Goal: Task Accomplishment & Management: Manage account settings

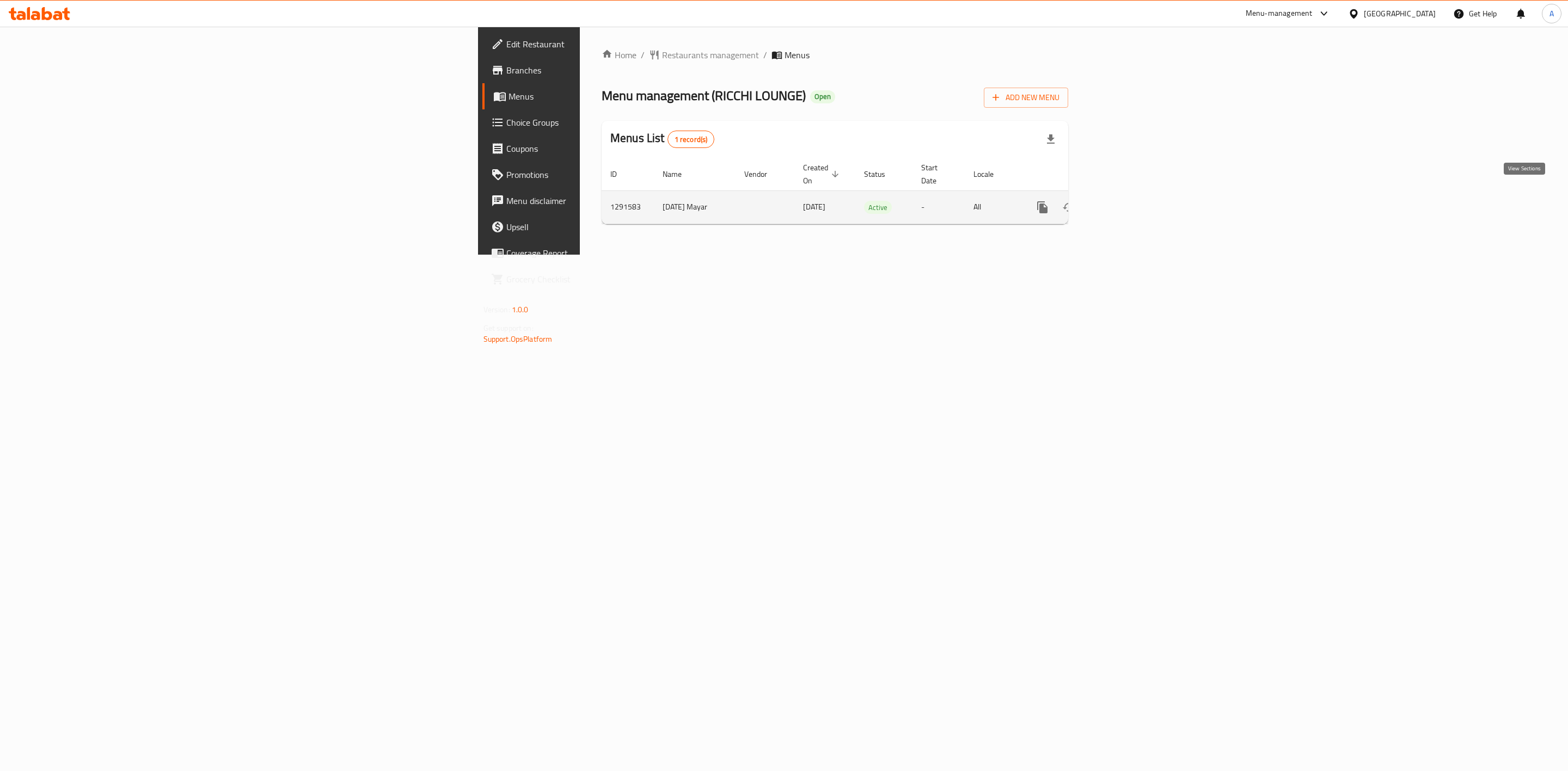
click at [1127, 201] on icon "enhanced table" at bounding box center [1121, 207] width 13 height 13
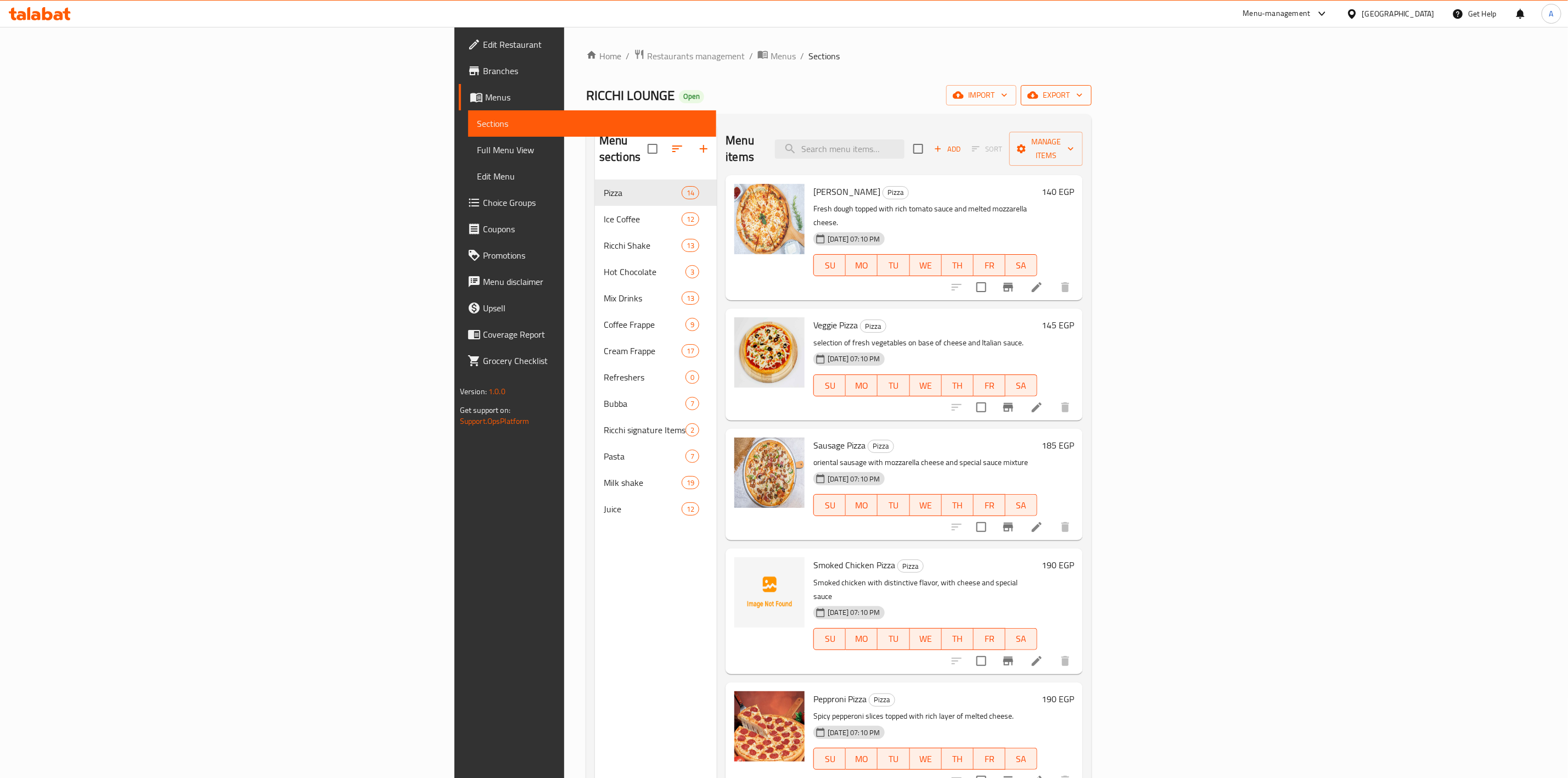
click at [1083, 99] on span "export" at bounding box center [1056, 95] width 53 height 14
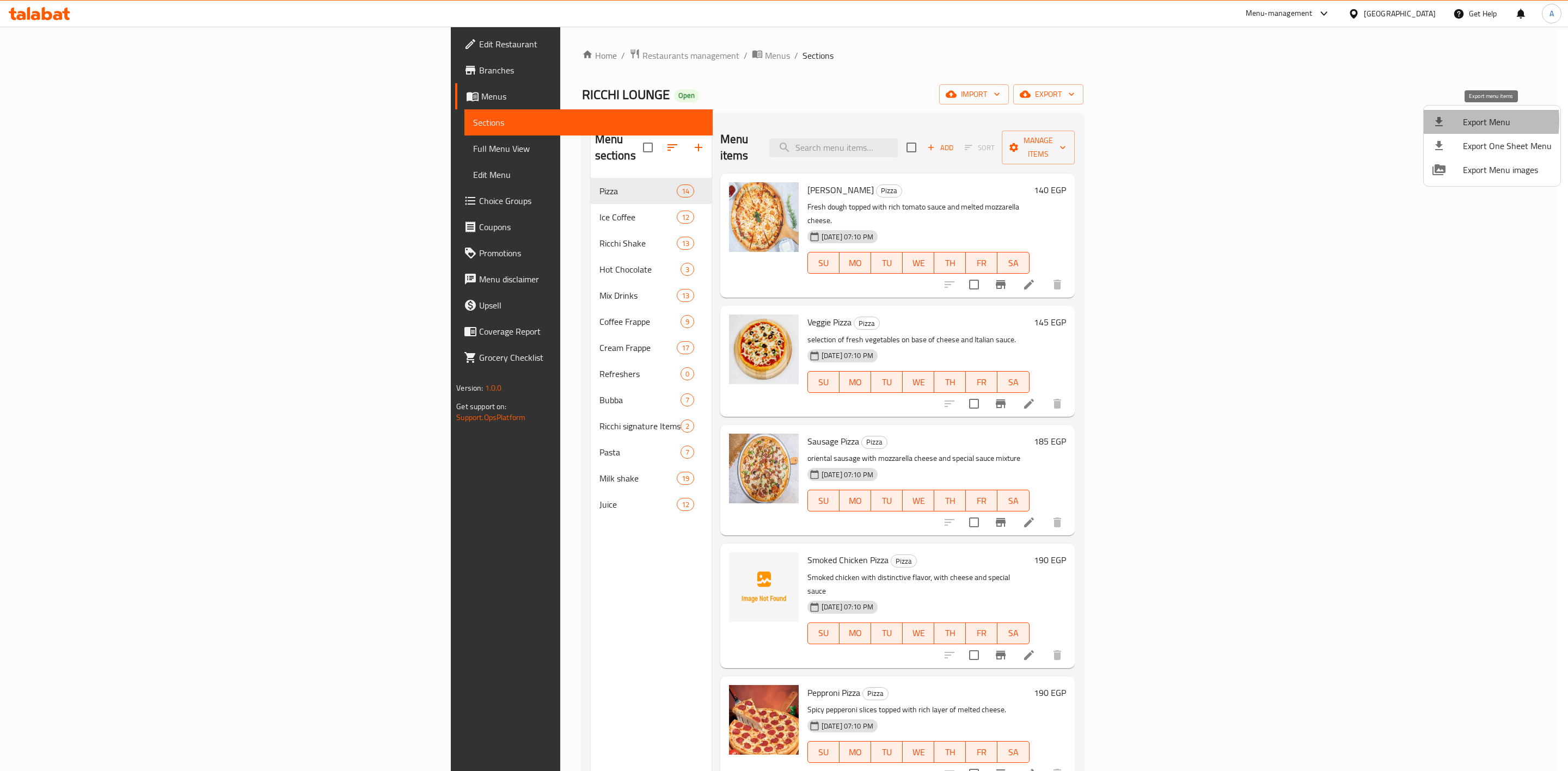
click at [1444, 121] on icon at bounding box center [1438, 122] width 13 height 13
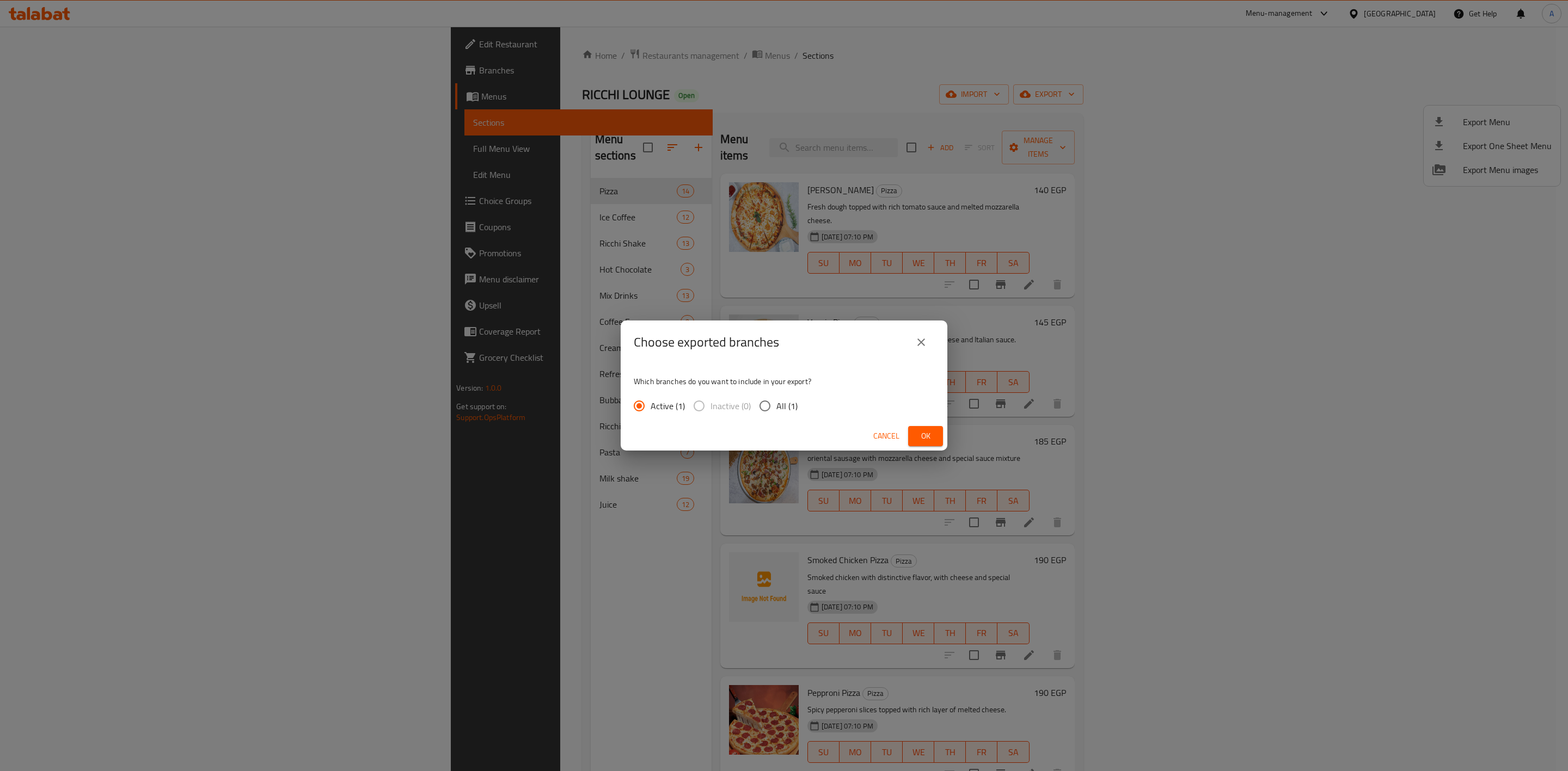
click at [757, 411] on input "All (1)" at bounding box center [765, 406] width 23 height 23
radio input "true"
click at [921, 433] on span "Ok" at bounding box center [925, 436] width 18 height 13
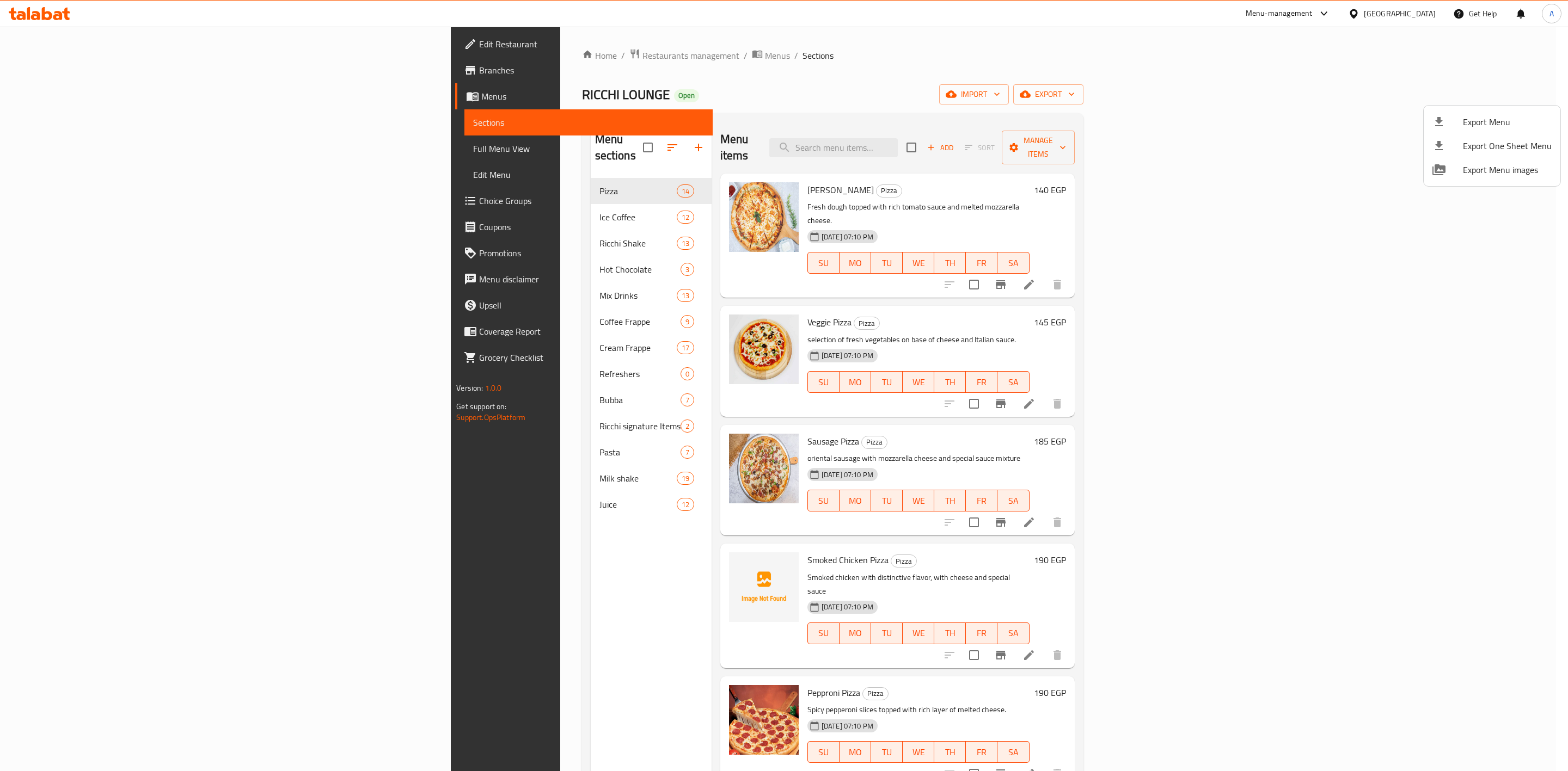
click at [46, 69] on div at bounding box center [784, 385] width 1568 height 771
click at [479, 69] on span "Branches" at bounding box center [591, 70] width 225 height 13
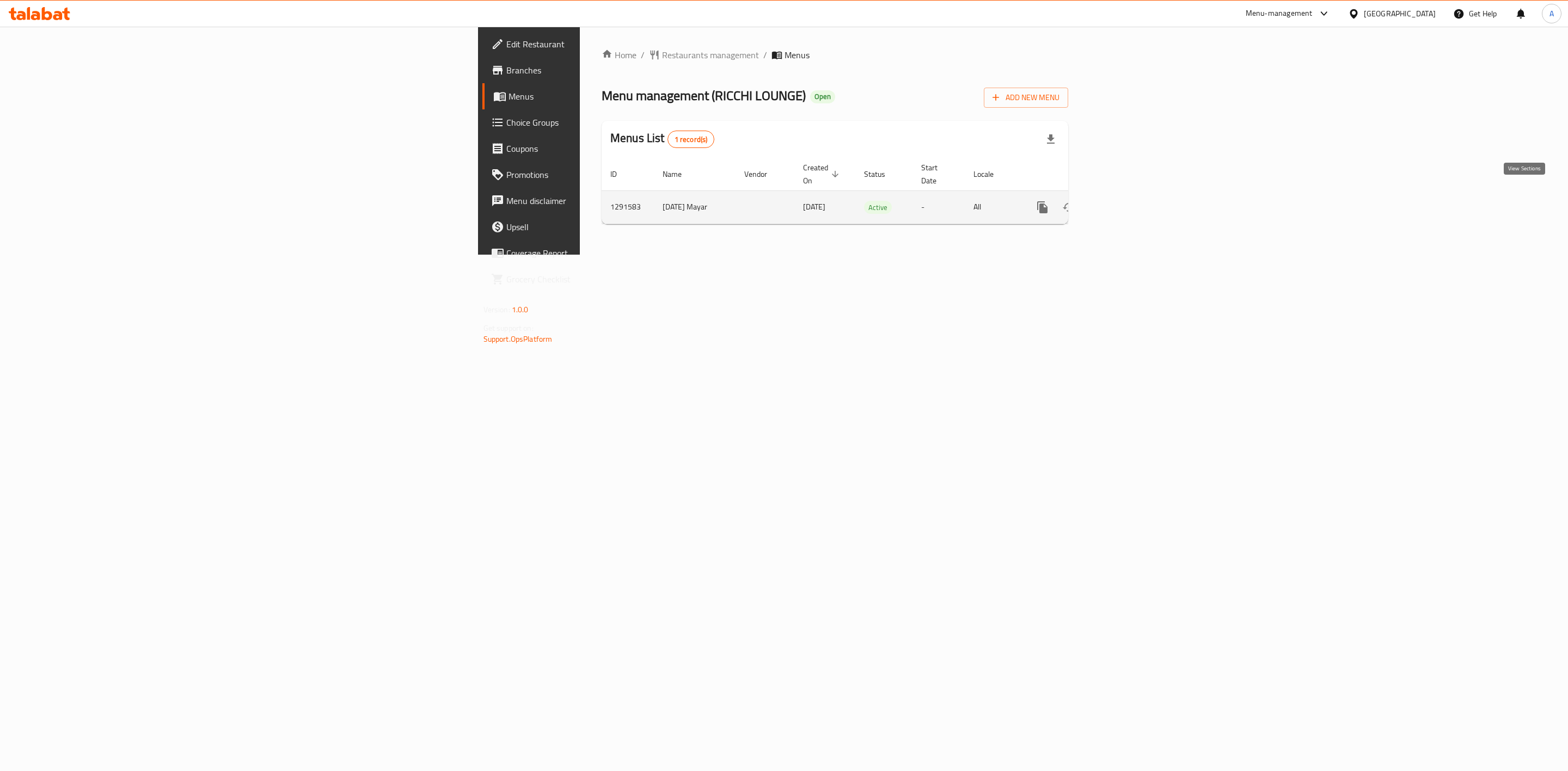
click at [1127, 201] on icon "enhanced table" at bounding box center [1121, 207] width 13 height 13
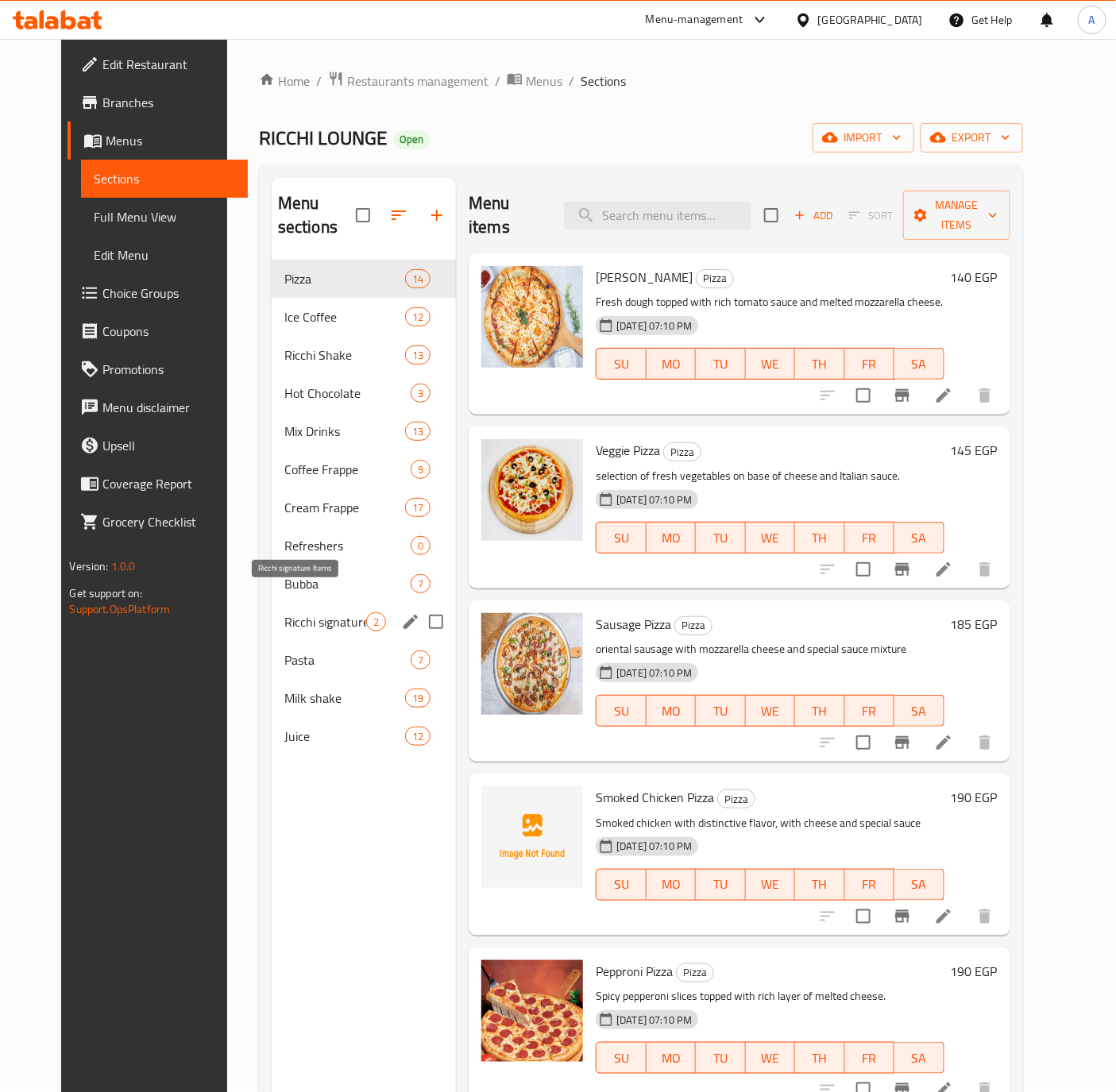
click at [314, 613] on span "Ricchi signature Items" at bounding box center [325, 621] width 82 height 19
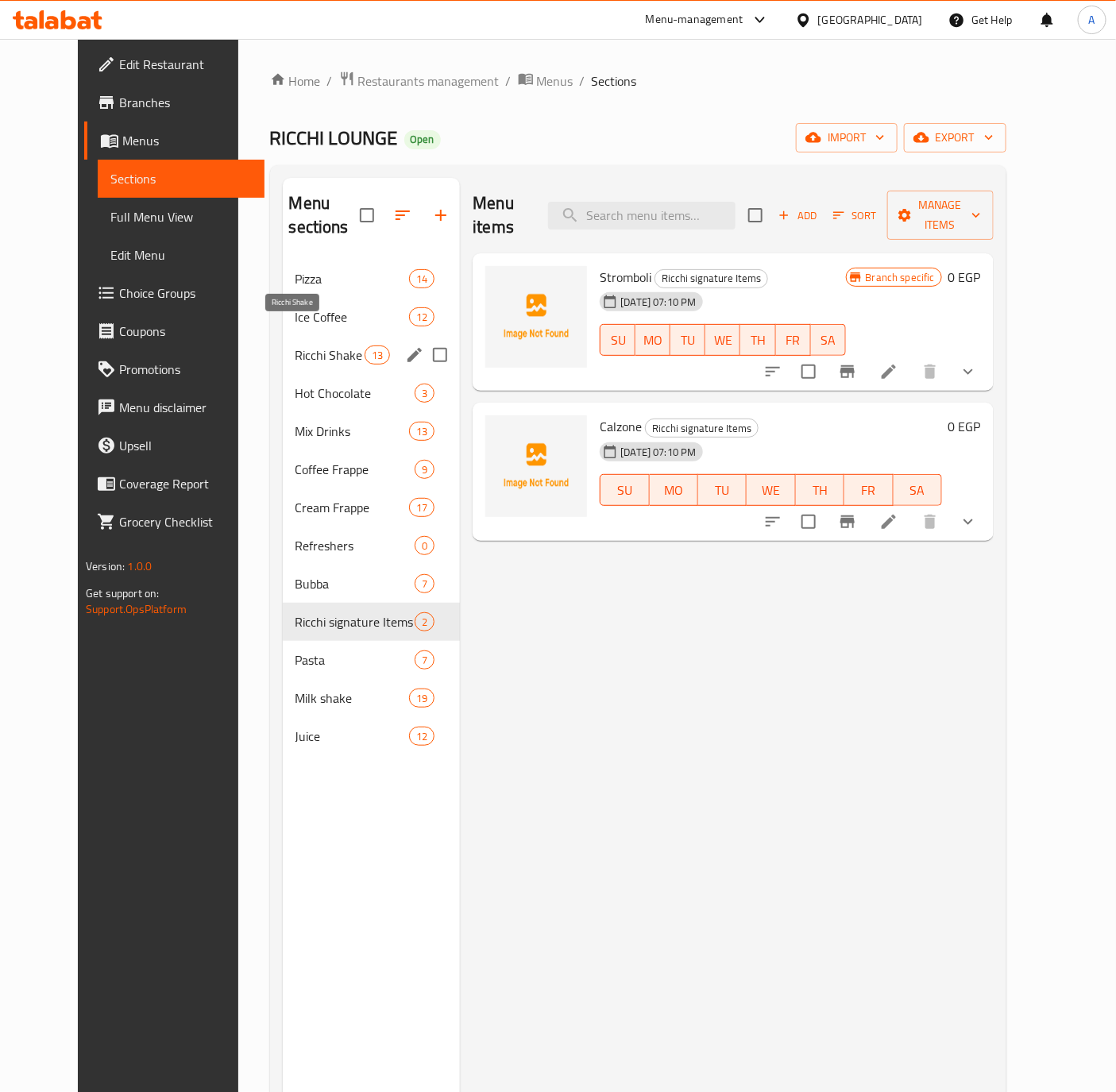
click at [296, 345] on span "Ricchi Shake" at bounding box center [330, 354] width 70 height 19
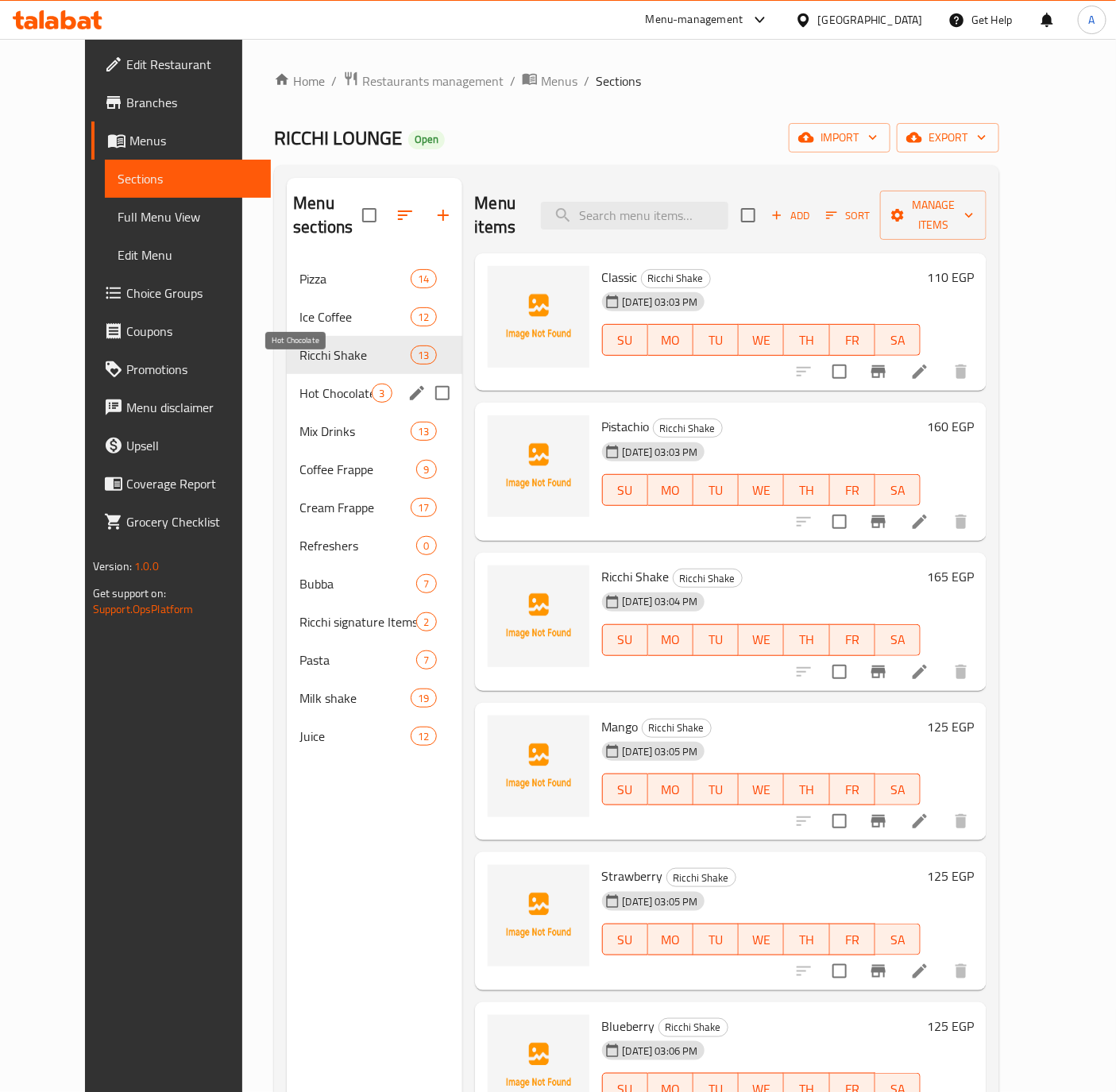
click at [299, 384] on span "Hot Chocolate" at bounding box center [335, 392] width 72 height 19
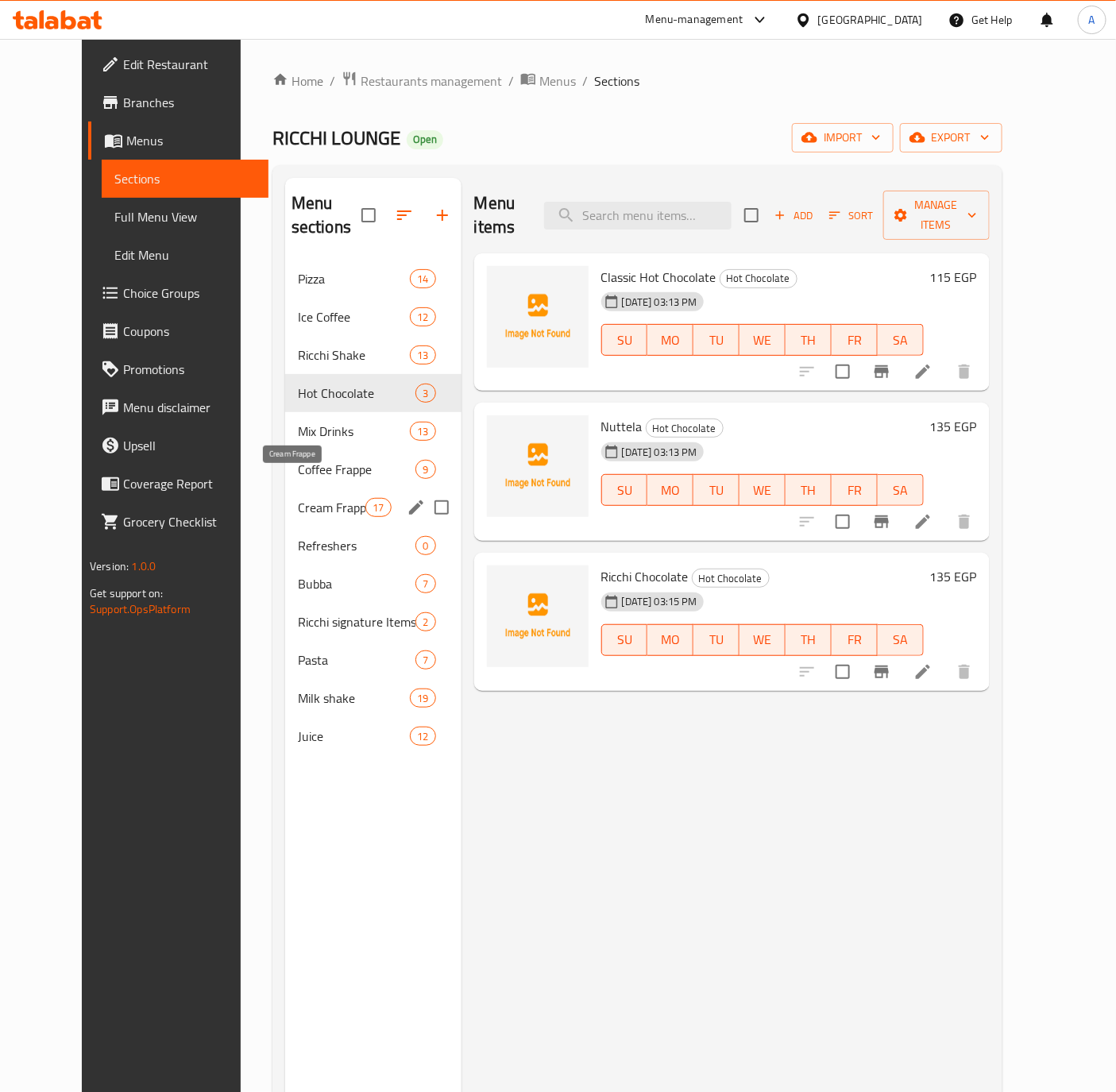
click at [297, 498] on span "Cream Frappe" at bounding box center [331, 507] width 67 height 19
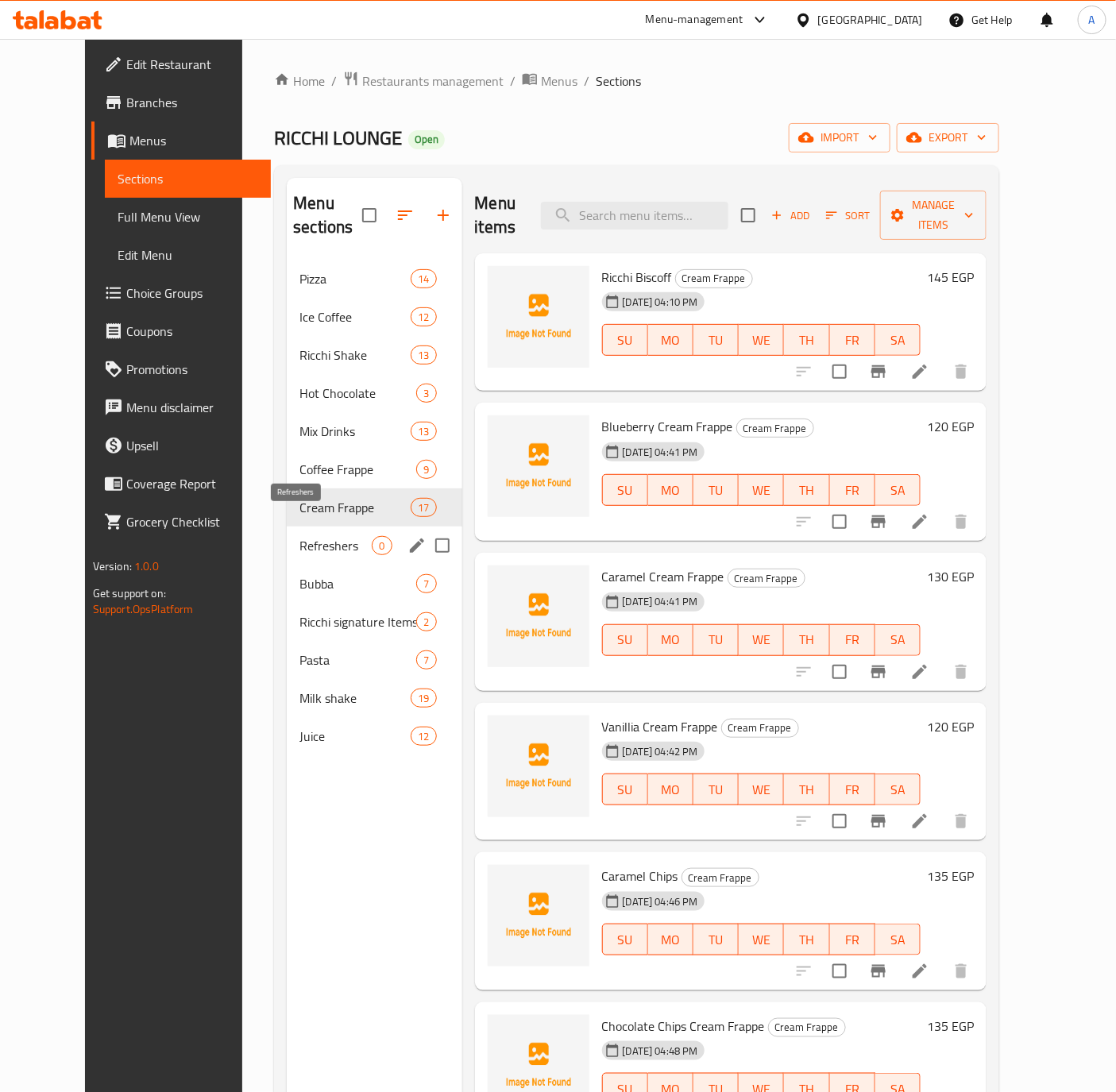
click at [299, 536] on span "Refreshers" at bounding box center [335, 545] width 72 height 19
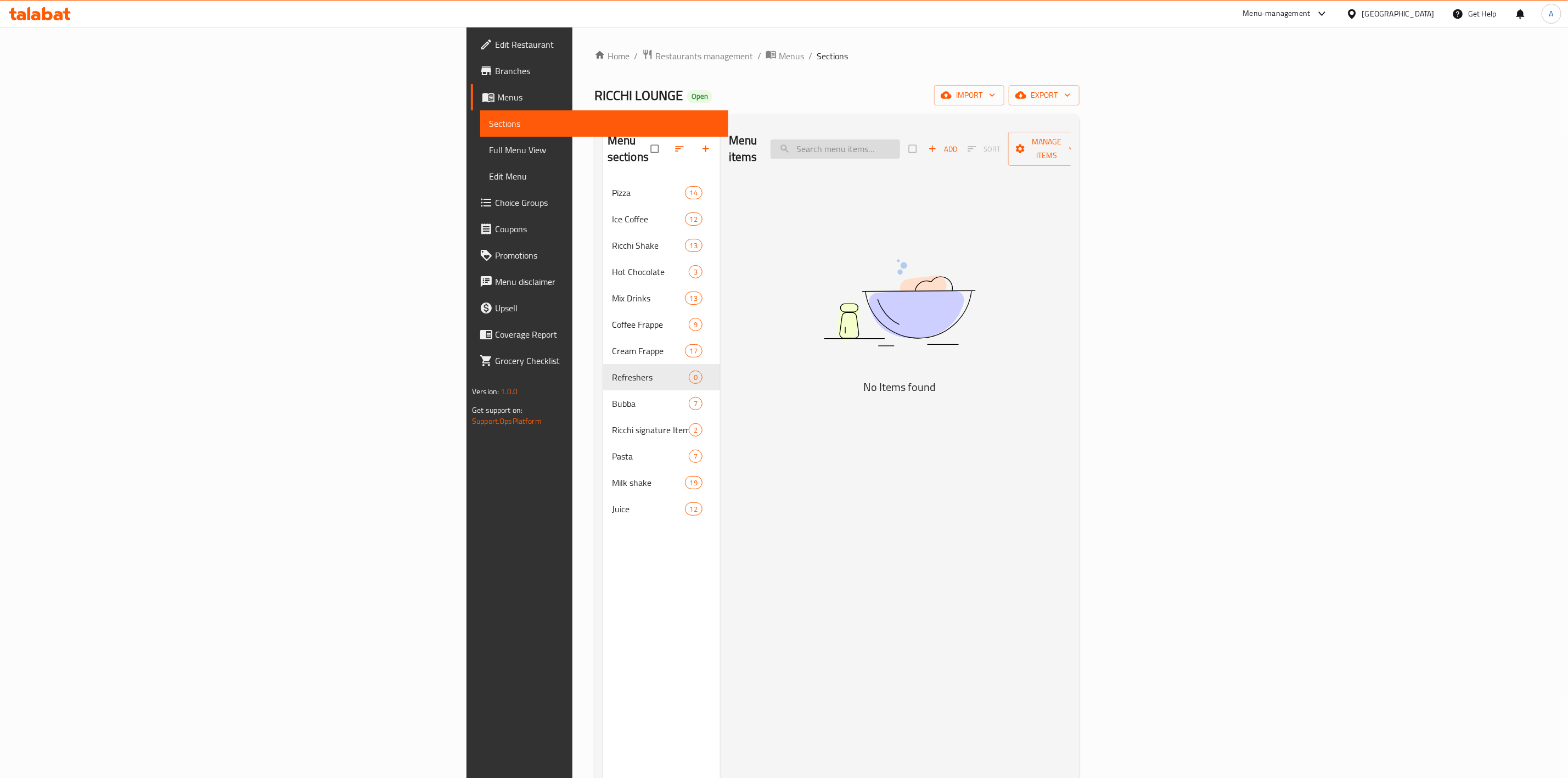
click at [900, 139] on input "search" at bounding box center [835, 149] width 129 height 19
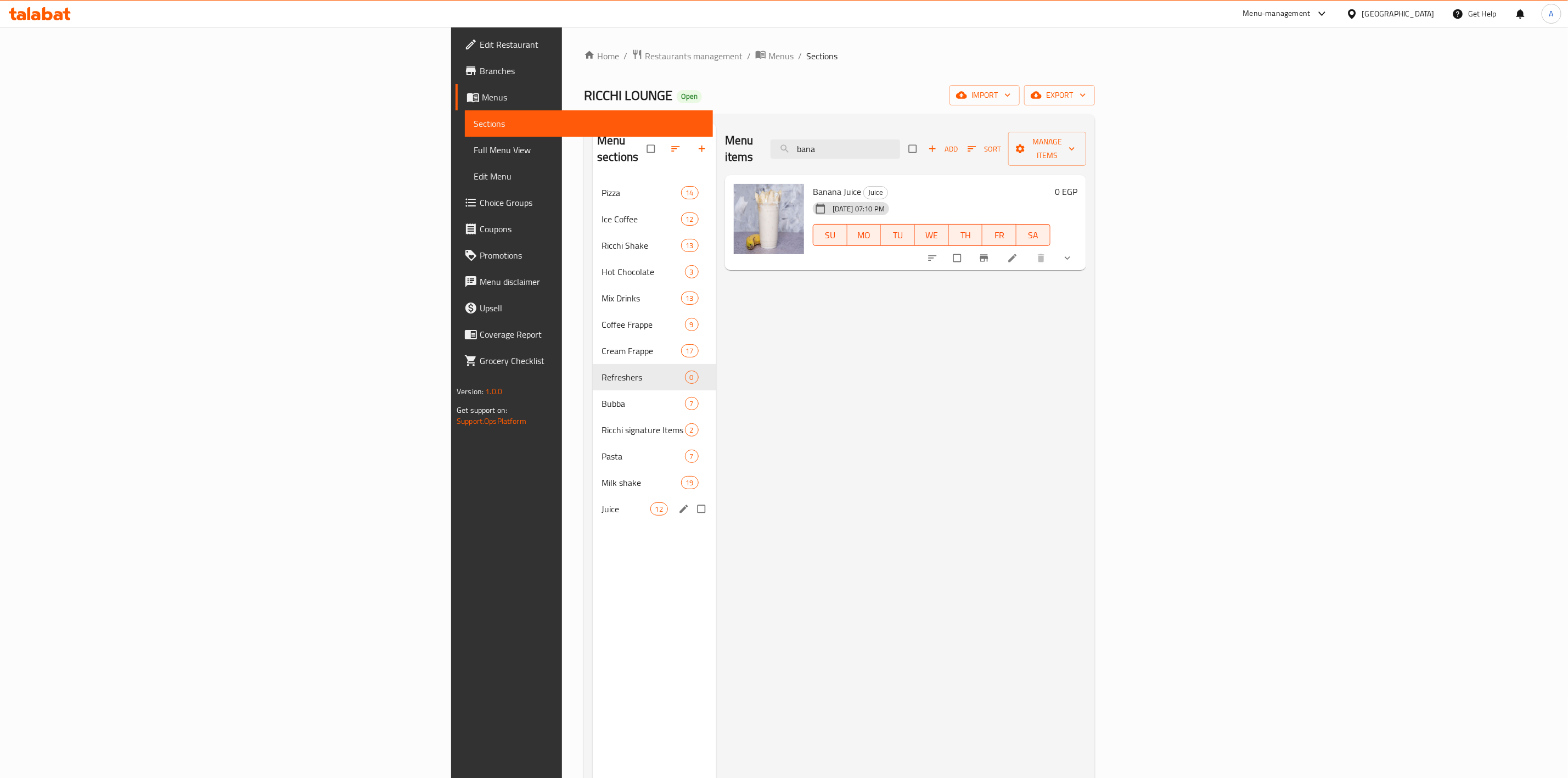
type input "bana"
click at [593, 502] on div "Juice 12" at bounding box center [654, 509] width 123 height 26
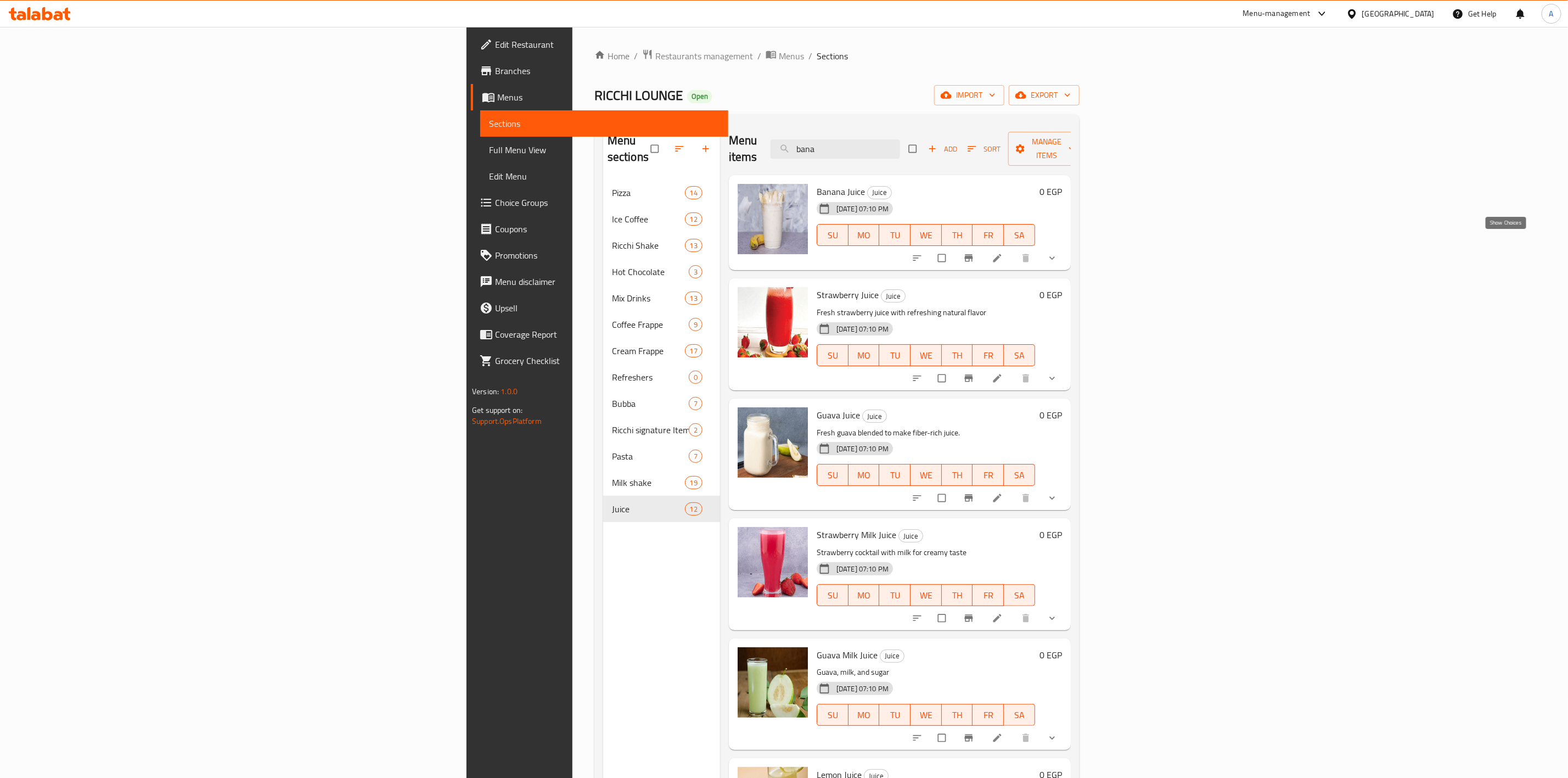
click at [1058, 252] on icon "show more" at bounding box center [1052, 258] width 11 height 11
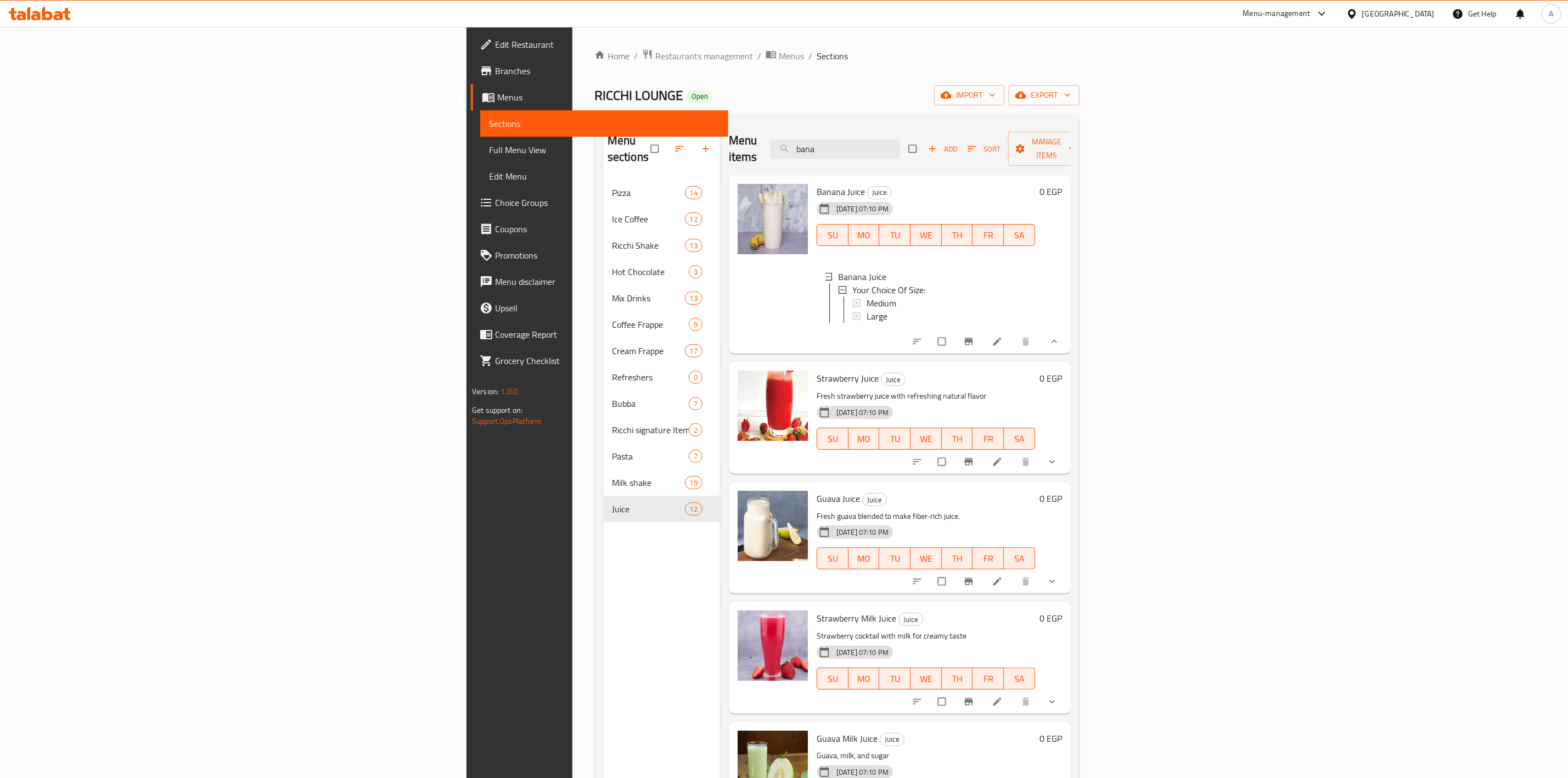
click at [1062, 184] on h6 "0 EGP" at bounding box center [1051, 192] width 23 height 15
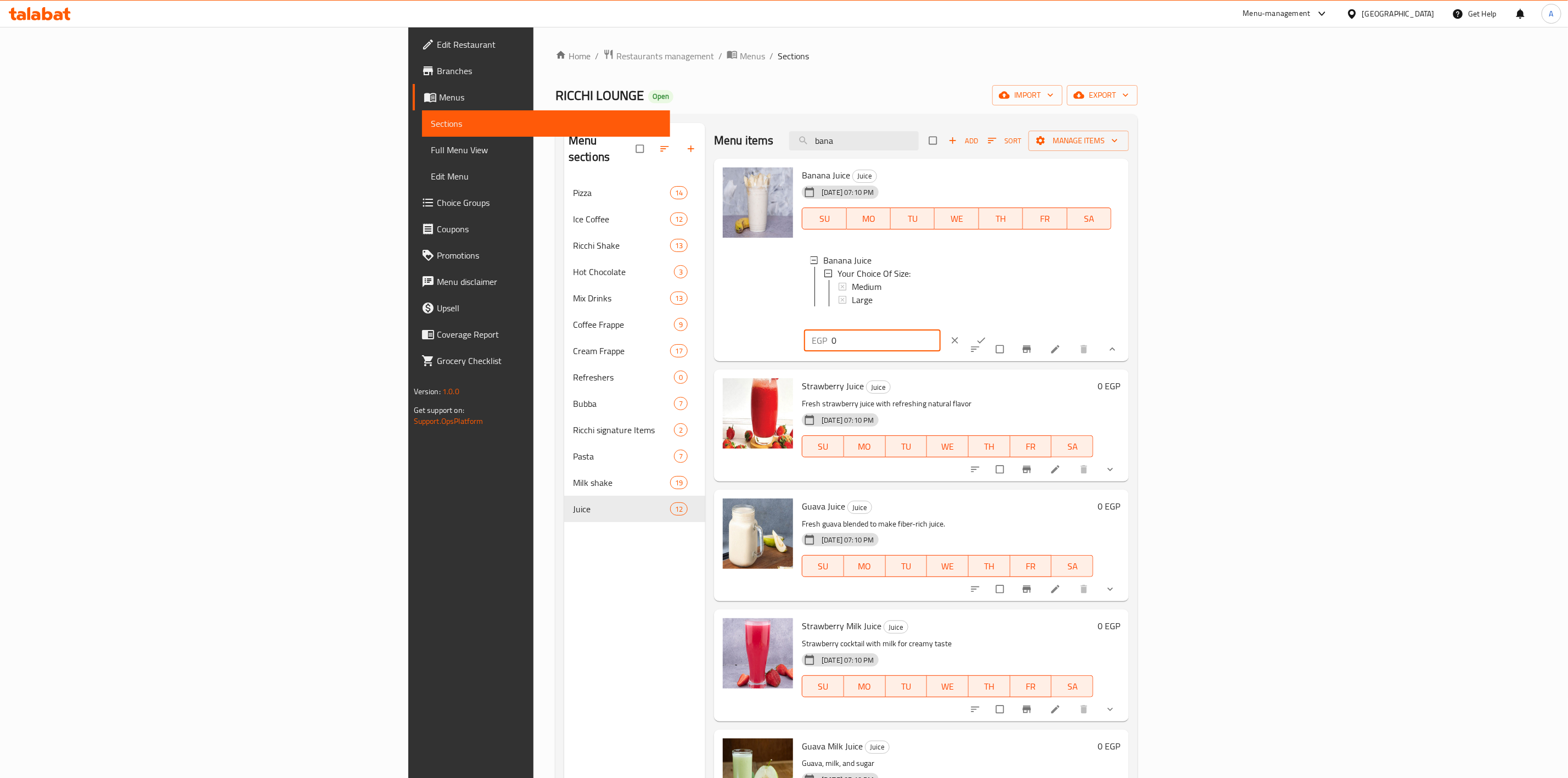
click at [941, 330] on input "0" at bounding box center [886, 341] width 109 height 22
type input "80"
click at [996, 329] on button "ok" at bounding box center [983, 340] width 26 height 24
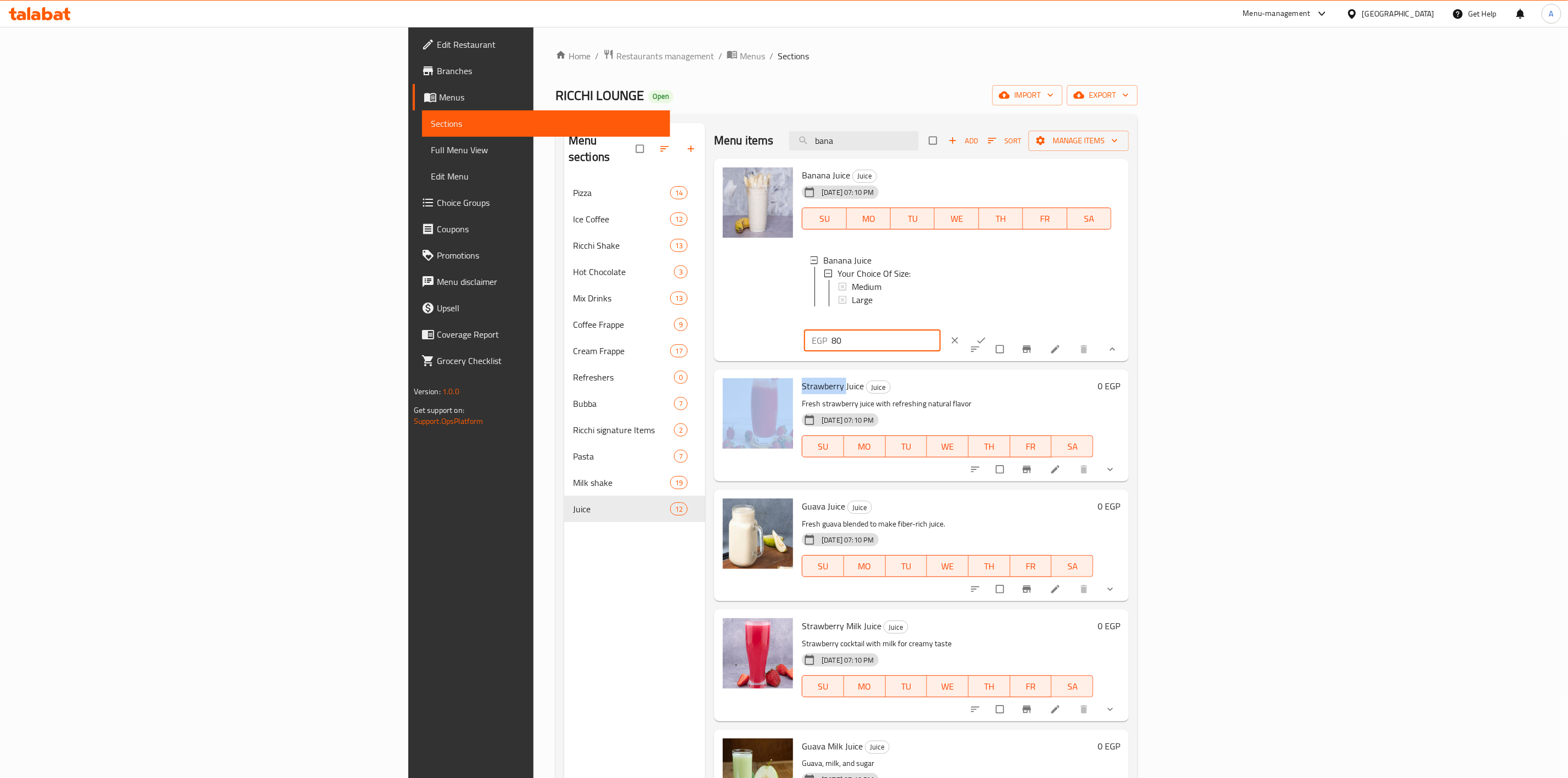
click at [1009, 329] on div "EGP 80 ​" at bounding box center [906, 340] width 205 height 24
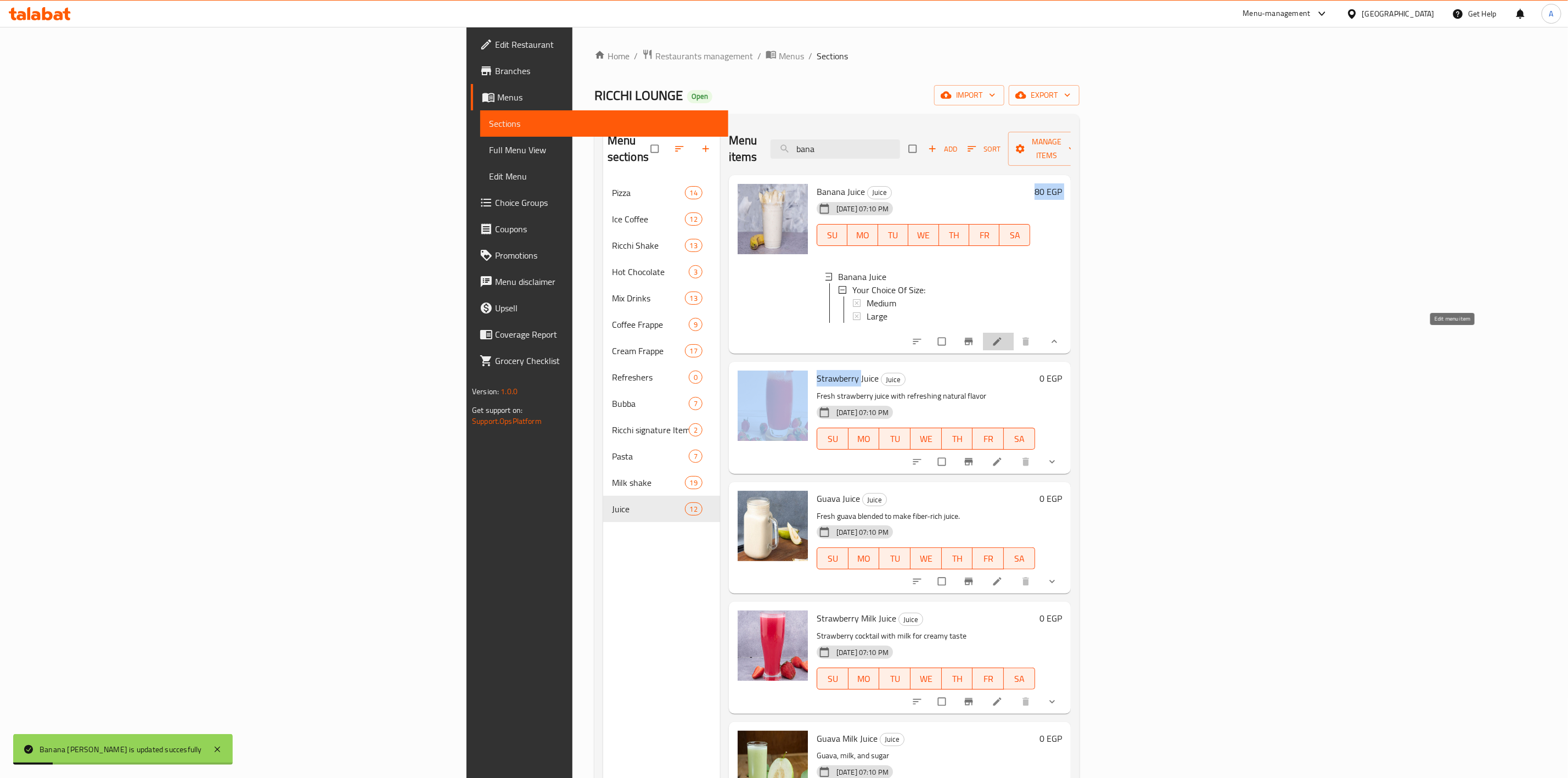
click at [1003, 336] on icon at bounding box center [997, 341] width 11 height 11
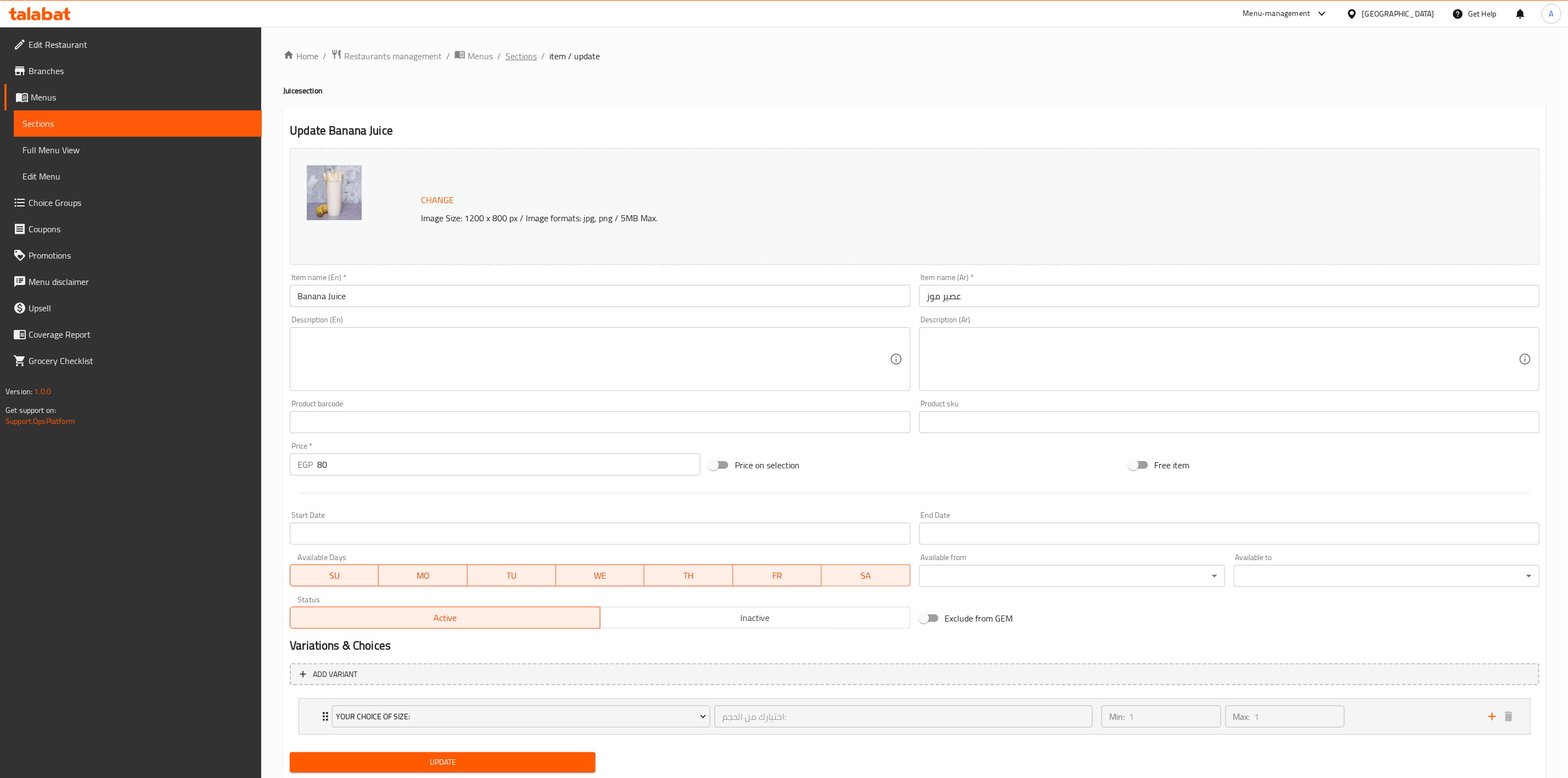
click at [517, 60] on span "Sections" at bounding box center [521, 55] width 31 height 13
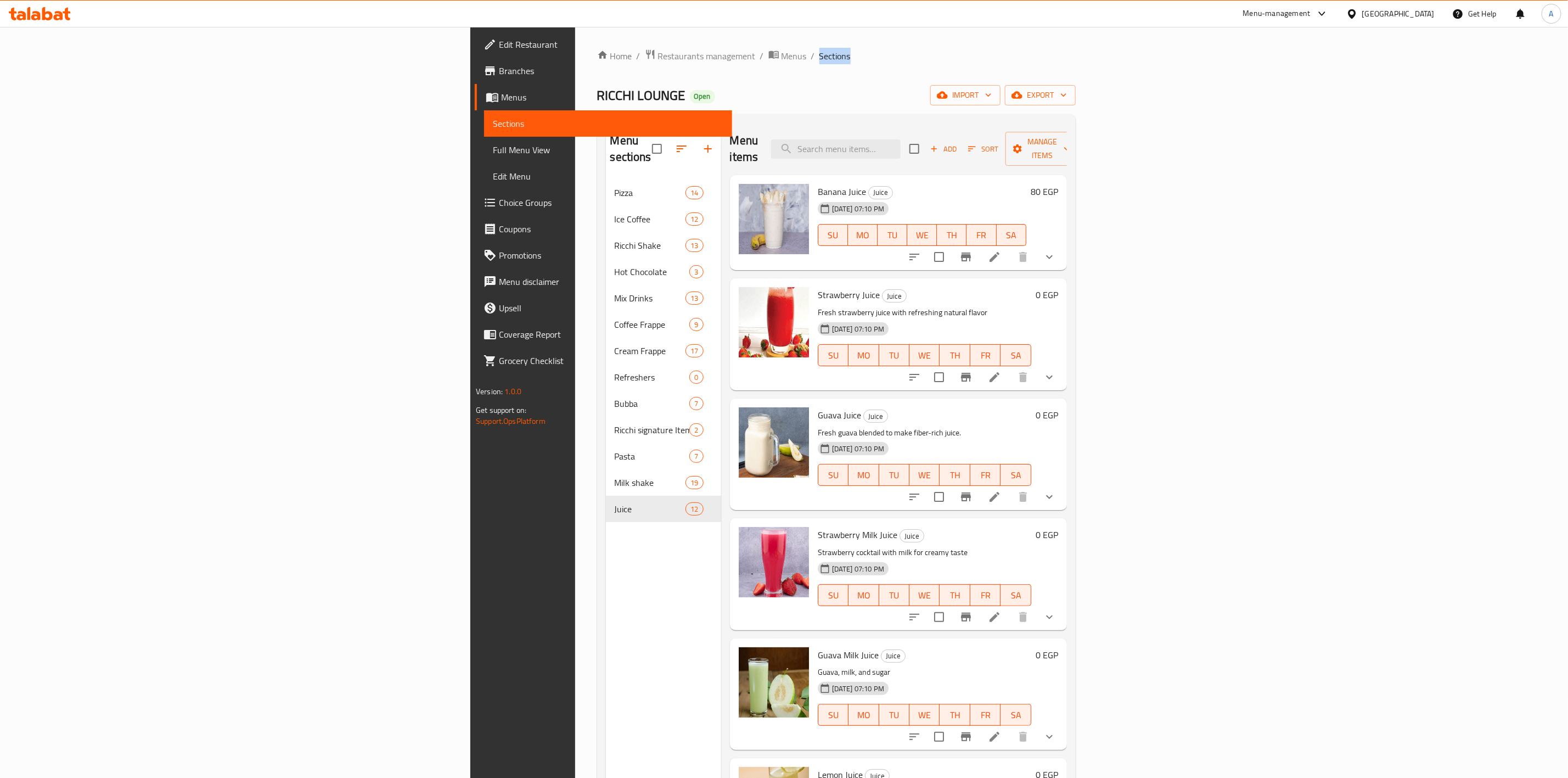
click at [499, 201] on span "Choice Groups" at bounding box center [611, 202] width 225 height 13
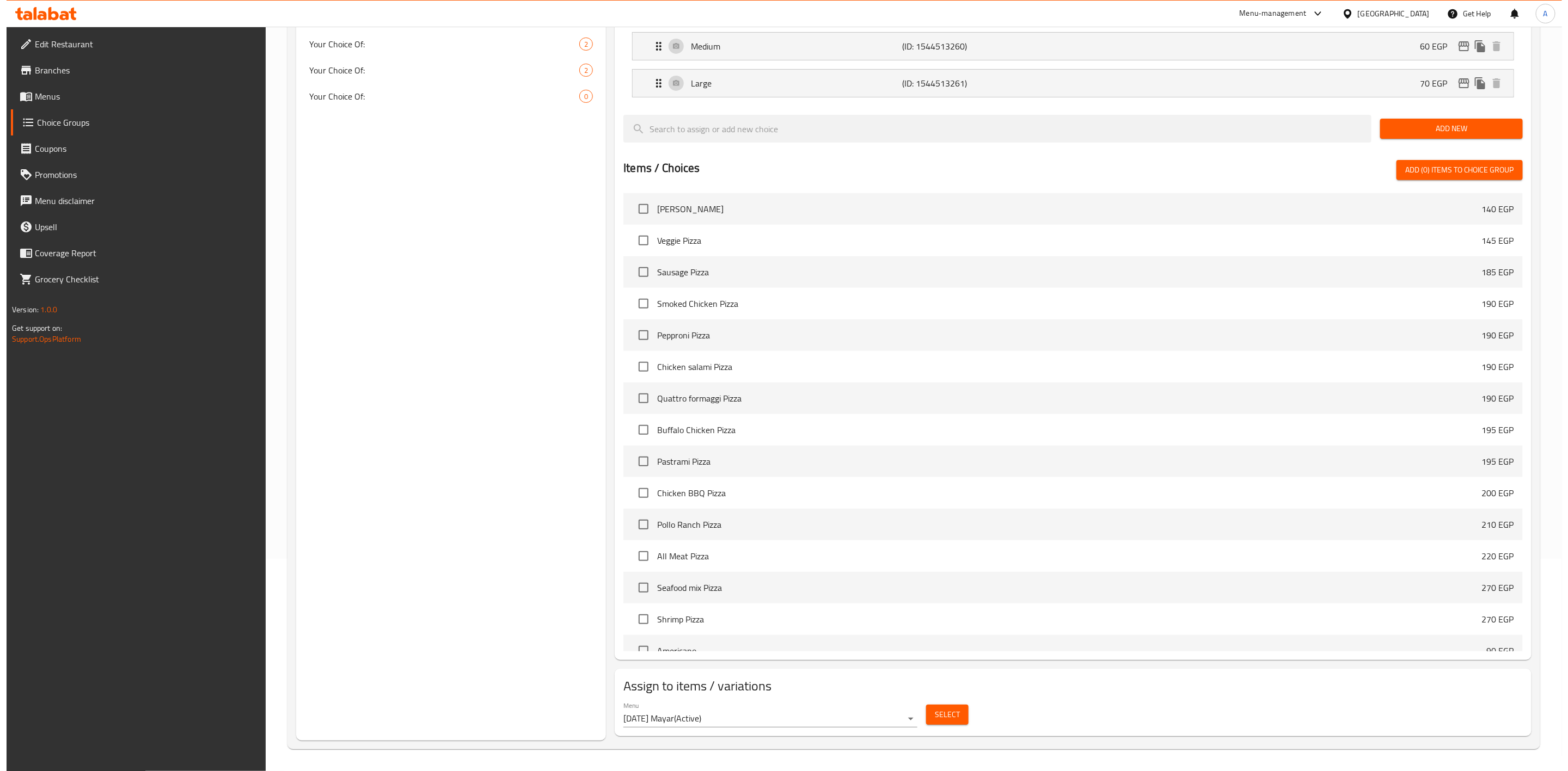
scroll to position [213, 0]
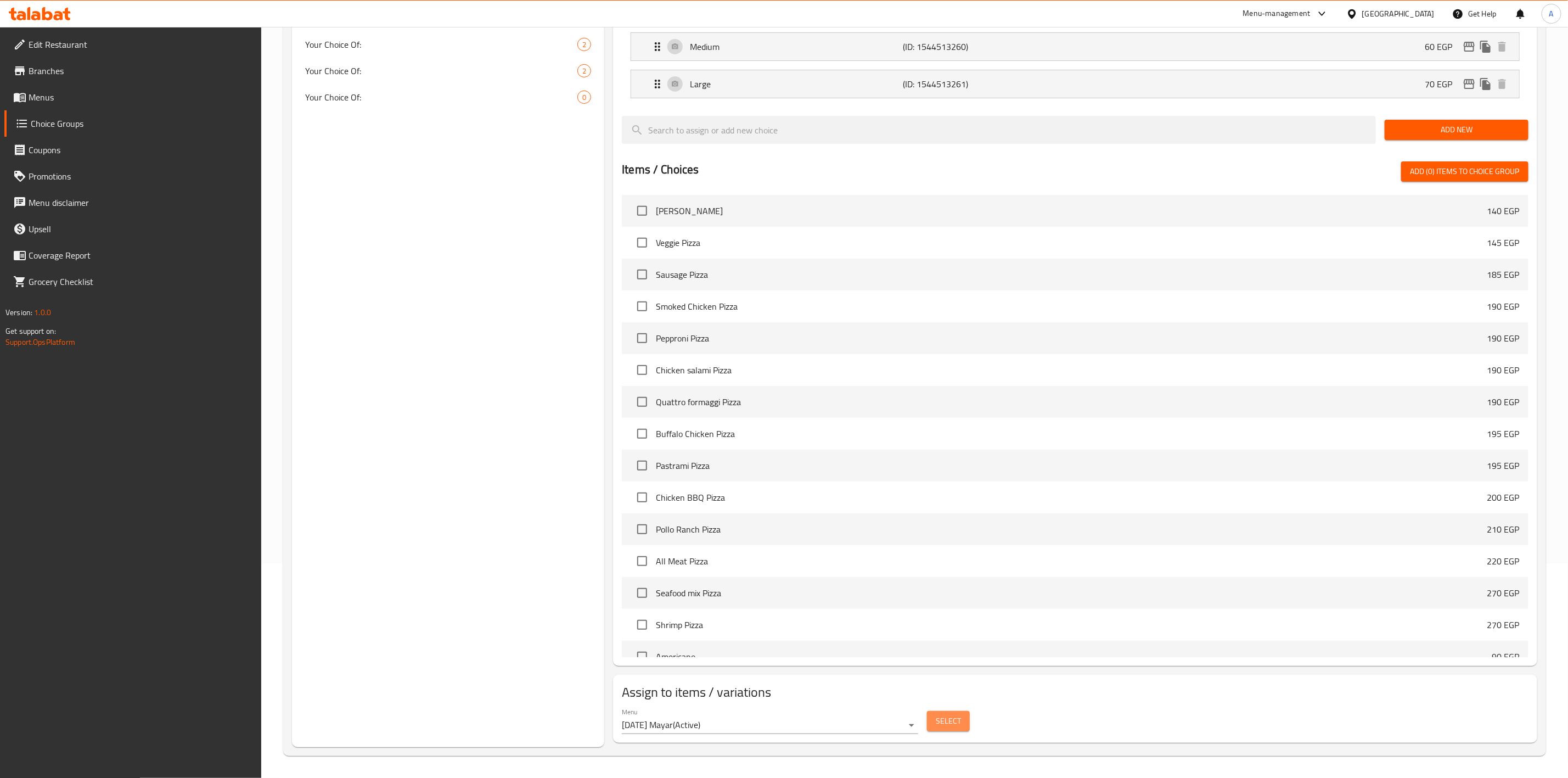
click at [957, 723] on span "Select" at bounding box center [948, 722] width 25 height 14
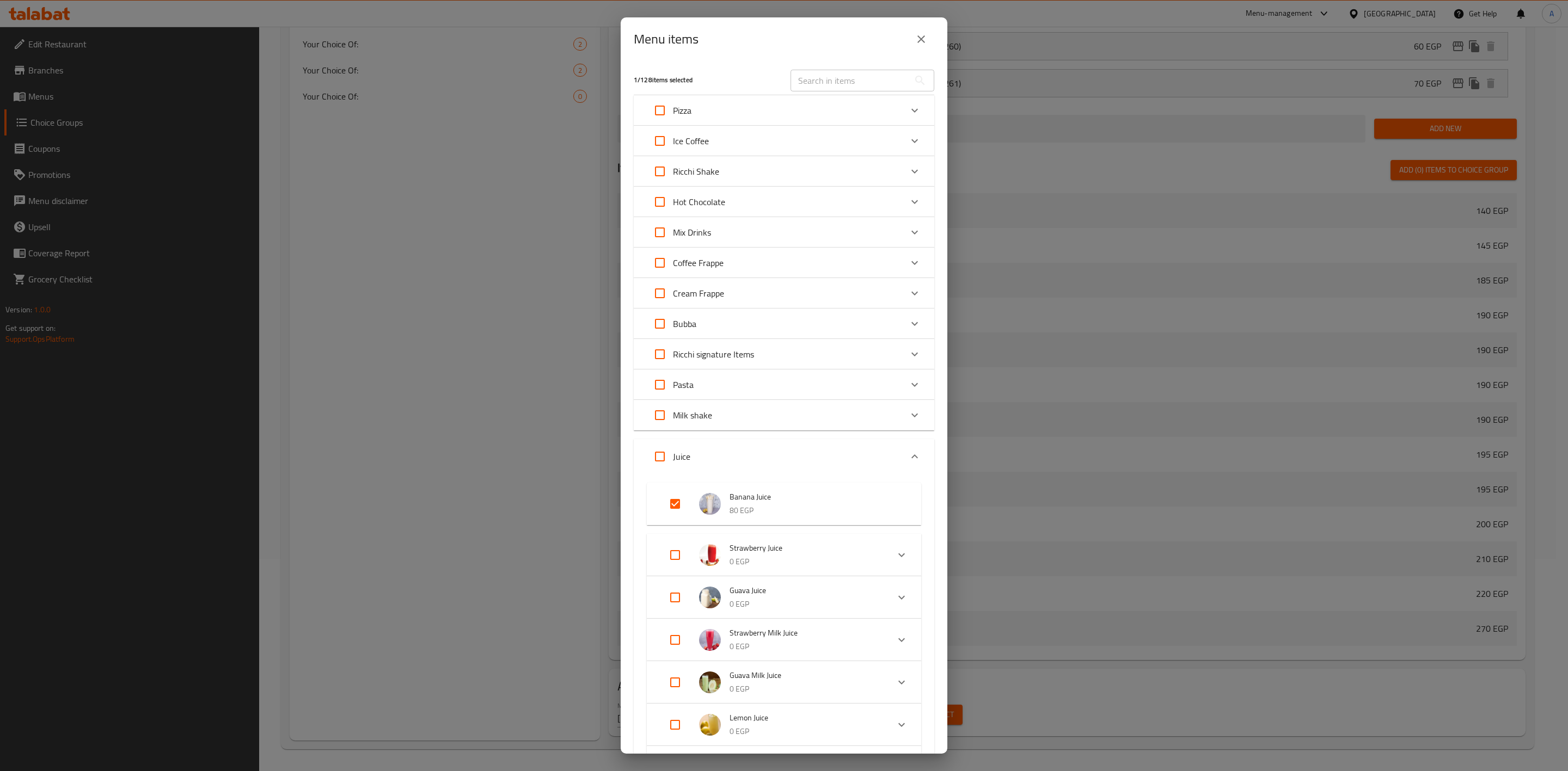
click at [668, 513] on input "Expand" at bounding box center [675, 504] width 26 height 26
checkbox input "false"
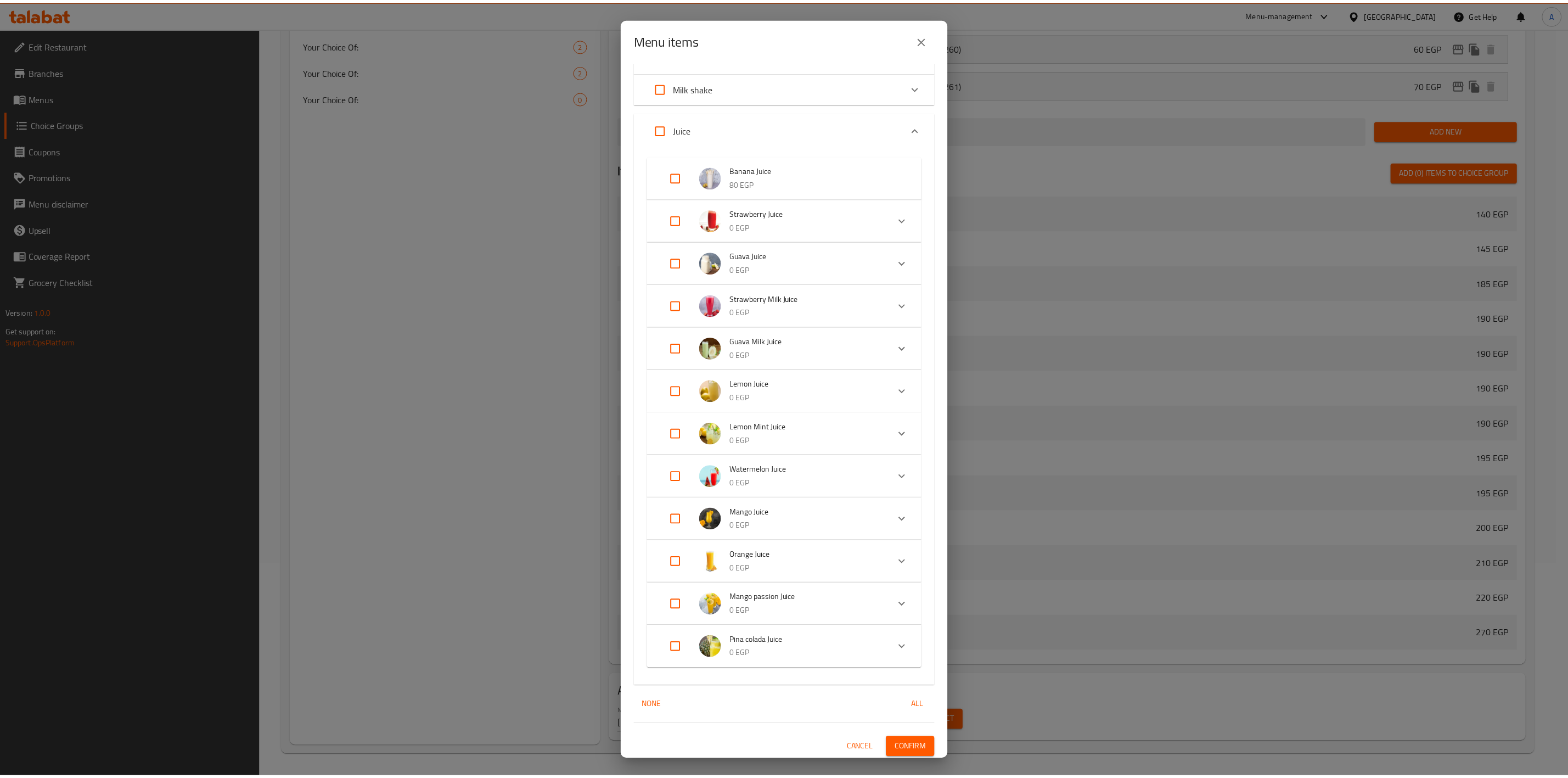
scroll to position [333, 0]
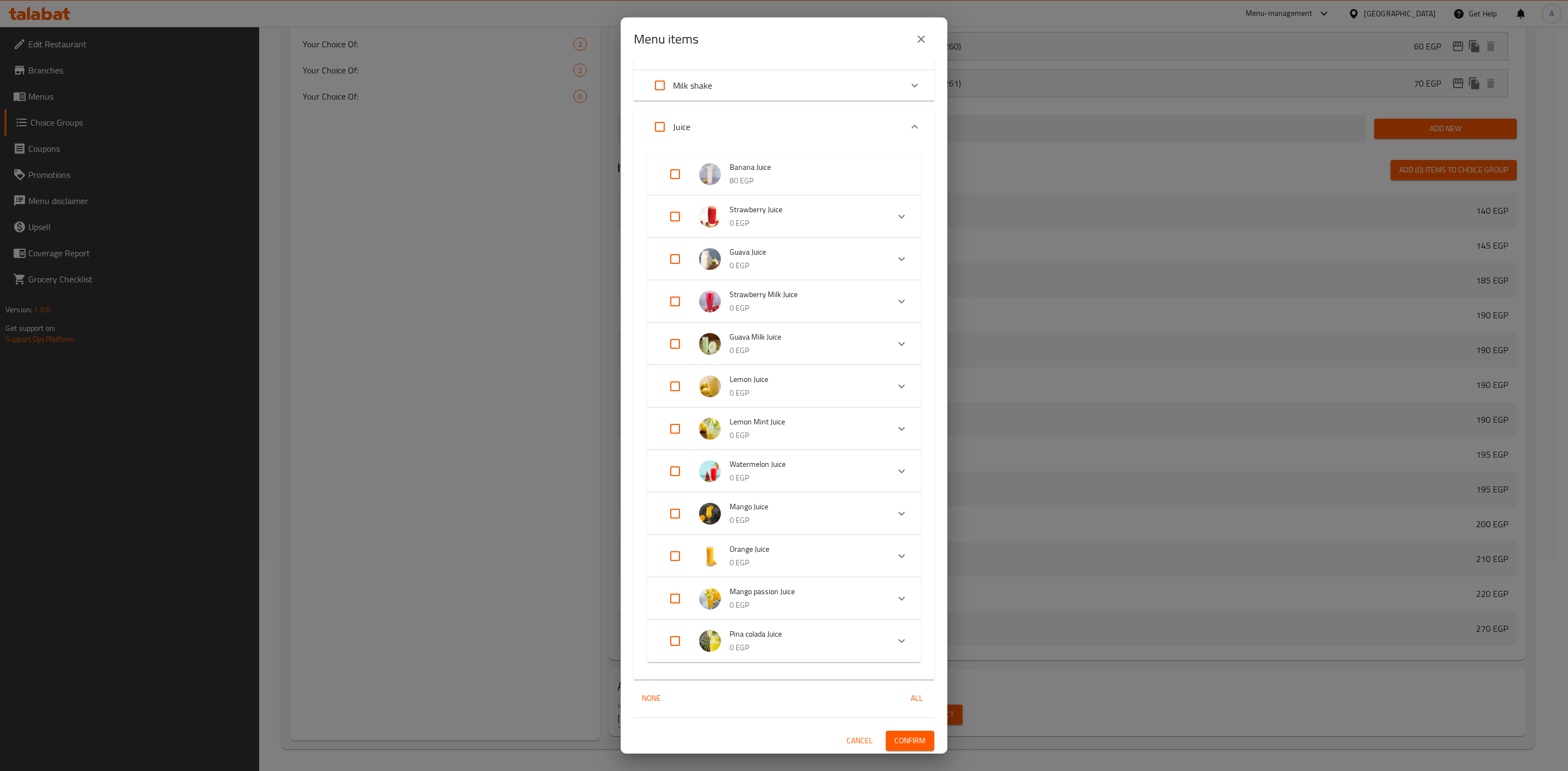
click at [897, 736] on span "Confirm" at bounding box center [910, 741] width 31 height 13
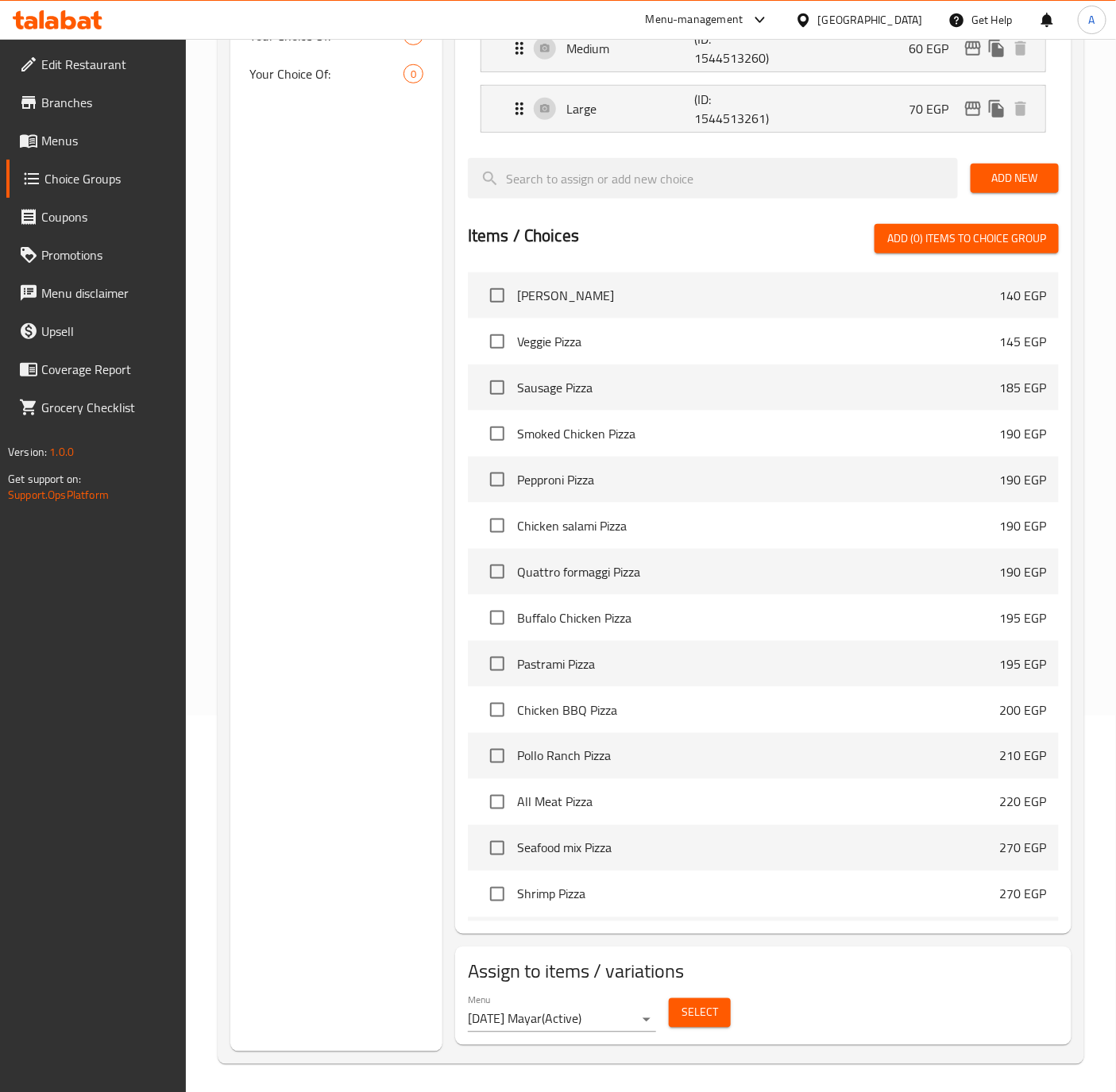
scroll to position [381, 0]
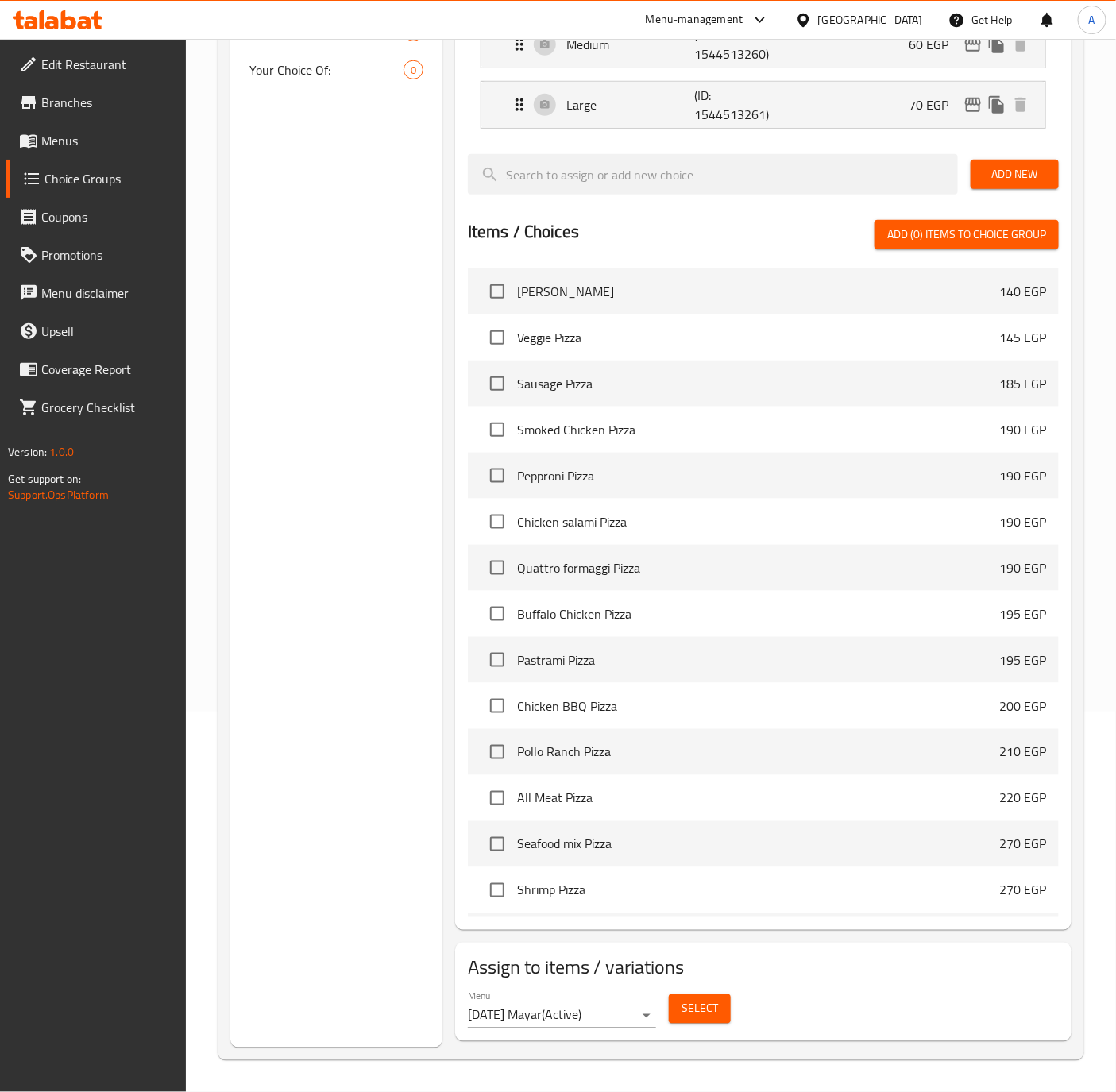
click at [685, 1001] on span "Select" at bounding box center [699, 1009] width 36 height 20
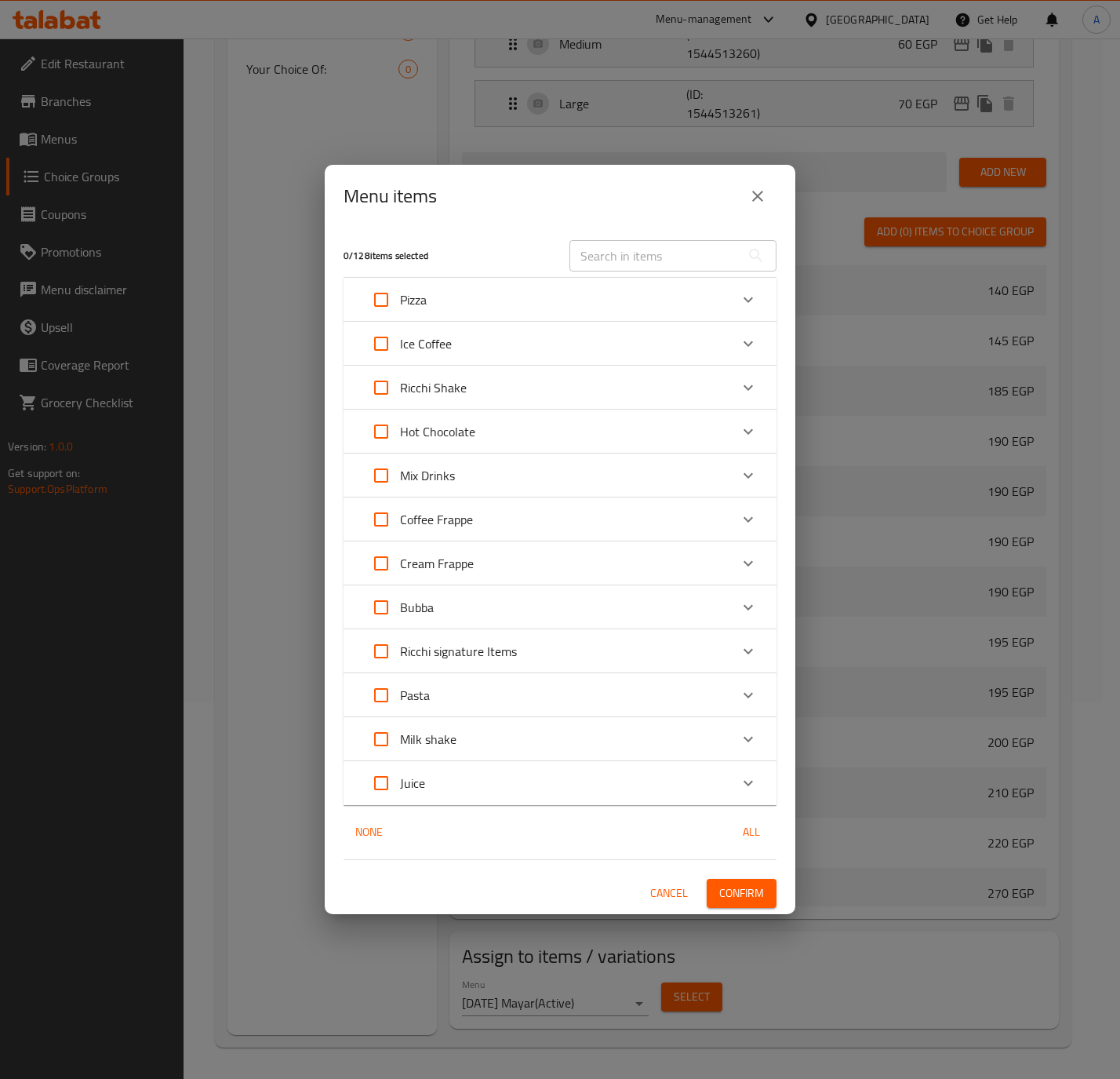
click at [751, 191] on icon "close" at bounding box center [757, 196] width 18 height 18
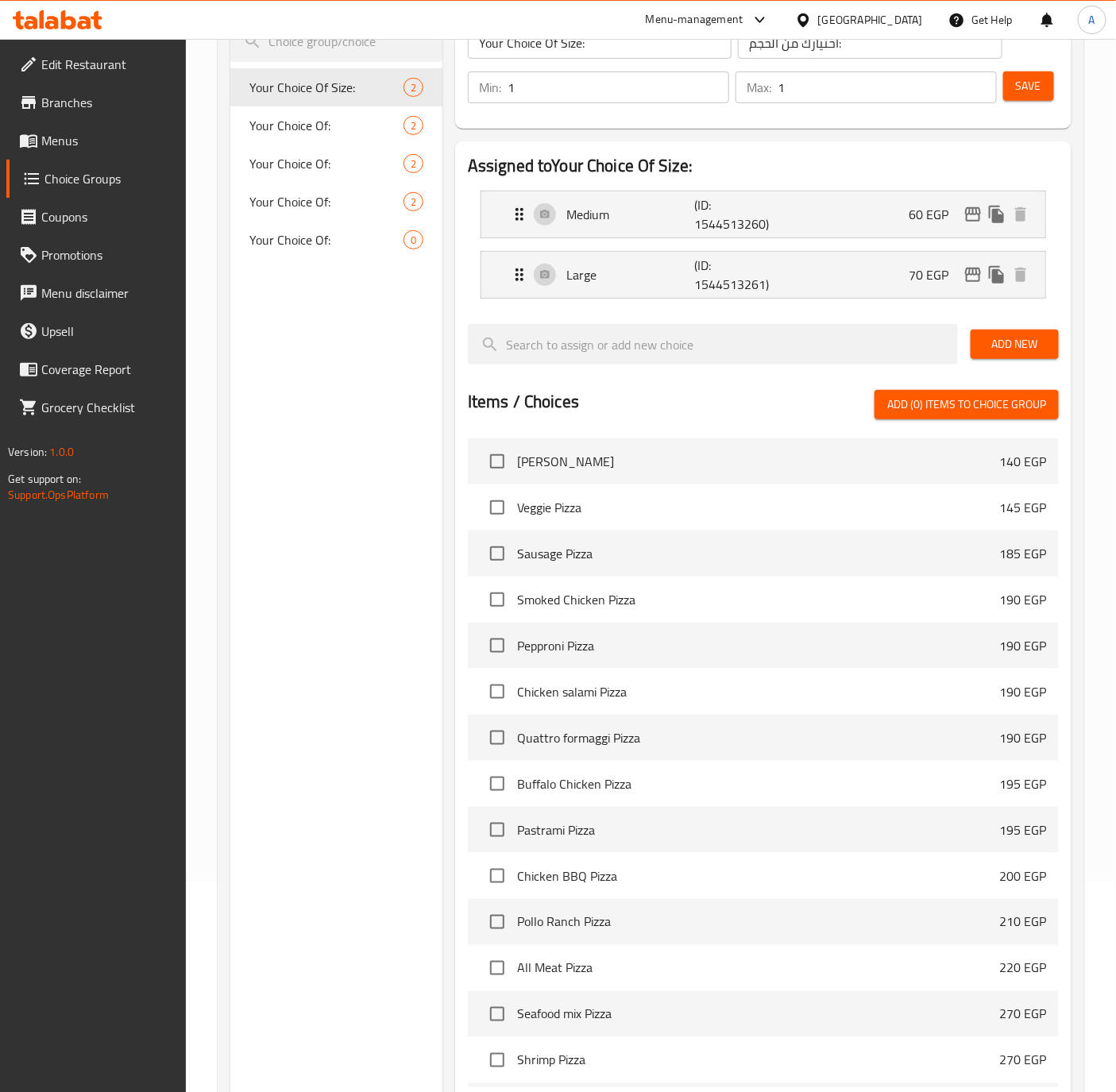
scroll to position [0, 0]
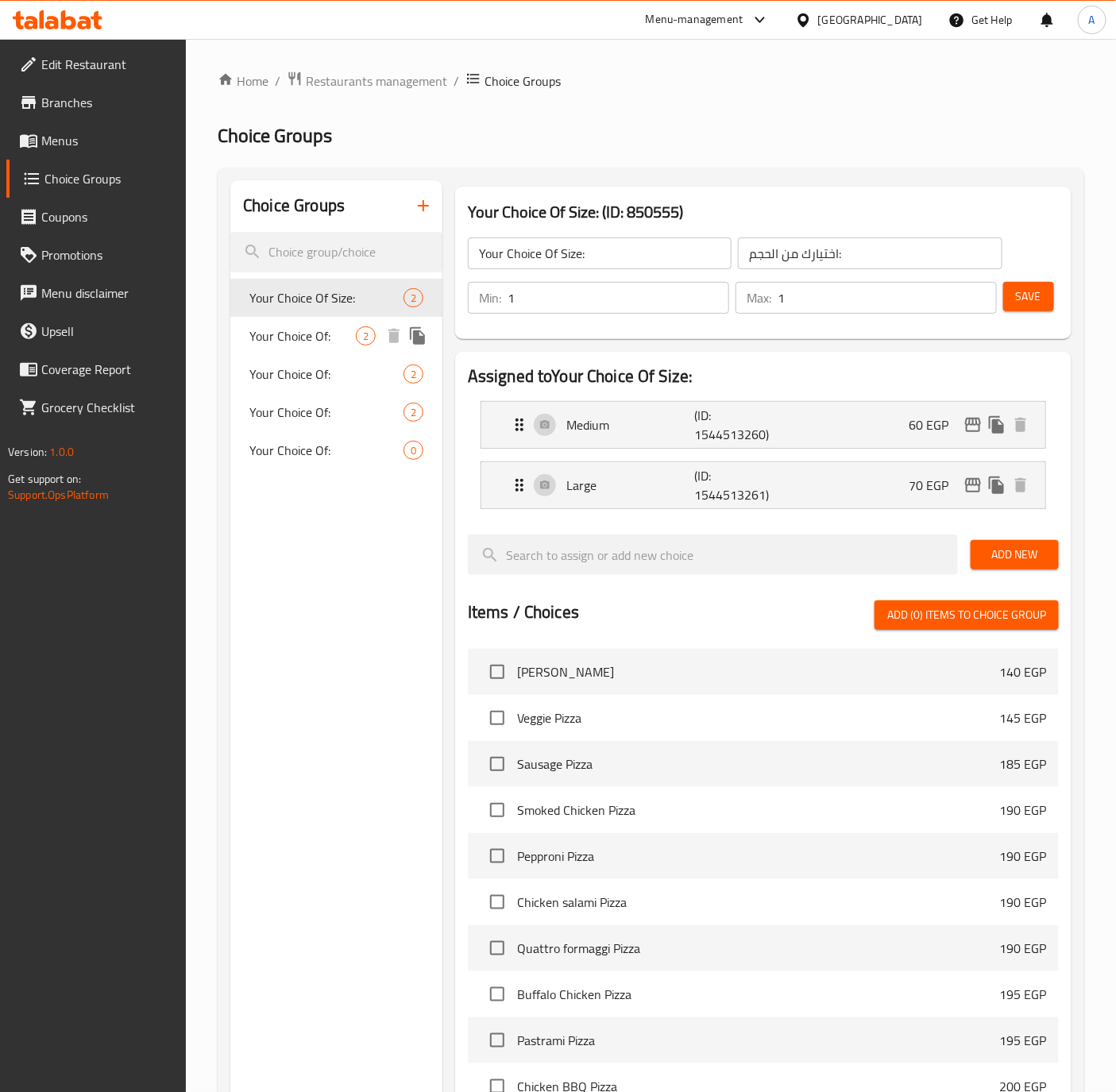
click at [297, 334] on span "Your Choice Of:" at bounding box center [303, 336] width 107 height 19
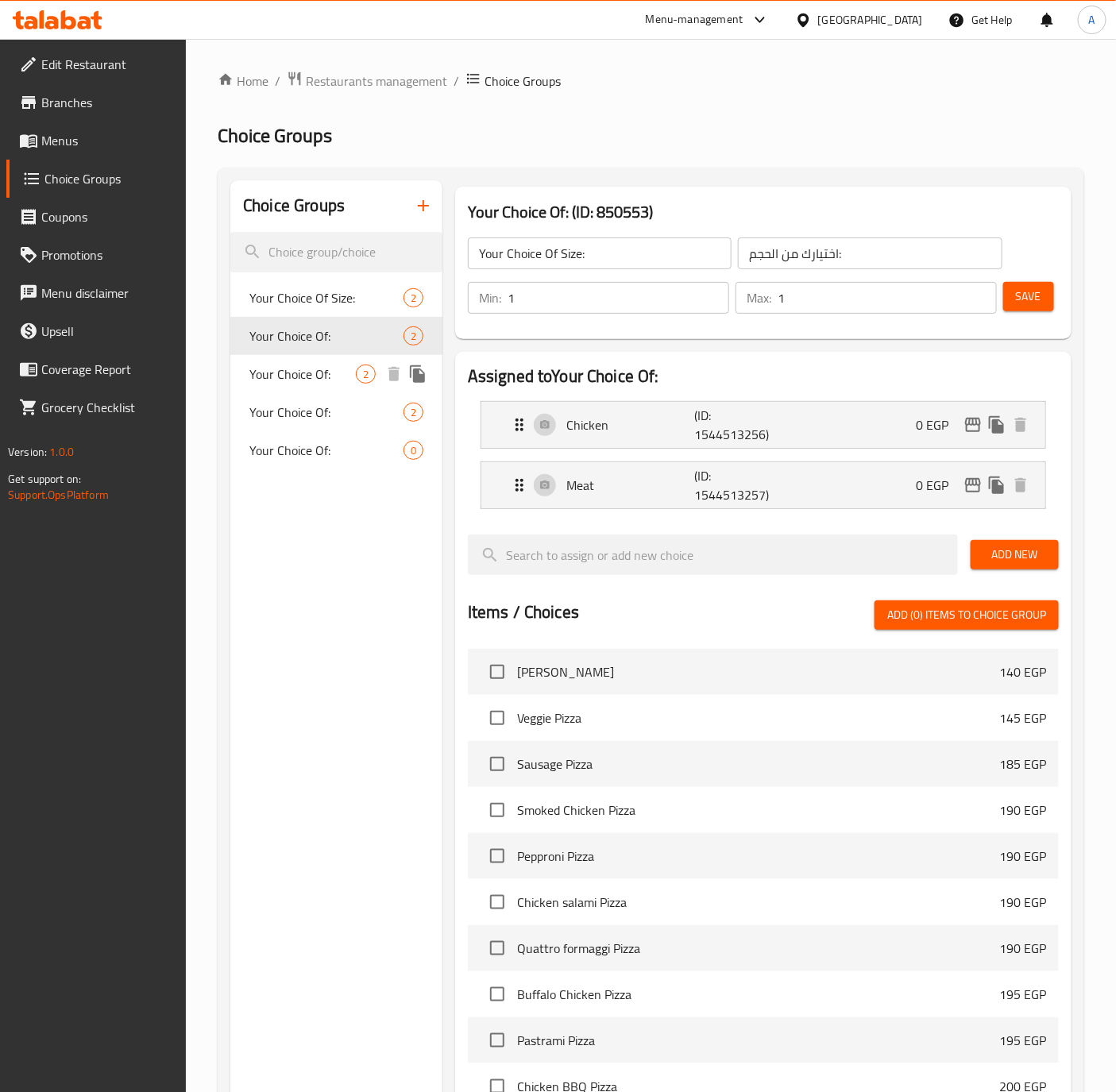
type input "Your Choice Of:"
type input "اختيارك من:"
click at [289, 368] on span "Your Choice Of:" at bounding box center [303, 374] width 107 height 19
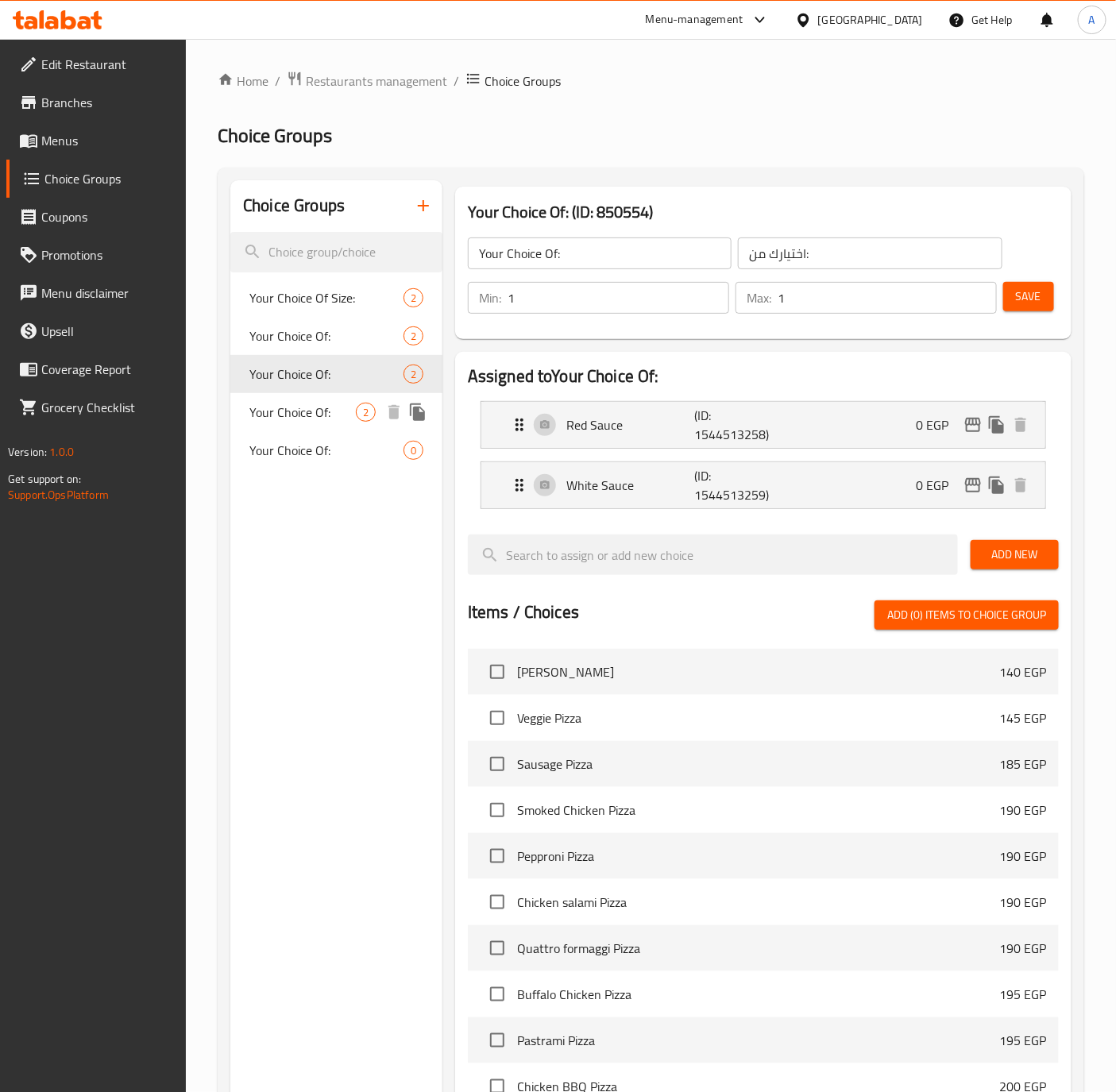
click at [287, 413] on span "Your Choice Of:" at bounding box center [303, 411] width 107 height 19
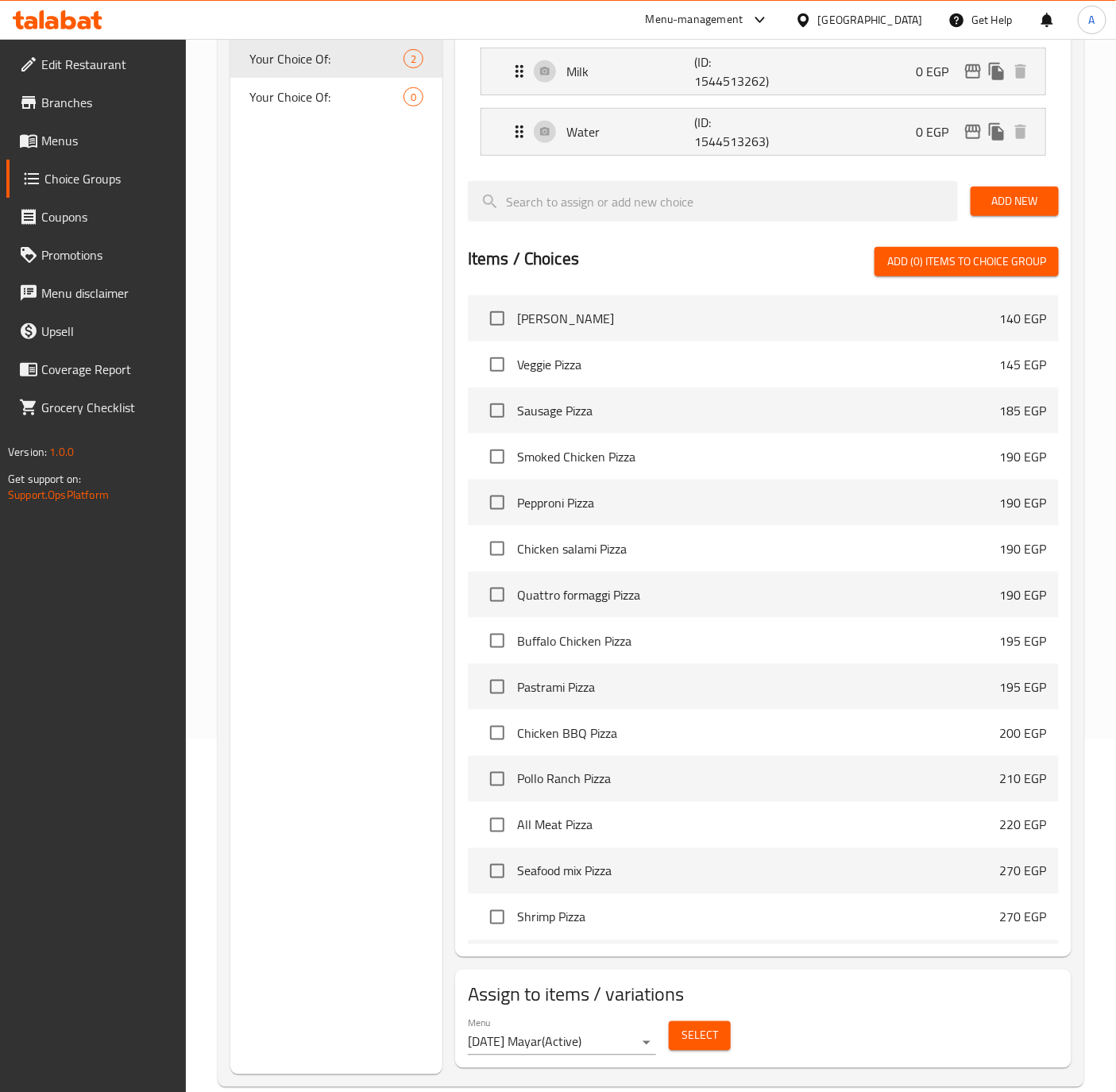
scroll to position [381, 0]
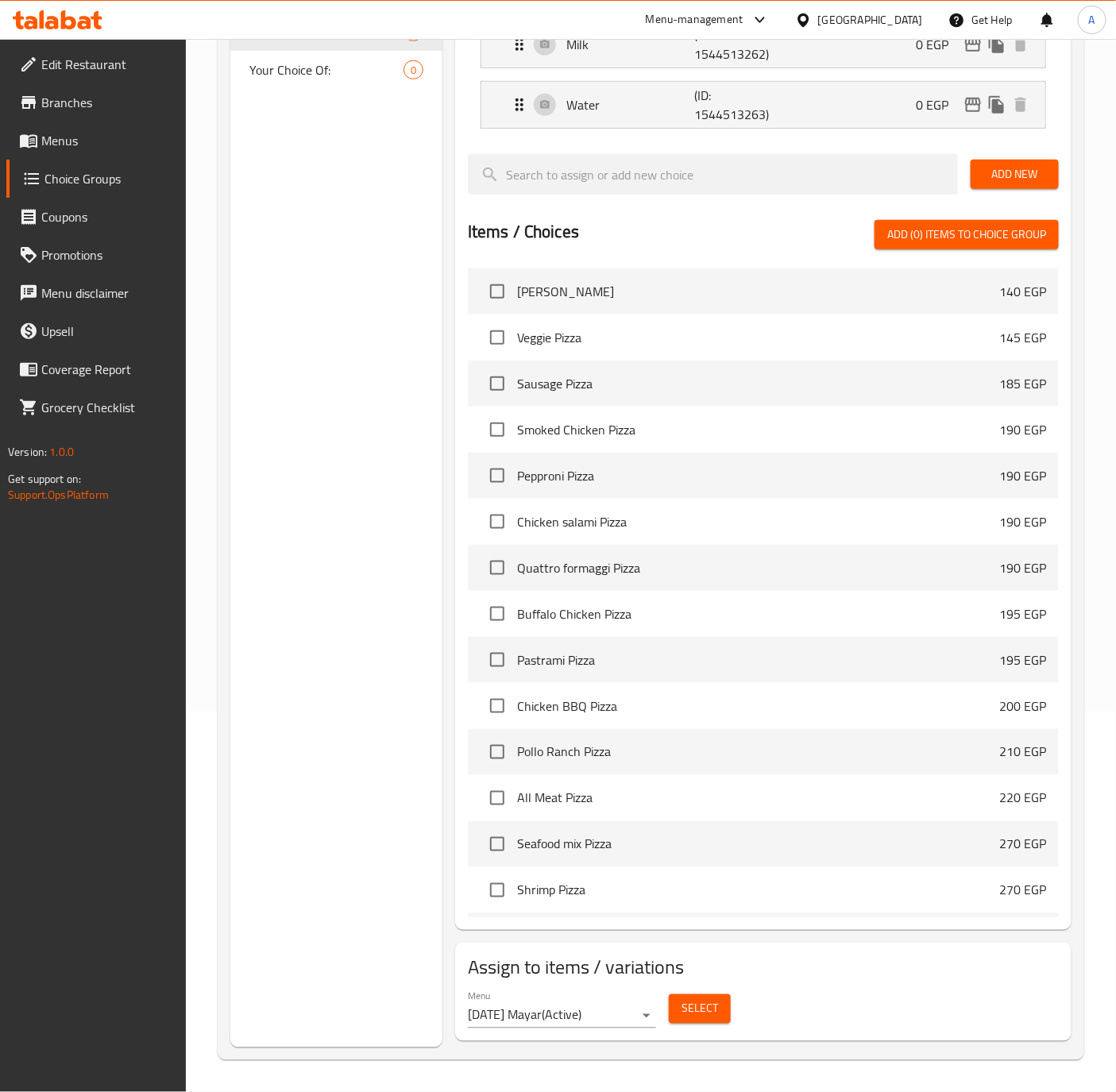
click at [711, 1008] on span "Select" at bounding box center [699, 1009] width 36 height 20
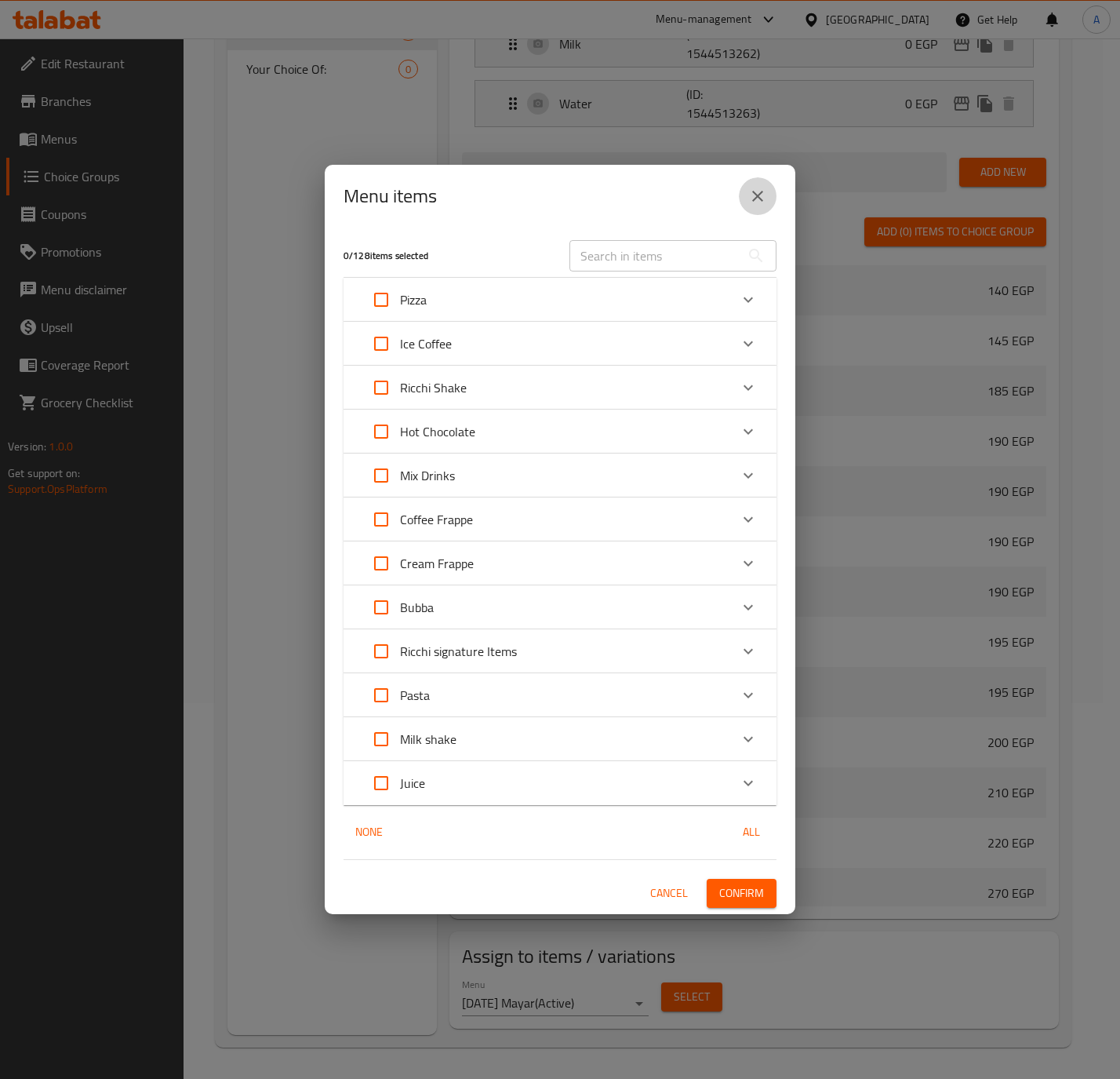
click at [765, 183] on button "close" at bounding box center [758, 196] width 38 height 38
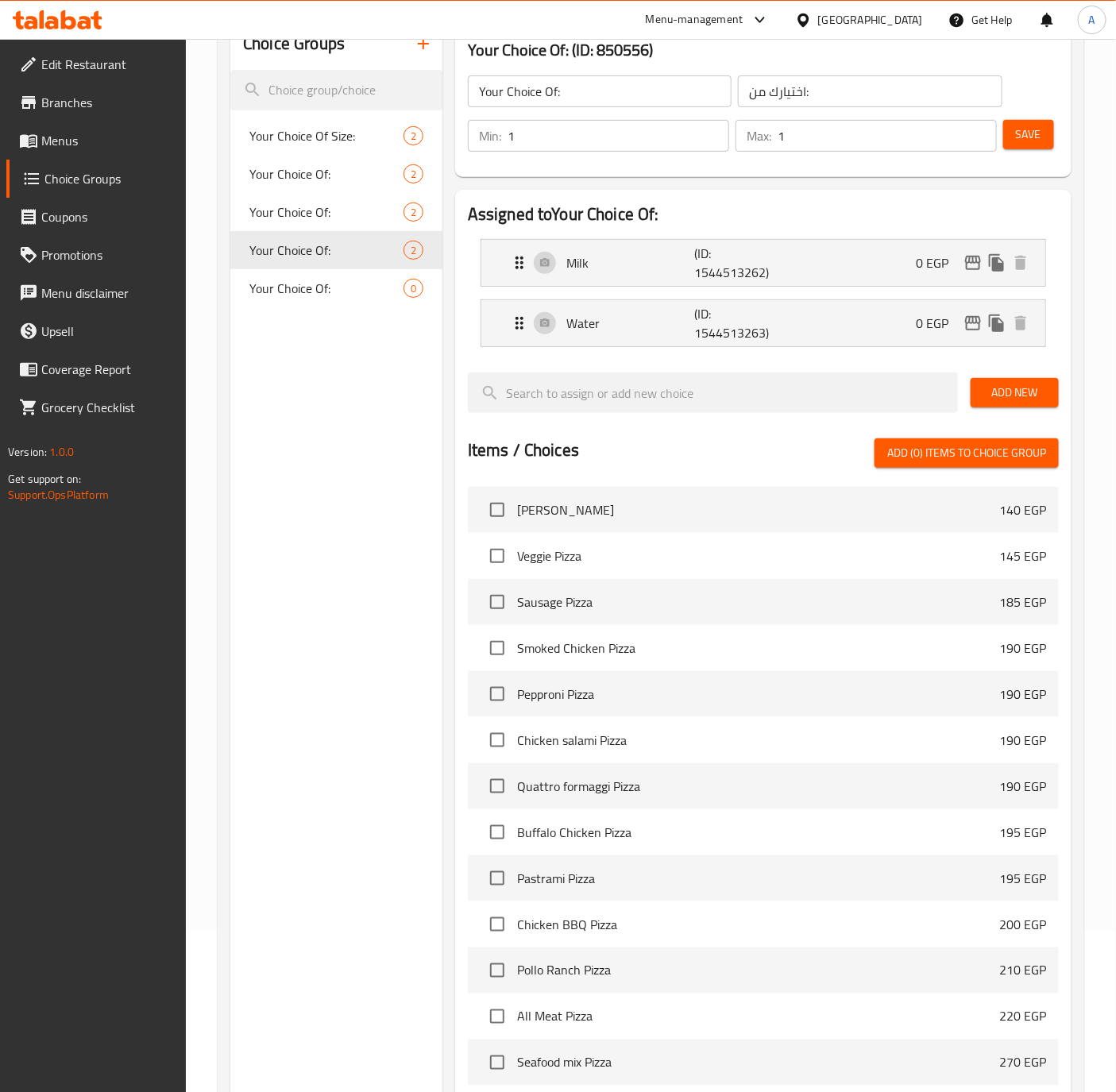
scroll to position [24, 0]
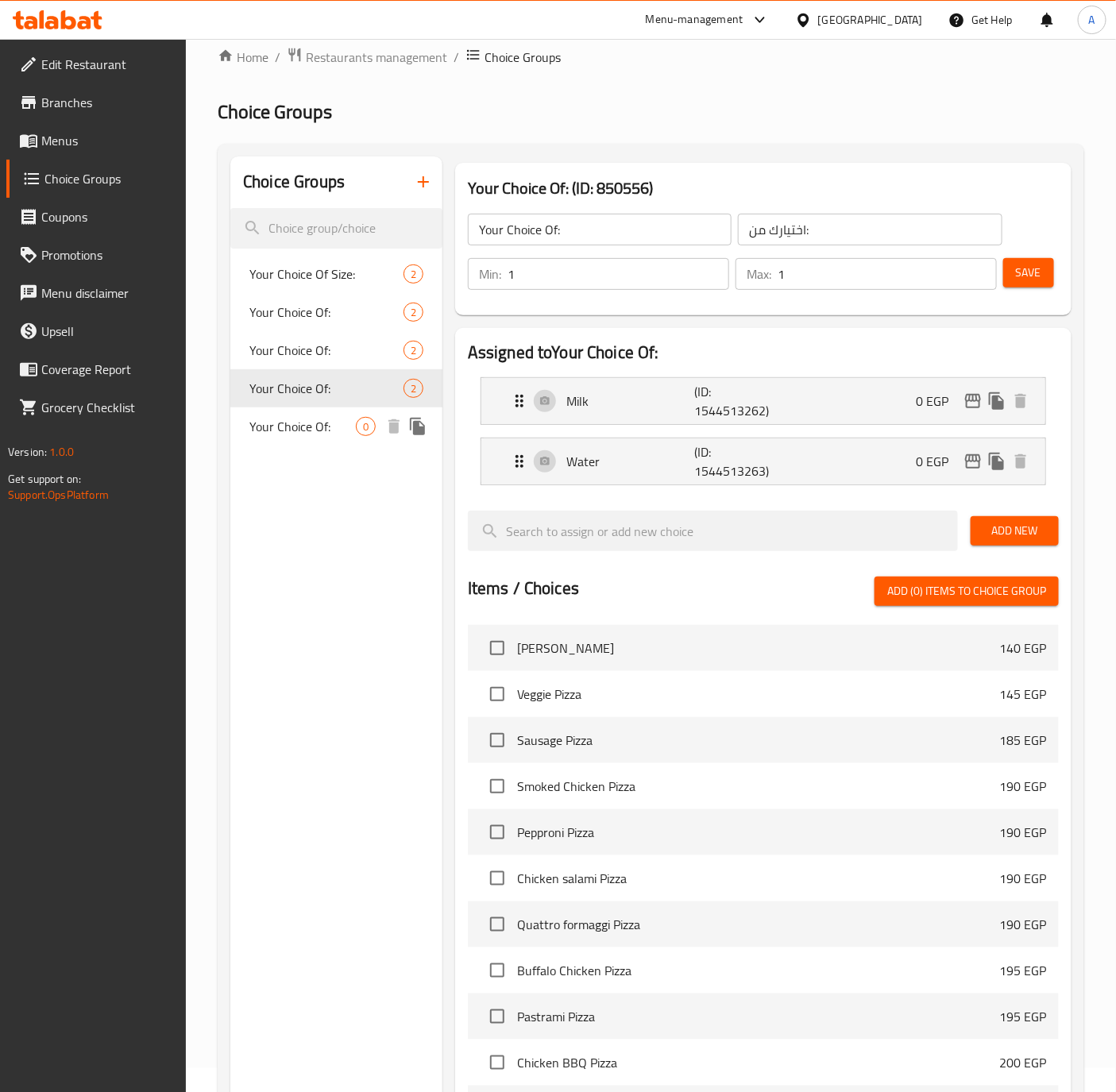
click at [313, 423] on span "Your Choice Of:" at bounding box center [303, 426] width 107 height 19
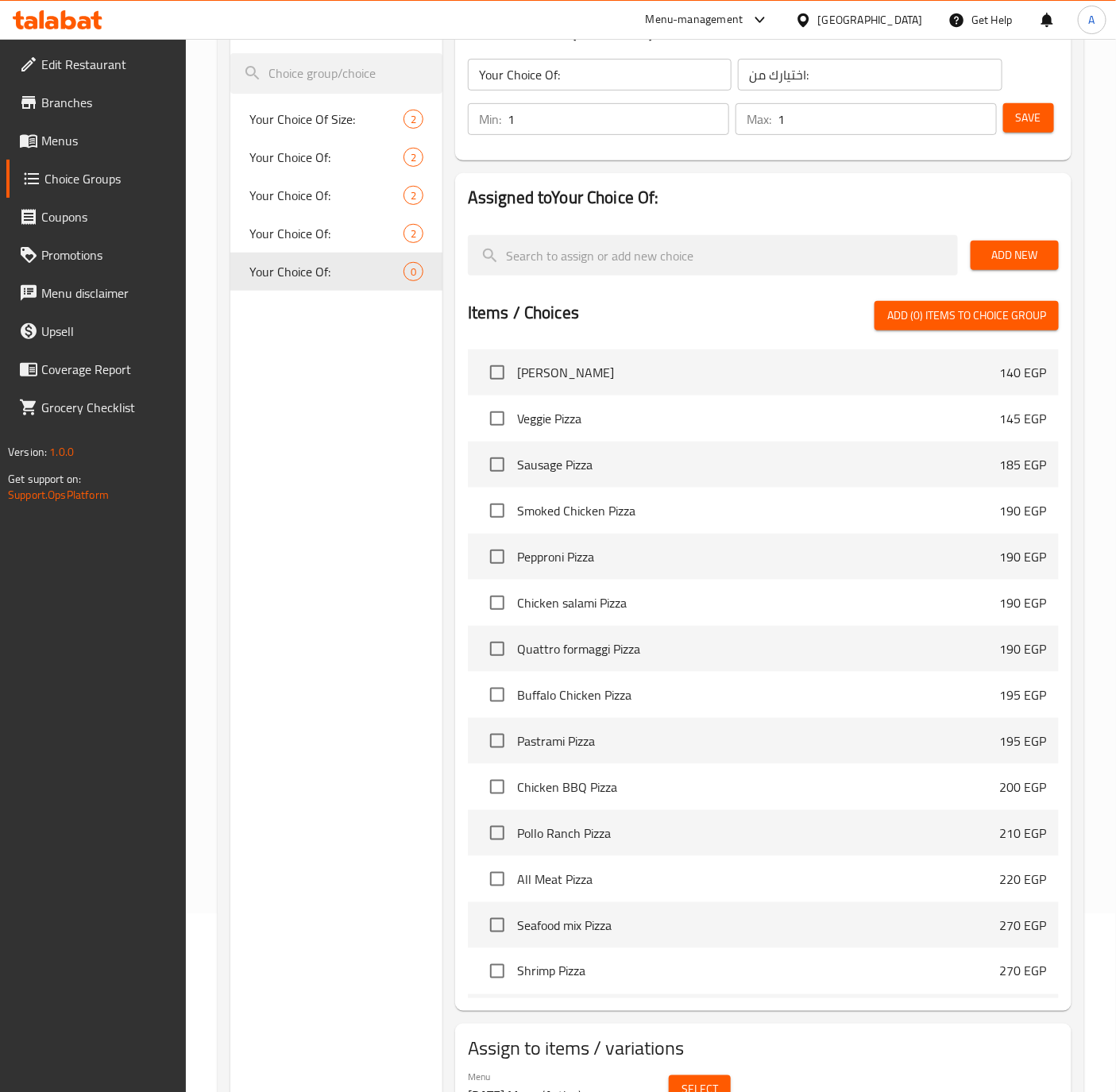
scroll to position [258, 0]
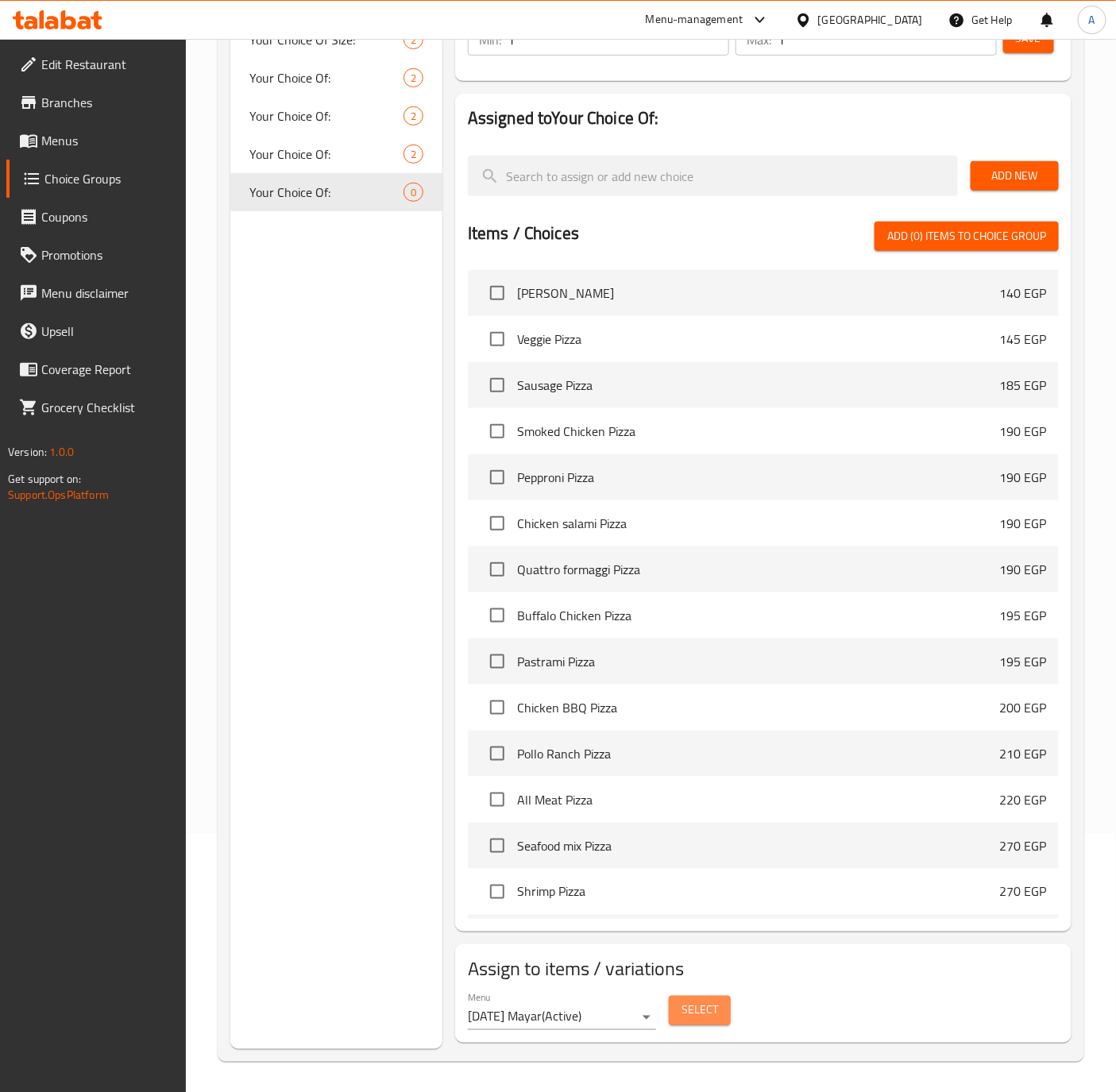
click at [720, 1001] on button "Select" at bounding box center [700, 1010] width 62 height 29
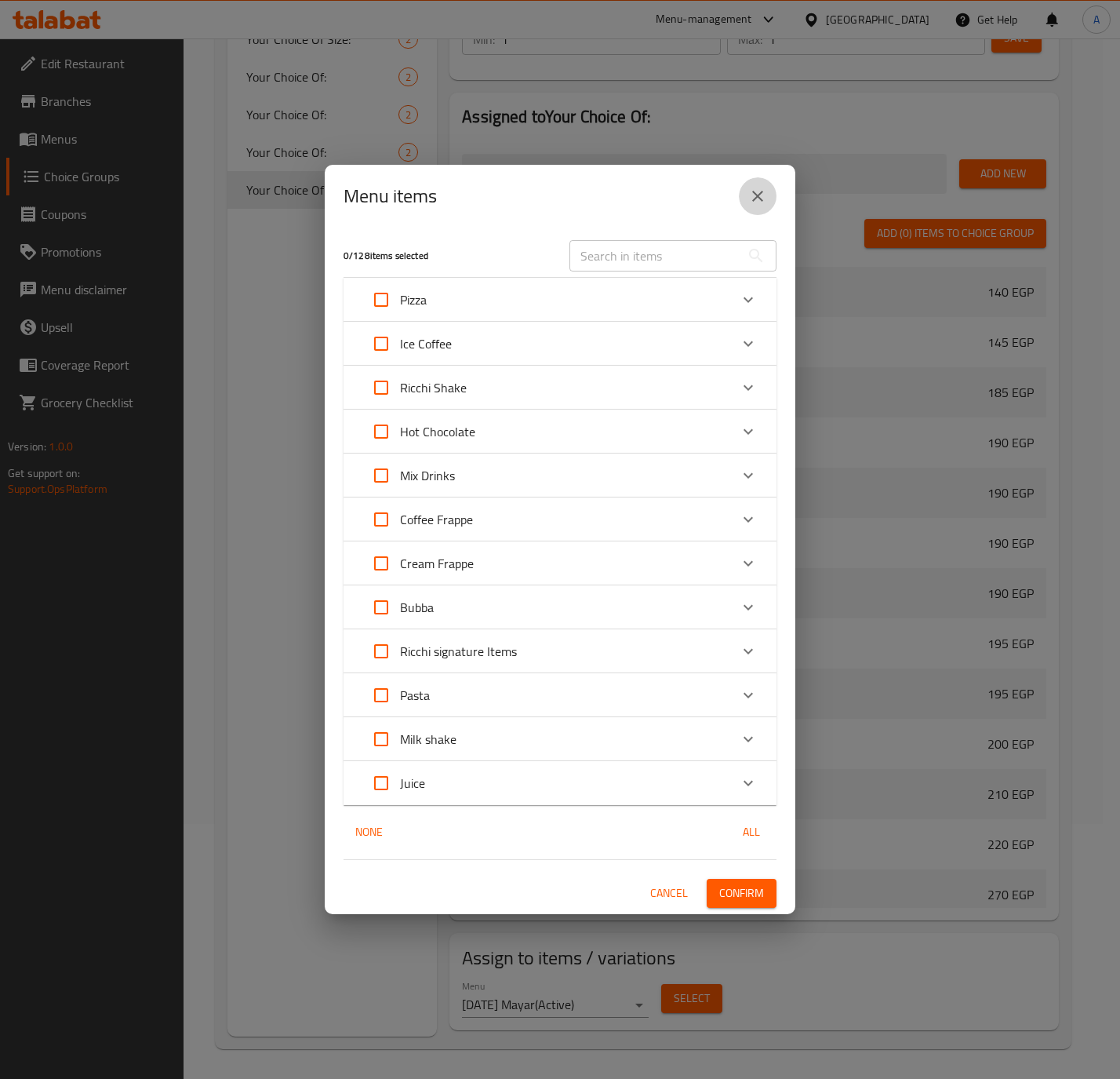
click at [752, 204] on icon "close" at bounding box center [757, 196] width 18 height 18
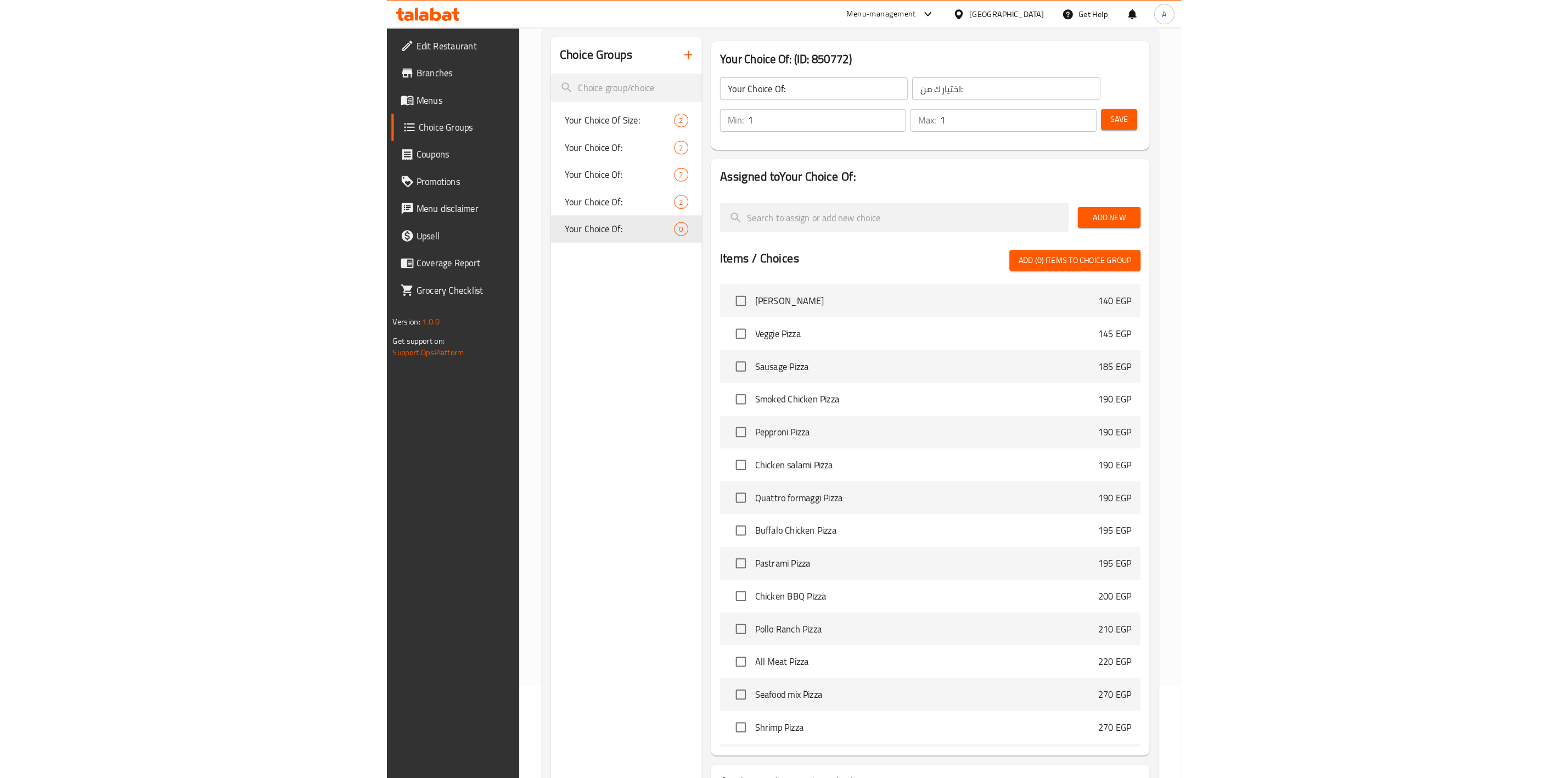
scroll to position [0, 0]
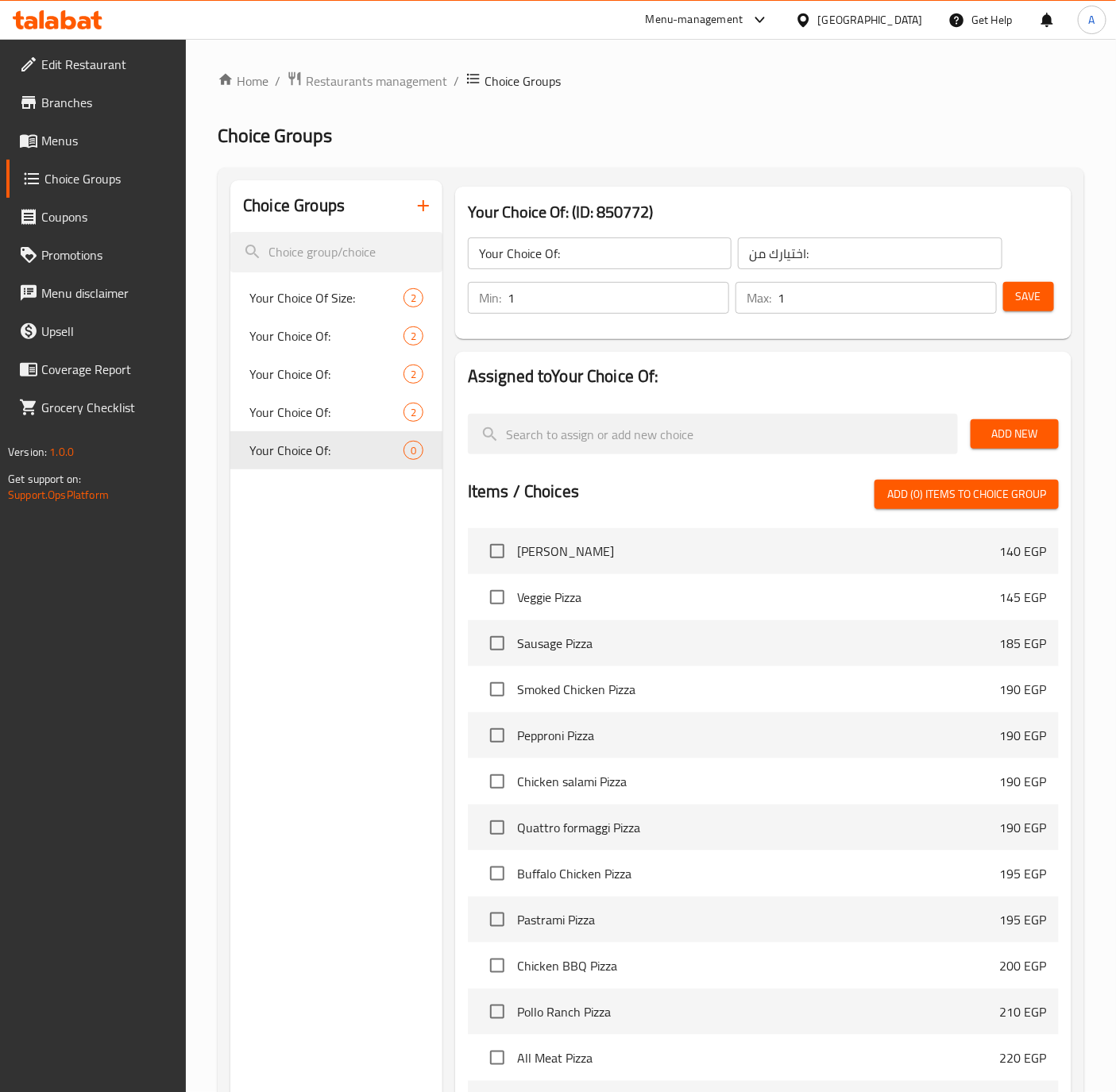
click at [44, 137] on span "Menus" at bounding box center [107, 140] width 132 height 19
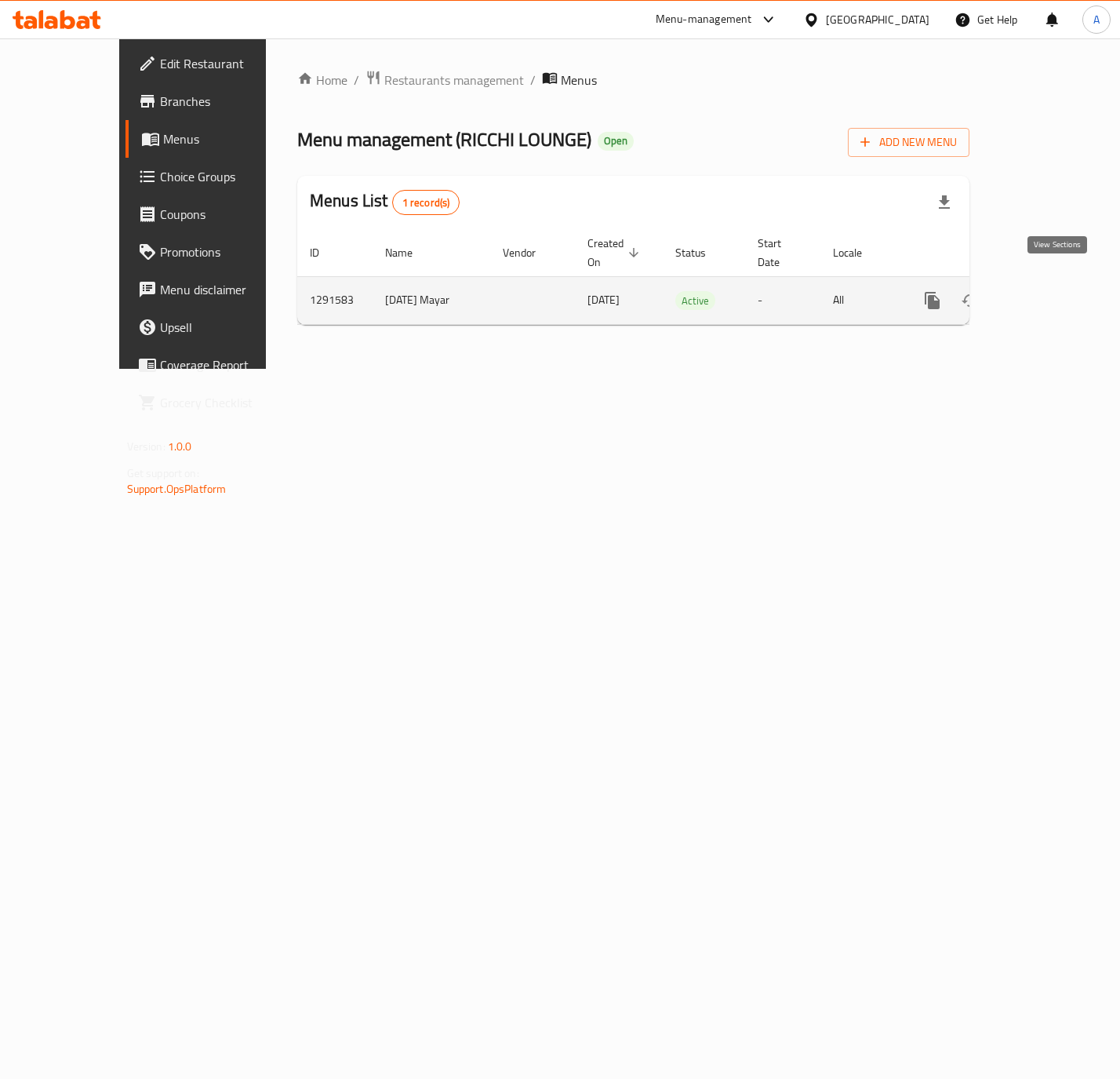
click at [1055, 291] on icon "enhanced table" at bounding box center [1045, 300] width 18 height 18
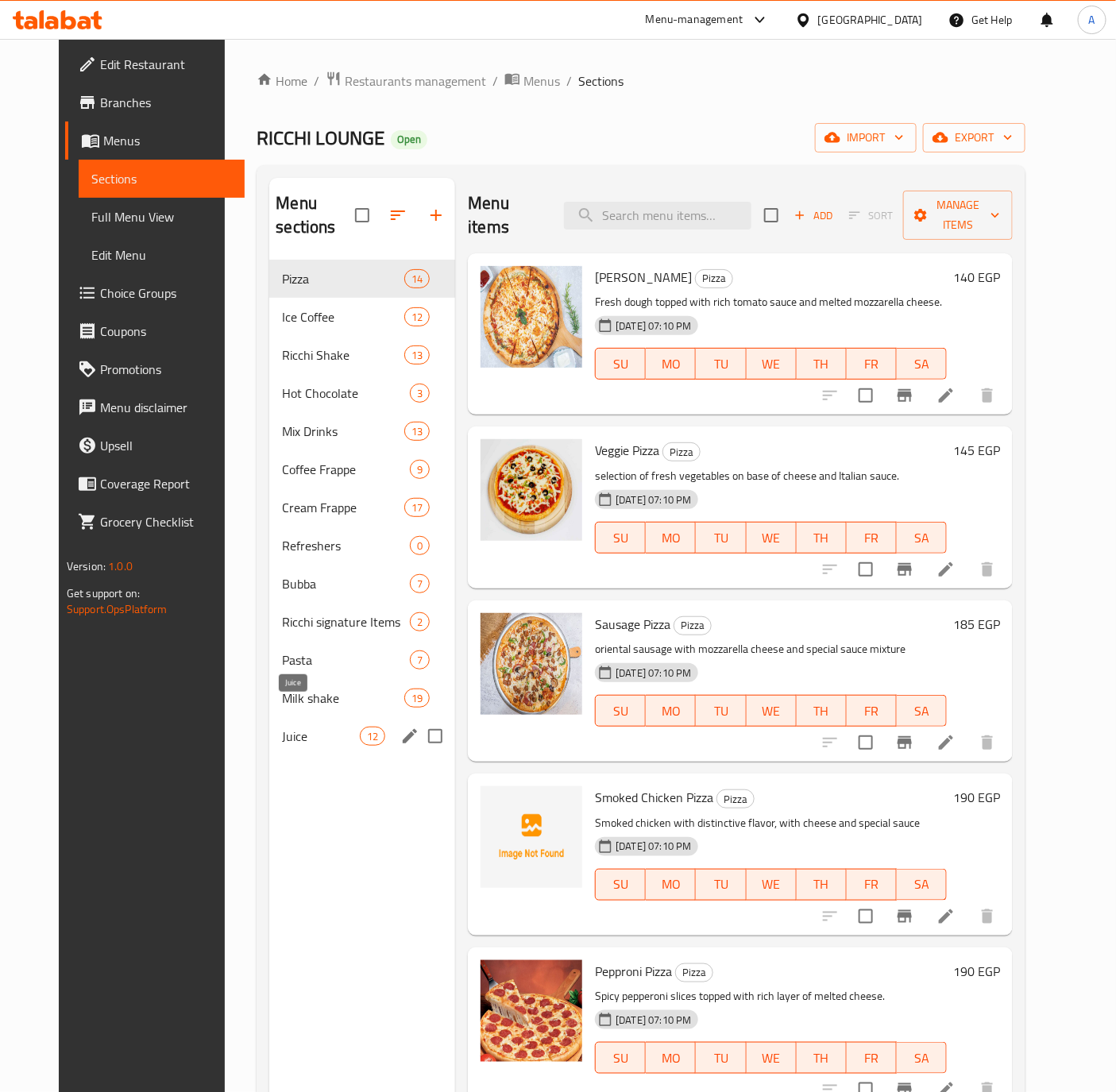
click at [289, 726] on span "Juice" at bounding box center [321, 735] width 78 height 19
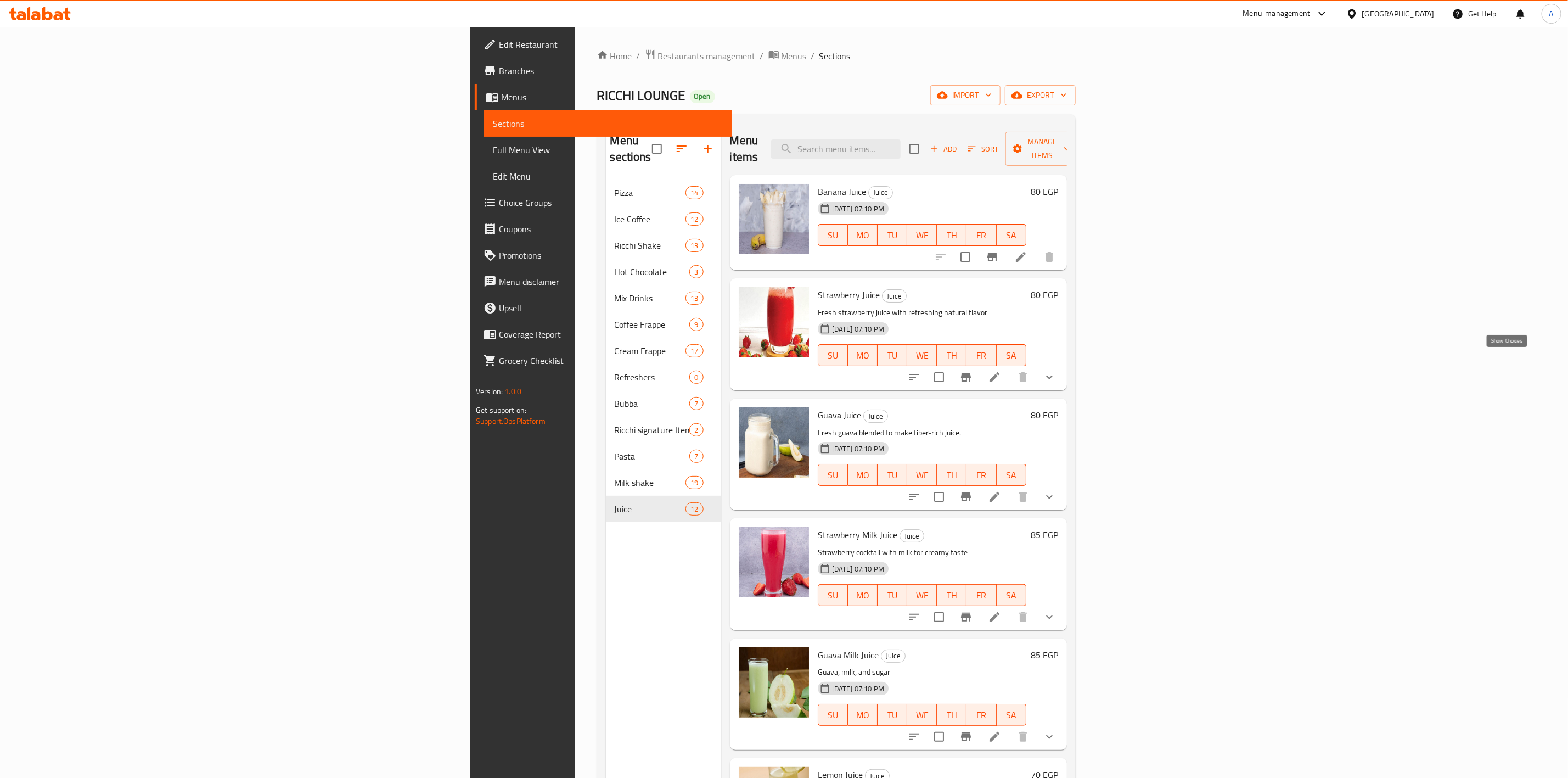
click at [1056, 371] on icon "show more" at bounding box center [1049, 377] width 13 height 13
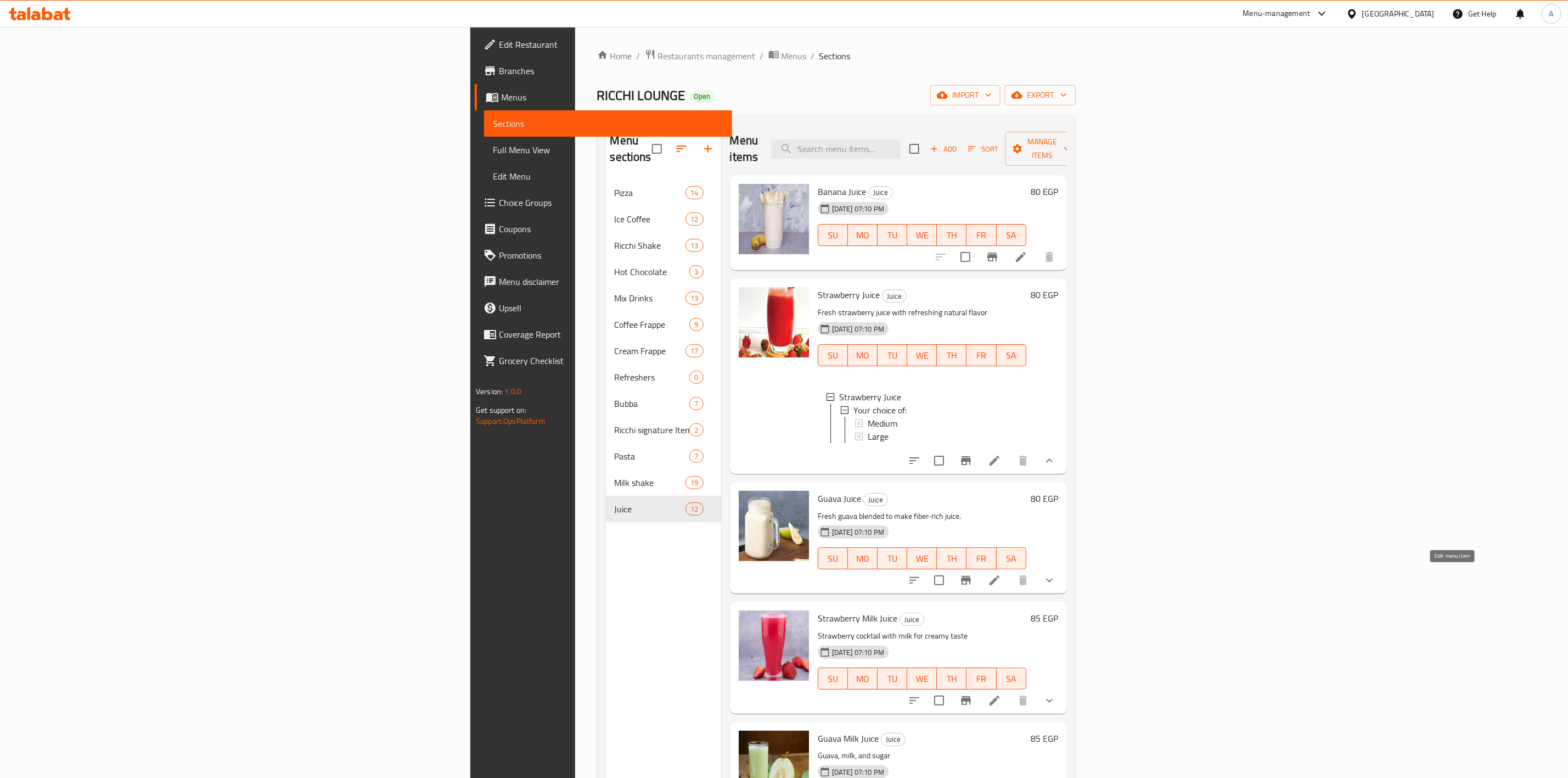
click at [1031, 606] on div "Strawberry Milk Juice Juice Strawberry cocktail with milk for creamy taste 29-0…" at bounding box center [922, 657] width 217 height 103
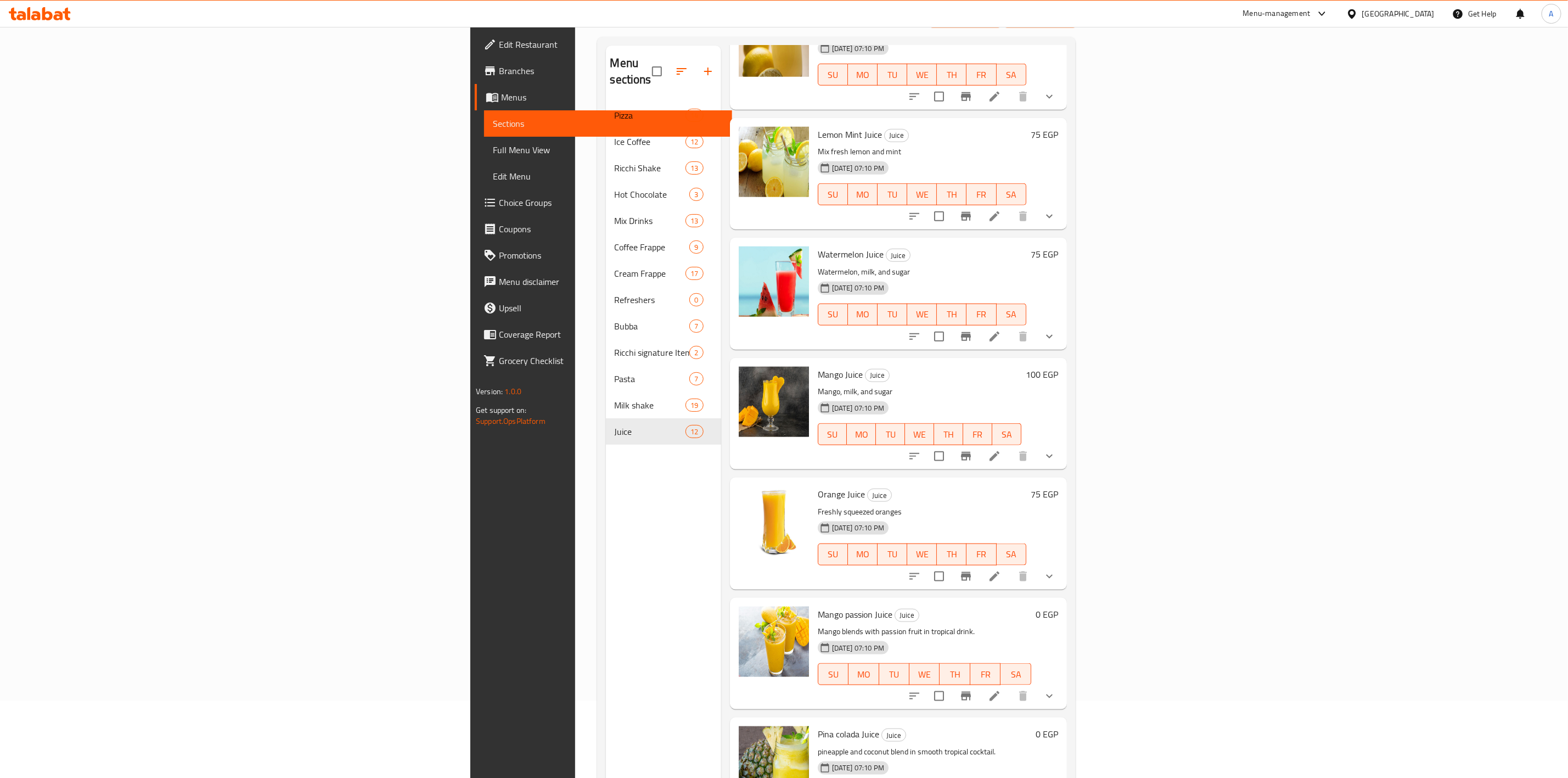
scroll to position [154, 0]
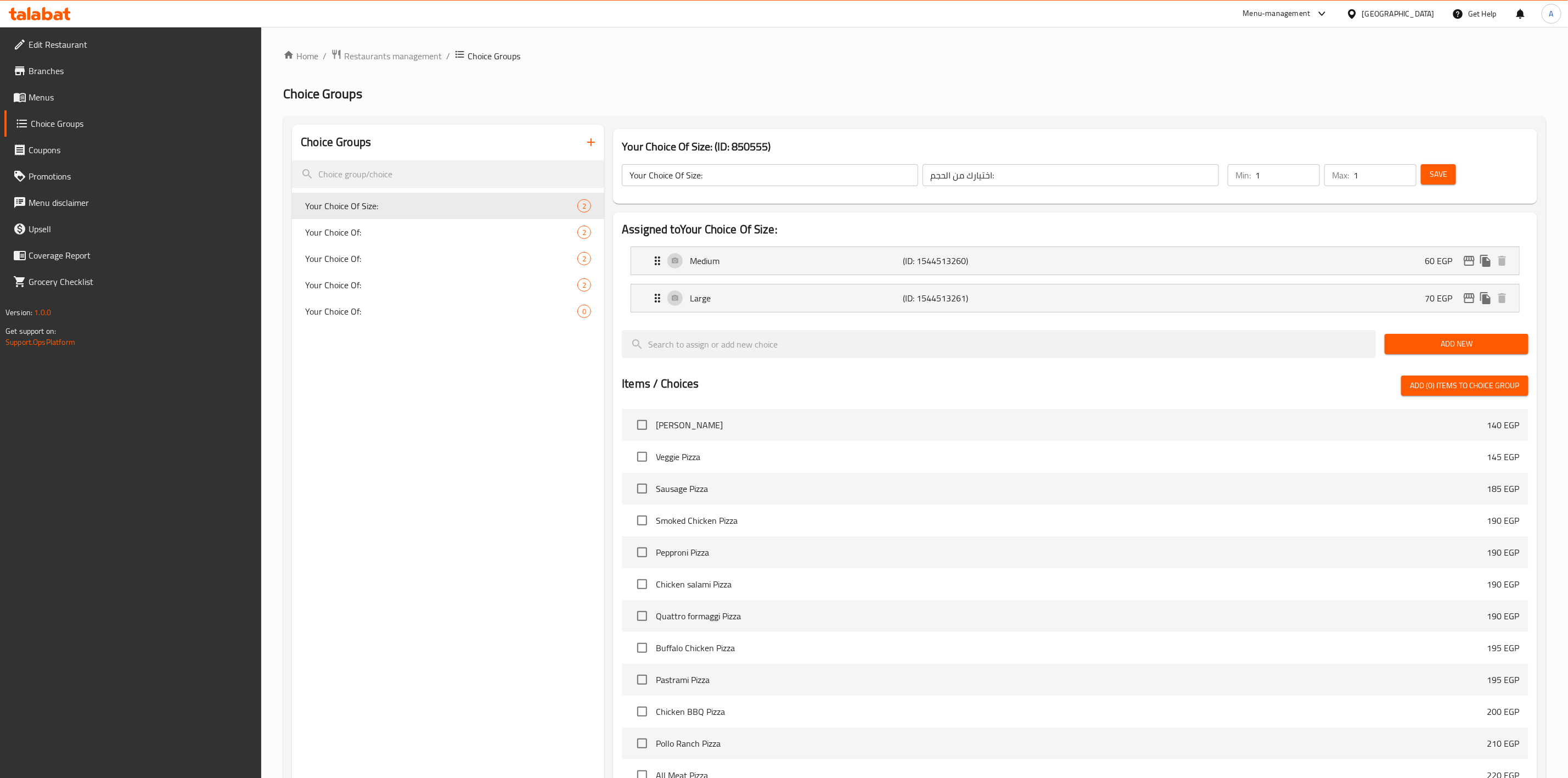
click at [74, 96] on span "Menus" at bounding box center [141, 97] width 225 height 13
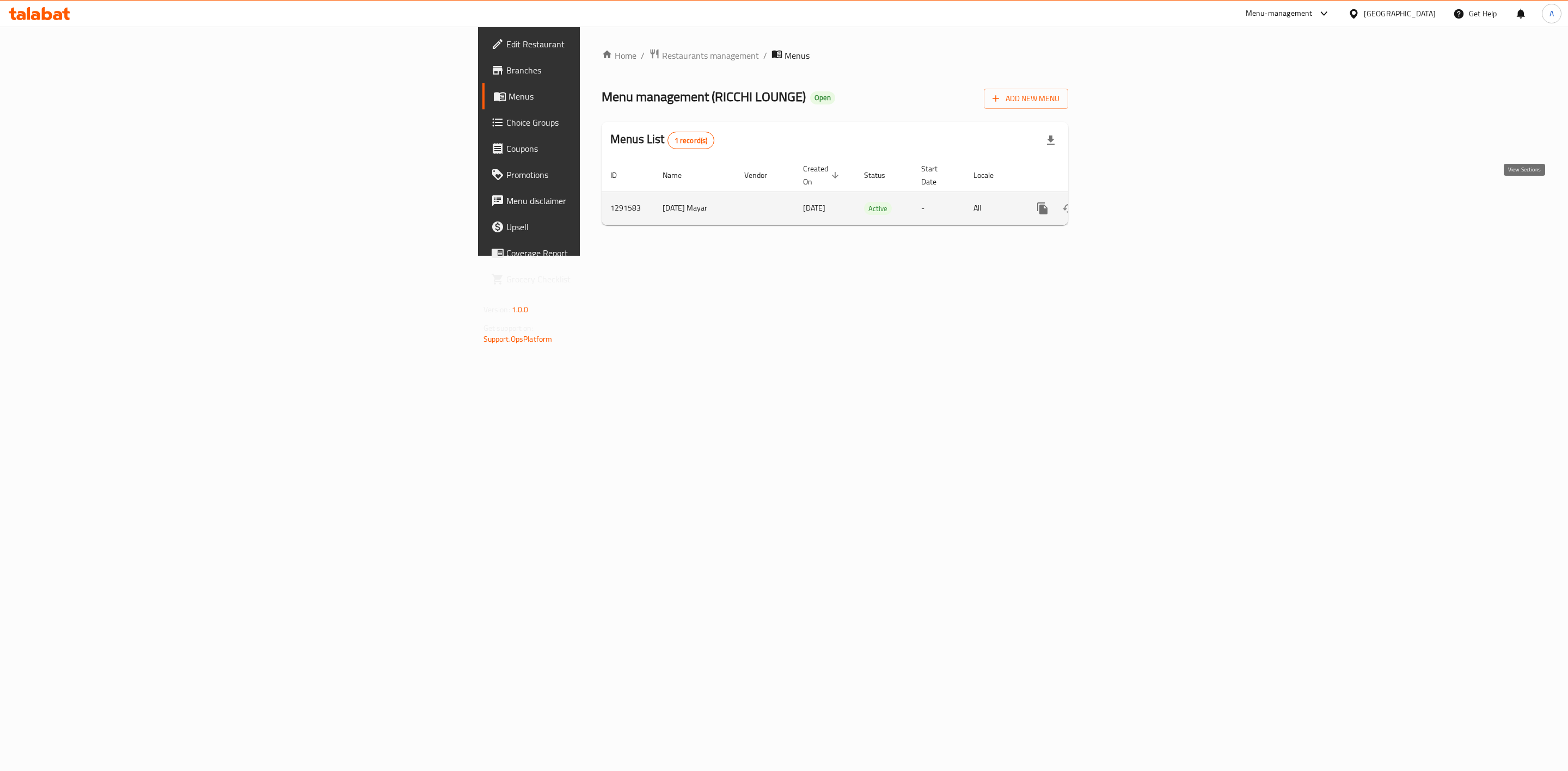
click at [1127, 202] on icon "enhanced table" at bounding box center [1121, 208] width 13 height 13
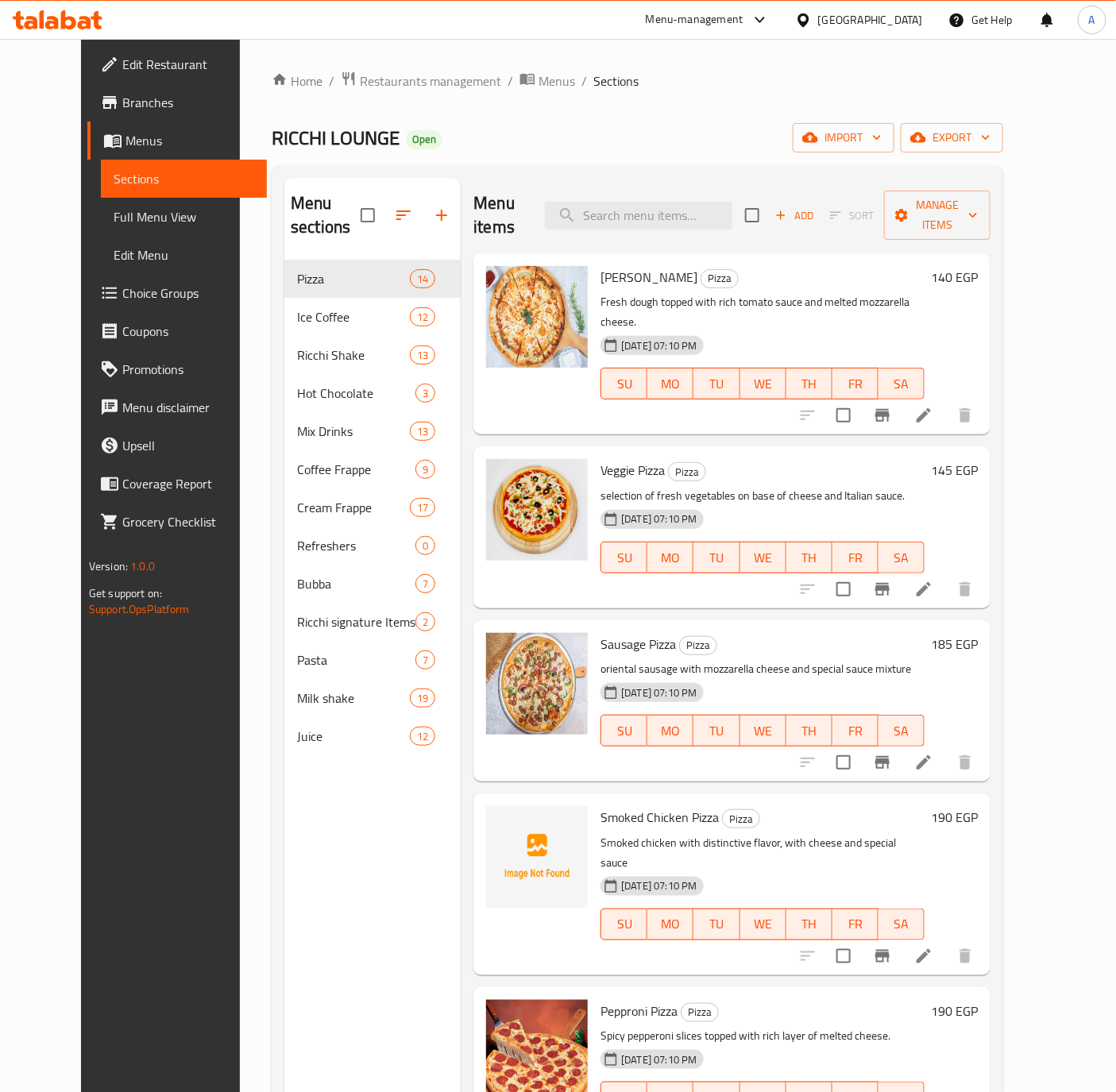
click at [723, 129] on div "RICCHI LOUNGE Open import export" at bounding box center [637, 138] width 732 height 29
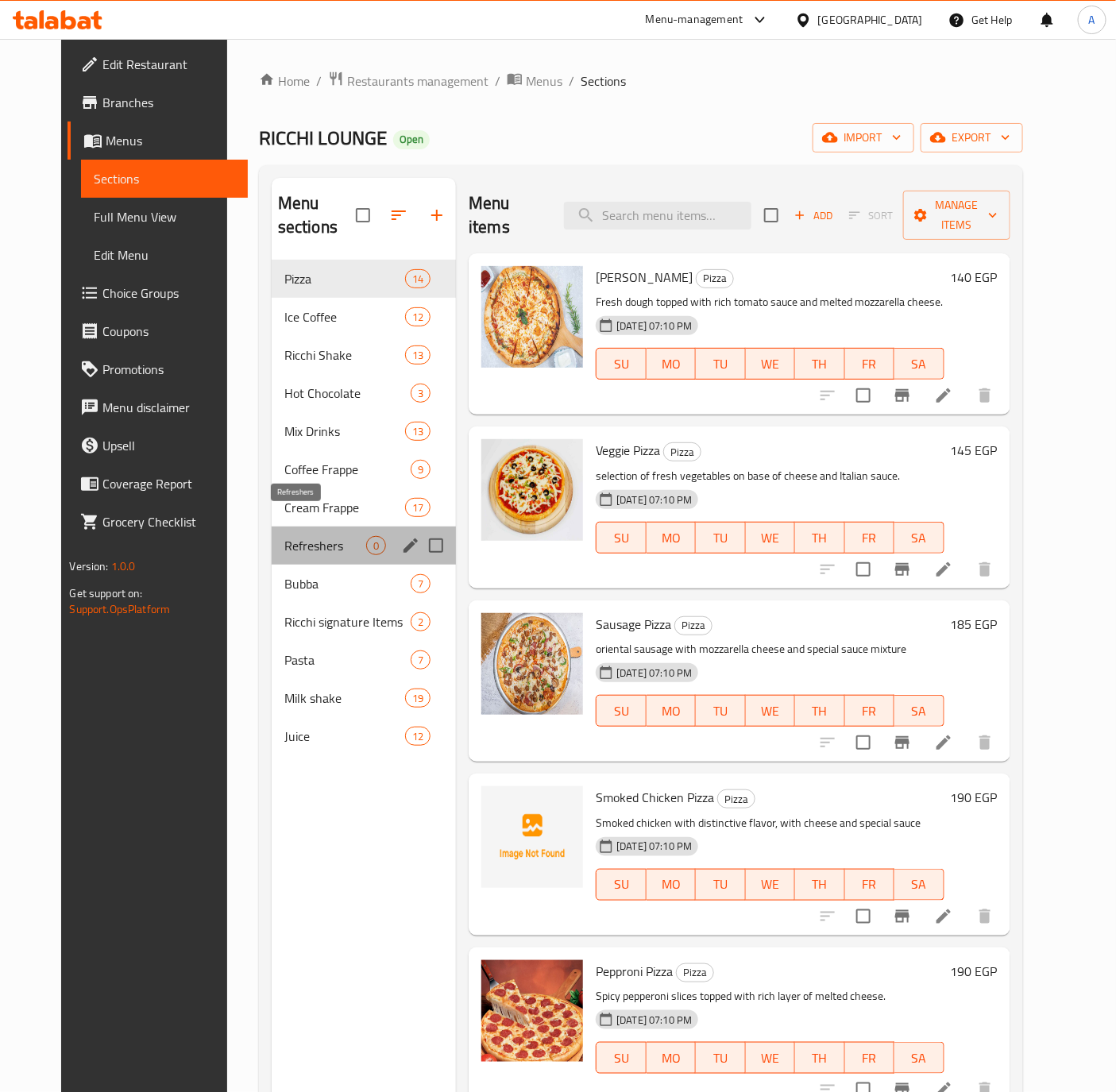
click at [289, 536] on span "Refreshers" at bounding box center [325, 545] width 82 height 19
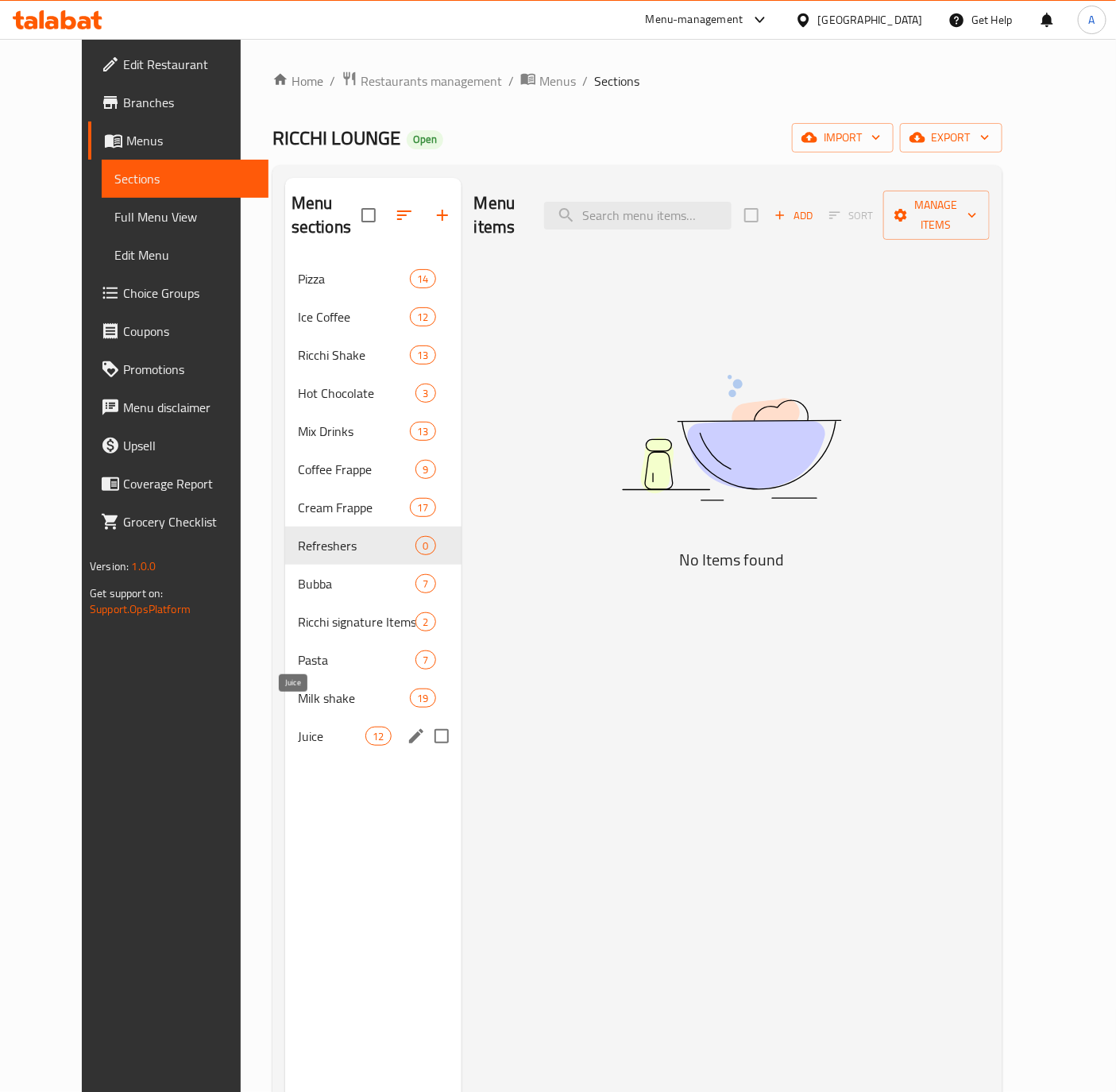
click at [297, 726] on span "Juice" at bounding box center [331, 735] width 67 height 19
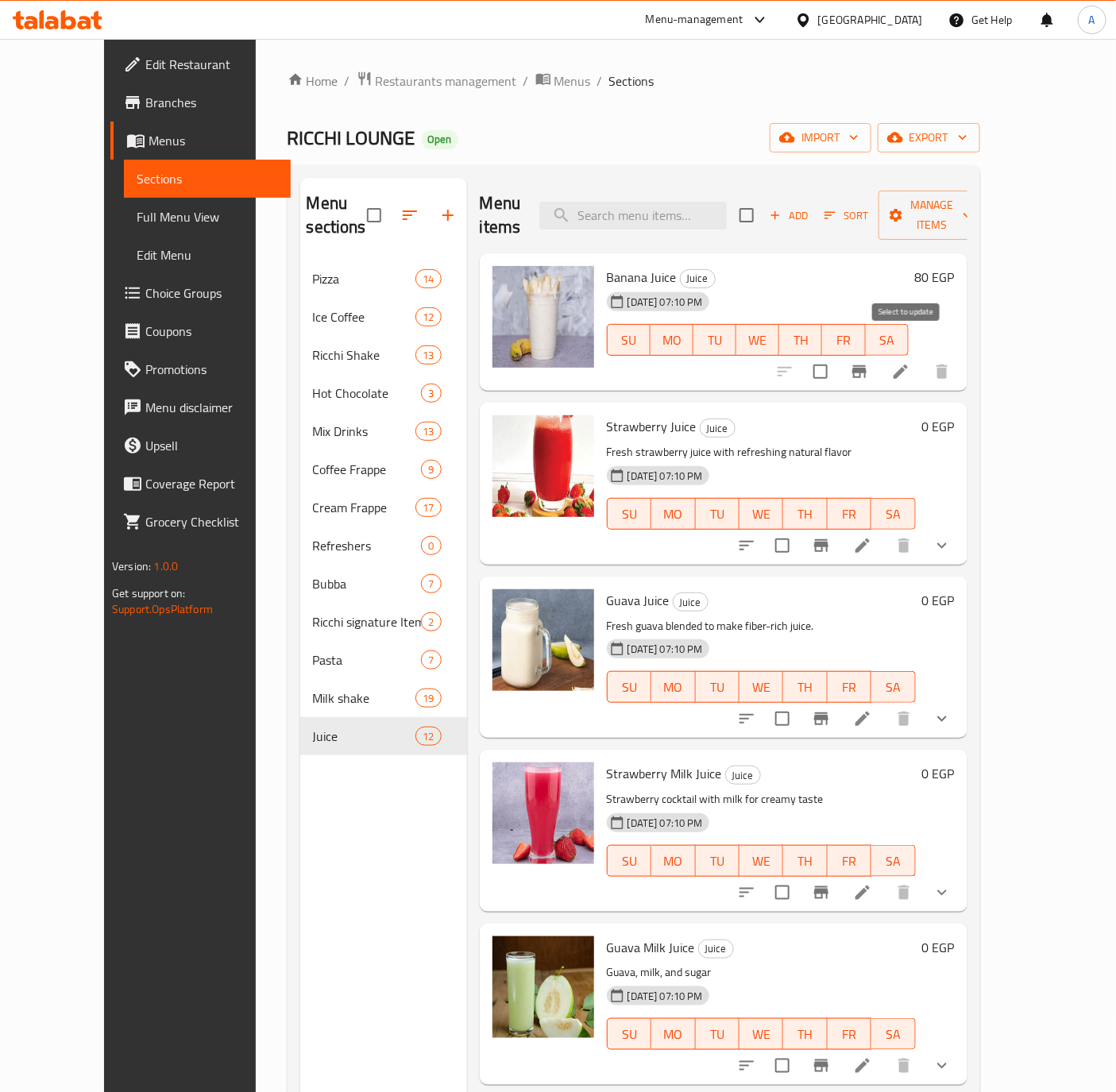
click at [837, 355] on input "checkbox" at bounding box center [820, 372] width 34 height 34
click at [972, 203] on span "Manage items" at bounding box center [931, 215] width 81 height 40
click at [798, 144] on div "RICCHI LOUNGE Open import export" at bounding box center [634, 138] width 693 height 29
click at [837, 355] on input "checkbox" at bounding box center [820, 372] width 34 height 34
checkbox input "false"
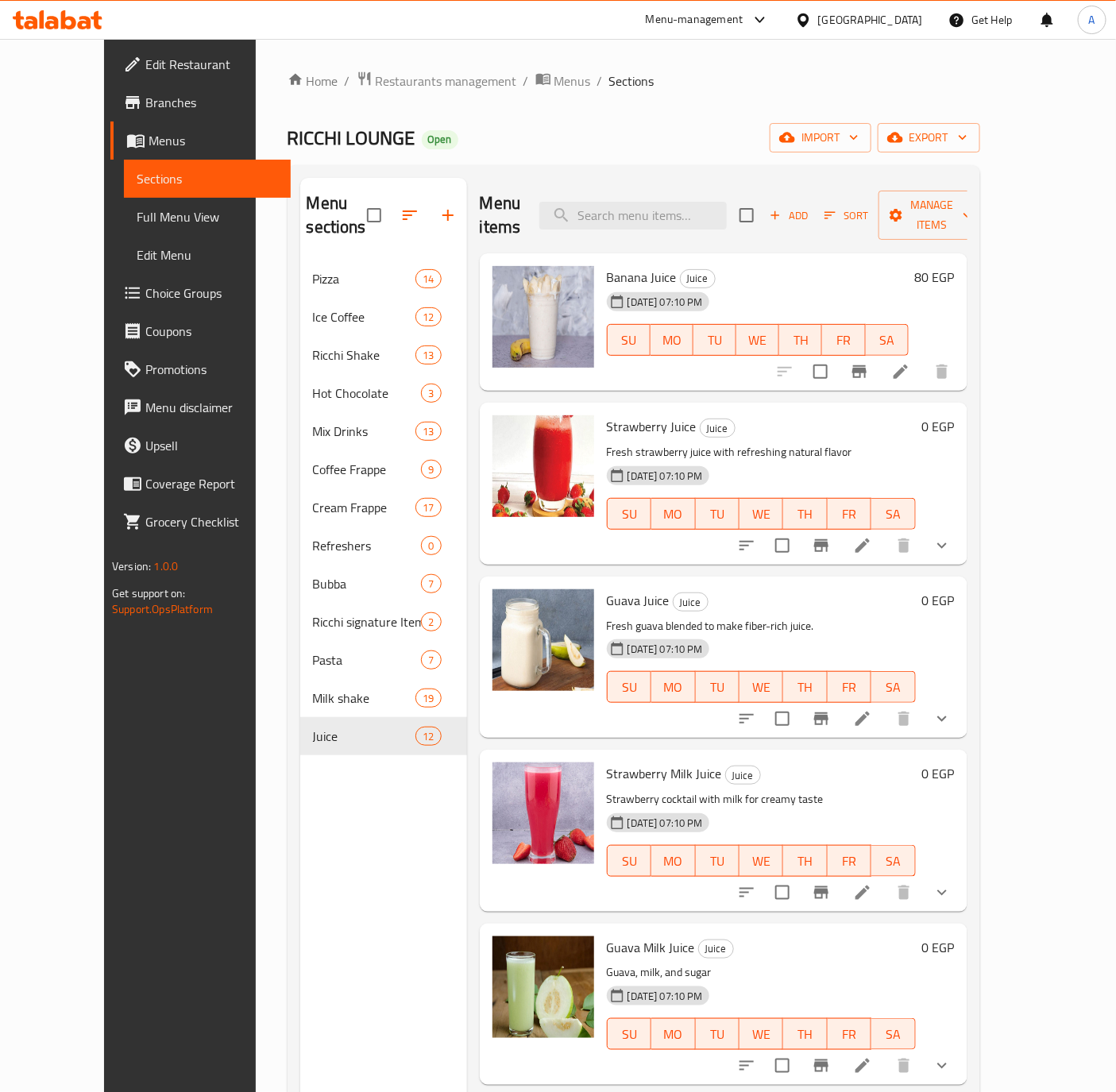
click at [954, 415] on h6 "0 EGP" at bounding box center [938, 426] width 33 height 22
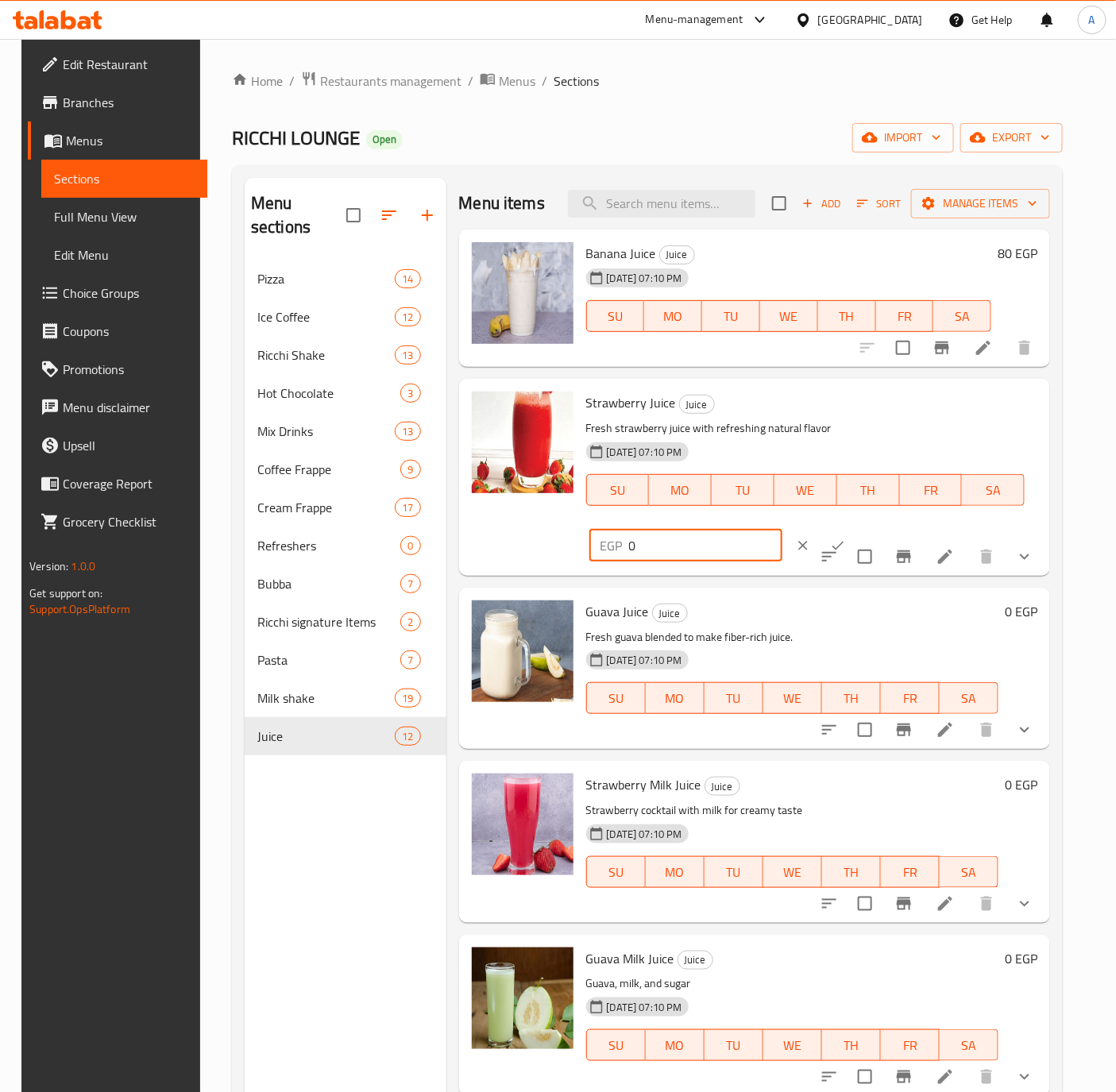
click at [670, 544] on input "0" at bounding box center [705, 546] width 154 height 32
type input "80"
click at [830, 543] on icon "ok" at bounding box center [838, 546] width 16 height 16
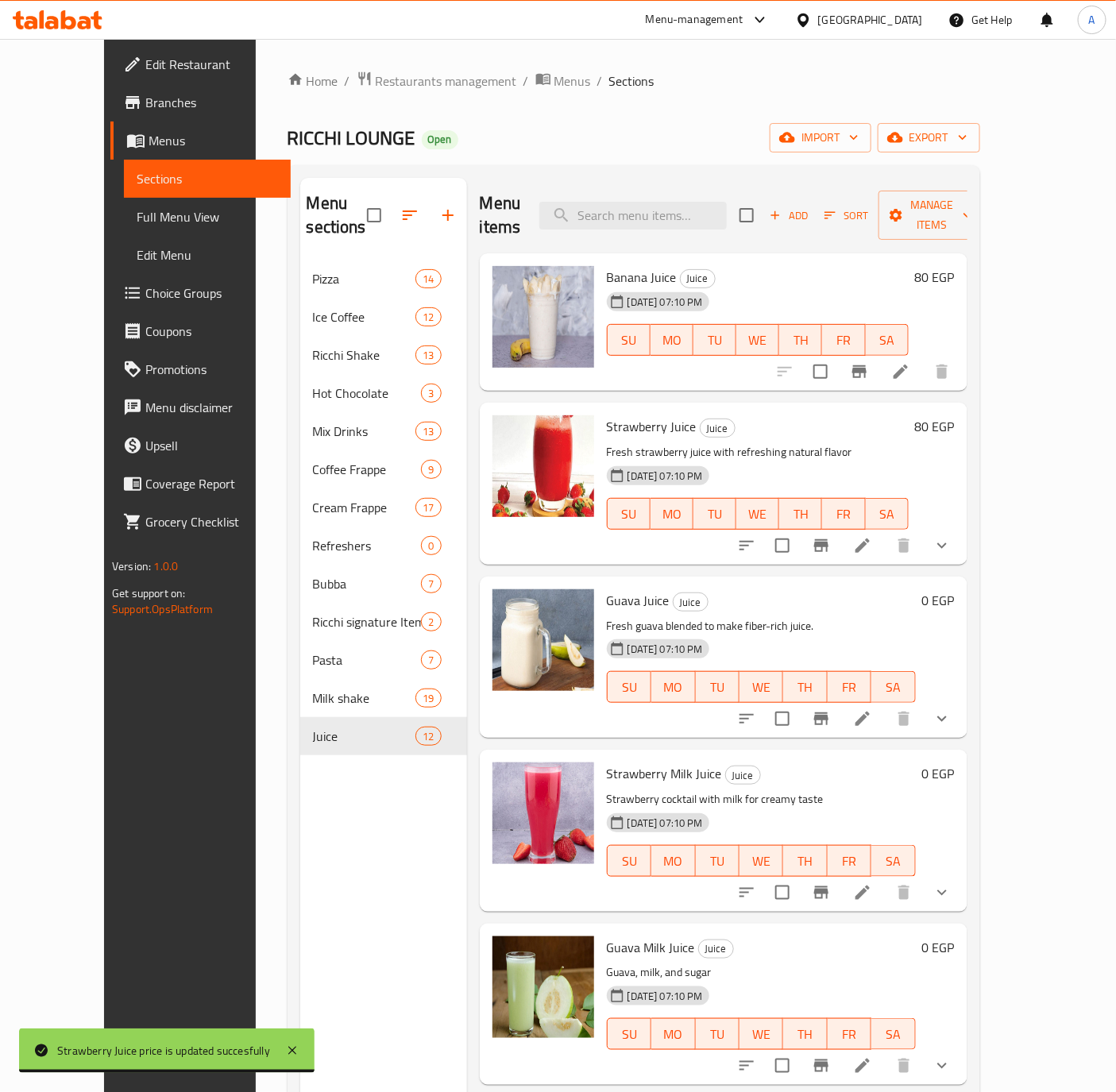
click at [954, 763] on h6 "0 EGP" at bounding box center [938, 773] width 33 height 22
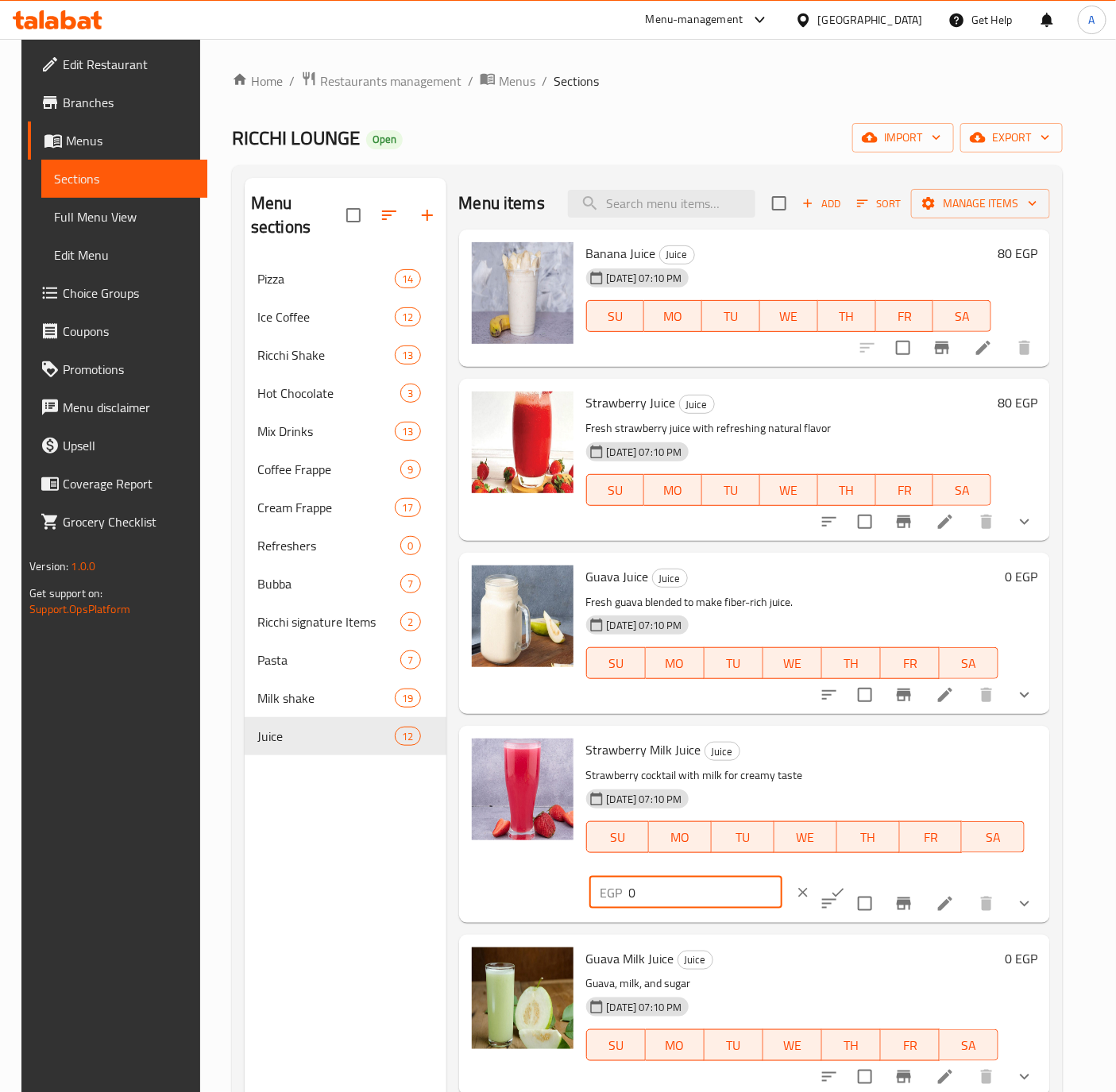
click at [703, 906] on input "0" at bounding box center [705, 892] width 154 height 32
type input "85"
click at [822, 879] on button "ok" at bounding box center [837, 892] width 35 height 35
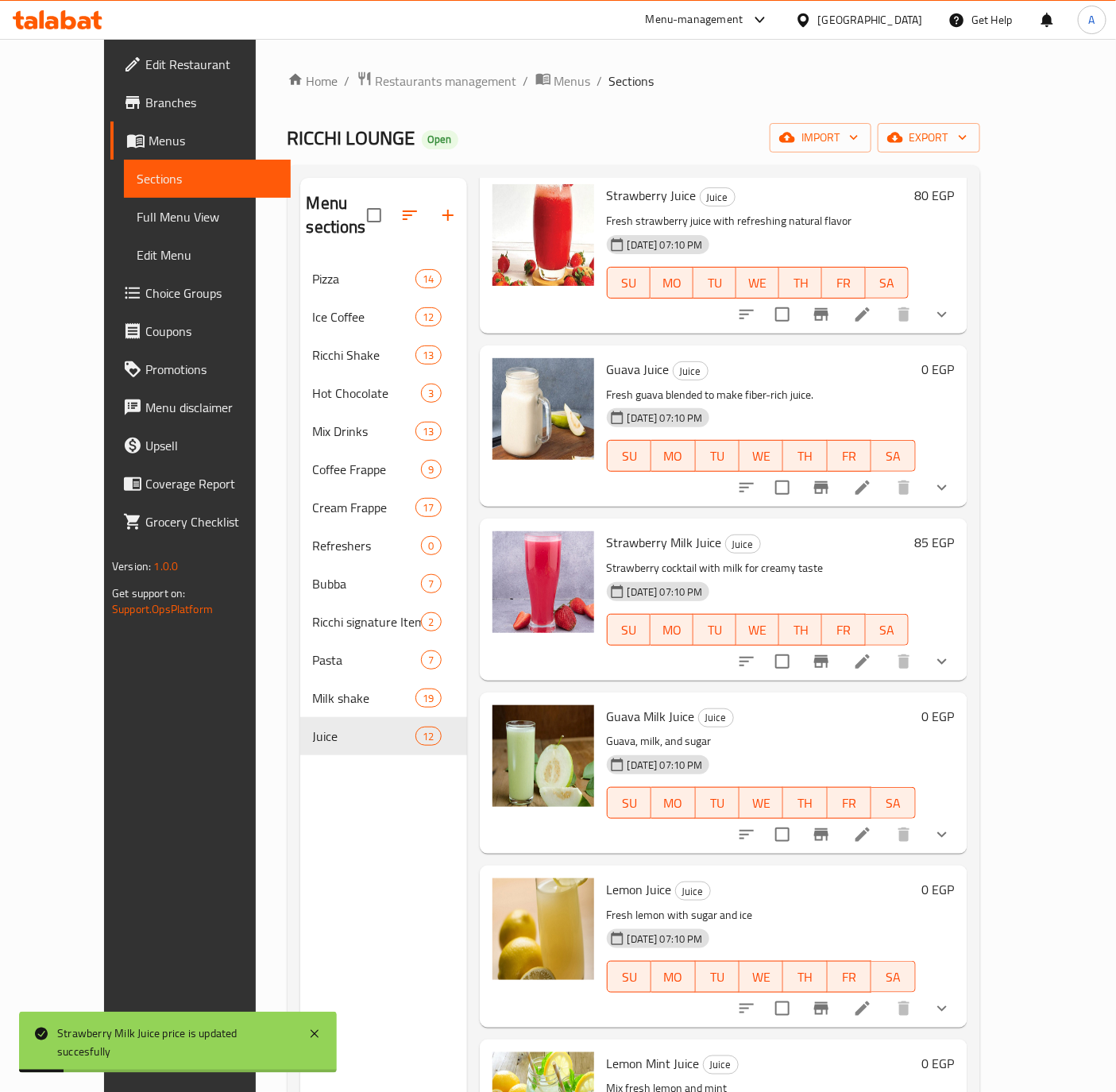
scroll to position [238, 0]
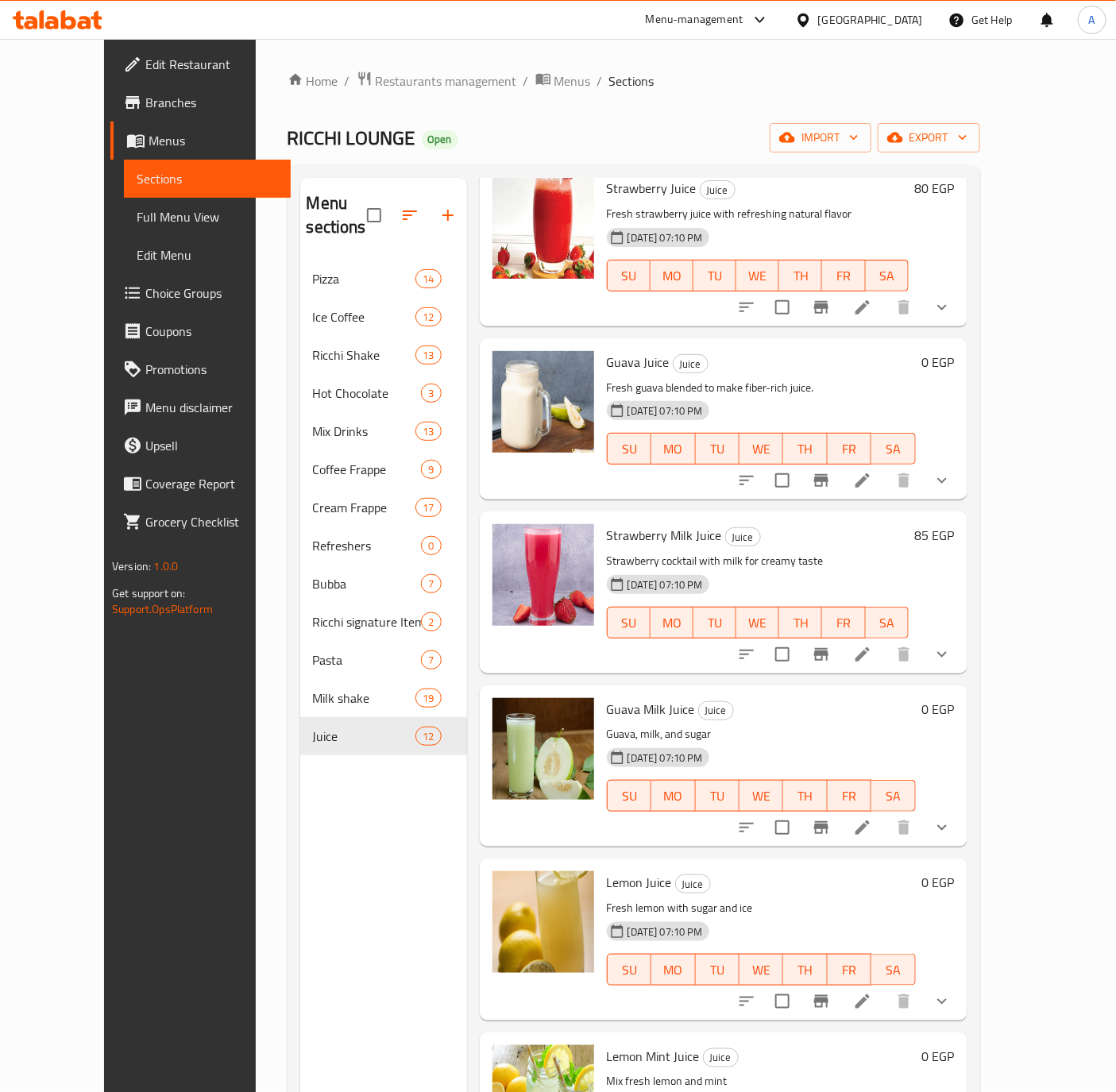
click at [954, 698] on h6 "0 EGP" at bounding box center [938, 708] width 33 height 22
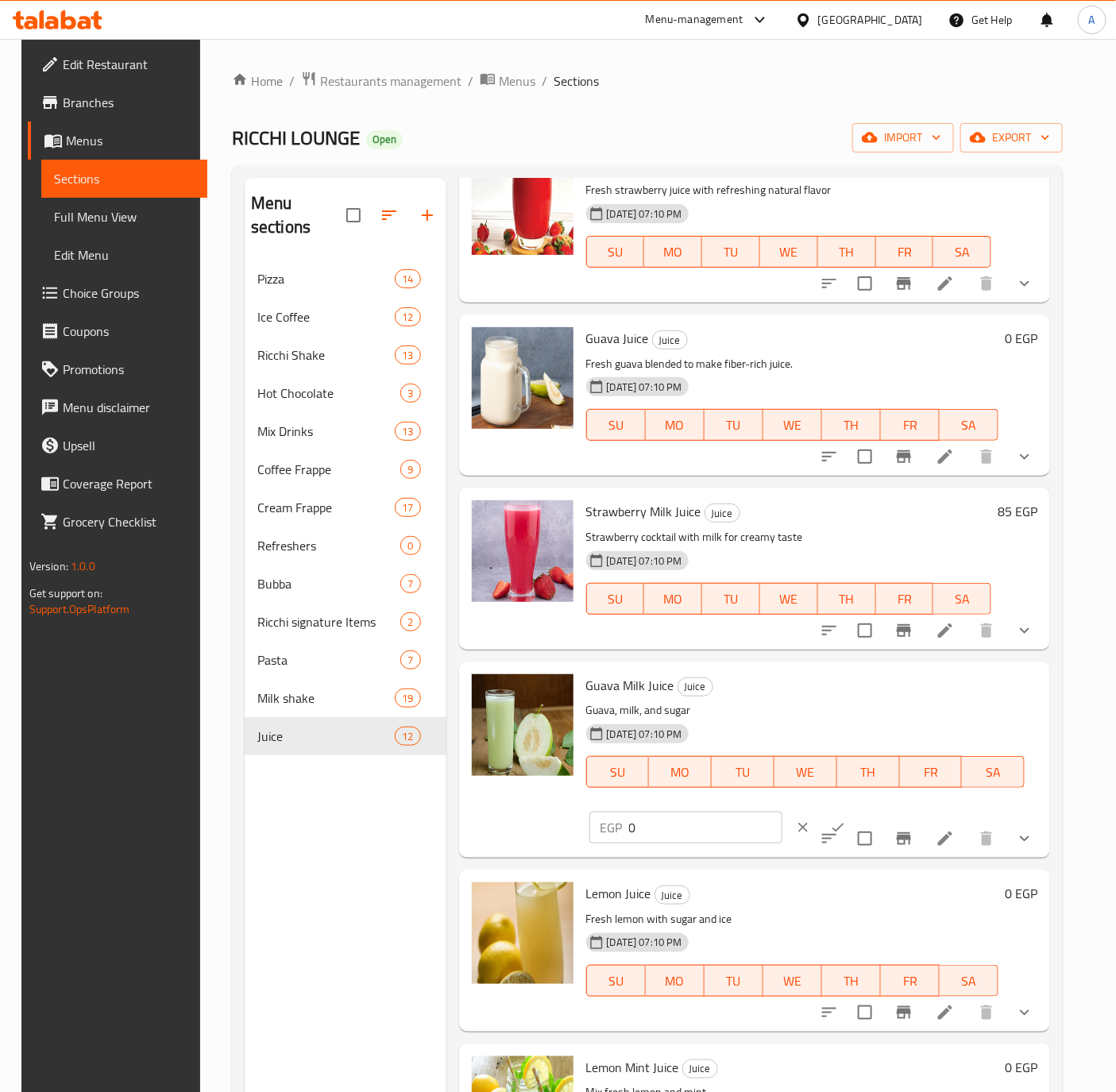
click at [666, 817] on input "0" at bounding box center [705, 827] width 154 height 32
type input "85"
click at [830, 831] on icon "ok" at bounding box center [838, 827] width 16 height 16
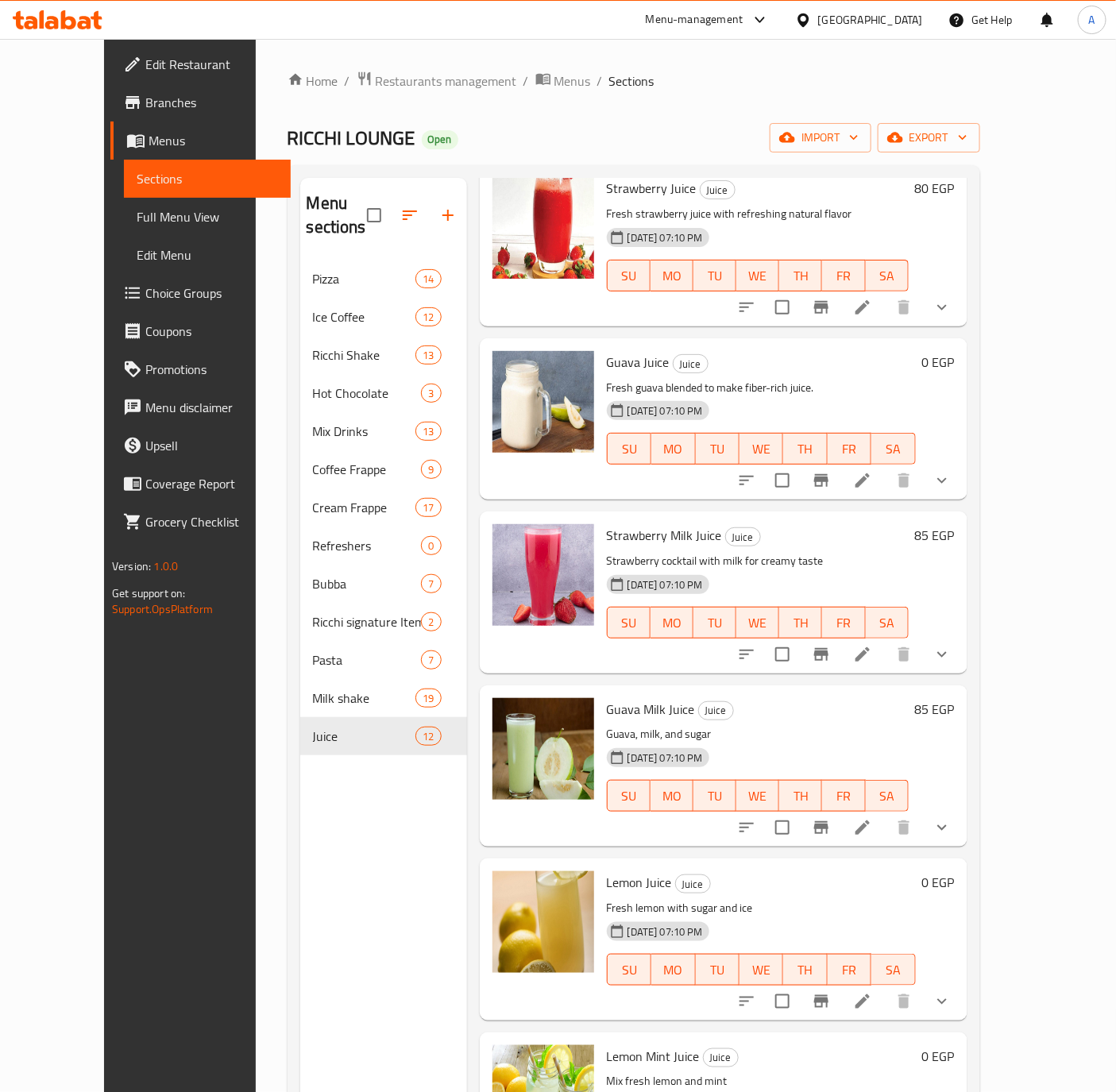
drag, startPoint x: 1019, startPoint y: 328, endPoint x: 1010, endPoint y: 332, distance: 9.8
click at [954, 351] on h6 "0 EGP" at bounding box center [938, 361] width 33 height 22
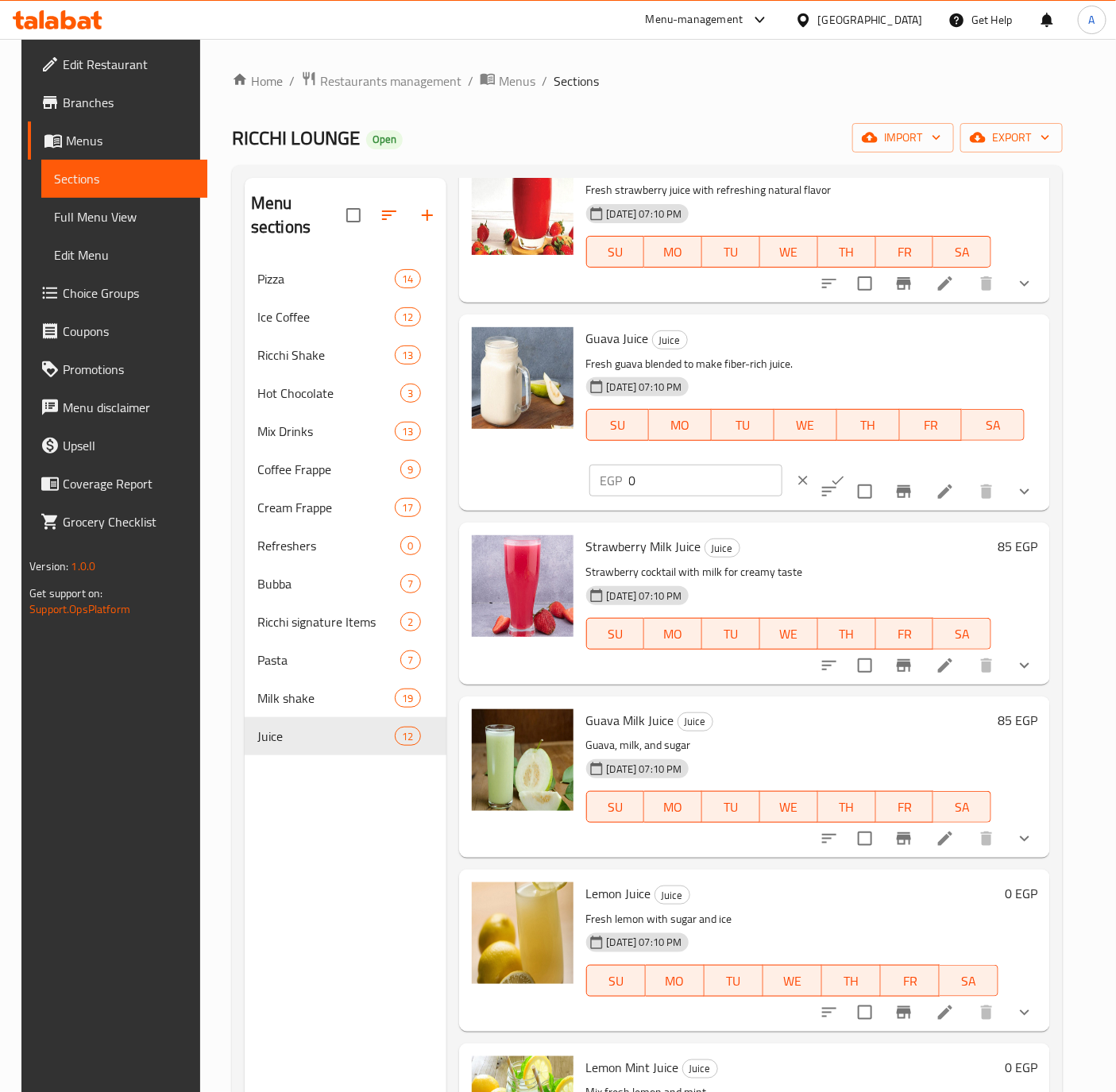
click at [635, 489] on input "0" at bounding box center [705, 480] width 154 height 32
type input "80"
click at [830, 475] on icon "ok" at bounding box center [838, 480] width 16 height 16
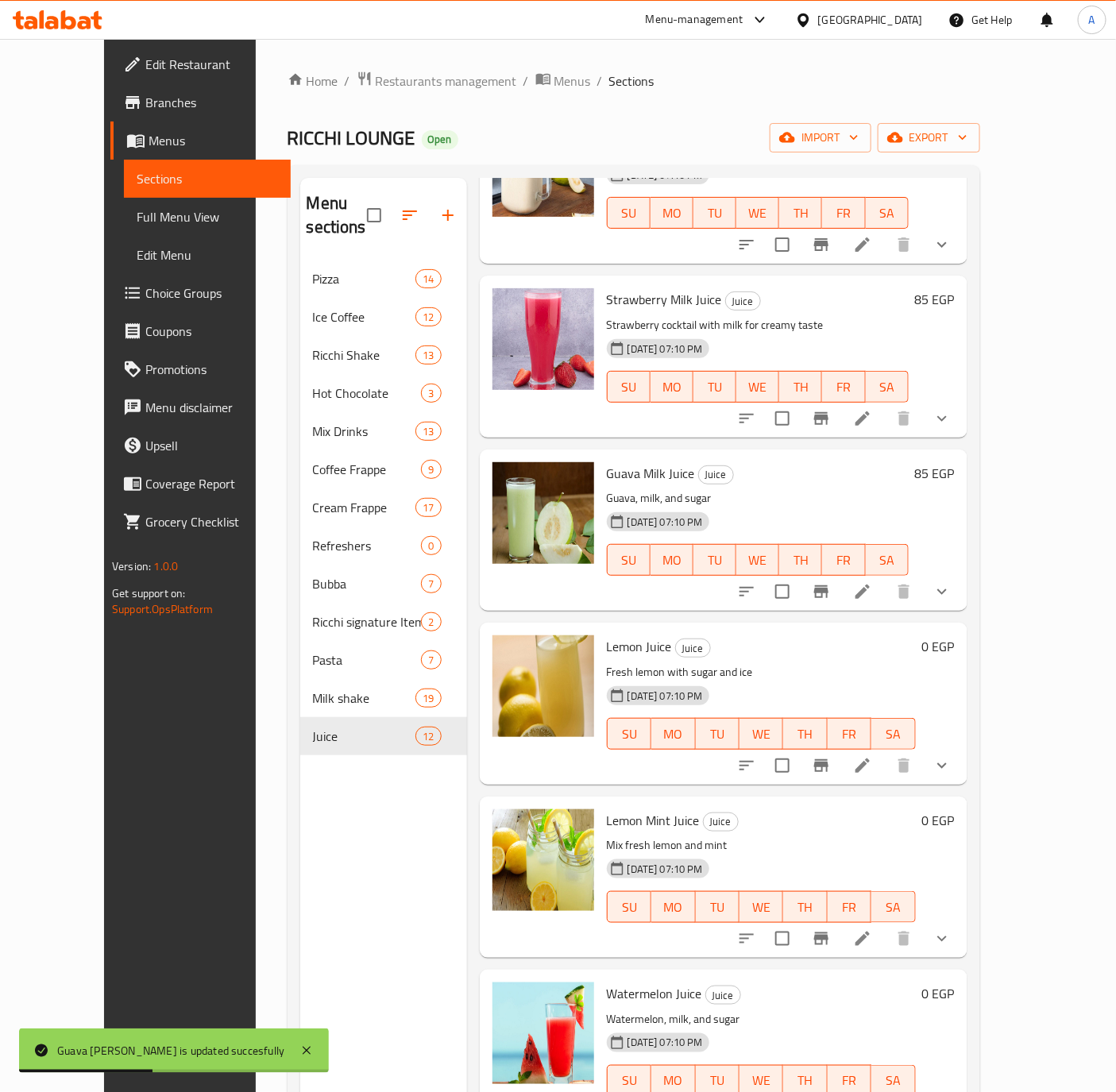
scroll to position [477, 0]
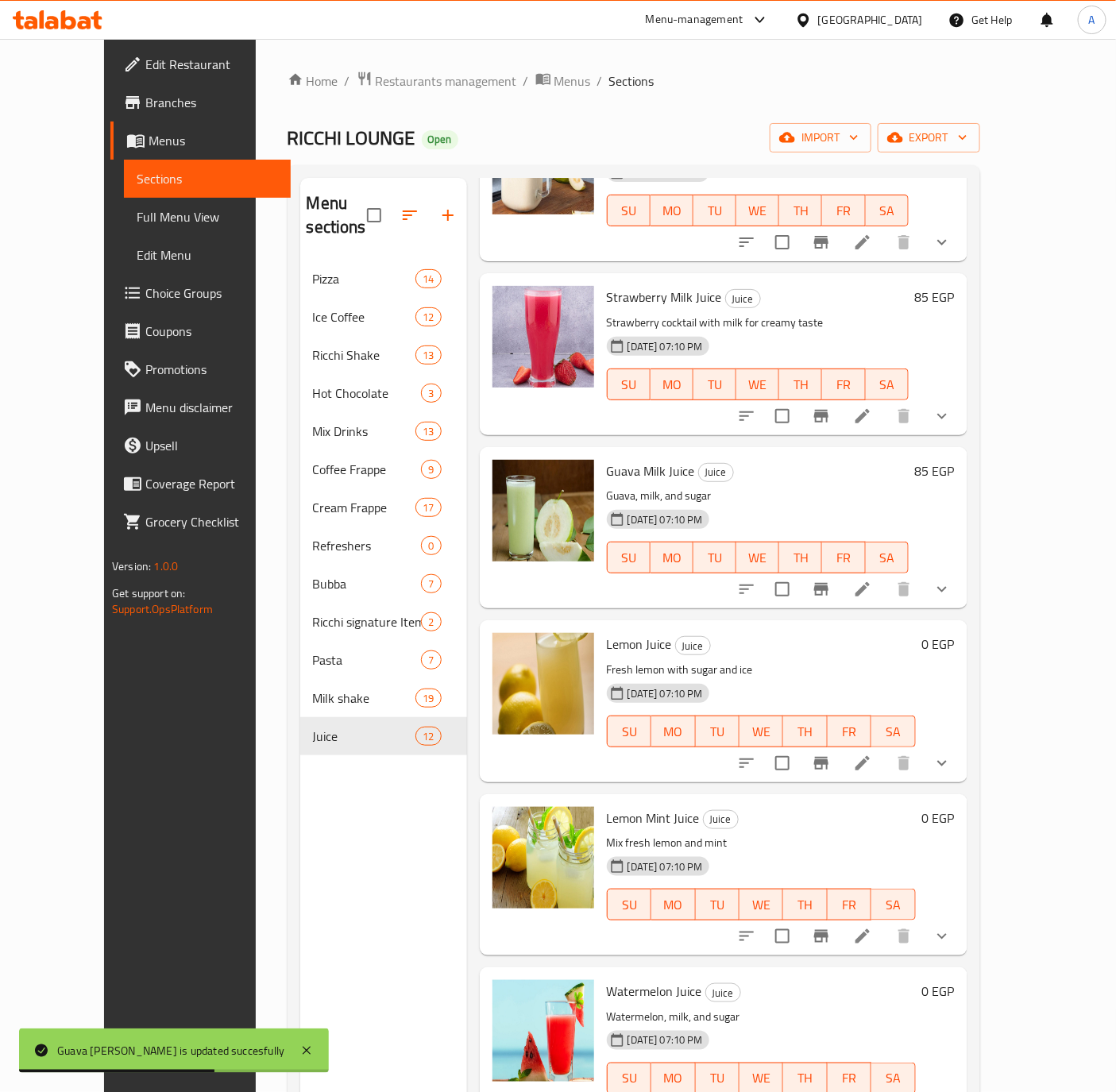
click at [954, 633] on h6 "0 EGP" at bounding box center [938, 644] width 33 height 22
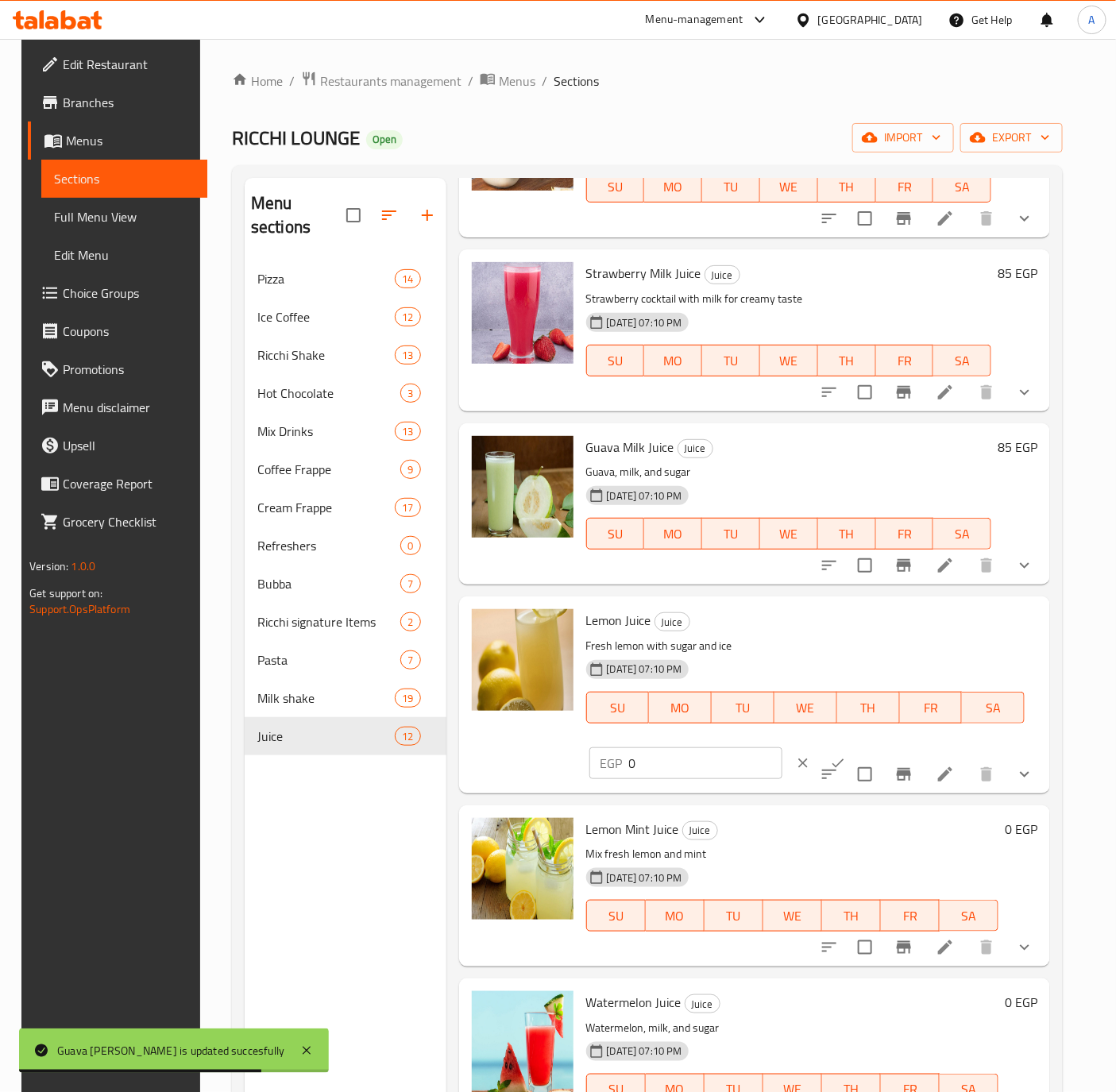
click at [675, 761] on input "0" at bounding box center [705, 764] width 154 height 32
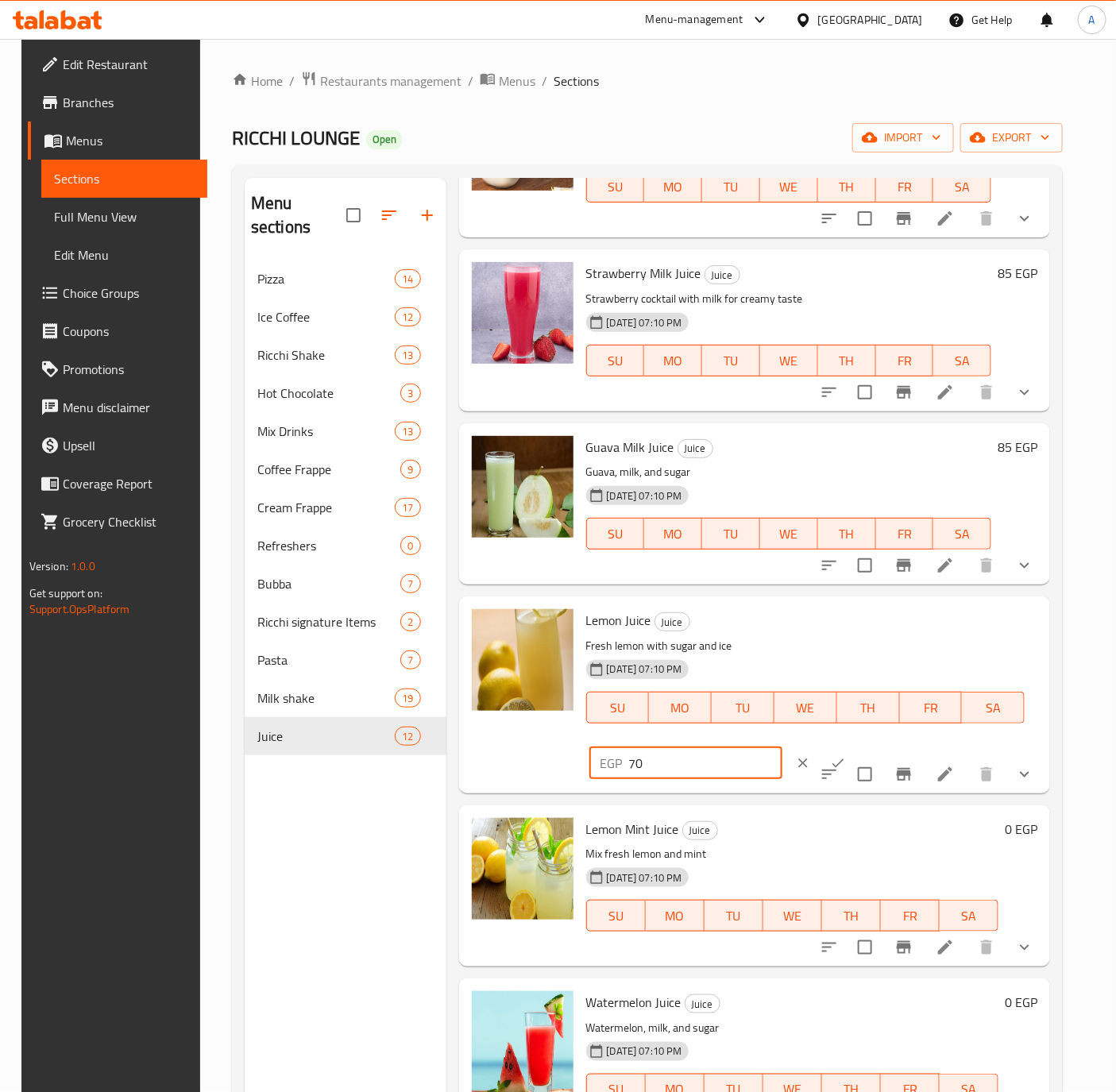
type input "70"
click at [820, 753] on button "ok" at bounding box center [837, 763] width 35 height 35
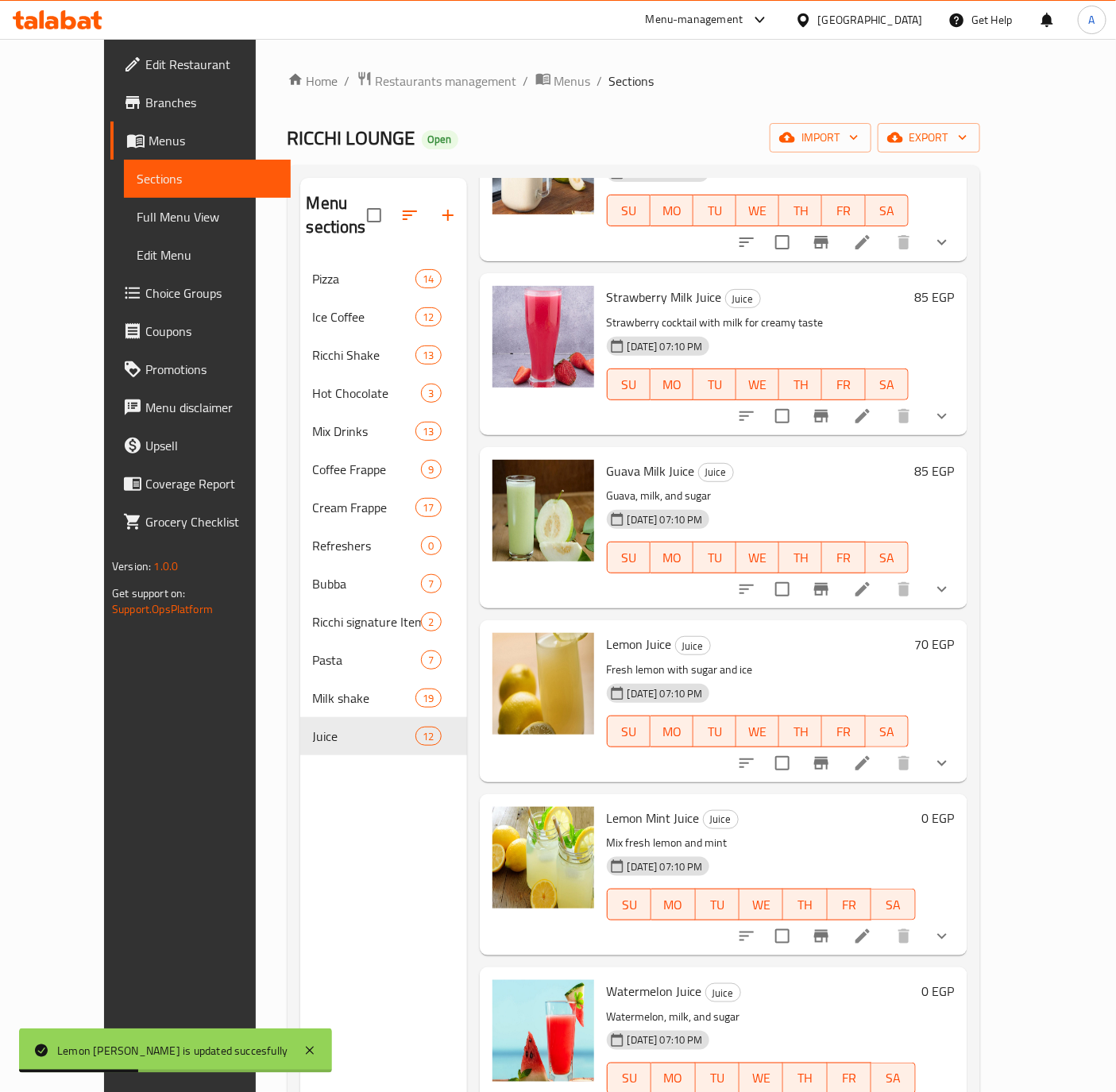
click at [954, 807] on h6 "0 EGP" at bounding box center [938, 818] width 33 height 22
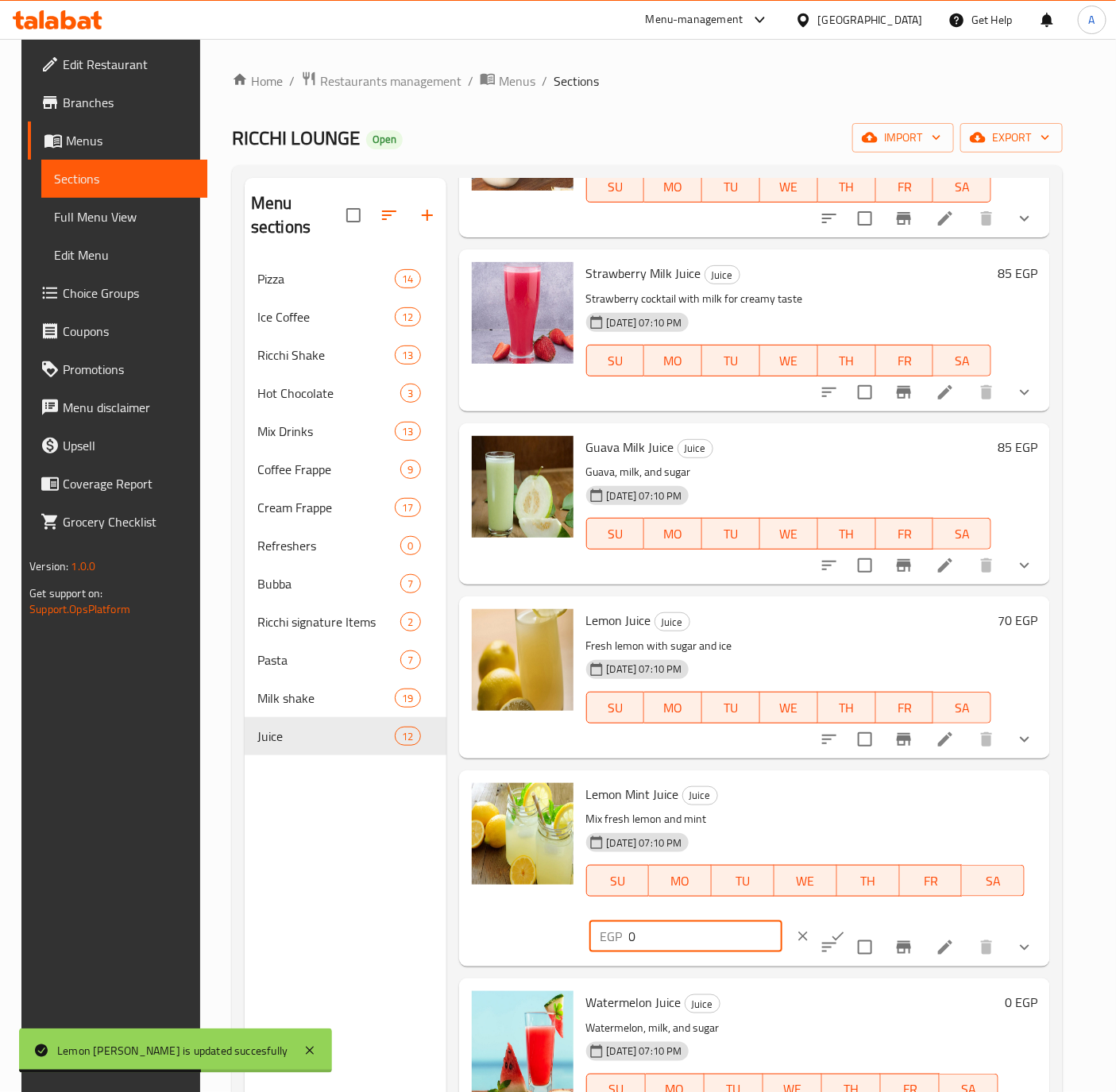
click at [693, 921] on input "0" at bounding box center [705, 937] width 154 height 32
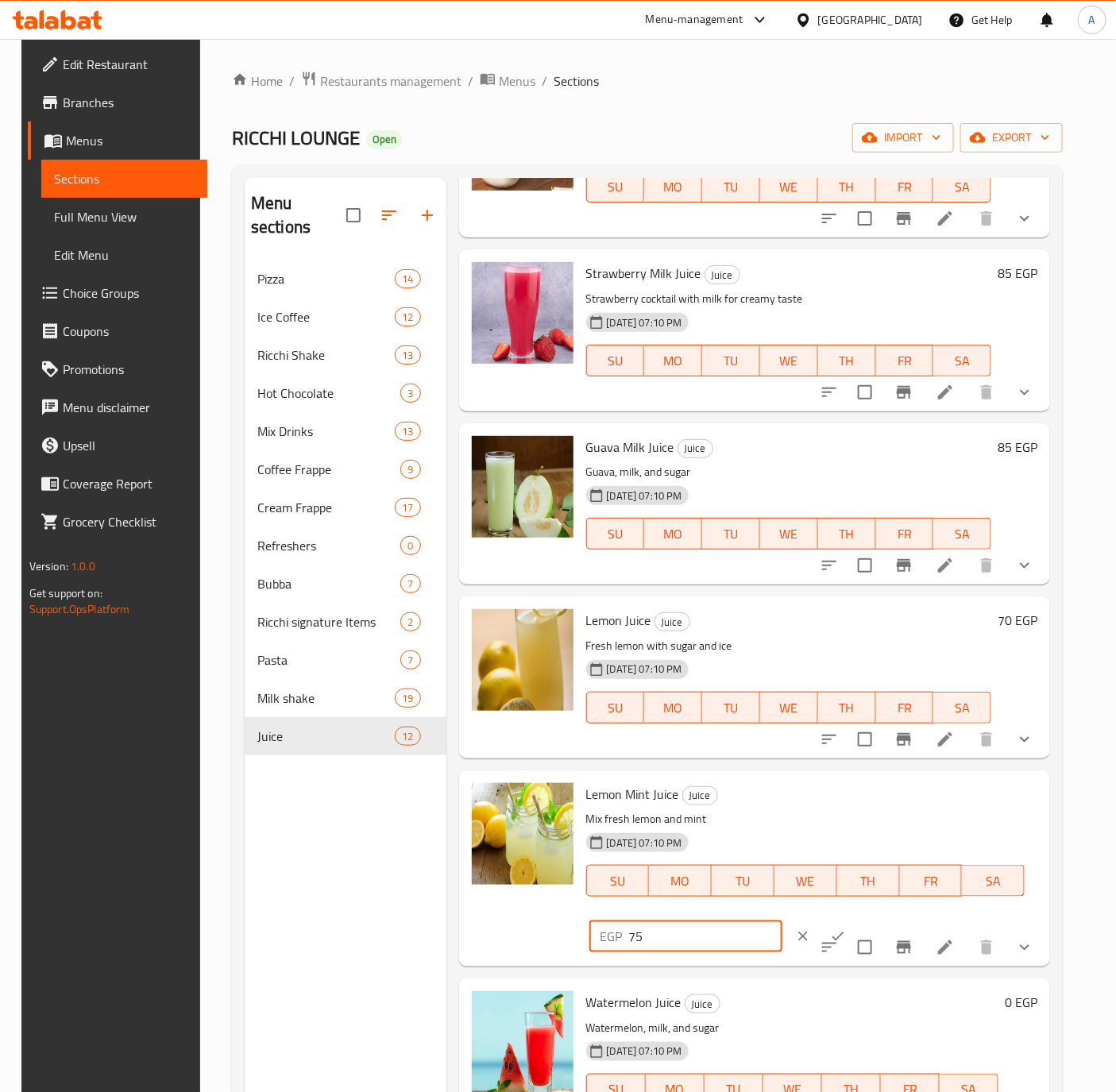
type input "75"
click at [830, 938] on icon "ok" at bounding box center [838, 937] width 16 height 16
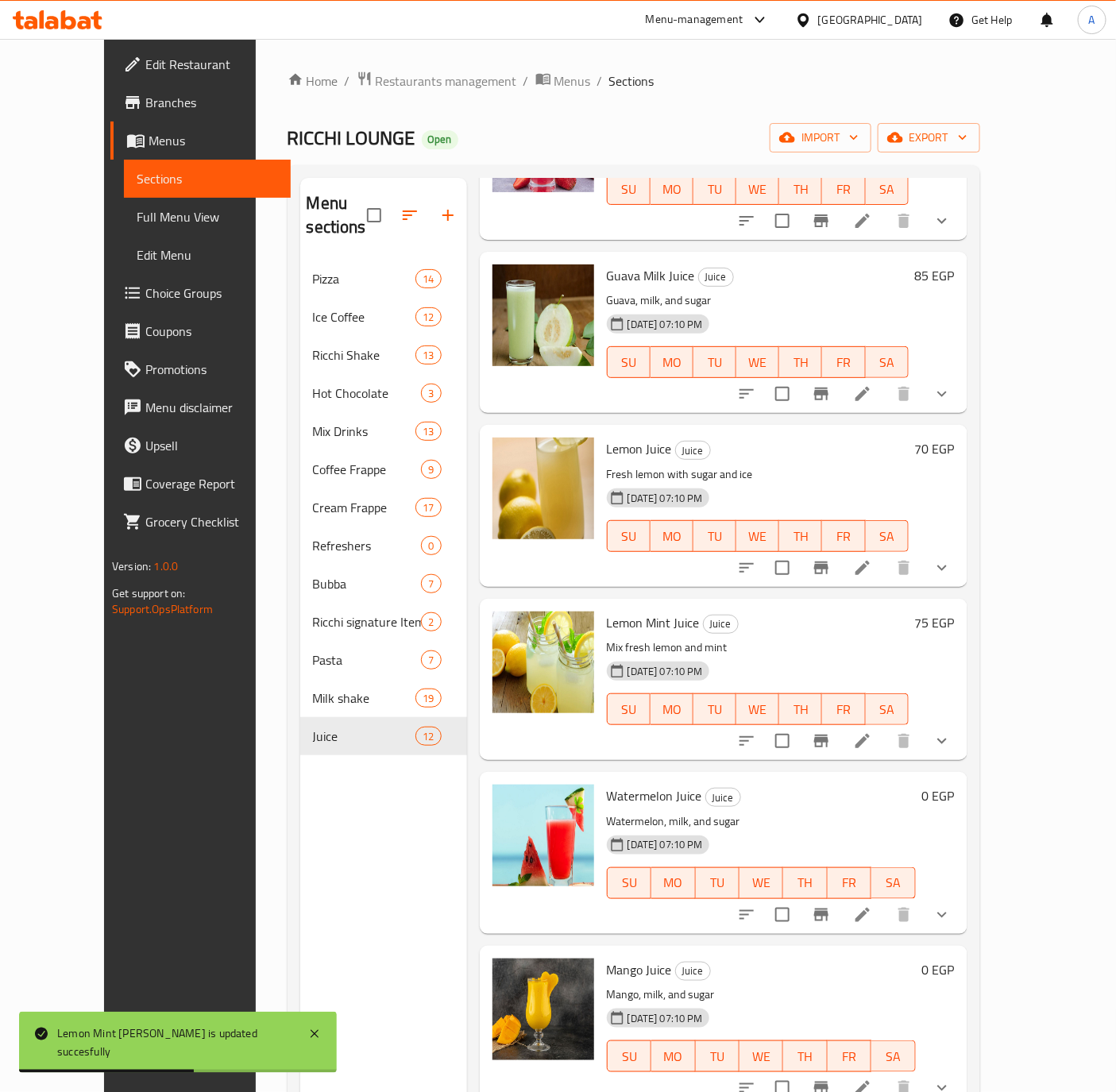
scroll to position [715, 0]
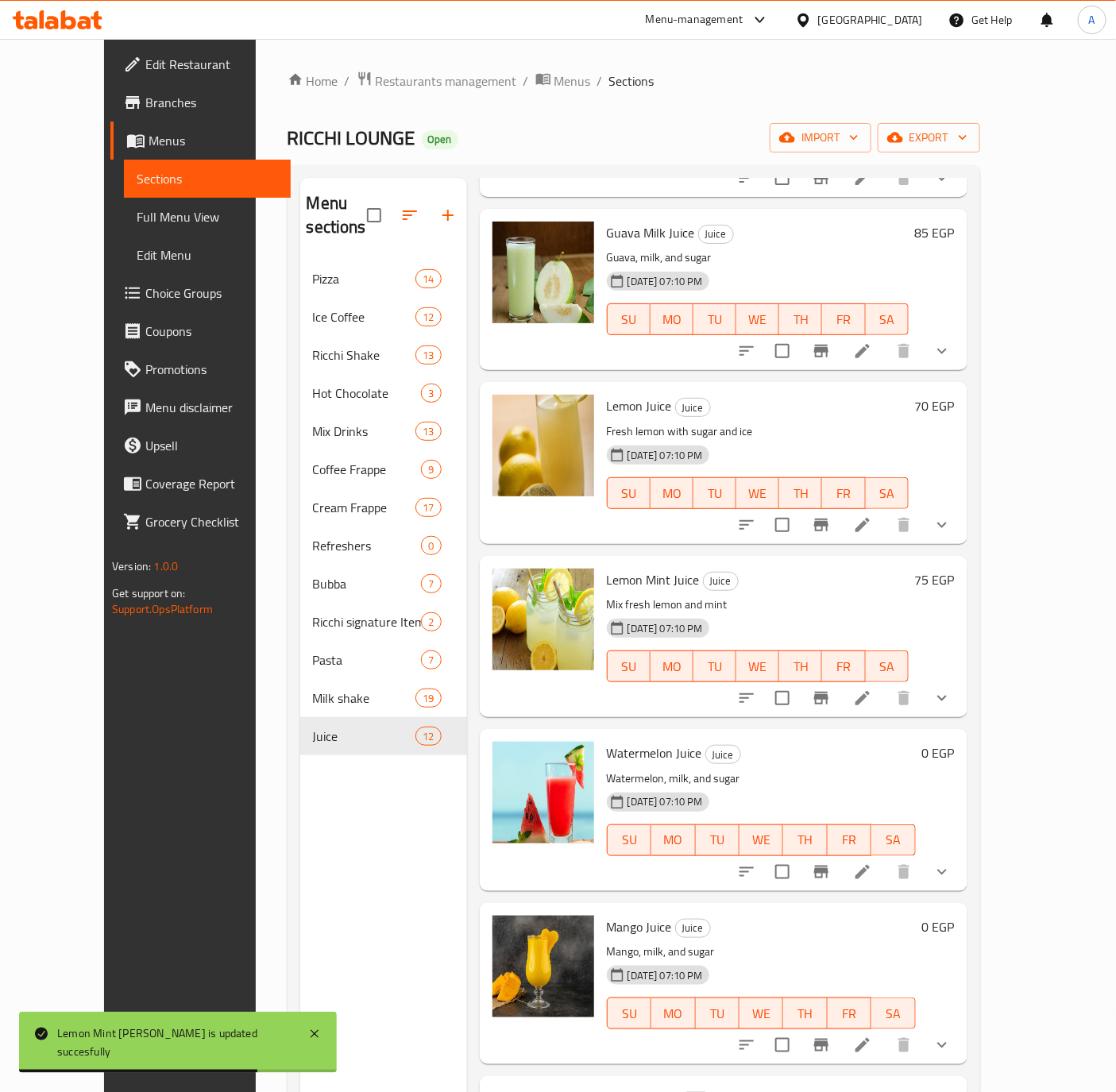
click at [954, 741] on h6 "0 EGP" at bounding box center [938, 752] width 33 height 22
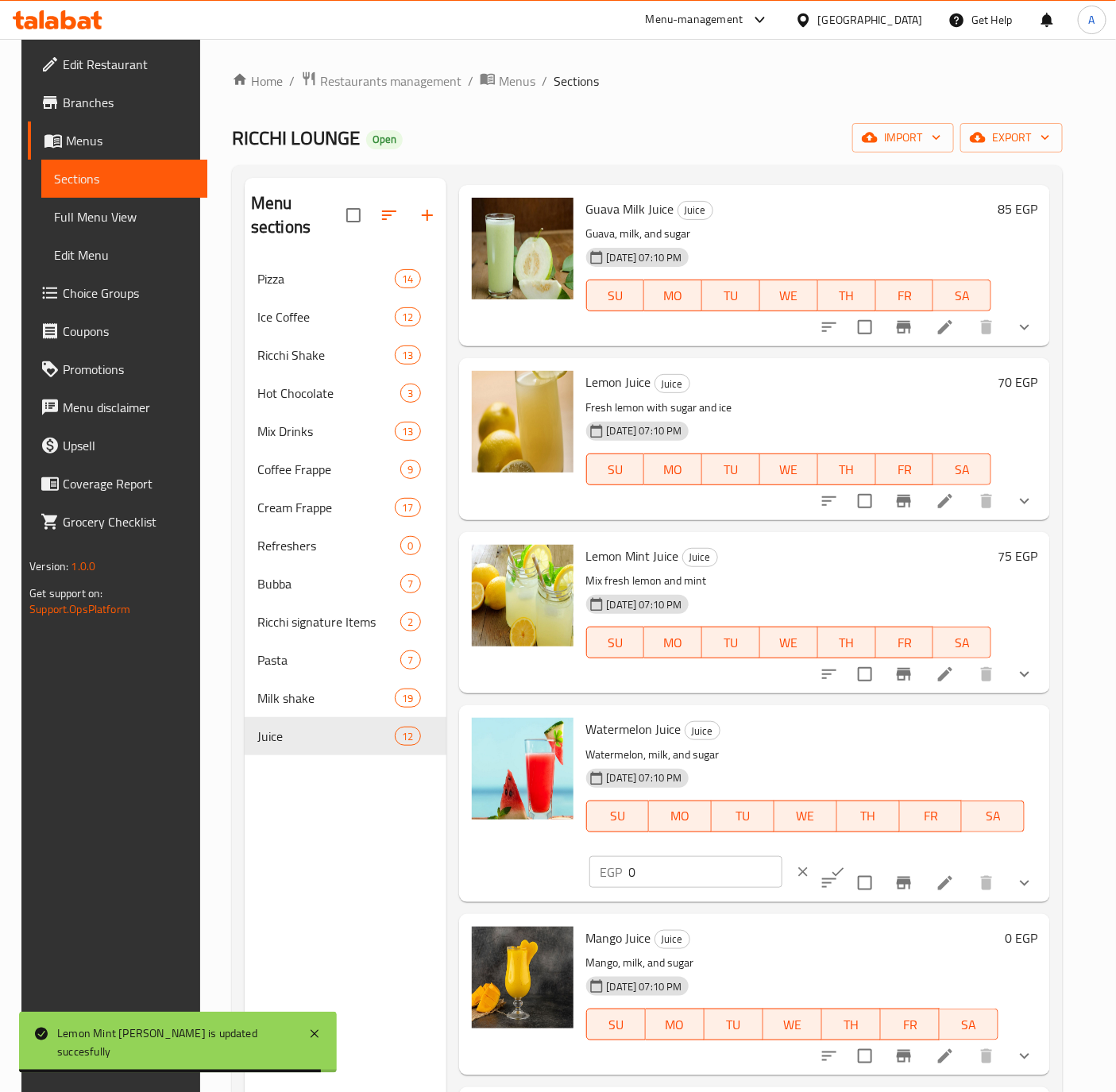
click at [641, 877] on input "0" at bounding box center [705, 872] width 154 height 32
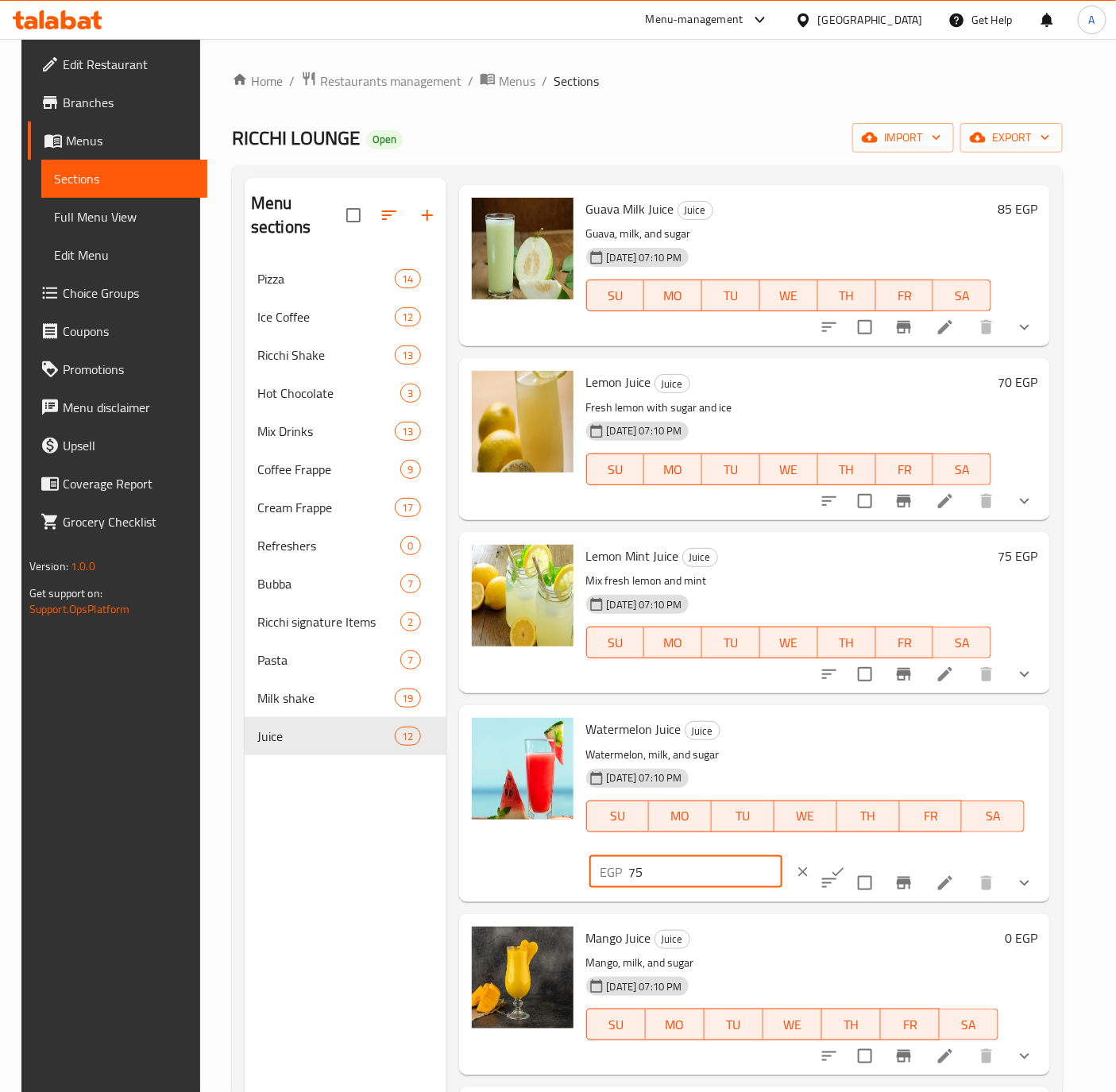
type input "75"
click at [824, 858] on button "ok" at bounding box center [837, 871] width 35 height 35
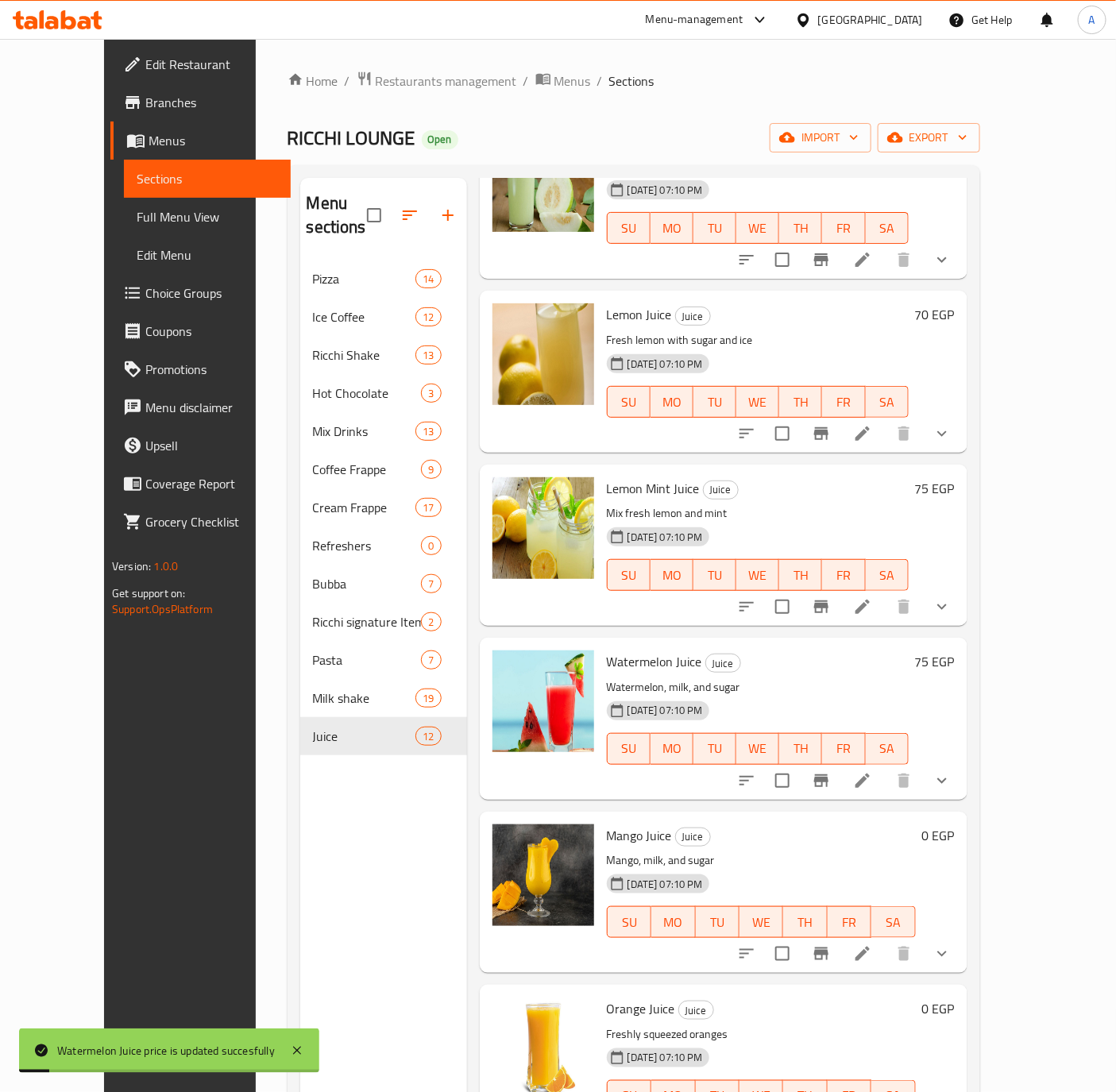
scroll to position [834, 0]
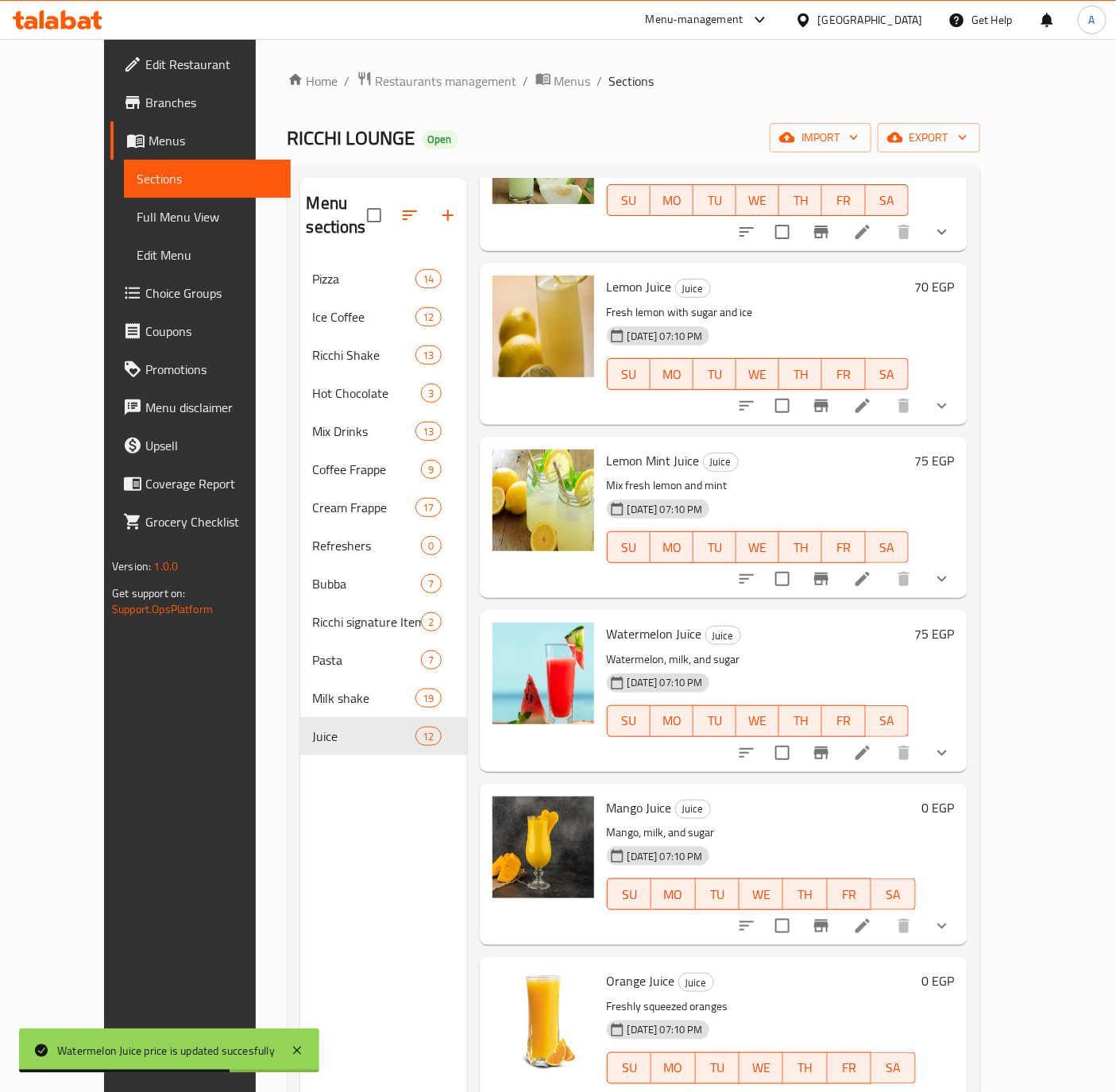
click at [954, 796] on h6 "0 EGP" at bounding box center [938, 807] width 33 height 22
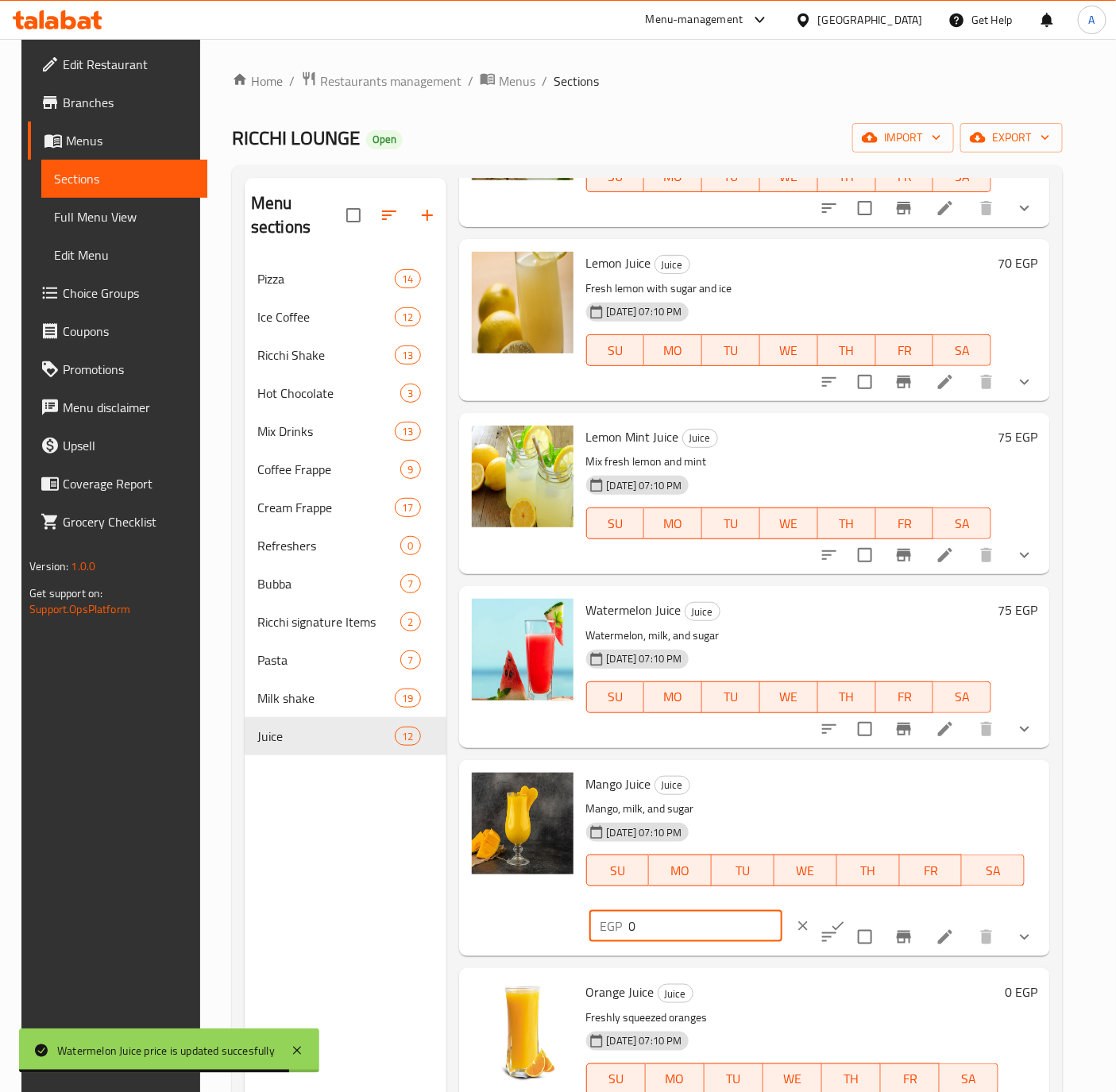
click at [660, 920] on input "0" at bounding box center [705, 926] width 154 height 32
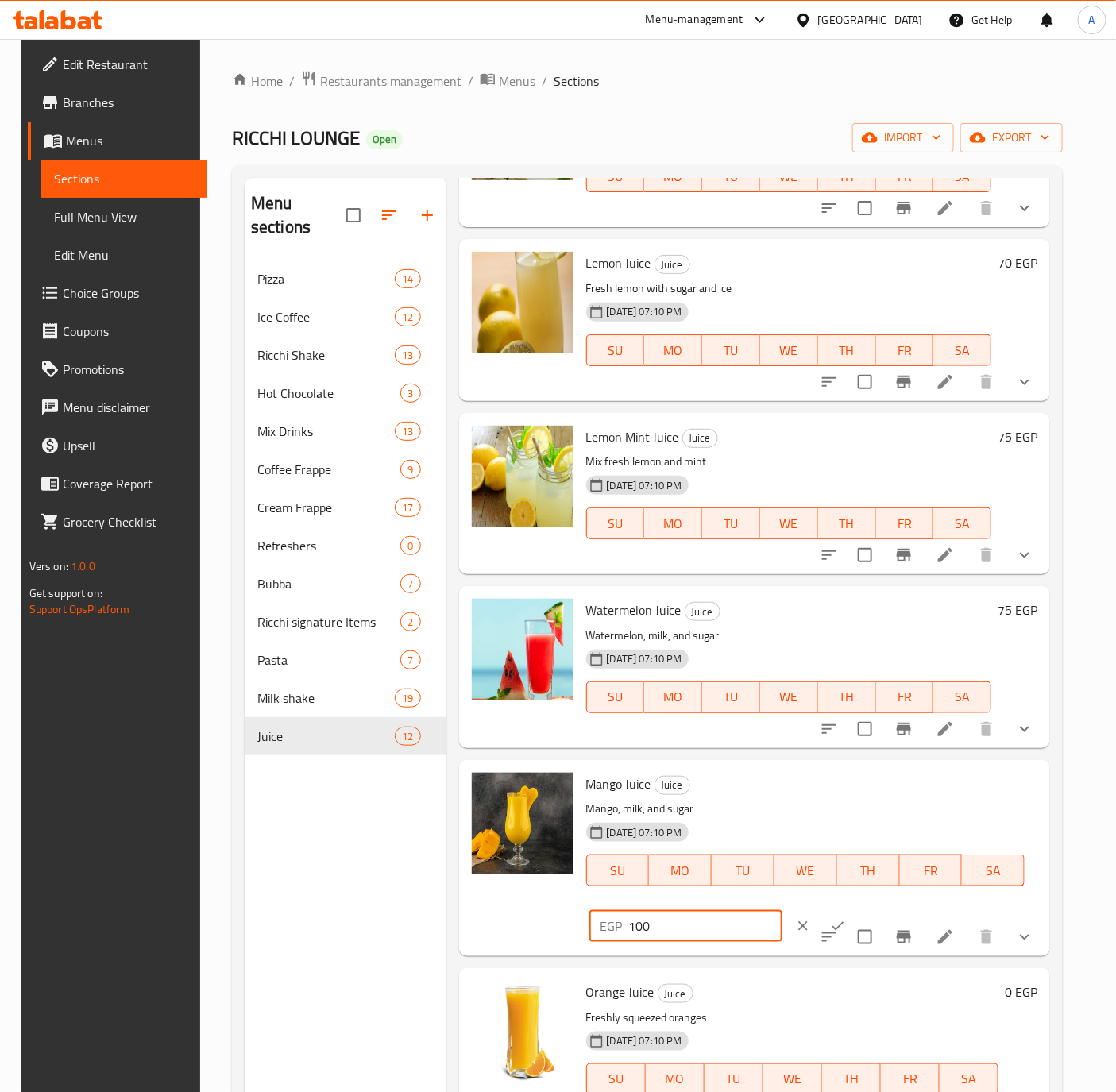
type input "100"
click at [830, 918] on icon "ok" at bounding box center [838, 926] width 16 height 16
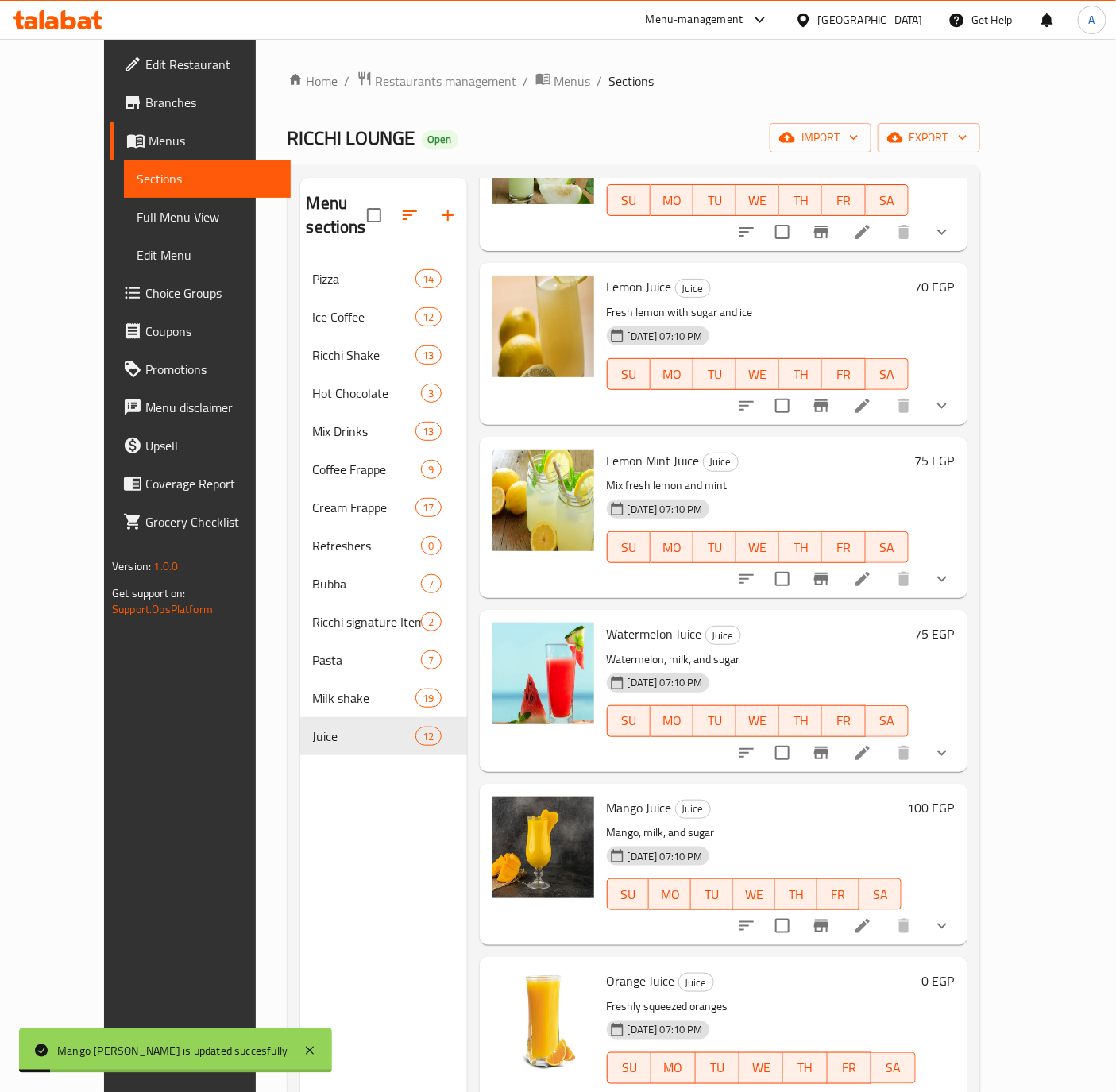
scroll to position [1004, 0]
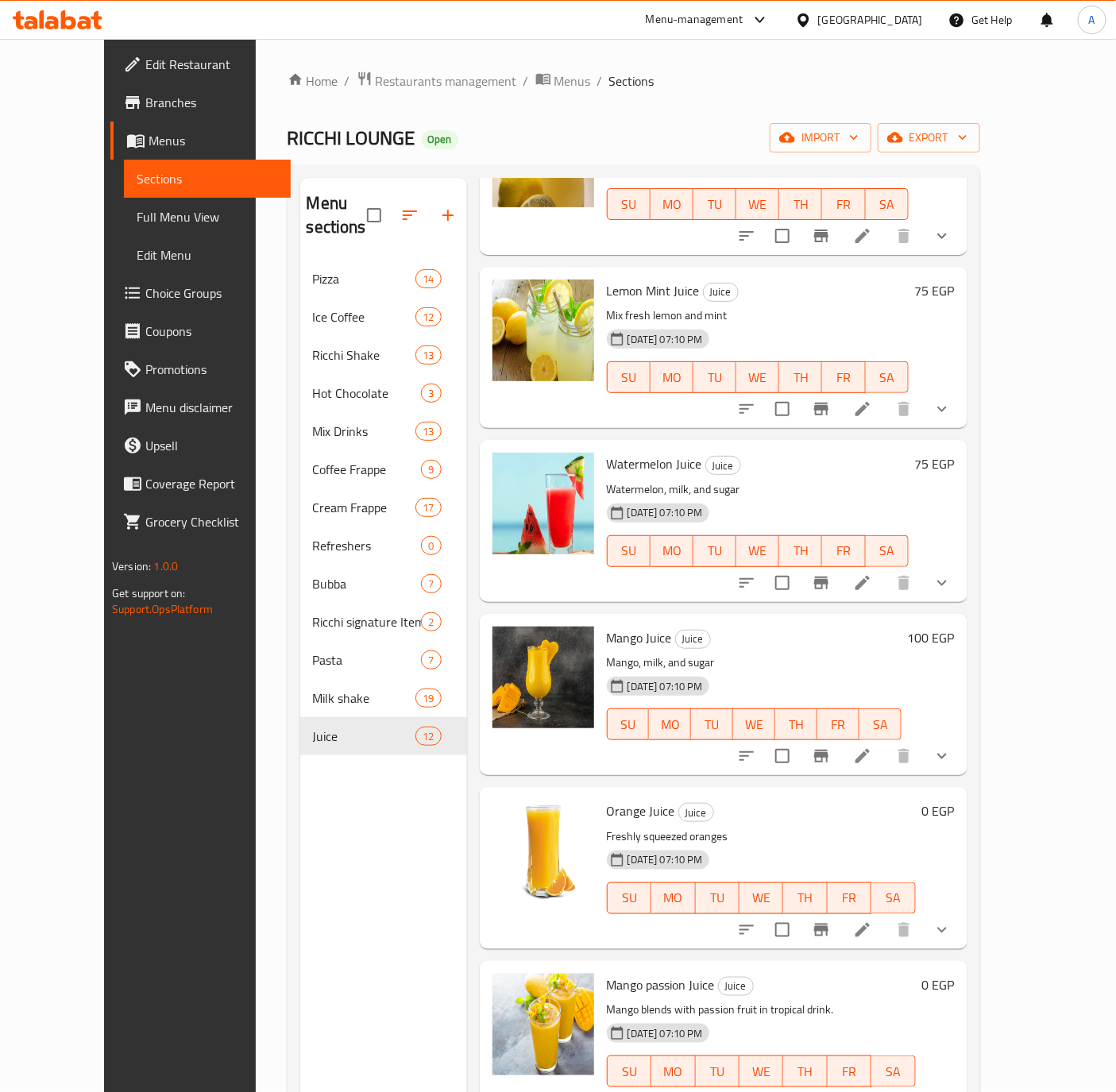
click at [954, 800] on h6 "0 EGP" at bounding box center [938, 811] width 33 height 22
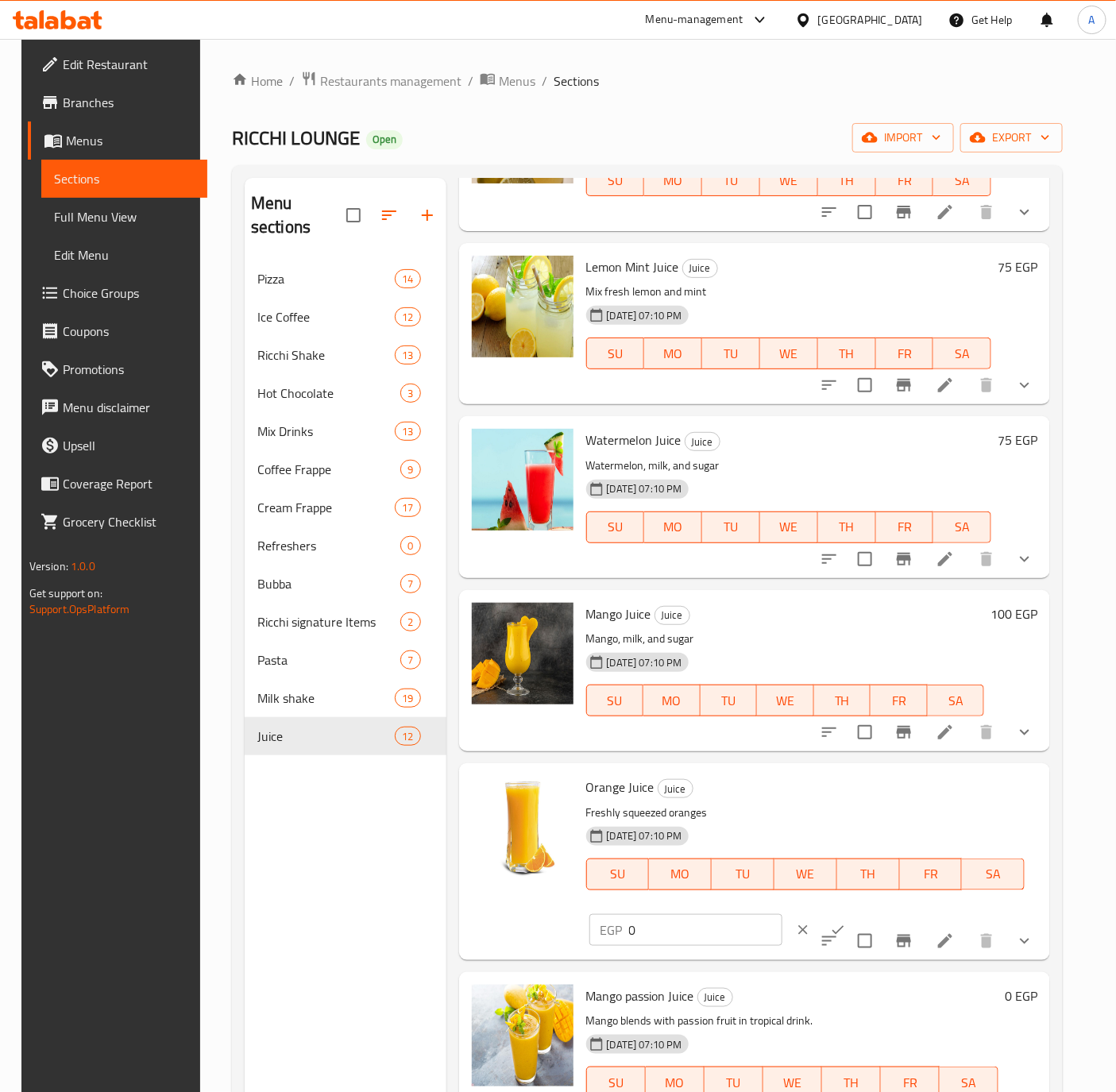
click at [658, 954] on div "Orange Juice Juice Freshly squeezed oranges 29-05-2025 07:10 PM SU MO TU WE TH …" at bounding box center [755, 861] width 591 height 196
click at [658, 939] on input "0" at bounding box center [705, 930] width 154 height 32
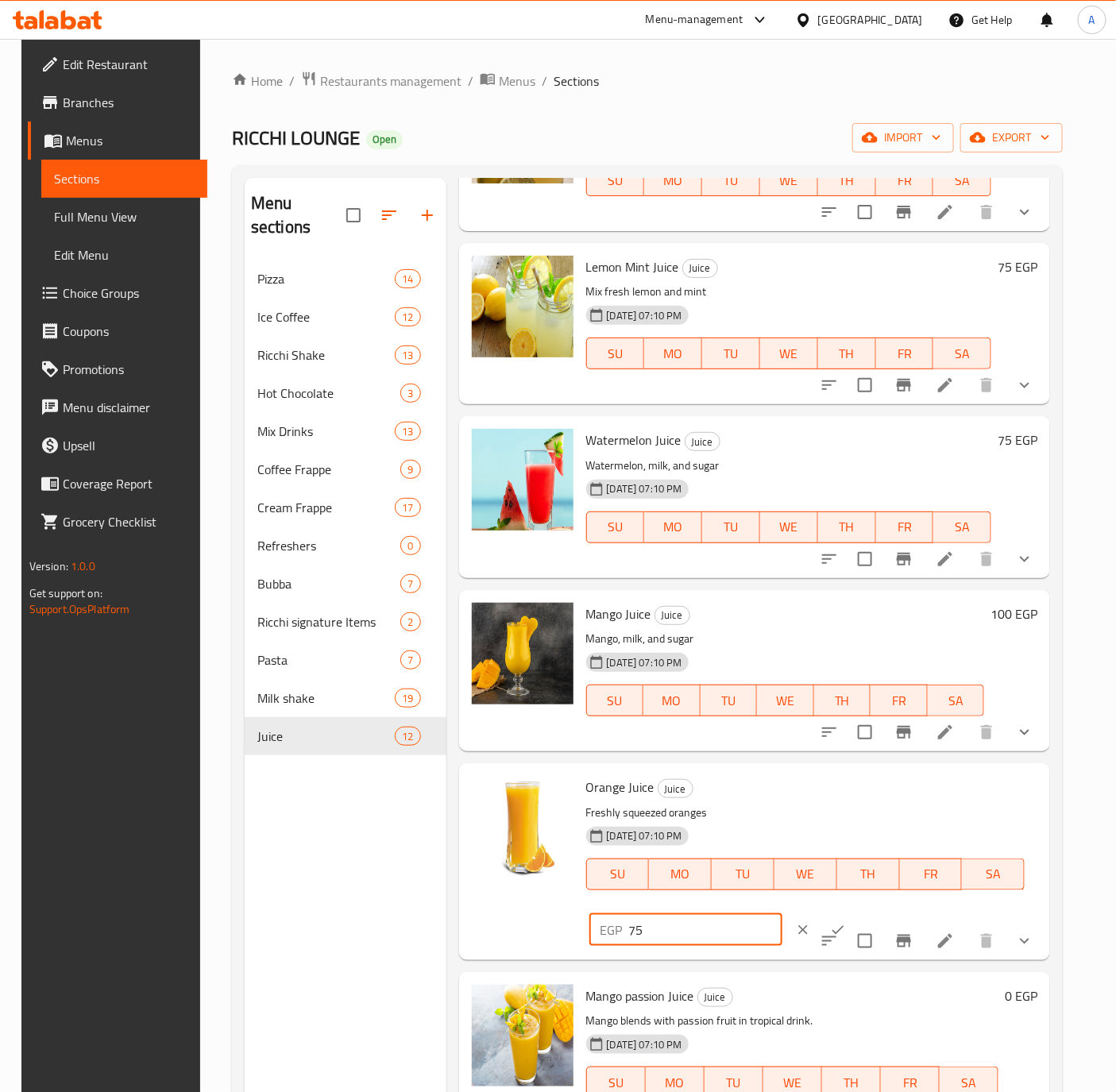
type input "75"
click at [830, 922] on icon "ok" at bounding box center [838, 930] width 16 height 16
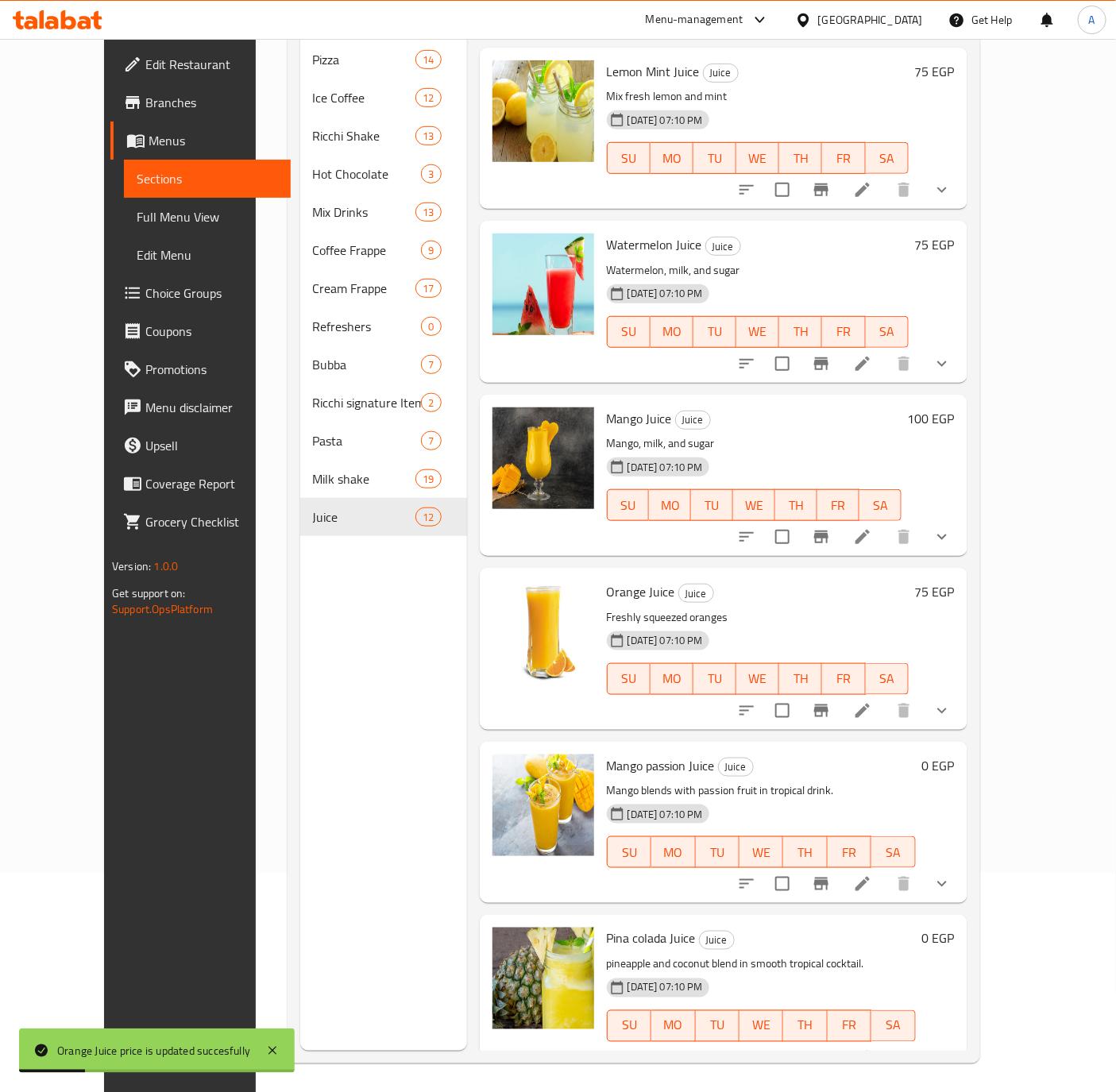
scroll to position [222, 0]
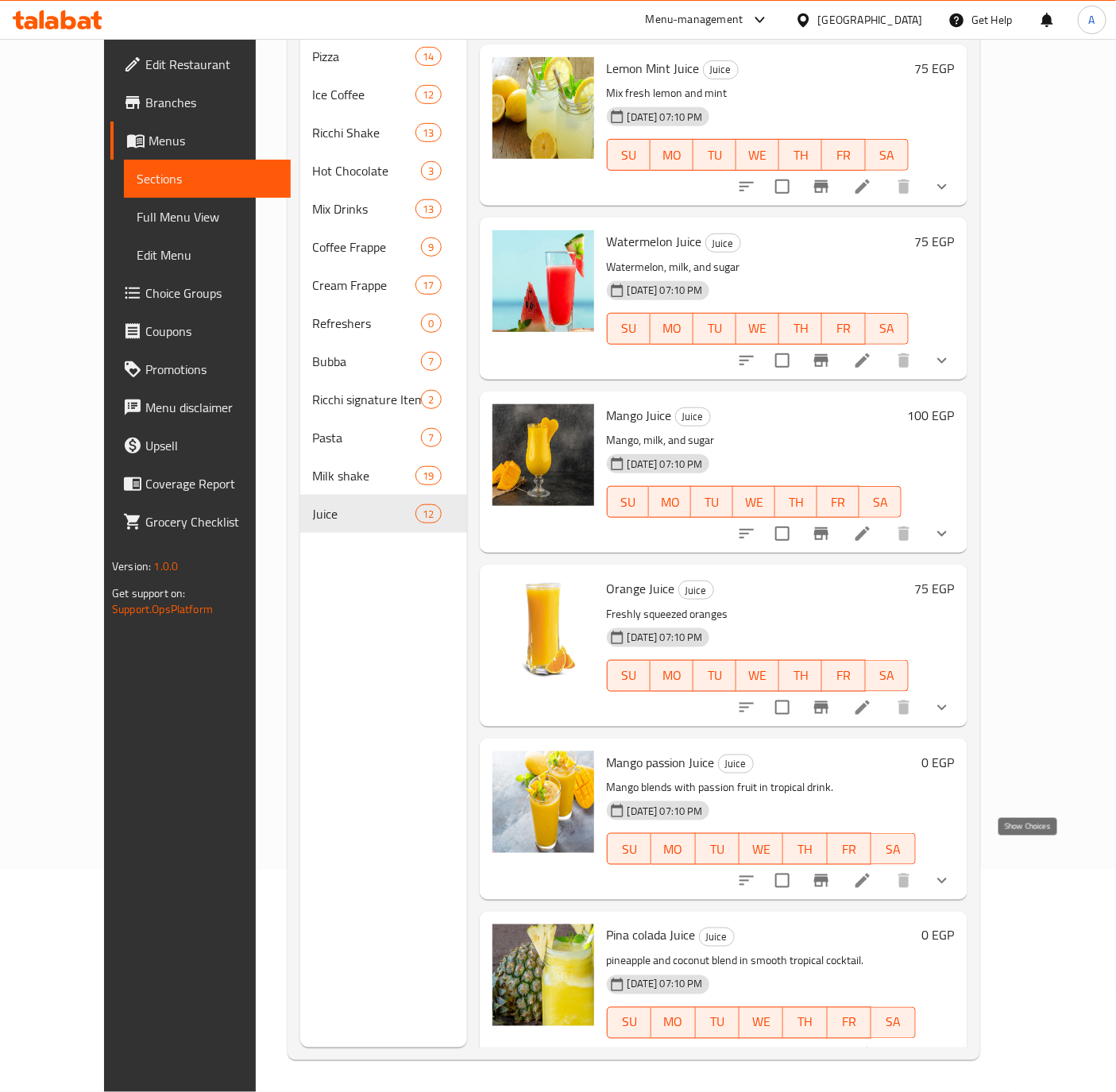
click at [952, 871] on icon "show more" at bounding box center [941, 880] width 19 height 19
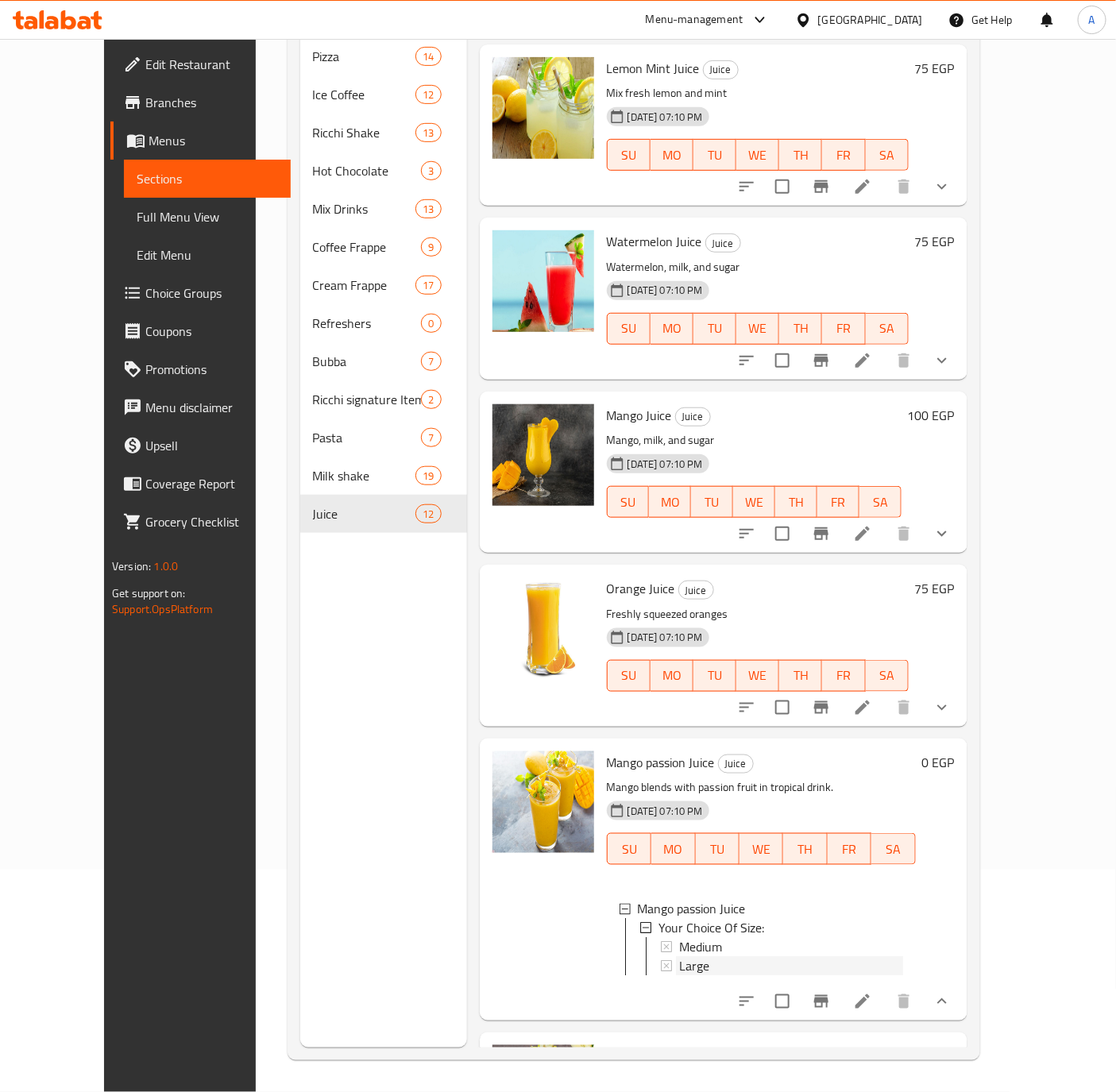
click at [679, 957] on span "Large" at bounding box center [694, 966] width 30 height 19
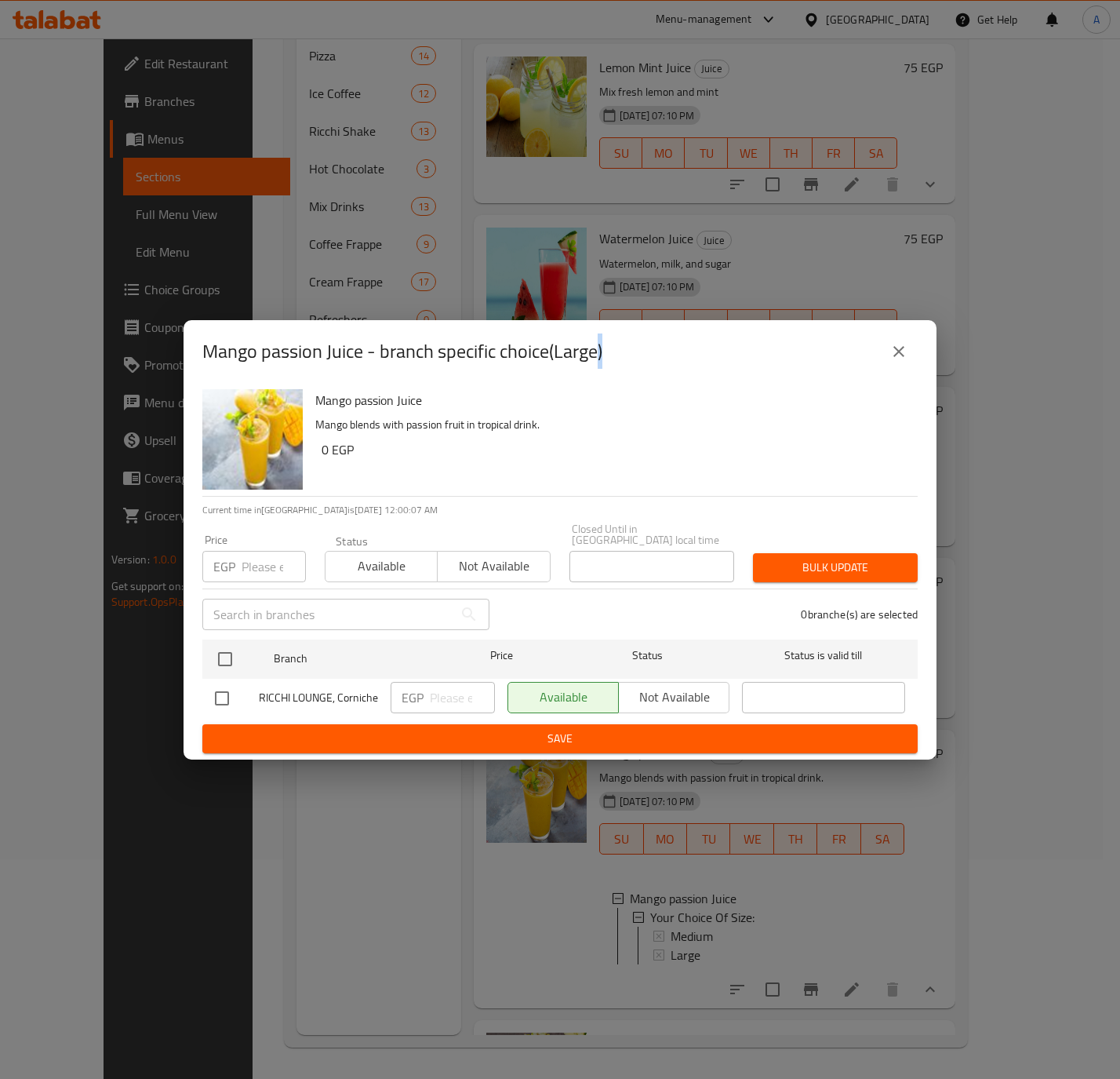
click at [902, 361] on icon "close" at bounding box center [898, 351] width 18 height 18
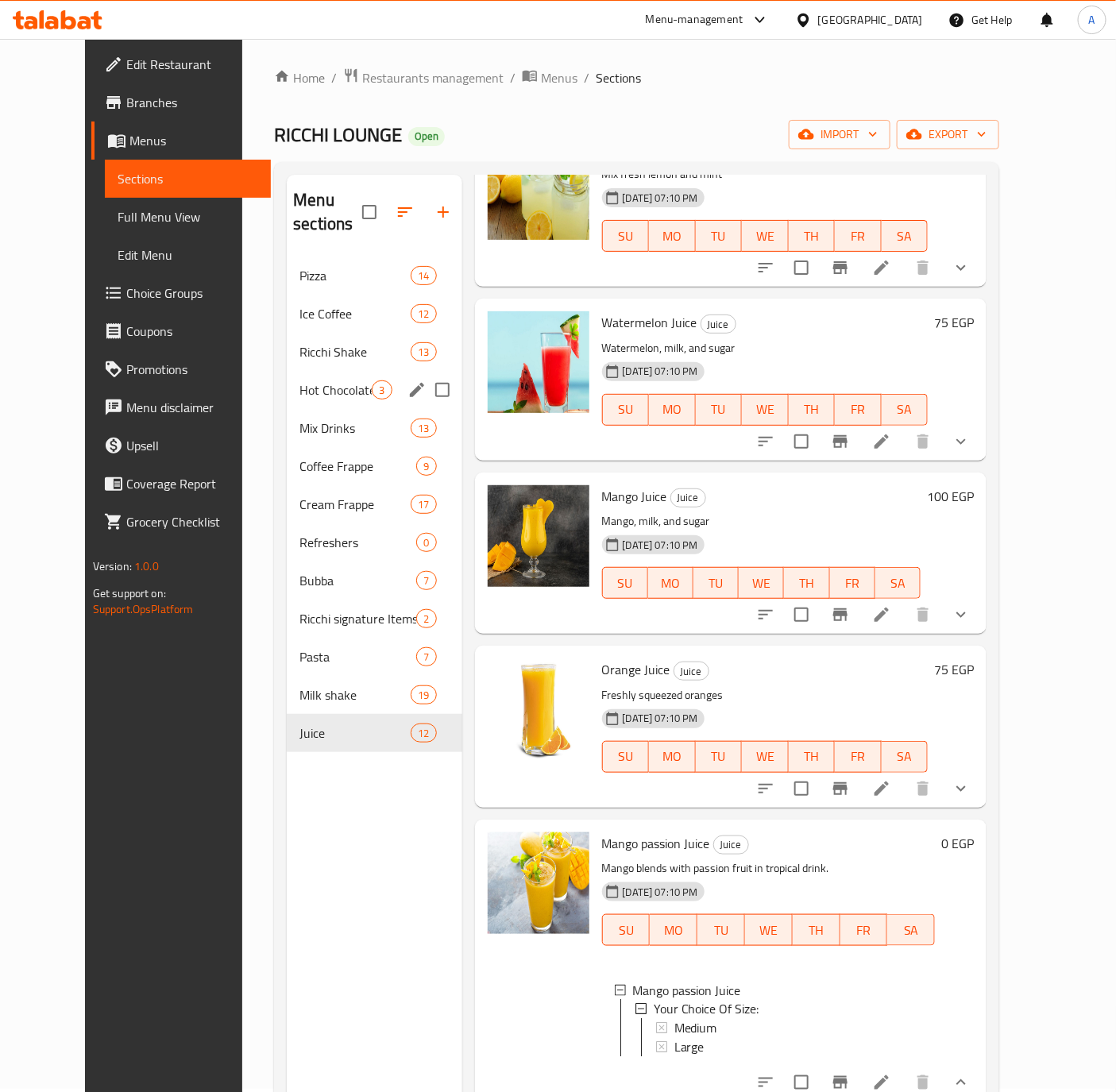
scroll to position [0, 0]
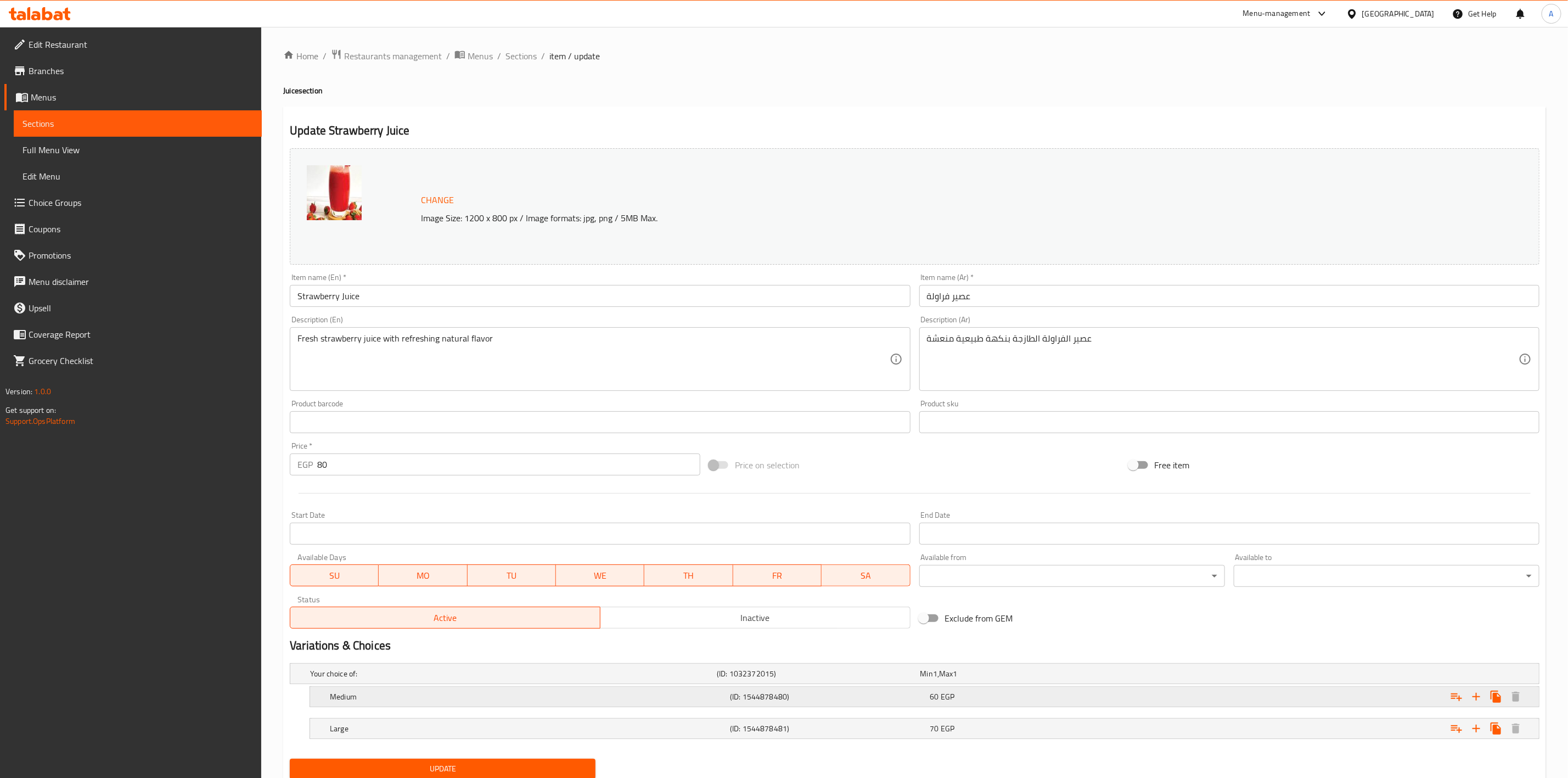
click at [1064, 693] on div "60 EGP" at bounding box center [1028, 697] width 195 height 11
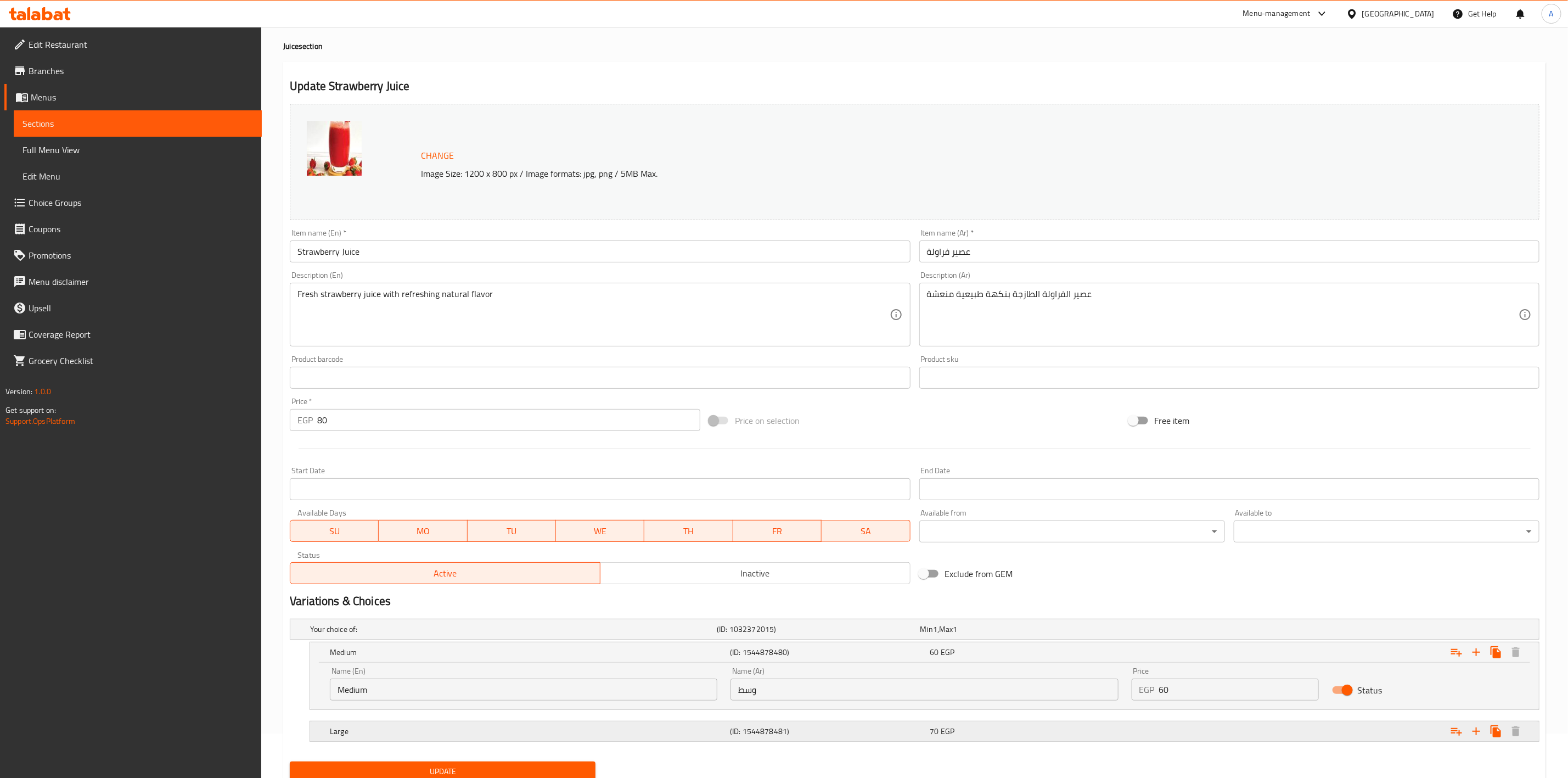
scroll to position [86, 0]
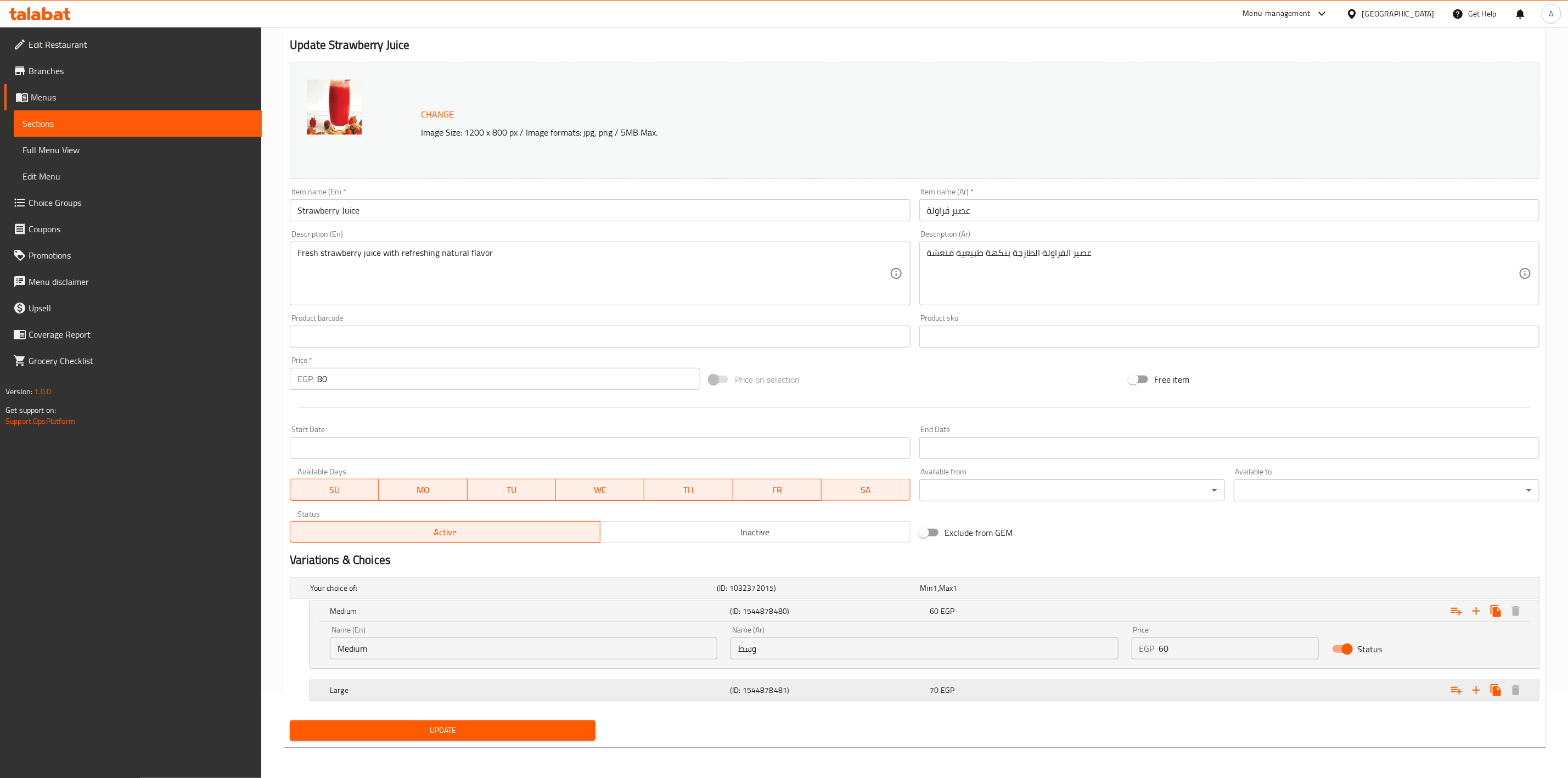
click at [996, 697] on div "70 EGP" at bounding box center [1029, 690] width 200 height 15
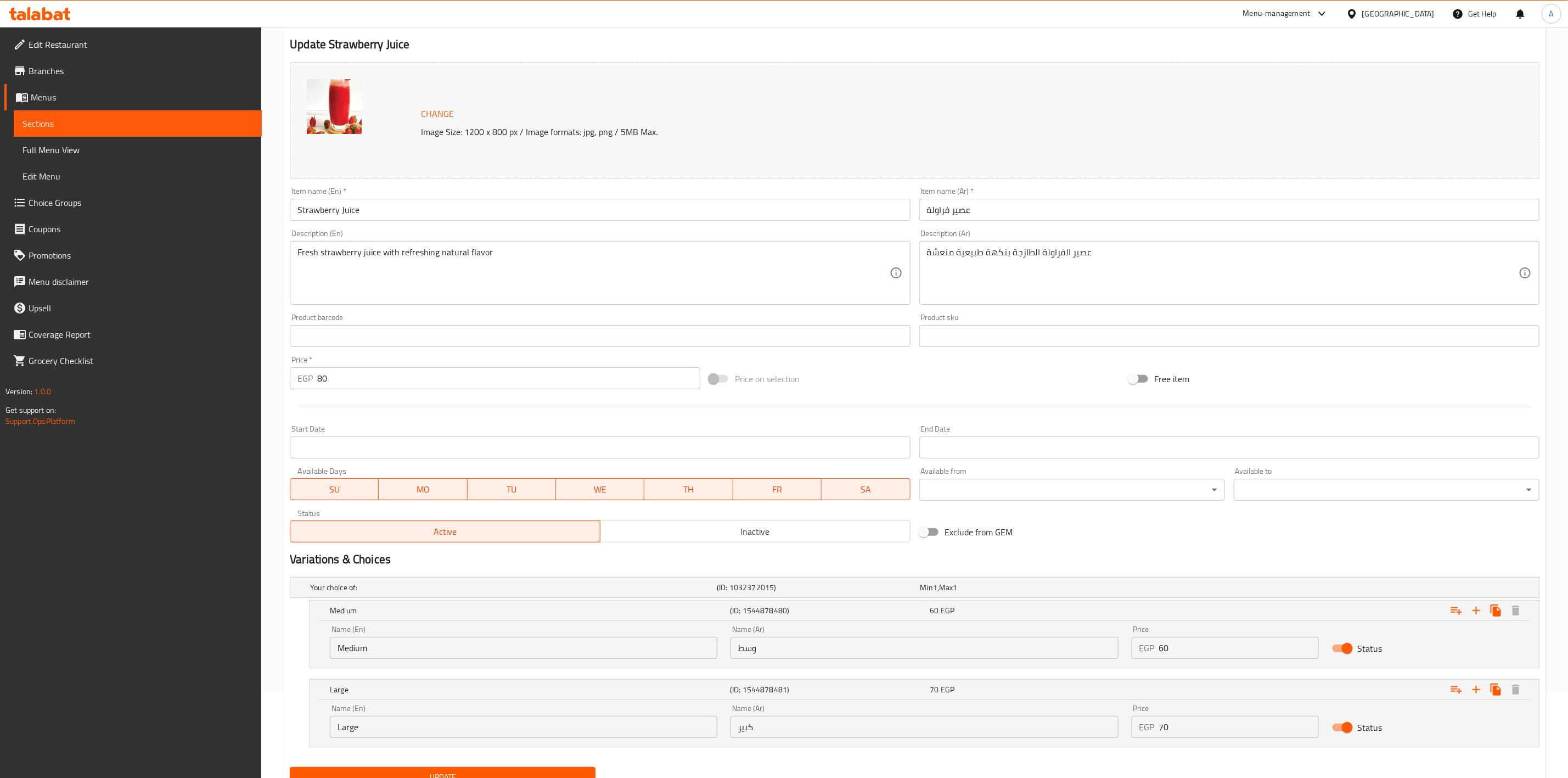
click at [1336, 647] on input "Status" at bounding box center [1348, 648] width 63 height 21
checkbox input "false"
click at [1344, 726] on input "Status" at bounding box center [1348, 728] width 63 height 21
checkbox input "false"
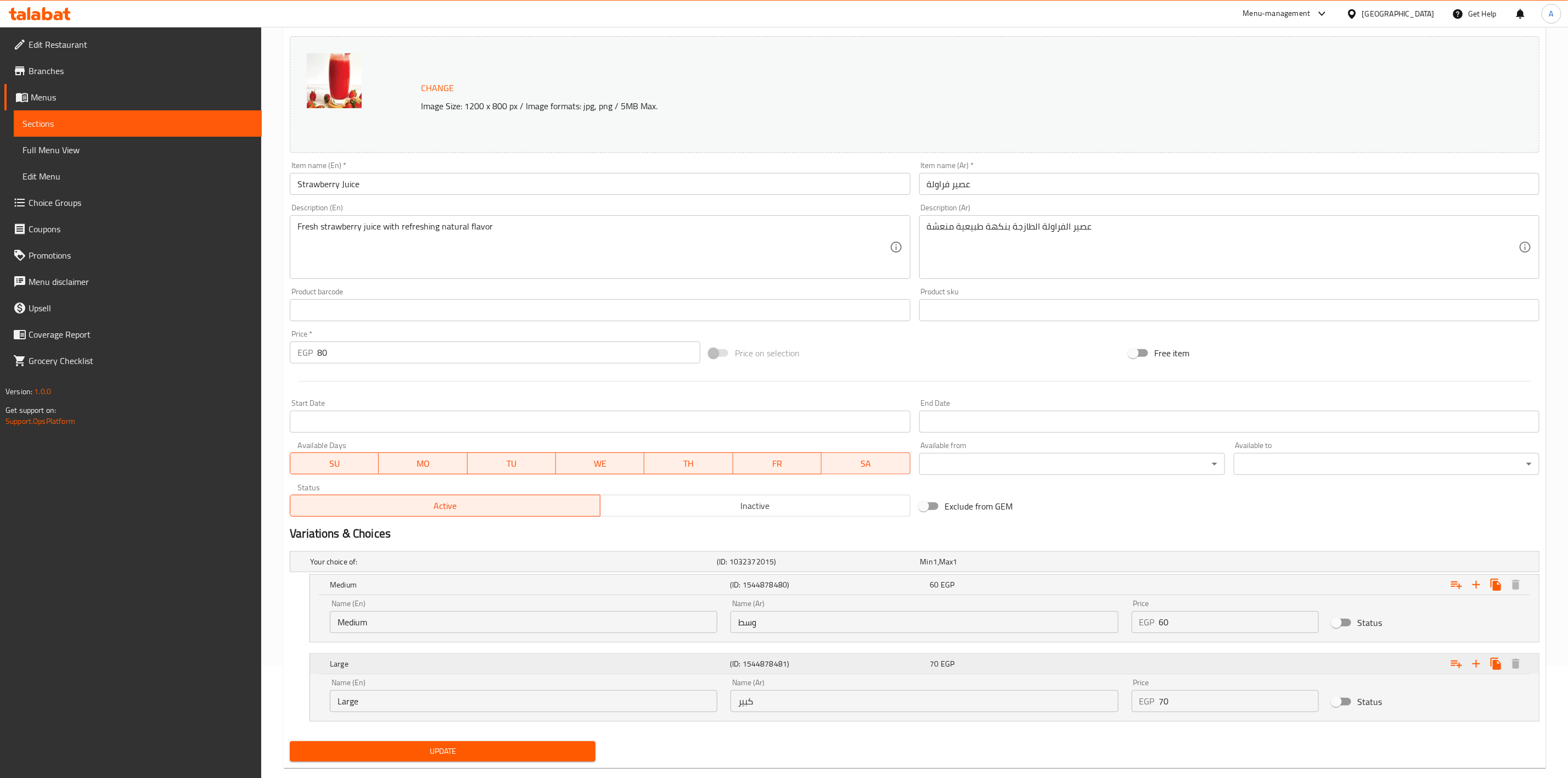
scroll to position [134, 0]
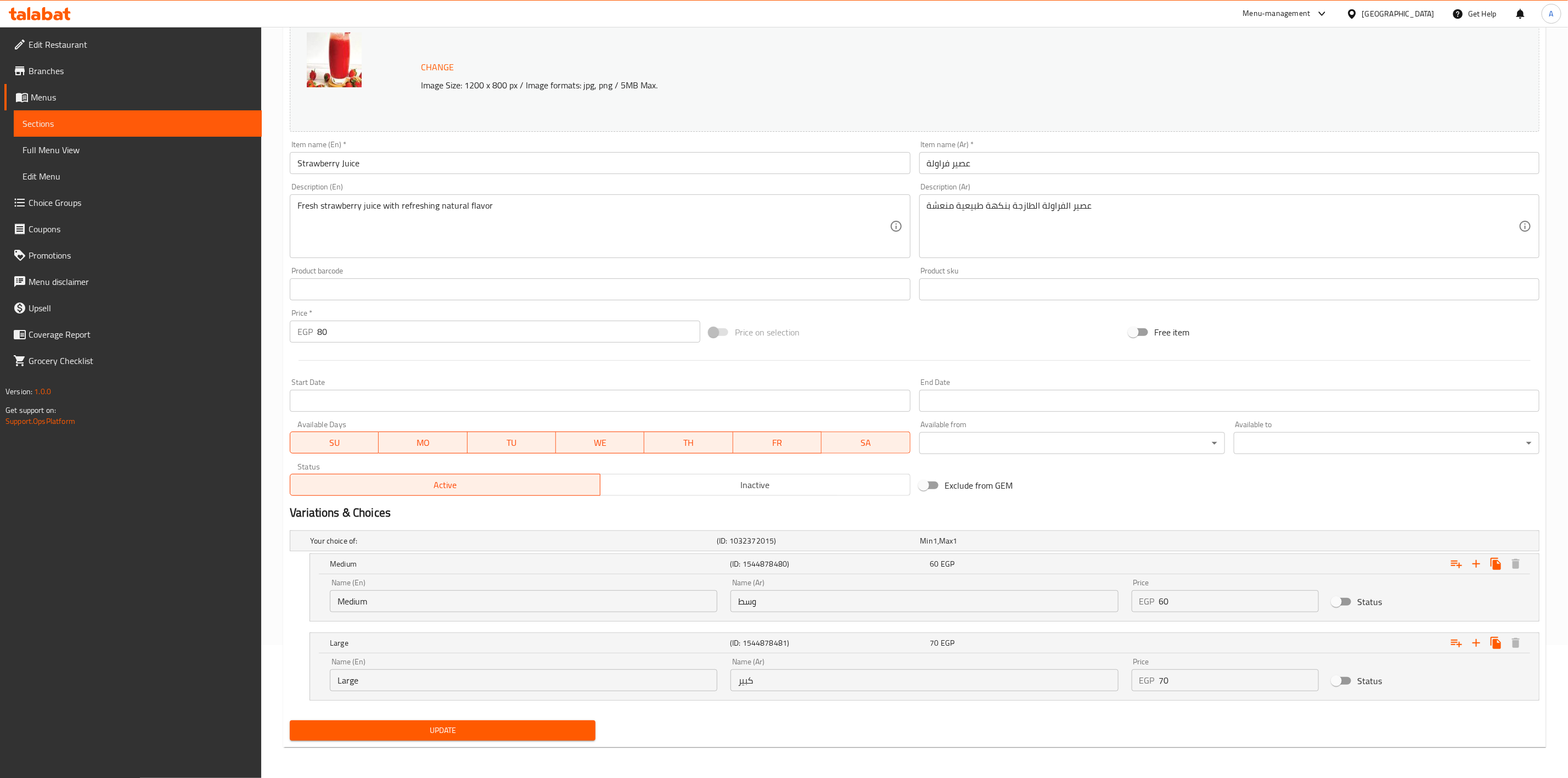
click at [447, 731] on span "Update" at bounding box center [443, 731] width 288 height 14
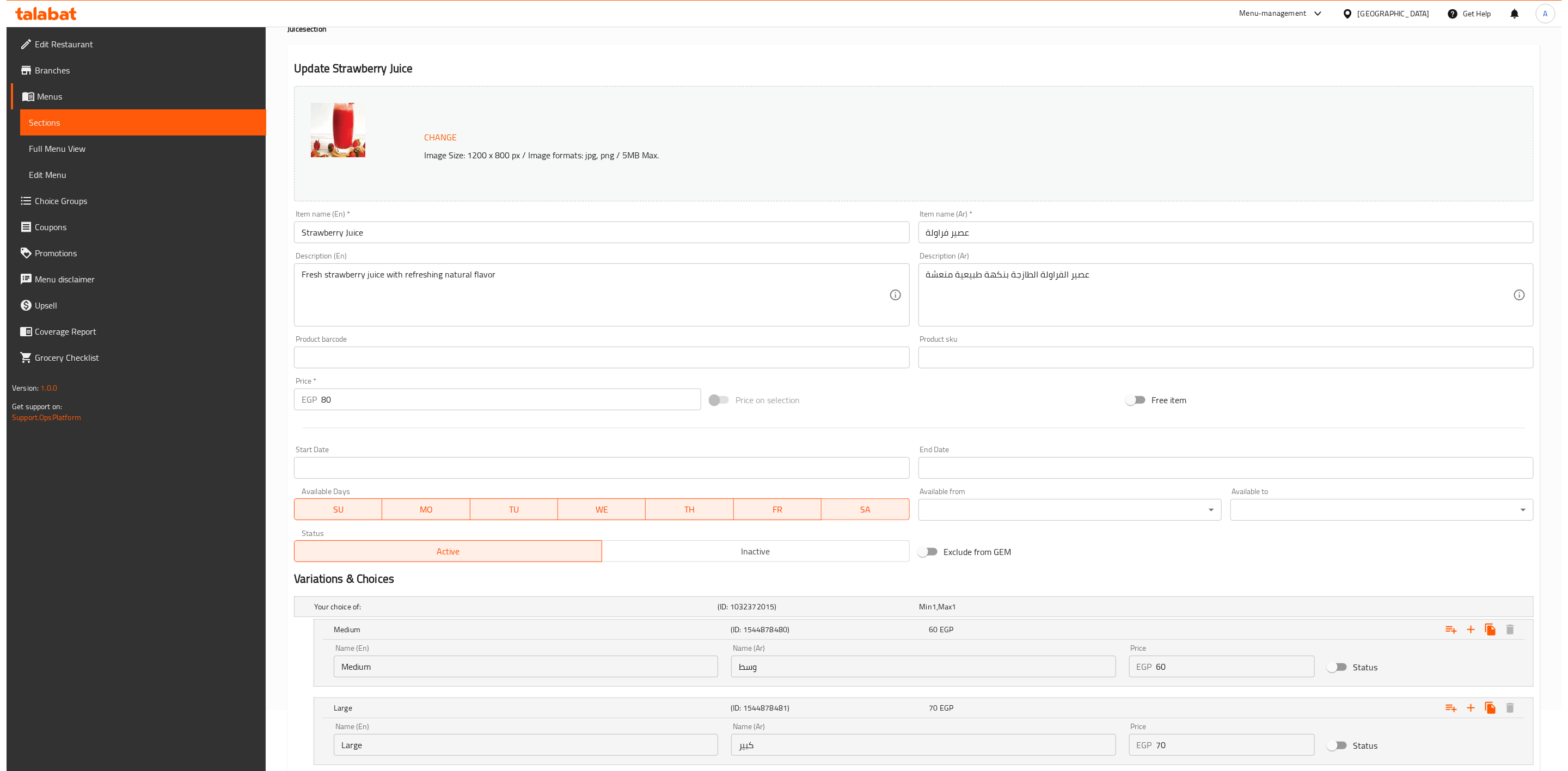
scroll to position [0, 0]
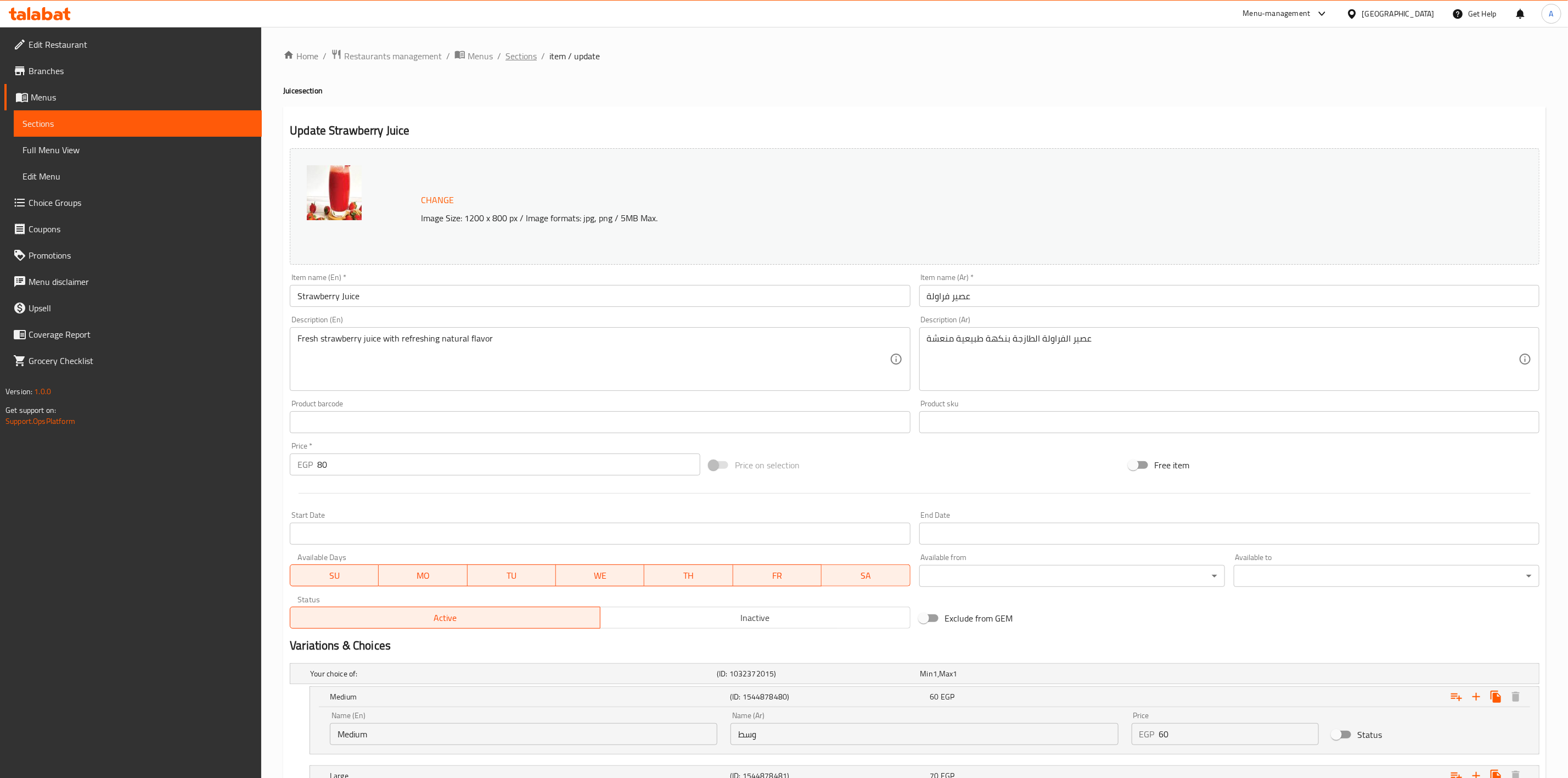
click at [507, 55] on span "Sections" at bounding box center [521, 55] width 31 height 13
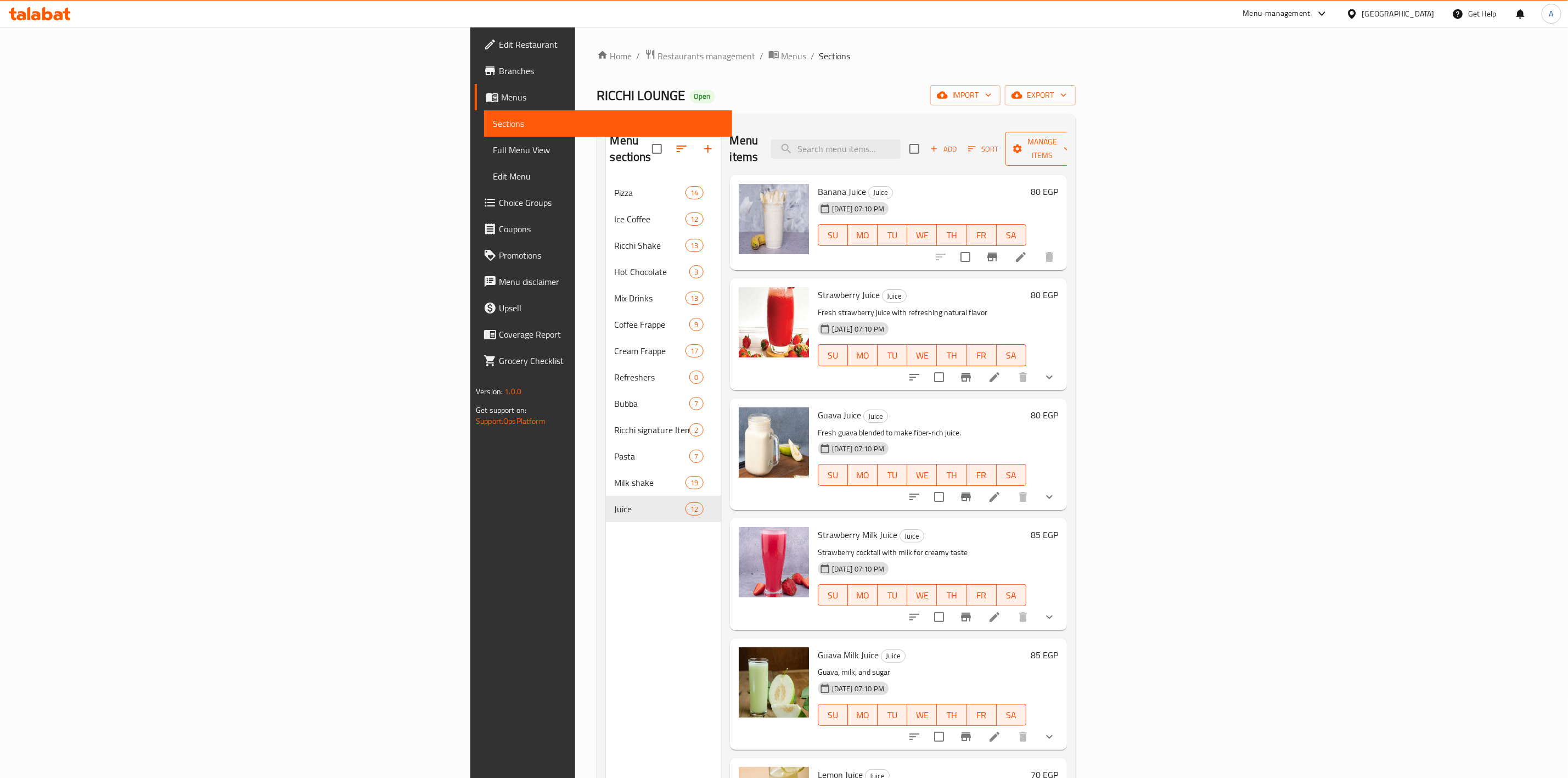
click at [1070, 138] on span "Manage items" at bounding box center [1042, 149] width 56 height 28
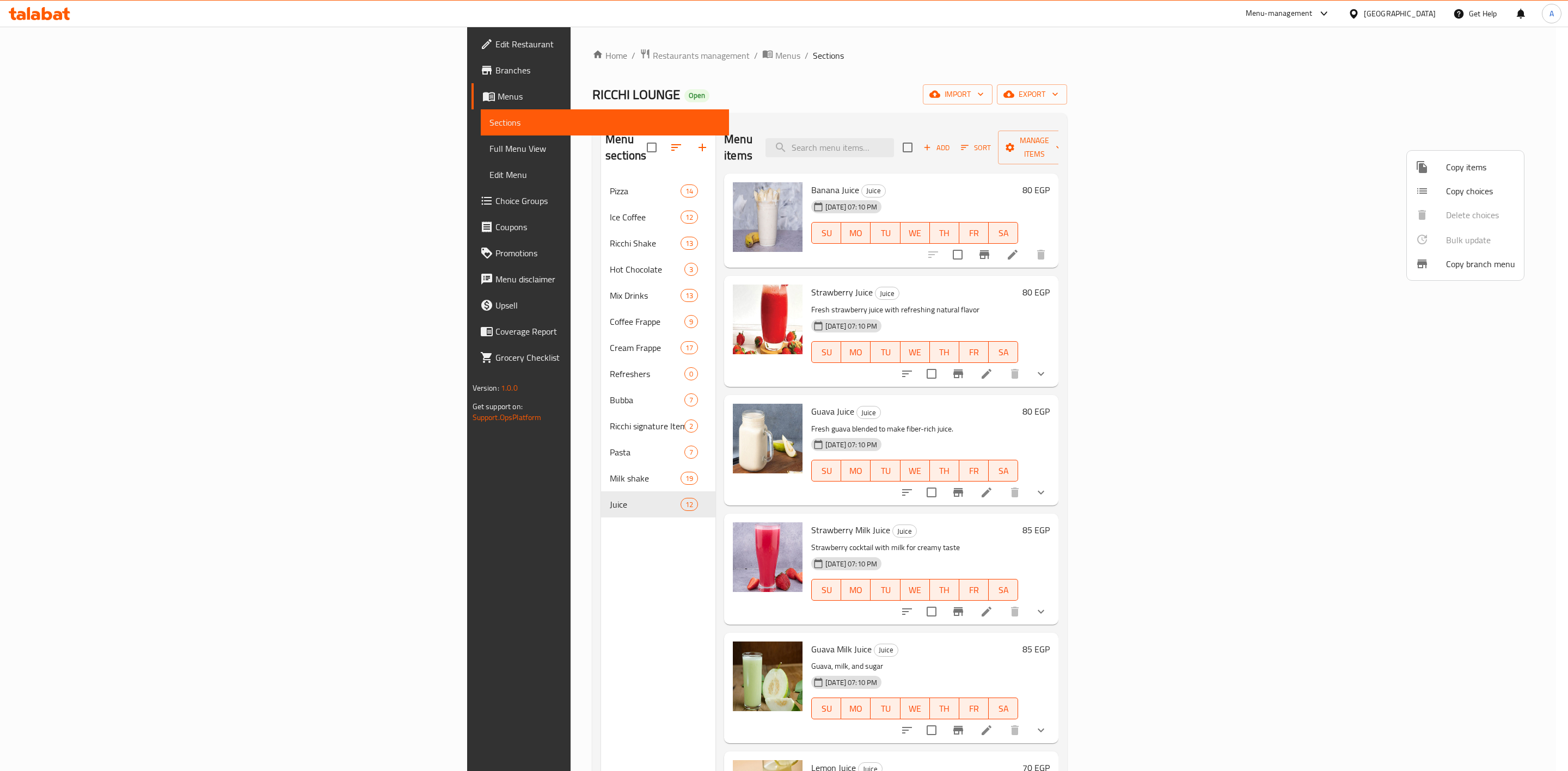
click at [1457, 170] on span "Copy items" at bounding box center [1481, 167] width 69 height 13
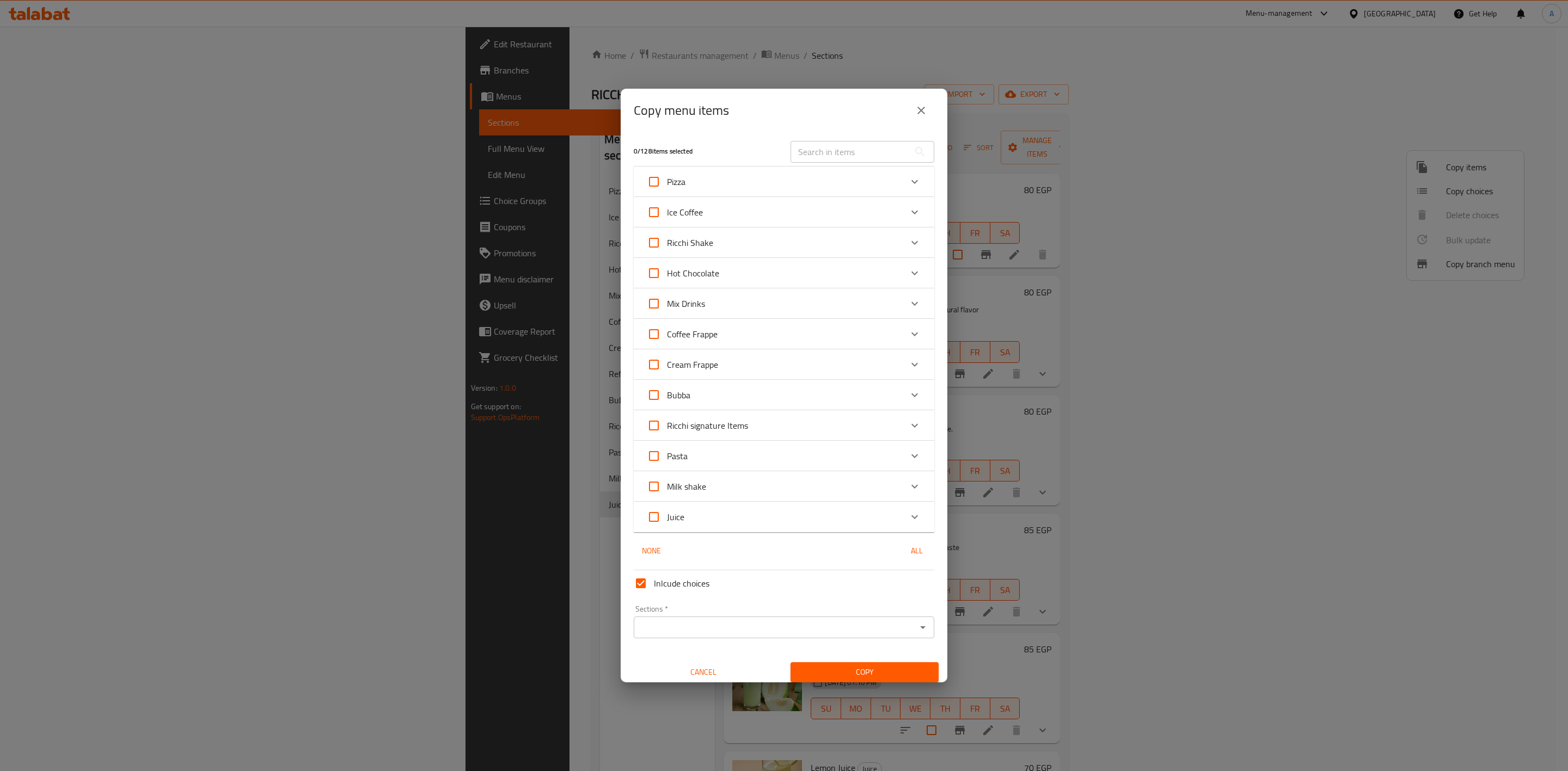
click at [908, 513] on icon "Expand" at bounding box center [914, 517] width 13 height 13
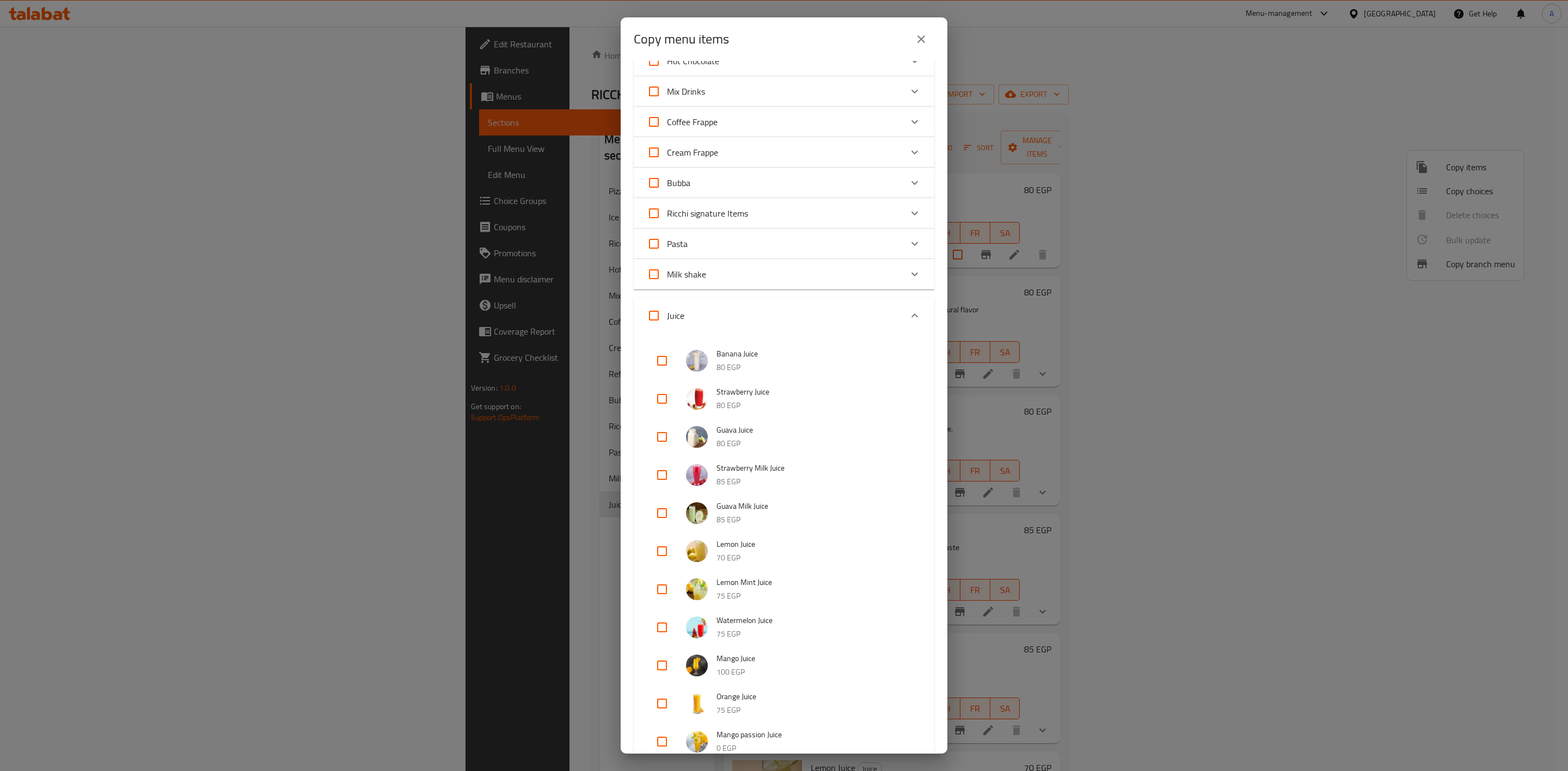
scroll to position [245, 0]
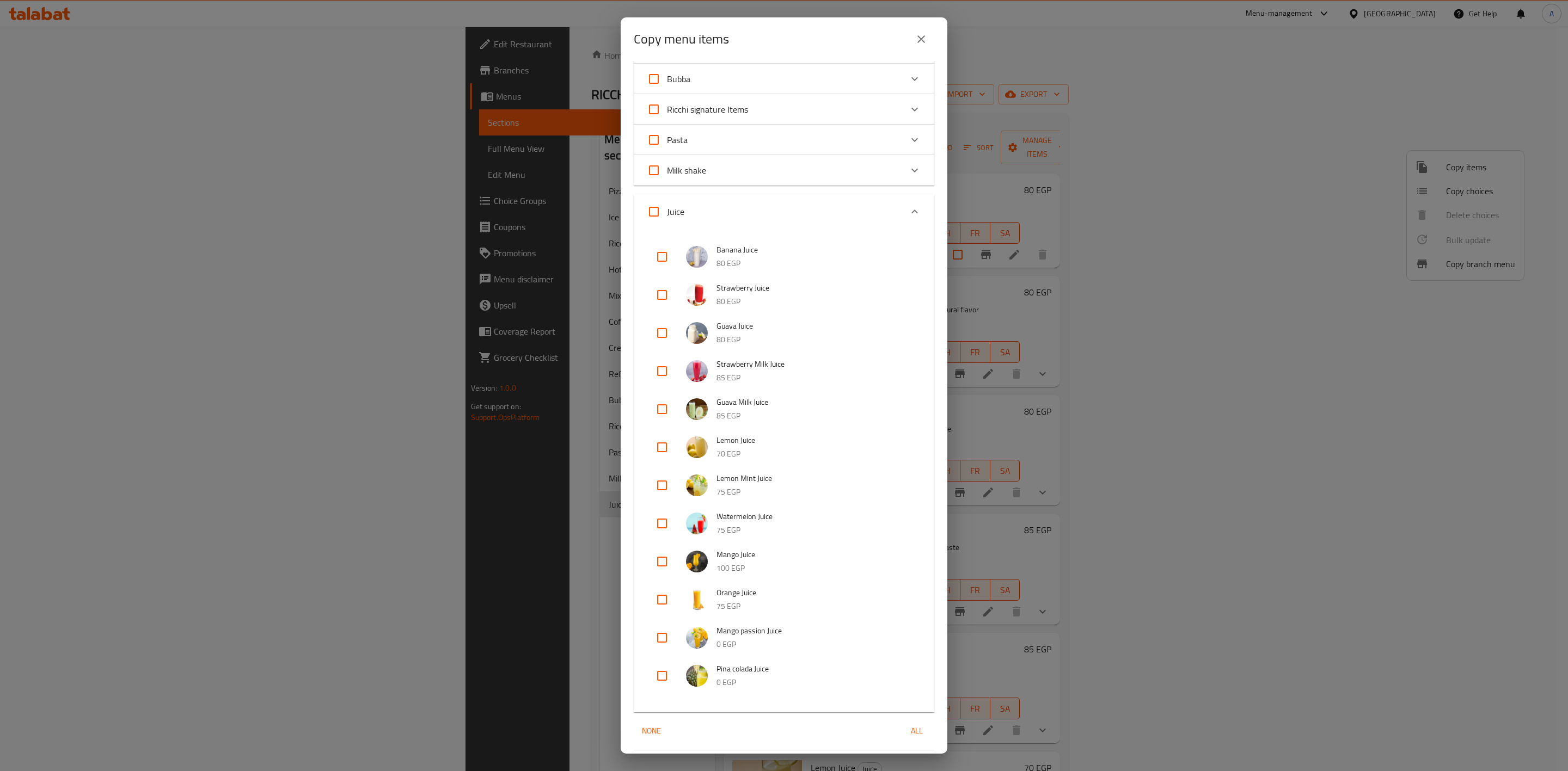
click at [663, 255] on input "checkbox" at bounding box center [662, 257] width 26 height 26
checkbox input "true"
click at [663, 295] on input "checkbox" at bounding box center [662, 295] width 26 height 26
checkbox input "true"
click at [660, 341] on input "checkbox" at bounding box center [662, 333] width 26 height 26
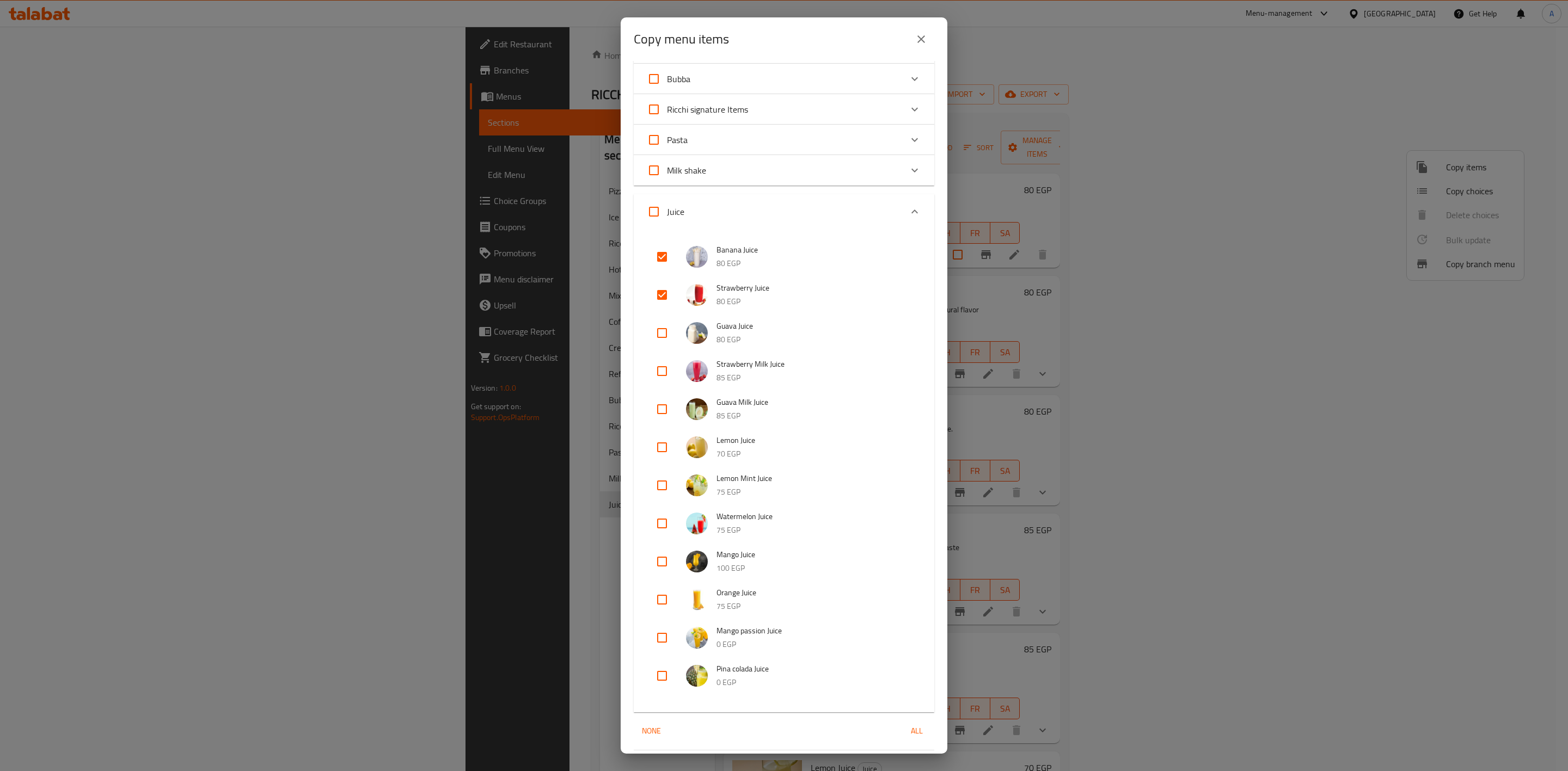
checkbox input "true"
click at [659, 384] on input "checkbox" at bounding box center [662, 371] width 26 height 26
checkbox input "true"
click at [660, 408] on input "checkbox" at bounding box center [662, 409] width 26 height 26
checkbox input "true"
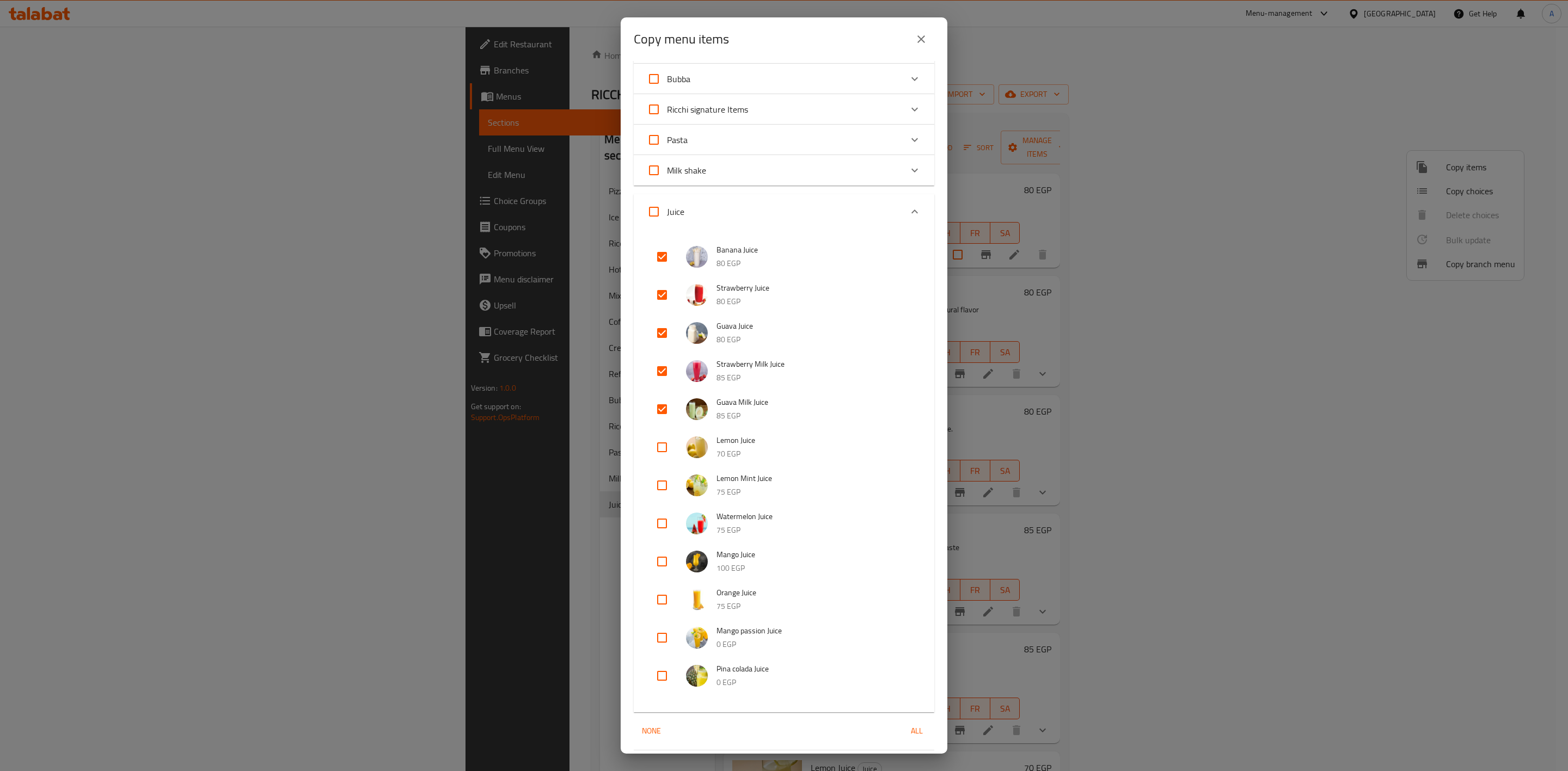
click at [660, 444] on input "checkbox" at bounding box center [662, 447] width 26 height 26
checkbox input "true"
click at [662, 498] on li "Lemon Mint Juice 75 EGP" at bounding box center [784, 486] width 275 height 38
click at [657, 529] on input "checkbox" at bounding box center [662, 523] width 26 height 26
checkbox input "true"
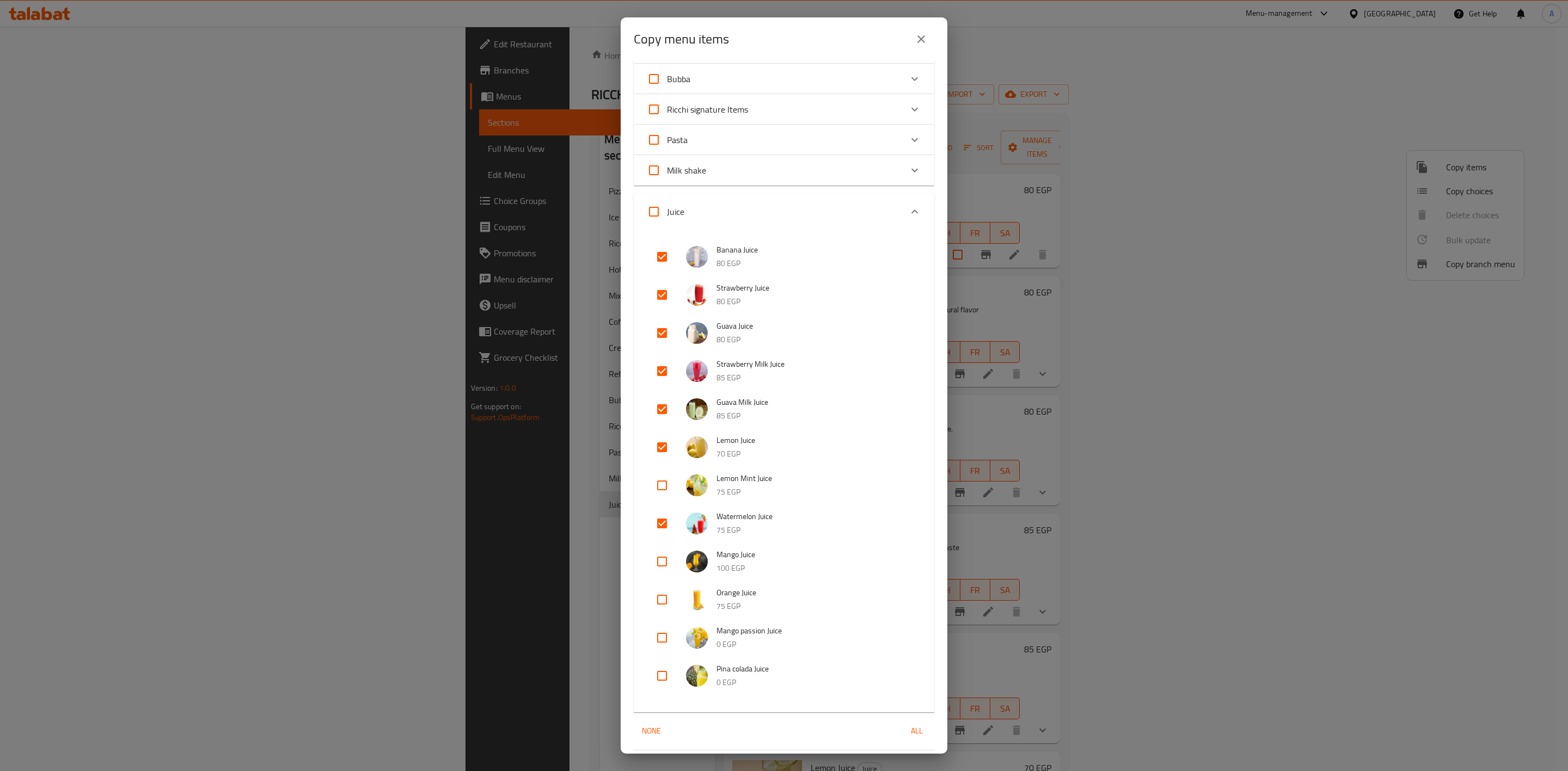
click at [665, 564] on input "checkbox" at bounding box center [662, 562] width 26 height 26
checkbox input "true"
click at [662, 606] on input "checkbox" at bounding box center [662, 599] width 26 height 26
checkbox input "true"
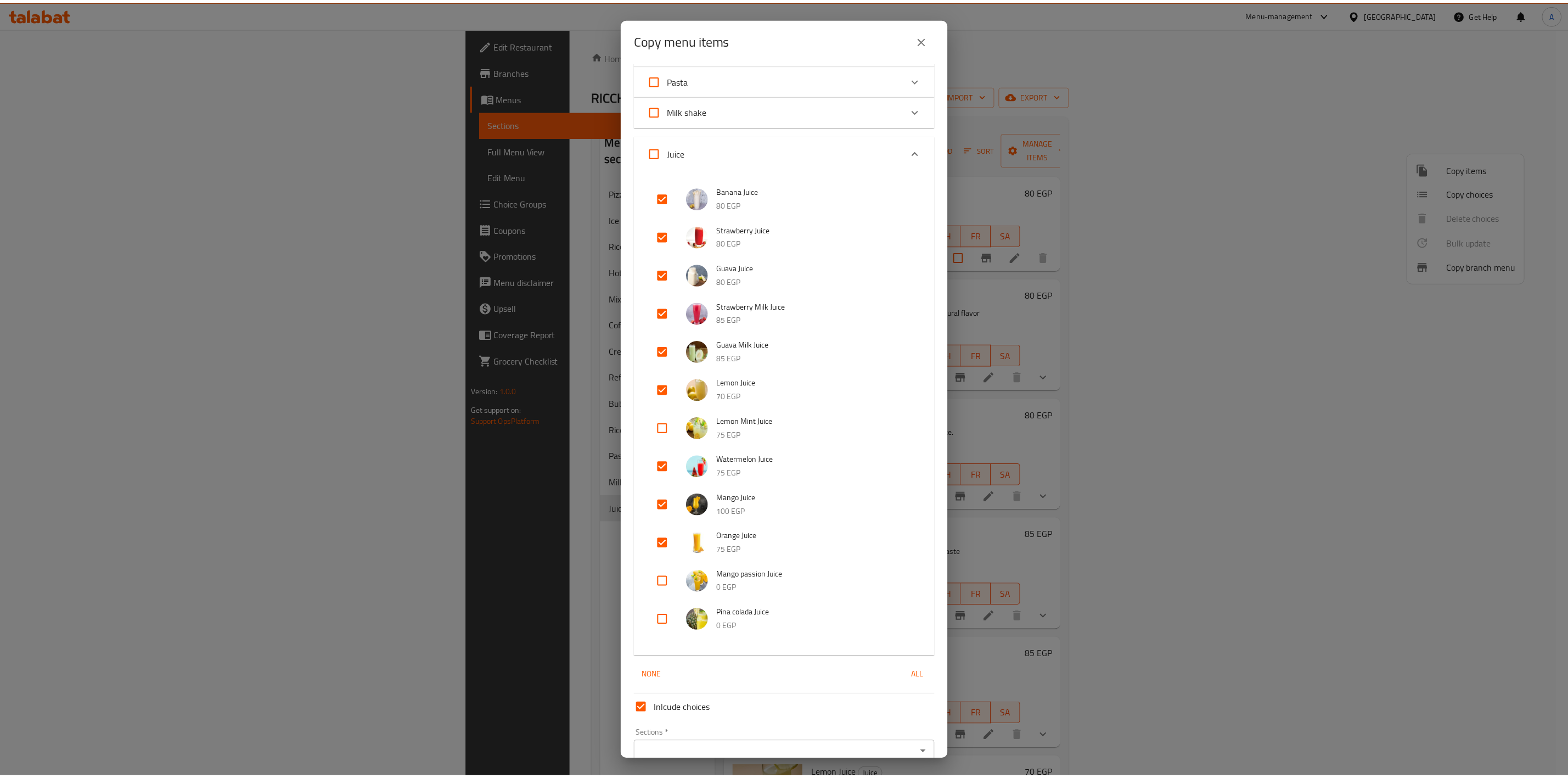
scroll to position [362, 0]
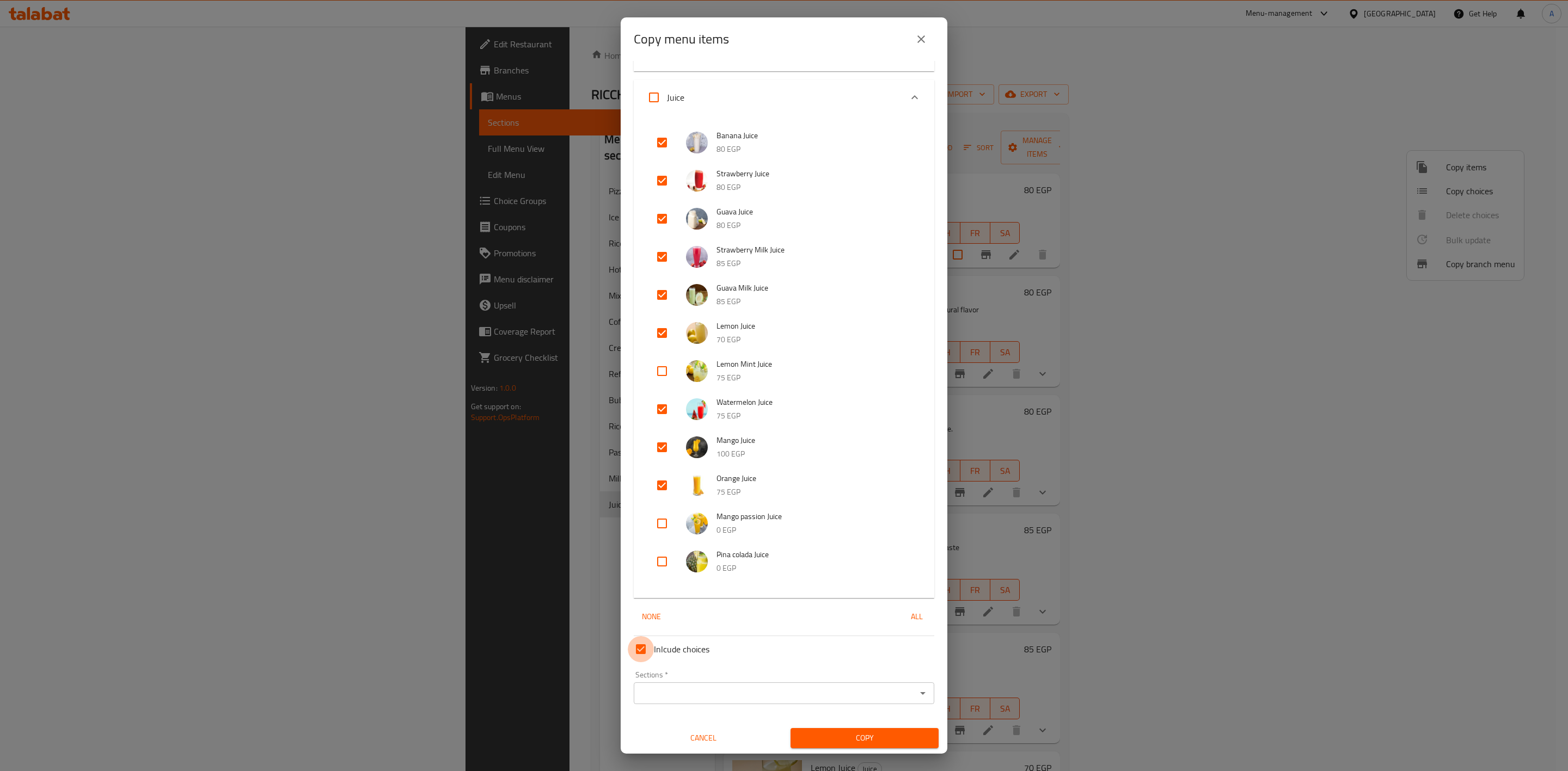
click at [646, 642] on input "Inlcude choices" at bounding box center [640, 649] width 26 height 26
checkbox input "false"
click at [667, 366] on input "checkbox" at bounding box center [662, 371] width 26 height 26
checkbox input "true"
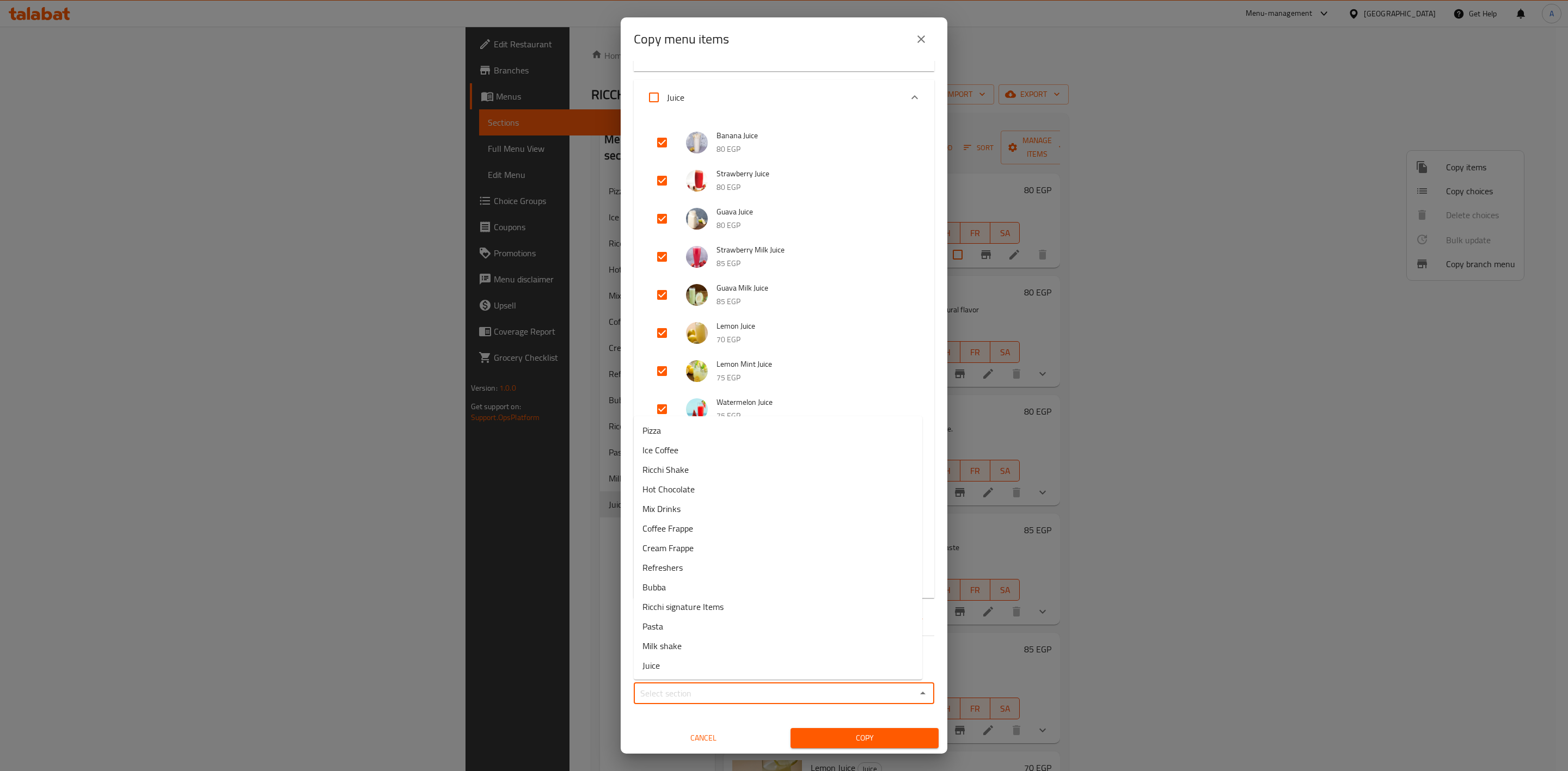
click at [861, 693] on input "Sections   *" at bounding box center [774, 693] width 276 height 15
click at [707, 568] on li "Refreshers" at bounding box center [778, 568] width 289 height 19
type input "Refreshers"
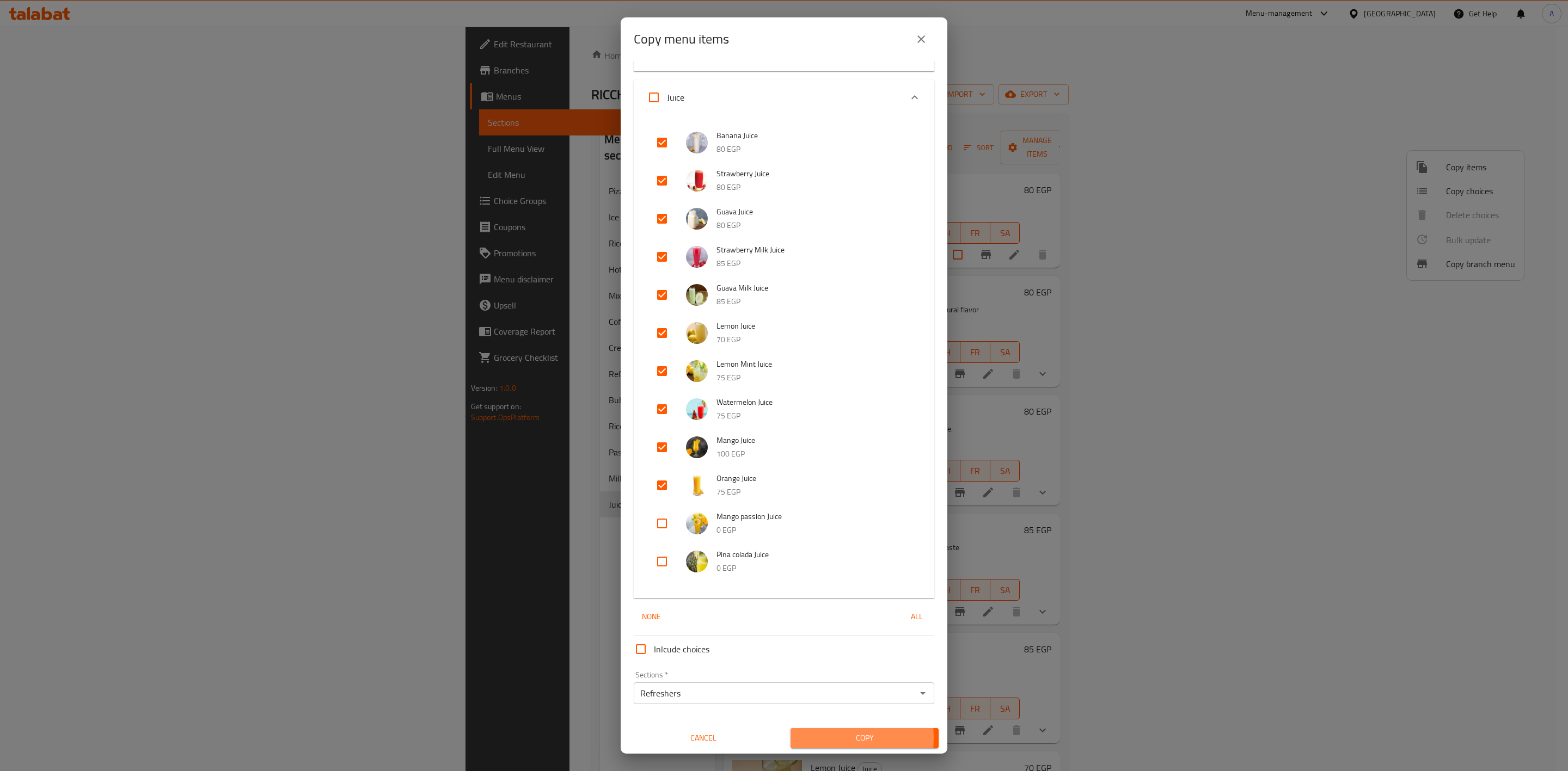
click at [809, 737] on span "Copy" at bounding box center [864, 738] width 131 height 13
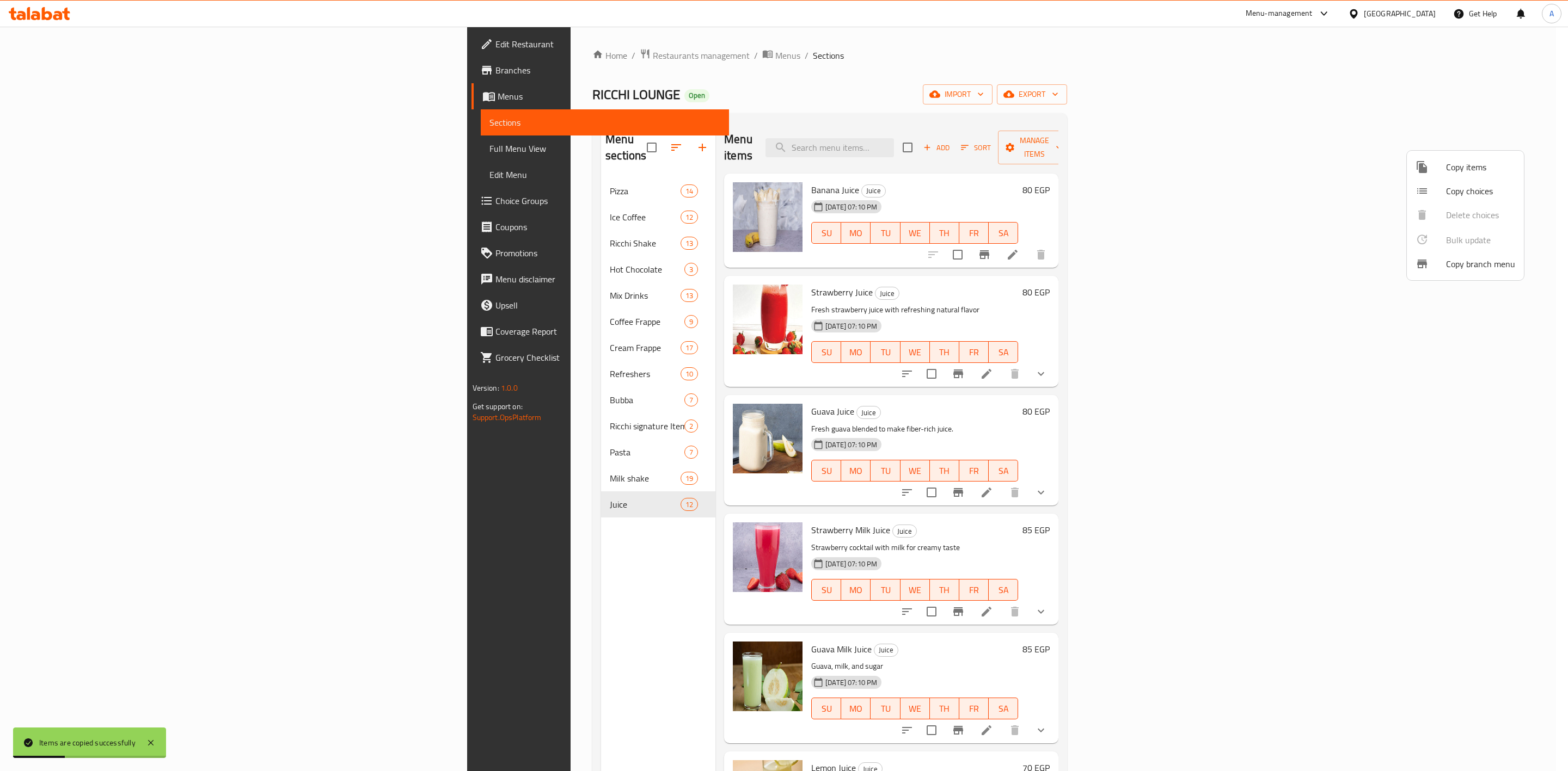
click at [384, 352] on div at bounding box center [784, 385] width 1568 height 771
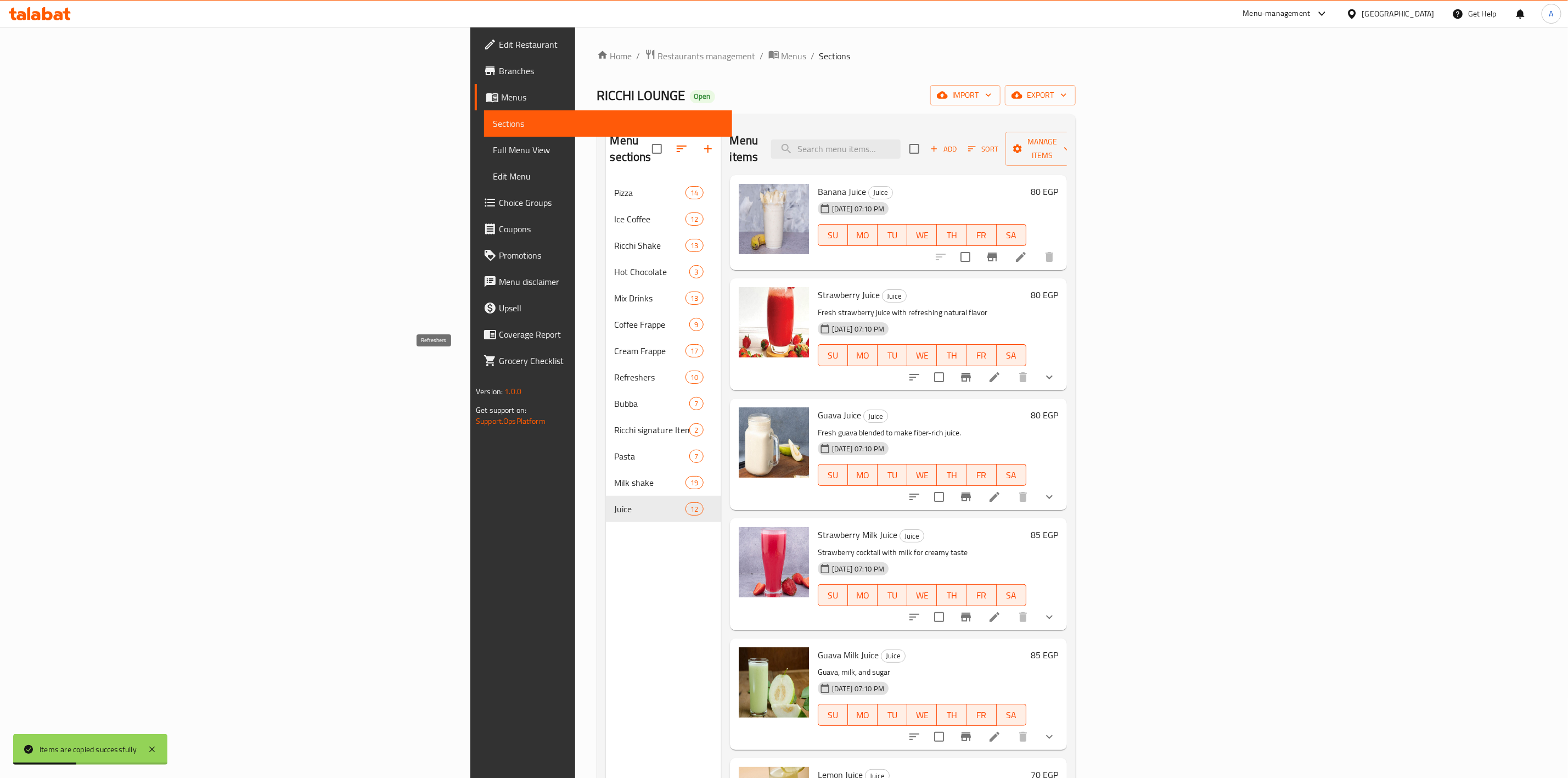
click at [615, 371] on span "Refreshers" at bounding box center [651, 377] width 71 height 13
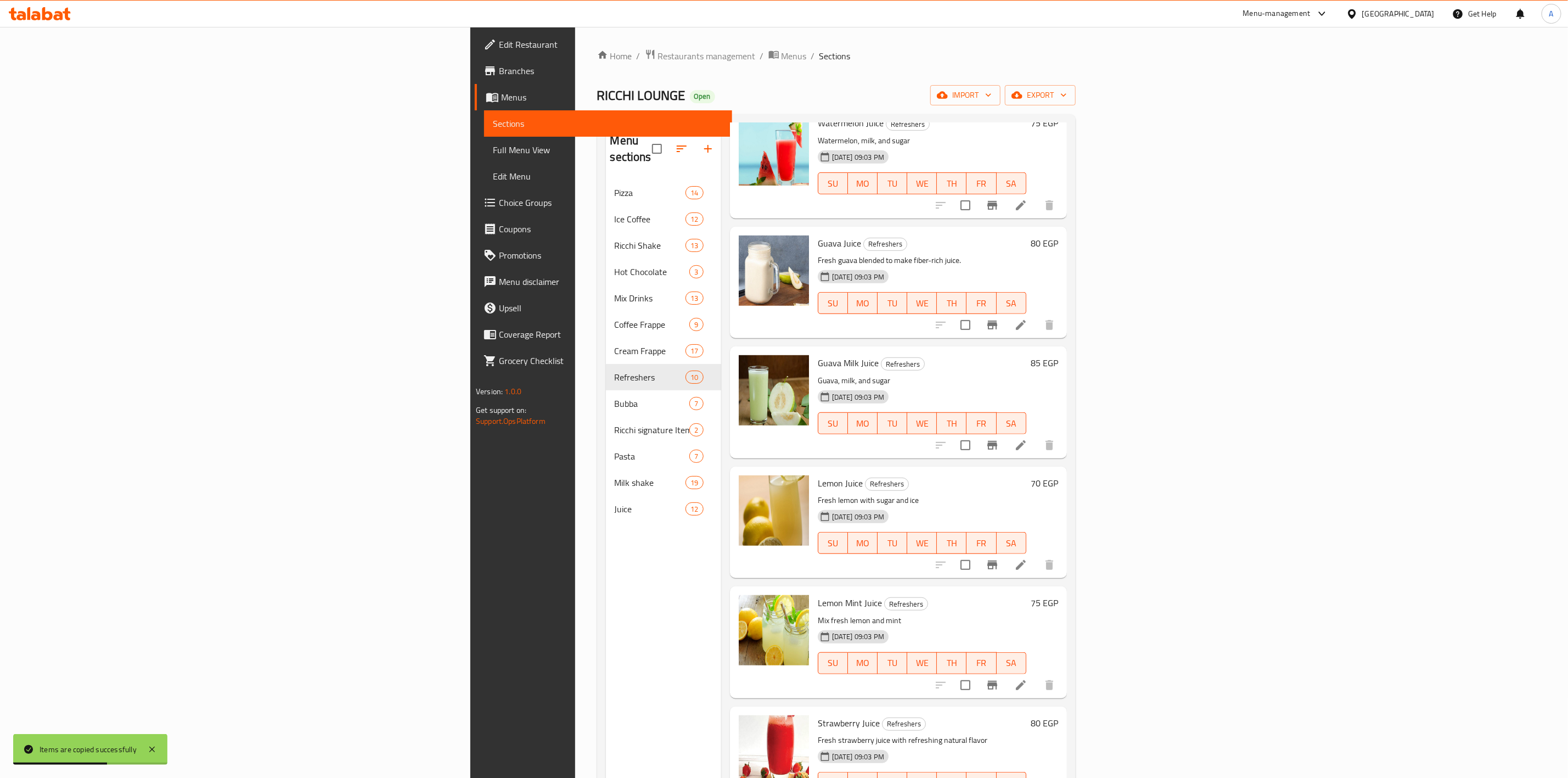
scroll to position [432, 0]
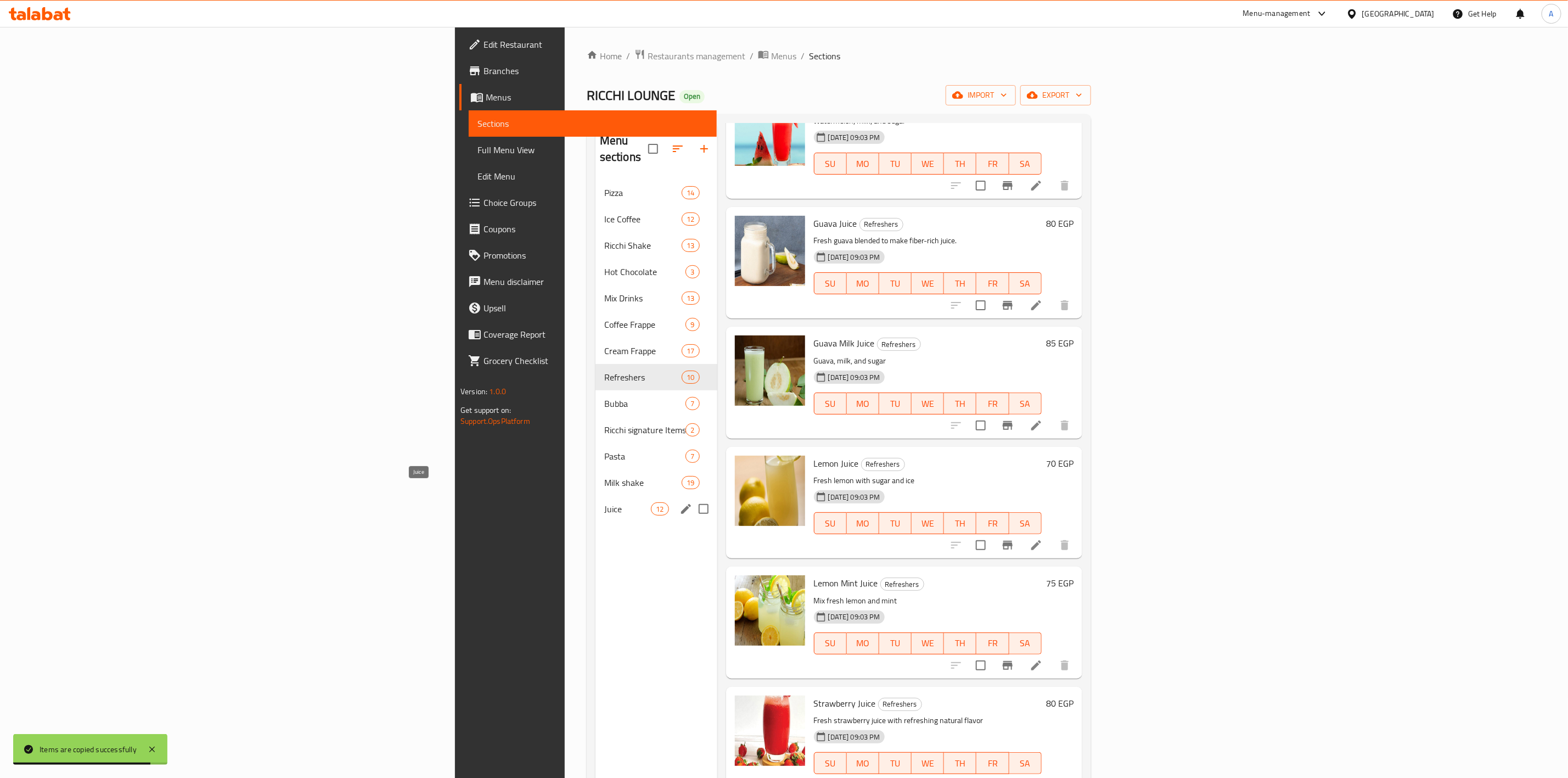
drag, startPoint x: 341, startPoint y: 488, endPoint x: 478, endPoint y: 461, distance: 139.6
click at [604, 502] on span "Juice" at bounding box center [628, 508] width 47 height 13
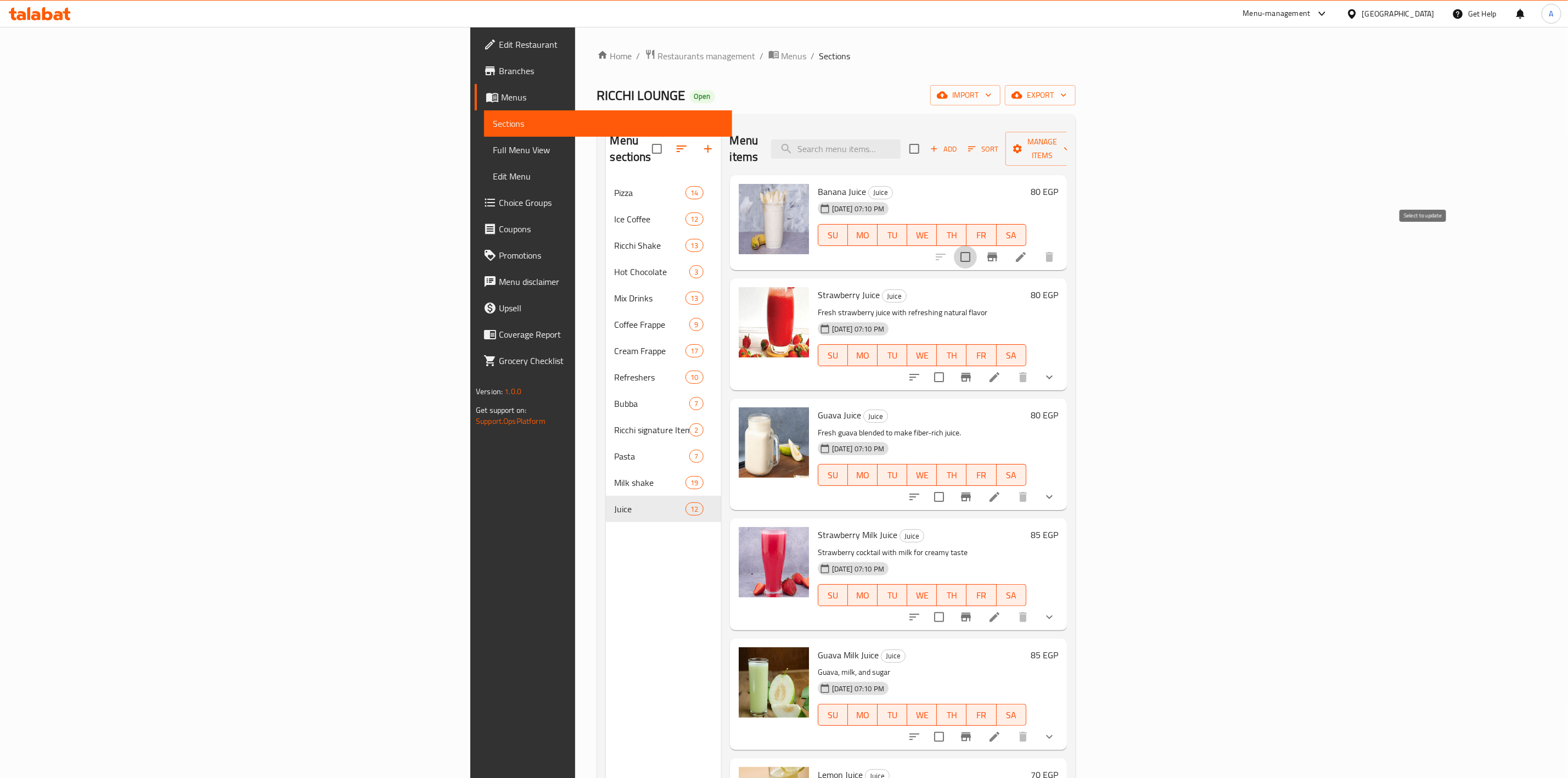
click at [977, 246] on input "checkbox" at bounding box center [966, 257] width 23 height 23
checkbox input "true"
click at [951, 369] on input "checkbox" at bounding box center [940, 378] width 23 height 23
checkbox input "true"
click at [951, 486] on input "checkbox" at bounding box center [940, 497] width 23 height 23
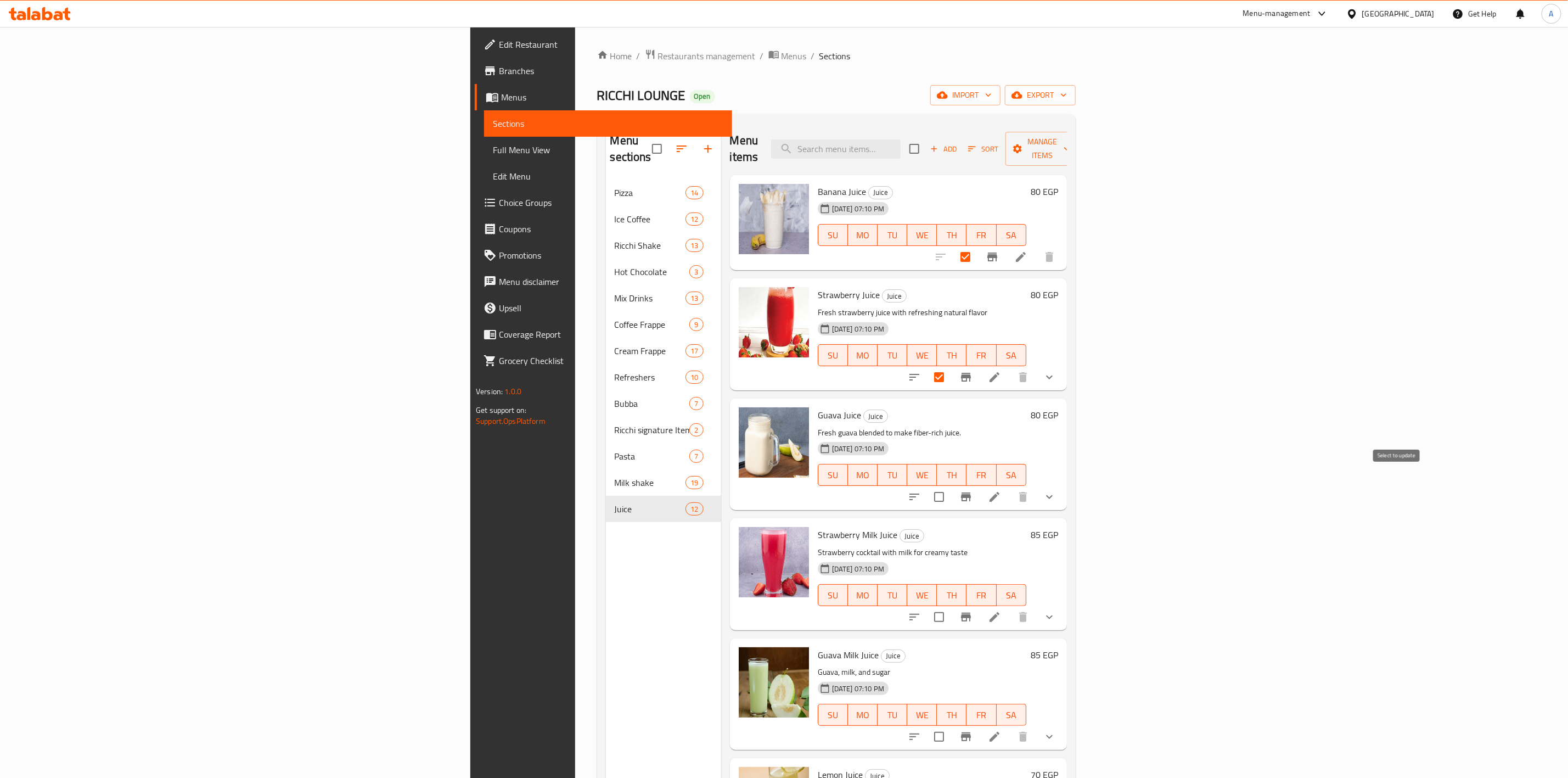
checkbox input "true"
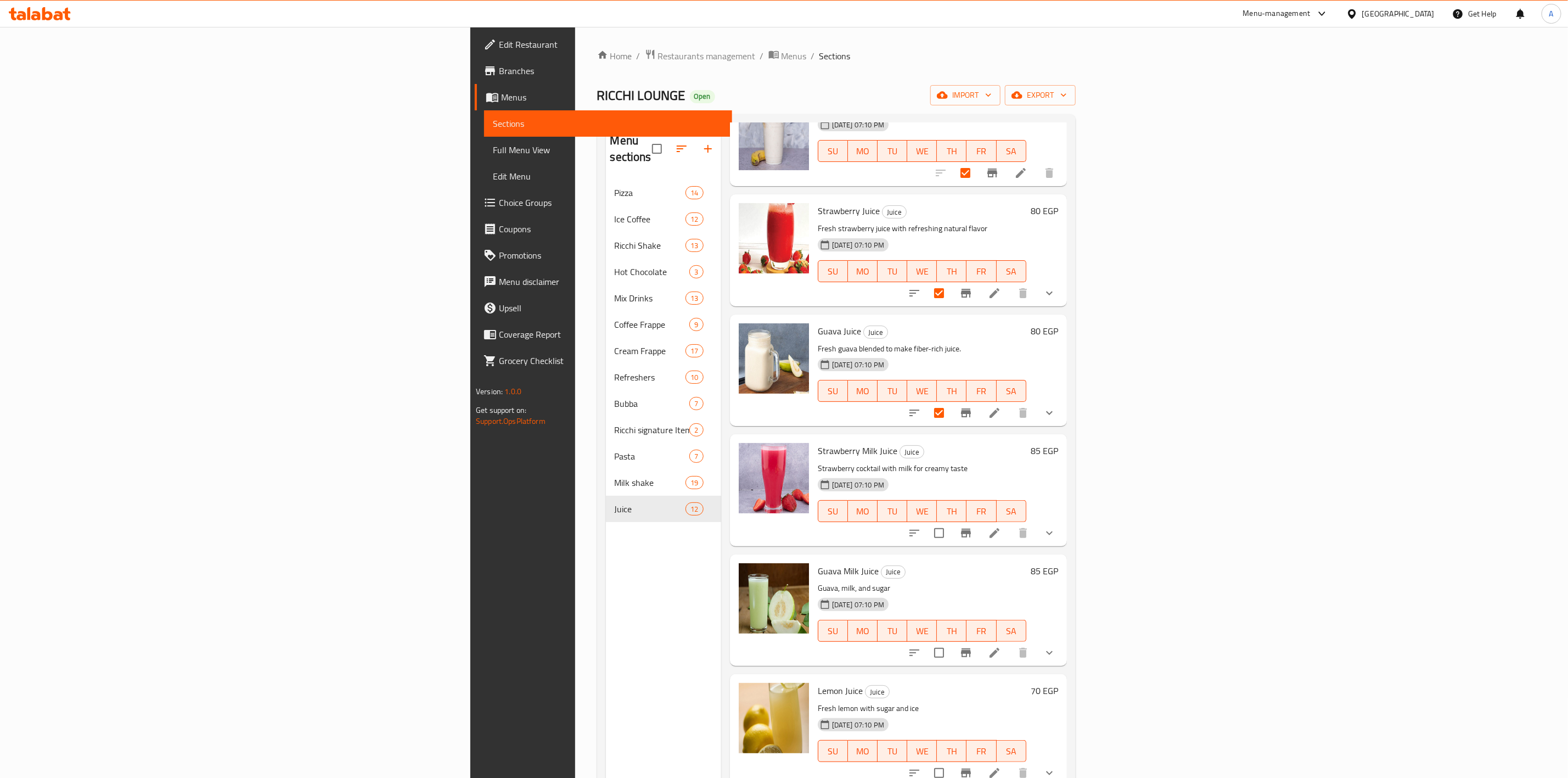
scroll to position [165, 0]
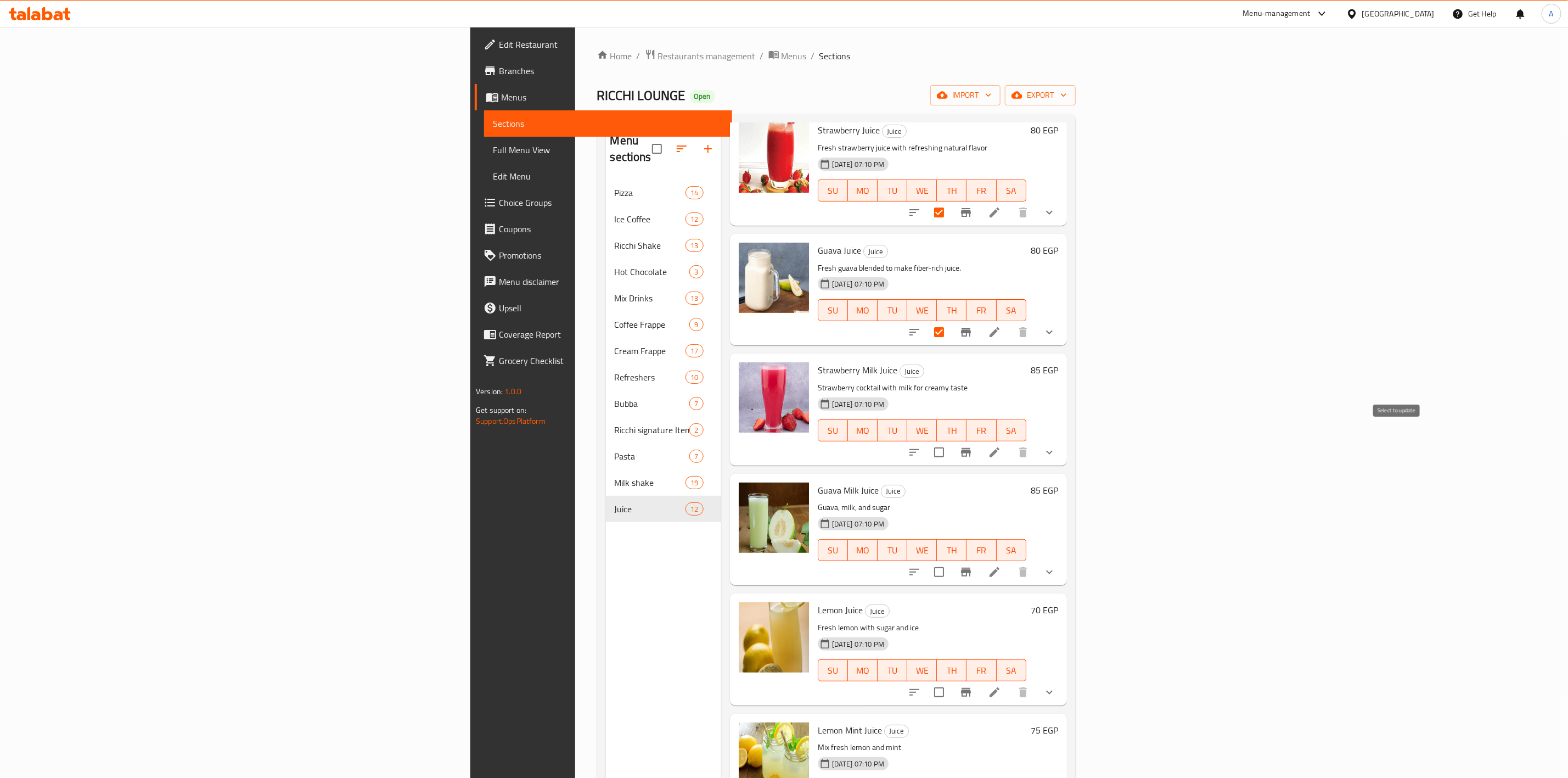
click at [951, 441] on input "checkbox" at bounding box center [940, 453] width 23 height 23
checkbox input "true"
click at [951, 561] on input "checkbox" at bounding box center [940, 572] width 23 height 23
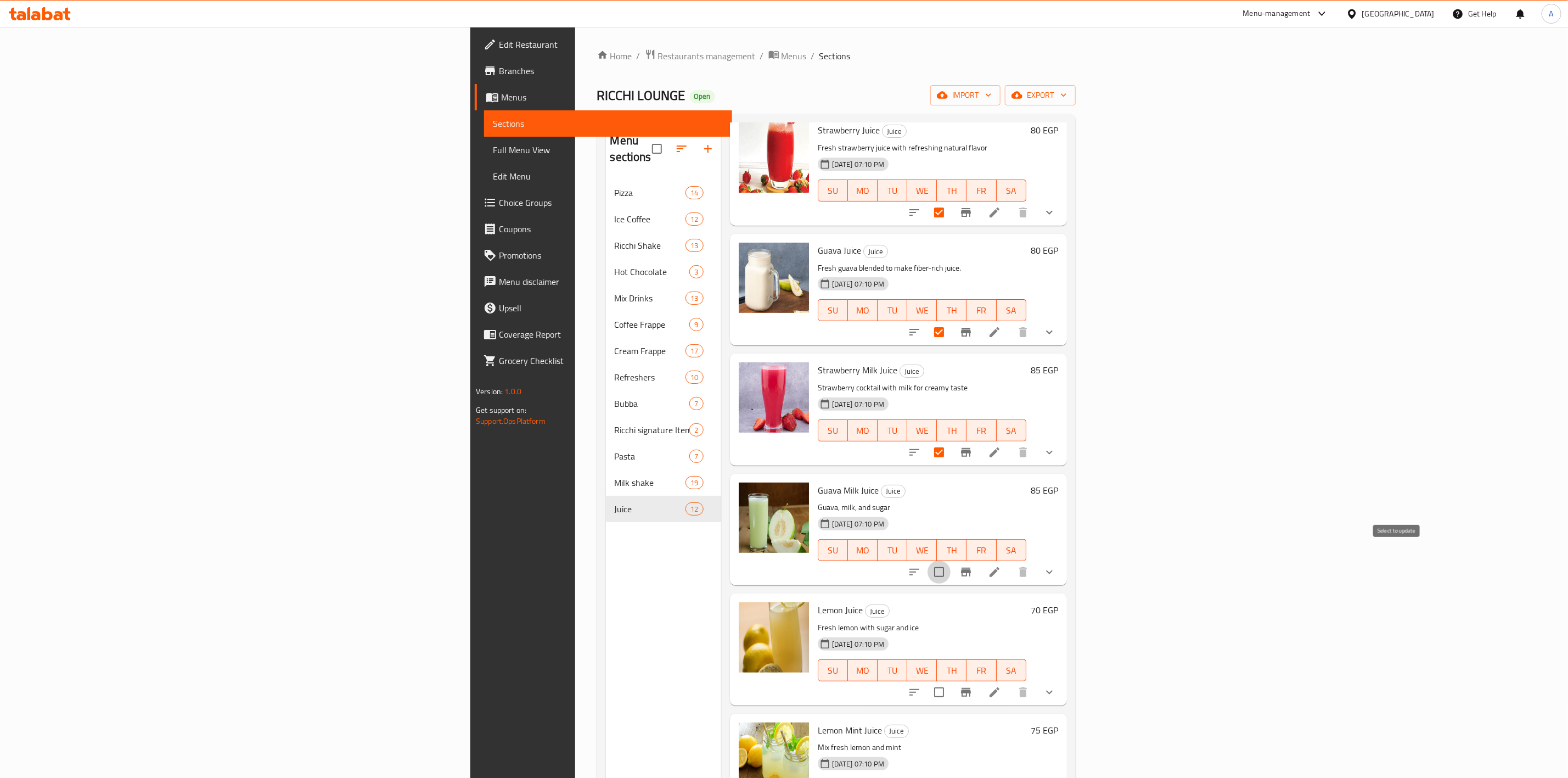
checkbox input "true"
click at [951, 683] on input "checkbox" at bounding box center [940, 693] width 23 height 23
checkbox input "true"
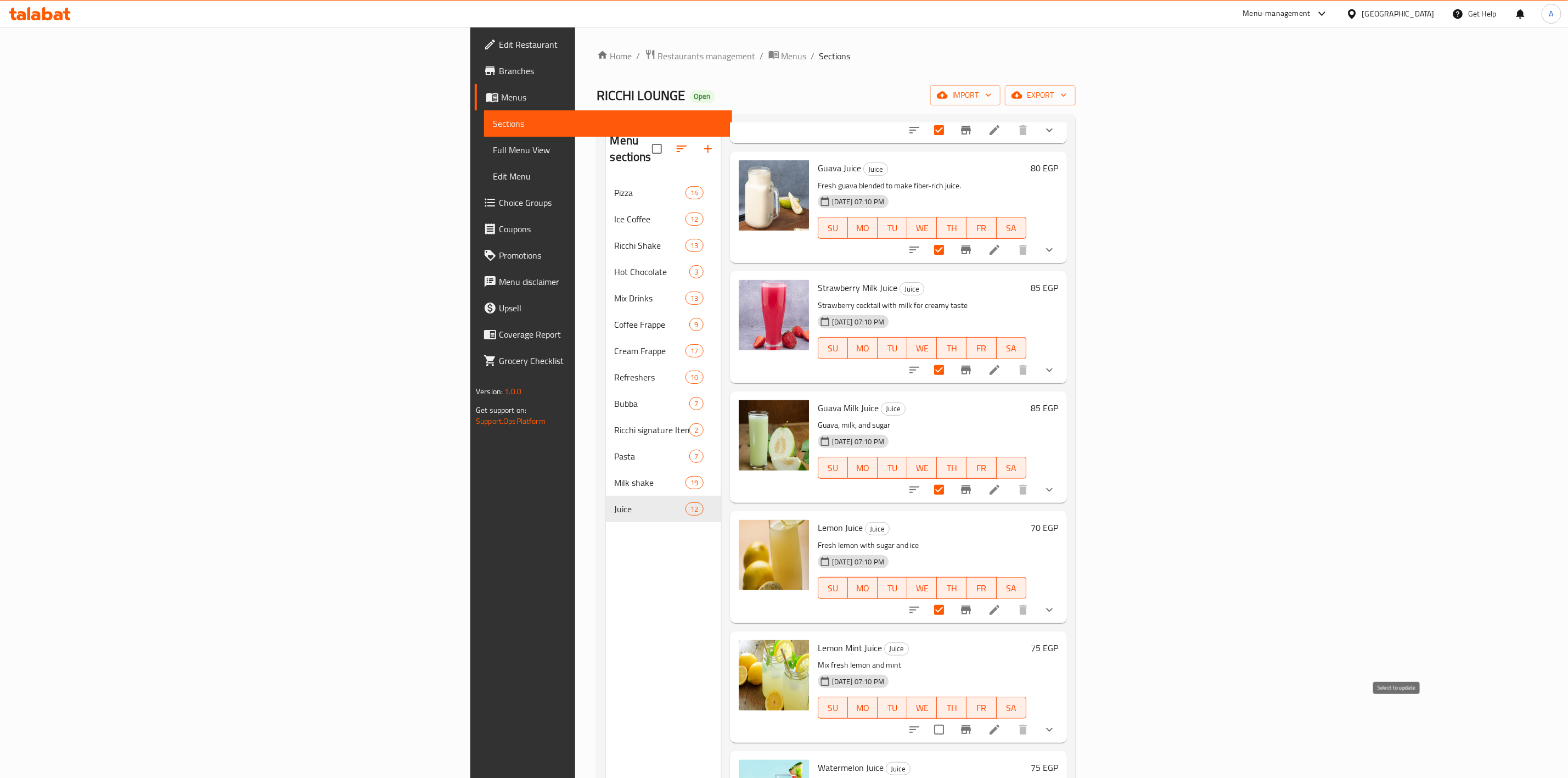
click at [951, 718] on input "checkbox" at bounding box center [940, 730] width 23 height 23
checkbox input "true"
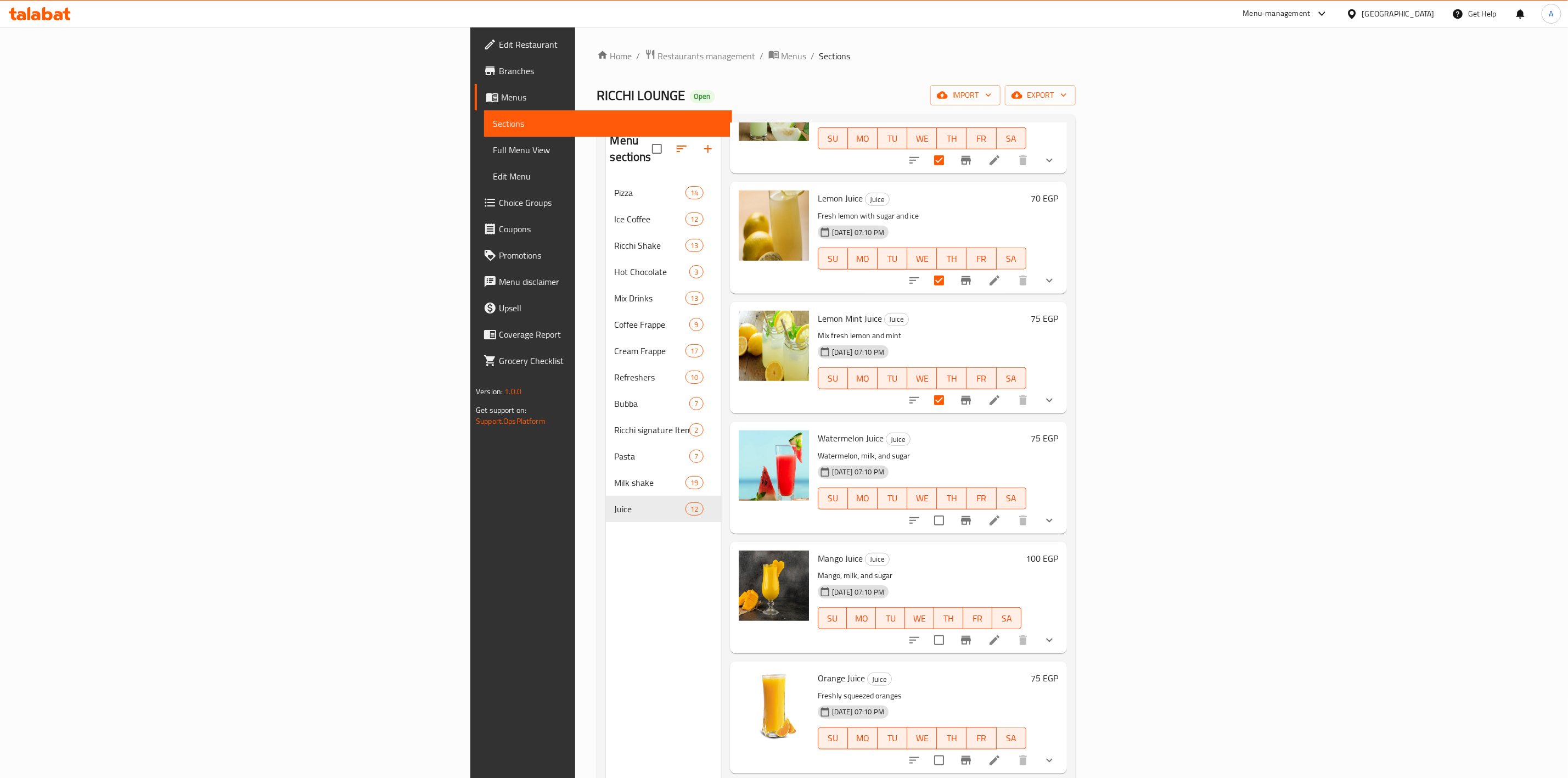
click at [951, 513] on input "checkbox" at bounding box center [940, 521] width 23 height 23
checkbox input "true"
click at [951, 629] on input "checkbox" at bounding box center [940, 640] width 23 height 23
checkbox input "true"
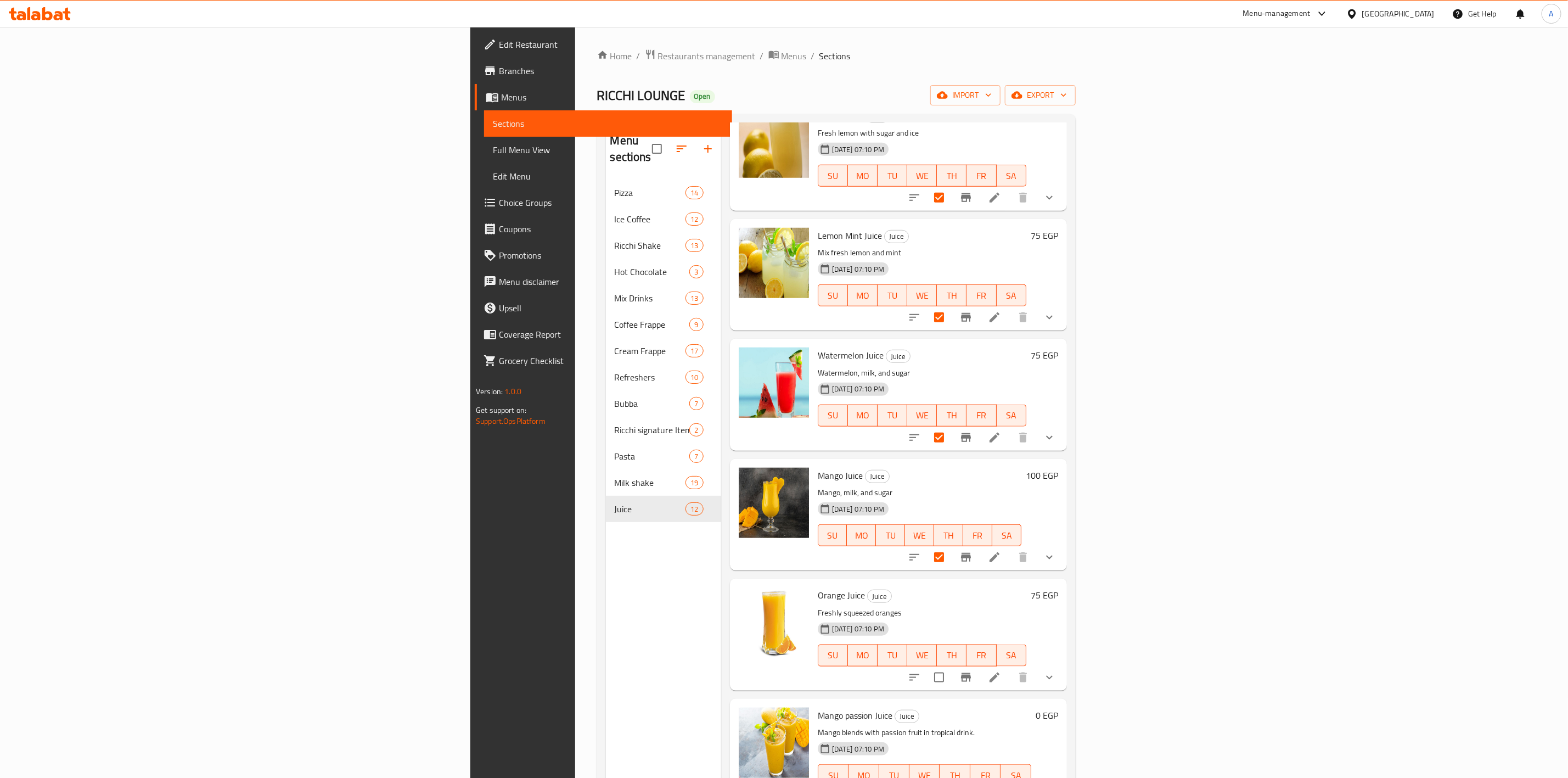
scroll to position [671, 0]
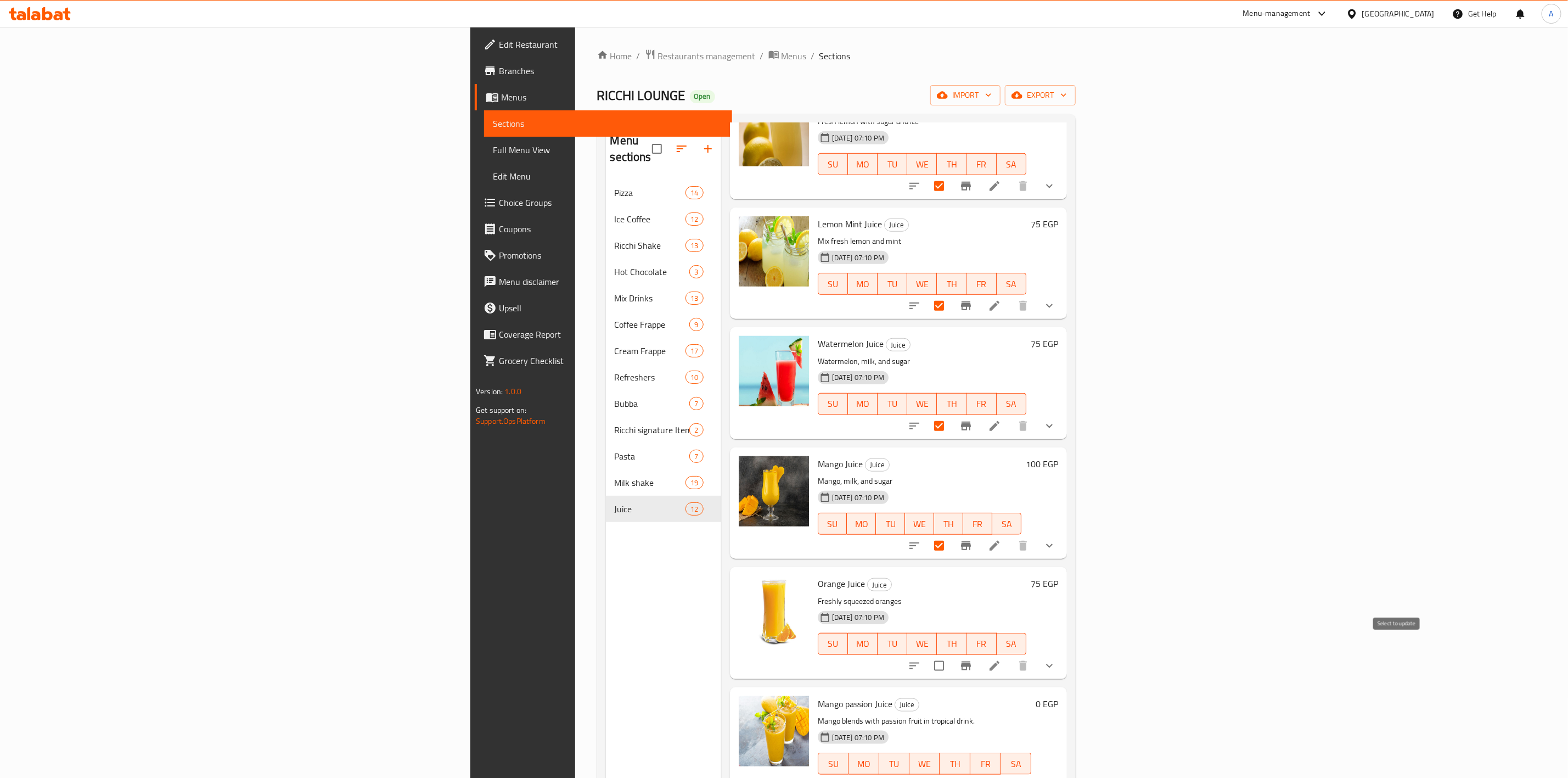
click at [951, 655] on input "checkbox" at bounding box center [940, 666] width 23 height 23
checkbox input "true"
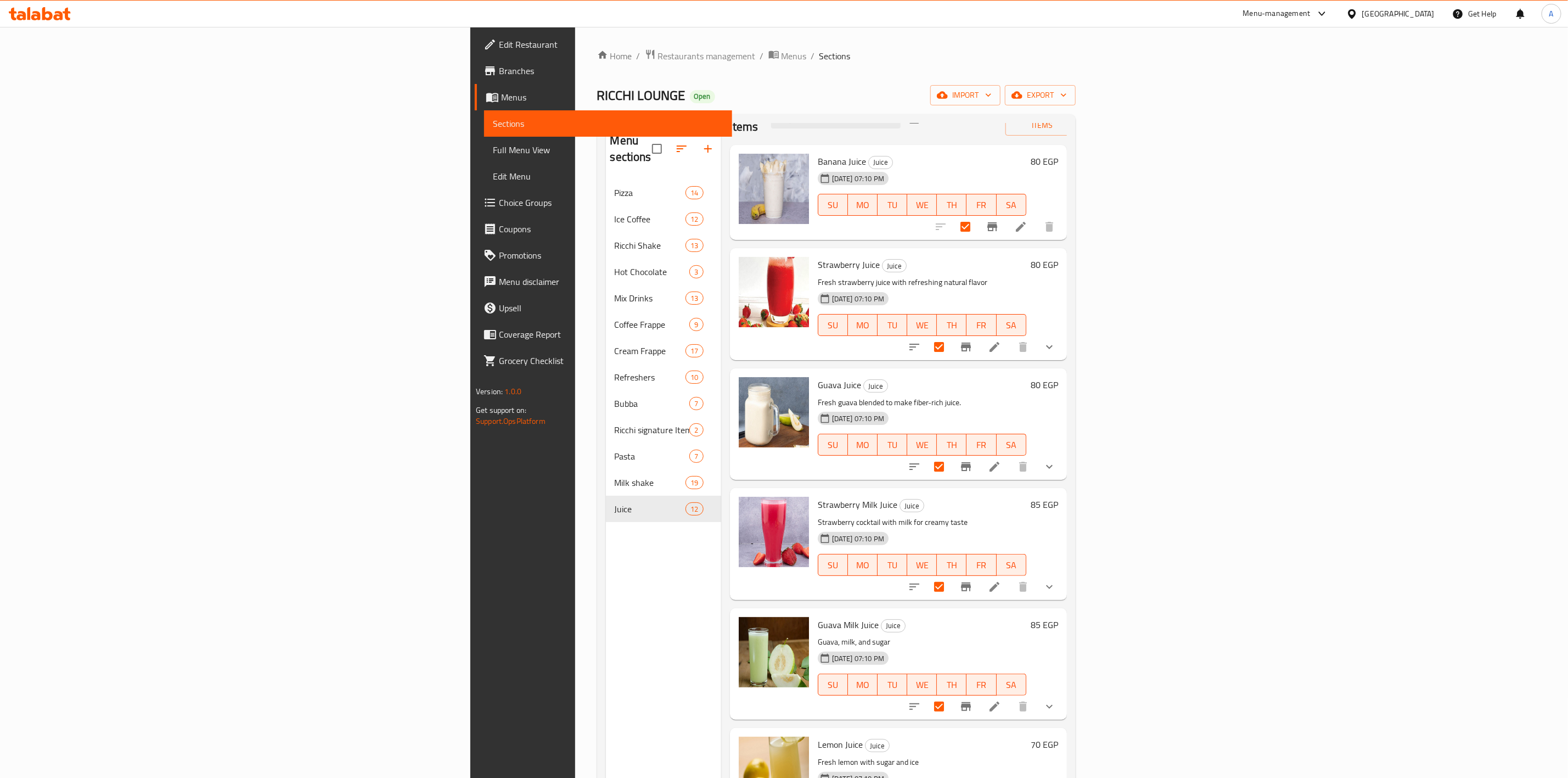
scroll to position [0, 0]
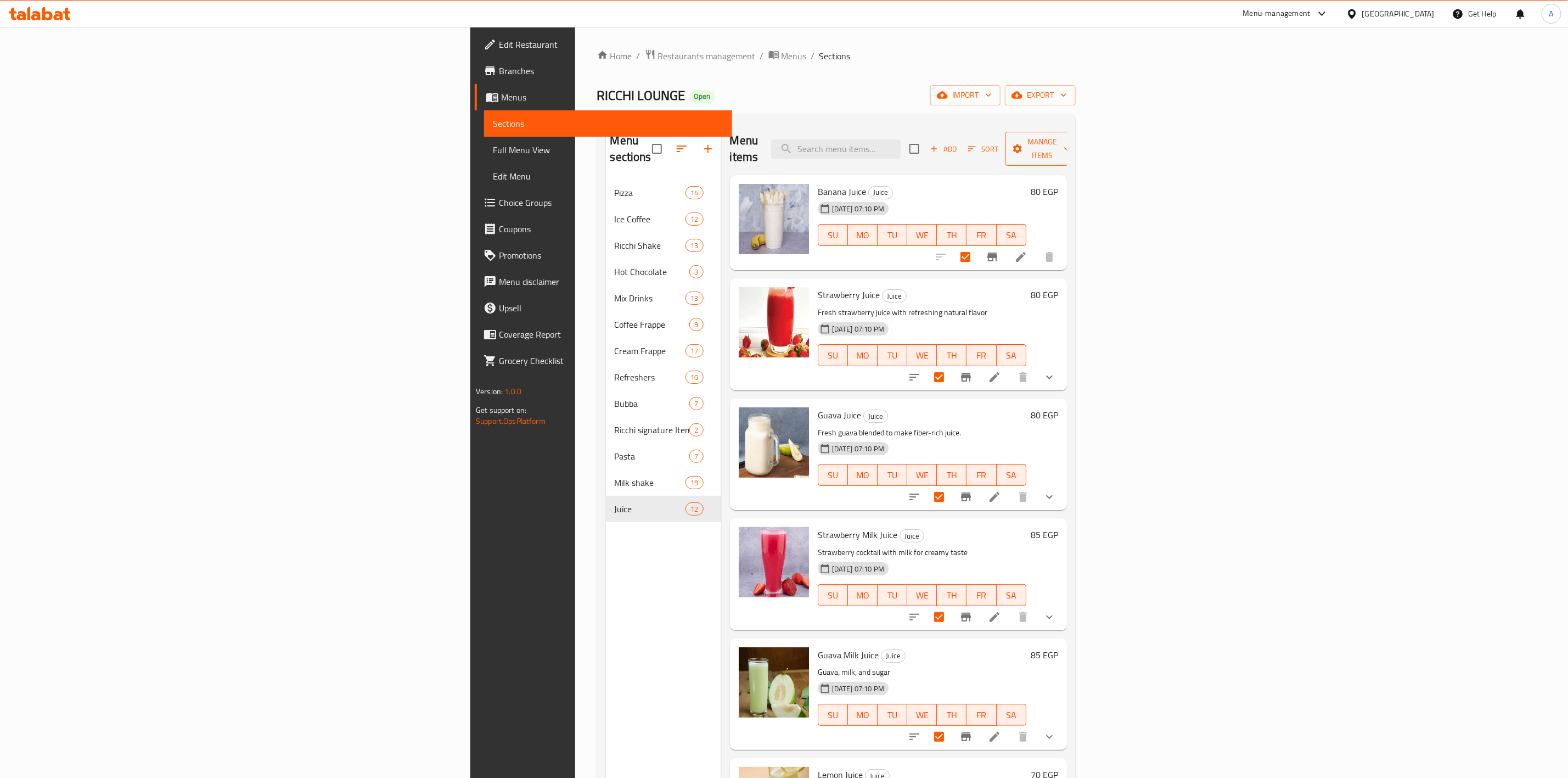
click at [1070, 142] on span "Manage items" at bounding box center [1042, 149] width 56 height 28
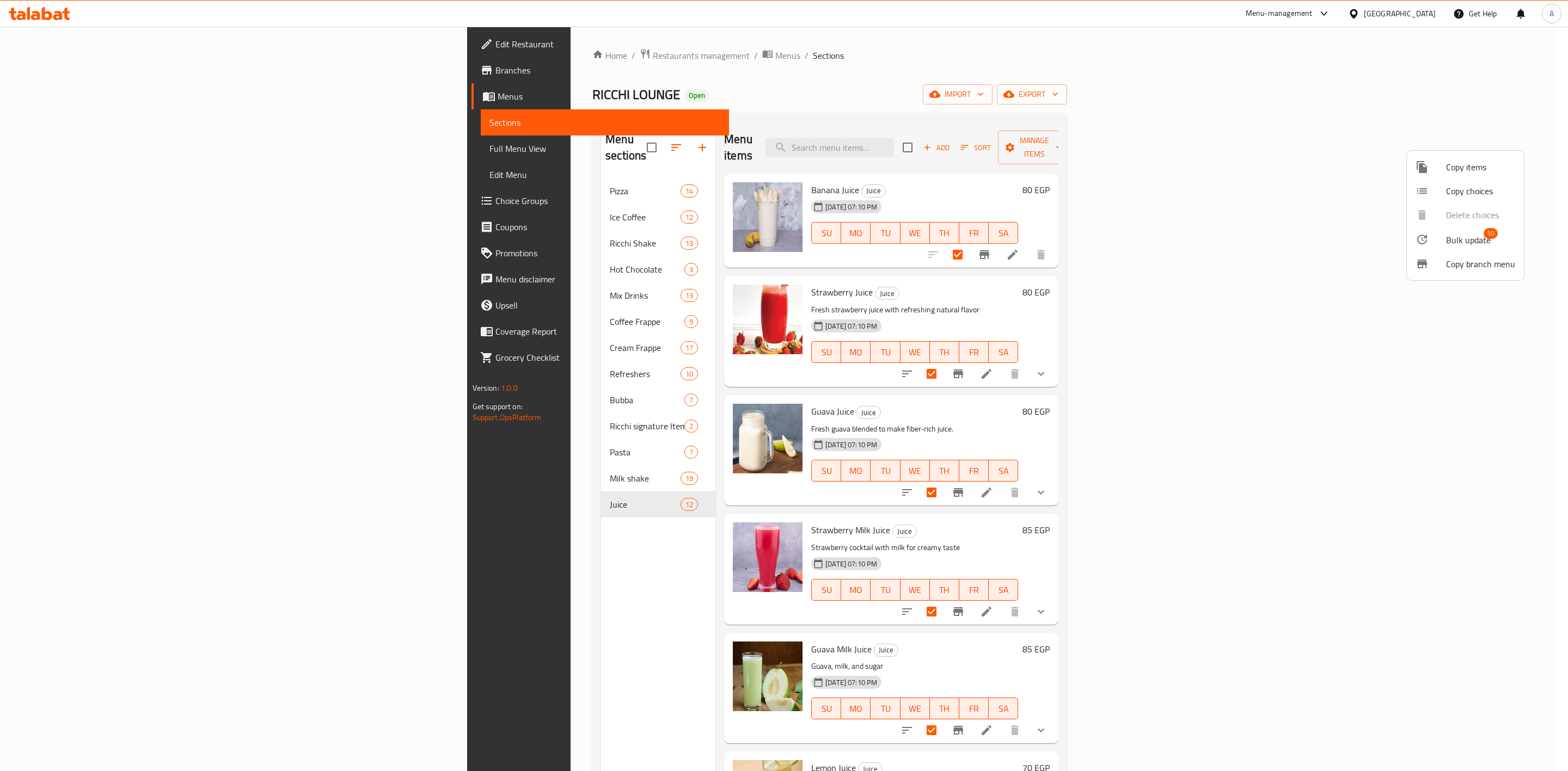
click at [1451, 242] on span "Bulk update" at bounding box center [1468, 240] width 44 height 13
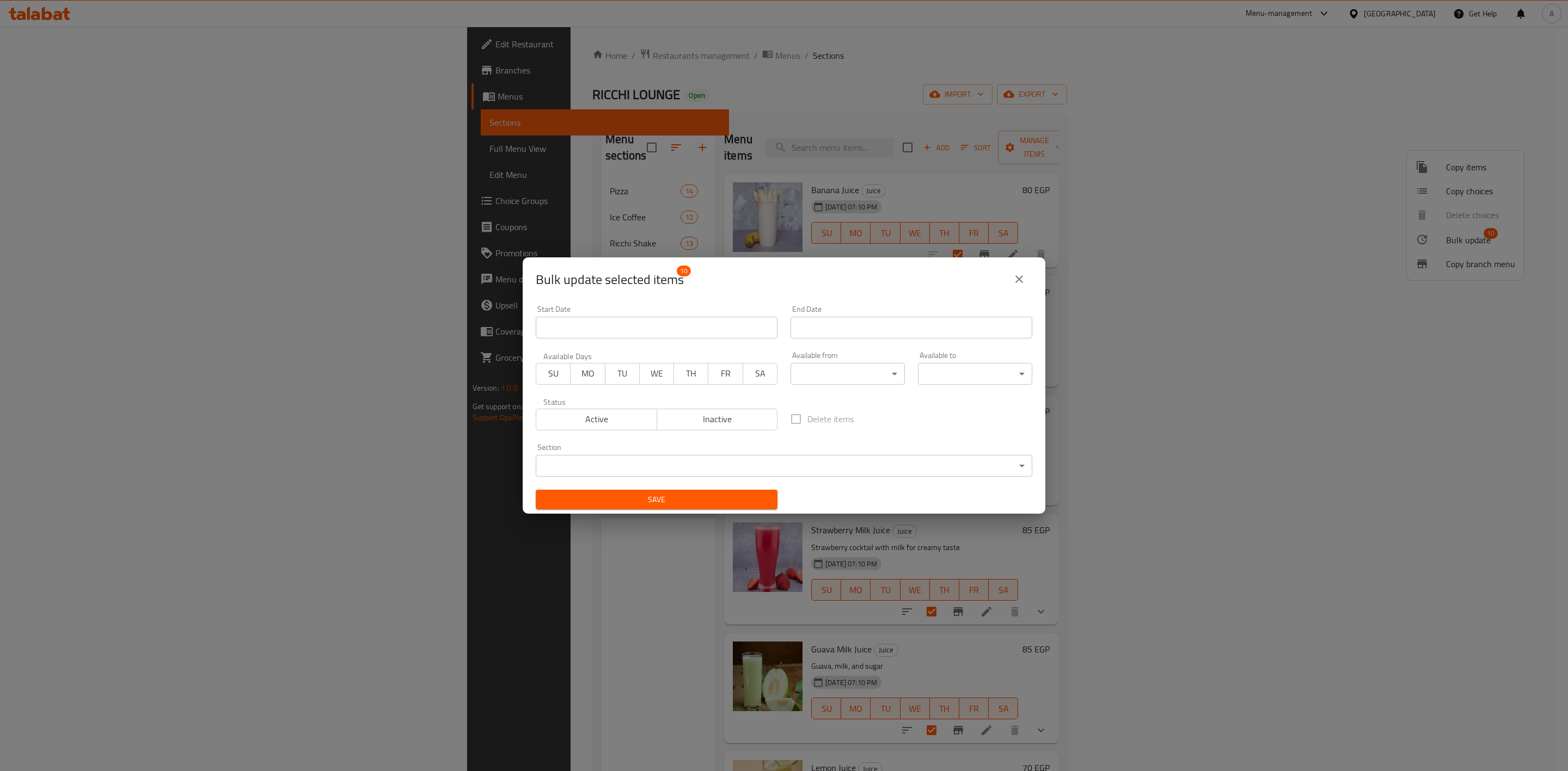
click at [707, 428] on button "Inactive" at bounding box center [717, 420] width 121 height 22
click at [691, 503] on span "Save" at bounding box center [656, 500] width 225 height 13
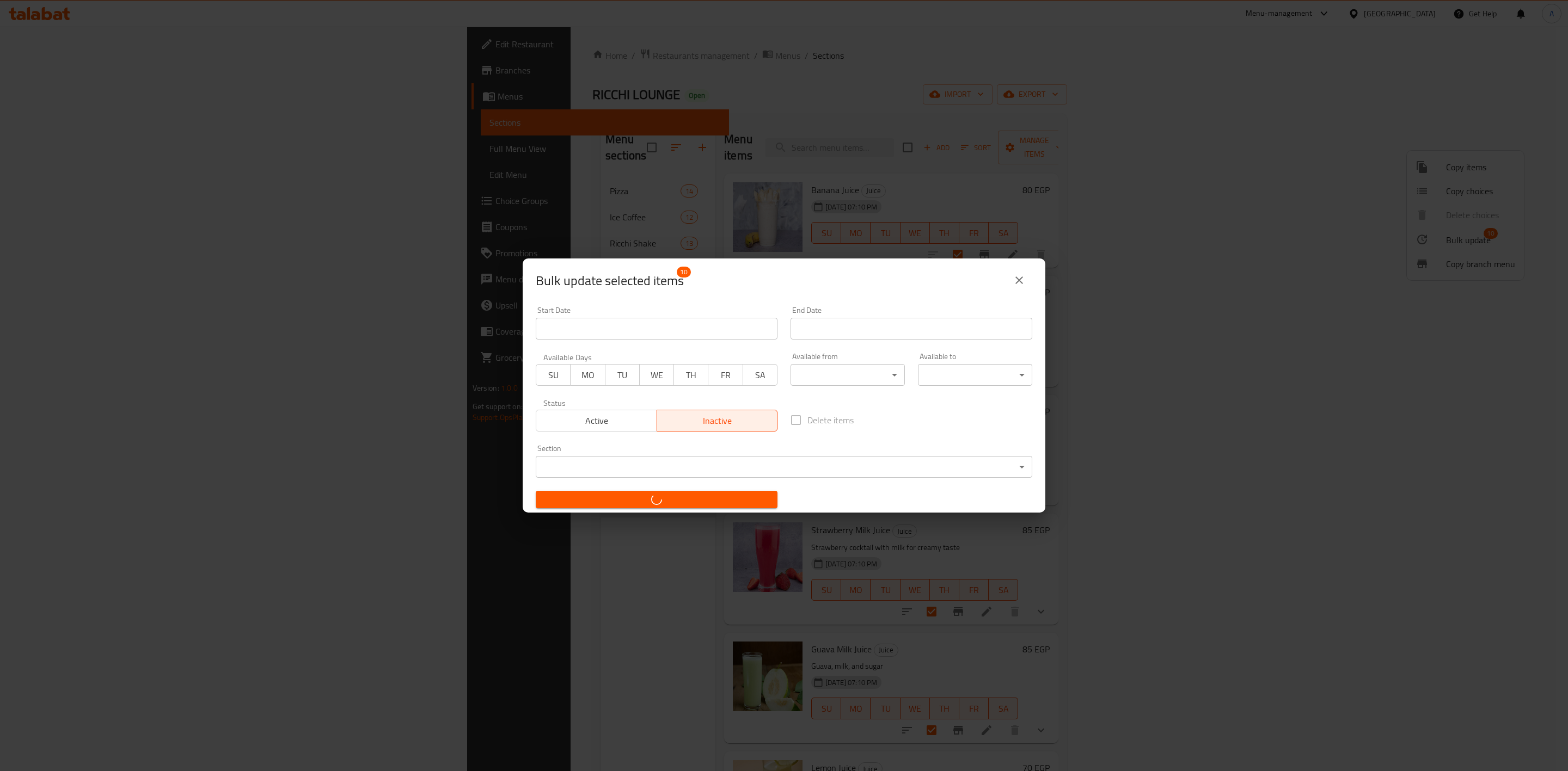
checkbox input "false"
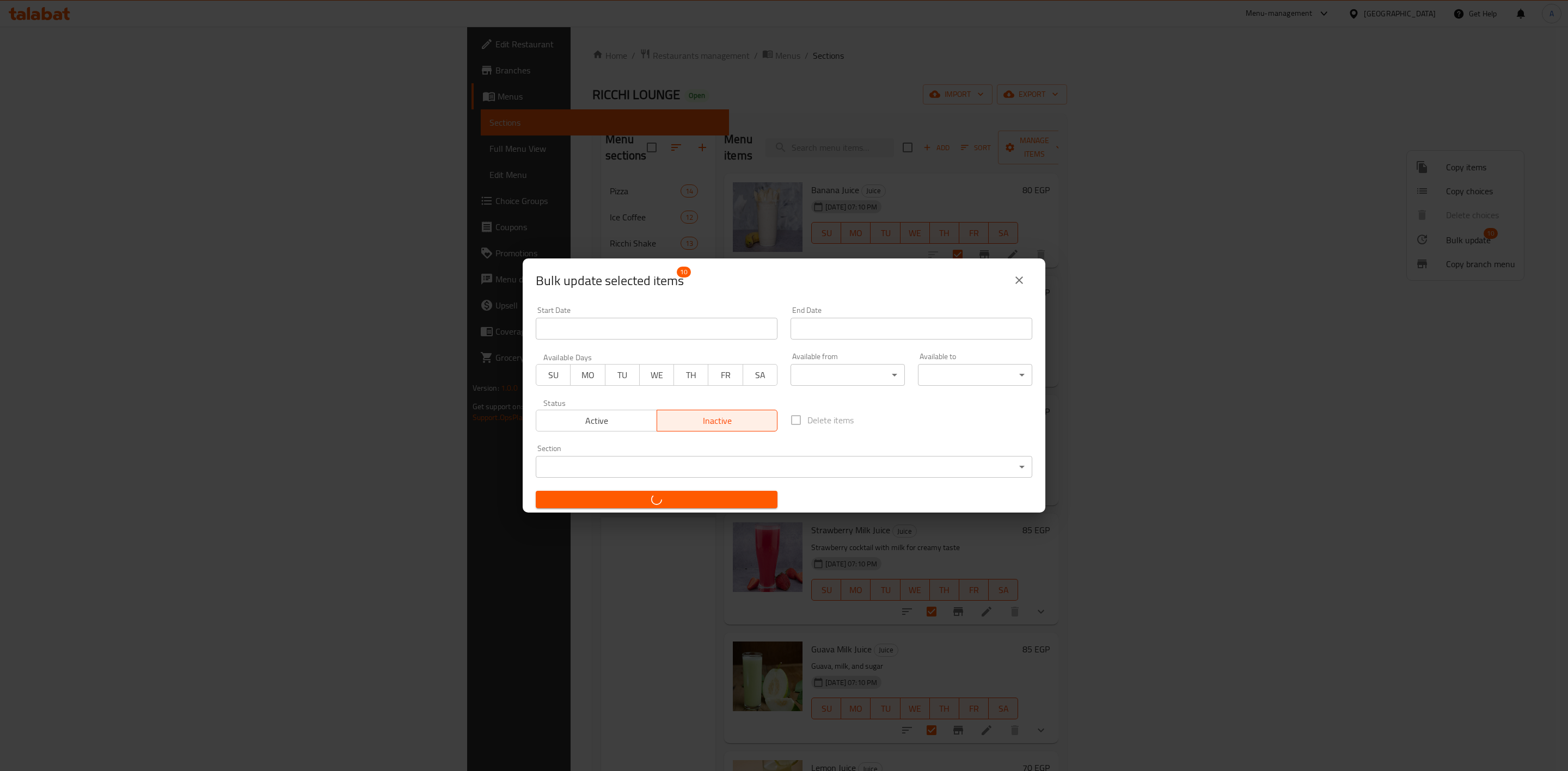
checkbox input "false"
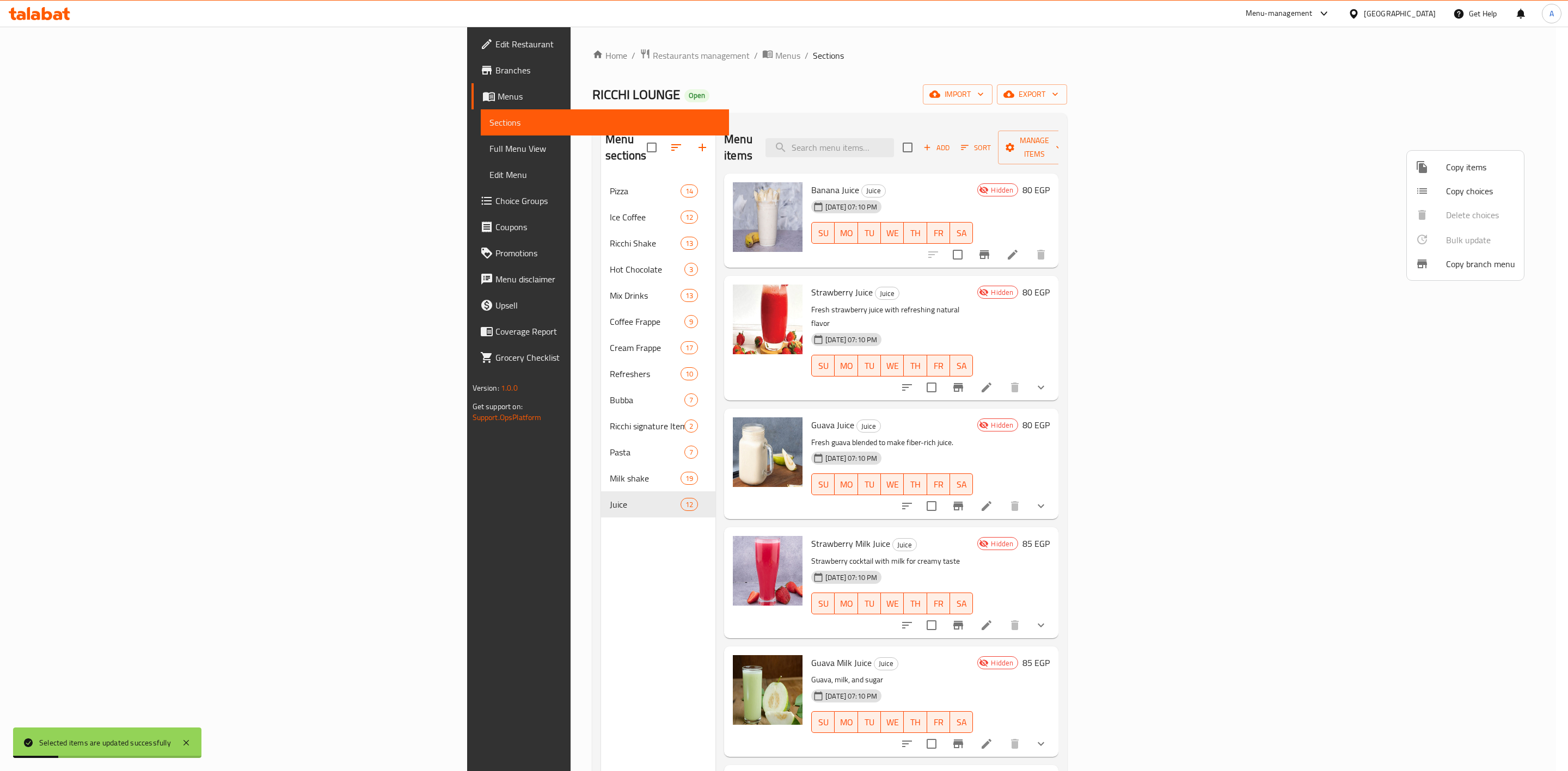
click at [430, 607] on div at bounding box center [784, 385] width 1568 height 771
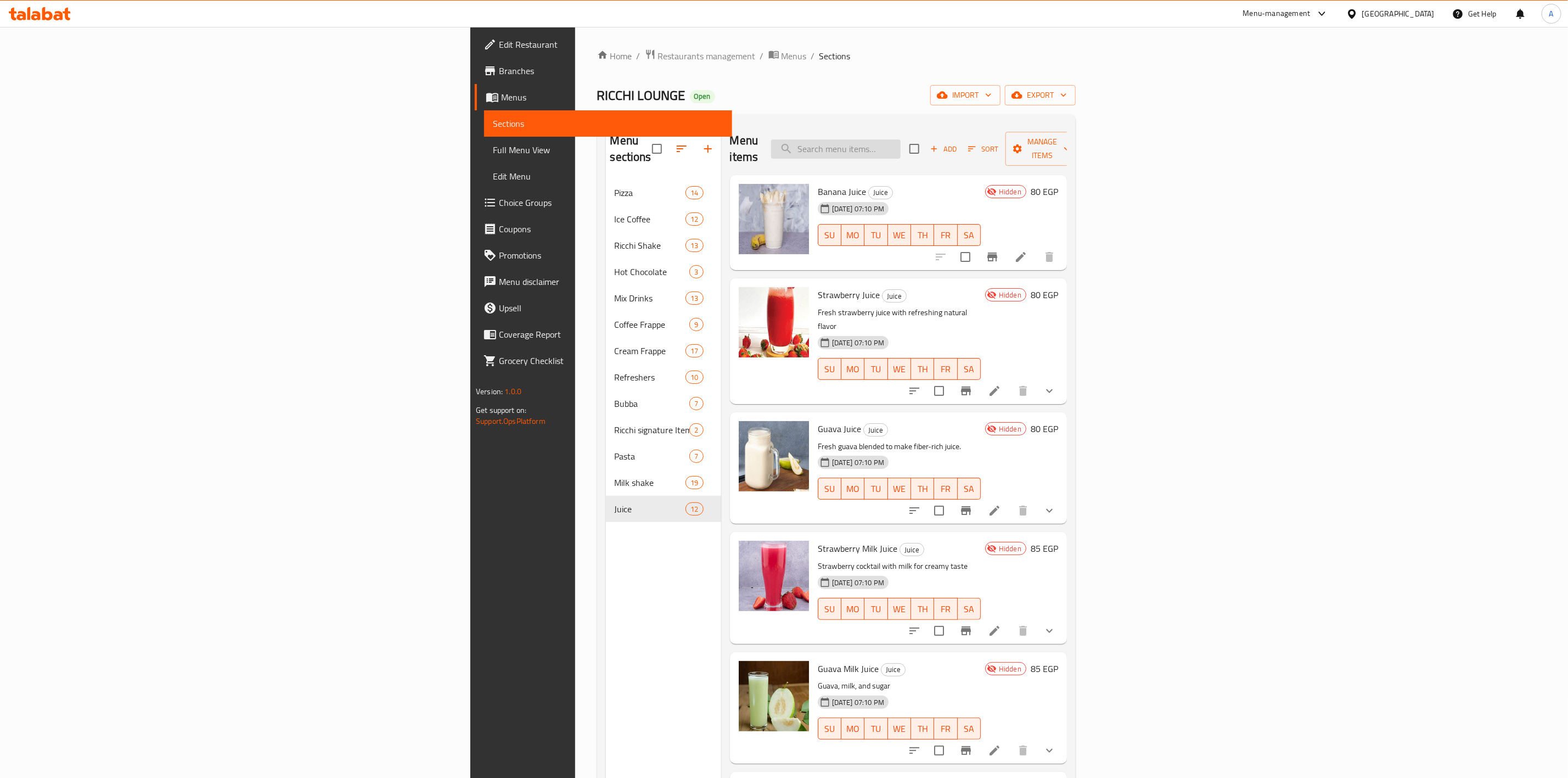
click at [901, 139] on input "search" at bounding box center [836, 149] width 129 height 19
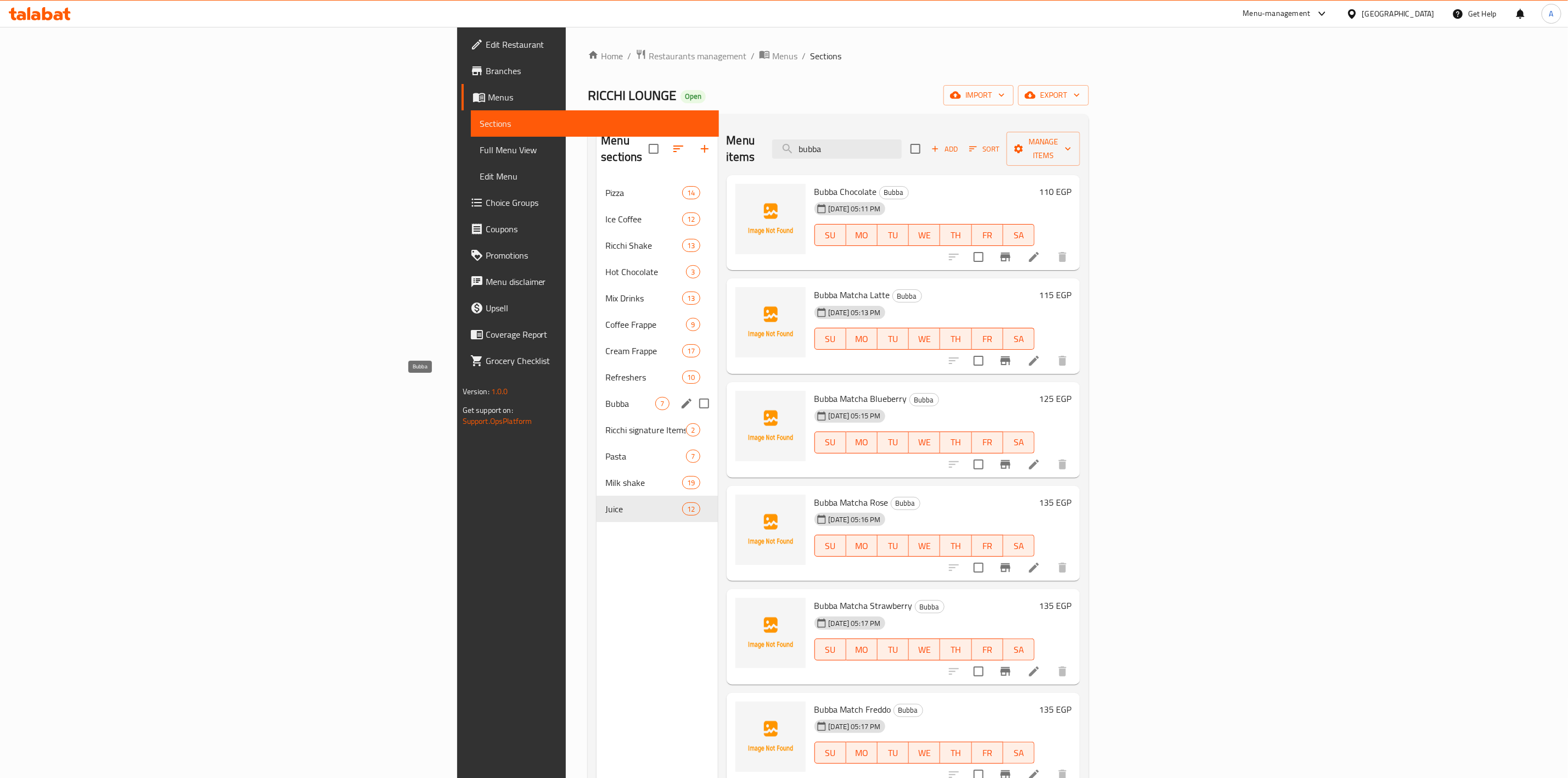
type input "bubba"
click at [606, 397] on span "Bubba" at bounding box center [630, 403] width 50 height 13
click at [597, 391] on div "Bubba 7" at bounding box center [657, 403] width 121 height 26
click at [606, 397] on span "Bubba" at bounding box center [630, 403] width 50 height 13
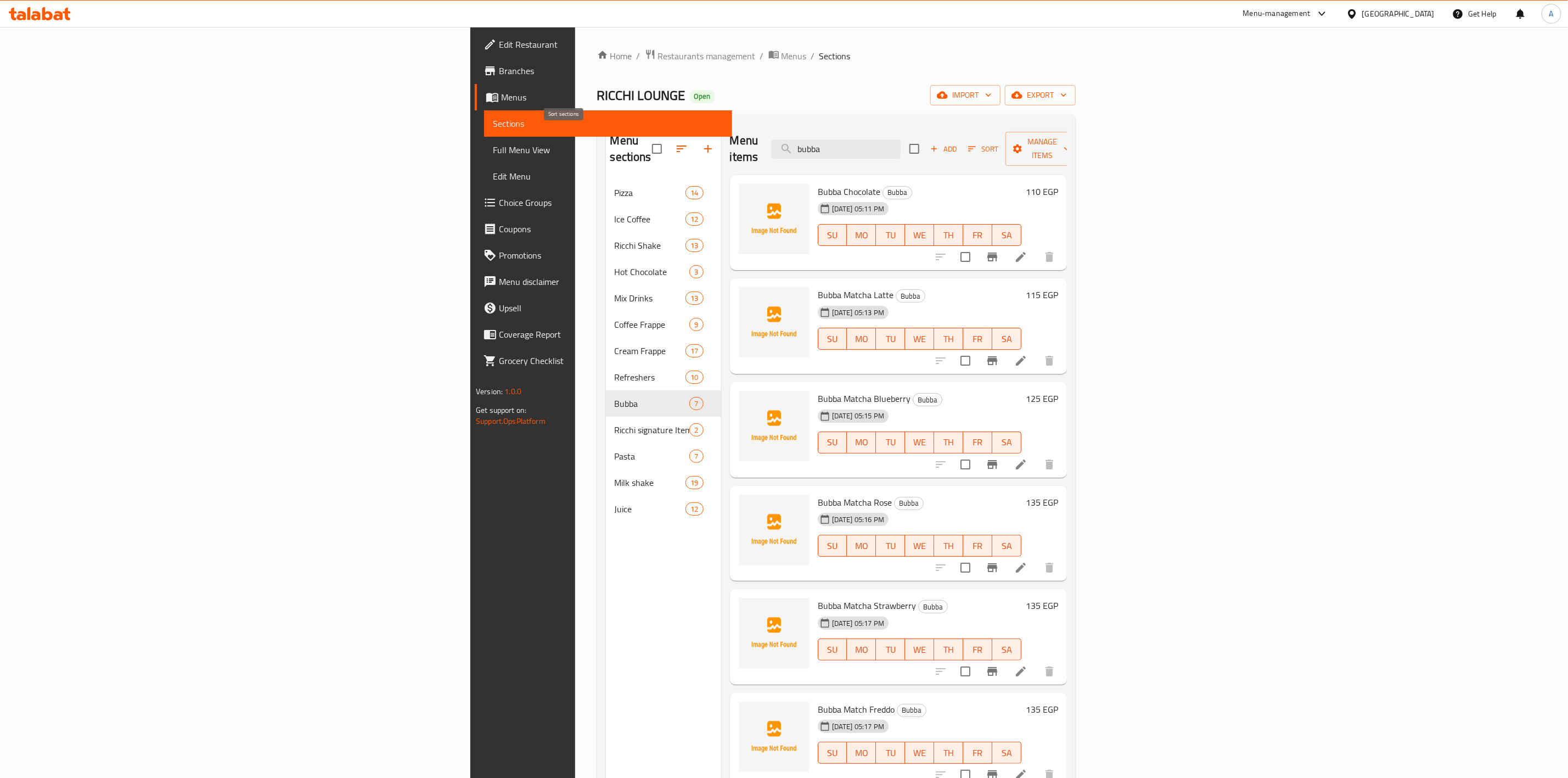
click at [668, 143] on button "button" at bounding box center [681, 149] width 26 height 26
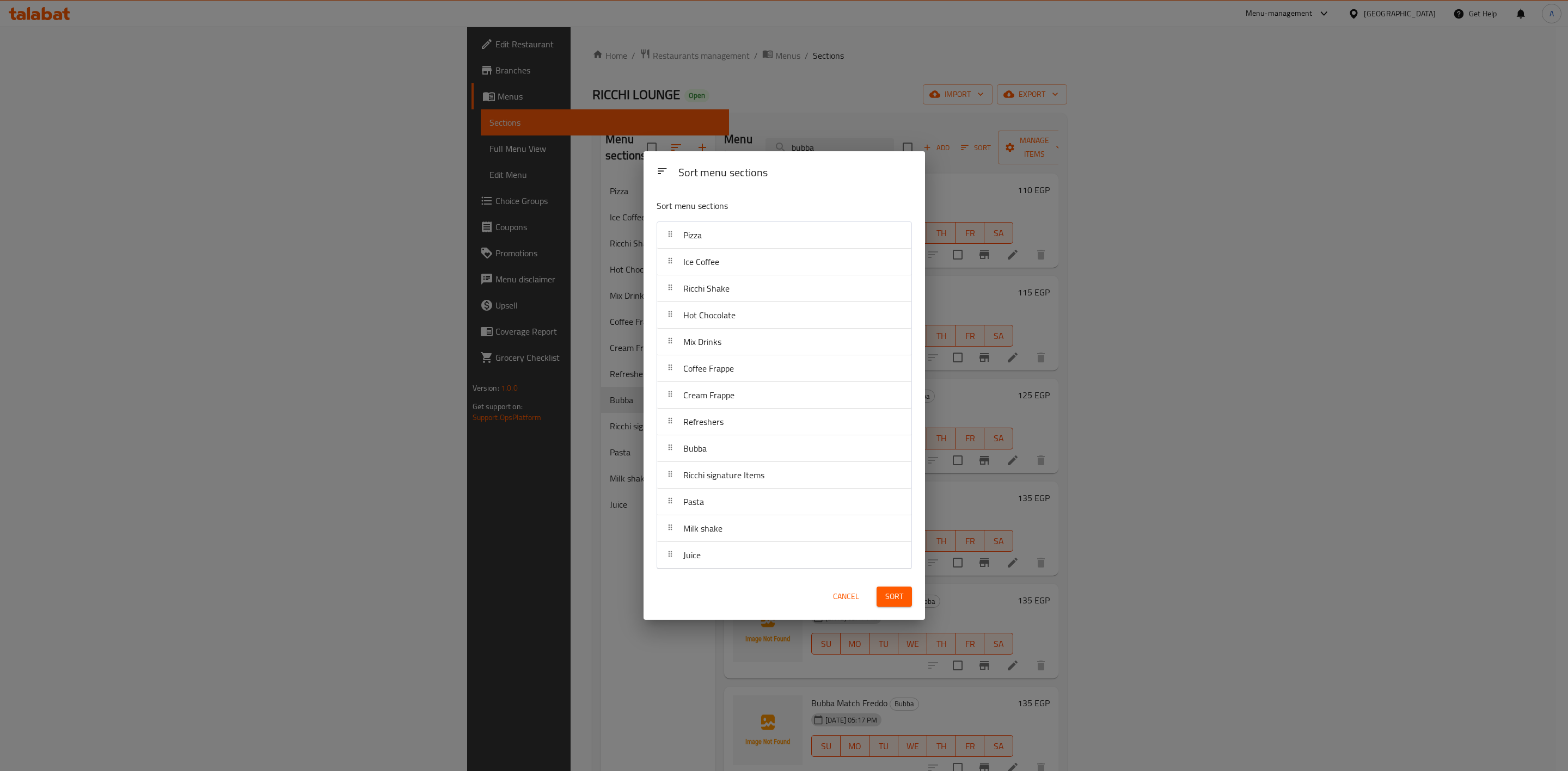
click at [713, 451] on div "Bubba" at bounding box center [784, 448] width 245 height 26
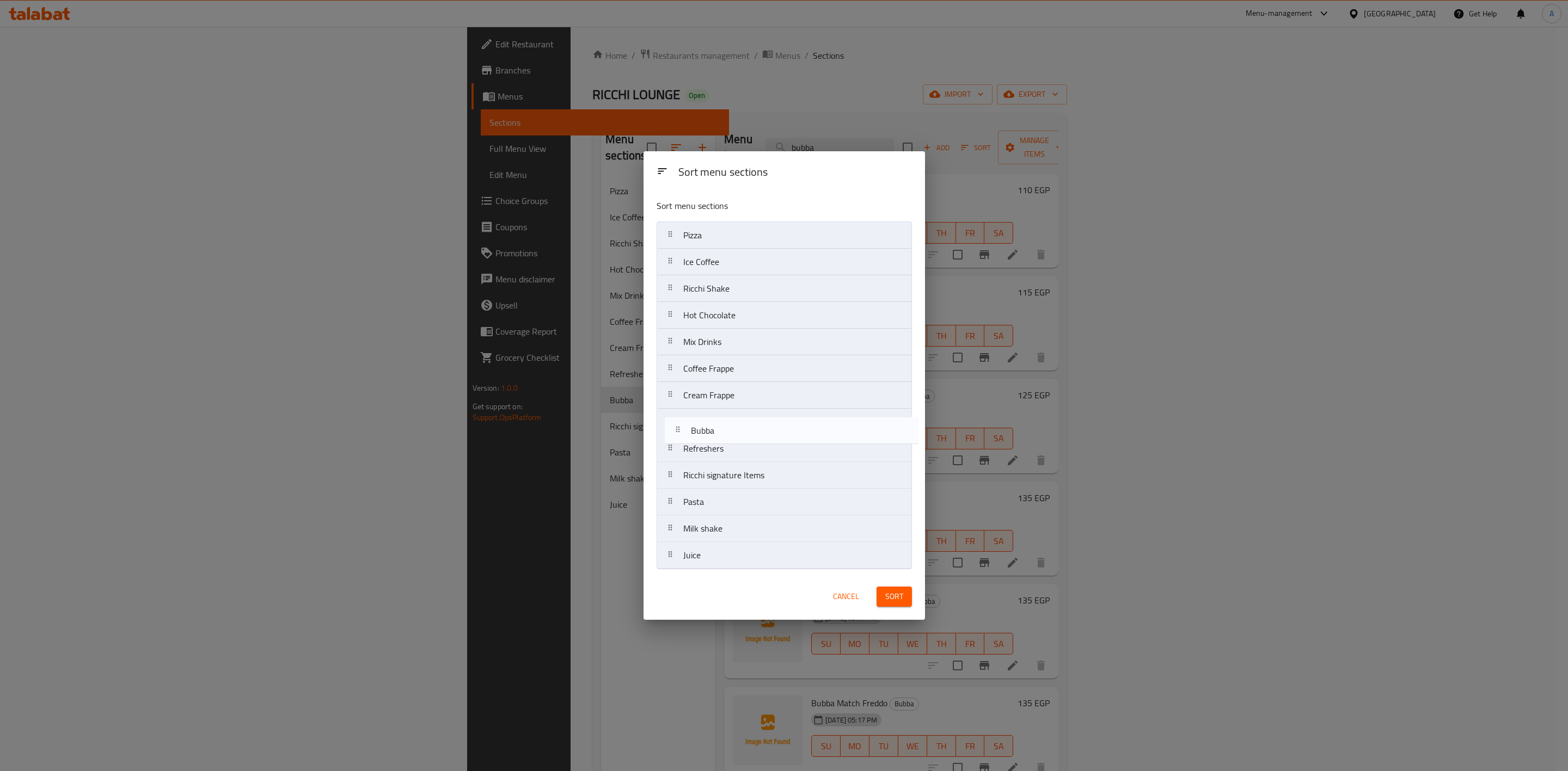
drag, startPoint x: 713, startPoint y: 451, endPoint x: 722, endPoint y: 428, distance: 24.7
click at [722, 428] on nav "Pizza Ice Coffee Ricchi Shake Hot Chocolate Mix Drinks Coffee Frappe Cream Frap…" at bounding box center [784, 396] width 255 height 348
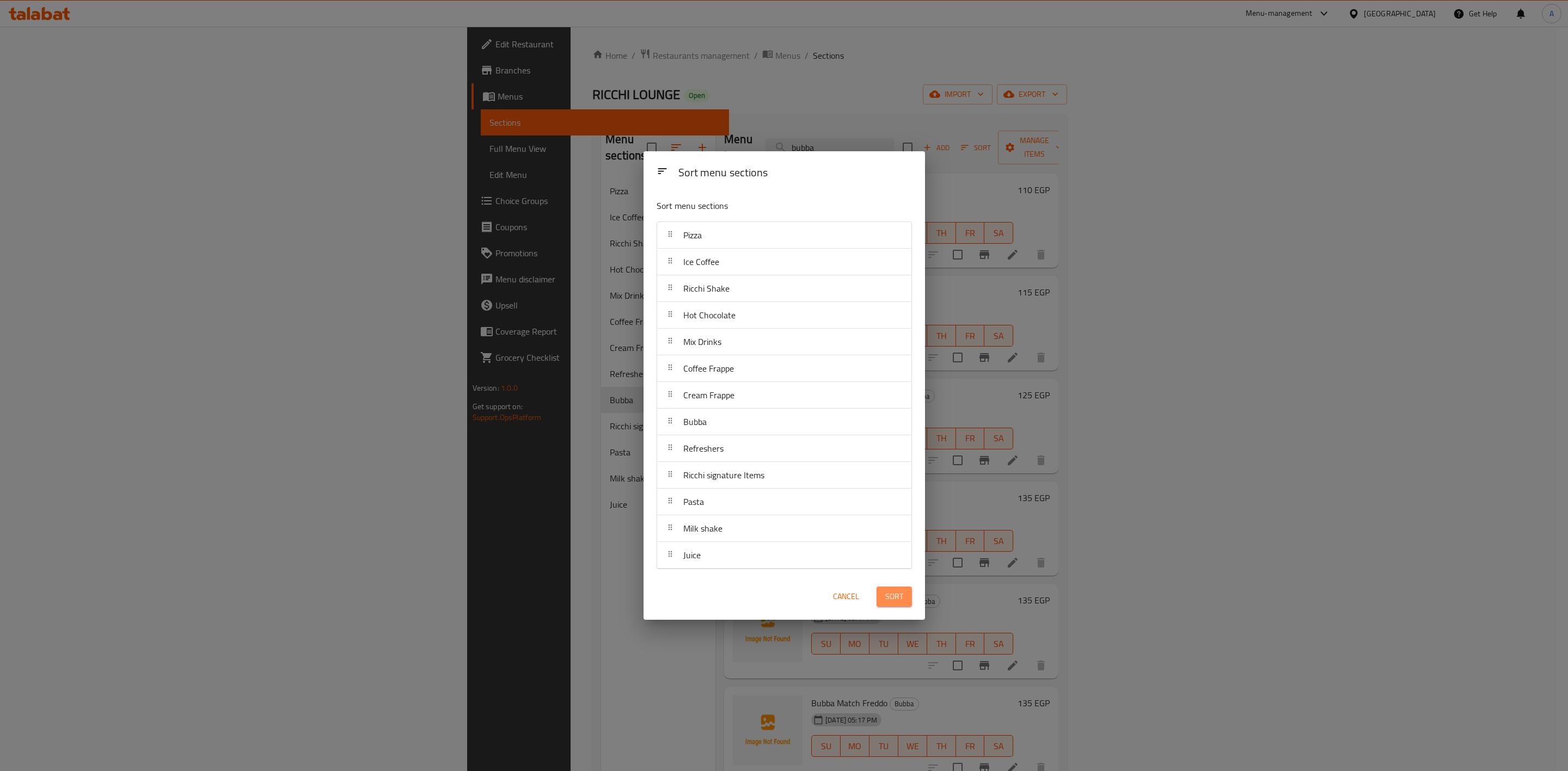
click at [894, 598] on span "Sort" at bounding box center [894, 597] width 18 height 13
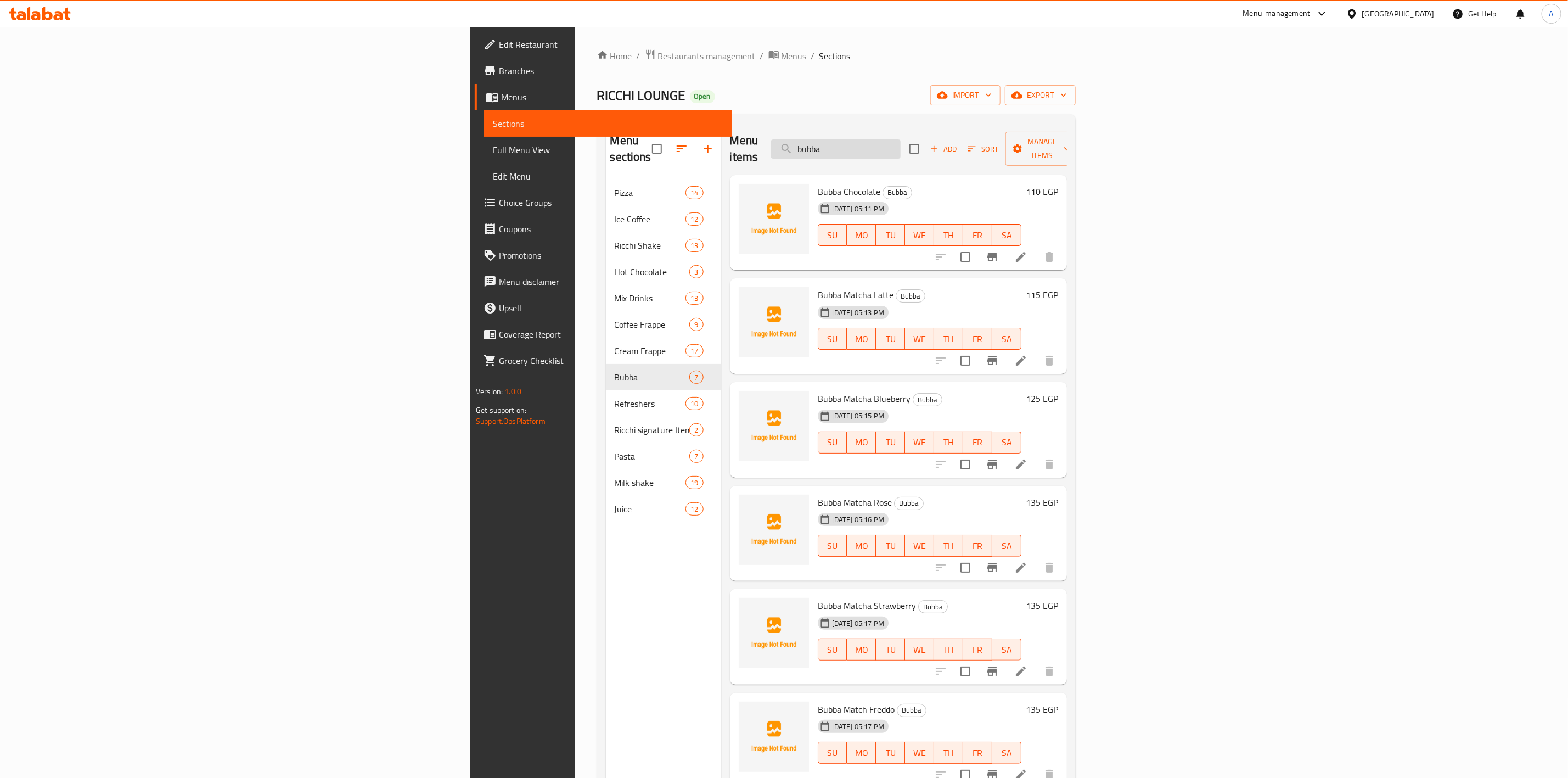
click at [901, 139] on input "bubba" at bounding box center [836, 149] width 129 height 19
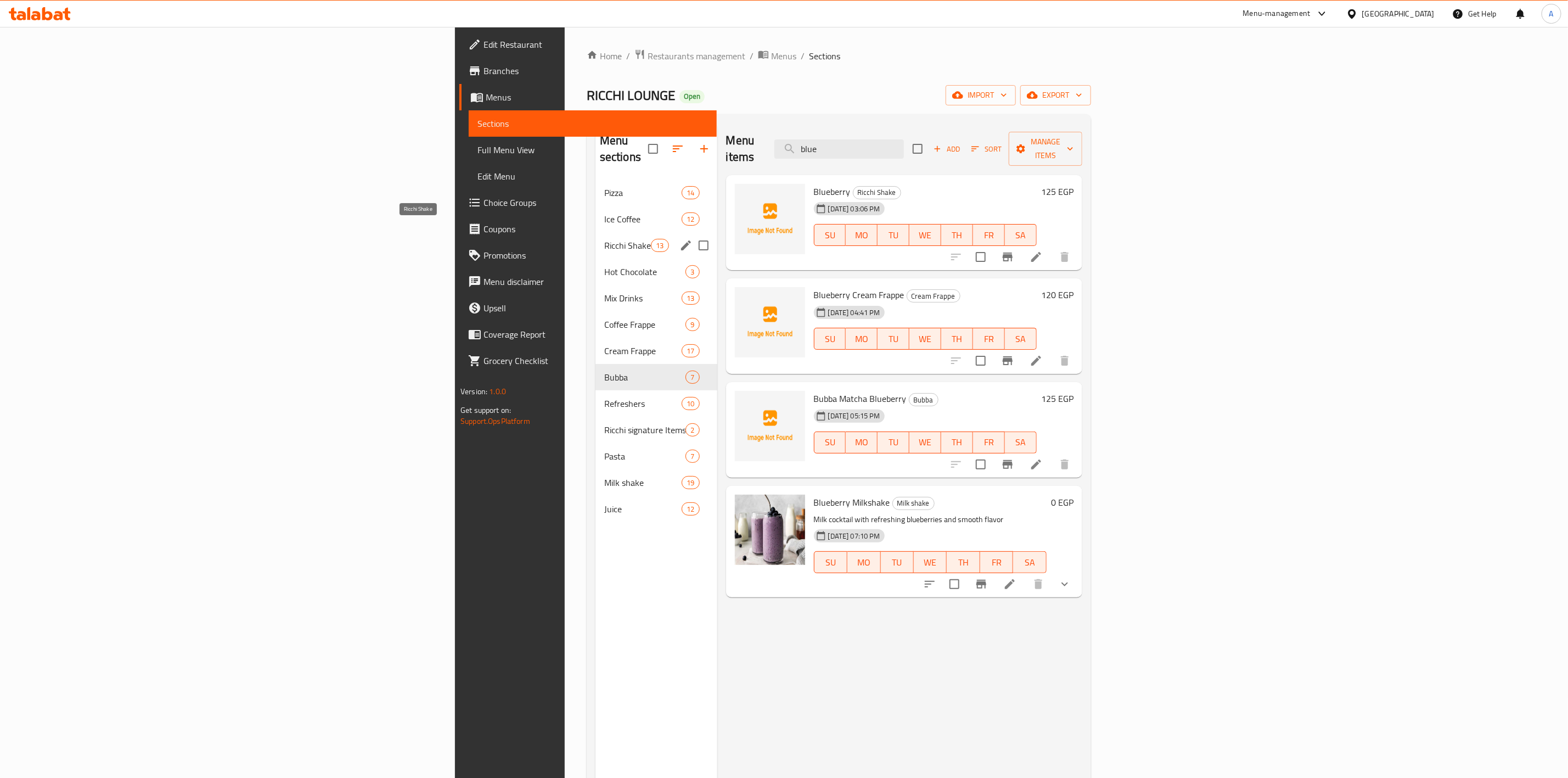
drag, startPoint x: 386, startPoint y: 233, endPoint x: 390, endPoint y: 244, distance: 11.7
click at [604, 239] on span "Ricchi Shake" at bounding box center [628, 245] width 47 height 13
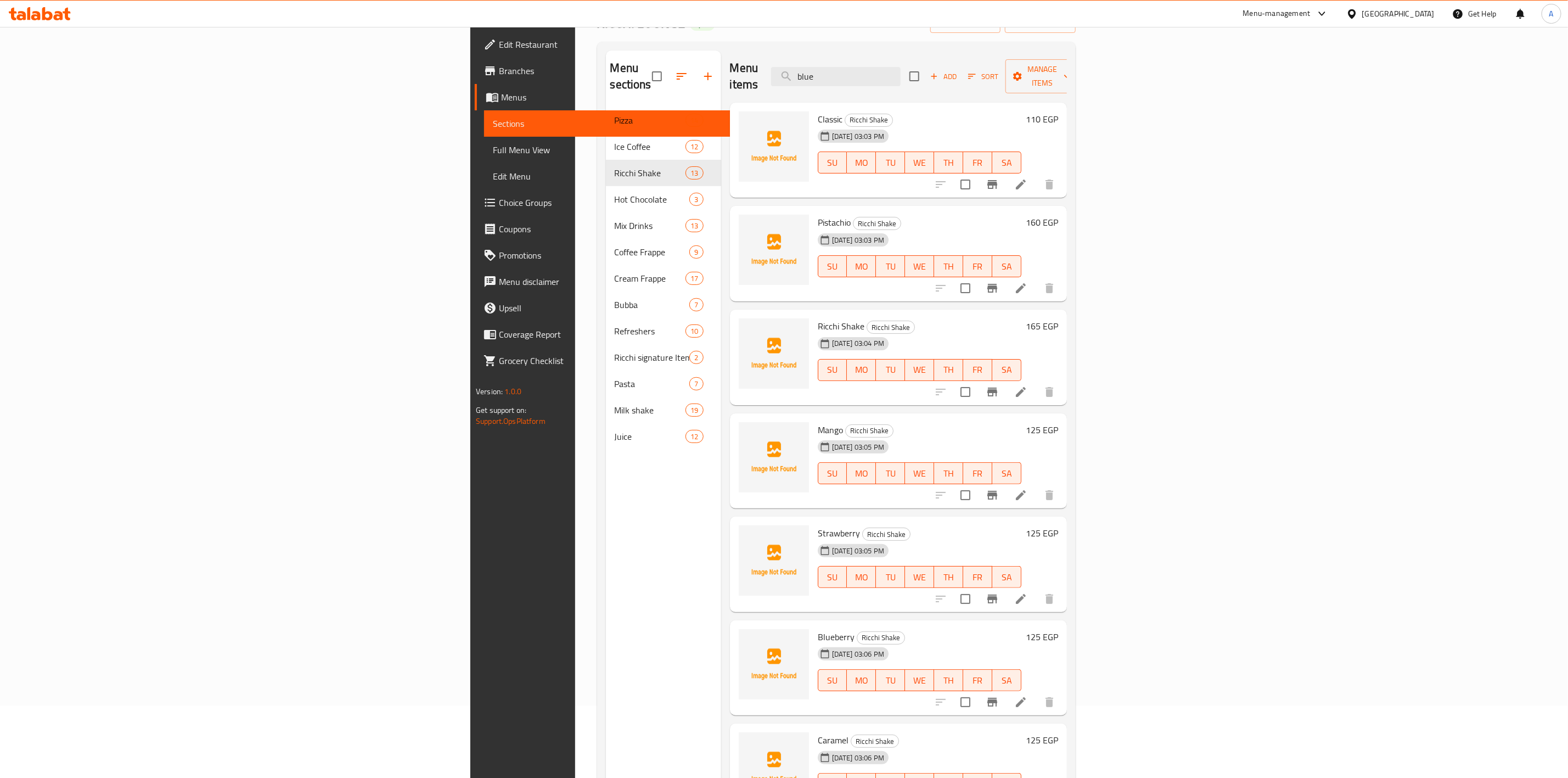
scroll to position [71, 0]
click at [901, 70] on input "blue" at bounding box center [836, 77] width 129 height 19
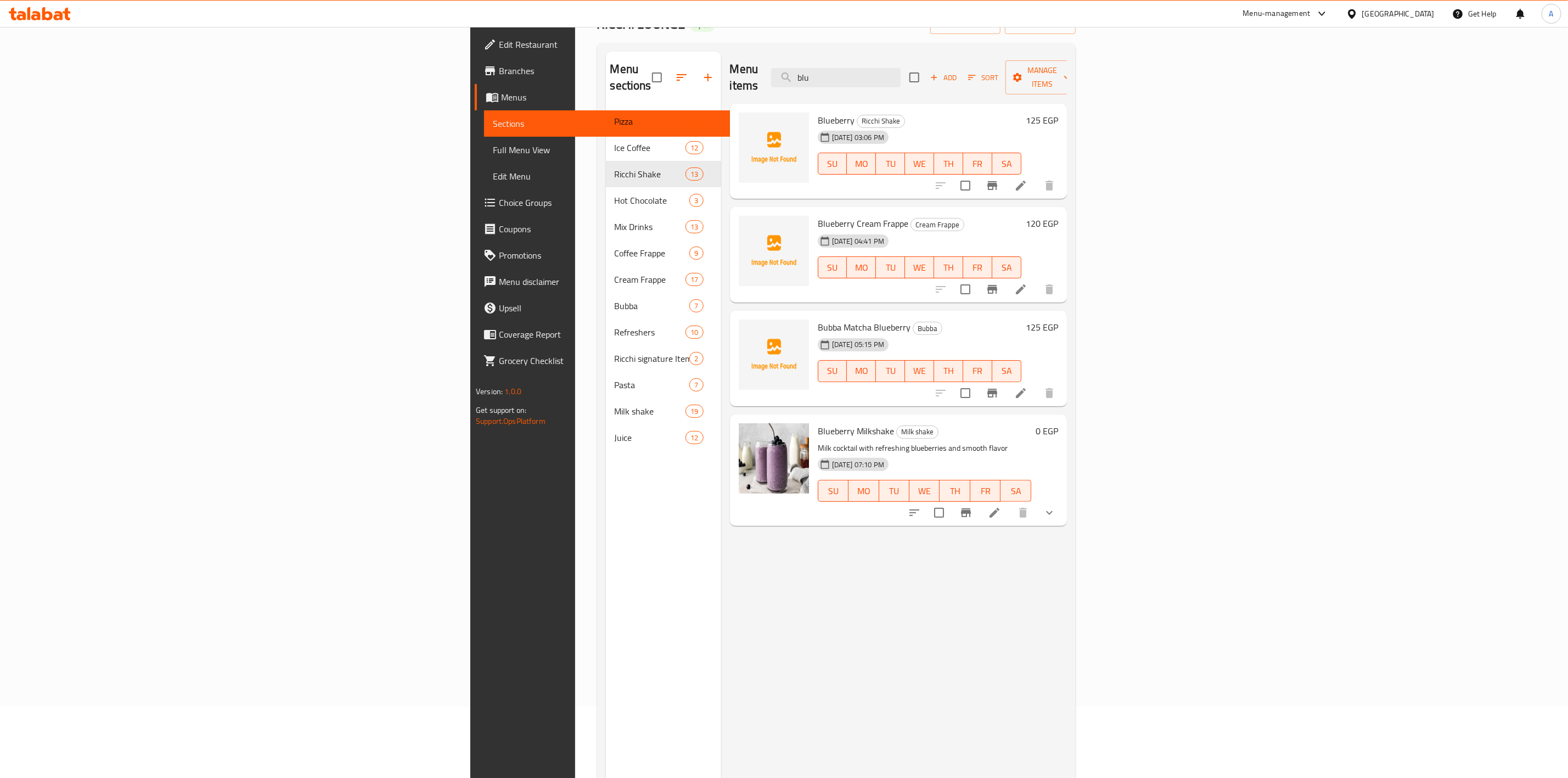
type input "blu"
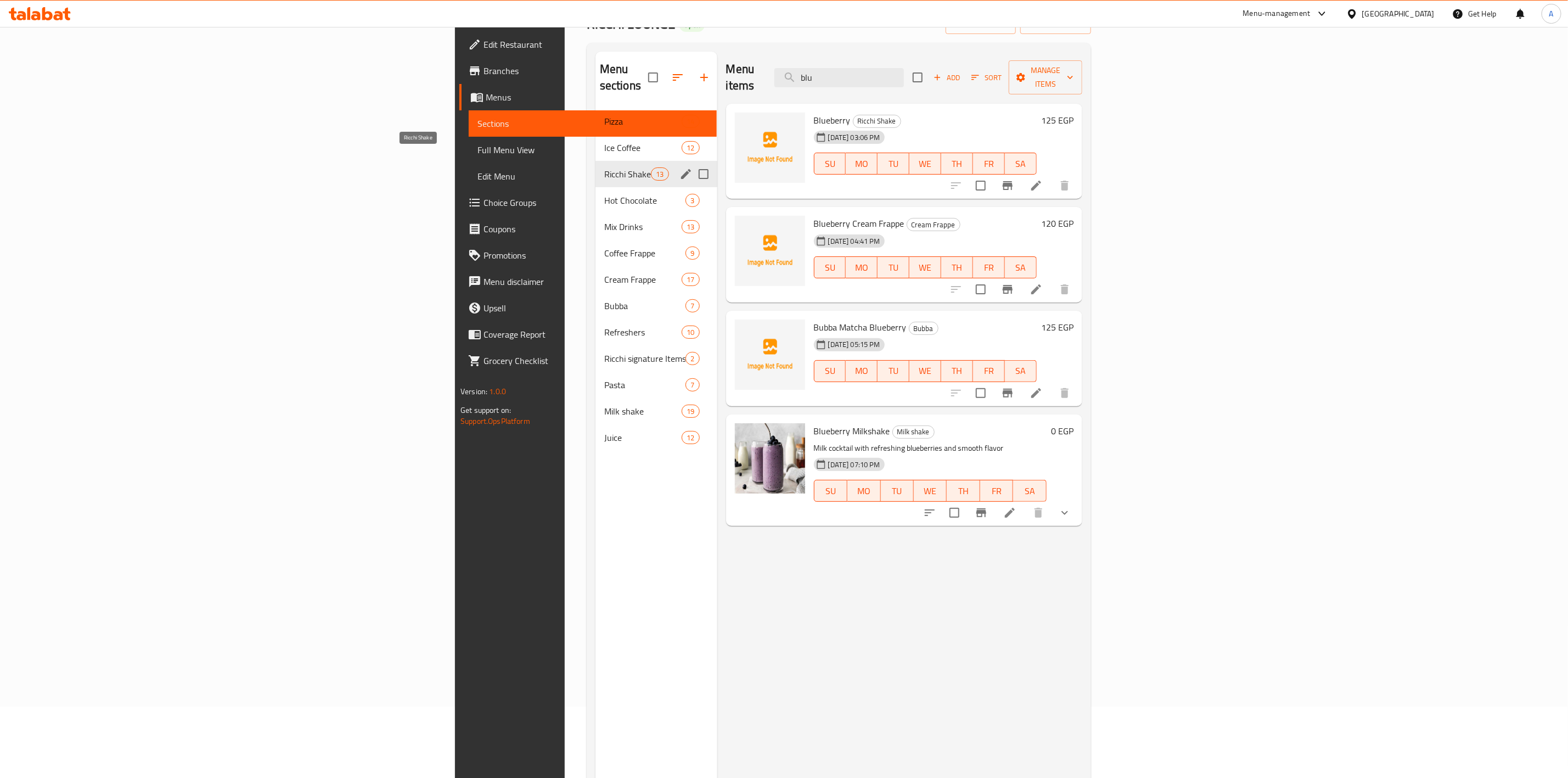
click at [604, 168] on span "Ricchi Shake" at bounding box center [628, 174] width 47 height 13
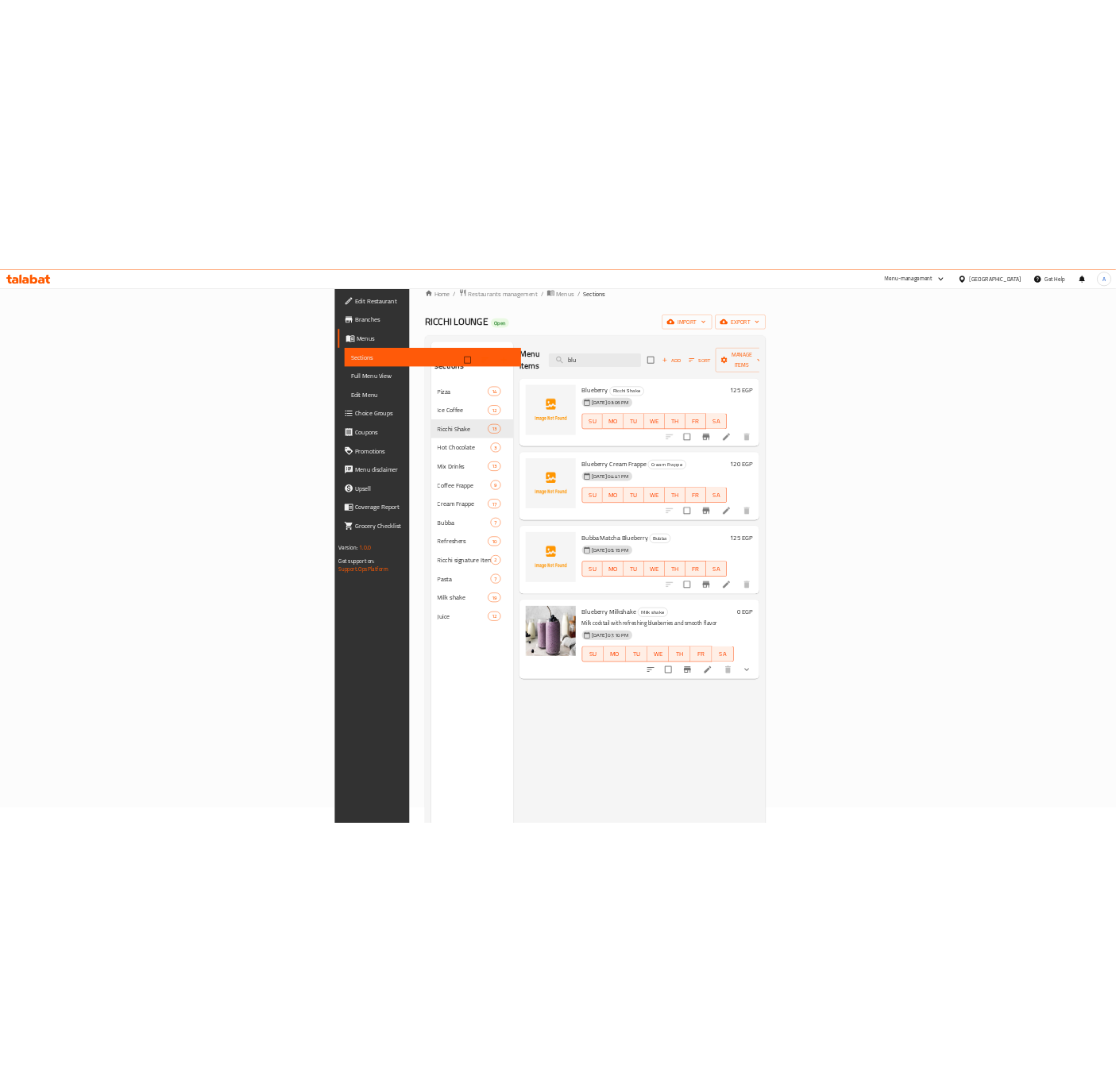
scroll to position [0, 0]
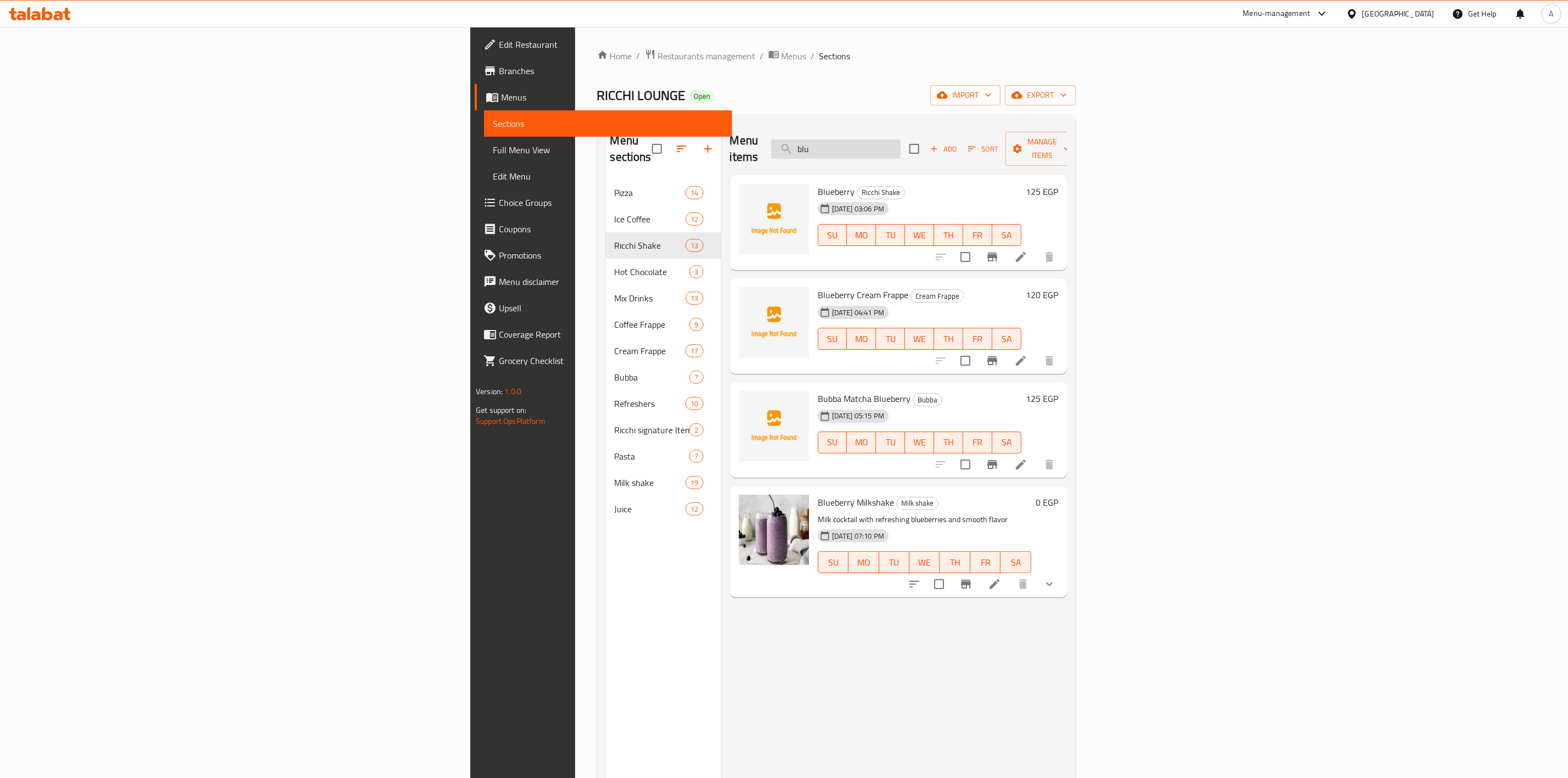
click at [901, 139] on input "blu" at bounding box center [836, 149] width 129 height 19
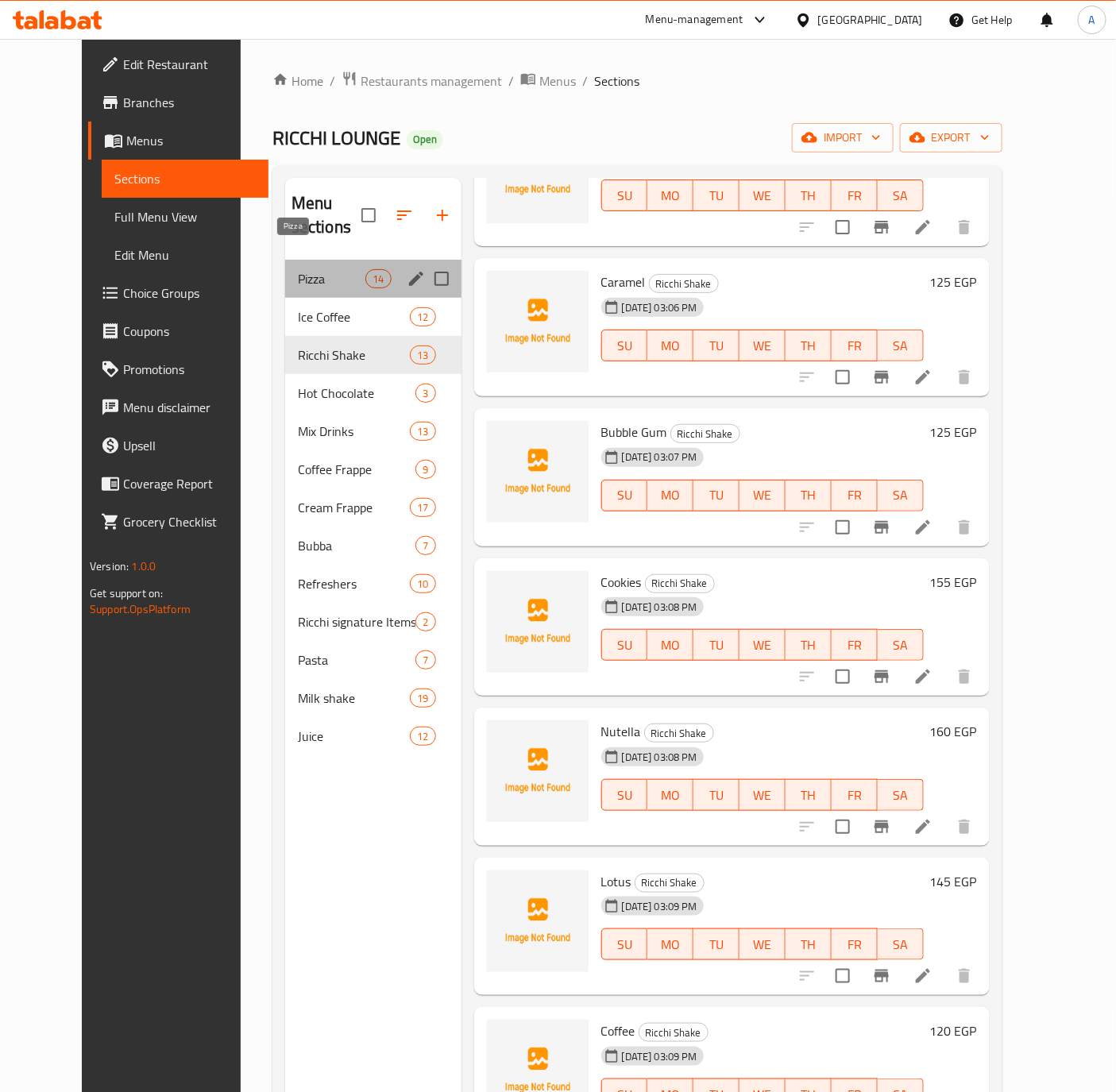
click at [297, 269] on span "Pizza" at bounding box center [331, 278] width 67 height 19
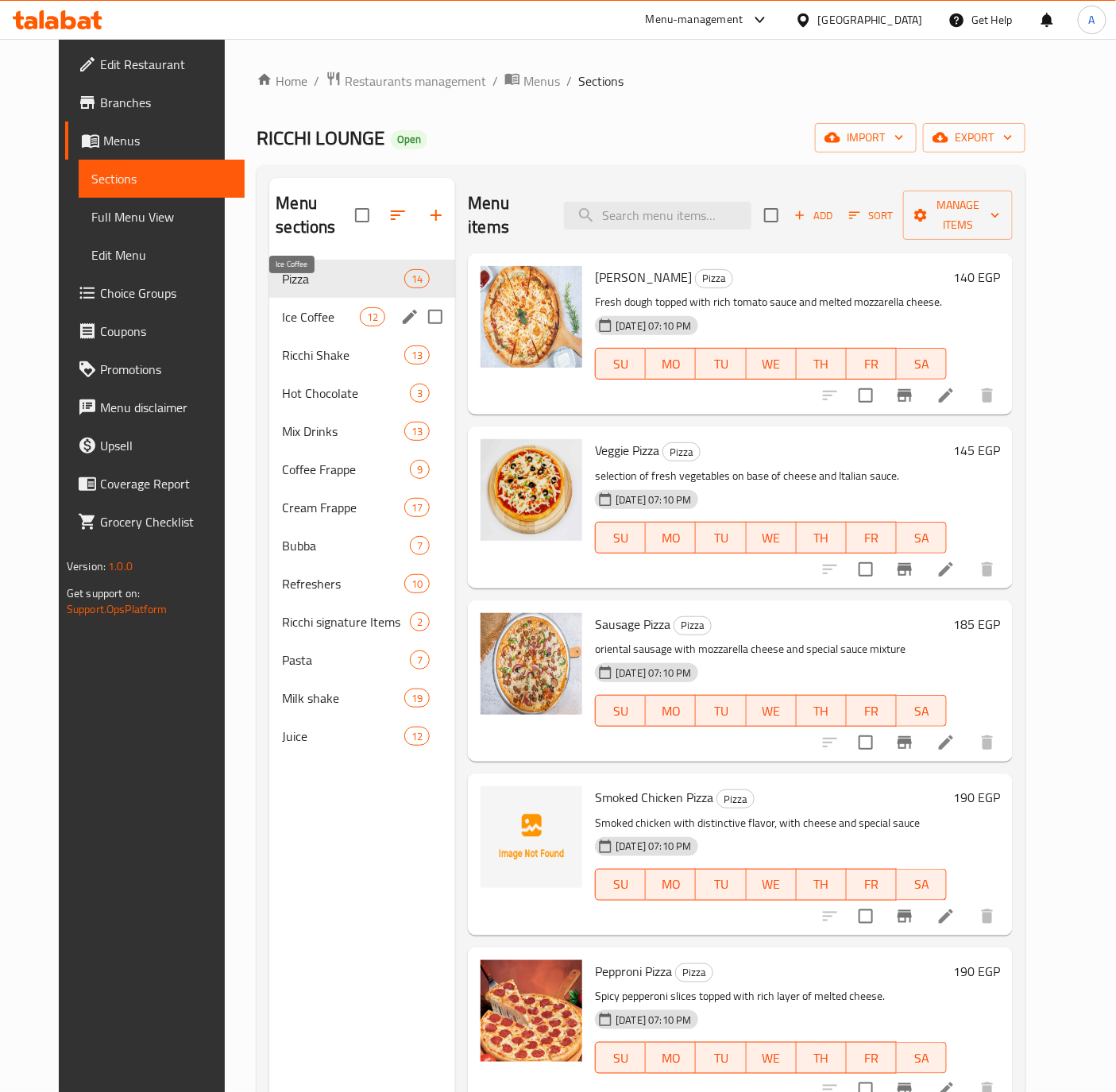
click at [284, 307] on span "Ice Coffee" at bounding box center [321, 316] width 78 height 19
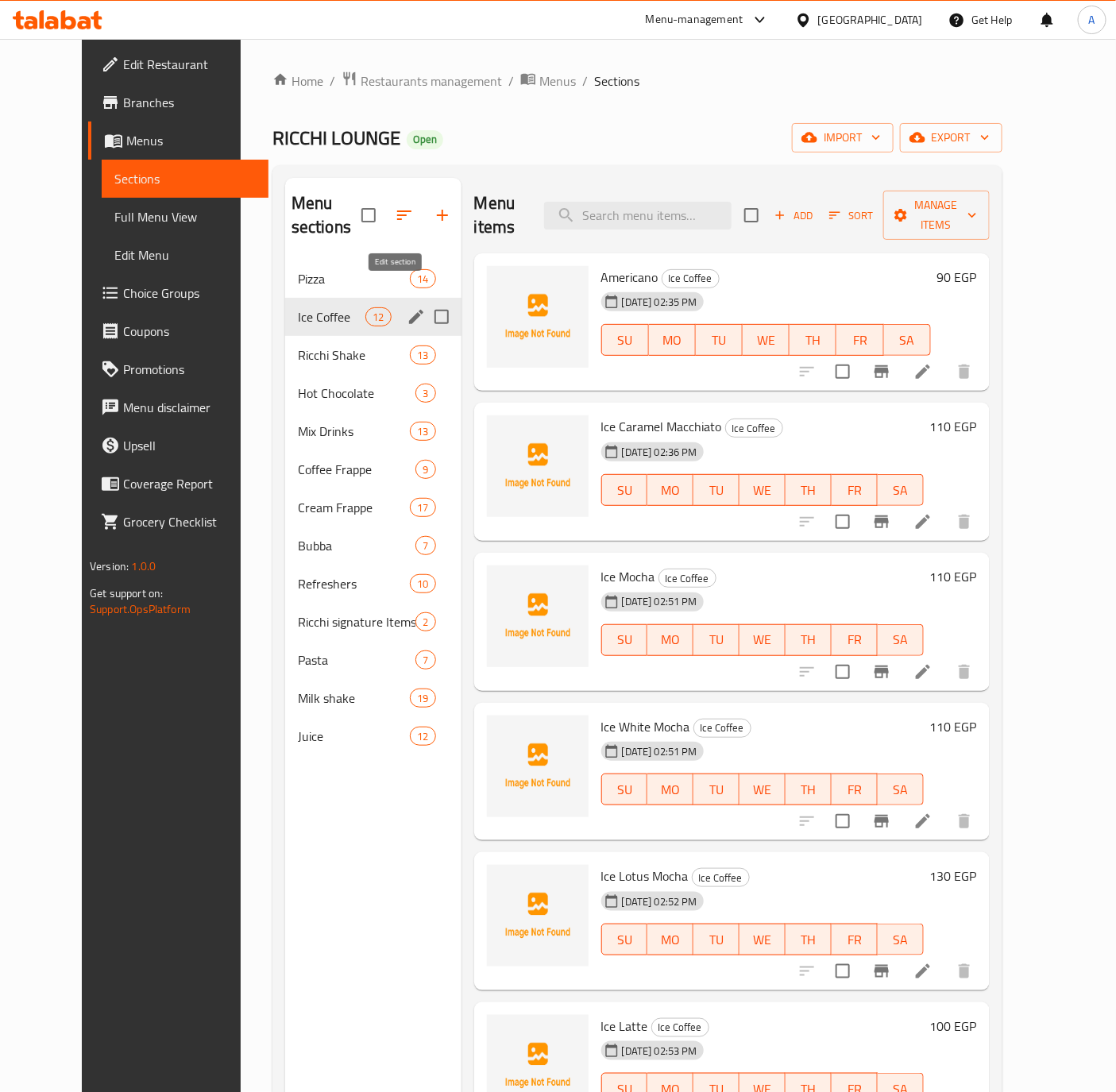
click at [407, 307] on icon "edit" at bounding box center [416, 316] width 19 height 19
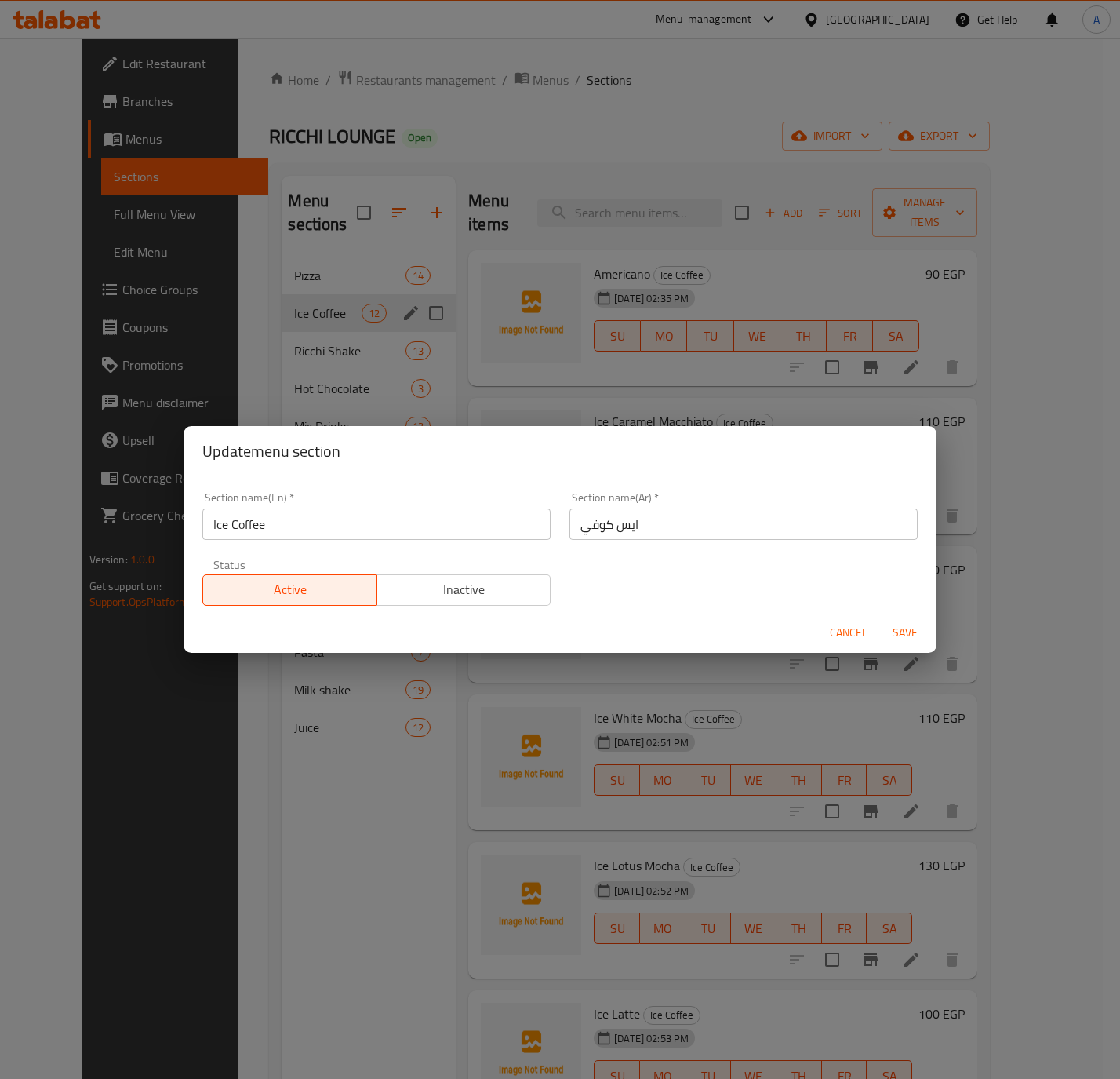
click at [859, 632] on span "Cancel" at bounding box center [848, 632] width 38 height 19
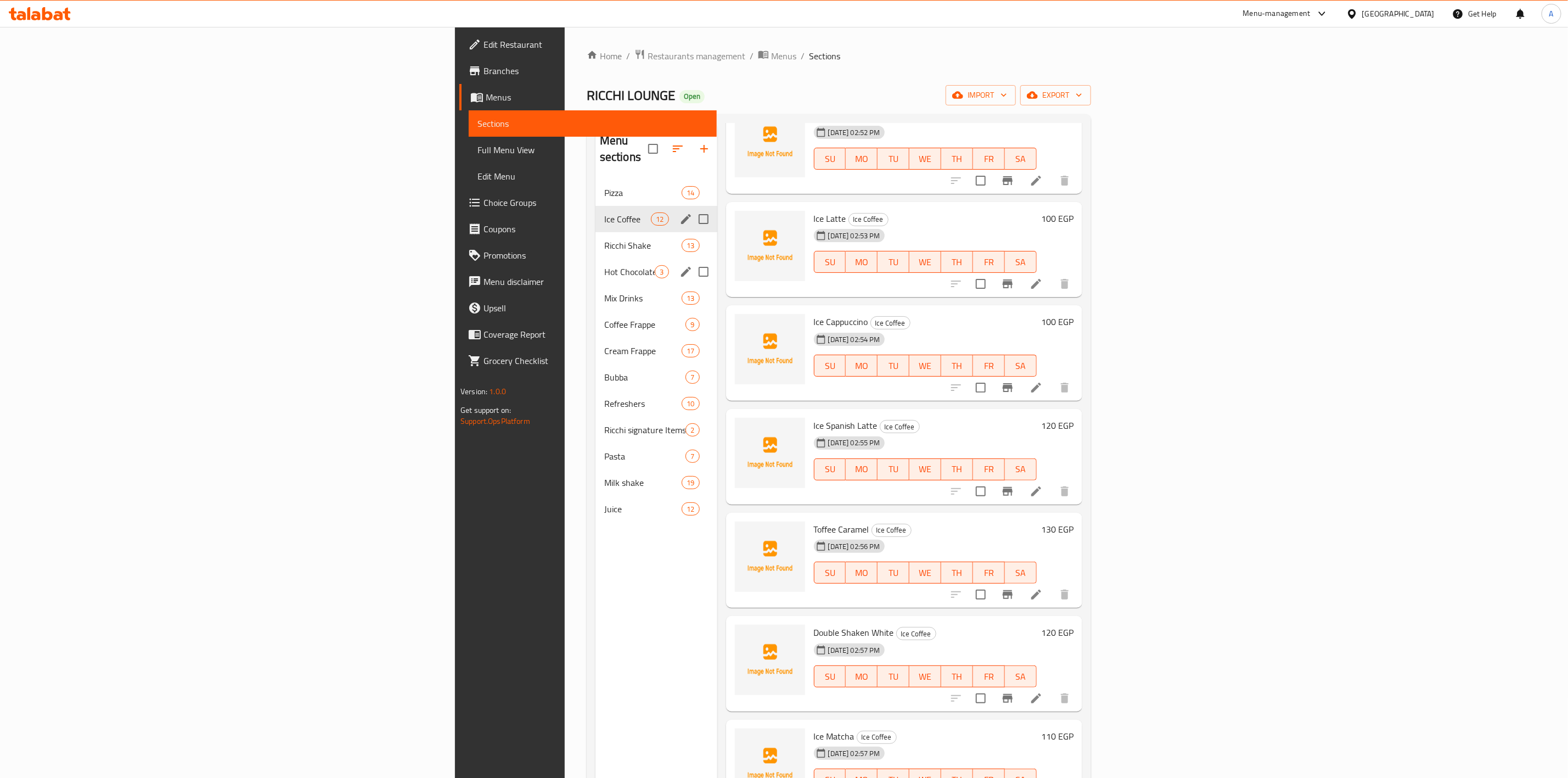
click at [595, 263] on div "Hot Chocolate 3" at bounding box center [656, 271] width 122 height 26
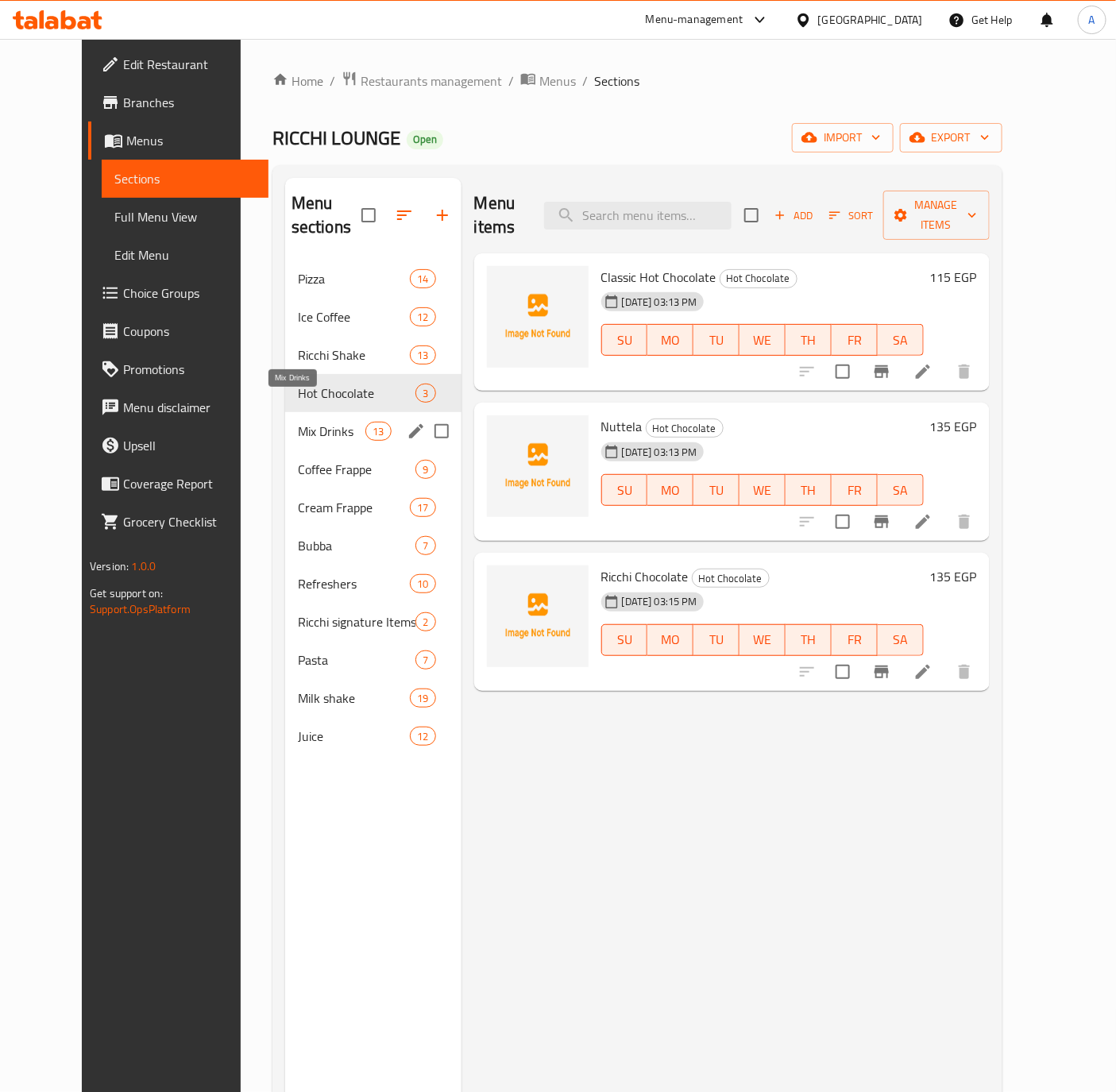
click at [297, 422] on span "Mix Drinks" at bounding box center [331, 431] width 67 height 19
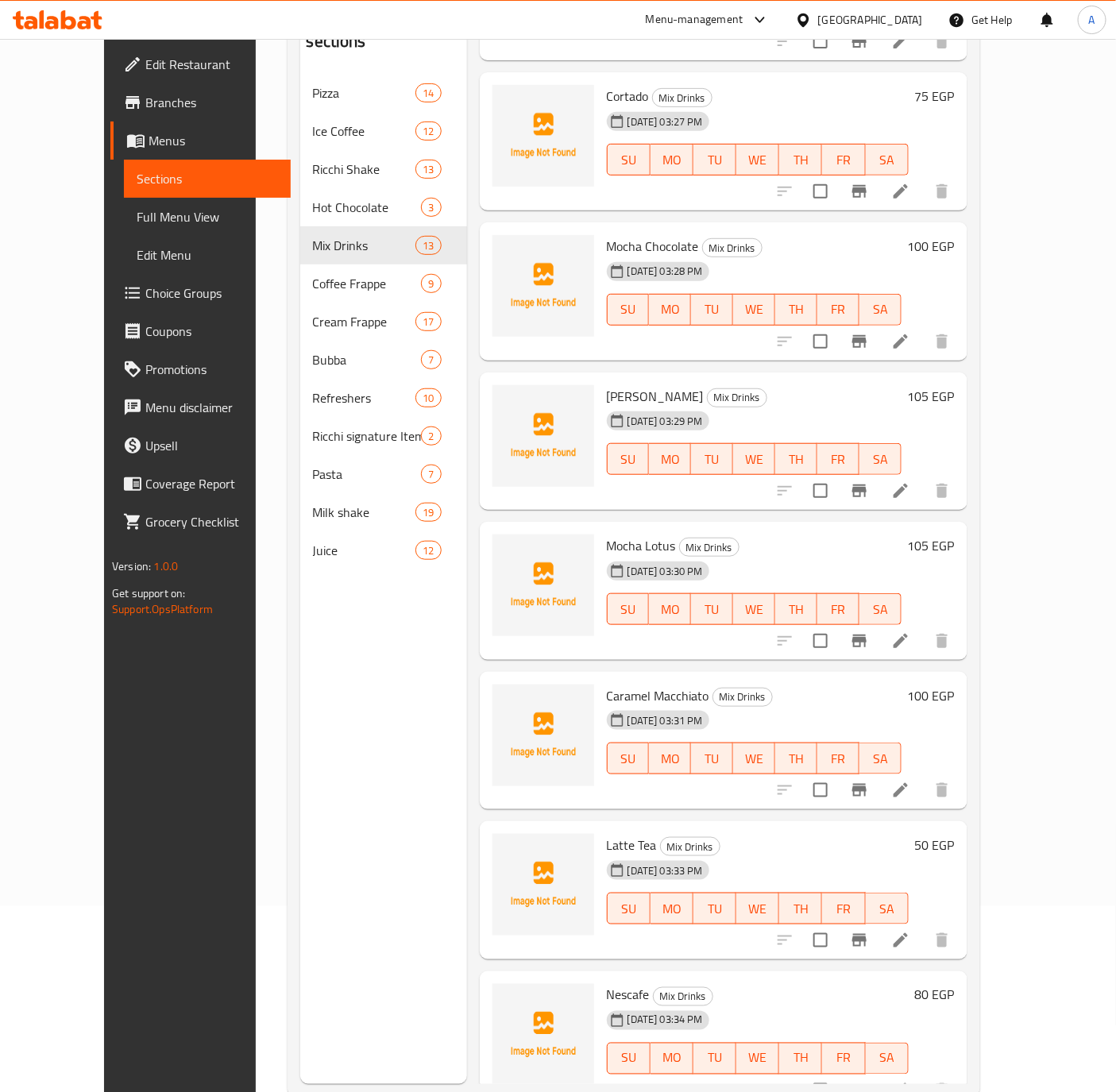
scroll to position [222, 0]
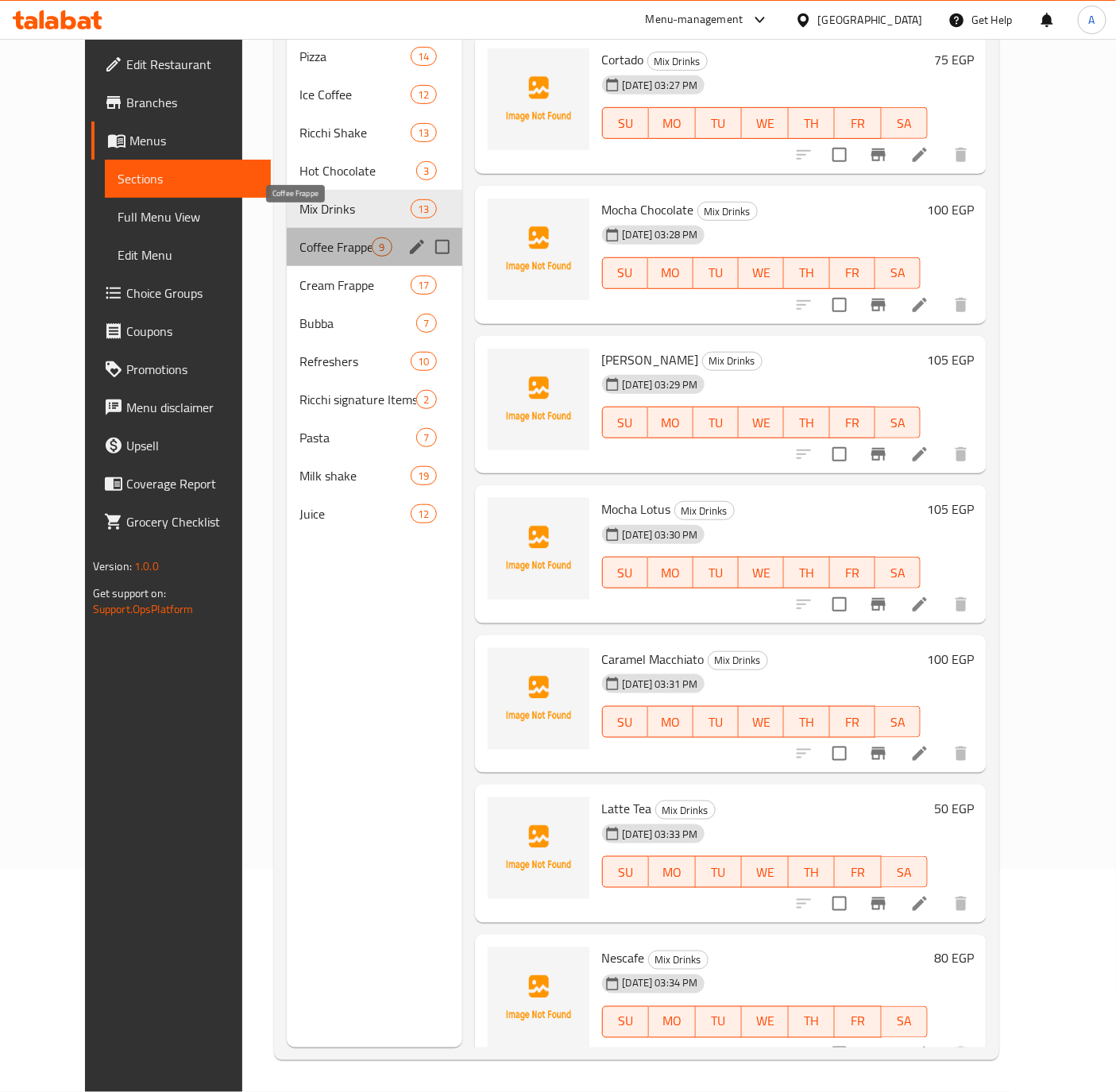
click at [299, 237] on span "Coffee Frappe" at bounding box center [335, 246] width 72 height 19
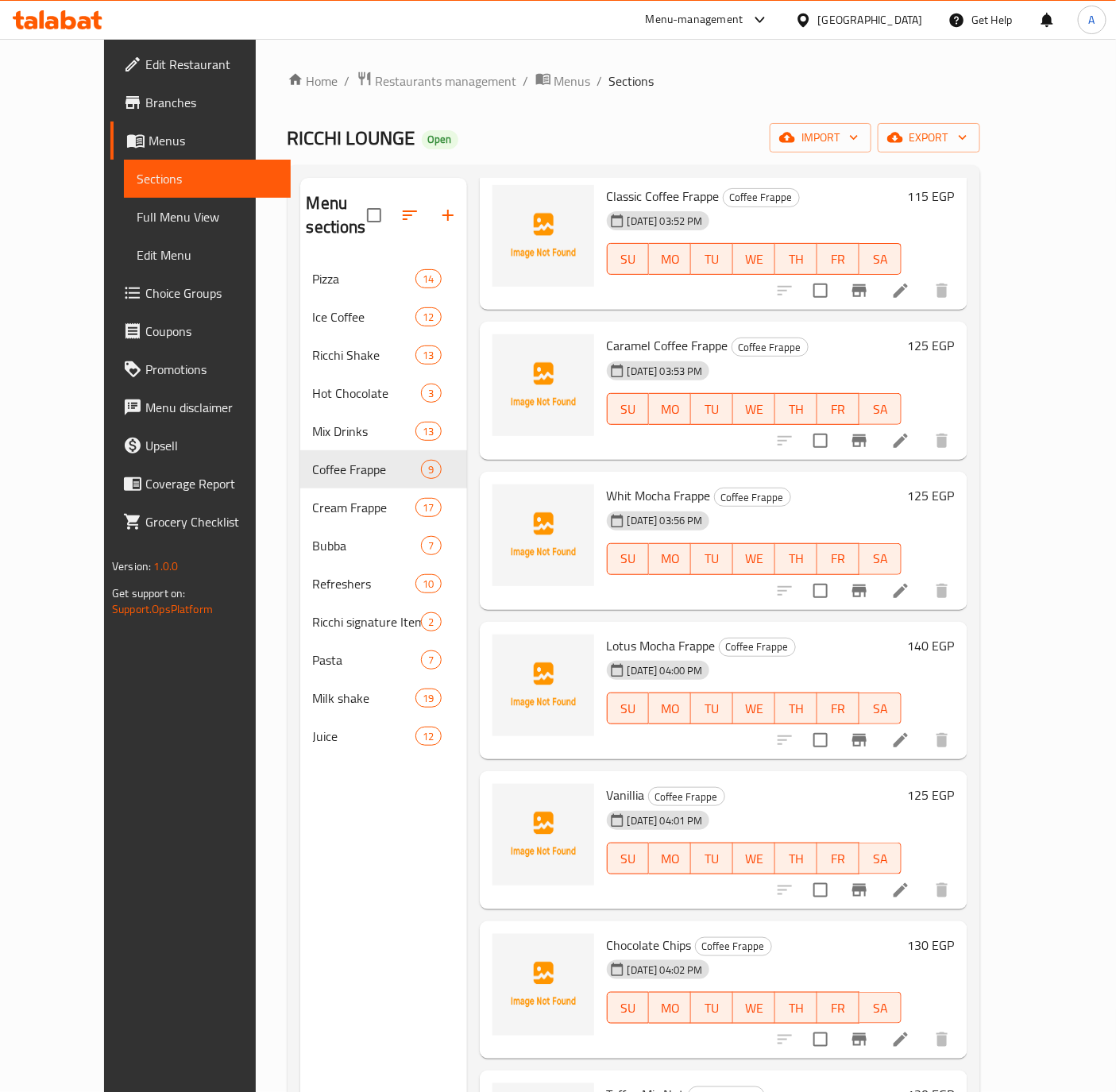
scroll to position [294, 0]
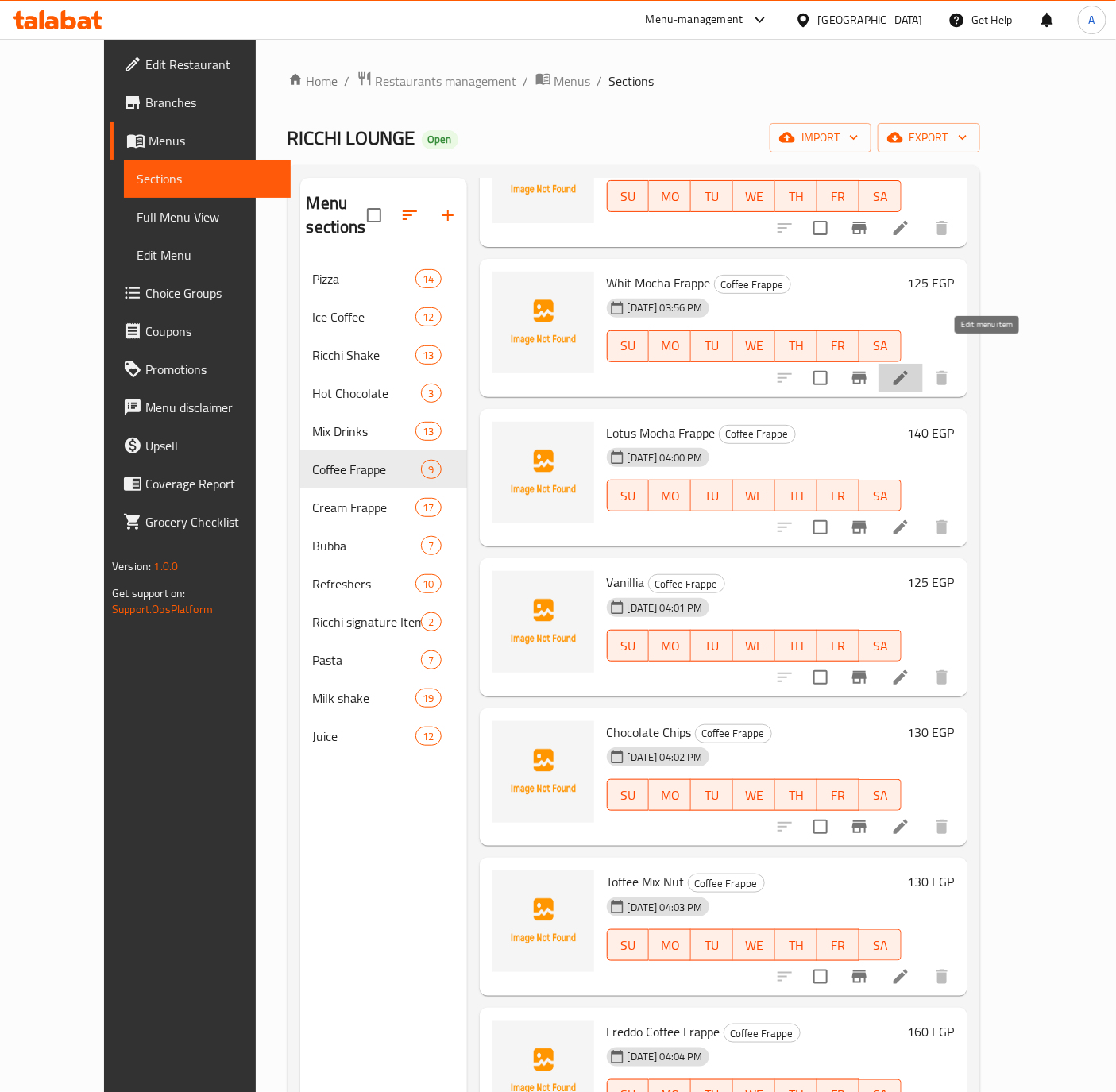
click at [910, 368] on icon at bounding box center [900, 377] width 19 height 19
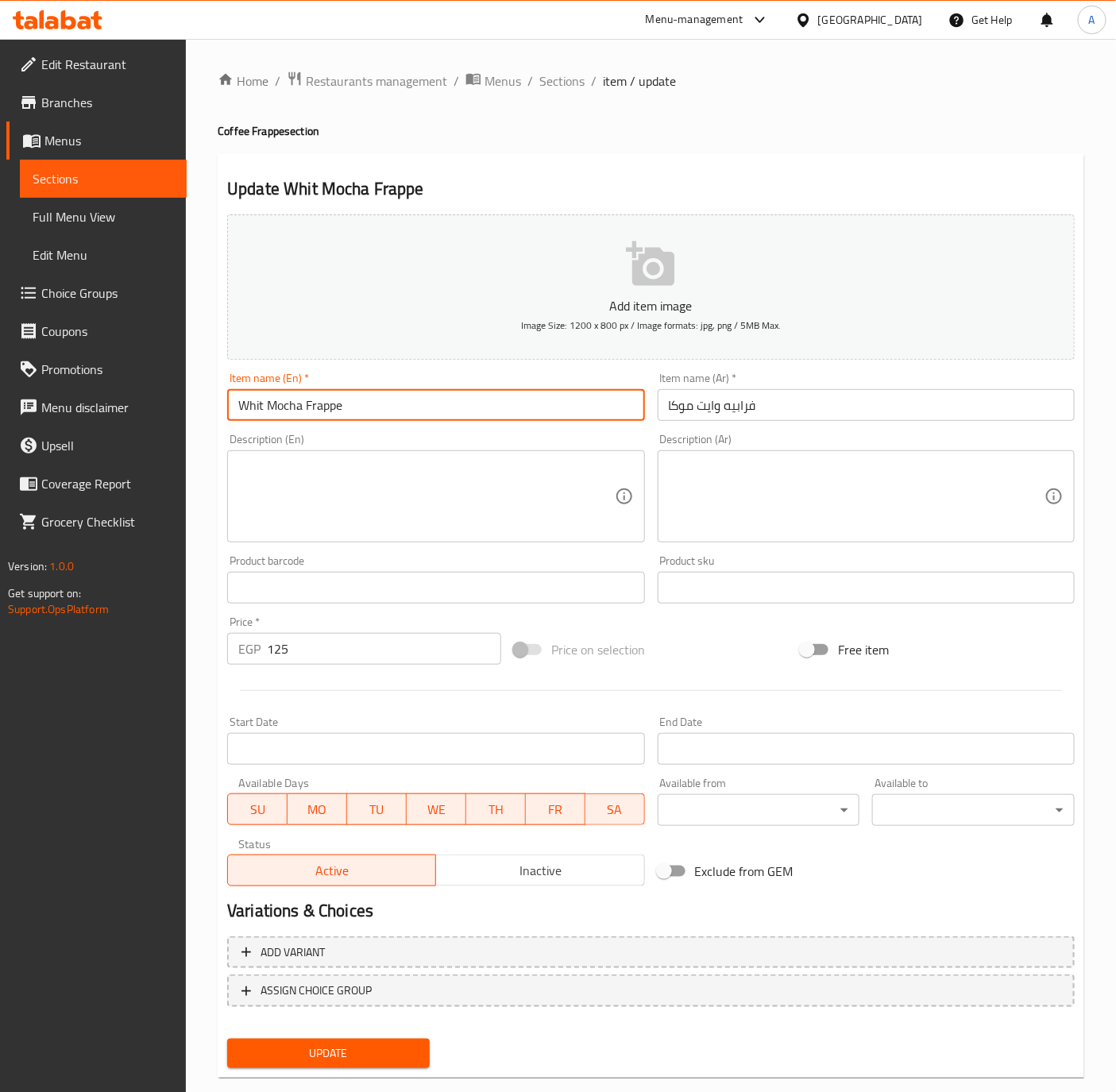
click at [262, 408] on input "Whit Mocha Frappe" at bounding box center [436, 405] width 417 height 32
click at [351, 408] on input "White Mocha Frappe" at bounding box center [436, 405] width 417 height 32
type input "White Mocha Frappe"
click at [227, 1039] on button "Update" at bounding box center [328, 1053] width 202 height 29
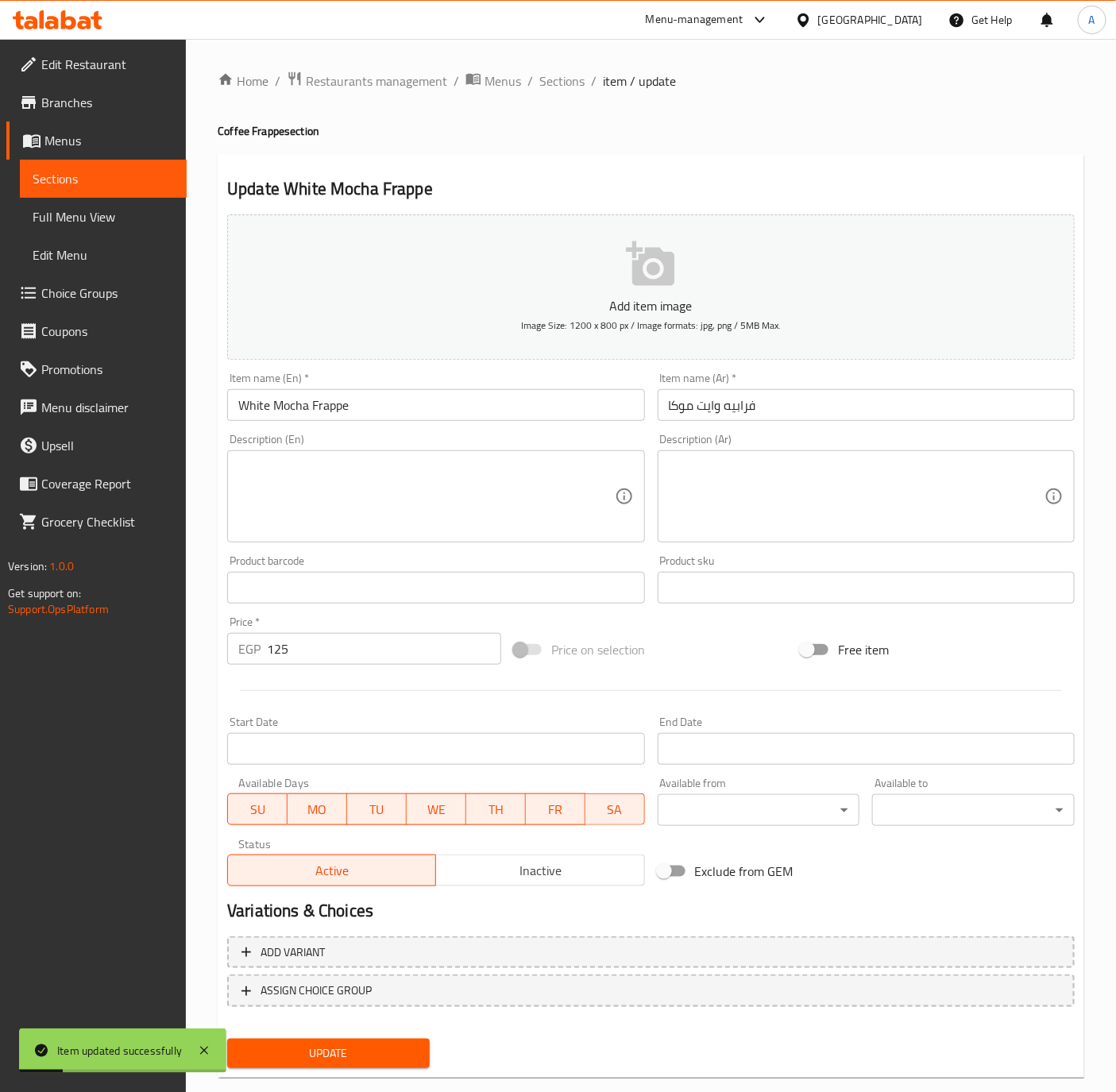
click at [569, 79] on span "Sections" at bounding box center [561, 80] width 45 height 19
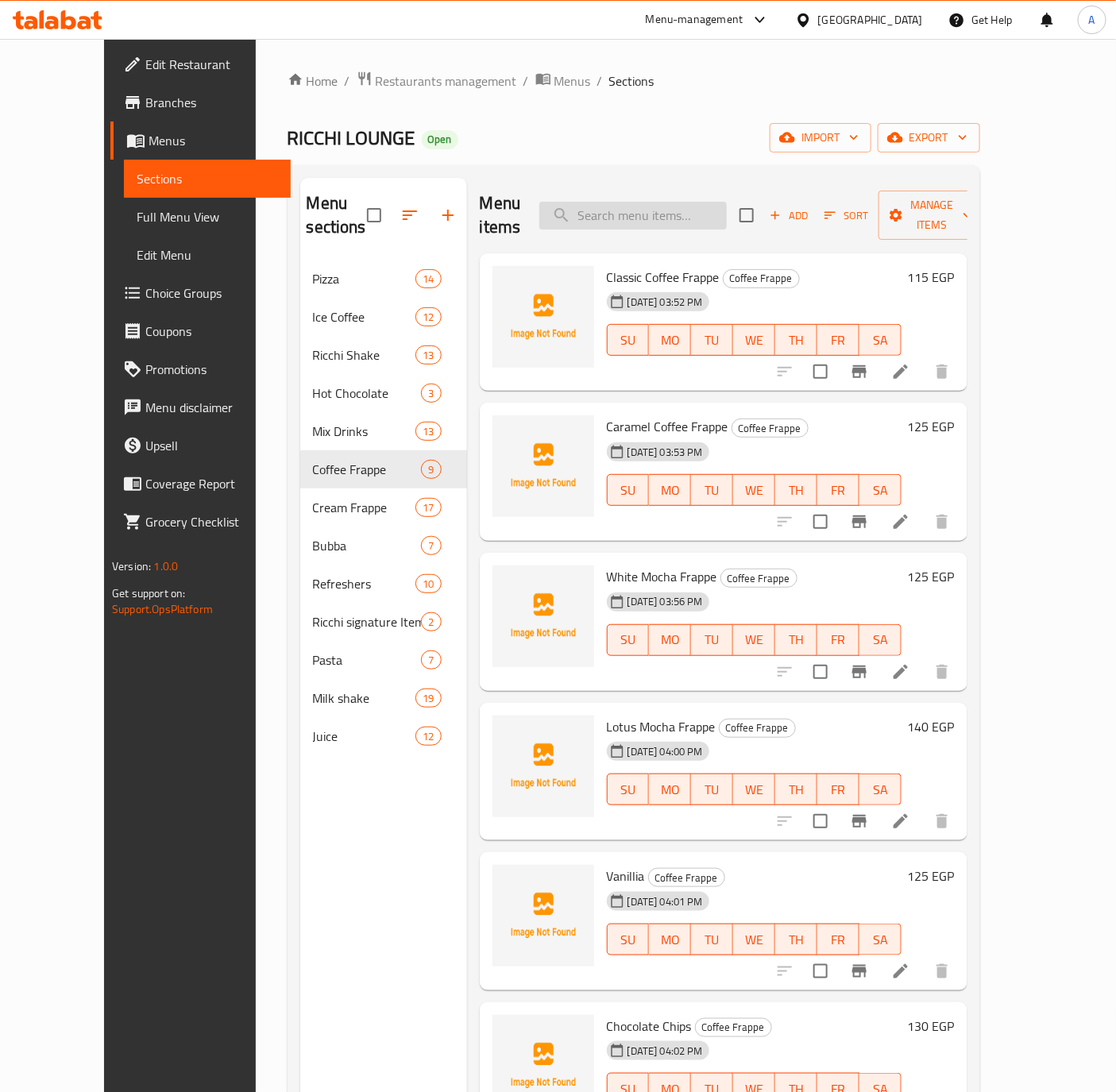
click at [636, 218] on input "search" at bounding box center [632, 215] width 187 height 28
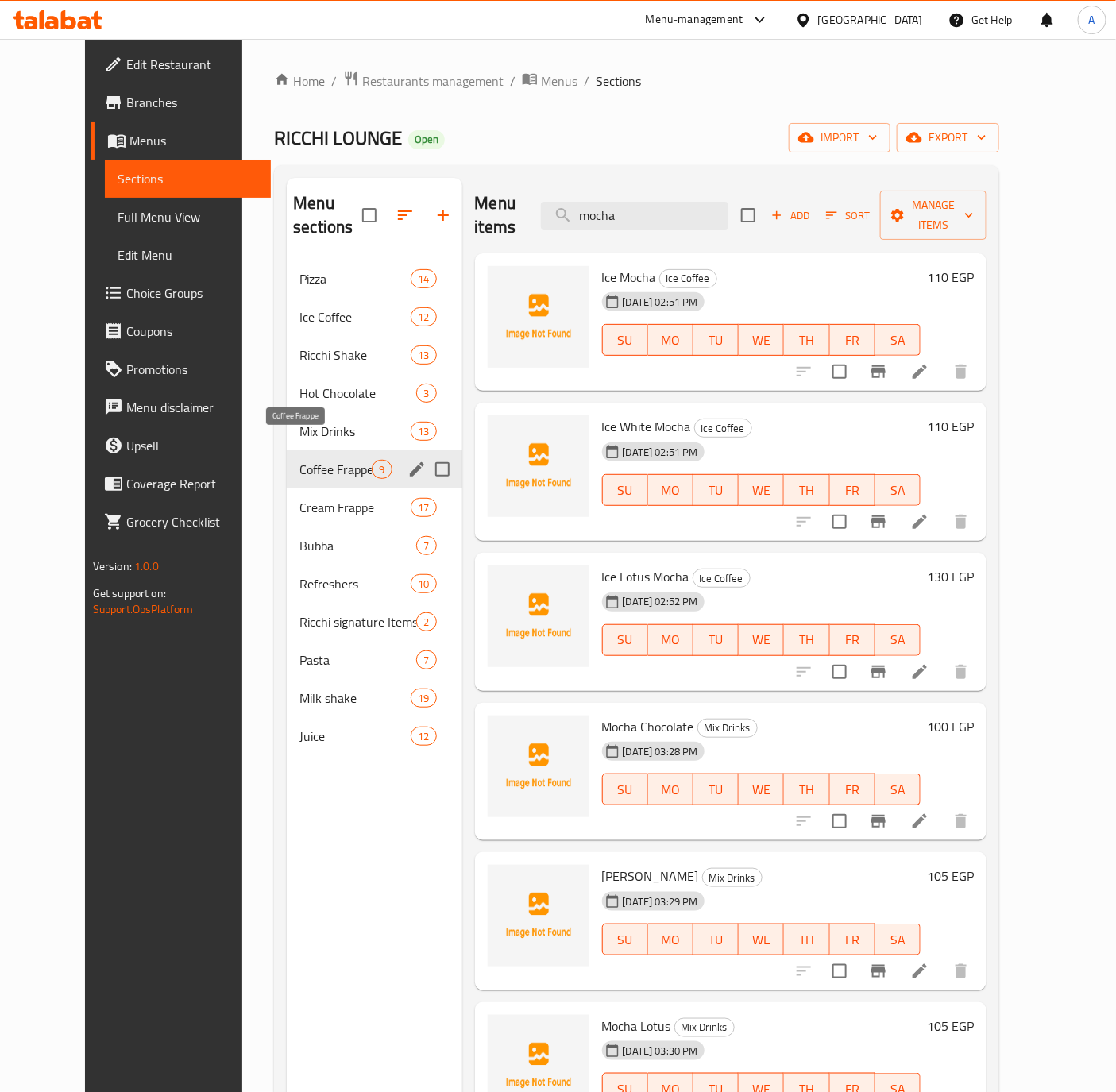
type input "mocha"
click at [299, 460] on span "Coffee Frappe" at bounding box center [335, 469] width 72 height 19
click at [287, 450] on div "Coffee Frappe 9" at bounding box center [374, 469] width 175 height 38
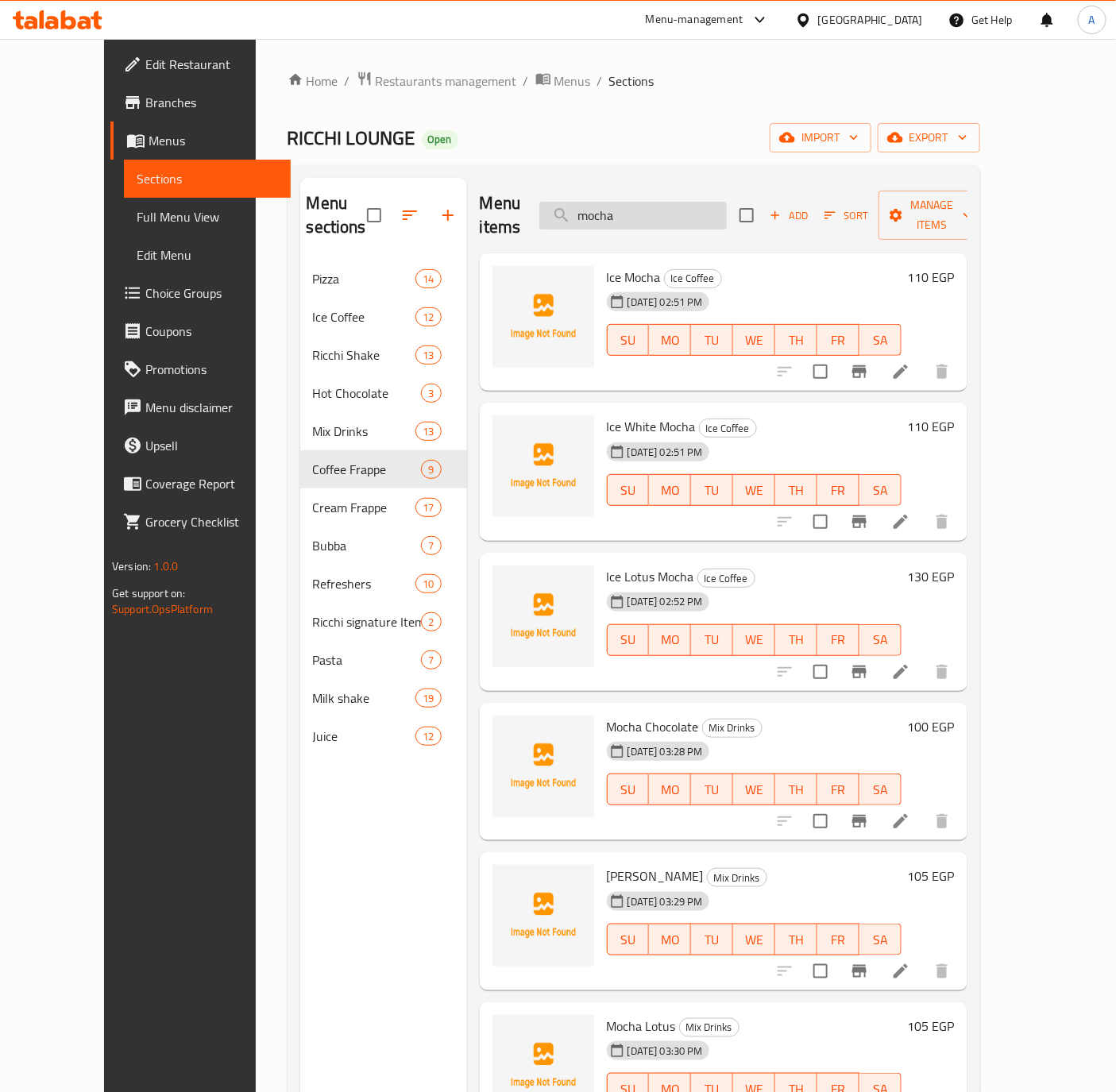
click at [696, 215] on input "mocha" at bounding box center [632, 215] width 187 height 28
click at [967, 202] on span "Manage items" at bounding box center [931, 215] width 81 height 40
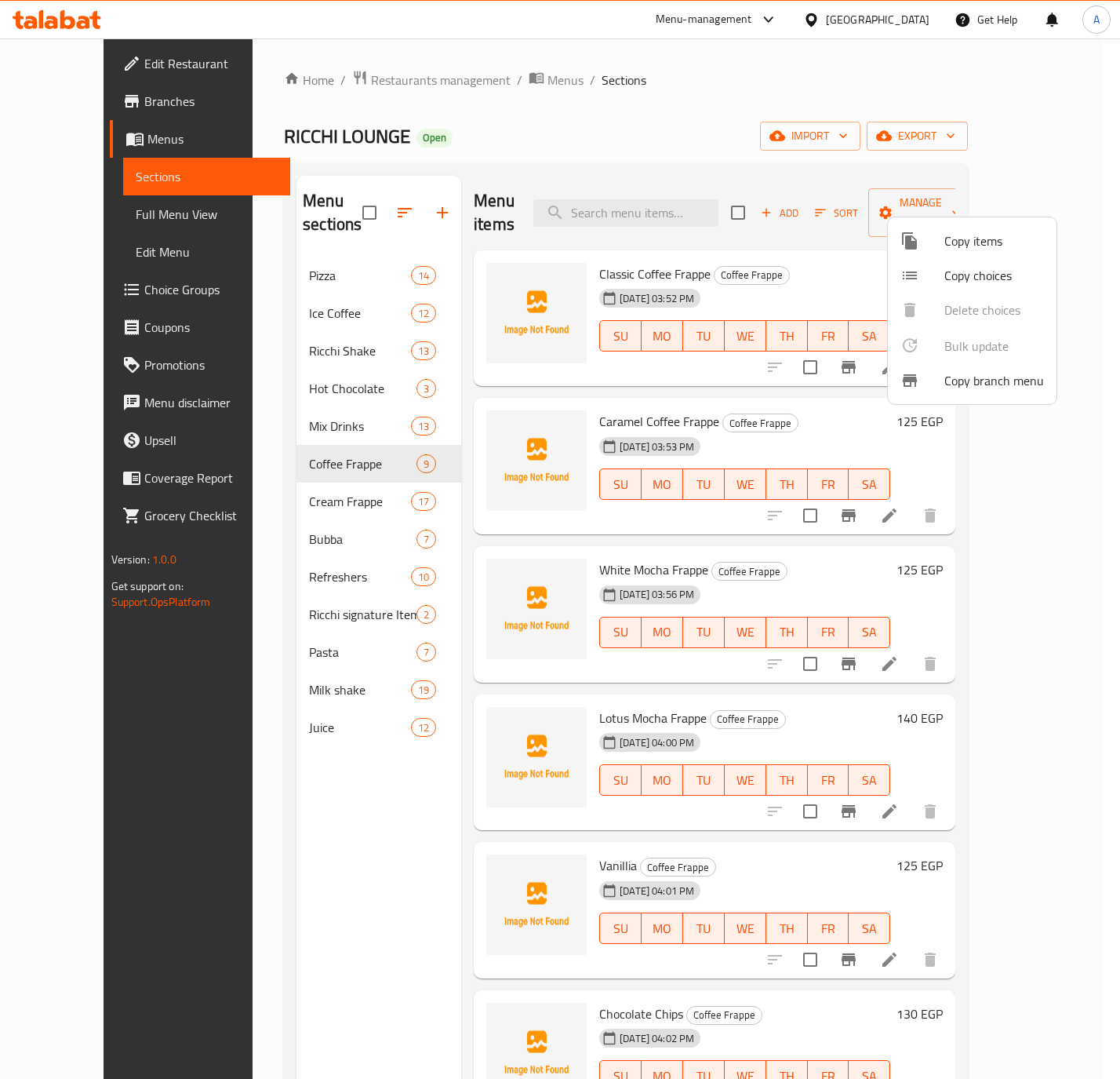
click at [738, 146] on div at bounding box center [560, 540] width 1120 height 1079
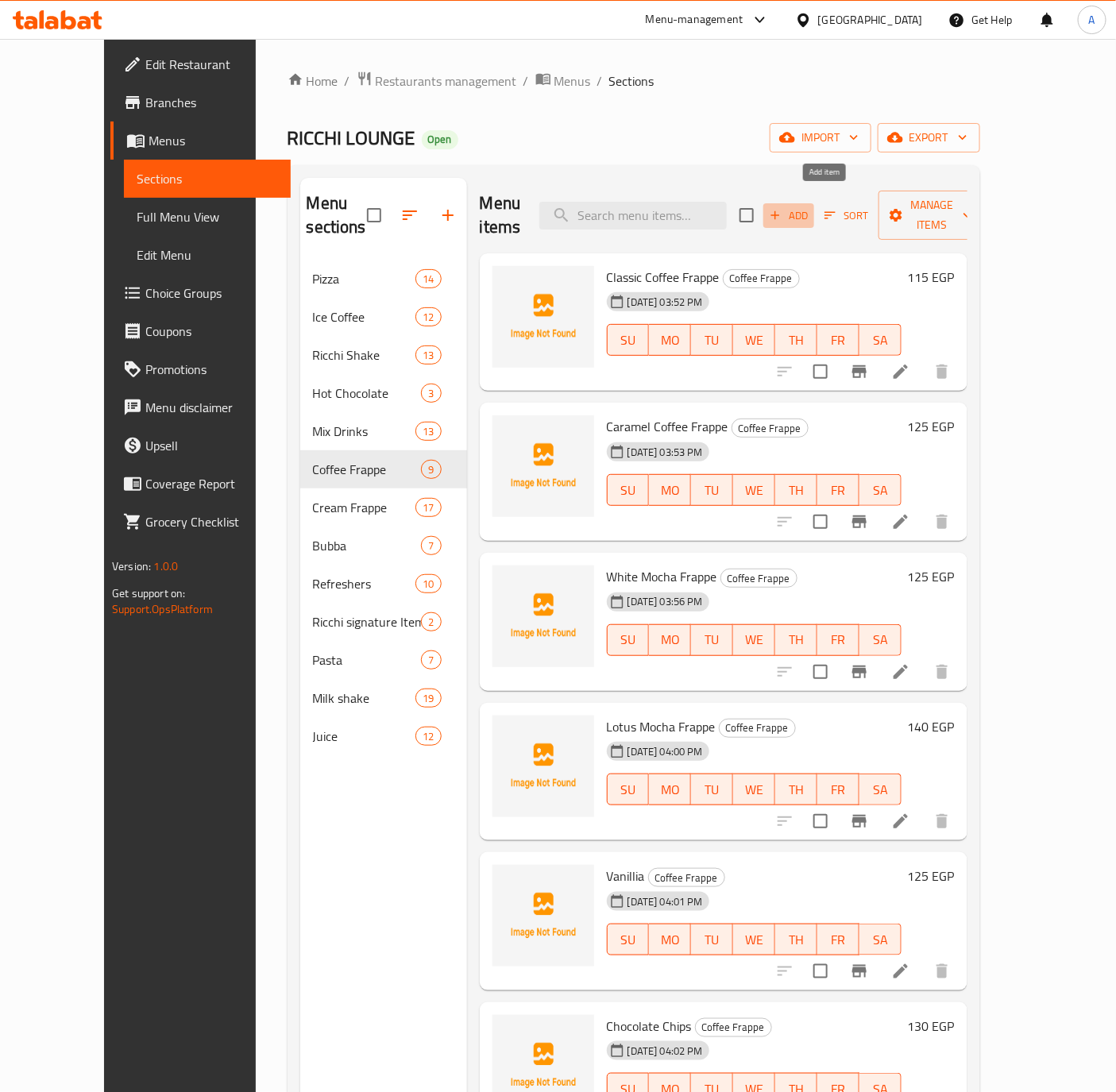
click at [780, 211] on icon "button" at bounding box center [776, 216] width 9 height 9
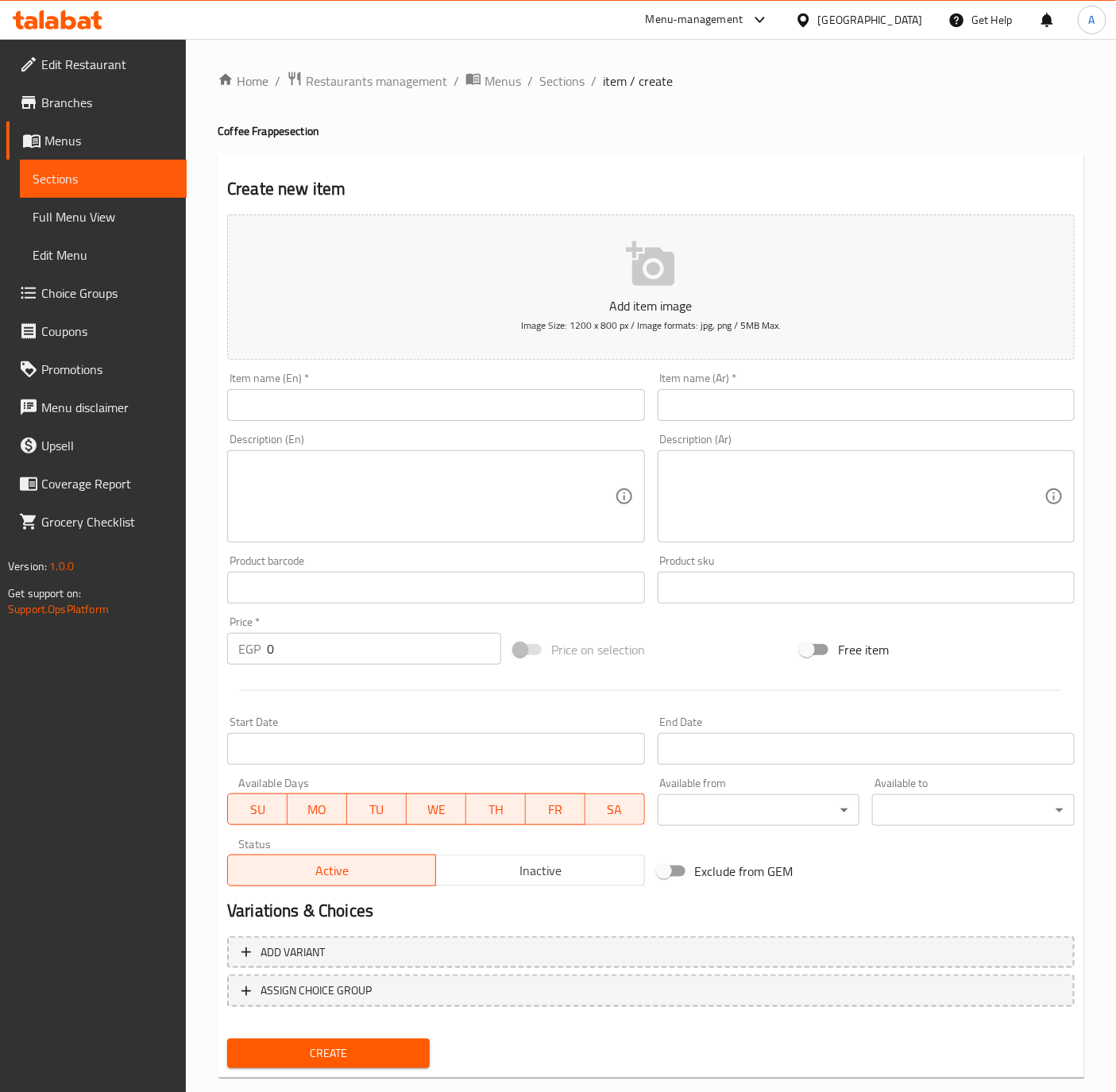
click at [243, 415] on input "text" at bounding box center [436, 405] width 417 height 32
type input "N"
type input "’"
type input "Mocha"
click at [770, 399] on input "text" at bounding box center [867, 405] width 417 height 32
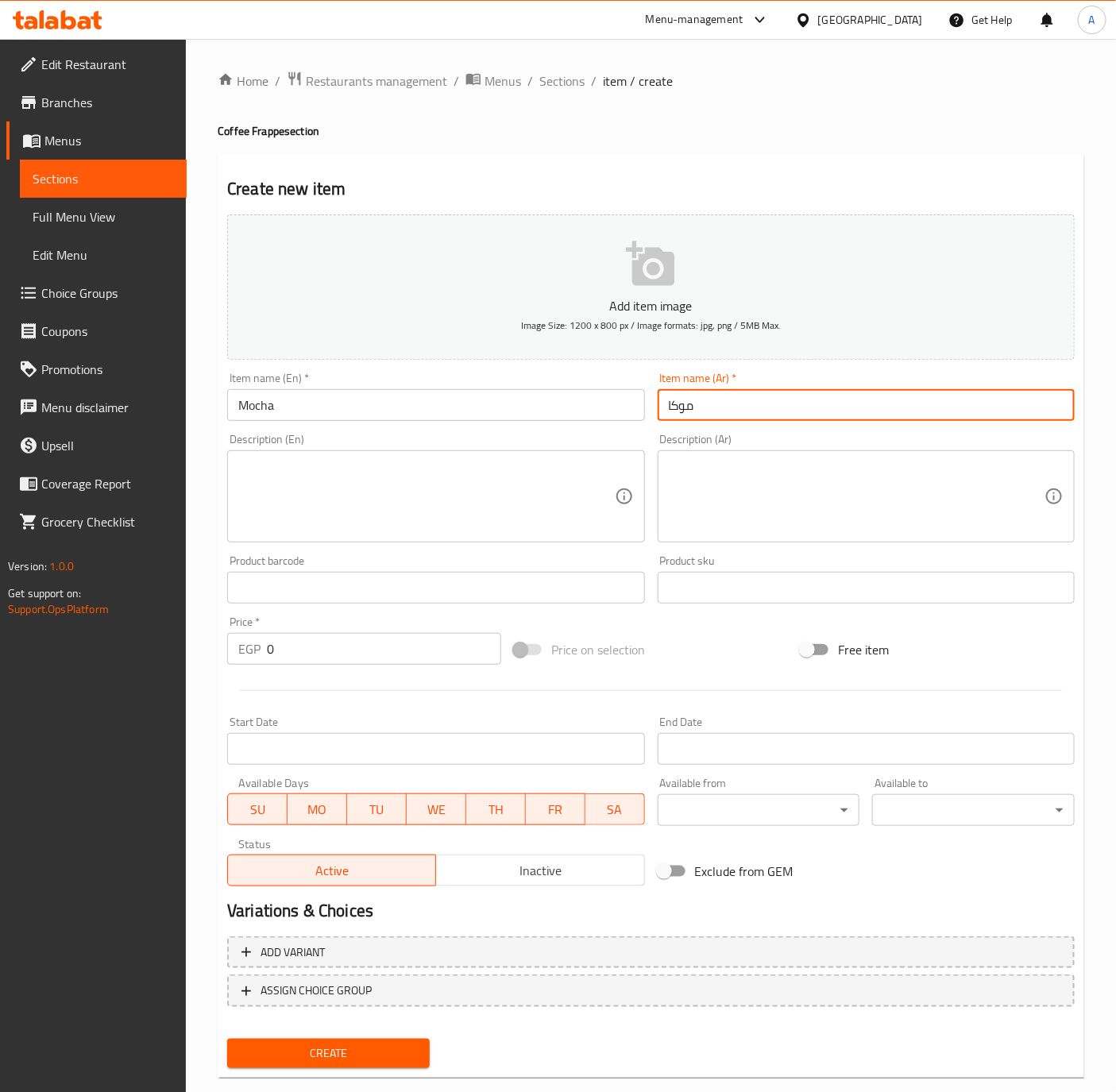
type input "موكا"
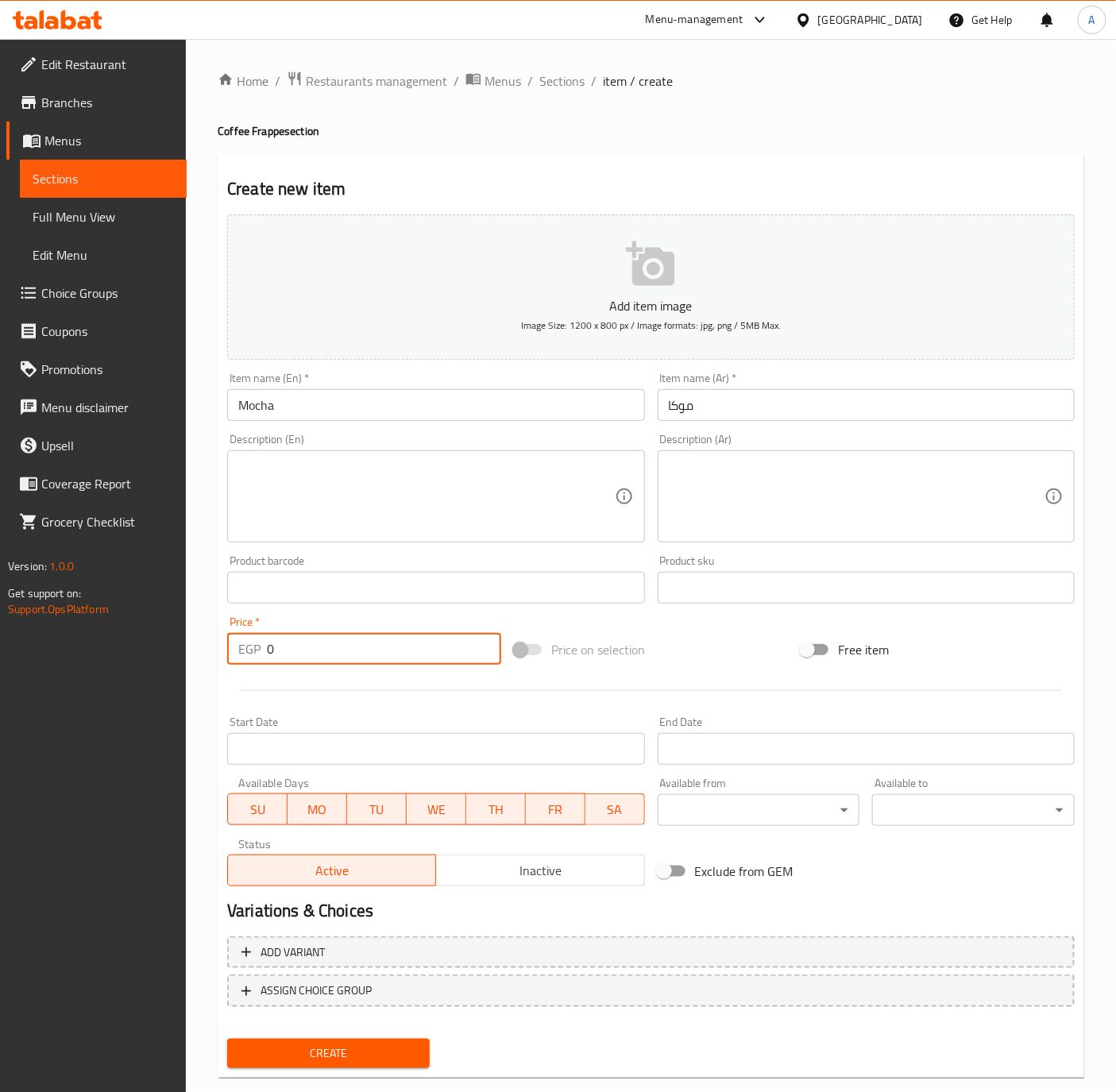
click at [420, 651] on input "0" at bounding box center [384, 649] width 234 height 32
type input "125"
click at [362, 410] on input "Mocha" at bounding box center [436, 405] width 417 height 32
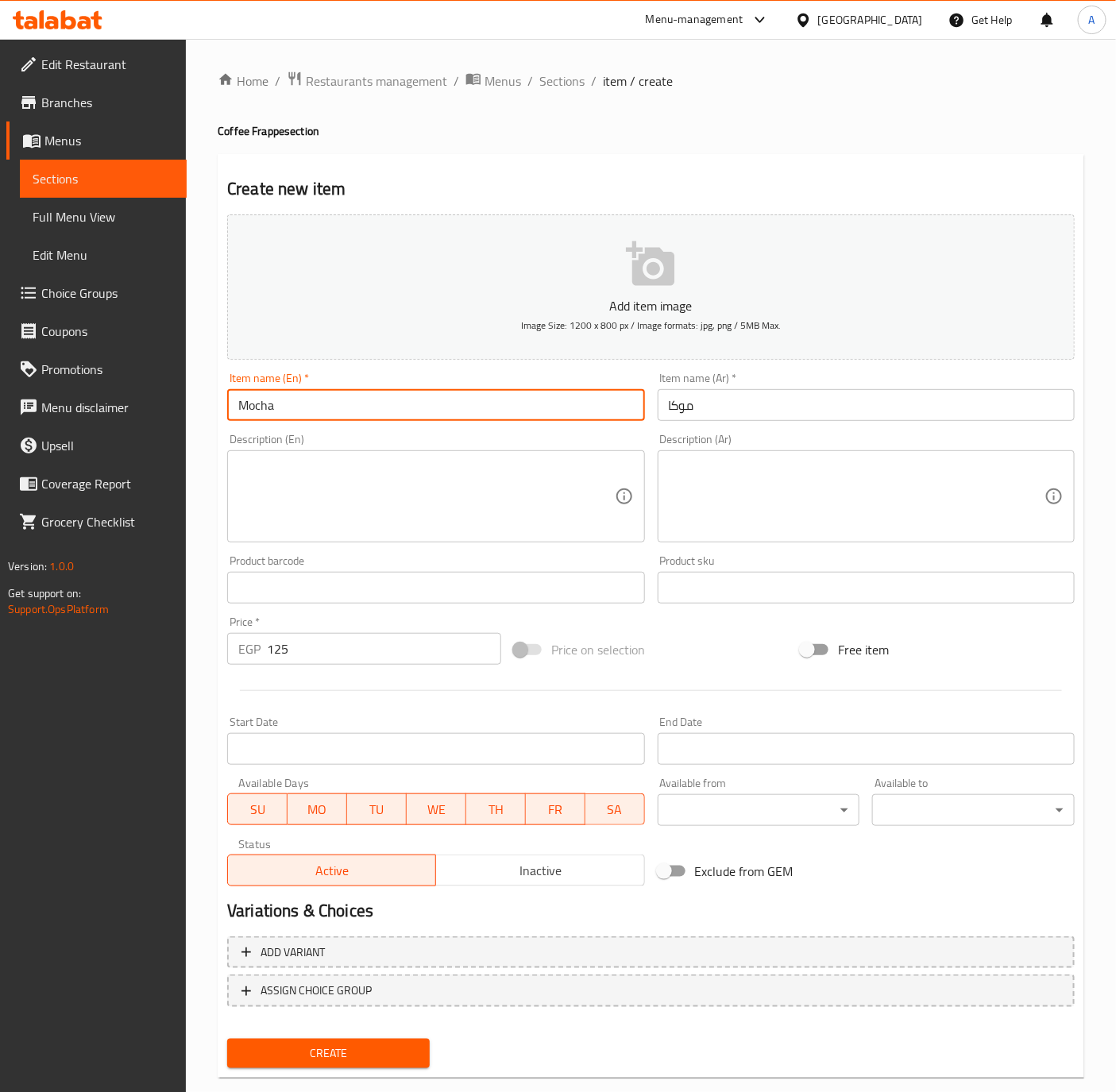
click at [227, 1039] on button "Create" at bounding box center [328, 1053] width 202 height 29
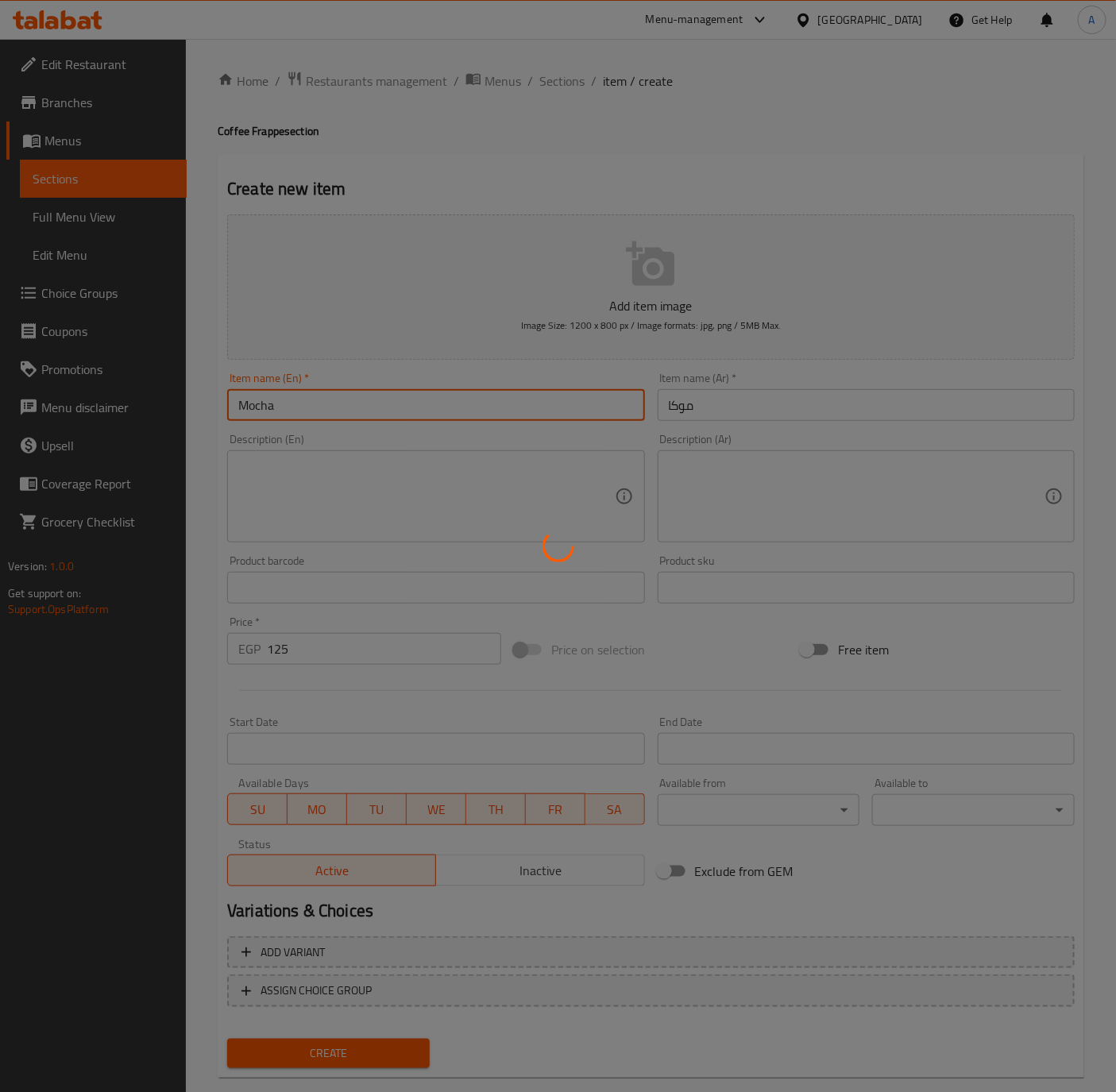
type input "0"
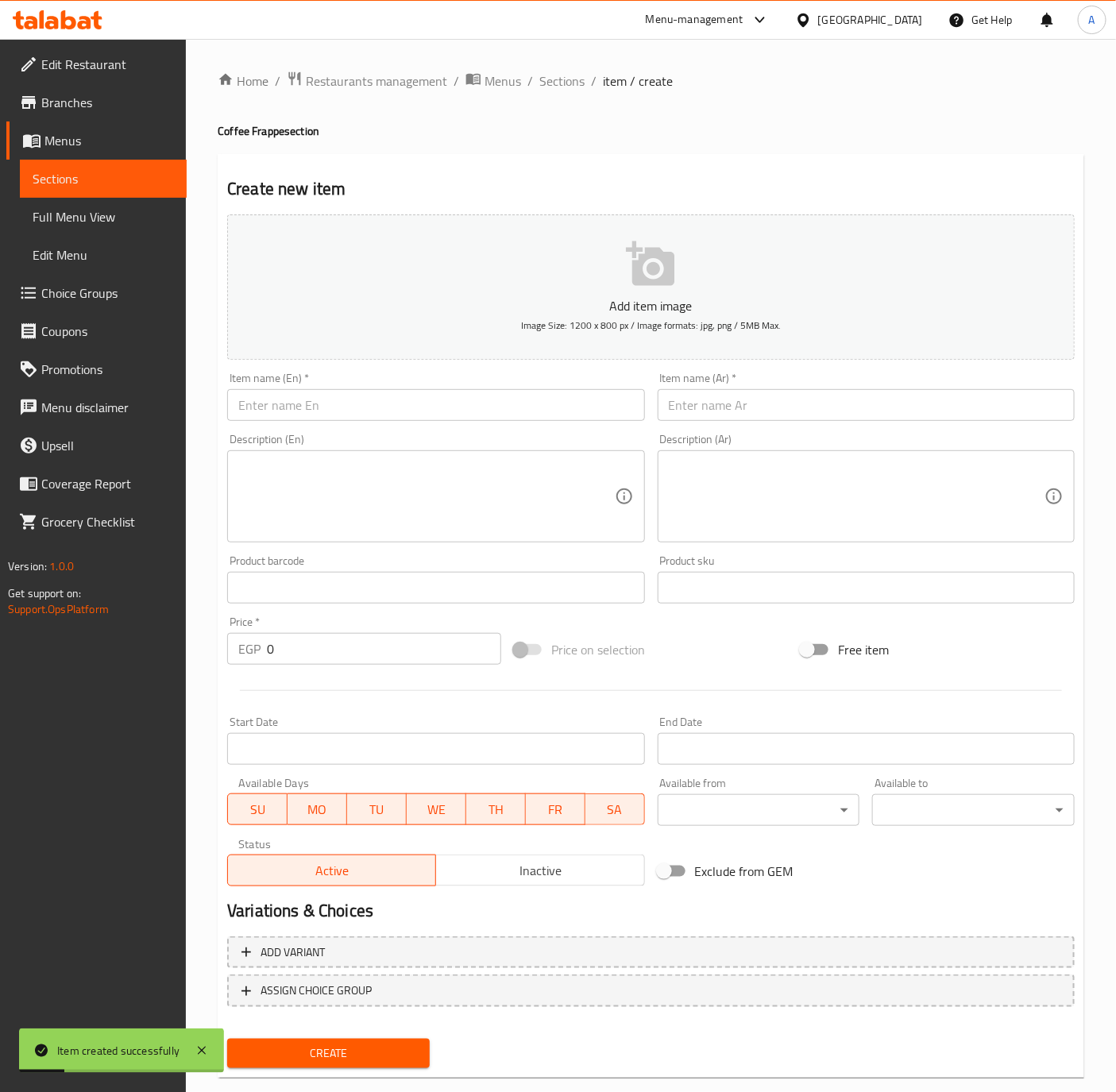
drag, startPoint x: 555, startPoint y: 81, endPoint x: 551, endPoint y: 122, distance: 41.2
click at [555, 83] on span "Sections" at bounding box center [561, 80] width 45 height 19
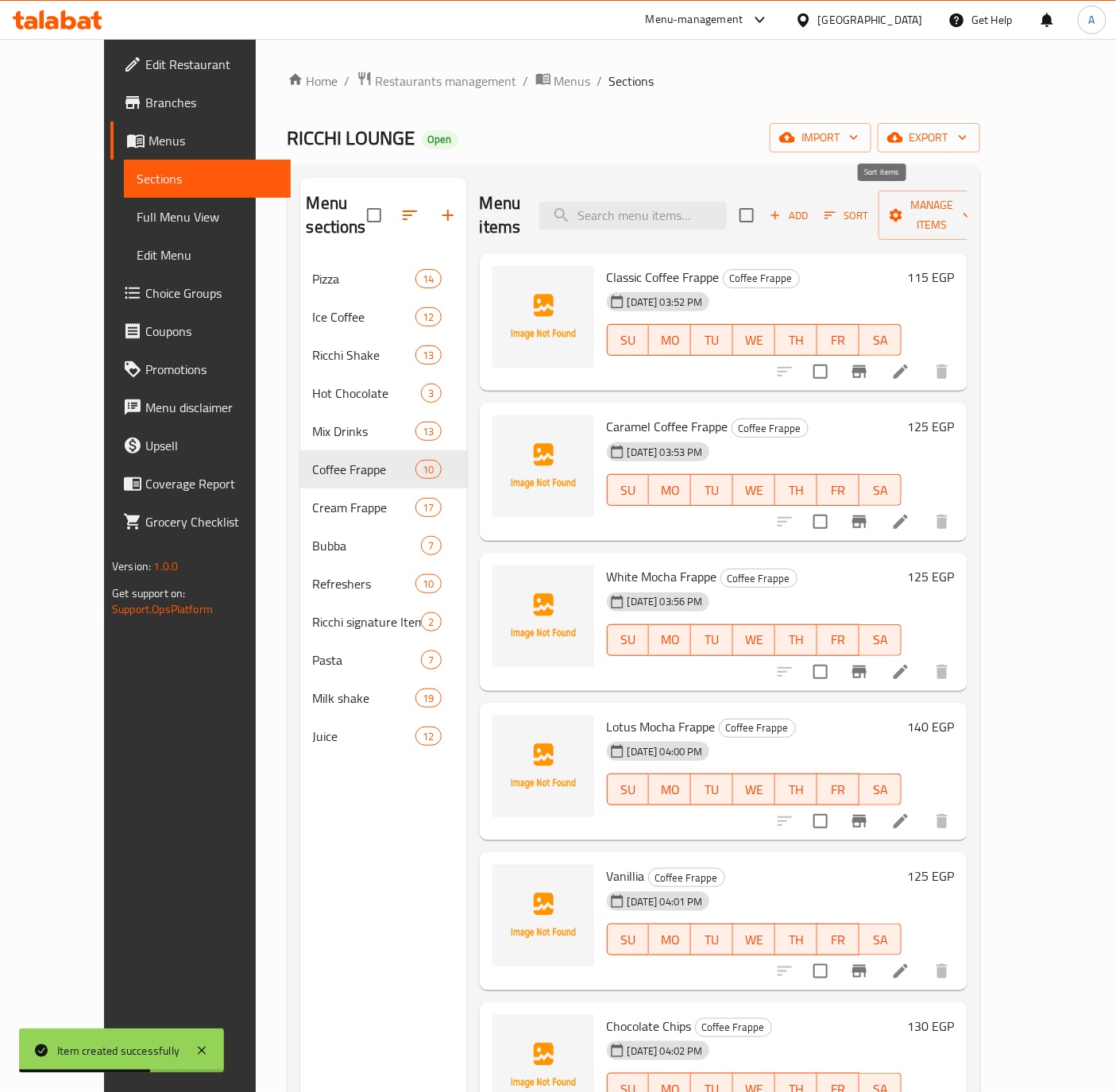
click at [837, 208] on icon "button" at bounding box center [830, 215] width 14 height 14
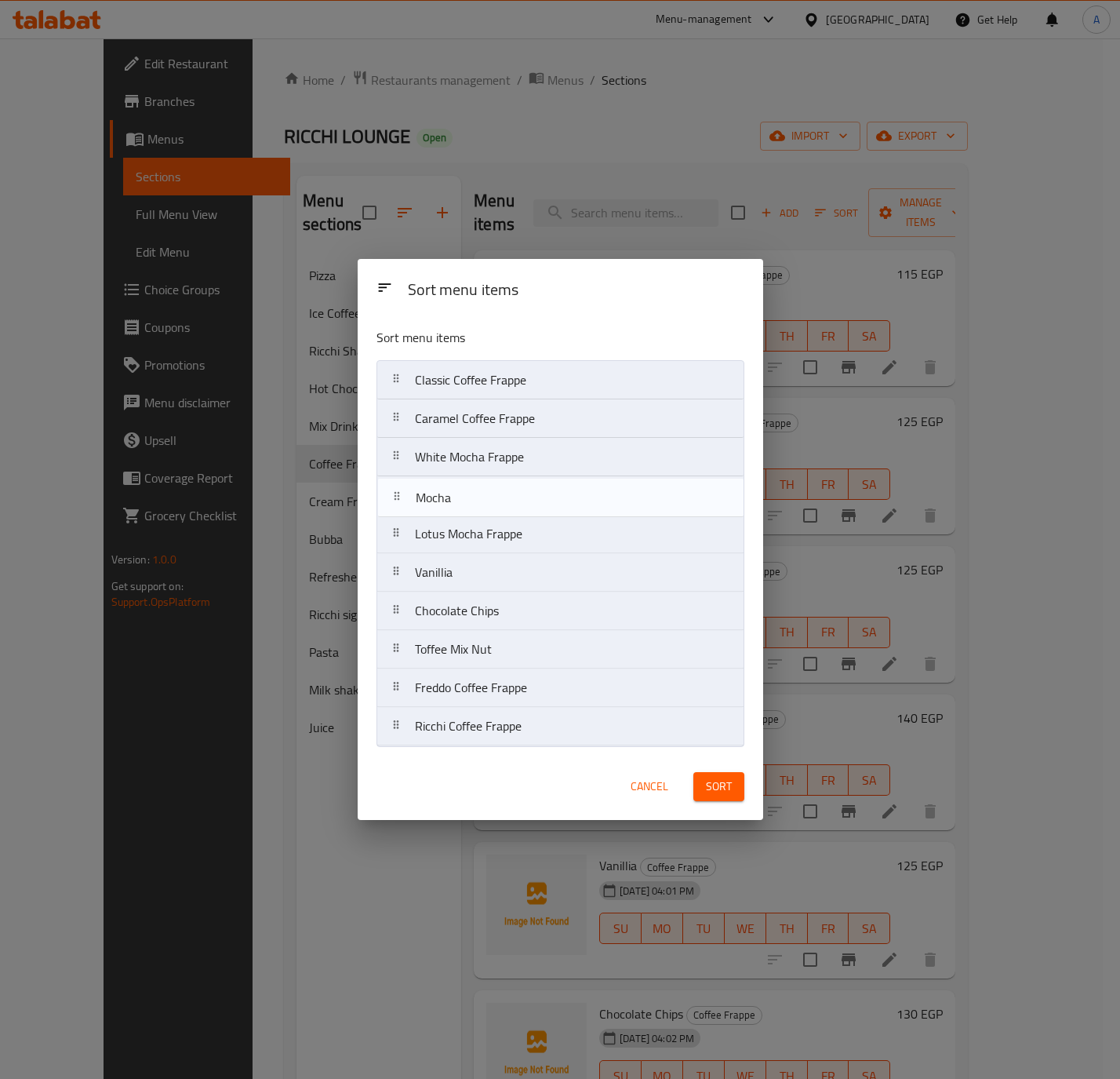
drag, startPoint x: 488, startPoint y: 737, endPoint x: 486, endPoint y: 500, distance: 237.0
click at [486, 500] on nav "Classic Coffee Frappe Caramel Coffee Frappe White Mocha Frappe Lotus Mocha Frap…" at bounding box center [560, 554] width 367 height 386
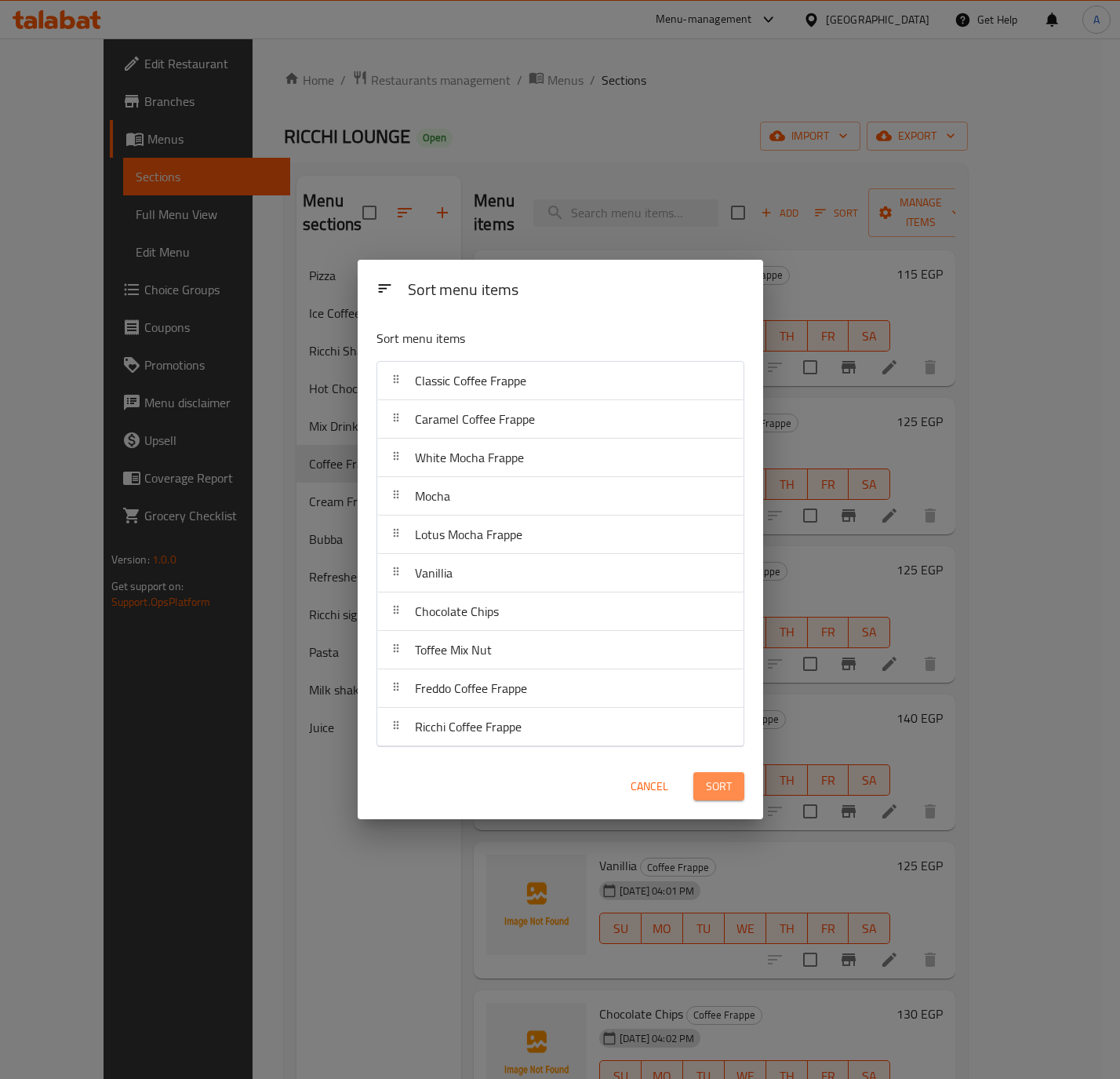
click at [710, 787] on span "Sort" at bounding box center [719, 787] width 26 height 19
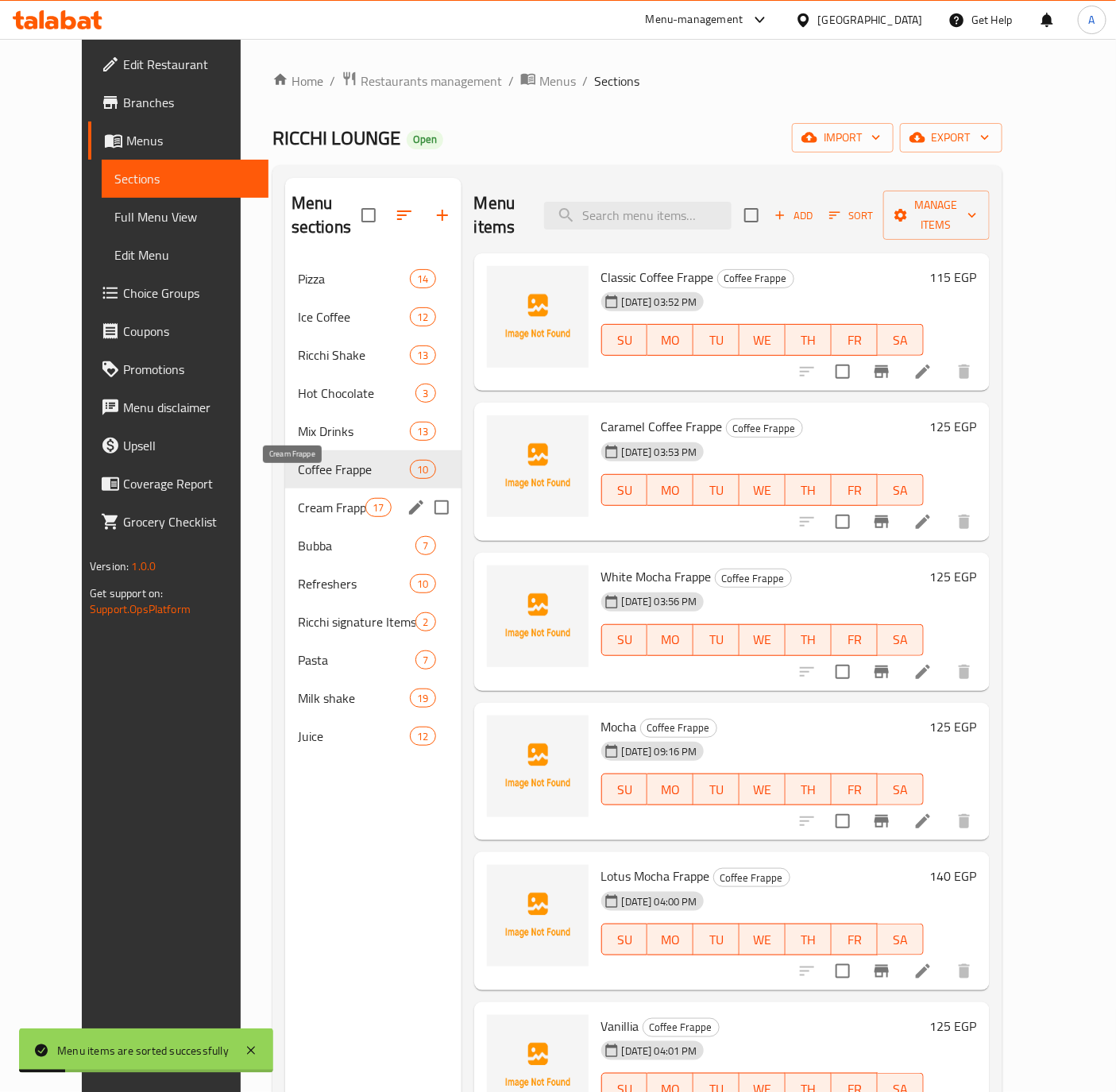
drag, startPoint x: 281, startPoint y: 477, endPoint x: 189, endPoint y: 549, distance: 116.8
click at [297, 498] on span "Cream Frappe" at bounding box center [331, 507] width 67 height 19
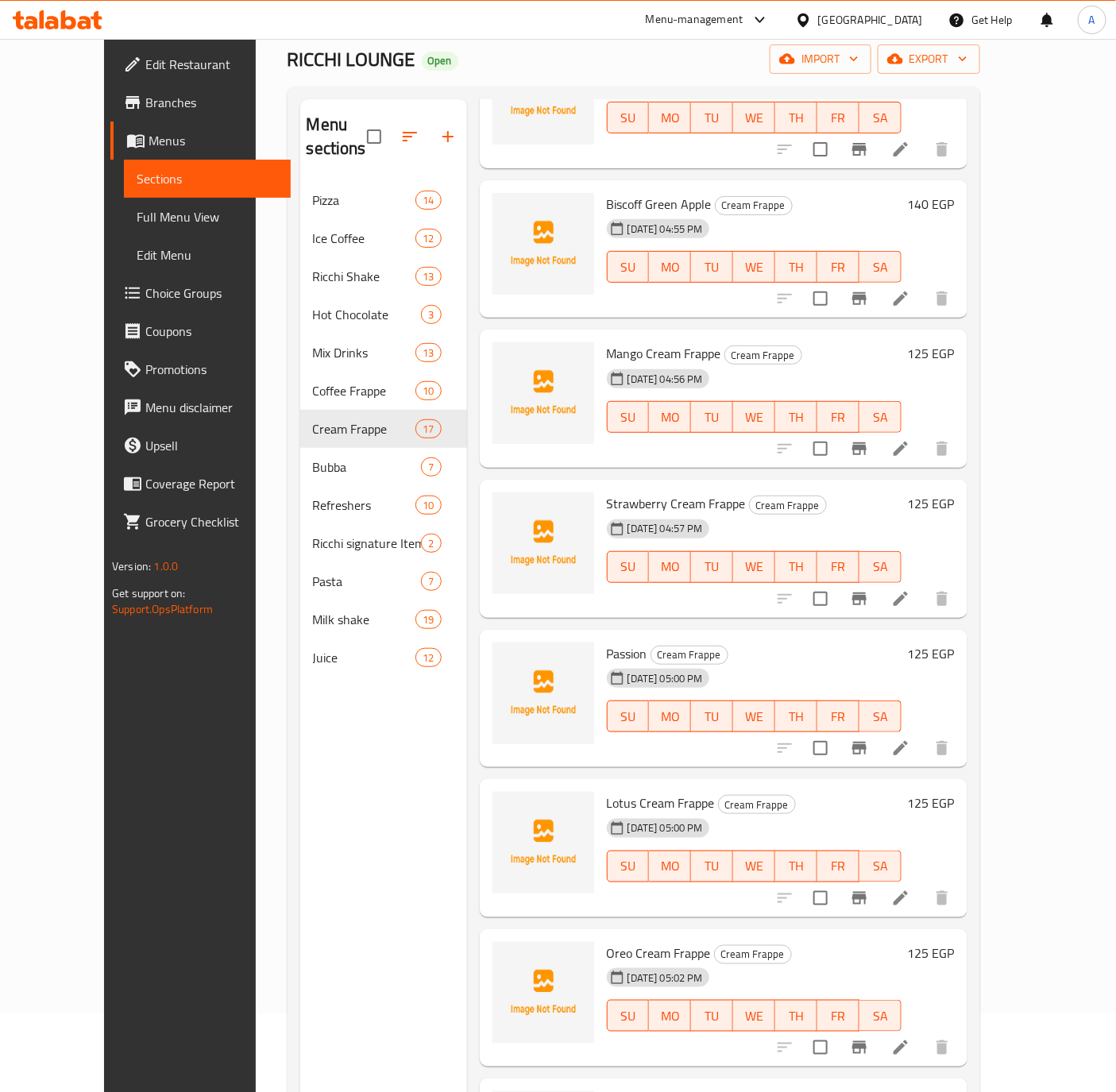
scroll to position [119, 0]
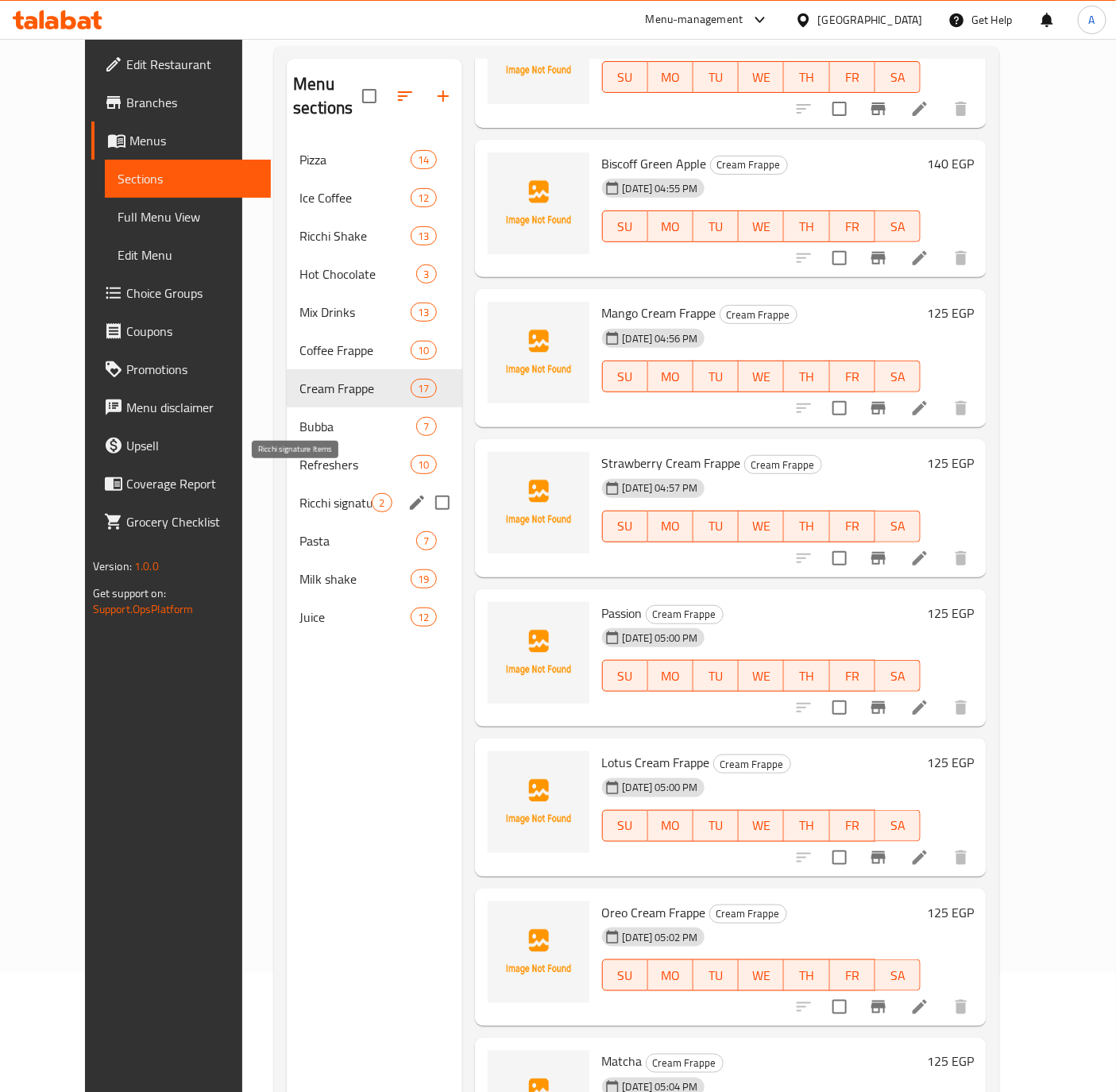
click at [301, 493] on span "Ricchi signature Items" at bounding box center [335, 502] width 72 height 19
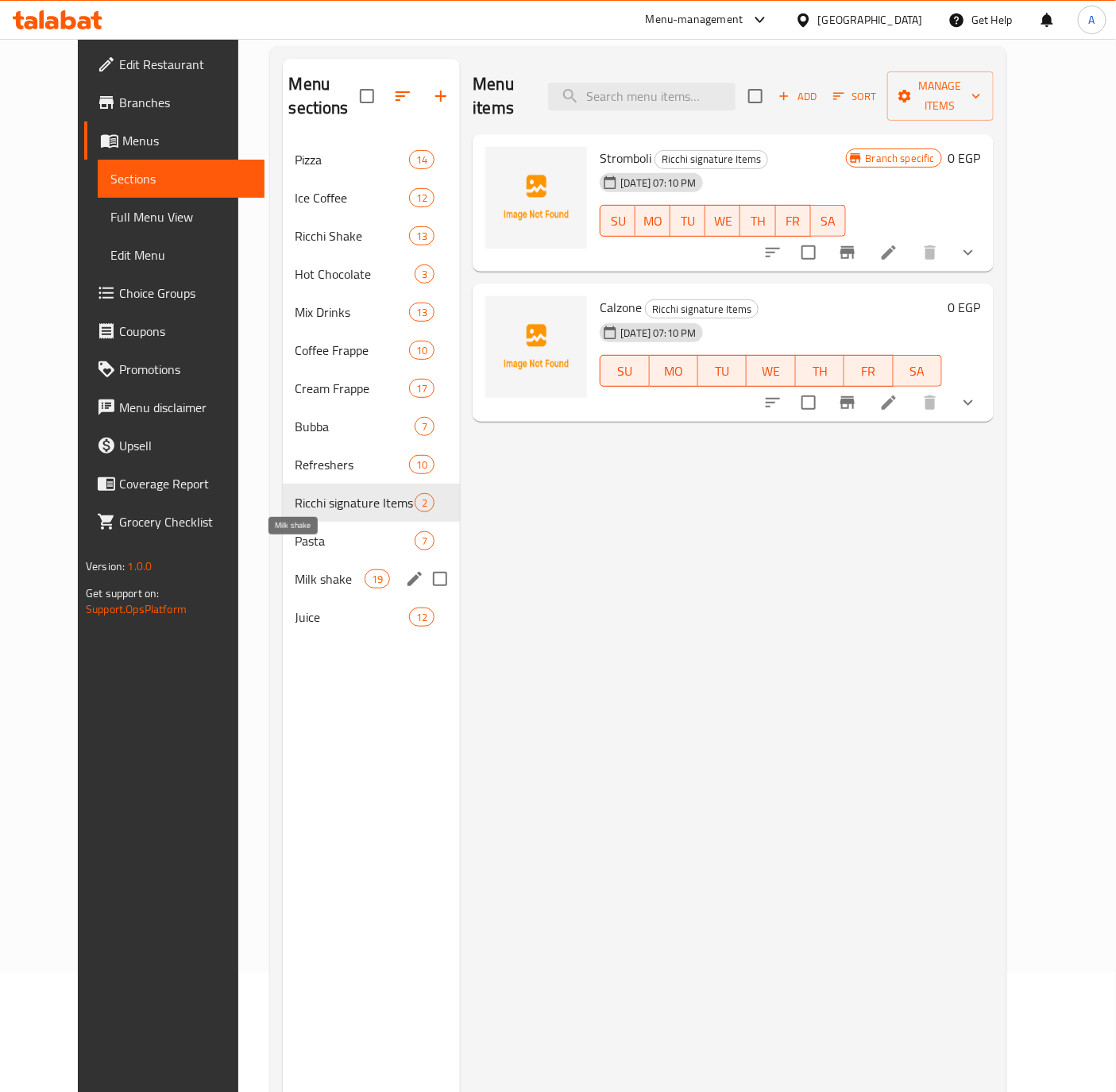
click at [296, 569] on span "Milk shake" at bounding box center [330, 578] width 70 height 19
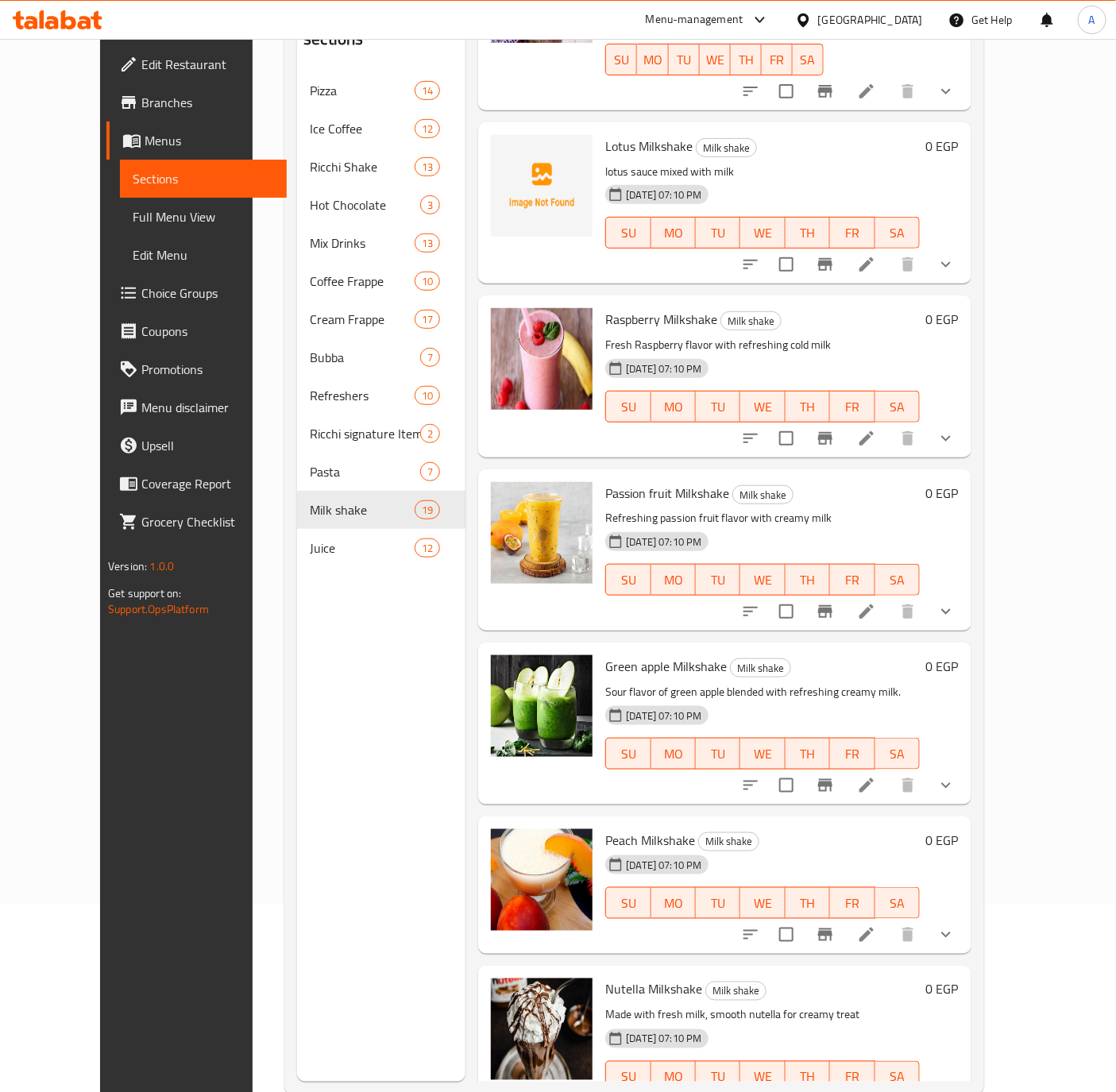
scroll to position [222, 0]
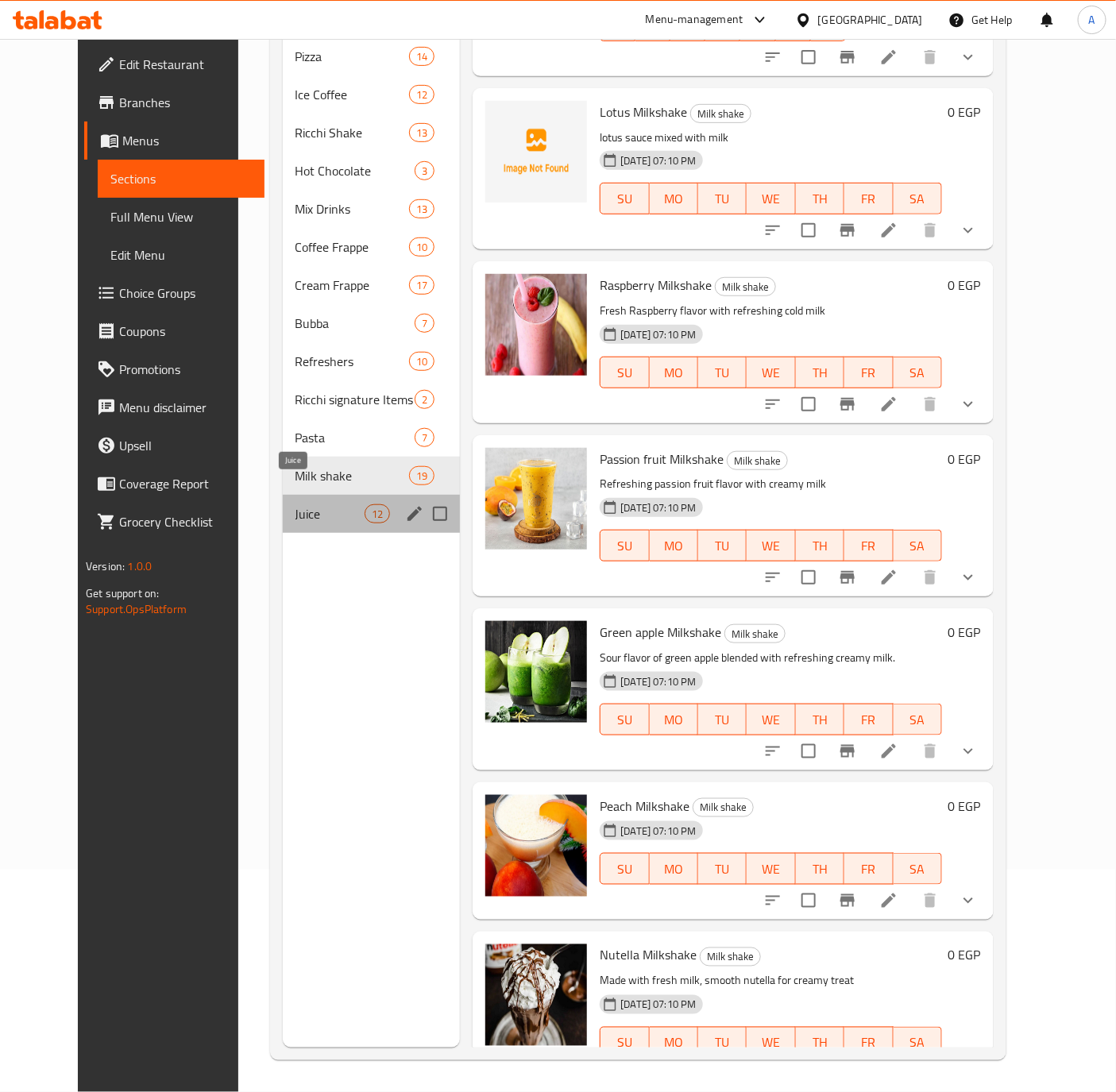
click at [296, 504] on span "Juice" at bounding box center [330, 513] width 70 height 19
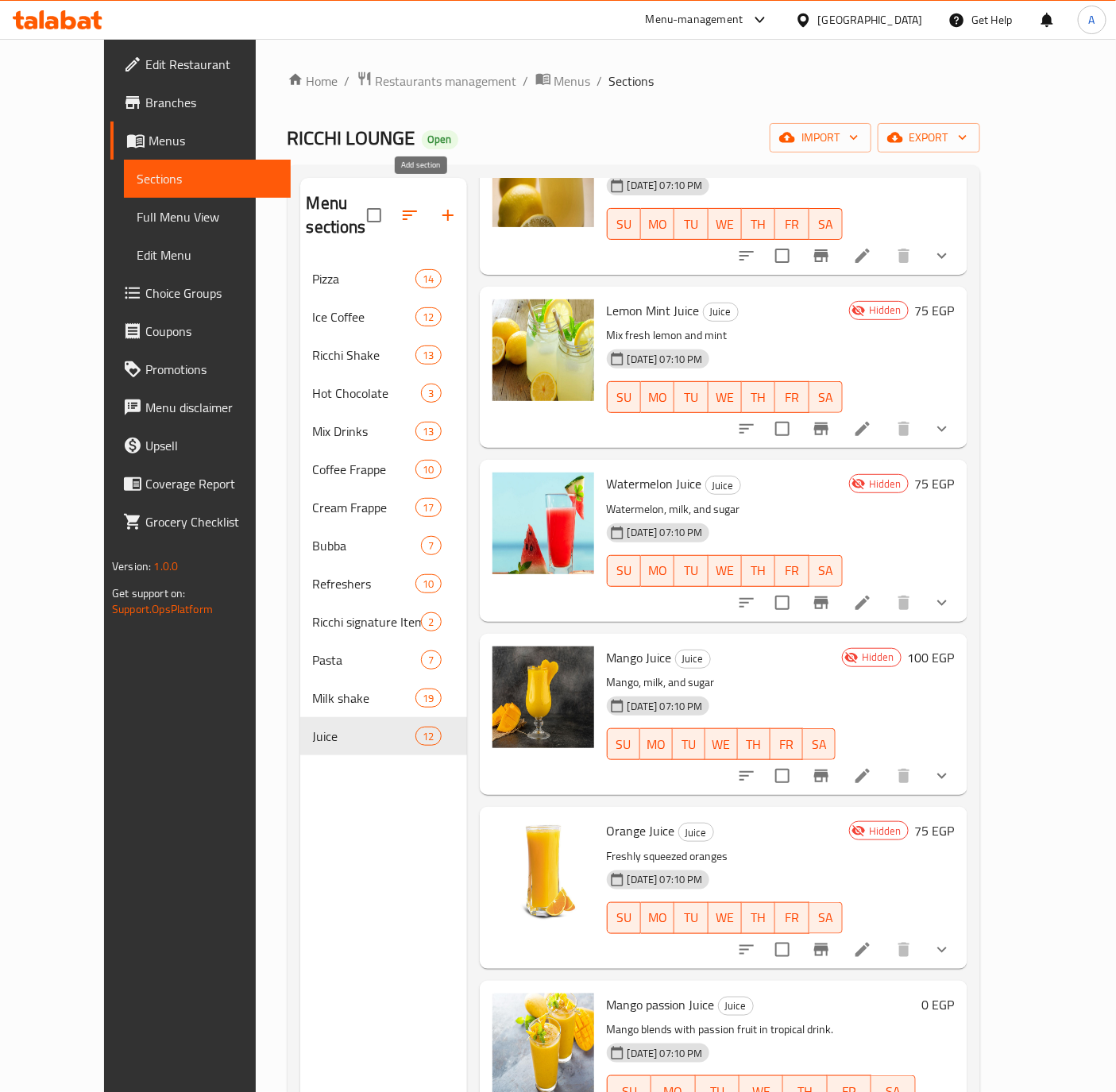
click at [439, 206] on icon "button" at bounding box center [447, 215] width 19 height 19
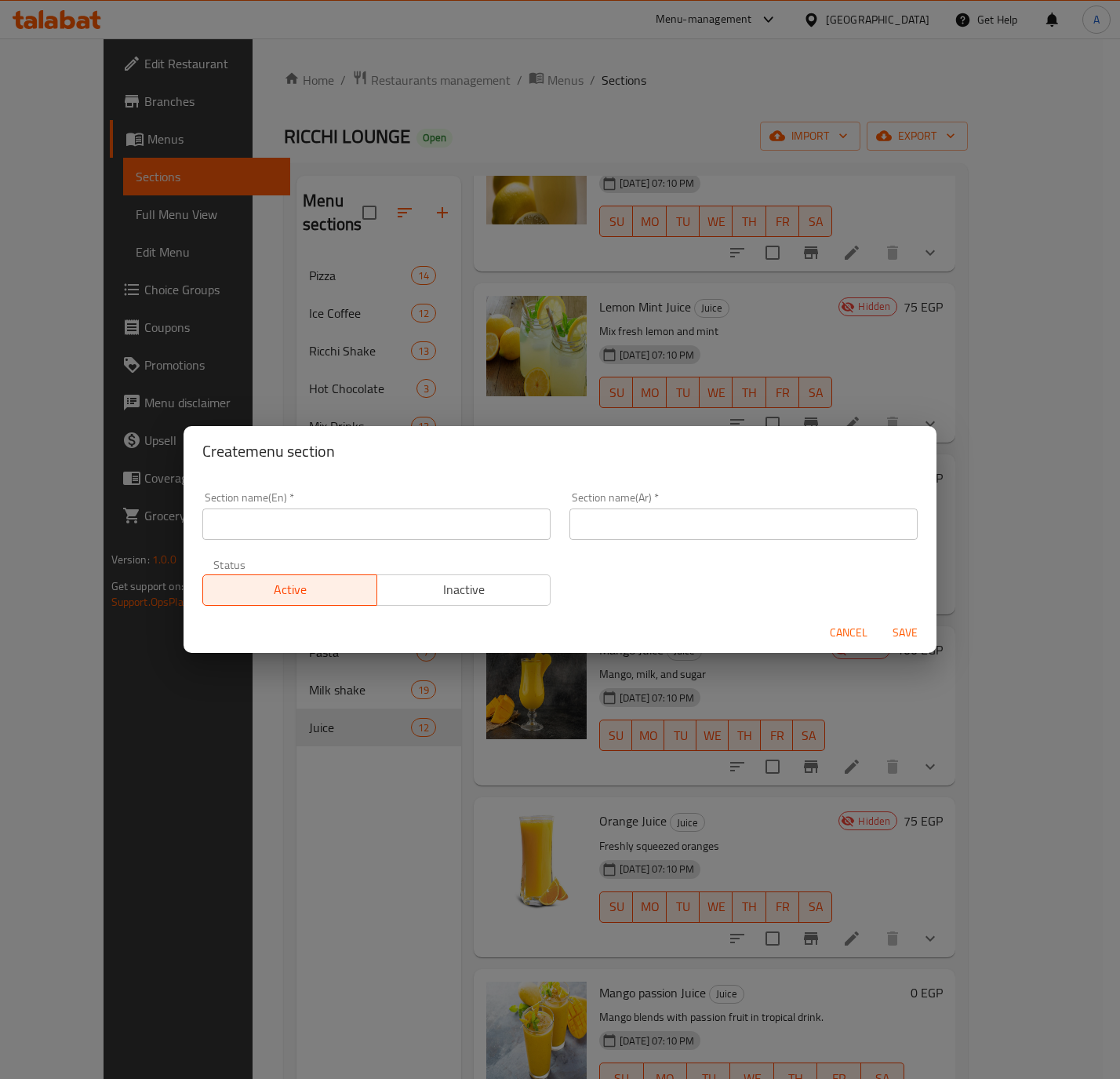
click at [844, 636] on span "Cancel" at bounding box center [848, 632] width 38 height 19
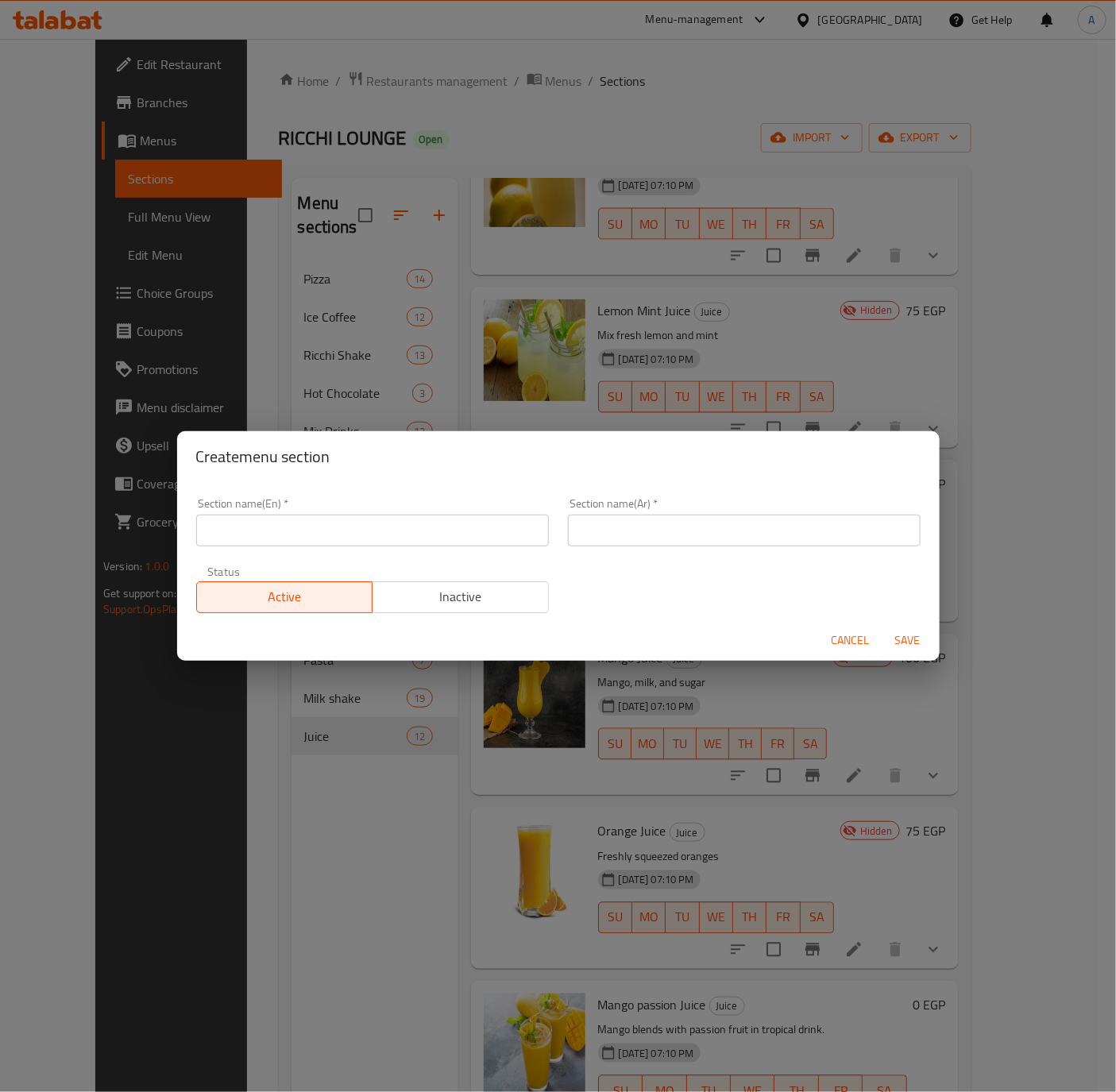
click at [827, 673] on p "Mango, milk, and sugar" at bounding box center [713, 683] width 229 height 20
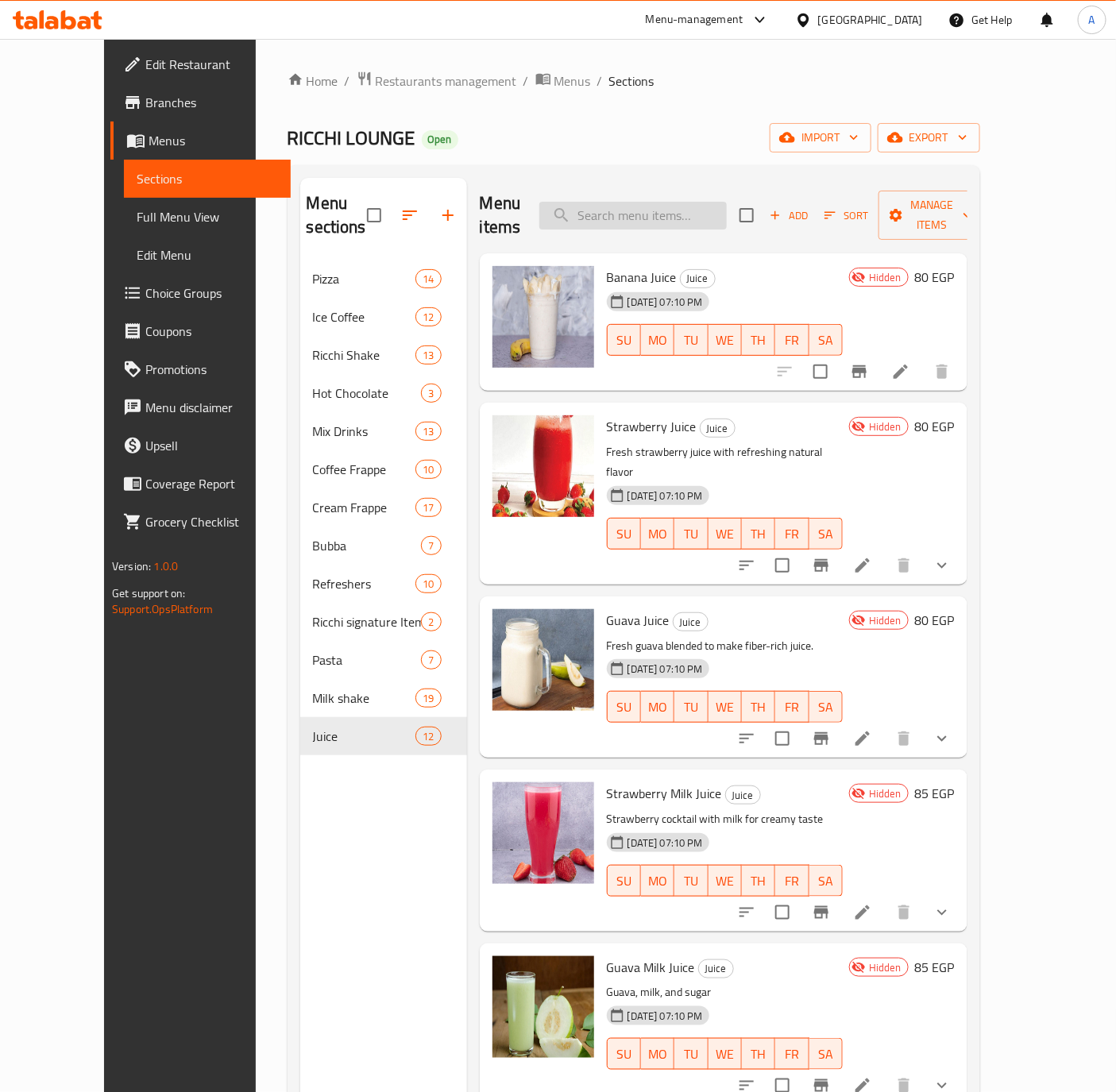
click at [662, 210] on input "search" at bounding box center [632, 215] width 187 height 28
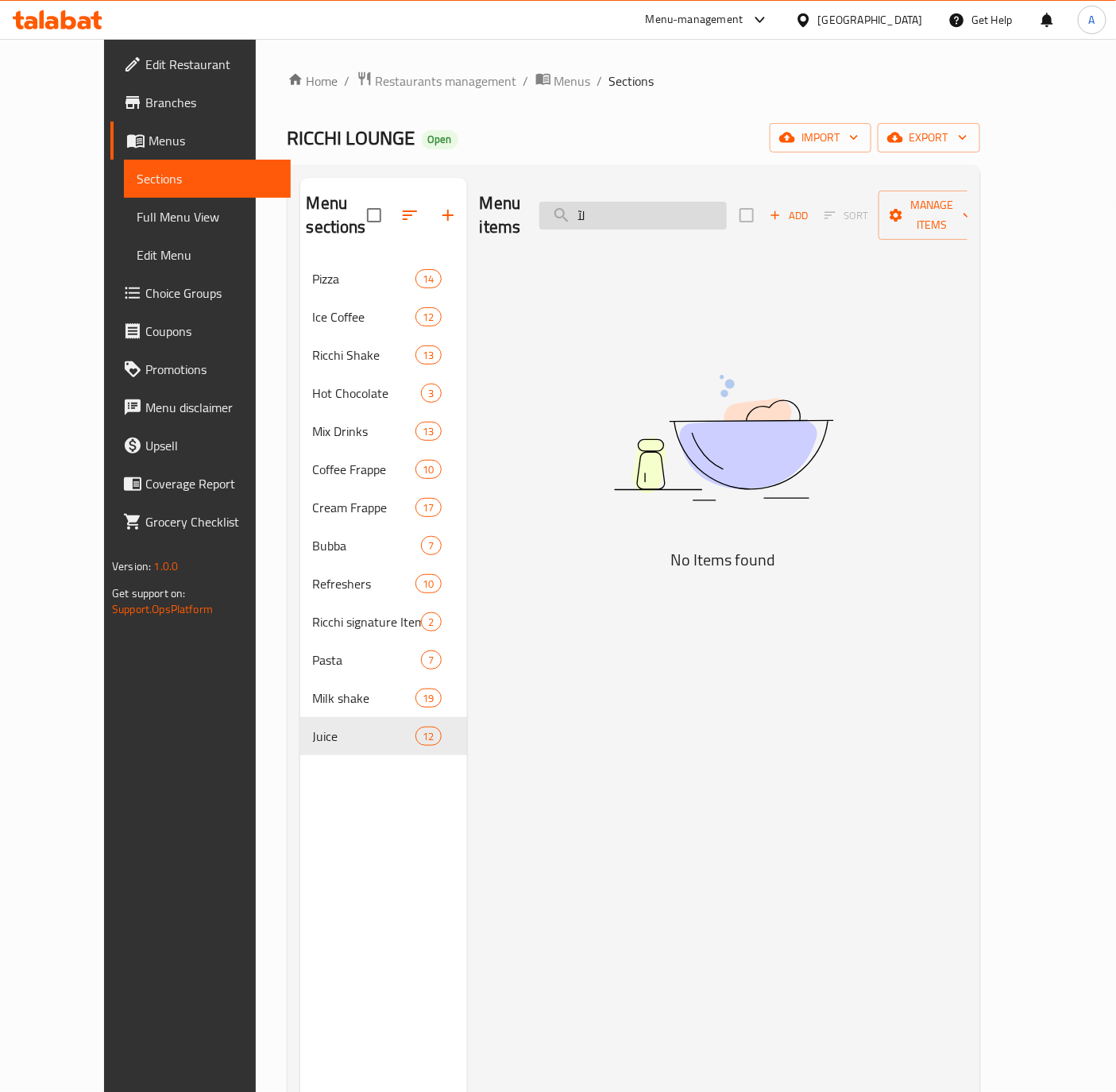
type input "ل"
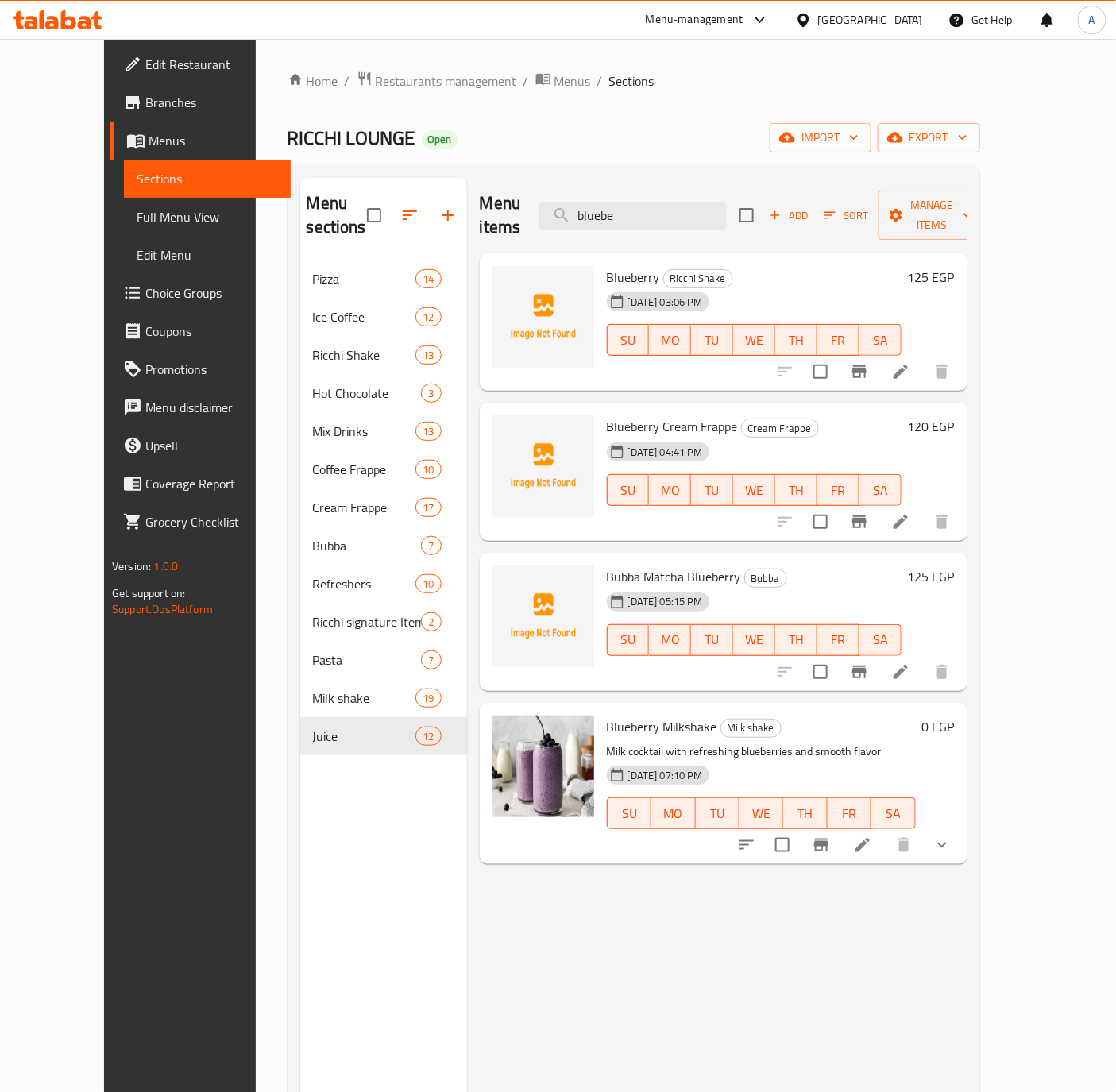
type input "bluebe"
click at [300, 803] on div "Menu sections Pizza 14 Ice Coffee 12 Ricchi Shake 13 Hot Chocolate 3 Mix Drinks…" at bounding box center [384, 724] width 167 height 1092
click at [439, 206] on icon "button" at bounding box center [447, 215] width 19 height 19
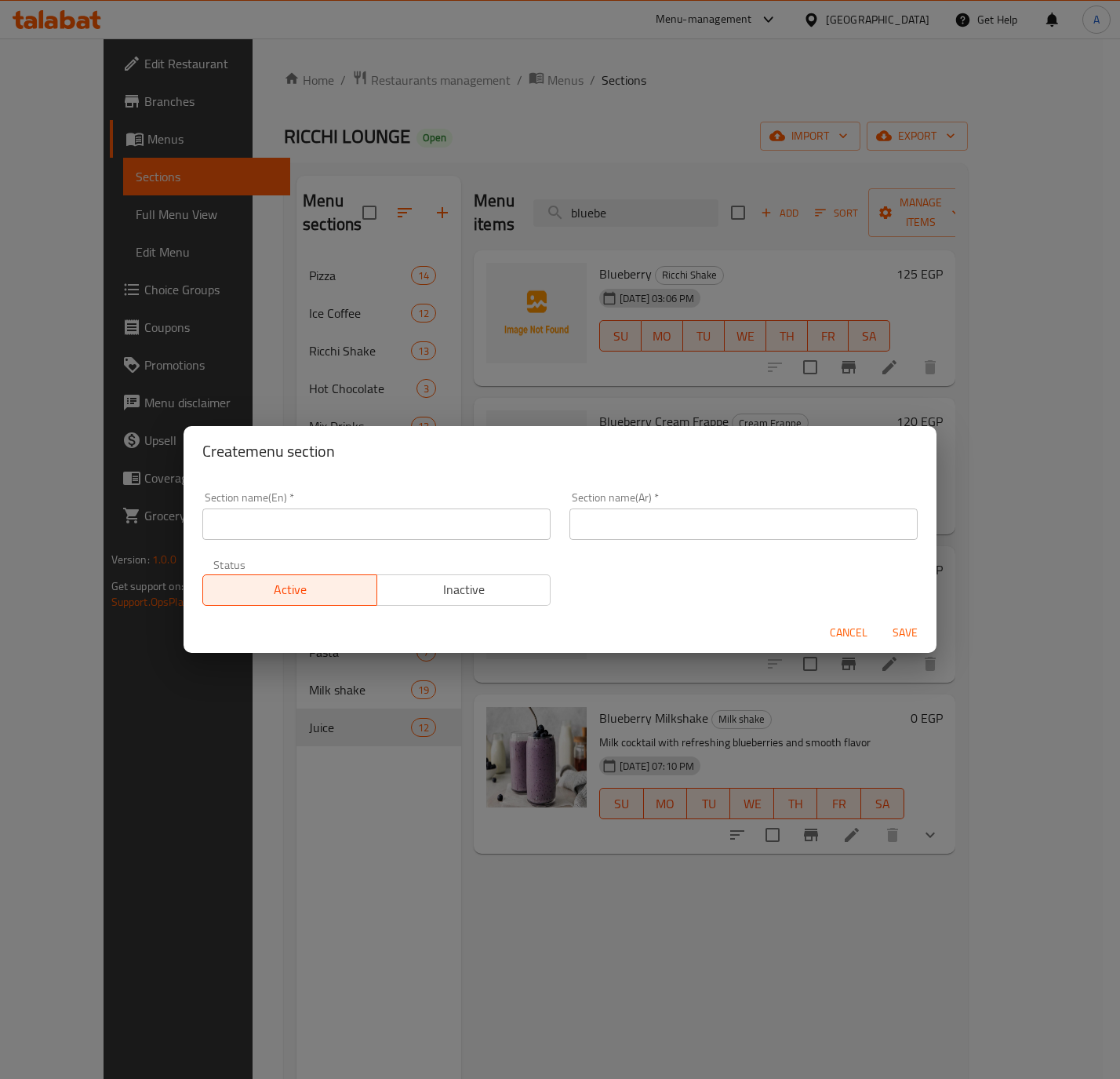
click at [279, 532] on input "text" at bounding box center [376, 525] width 348 height 32
type input "Smoothie"
click at [766, 513] on input "text" at bounding box center [743, 525] width 348 height 32
type input "السموذي"
click at [899, 639] on span "Save" at bounding box center [905, 632] width 38 height 19
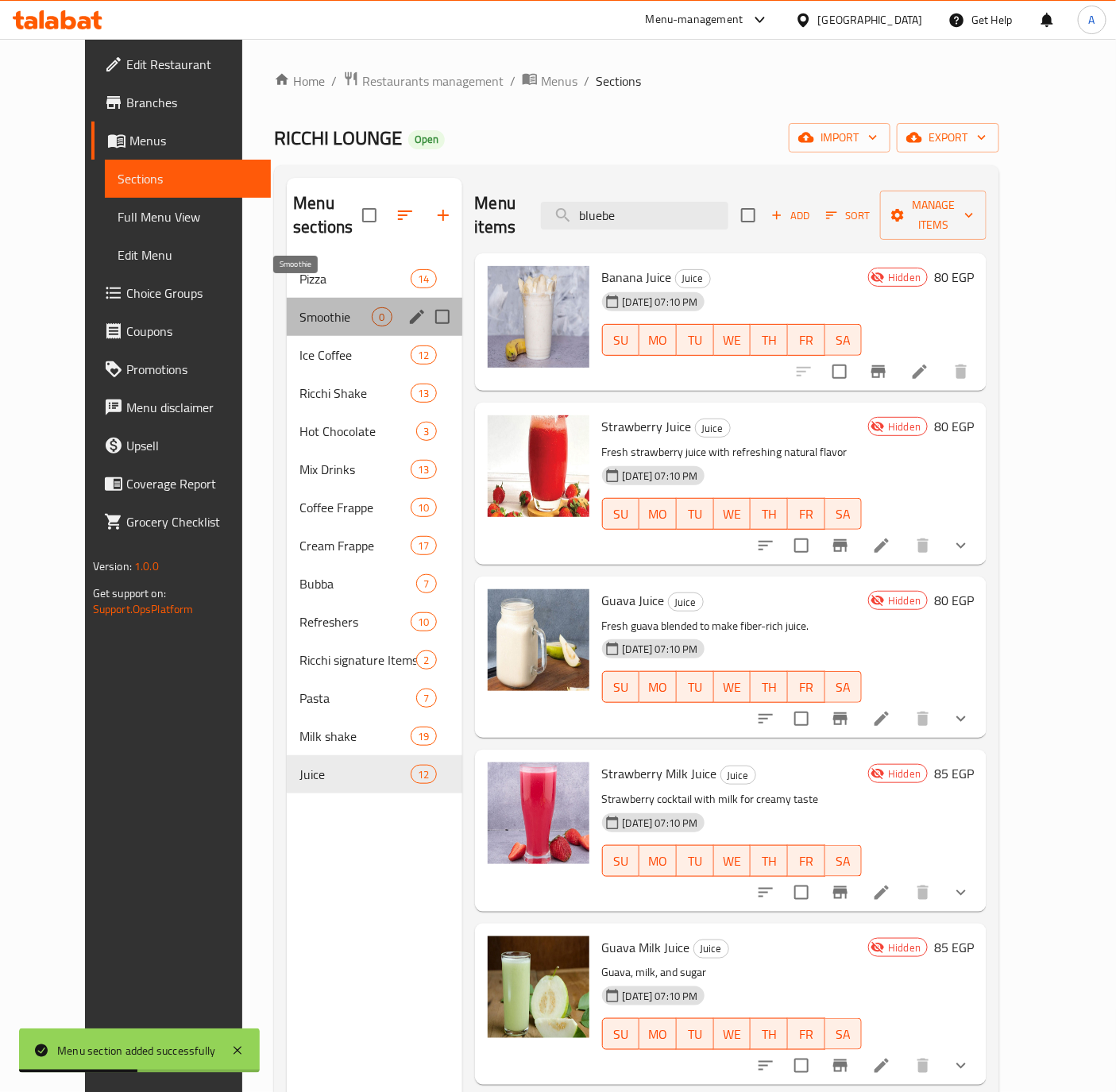
click at [299, 307] on span "Smoothie" at bounding box center [335, 316] width 72 height 19
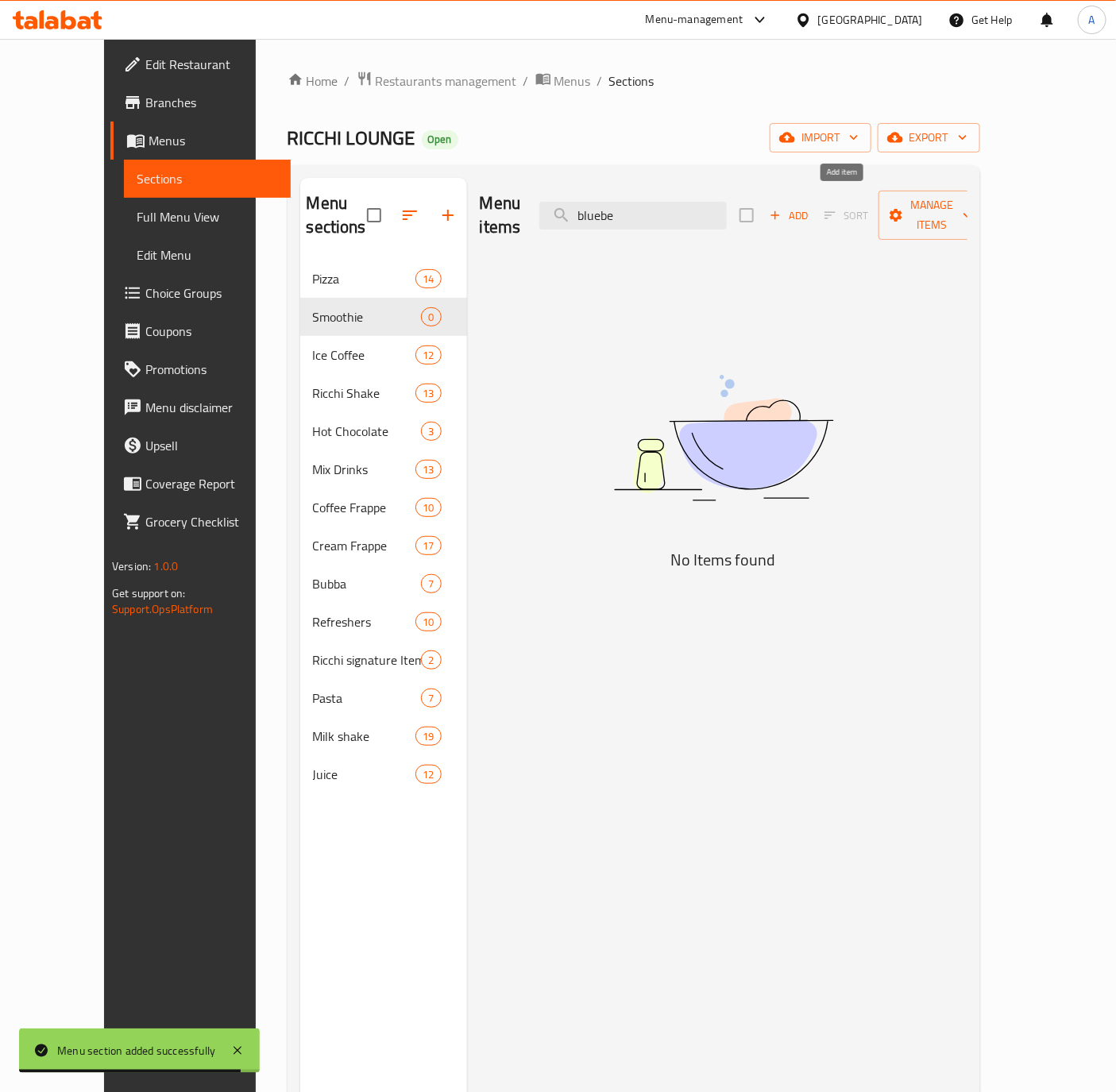
click at [810, 207] on span "Add" at bounding box center [788, 216] width 43 height 19
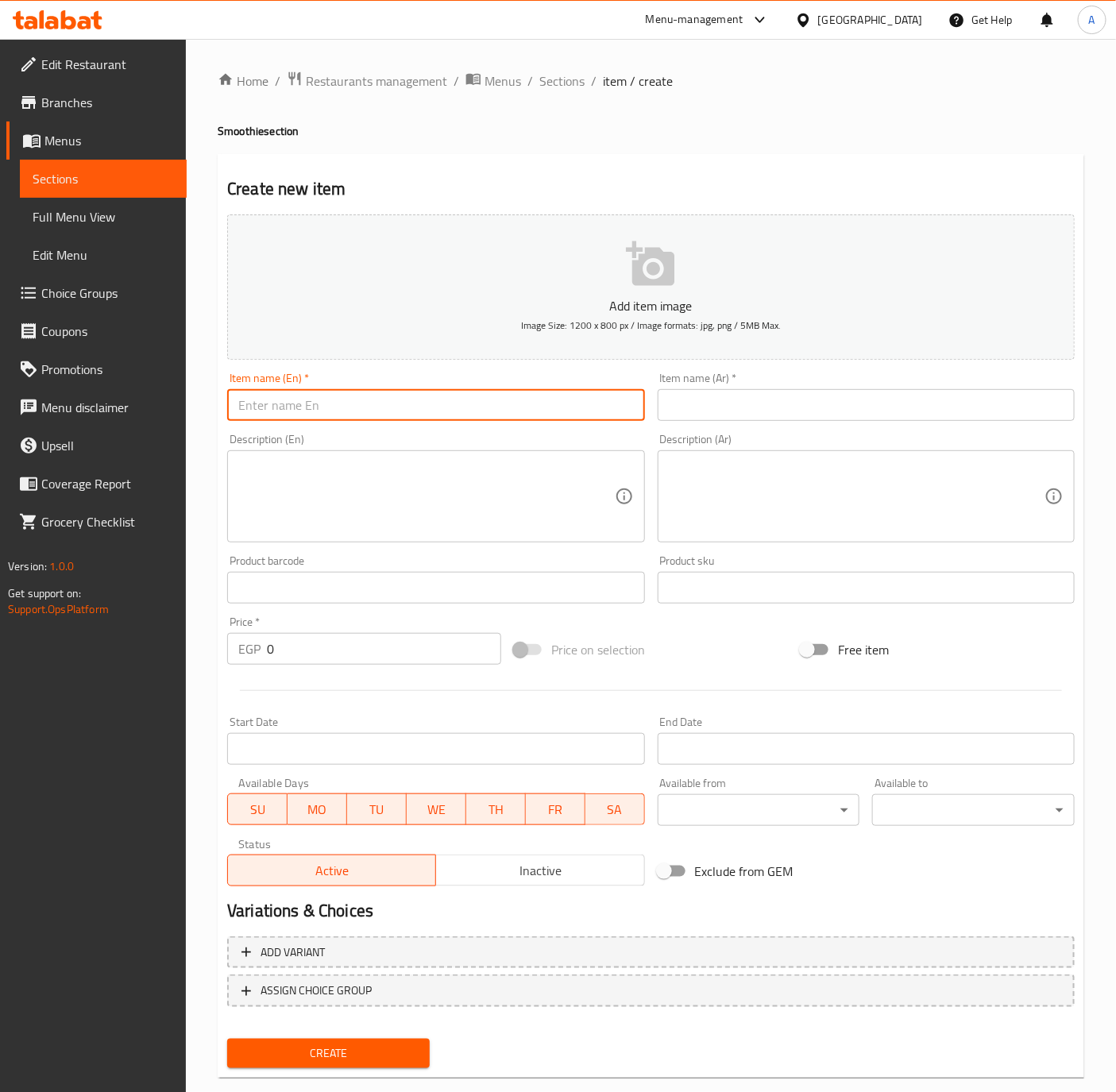
click at [313, 406] on input "text" at bounding box center [436, 405] width 417 height 32
type input "ل"
type input "Blueberry Smoothie"
click at [734, 386] on div "Item name (Ar)   * Item name (Ar) *" at bounding box center [867, 396] width 417 height 49
click at [734, 408] on input "text" at bounding box center [867, 405] width 417 height 32
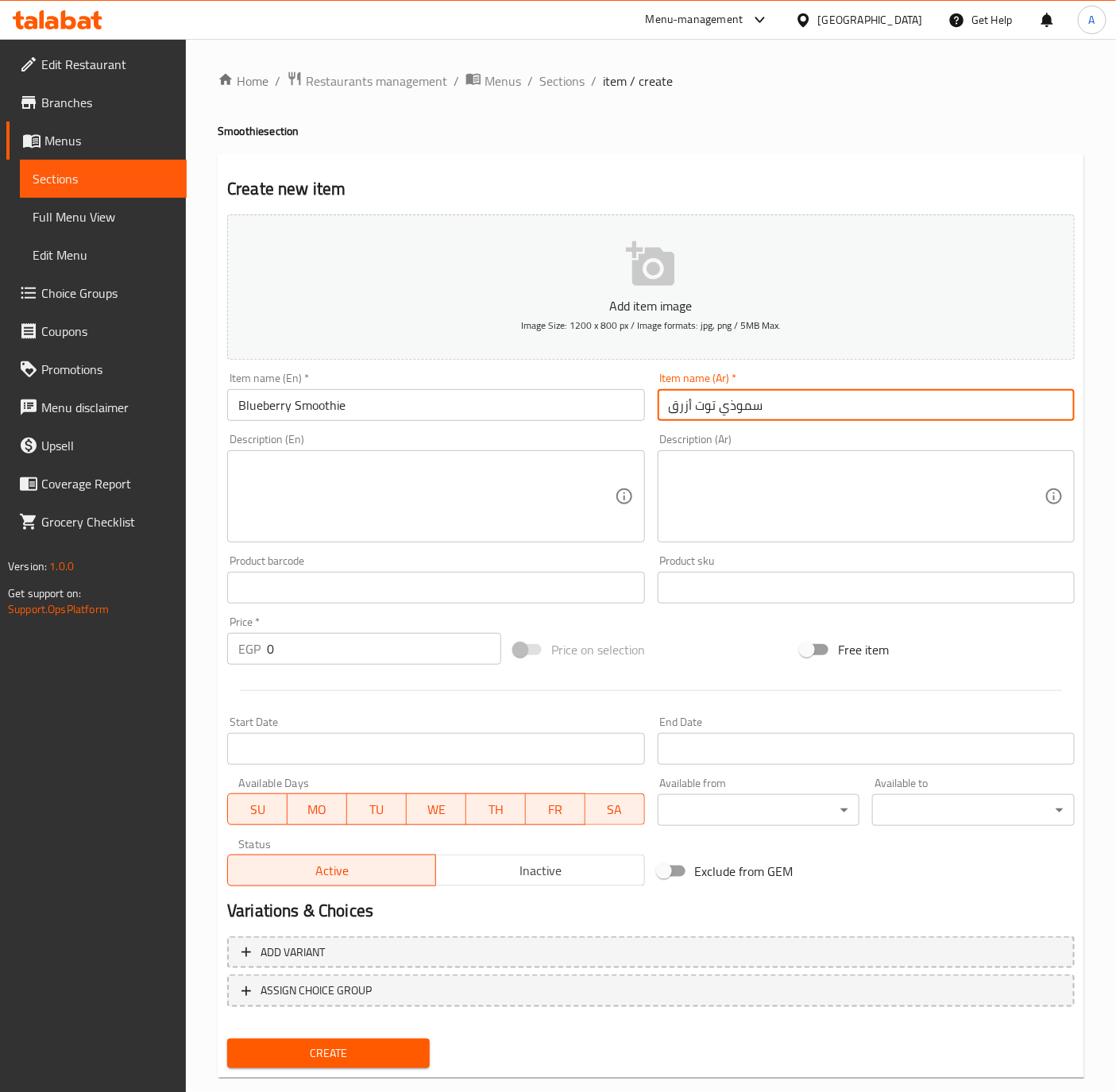
type input "سموذي توت أزرق"
click at [372, 660] on input "0" at bounding box center [384, 649] width 234 height 32
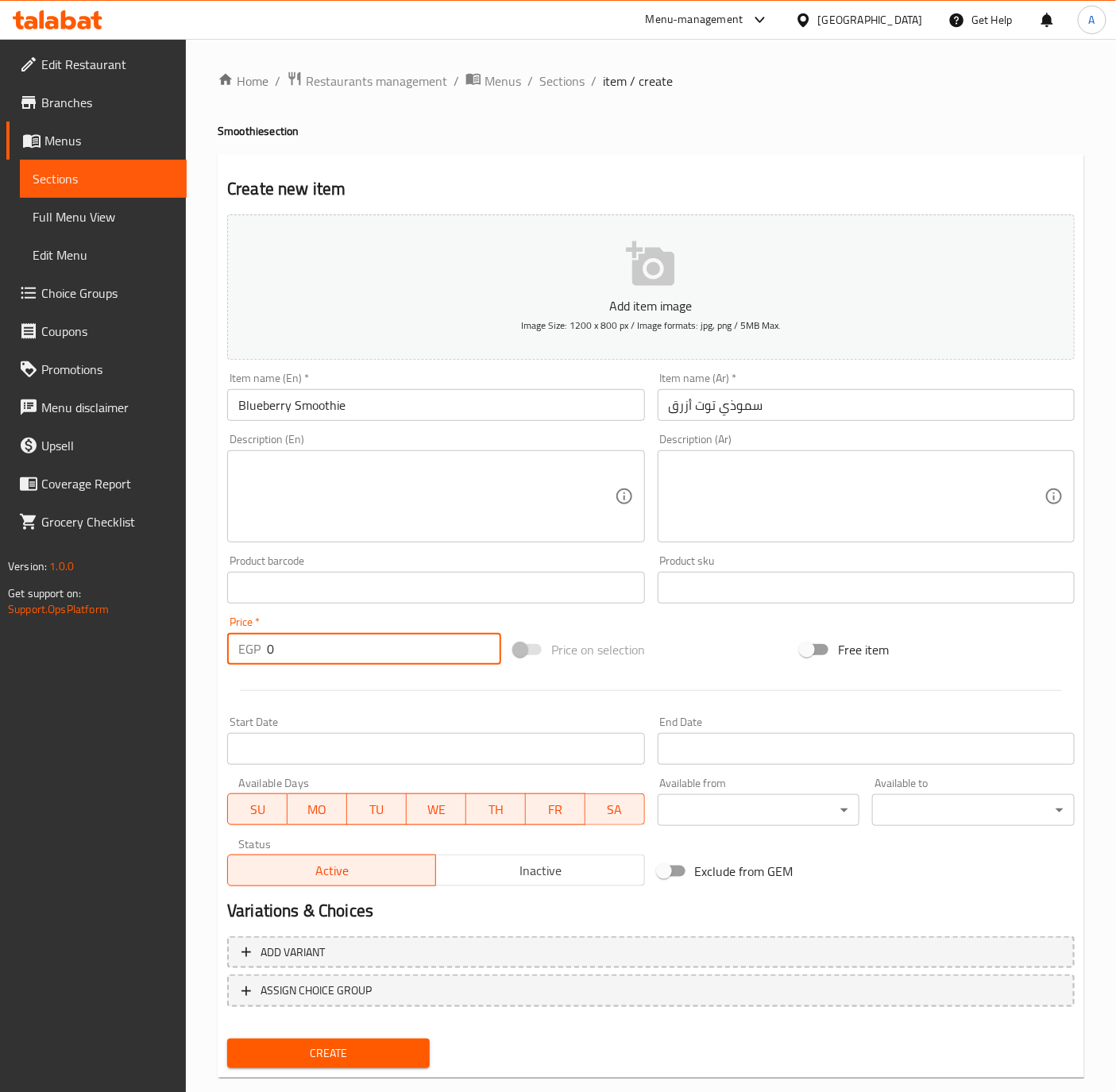
click at [372, 660] on input "0" at bounding box center [384, 649] width 234 height 32
type input "100"
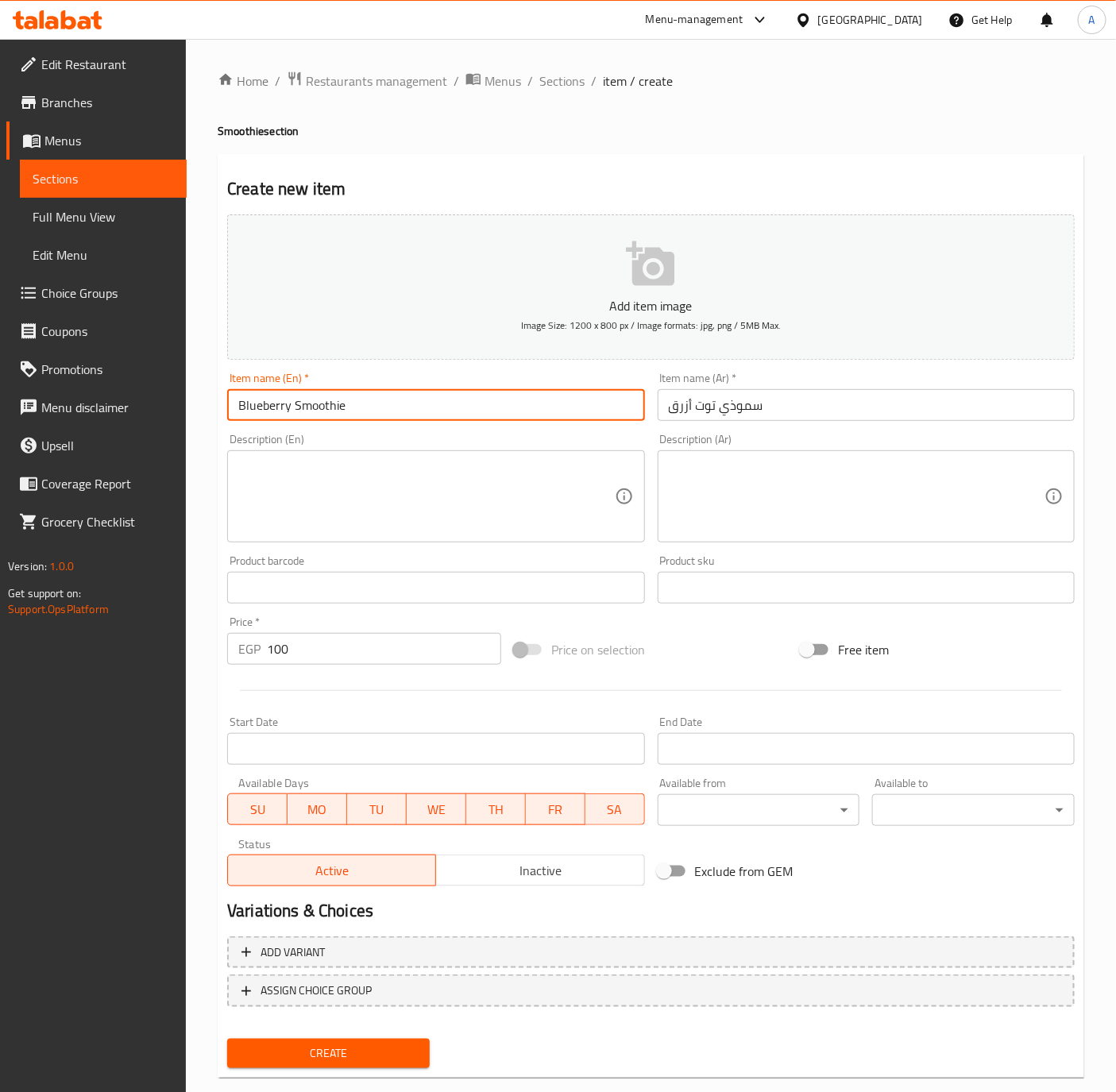
click at [342, 401] on input "Blueberry Smoothie" at bounding box center [436, 405] width 417 height 32
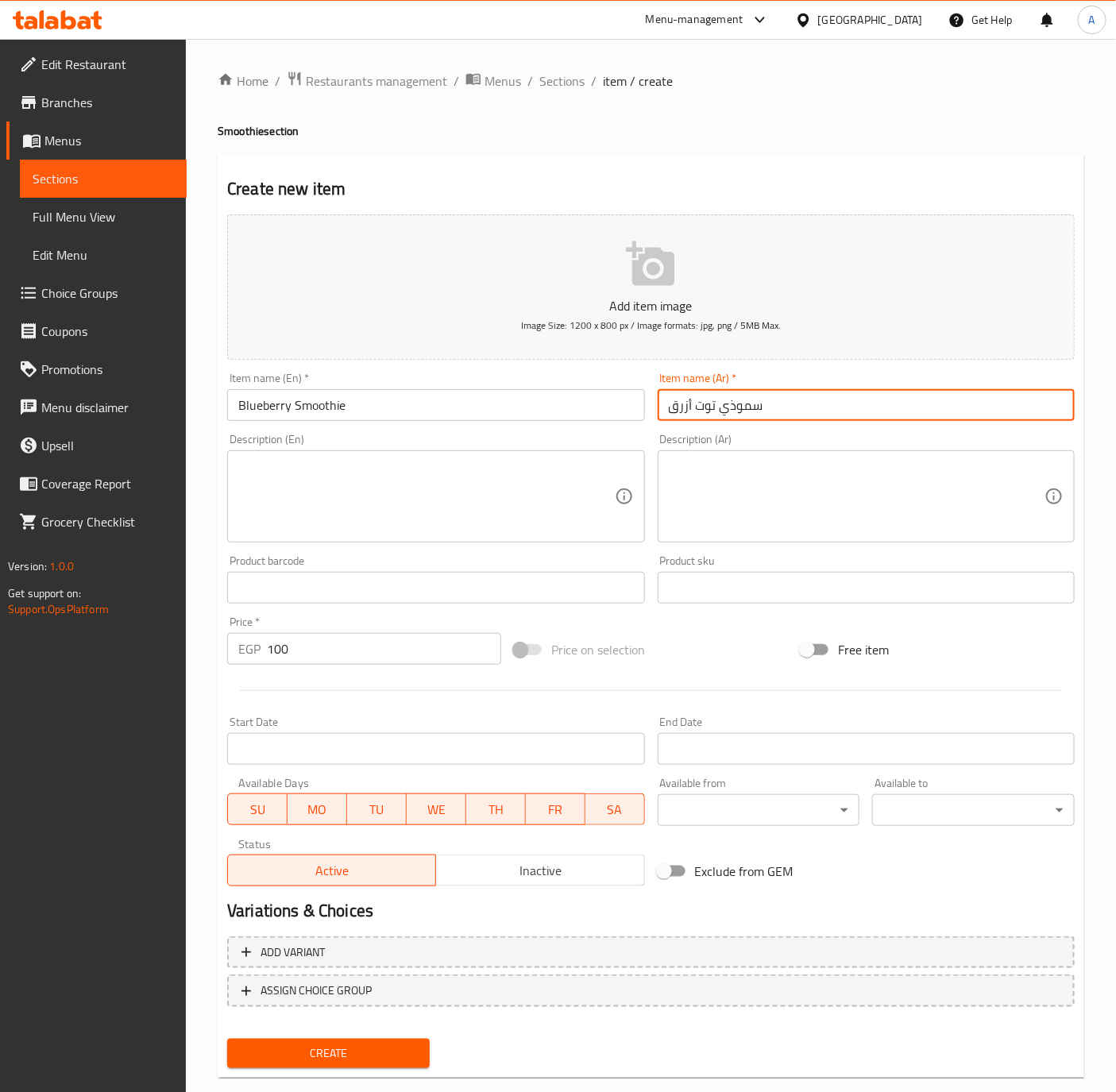
drag, startPoint x: 719, startPoint y: 401, endPoint x: 787, endPoint y: 410, distance: 68.6
click at [787, 410] on input "سموذي توت أزرق" at bounding box center [867, 405] width 417 height 32
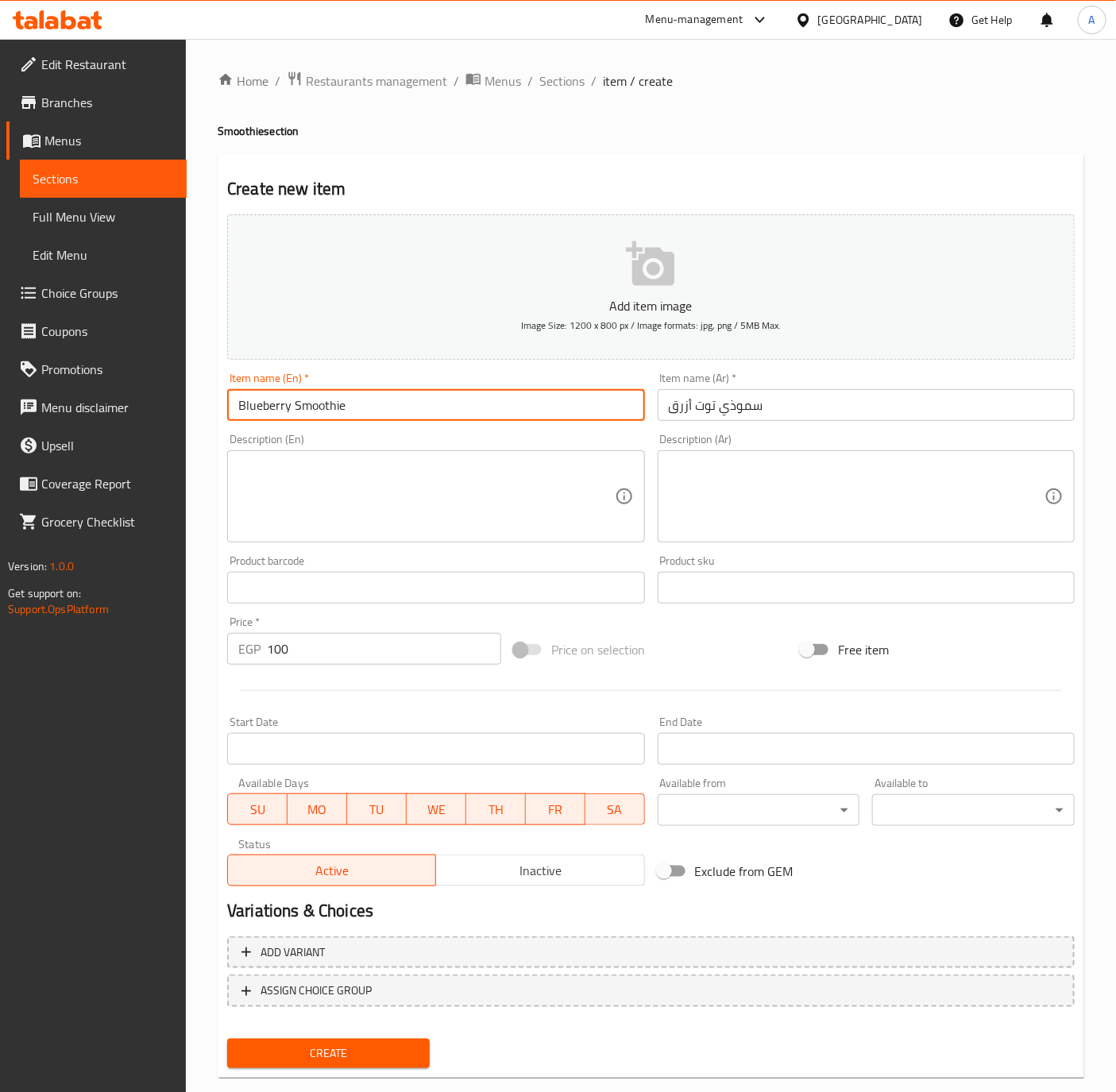
click at [525, 415] on input "Blueberry Smoothie" at bounding box center [436, 405] width 417 height 32
click at [227, 1039] on button "Create" at bounding box center [328, 1053] width 202 height 29
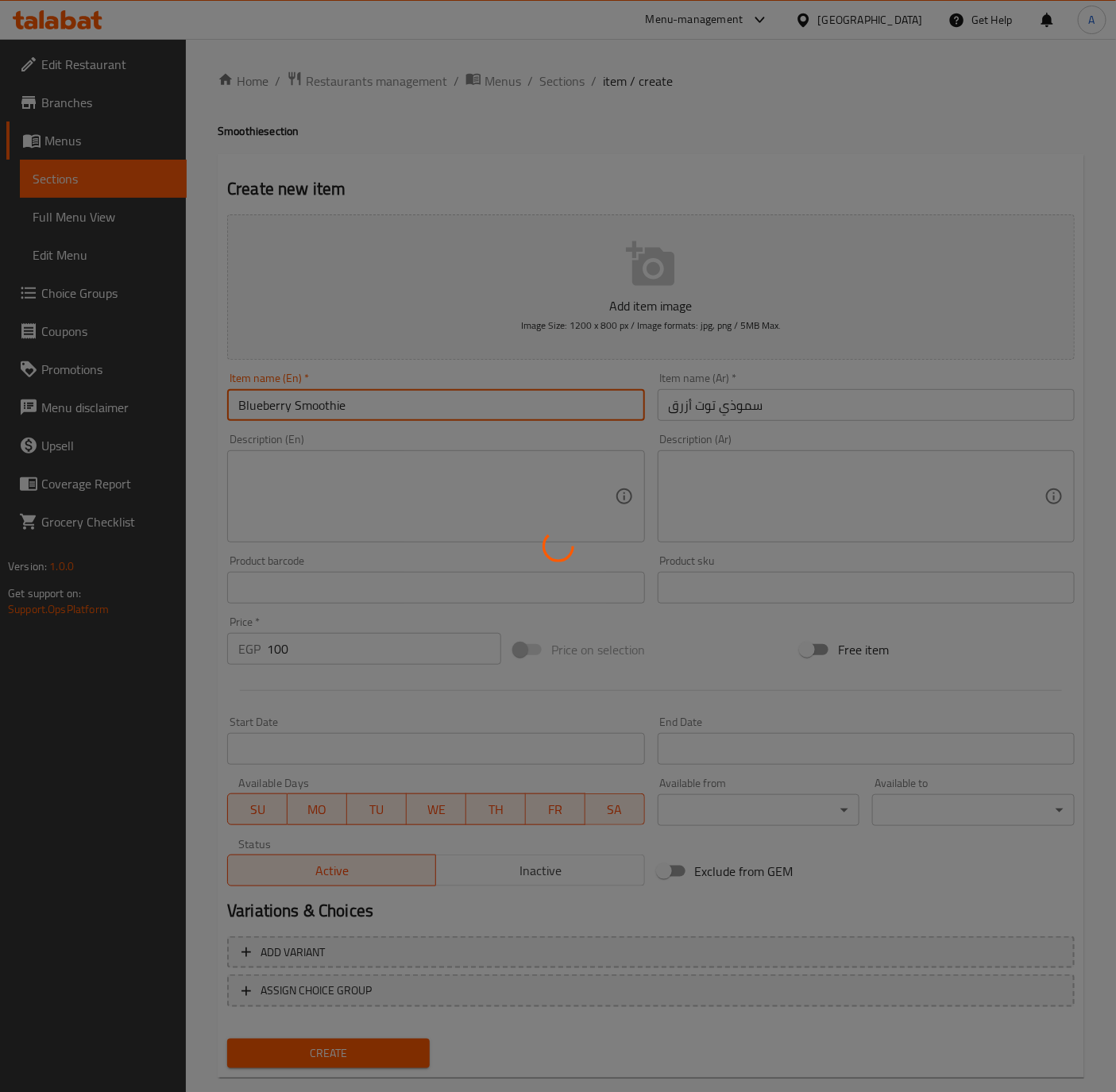
type input "0"
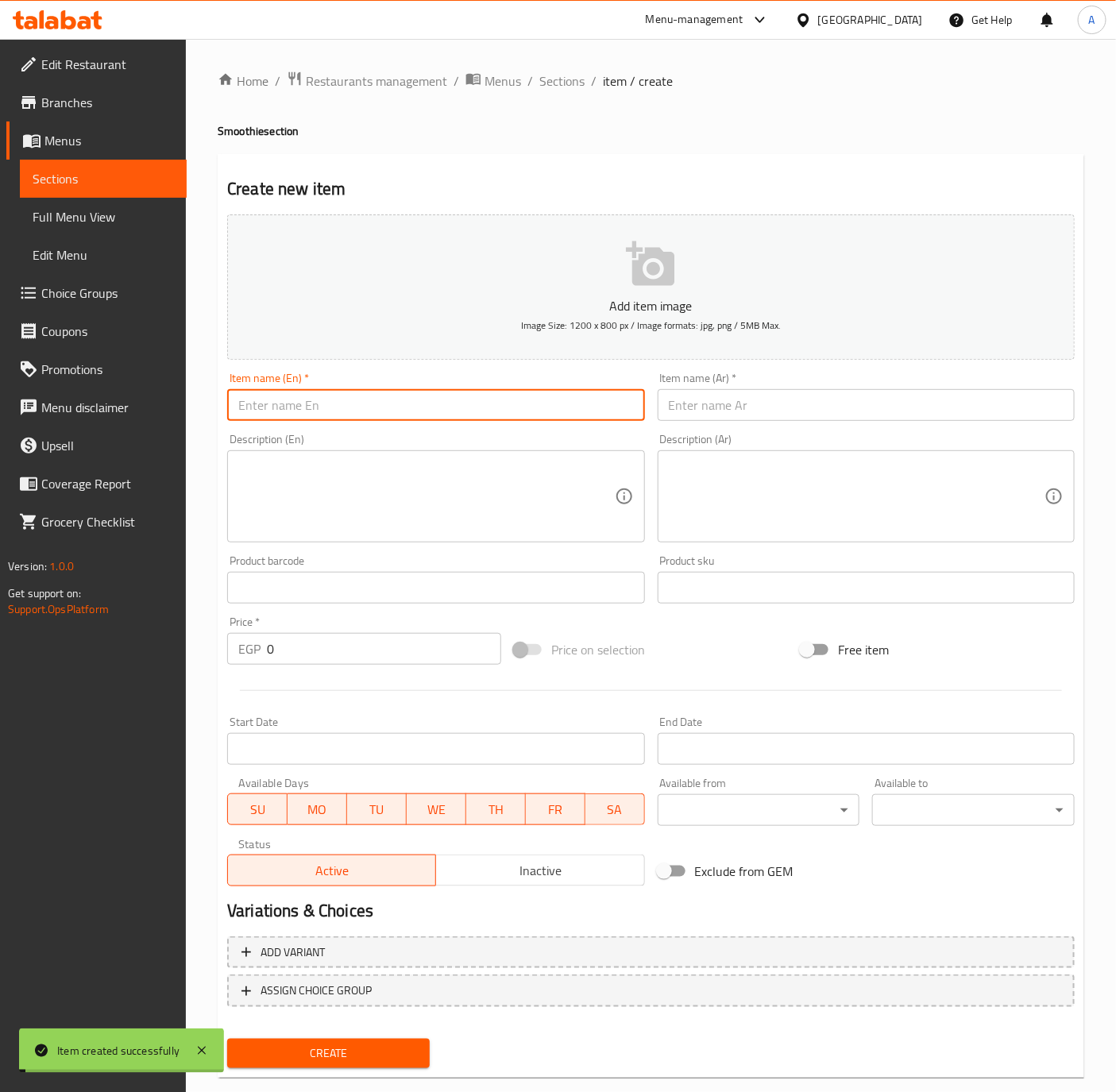
click at [420, 420] on input "text" at bounding box center [436, 405] width 417 height 32
click at [419, 402] on input "text" at bounding box center [436, 405] width 417 height 32
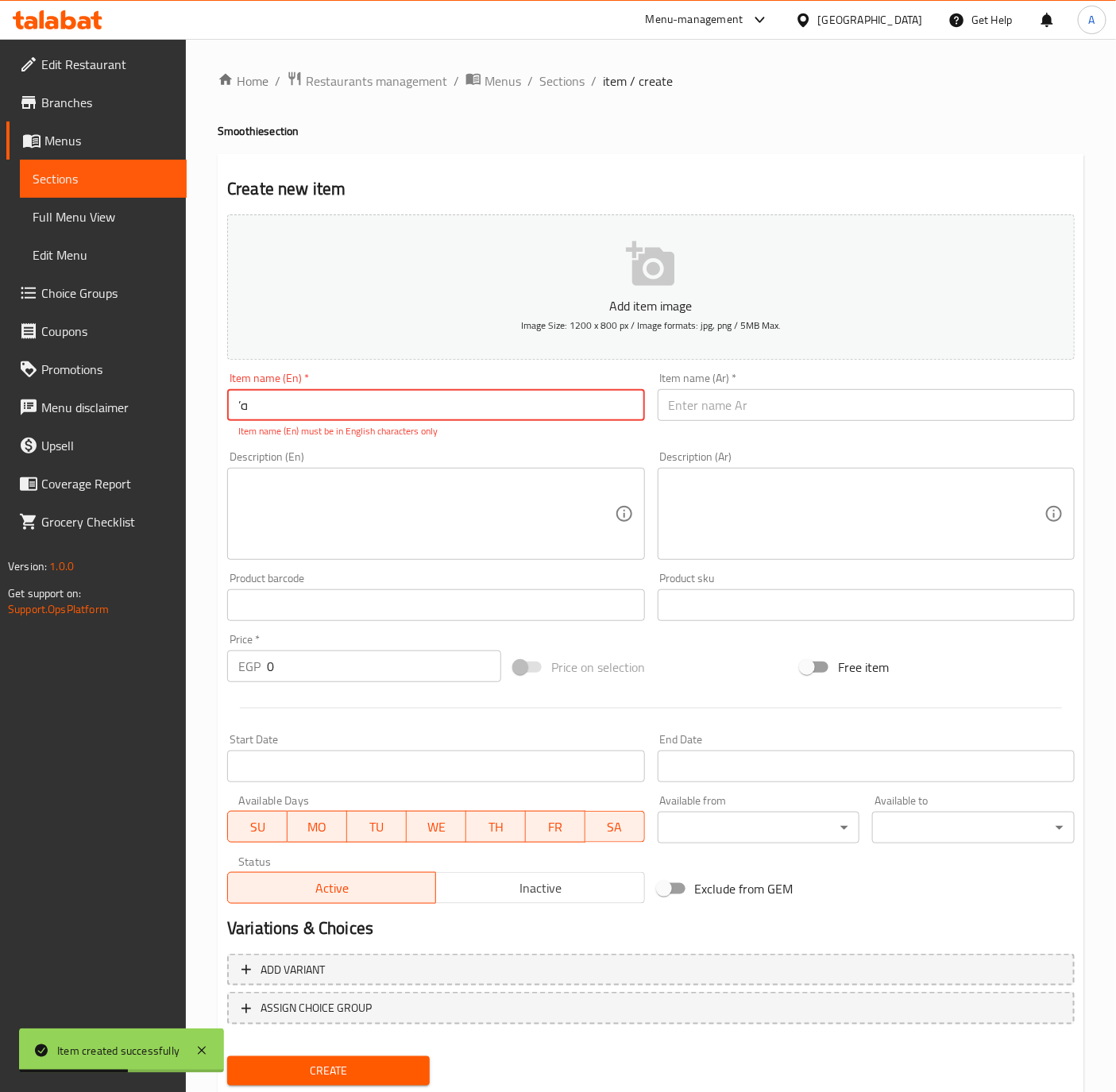
type input "’"
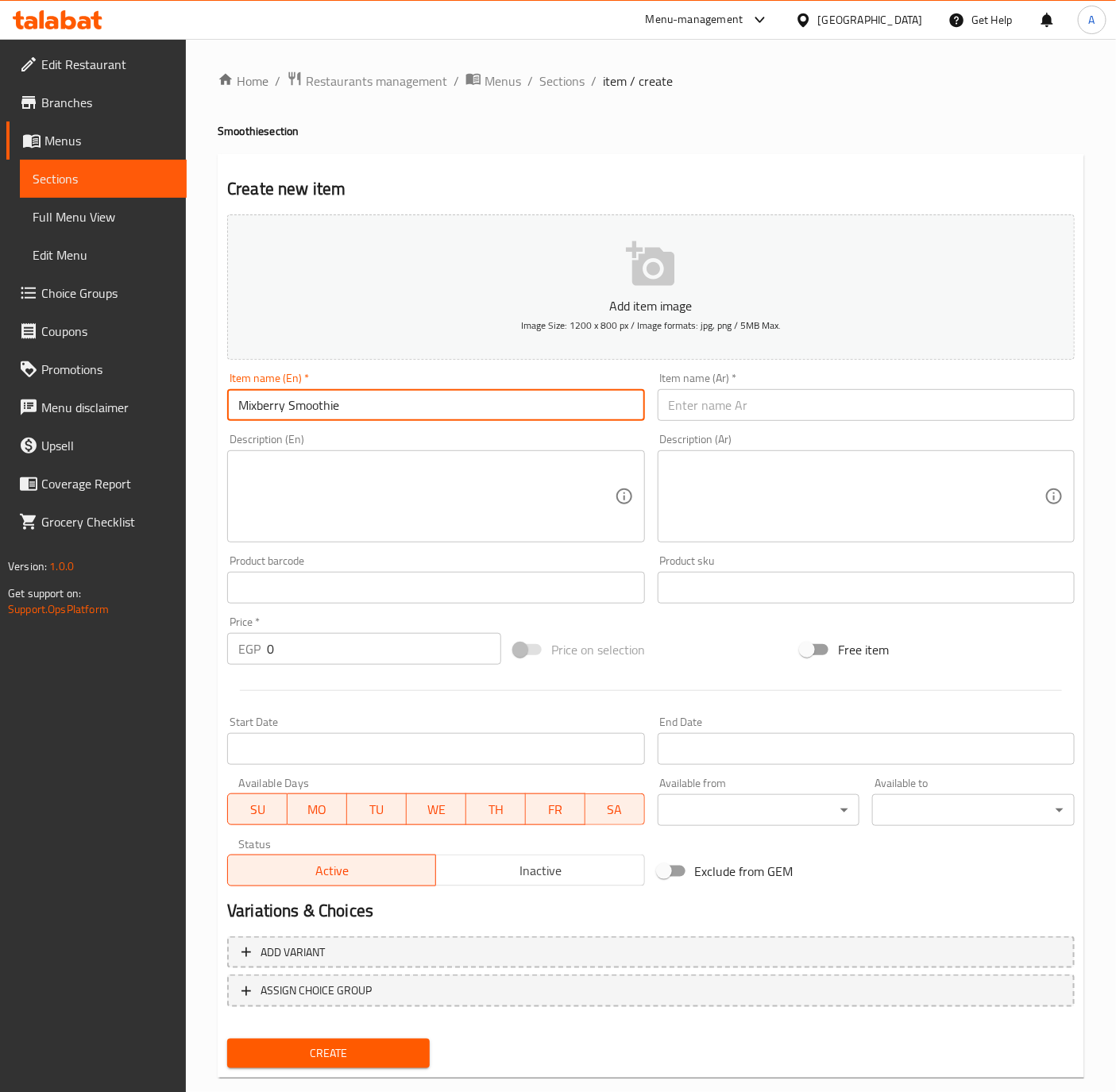
type input "Mixberry Smoothie"
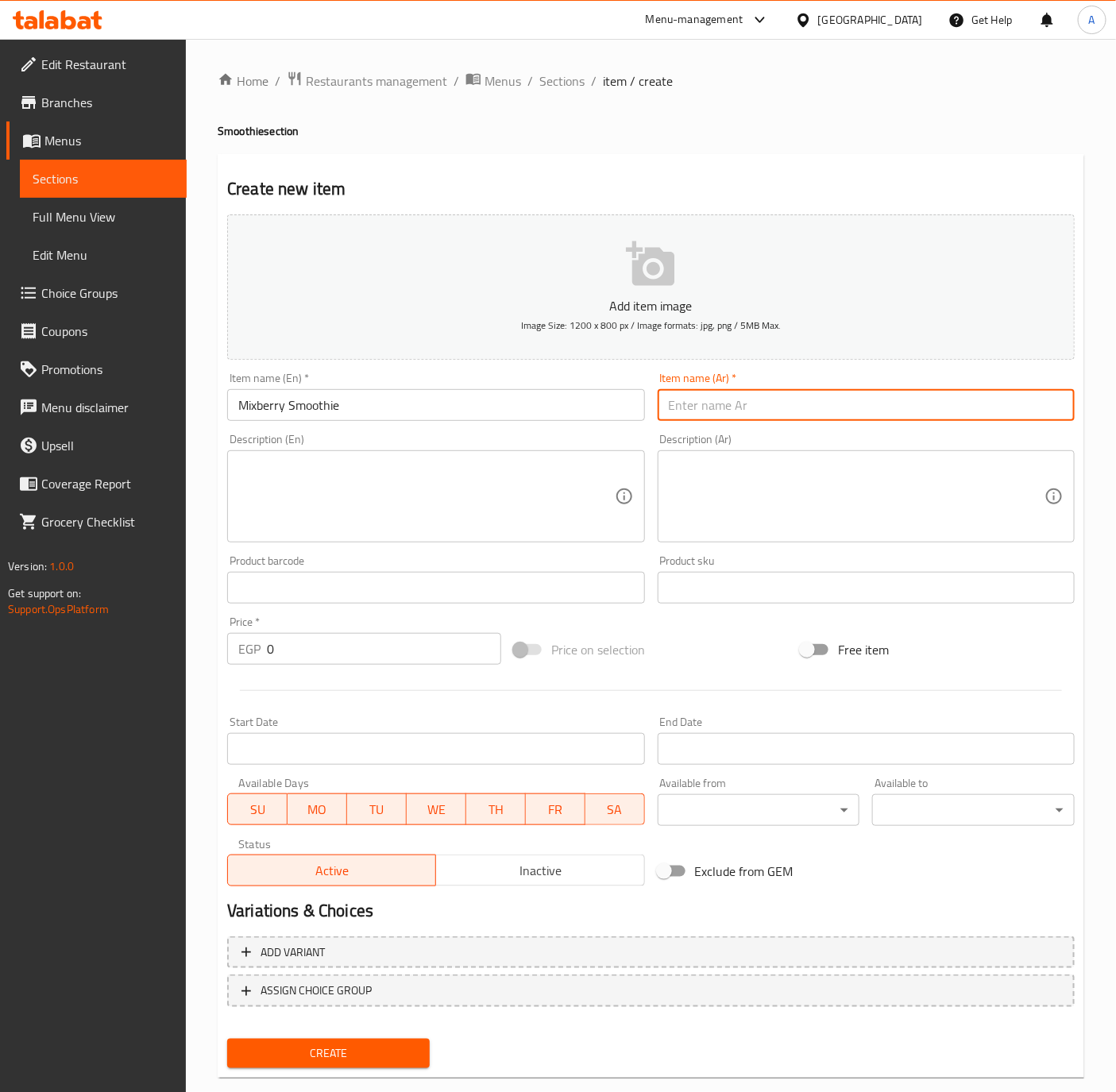
click at [772, 400] on input "text" at bounding box center [867, 405] width 417 height 32
type input "م"
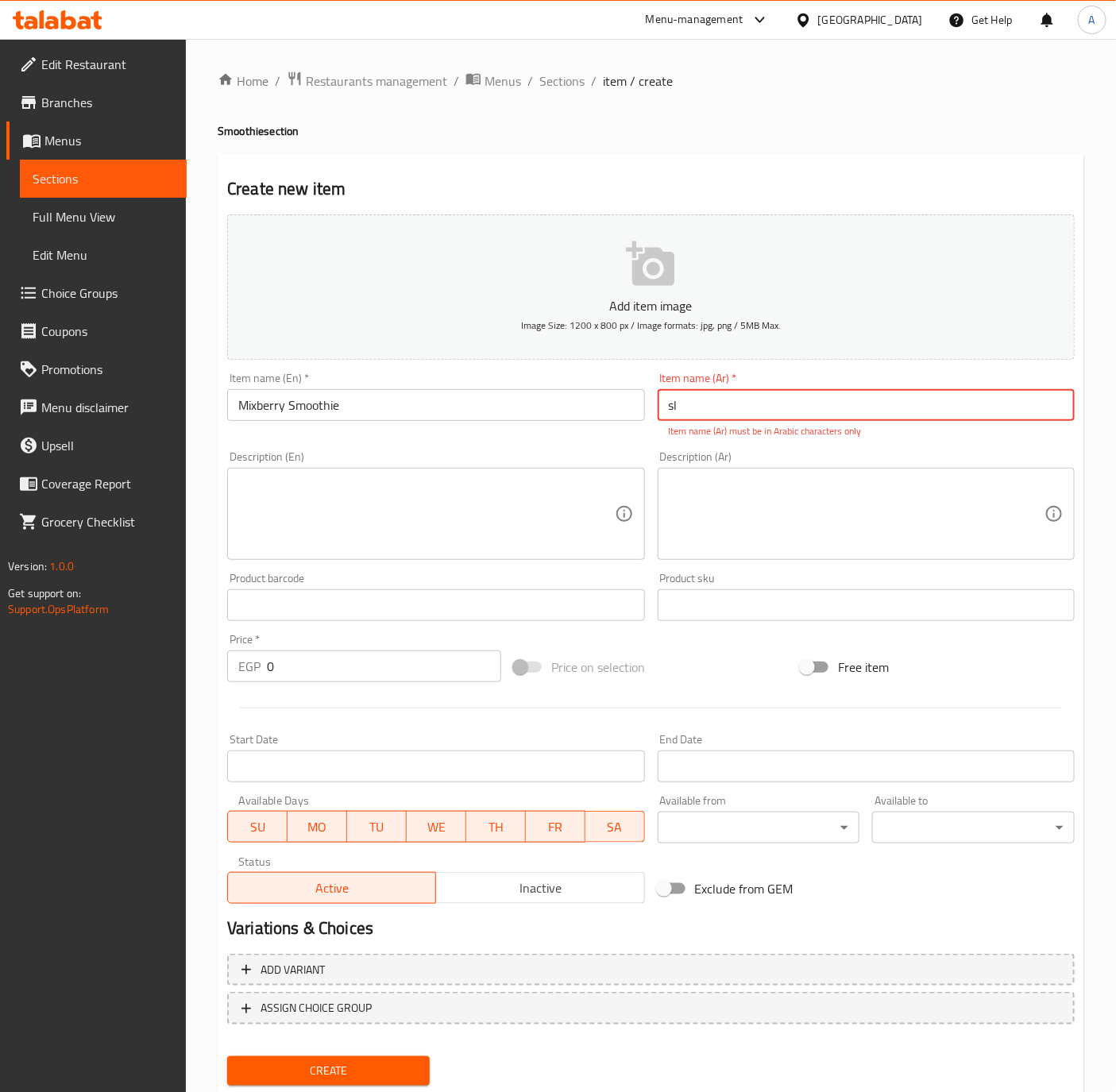
type input "s"
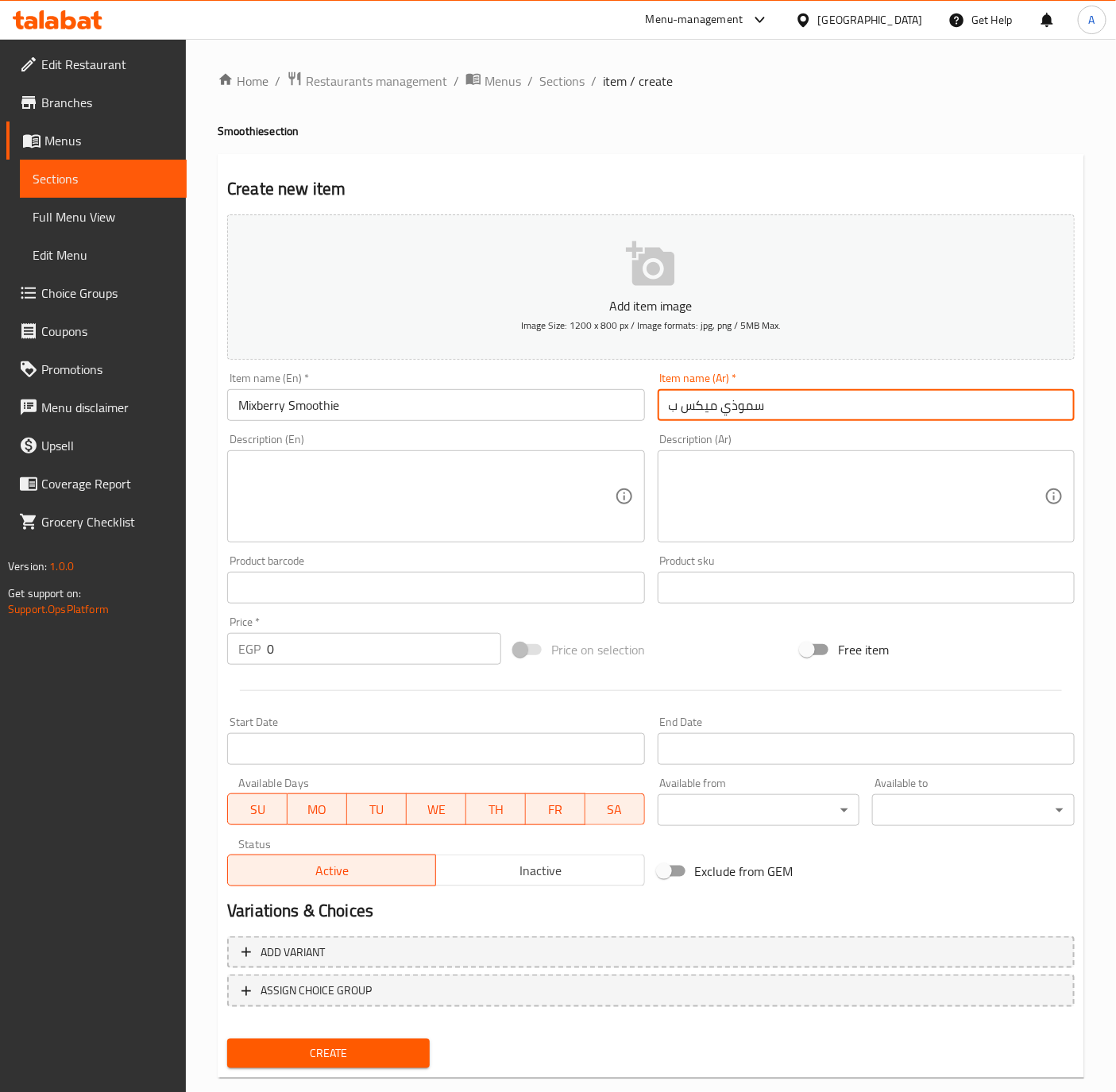
type input "سموذي ميكس بيري"
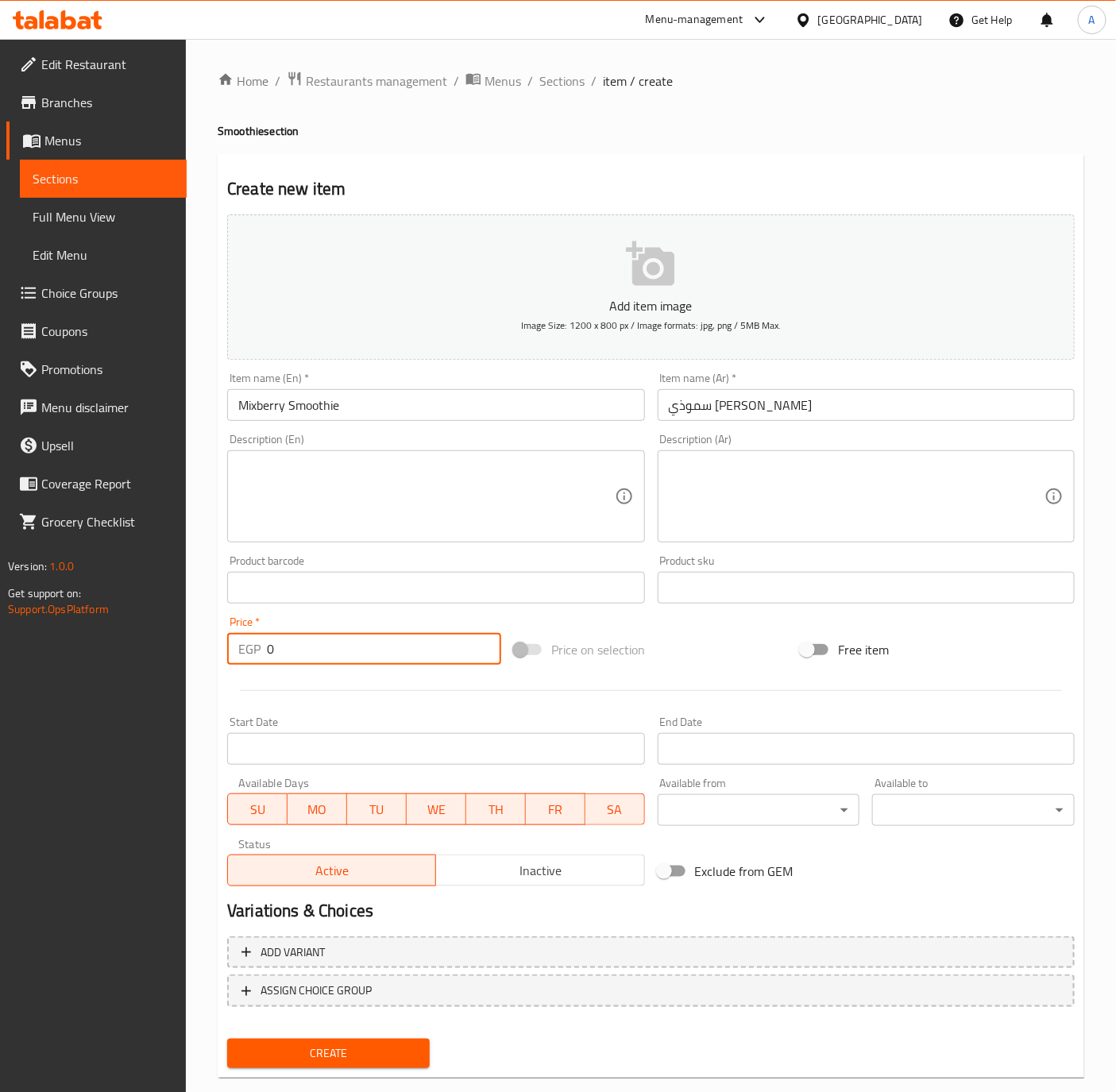
click at [321, 653] on input "0" at bounding box center [384, 649] width 234 height 32
type input "100"
click at [227, 1039] on button "Create" at bounding box center [328, 1053] width 202 height 29
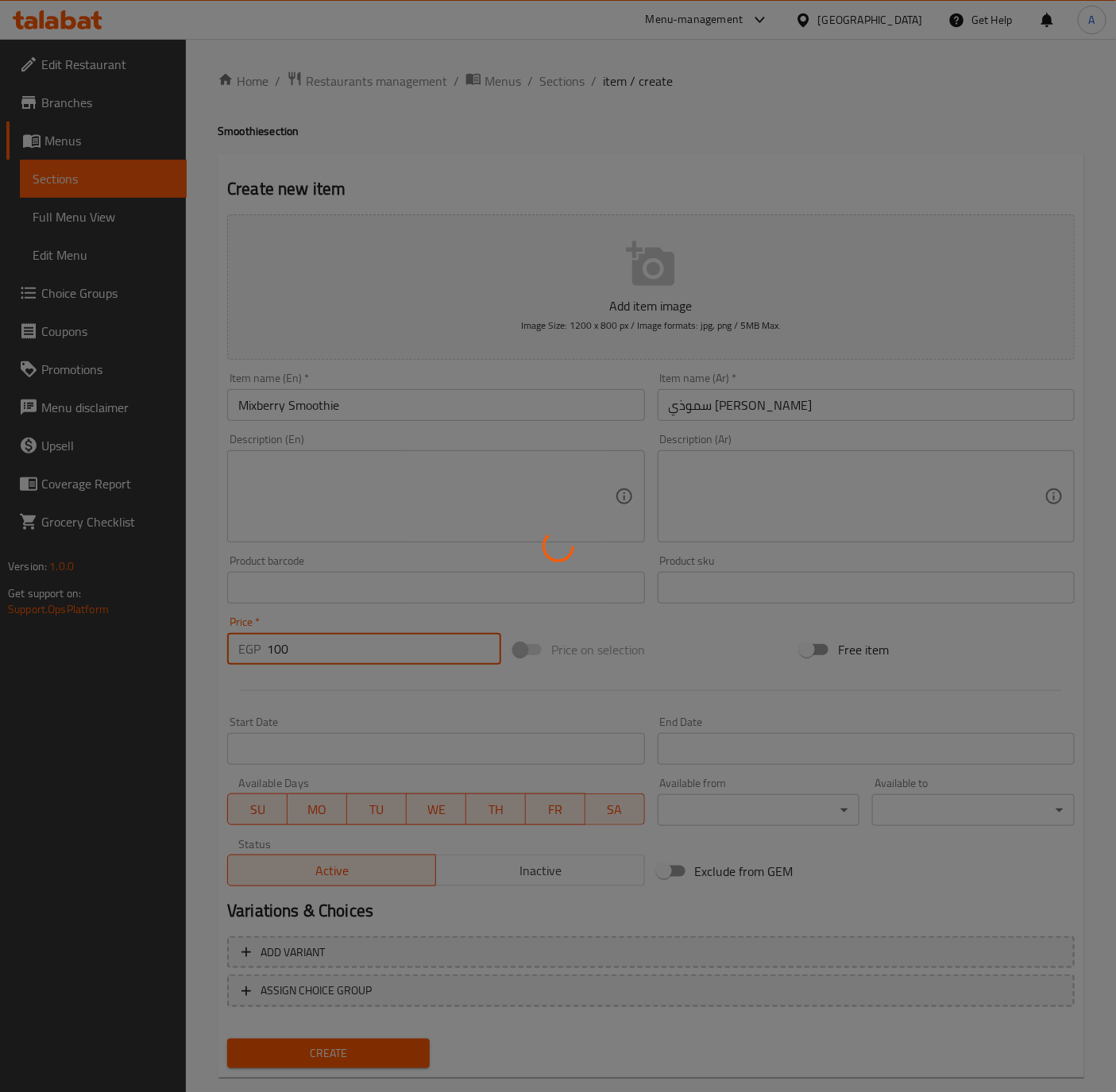
type input "0"
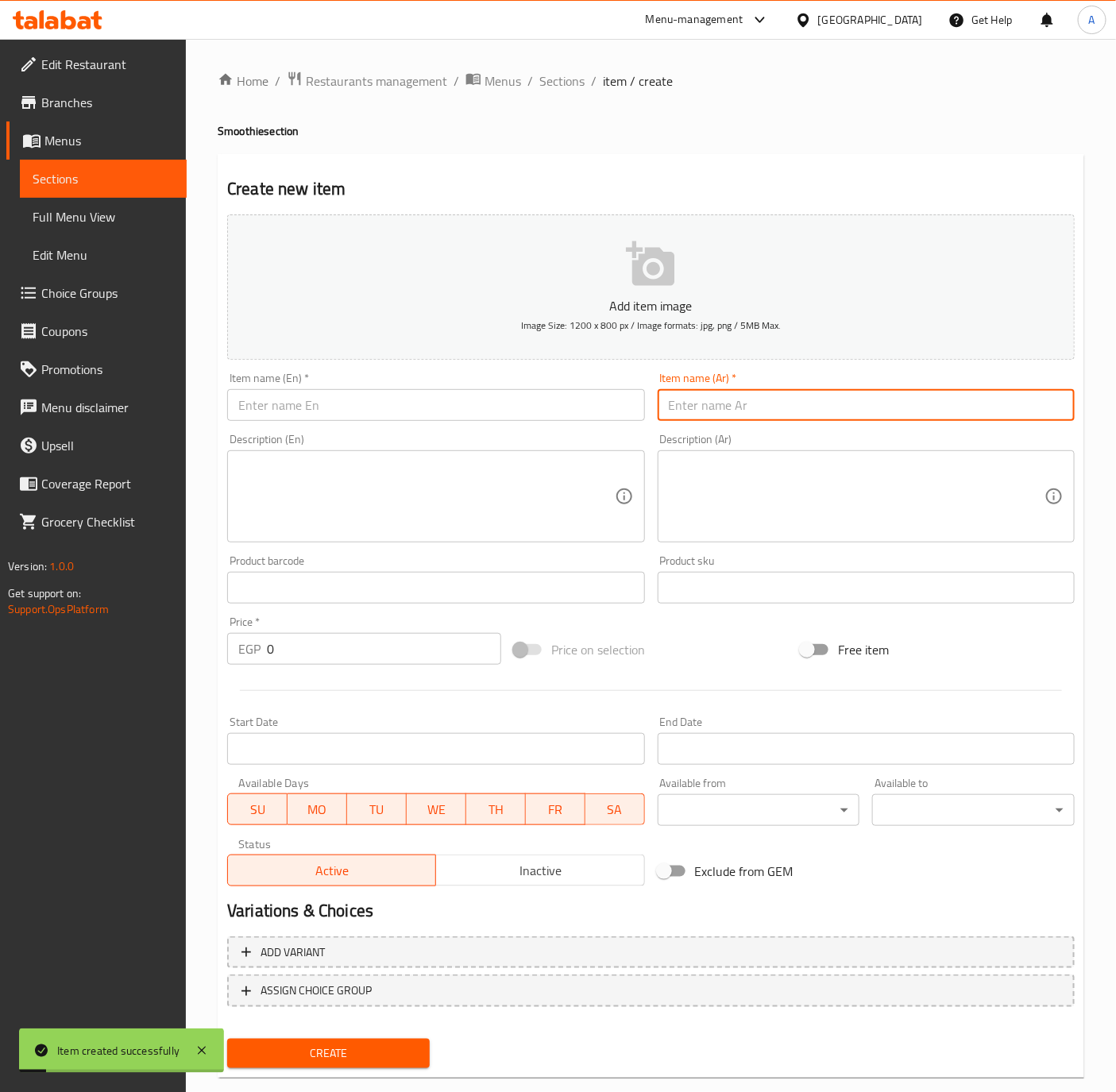
click at [859, 398] on input "text" at bounding box center [867, 405] width 417 height 32
type input "سموذي فراولة"
click at [231, 133] on h4 "Smoothie section" at bounding box center [651, 131] width 867 height 16
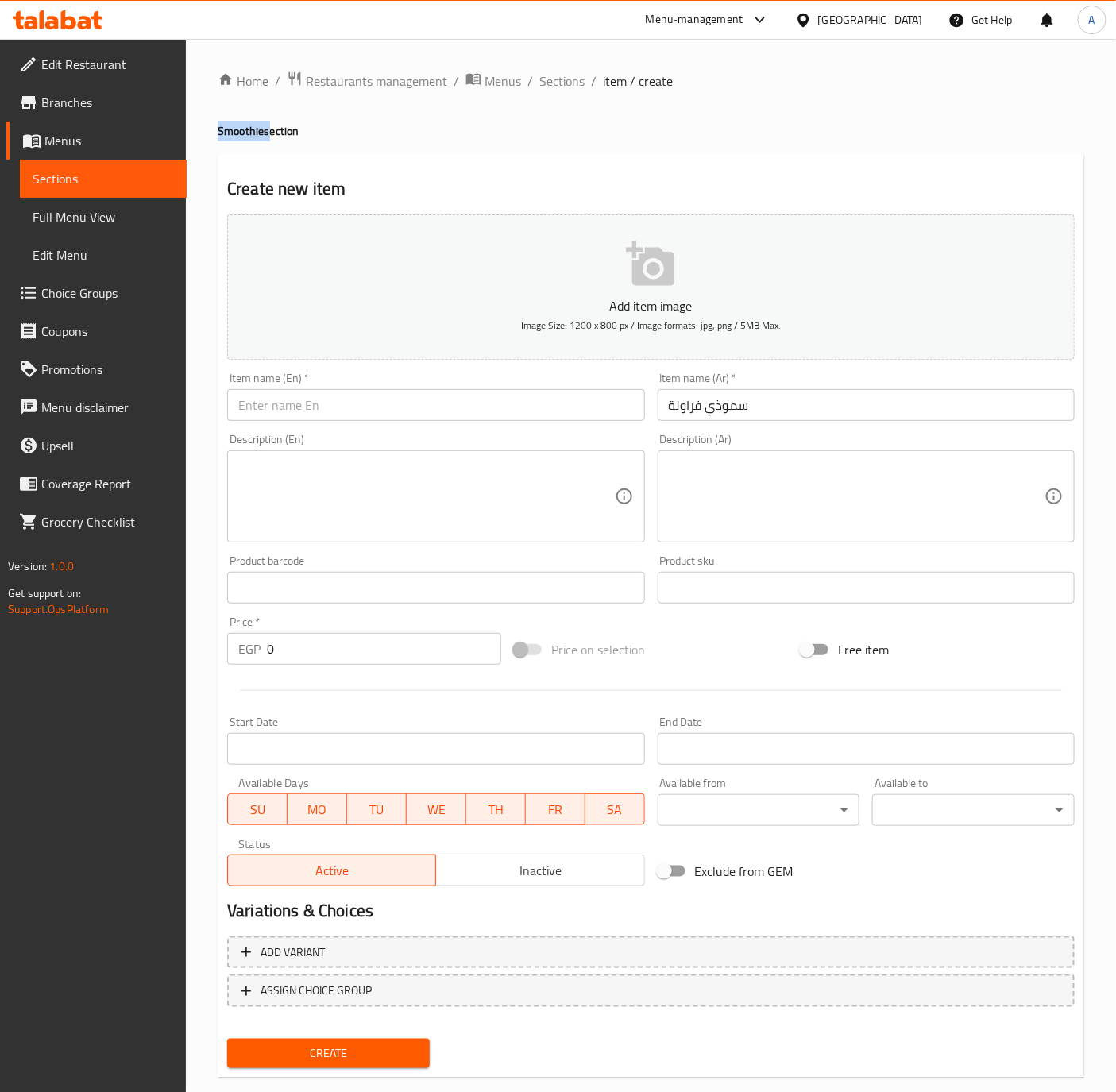
click at [231, 133] on h4 "Smoothie section" at bounding box center [651, 131] width 867 height 16
copy h4 "Smoothie"
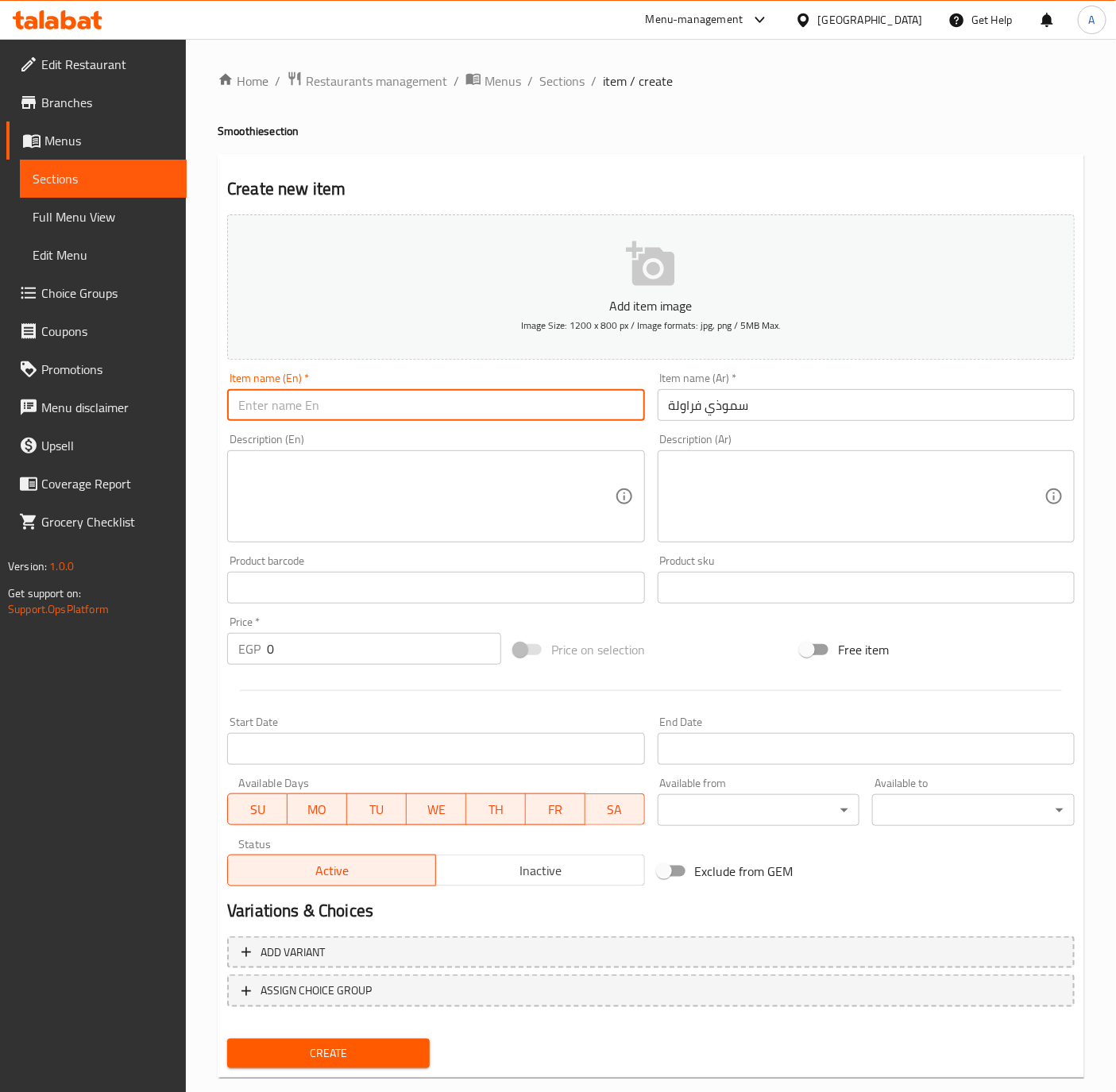
click at [441, 396] on input "text" at bounding box center [436, 405] width 417 height 32
type input "Strawberry Smoothie"
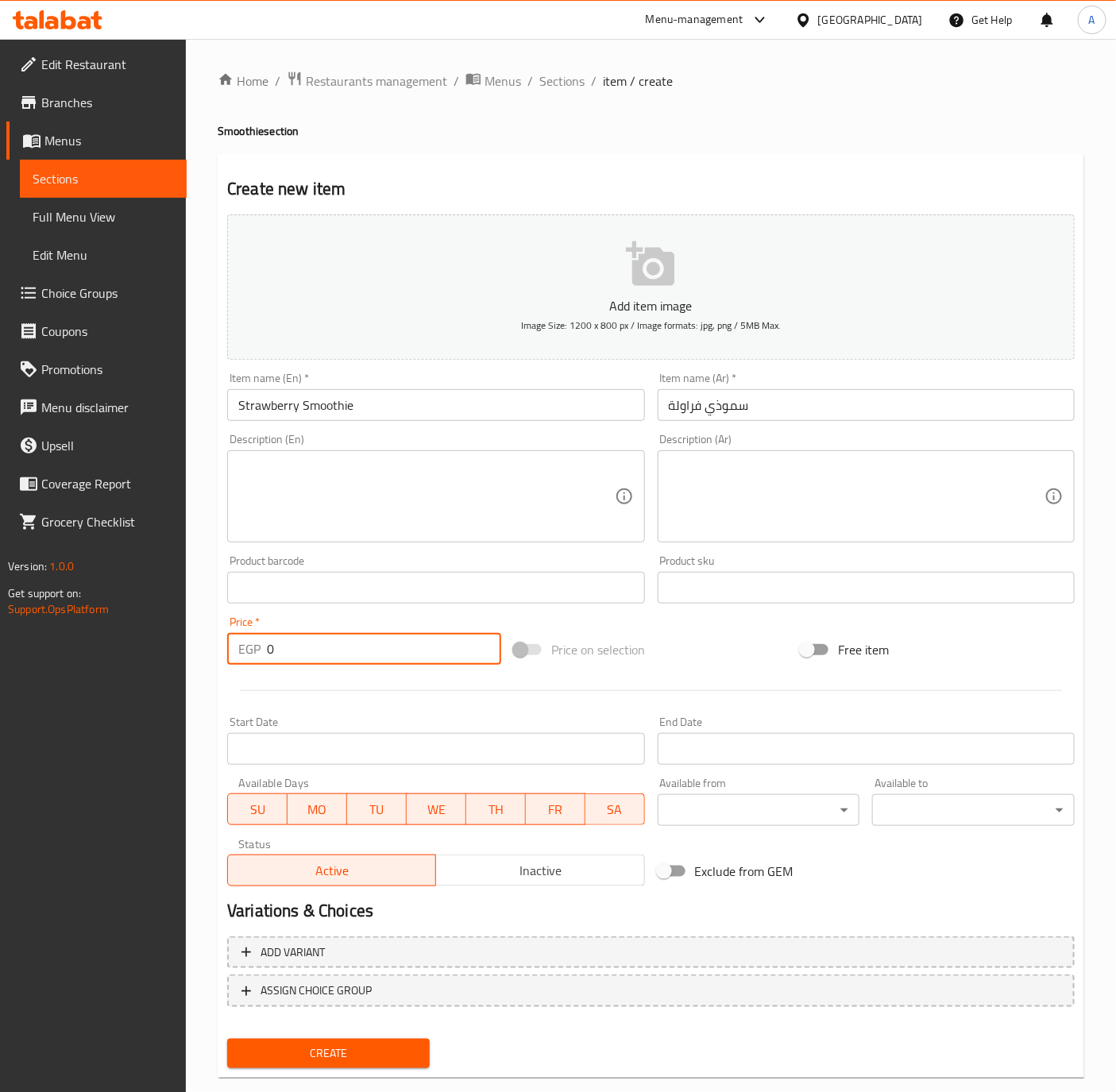
click at [303, 655] on input "0" at bounding box center [384, 649] width 234 height 32
type input "90"
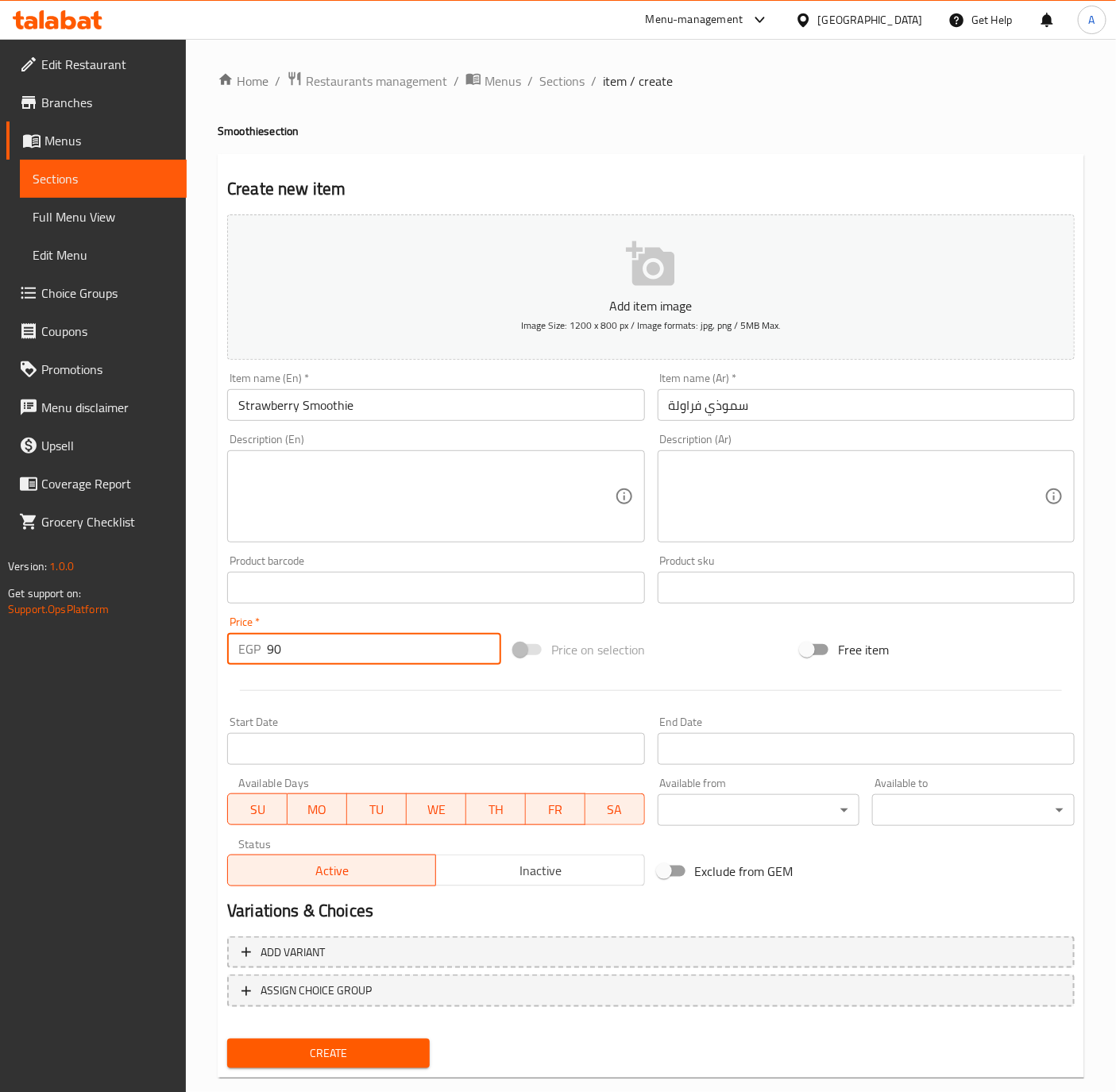
click at [227, 1039] on button "Create" at bounding box center [328, 1053] width 202 height 29
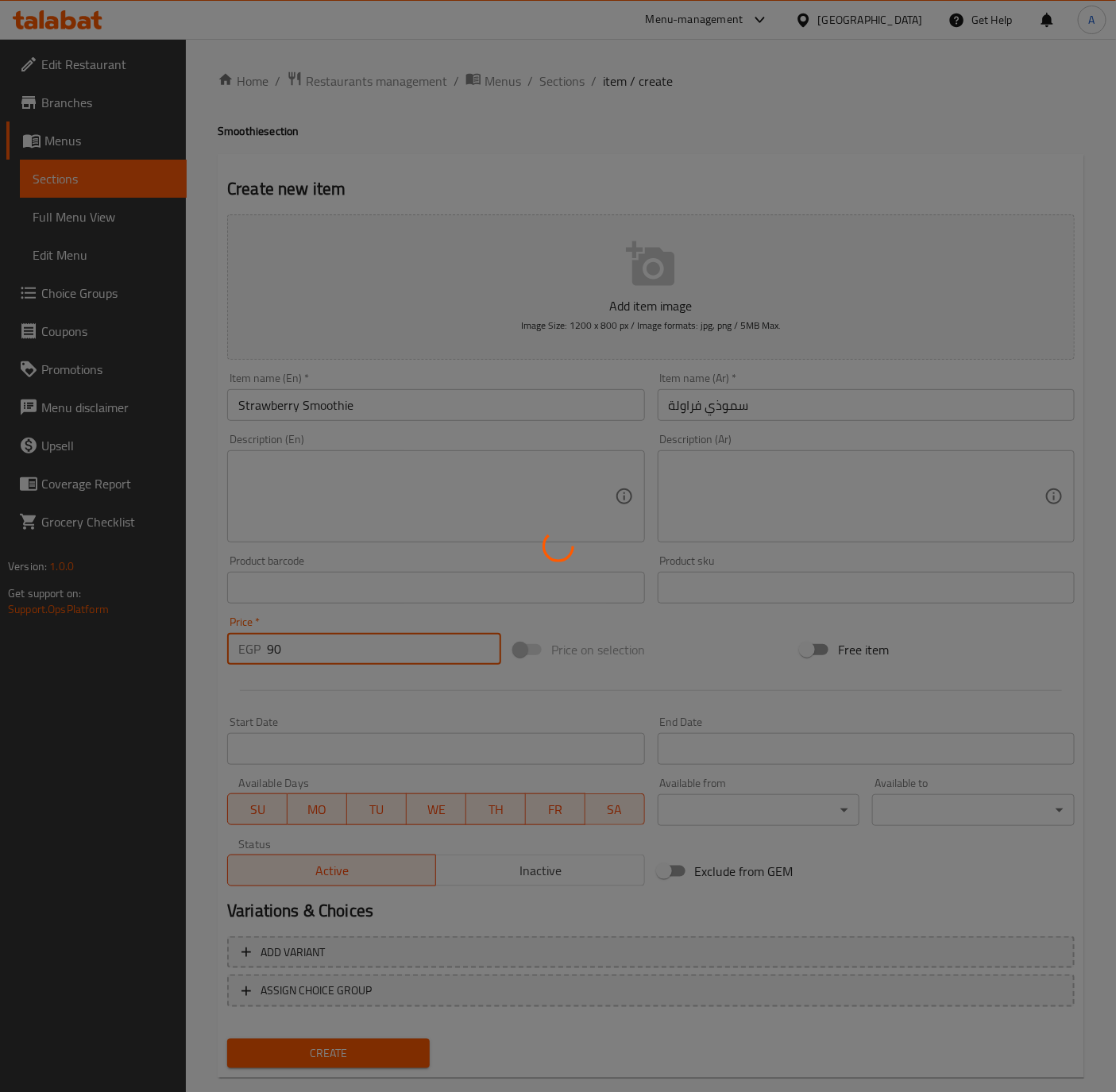
type input "0"
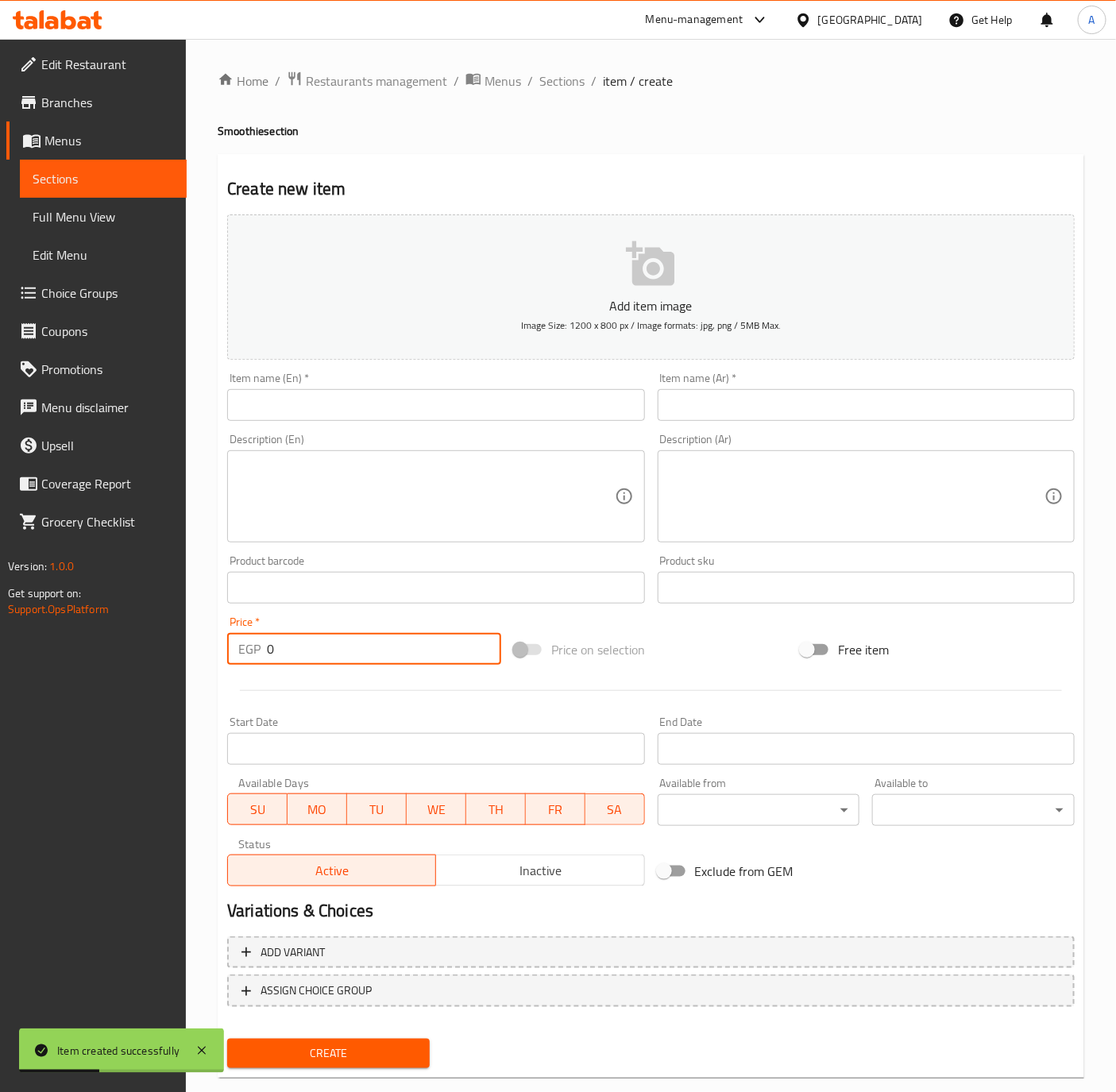
click at [410, 386] on div "Item name (En)   * Item name (En) *" at bounding box center [436, 396] width 417 height 49
click at [402, 413] on input "text" at bounding box center [436, 405] width 417 height 32
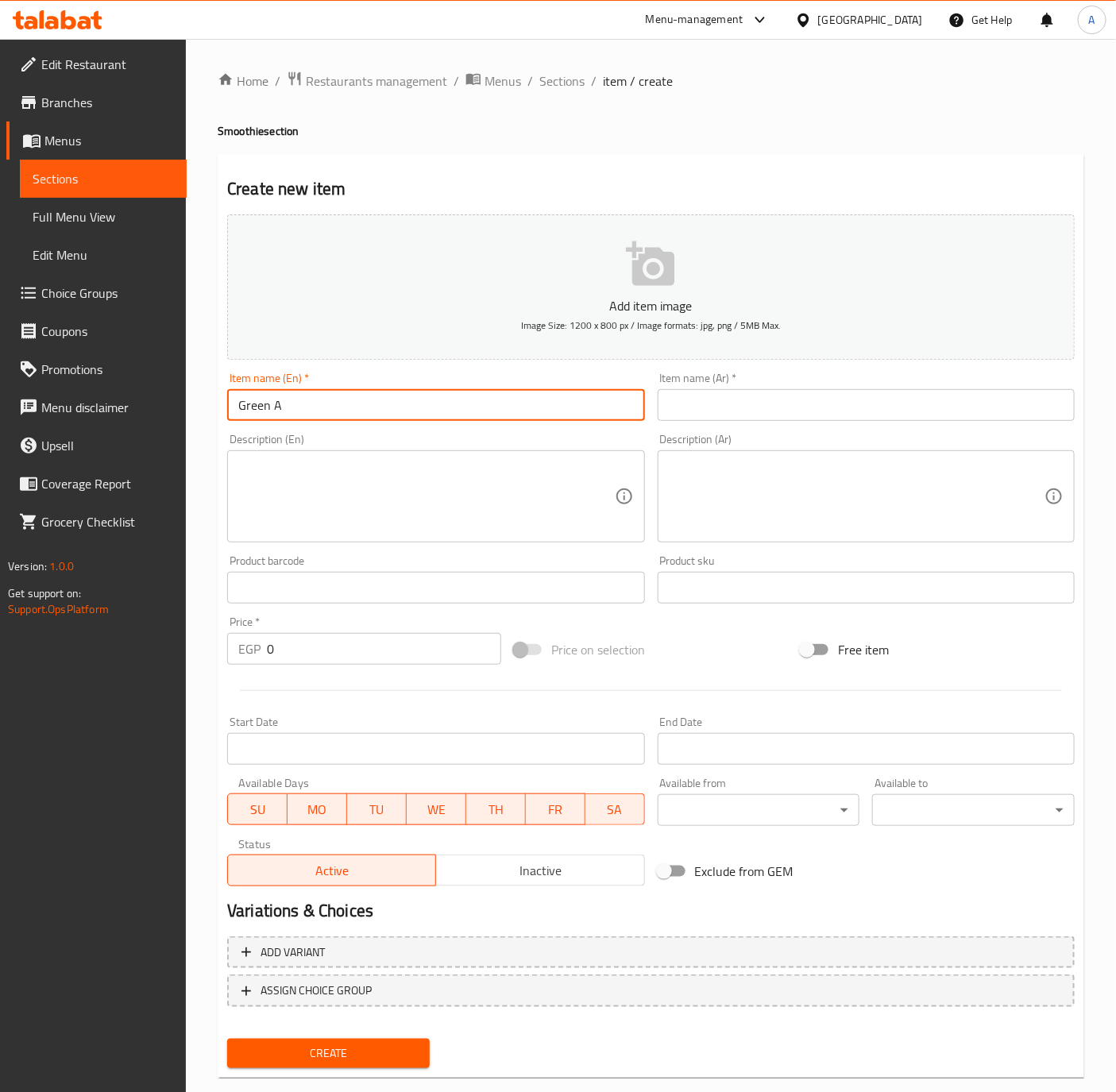
type input "Green Apple Smoothie"
click at [837, 400] on input "text" at bounding box center [867, 405] width 417 height 32
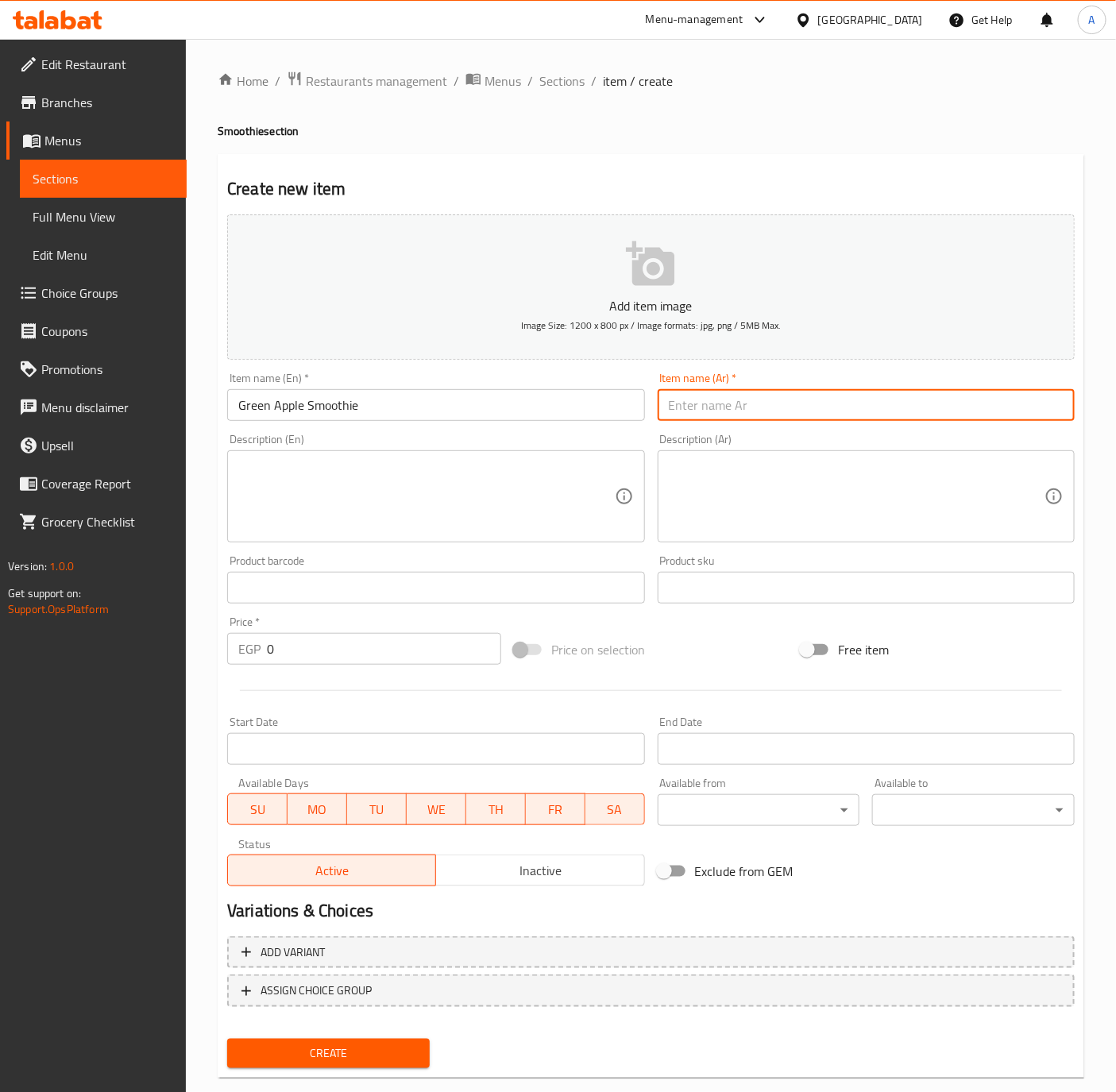
click at [837, 400] on input "text" at bounding box center [867, 405] width 417 height 32
type input "سموذي جرين ابل"
click at [327, 648] on input "0" at bounding box center [384, 649] width 234 height 32
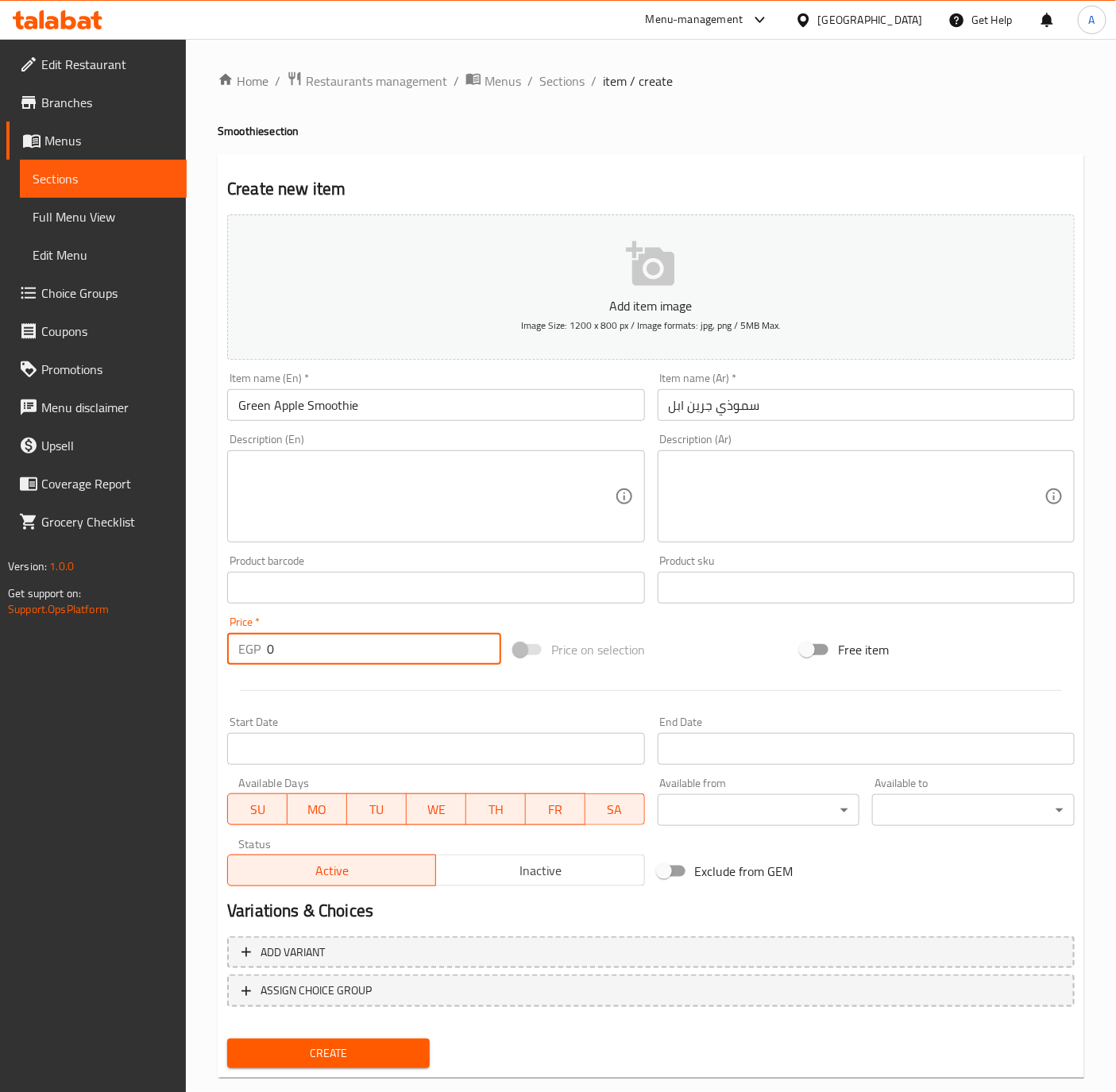
click at [327, 648] on input "0" at bounding box center [384, 649] width 234 height 32
type input "90"
click at [419, 419] on input "Green Apple Smoothie" at bounding box center [436, 405] width 417 height 32
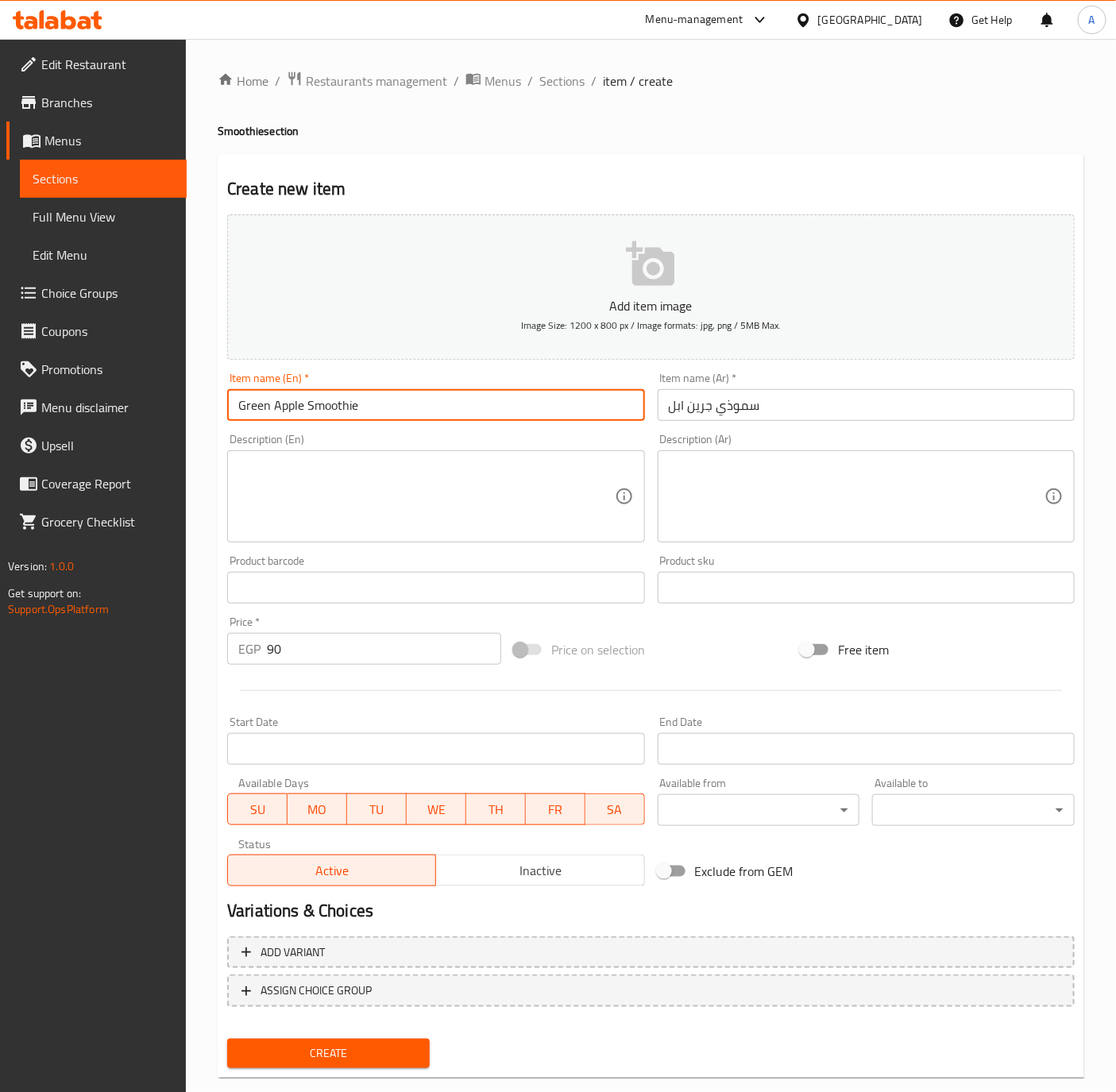
click at [227, 1039] on button "Create" at bounding box center [328, 1053] width 202 height 29
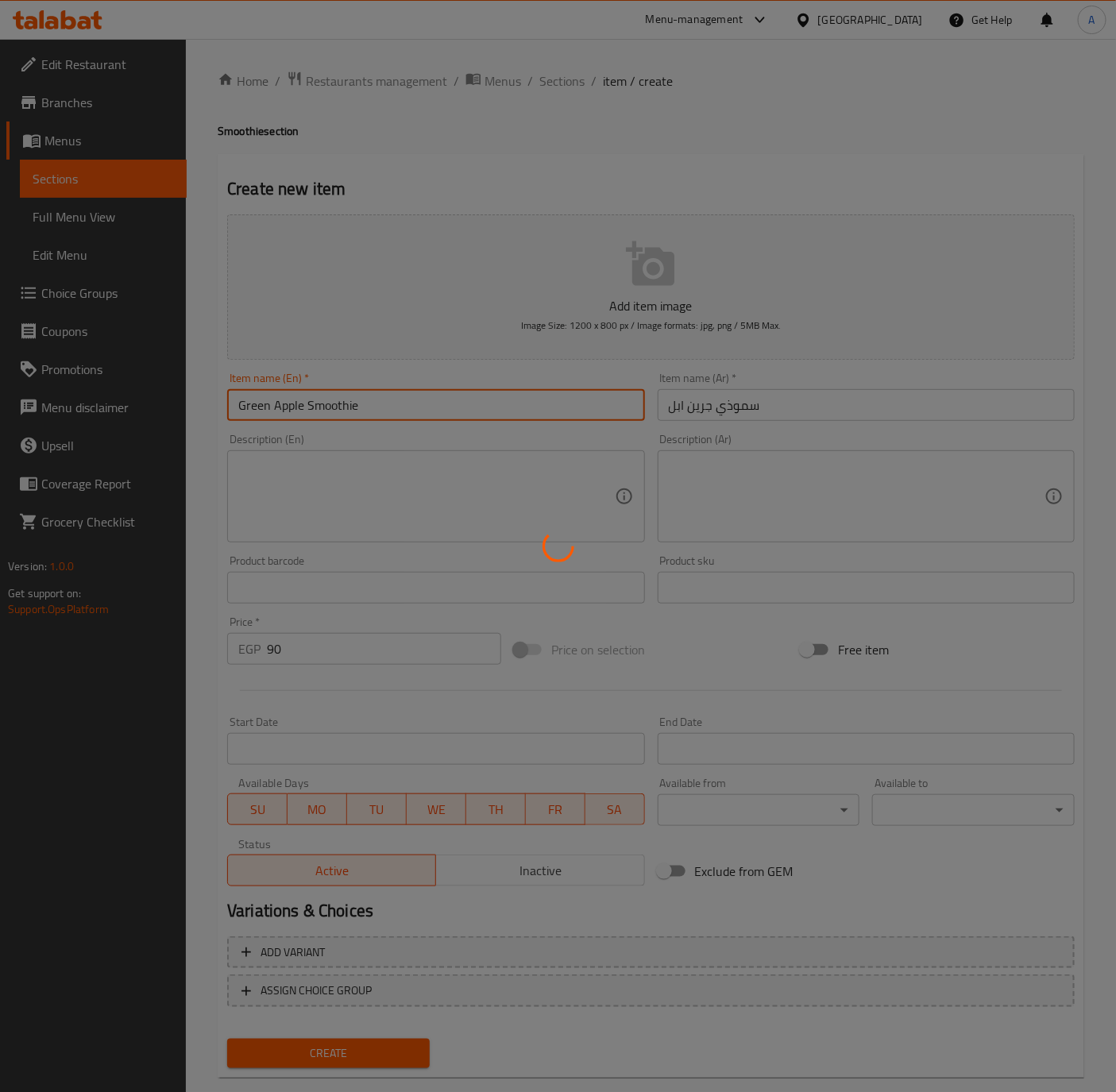
type input "0"
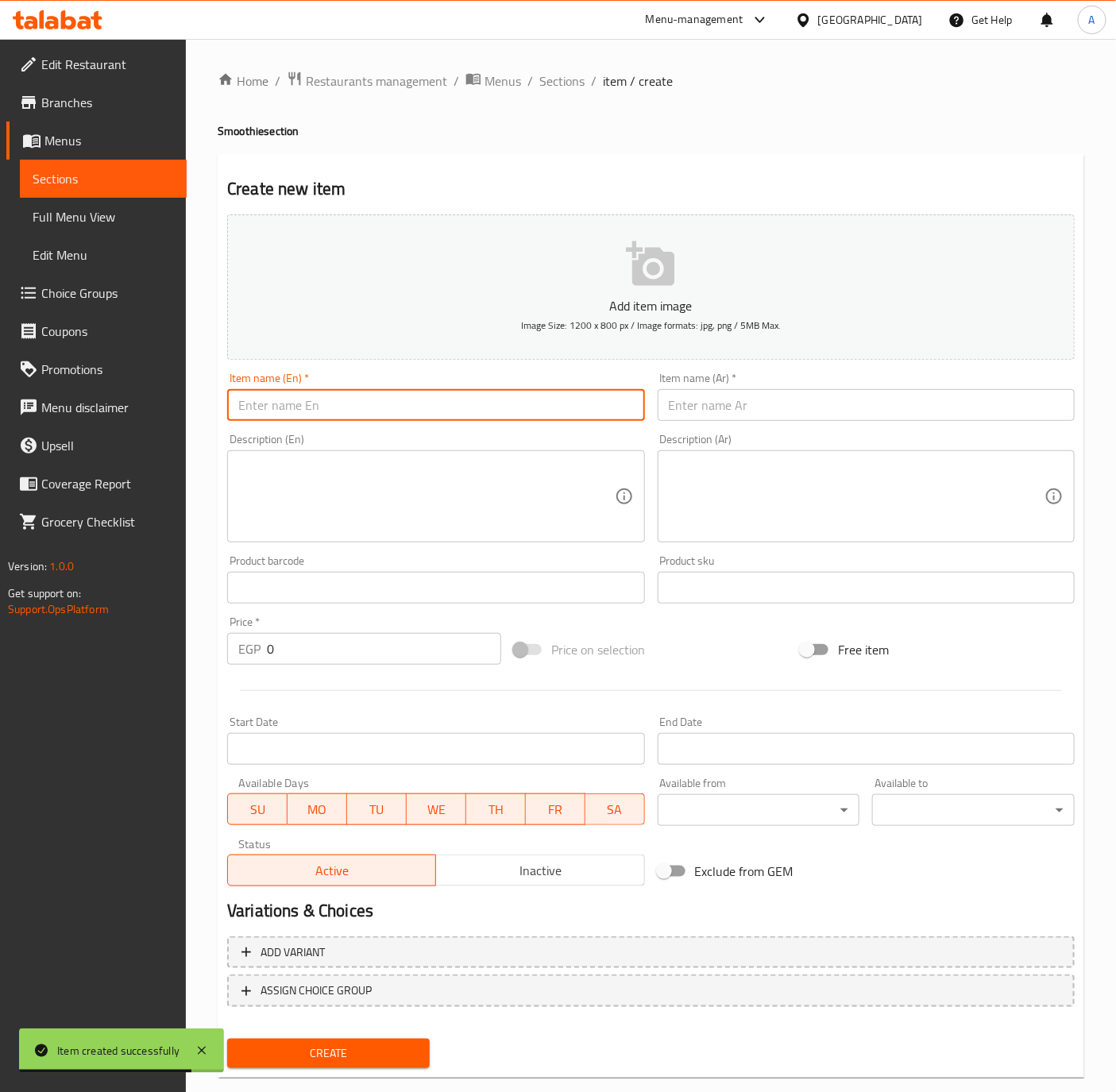
click at [325, 402] on input "text" at bounding box center [436, 405] width 417 height 32
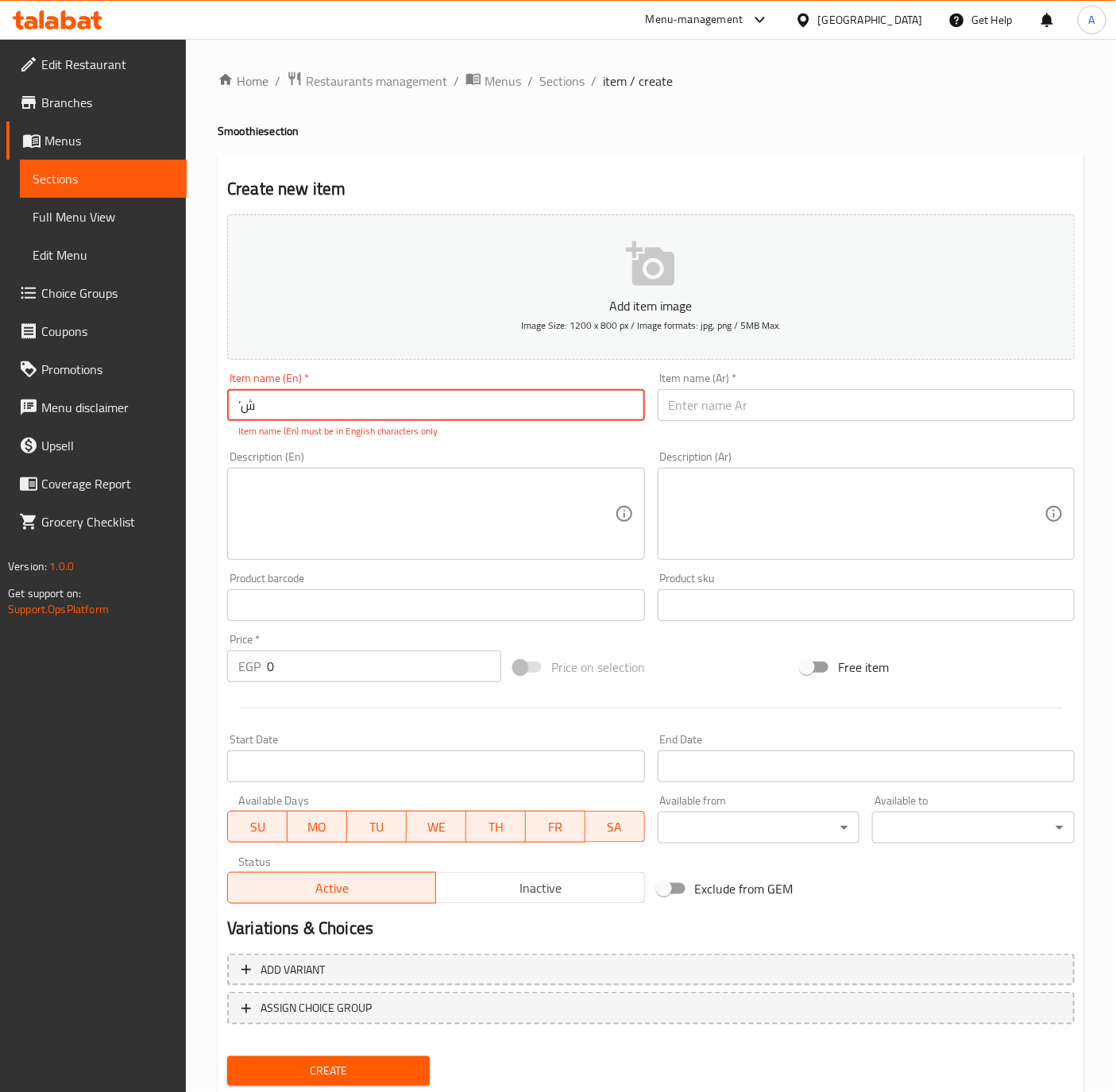
type input "’"
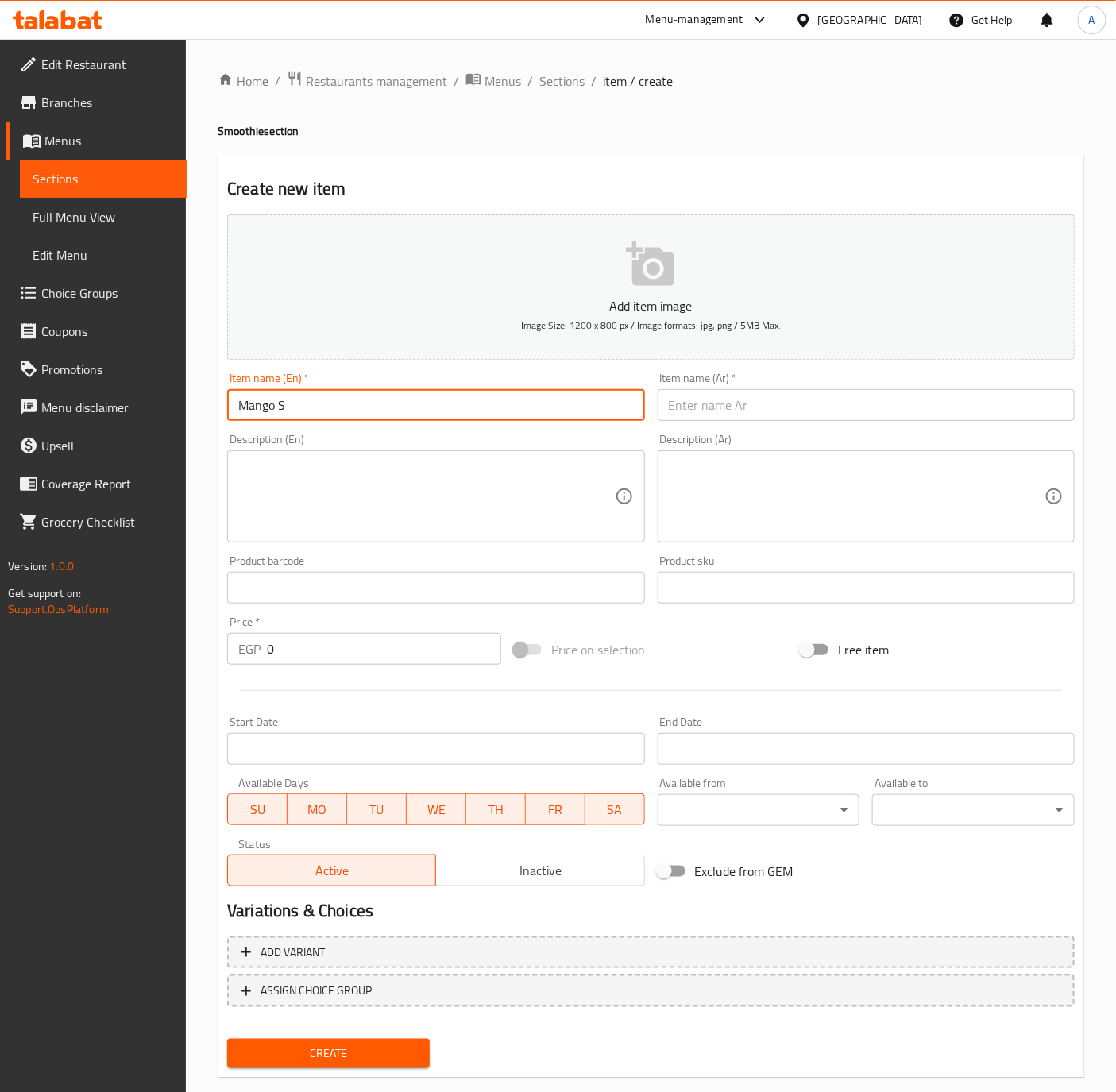
type input "Mango Smoothie"
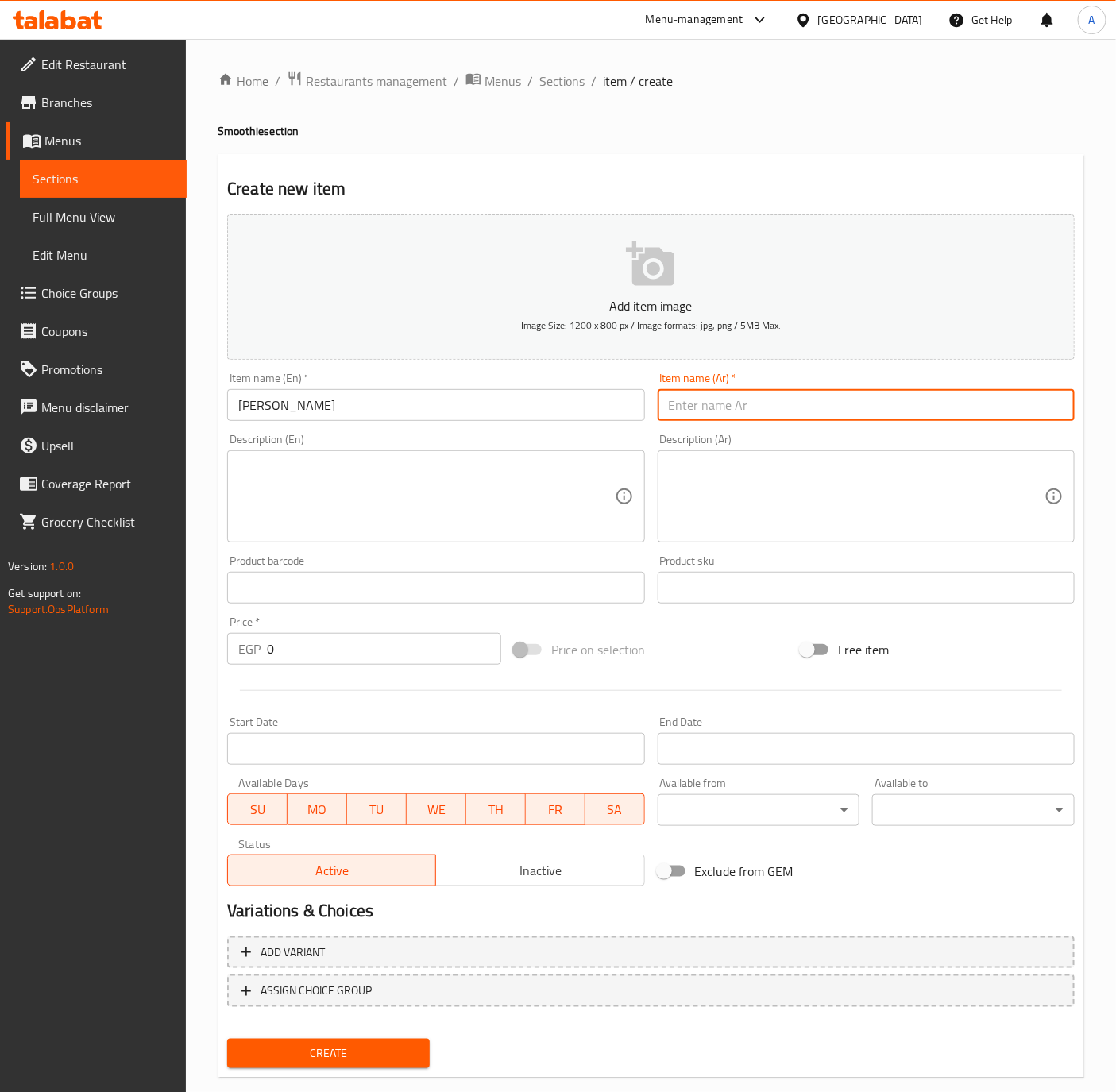
click at [856, 405] on input "text" at bounding box center [867, 405] width 417 height 32
type input "سموذي مانجو"
click at [329, 645] on input "0" at bounding box center [384, 649] width 234 height 32
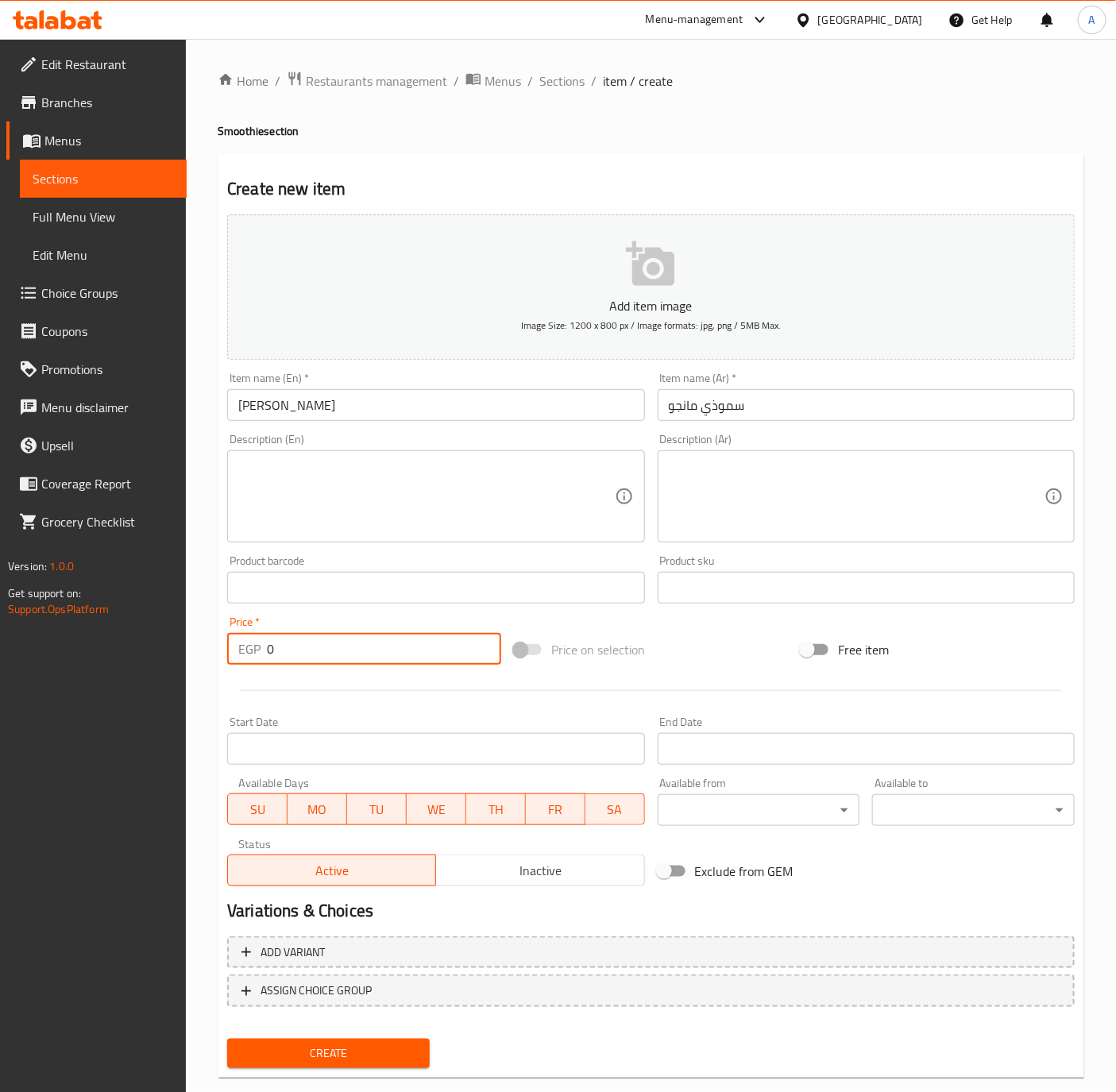
click at [329, 645] on input "0" at bounding box center [384, 649] width 234 height 32
type input "95"
click at [227, 1039] on button "Create" at bounding box center [328, 1053] width 202 height 29
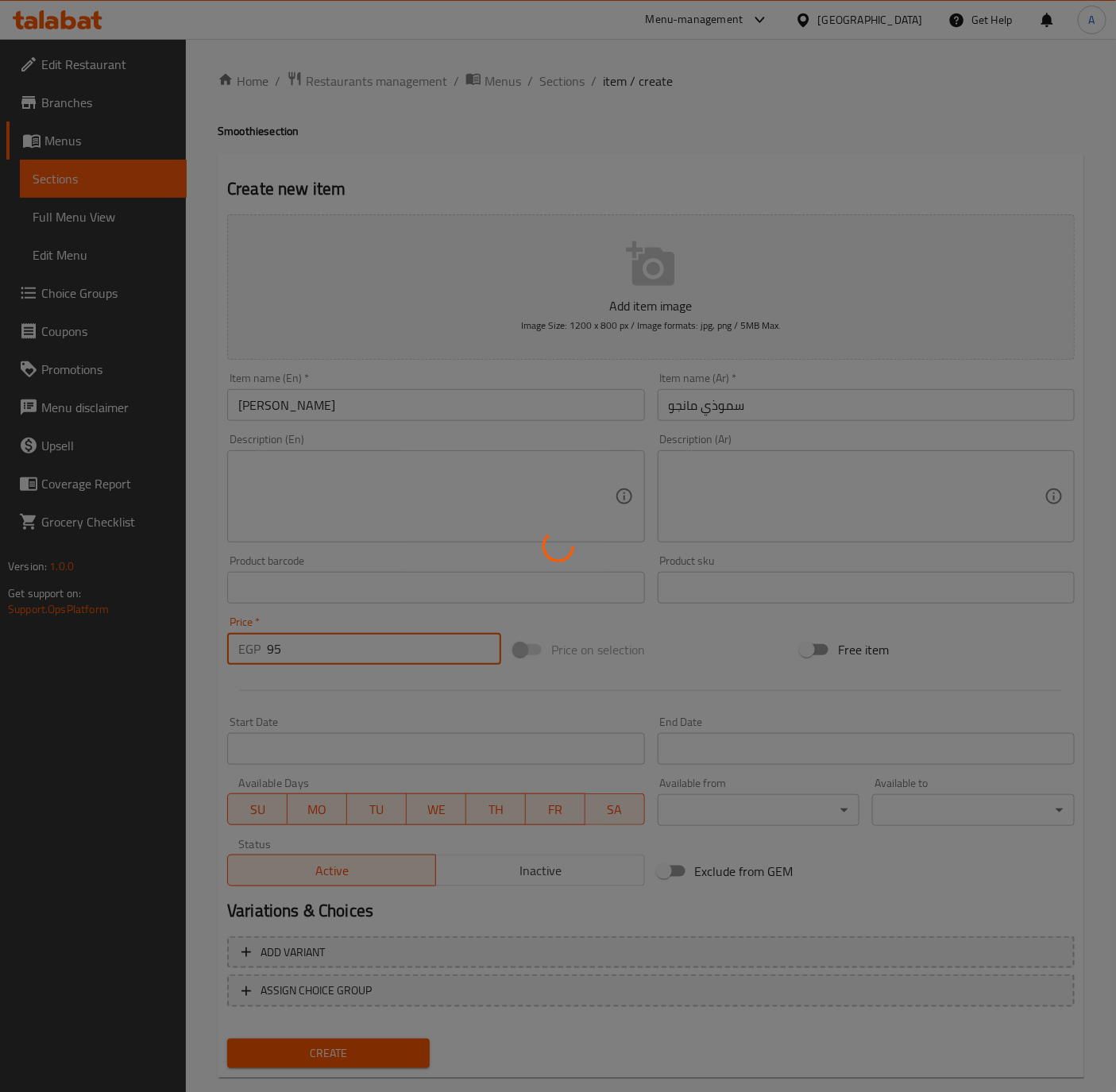
type input "0"
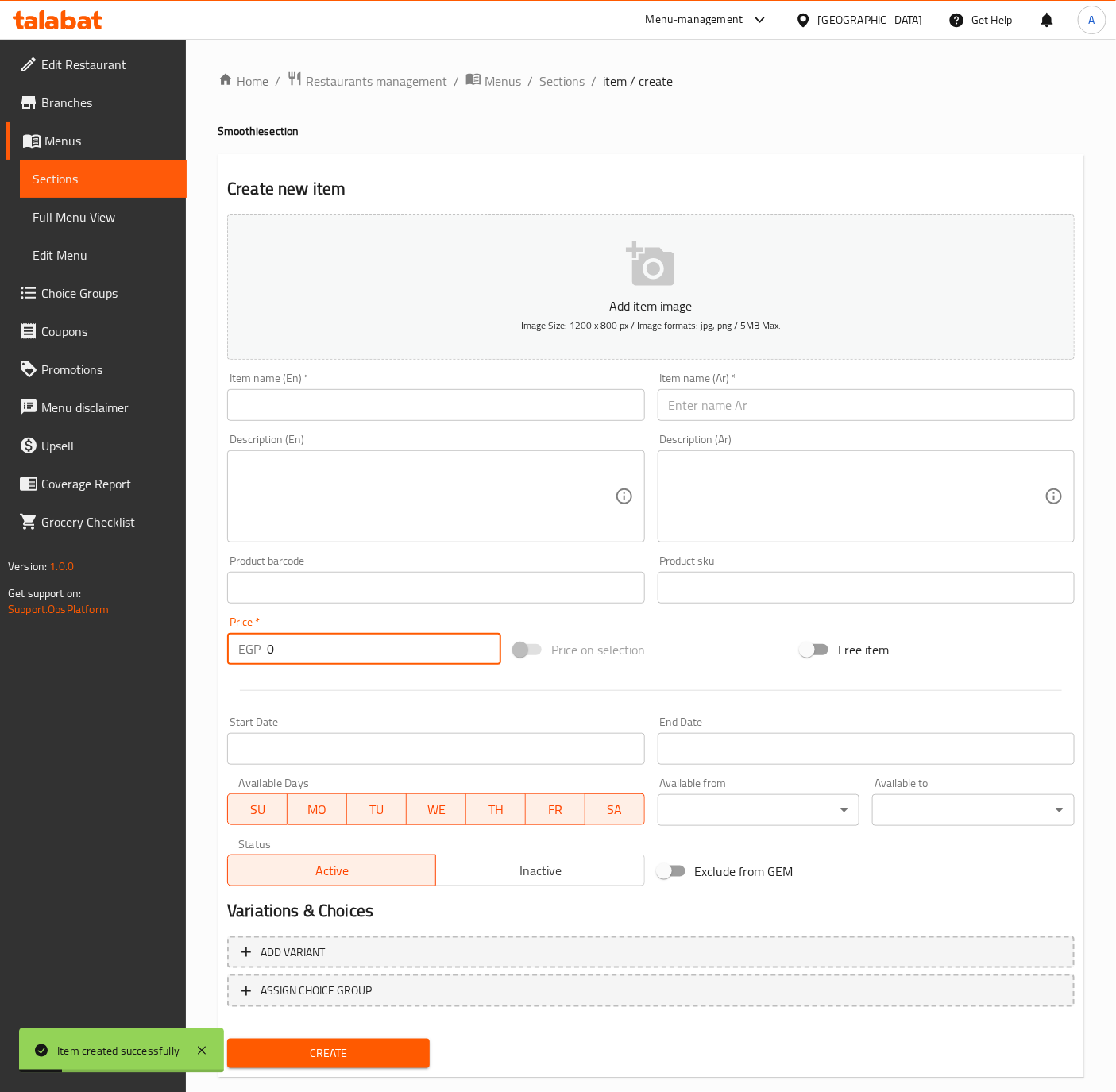
click at [415, 415] on input "text" at bounding box center [436, 405] width 417 height 32
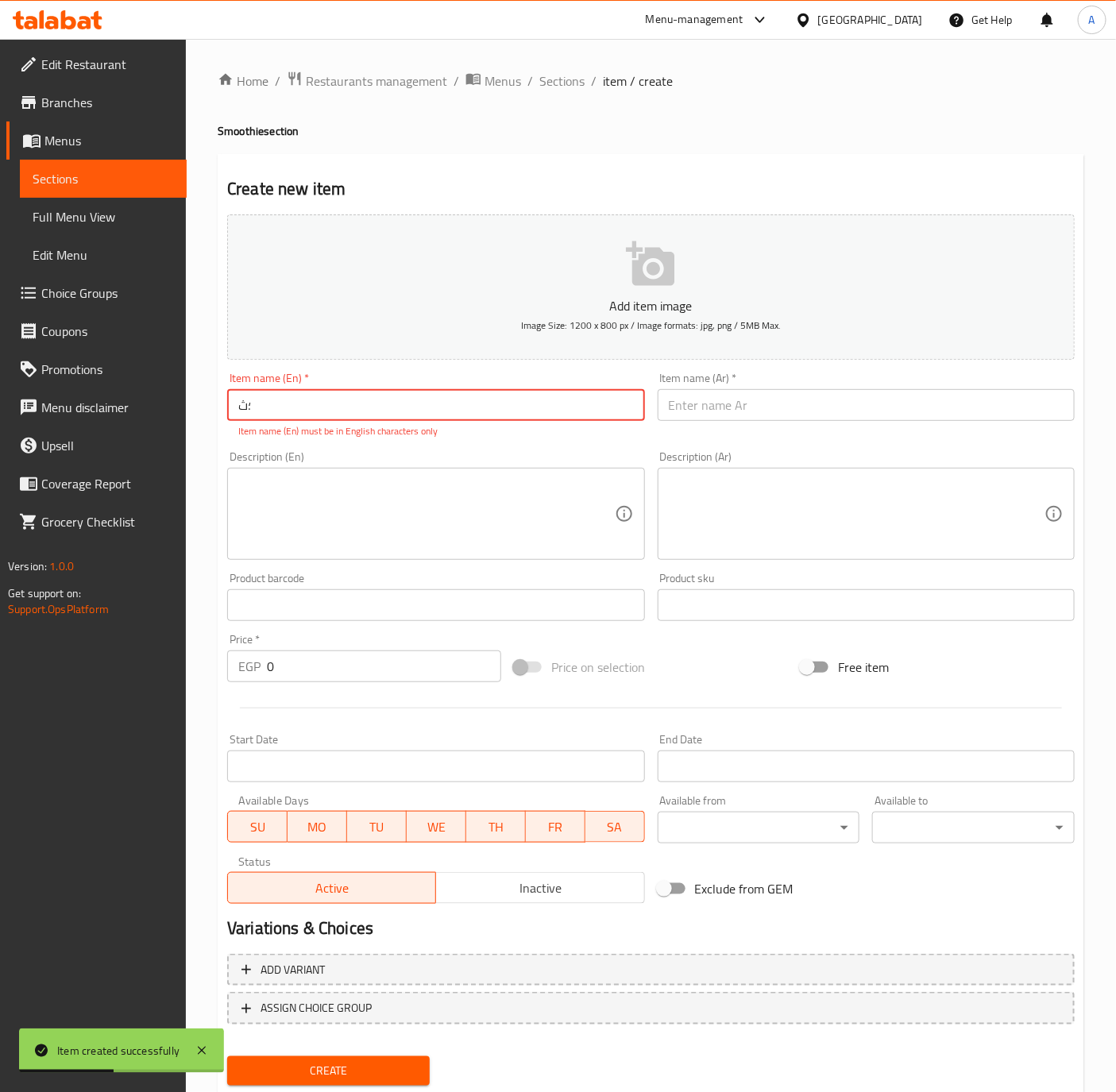
type input "؛"
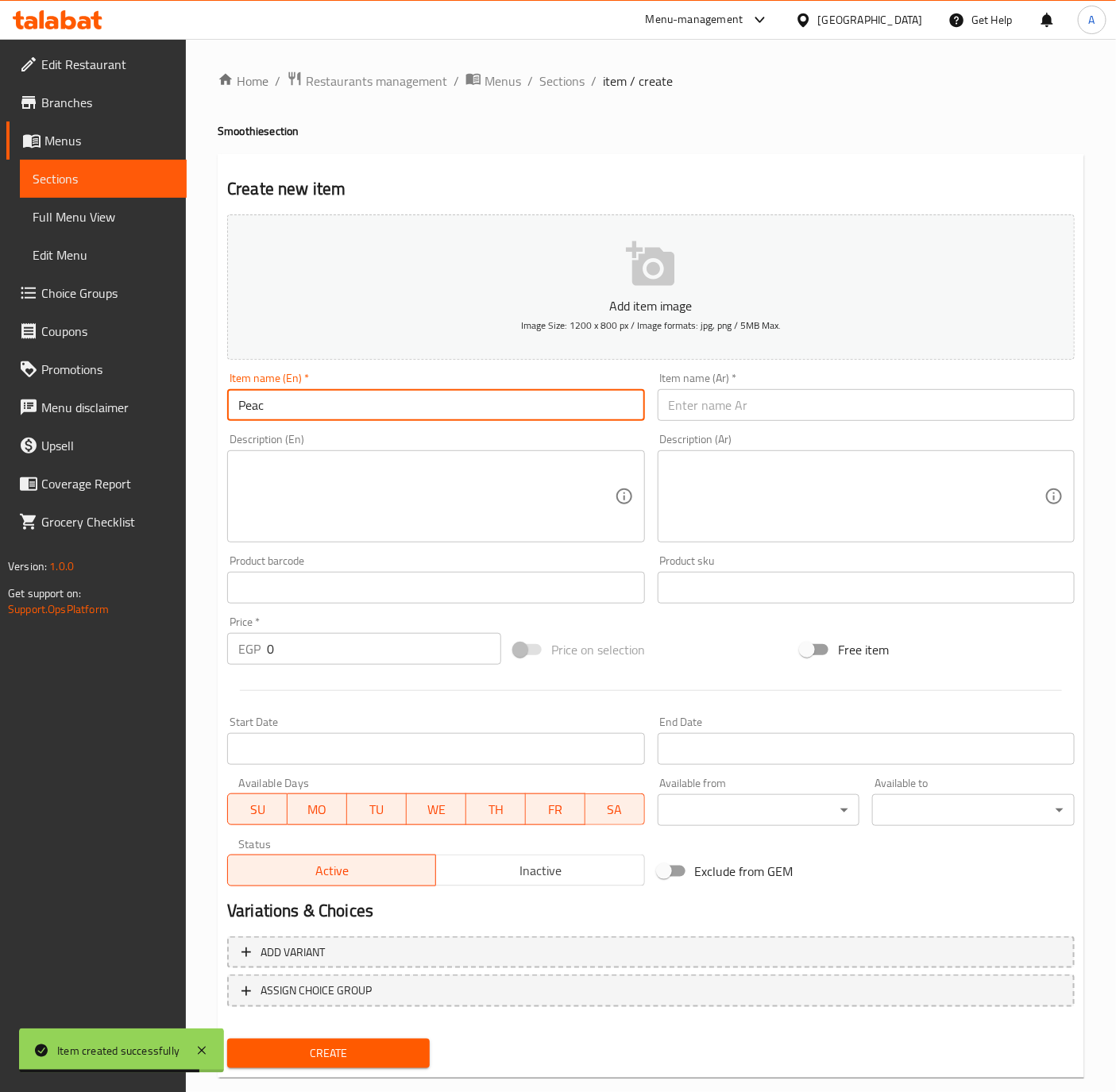
type input "Peach Smoothie"
click at [827, 400] on input "text" at bounding box center [867, 405] width 417 height 32
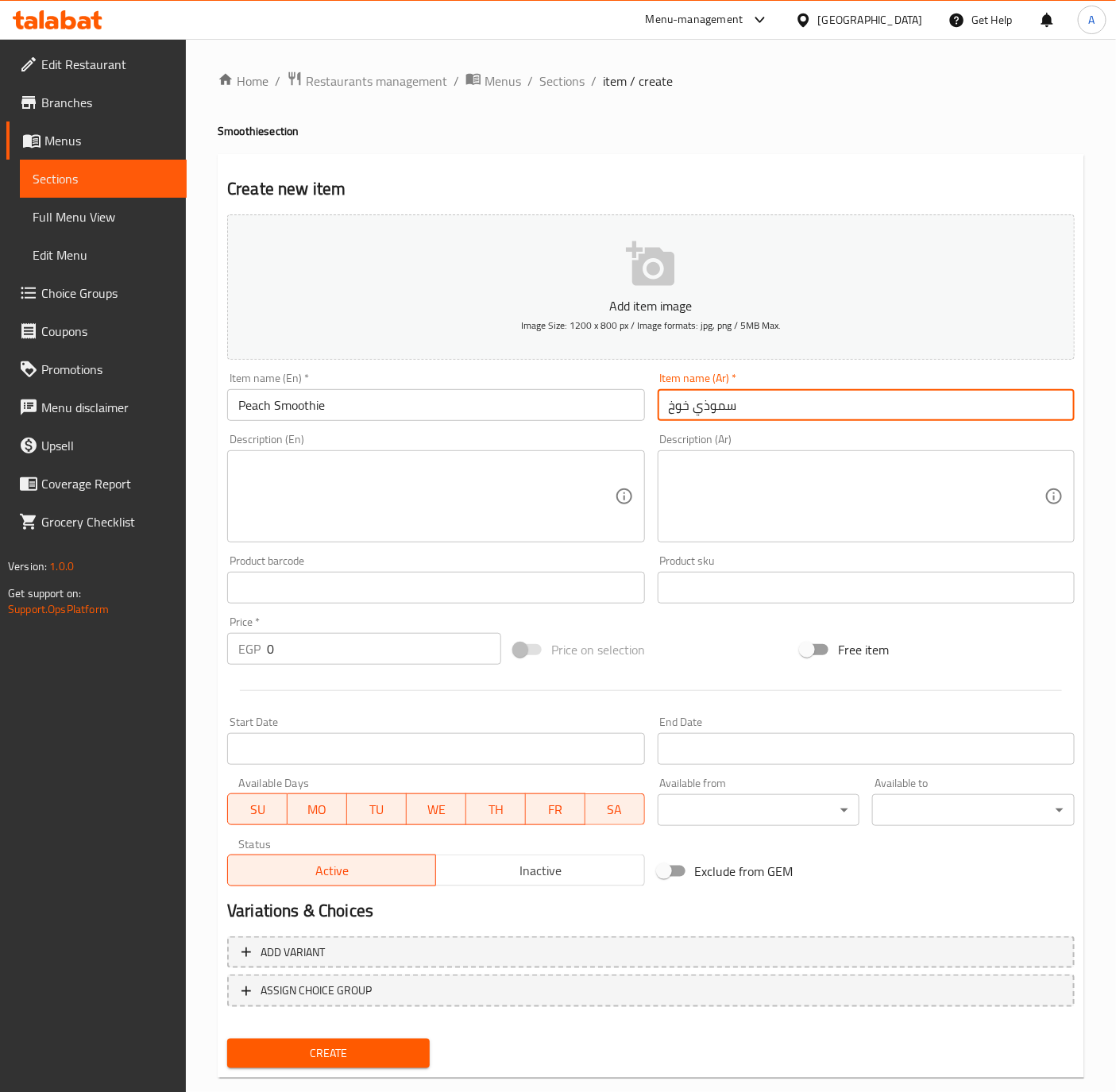
type input "سموذي خوخ"
click at [301, 645] on input "0" at bounding box center [384, 649] width 234 height 32
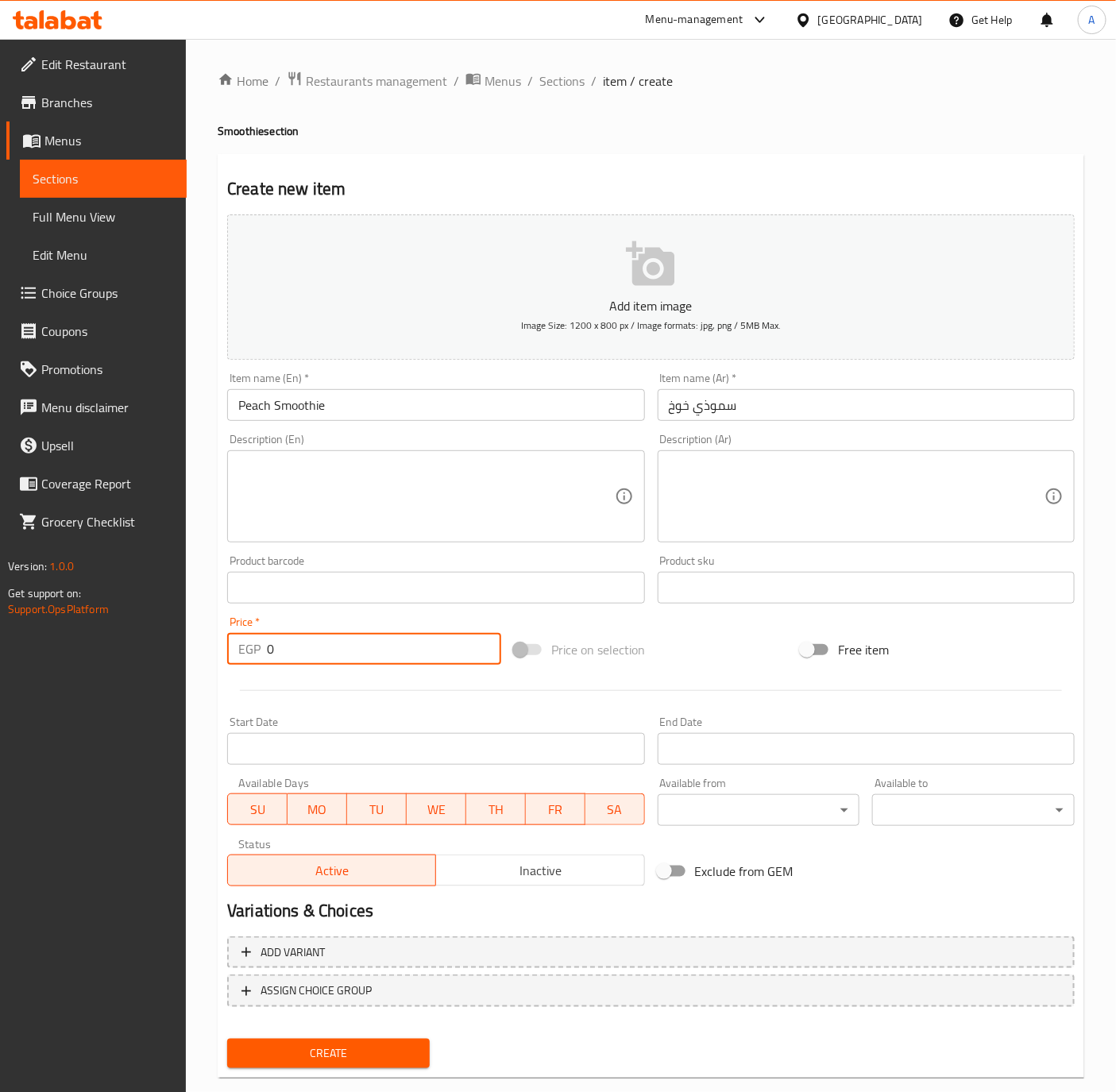
click at [301, 645] on input "0" at bounding box center [384, 649] width 234 height 32
type input "90"
click at [227, 1039] on button "Create" at bounding box center [328, 1053] width 202 height 29
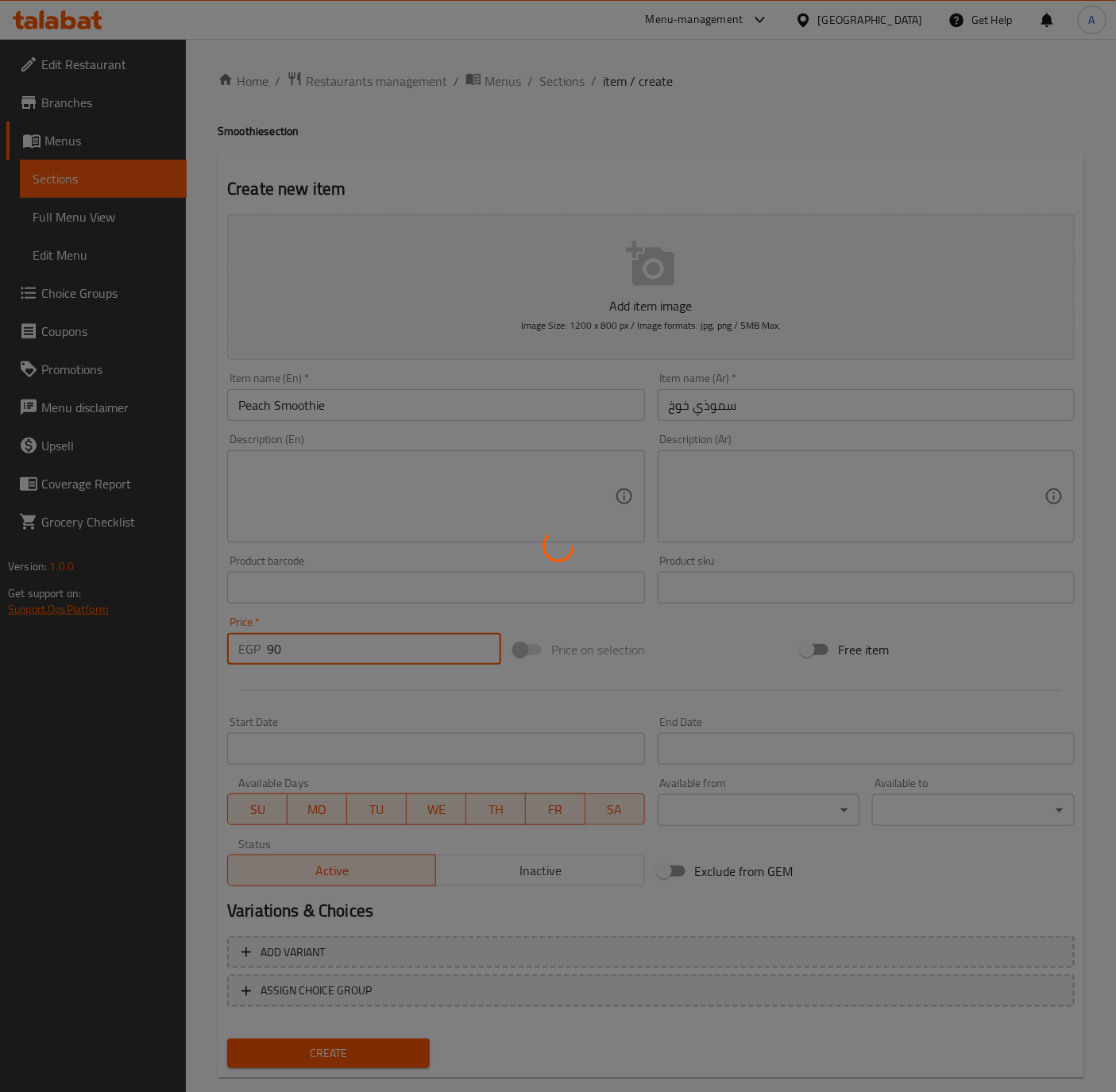
type input "0"
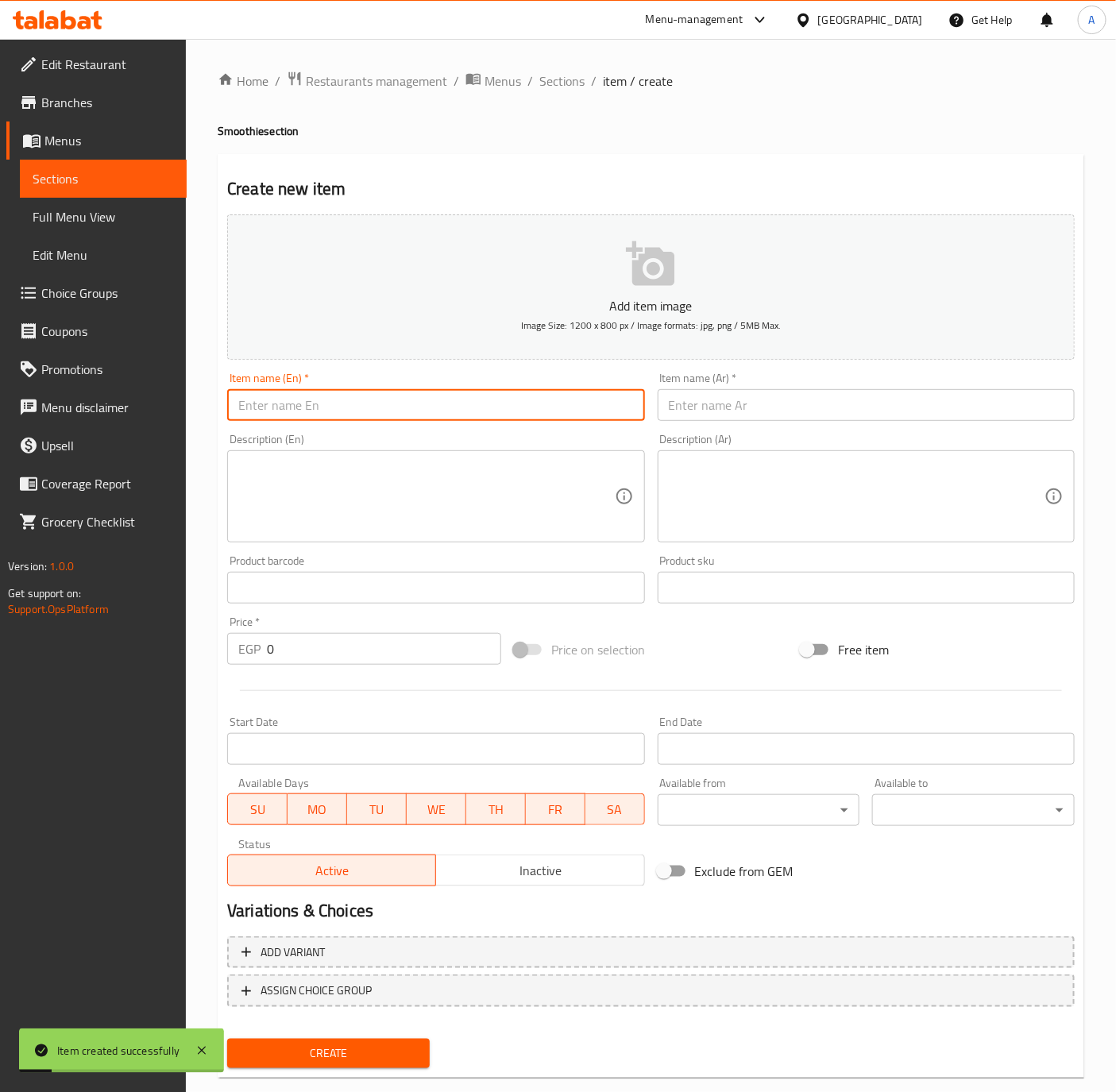
click at [394, 421] on input "text" at bounding box center [436, 405] width 417 height 32
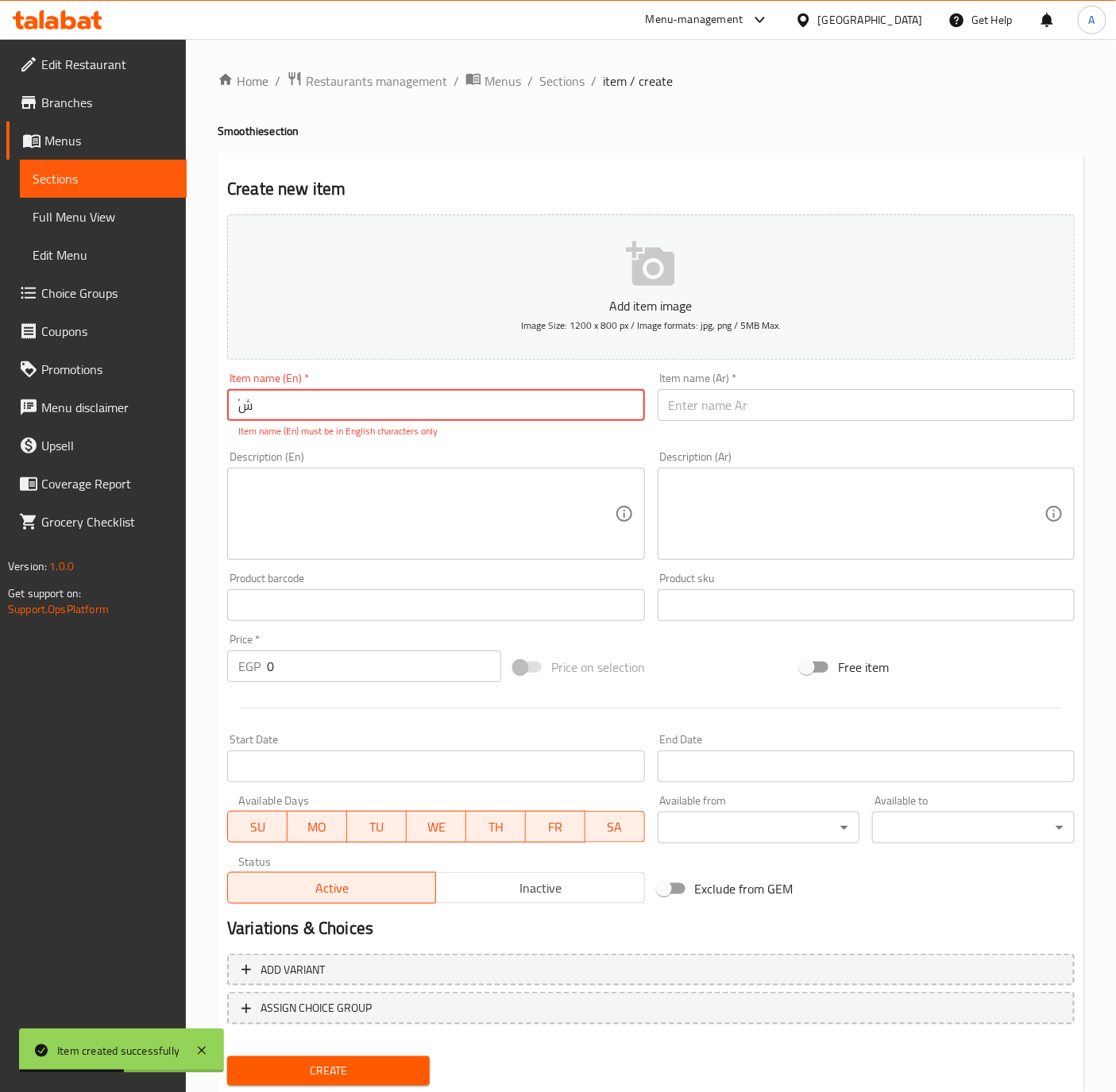
type input "ً"
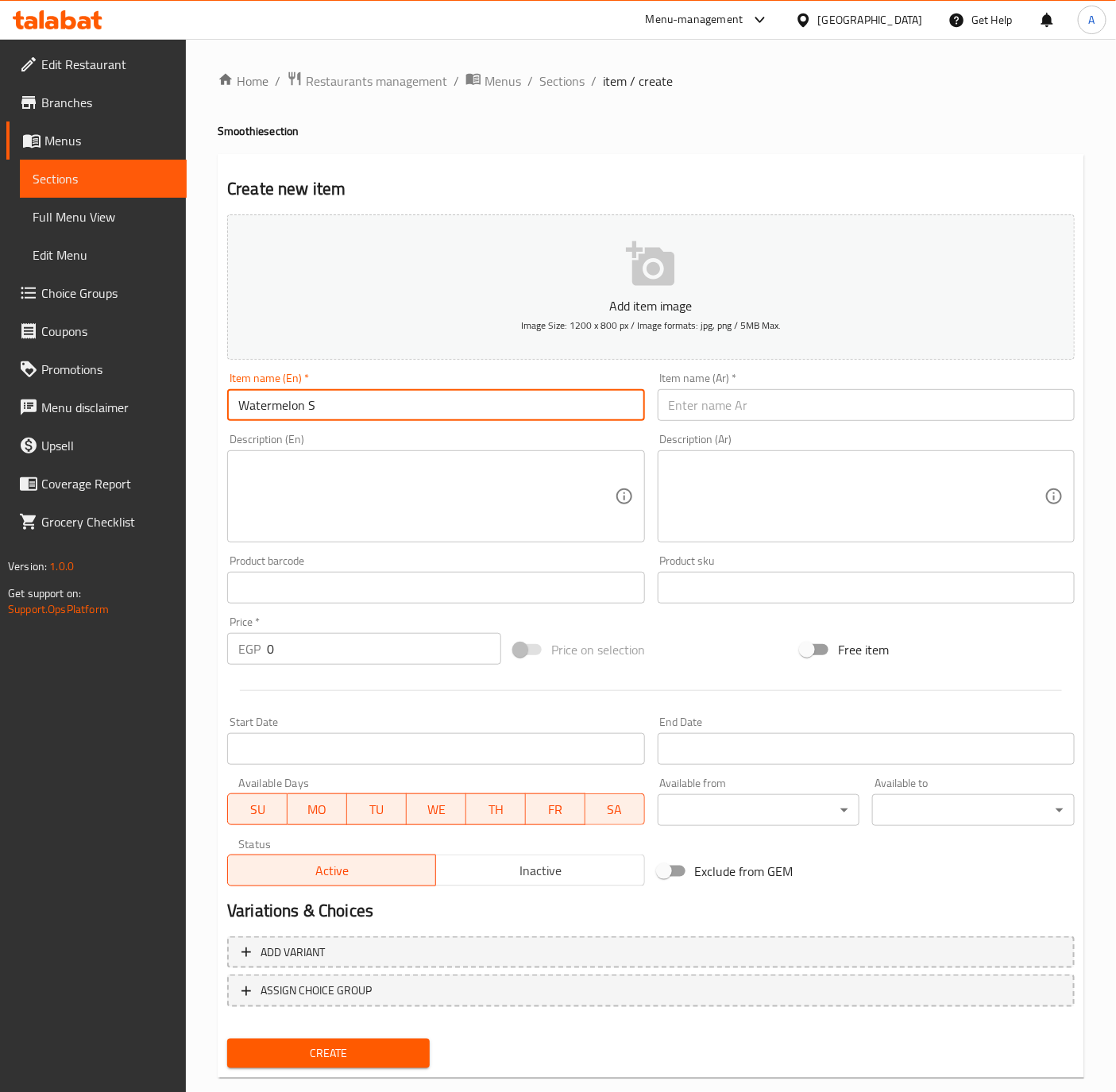
type input "Watermelon Smoothie"
click at [768, 425] on div "Item name (Ar)   * Item name (Ar) *" at bounding box center [866, 396] width 430 height 61
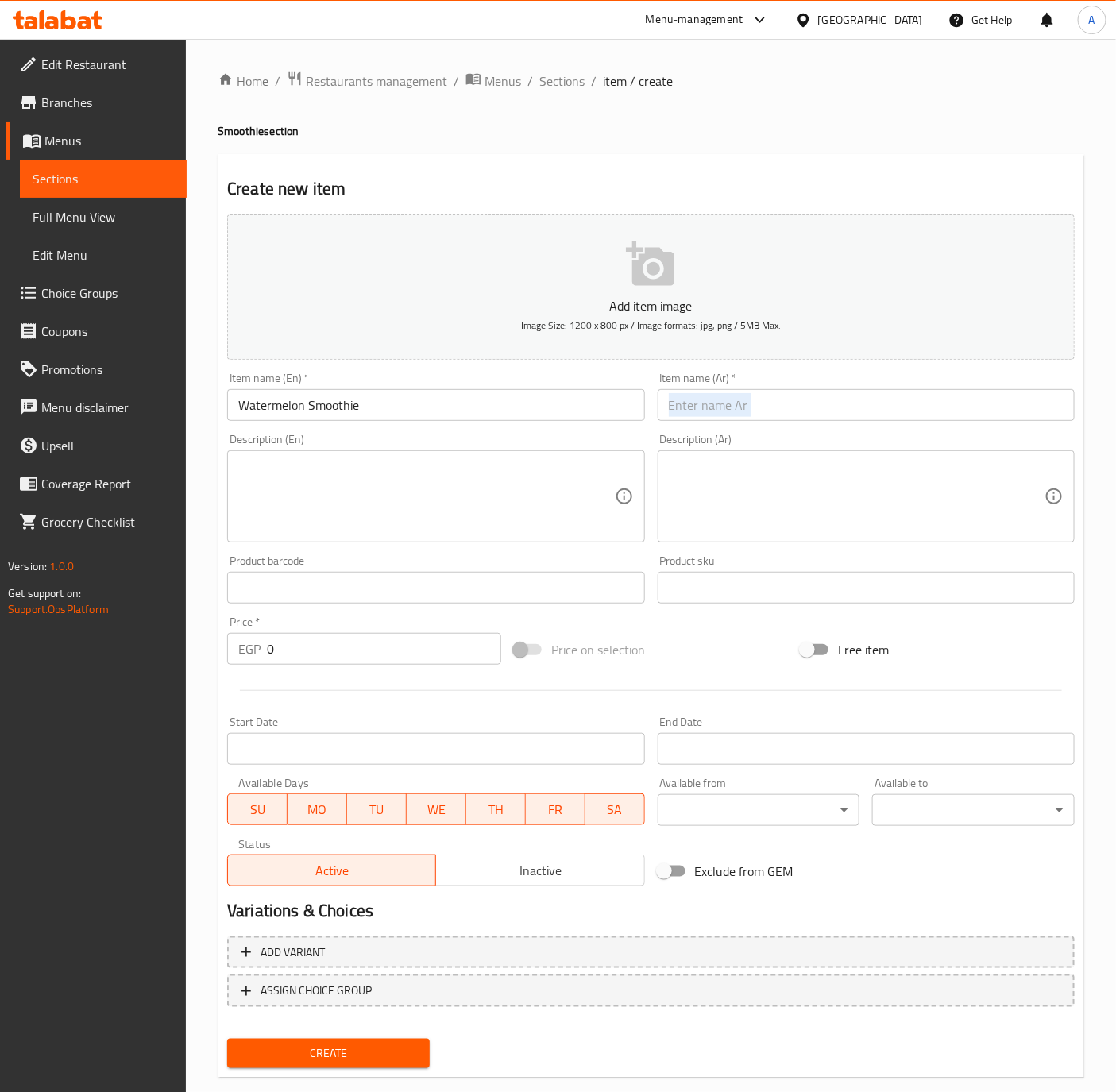
click at [771, 423] on div "Item name (Ar)   * Item name (Ar) *" at bounding box center [866, 396] width 430 height 61
click at [772, 417] on input "text" at bounding box center [867, 405] width 417 height 32
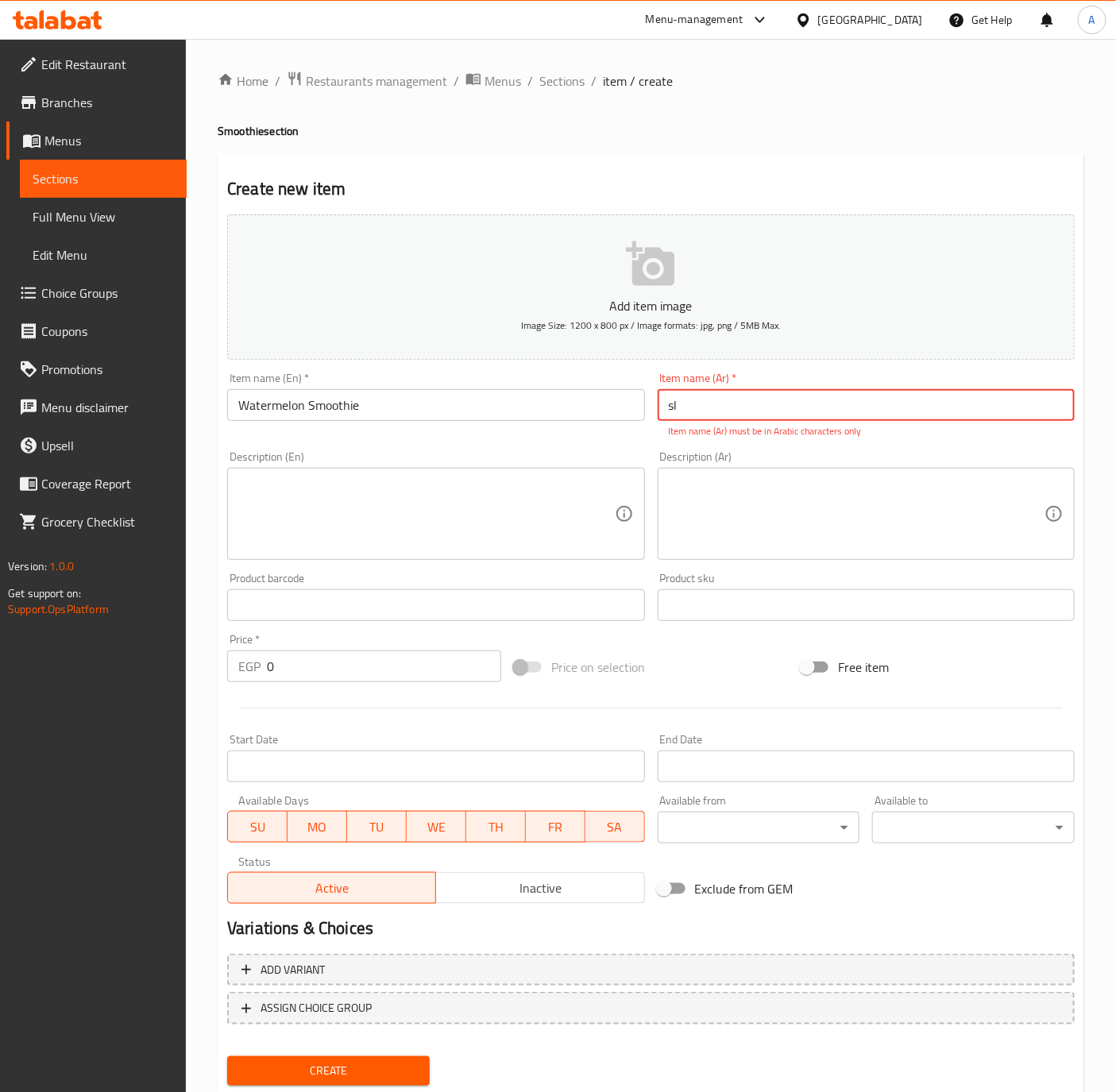
type input "s"
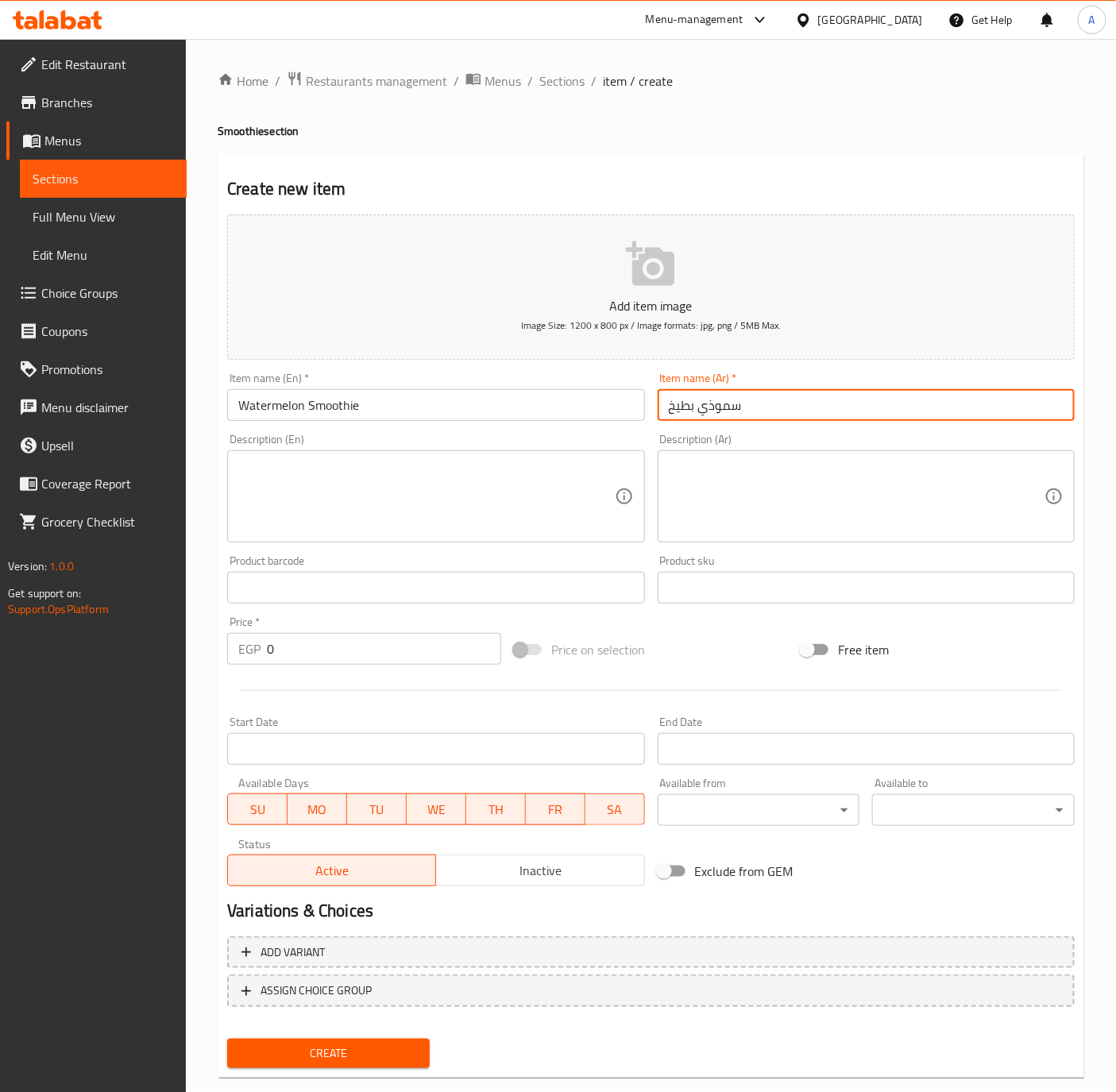
type input "سموذي بطيخ"
click at [332, 655] on input "0" at bounding box center [384, 649] width 234 height 32
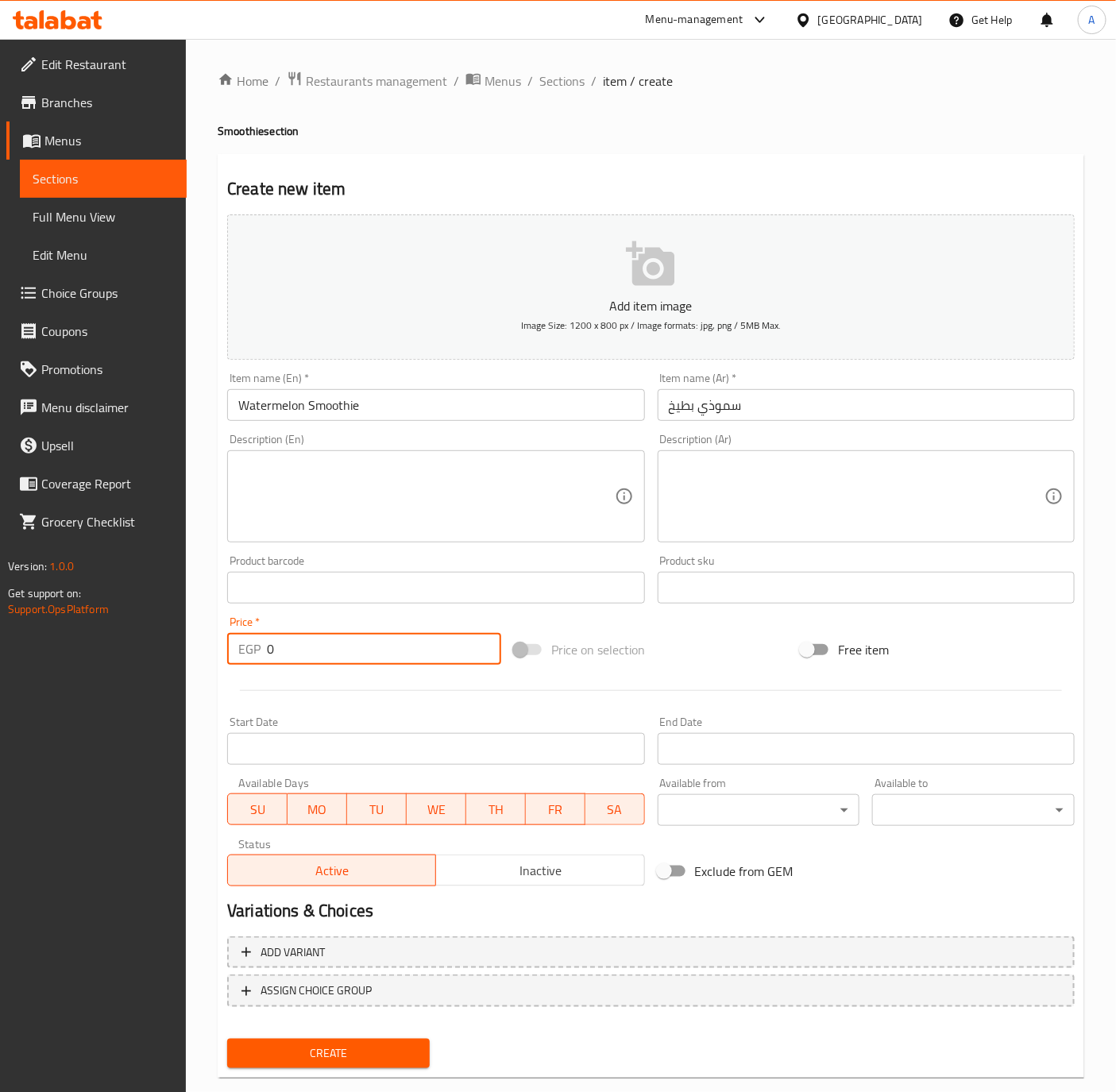
click at [332, 655] on input "0" at bounding box center [384, 649] width 234 height 32
type input "100"
click at [227, 1039] on button "Create" at bounding box center [328, 1053] width 202 height 29
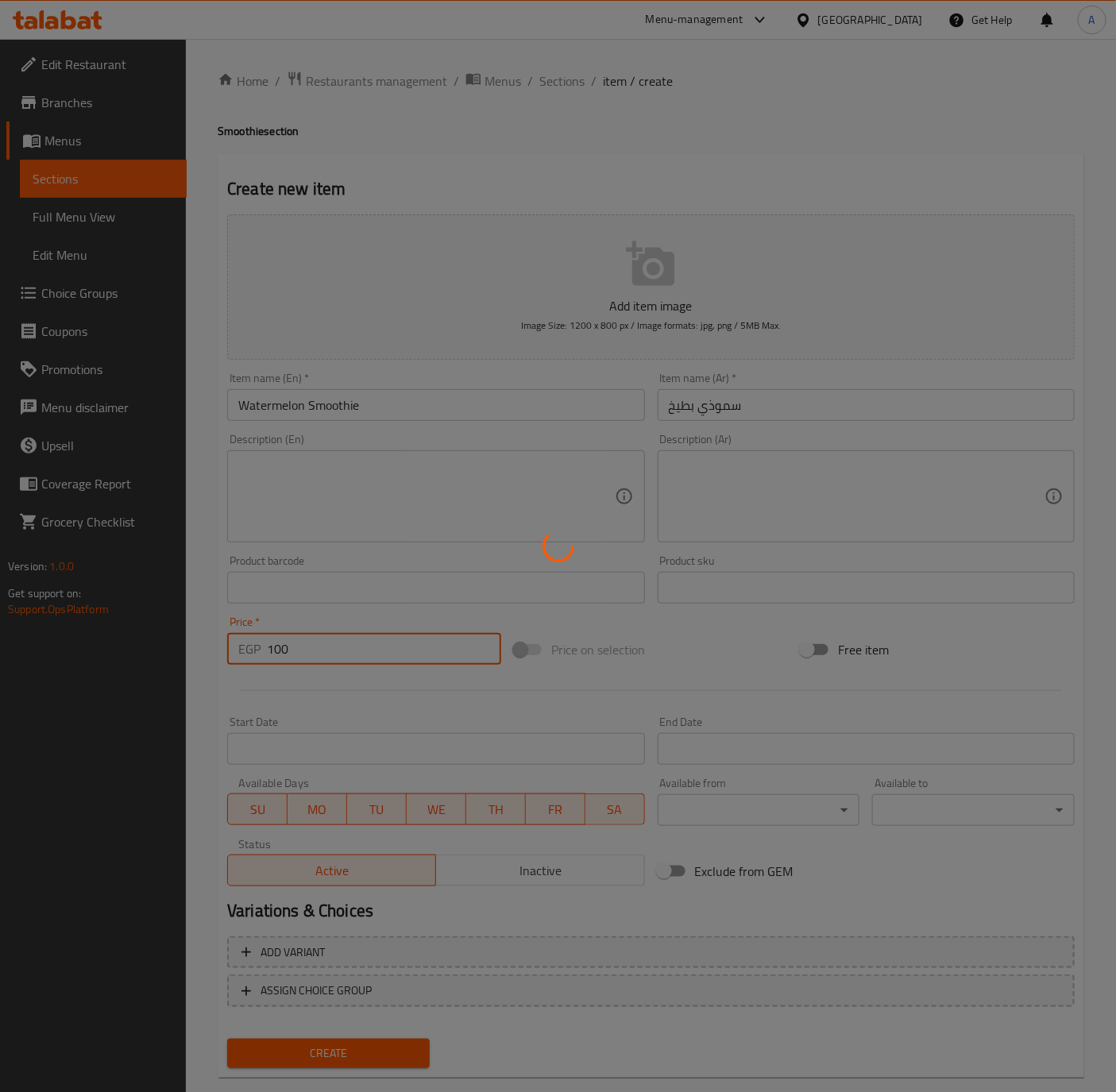
type input "0"
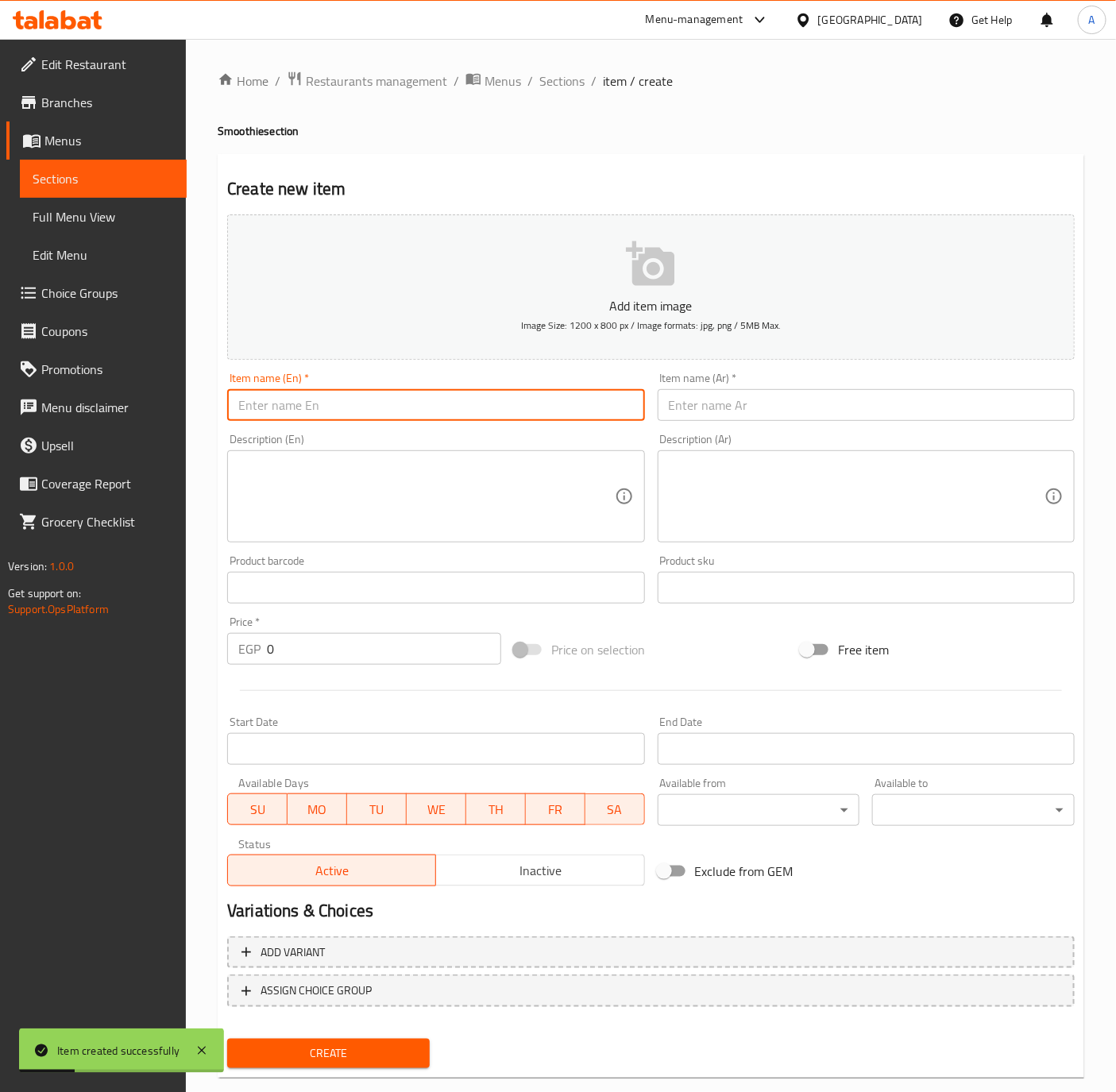
click at [321, 412] on input "text" at bounding box center [436, 405] width 417 height 32
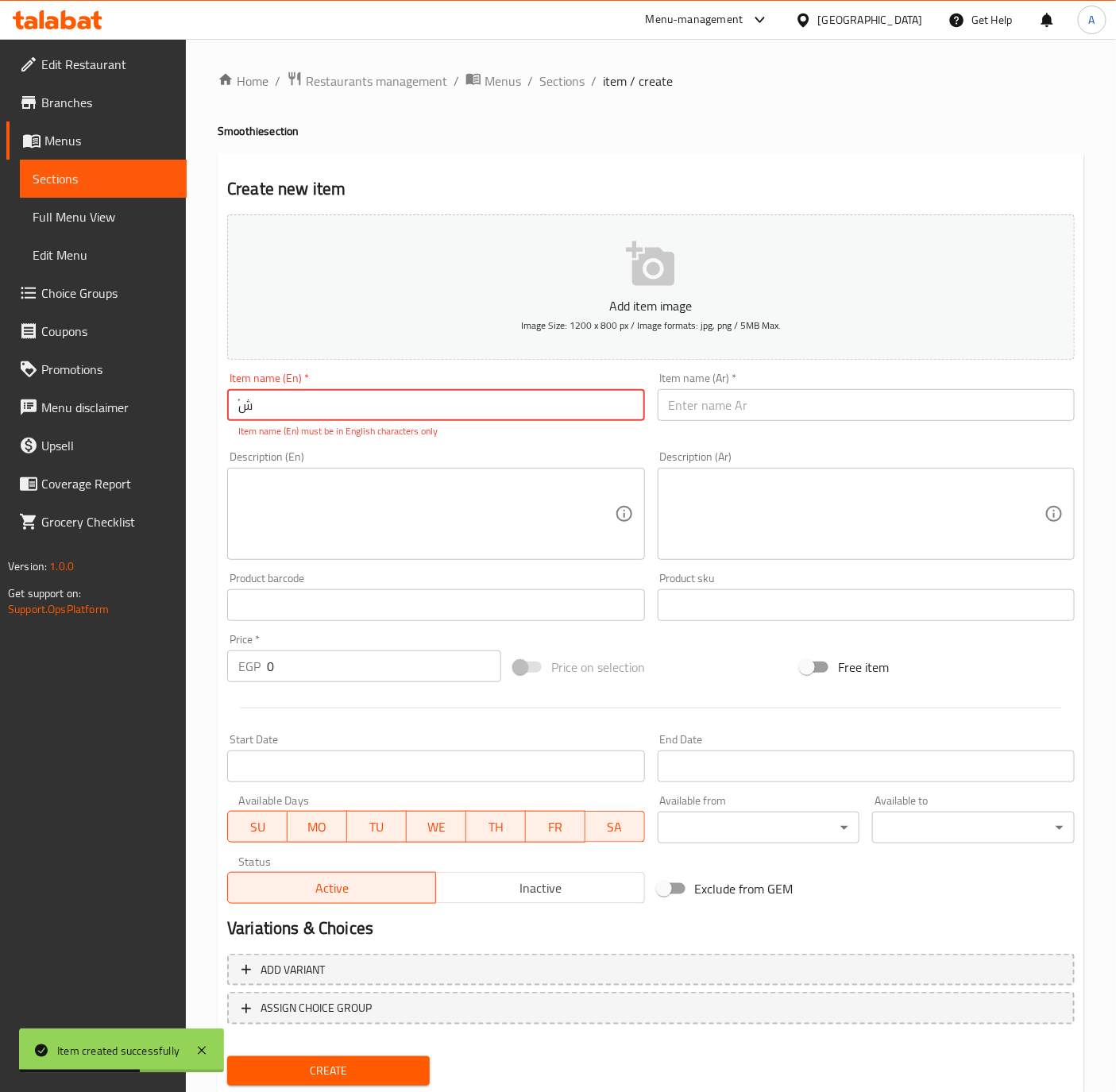
type input "ً"
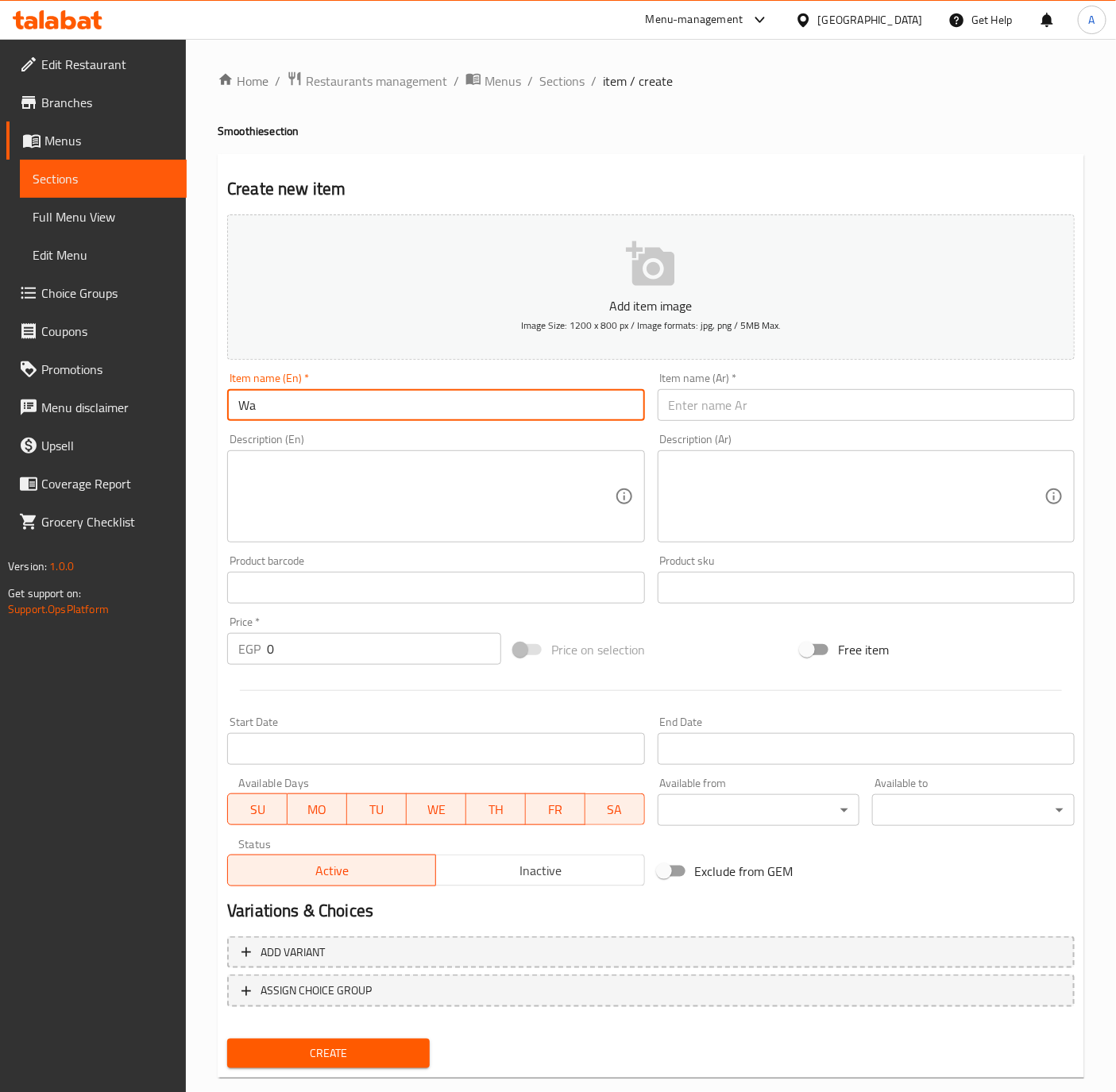
type input "W"
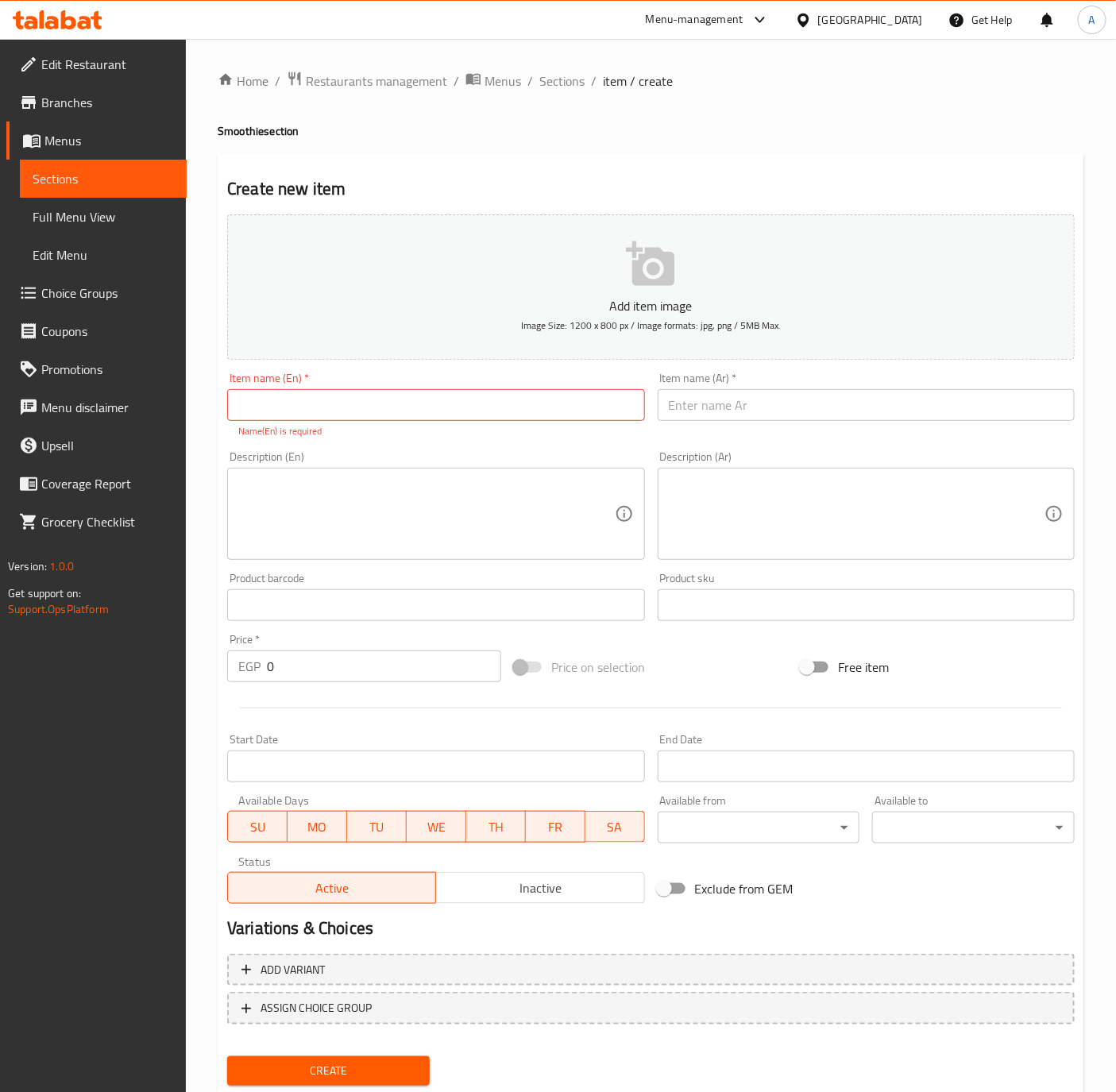
click at [341, 388] on div "Item name (En)   * Item name (En) * Name(En) is required" at bounding box center [436, 405] width 417 height 66
click at [329, 393] on input "text" at bounding box center [436, 405] width 417 height 32
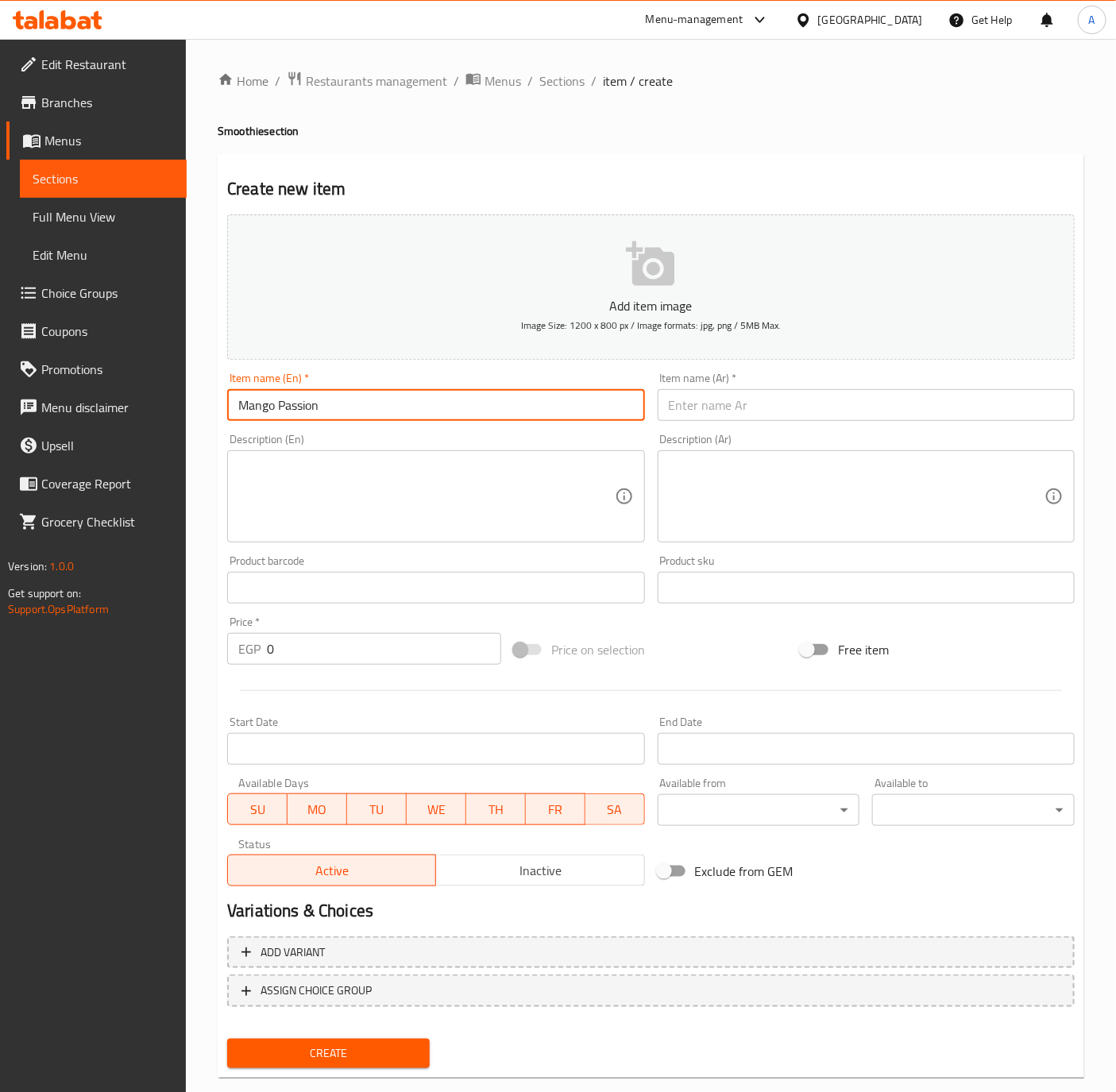
type input "Mango Passion Smoothie"
click at [975, 417] on input "text" at bounding box center [867, 405] width 417 height 32
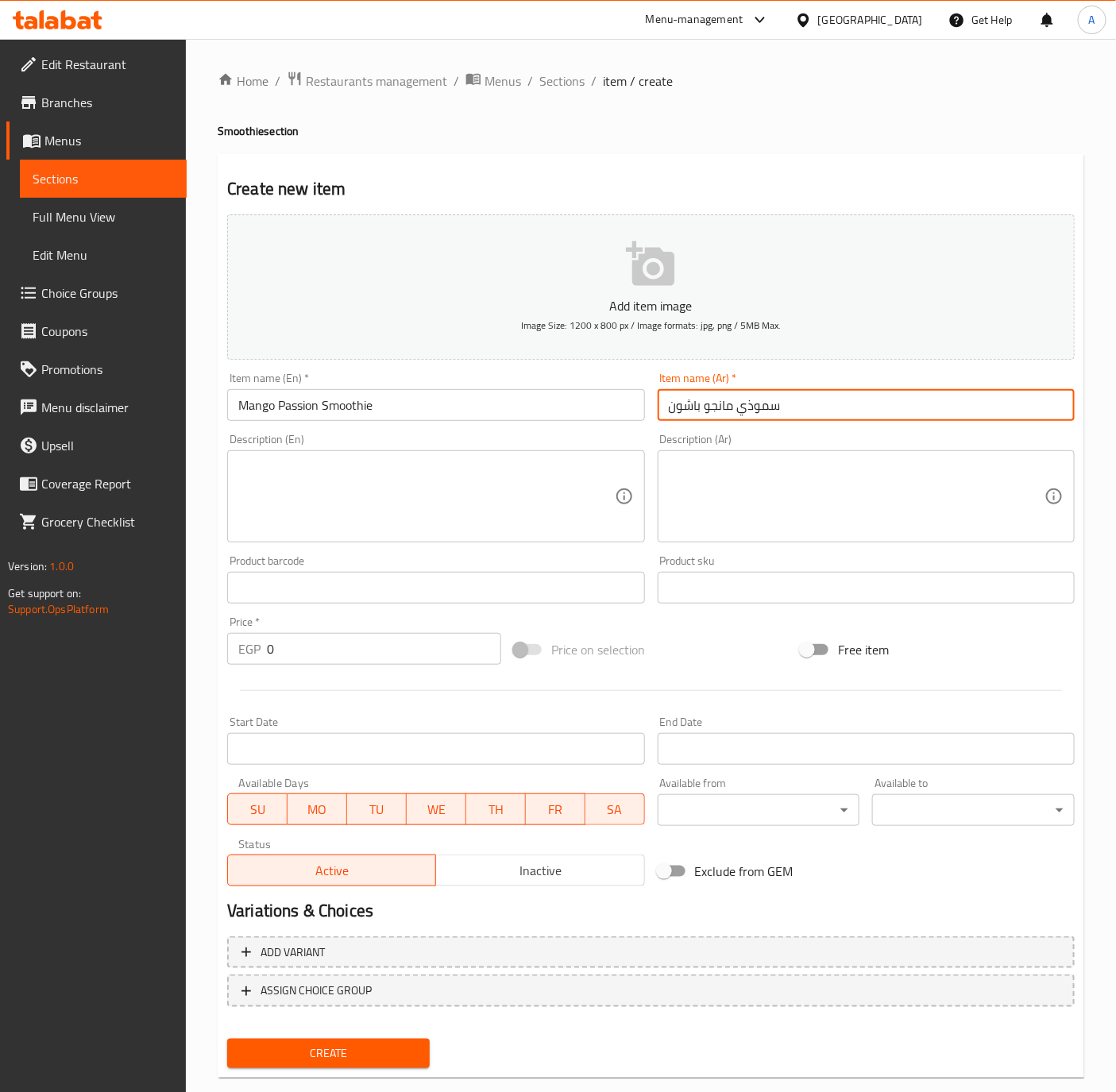
type input "سموذي مانجو باشون"
click at [315, 637] on input "0" at bounding box center [384, 649] width 234 height 32
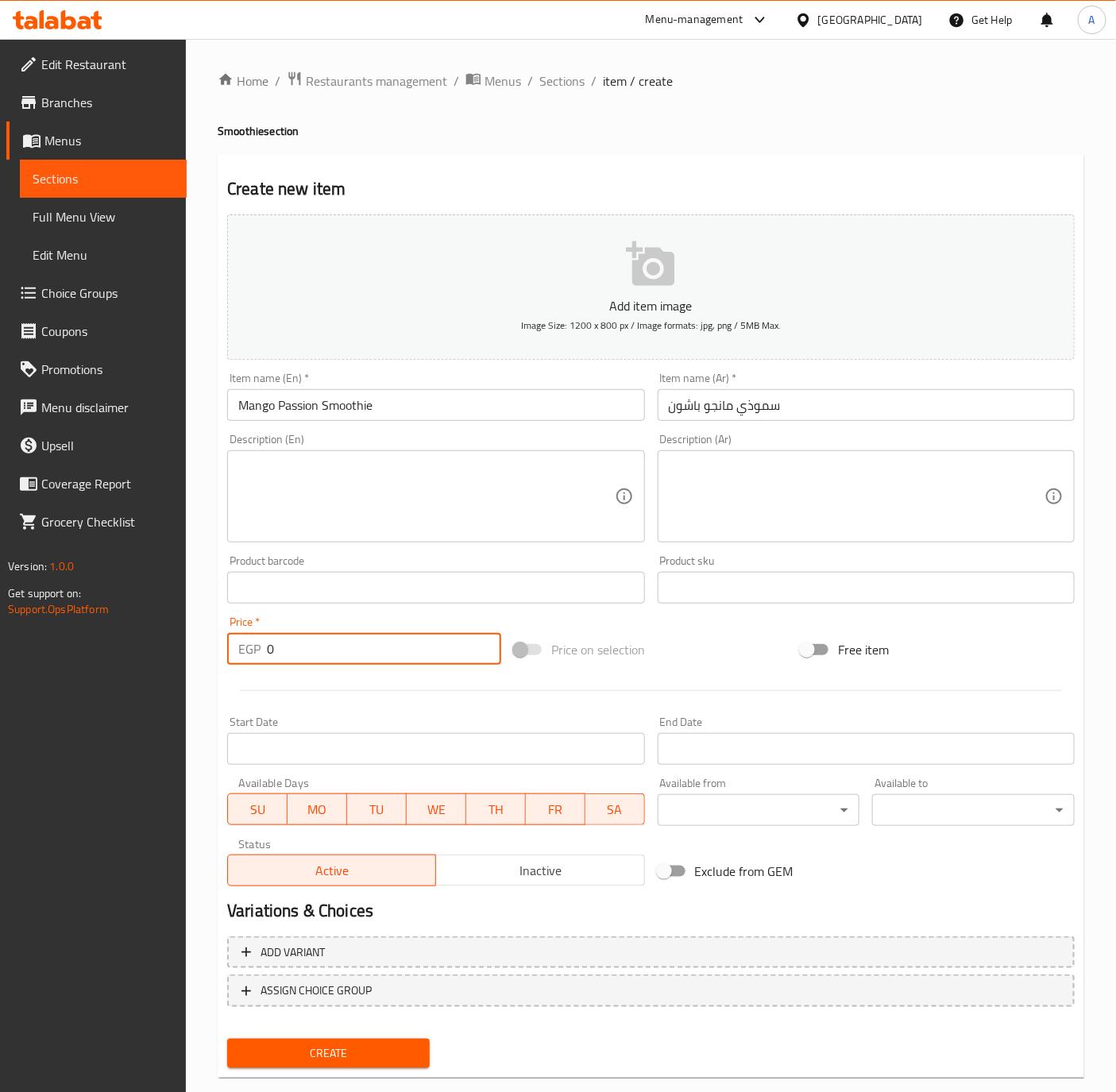
click at [315, 637] on input "0" at bounding box center [384, 649] width 234 height 32
type input "110"
click at [227, 1039] on button "Create" at bounding box center [328, 1053] width 202 height 29
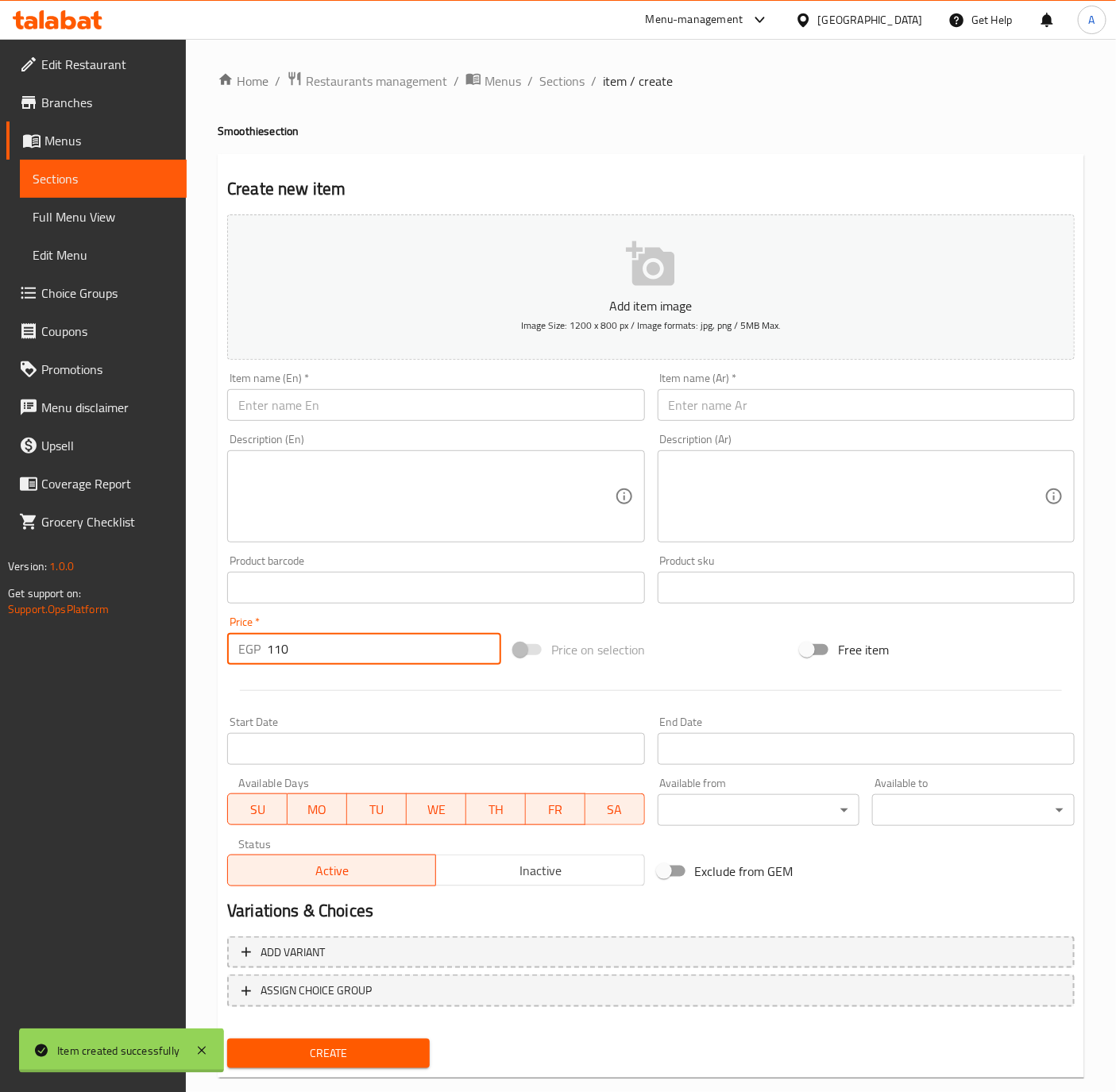
type input "0"
click at [250, 403] on input "text" at bounding box center [436, 405] width 417 height 32
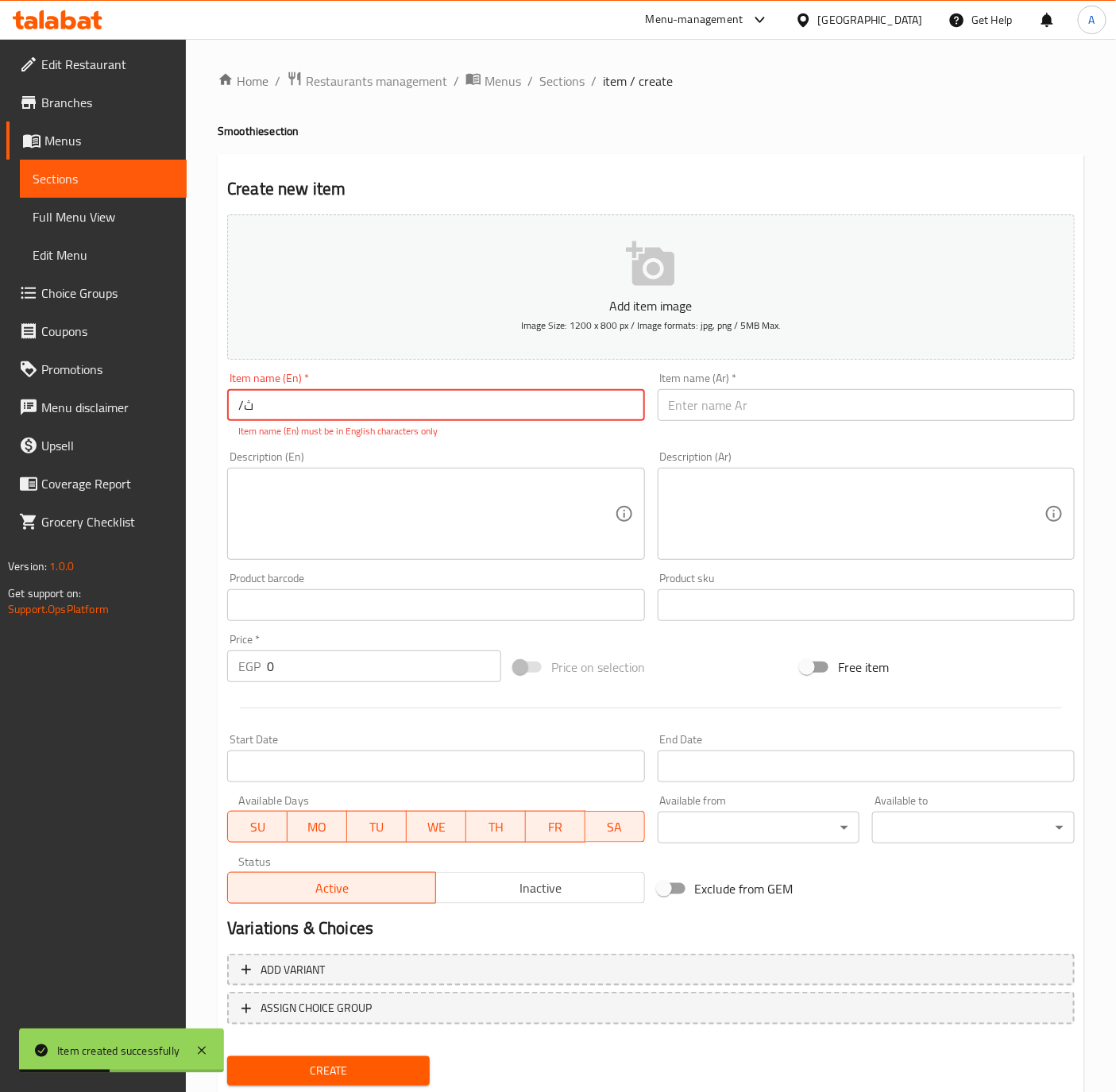
type input "/"
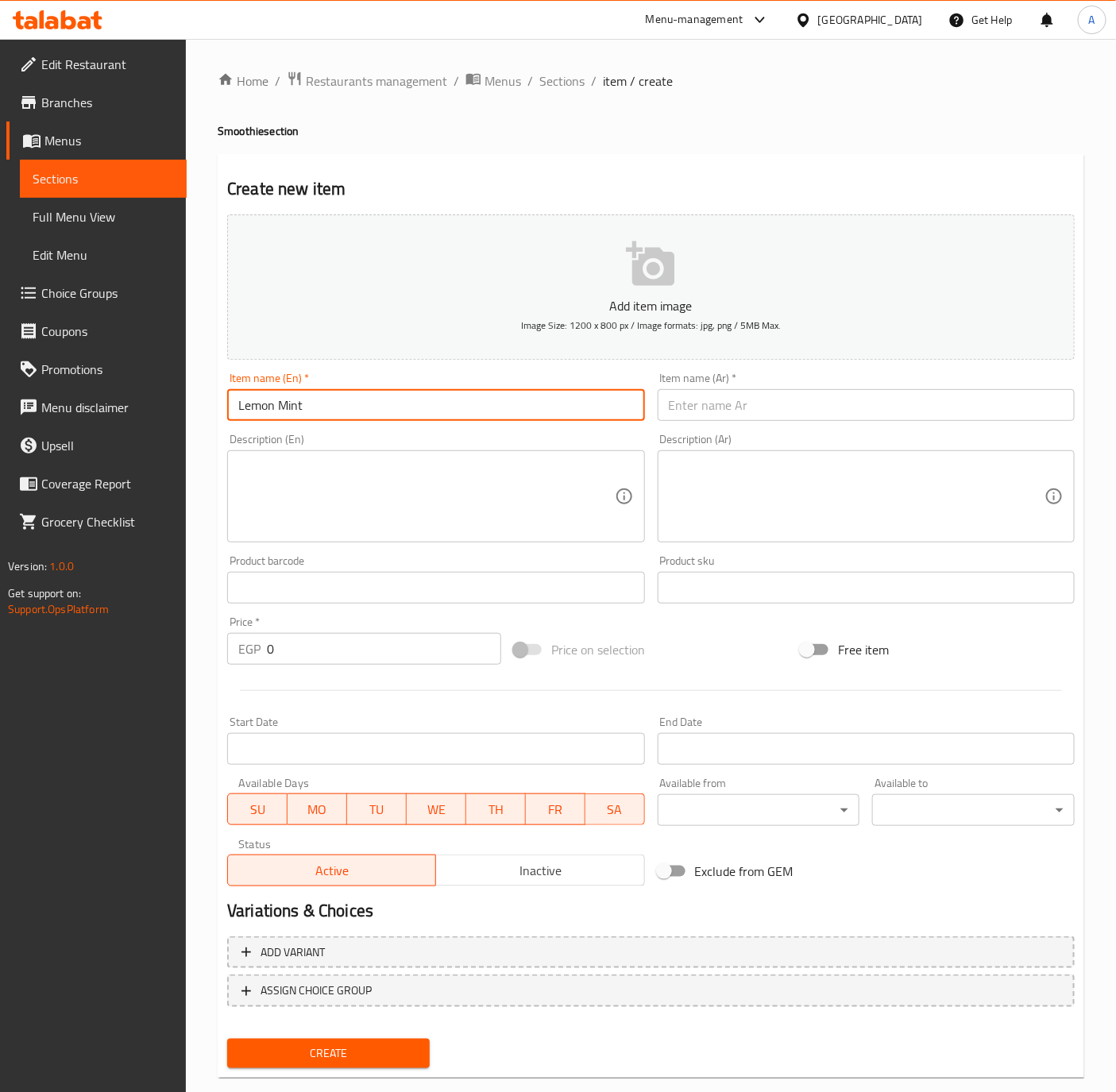
type input "Lemon Mint Smoothie"
click at [855, 408] on input "text" at bounding box center [867, 405] width 417 height 32
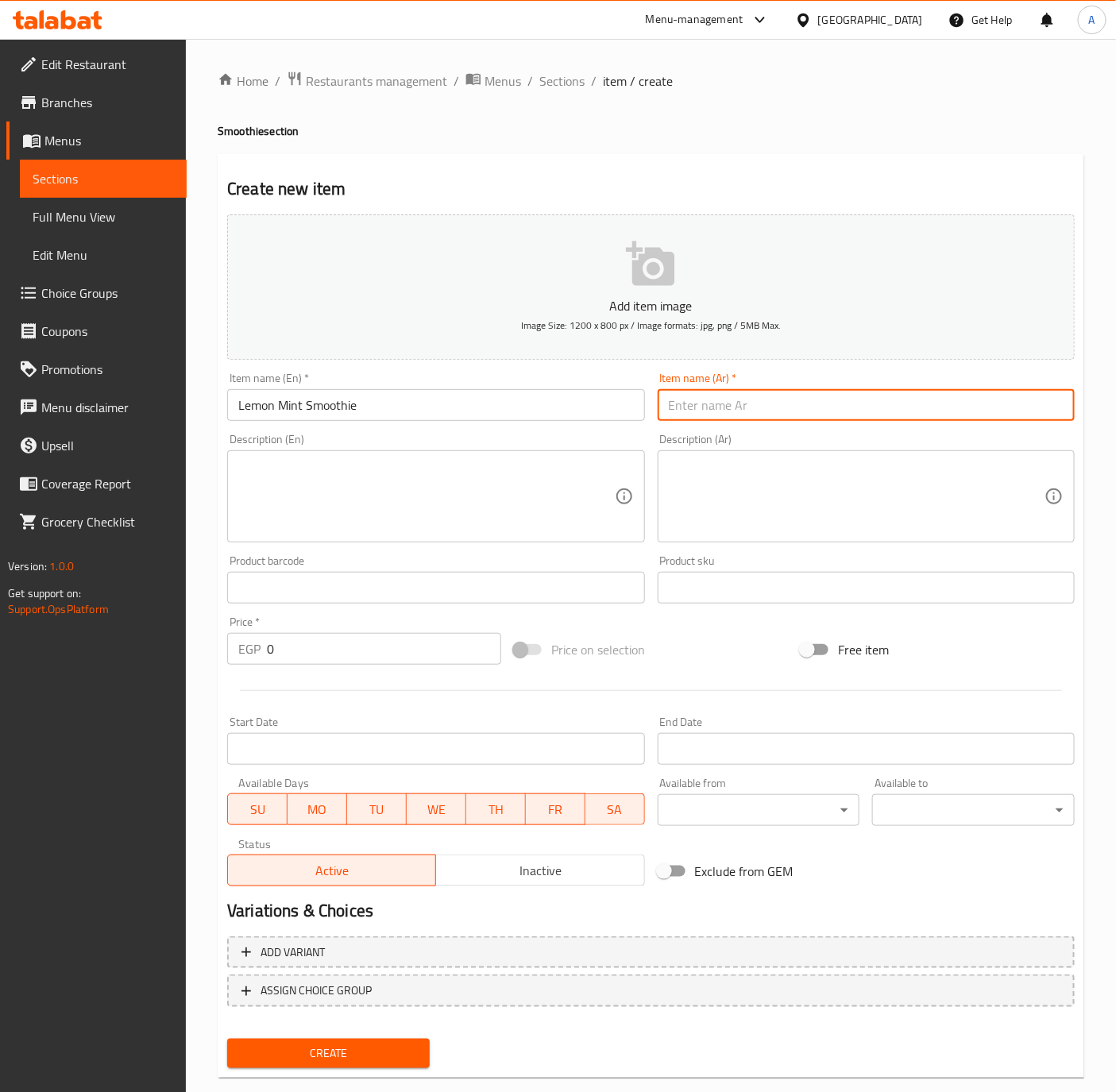
click at [855, 408] on input "text" at bounding box center [867, 405] width 417 height 32
type input "سموذي ليمون بالنعناع"
click at [360, 651] on input "0" at bounding box center [384, 649] width 234 height 32
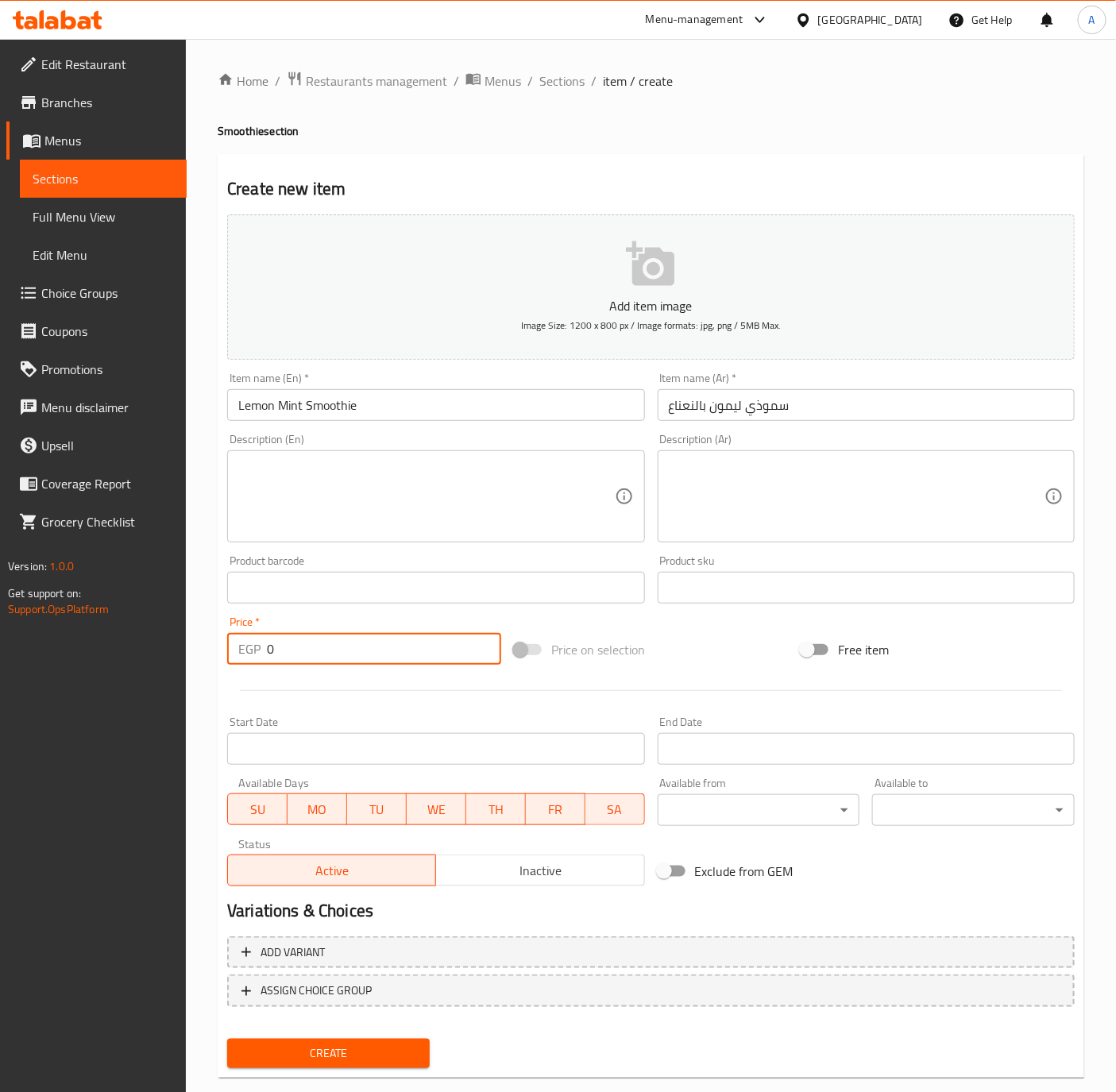
click at [360, 651] on input "0" at bounding box center [384, 649] width 234 height 32
type input "90"
click at [227, 1039] on button "Create" at bounding box center [328, 1053] width 202 height 29
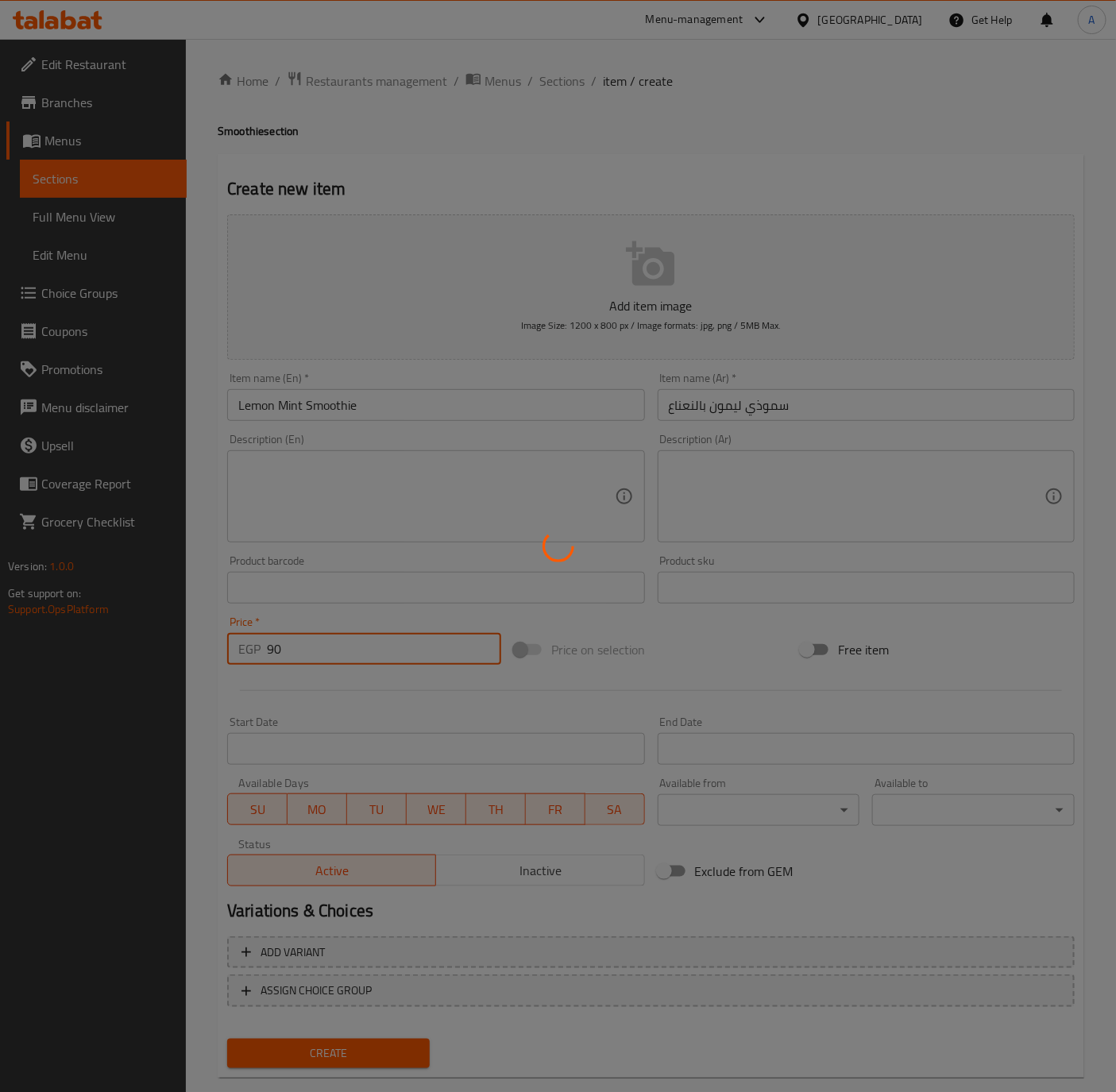
type input "0"
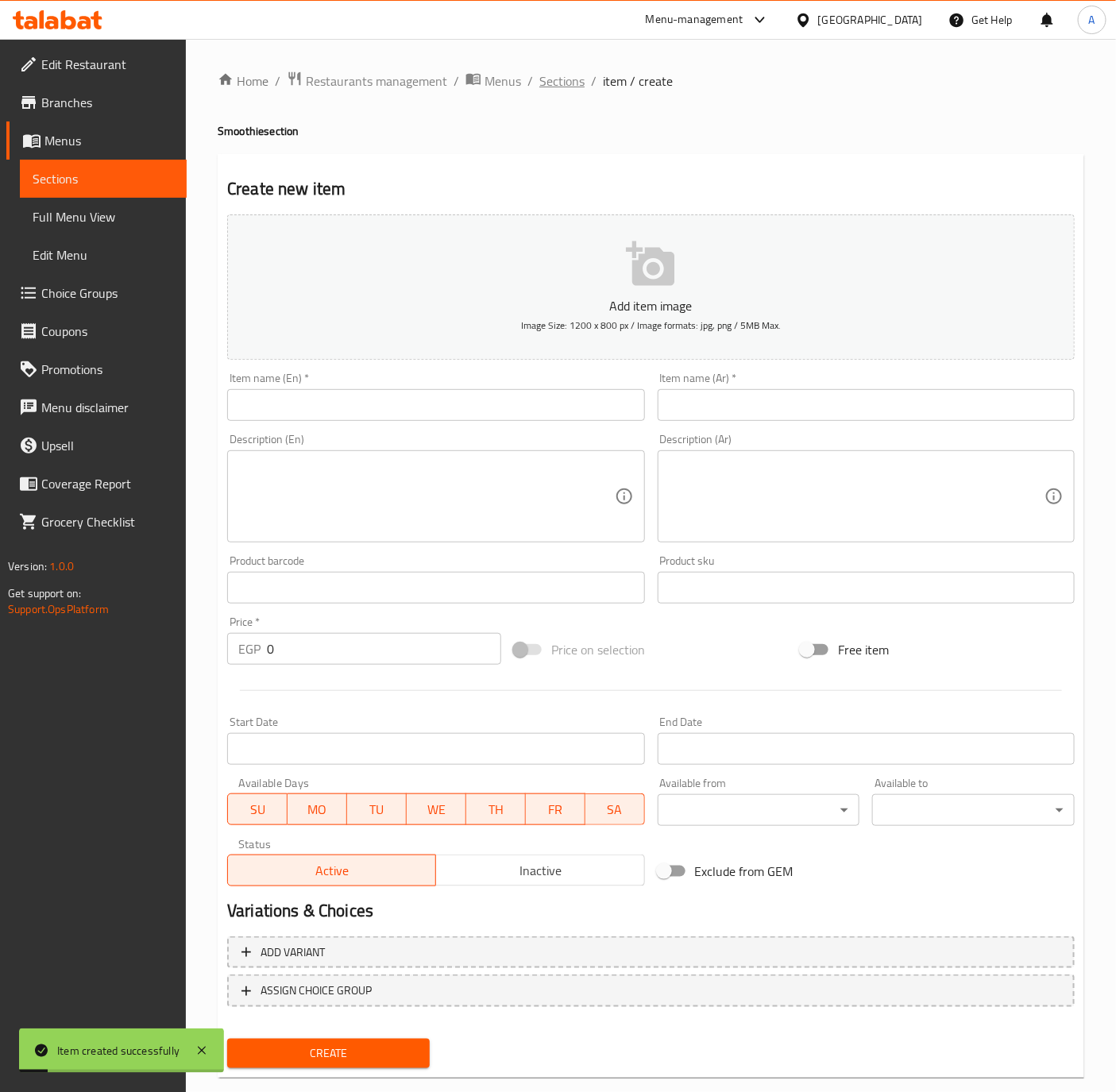
click at [553, 79] on span "Sections" at bounding box center [561, 80] width 45 height 19
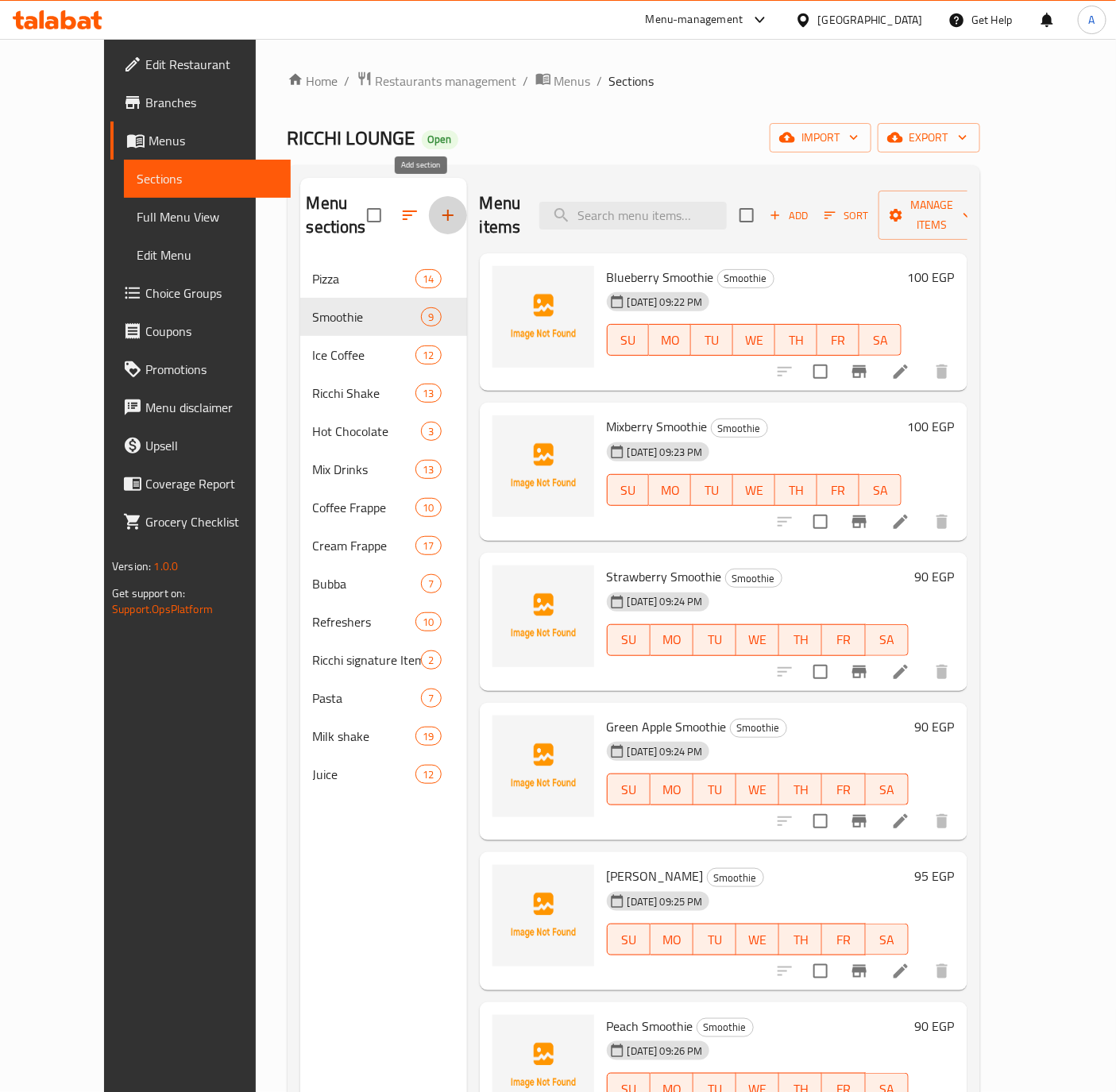
click at [442, 210] on icon "button" at bounding box center [447, 215] width 12 height 12
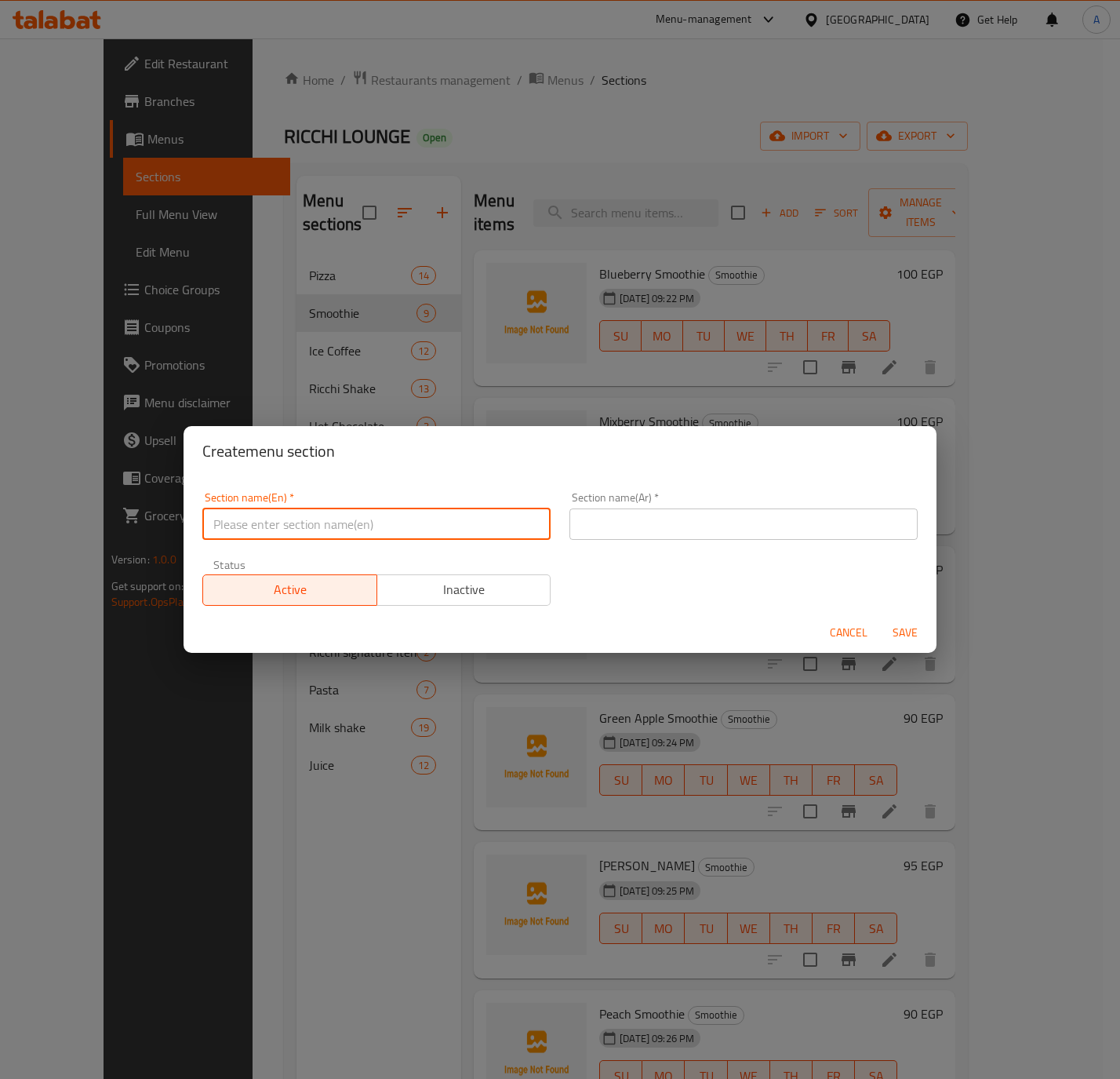
click at [231, 527] on input "text" at bounding box center [376, 525] width 348 height 32
type input "’"
type input "Mojito"
click at [664, 523] on input "text" at bounding box center [743, 525] width 348 height 32
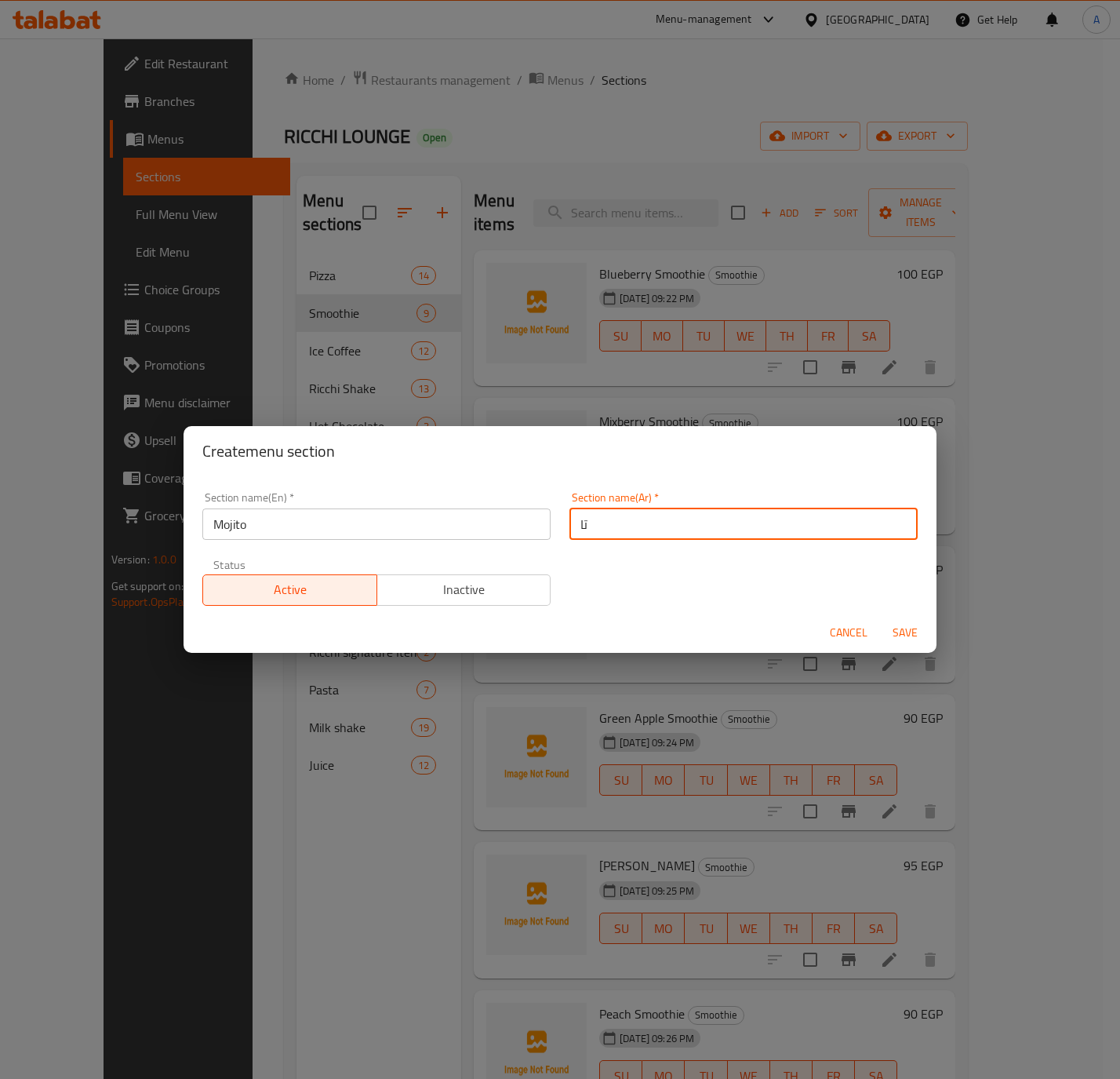
type input "ت"
type input "الموهيتو"
click at [903, 627] on span "Save" at bounding box center [905, 632] width 38 height 19
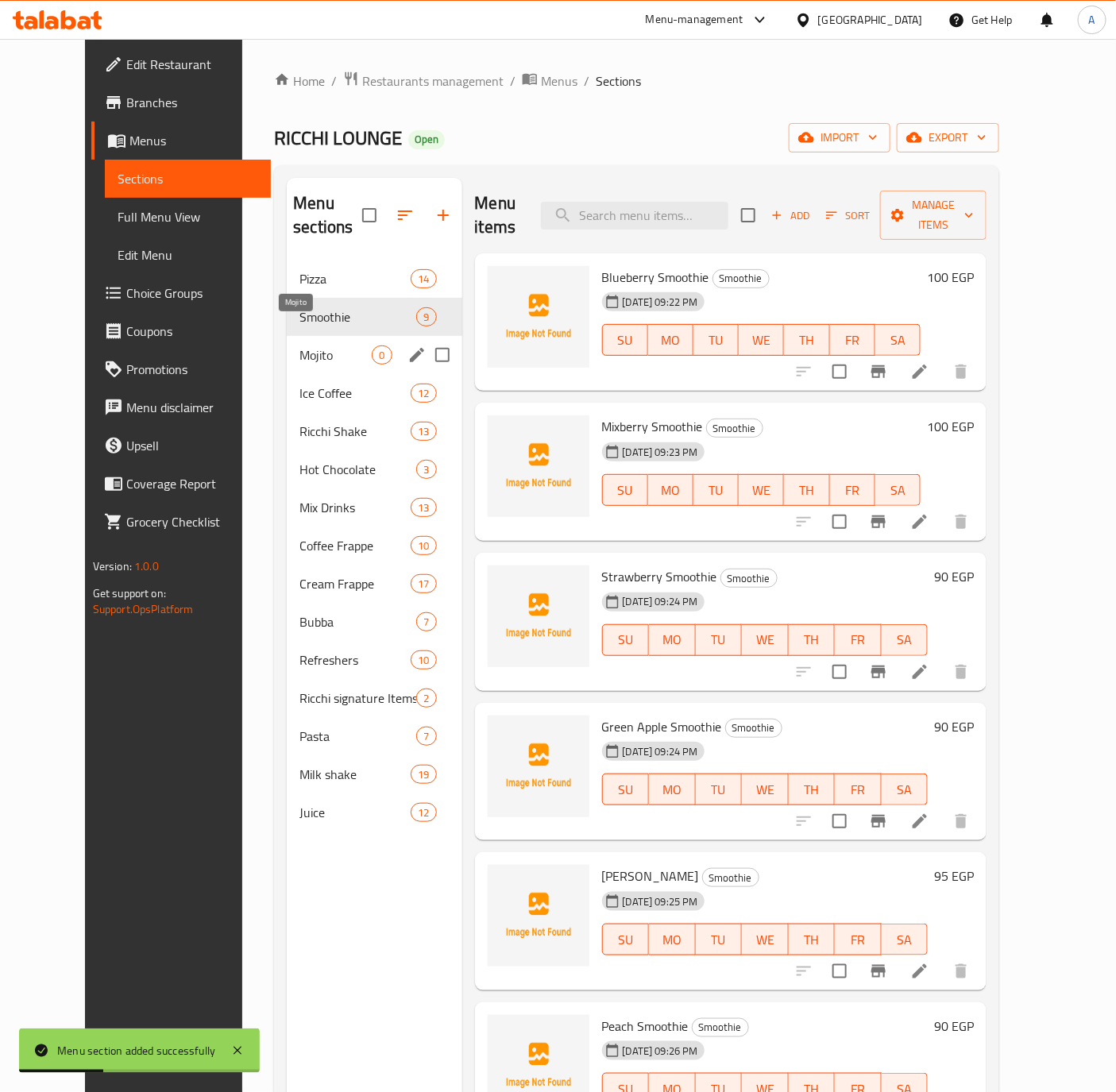
click at [299, 345] on span "Mojito" at bounding box center [335, 354] width 72 height 19
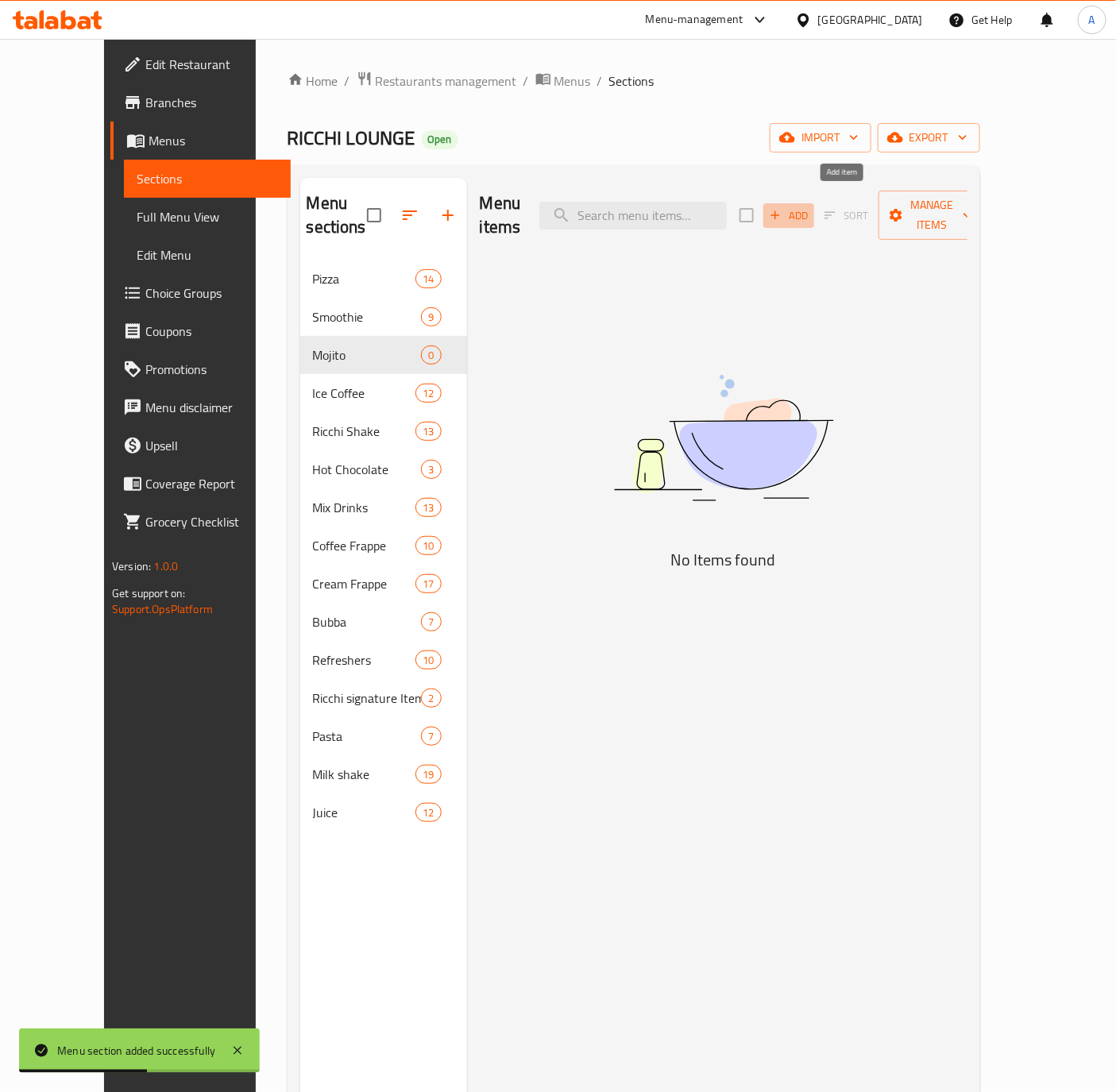
click at [810, 207] on span "Add" at bounding box center [788, 216] width 43 height 19
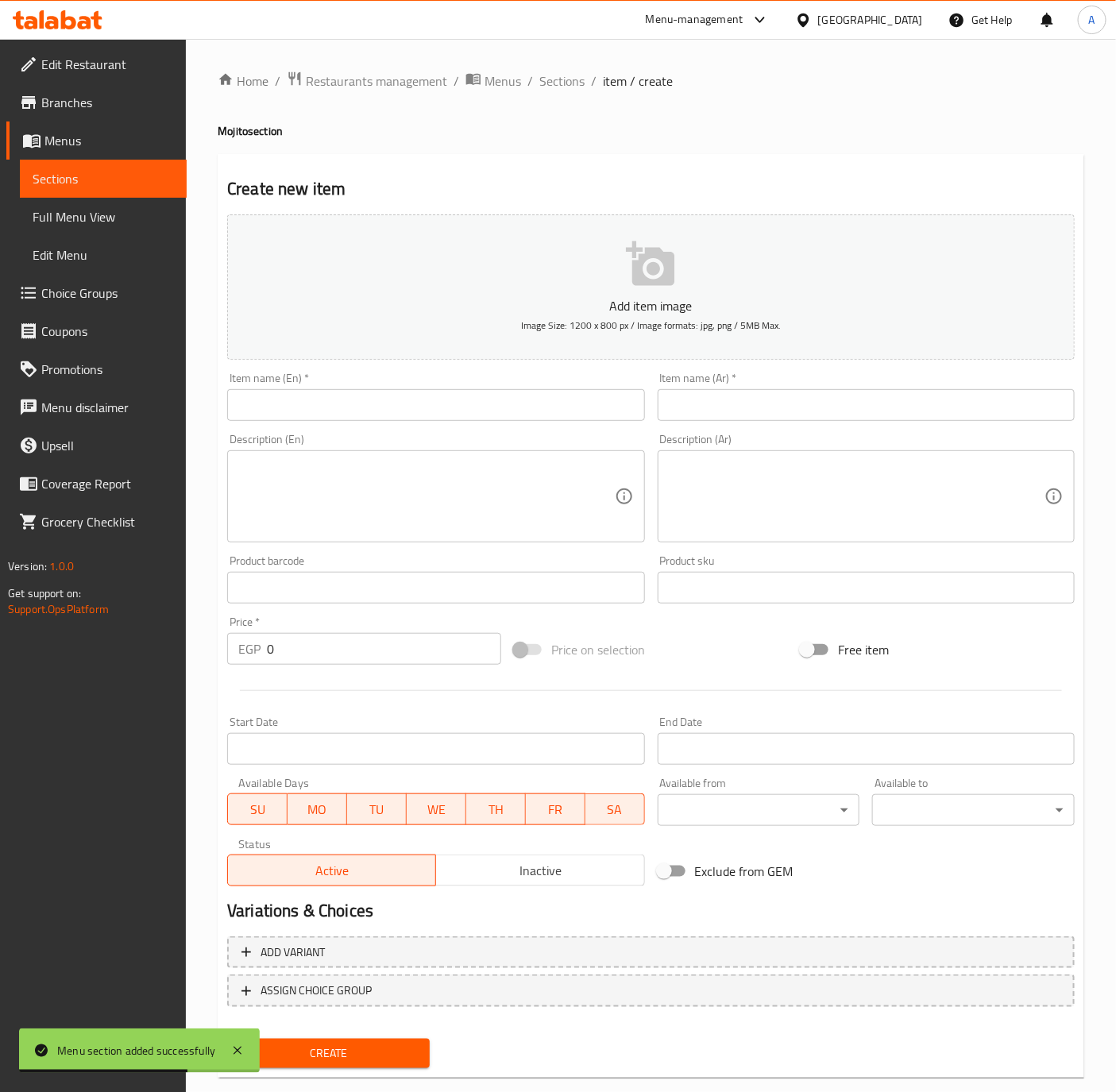
click at [334, 396] on input "text" at bounding box center [436, 405] width 417 height 32
type input "}"
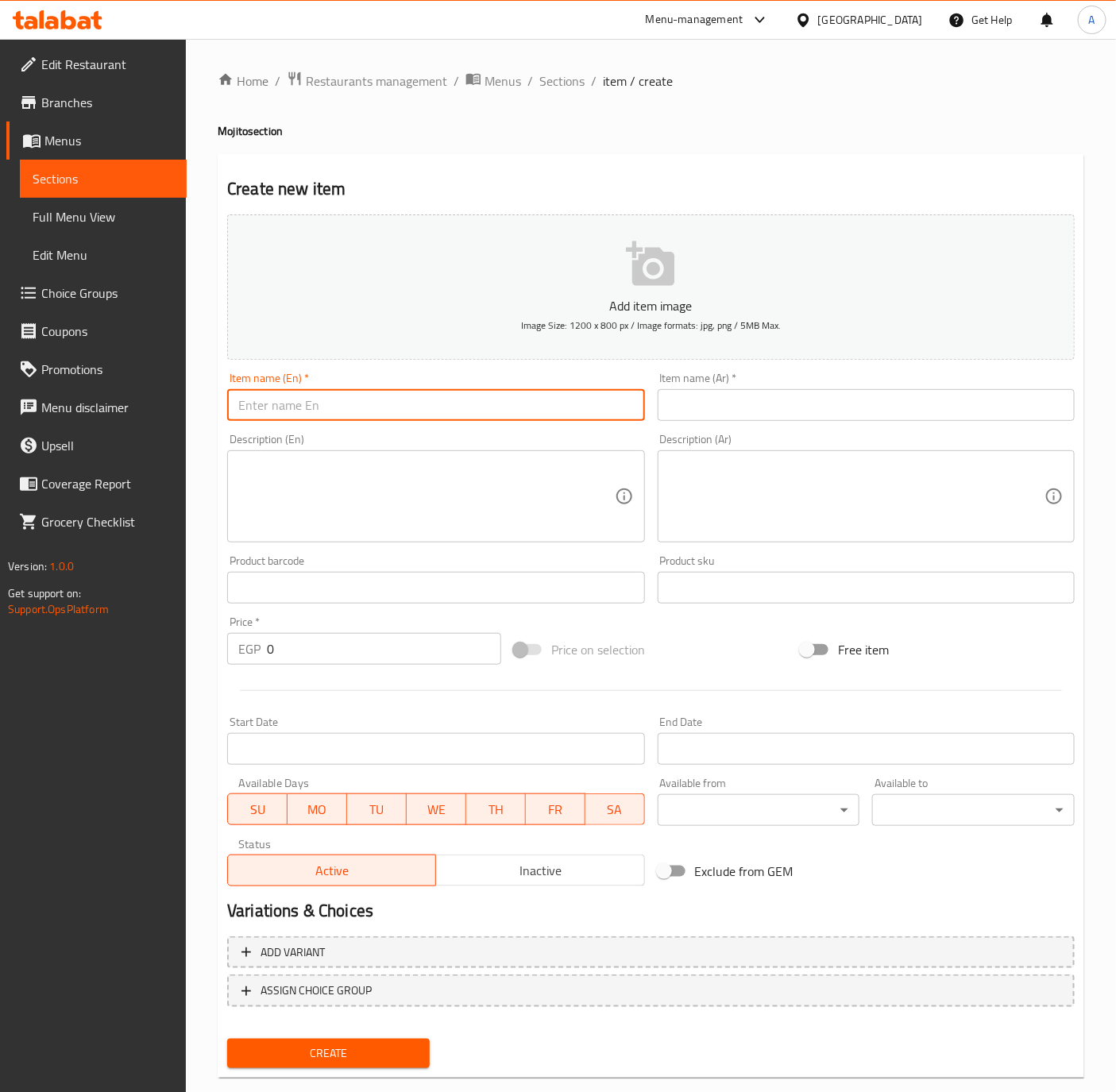
click at [831, 417] on input "text" at bounding box center [867, 405] width 417 height 32
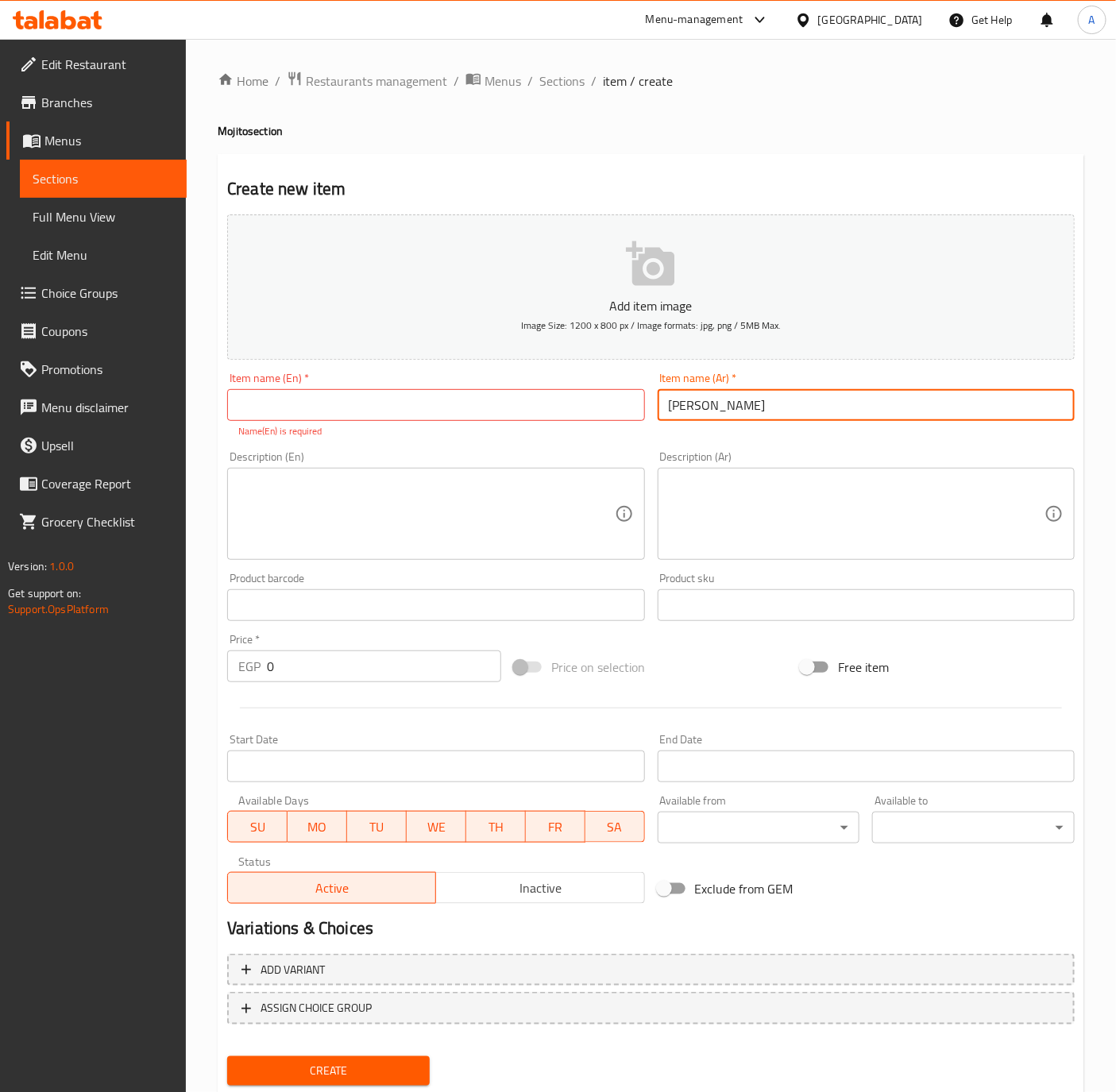
type input "موهيتو كلاسيك"
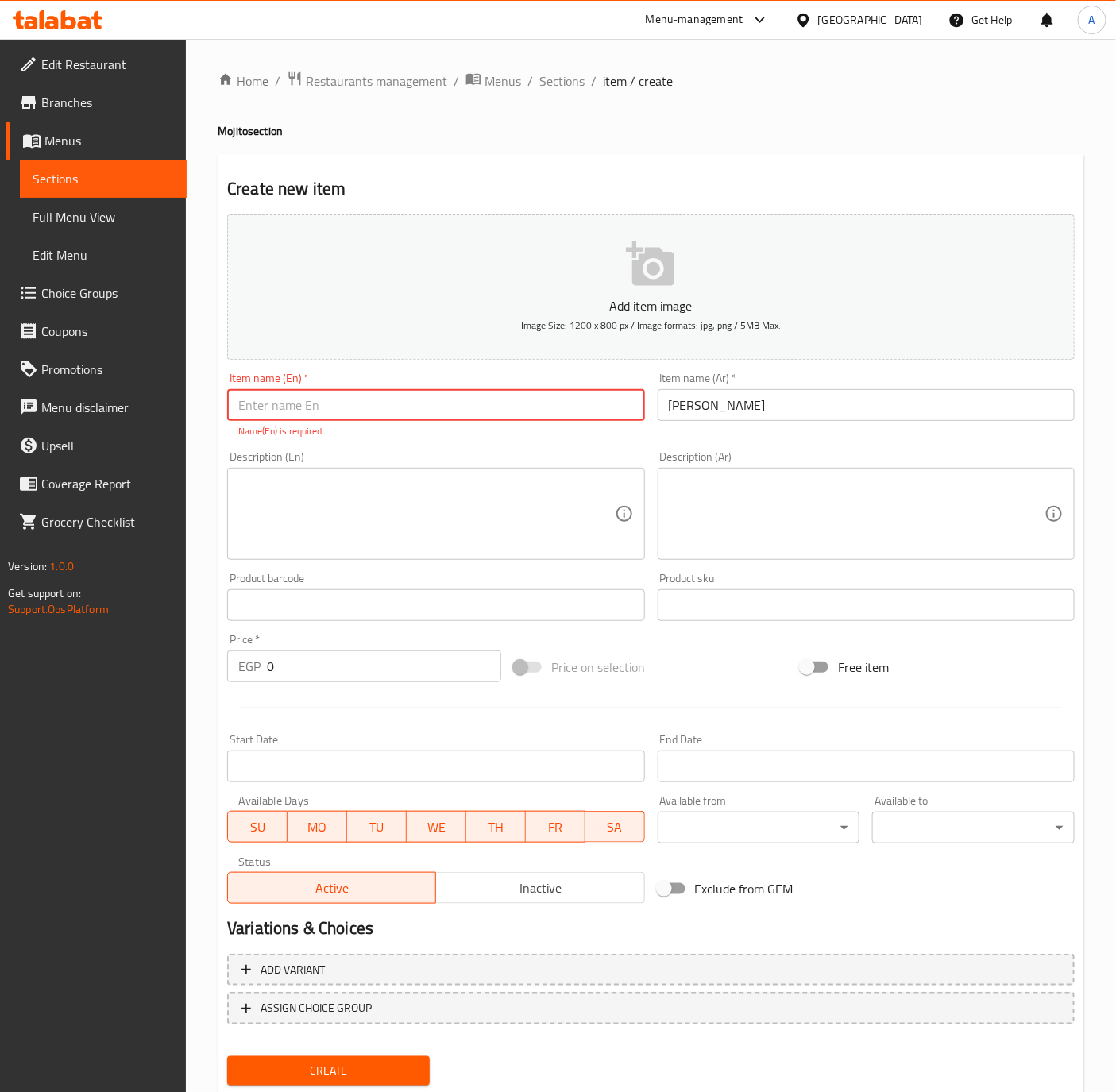
click at [369, 408] on input "text" at bounding box center [436, 405] width 417 height 32
type input "Classic Mojito"
click at [351, 646] on div "Price   * EGP 0 Price *" at bounding box center [364, 658] width 274 height 49
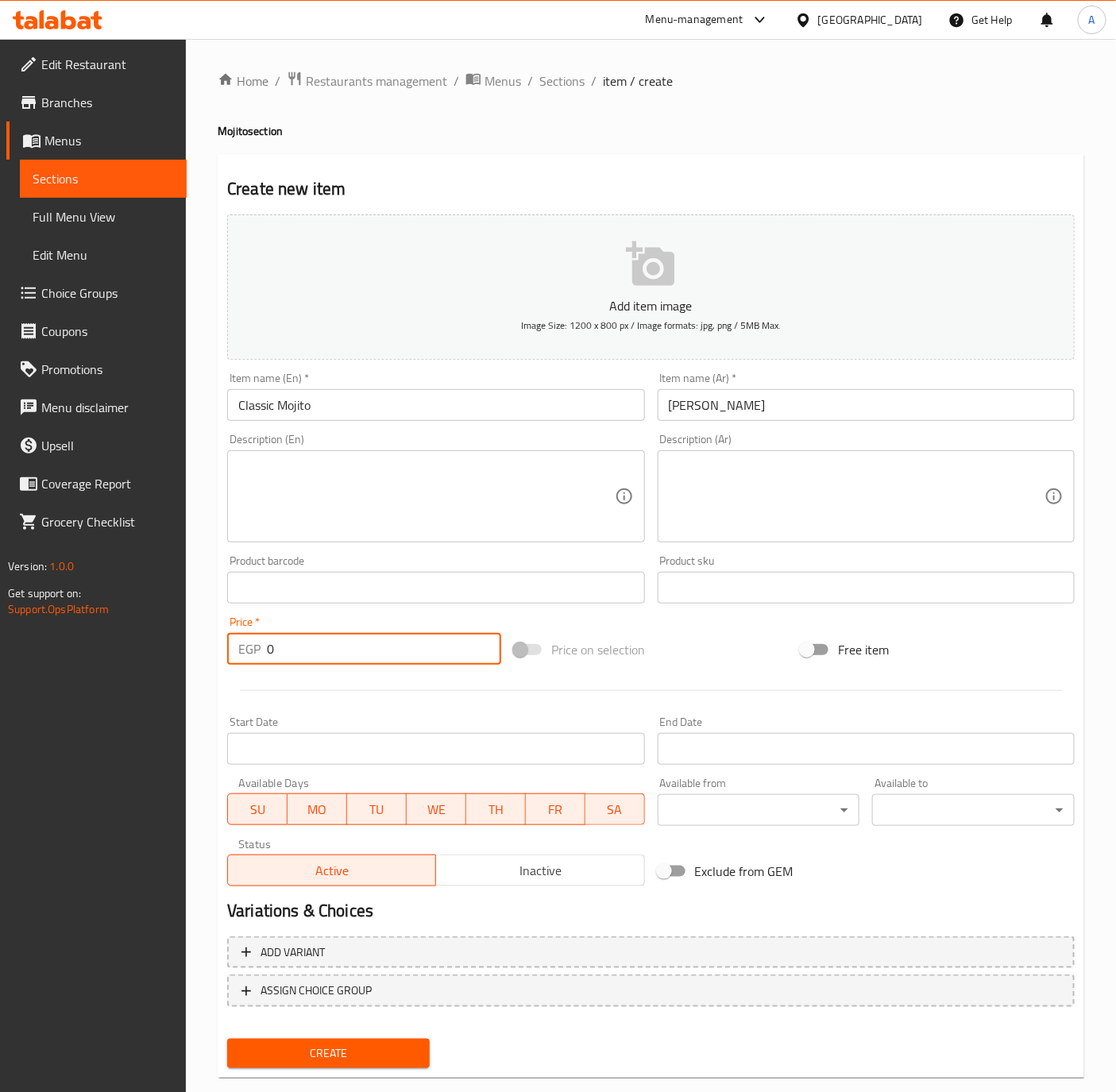
click at [351, 646] on input "0" at bounding box center [384, 649] width 234 height 32
click at [350, 649] on input "0" at bounding box center [384, 649] width 234 height 32
type input "105"
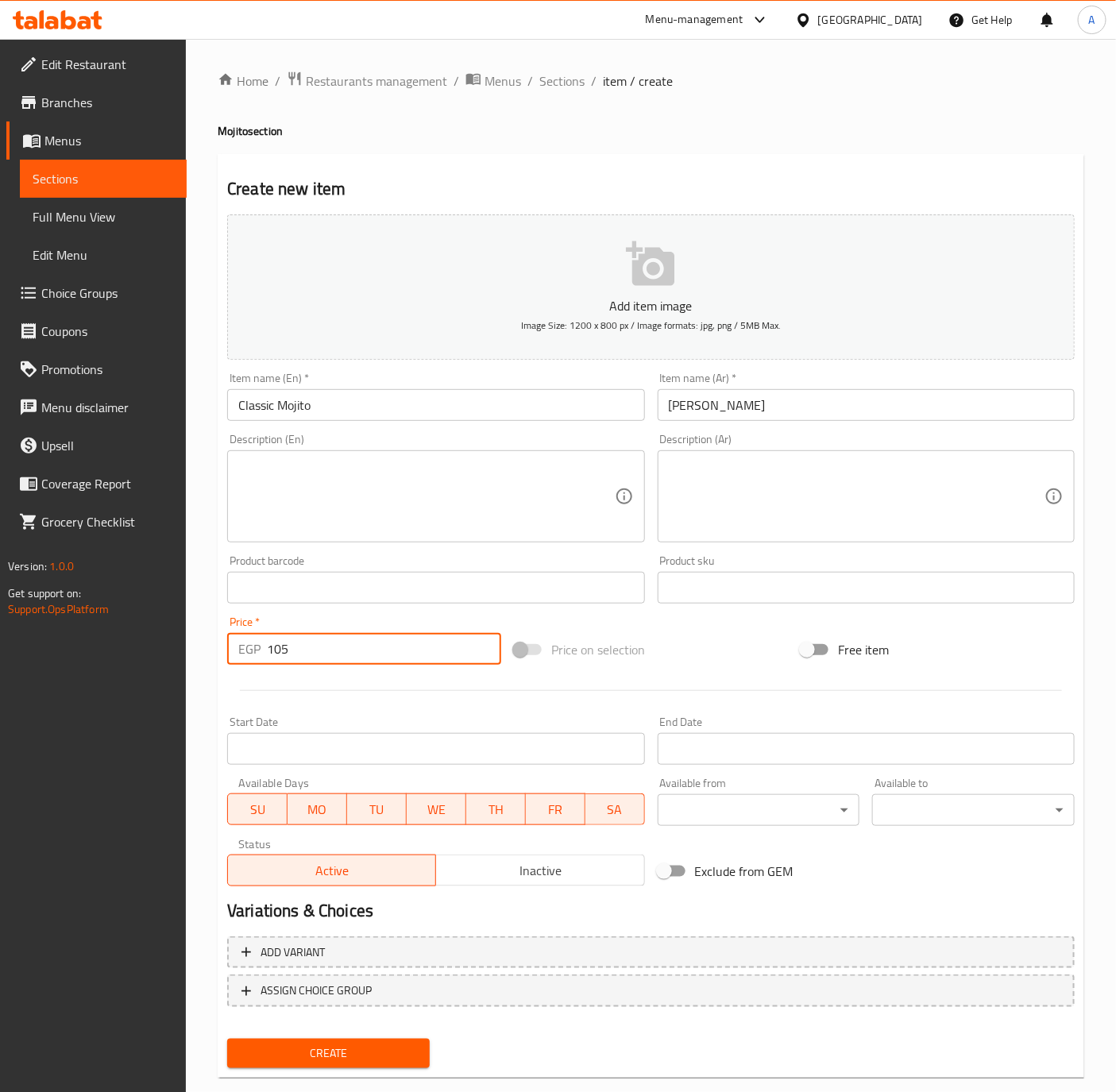
click at [227, 1039] on button "Create" at bounding box center [328, 1053] width 202 height 29
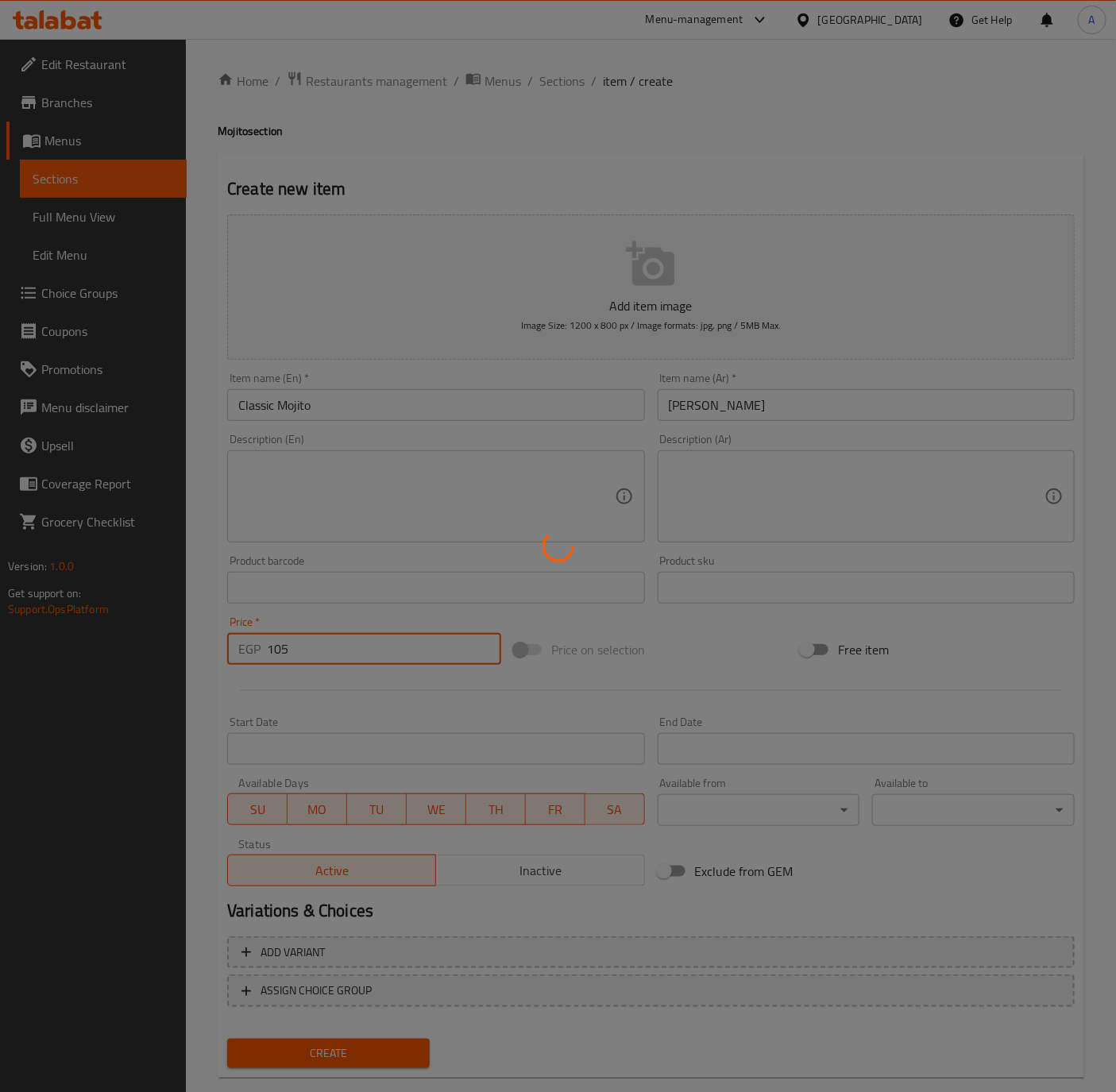
type input "0"
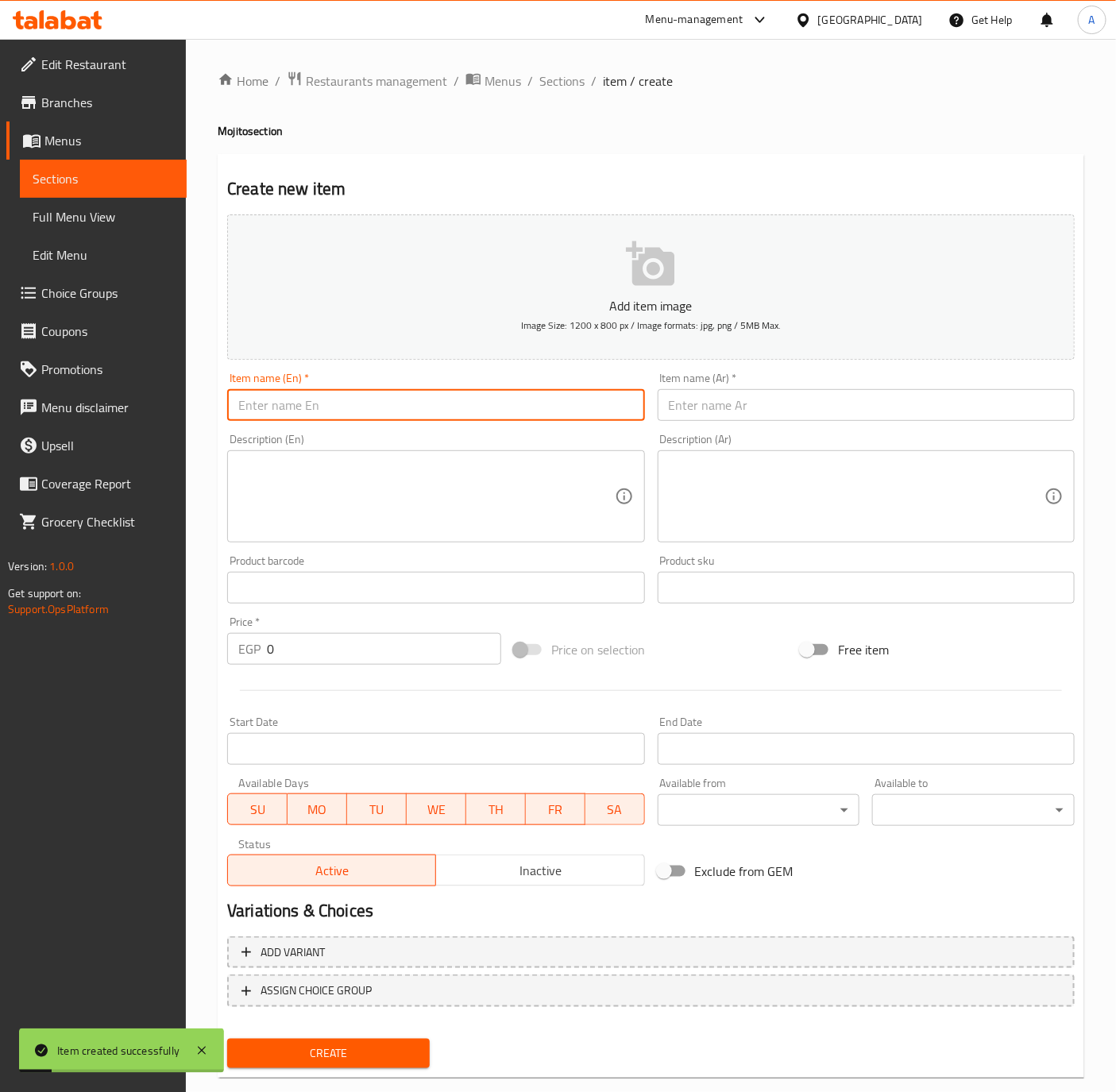
click at [272, 412] on input "text" at bounding box center [436, 405] width 417 height 32
type input "Passion Mojito"
click at [891, 388] on div "Item name (Ar)   * Item name (Ar) *" at bounding box center [867, 396] width 417 height 49
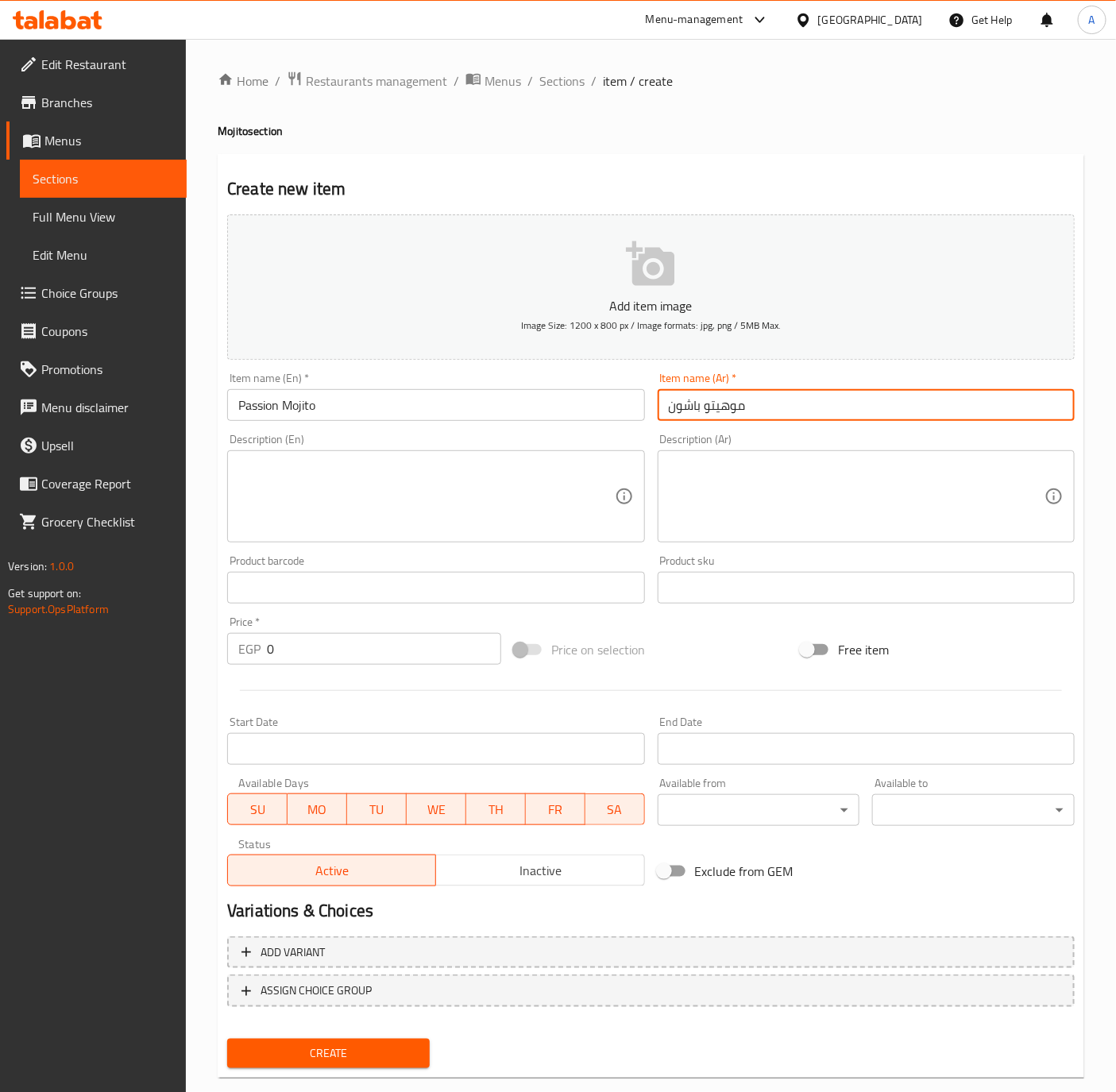
type input "موهيتو باشون"
click at [305, 648] on input "0" at bounding box center [384, 649] width 234 height 32
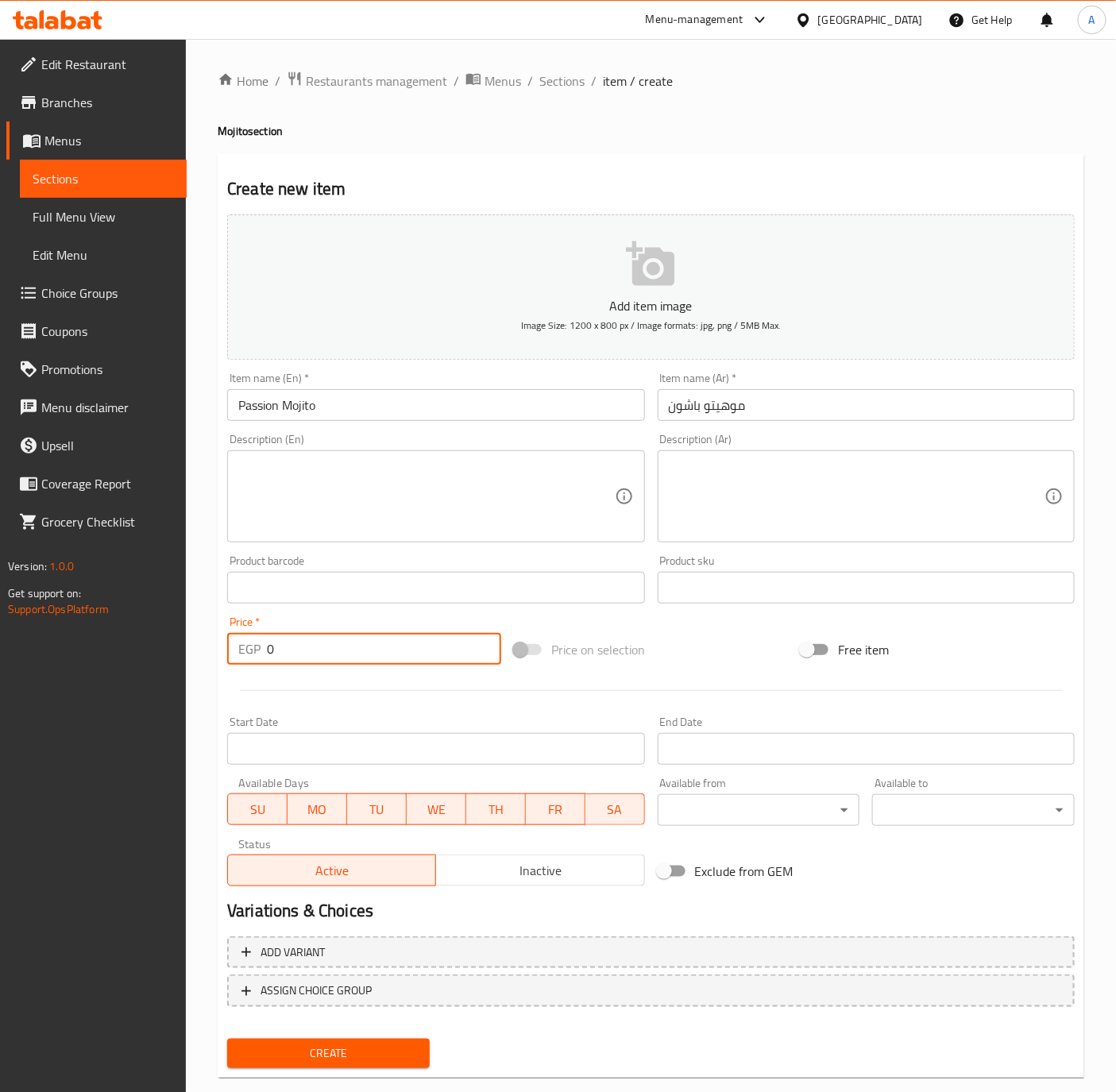
click at [305, 648] on input "0" at bounding box center [384, 649] width 234 height 32
type input "120"
click at [227, 1039] on button "Create" at bounding box center [328, 1053] width 202 height 29
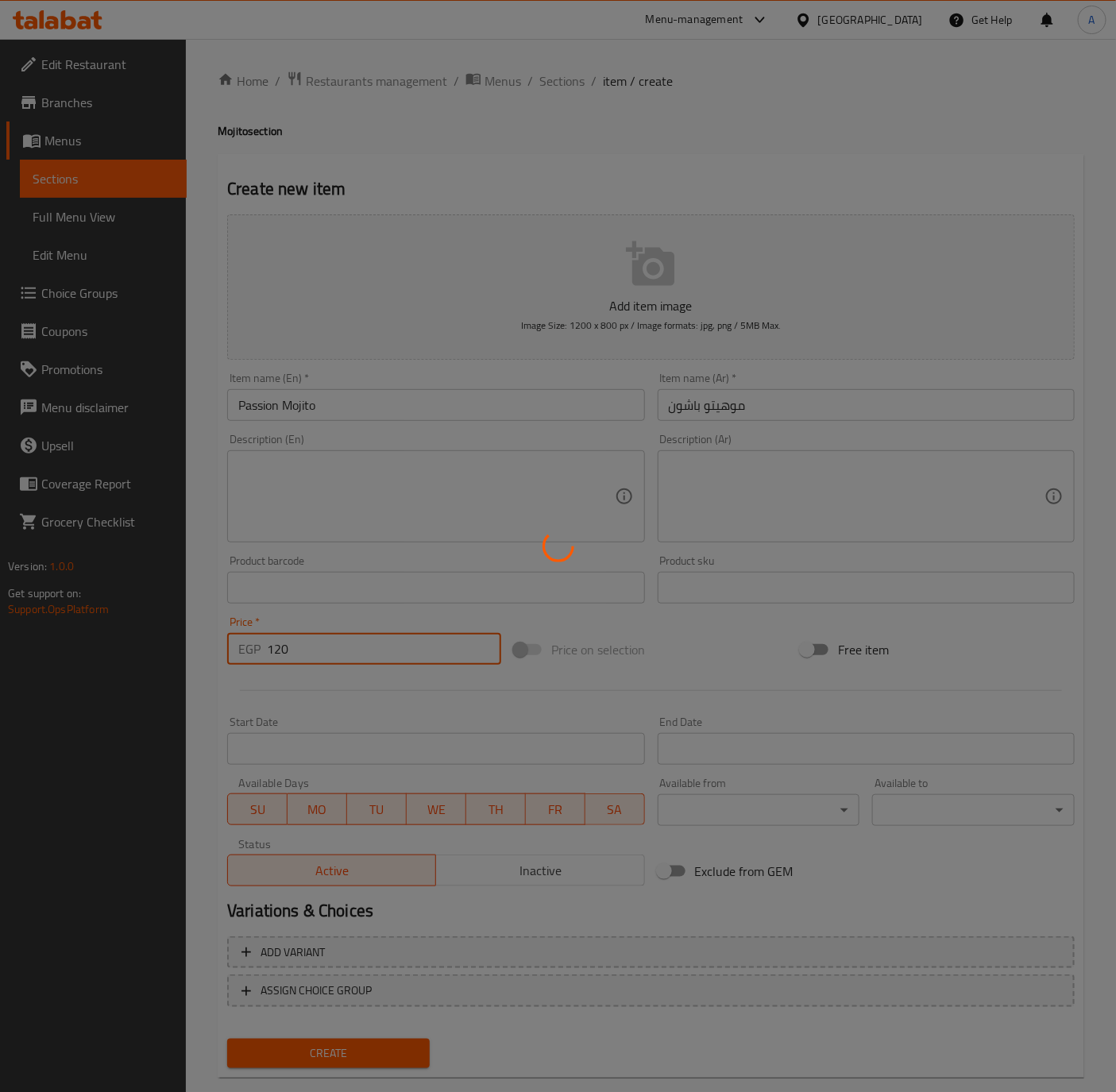
type input "0"
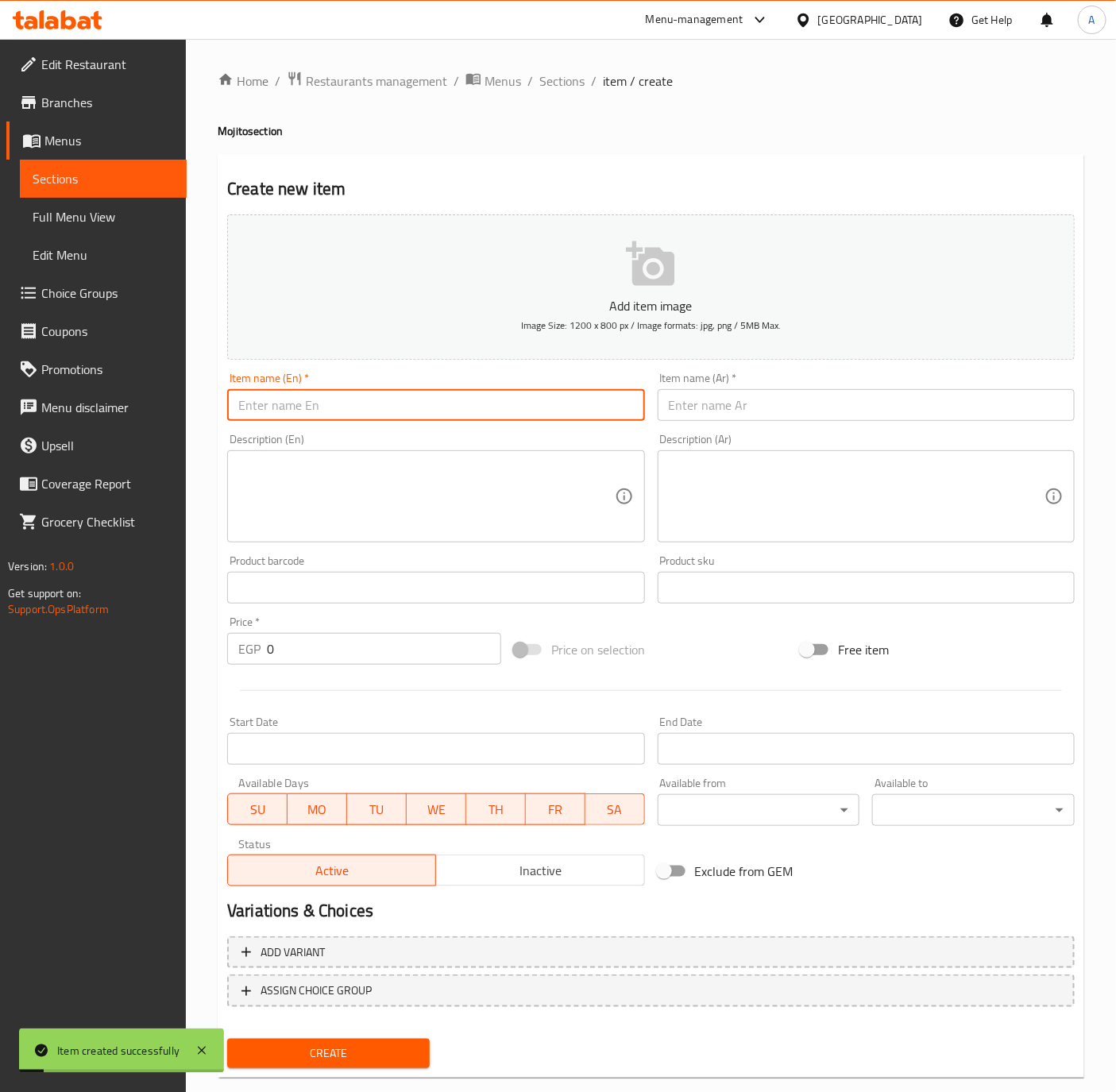
drag, startPoint x: 322, startPoint y: 413, endPoint x: 339, endPoint y: 389, distance: 29.4
click at [322, 410] on input "text" at bounding box center [436, 405] width 417 height 32
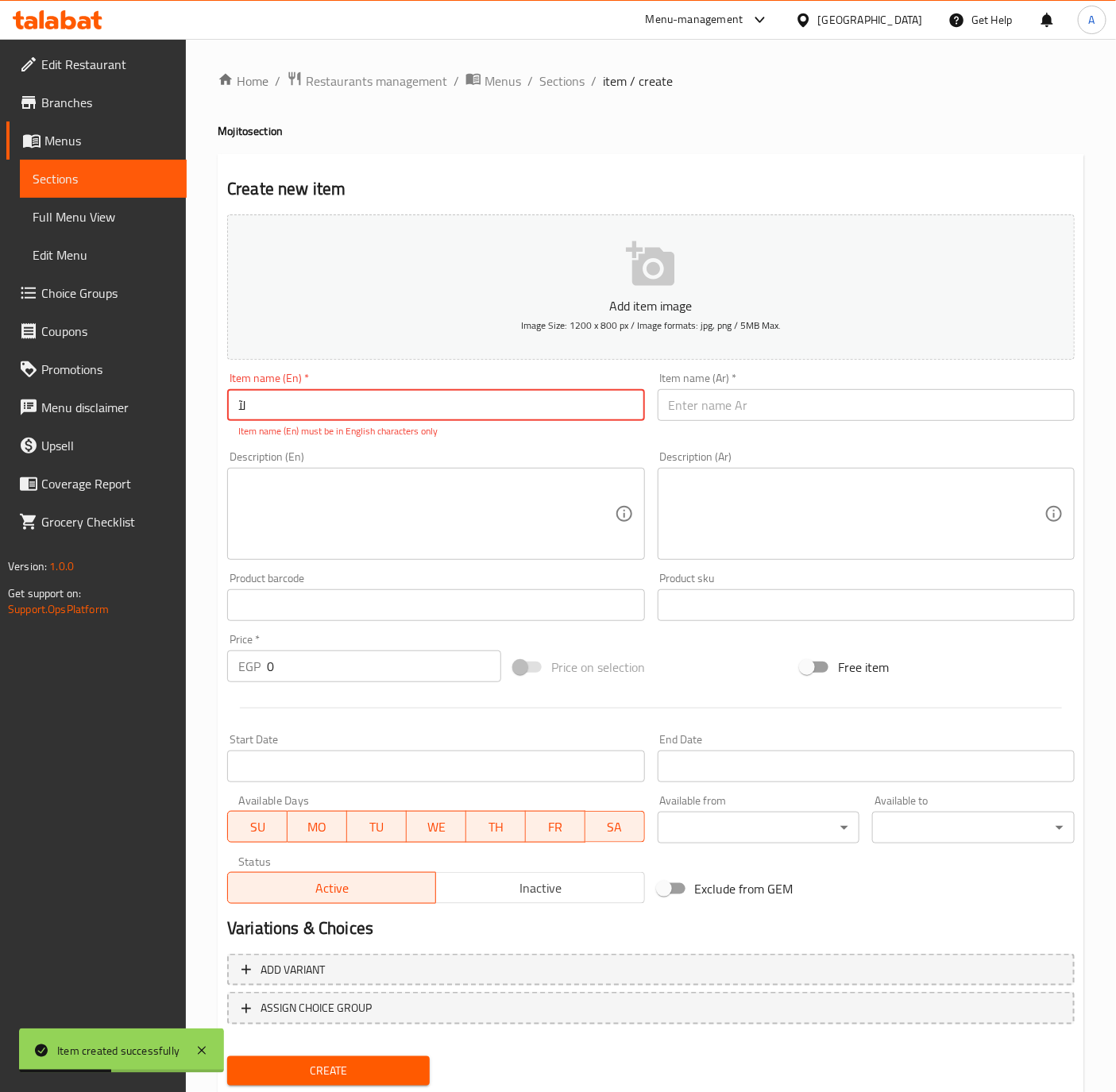
type input "ل"
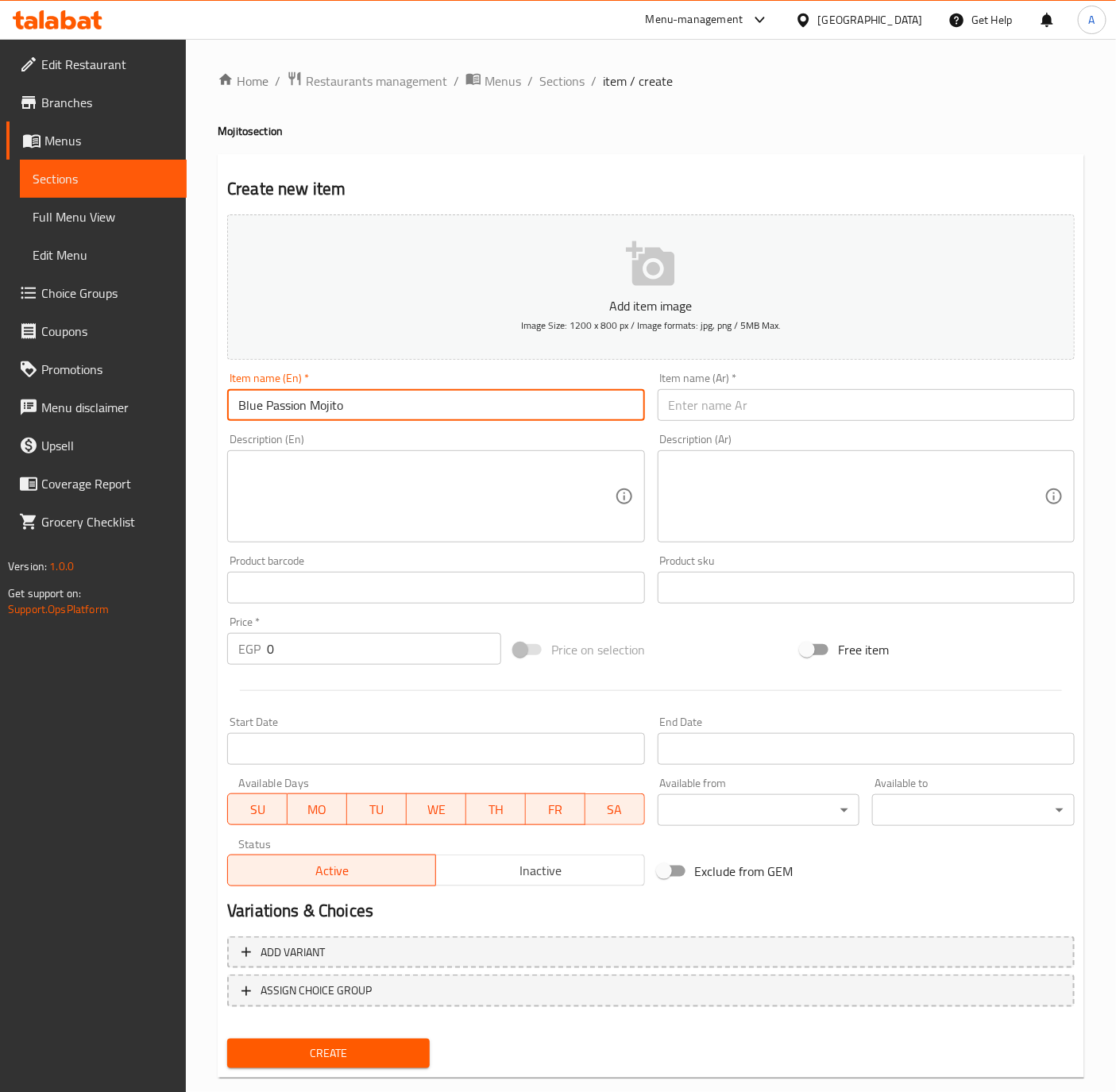
type input "Blue Passion Mojito"
click at [956, 388] on div "Item name (Ar)   * Item name (Ar) *" at bounding box center [867, 396] width 417 height 49
click at [951, 408] on input "text" at bounding box center [867, 405] width 417 height 32
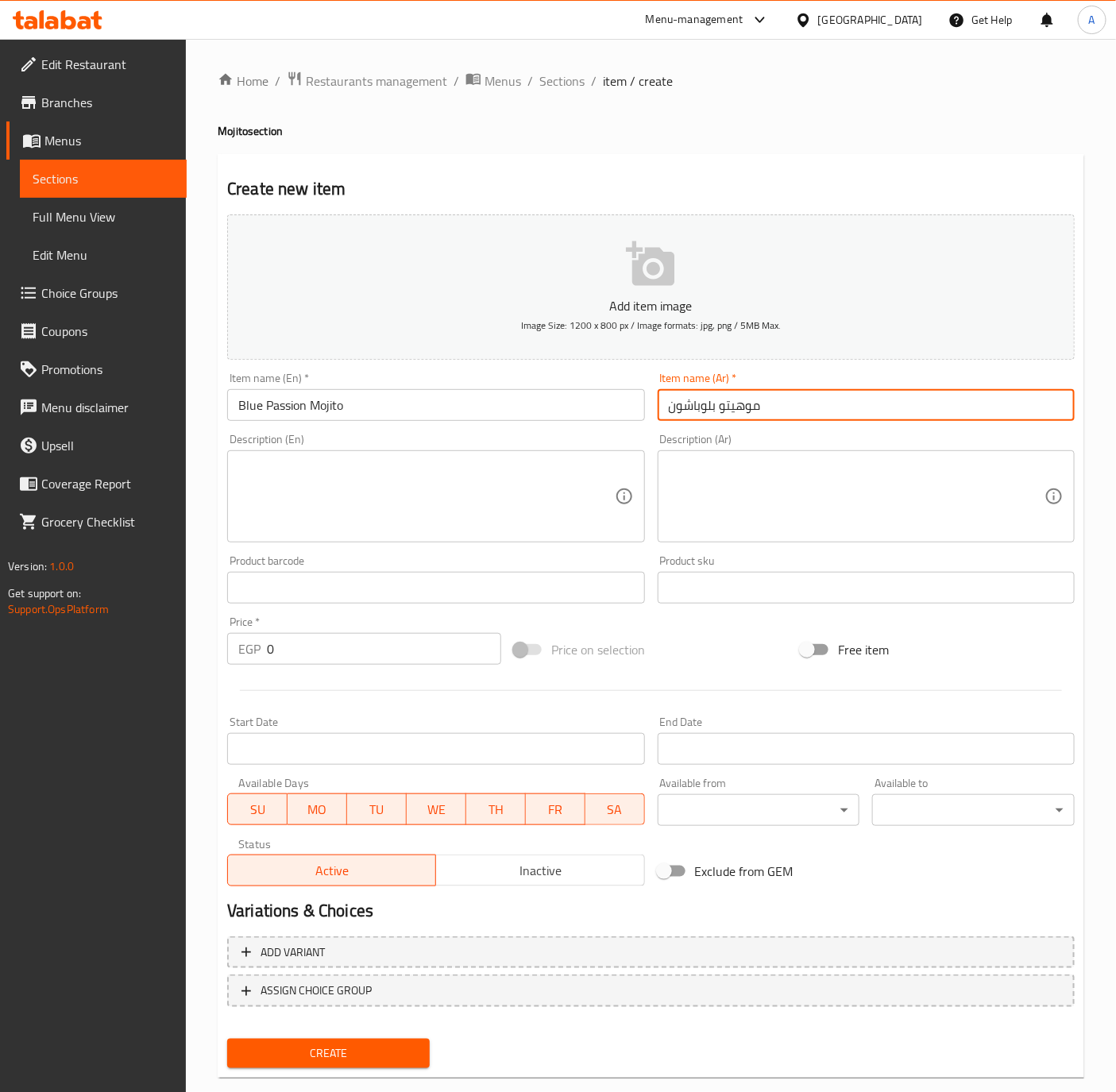
type input "موهيتو بلوباشون"
click at [363, 653] on input "0" at bounding box center [384, 649] width 234 height 32
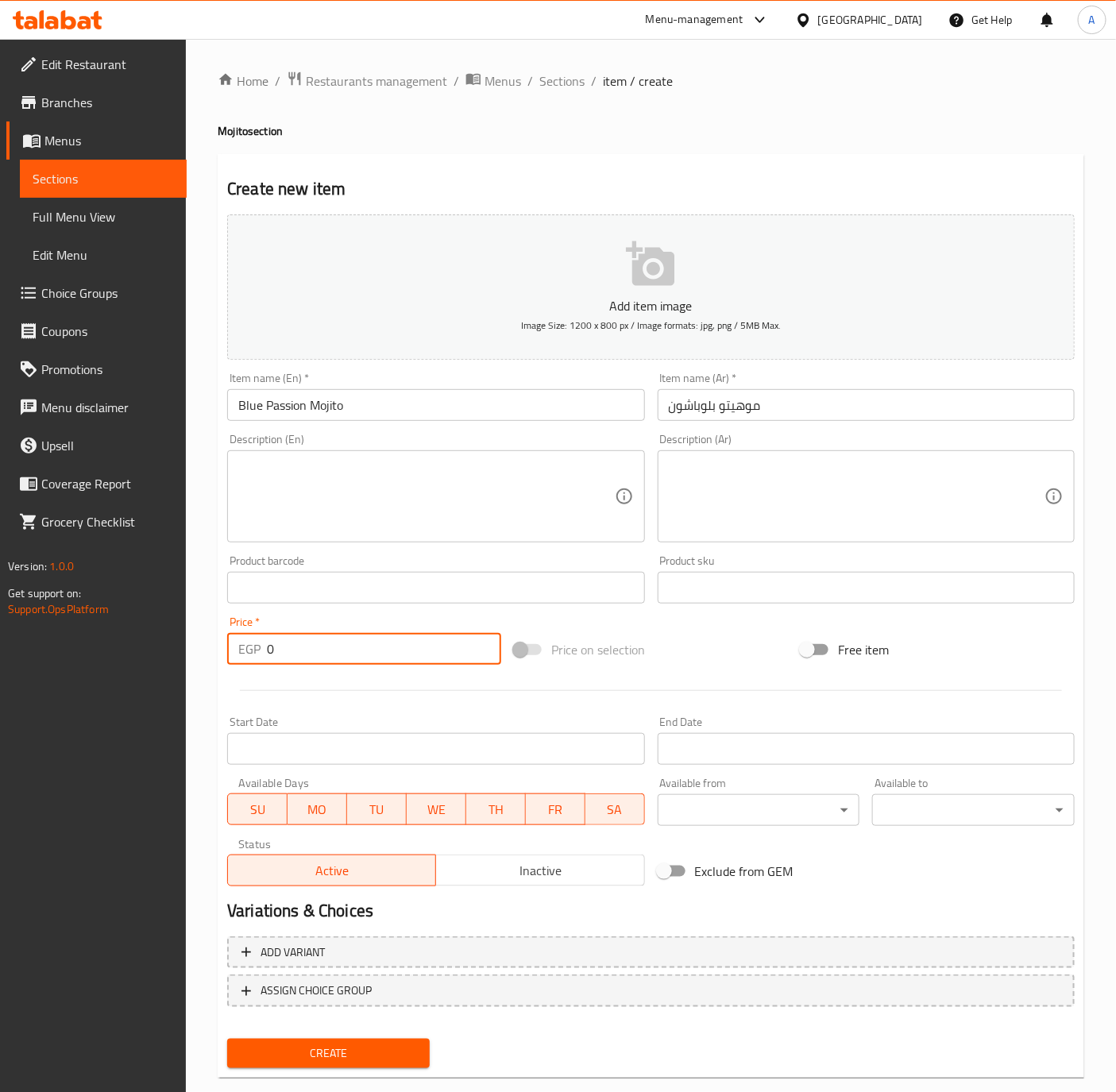
click at [363, 653] on input "0" at bounding box center [384, 649] width 234 height 32
type input "130"
click at [227, 1039] on button "Create" at bounding box center [328, 1053] width 202 height 29
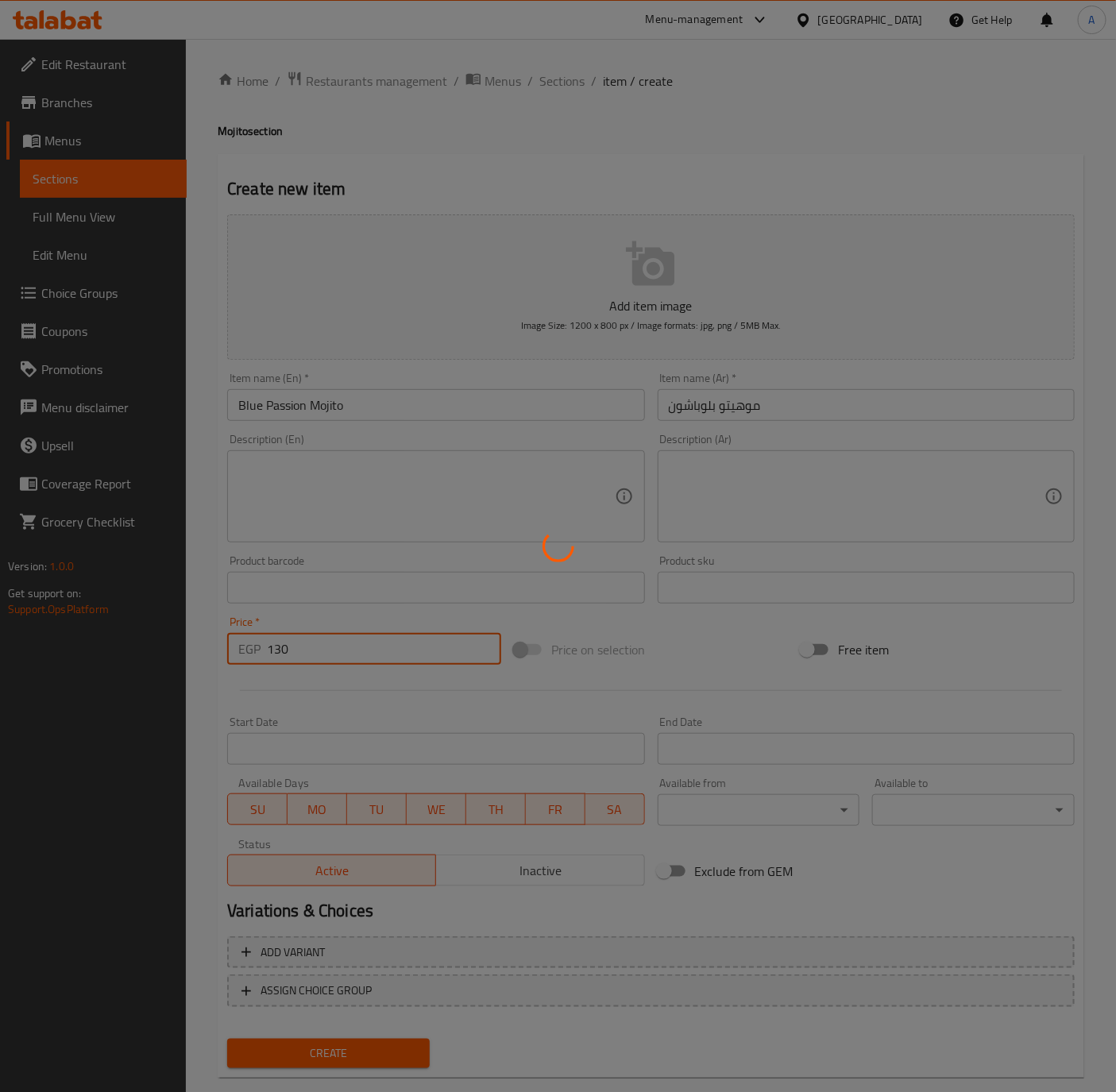
type input "0"
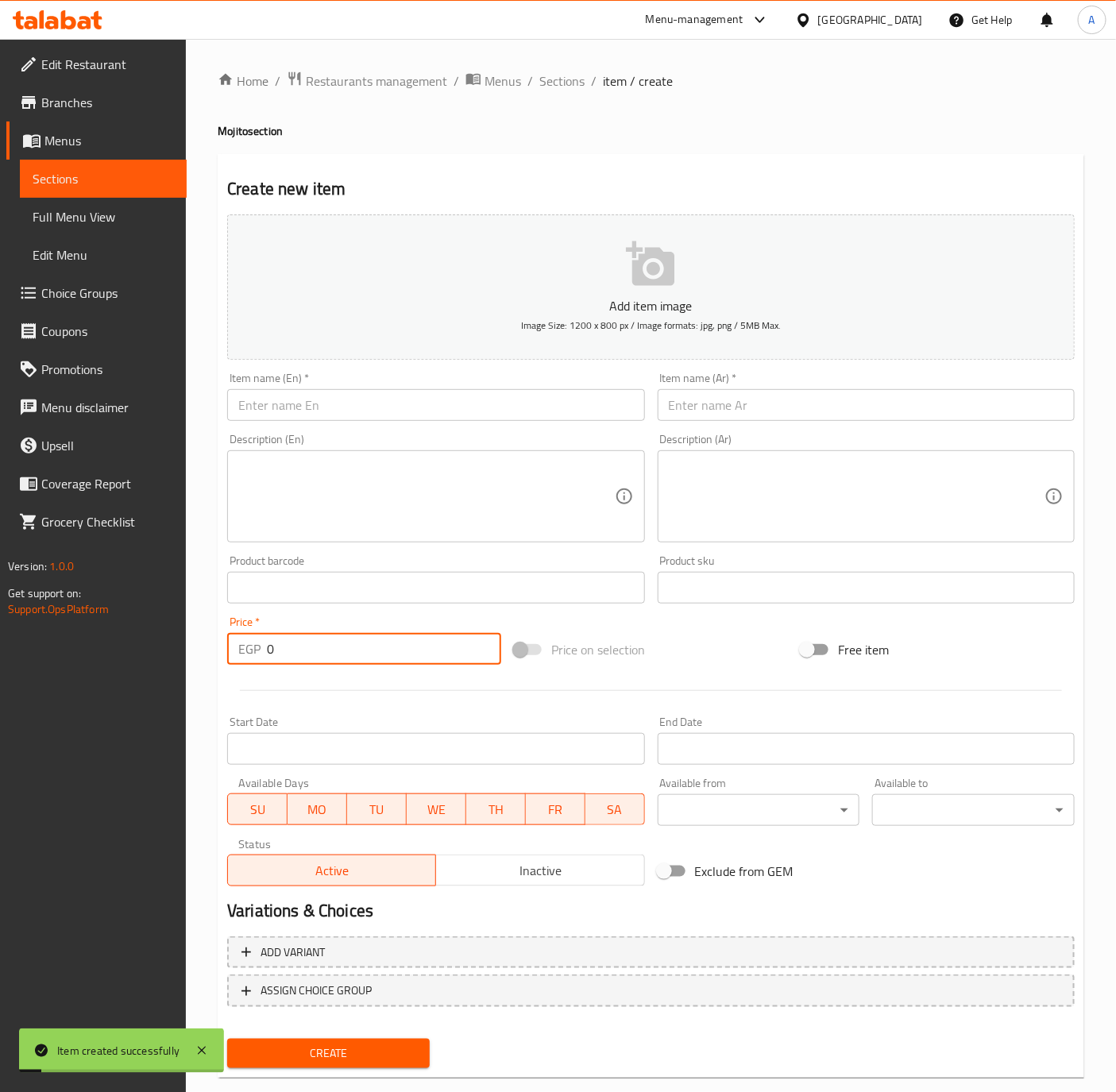
click at [322, 406] on input "text" at bounding box center [436, 405] width 417 height 32
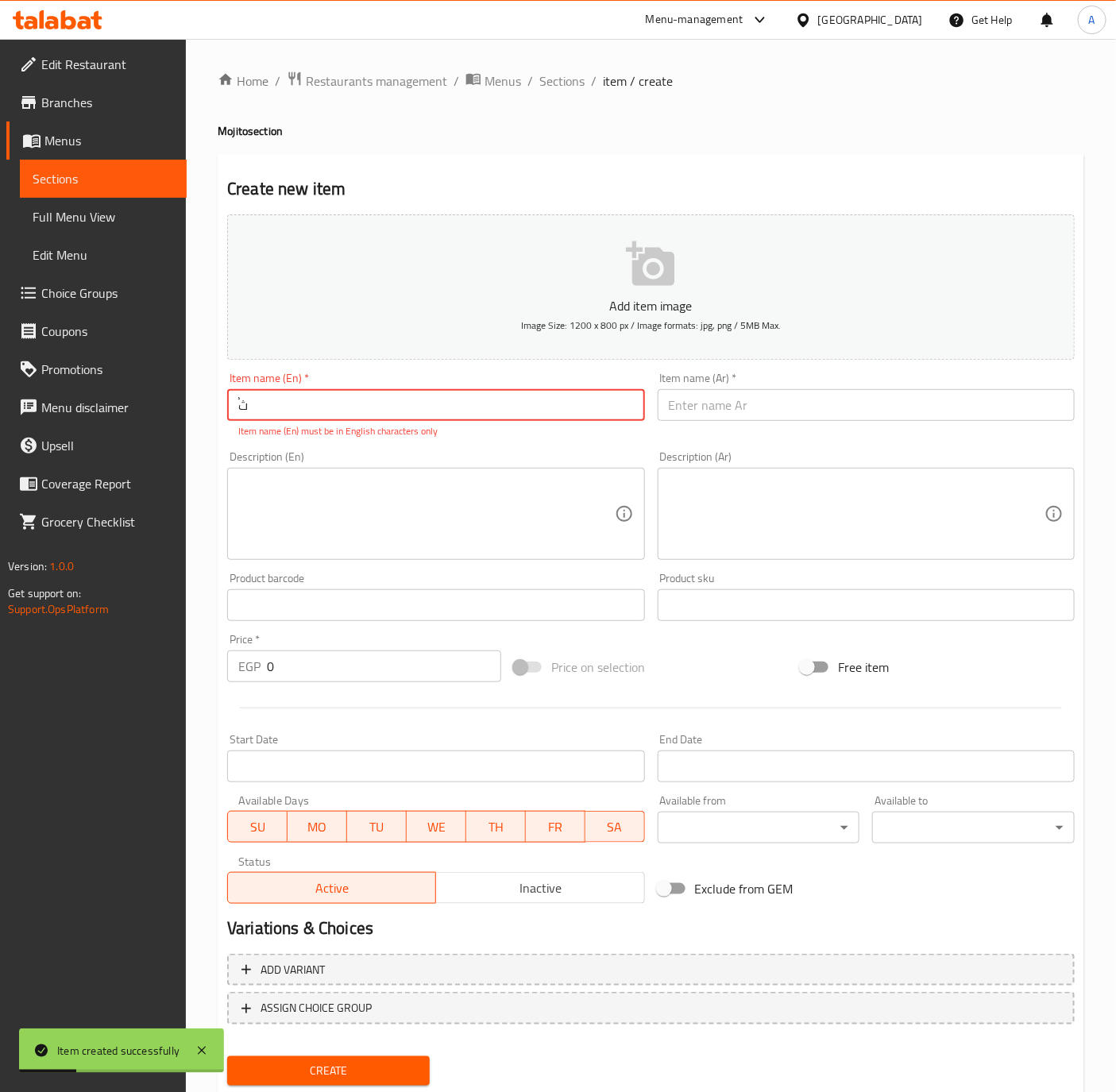
type input "ٌ"
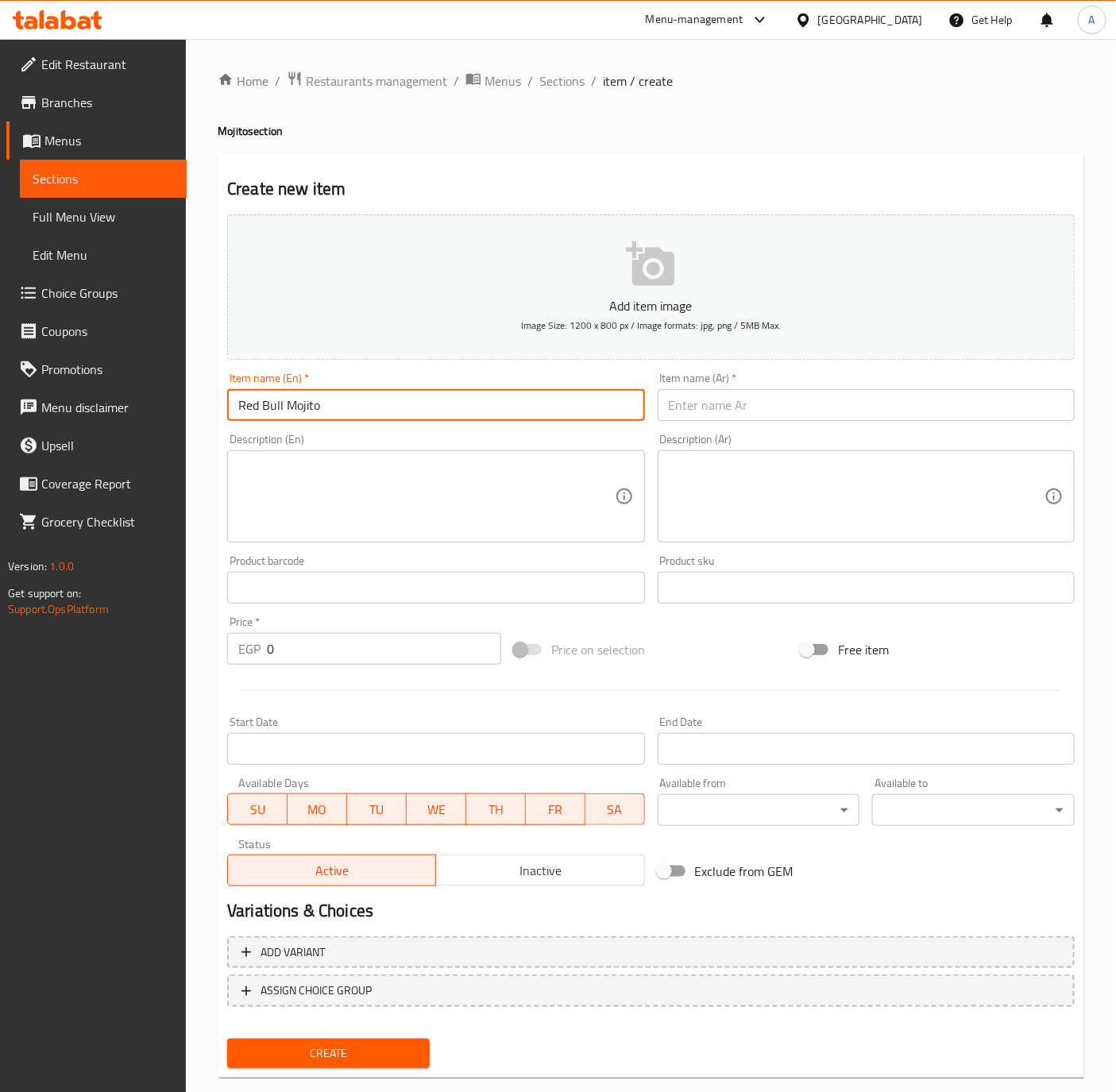
type input "Red Bull Mojito"
drag, startPoint x: 843, startPoint y: 412, endPoint x: 853, endPoint y: 399, distance: 16.4
click at [843, 412] on input "text" at bounding box center [867, 405] width 417 height 32
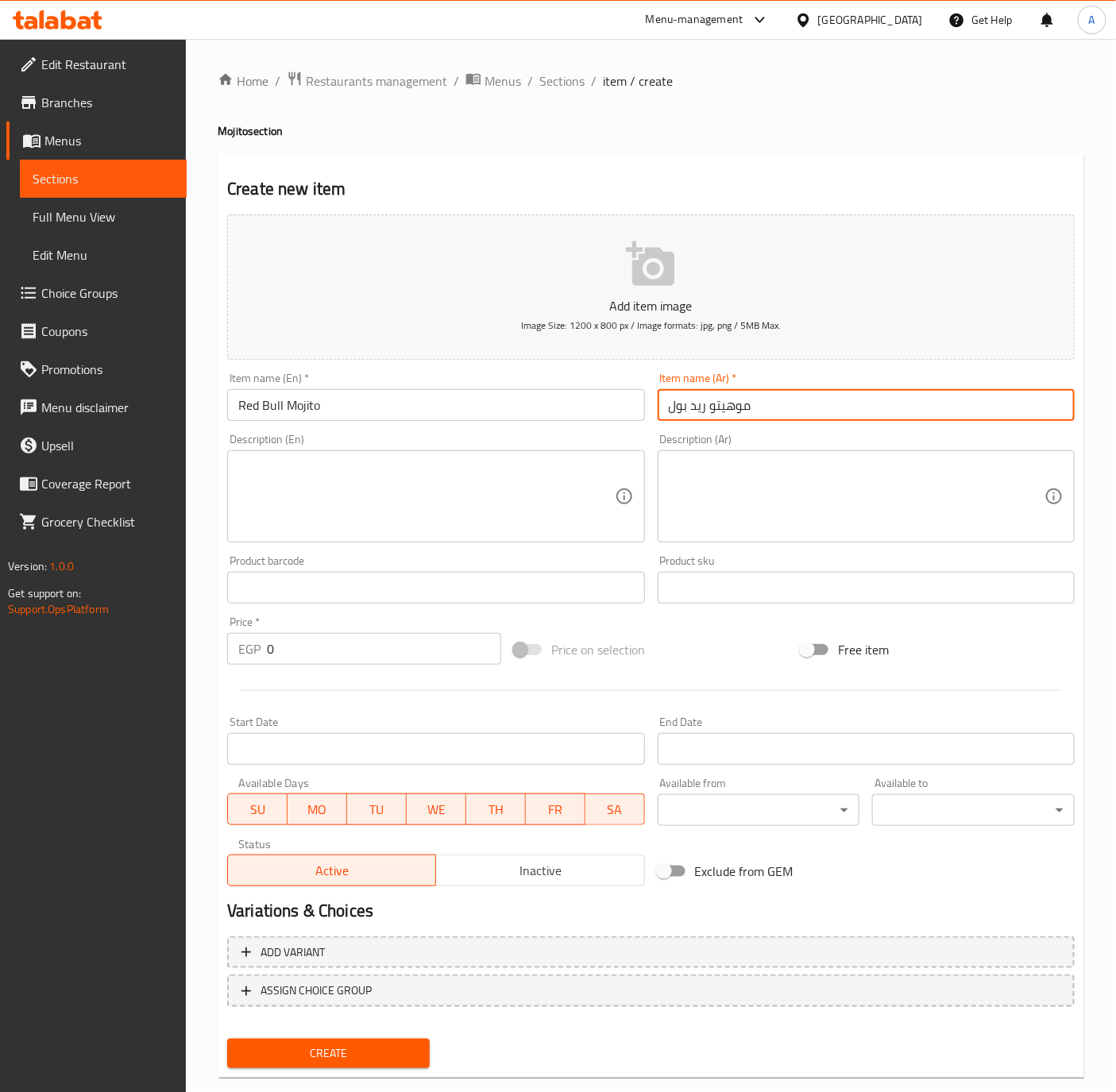
type input "موهيتو ريد بول"
click at [315, 638] on input "0" at bounding box center [384, 649] width 234 height 32
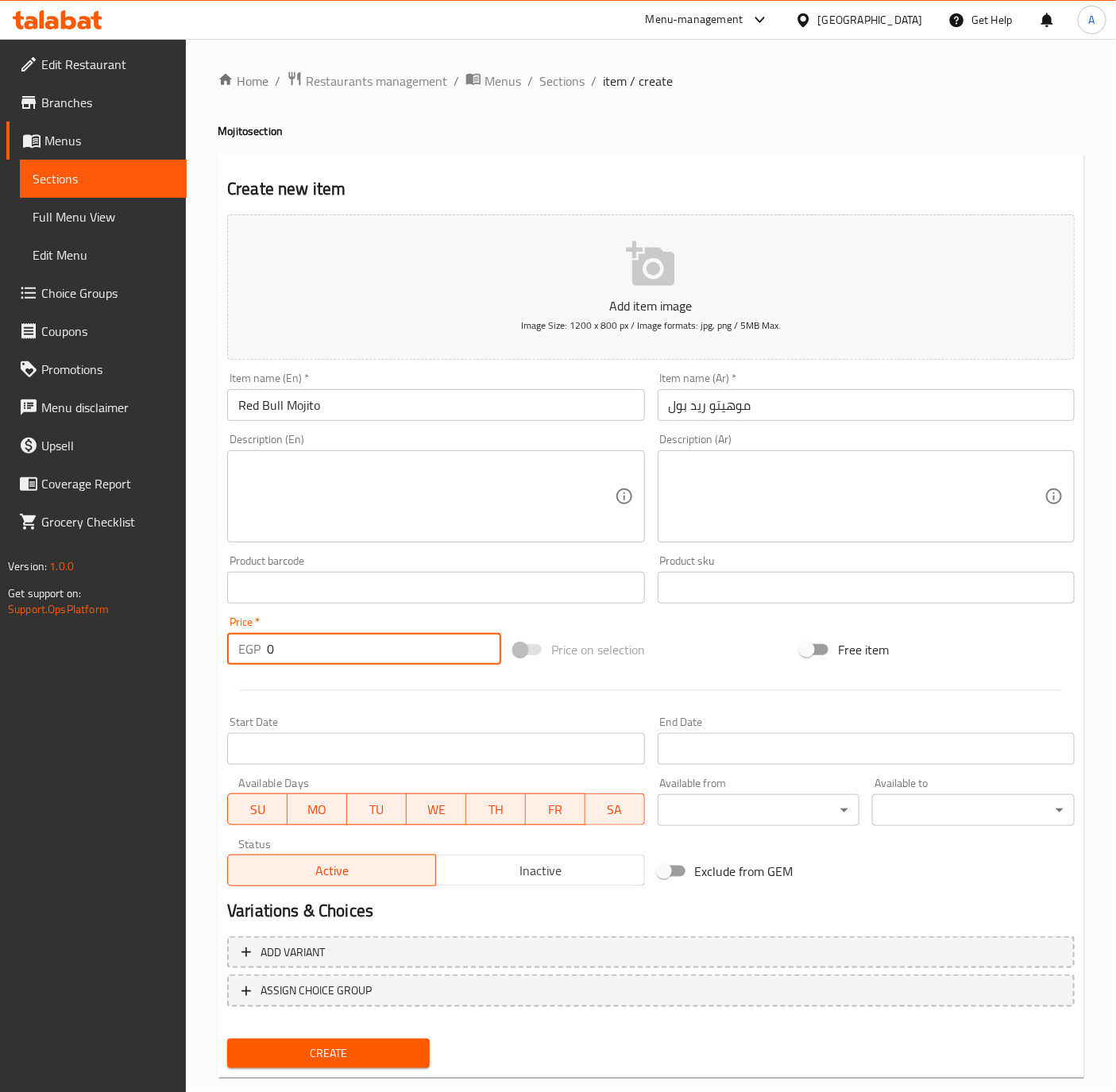
click at [315, 638] on input "0" at bounding box center [384, 649] width 234 height 32
type input "165"
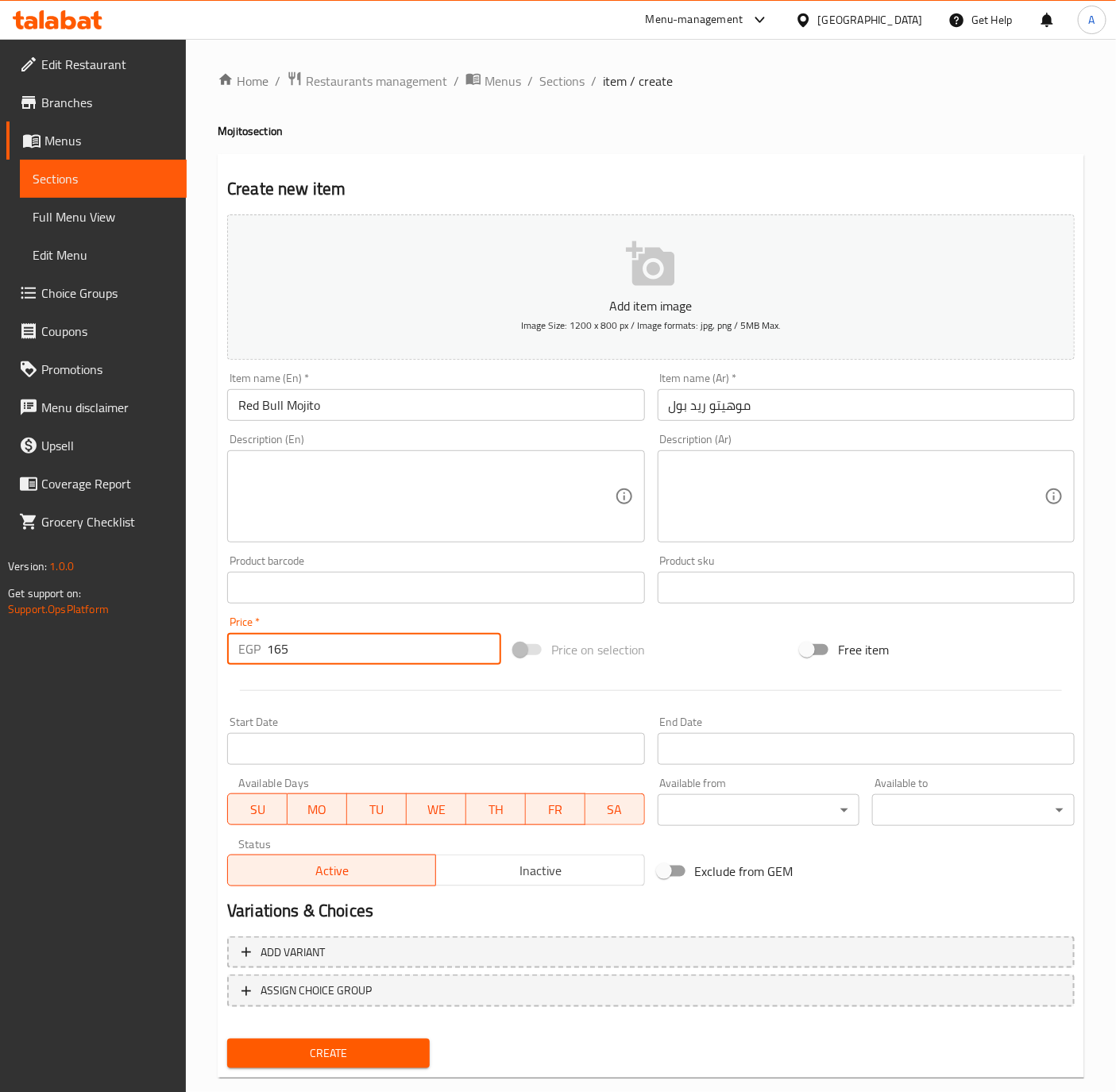
click at [227, 1039] on button "Create" at bounding box center [328, 1053] width 202 height 29
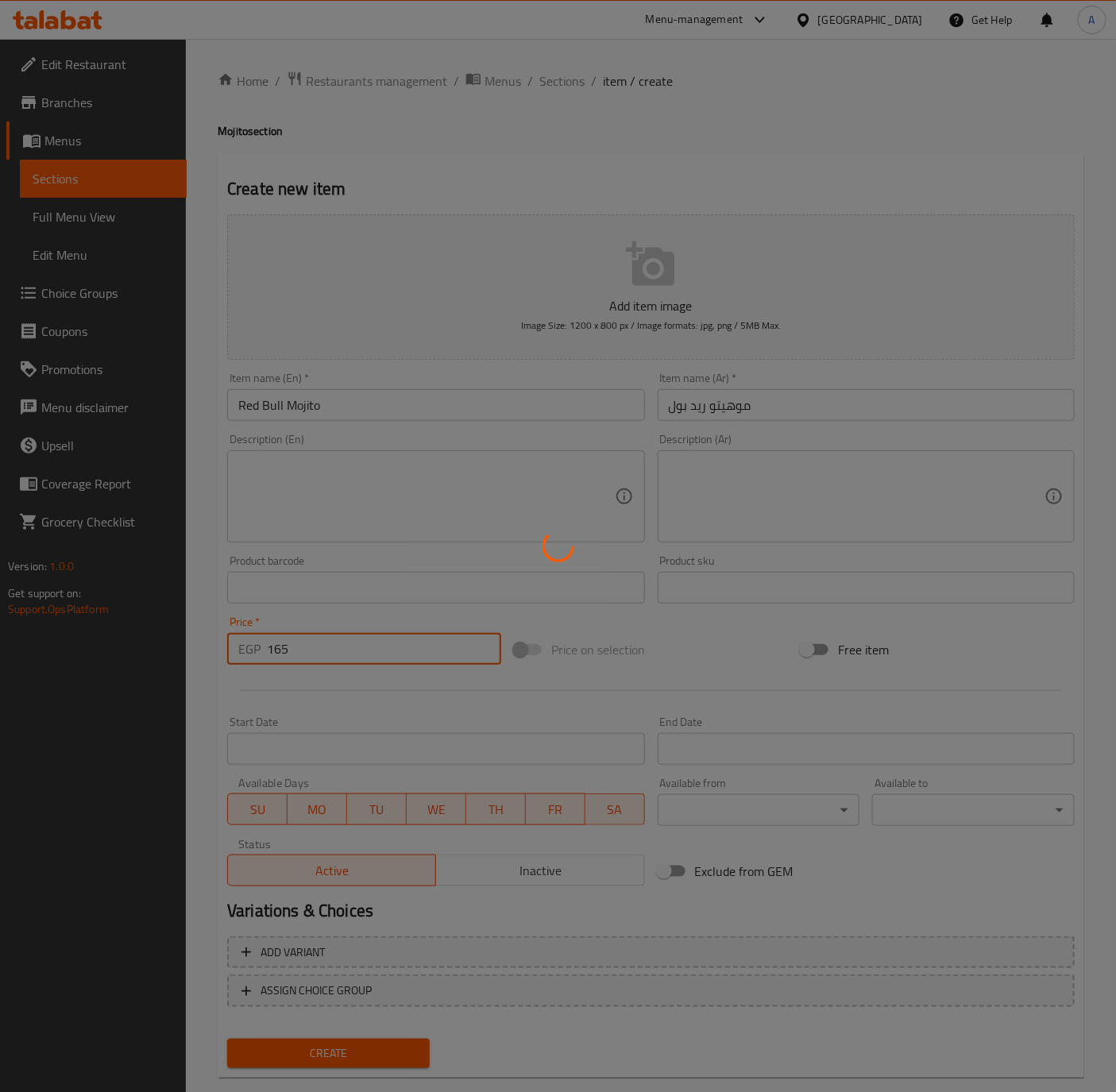
type input "0"
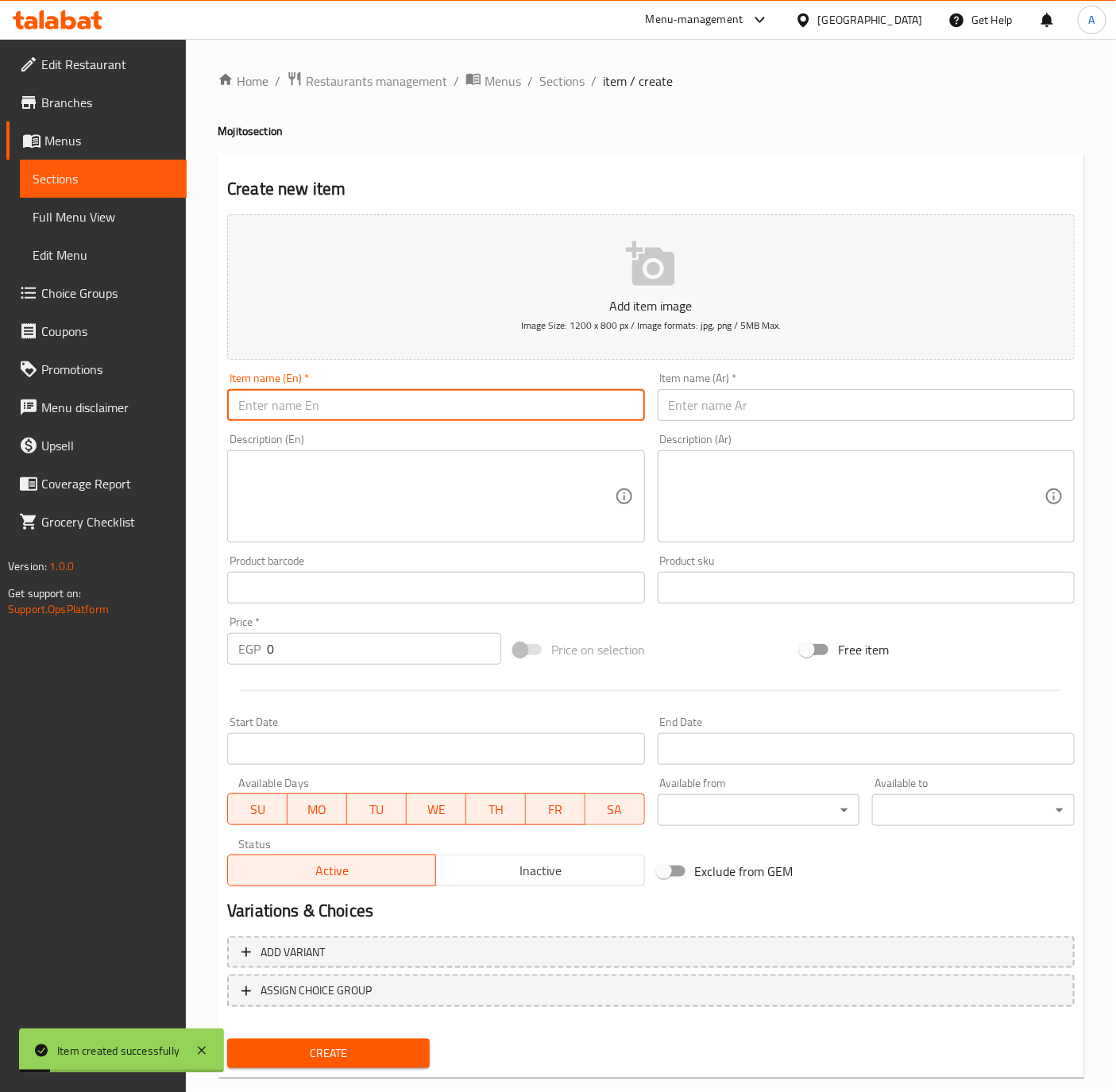
click at [313, 415] on input "text" at bounding box center [436, 405] width 417 height 32
type input "َ"
click at [233, 127] on h4 "Mojito section" at bounding box center [651, 131] width 867 height 16
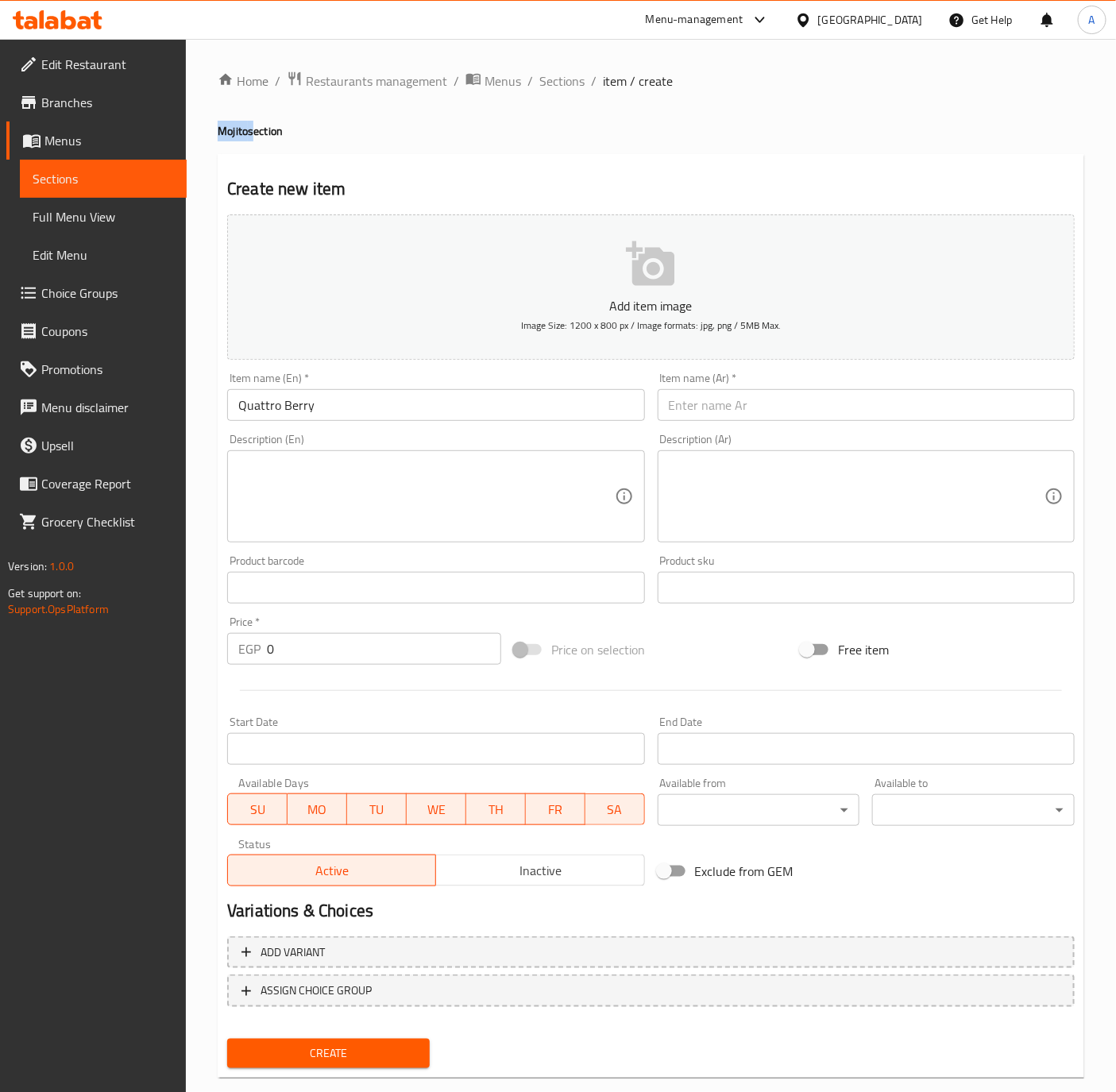
click at [233, 127] on h4 "Mojito section" at bounding box center [651, 131] width 867 height 16
copy h4 "Mojito"
click at [342, 417] on input "Quattro Berry" at bounding box center [436, 405] width 417 height 32
paste input "Mojito"
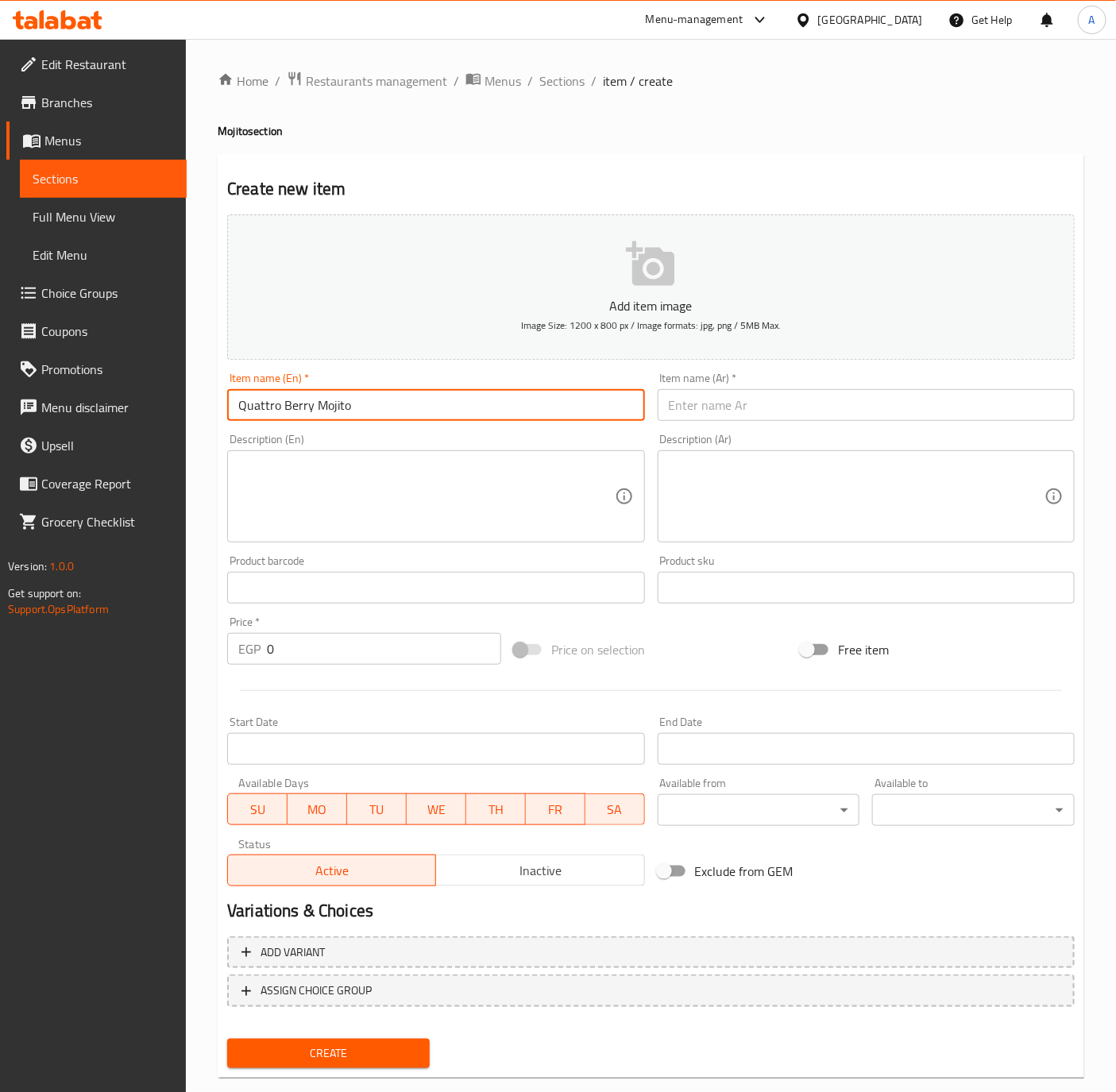
type input "Quattro Berry Mojito"
click at [799, 403] on input "text" at bounding box center [867, 405] width 417 height 32
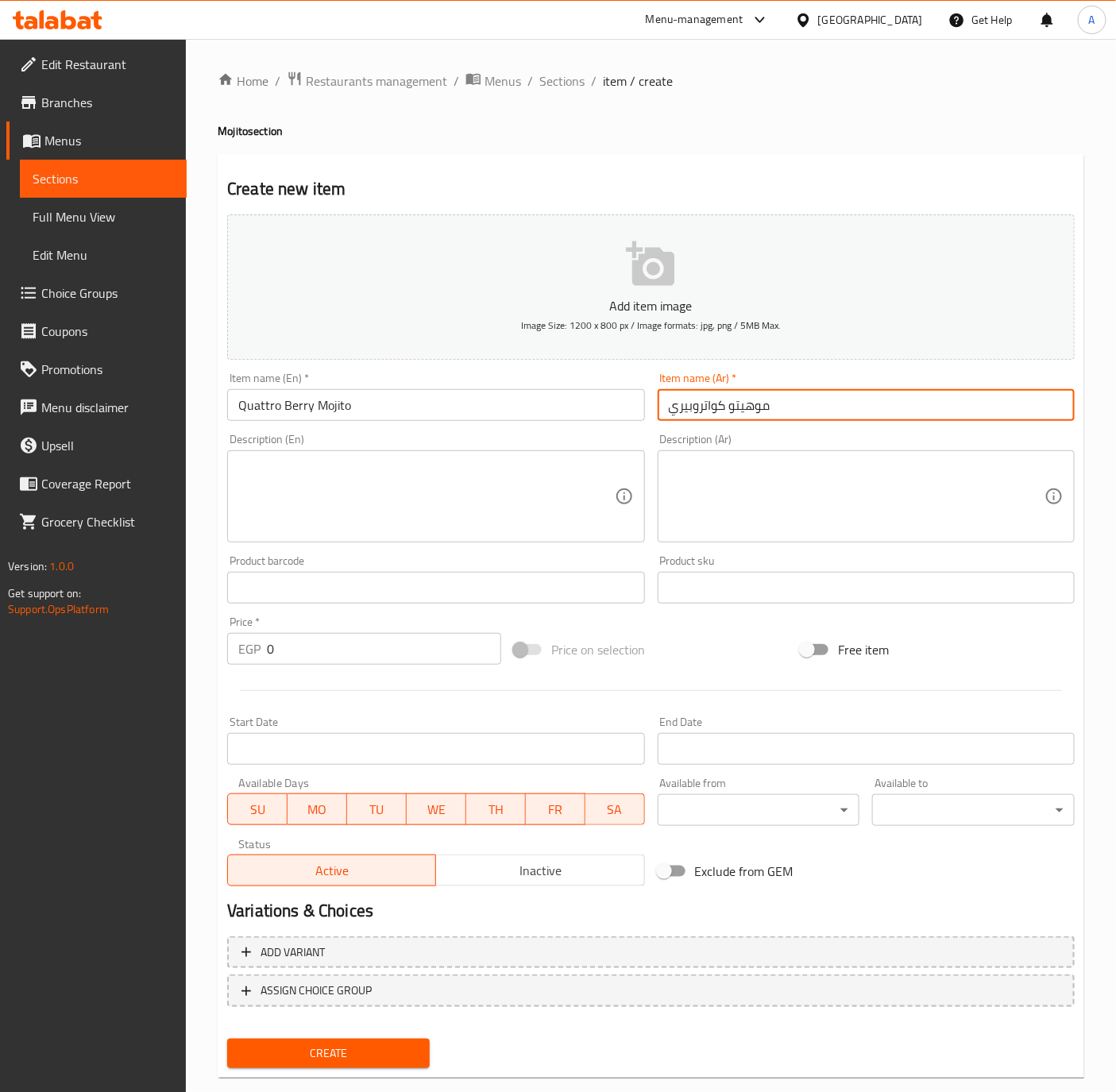
type input "موهيتو كواتروبيري"
click at [279, 662] on input "0" at bounding box center [384, 649] width 234 height 32
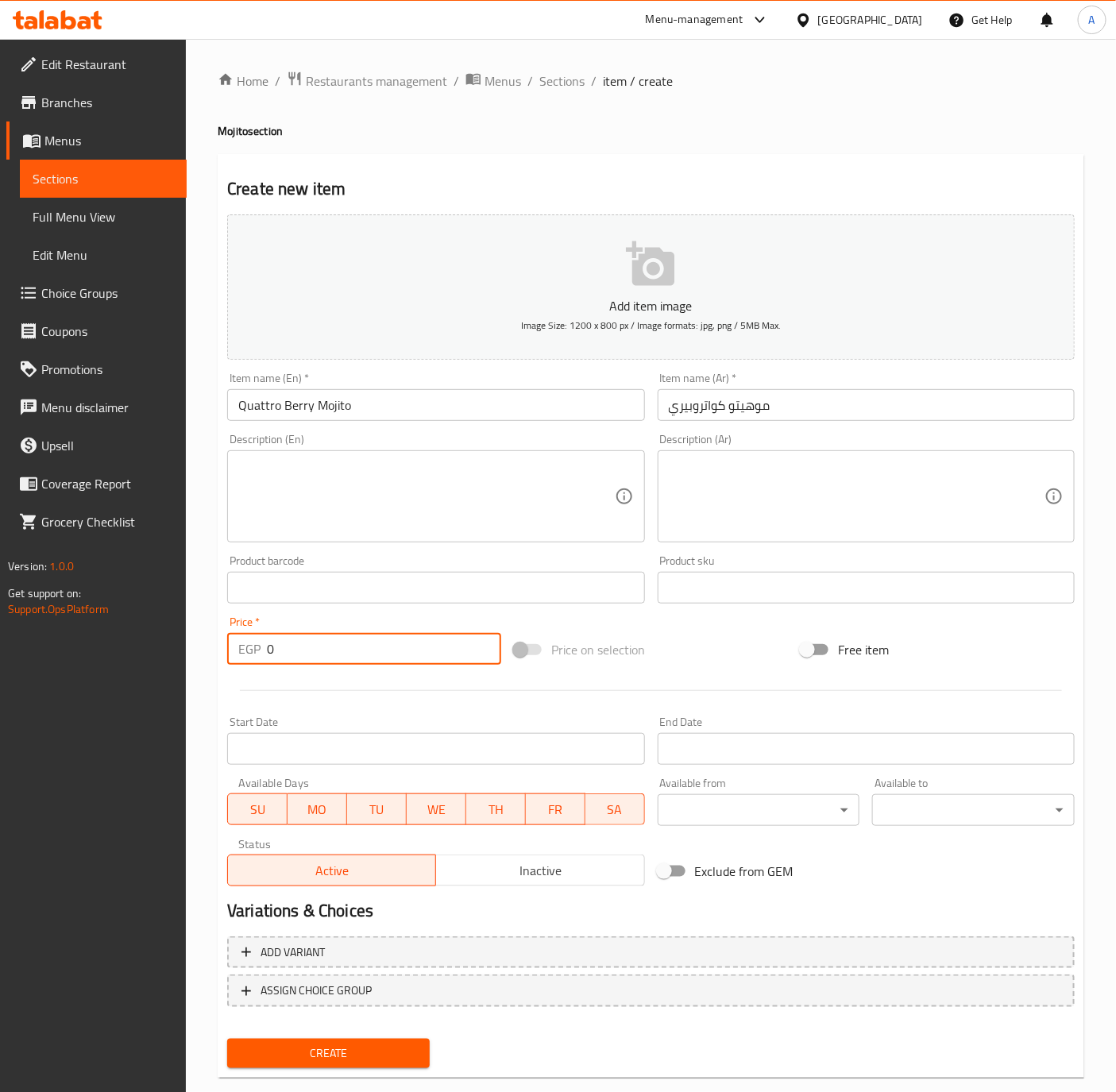
click at [279, 662] on input "0" at bounding box center [384, 649] width 234 height 32
click at [301, 645] on input "0" at bounding box center [384, 649] width 234 height 32
type input "155"
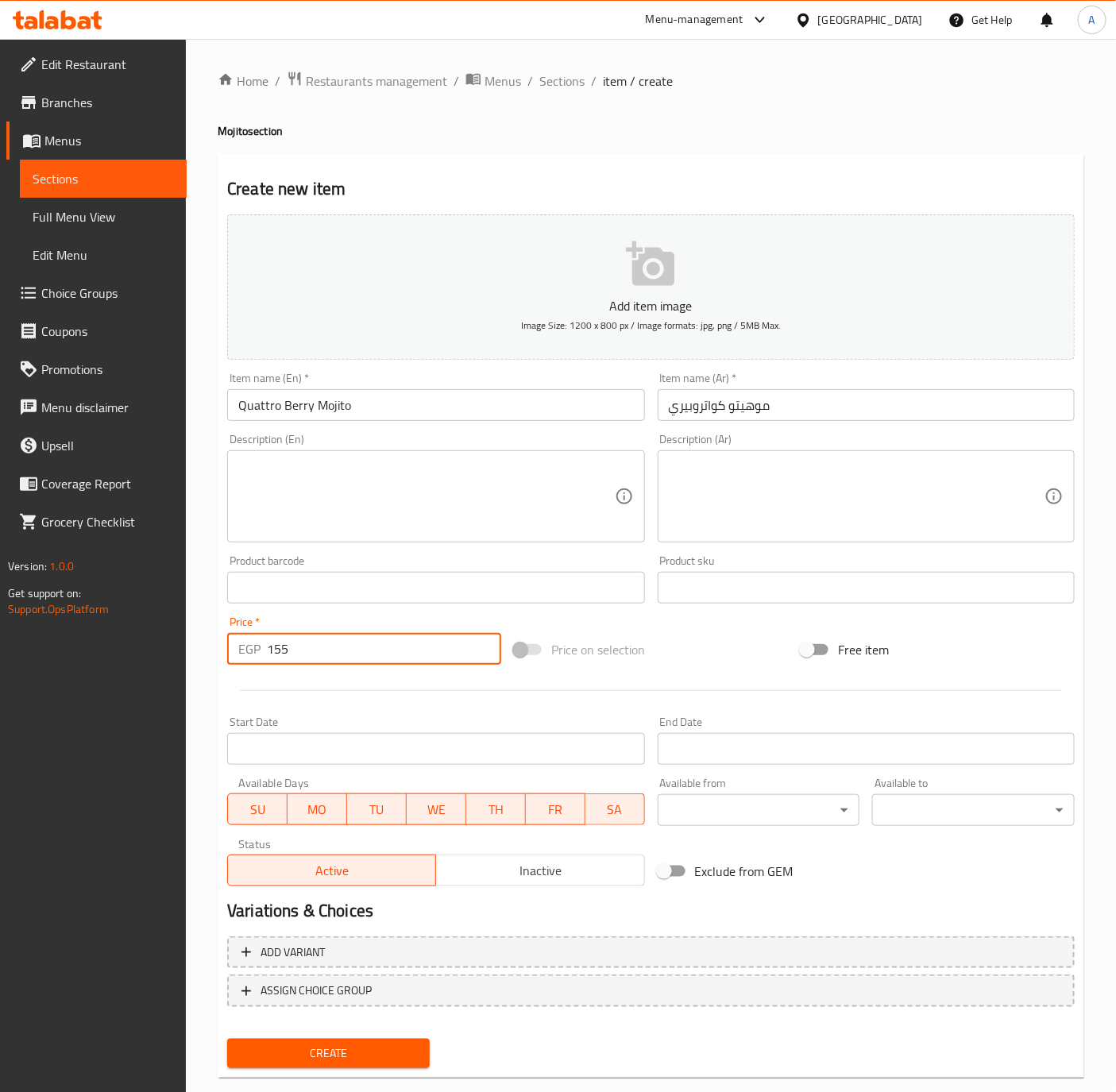
click at [227, 1039] on button "Create" at bounding box center [328, 1053] width 202 height 29
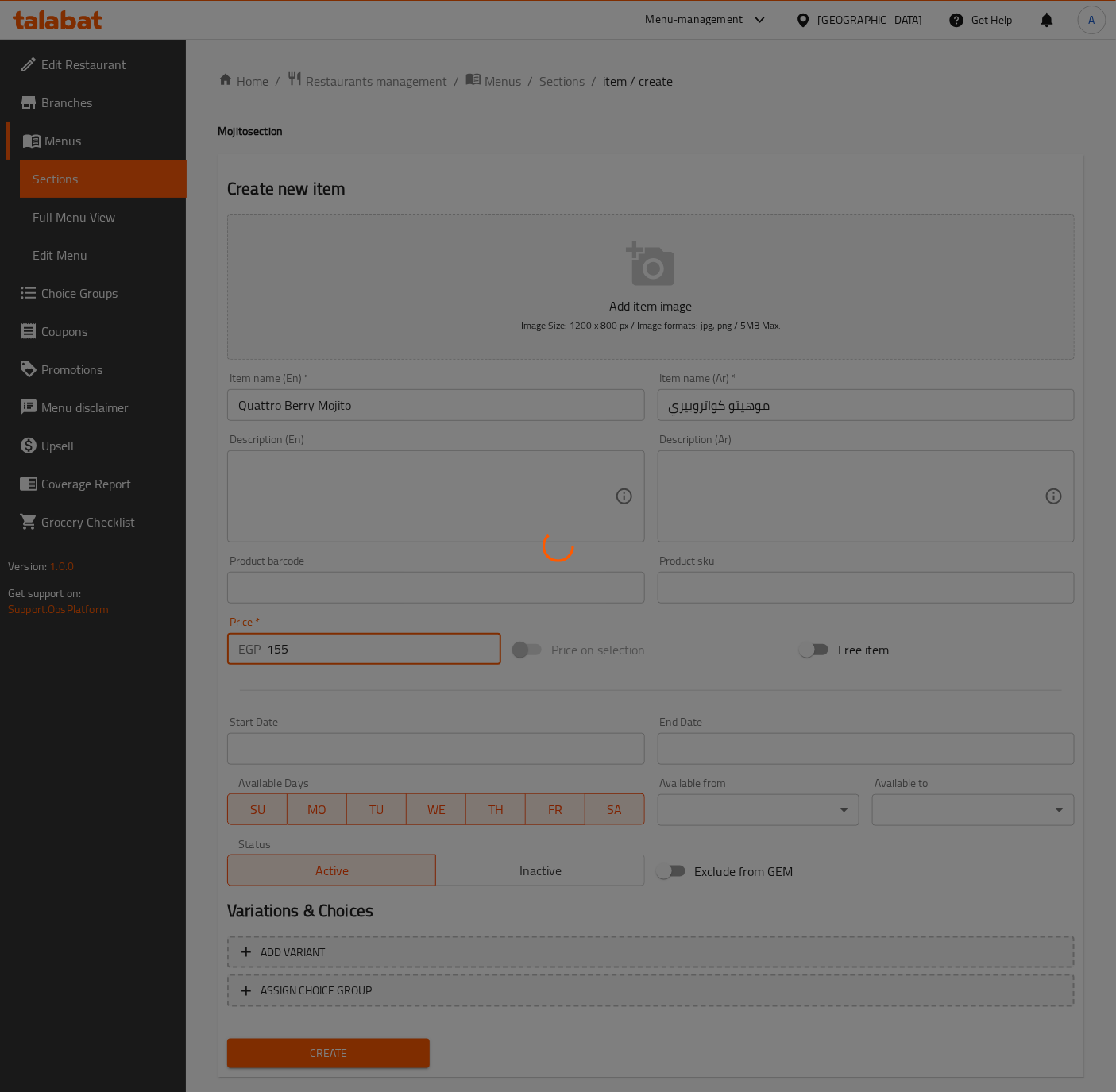
type input "0"
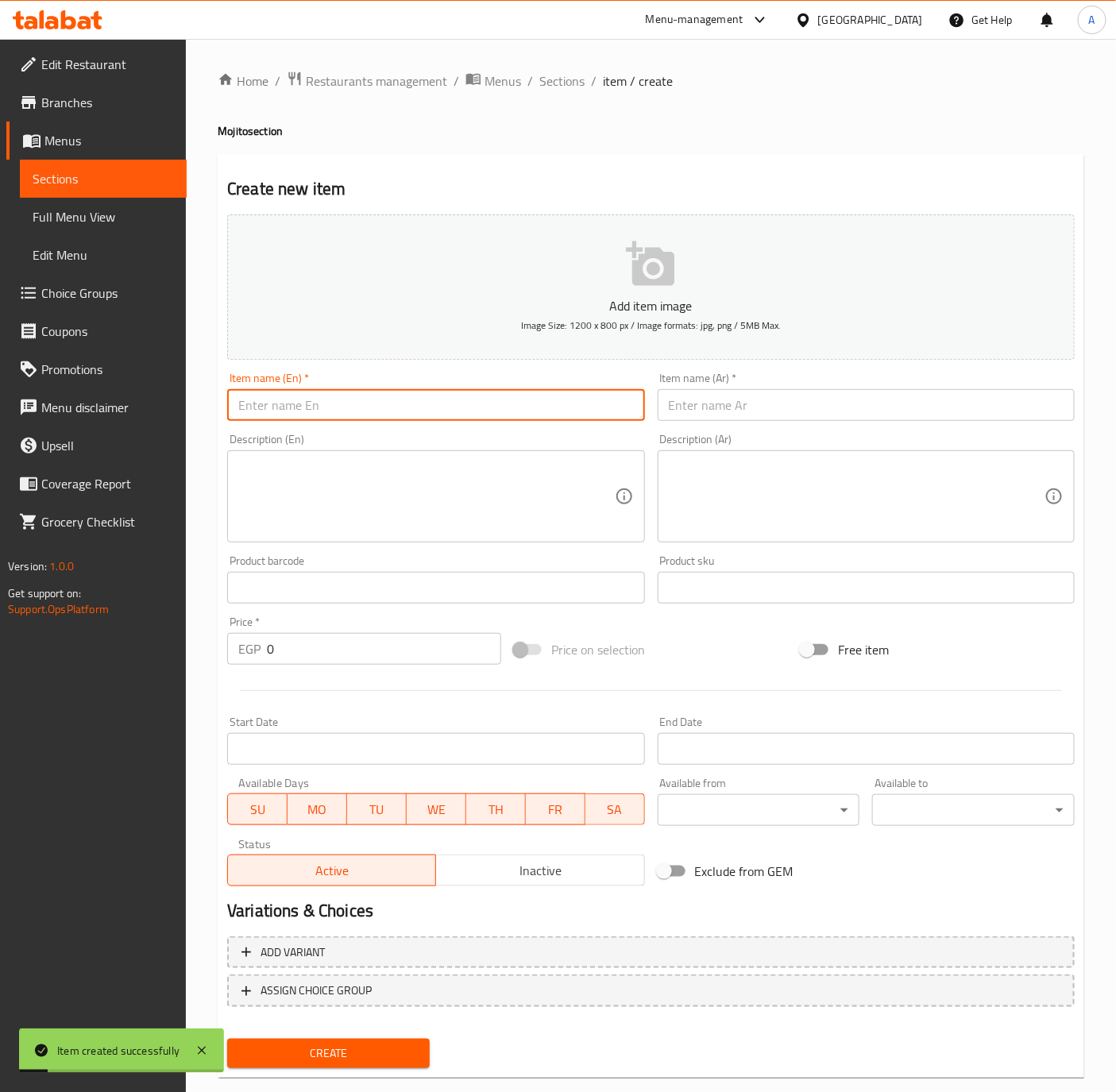
click at [304, 408] on input "text" at bounding box center [436, 405] width 417 height 32
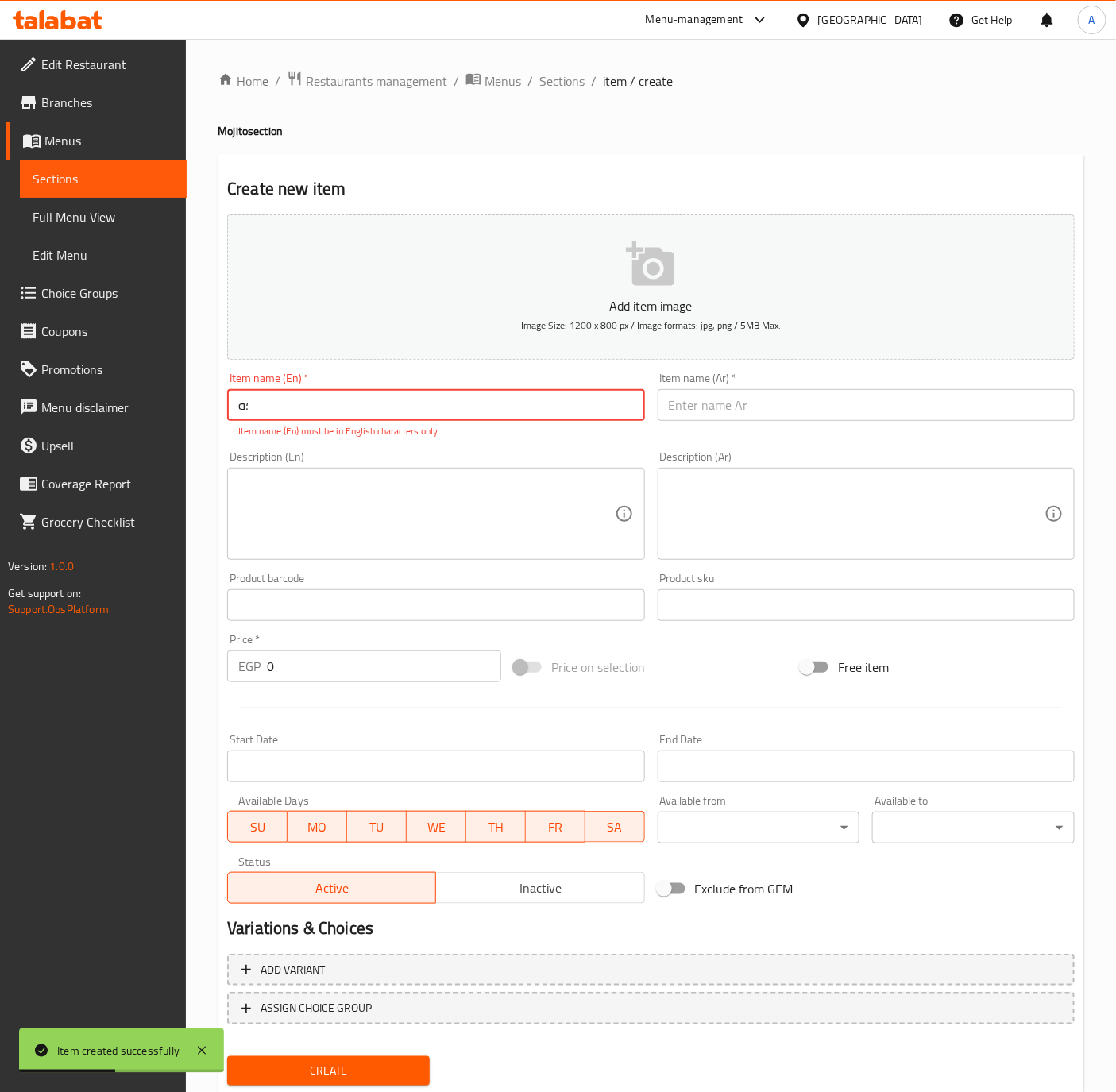
type input "؛"
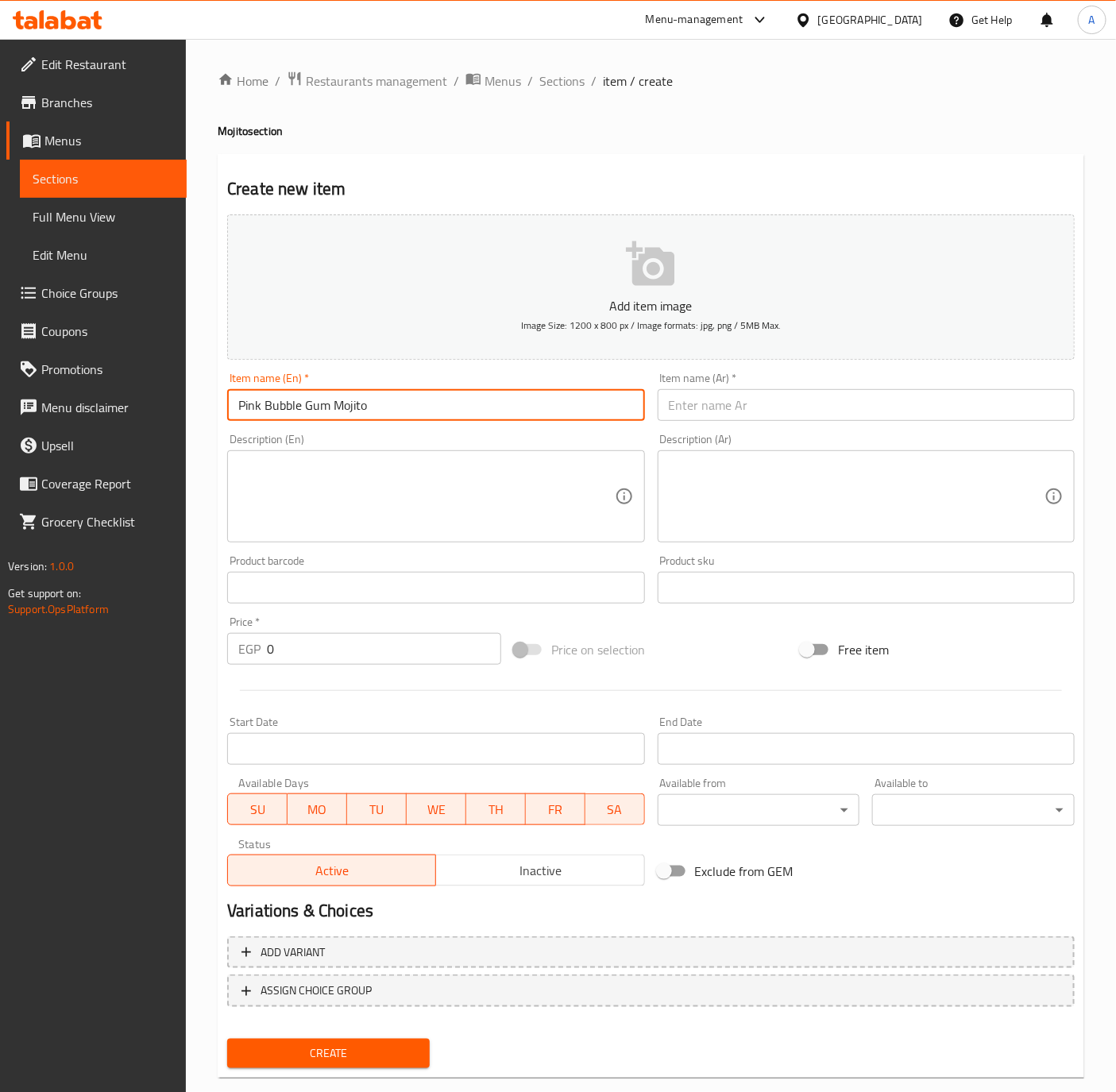
type input "Pink Bubble Gum Mojito"
click at [998, 399] on input "text" at bounding box center [867, 405] width 417 height 32
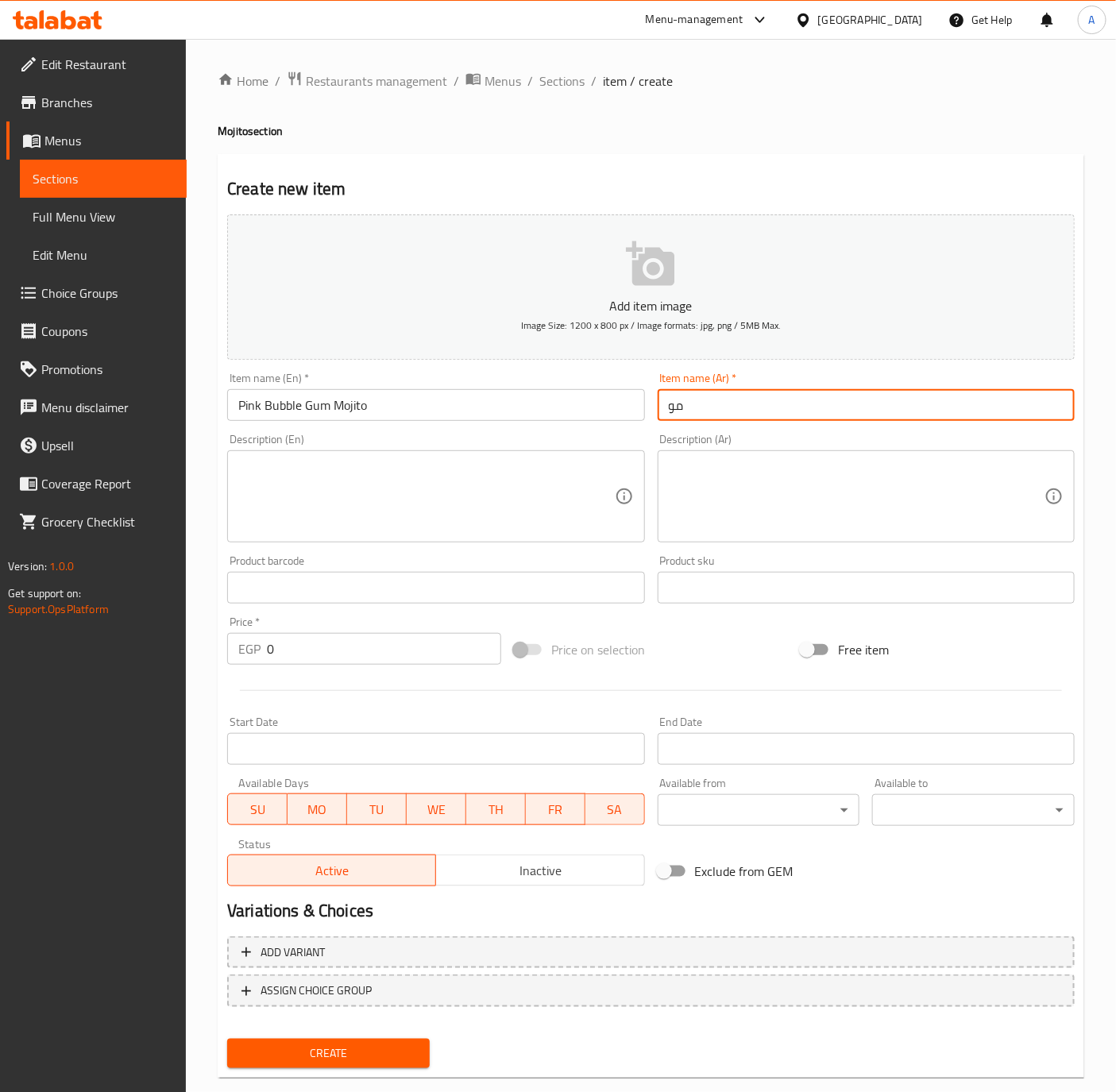
type input "م"
type input "بينك جم موخيتو"
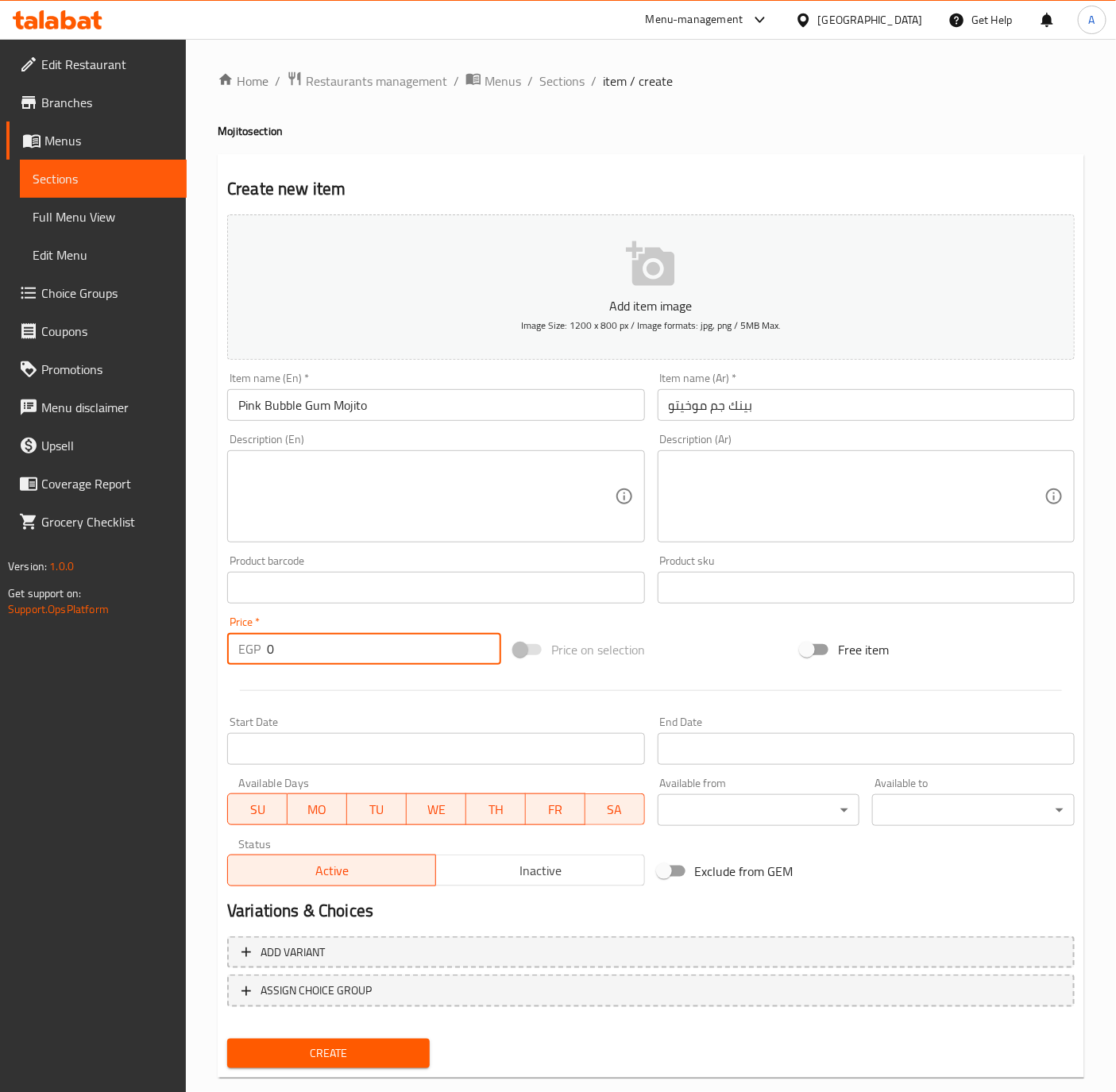
click at [315, 655] on input "0" at bounding box center [384, 649] width 234 height 32
type input "135"
click at [406, 403] on input "Pink Bubble Gum Mojito" at bounding box center [436, 405] width 417 height 32
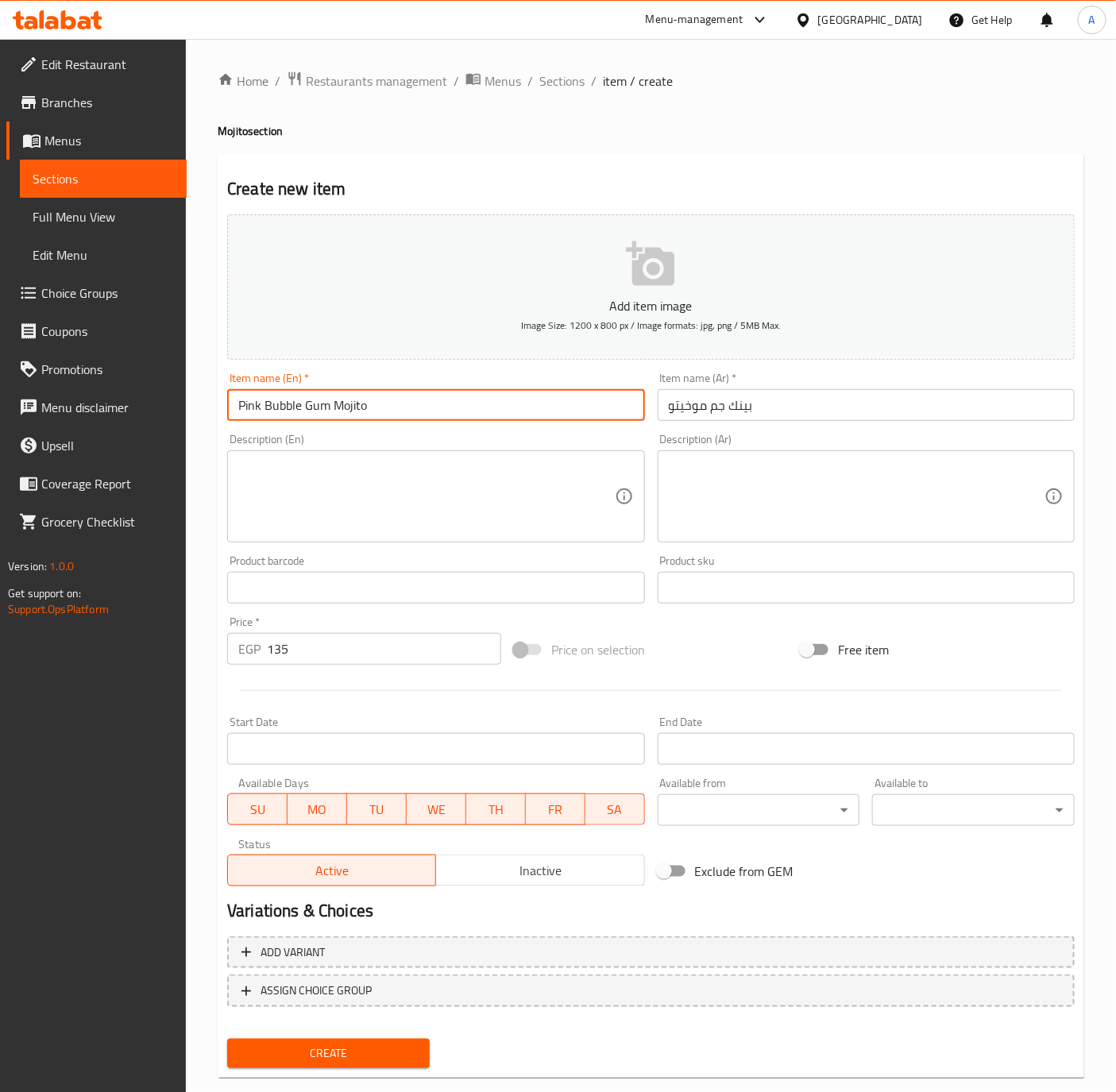
click at [227, 1039] on button "Create" at bounding box center [328, 1053] width 202 height 29
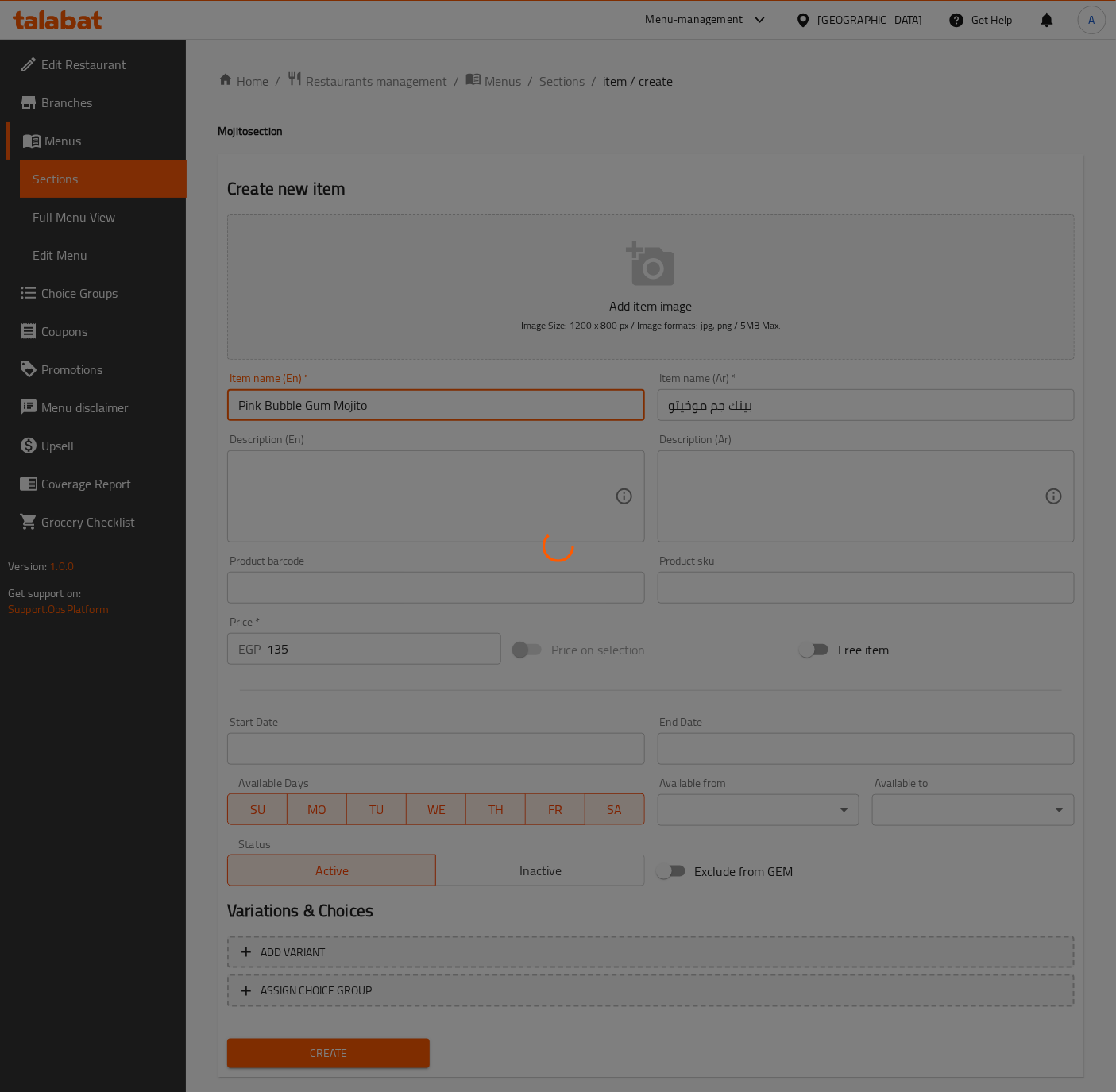
type input "0"
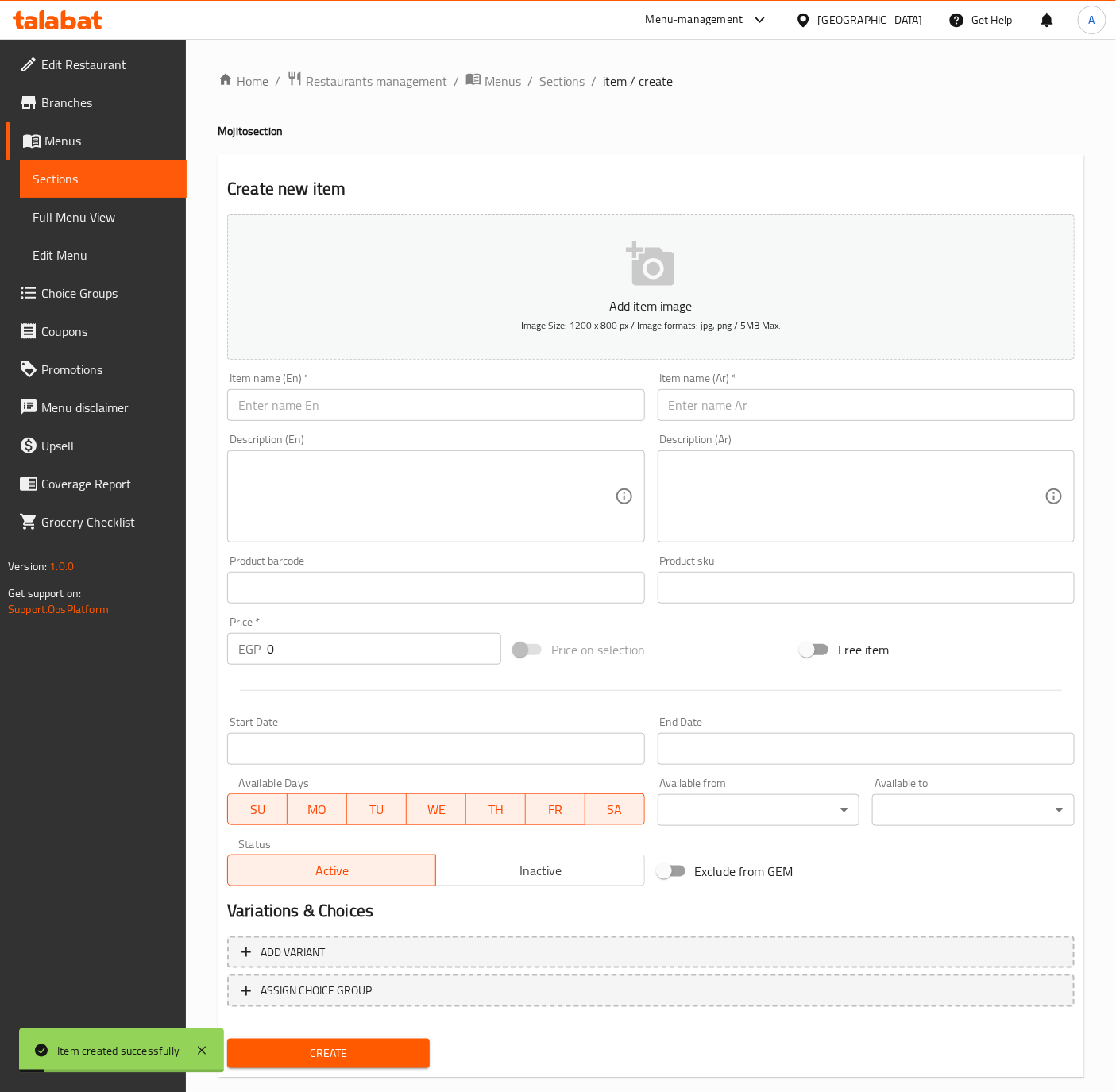
click at [560, 86] on span "Sections" at bounding box center [561, 80] width 45 height 19
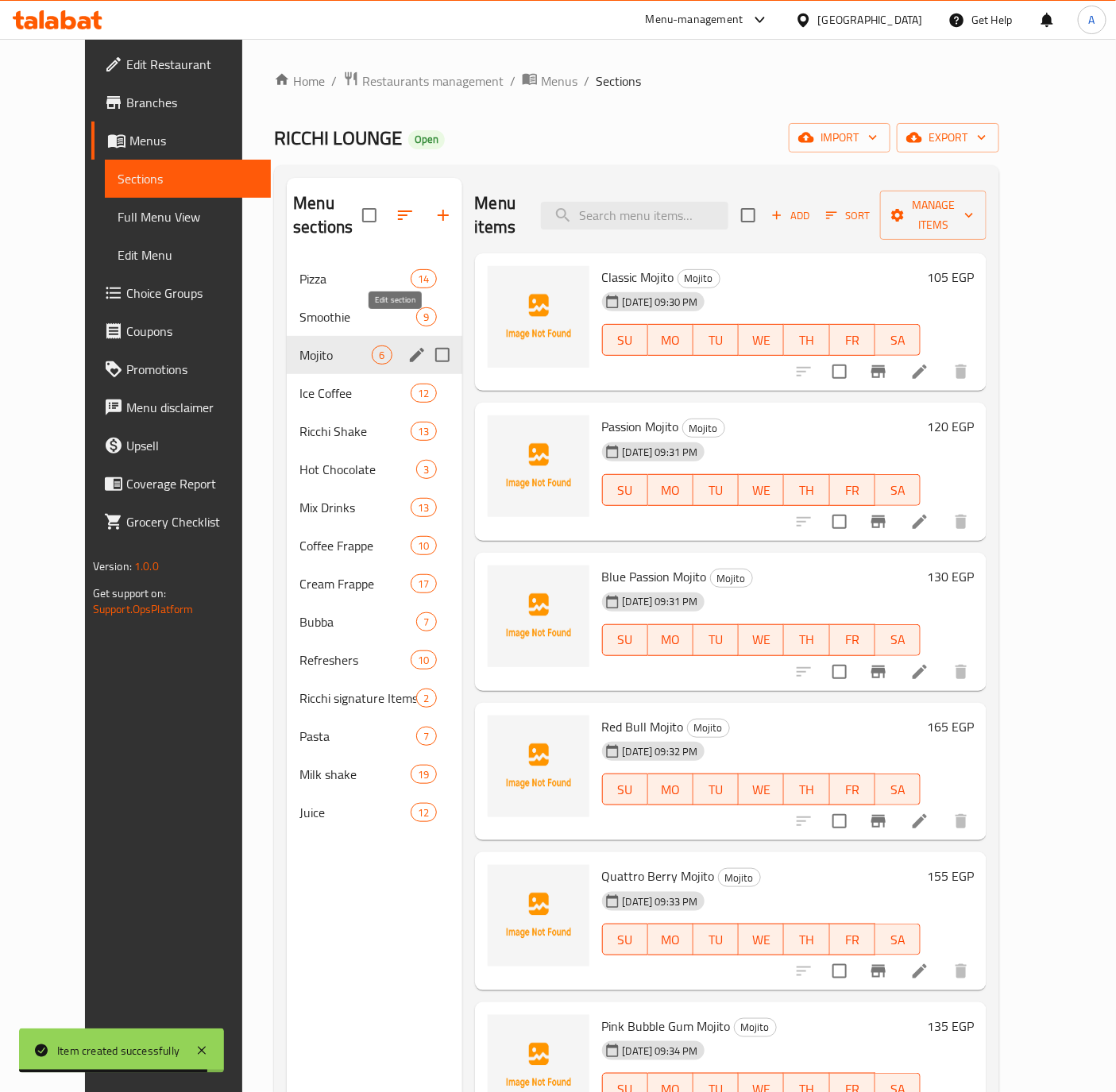
click at [410, 348] on icon "edit" at bounding box center [417, 355] width 14 height 14
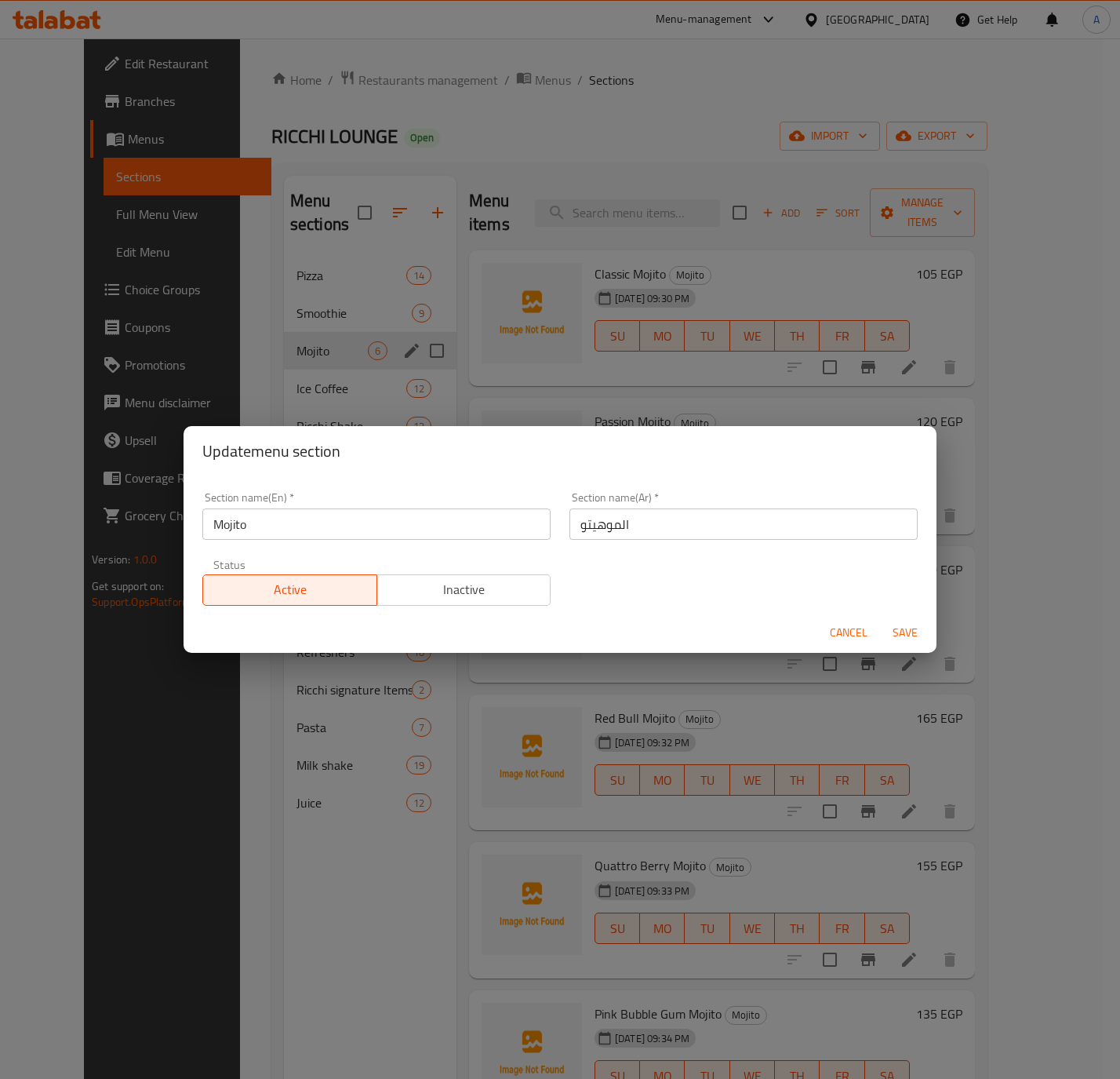
click at [589, 532] on input "الموهيتو" at bounding box center [743, 525] width 348 height 32
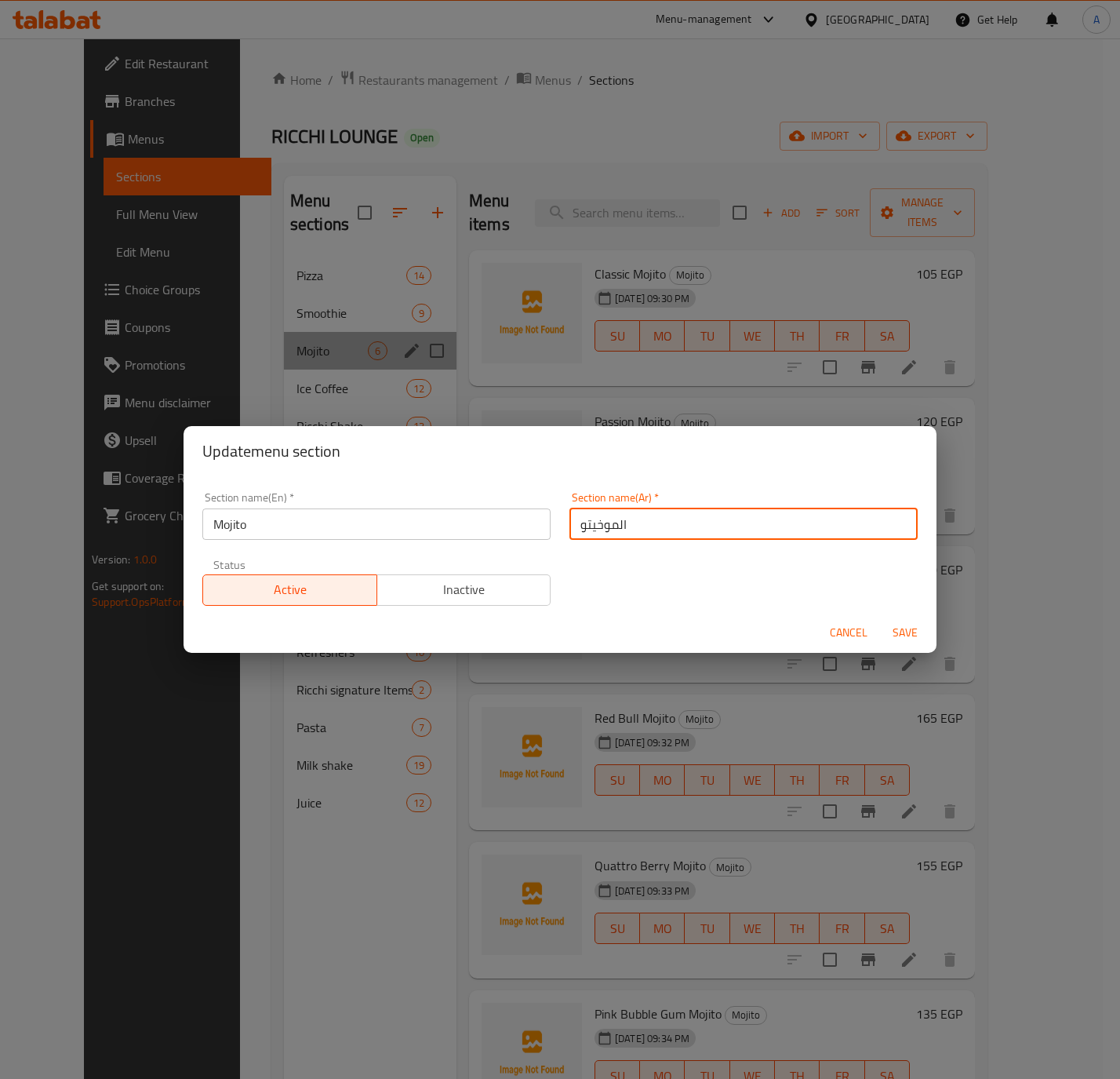
drag, startPoint x: 608, startPoint y: 524, endPoint x: 561, endPoint y: 523, distance: 47.0
click at [569, 523] on input "الموخيتو" at bounding box center [743, 525] width 348 height 32
type input "الموخيتو"
click at [910, 632] on span "Save" at bounding box center [905, 632] width 38 height 19
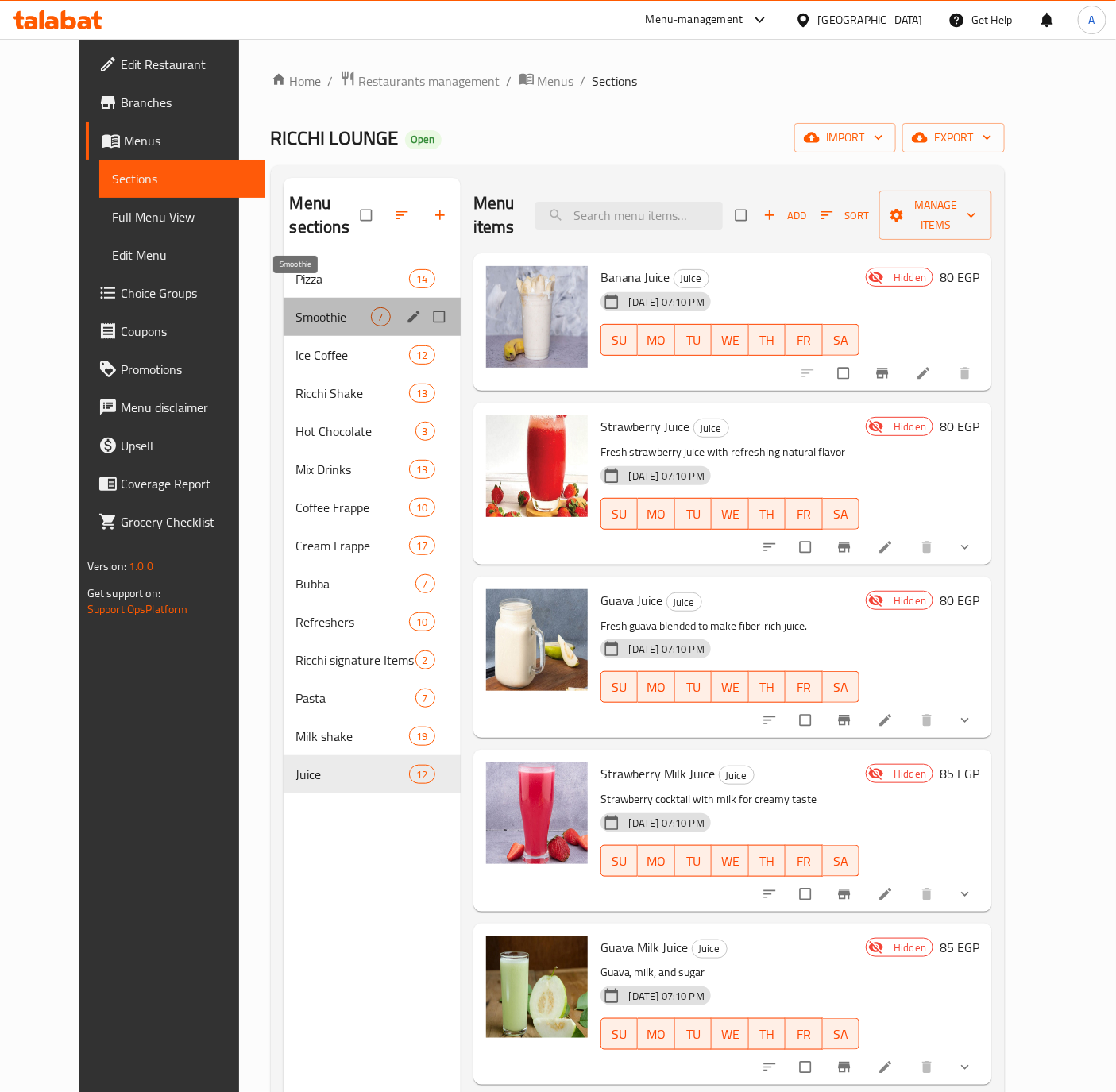
click at [297, 307] on span "Smoothie" at bounding box center [334, 316] width 75 height 19
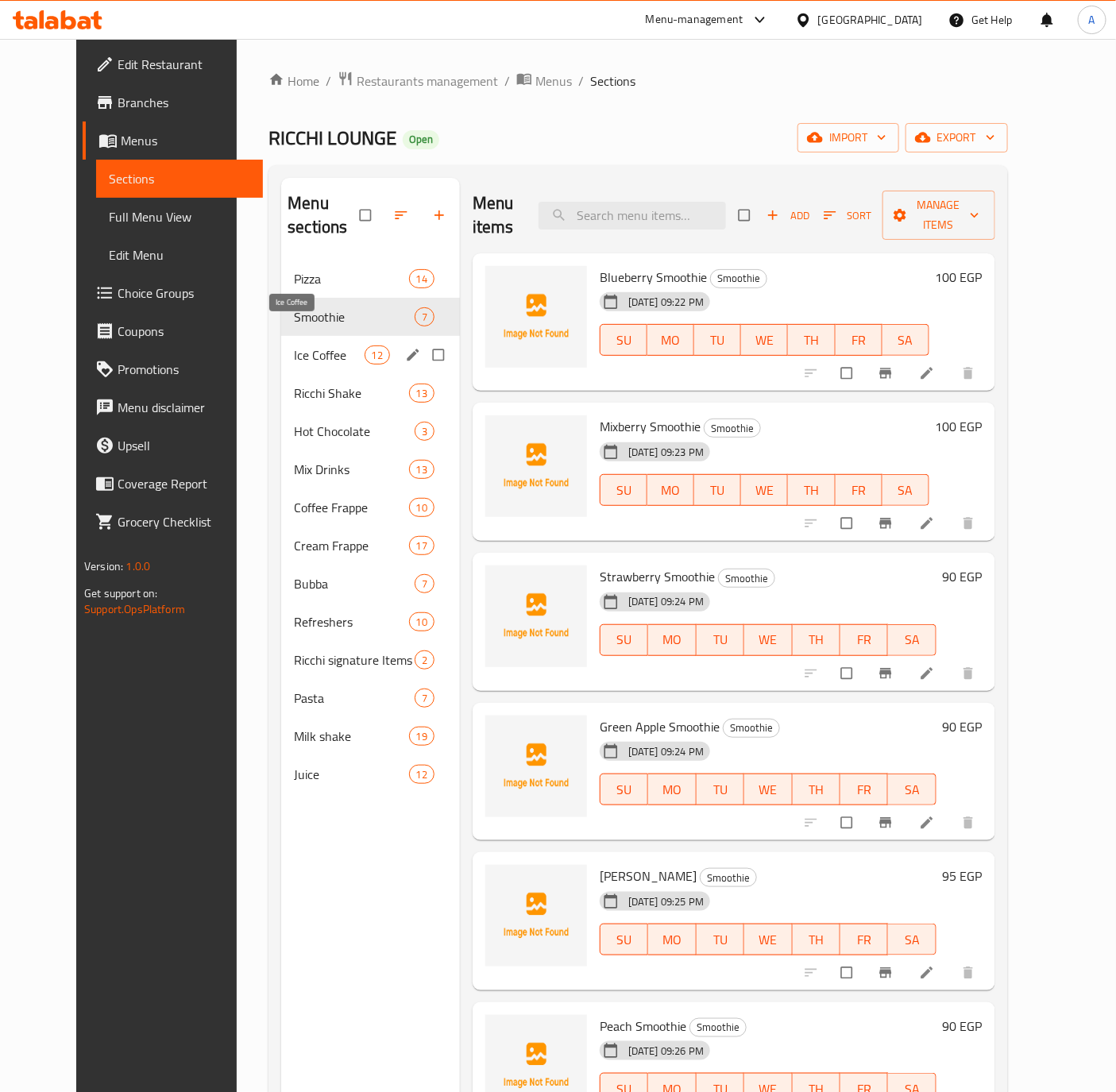
click at [294, 345] on span "Ice Coffee" at bounding box center [328, 354] width 70 height 19
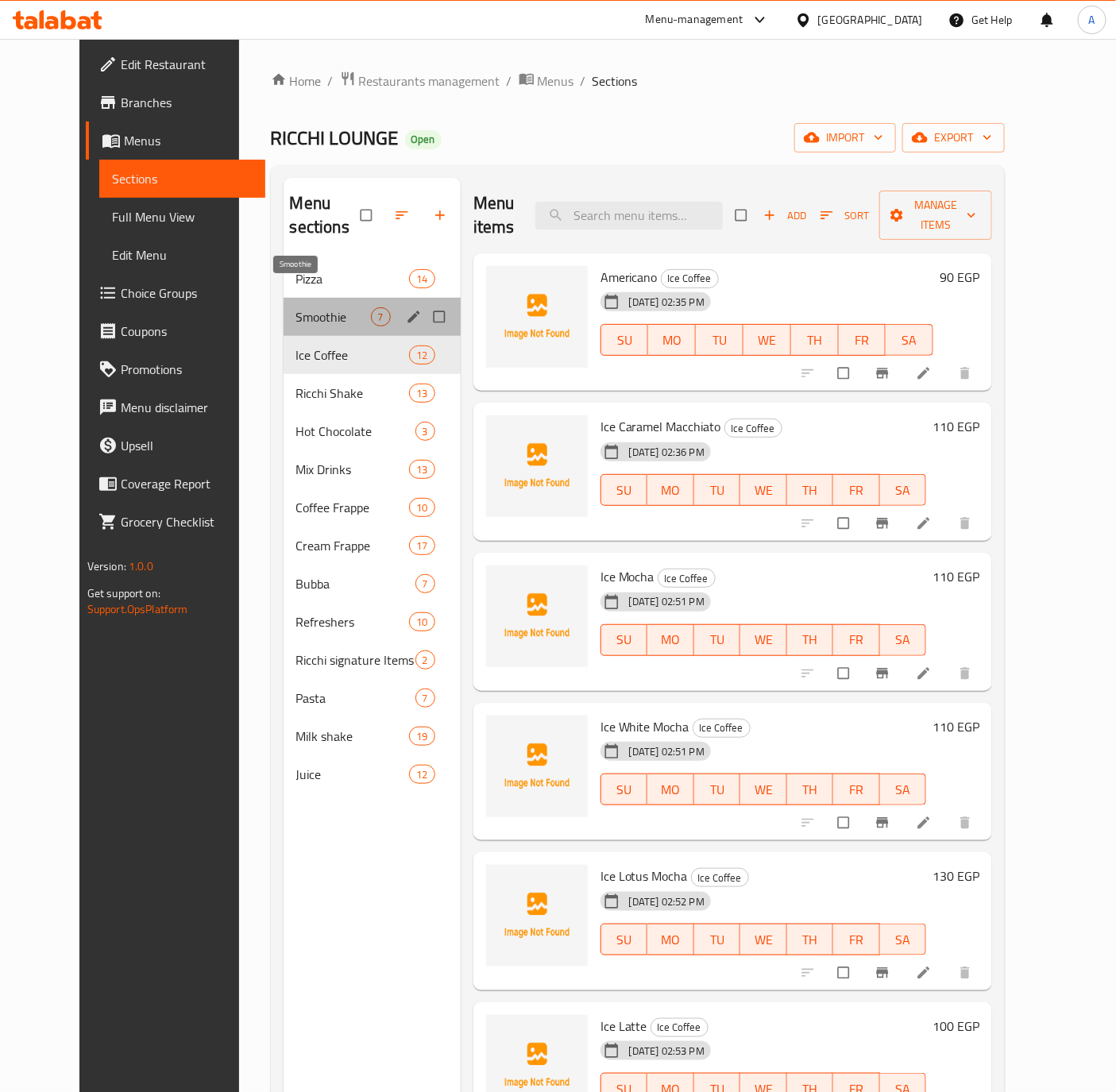
click at [310, 307] on span "Smoothie" at bounding box center [334, 316] width 75 height 19
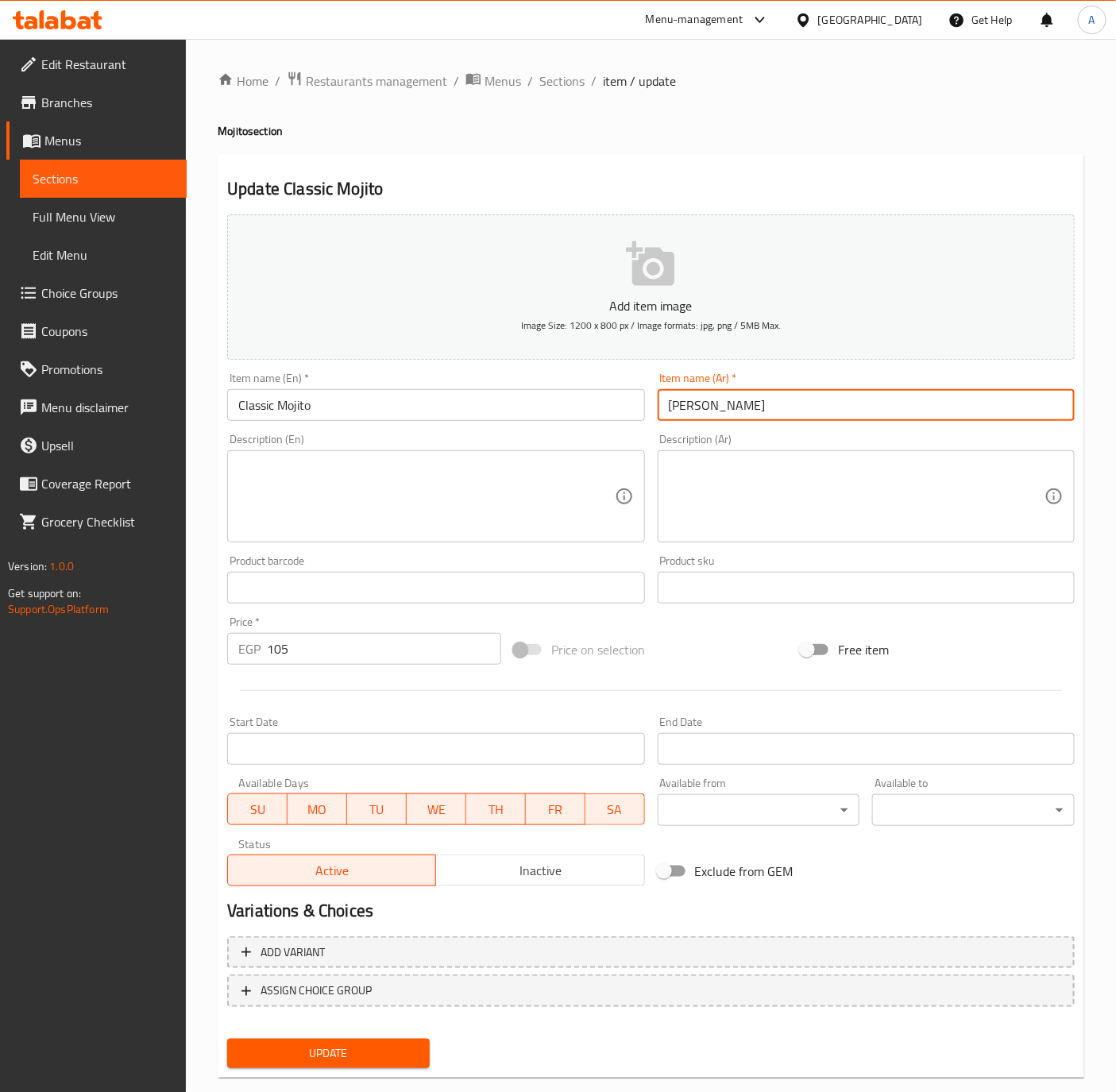
drag, startPoint x: 711, startPoint y: 402, endPoint x: 772, endPoint y: 417, distance: 62.8
click at [772, 417] on input "[PERSON_NAME]" at bounding box center [867, 405] width 417 height 32
paste input "خ"
type input "موخيتو كلاسيك"
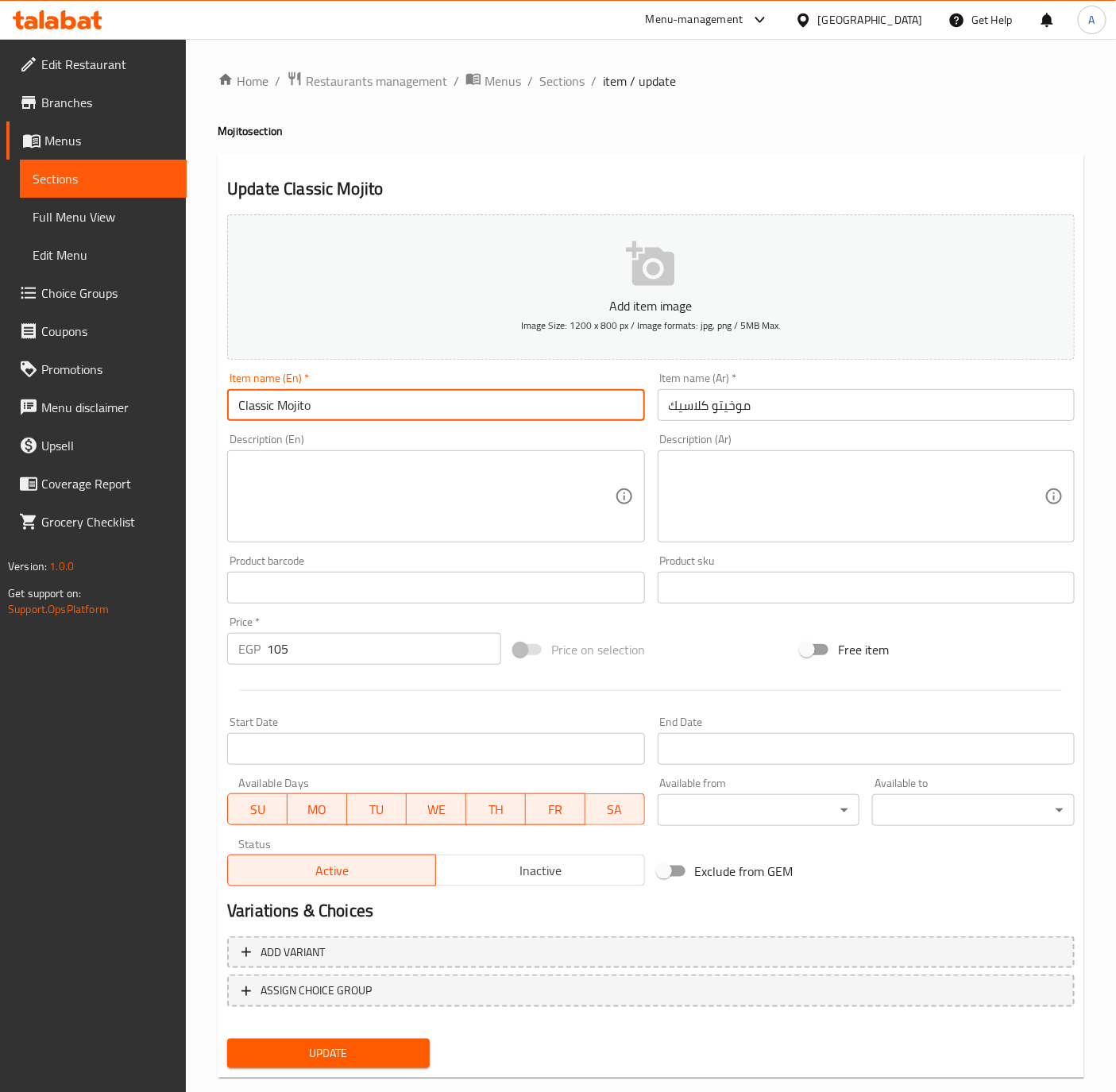
click at [512, 413] on input "Classic Mojito" at bounding box center [436, 405] width 417 height 32
click at [227, 1039] on button "Update" at bounding box center [328, 1053] width 202 height 29
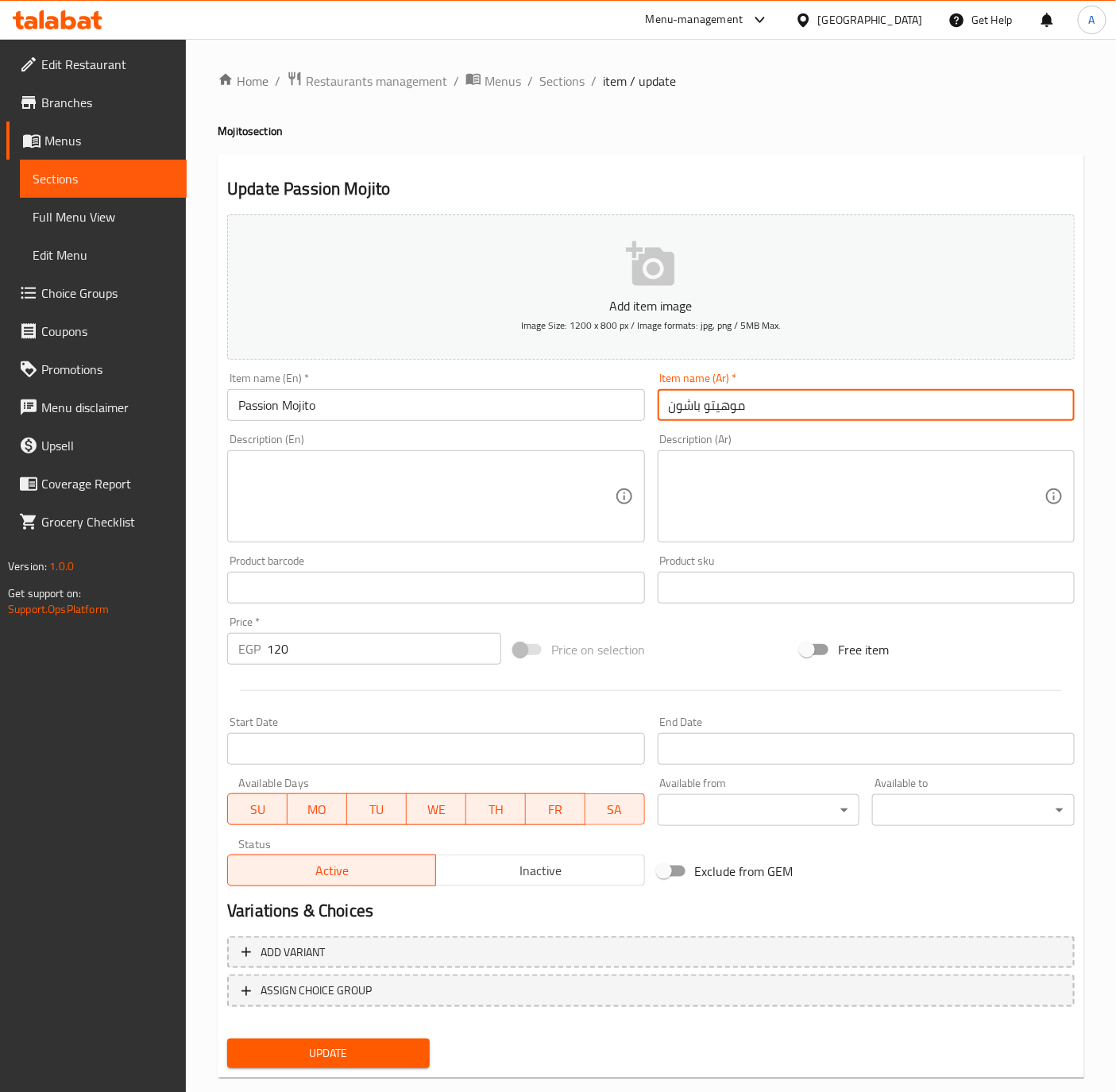
drag, startPoint x: 703, startPoint y: 408, endPoint x: 775, endPoint y: 412, distance: 72.1
click at [775, 412] on input "موهيتو باشون" at bounding box center [867, 405] width 417 height 32
paste input "خ"
type input "موخيتو باشون"
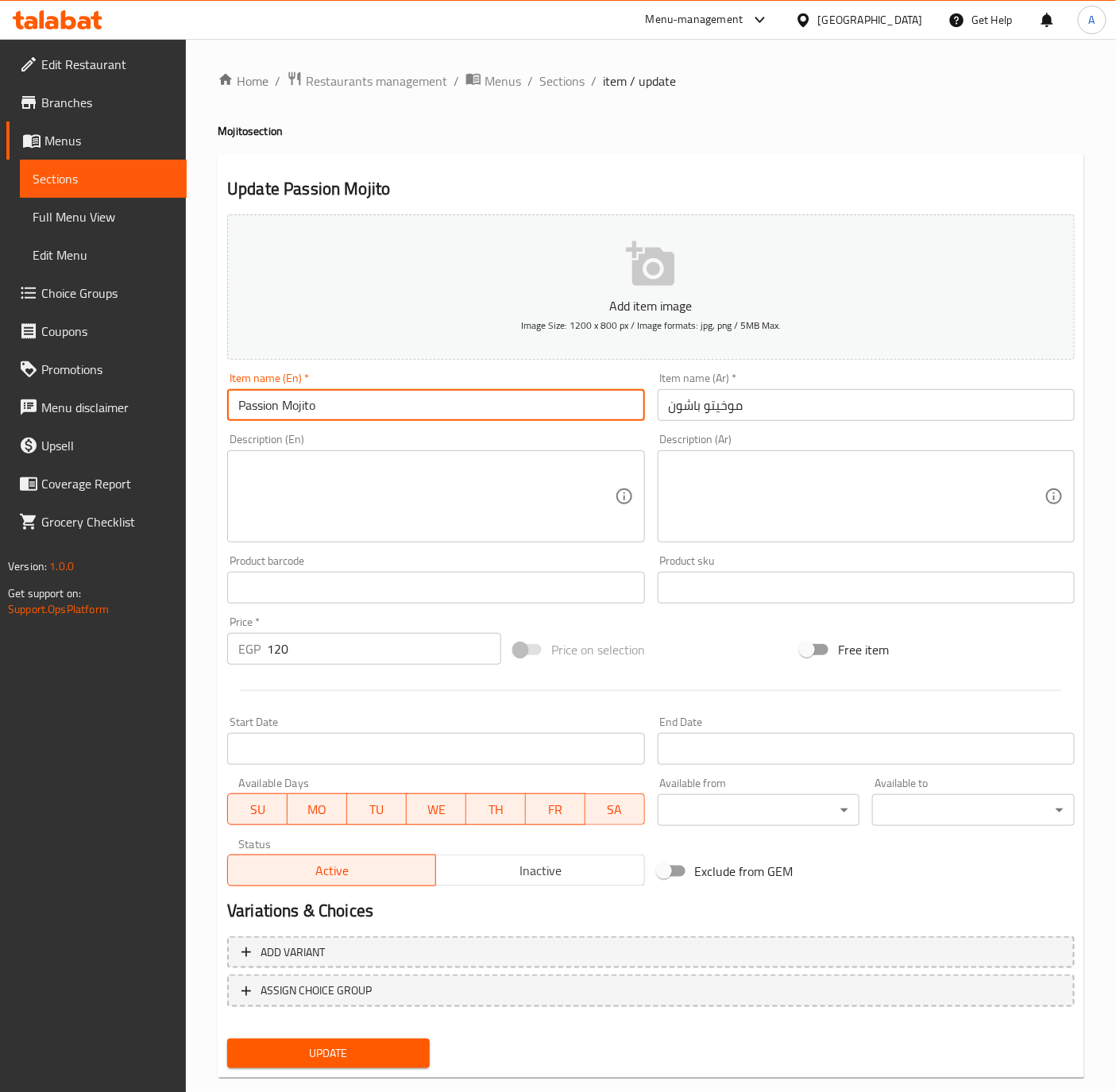
click at [410, 402] on input "Passion Mojito" at bounding box center [436, 405] width 417 height 32
click at [227, 1039] on button "Update" at bounding box center [328, 1053] width 202 height 29
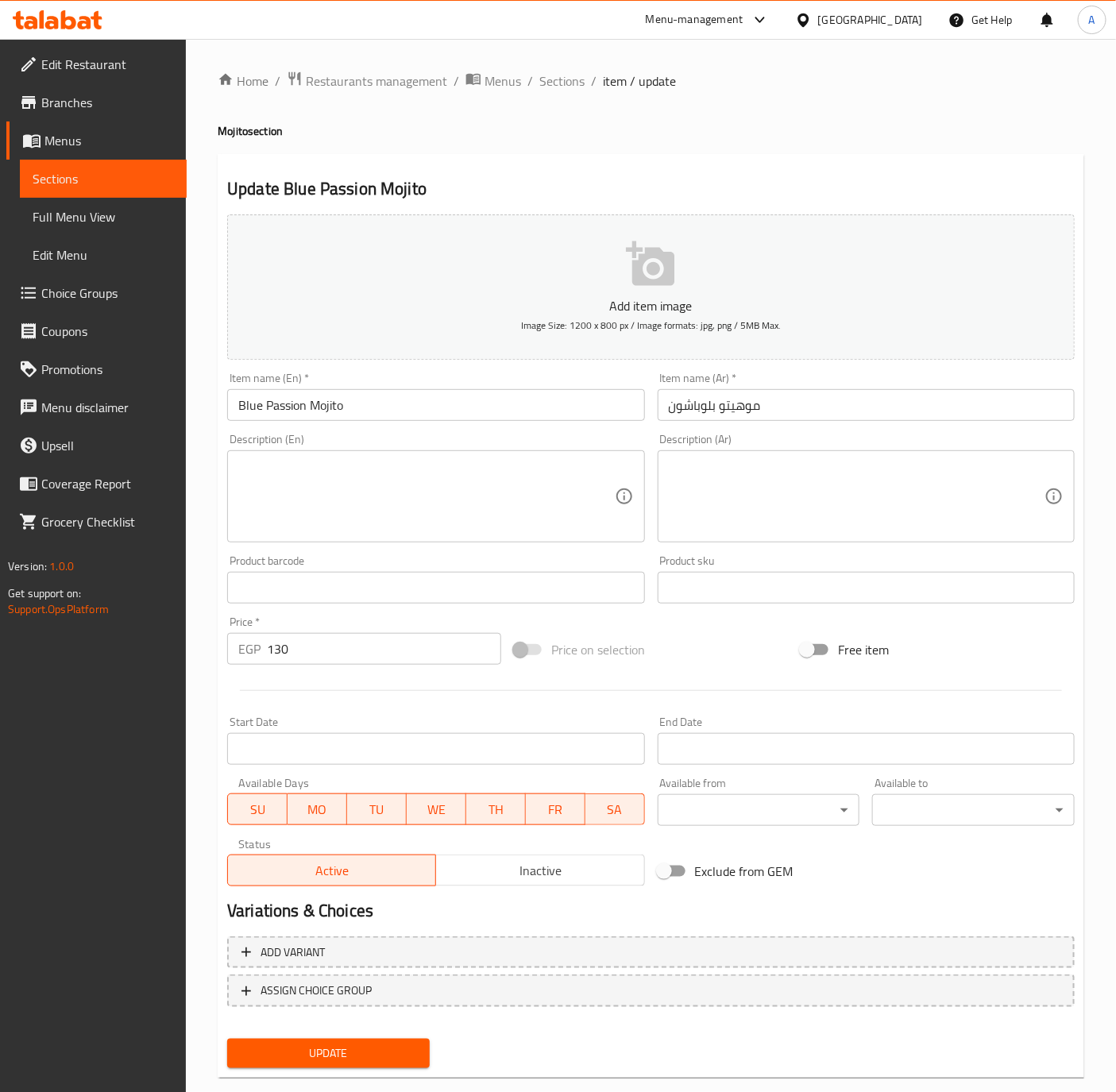
click at [719, 415] on input "موهيتو بلوباشون" at bounding box center [867, 405] width 417 height 32
drag, startPoint x: 739, startPoint y: 417, endPoint x: 835, endPoint y: 415, distance: 96.0
click at [835, 415] on input "موهيتو بلوباشون" at bounding box center [867, 405] width 417 height 32
drag, startPoint x: 720, startPoint y: 408, endPoint x: 861, endPoint y: 423, distance: 141.8
click at [861, 423] on div "Item name (Ar)   * [PERSON_NAME] Item name (Ar) *" at bounding box center [866, 396] width 430 height 61
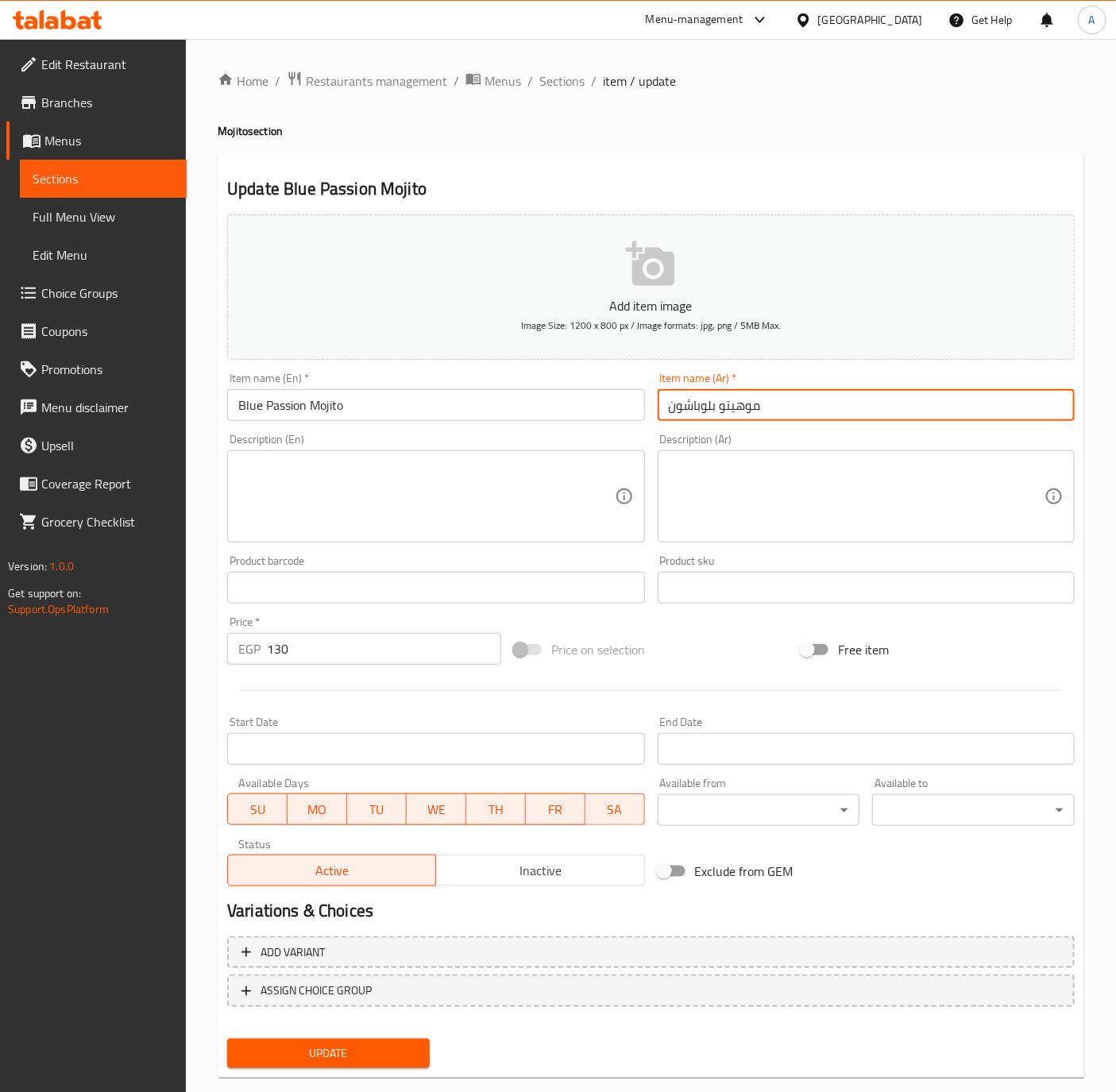
paste input "خ"
type input "موخيتو بلوباشون"
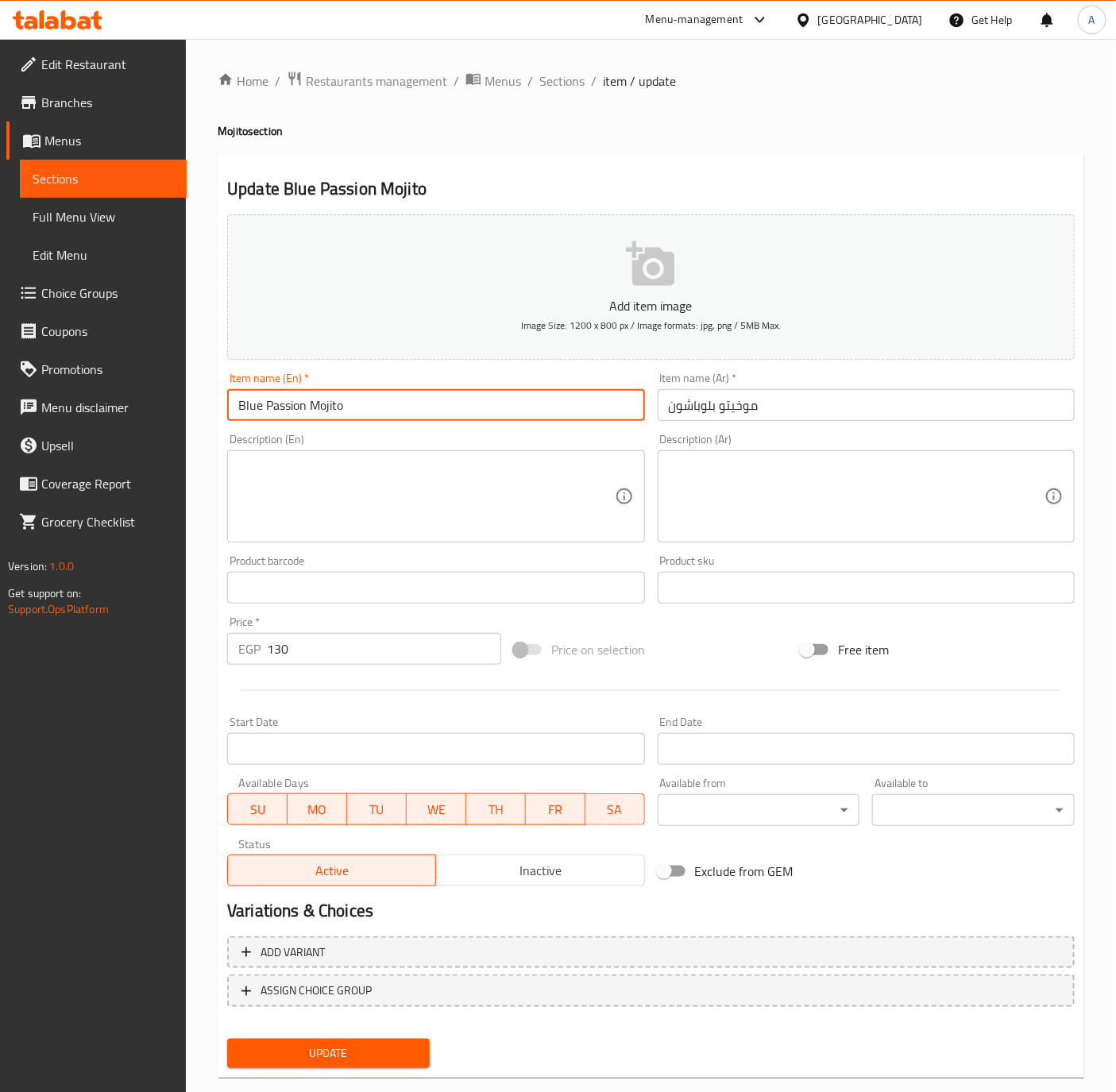
click at [460, 403] on input "Blue Passion Mojito" at bounding box center [436, 405] width 417 height 32
click at [227, 1039] on button "Update" at bounding box center [328, 1053] width 202 height 29
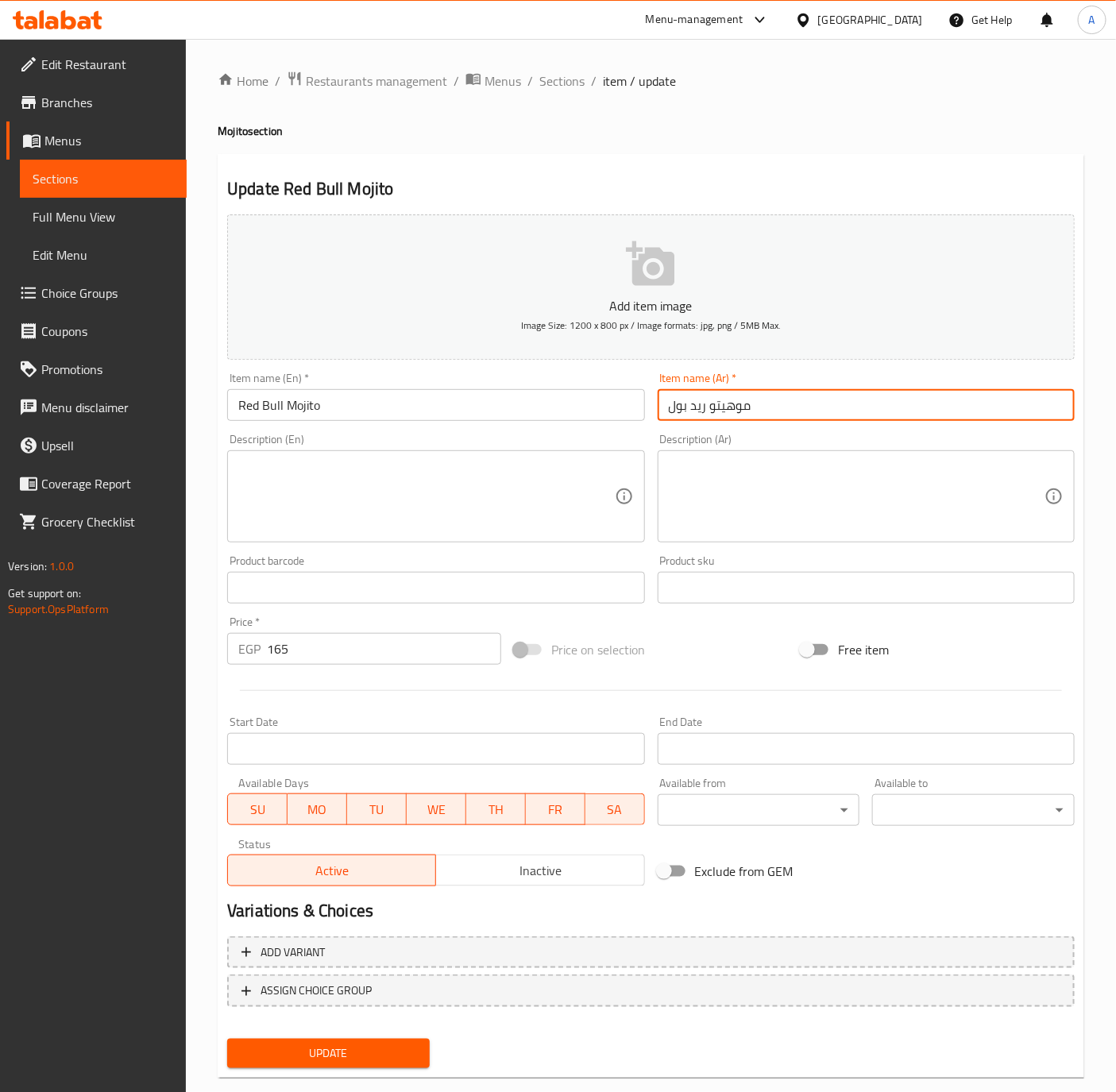
drag, startPoint x: 708, startPoint y: 408, endPoint x: 809, endPoint y: 410, distance: 101.0
click at [809, 410] on input "موهيتو ريد بول" at bounding box center [867, 405] width 417 height 32
paste input "خ"
type input "موخيتو ريد بول"
click at [463, 408] on input "Red Bull Mojito" at bounding box center [436, 405] width 417 height 32
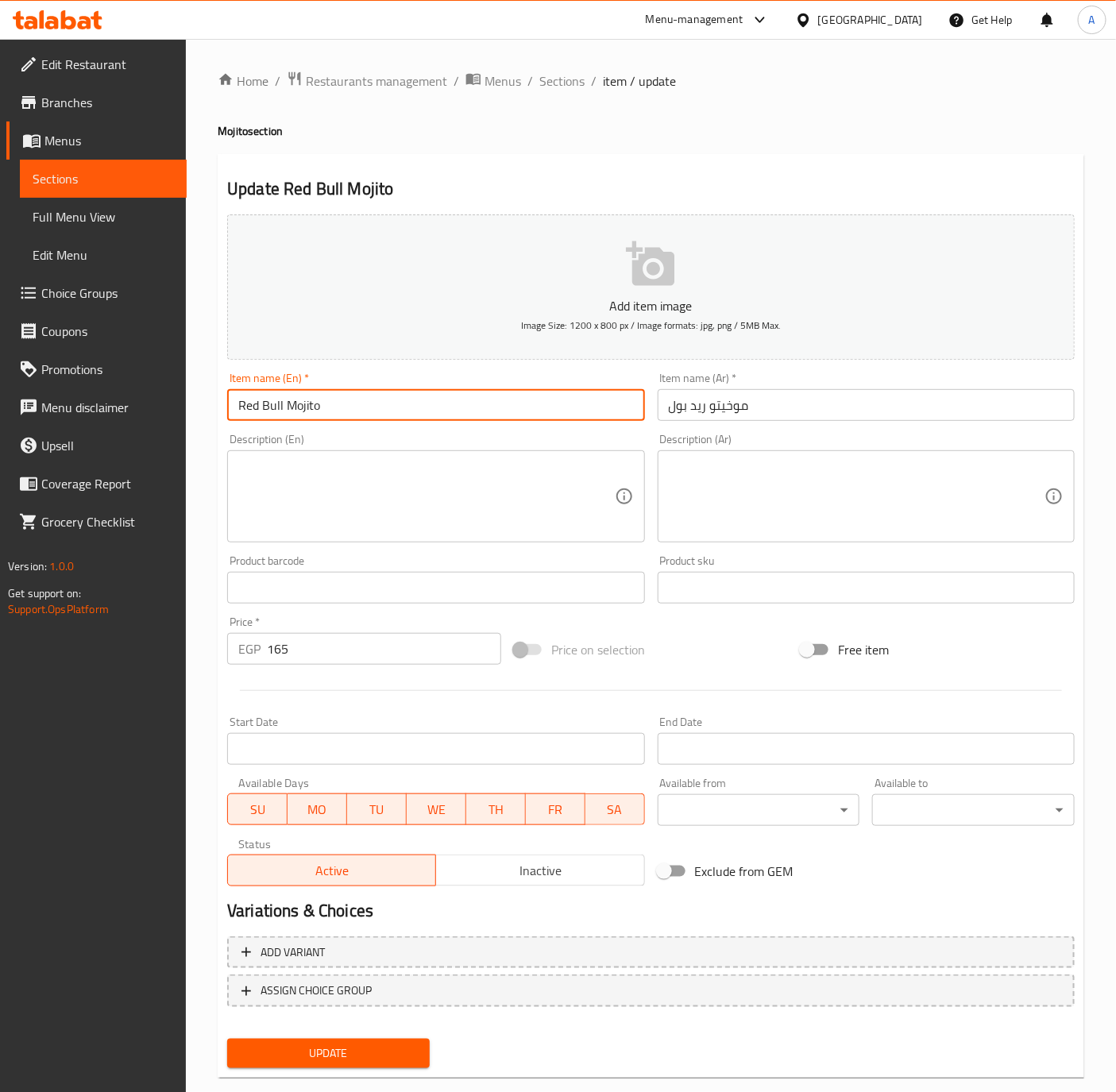
click at [227, 1039] on button "Update" at bounding box center [328, 1053] width 202 height 29
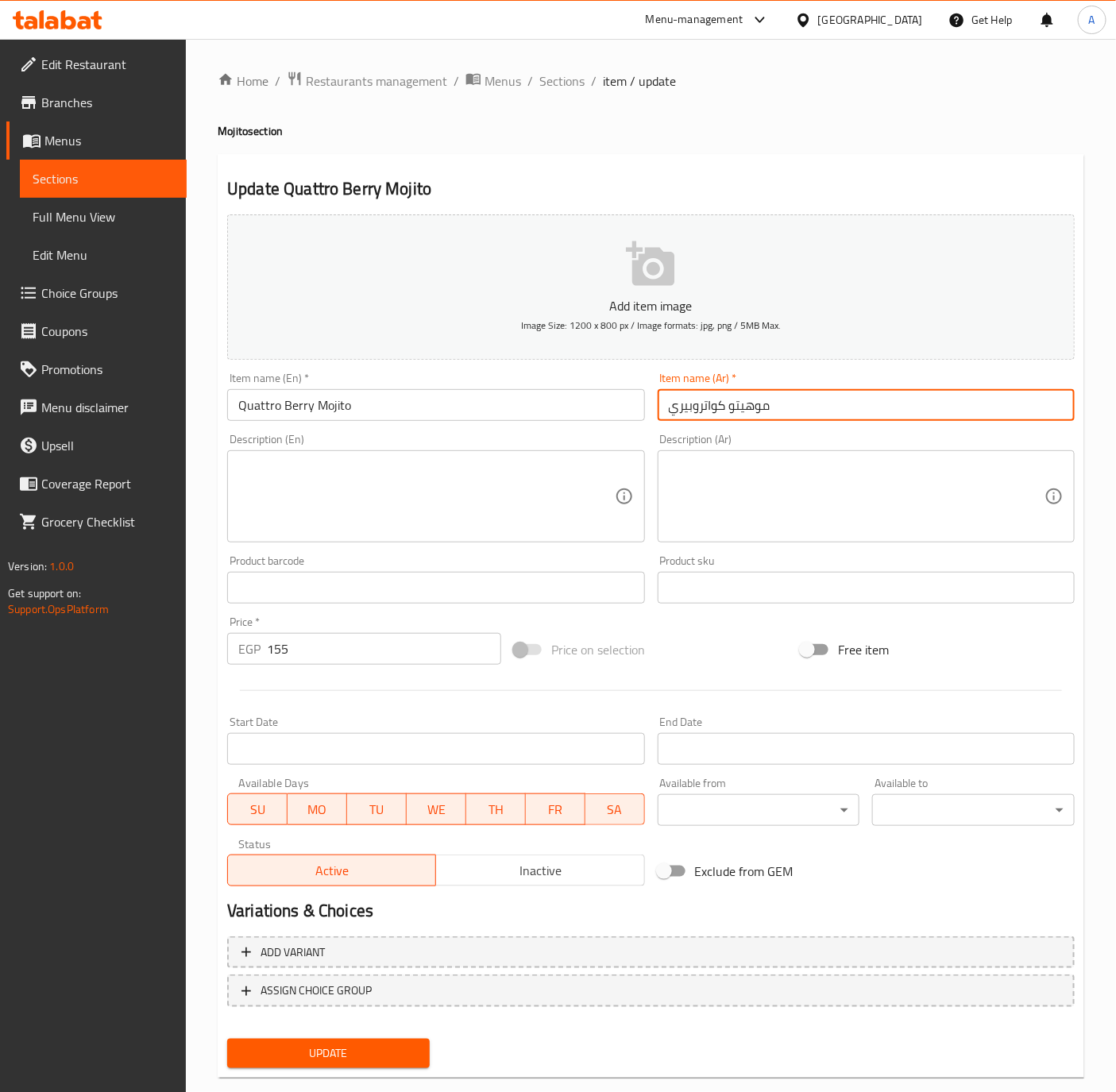
drag, startPoint x: 727, startPoint y: 408, endPoint x: 846, endPoint y: 413, distance: 119.1
click at [846, 413] on input "موهيتو كواتروبيري" at bounding box center [867, 405] width 417 height 32
paste input "خ"
type input "موخيتو كواتروبيري"
click at [553, 405] on input "Quattro Berry Mojito" at bounding box center [436, 405] width 417 height 32
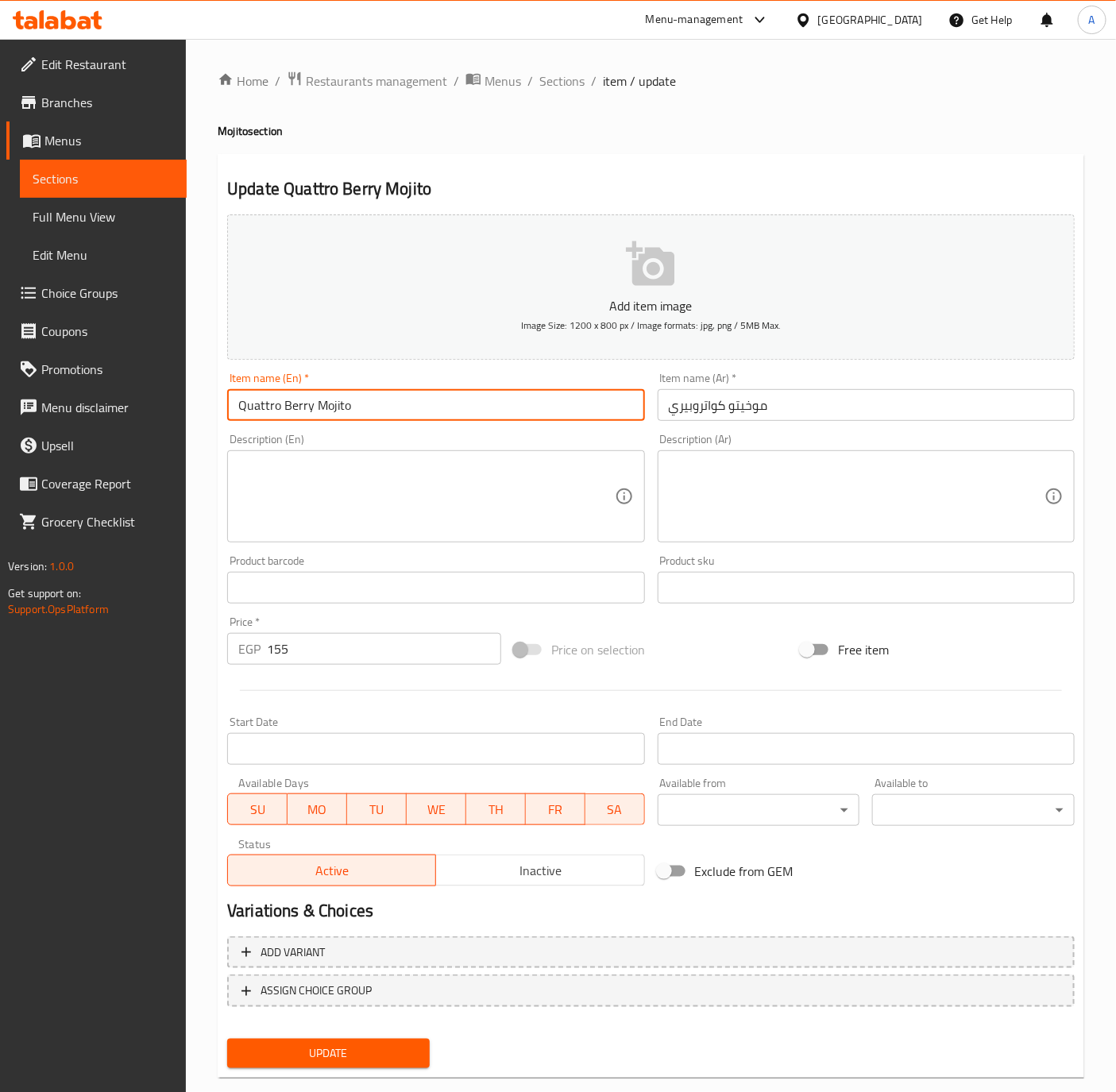
click at [227, 1039] on button "Update" at bounding box center [328, 1053] width 202 height 29
click at [485, 391] on input "Pink Bubble Gum Mojito" at bounding box center [436, 405] width 417 height 32
click at [227, 1039] on button "Update" at bounding box center [328, 1053] width 202 height 29
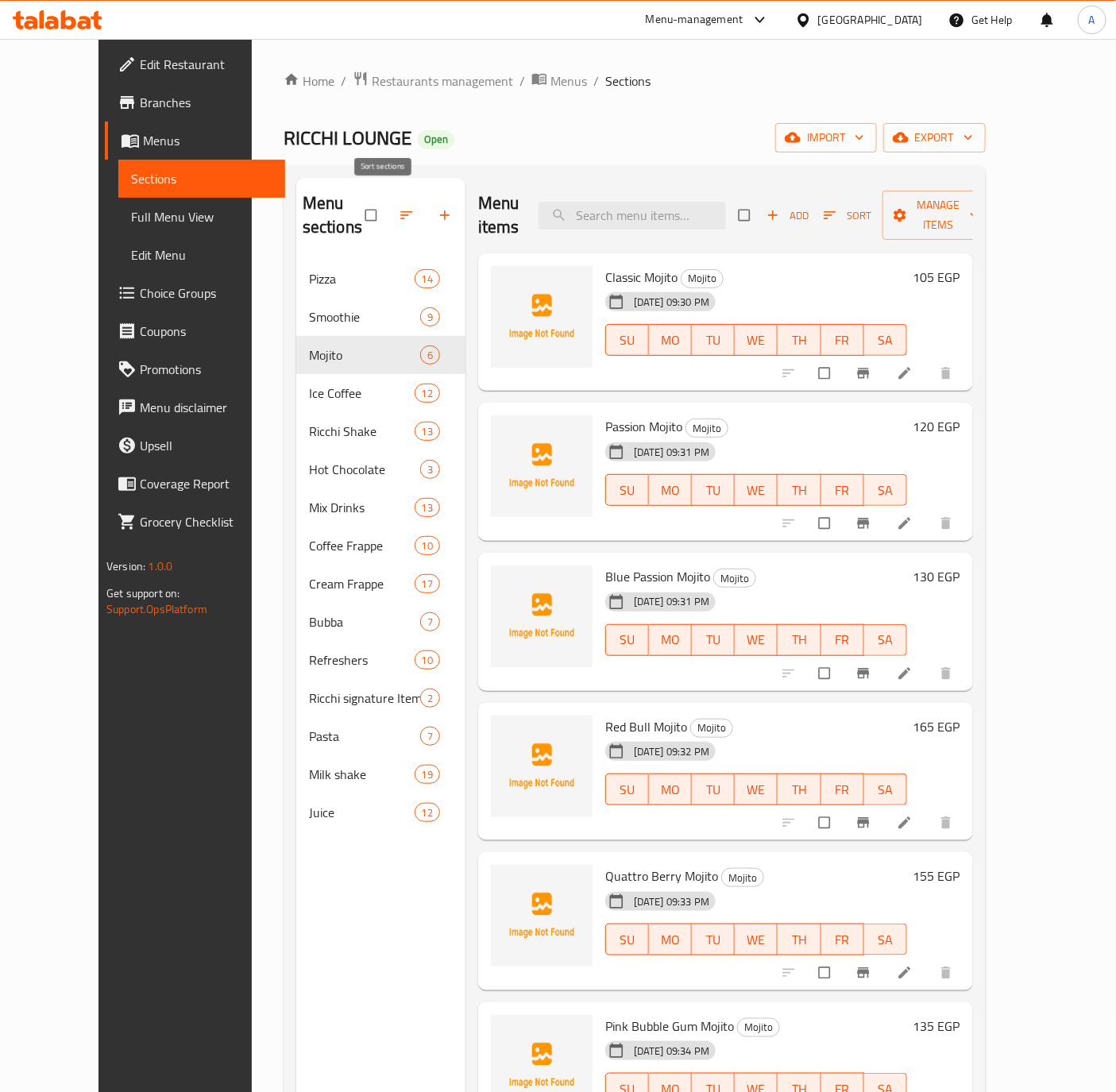
click at [399, 207] on icon "button" at bounding box center [407, 215] width 16 height 16
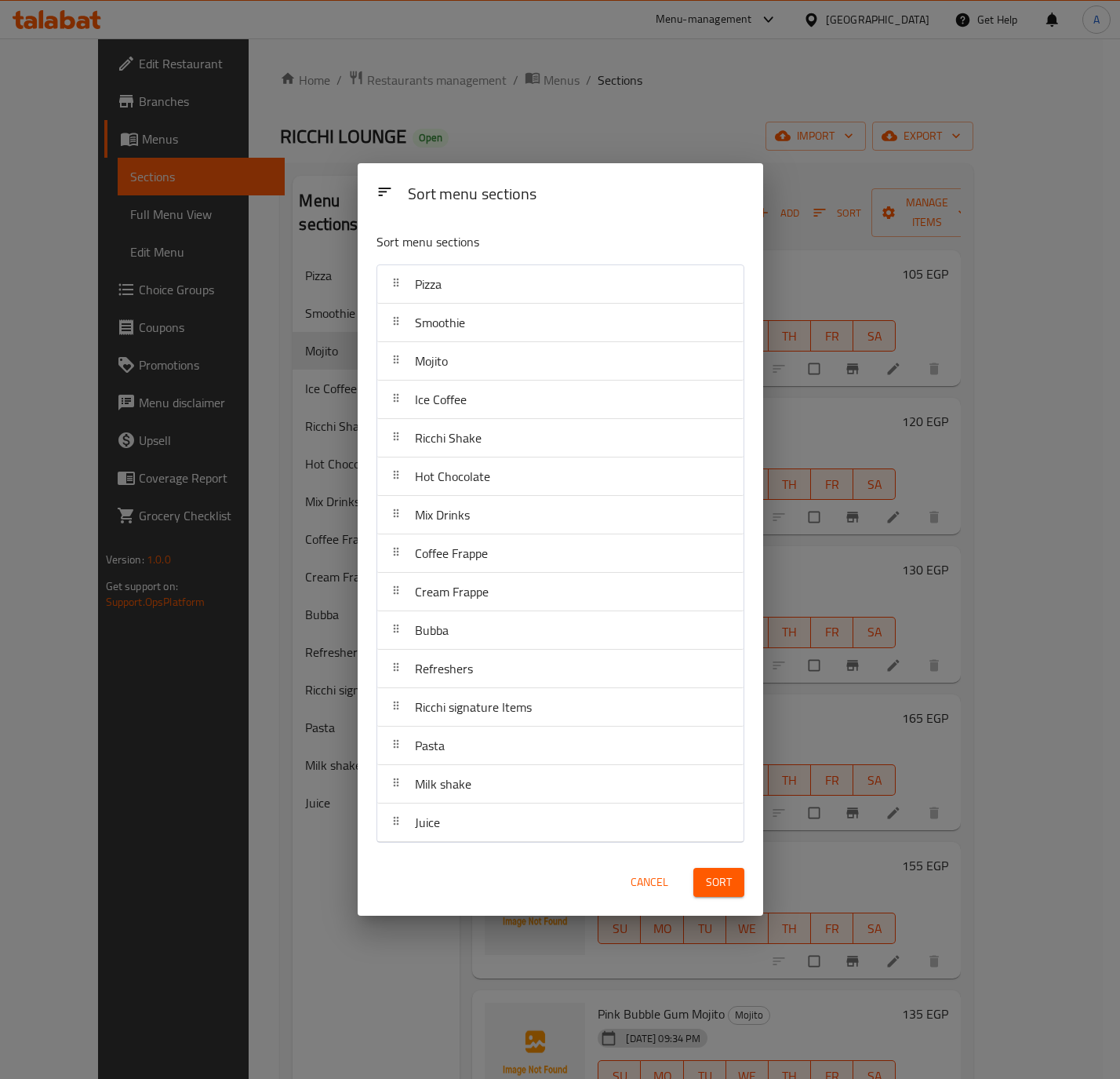
drag, startPoint x: 447, startPoint y: 318, endPoint x: 452, endPoint y: 327, distance: 10.3
click at [450, 321] on span "Smoothie" at bounding box center [439, 322] width 50 height 24
click at [493, 482] on nav "Pizza Smoothie Mojito Ice Coffee Ricchi Shake Hot Chocolate Mix Drinks Coffee F…" at bounding box center [560, 553] width 367 height 578
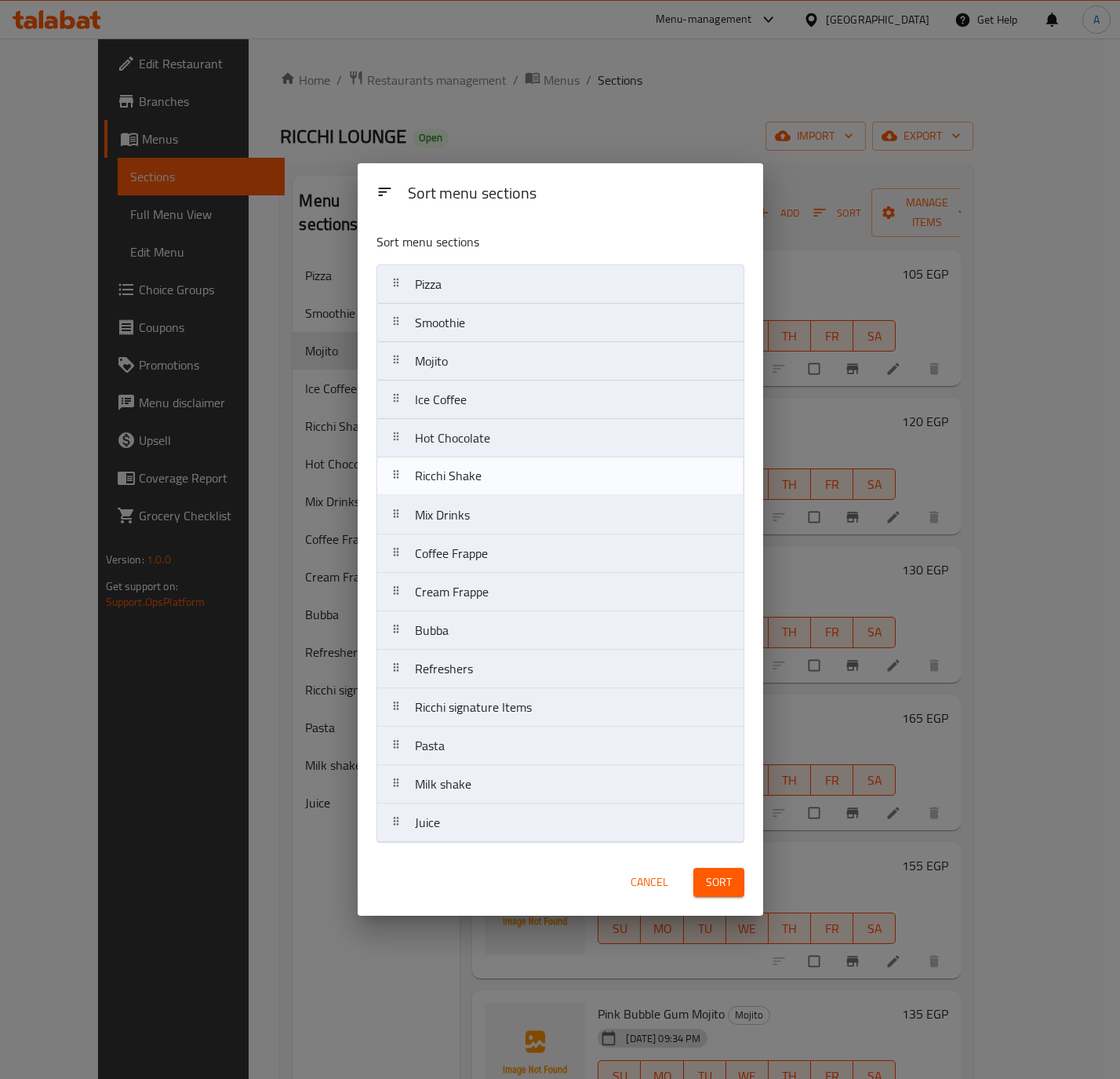
drag, startPoint x: 496, startPoint y: 532, endPoint x: 496, endPoint y: 604, distance: 72.0
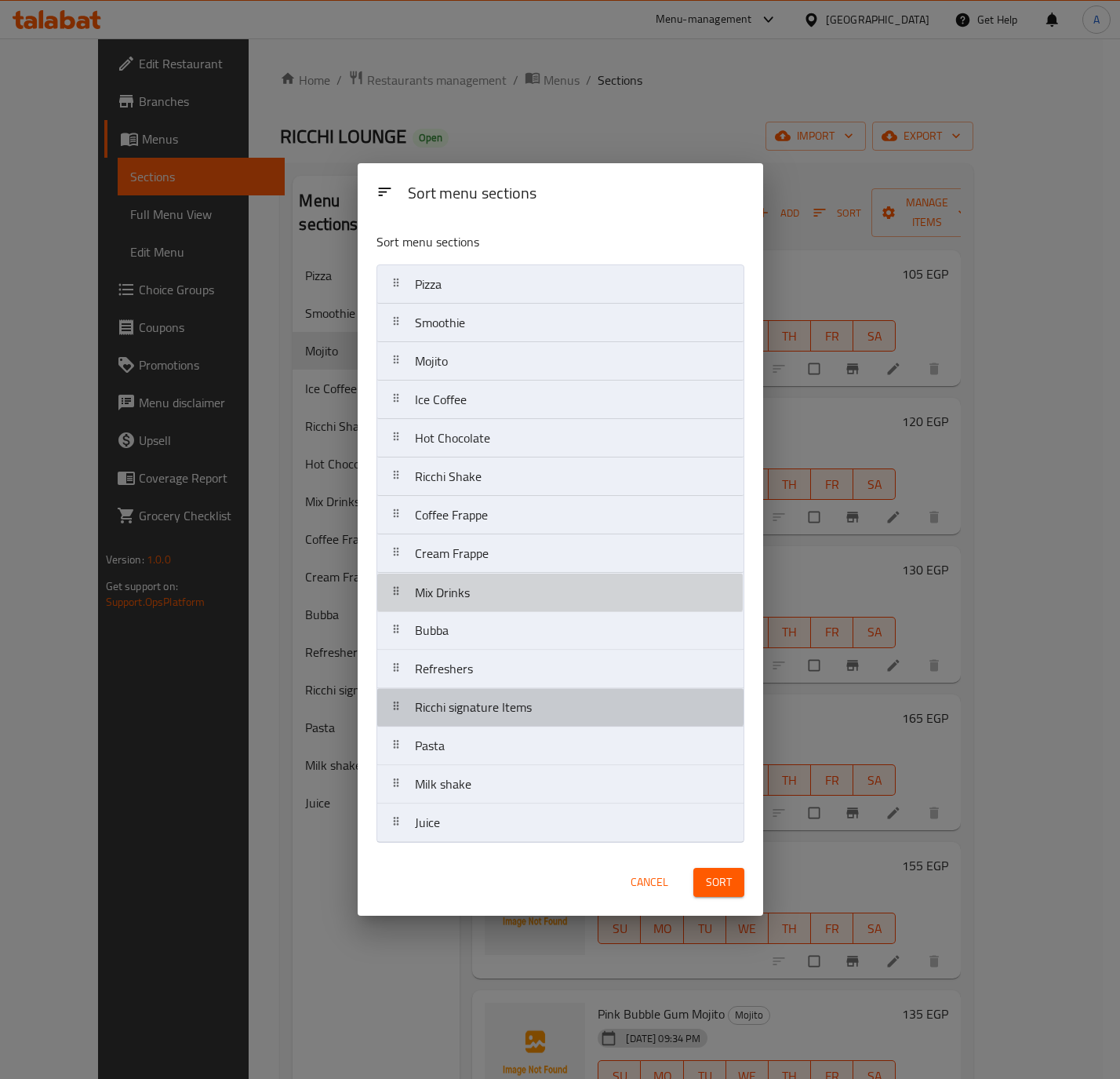
drag, startPoint x: 495, startPoint y: 692, endPoint x: 497, endPoint y: 682, distance: 10.2
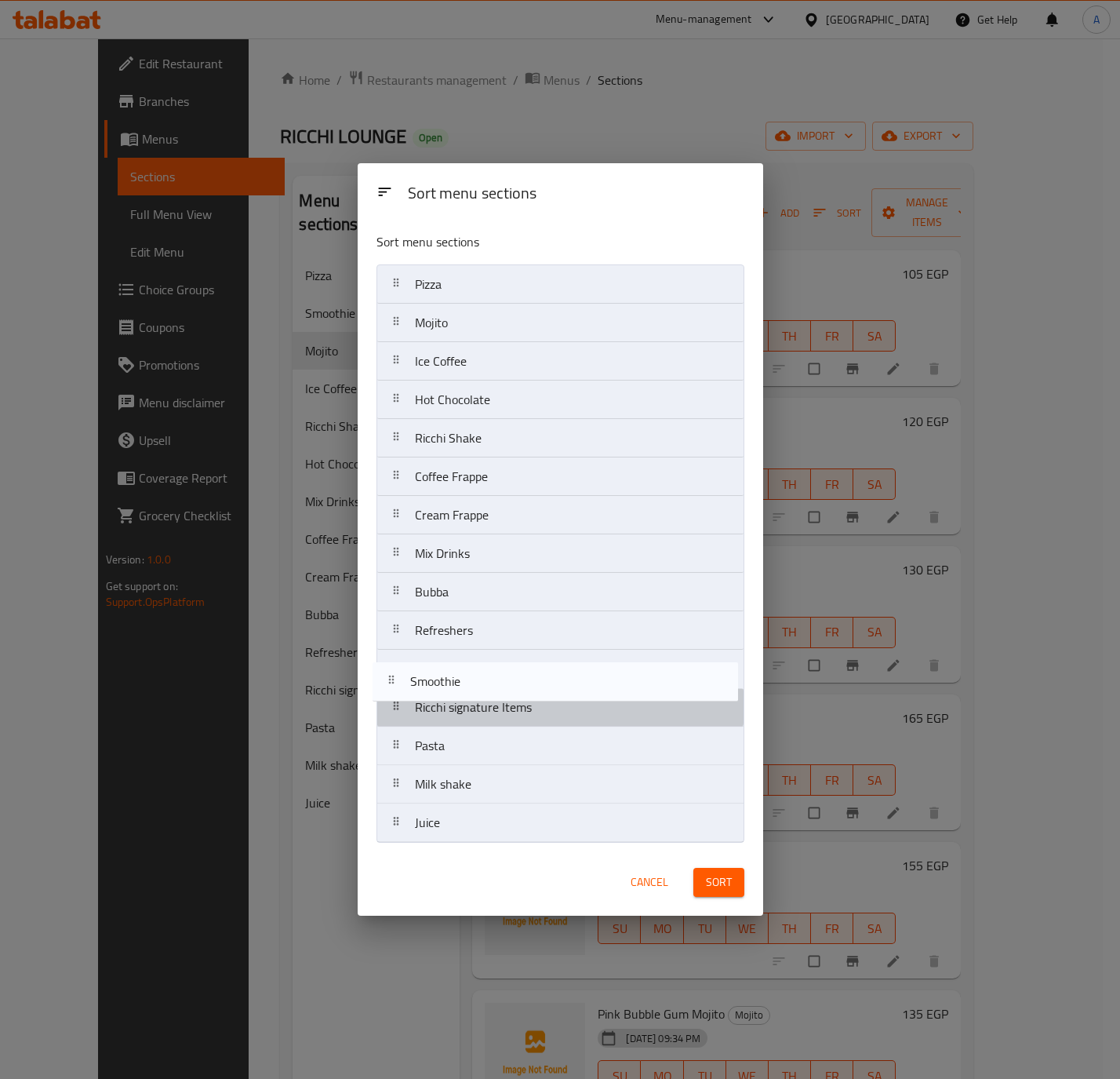
drag, startPoint x: 496, startPoint y: 320, endPoint x: 500, endPoint y: 671, distance: 351.0
click at [497, 681] on nav "Pizza Smoothie Mojito Ice Coffee Hot Chocolate Ricchi Shake Coffee Frappe Cream…" at bounding box center [560, 553] width 367 height 578
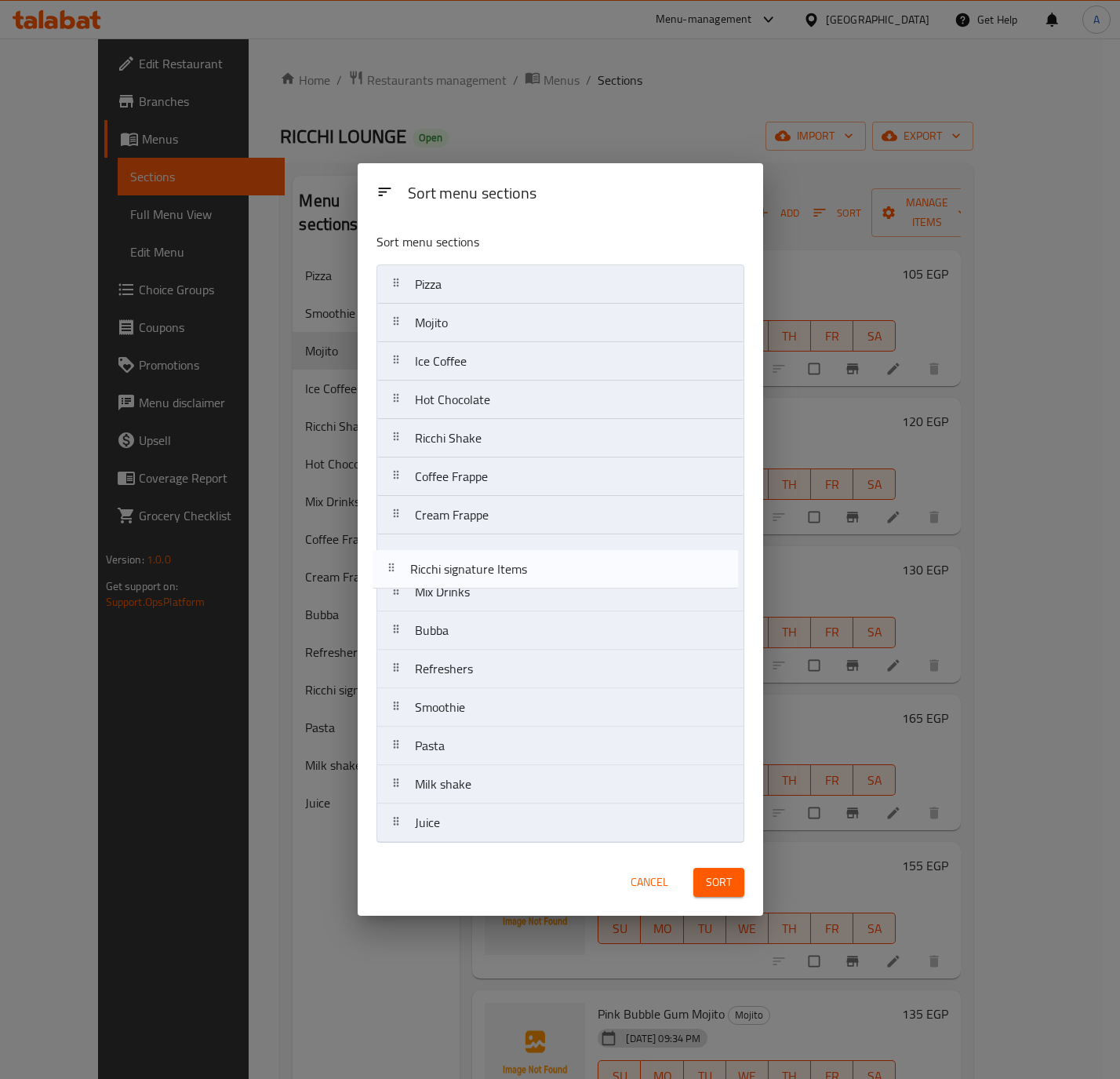
drag, startPoint x: 528, startPoint y: 724, endPoint x: 524, endPoint y: 579, distance: 145.1
click at [524, 579] on nav "Pizza Mojito Ice Coffee Hot Chocolate Ricchi Shake Coffee Frappe Cream Frappe M…" at bounding box center [560, 553] width 367 height 578
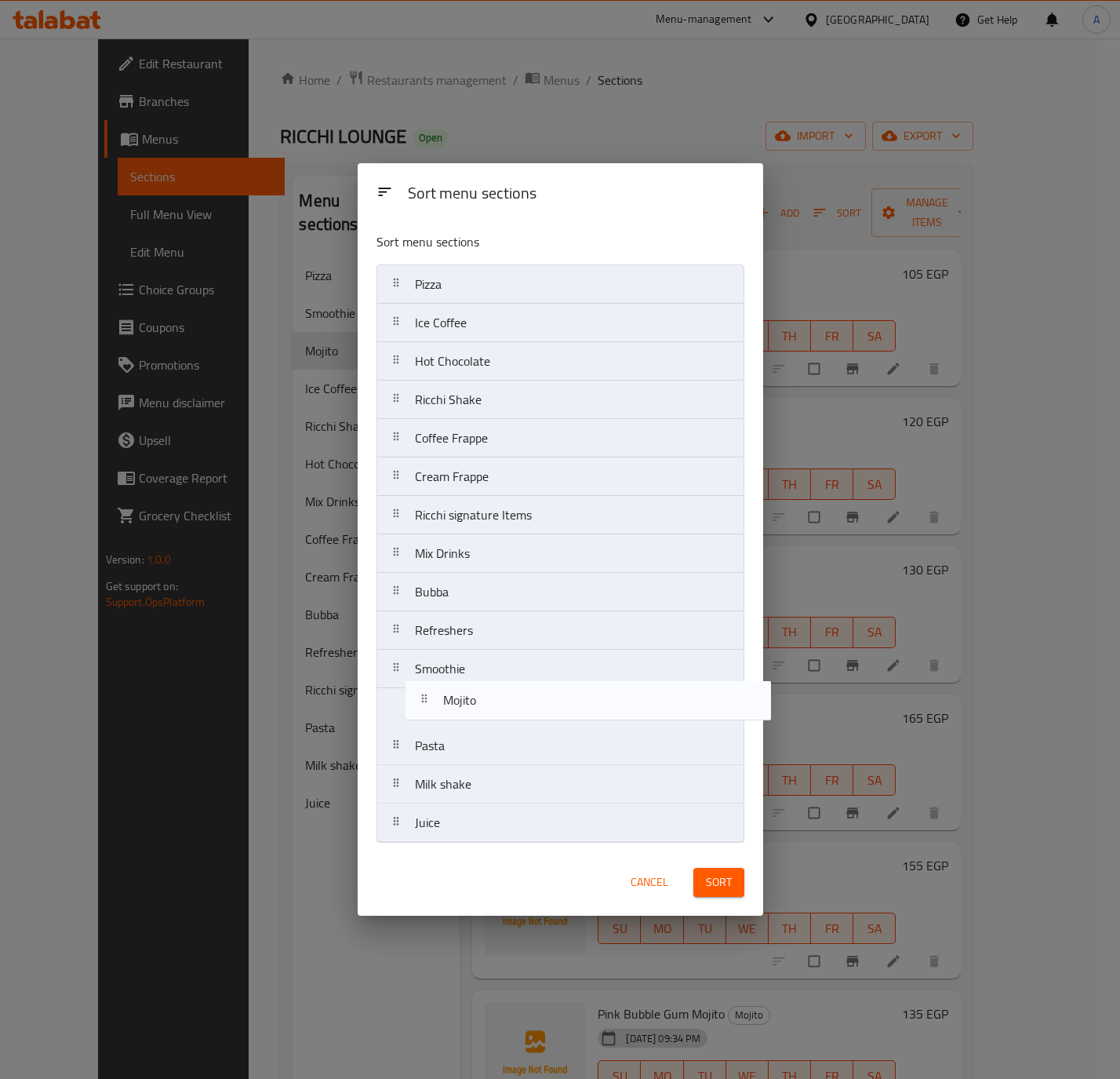
drag, startPoint x: 487, startPoint y: 320, endPoint x: 517, endPoint y: 711, distance: 392.1
click at [517, 711] on nav "Pizza Mojito Ice Coffee Hot Chocolate Ricchi Shake Coffee Frappe Cream Frappe R…" at bounding box center [560, 553] width 367 height 578
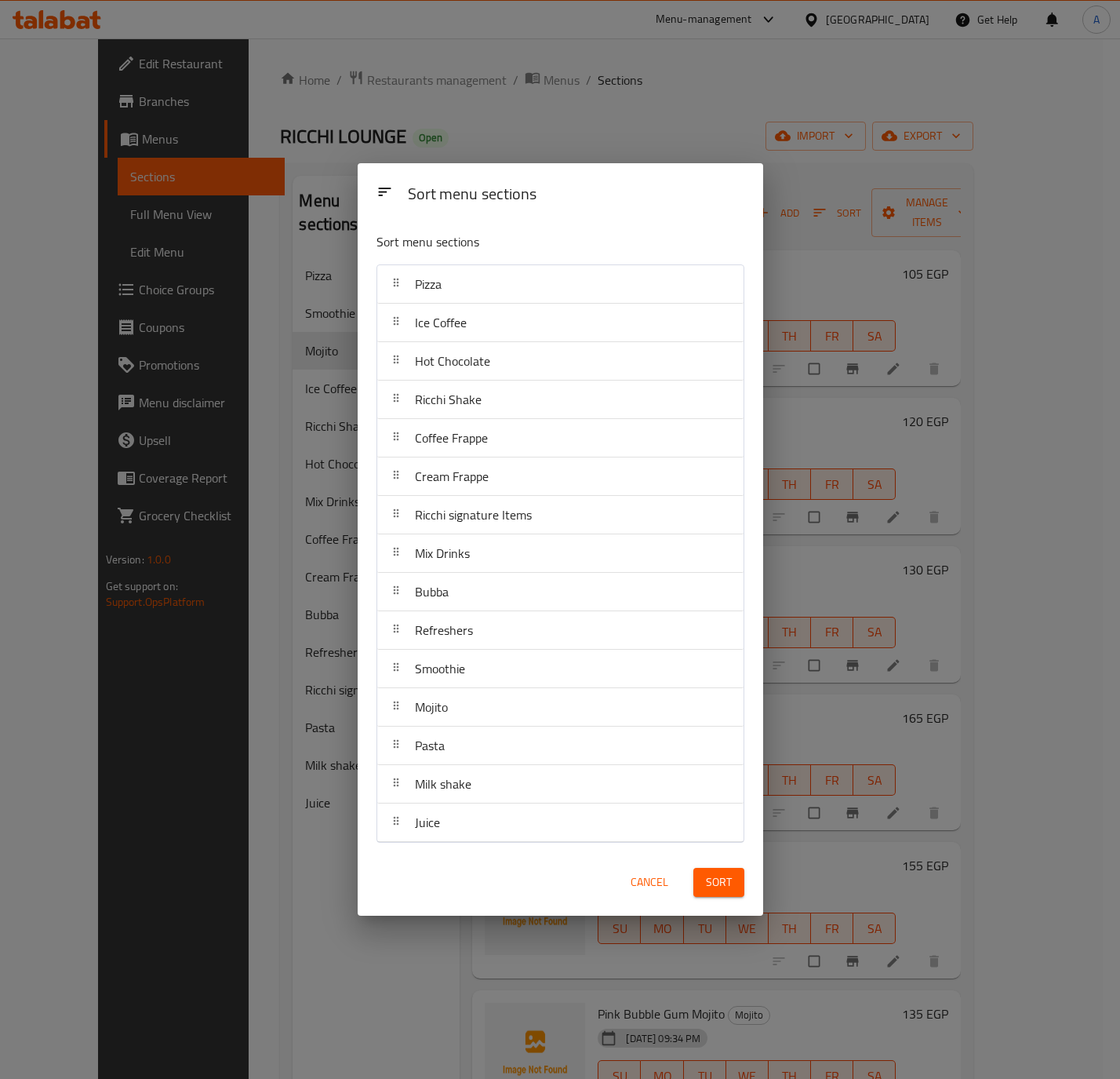
click at [727, 892] on span "Sort" at bounding box center [719, 882] width 26 height 19
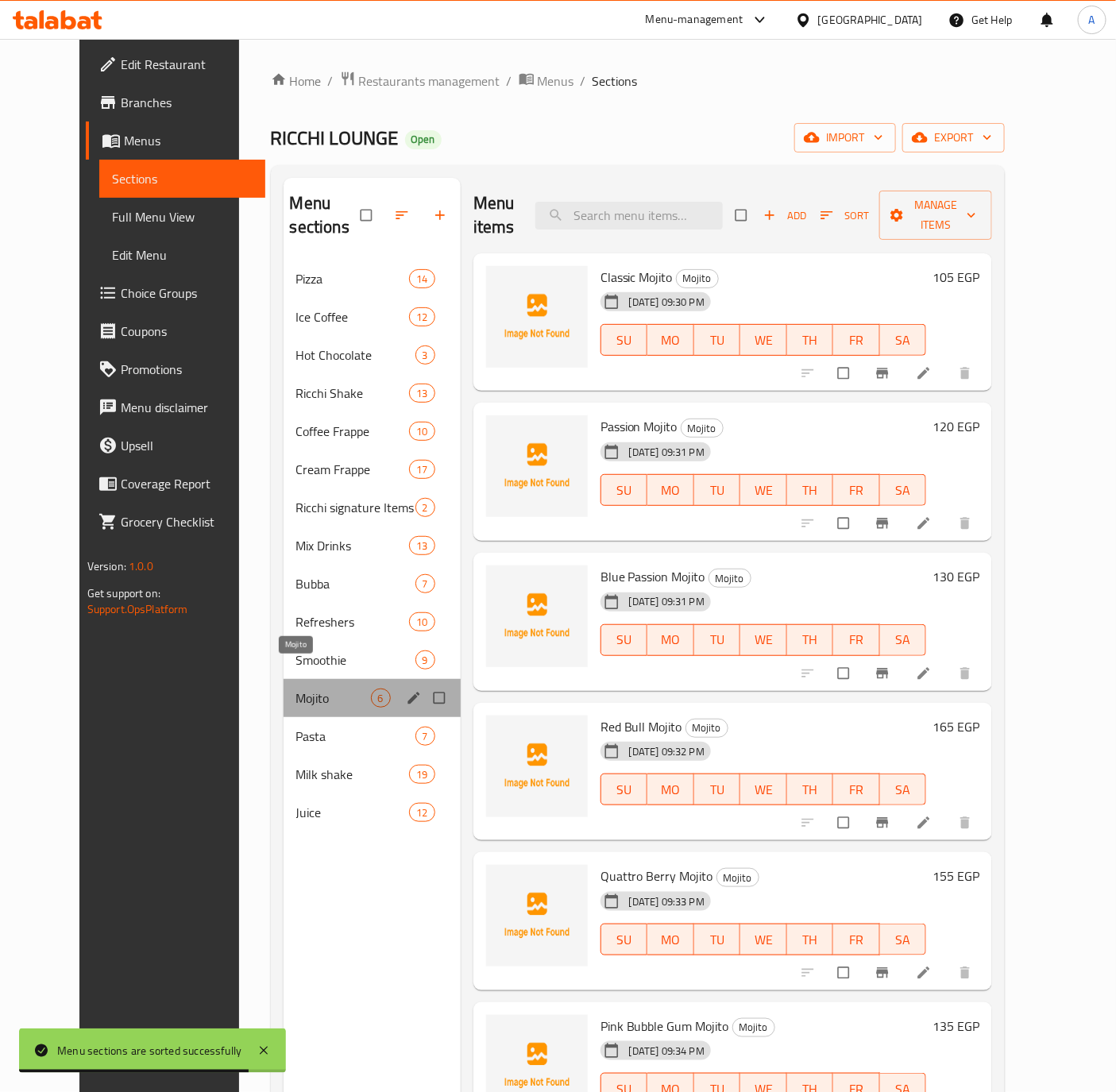
click at [314, 688] on span "Mojito" at bounding box center [334, 697] width 75 height 19
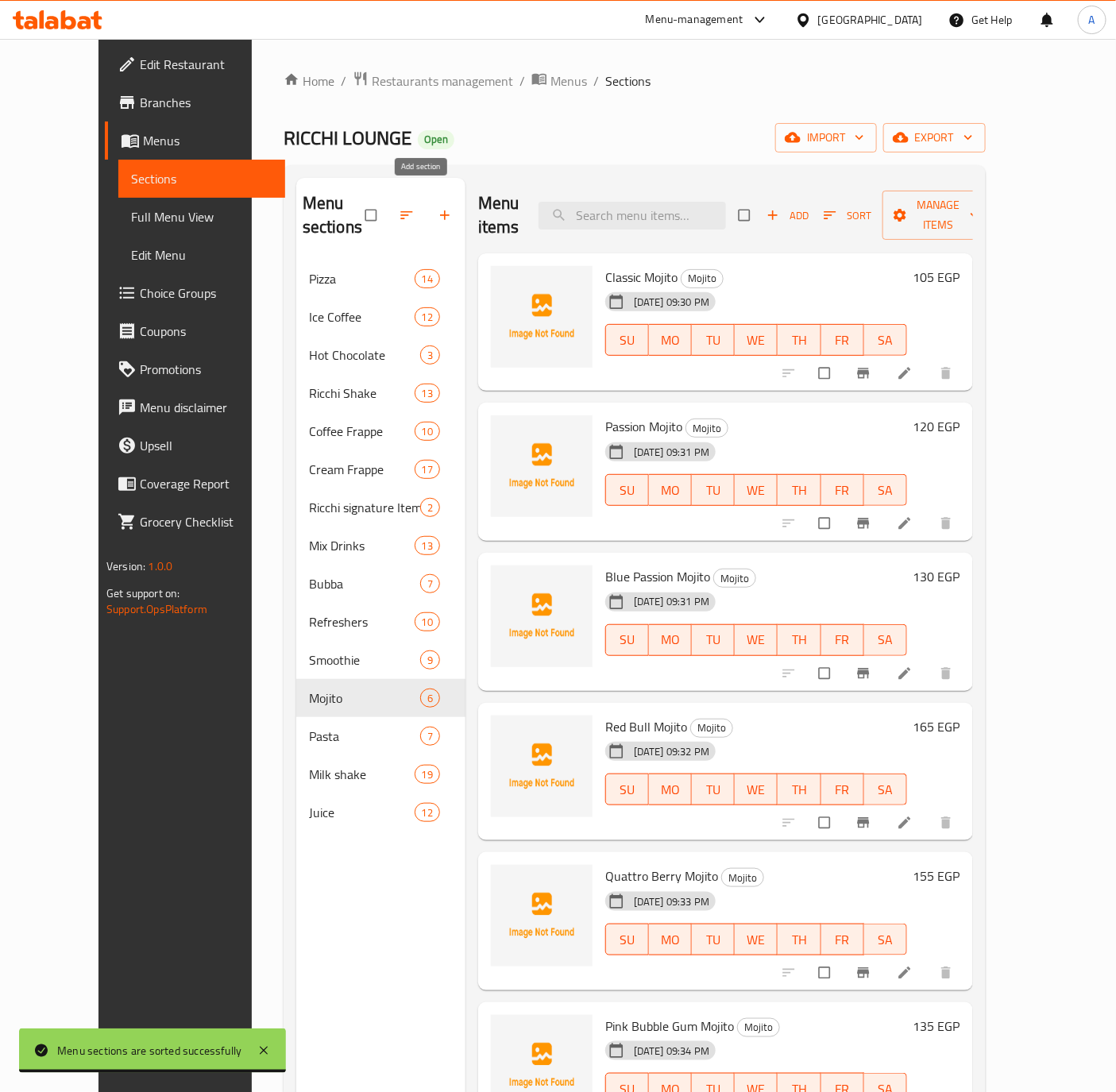
click at [437, 207] on icon "button" at bounding box center [445, 215] width 16 height 16
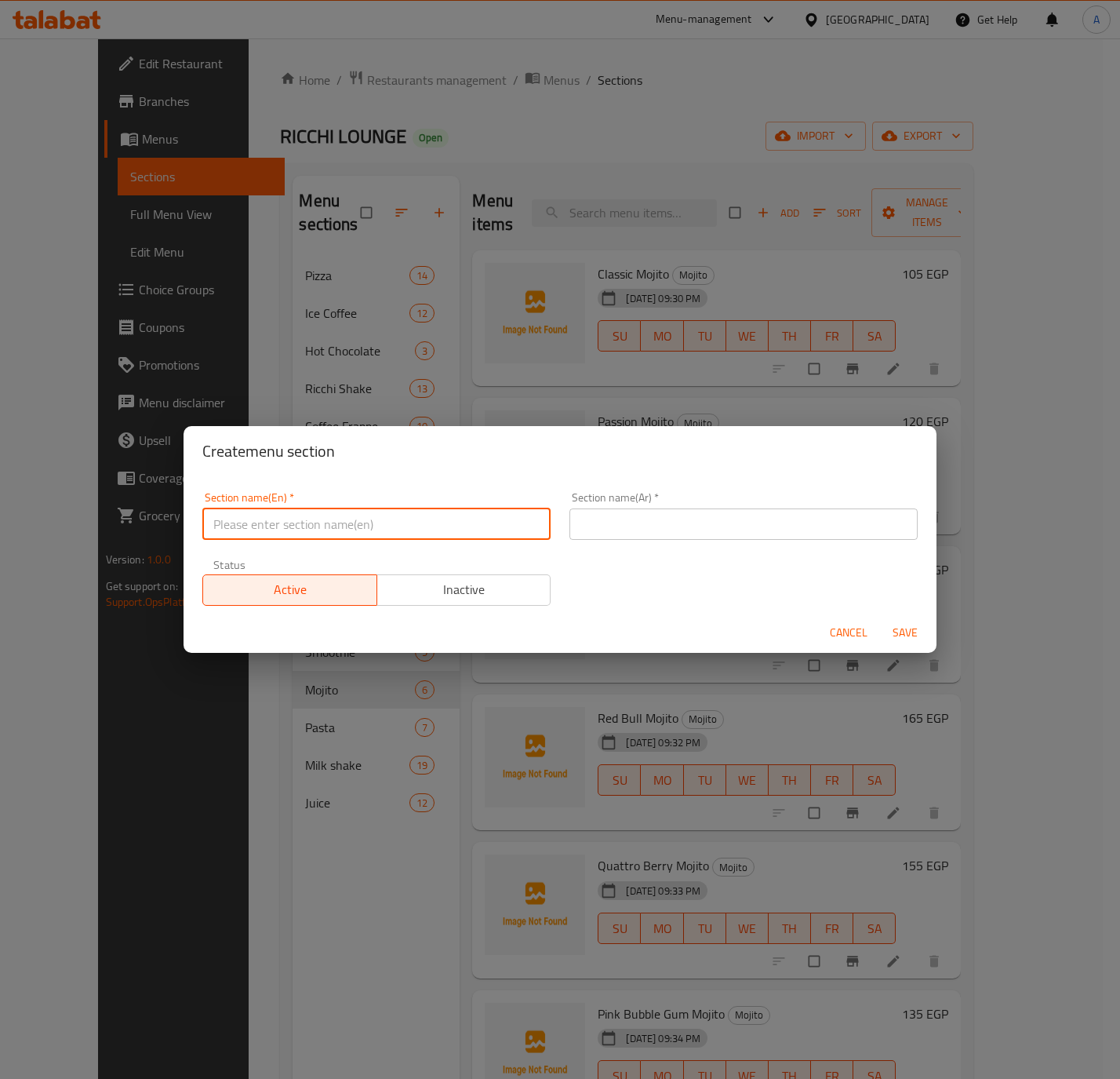
click at [373, 518] on input "text" at bounding box center [376, 525] width 348 height 32
type input "’"
type input "Mixed Refreshers"
click at [594, 527] on input "text" at bounding box center [743, 525] width 348 height 32
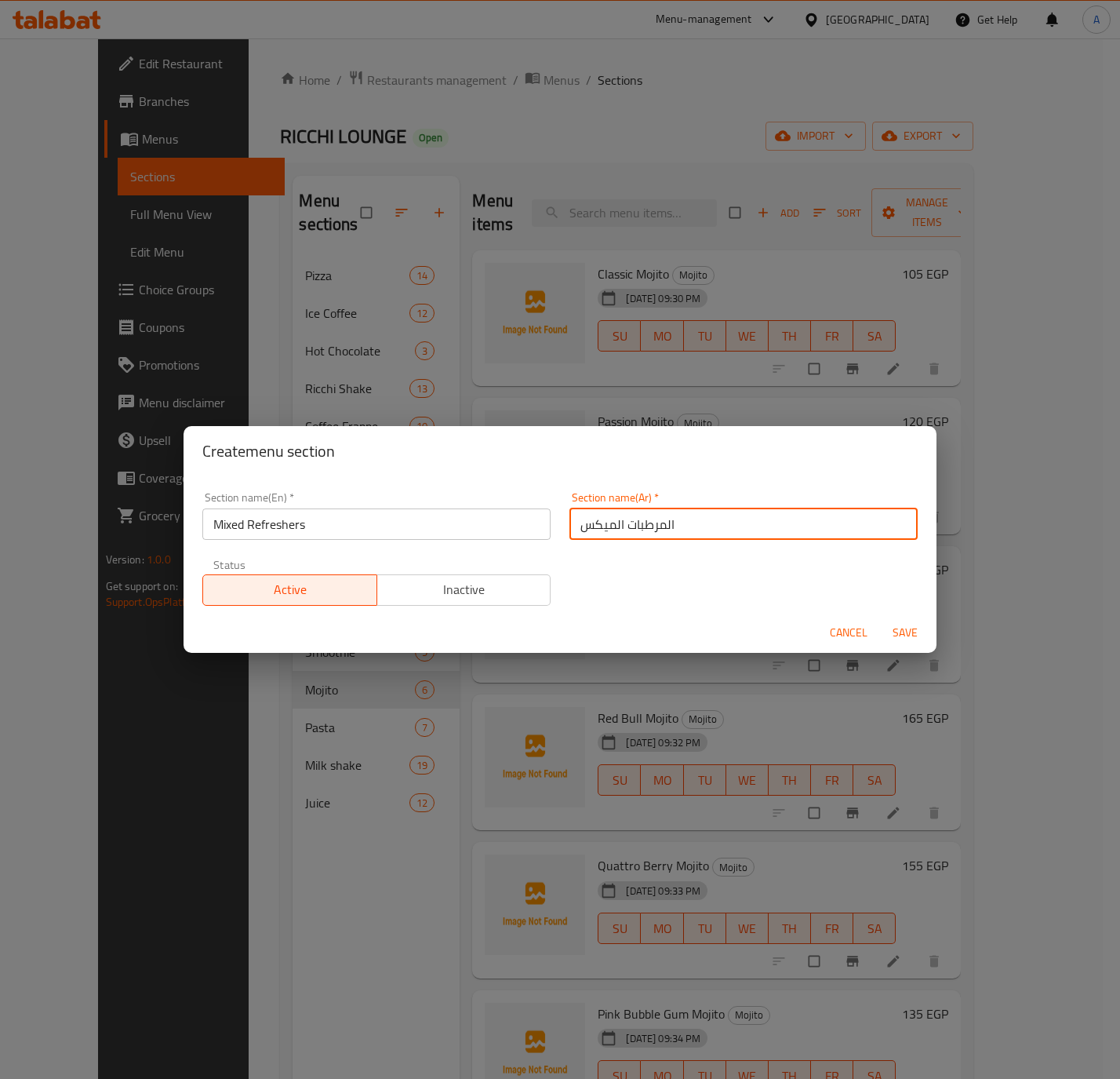
type input "المرطبات الميكس"
click at [895, 634] on span "Save" at bounding box center [905, 632] width 38 height 19
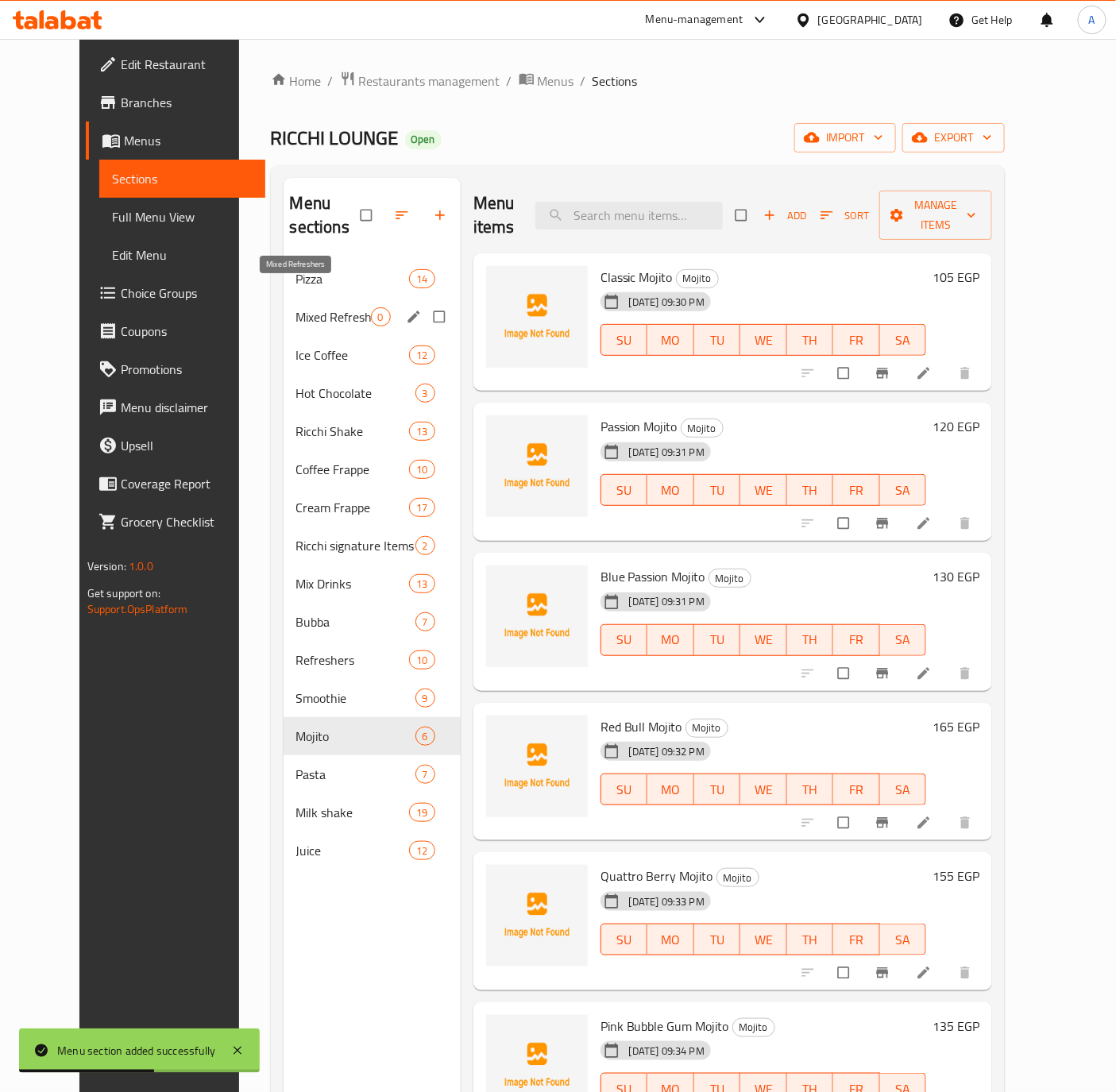
click at [297, 307] on span "Mixed Refreshers" at bounding box center [334, 316] width 75 height 19
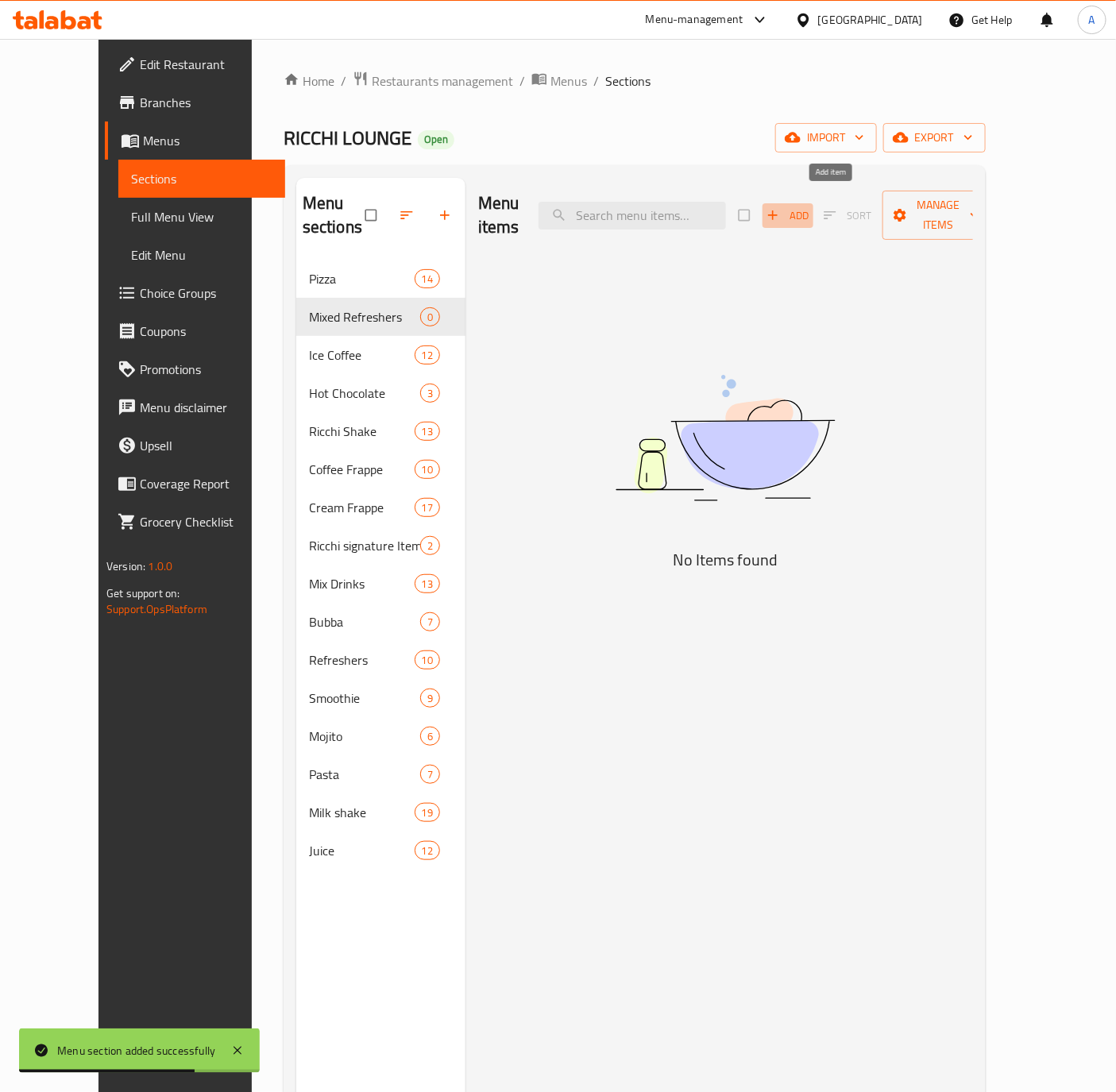
click at [809, 207] on span "Add" at bounding box center [788, 216] width 43 height 19
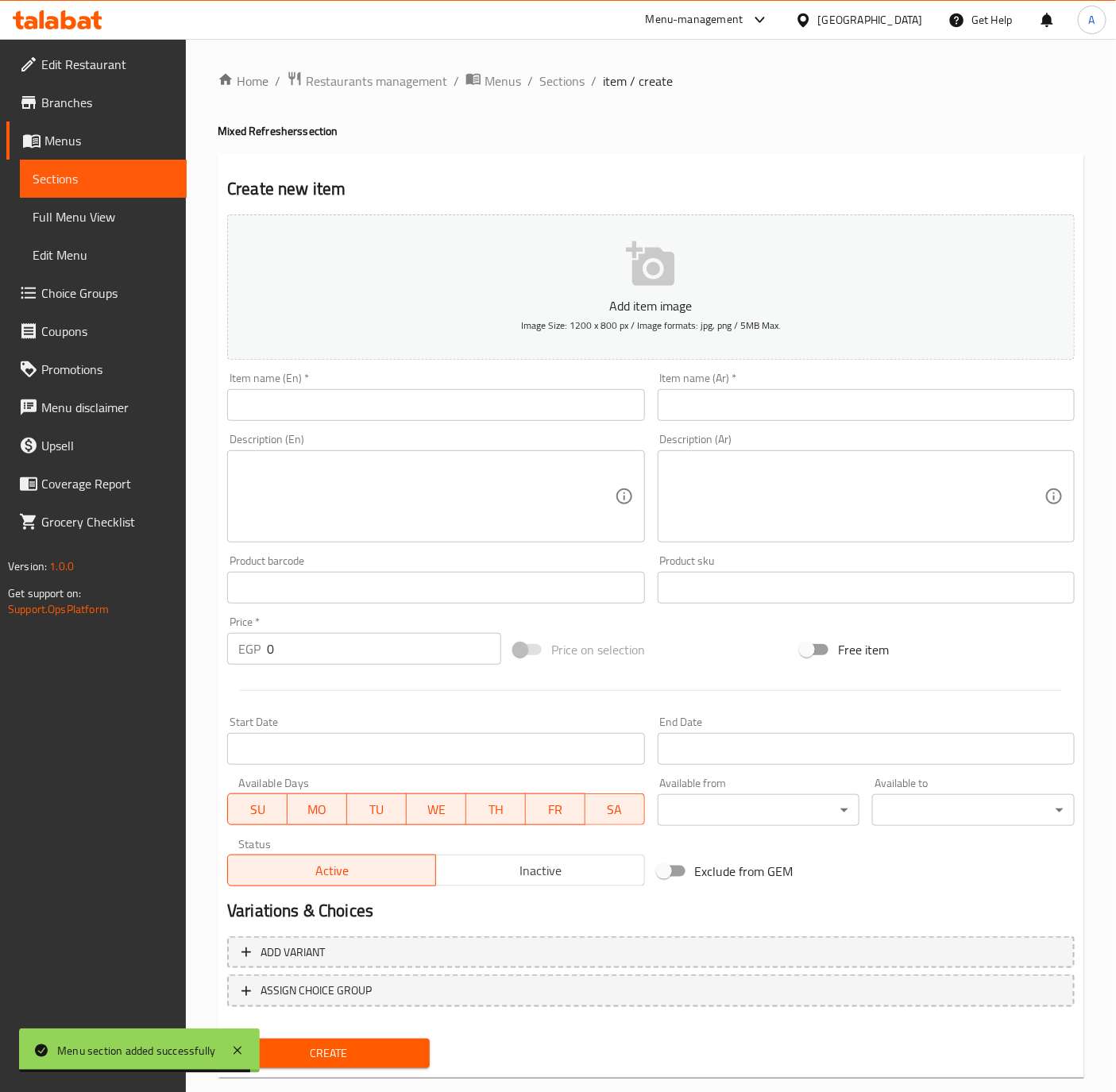
click at [305, 399] on input "text" at bounding box center [436, 405] width 417 height 32
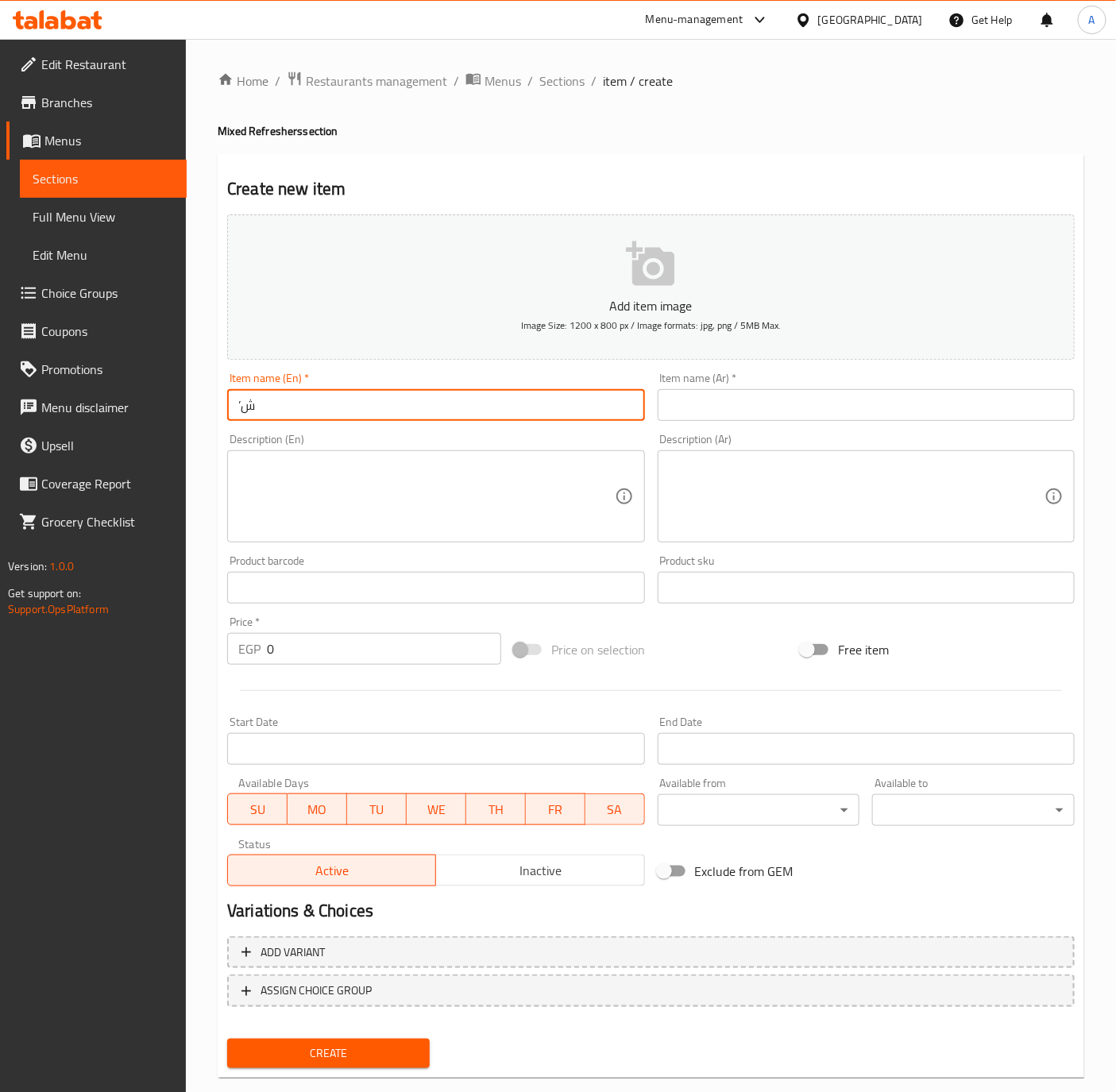
type input "’"
type input "Mango Matcha"
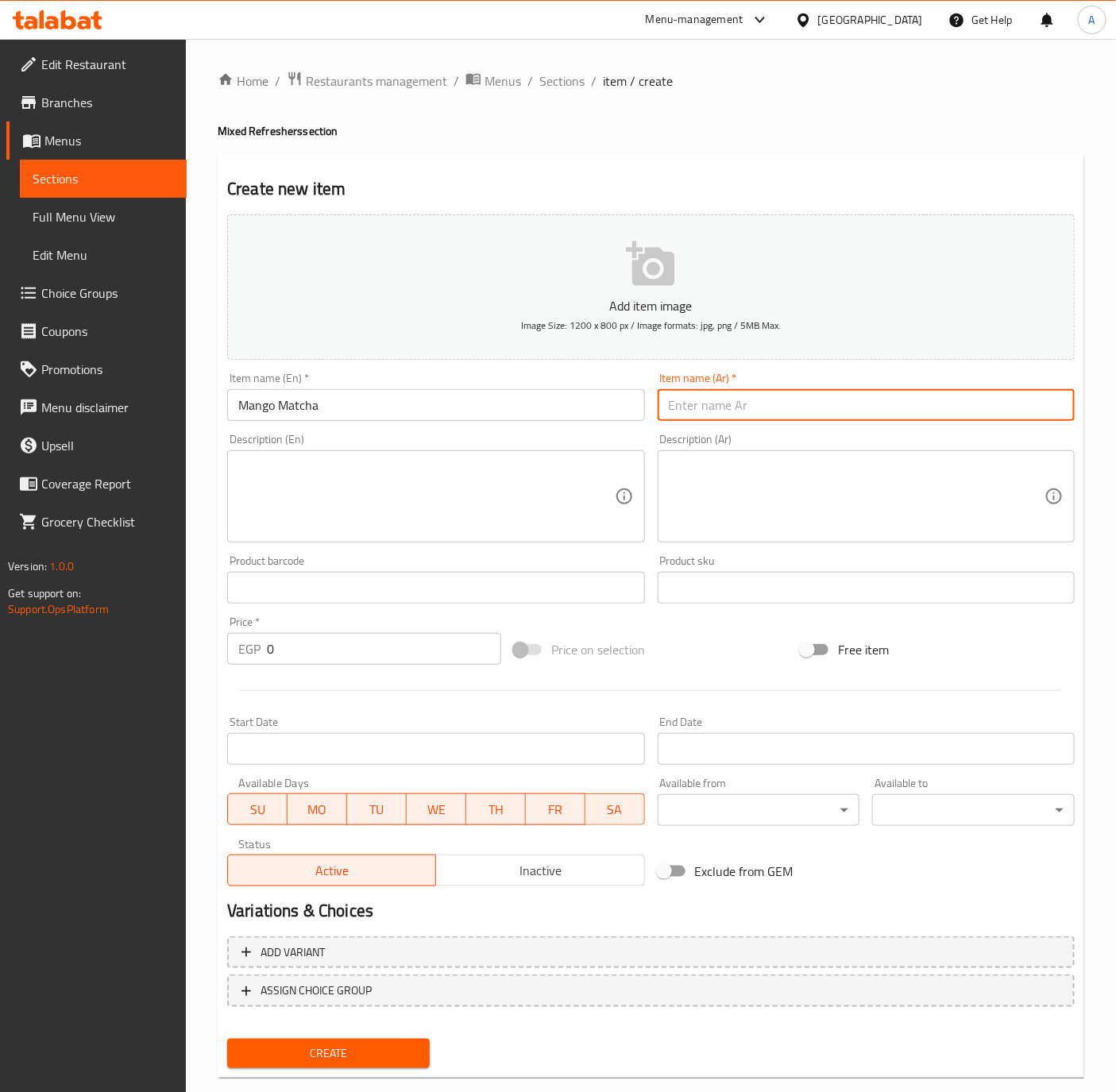
click at [812, 393] on input "text" at bounding box center [867, 405] width 417 height 32
type input "مانجو ماتشا"
click at [422, 655] on input "0" at bounding box center [384, 649] width 234 height 32
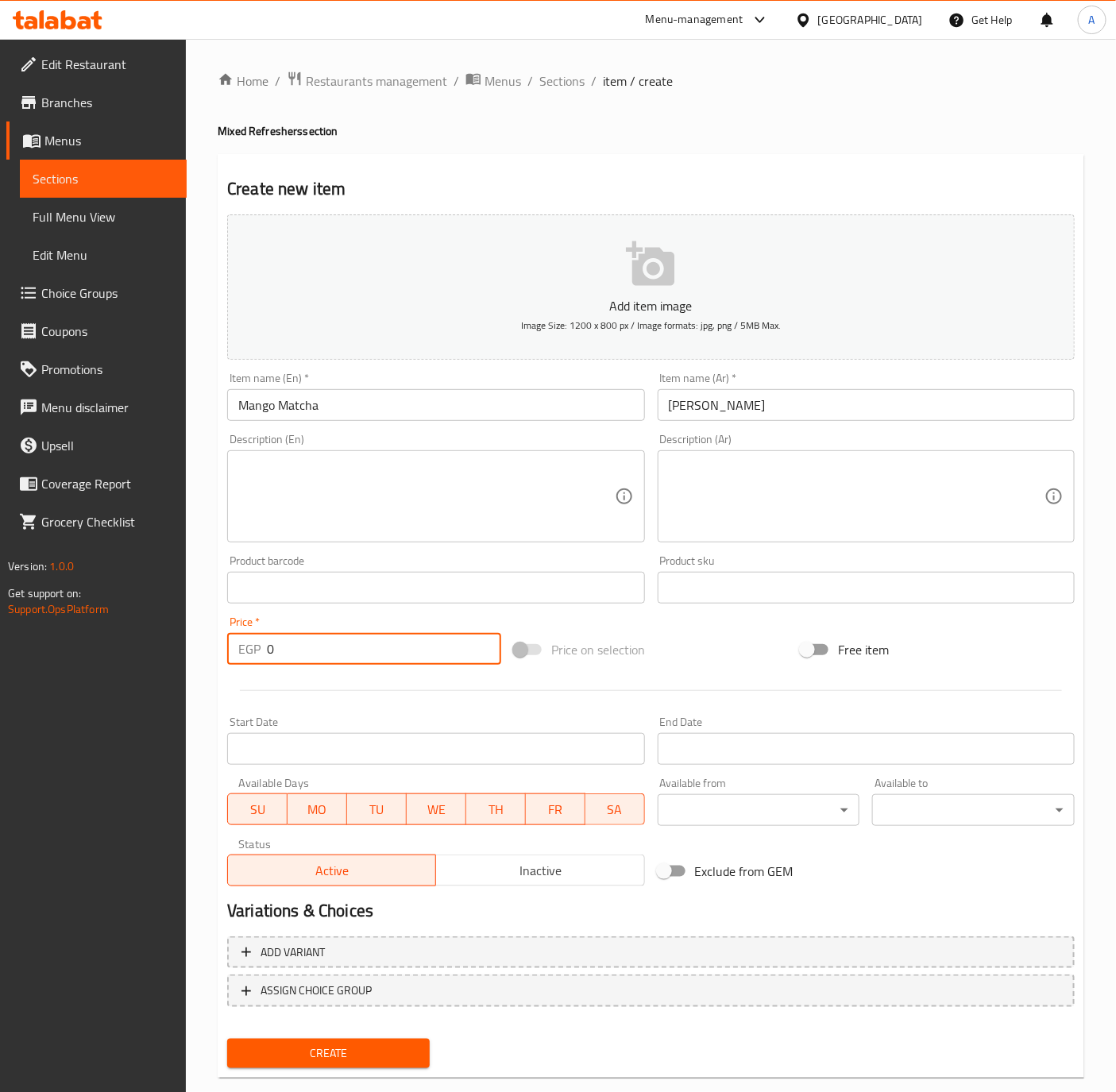
click at [422, 655] on input "0" at bounding box center [384, 649] width 234 height 32
type input "125"
click at [227, 1039] on button "Create" at bounding box center [328, 1053] width 202 height 29
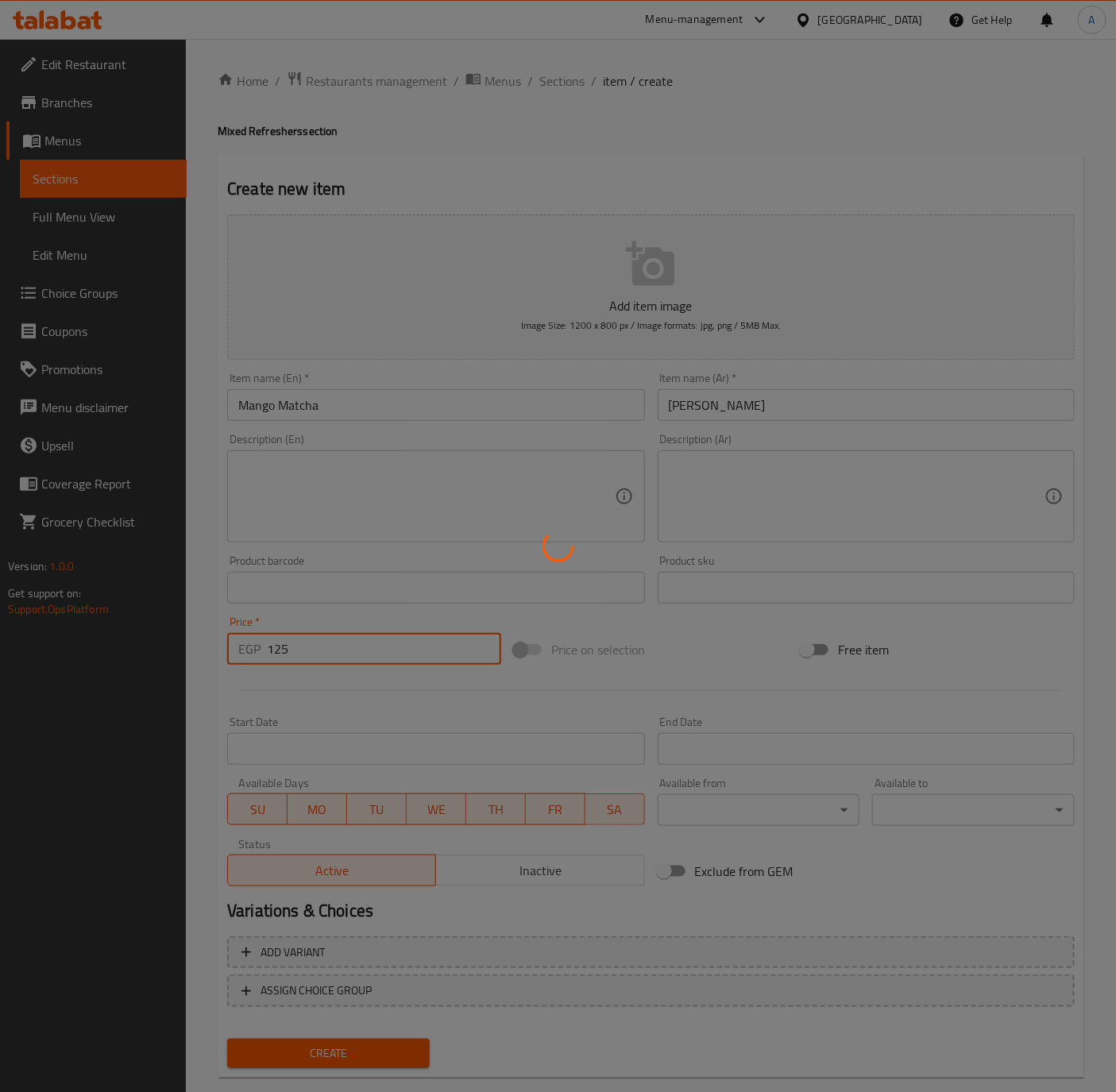
type input "0"
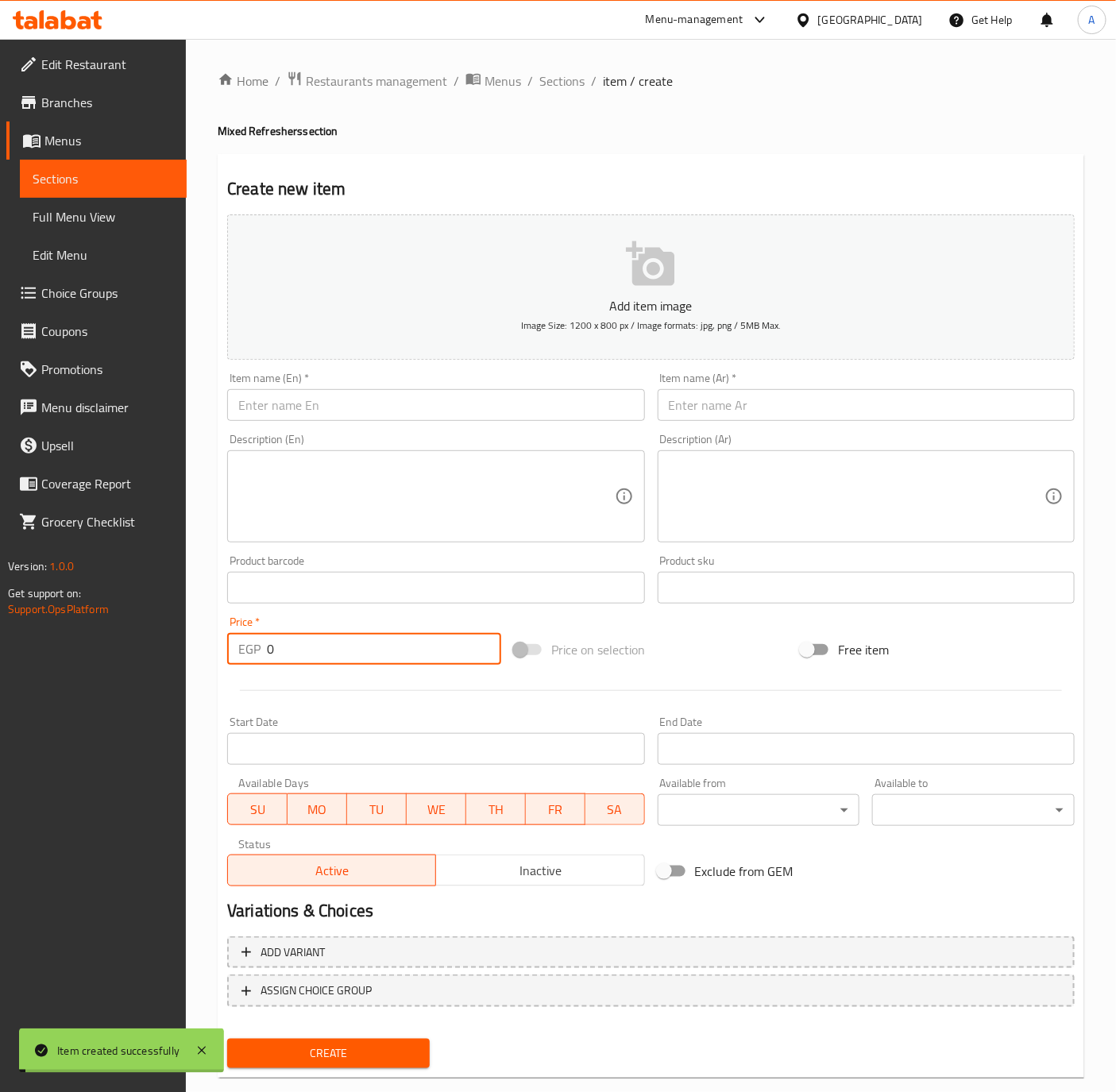
click at [287, 399] on input "text" at bounding box center [436, 405] width 417 height 32
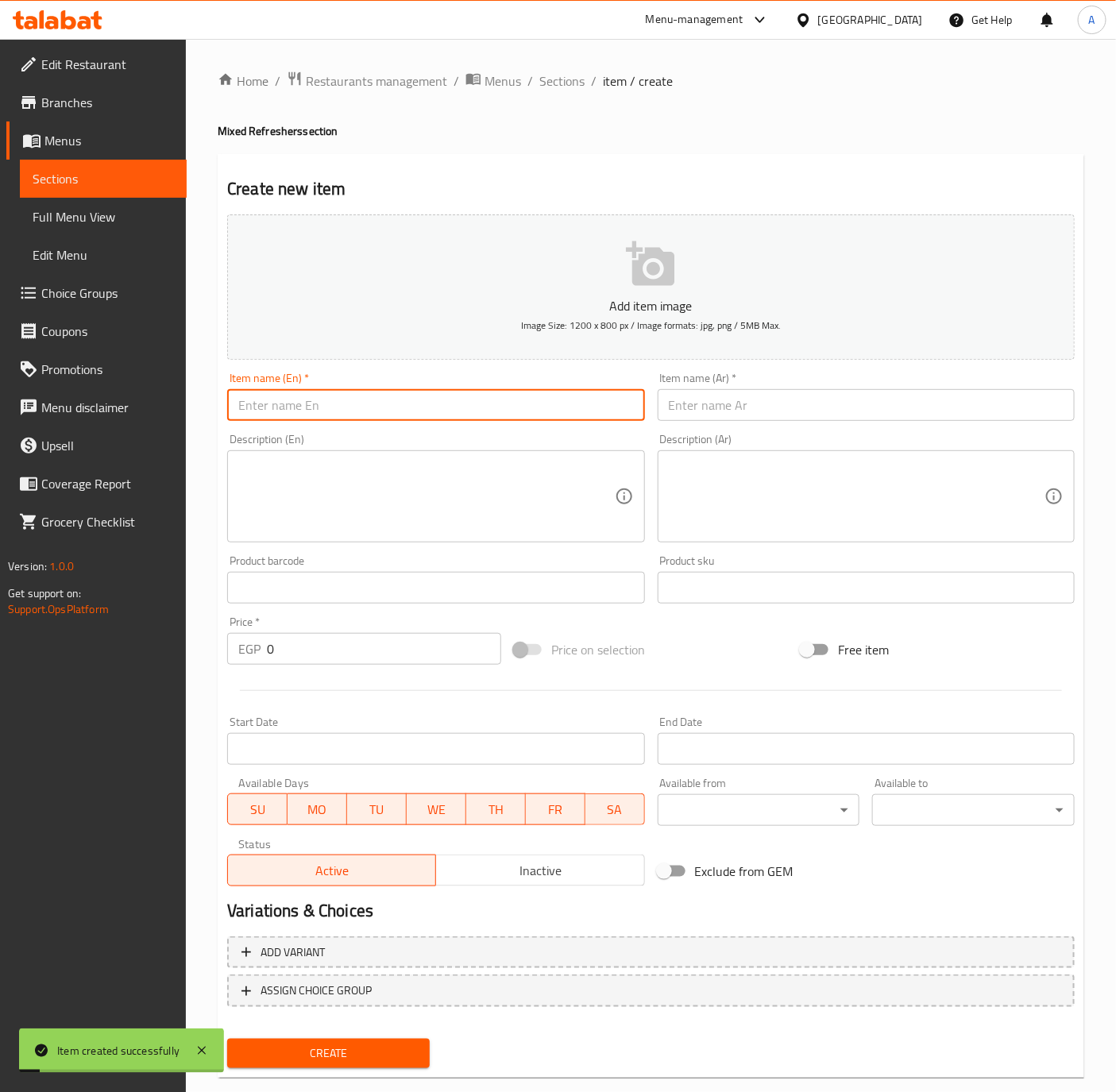
click at [287, 399] on input "text" at bounding box center [436, 405] width 417 height 32
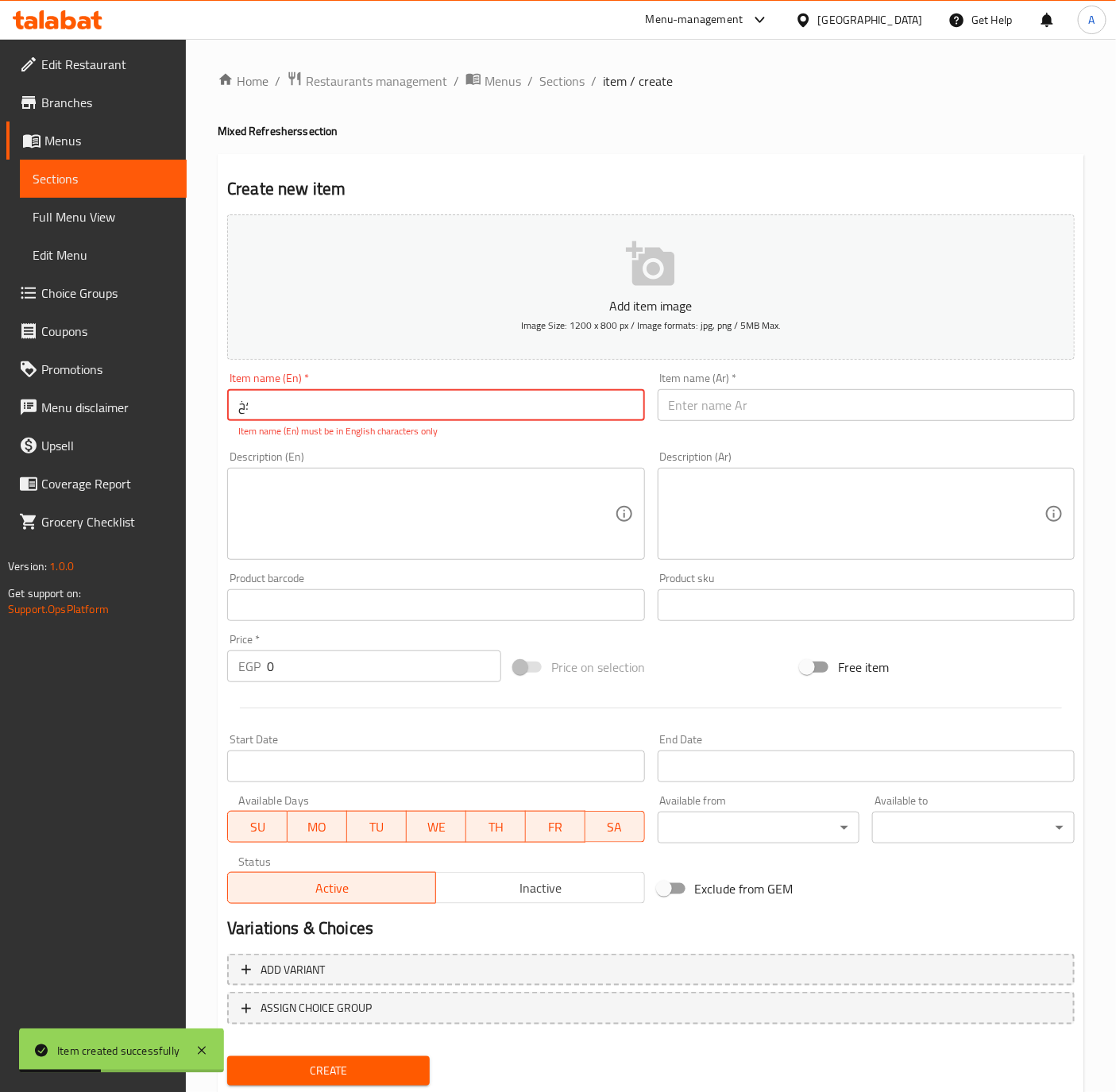
type input "؛"
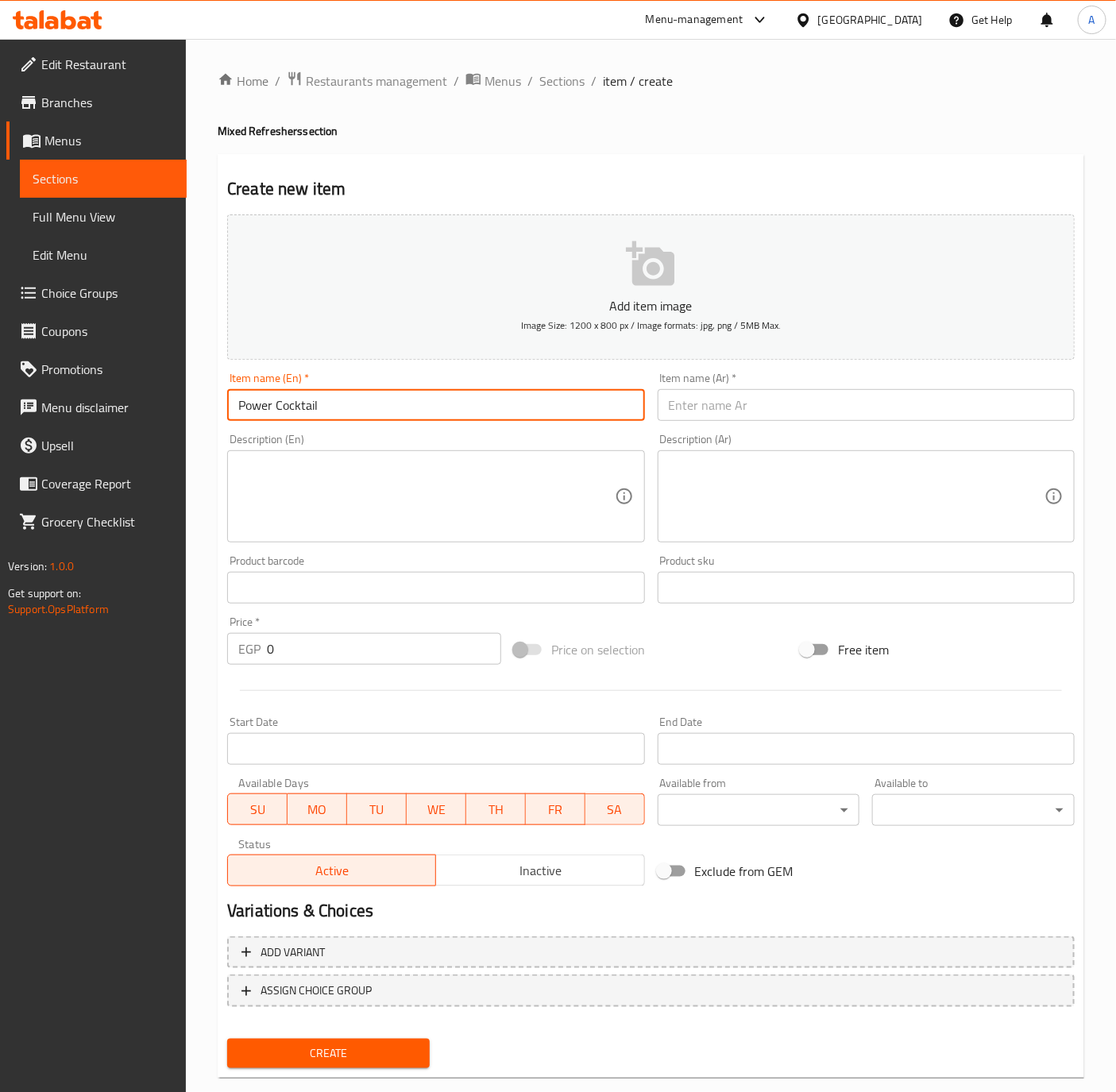
type input "Power Cocktail"
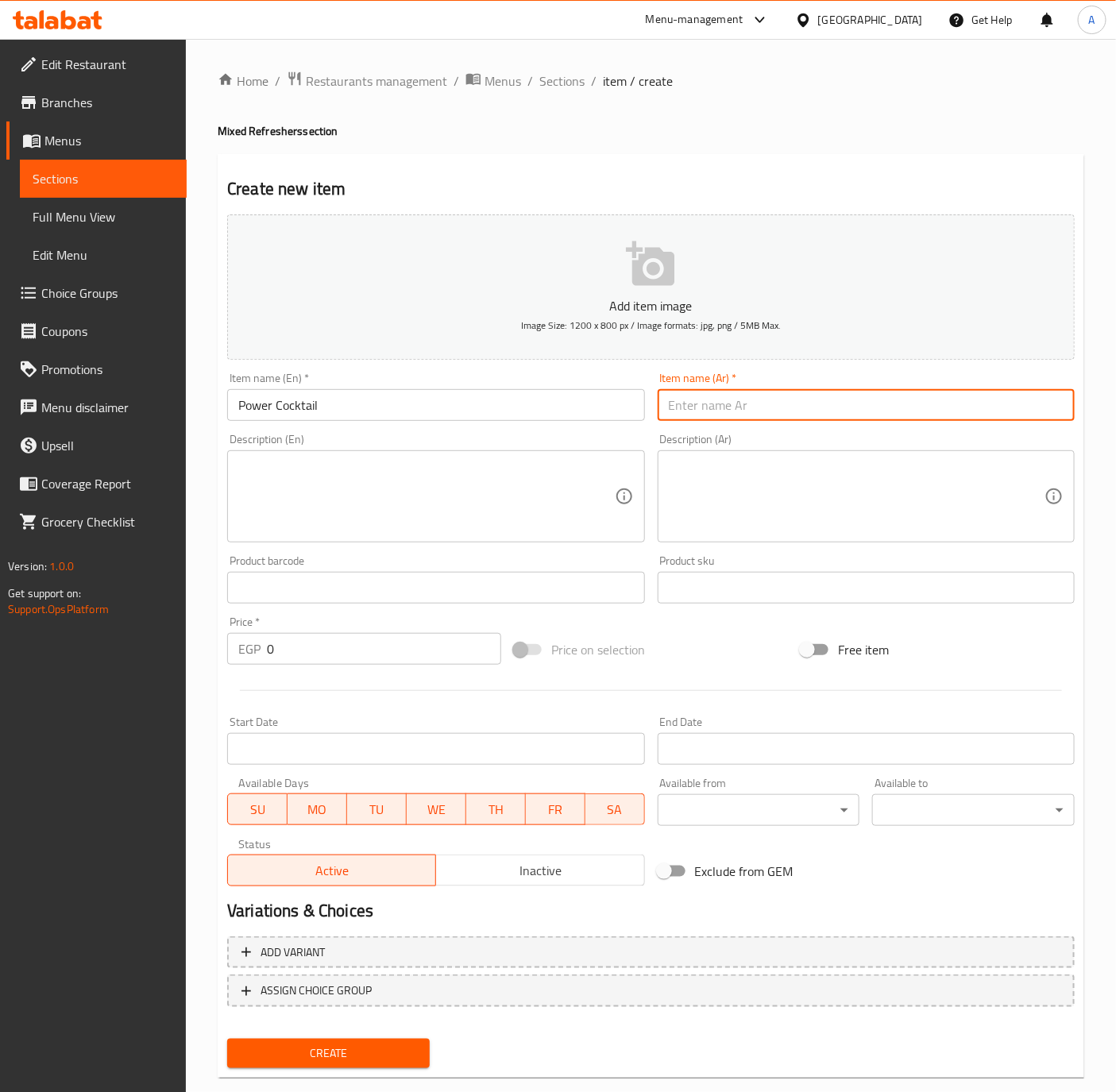
click at [740, 420] on input "text" at bounding box center [867, 405] width 417 height 32
type input "باور كوكتيل"
click at [374, 653] on input "0" at bounding box center [384, 649] width 234 height 32
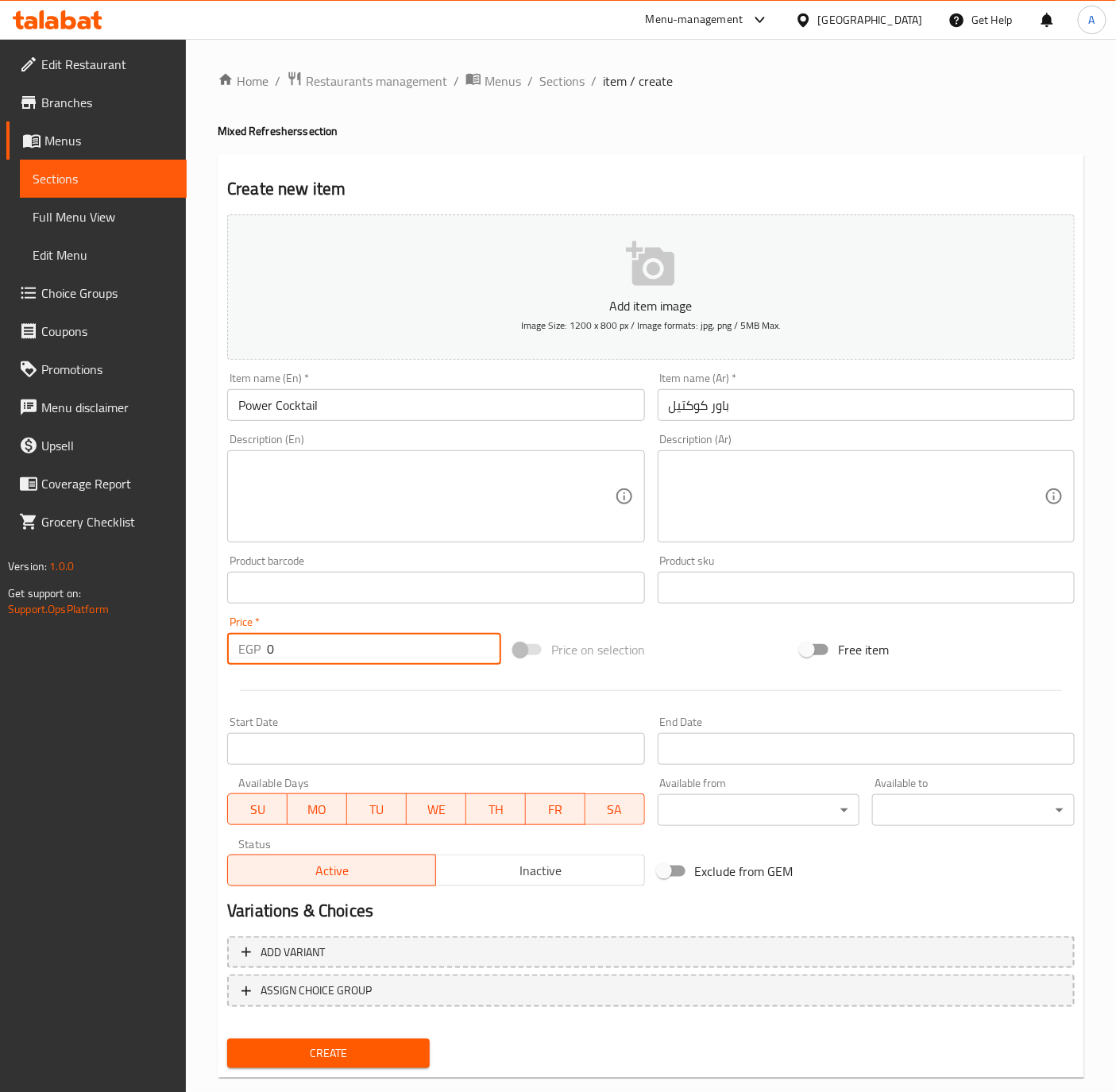
click at [374, 653] on input "0" at bounding box center [384, 649] width 234 height 32
type input "135"
click at [349, 391] on input "Power Cocktail" at bounding box center [436, 405] width 417 height 32
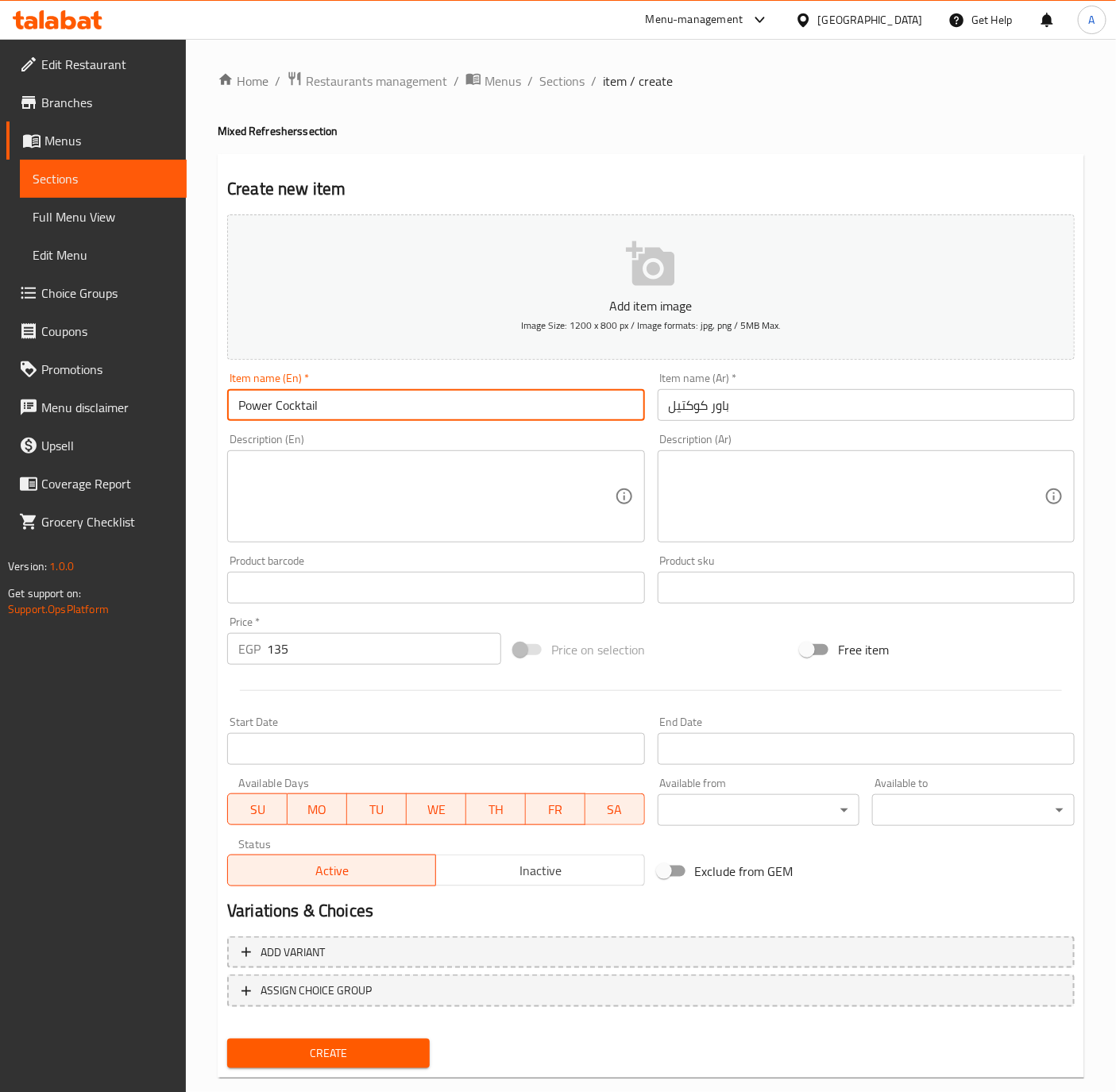
click at [227, 1039] on button "Create" at bounding box center [328, 1053] width 202 height 29
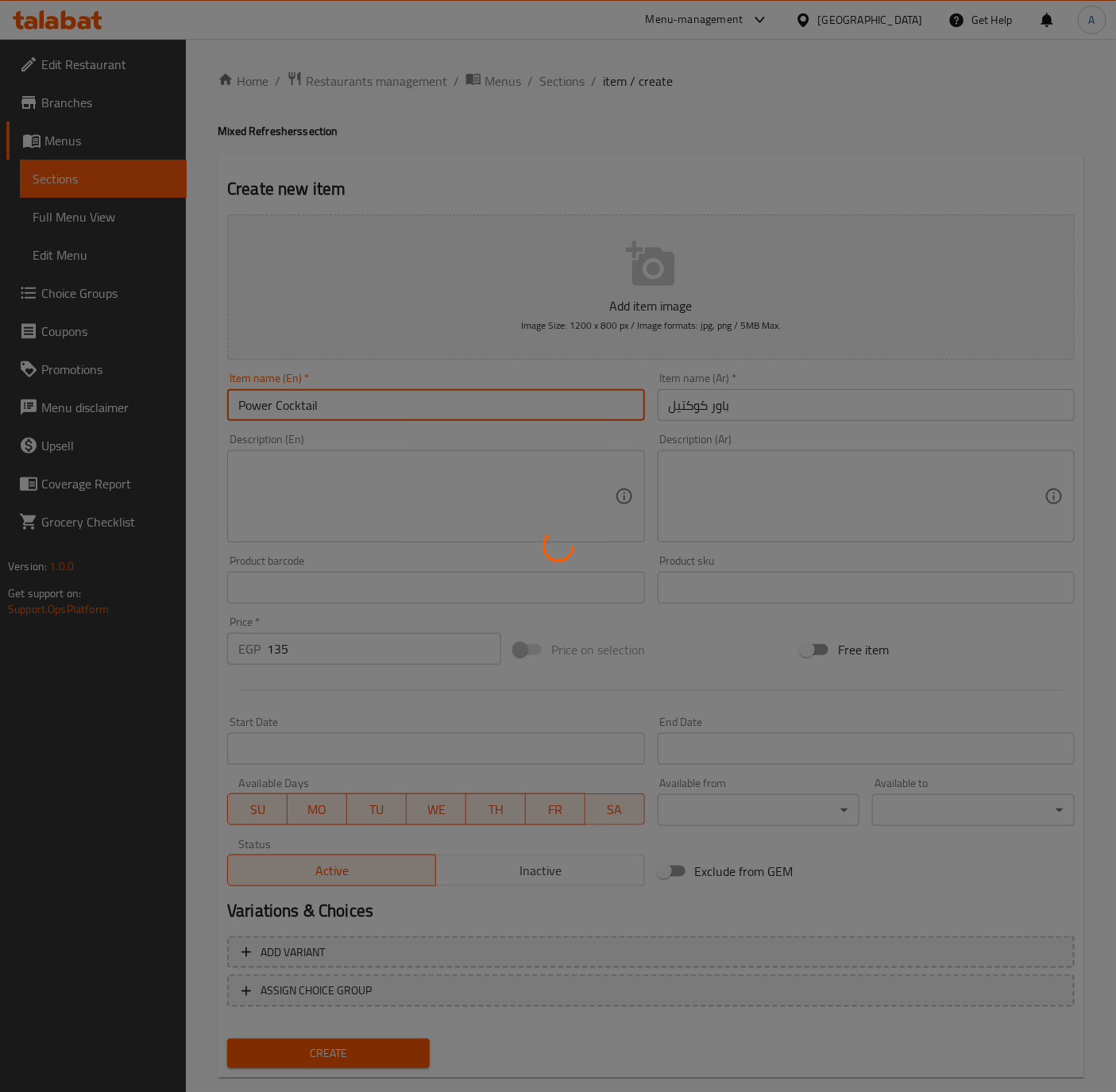
type input "0"
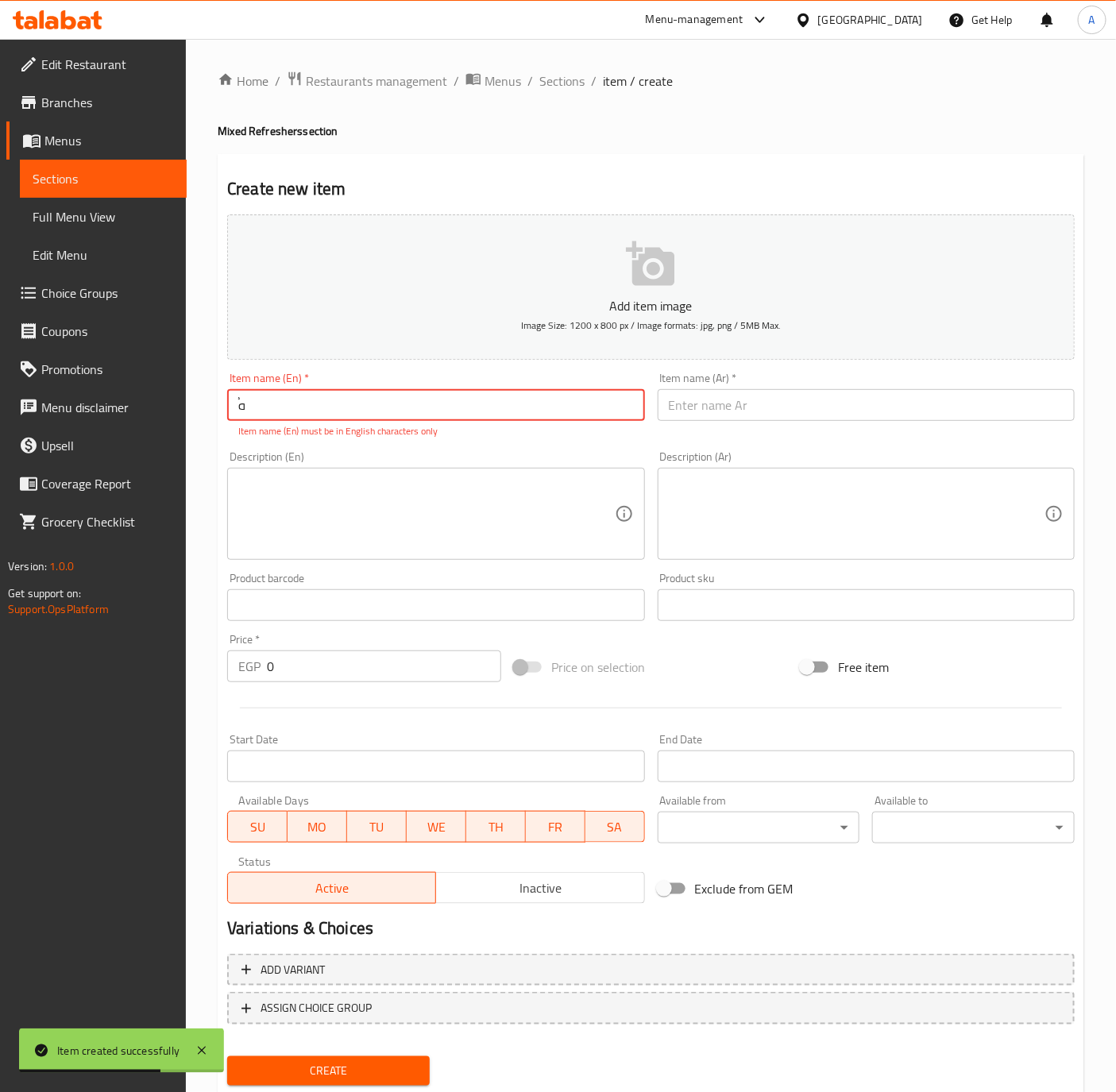
type input "ٌ"
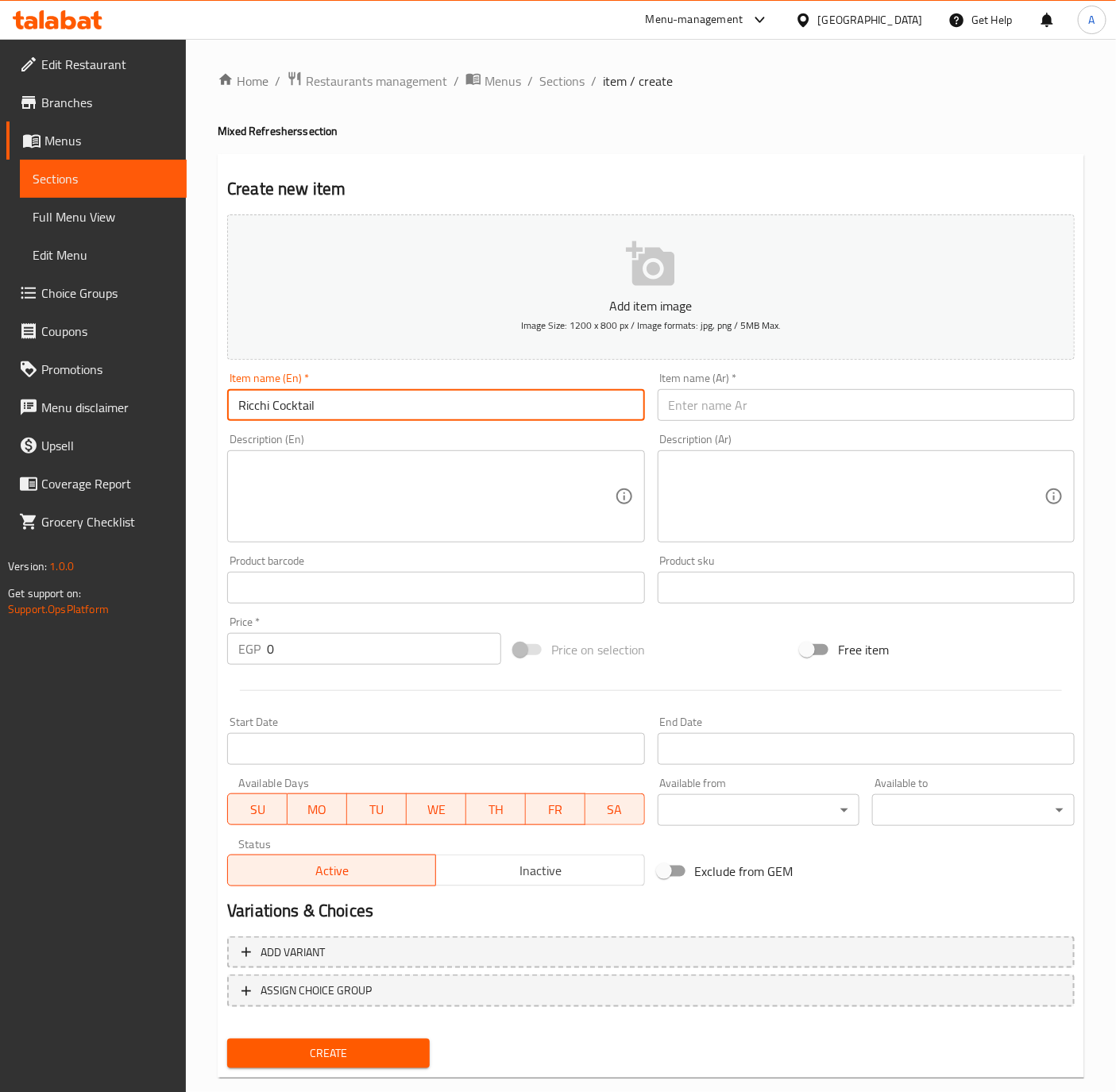
type input "Ricchi Cocktail"
click at [844, 412] on input "text" at bounding box center [867, 405] width 417 height 32
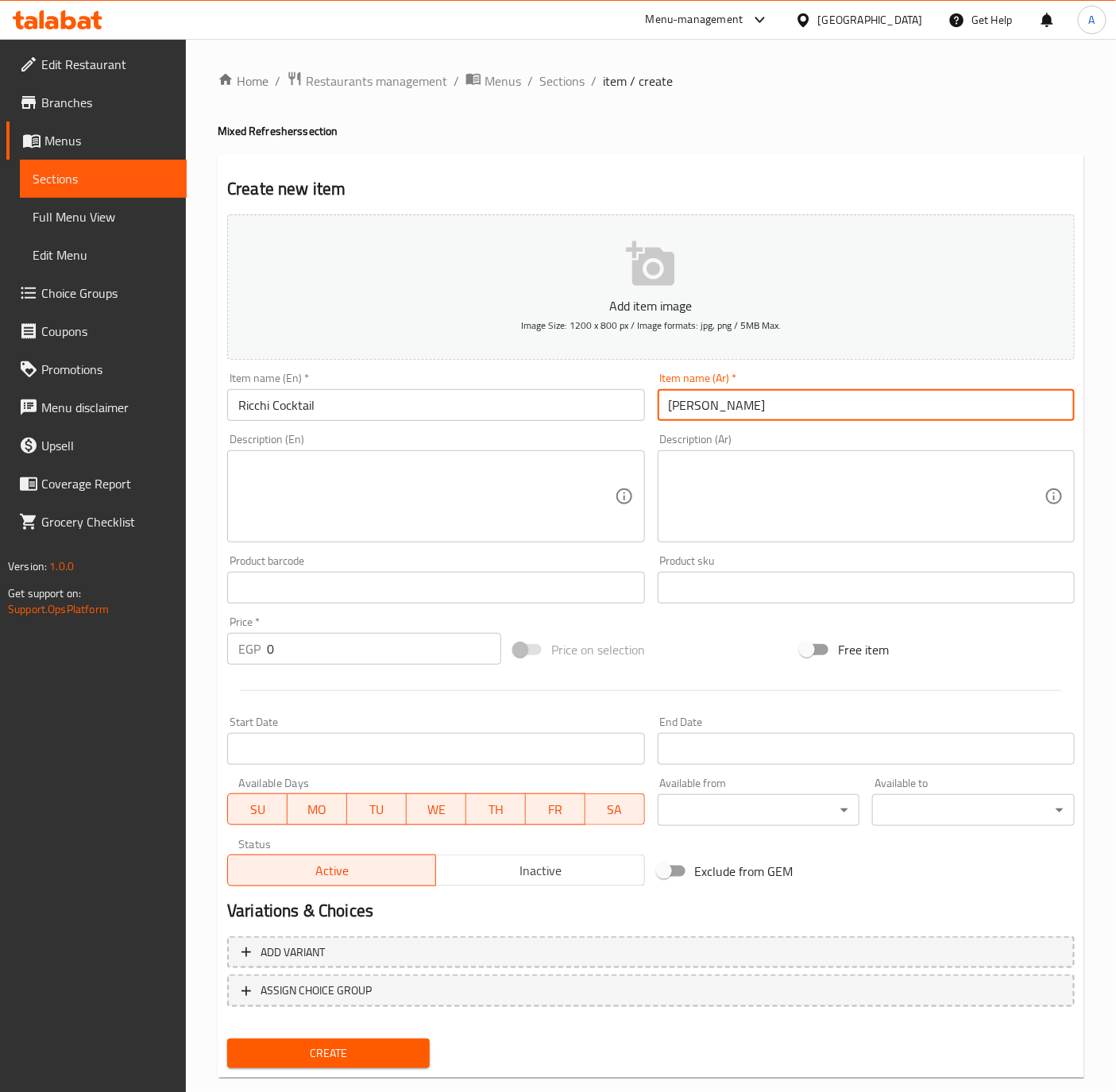
type input "ريتشي كوكتيل"
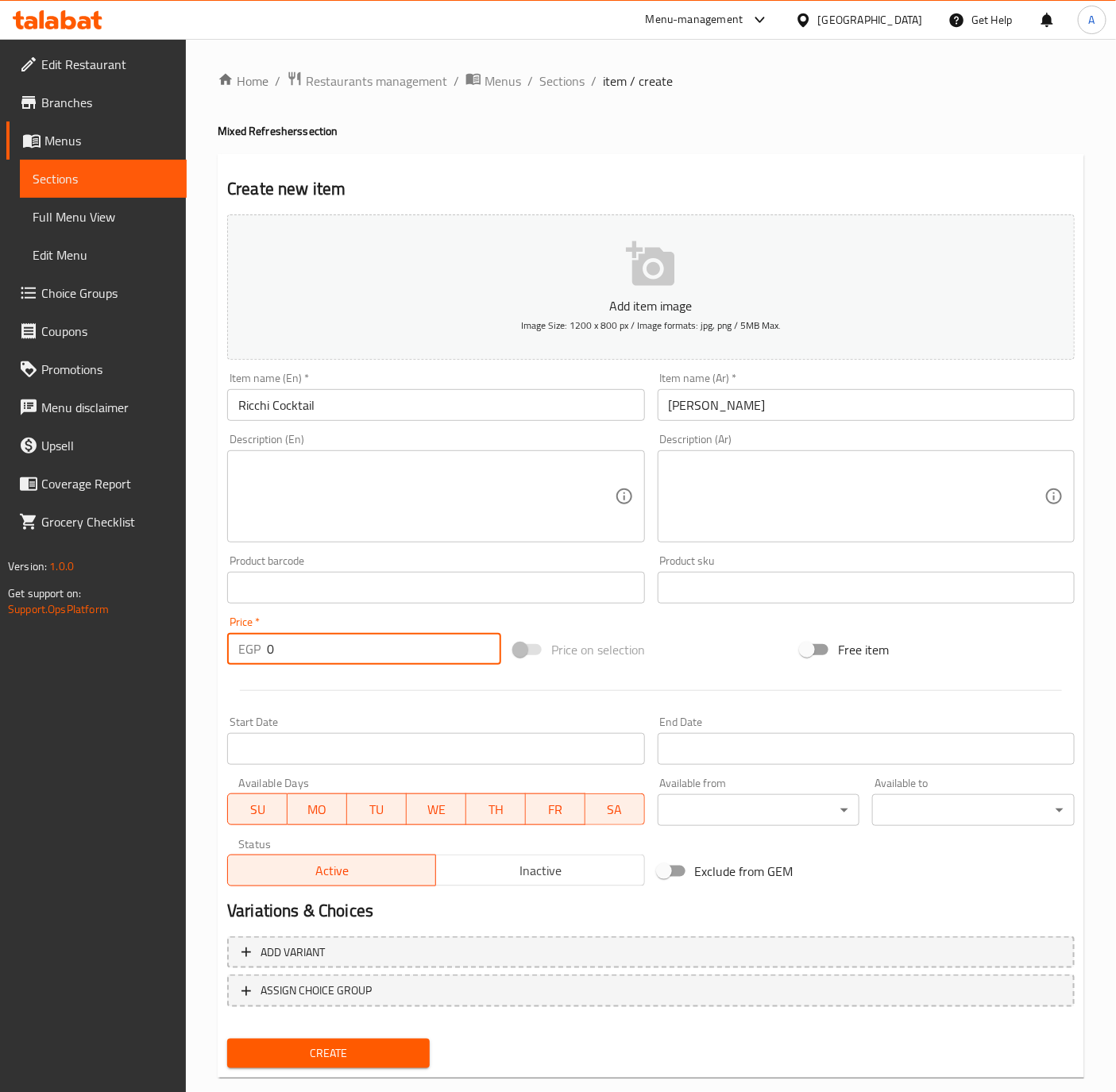
click at [345, 637] on input "0" at bounding box center [384, 649] width 234 height 32
type input "140"
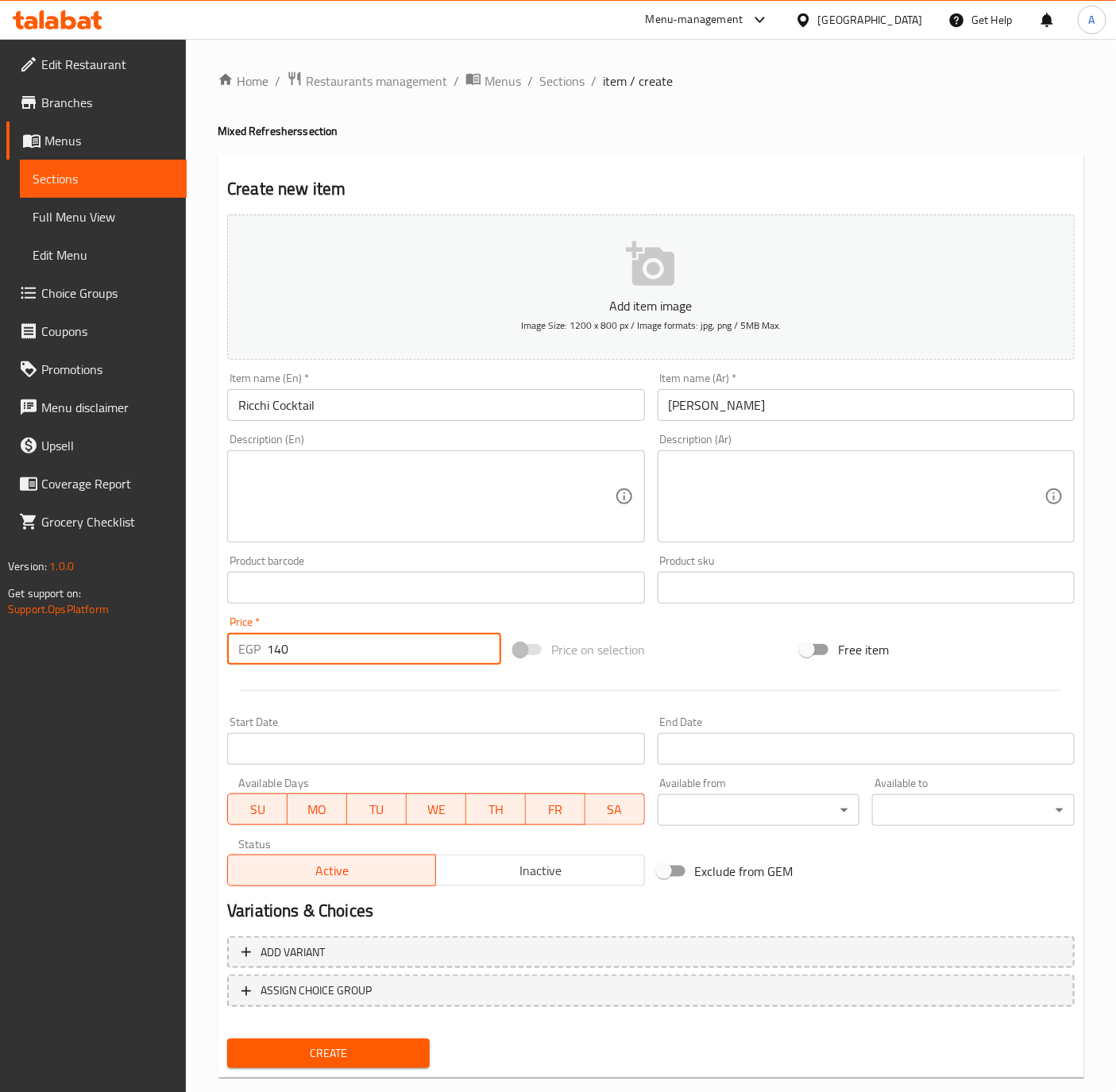
click at [227, 1039] on button "Create" at bounding box center [328, 1053] width 202 height 29
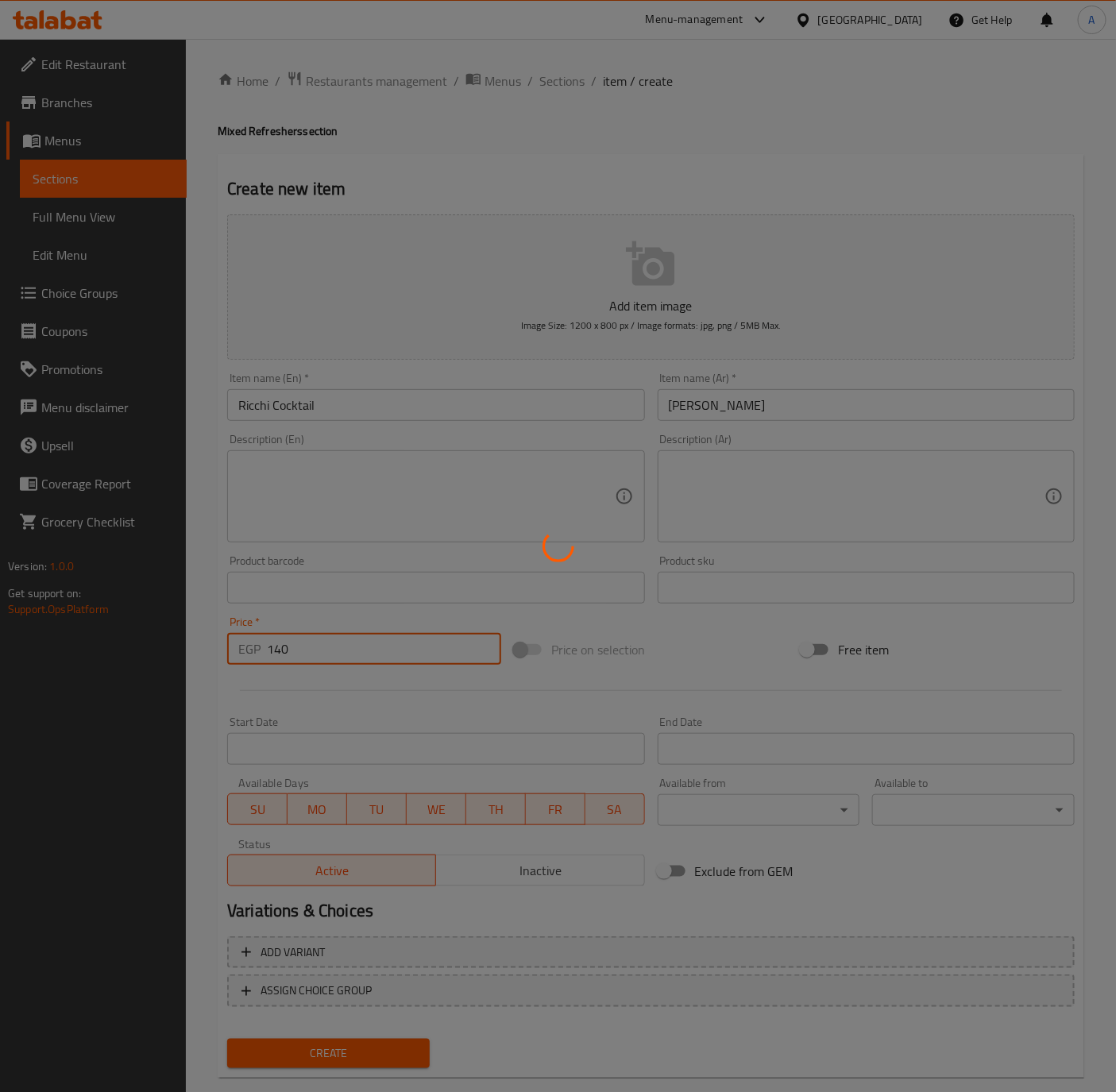
type input "0"
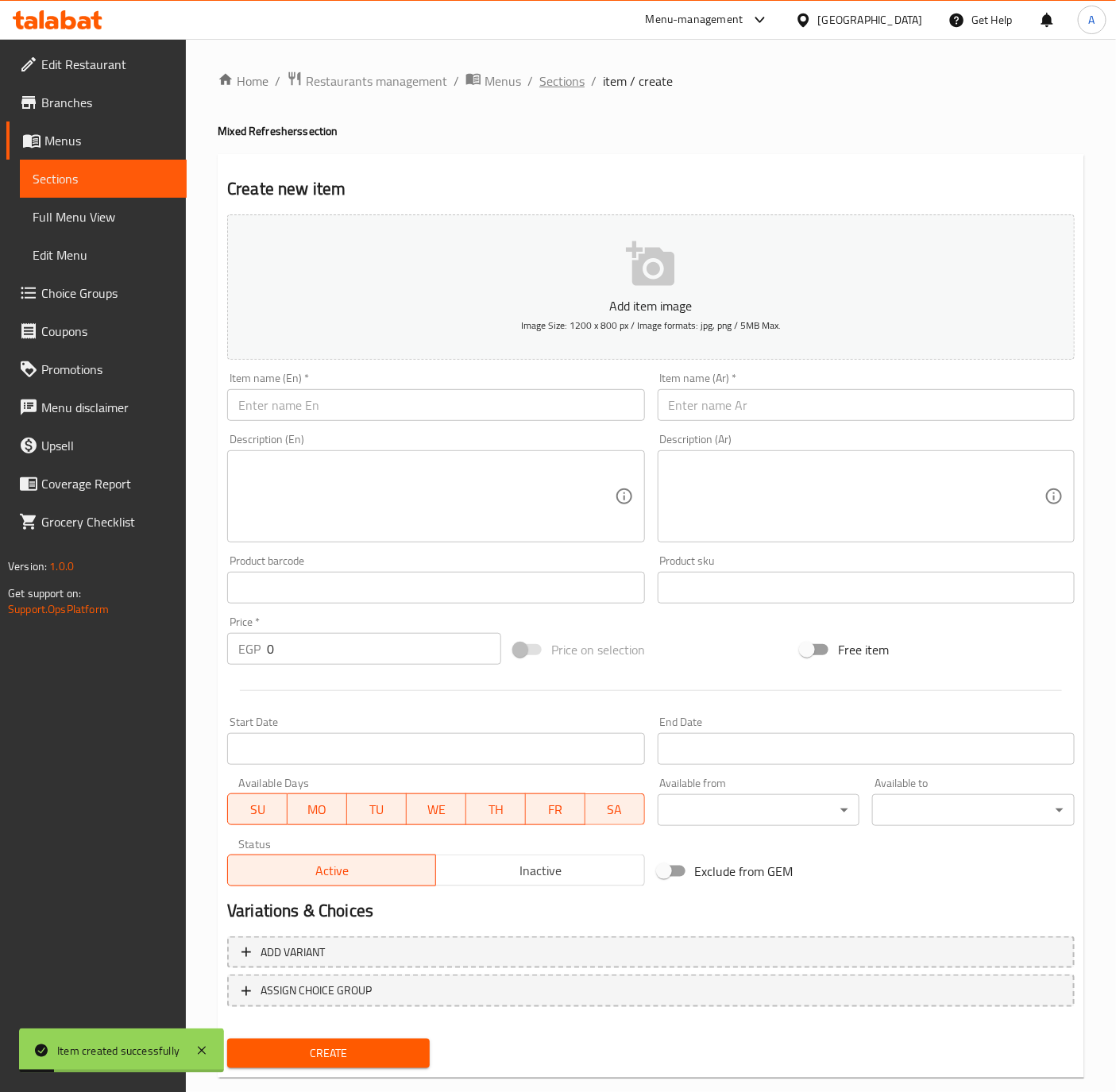
click at [553, 74] on span "Sections" at bounding box center [561, 80] width 45 height 19
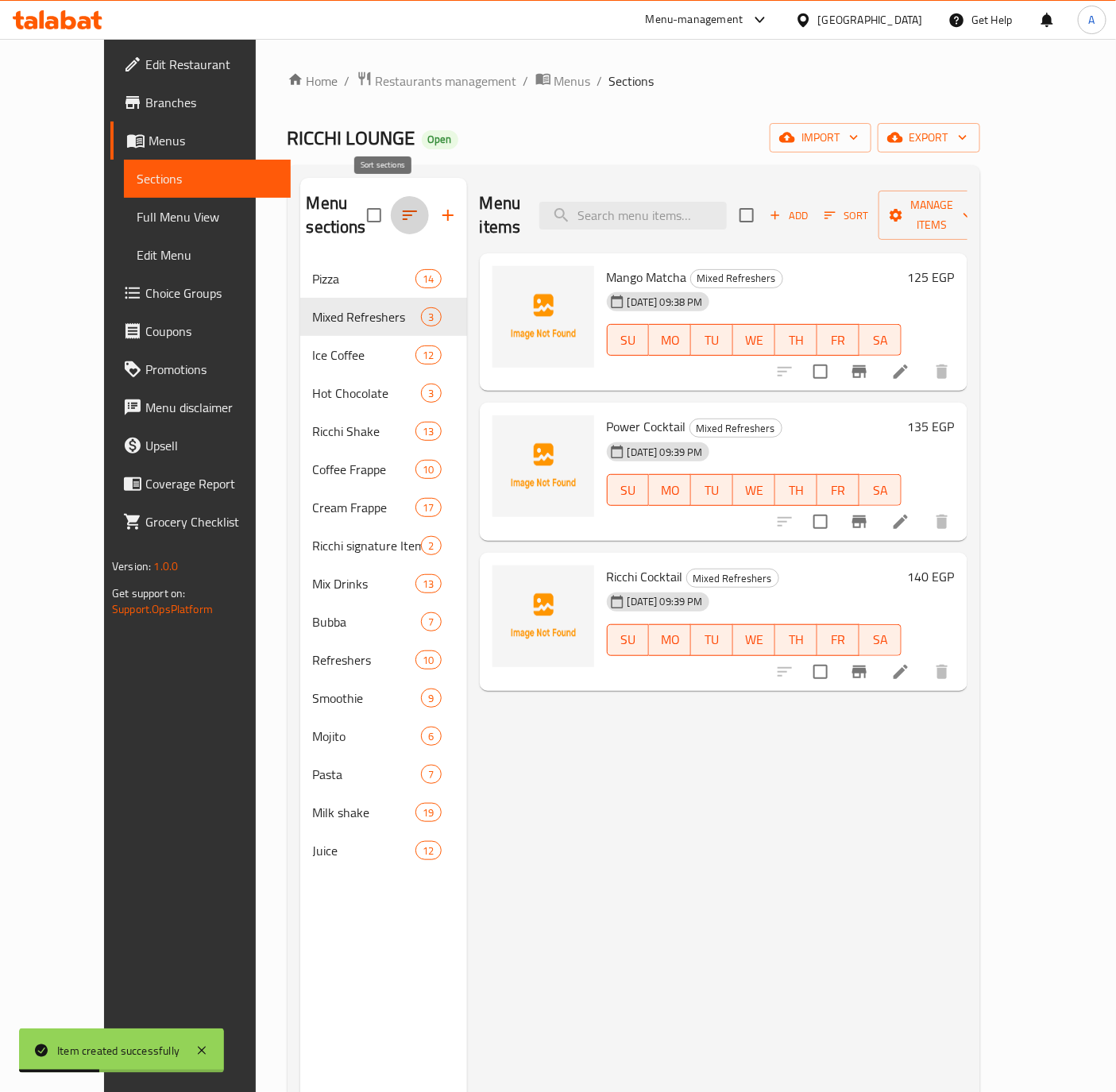
click at [400, 213] on icon "button" at bounding box center [409, 215] width 19 height 19
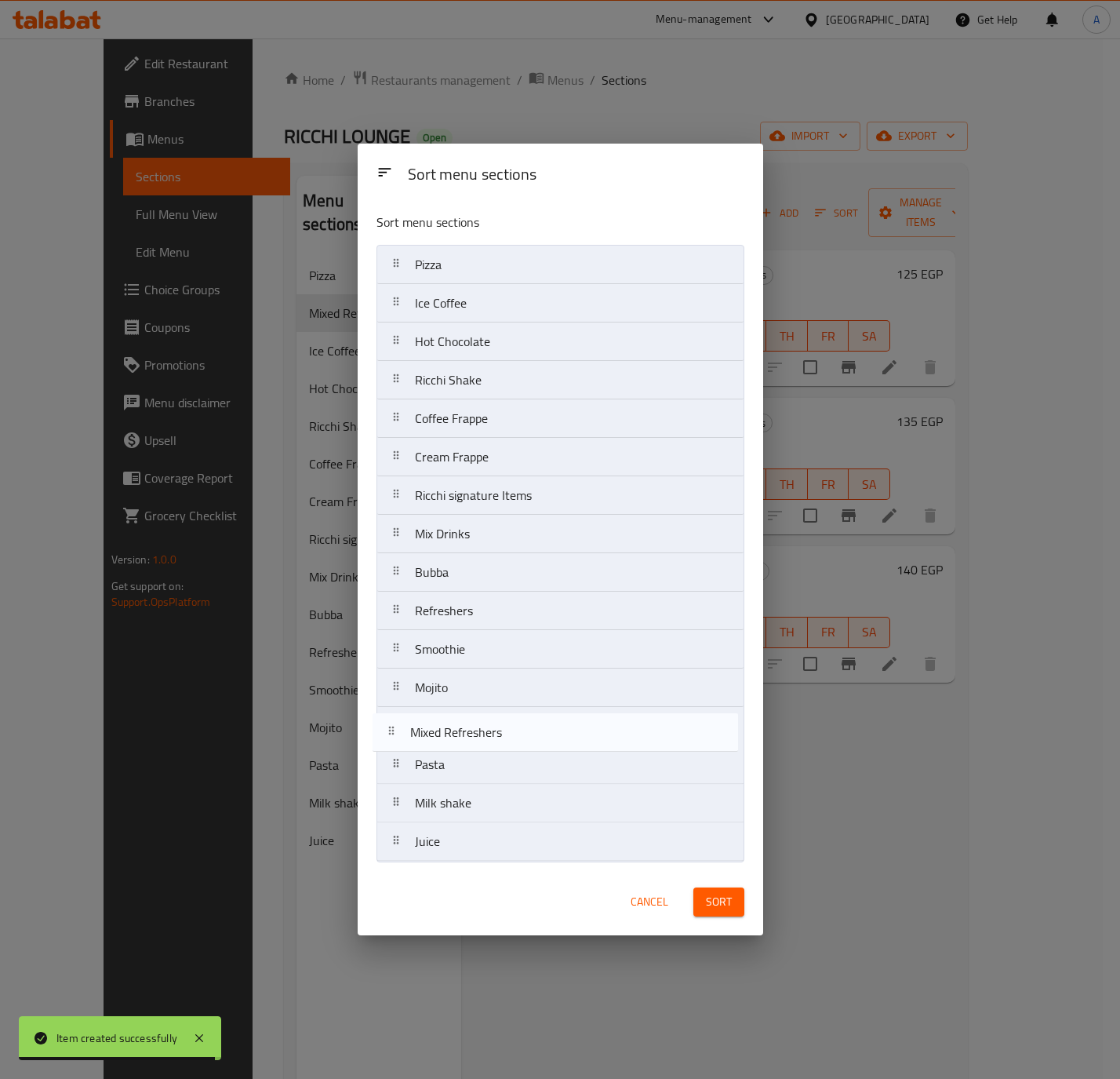
drag, startPoint x: 641, startPoint y: 295, endPoint x: 643, endPoint y: 737, distance: 442.0
click at [643, 737] on nav "Pizza Mixed Refreshers Ice Coffee Hot Chocolate Ricchi Shake Coffee Frappe Crea…" at bounding box center [560, 553] width 367 height 617
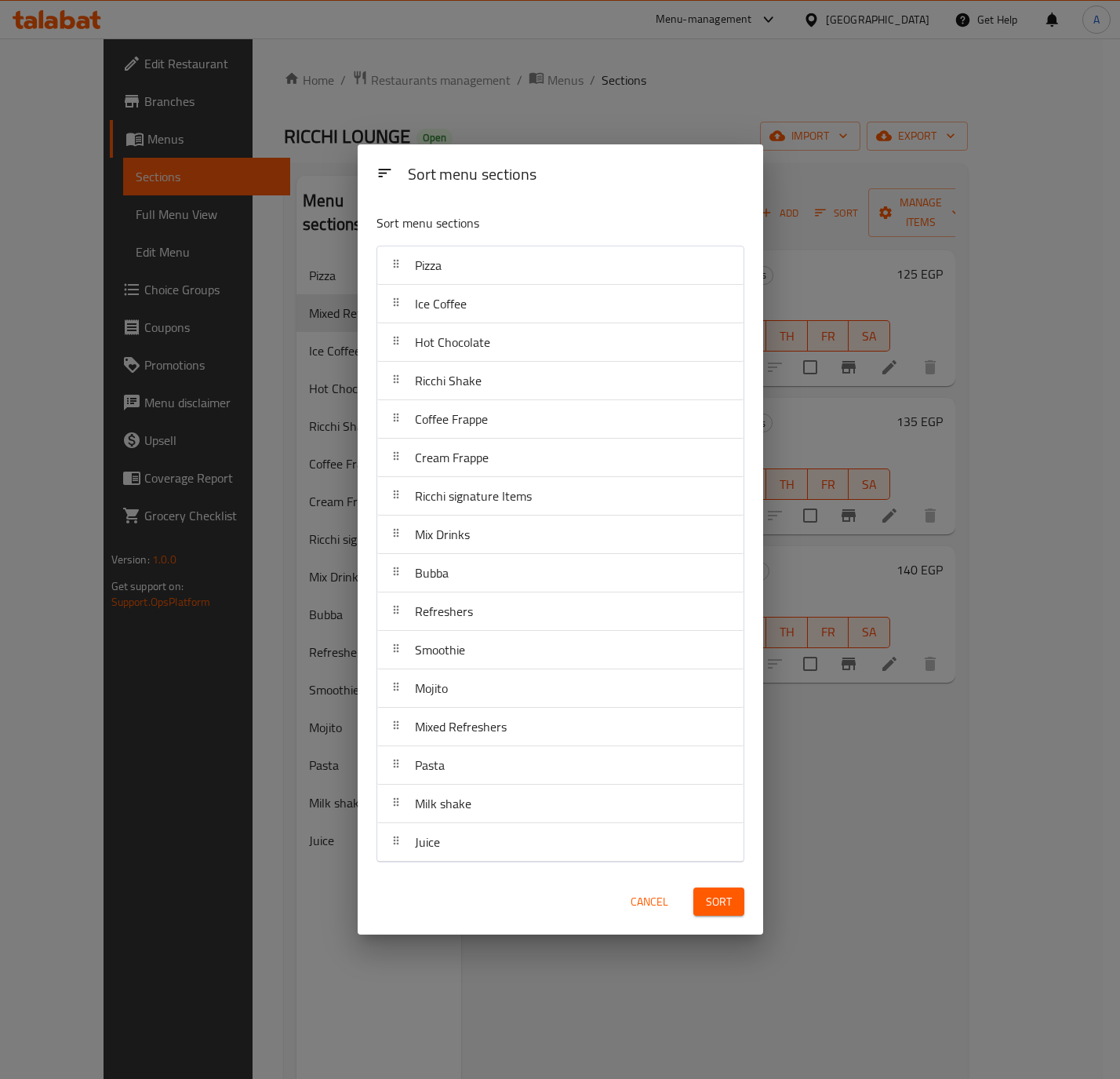
click at [724, 892] on button "Sort" at bounding box center [719, 902] width 51 height 29
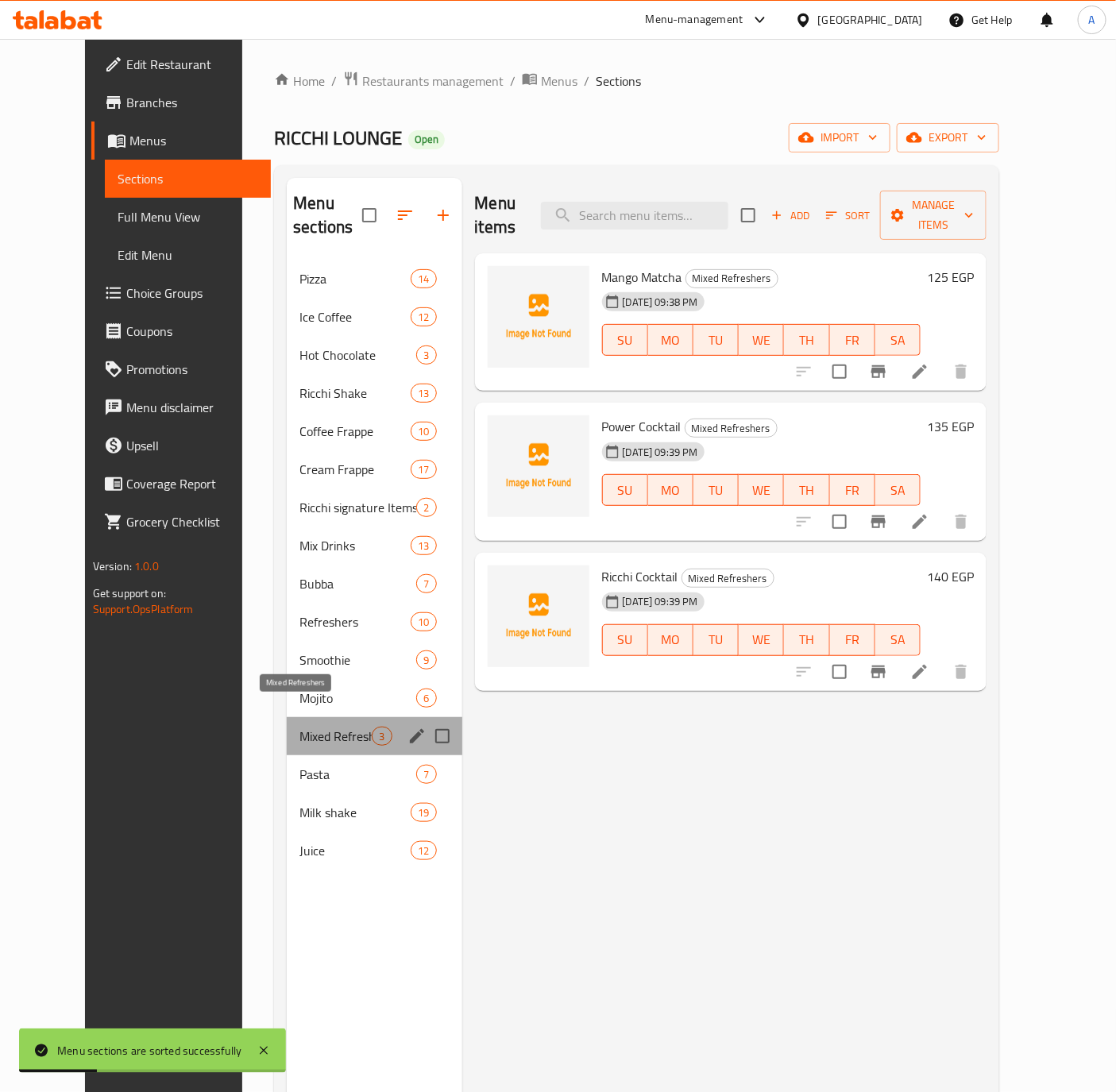
click at [299, 726] on span "Mixed Refreshers" at bounding box center [335, 735] width 72 height 19
click at [299, 688] on span "Mojito" at bounding box center [335, 697] width 72 height 19
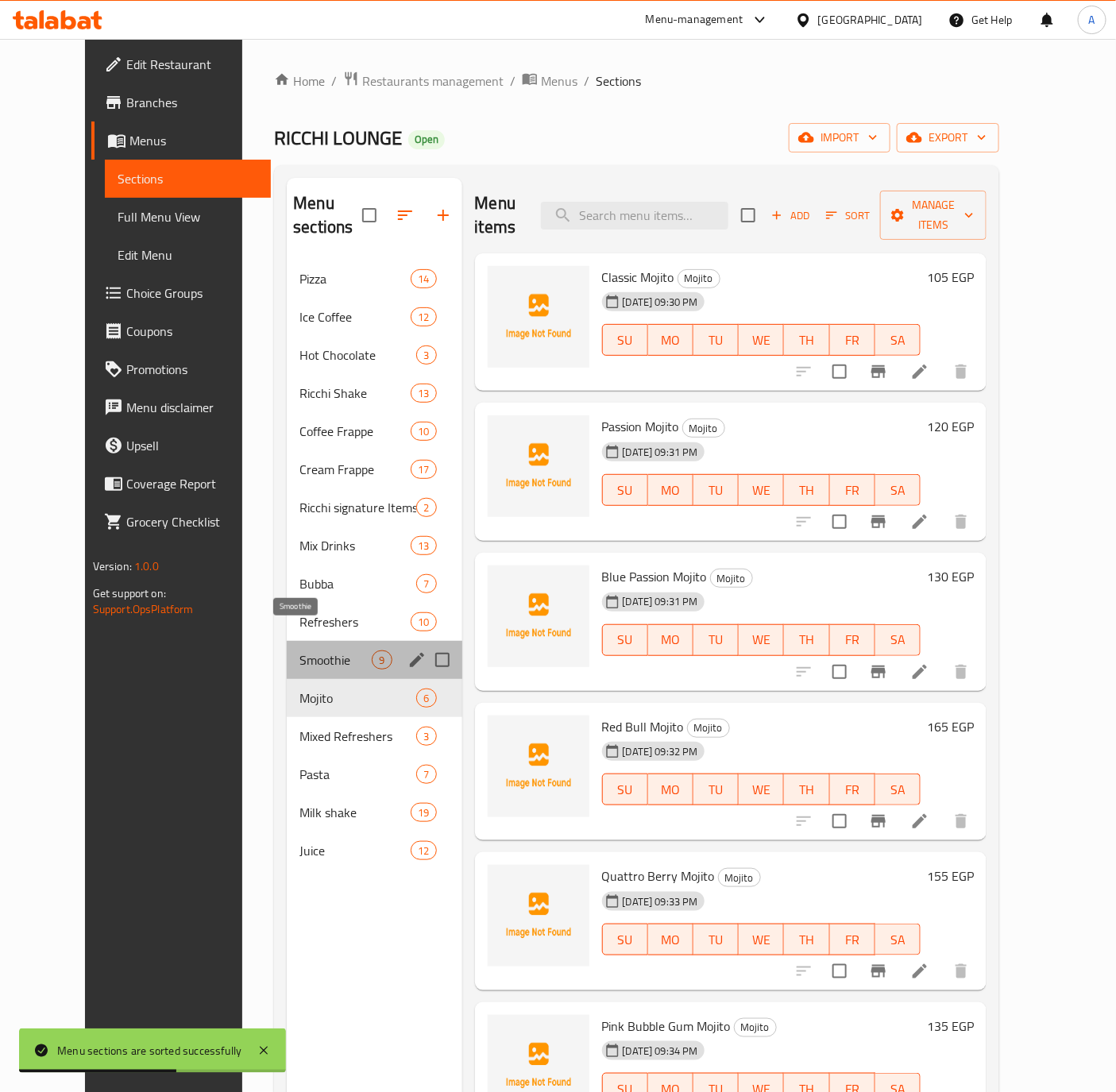
click at [299, 651] on span "Smoothie" at bounding box center [335, 660] width 72 height 19
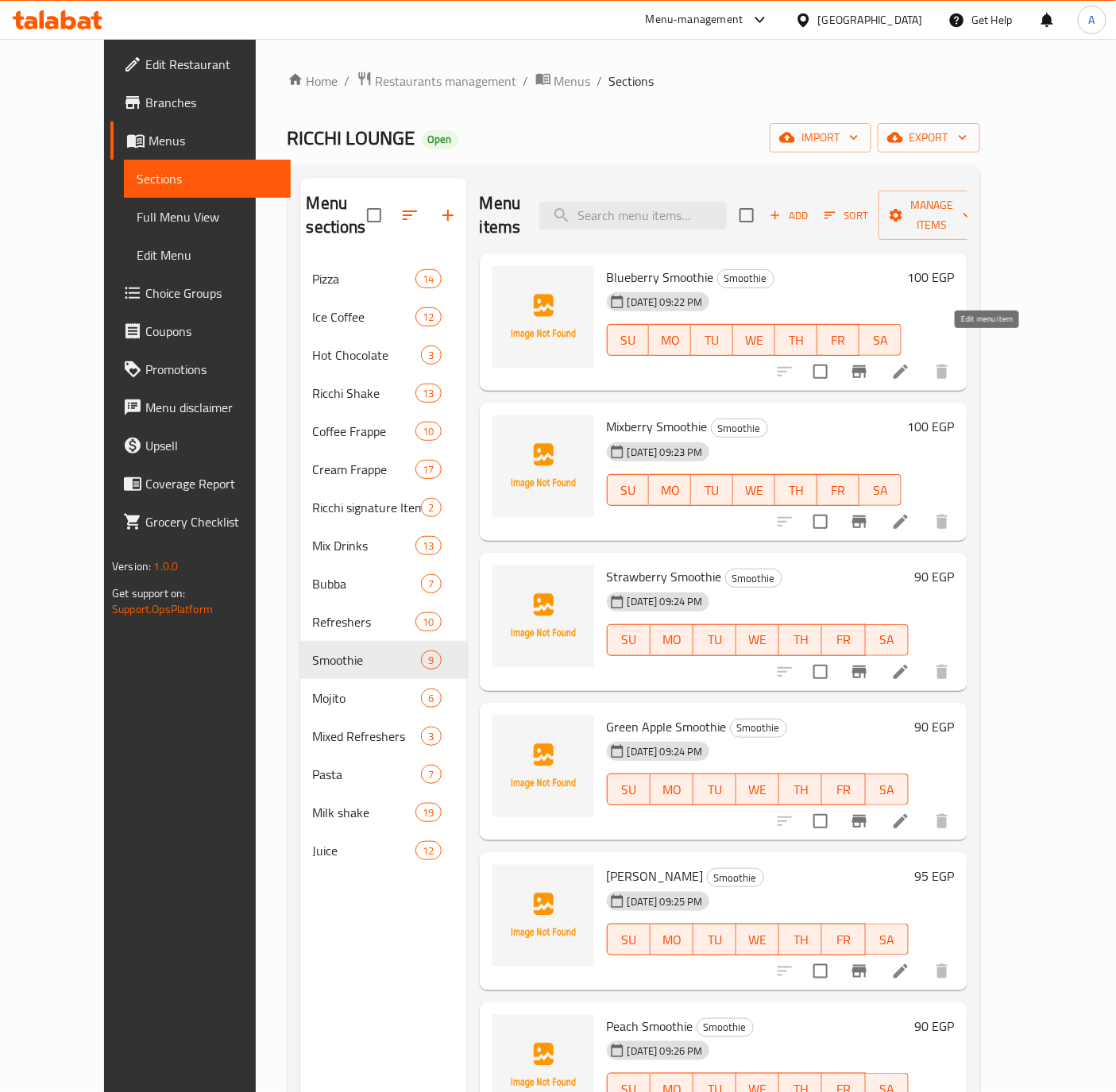
click at [907, 365] on icon at bounding box center [900, 372] width 14 height 14
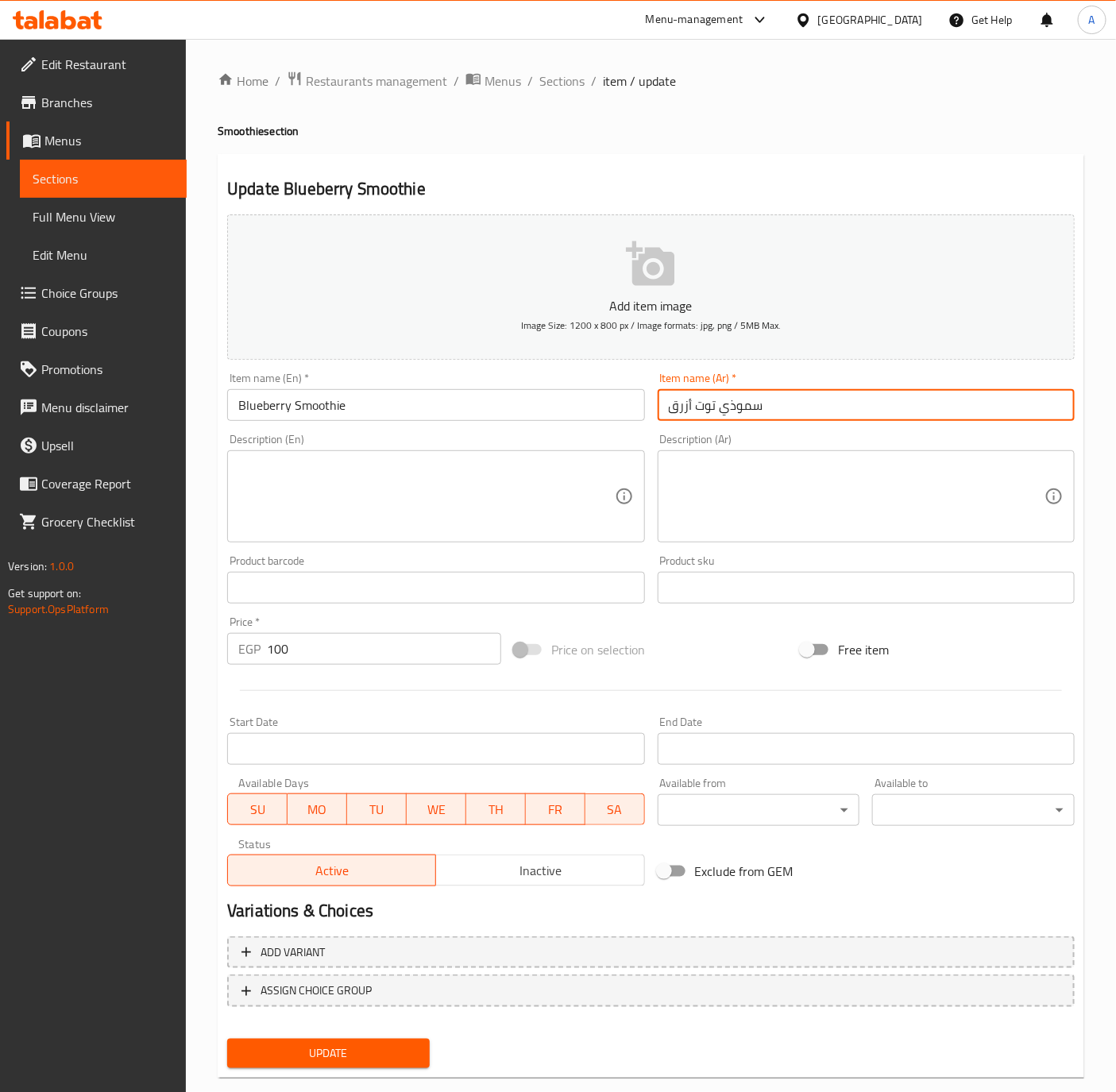
click at [712, 398] on input "سموذي توت أزرق" at bounding box center [867, 405] width 417 height 32
click at [716, 400] on input "سموذي توت أزرق" at bounding box center [867, 405] width 417 height 32
drag, startPoint x: 716, startPoint y: 400, endPoint x: 658, endPoint y: 400, distance: 58.0
click at [658, 400] on input "سموذي توت أزرق" at bounding box center [867, 405] width 417 height 32
type input "سموذي بلوبيري"
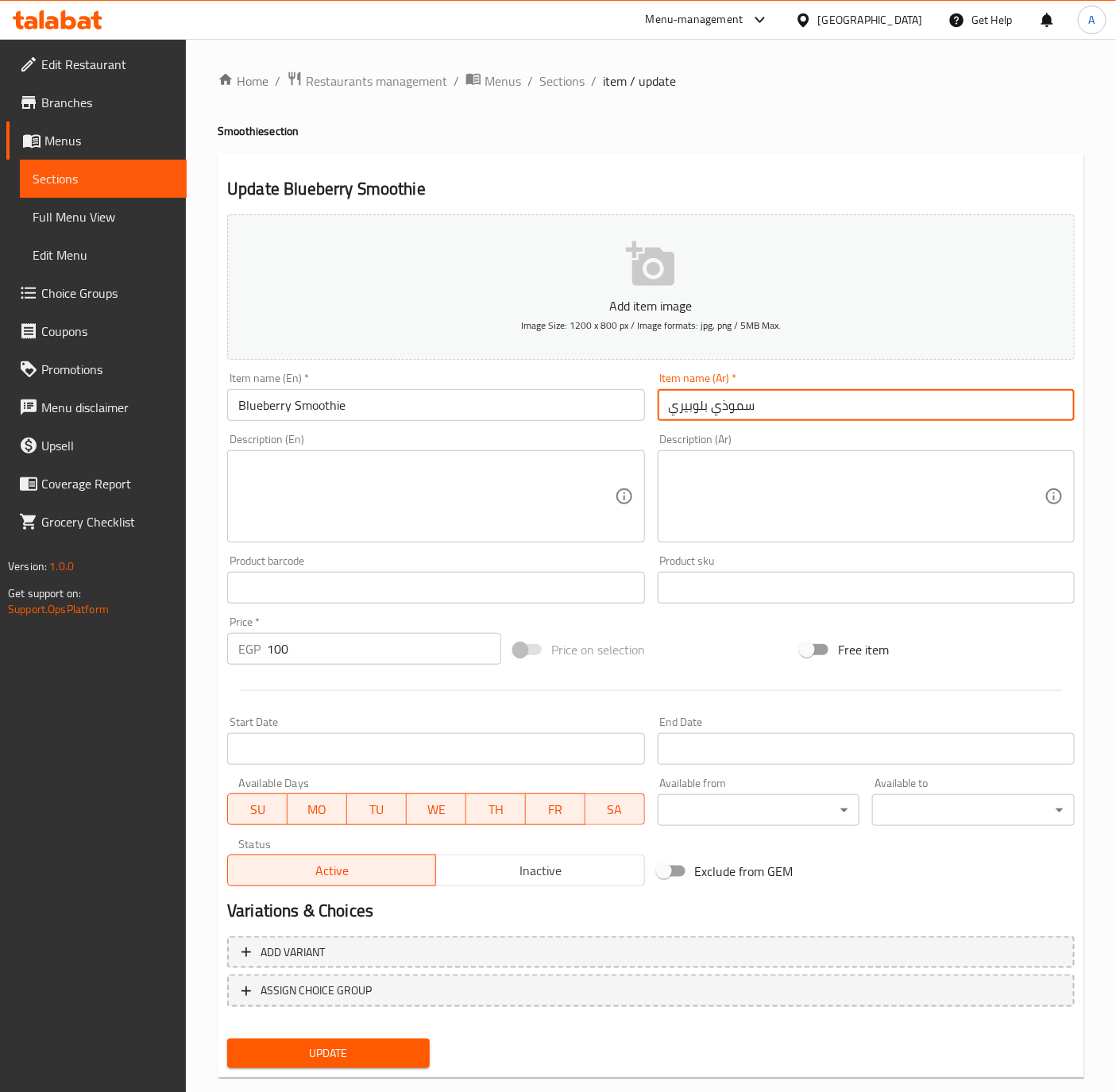
click at [227, 1039] on button "Update" at bounding box center [328, 1053] width 202 height 29
click at [401, 403] on input "Blueberry Smoothie" at bounding box center [436, 405] width 417 height 32
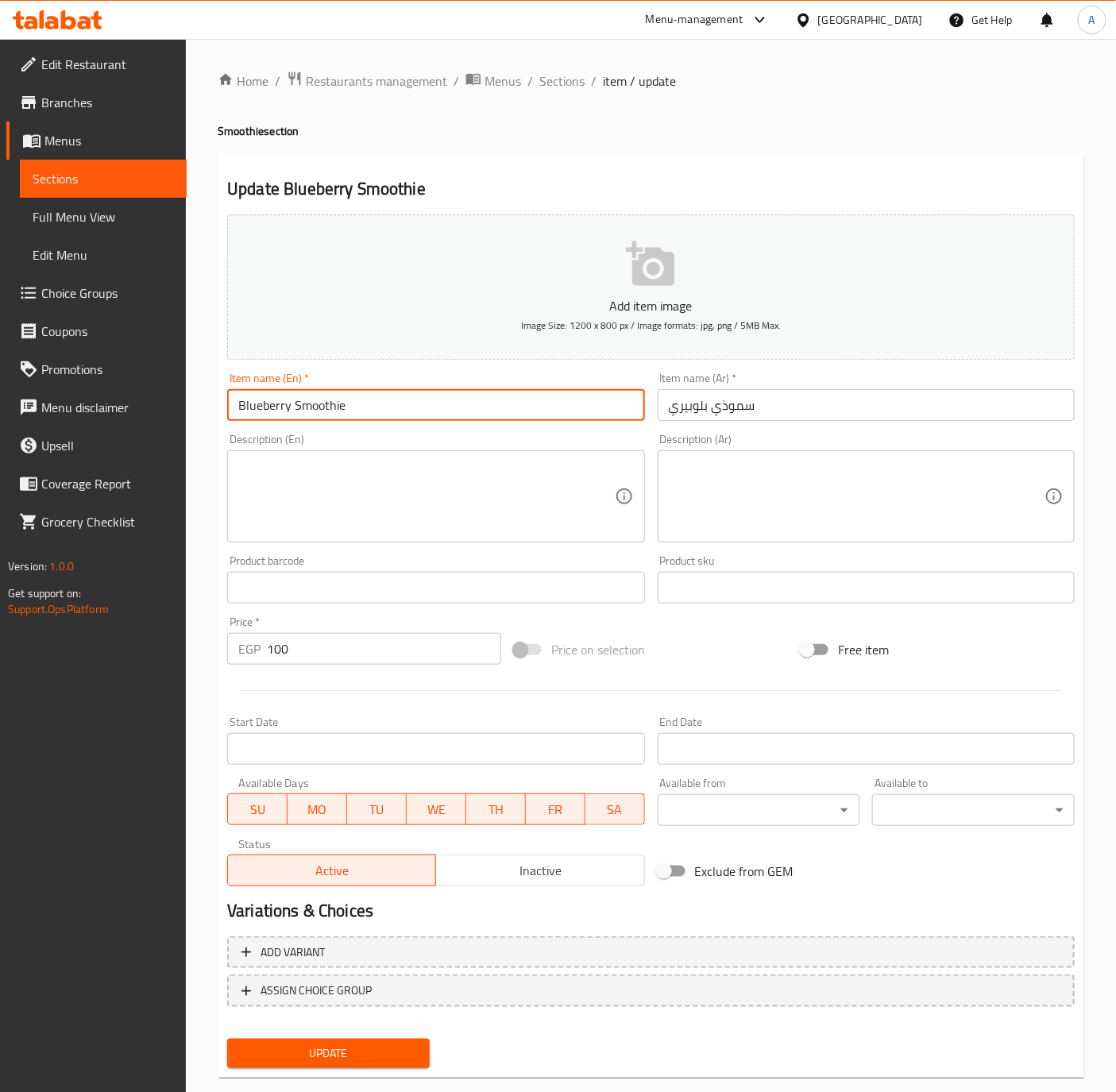
click at [227, 1039] on button "Update" at bounding box center [328, 1053] width 202 height 29
click at [551, 76] on span "Sections" at bounding box center [561, 80] width 45 height 19
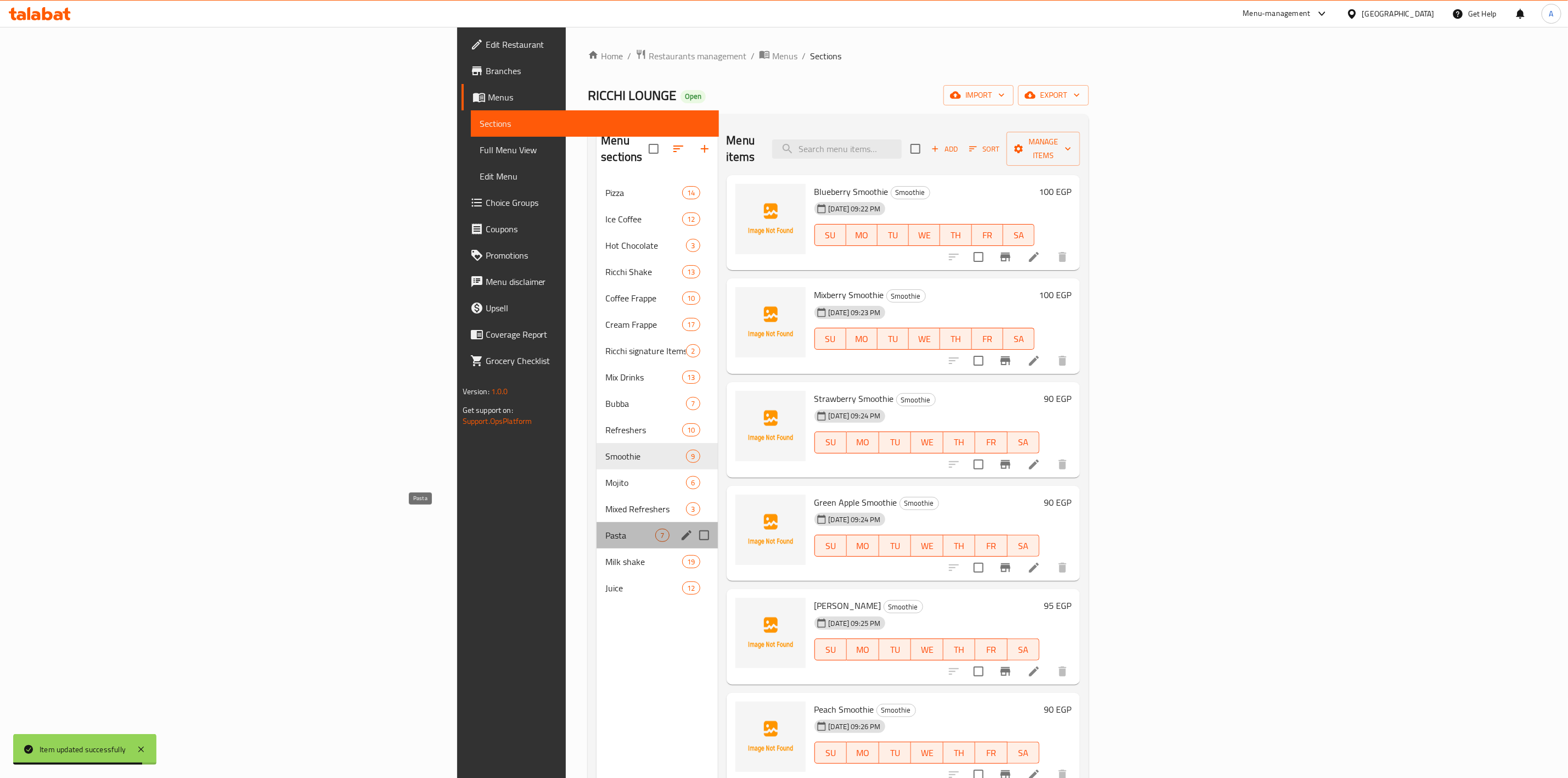
click at [606, 529] on span "Pasta" at bounding box center [630, 535] width 50 height 13
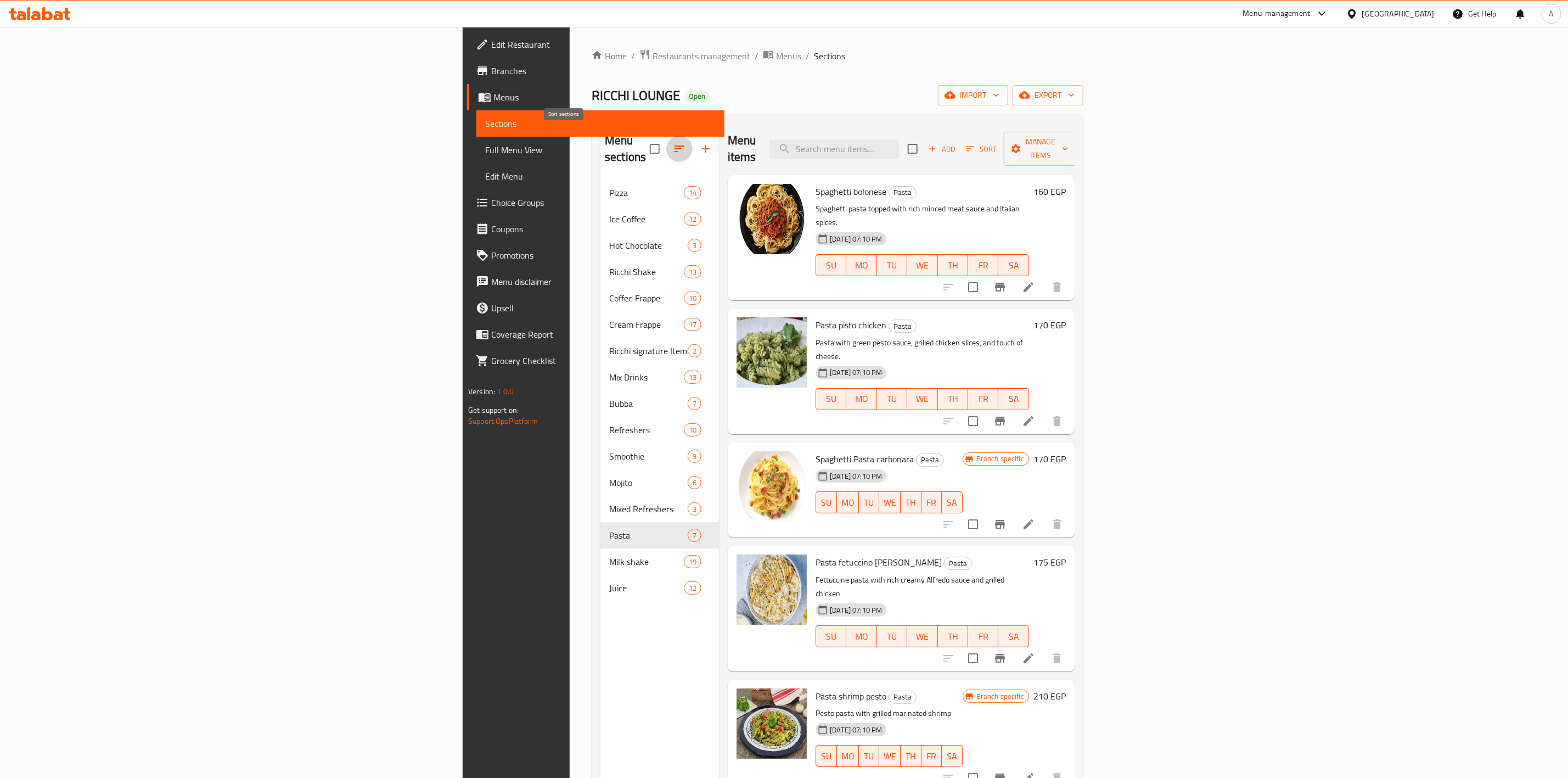
click at [673, 143] on icon "button" at bounding box center [679, 149] width 13 height 13
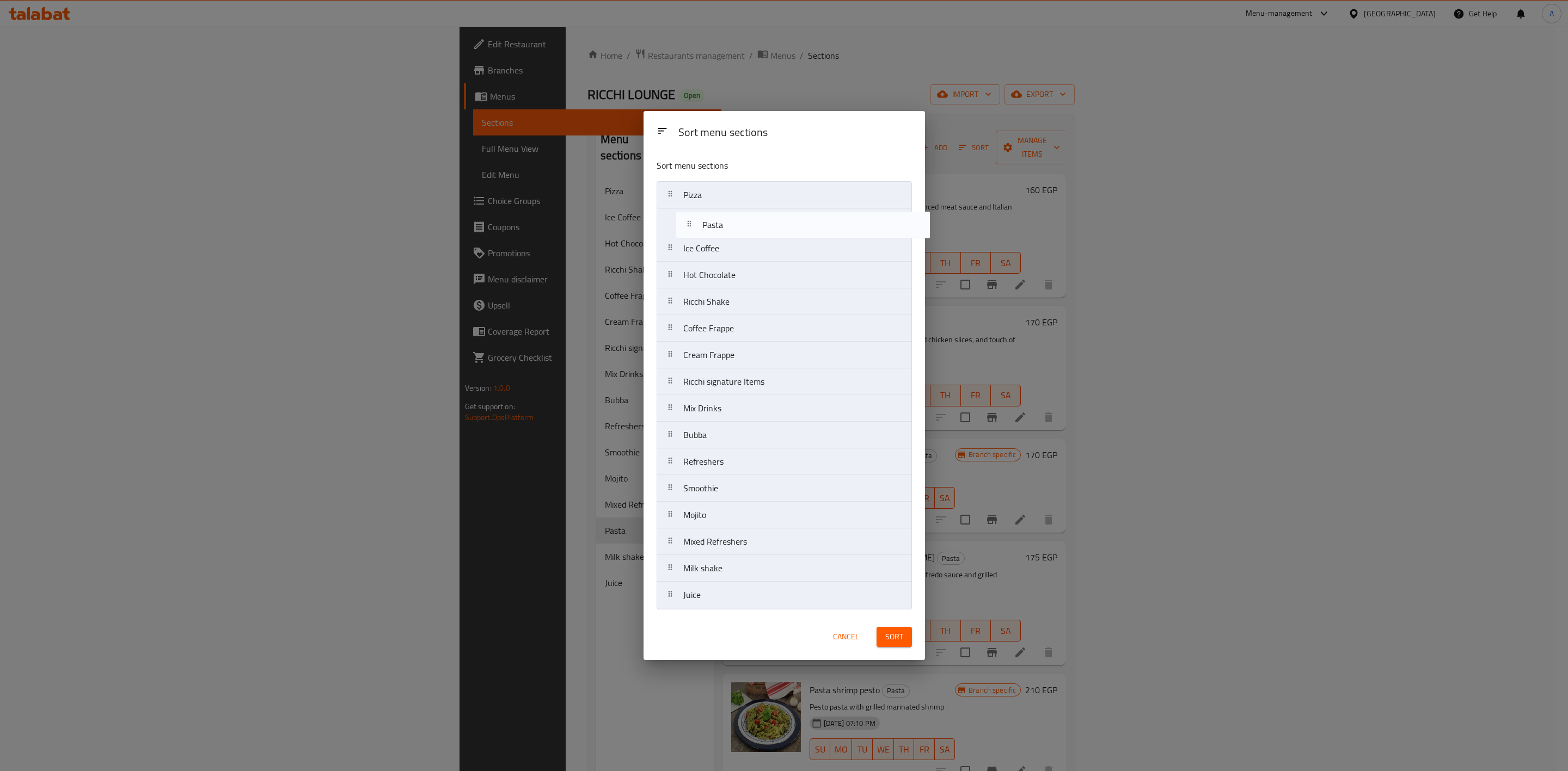
drag, startPoint x: 699, startPoint y: 547, endPoint x: 719, endPoint y: 222, distance: 325.6
click at [719, 222] on nav "Pizza Ice Coffee Hot Chocolate Ricchi Shake Coffee Frappe Cream Frappe Ricchi s…" at bounding box center [784, 395] width 255 height 428
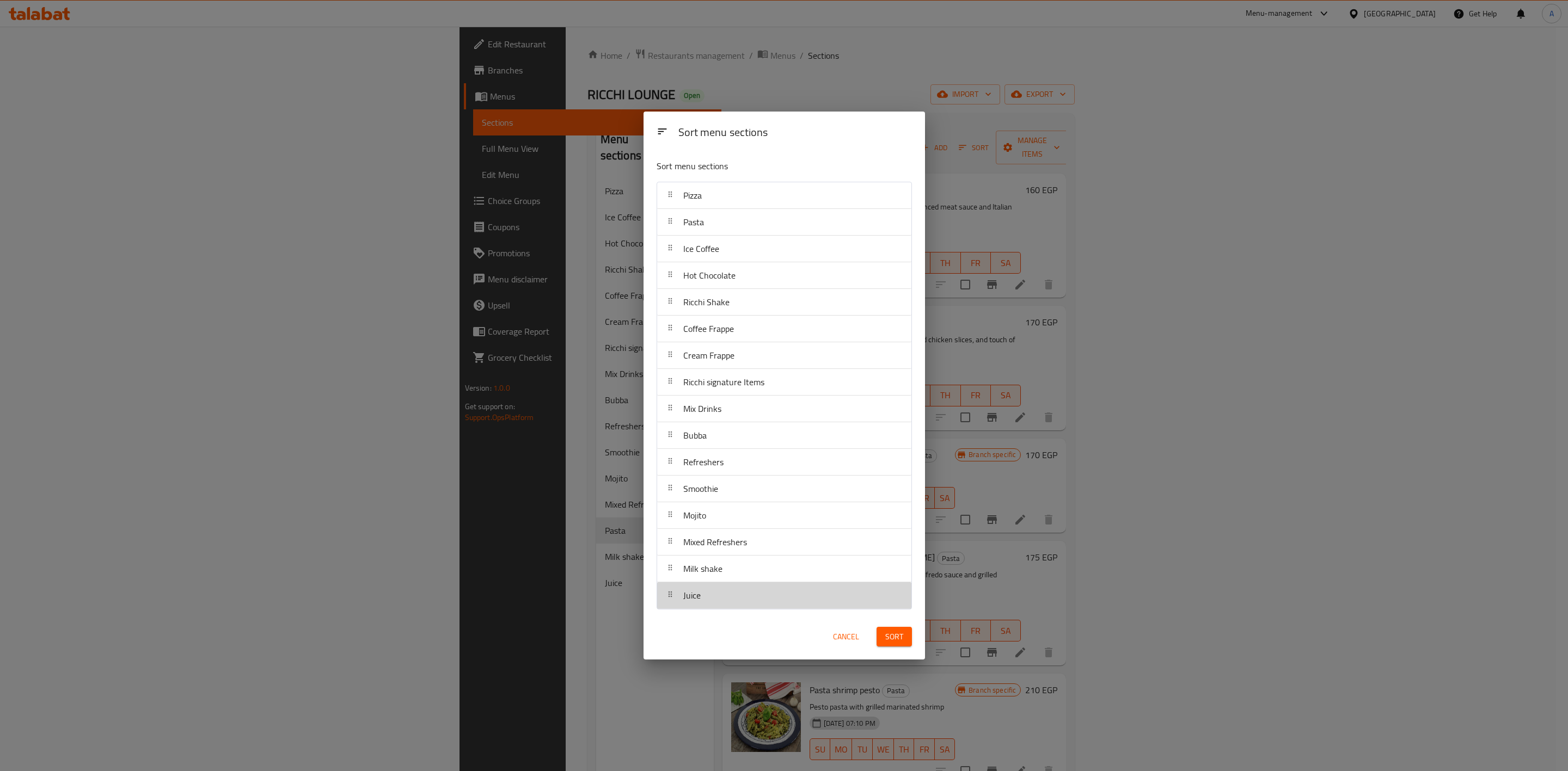
click at [777, 593] on div "Juice" at bounding box center [784, 595] width 245 height 26
click at [777, 642] on span "Sort" at bounding box center [894, 637] width 18 height 13
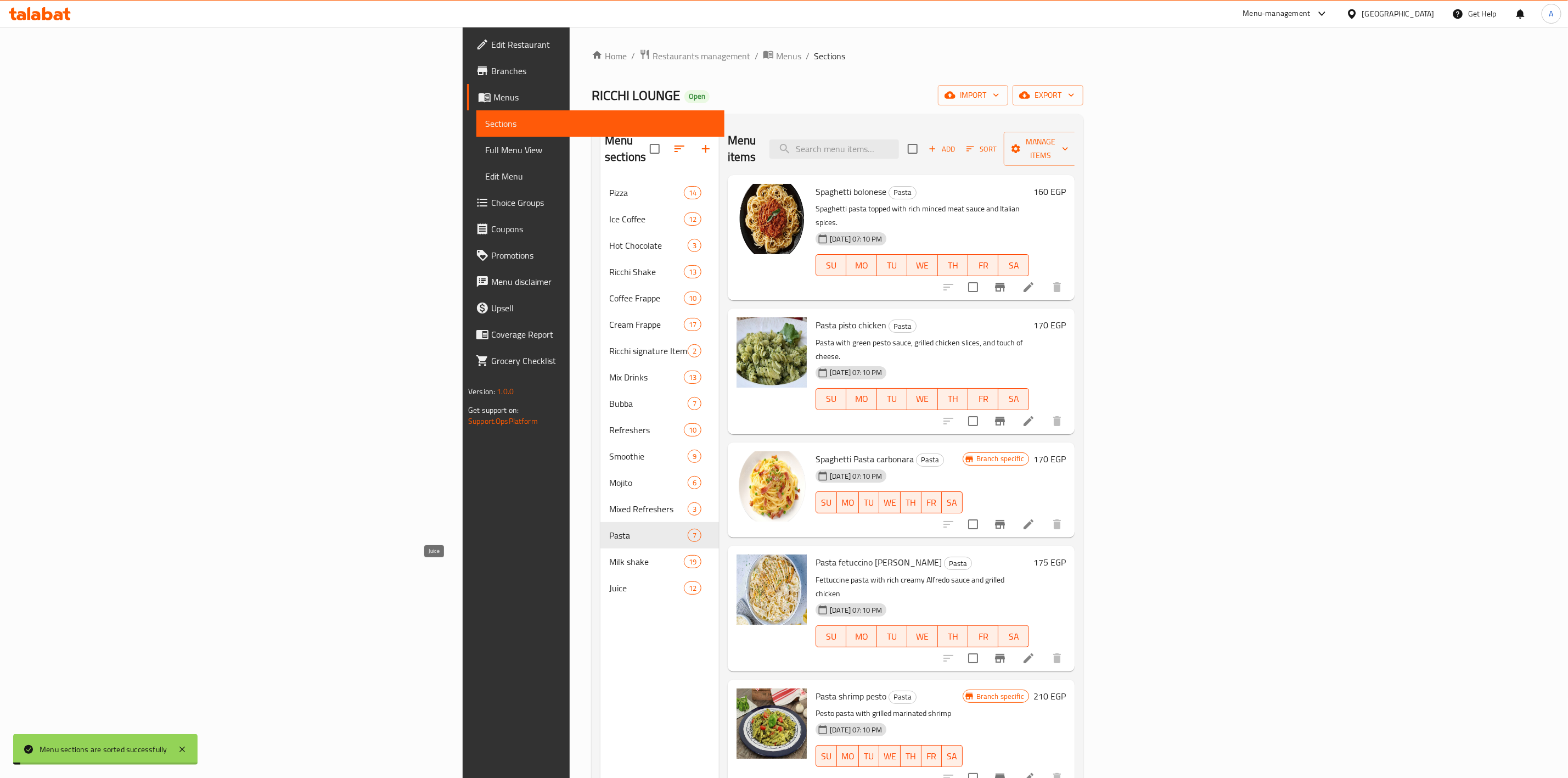
click at [609, 582] on span "Juice" at bounding box center [647, 588] width 75 height 13
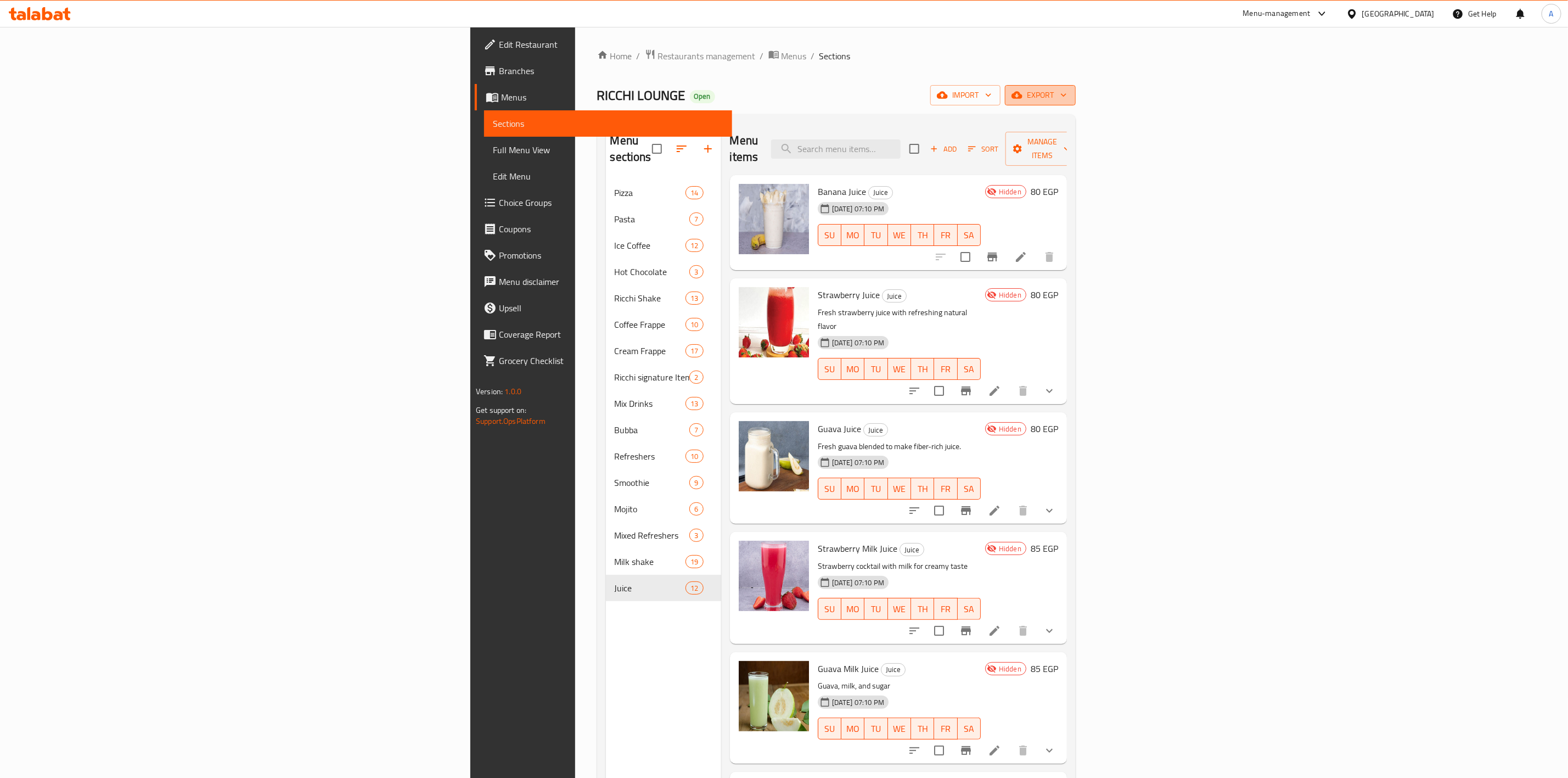
click at [783, 96] on span "export" at bounding box center [1040, 95] width 53 height 14
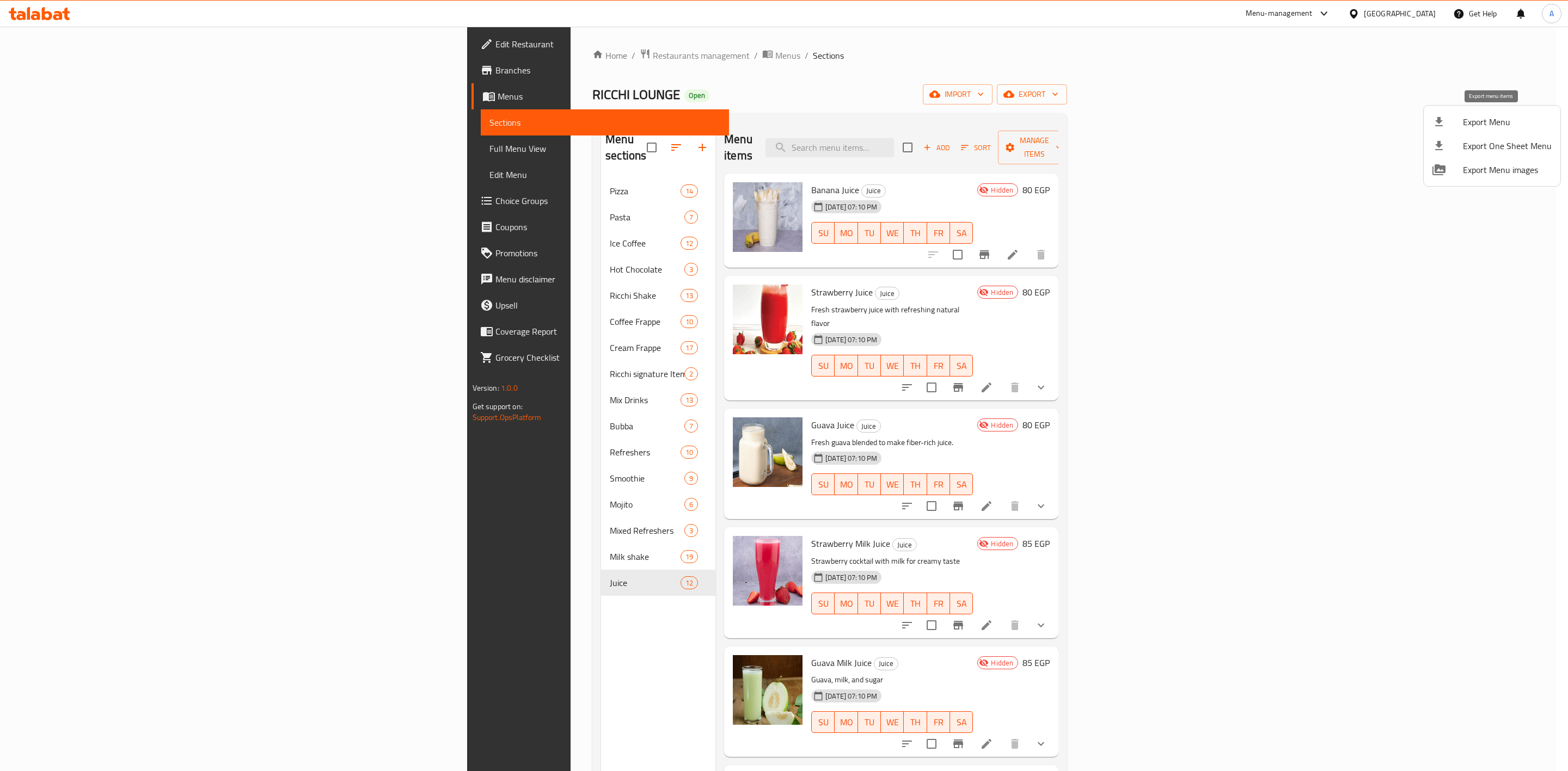
click at [777, 125] on span "Export Menu" at bounding box center [1507, 122] width 89 height 13
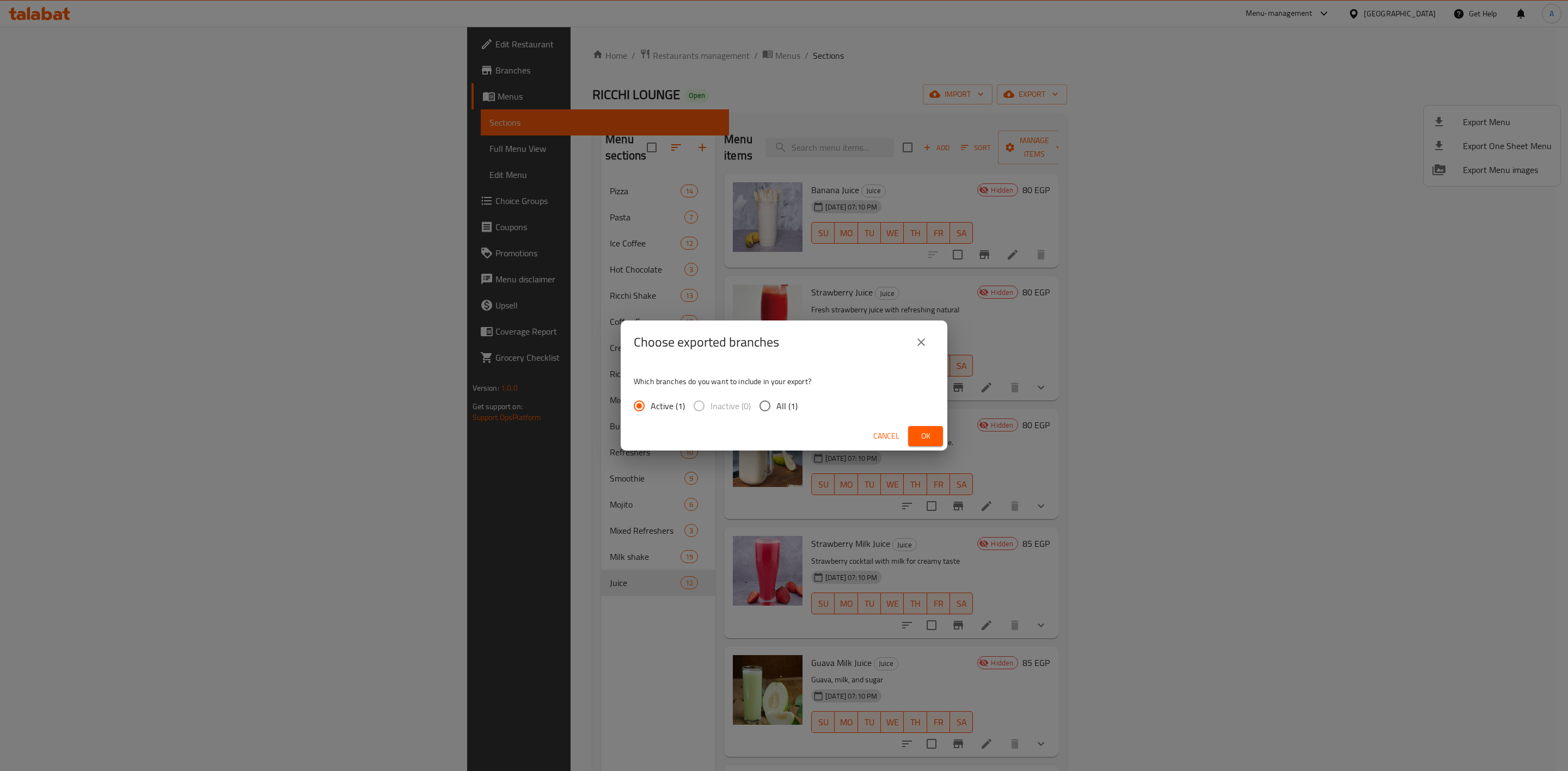
click at [765, 402] on input "All (1)" at bounding box center [765, 406] width 23 height 23
radio input "true"
click at [777, 435] on span "Ok" at bounding box center [925, 436] width 18 height 13
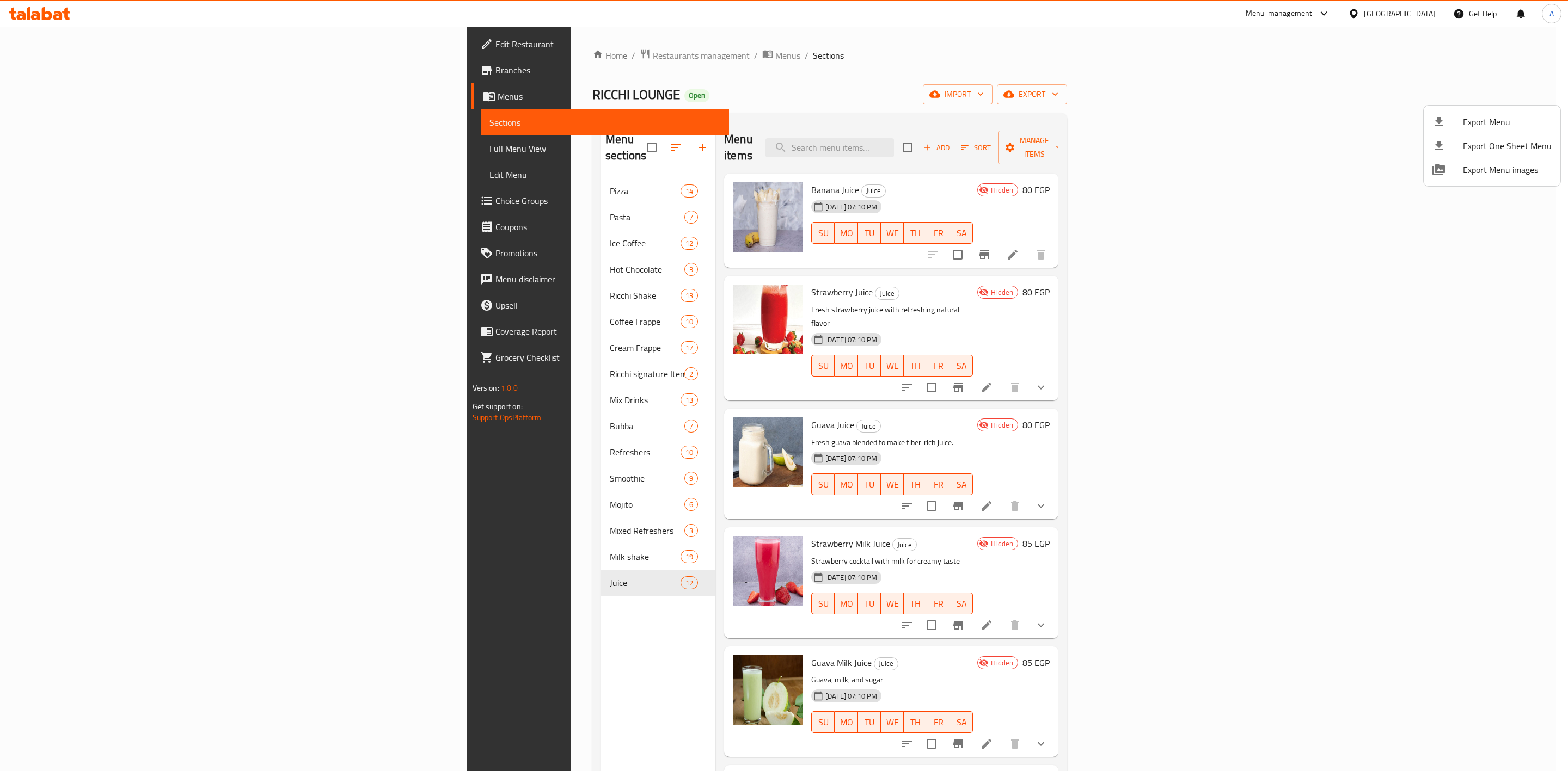
click at [479, 53] on div at bounding box center [784, 385] width 1568 height 771
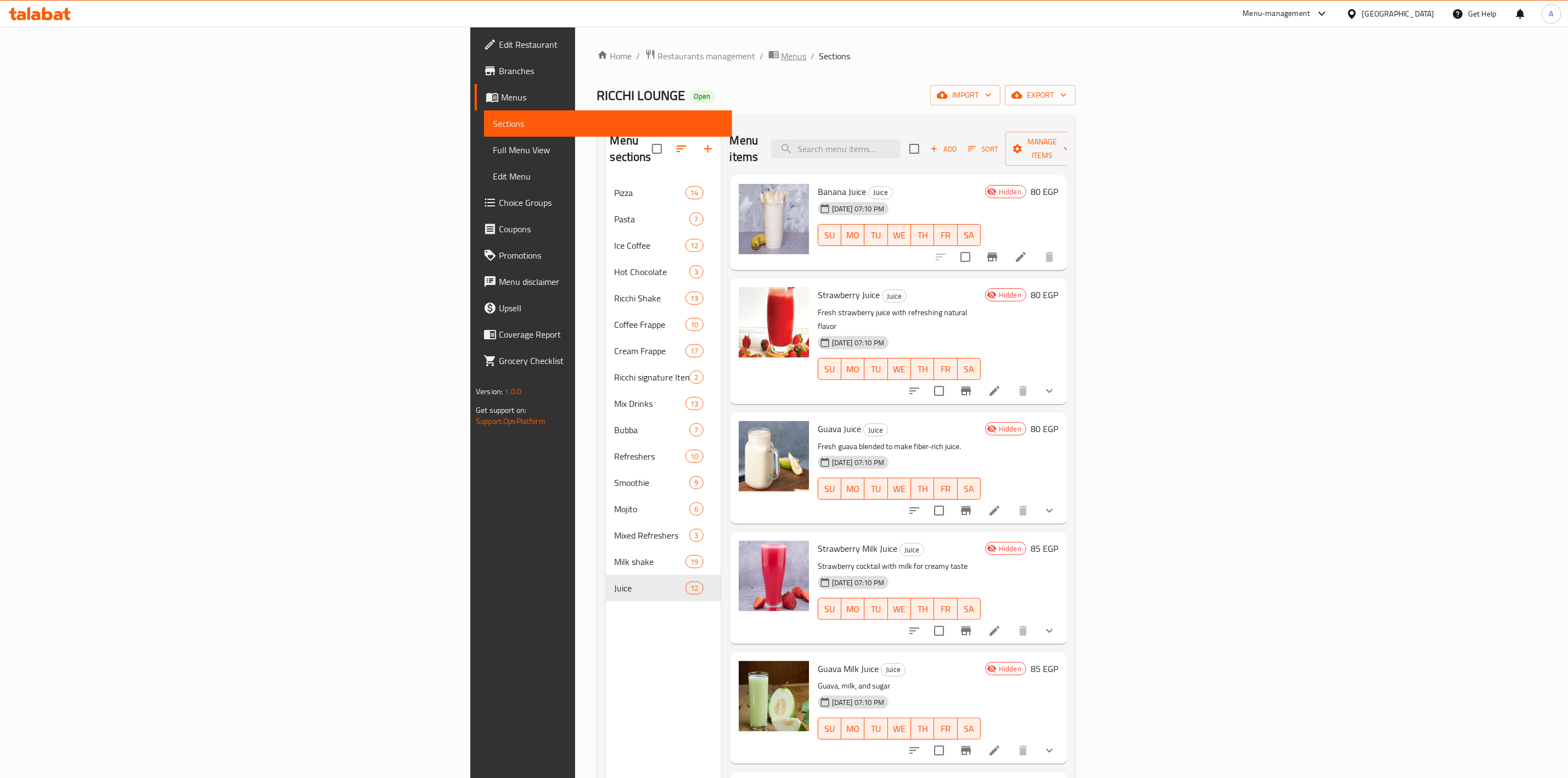
click at [782, 53] on span "Menus" at bounding box center [794, 55] width 25 height 13
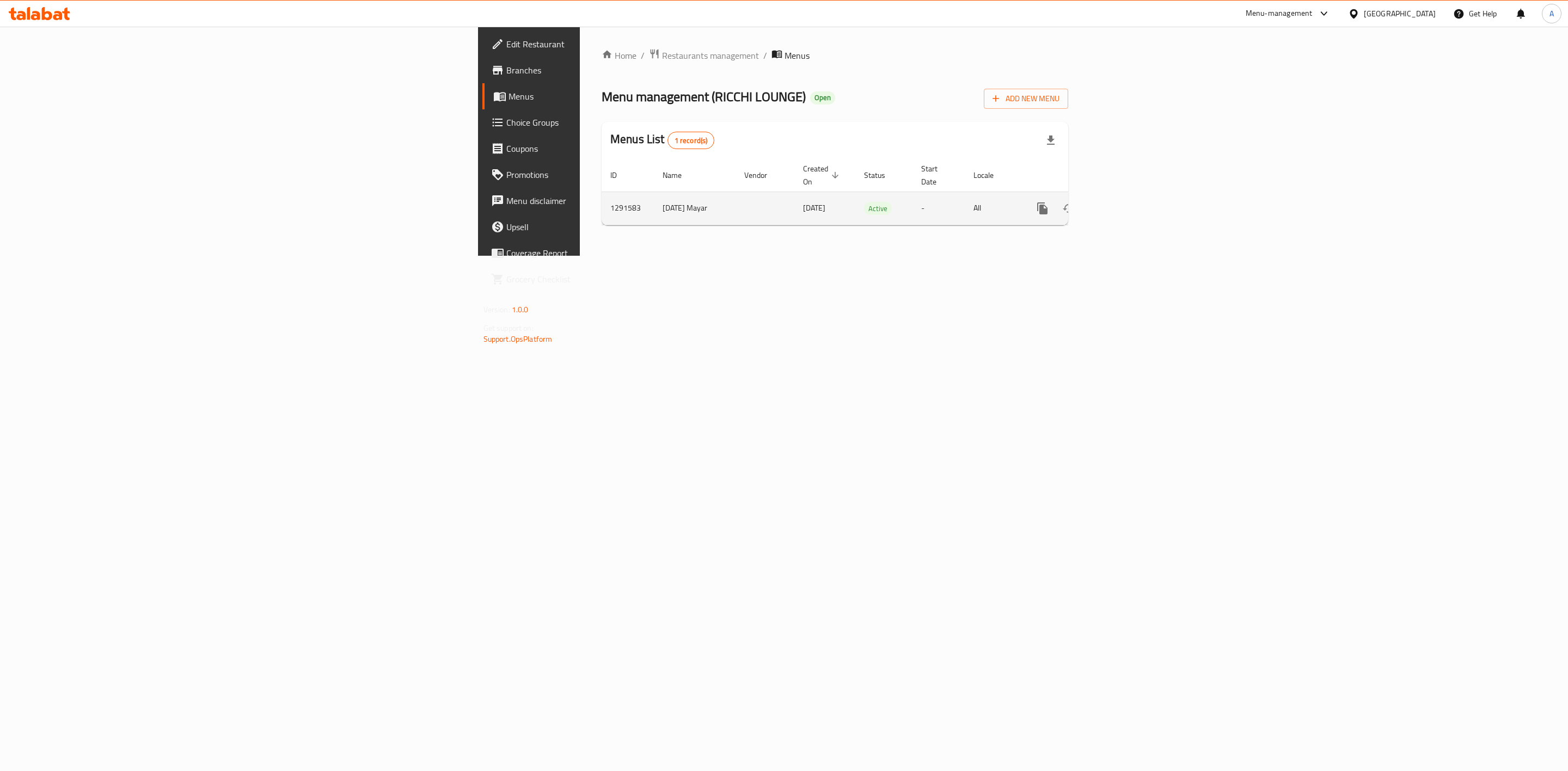
click at [601, 201] on td "1291583" at bounding box center [628, 208] width 52 height 33
copy td "1291583"
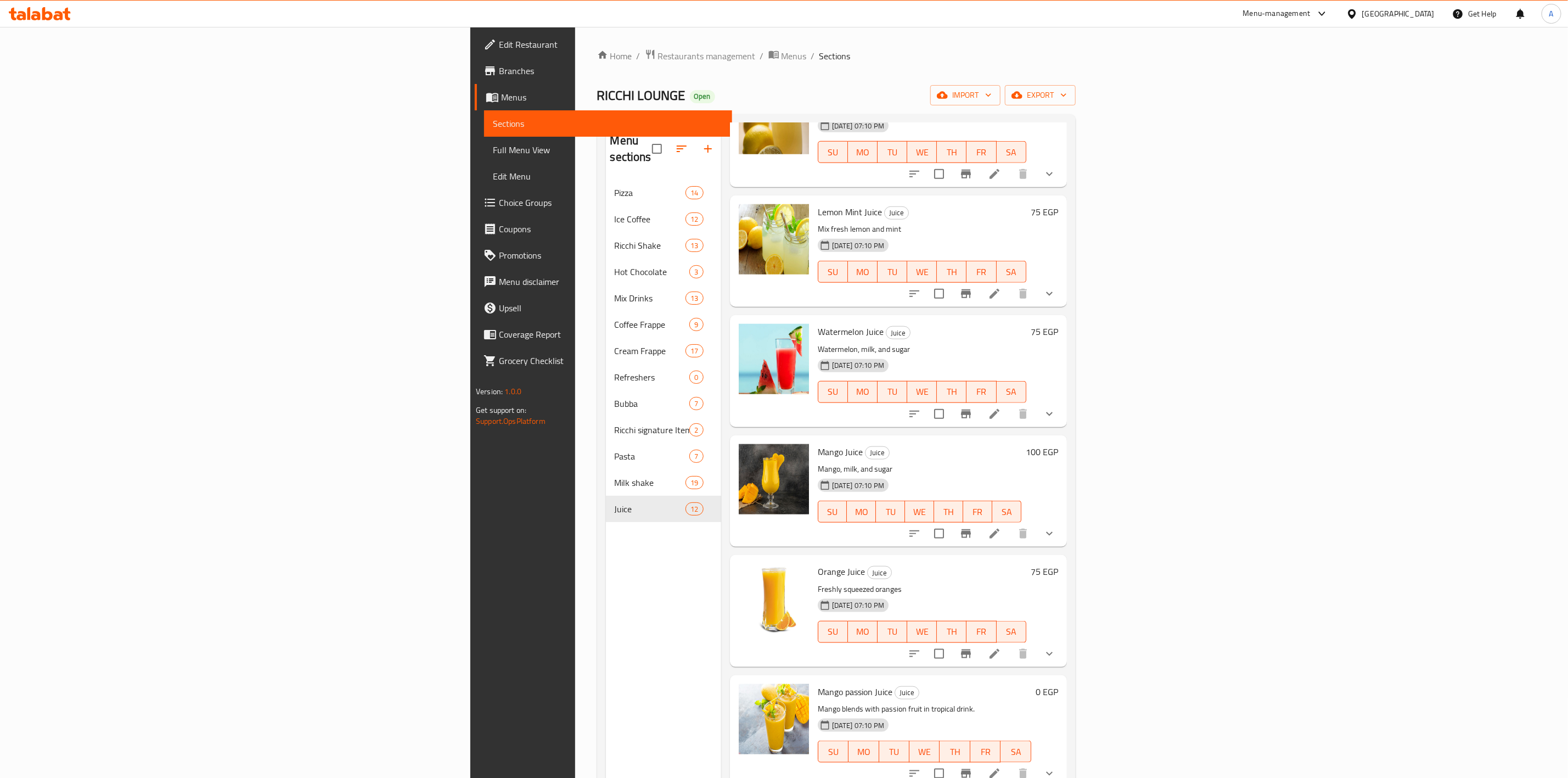
click at [1432, 8] on div "[GEOGRAPHIC_DATA]" at bounding box center [1399, 14] width 72 height 12
click at [1420, 12] on div "[GEOGRAPHIC_DATA]" at bounding box center [1399, 14] width 72 height 12
click at [1292, 163] on div "Jordan" at bounding box center [1291, 160] width 39 height 25
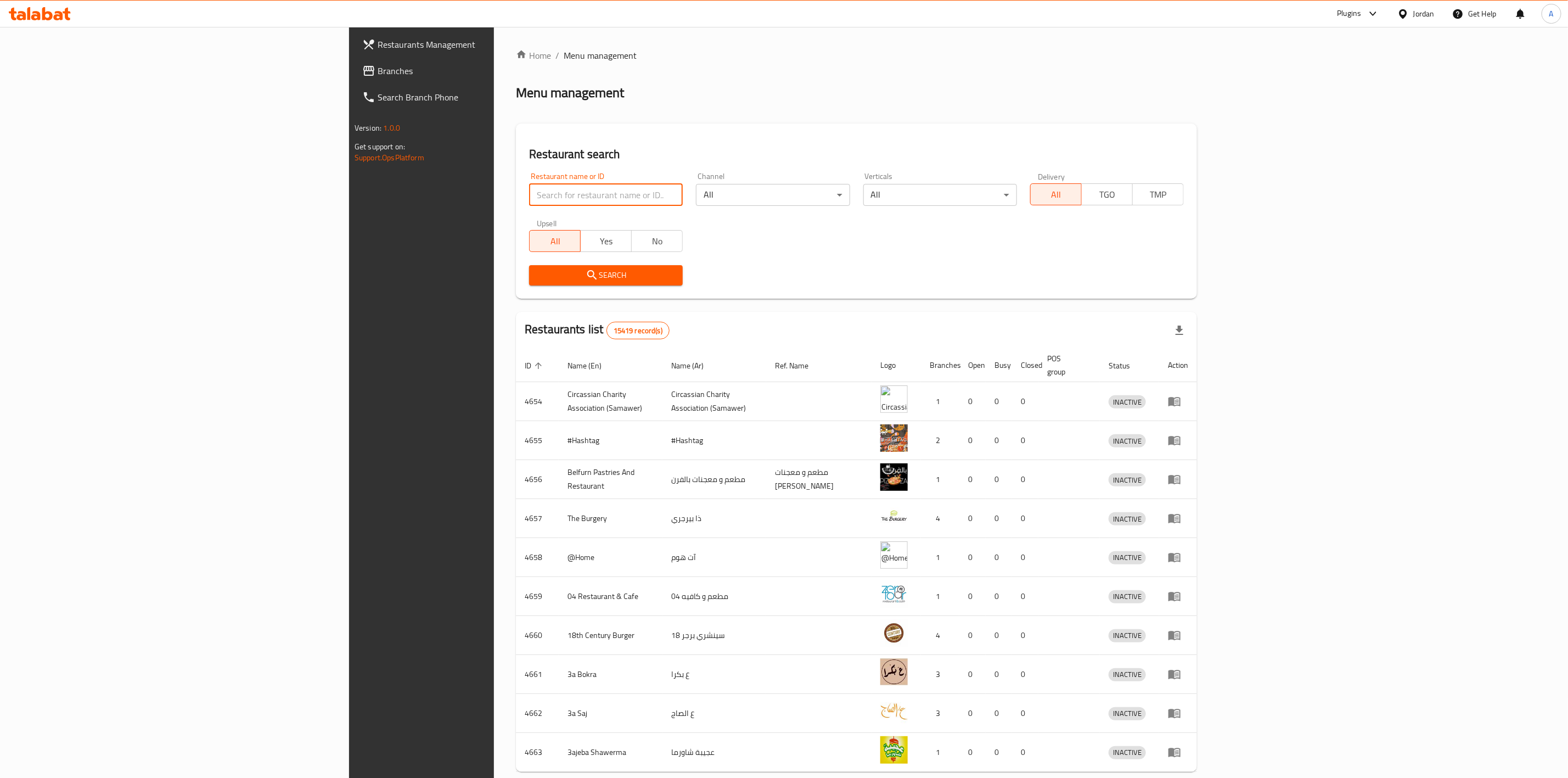
click at [529, 201] on input "search" at bounding box center [606, 195] width 153 height 22
click at [377, 66] on span "Branches" at bounding box center [490, 71] width 225 height 13
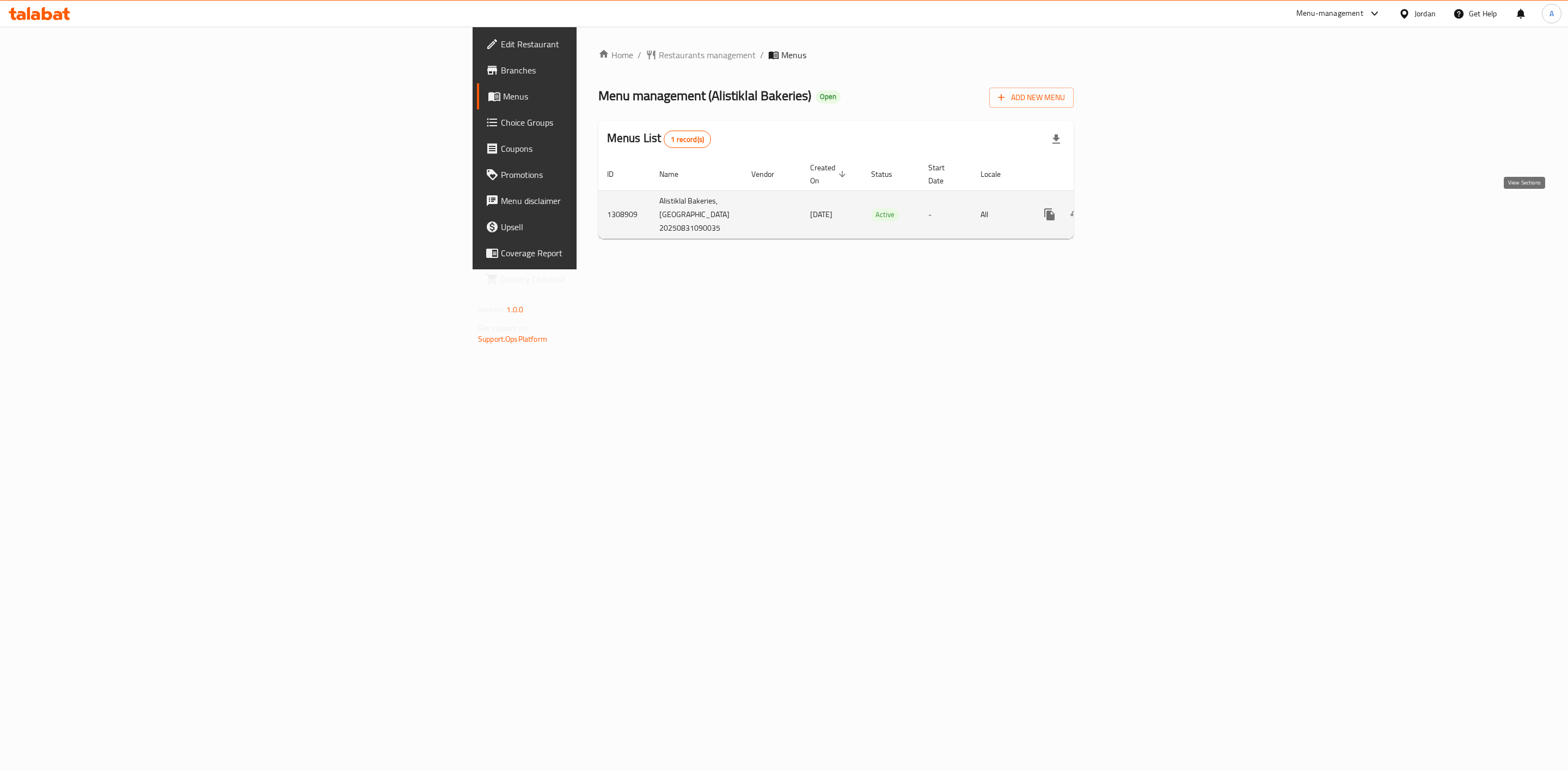
click at [1135, 209] on icon "enhanced table" at bounding box center [1128, 214] width 13 height 13
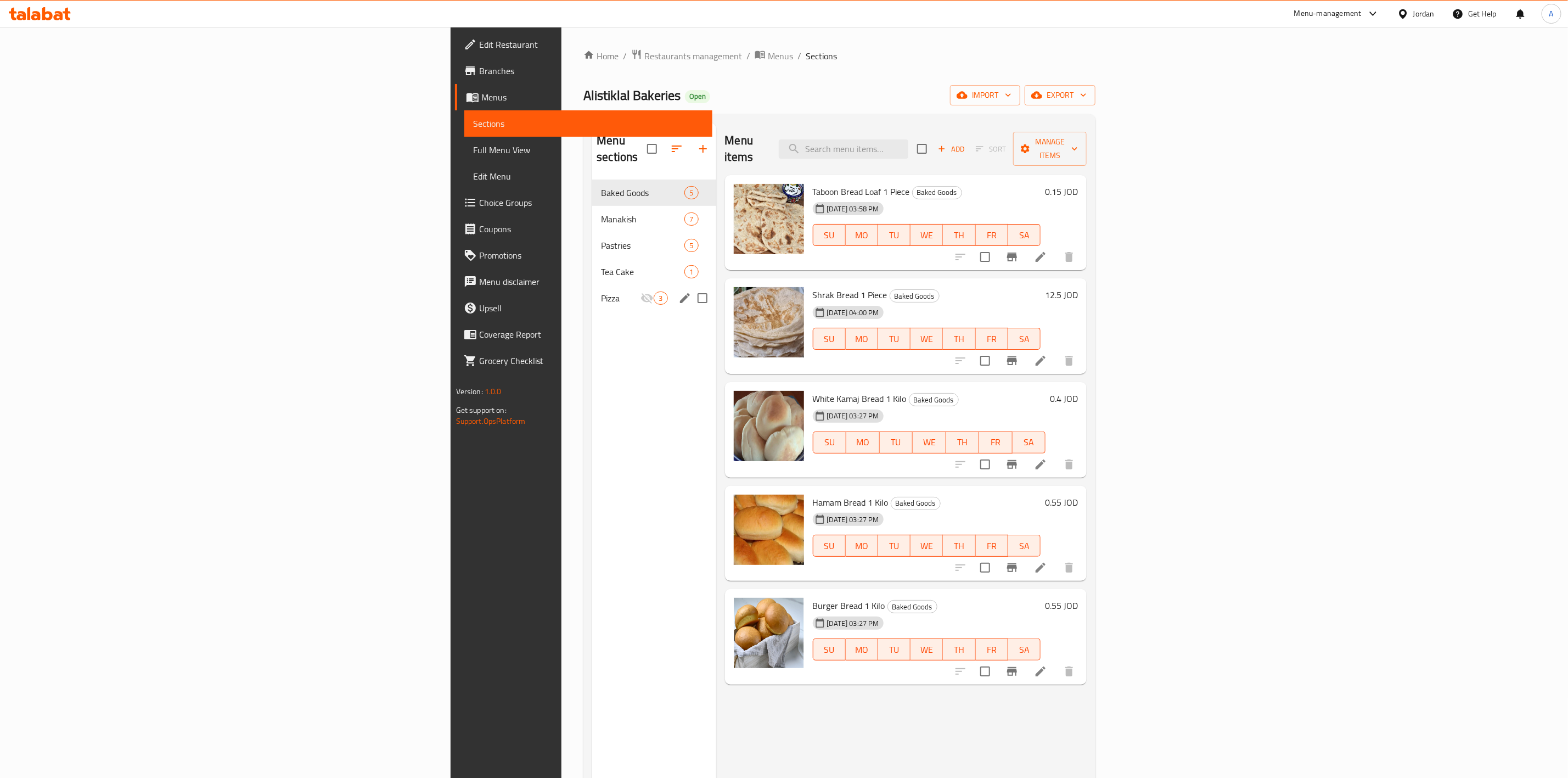
click at [592, 289] on div "Pizza 3" at bounding box center [654, 298] width 123 height 26
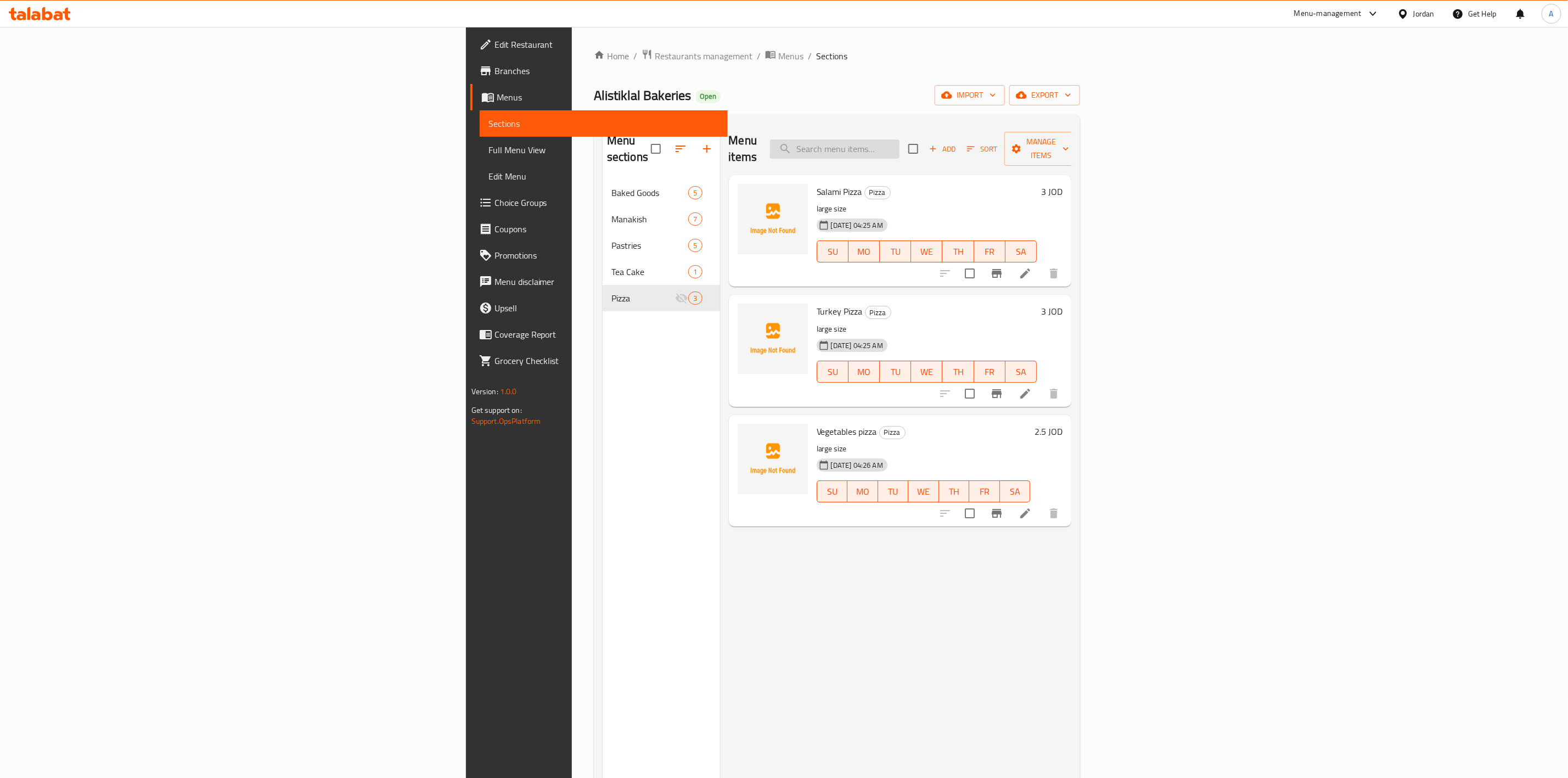
click at [900, 145] on input "search" at bounding box center [835, 149] width 129 height 19
type input "s"
click at [1074, 97] on icon "button" at bounding box center [1068, 95] width 11 height 11
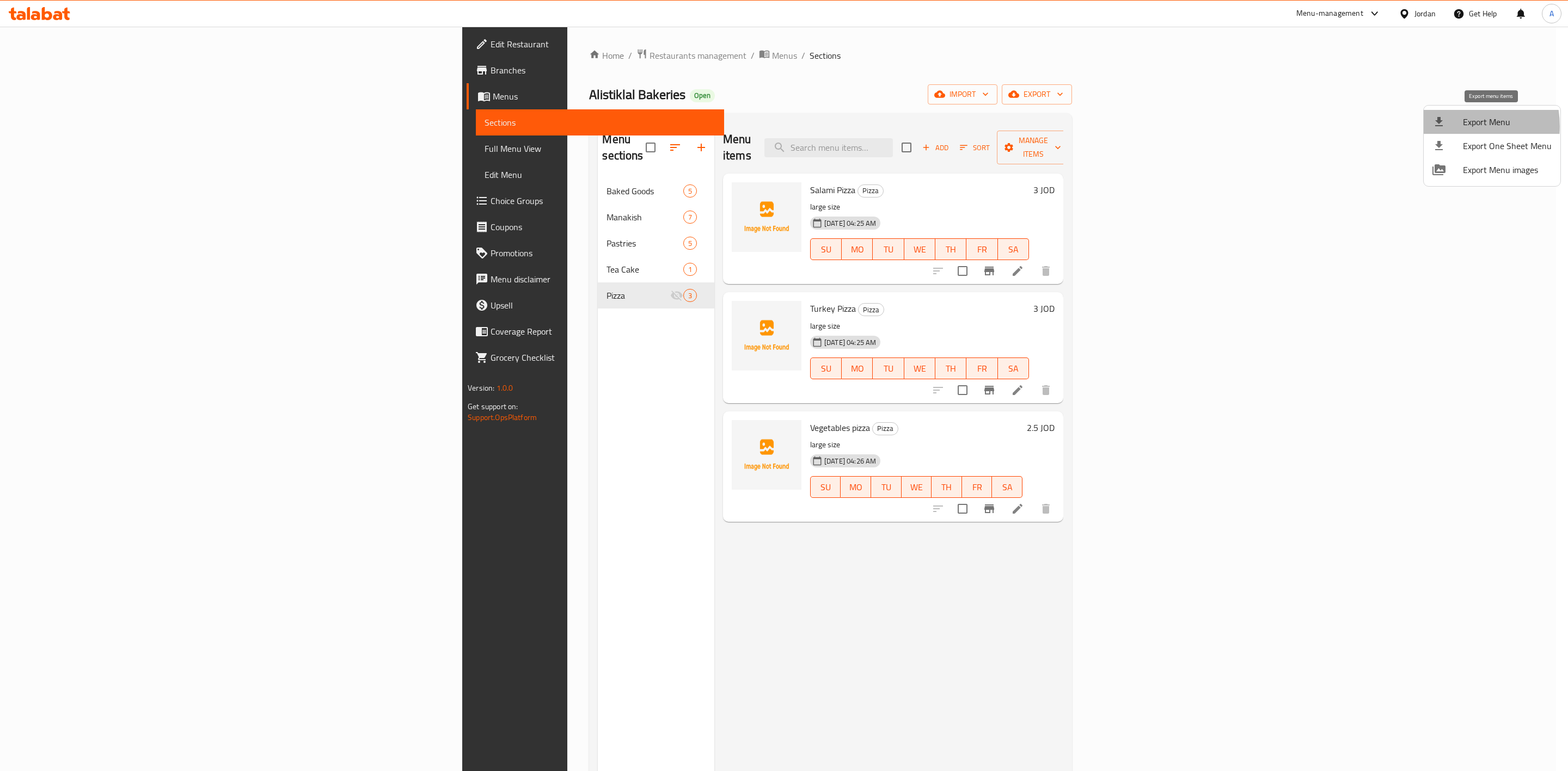
click at [1454, 127] on div at bounding box center [1447, 122] width 30 height 13
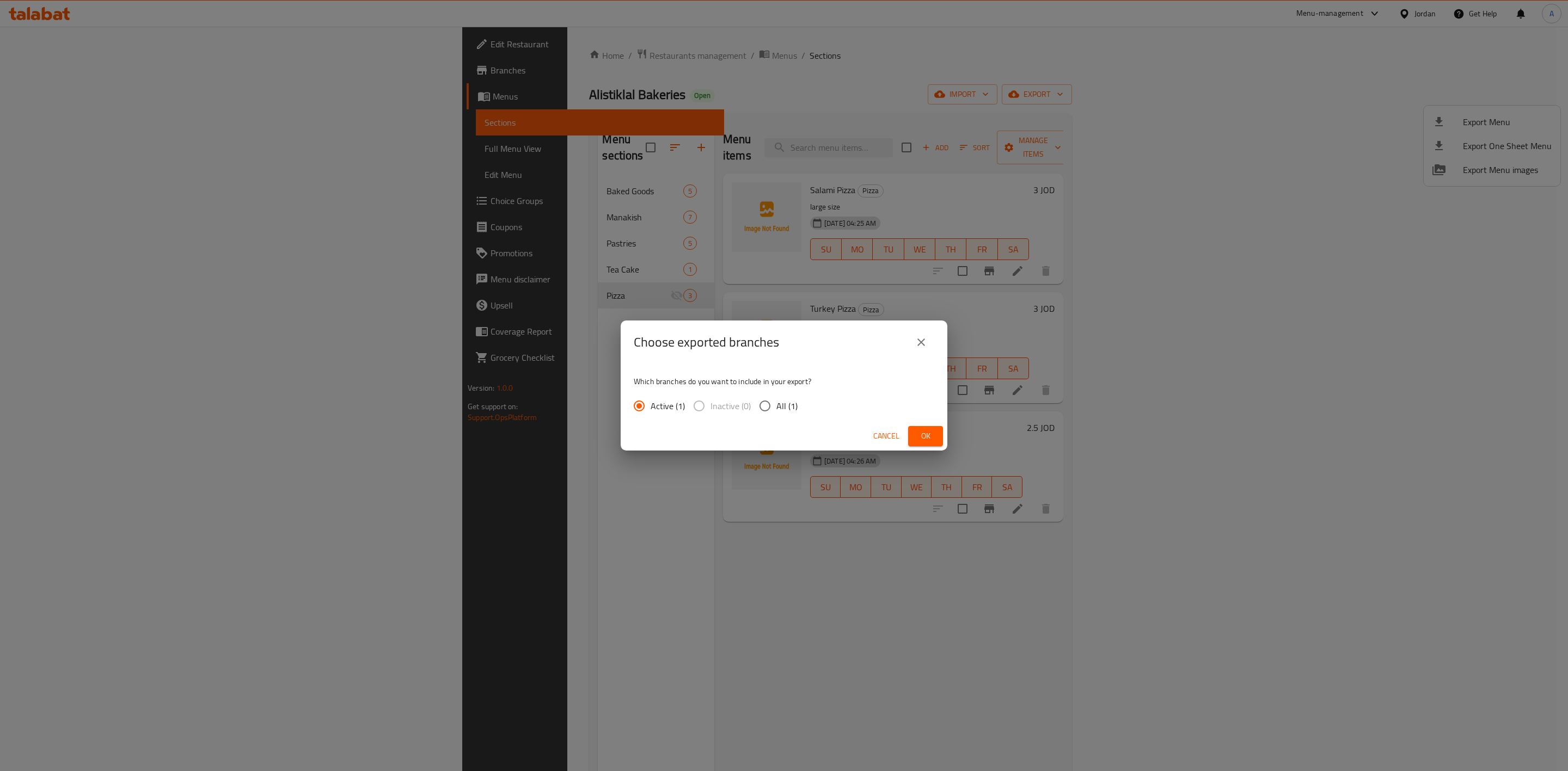
click at [761, 405] on input "All (1)" at bounding box center [765, 406] width 23 height 23
radio input "true"
click at [938, 433] on button "Ok" at bounding box center [925, 436] width 35 height 20
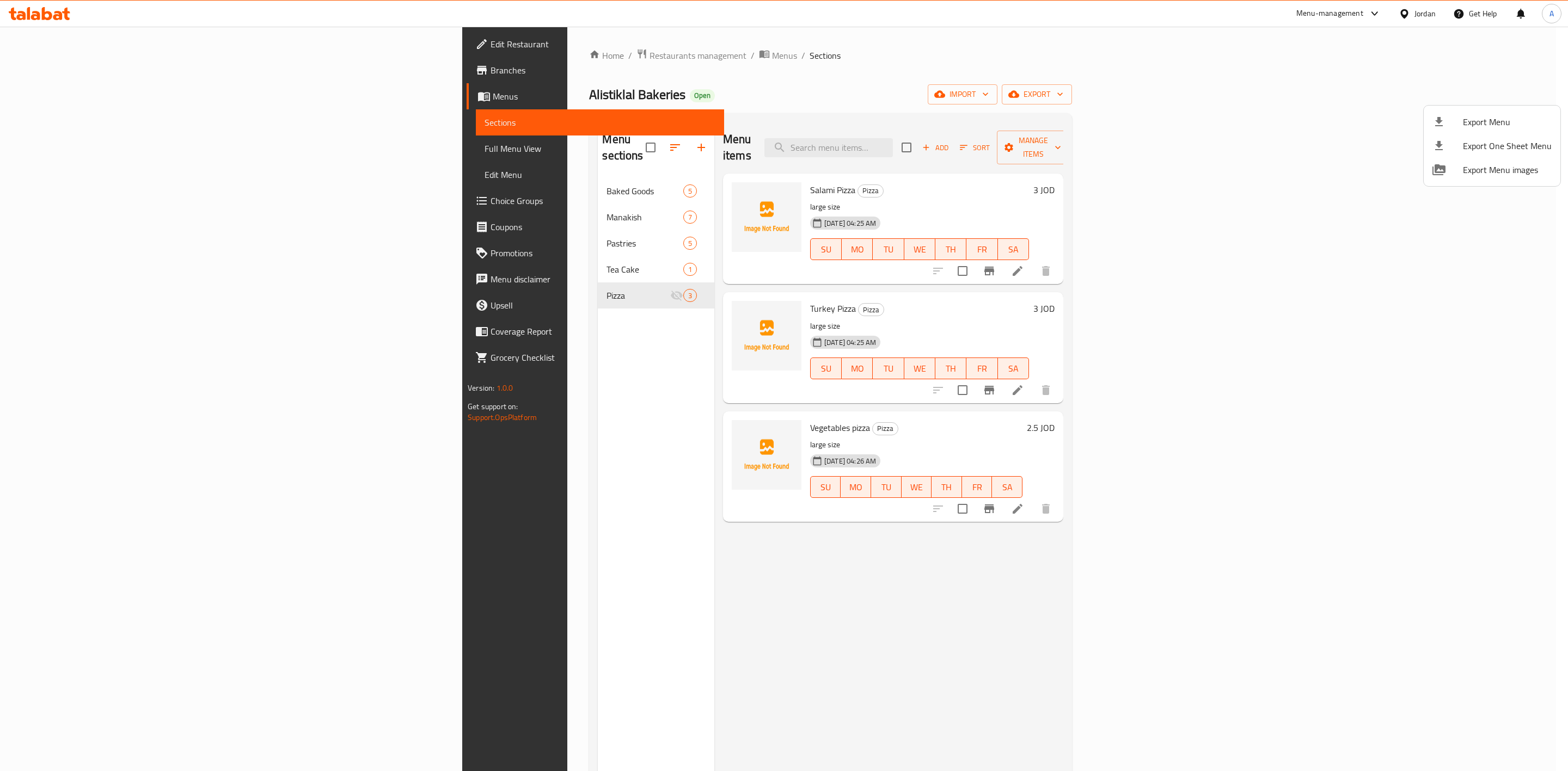
click at [1008, 142] on div at bounding box center [784, 385] width 1568 height 771
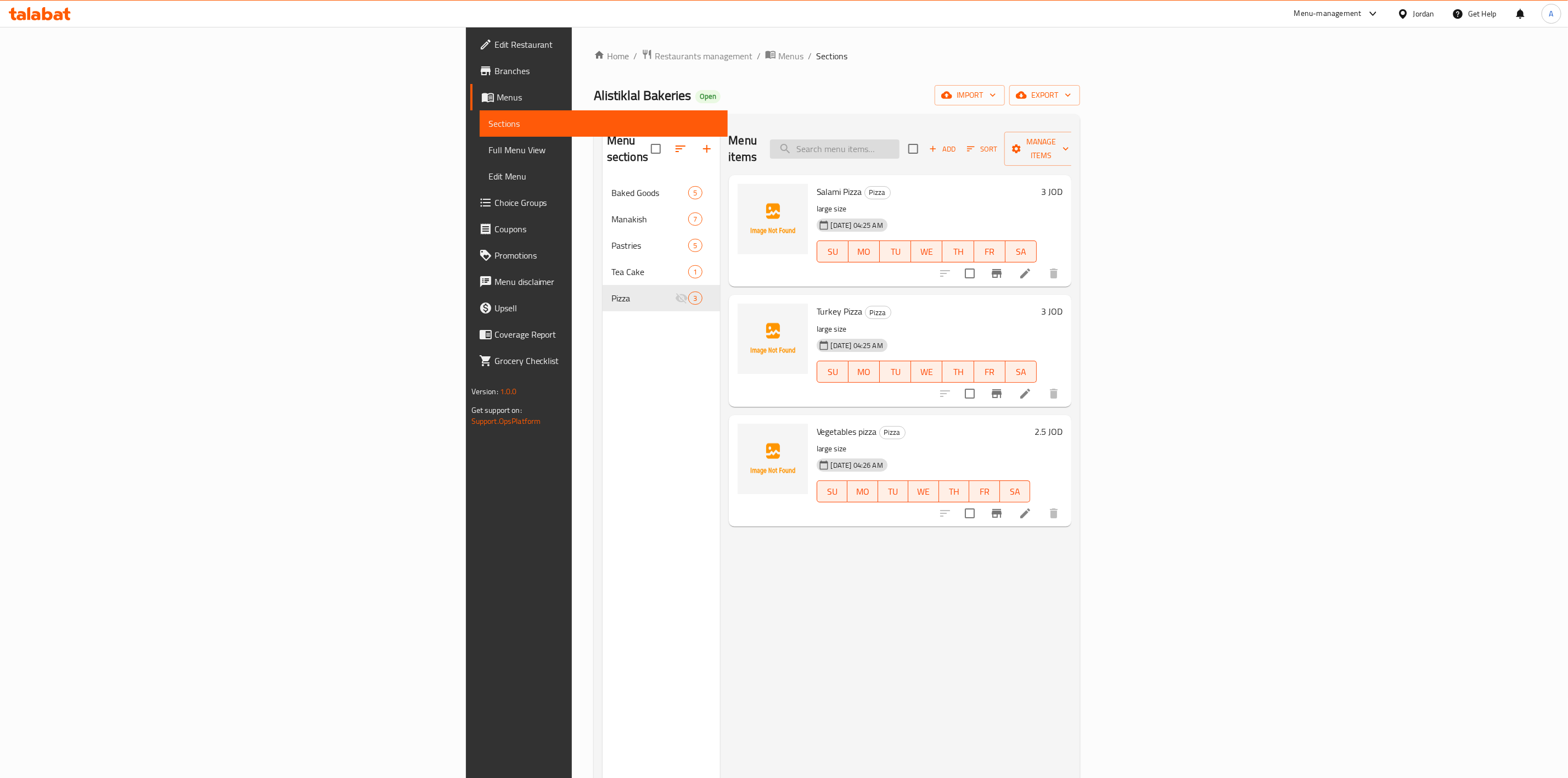
click at [900, 139] on input "search" at bounding box center [835, 149] width 129 height 19
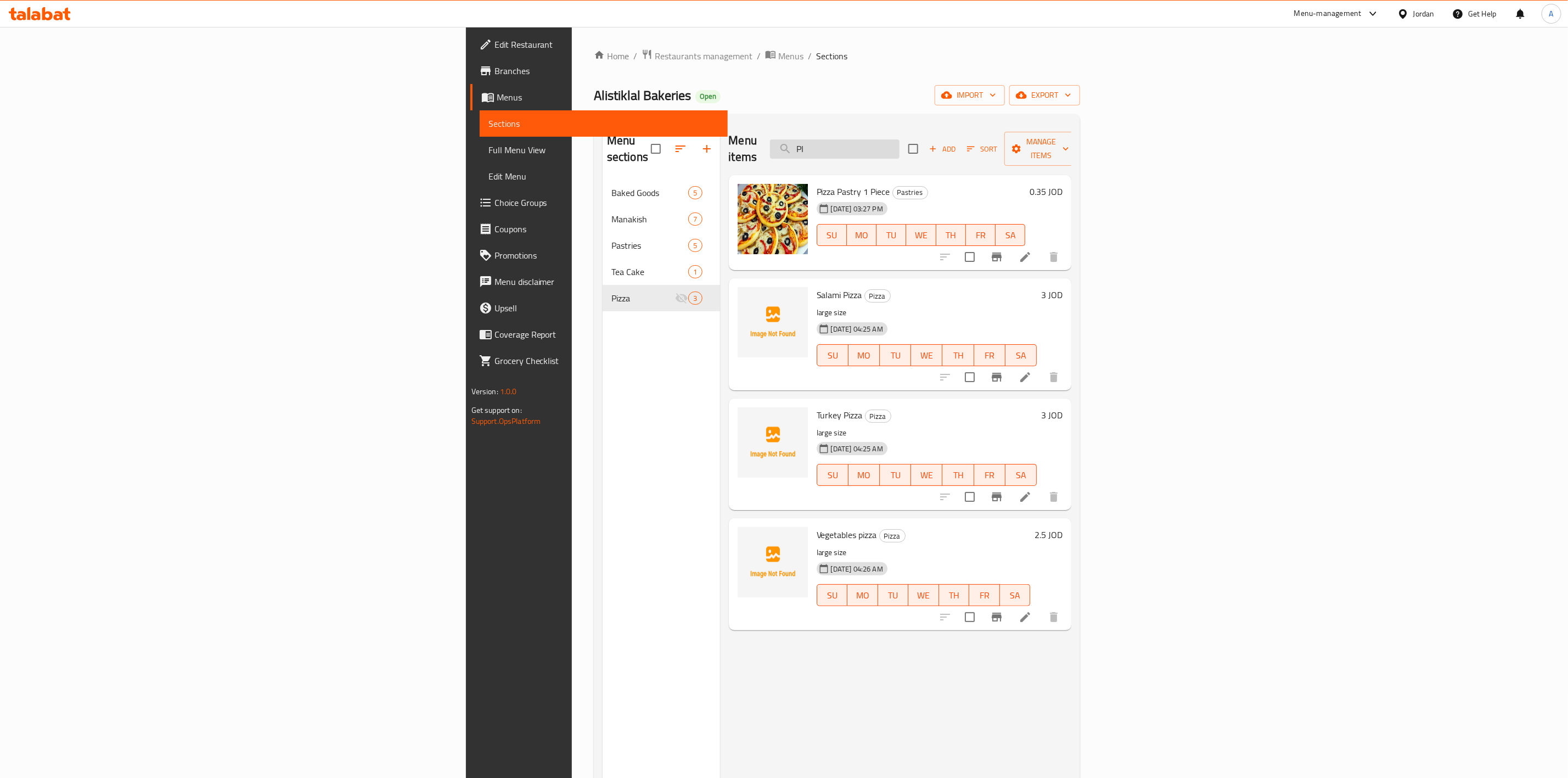
type input "P"
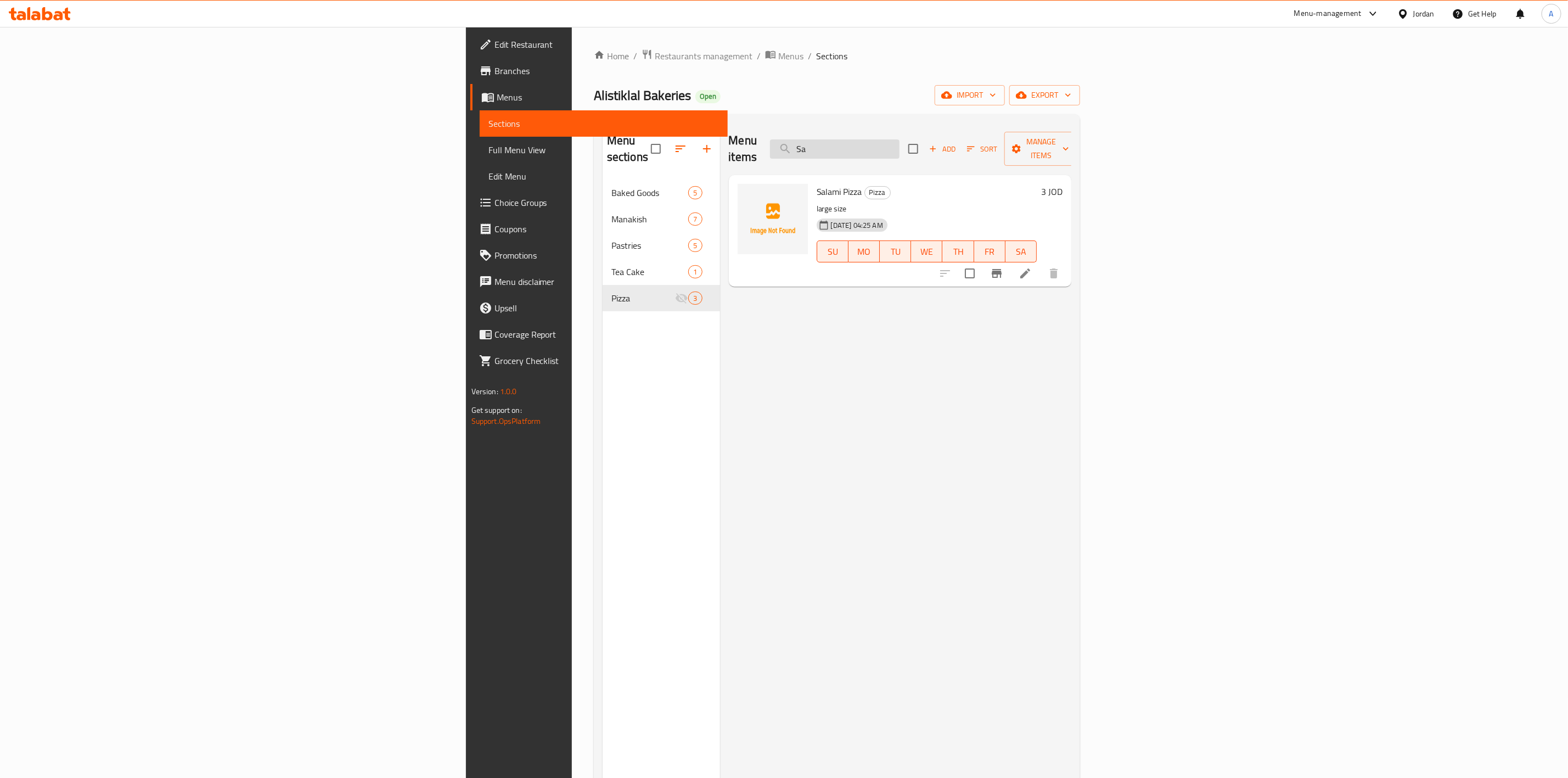
type input "S"
type input "vegetab"
click at [1063, 184] on h6 "2.5 JOD" at bounding box center [1049, 192] width 28 height 15
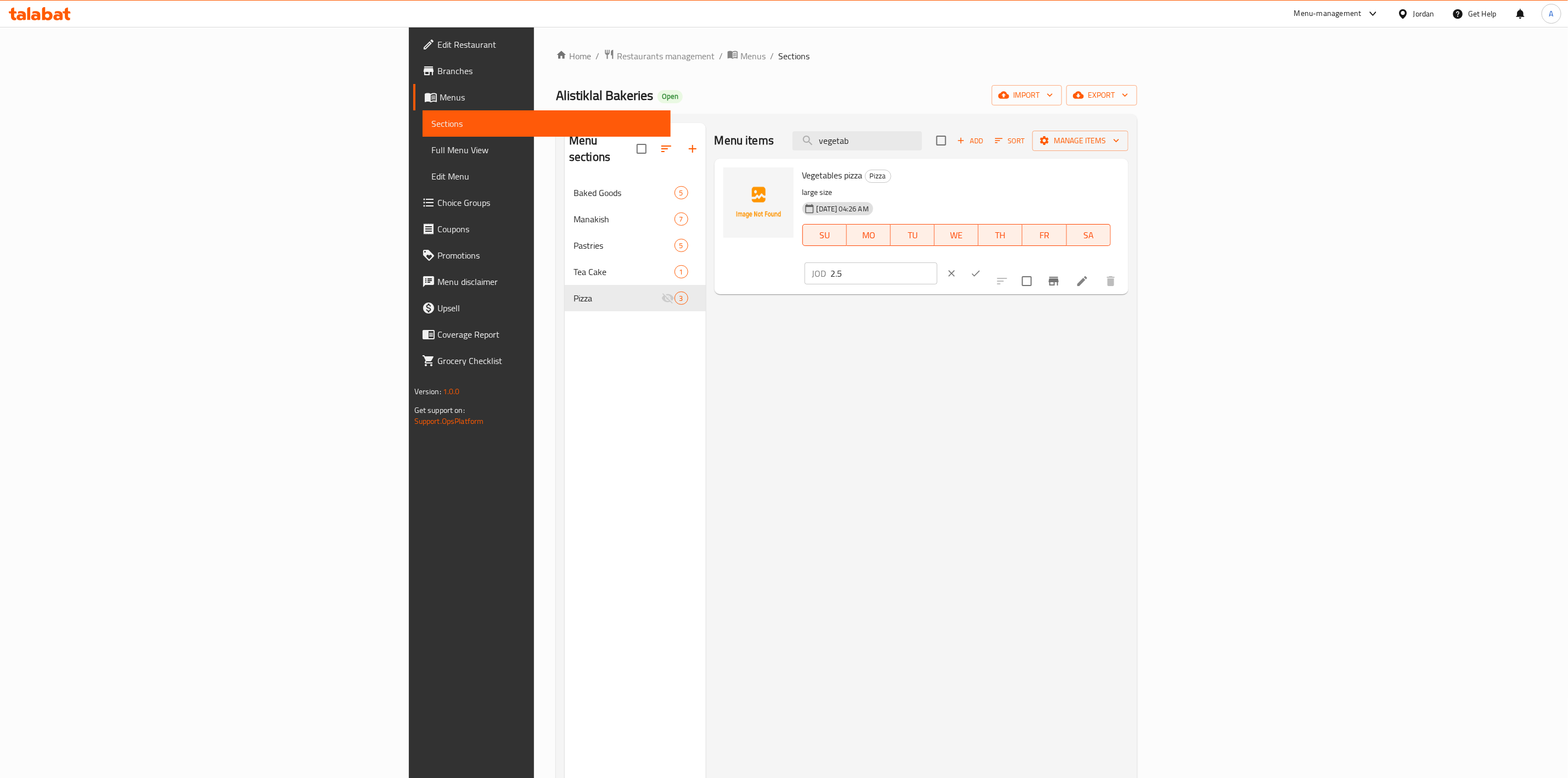
click at [938, 263] on input "2.5" at bounding box center [884, 274] width 107 height 22
type input "3"
click at [988, 262] on button "ok" at bounding box center [976, 273] width 24 height 24
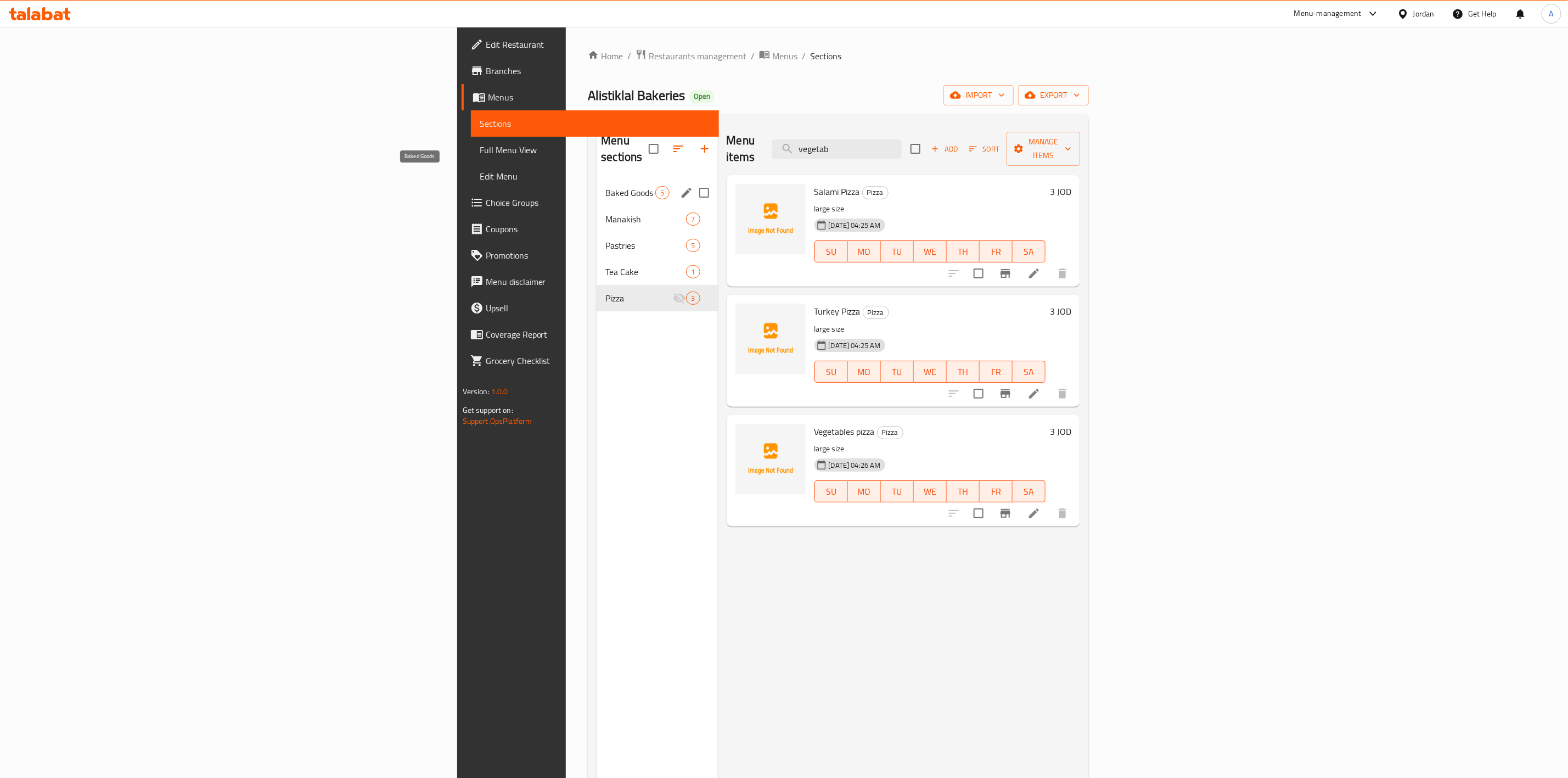
click at [606, 186] on span "Baked Goods" at bounding box center [630, 192] width 50 height 13
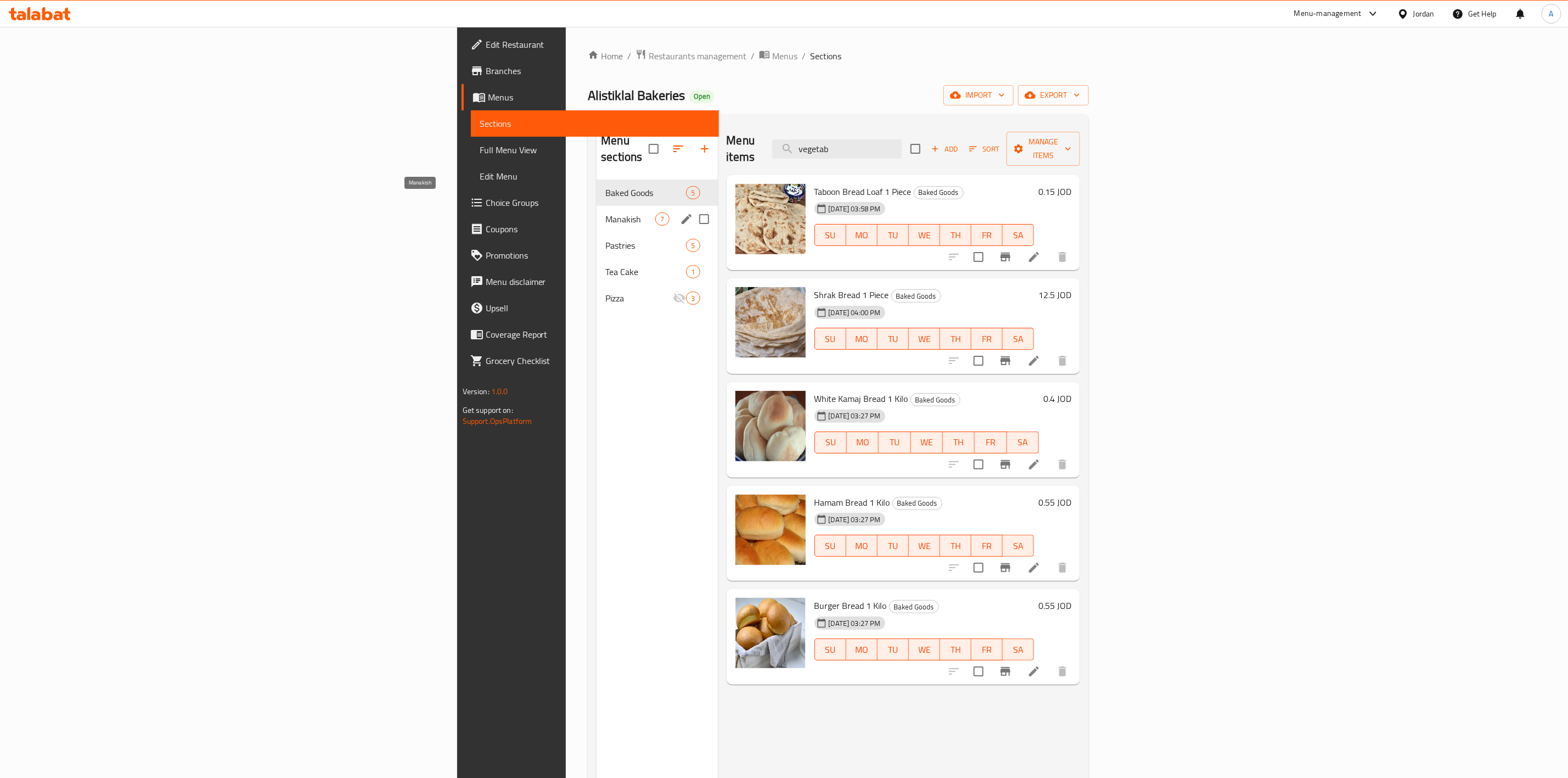
click at [606, 212] on span "Manakish" at bounding box center [630, 219] width 50 height 13
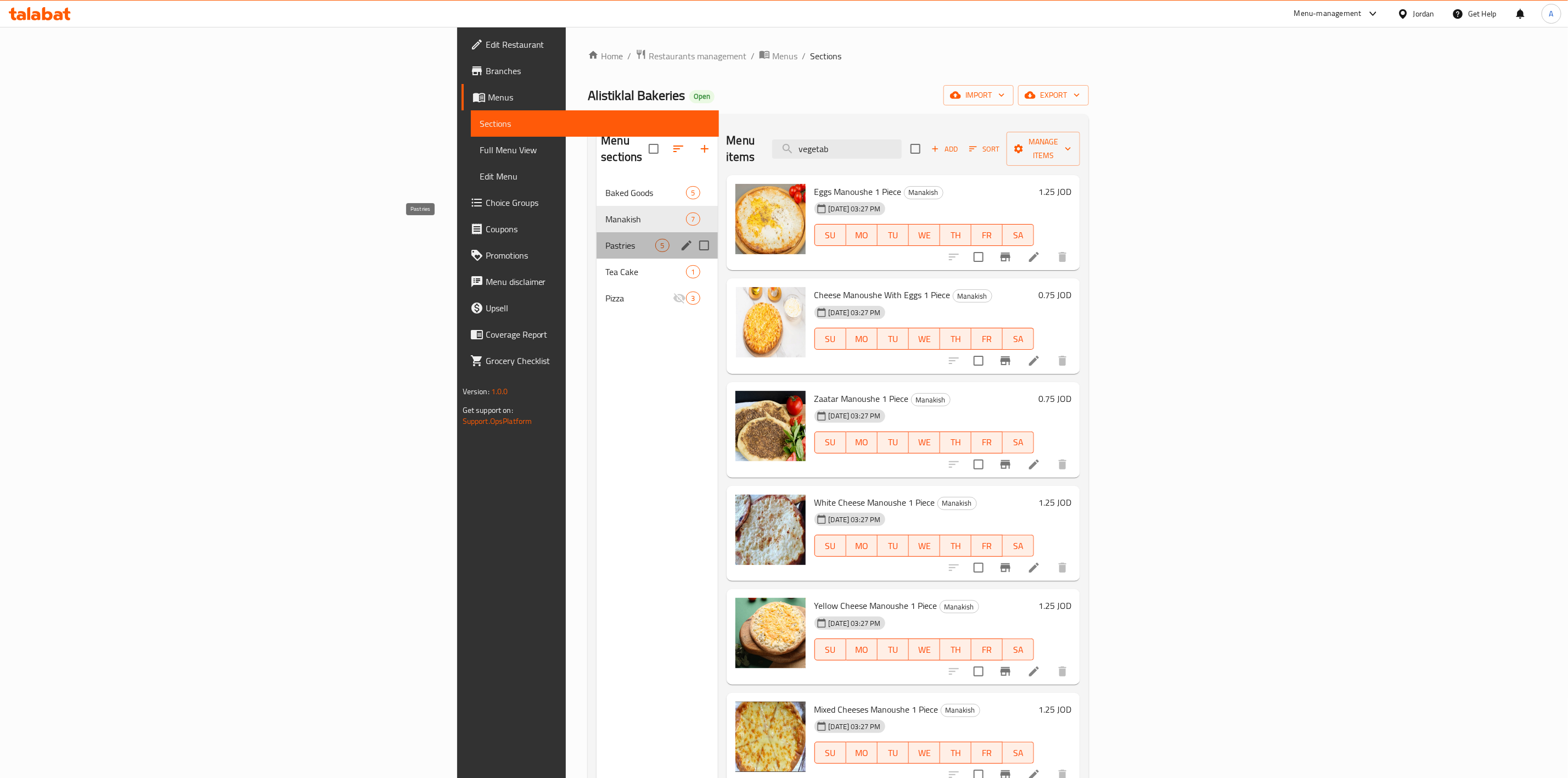
click at [606, 239] on span "Pastries" at bounding box center [630, 245] width 50 height 13
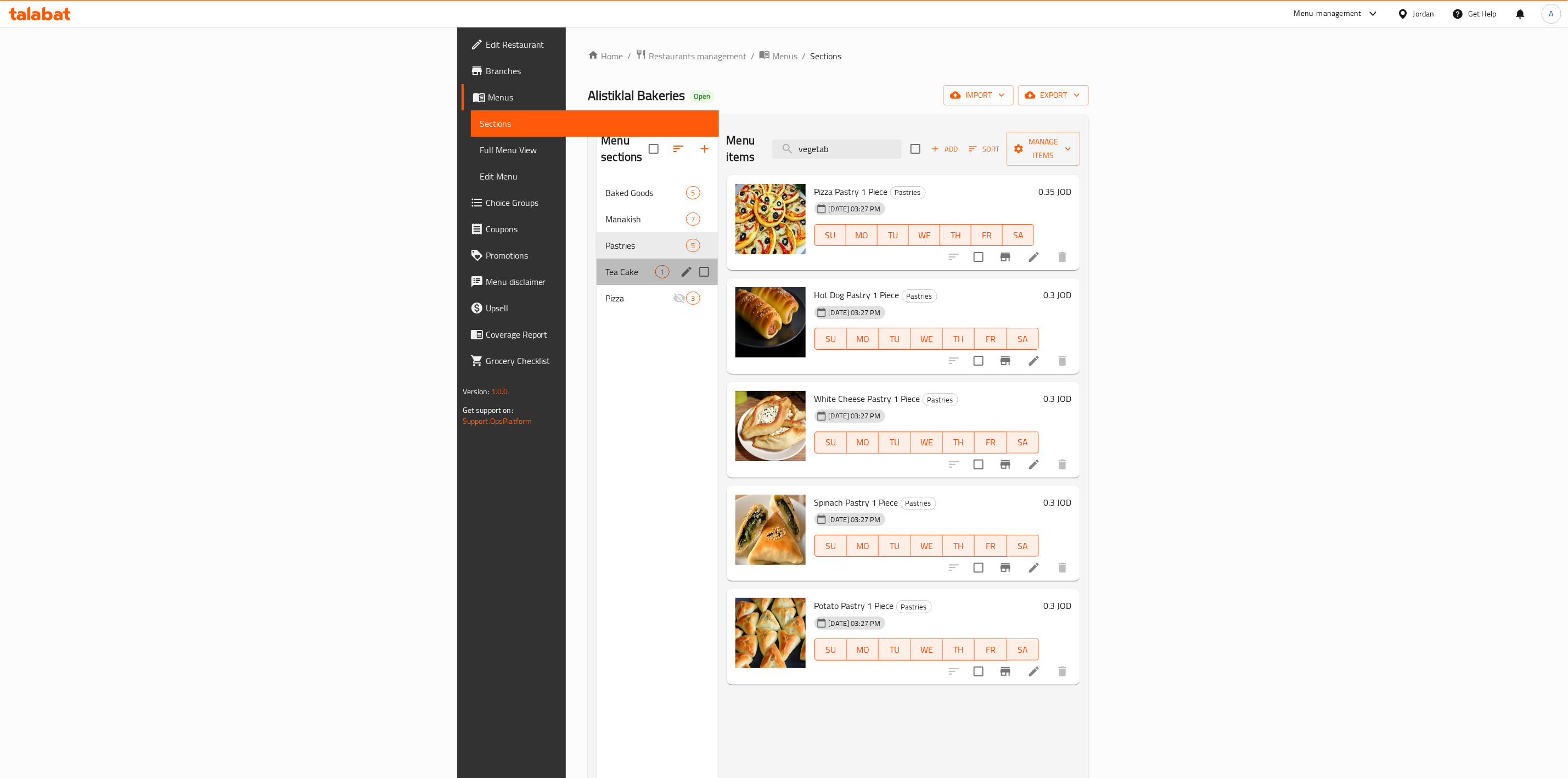
click at [597, 263] on div "Tea Cake 1" at bounding box center [657, 271] width 121 height 26
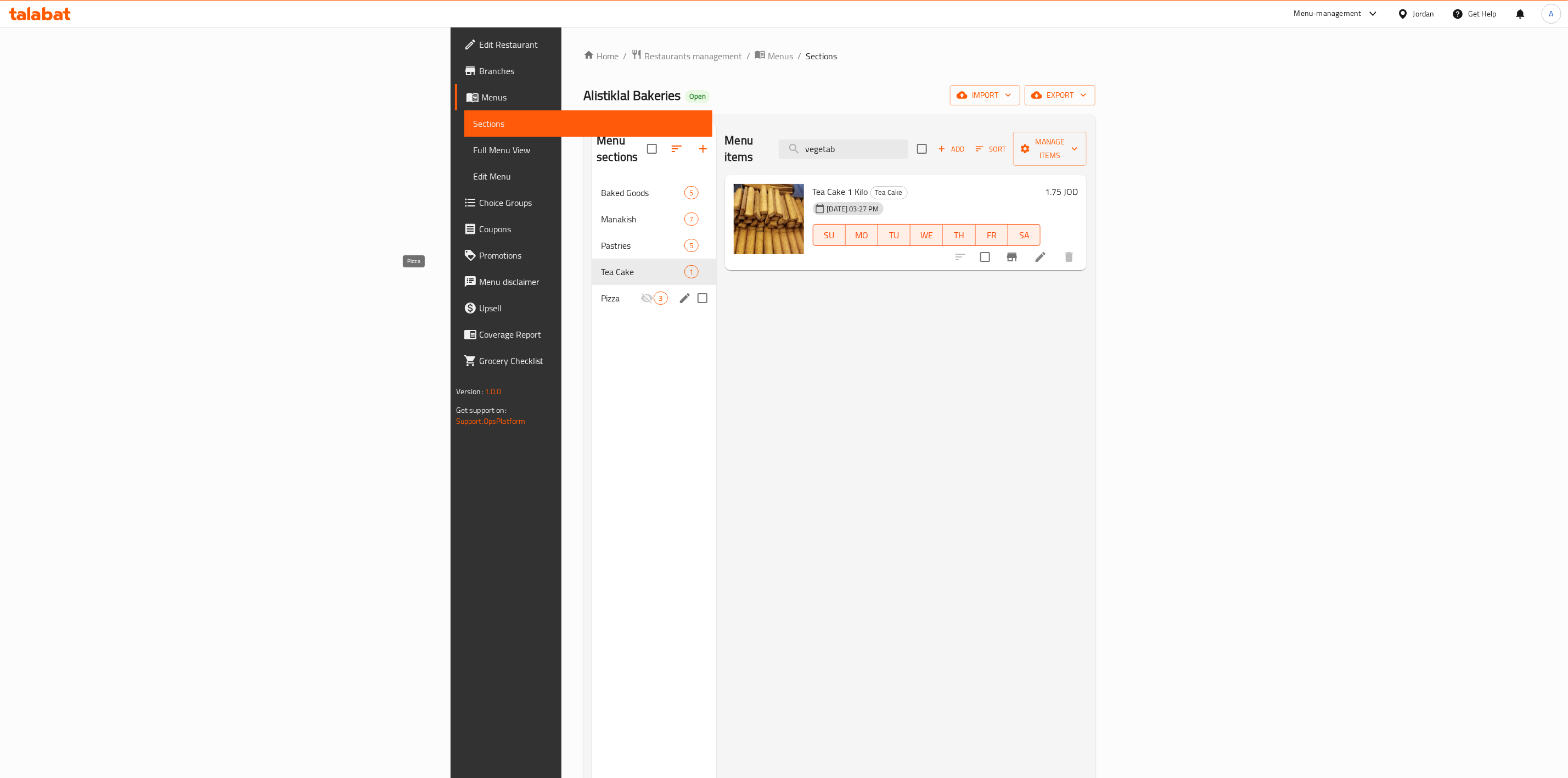
click at [601, 292] on span "Pizza" at bounding box center [620, 298] width 39 height 13
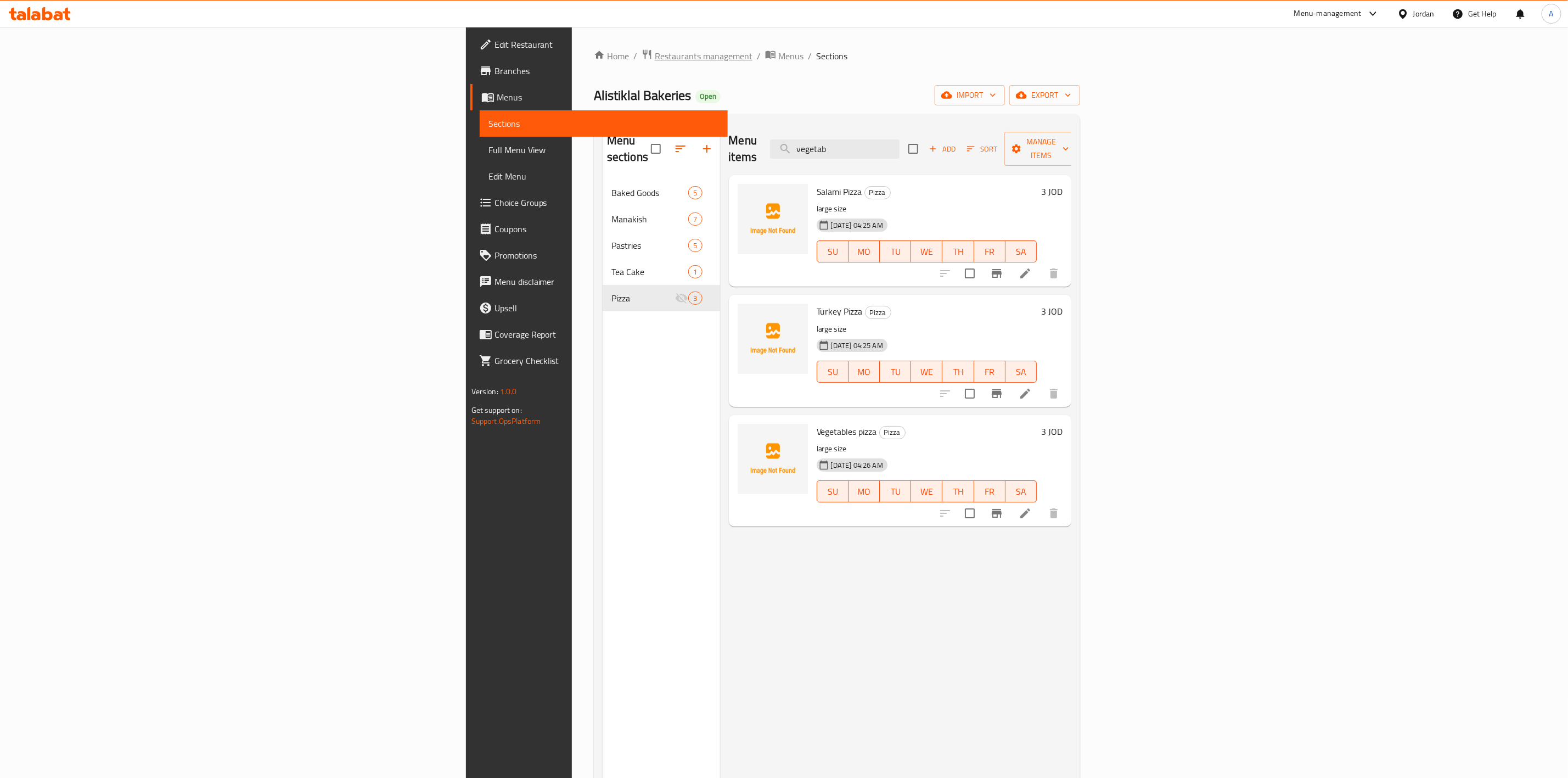
click at [655, 55] on span "Restaurants management" at bounding box center [703, 55] width 98 height 13
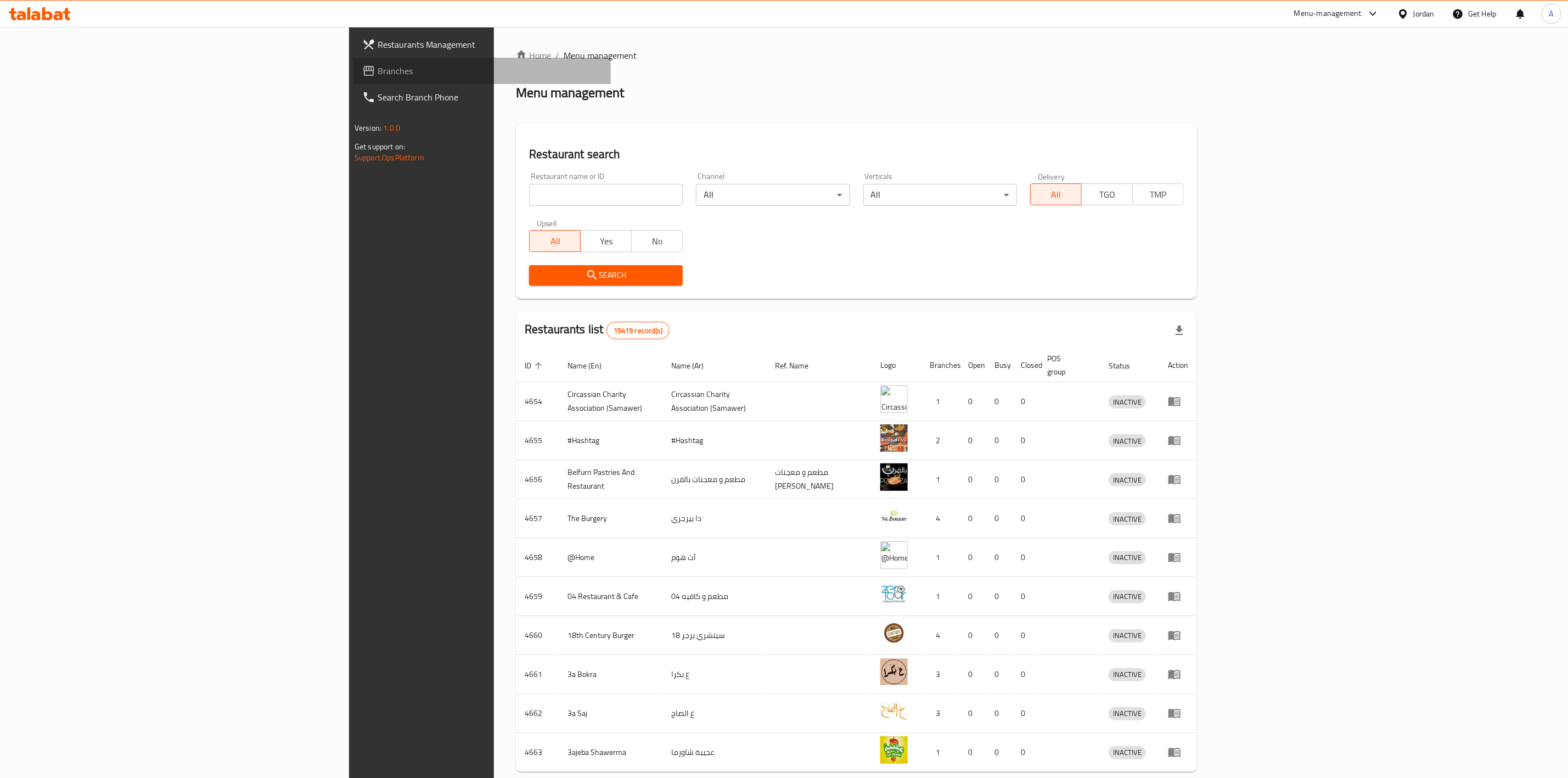
click at [377, 66] on span "Branches" at bounding box center [490, 71] width 225 height 13
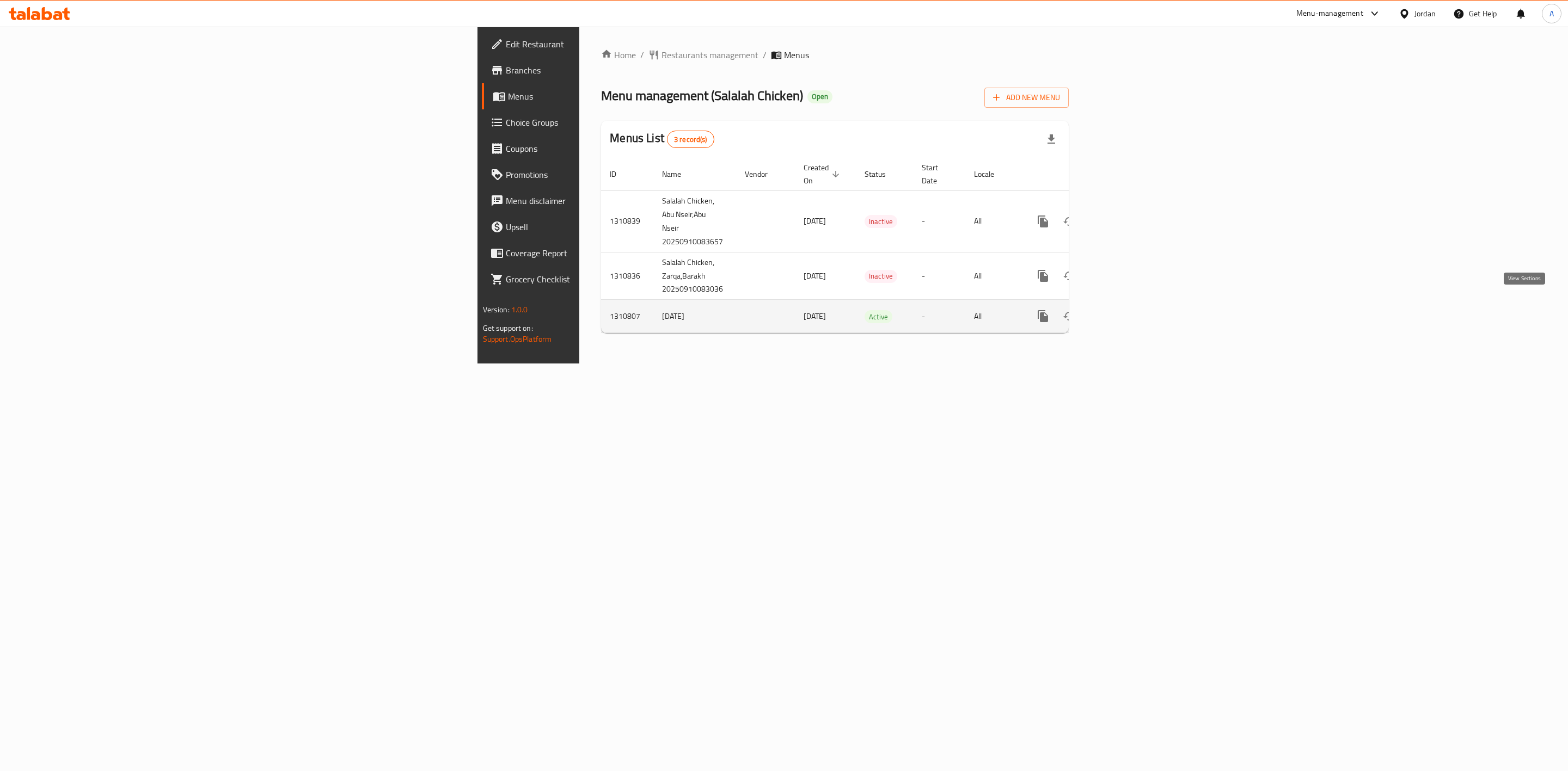
click at [1127, 312] on icon "enhanced table" at bounding box center [1122, 316] width 10 height 10
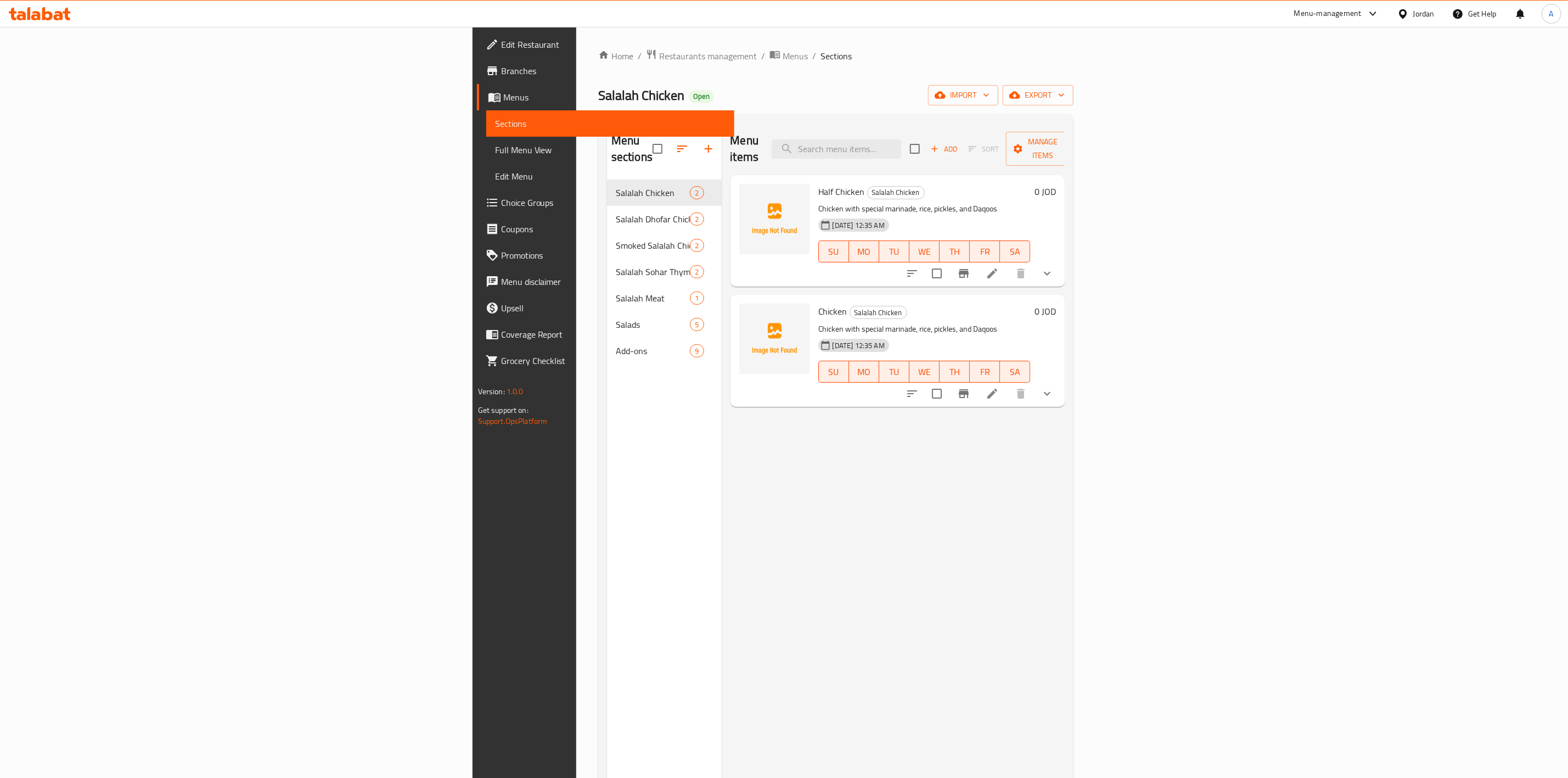
click at [1359, 12] on div "Menu-management" at bounding box center [1328, 14] width 68 height 13
click at [1074, 104] on div "Salalah Chicken Open import export" at bounding box center [836, 95] width 476 height 20
click at [1065, 98] on span "export" at bounding box center [1038, 95] width 53 height 14
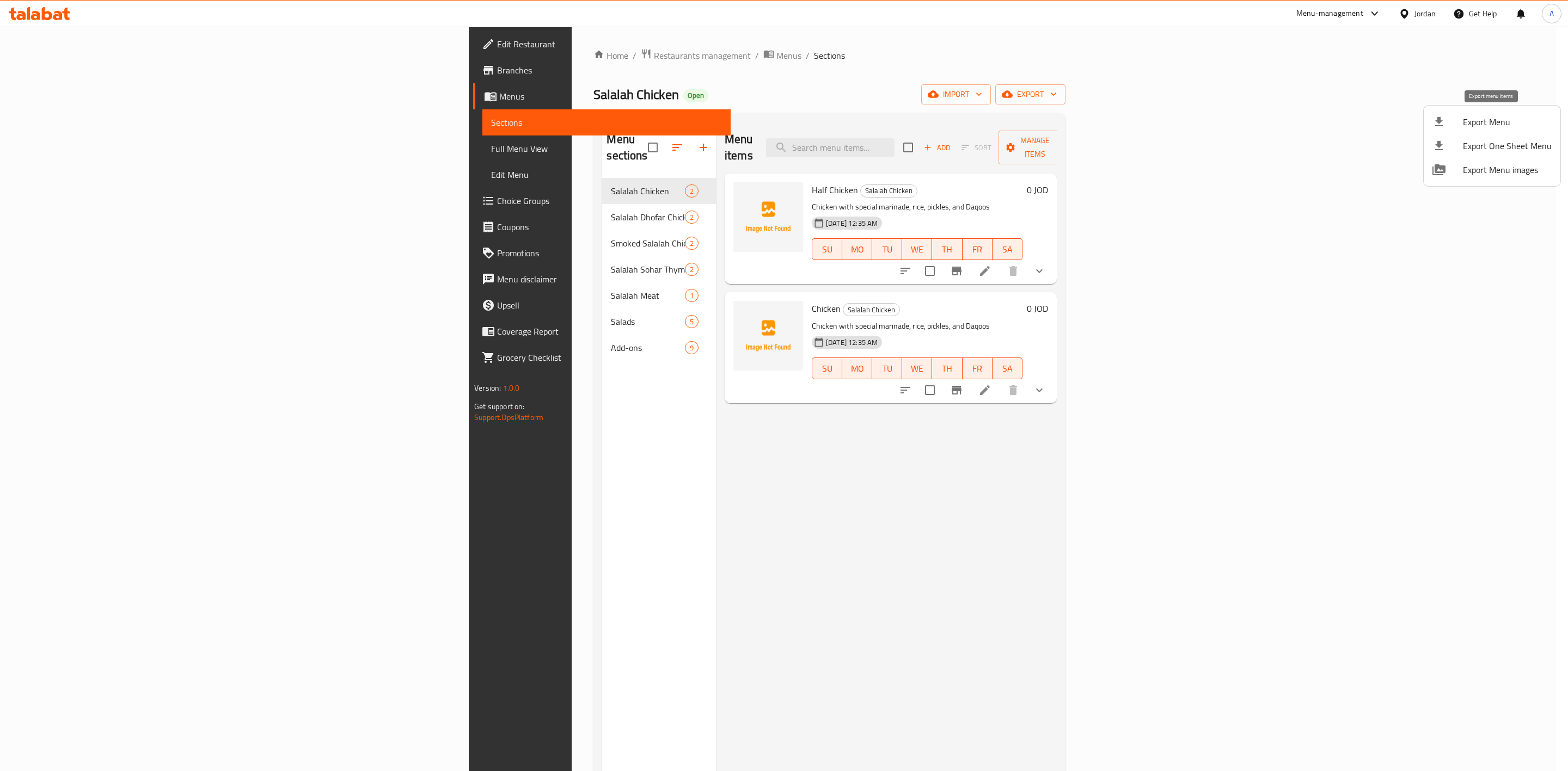
click at [1468, 126] on span "Export Menu" at bounding box center [1507, 122] width 89 height 13
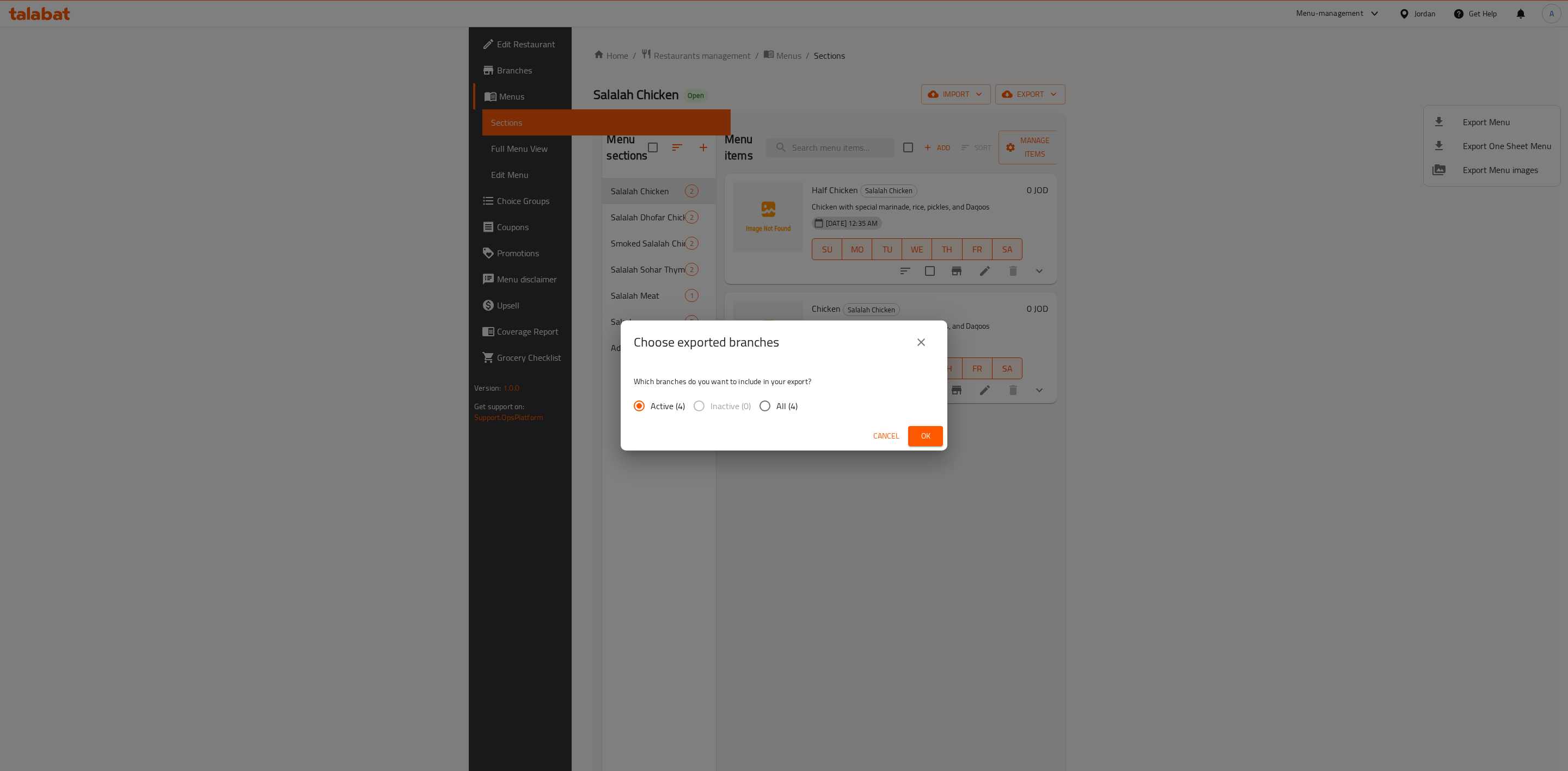
click at [760, 410] on input "All (4)" at bounding box center [765, 406] width 23 height 23
radio input "true"
click at [917, 433] on span "Ok" at bounding box center [925, 436] width 18 height 13
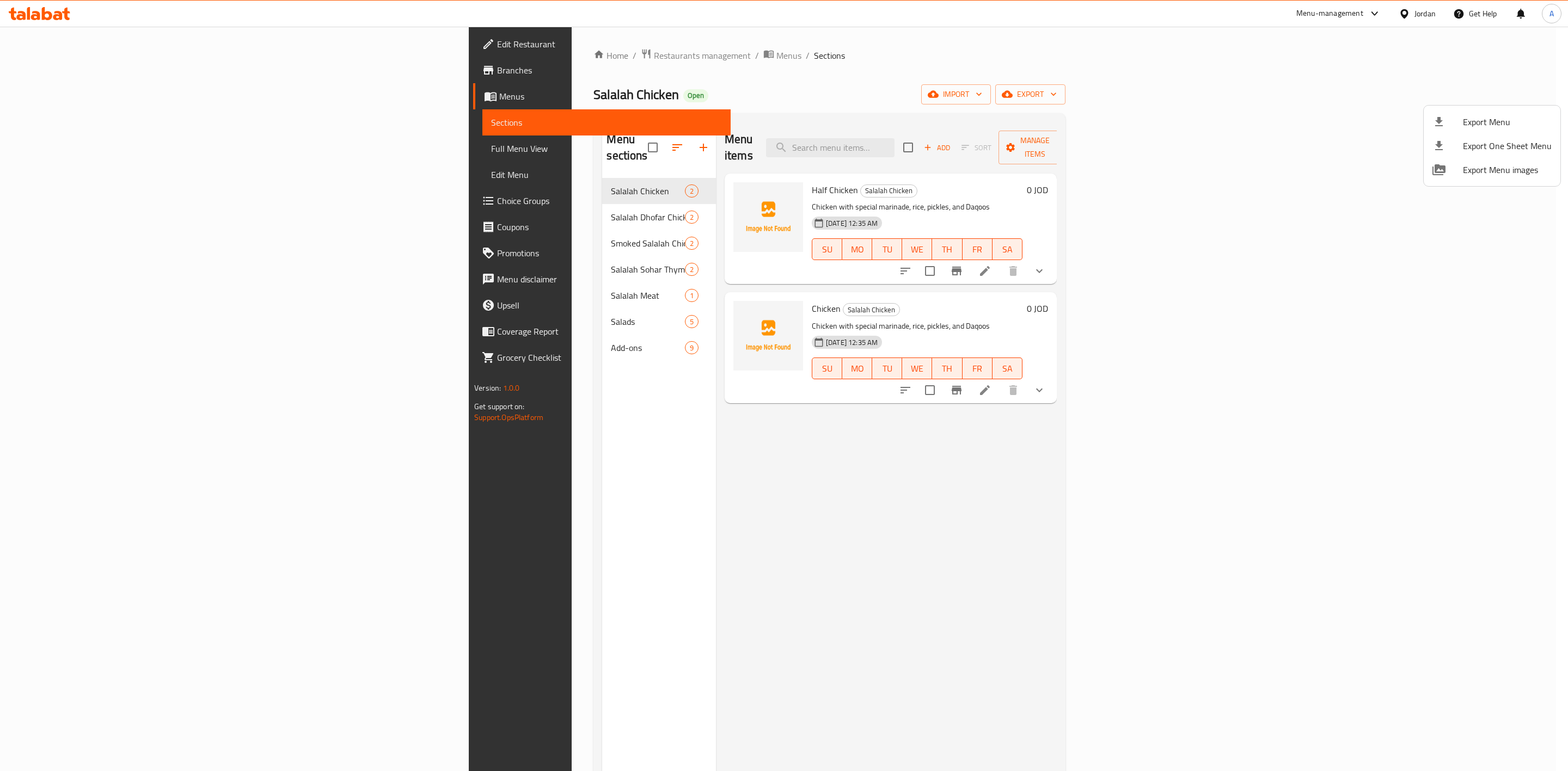
drag, startPoint x: 1149, startPoint y: 515, endPoint x: 1157, endPoint y: 471, distance: 44.7
click at [1149, 515] on div at bounding box center [784, 385] width 1568 height 771
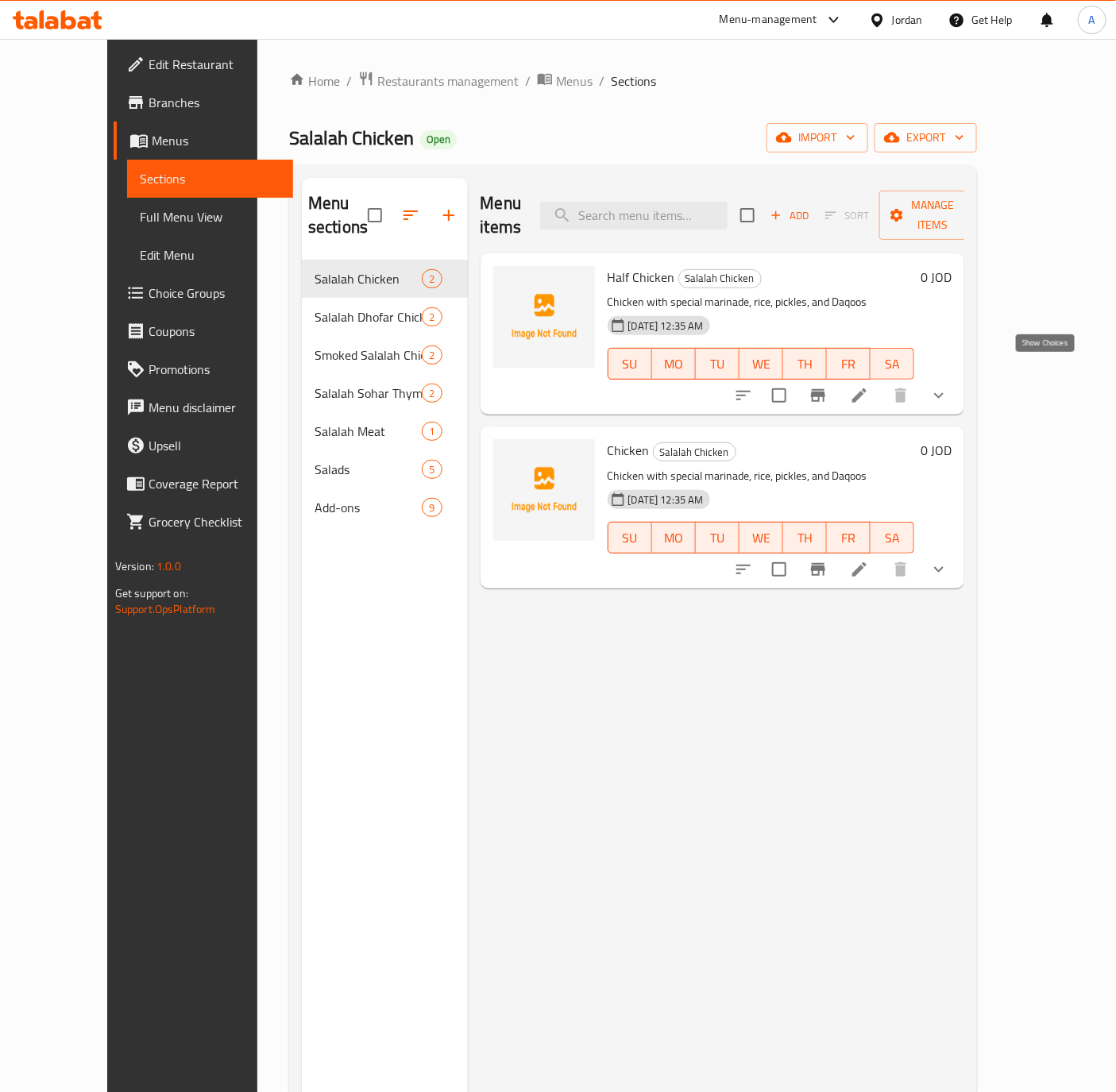
click at [944, 393] on icon "show more" at bounding box center [938, 396] width 10 height 5
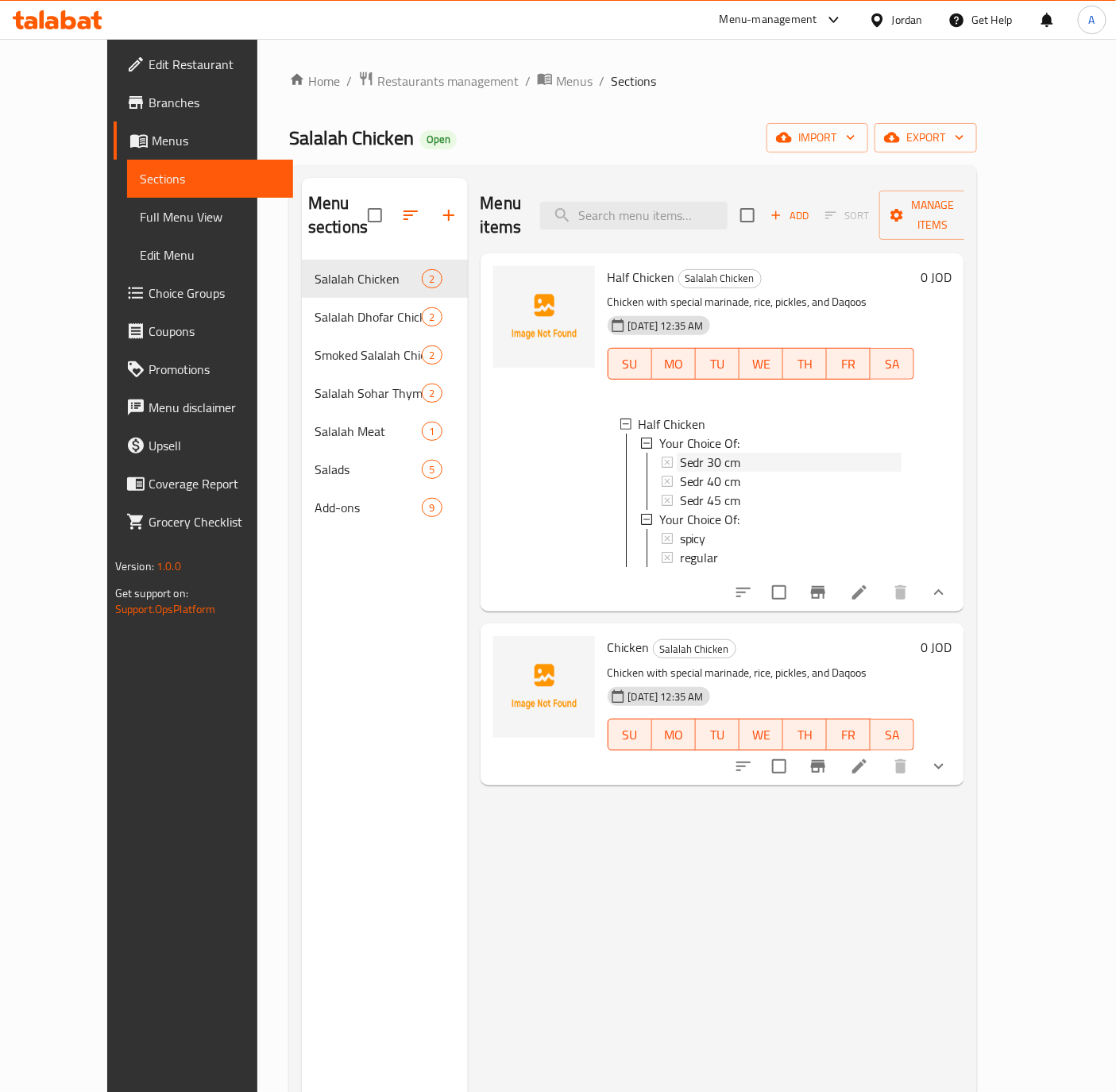
click at [680, 453] on span "Sedr 30 cm" at bounding box center [710, 462] width 61 height 19
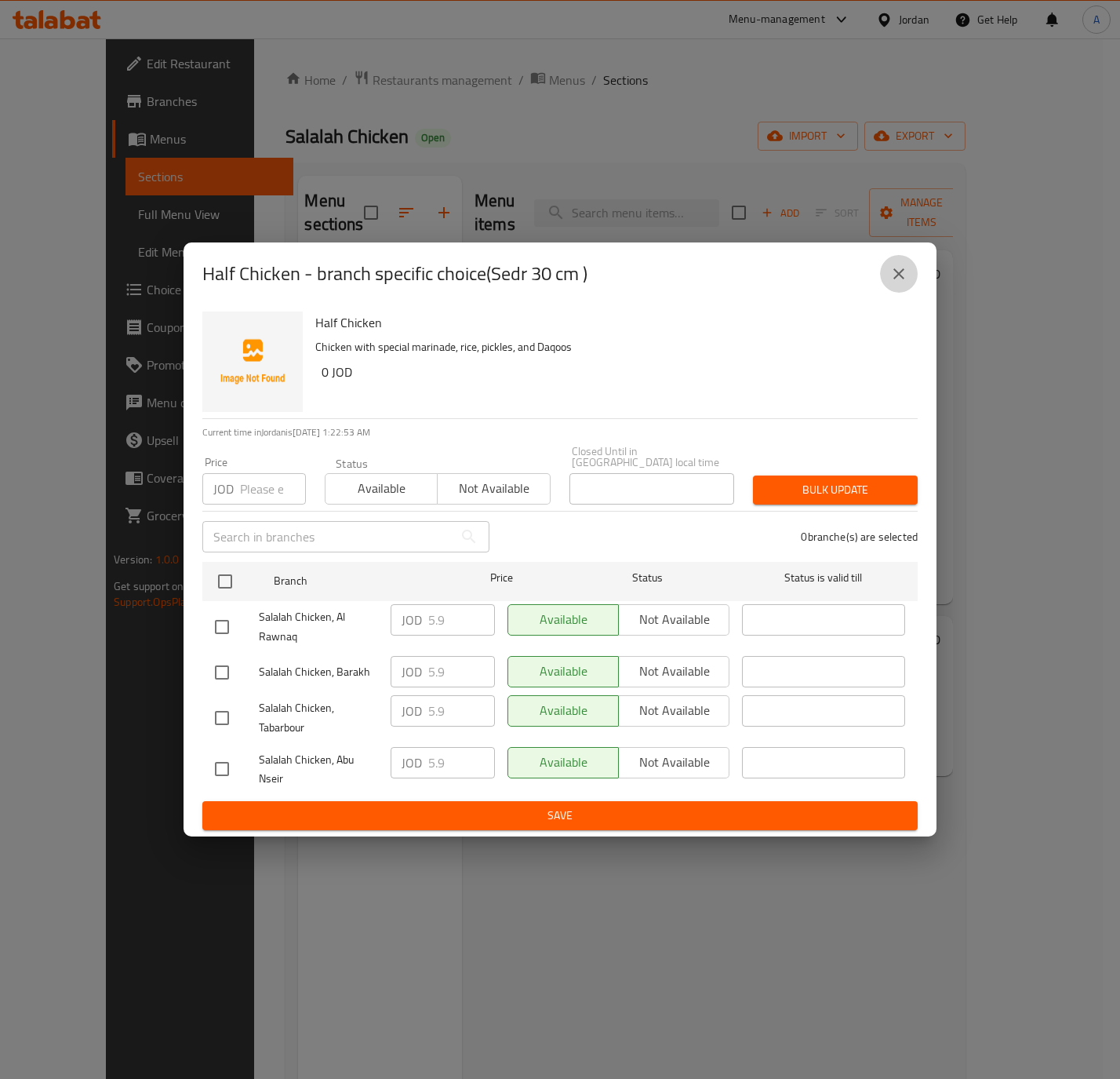
click at [910, 281] on button "close" at bounding box center [899, 274] width 38 height 38
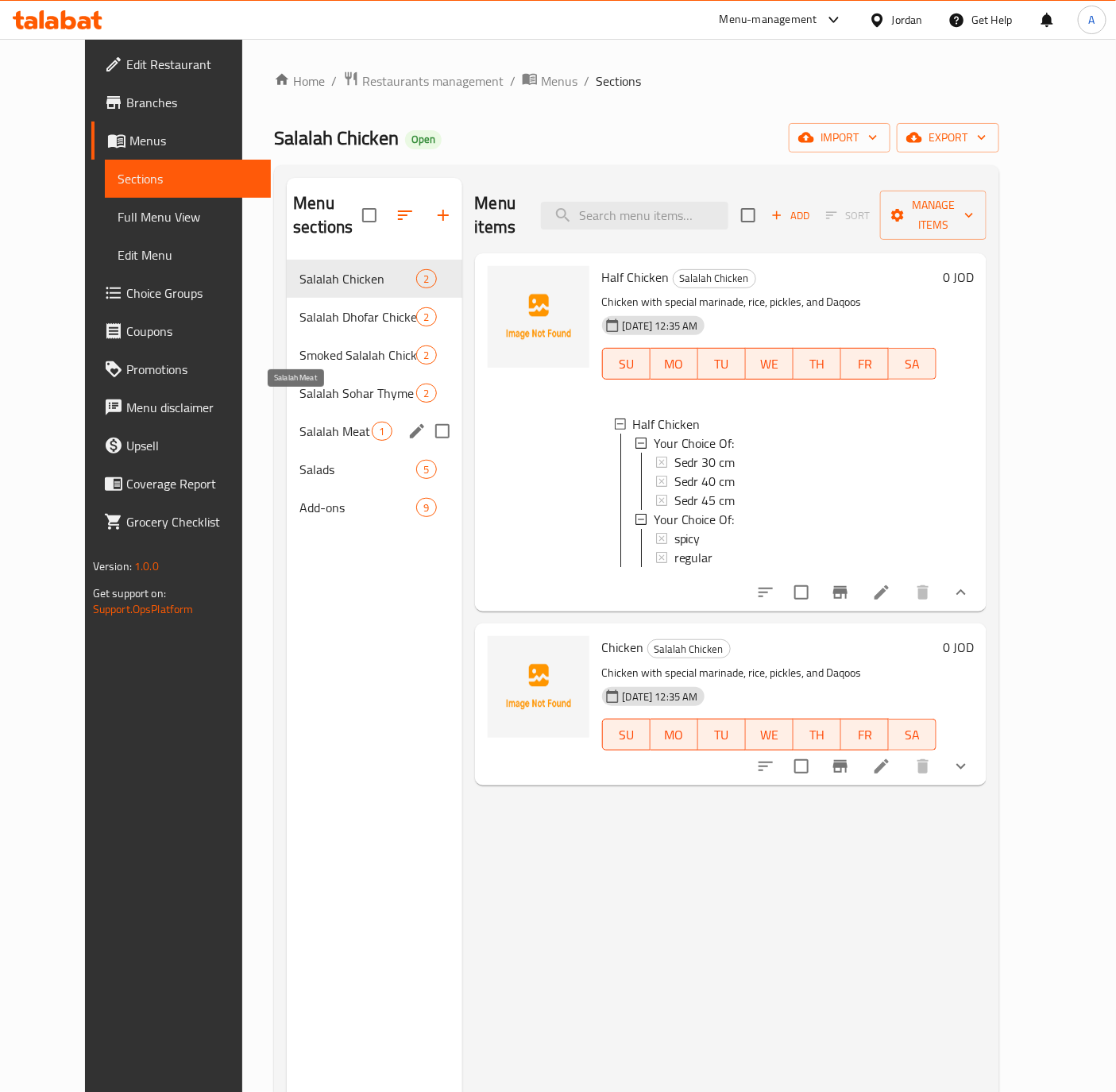
click at [299, 422] on span "Salalah Meat" at bounding box center [335, 431] width 72 height 19
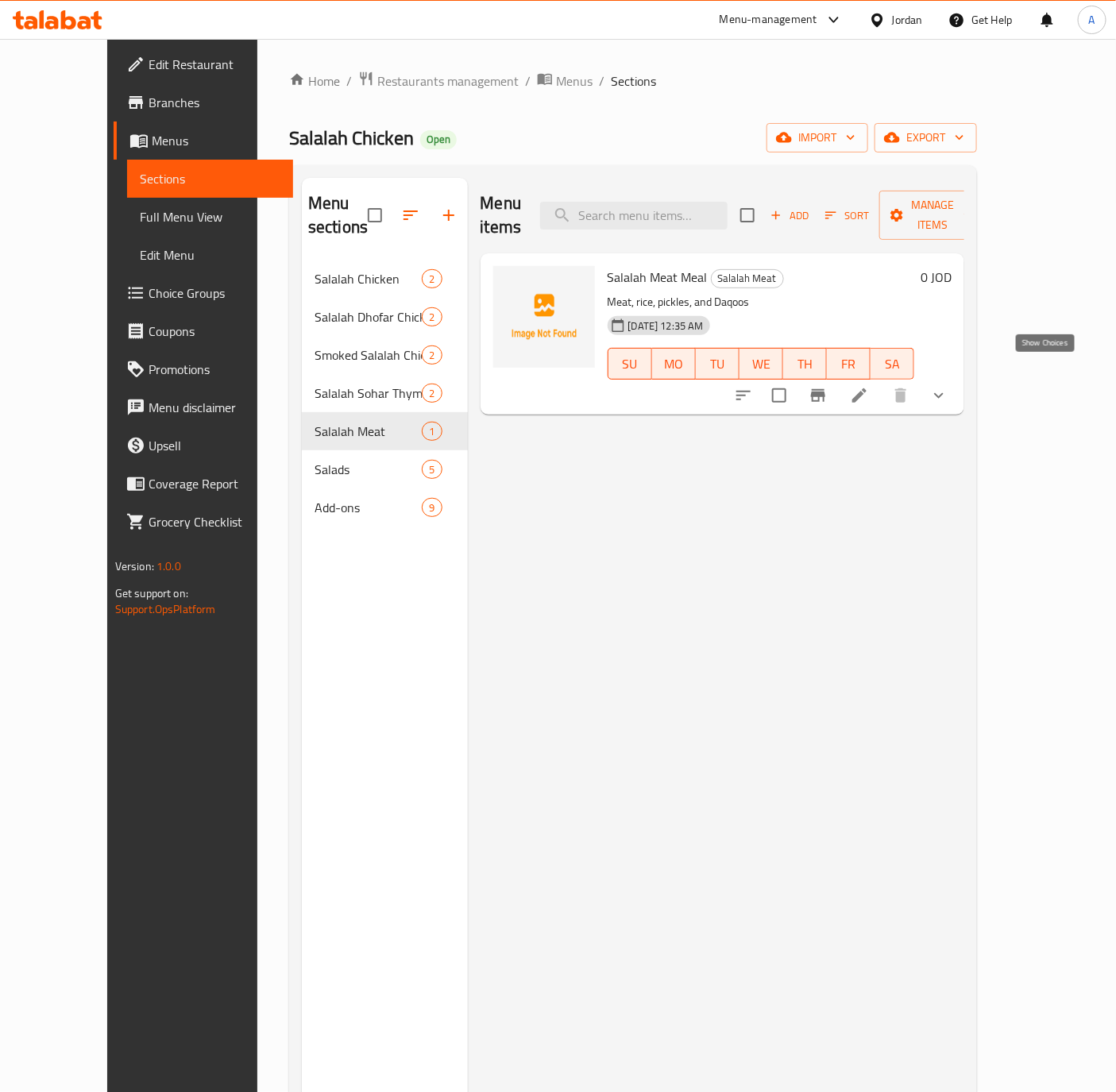
click at [948, 386] on icon "show more" at bounding box center [938, 395] width 19 height 19
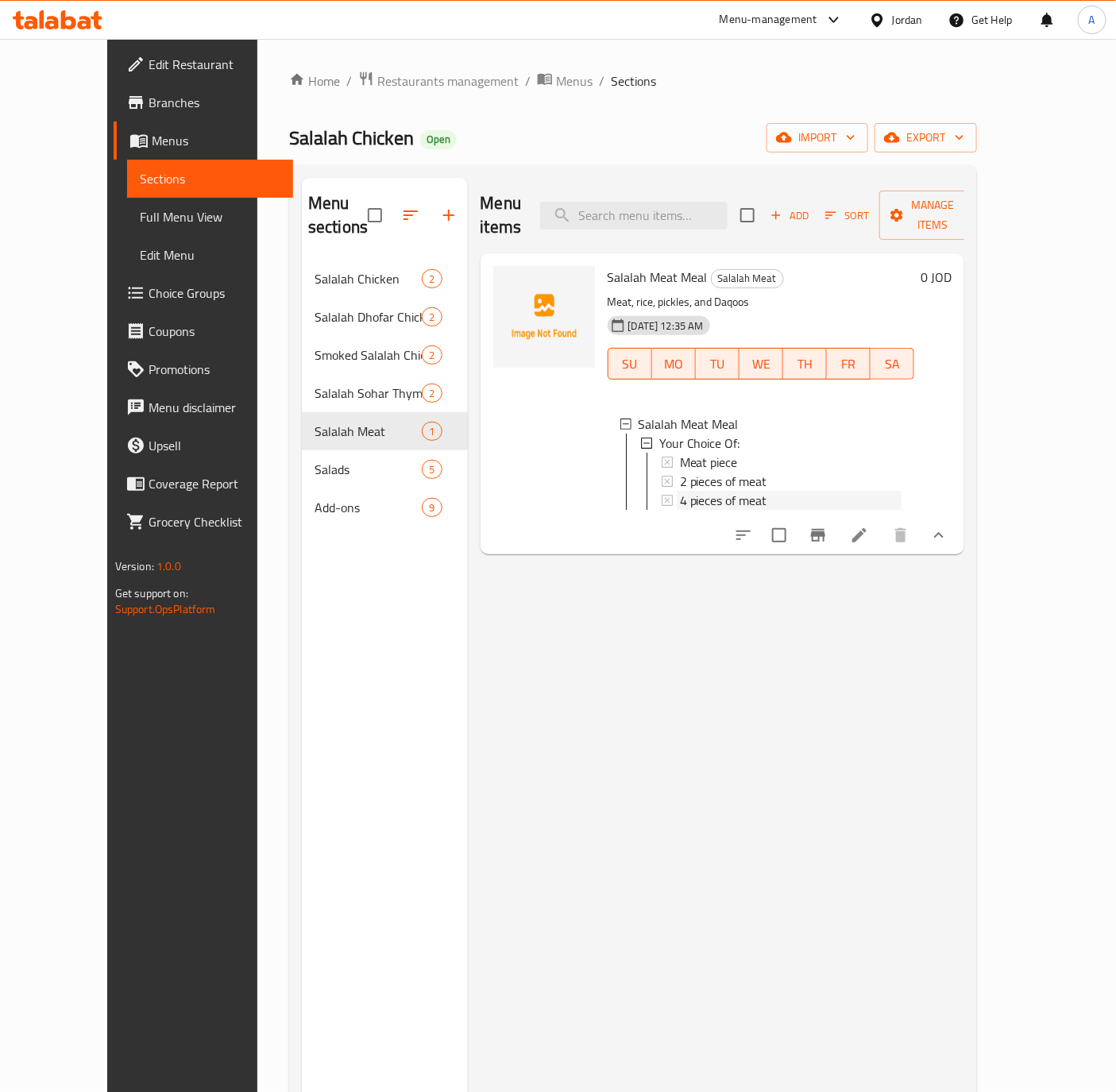
click at [701, 491] on span "4 pieces of meat" at bounding box center [724, 500] width 87 height 19
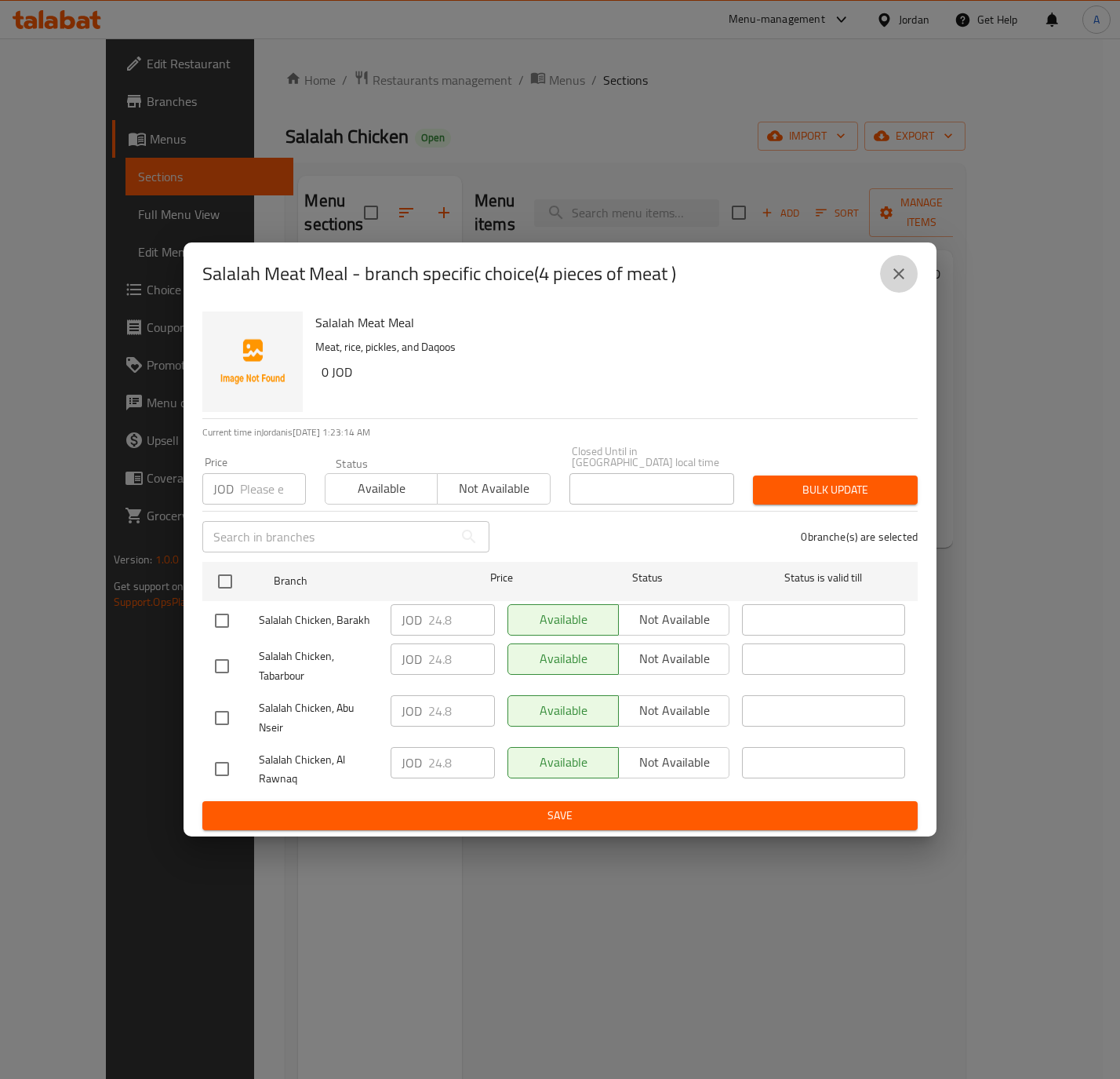
click at [888, 275] on button "close" at bounding box center [899, 274] width 38 height 38
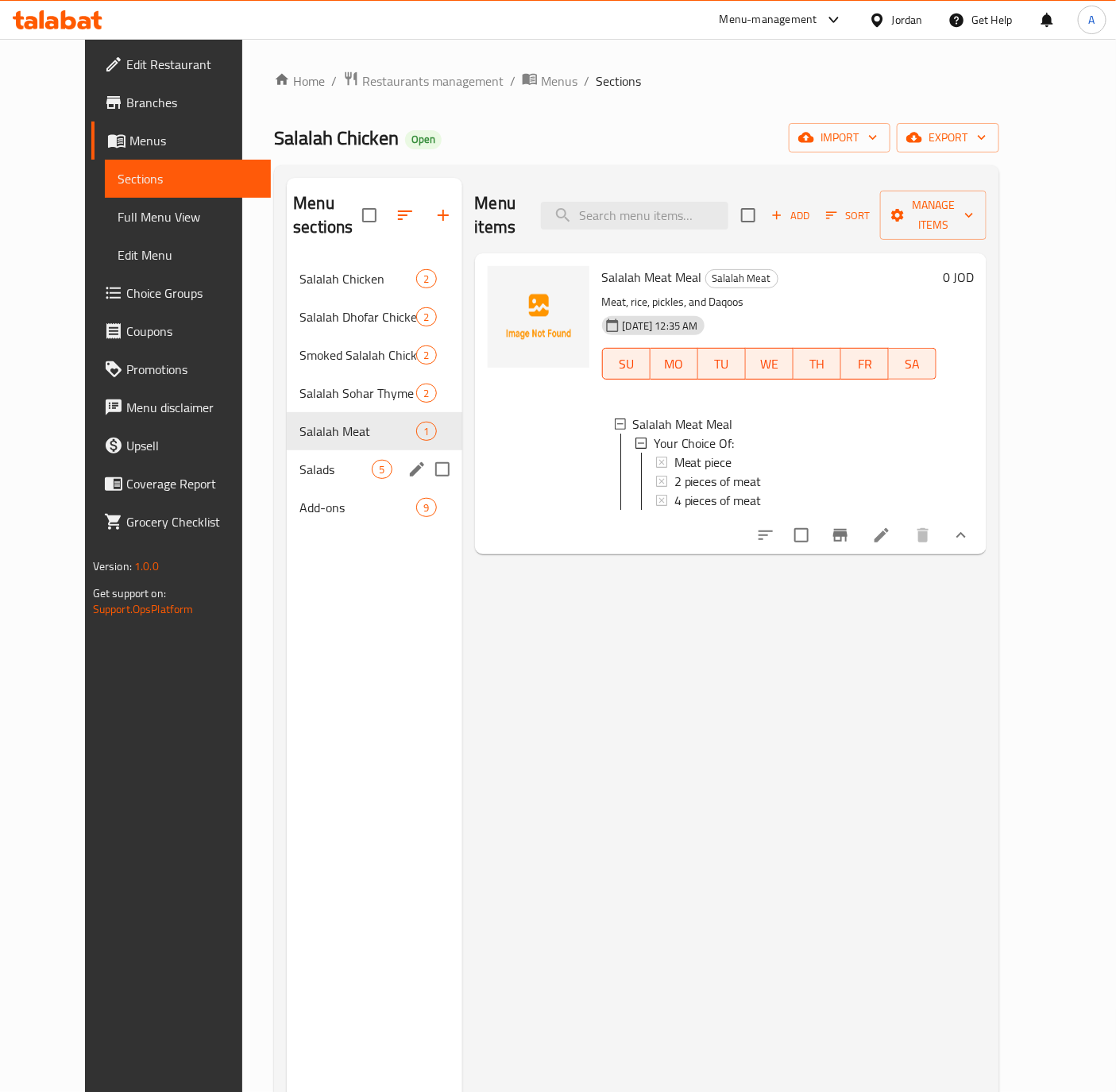
click at [299, 460] on span "Salads" at bounding box center [335, 469] width 72 height 19
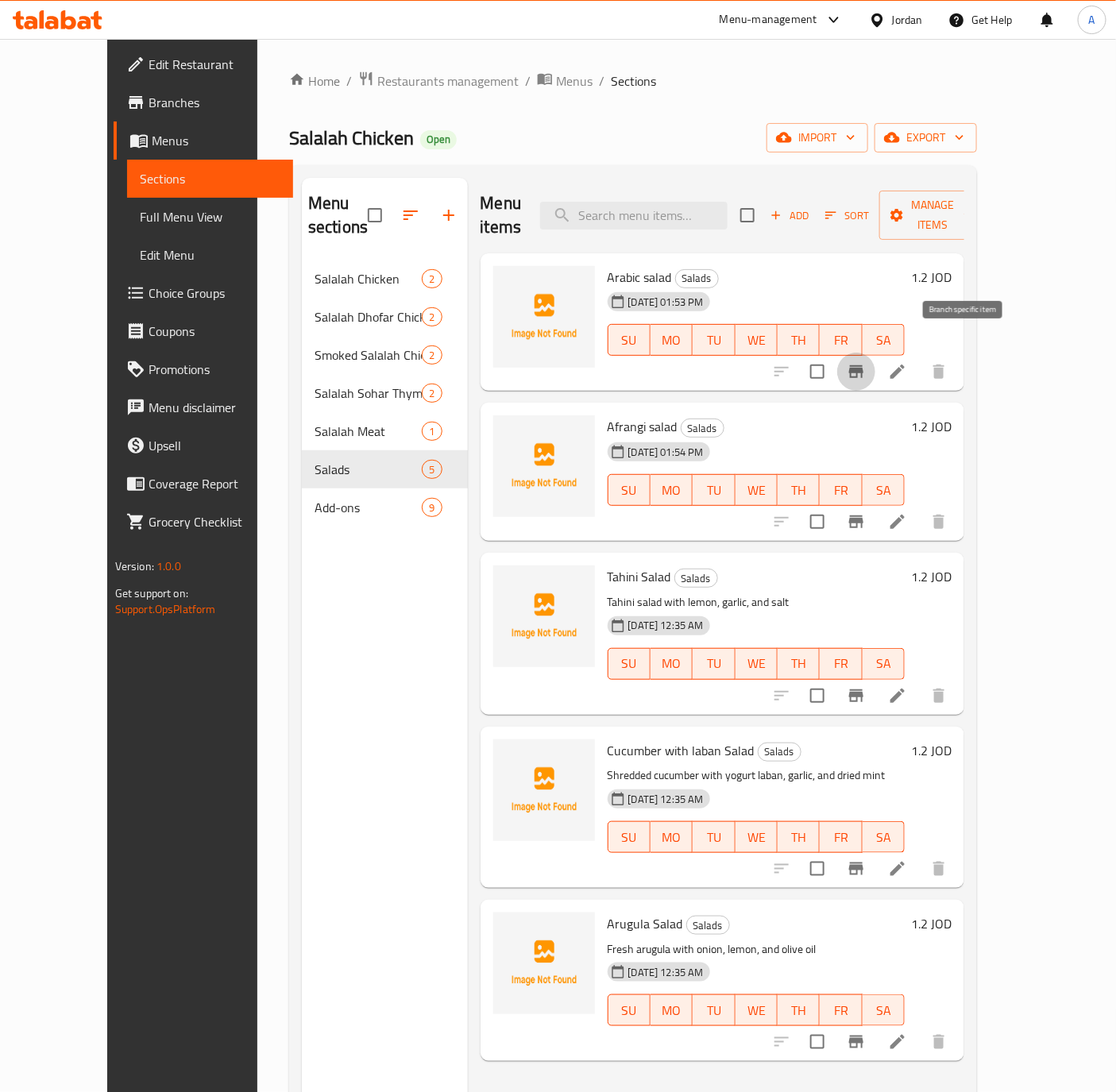
click at [875, 358] on button "Branch-specific-item" at bounding box center [856, 371] width 38 height 38
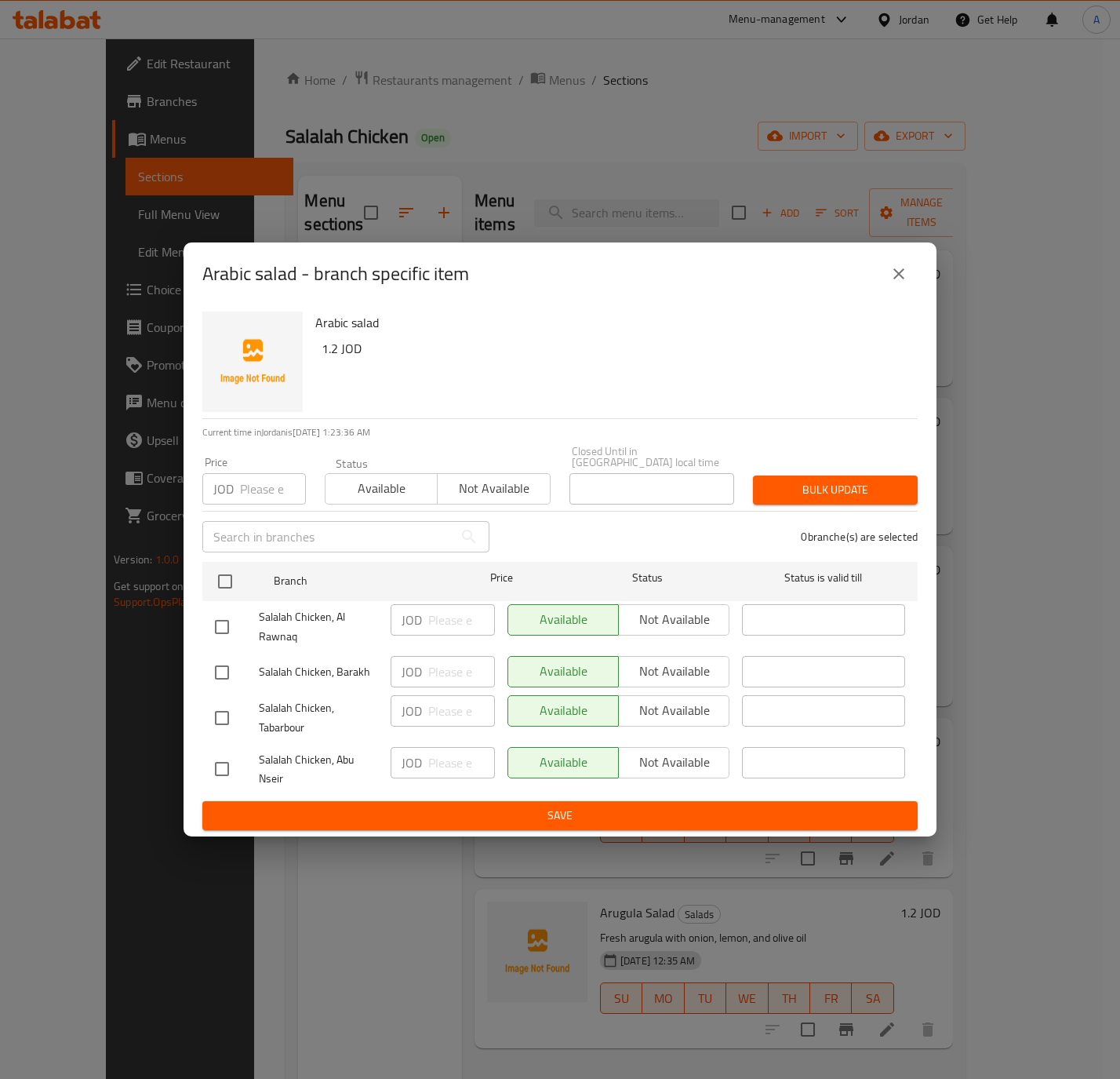
click at [899, 282] on icon "close" at bounding box center [898, 273] width 18 height 18
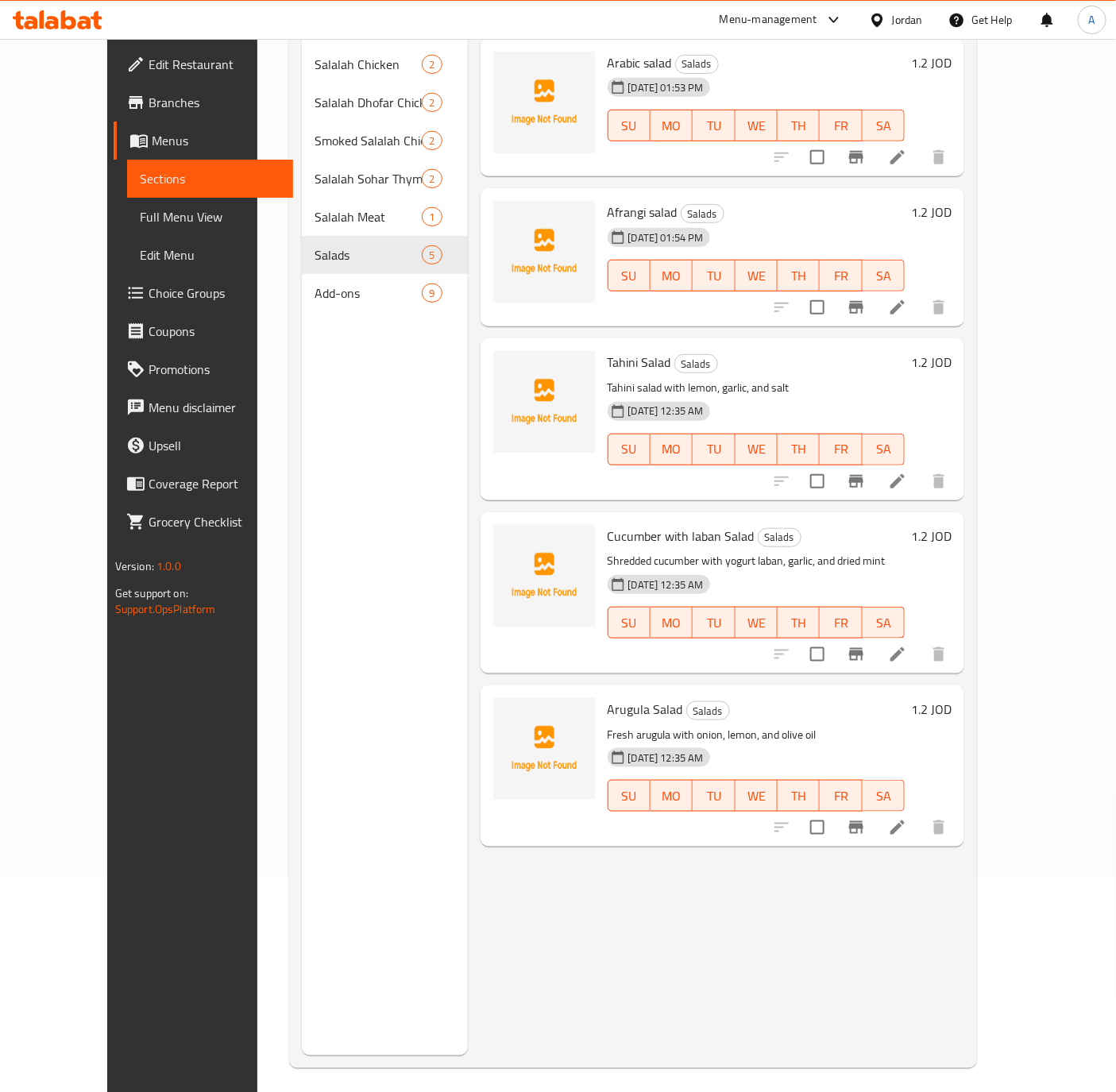
scroll to position [222, 0]
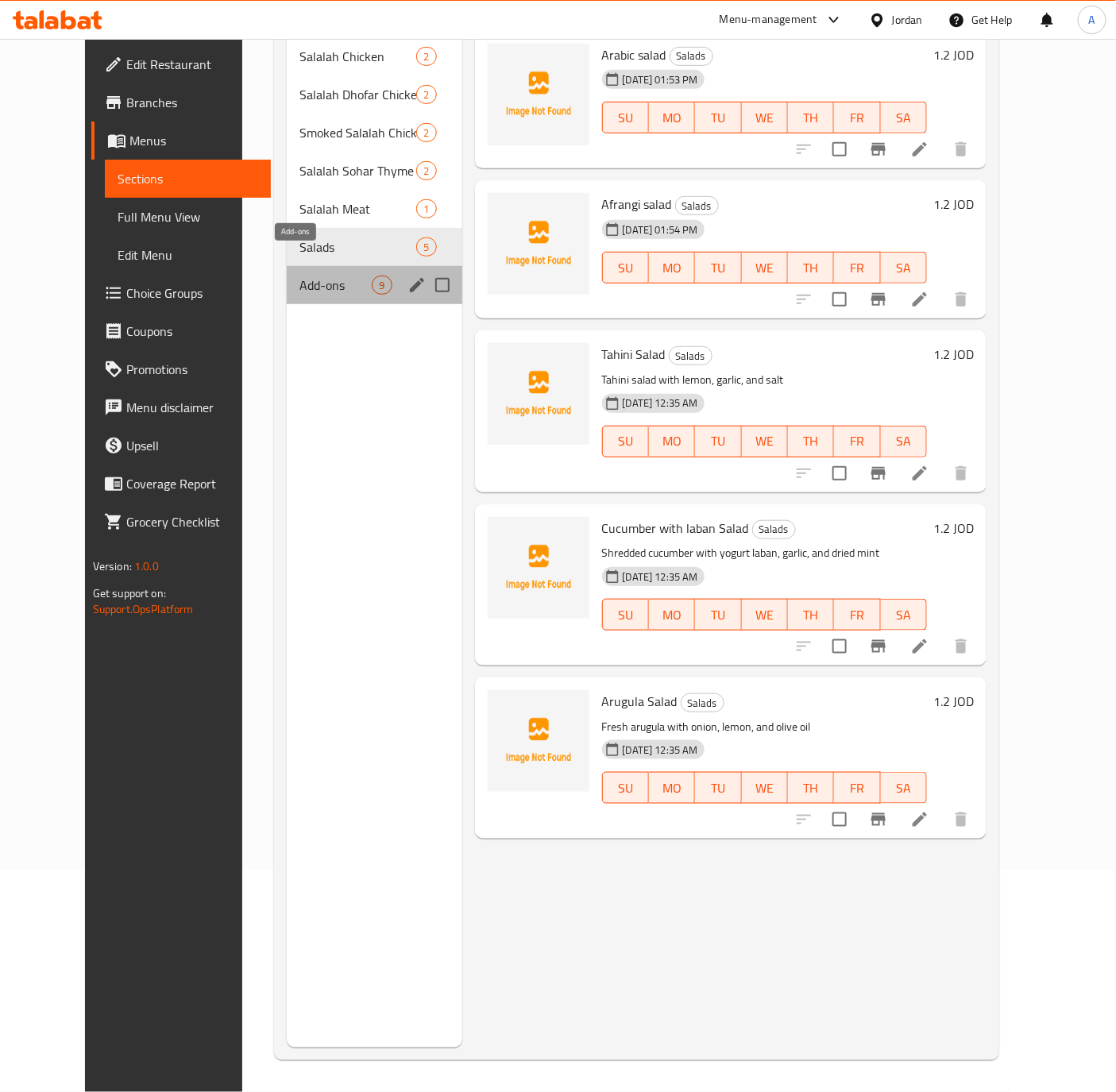
click at [299, 275] on span "Add-ons" at bounding box center [335, 284] width 72 height 19
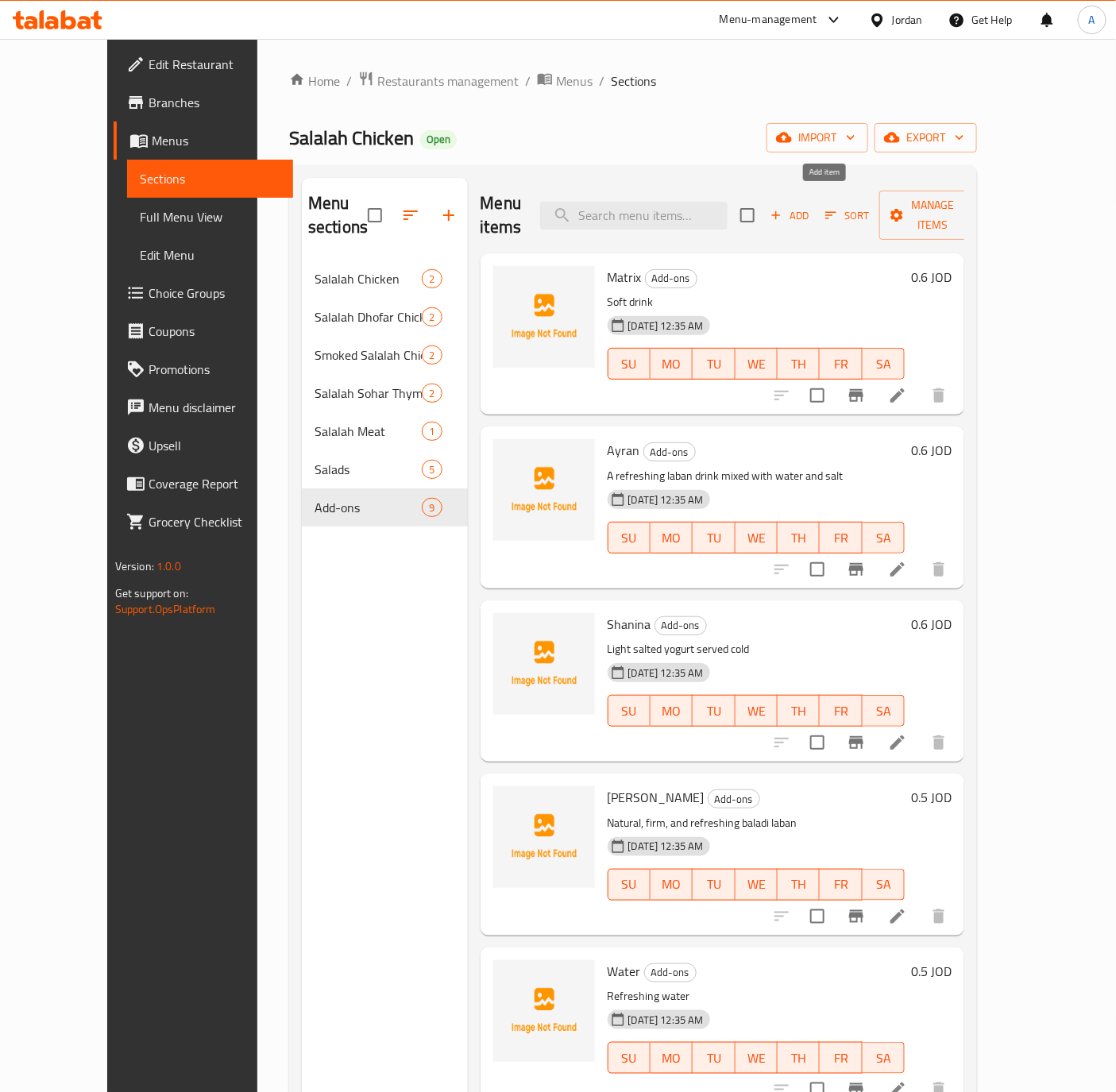
click at [783, 208] on icon "button" at bounding box center [776, 215] width 14 height 14
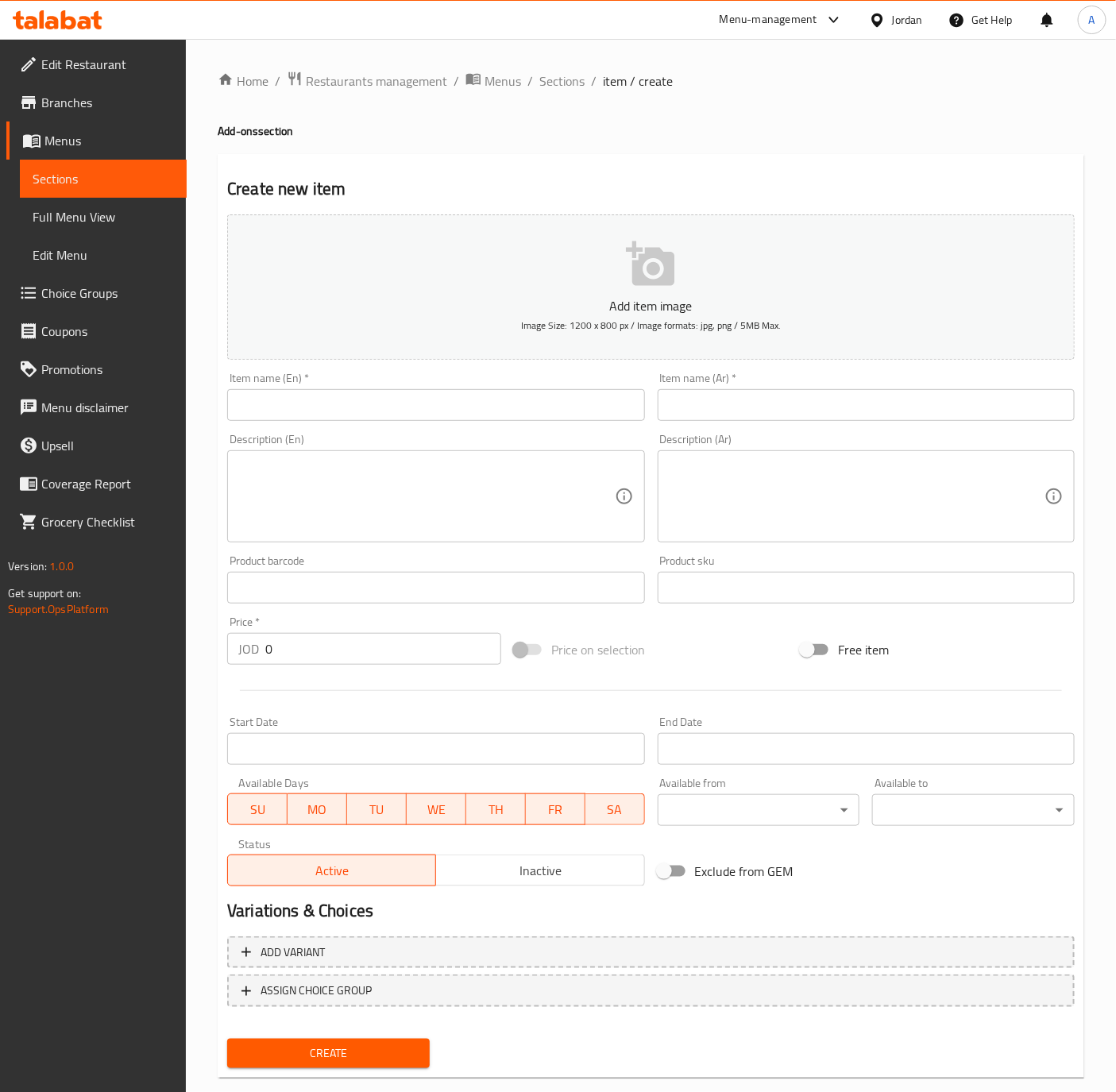
click at [726, 401] on input "text" at bounding box center [867, 405] width 417 height 32
click at [682, 408] on input "دهنة" at bounding box center [867, 405] width 417 height 32
type input "دهنة"
click at [335, 393] on input "text" at bounding box center [436, 405] width 417 height 32
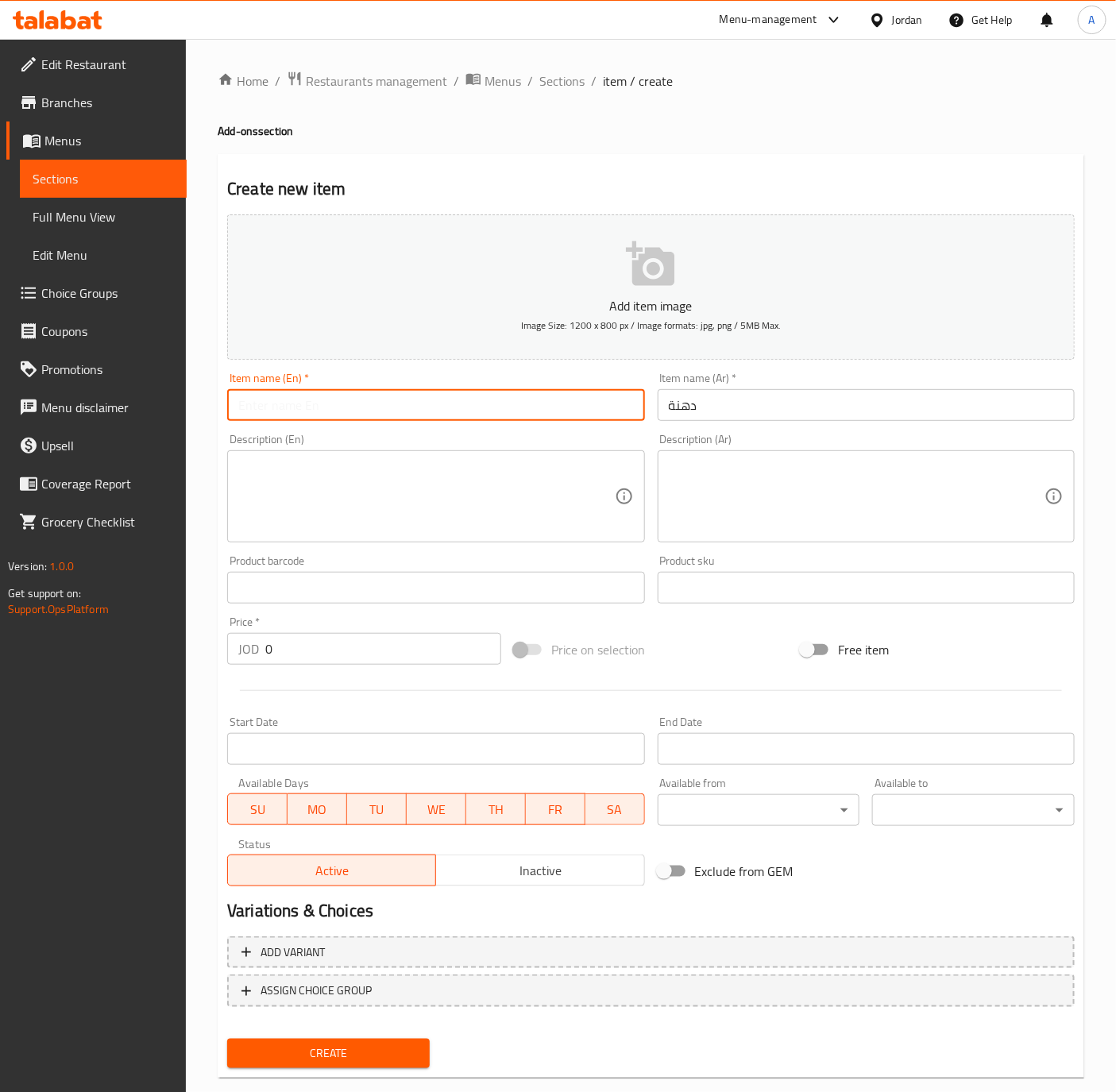
type input "]"
click at [283, 651] on input "0" at bounding box center [384, 649] width 236 height 32
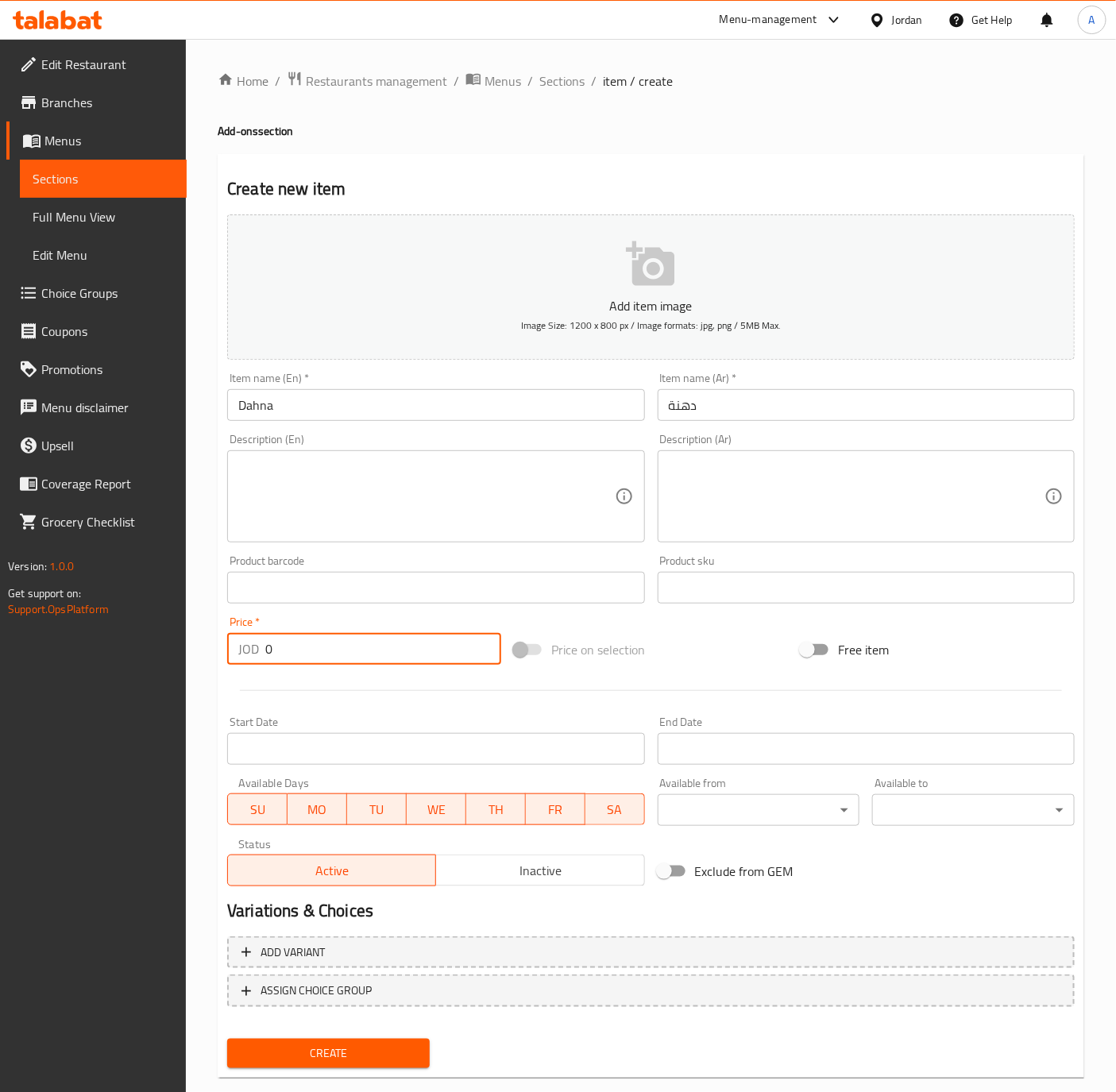
click at [283, 651] on input "0" at bounding box center [384, 649] width 236 height 32
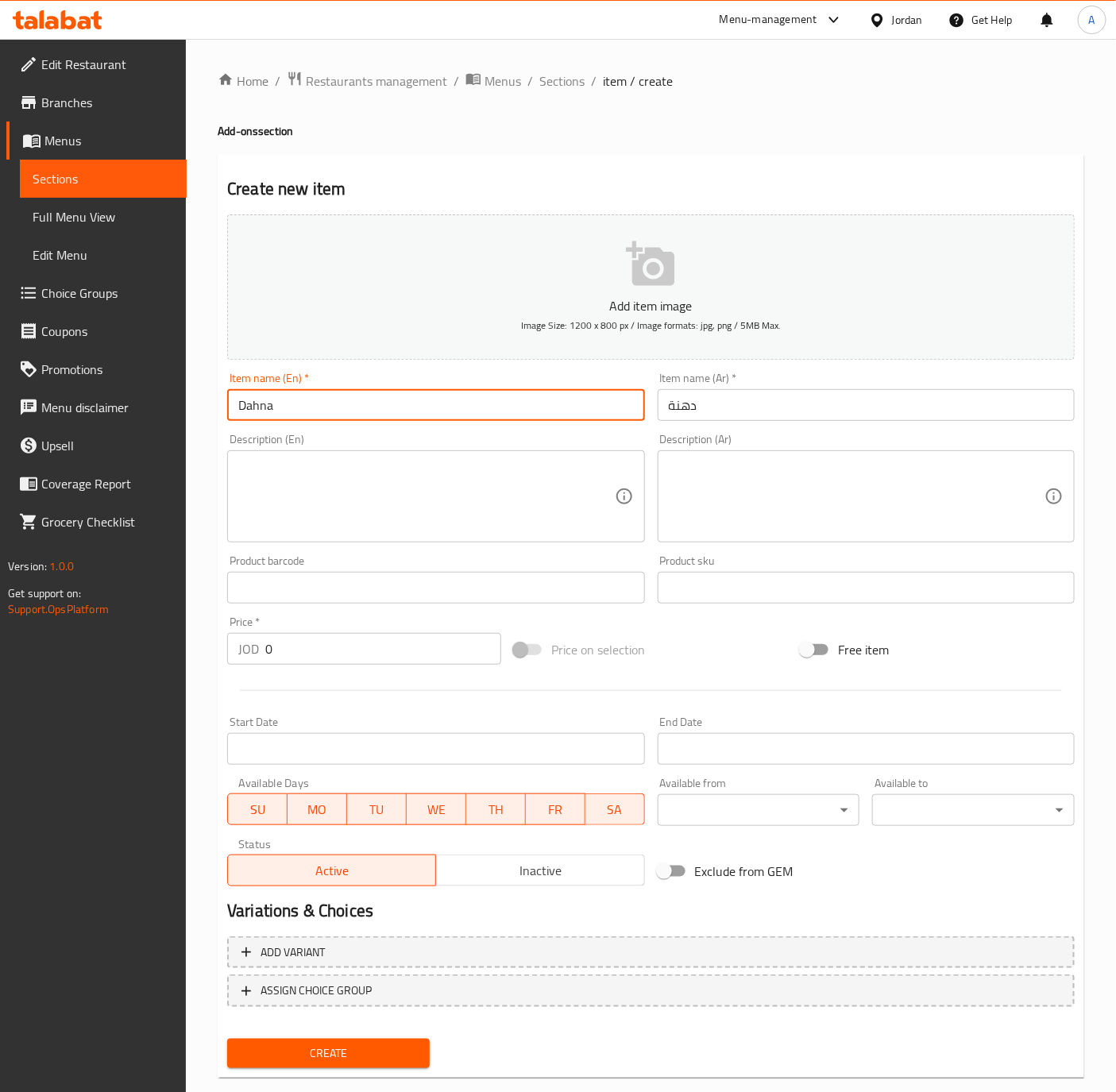
click at [252, 413] on input "Dahna" at bounding box center [436, 405] width 417 height 32
type input "Dhna"
click at [341, 653] on input "0" at bounding box center [384, 649] width 236 height 32
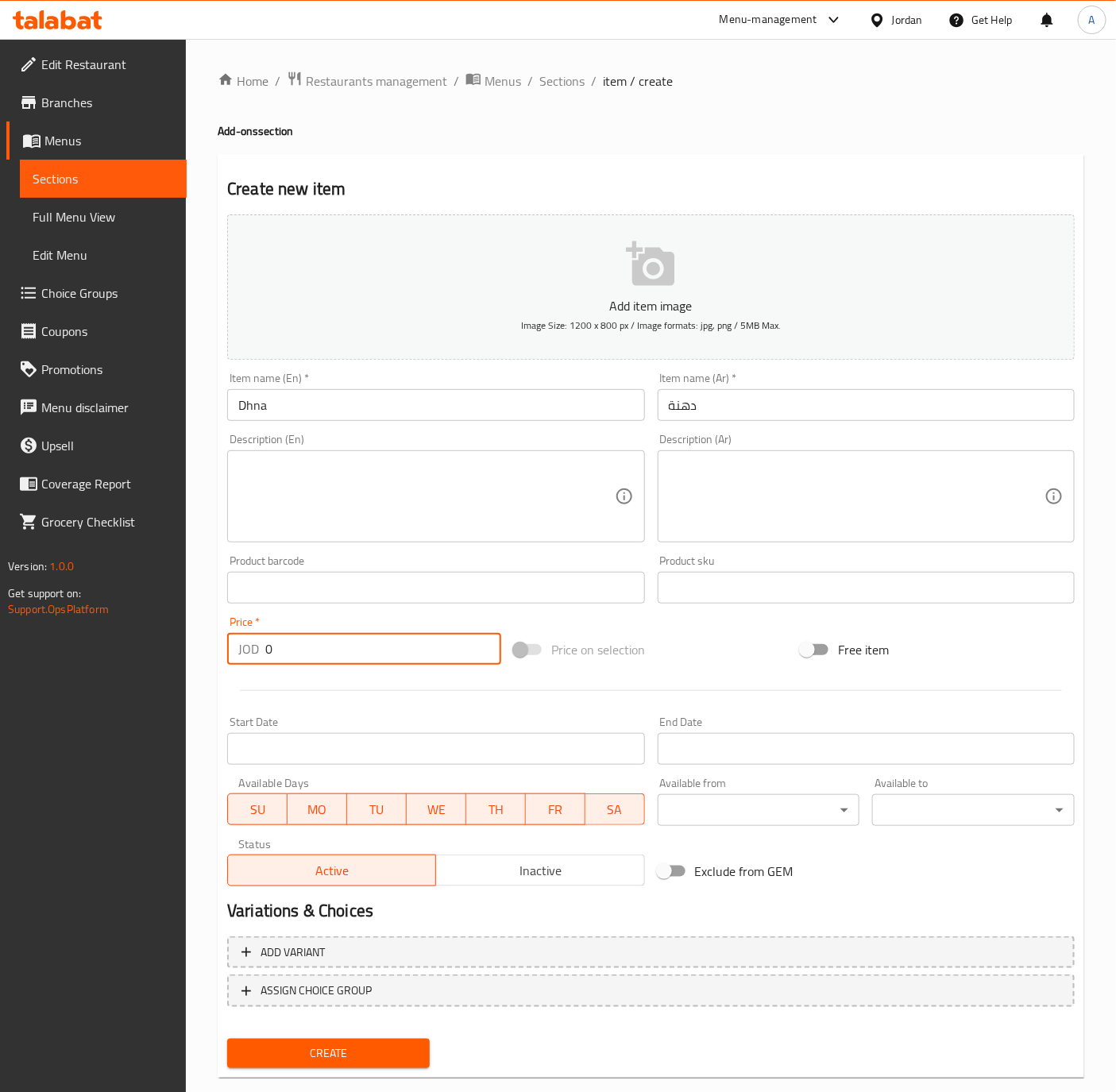
click at [341, 653] on input "0" at bounding box center [384, 649] width 236 height 32
type input "0.60"
click at [343, 408] on input "Dhna" at bounding box center [436, 405] width 417 height 32
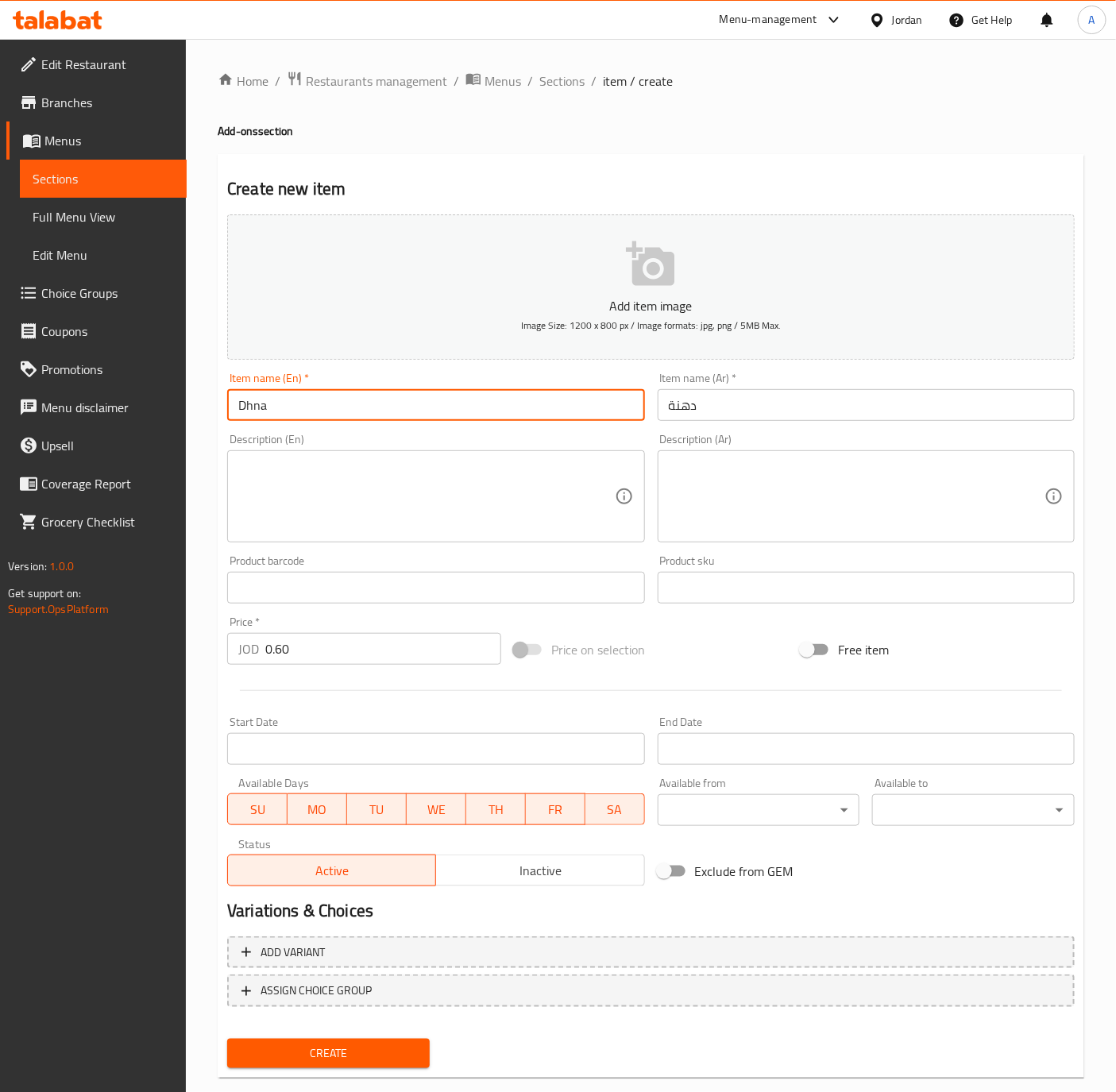
click at [227, 1039] on button "Create" at bounding box center [328, 1053] width 202 height 29
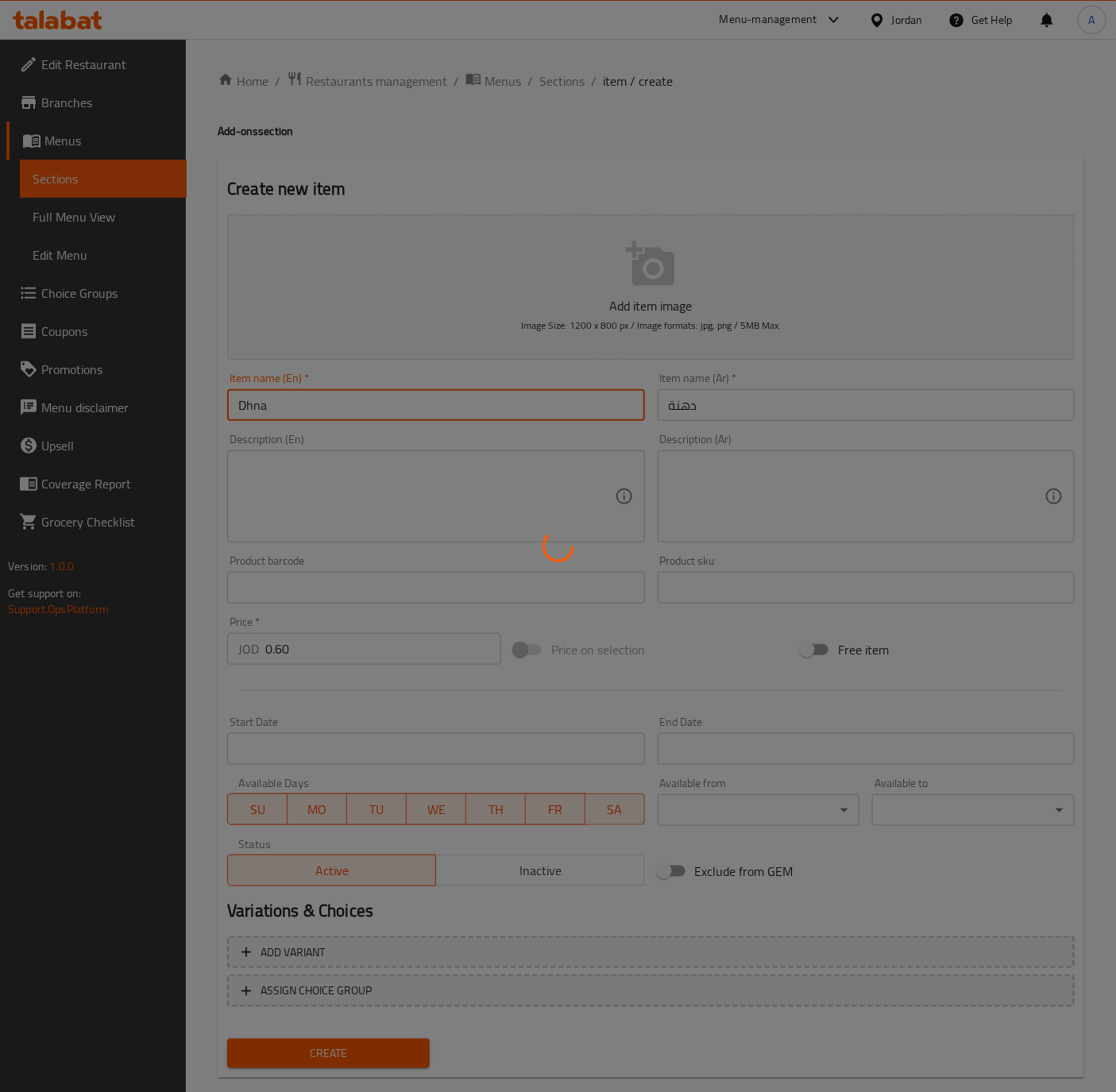
type input "0"
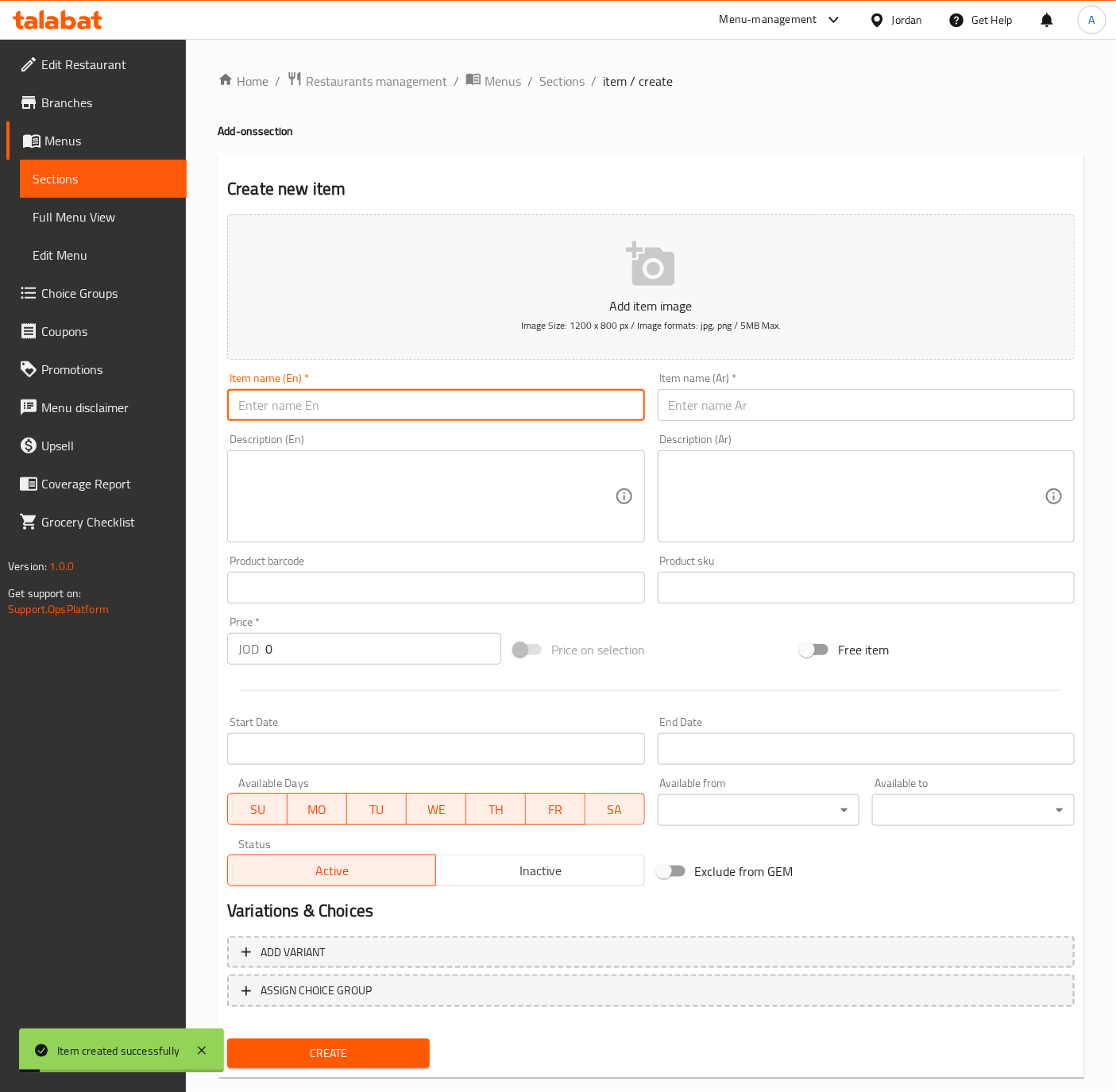
drag, startPoint x: 556, startPoint y: 89, endPoint x: 551, endPoint y: 157, distance: 68.2
click at [556, 89] on span "Sections" at bounding box center [561, 80] width 45 height 19
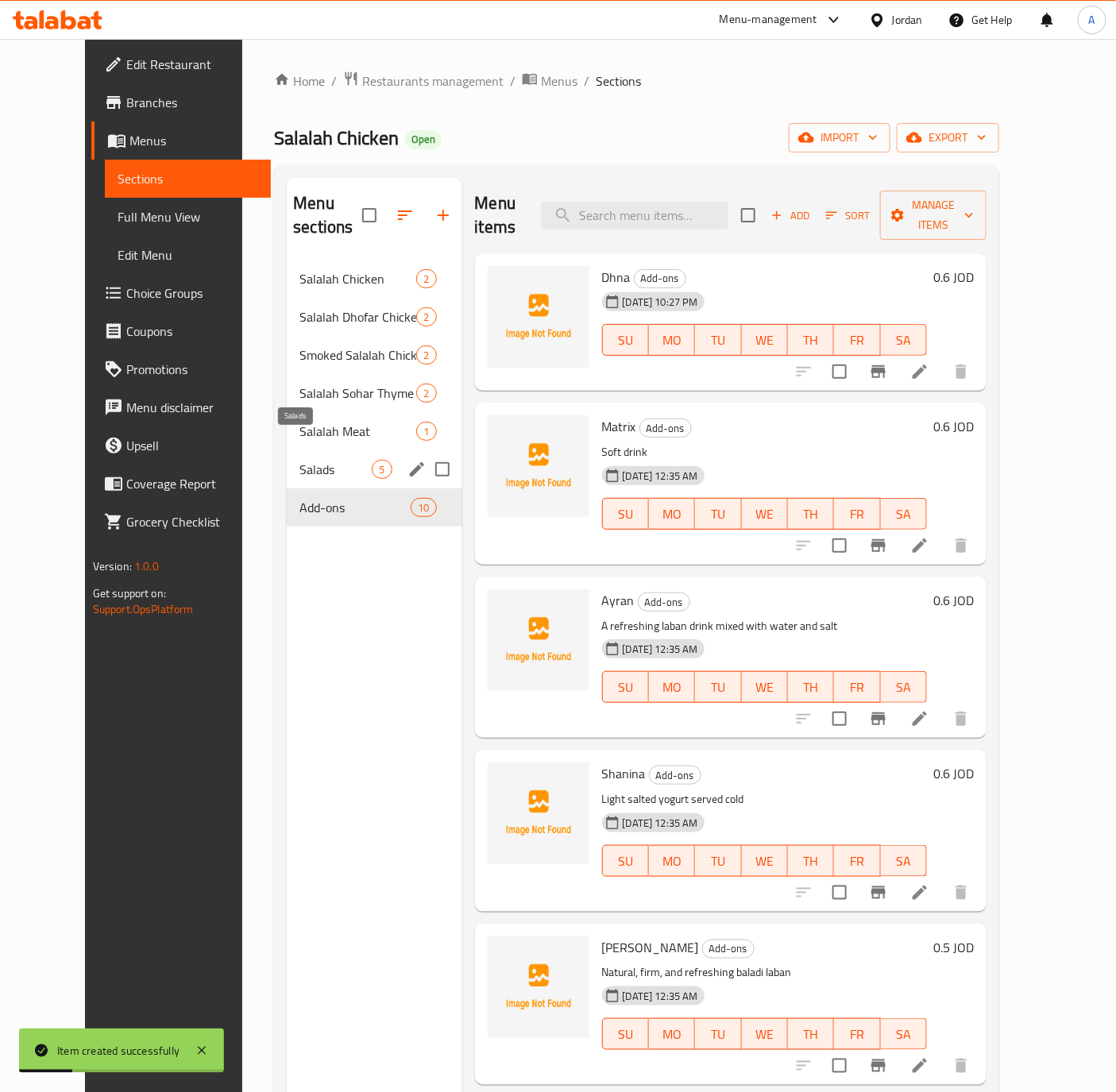
click at [299, 460] on span "Salads" at bounding box center [335, 469] width 72 height 19
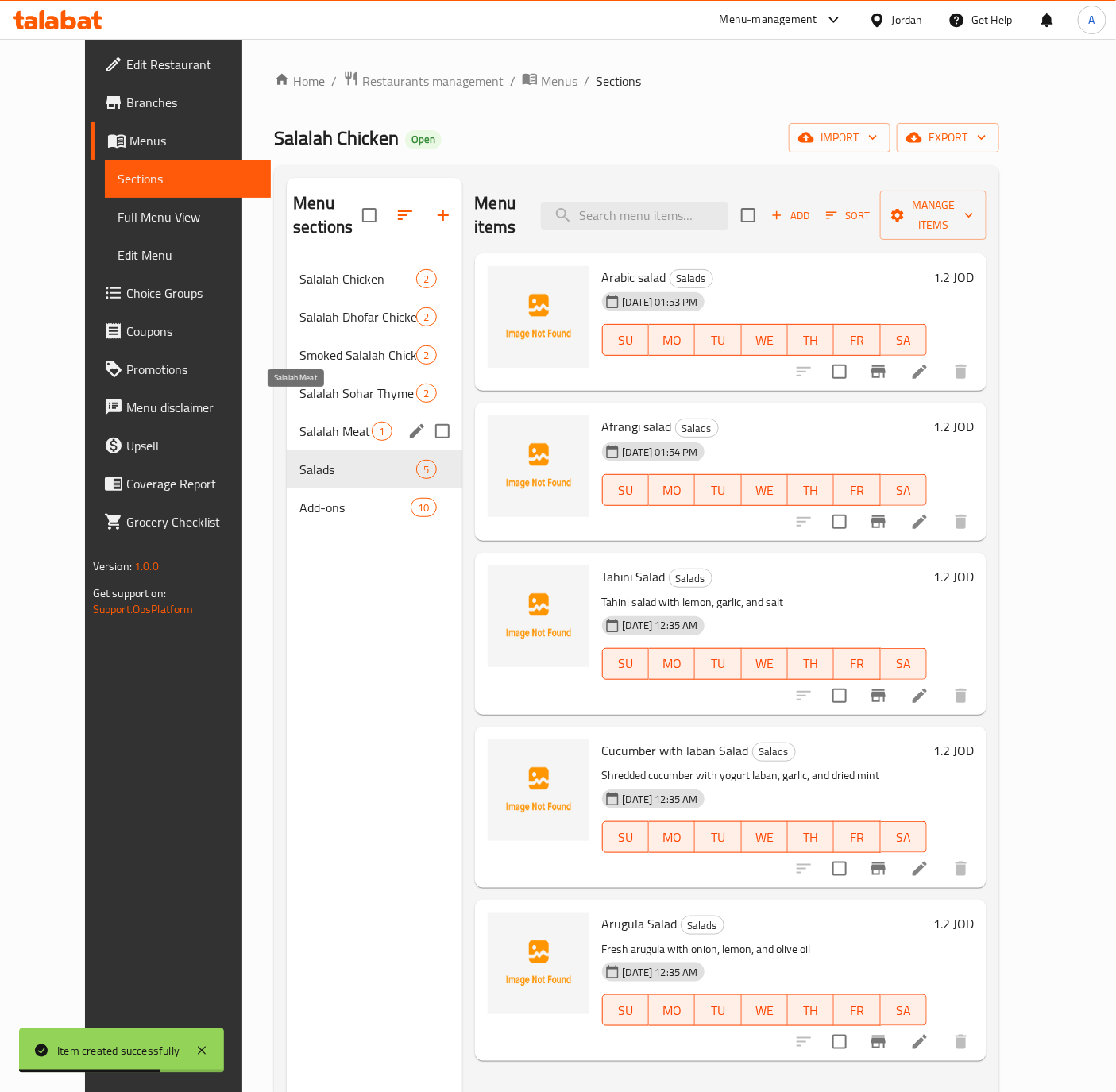
click at [299, 422] on span "Salalah Meat" at bounding box center [335, 431] width 72 height 19
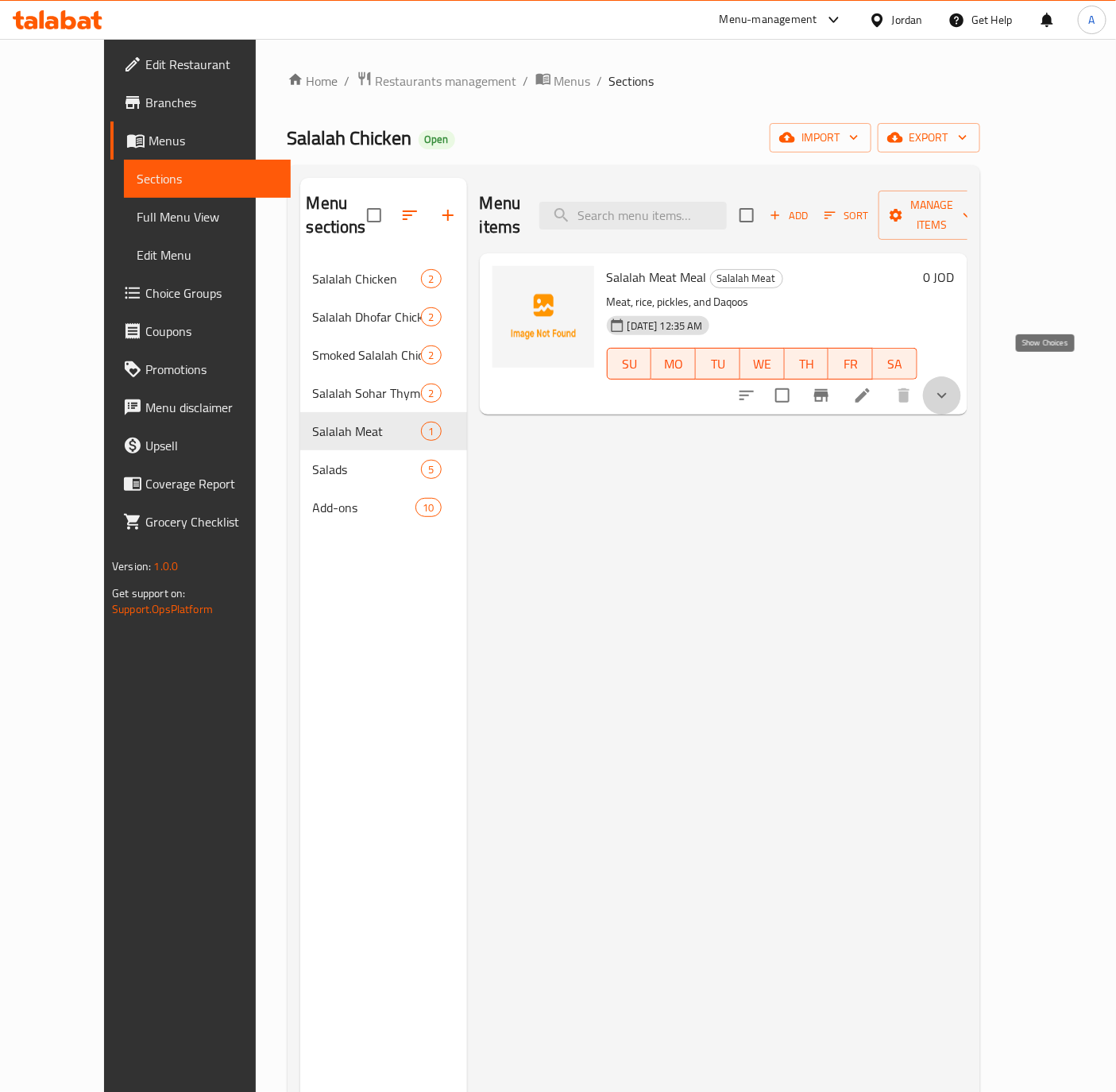
click at [952, 386] on icon "show more" at bounding box center [941, 395] width 19 height 19
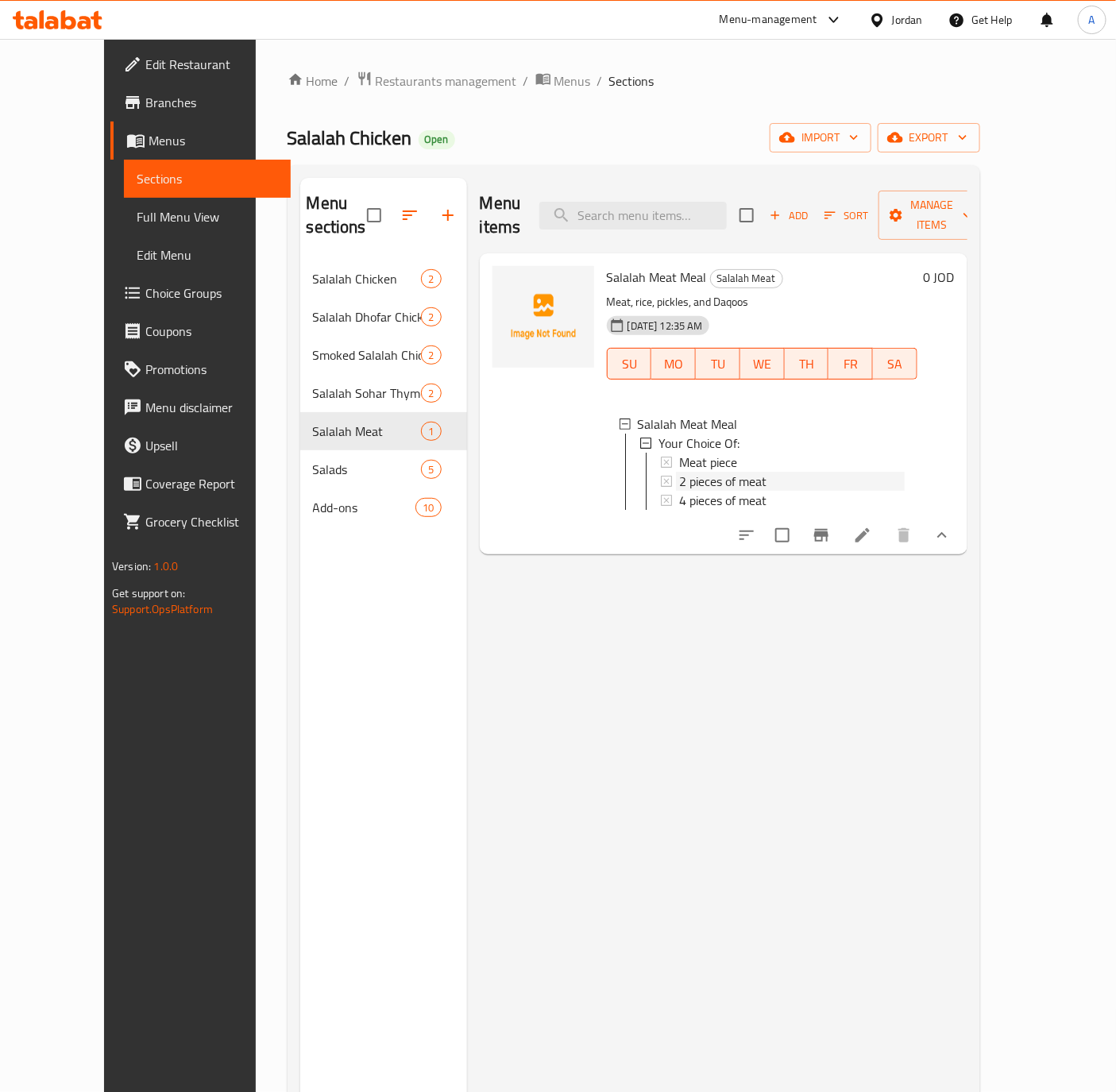
click at [689, 471] on span "2 pieces of meat" at bounding box center [723, 480] width 87 height 19
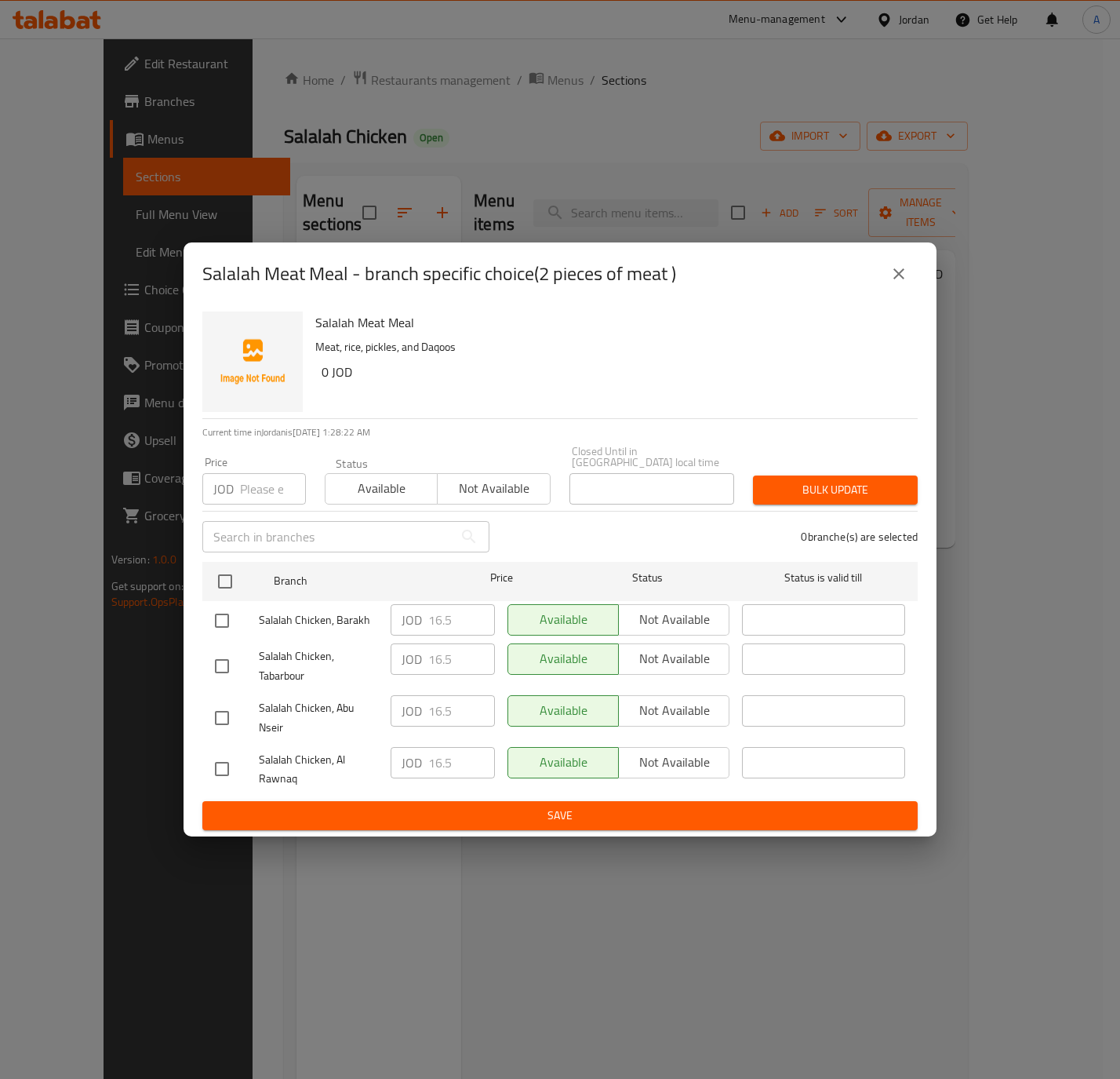
click at [886, 275] on button "close" at bounding box center [899, 274] width 38 height 38
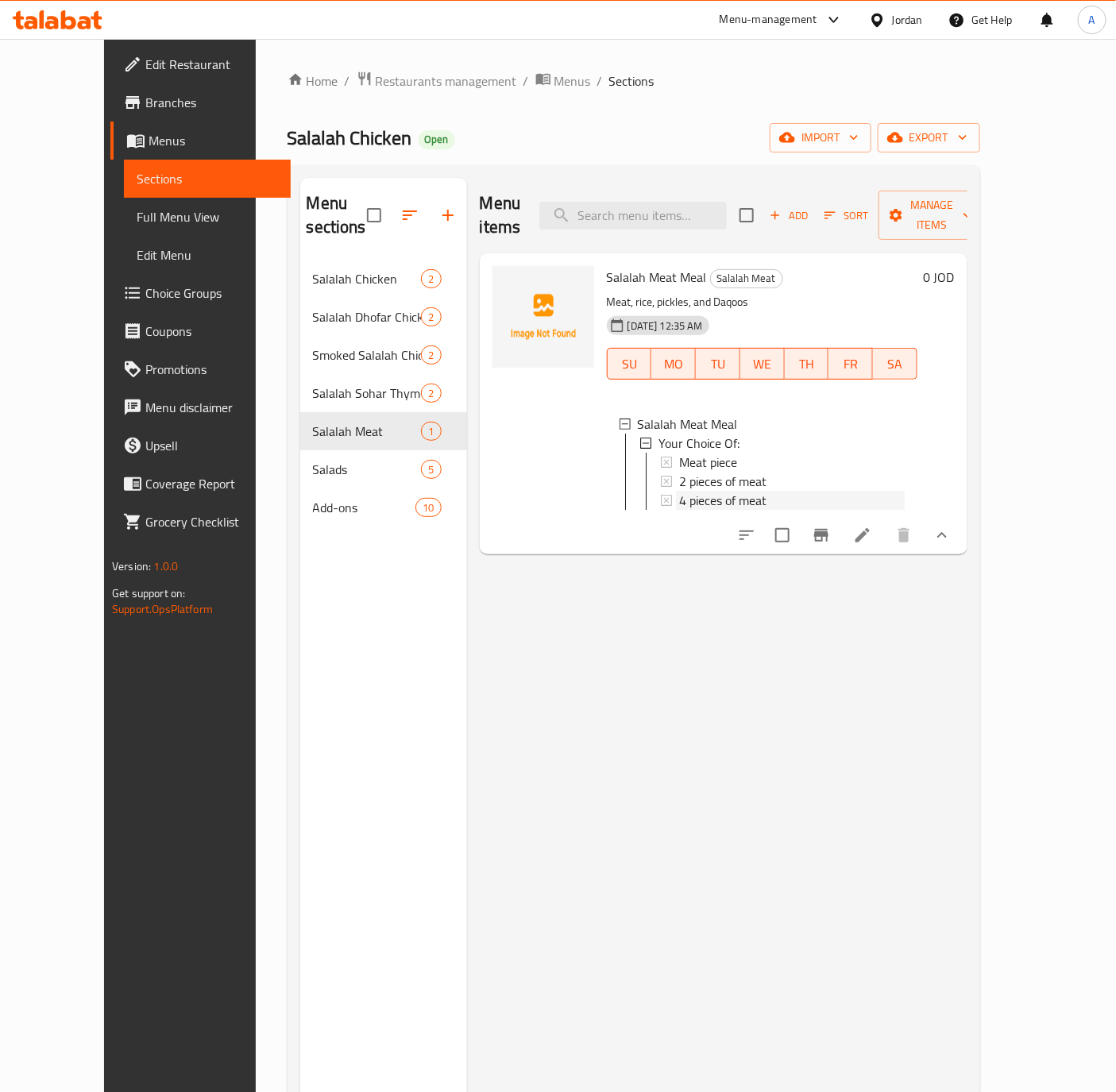
click at [720, 491] on span "4 pieces of meat" at bounding box center [723, 500] width 87 height 19
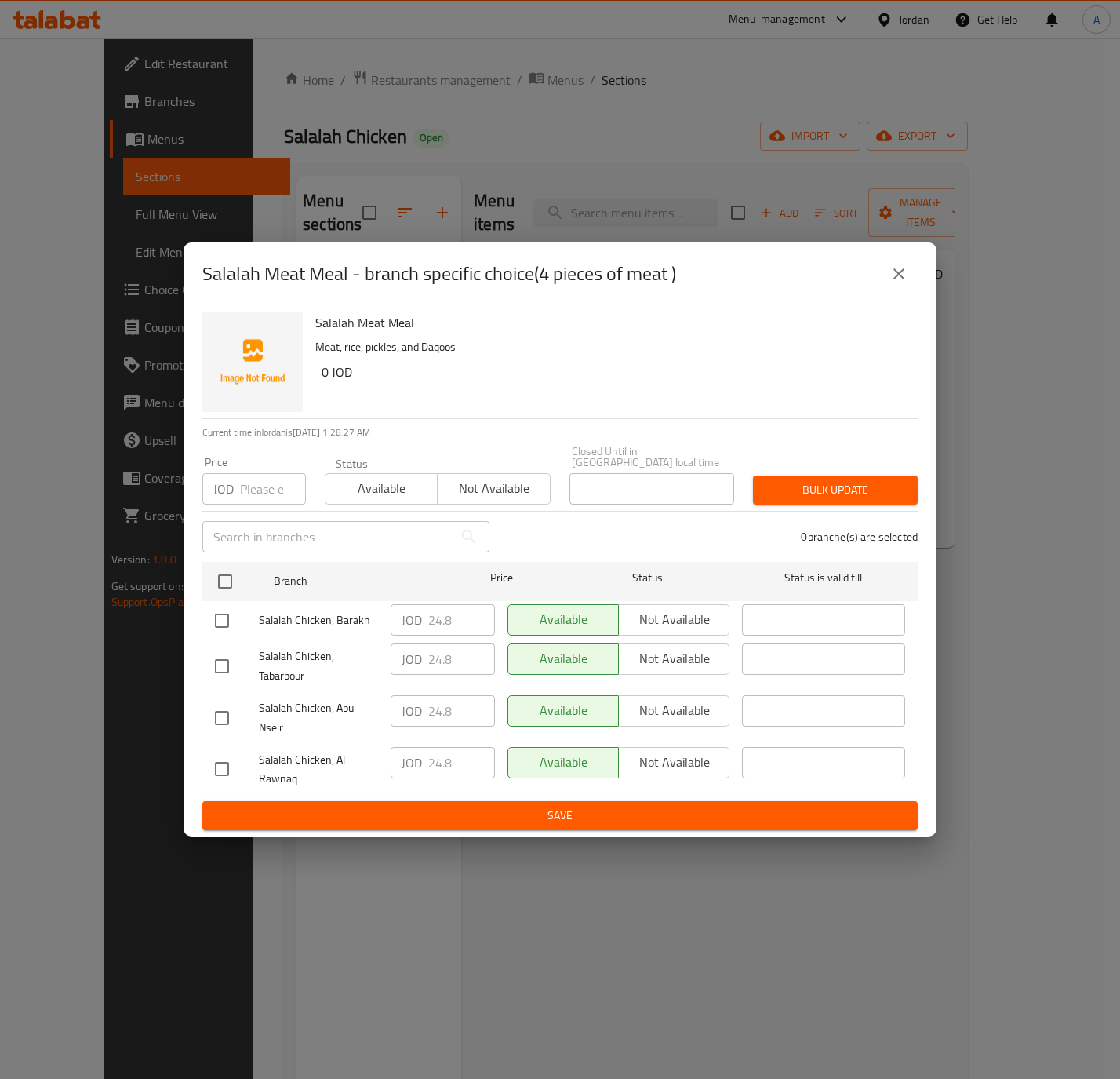
click at [910, 282] on button "close" at bounding box center [899, 274] width 38 height 38
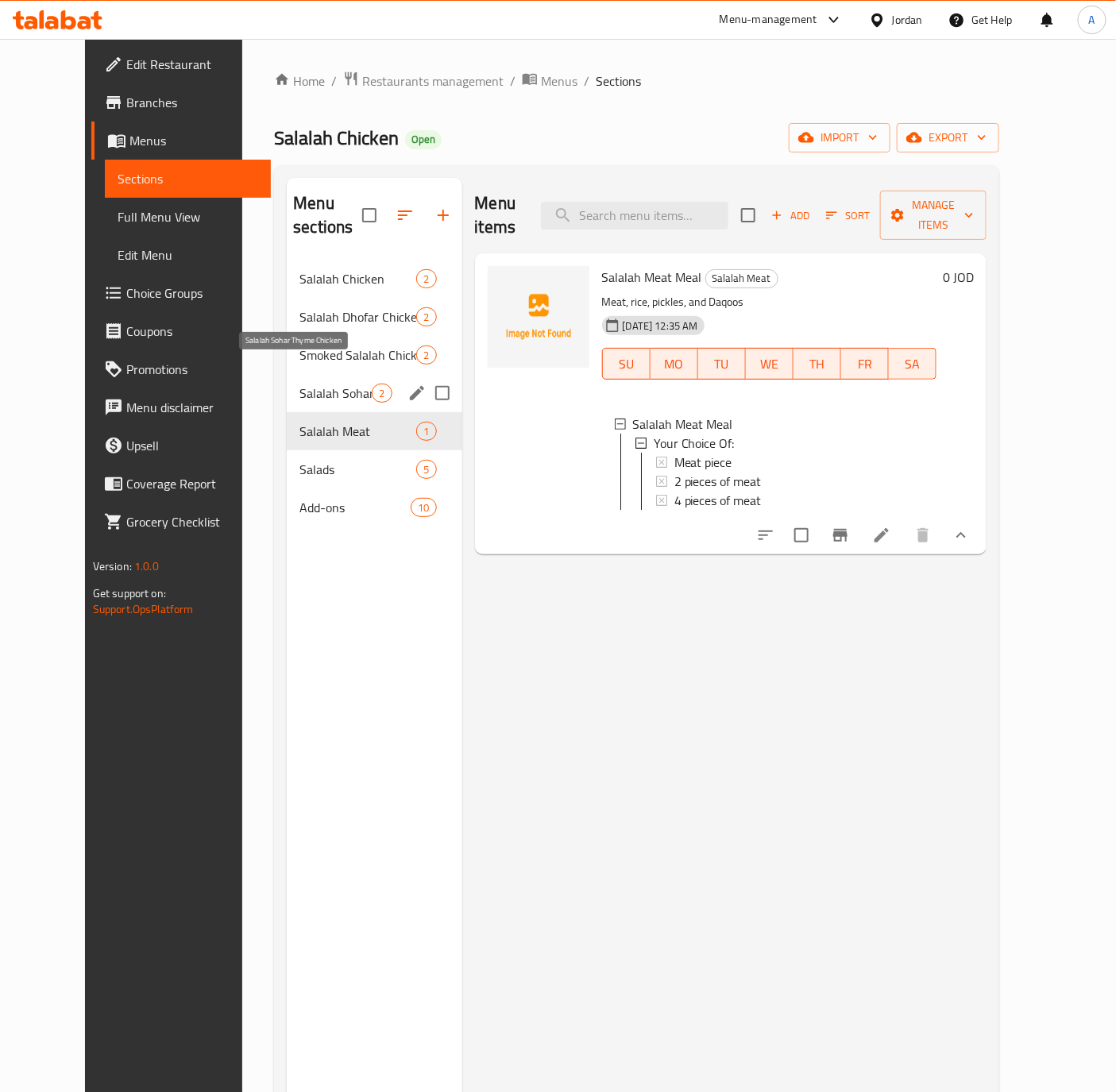
click at [346, 384] on span "Salalah Sohar Thyme Chicken" at bounding box center [335, 392] width 72 height 19
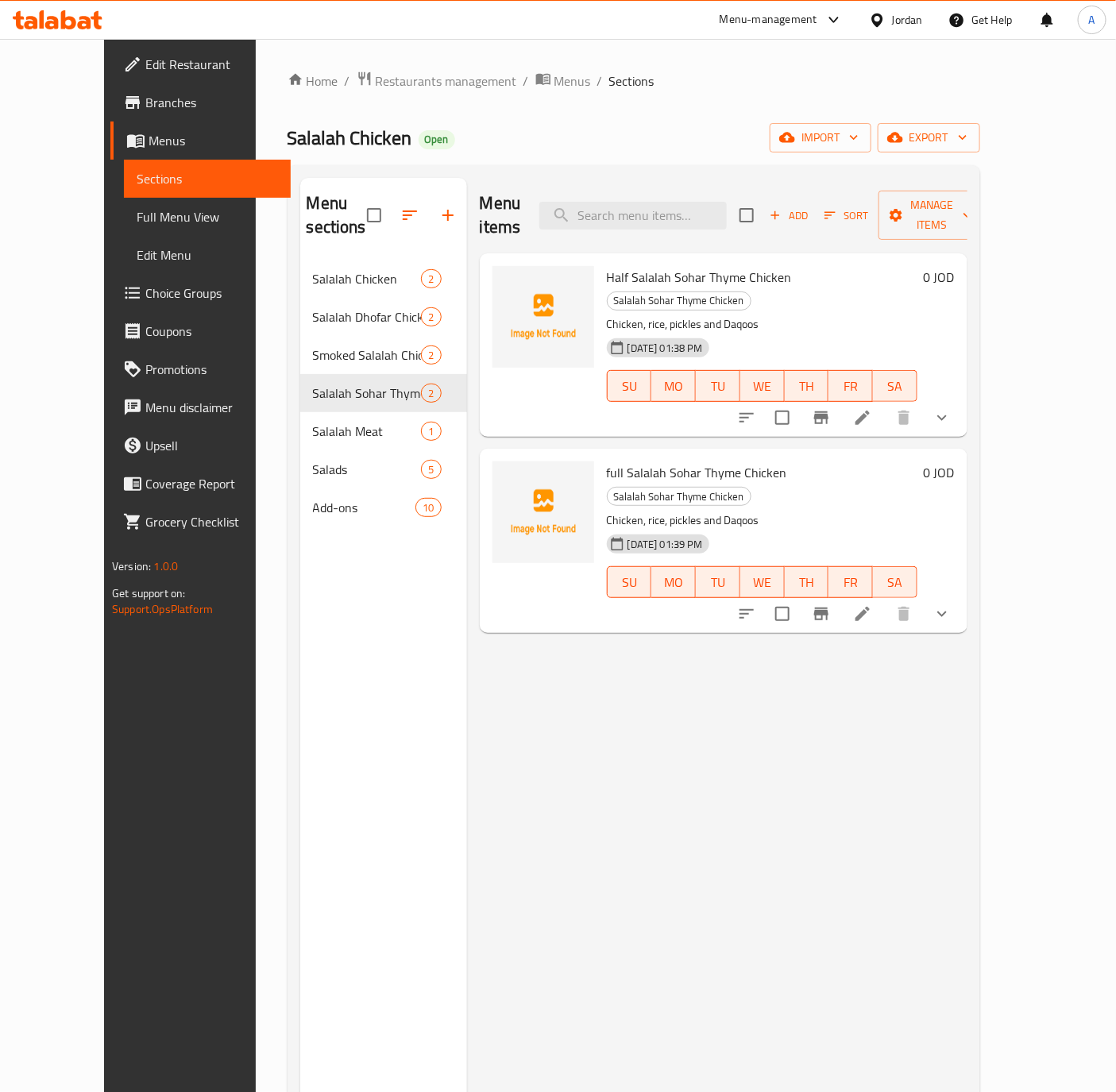
drag, startPoint x: 1057, startPoint y: 375, endPoint x: 1051, endPoint y: 384, distance: 10.8
click at [961, 399] on button "show more" at bounding box center [941, 417] width 38 height 38
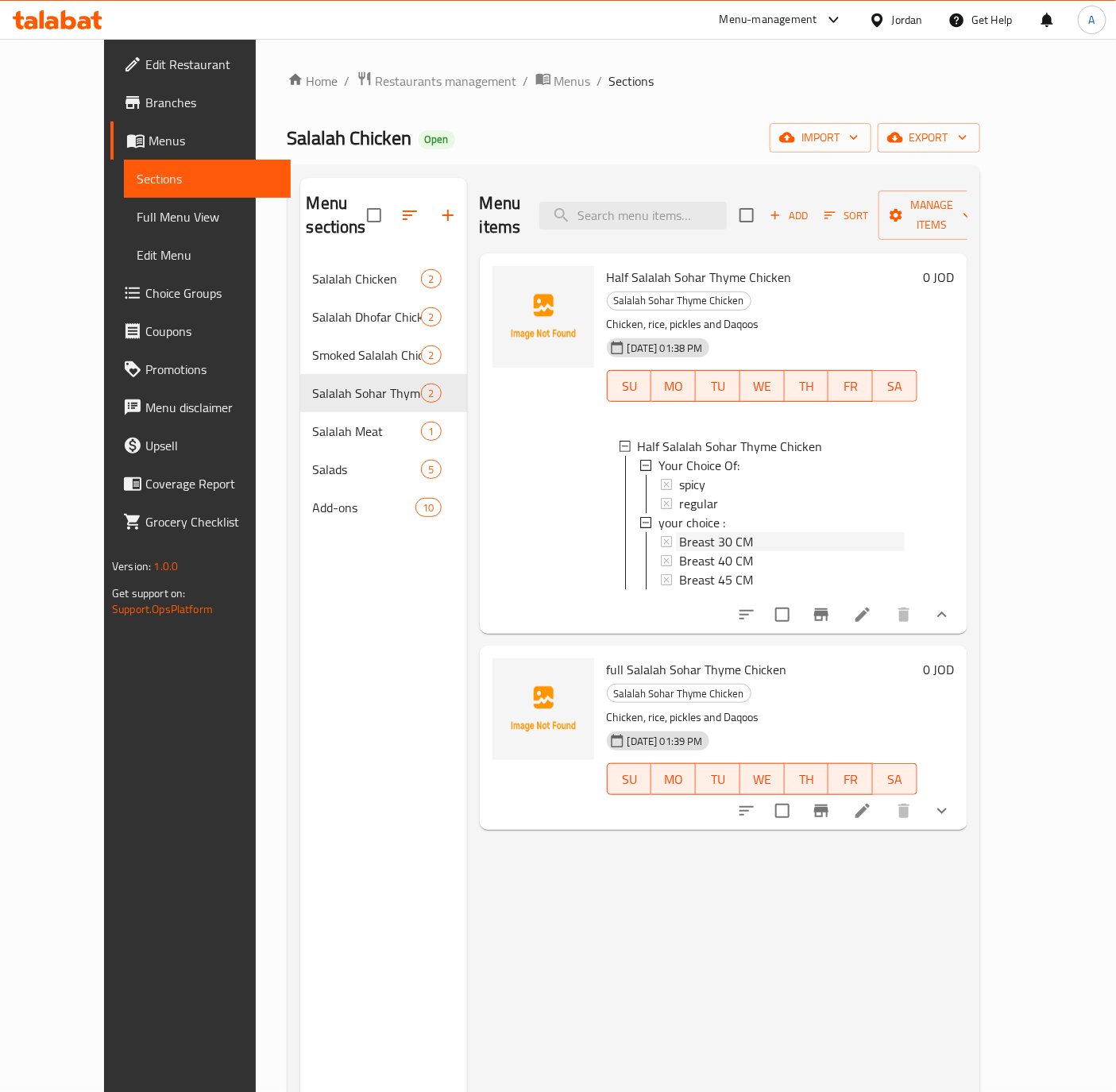
click at [717, 532] on span "Breast 30 CM" at bounding box center [716, 541] width 74 height 19
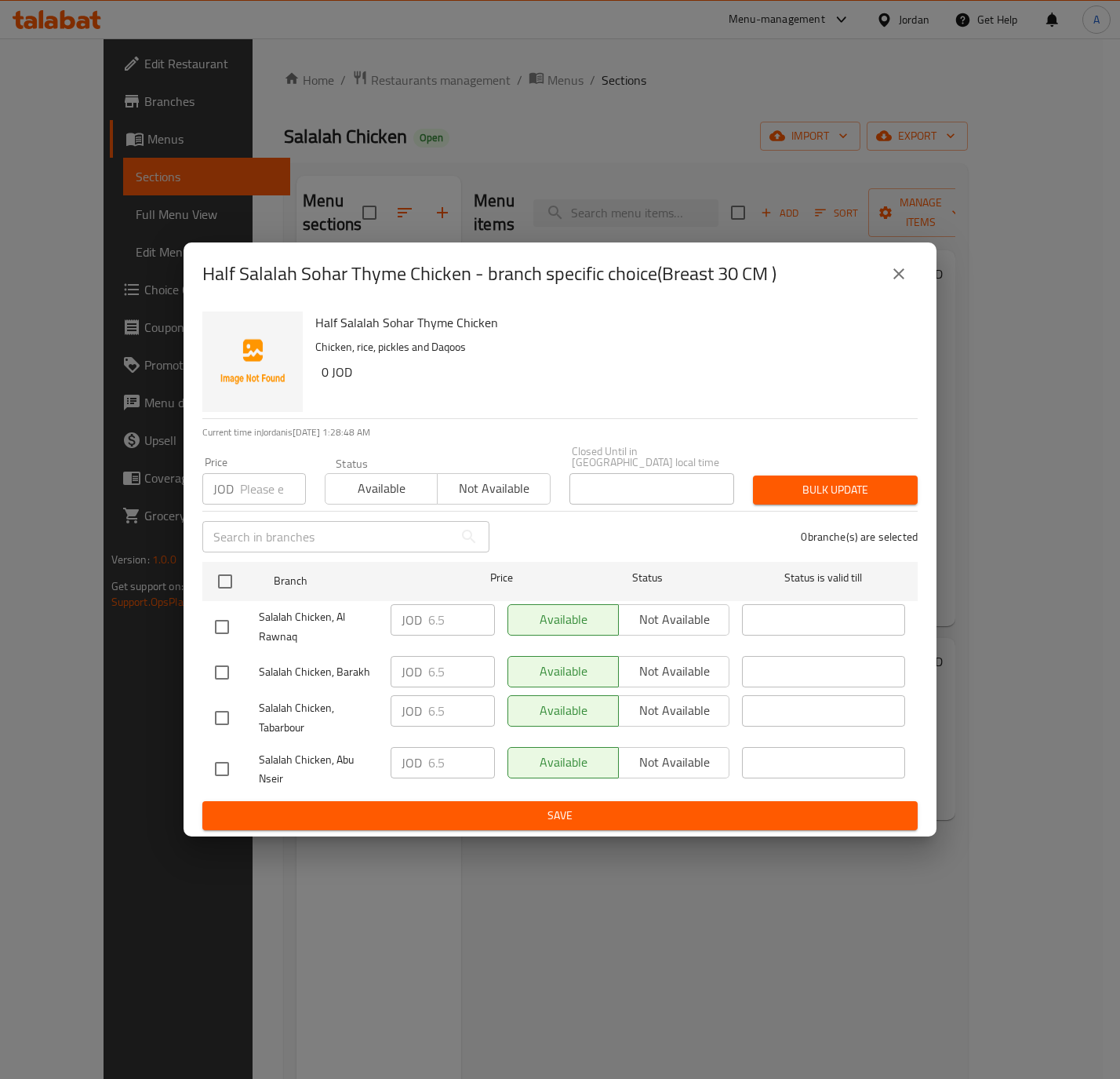
click at [906, 283] on icon "close" at bounding box center [898, 273] width 18 height 18
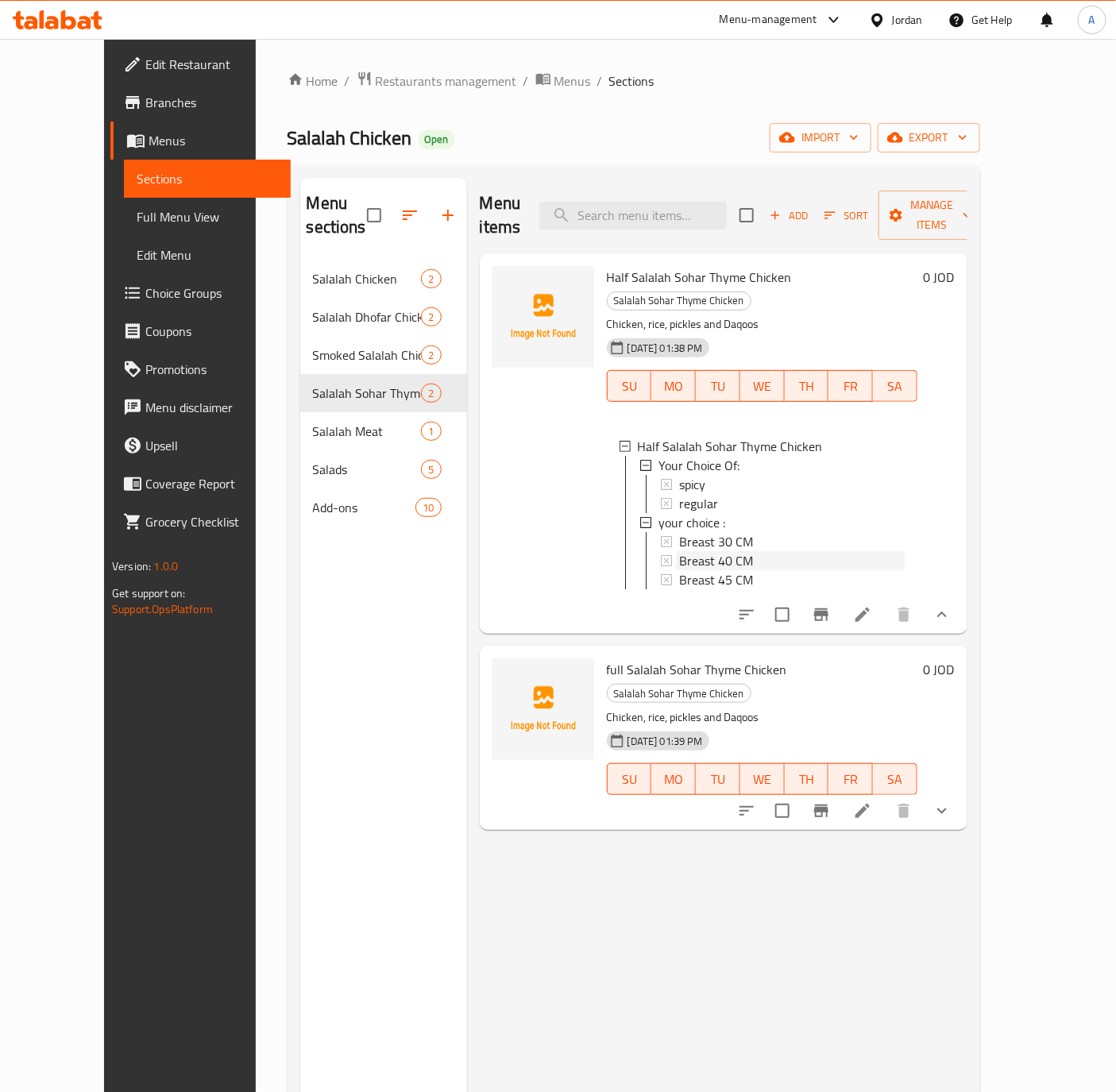
click at [689, 551] on span "Breast 40 CM" at bounding box center [716, 560] width 74 height 19
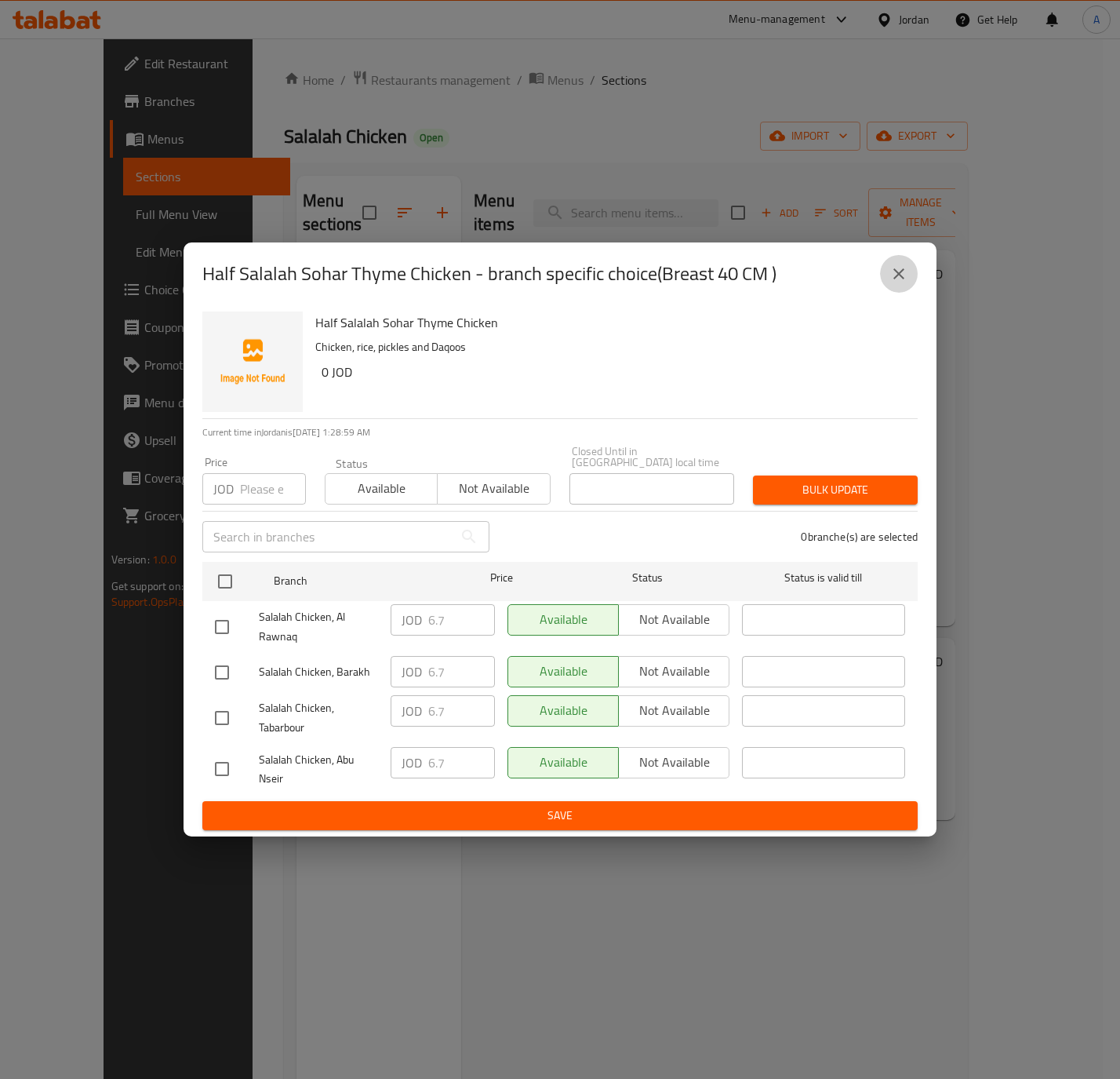
click at [893, 273] on icon "close" at bounding box center [898, 273] width 18 height 18
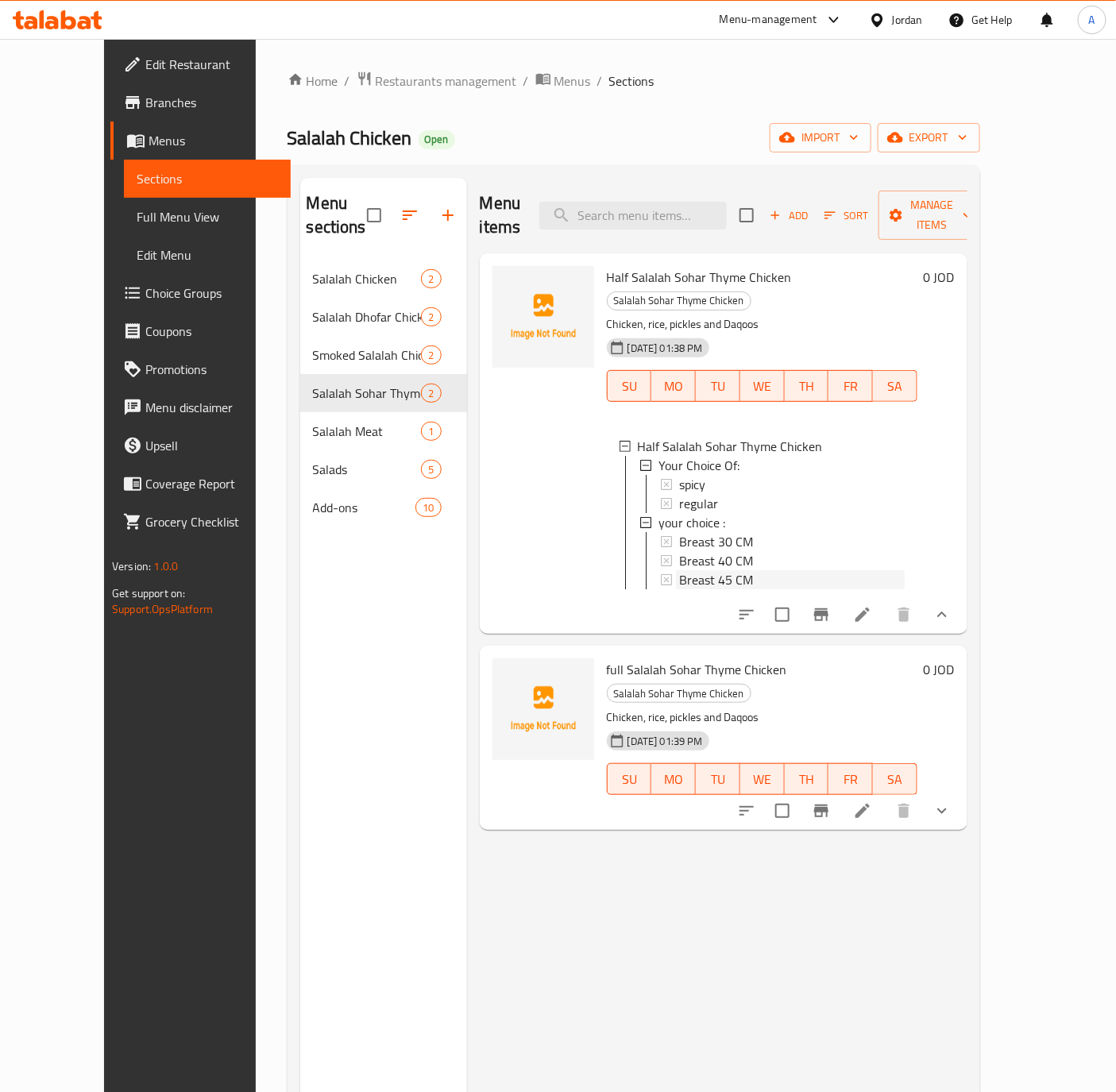
click at [679, 570] on span "Breast 45 CM" at bounding box center [716, 579] width 74 height 19
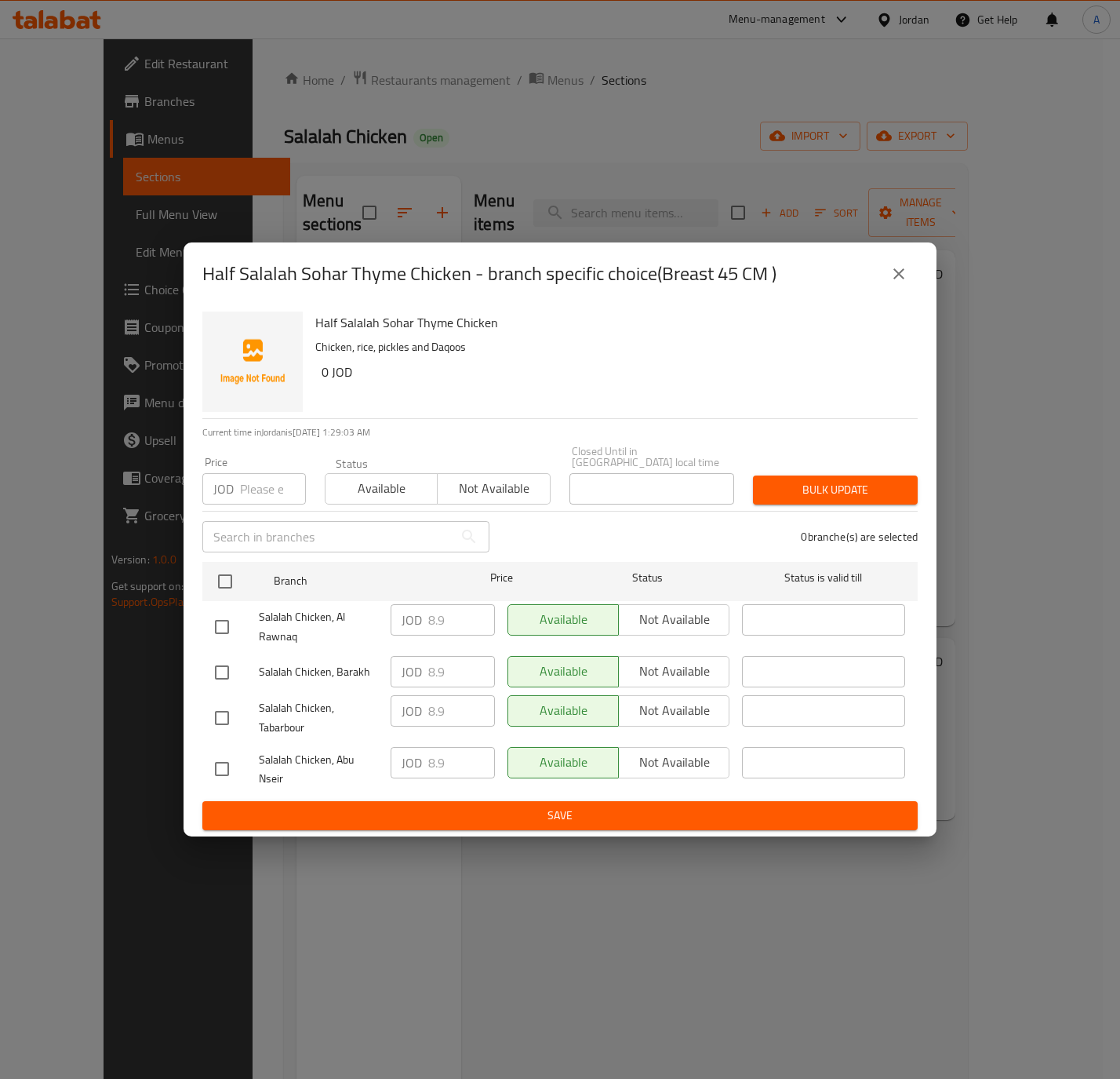
click at [900, 283] on icon "close" at bounding box center [898, 273] width 18 height 18
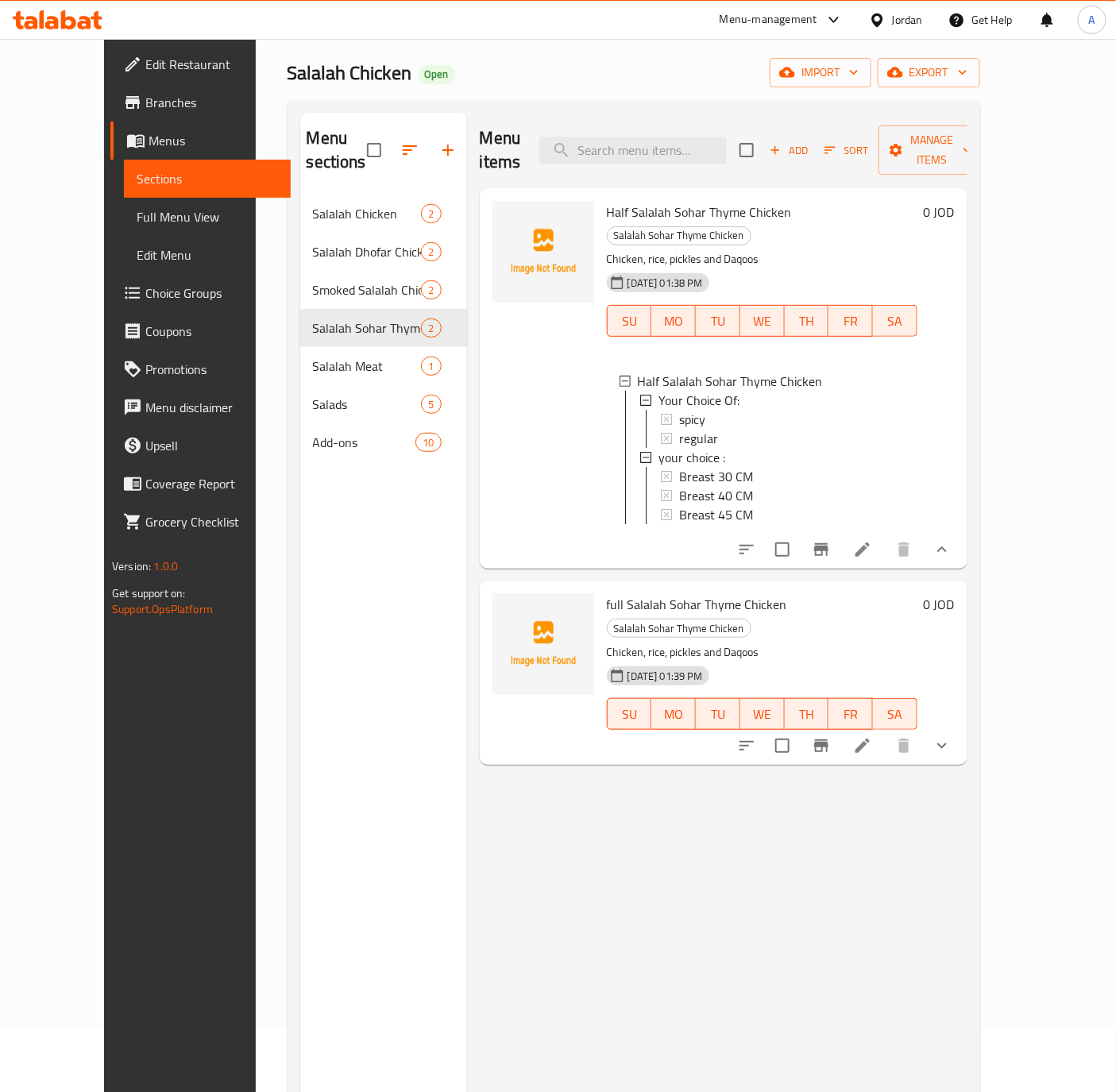
scroll to position [119, 0]
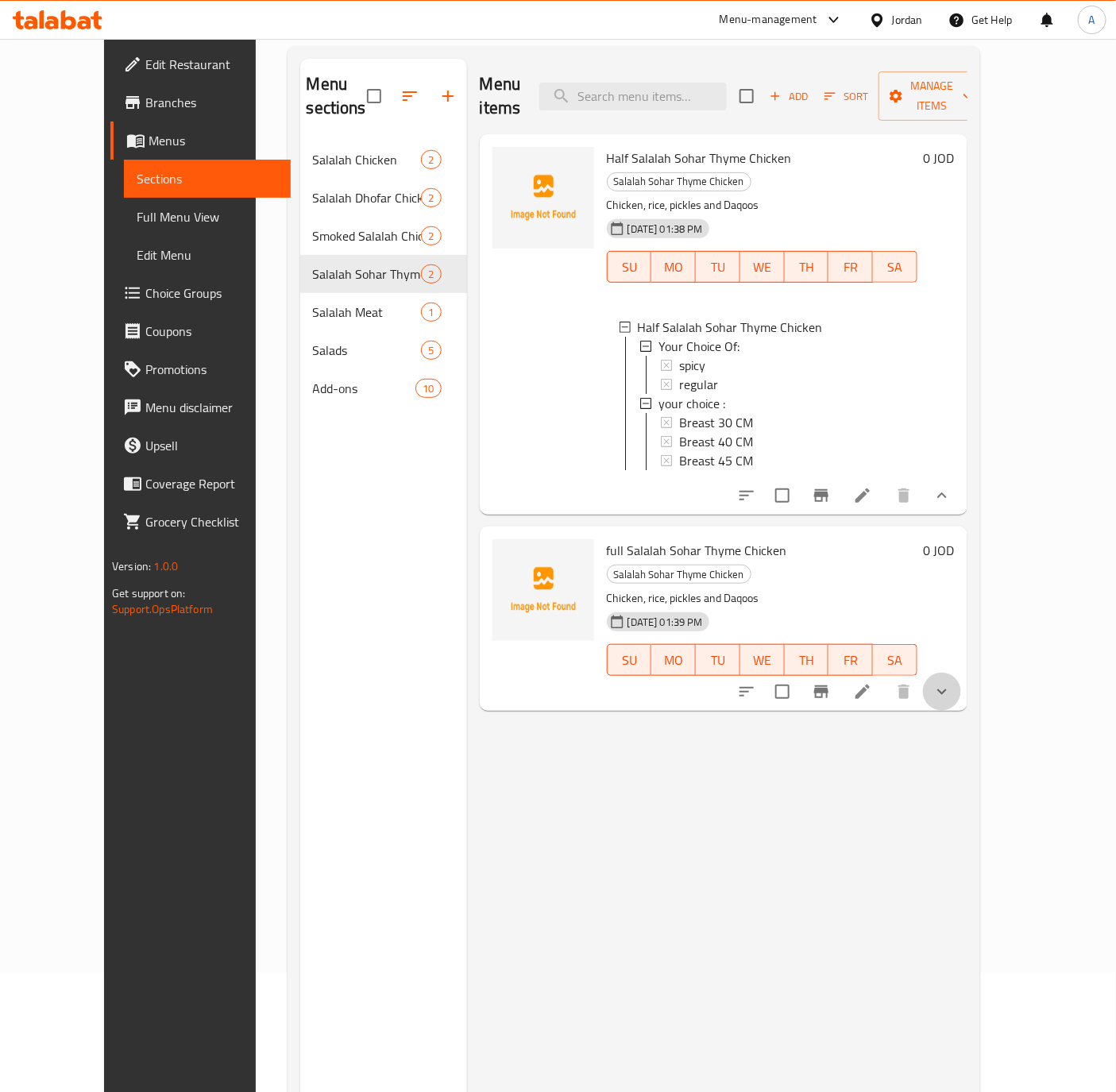
click at [961, 673] on button "show more" at bounding box center [941, 692] width 38 height 38
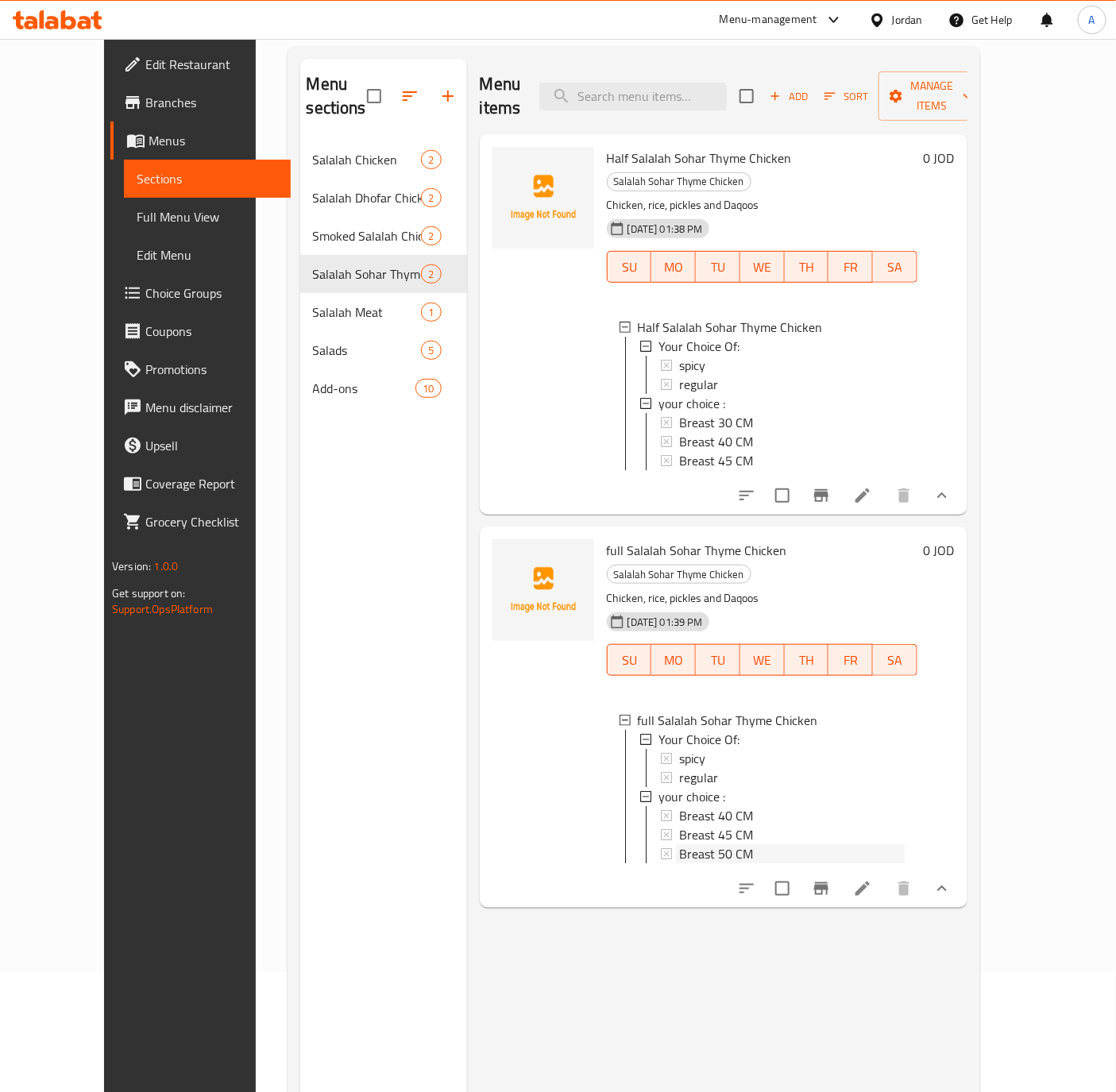
click at [679, 844] on span "Breast 50 CM" at bounding box center [716, 853] width 74 height 19
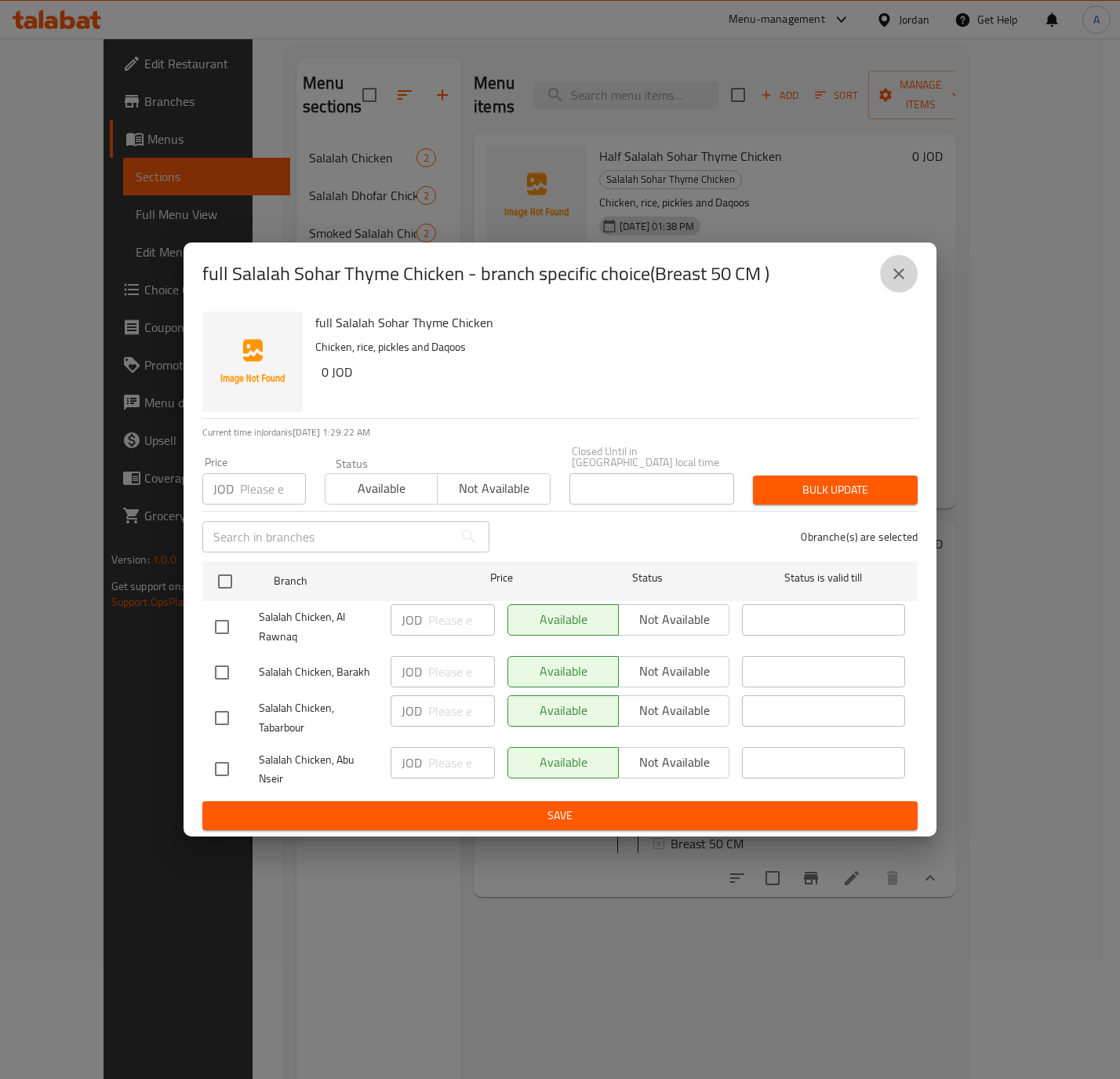
click at [900, 276] on icon "close" at bounding box center [898, 273] width 18 height 18
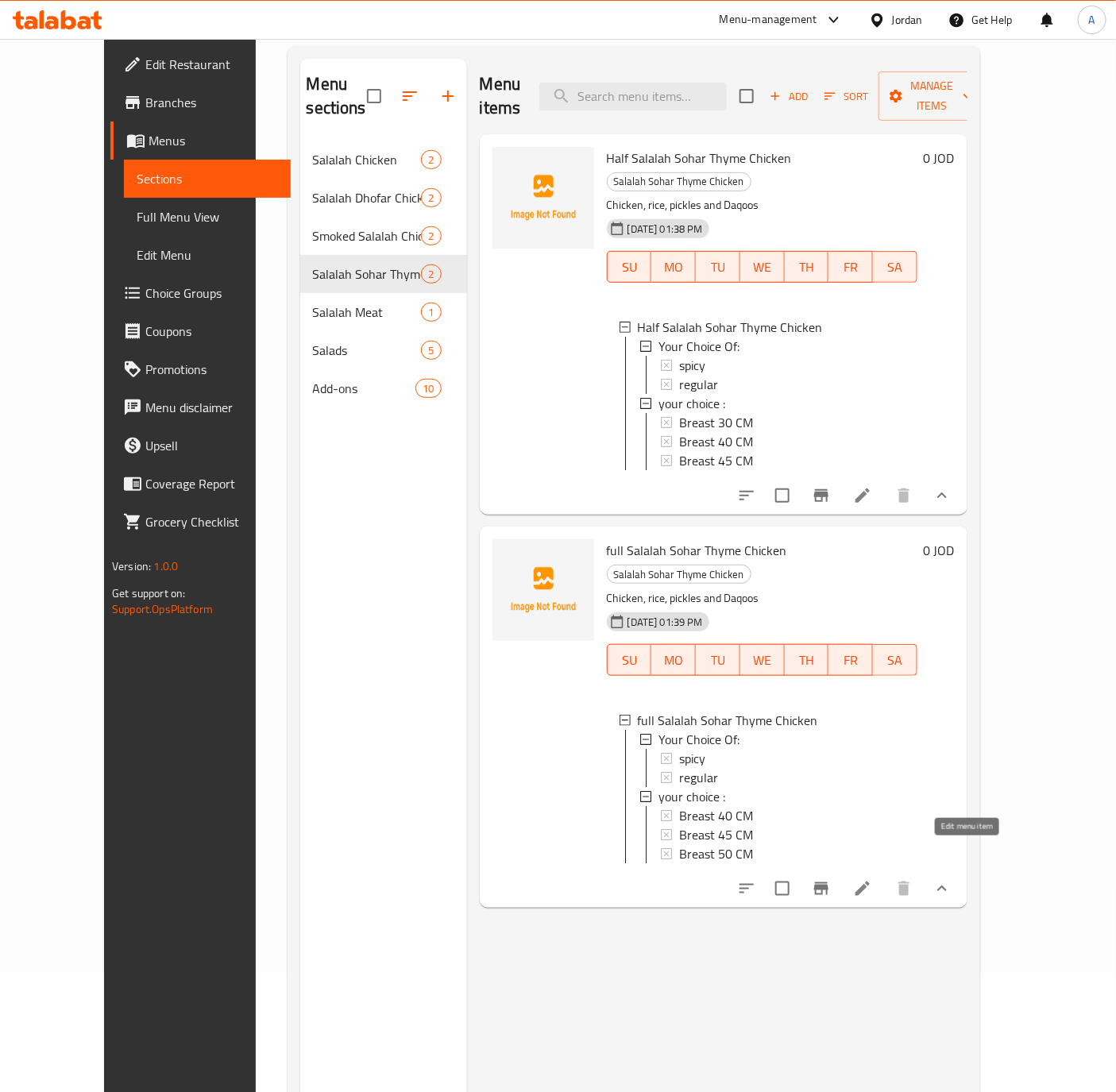
click at [872, 879] on icon at bounding box center [862, 888] width 19 height 19
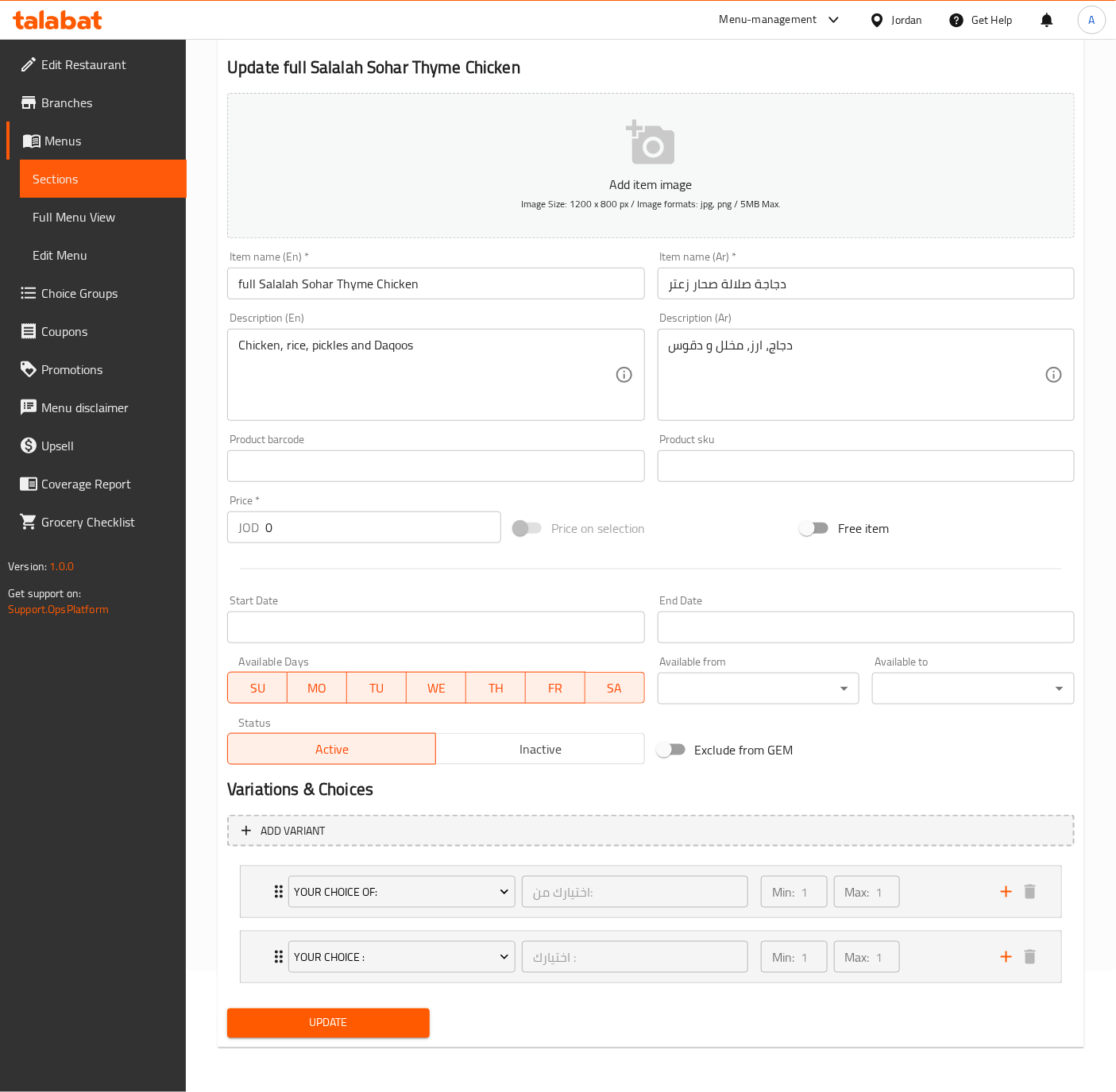
scroll to position [124, 0]
click at [279, 944] on div "your choice : اختيارك : ​" at bounding box center [518, 956] width 479 height 51
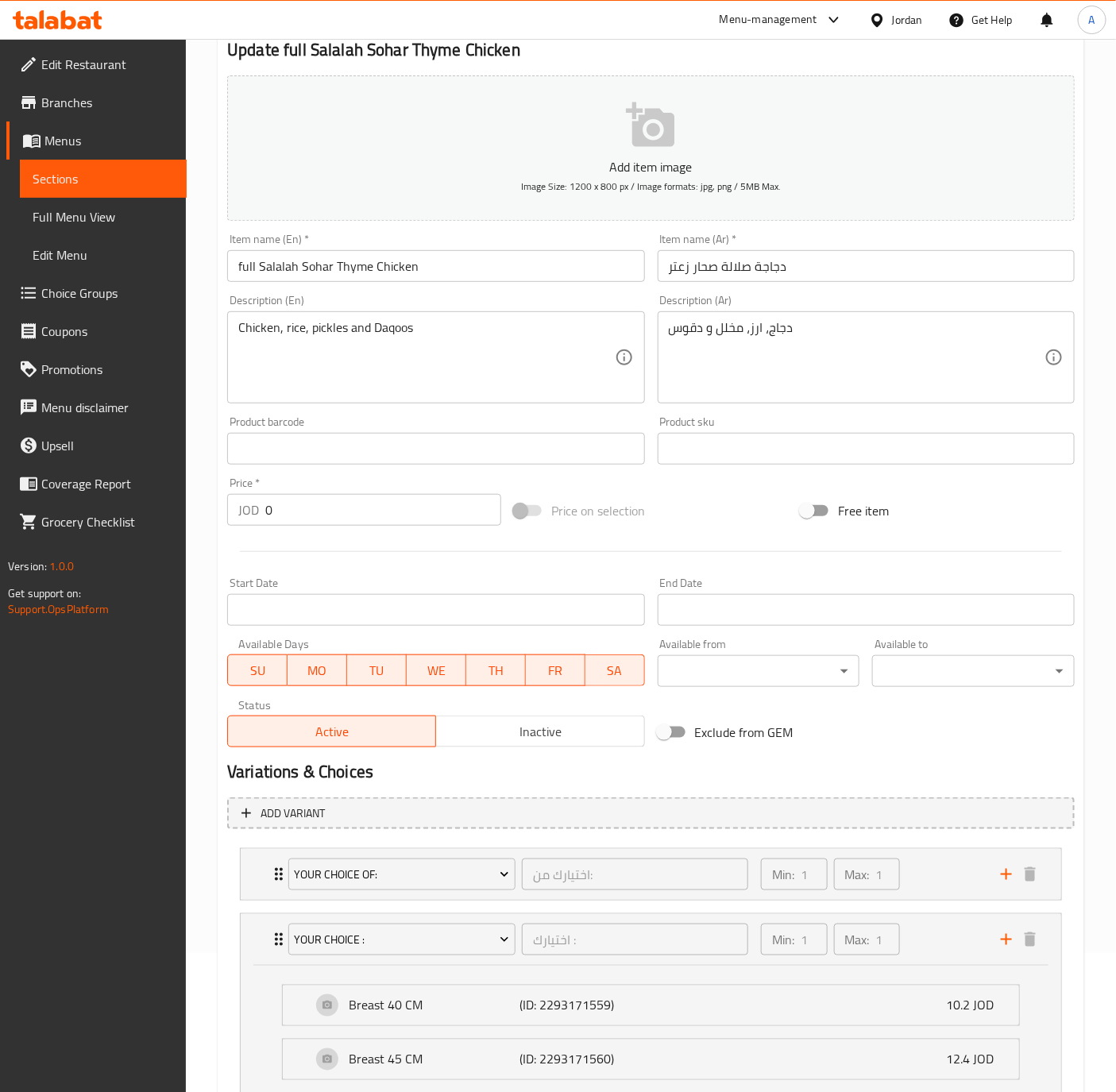
scroll to position [320, 0]
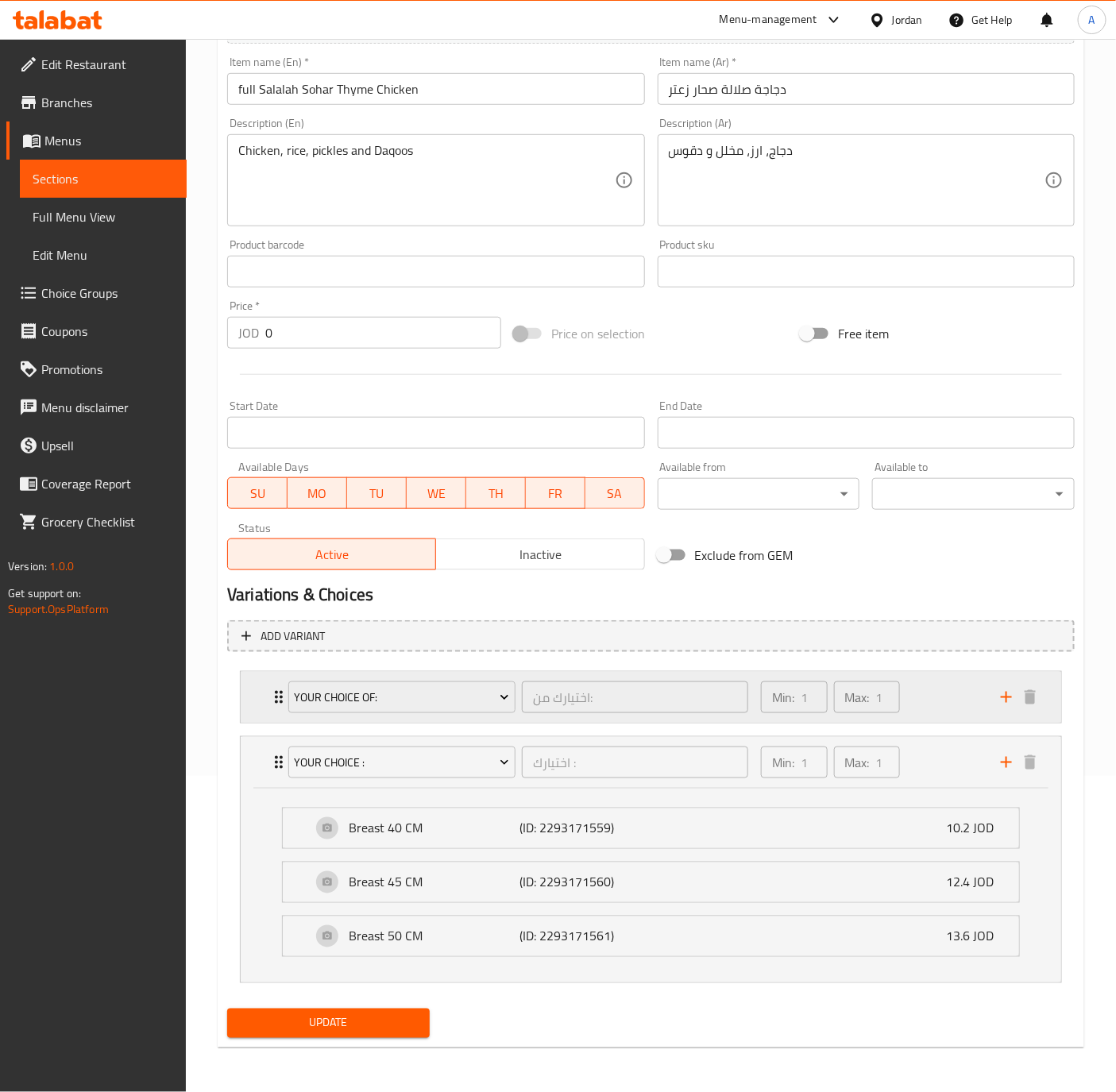
click at [262, 684] on div "Your Choice Of: اختيارك من: ​ Min: 1 ​ Max: 1 ​" at bounding box center [651, 697] width 820 height 51
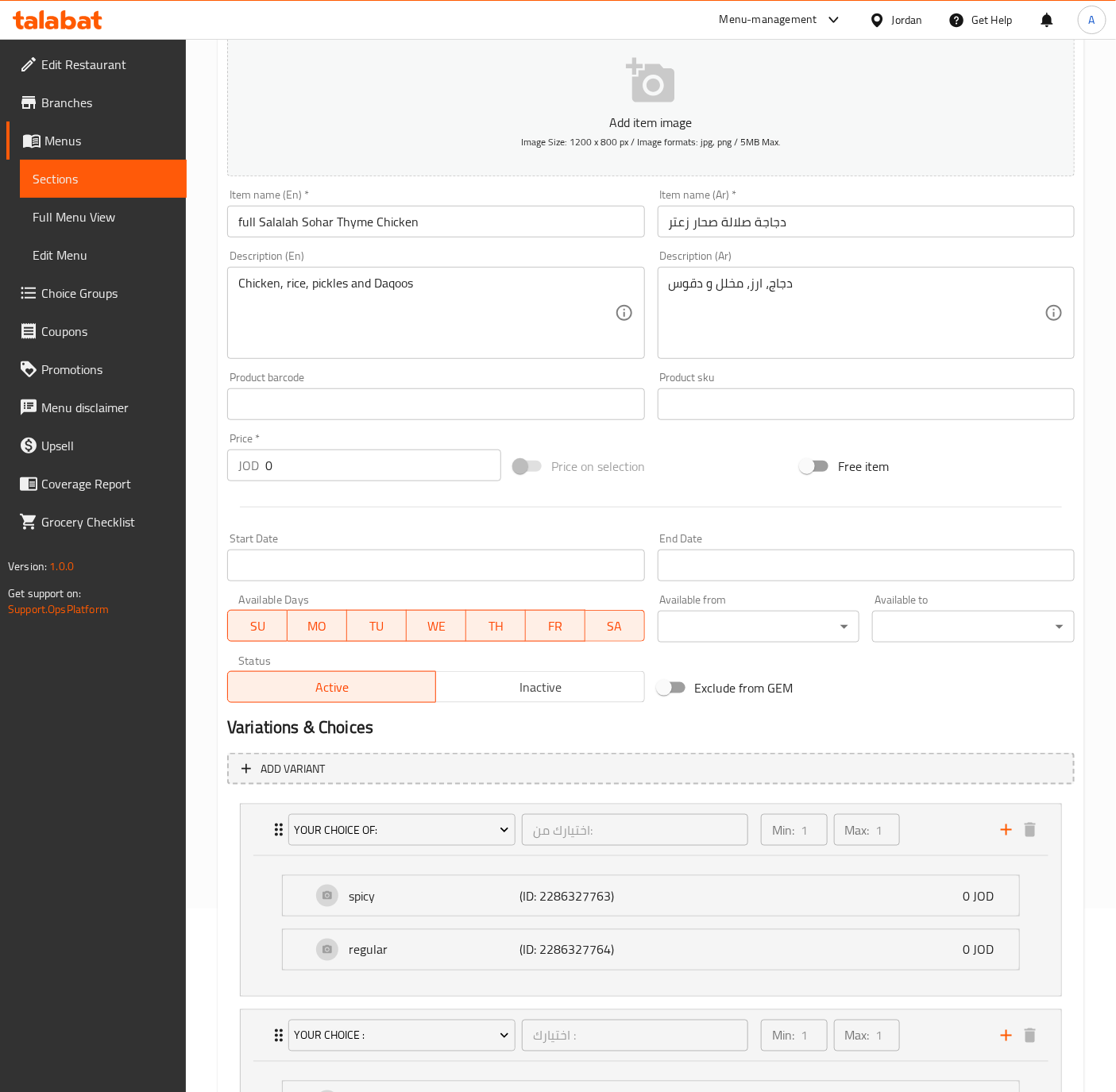
scroll to position [0, 0]
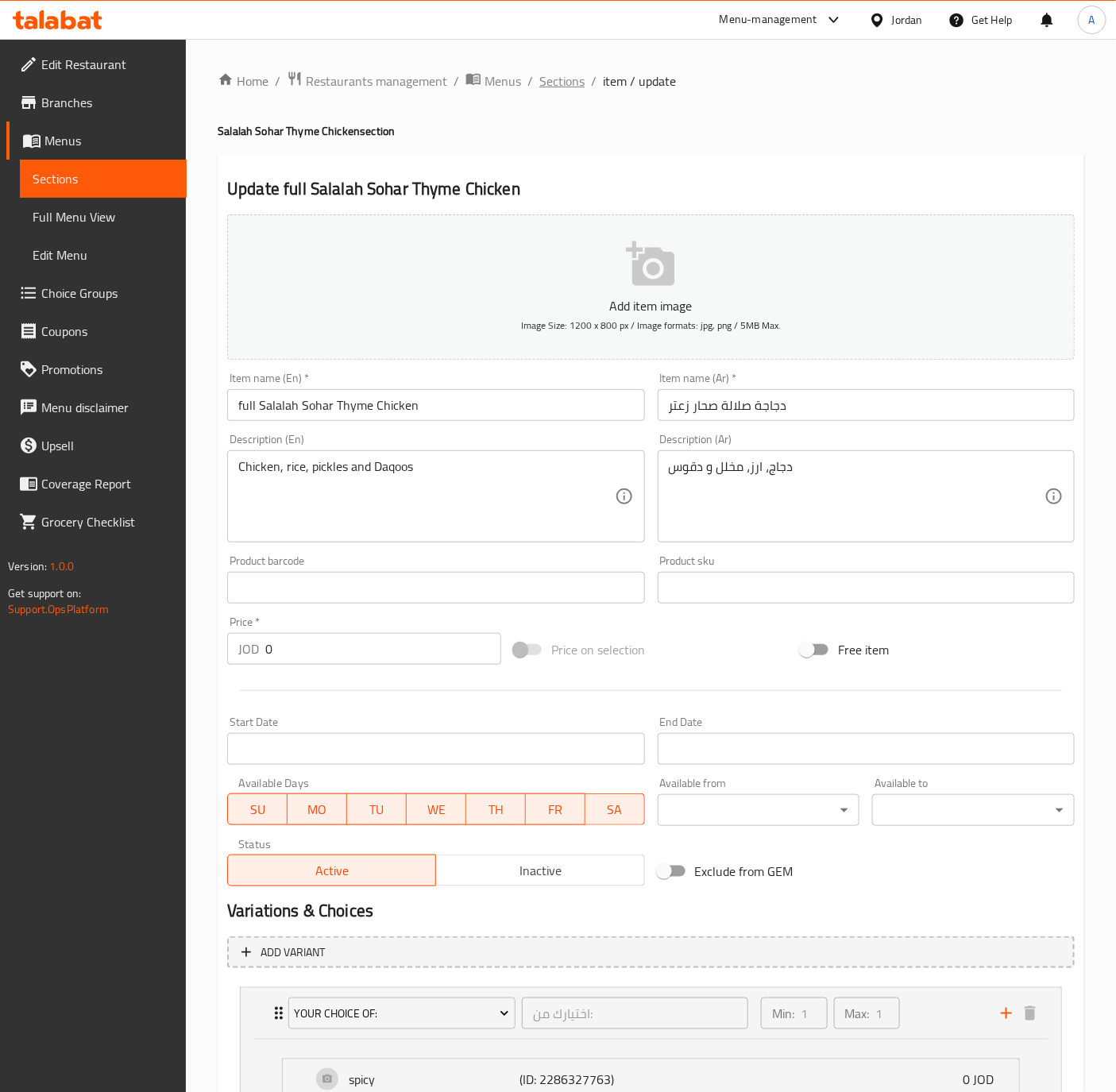
click at [566, 77] on span "Sections" at bounding box center [561, 80] width 45 height 19
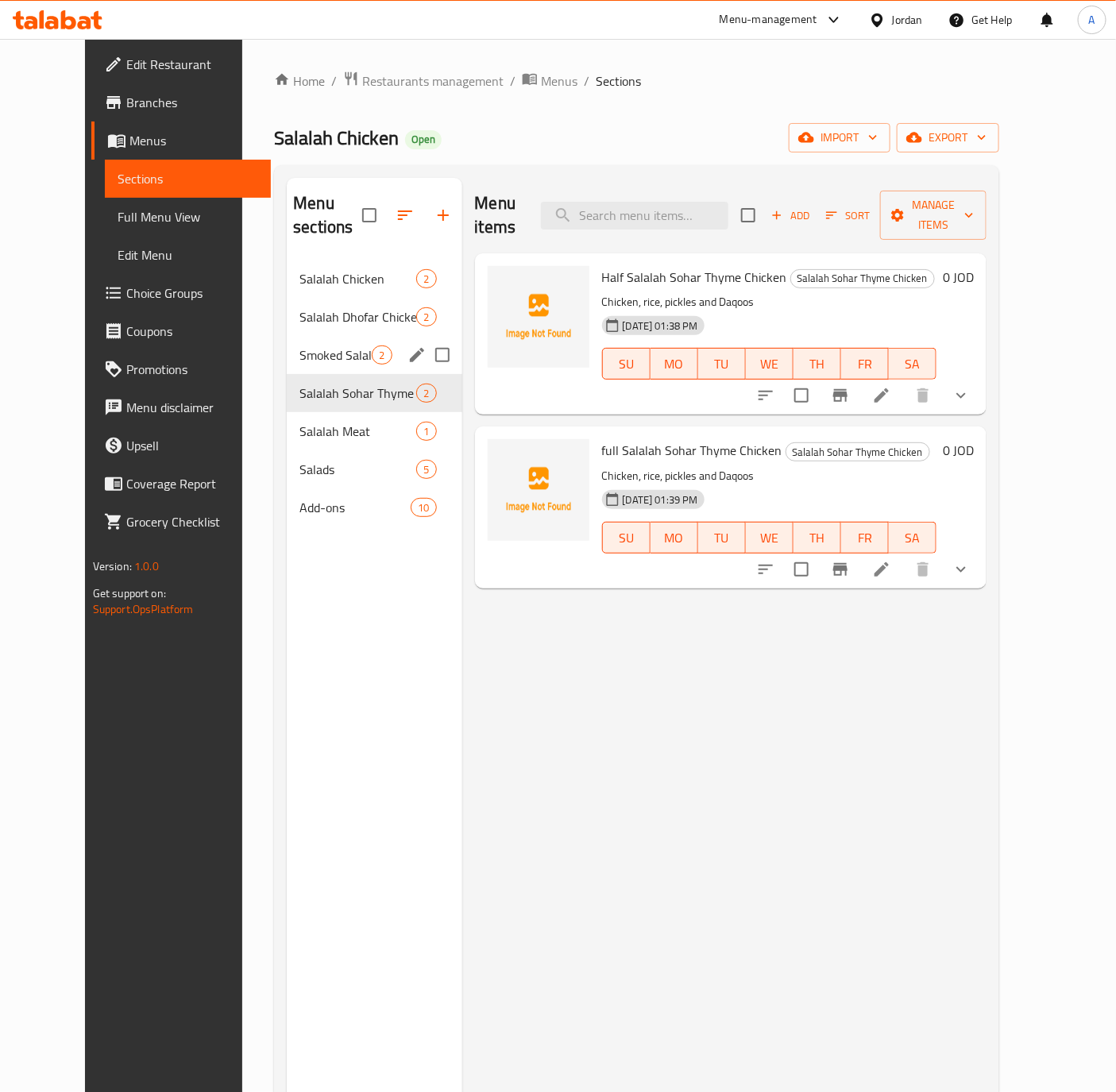
click at [287, 336] on div "Smoked Salalah Chicken 2" at bounding box center [374, 354] width 175 height 38
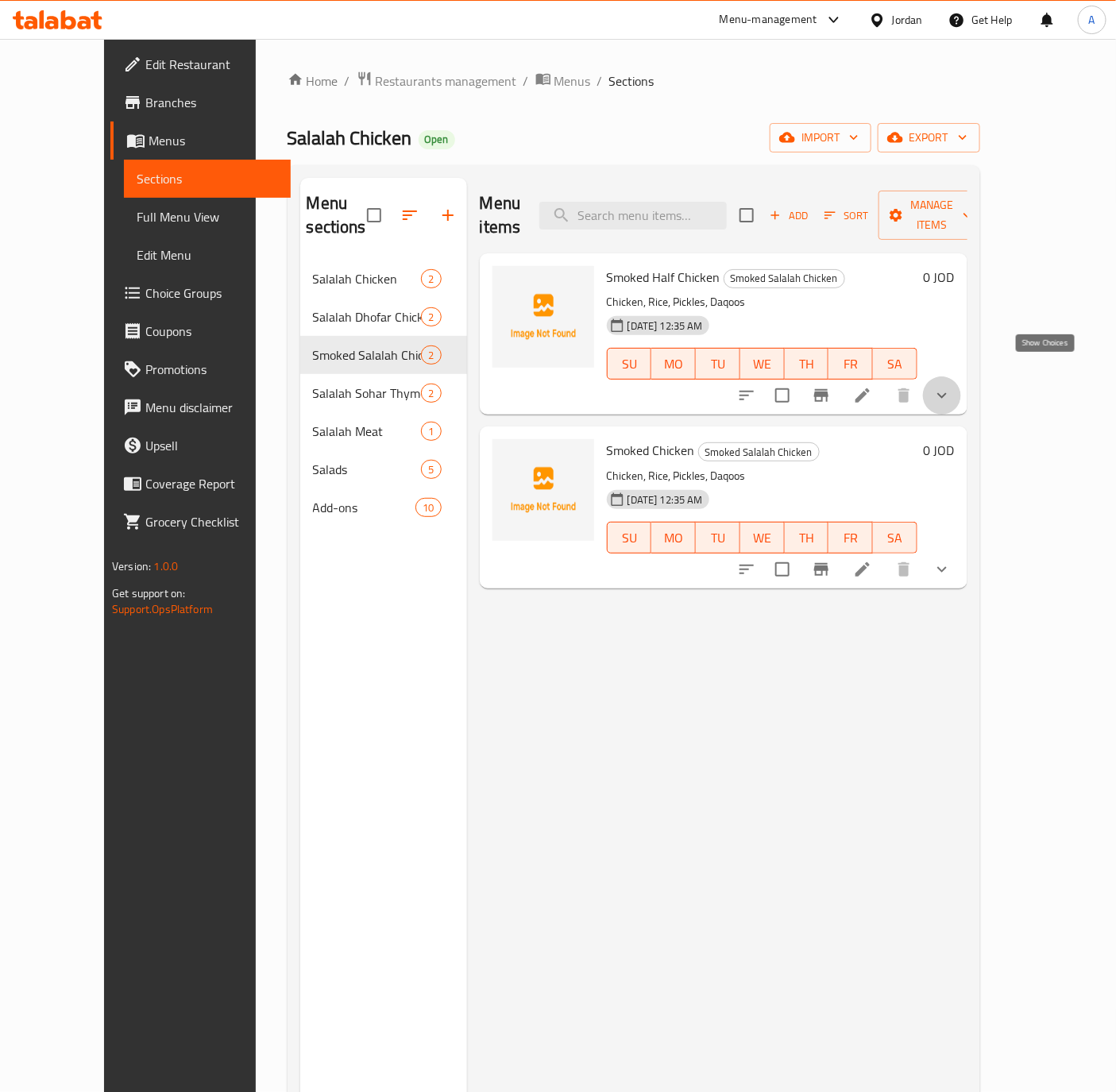
click at [952, 386] on icon "show more" at bounding box center [941, 395] width 19 height 19
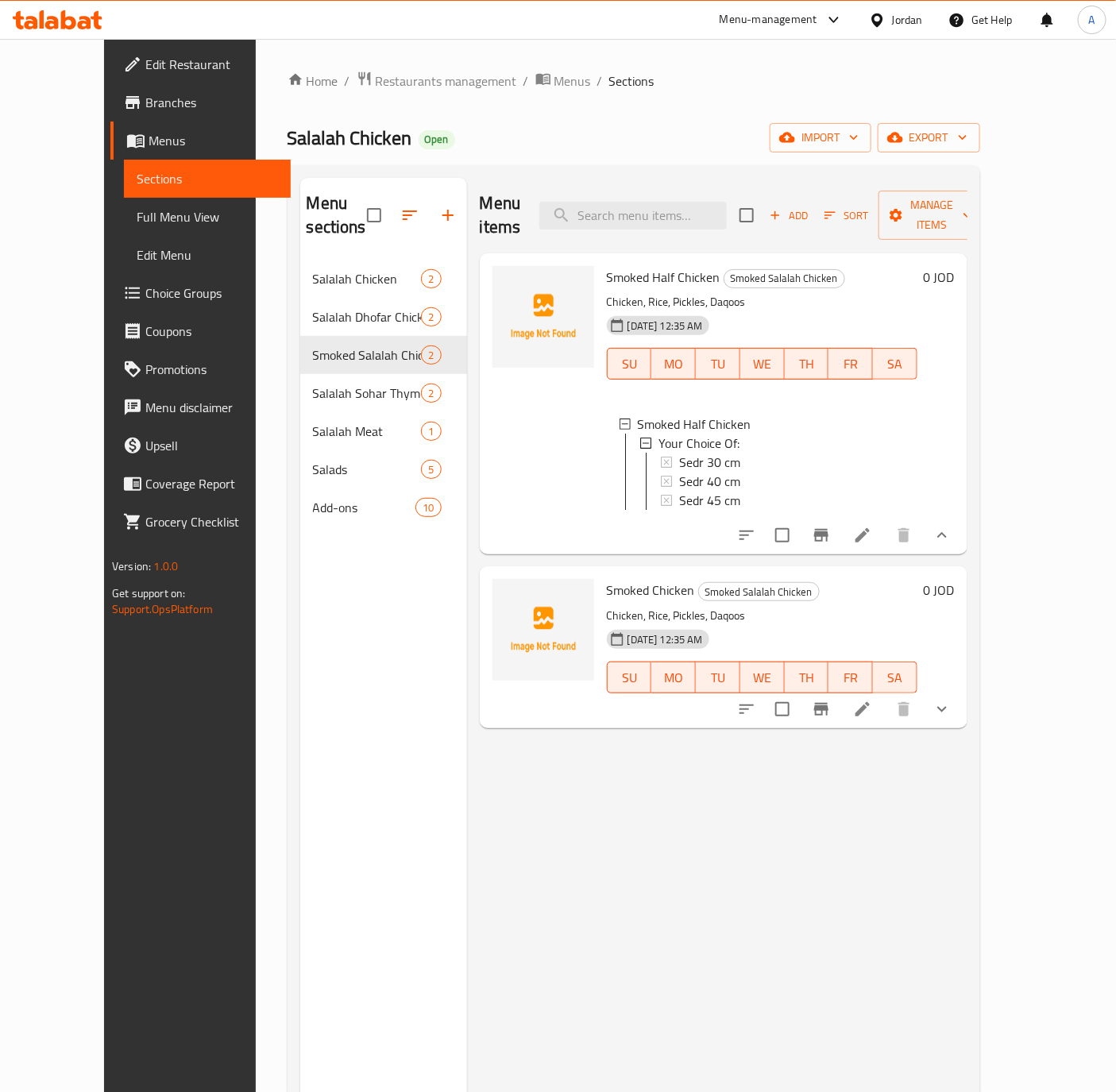
click at [961, 690] on button "show more" at bounding box center [941, 708] width 38 height 38
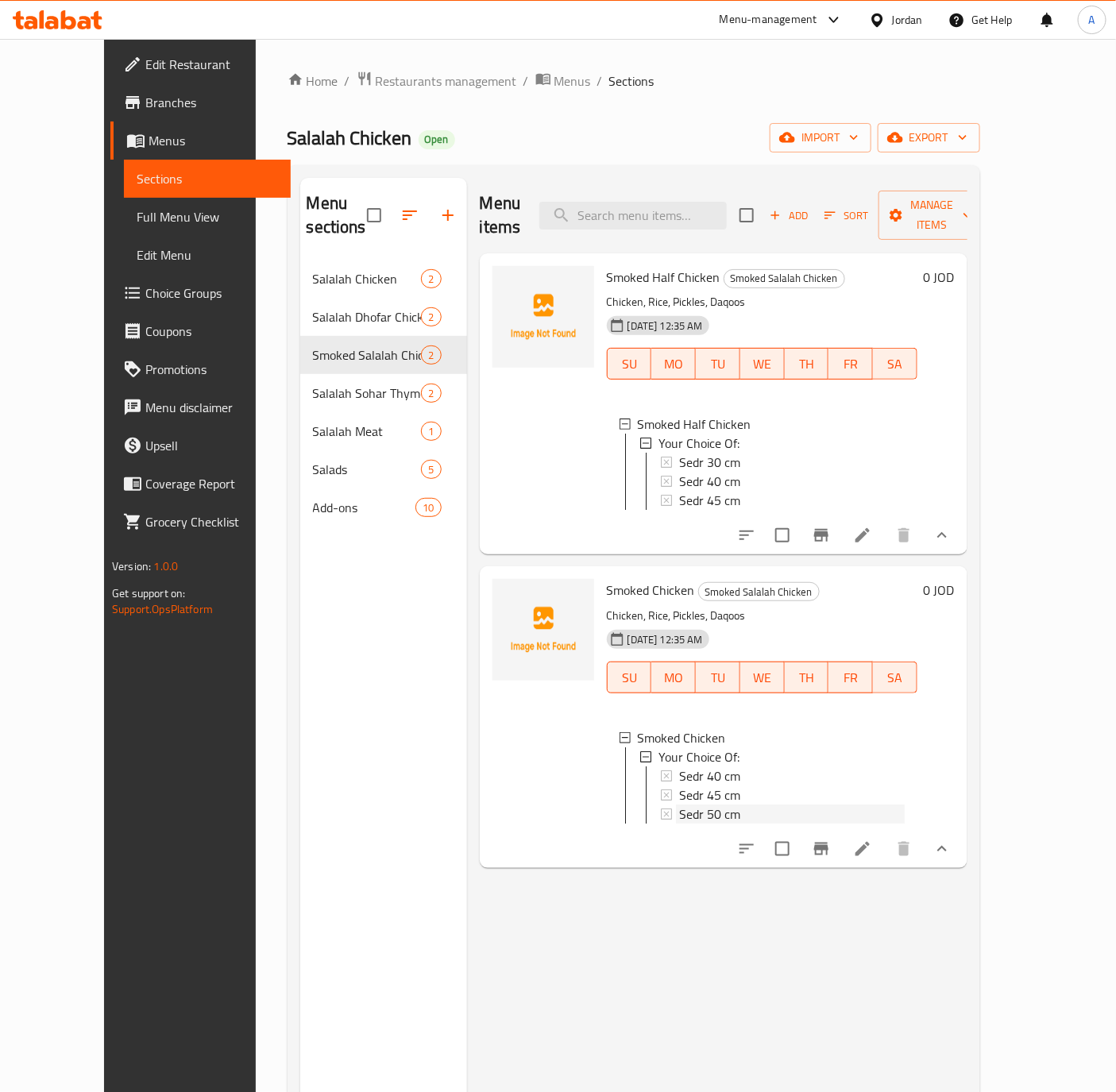
click at [679, 812] on span "Sedr 50 cm" at bounding box center [709, 813] width 61 height 19
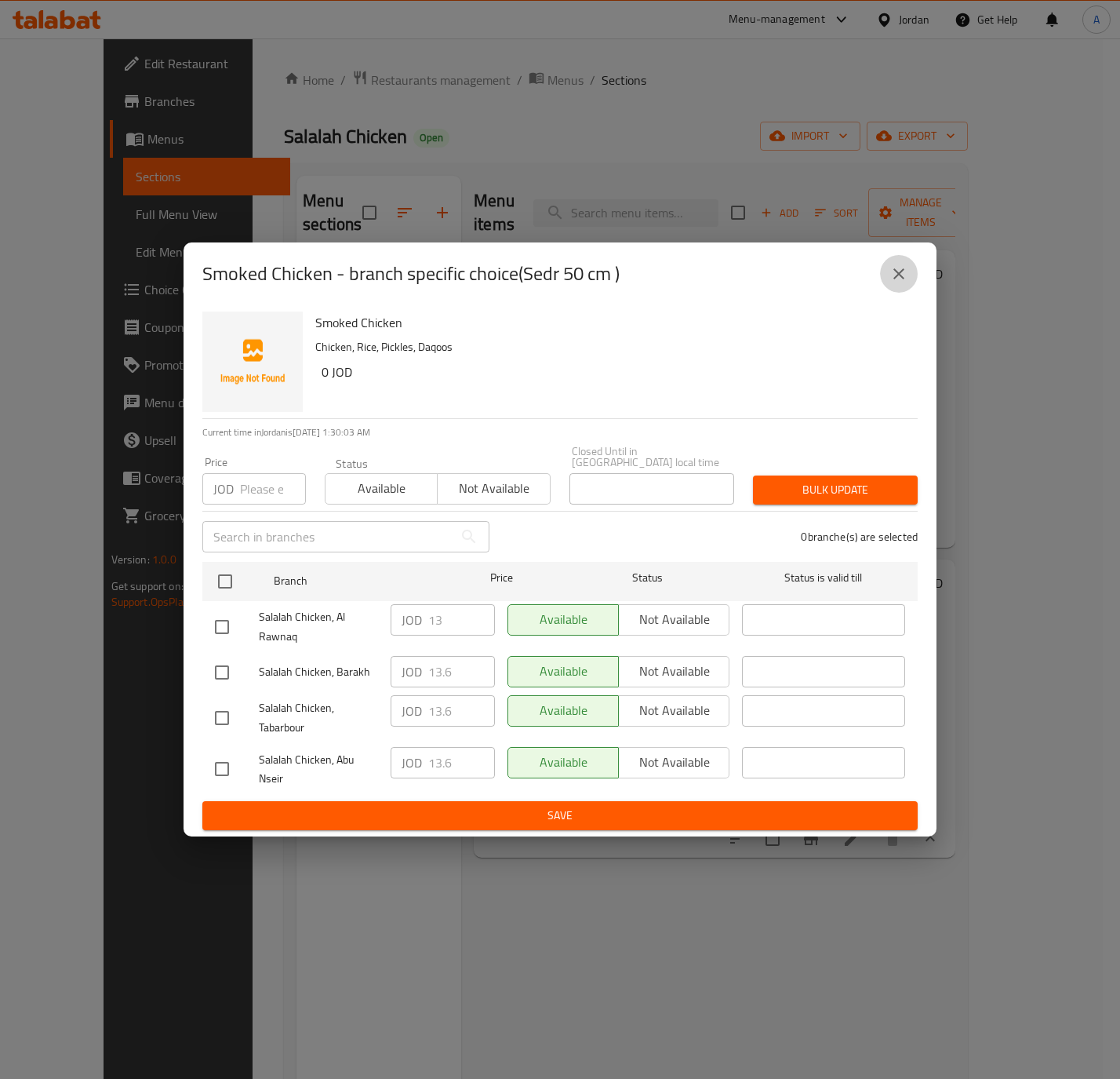
click at [899, 271] on icon "close" at bounding box center [898, 273] width 18 height 18
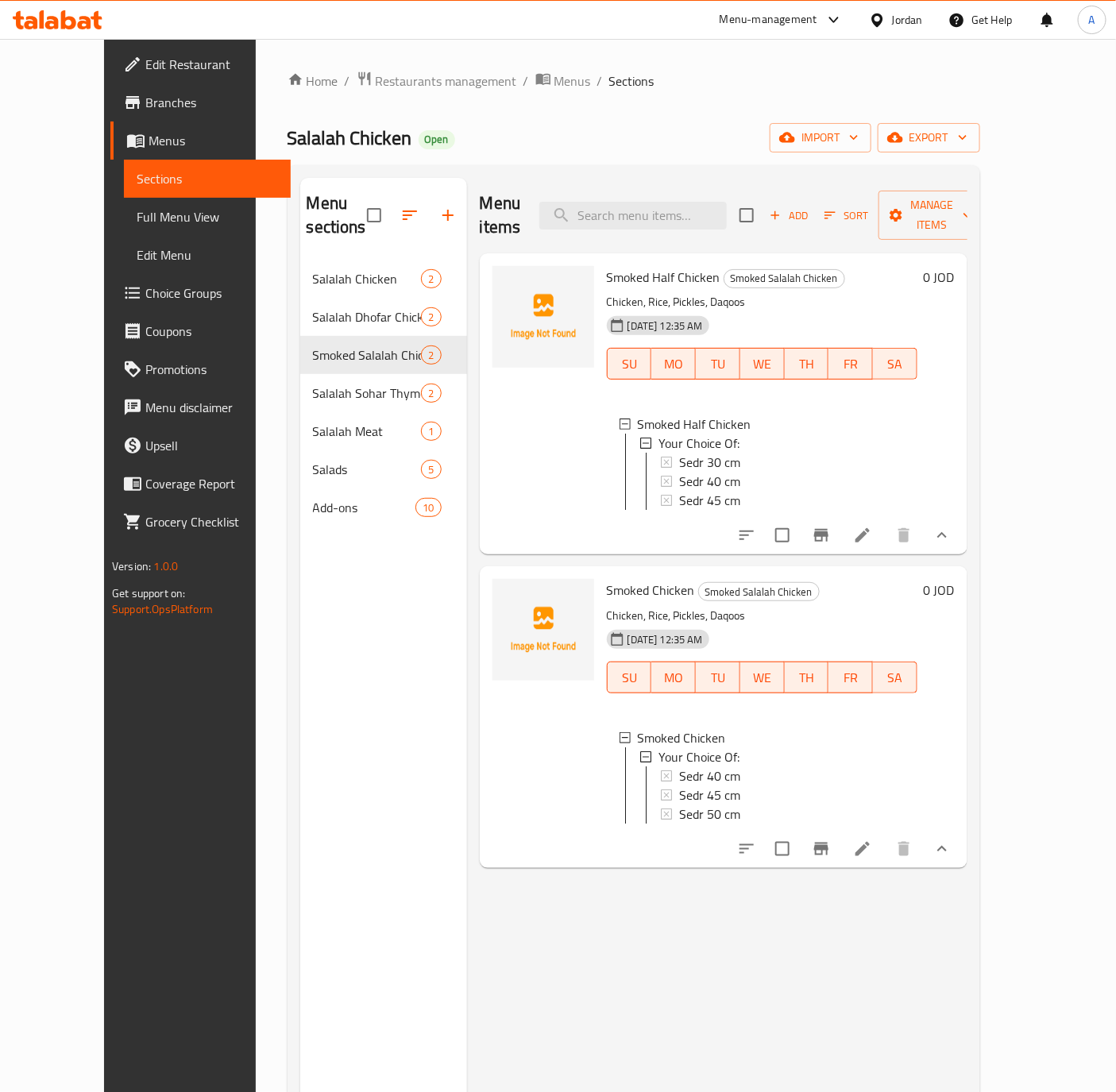
click at [713, 813] on span "Sedr 50 cm" at bounding box center [709, 813] width 61 height 19
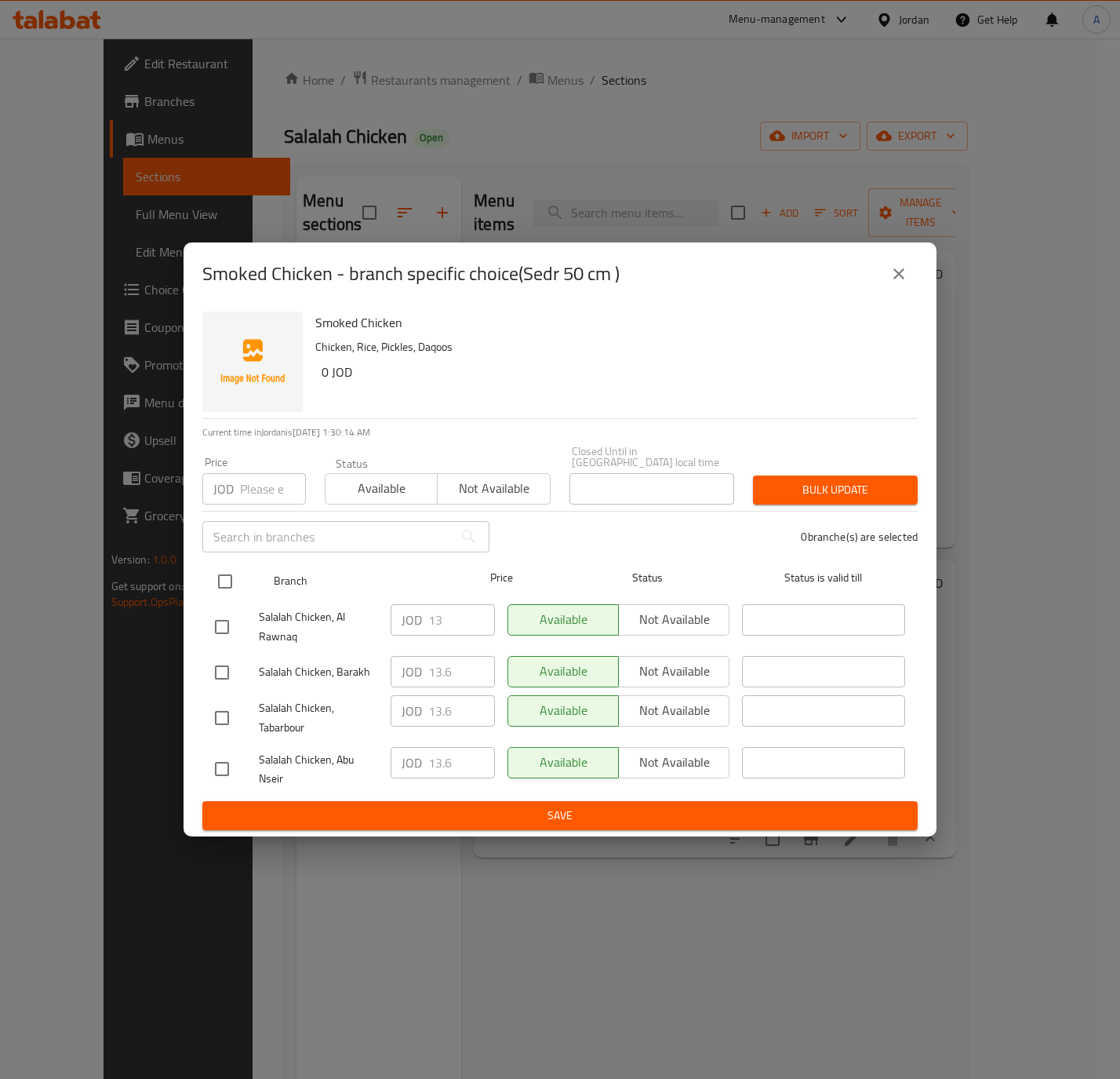
click at [228, 573] on input "checkbox" at bounding box center [225, 582] width 33 height 33
checkbox input "true"
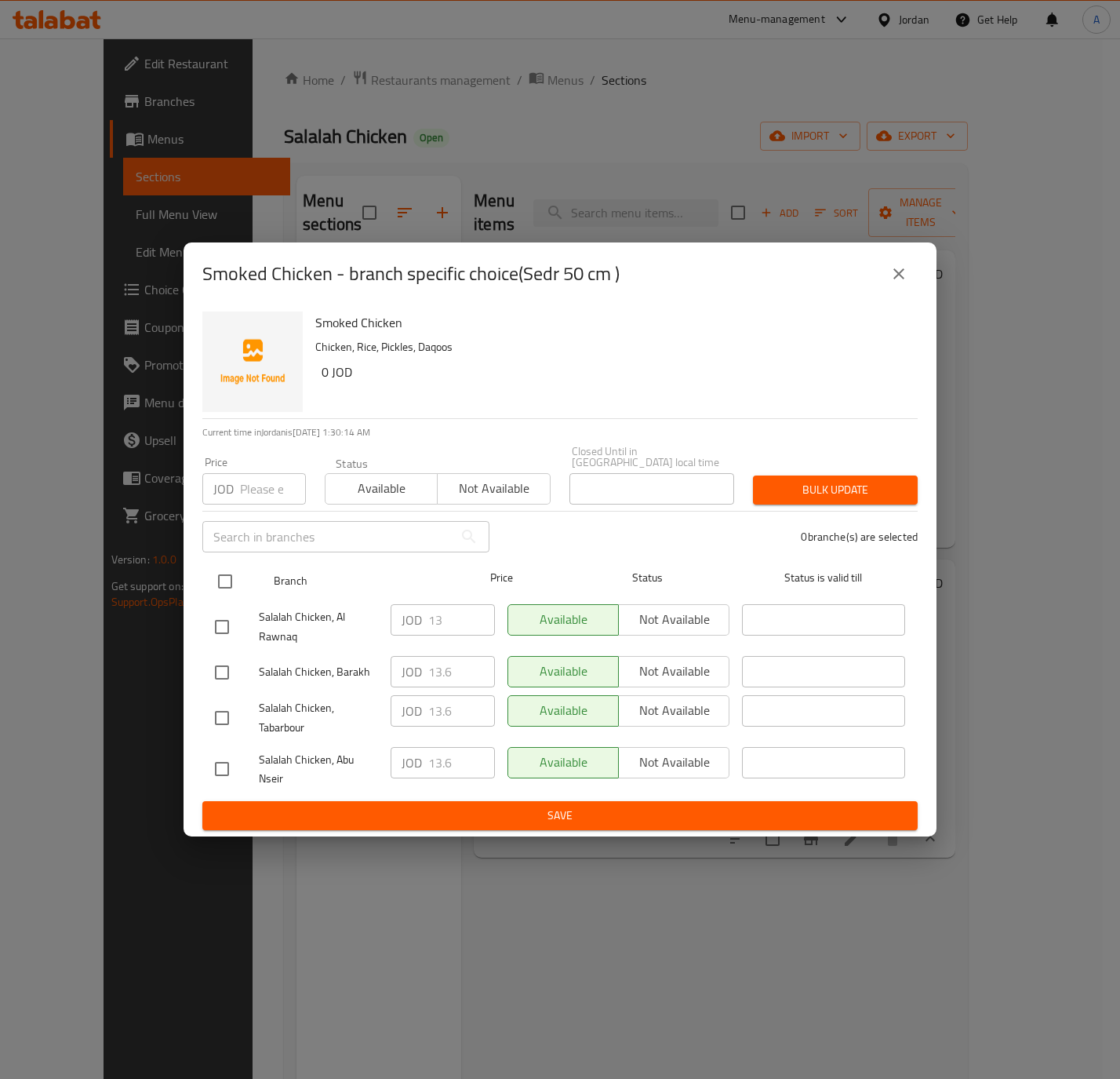
checkbox input "true"
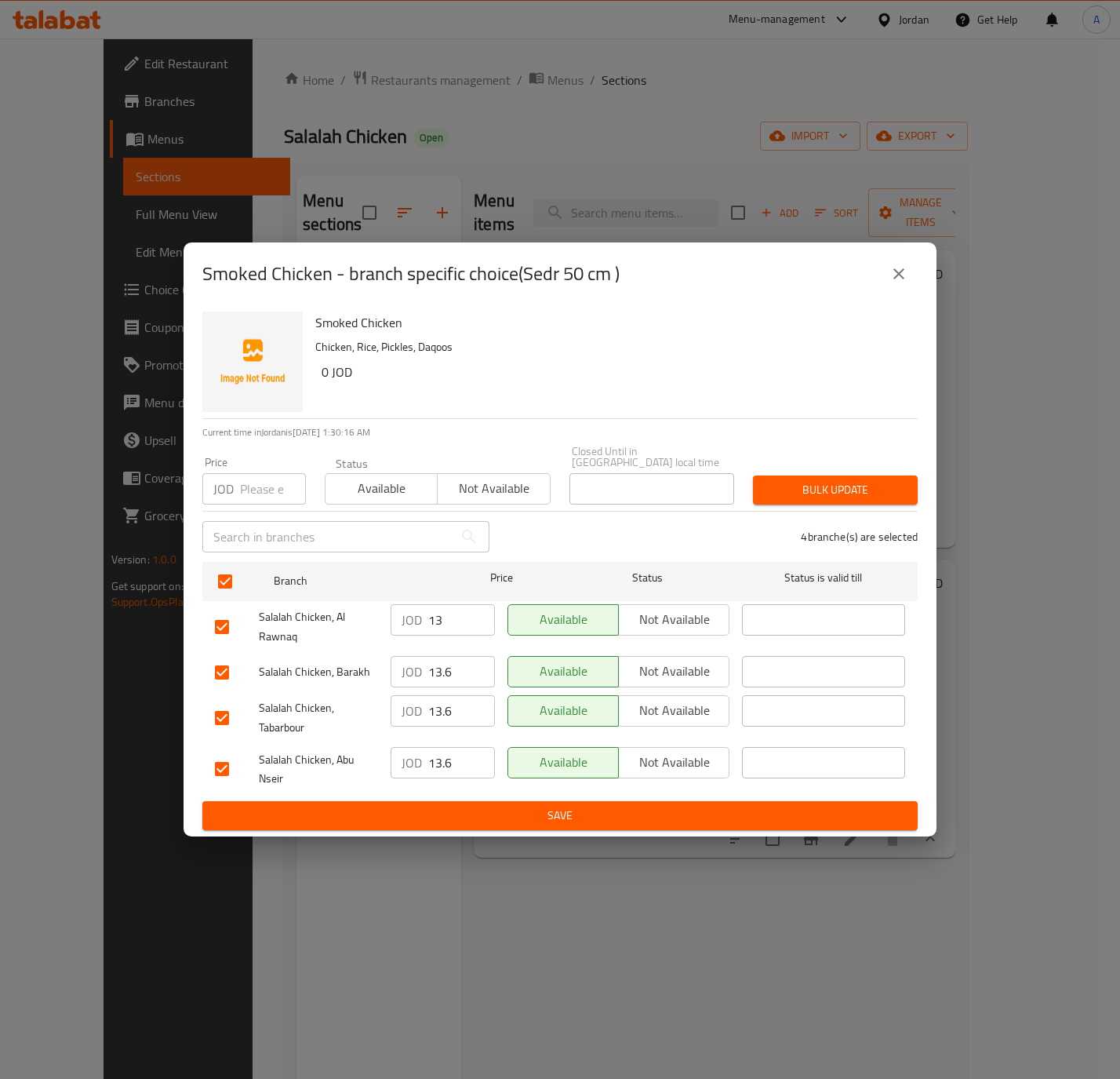
click at [450, 613] on input "13" at bounding box center [461, 620] width 67 height 32
type input "13.6"
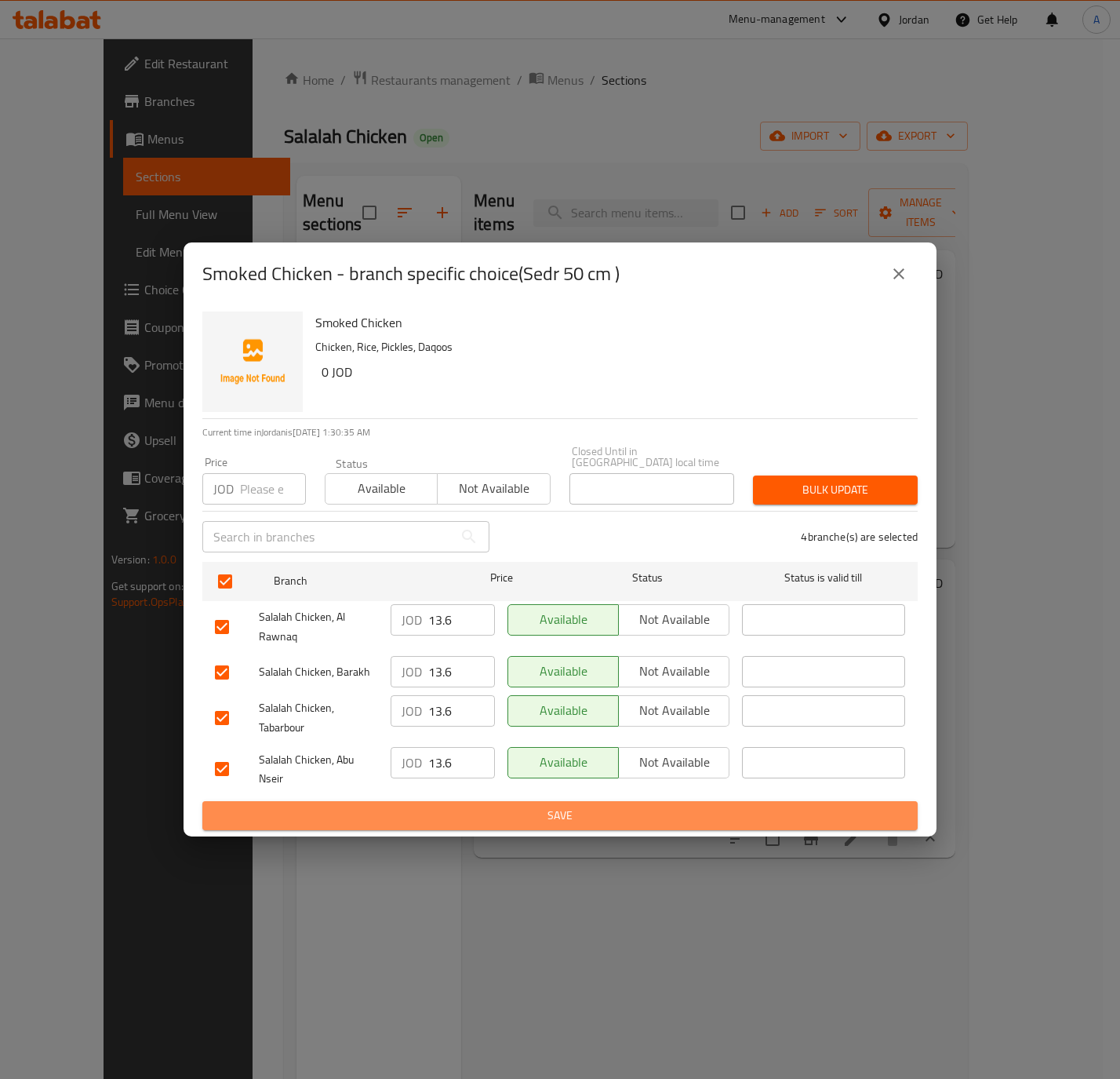
click at [495, 806] on span "Save" at bounding box center [560, 816] width 690 height 19
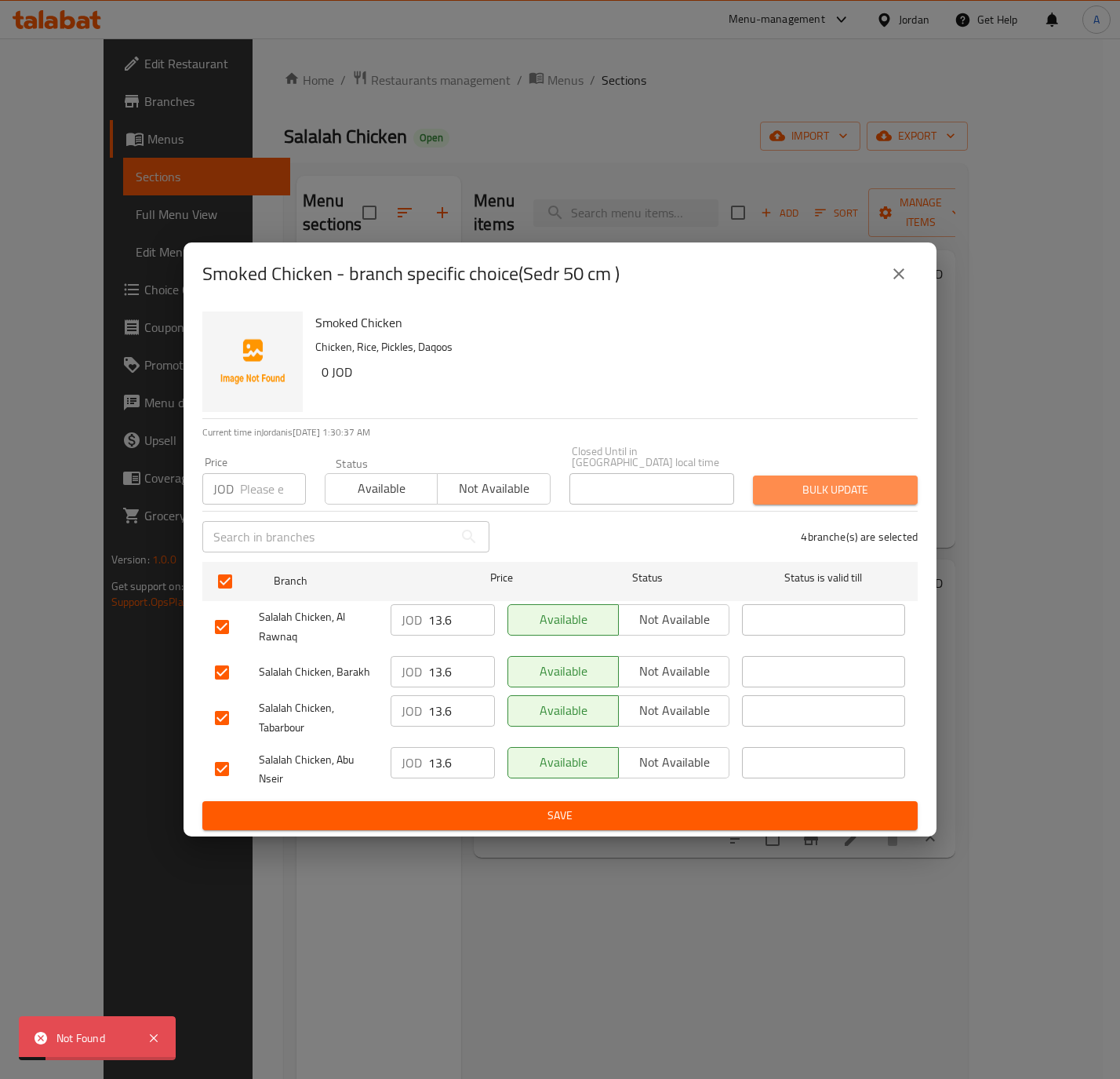
click at [838, 485] on span "Bulk update" at bounding box center [835, 489] width 139 height 19
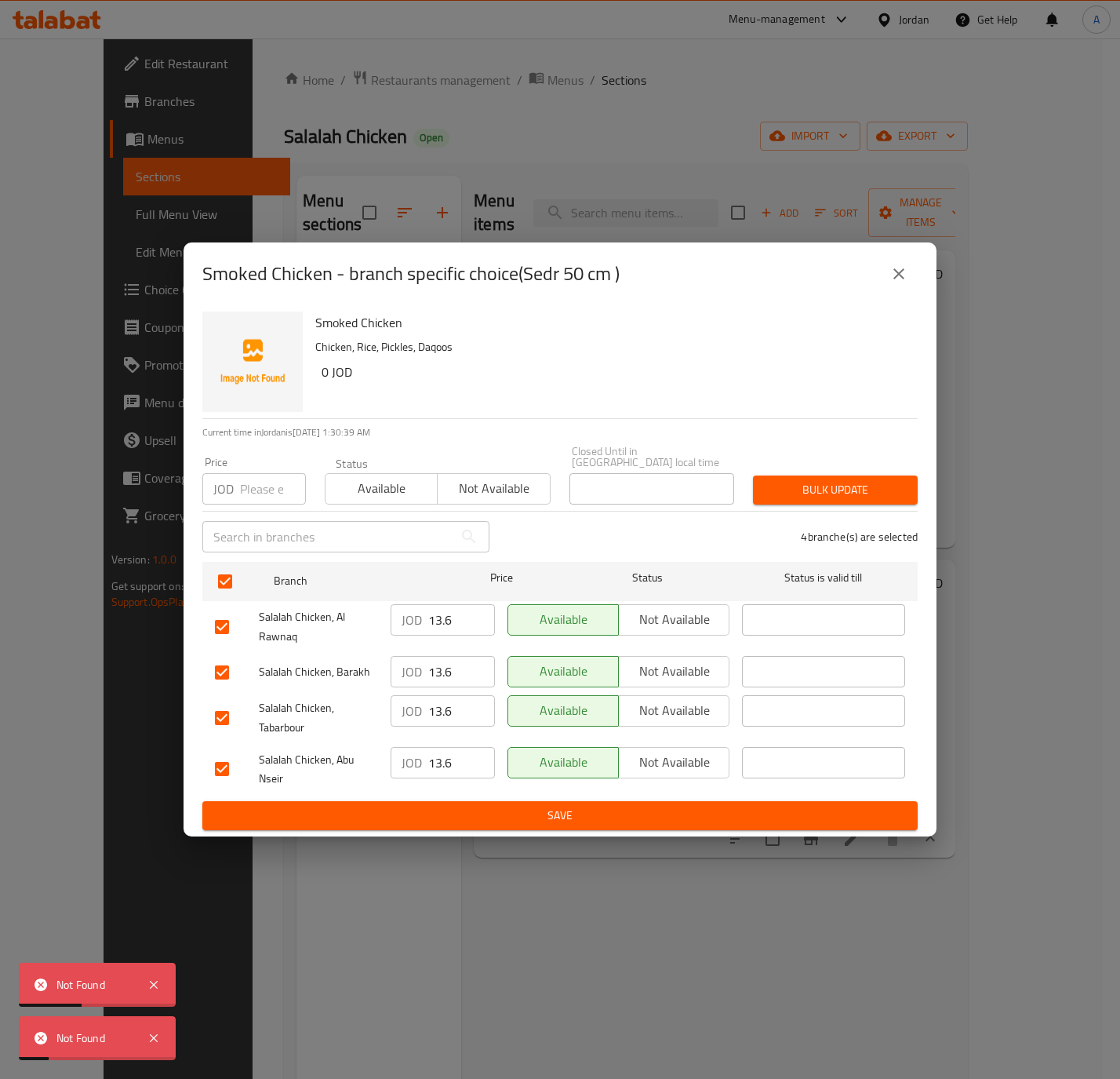
click at [893, 279] on icon "close" at bounding box center [898, 273] width 18 height 18
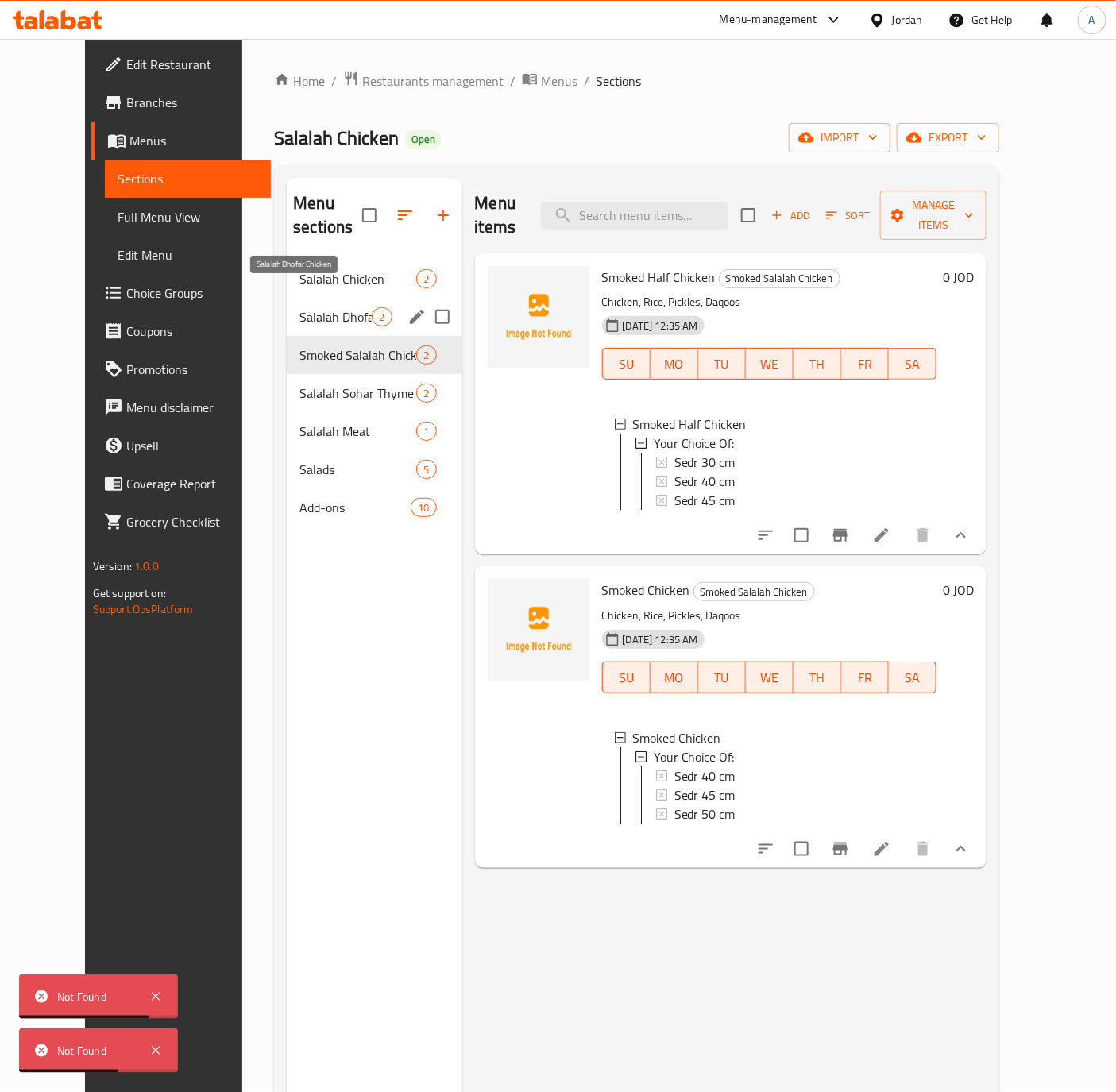
click at [299, 307] on span "Salalah Dhofar Chicken" at bounding box center [335, 316] width 72 height 19
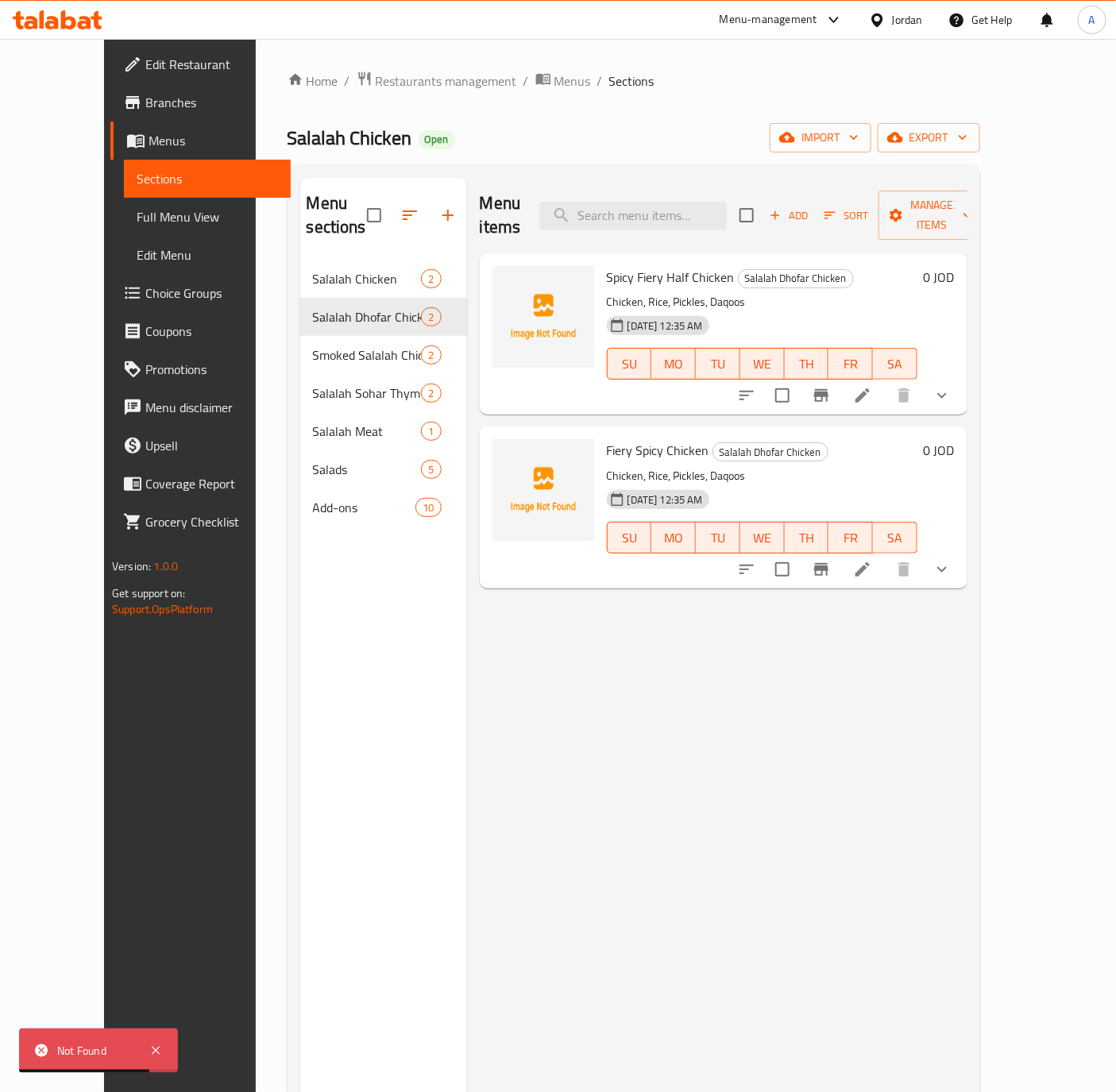
click at [146, 287] on span "Choice Groups" at bounding box center [211, 292] width 132 height 19
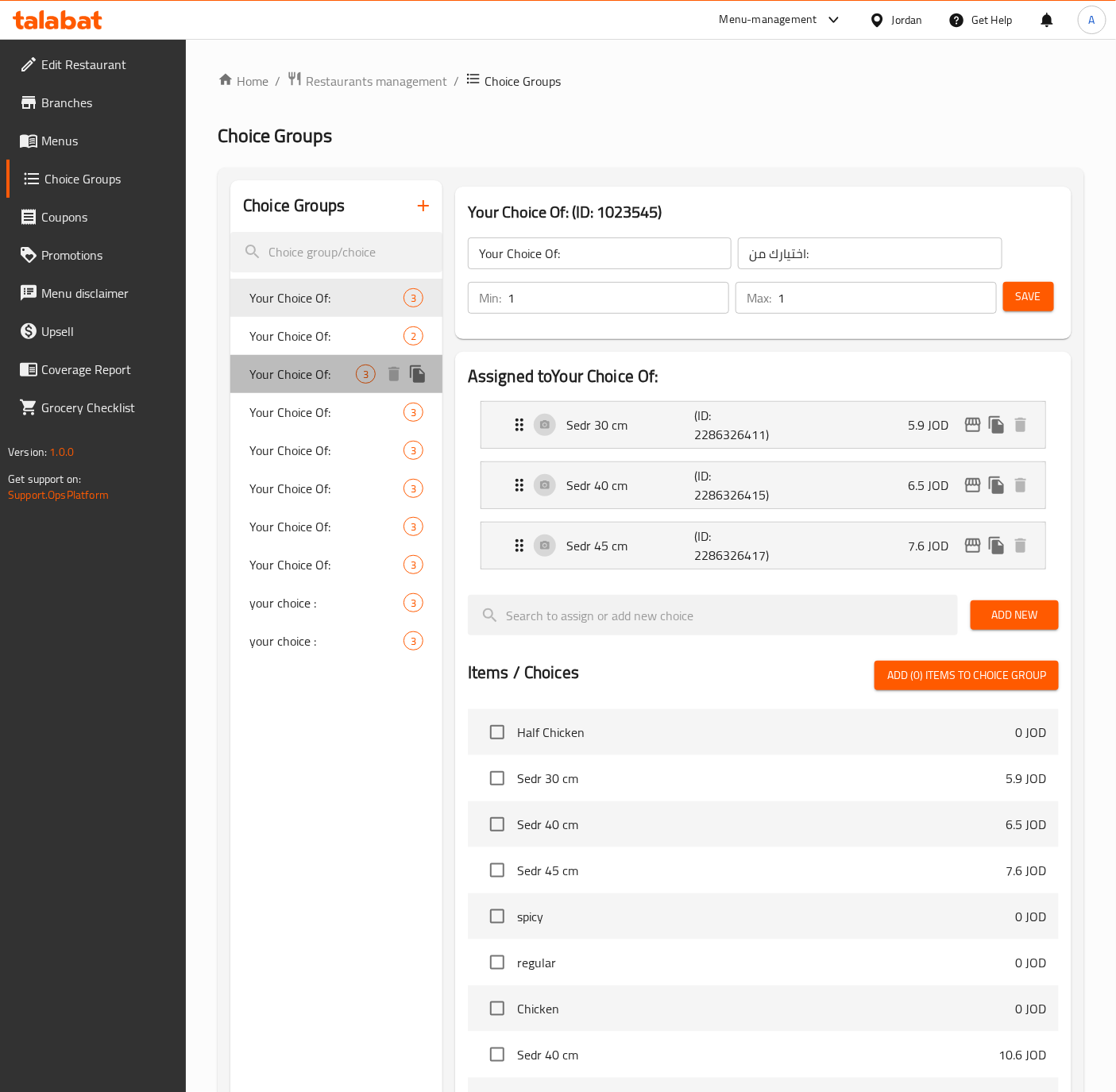
click at [304, 355] on div "Your Choice Of: 3" at bounding box center [336, 374] width 212 height 38
type input "Your Choice Of:"
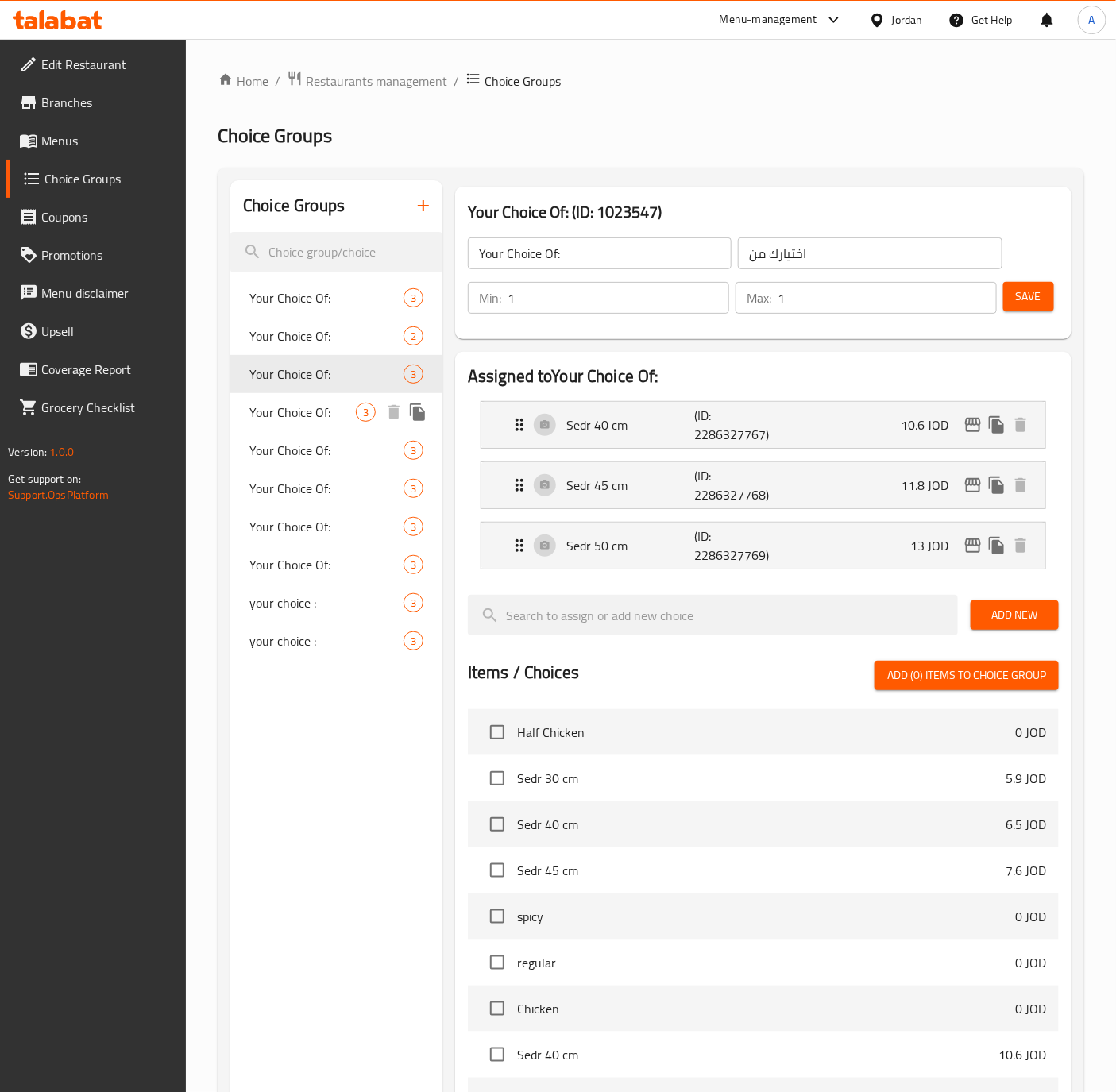
click at [294, 395] on div "Your Choice Of: 3" at bounding box center [336, 412] width 212 height 38
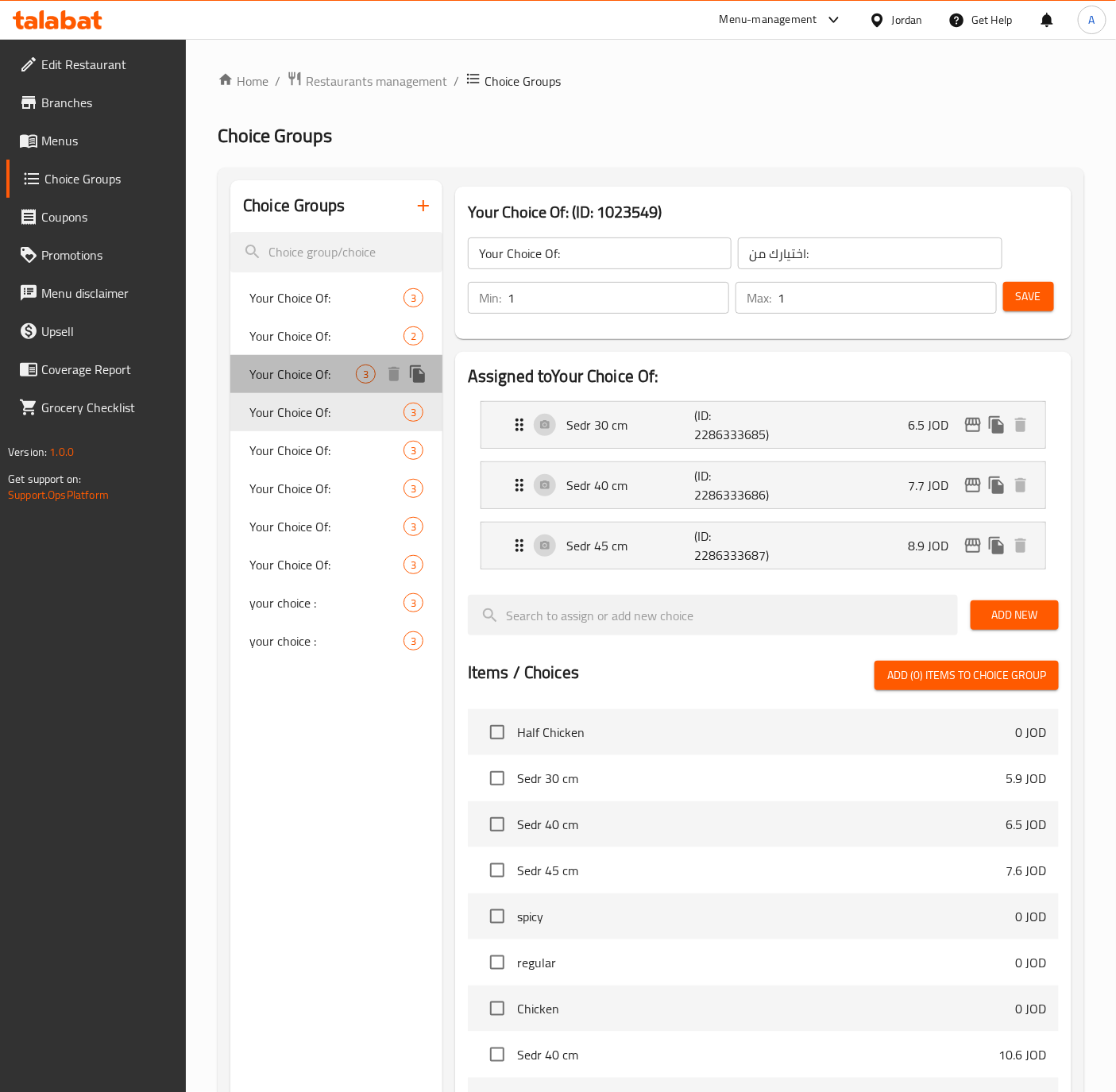
click at [297, 356] on div "Your Choice Of: 3" at bounding box center [336, 374] width 212 height 38
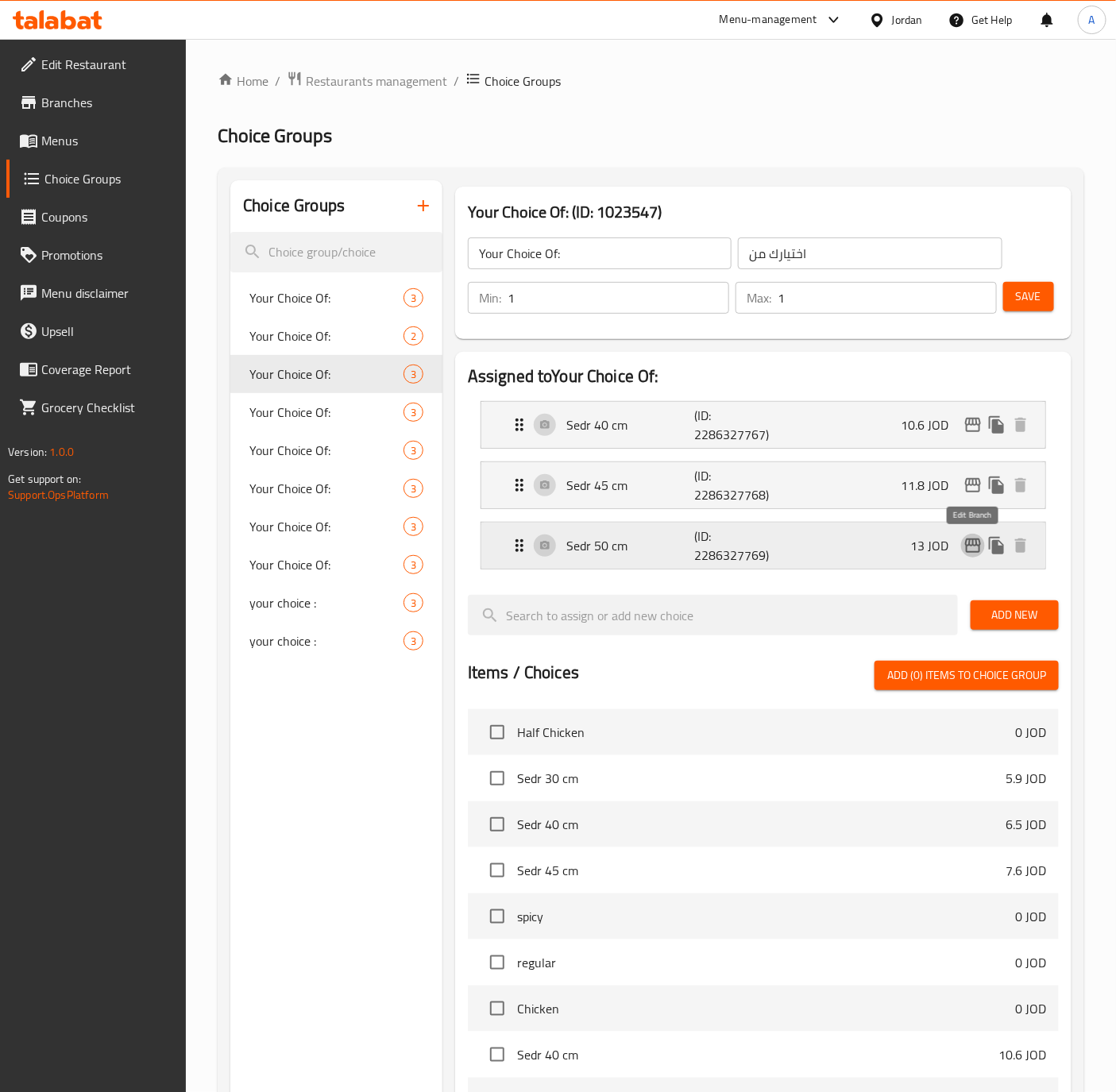
click at [963, 546] on icon "edit" at bounding box center [972, 545] width 19 height 19
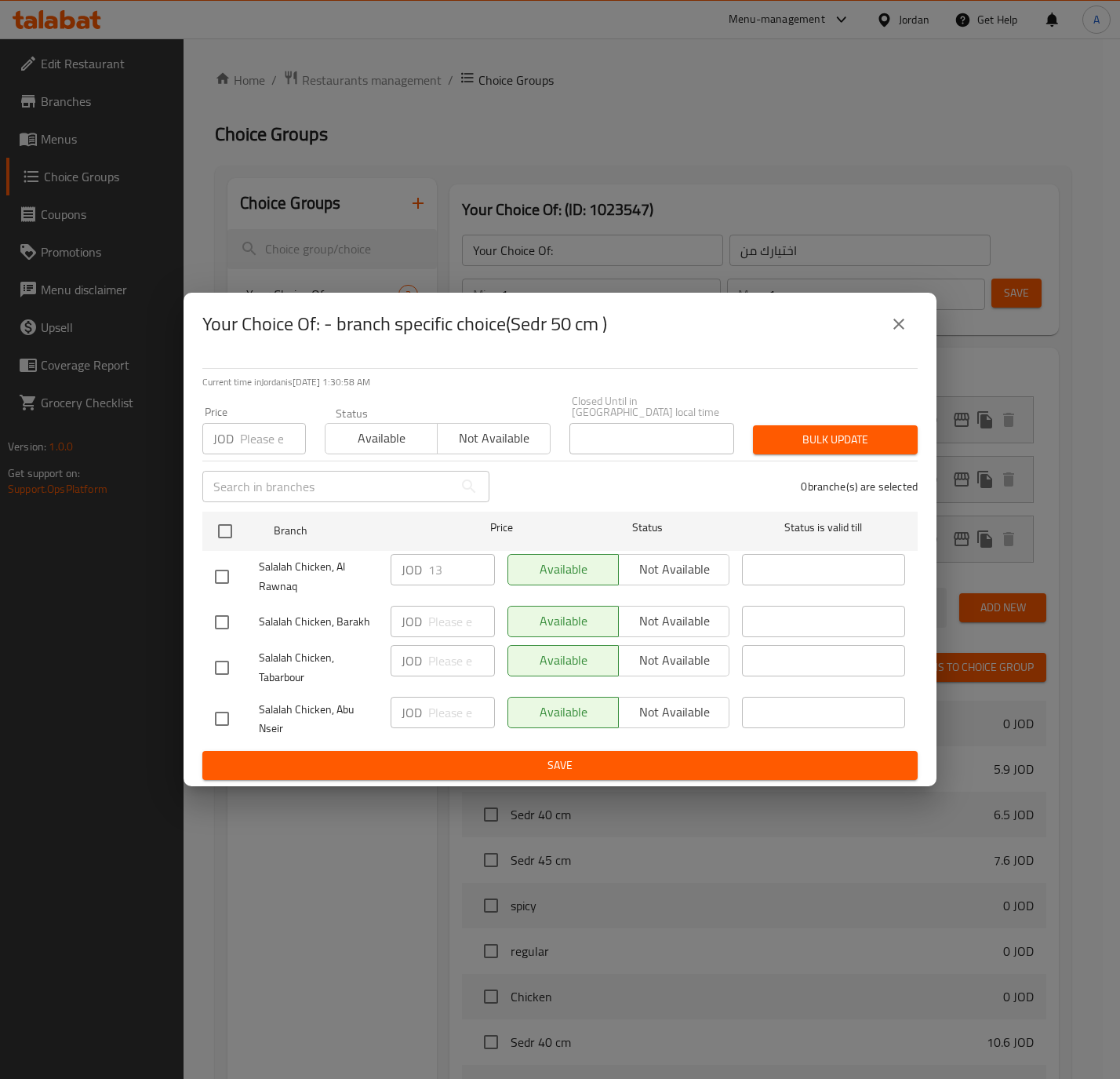
click at [888, 330] on button "close" at bounding box center [899, 324] width 38 height 38
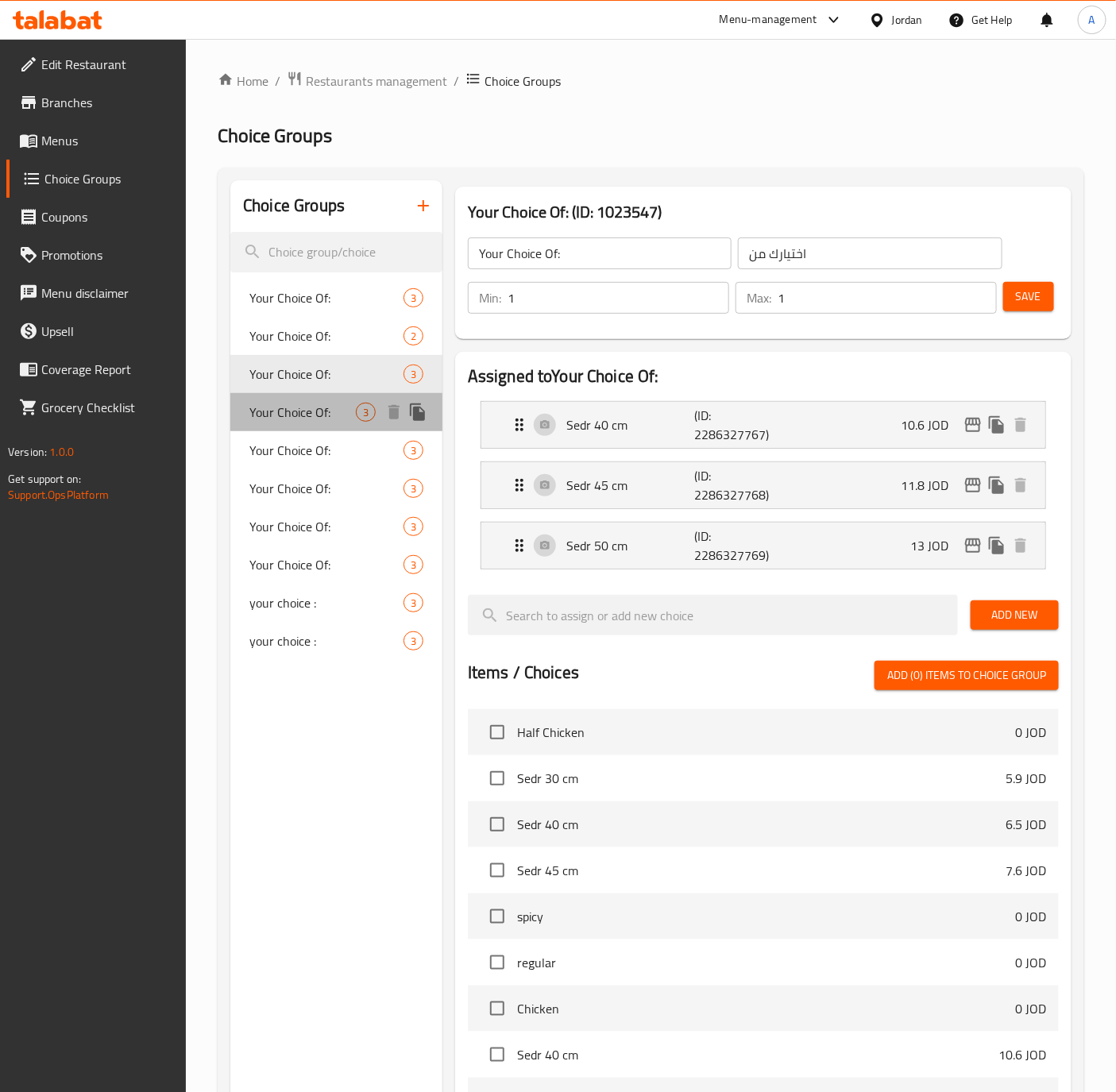
click at [291, 402] on span "Your Choice Of:" at bounding box center [303, 411] width 107 height 19
type input "اختيارك من:"
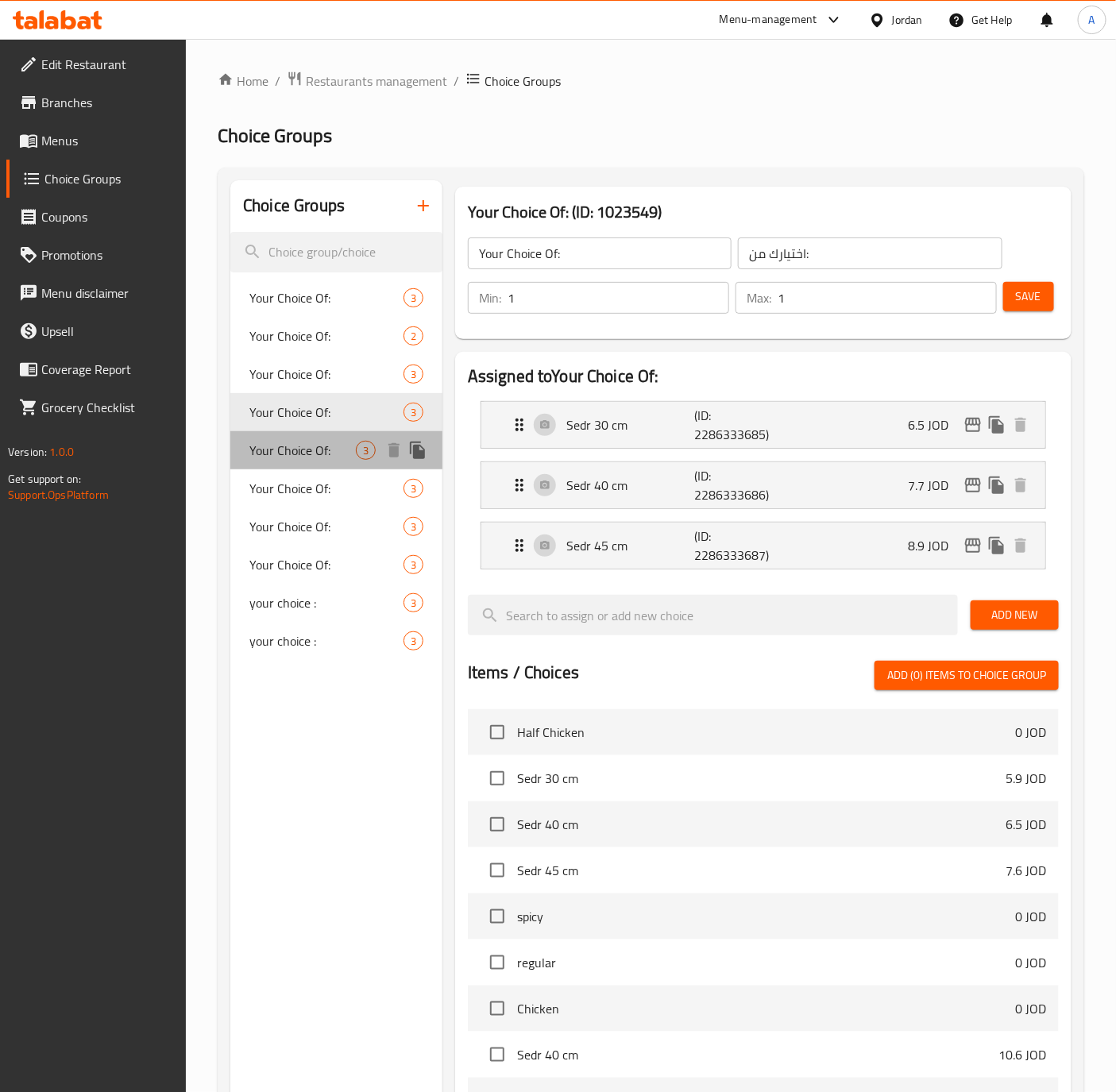
click at [281, 463] on div "Your Choice Of: 3" at bounding box center [336, 450] width 212 height 38
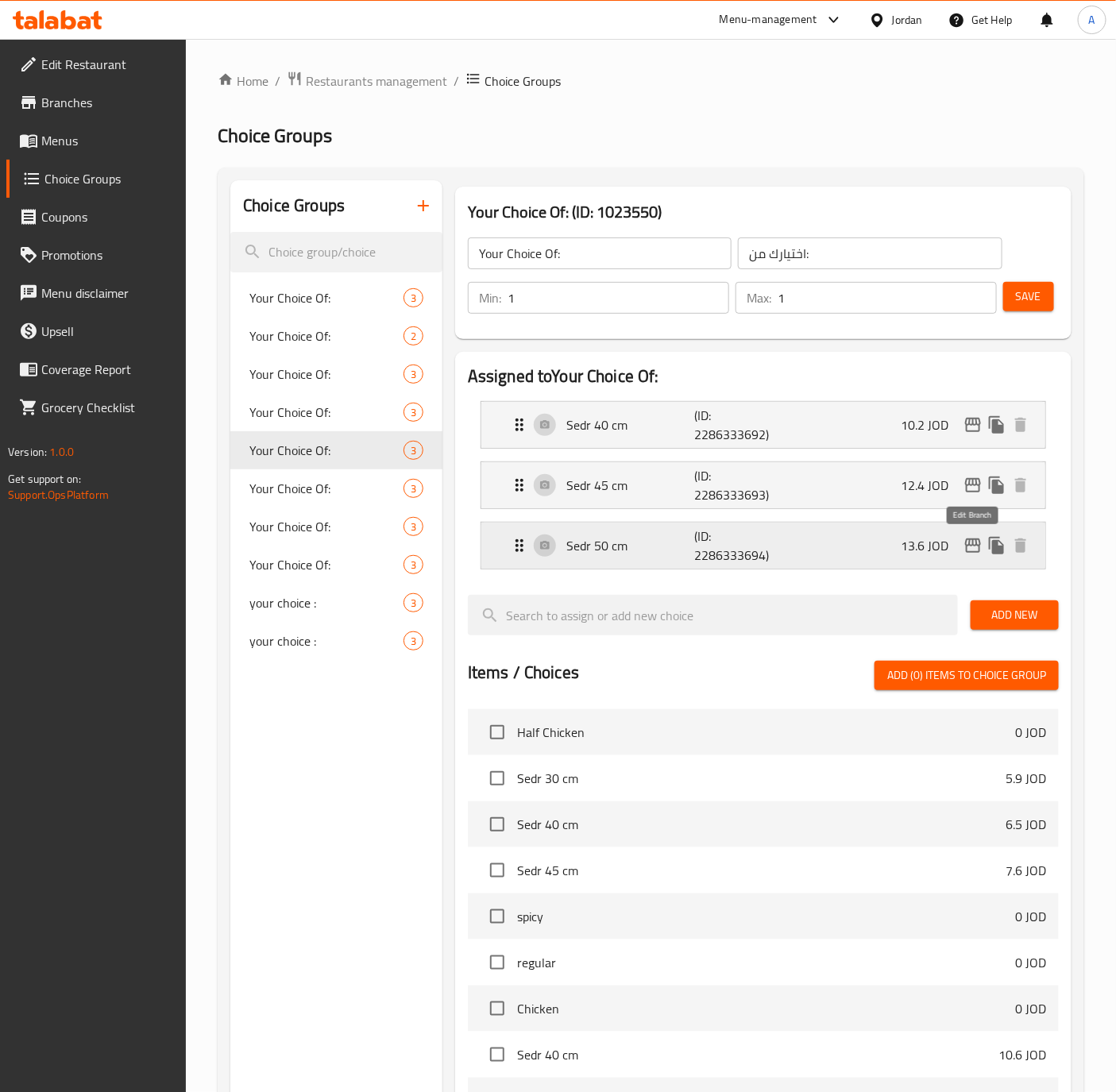
click at [963, 553] on icon "edit" at bounding box center [972, 545] width 19 height 19
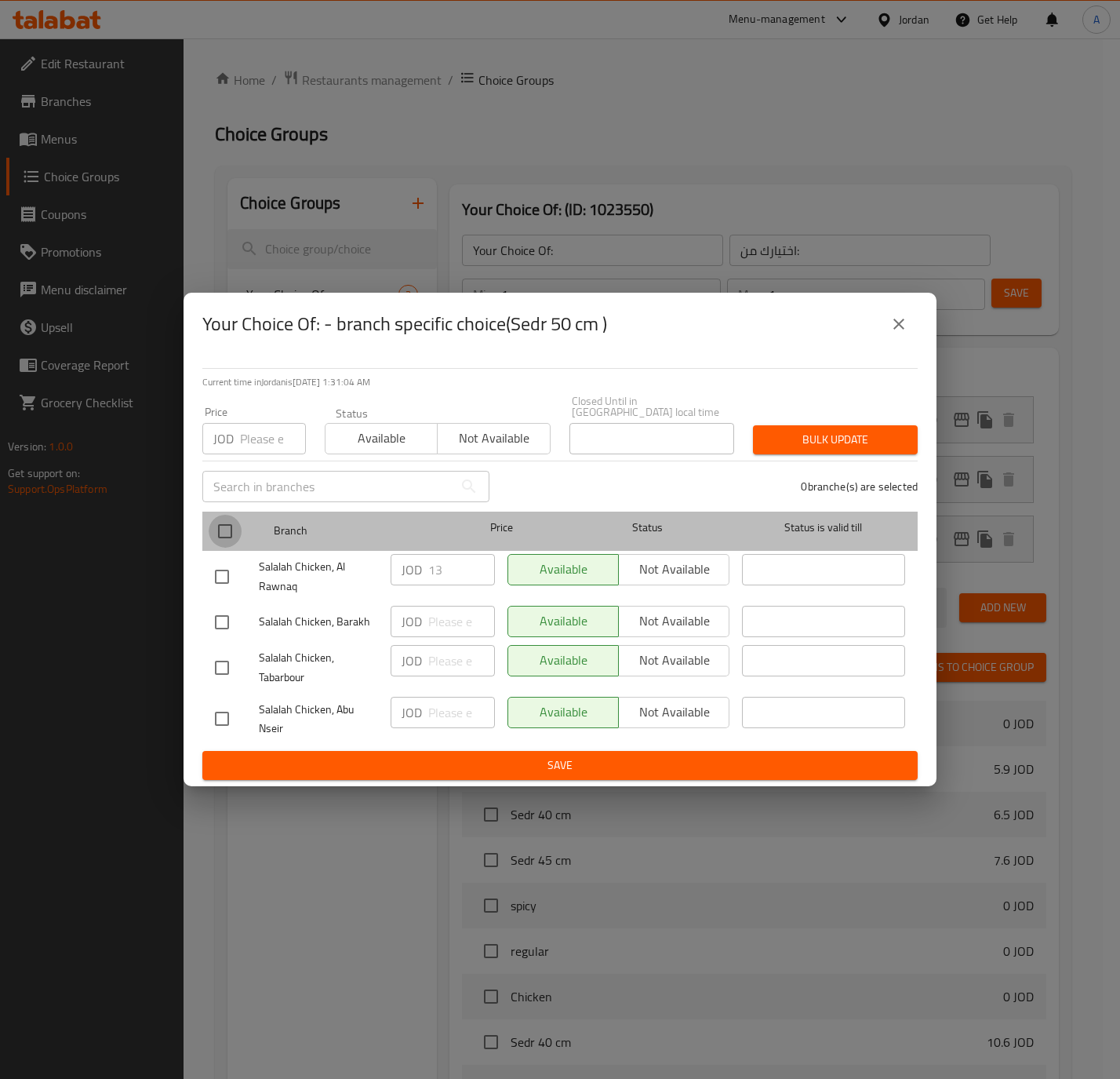
click at [221, 517] on input "checkbox" at bounding box center [225, 532] width 33 height 33
checkbox input "true"
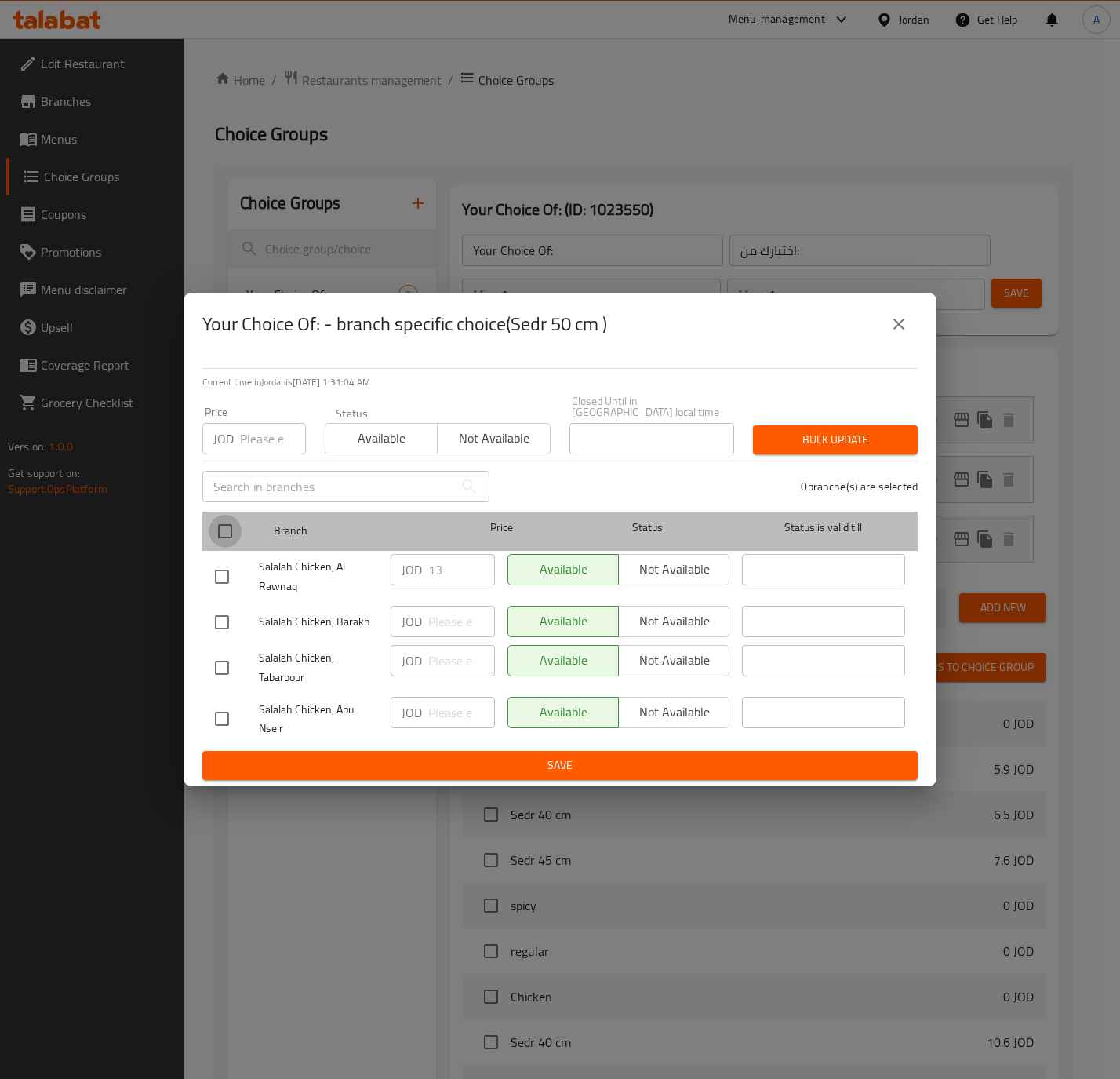
checkbox input "true"
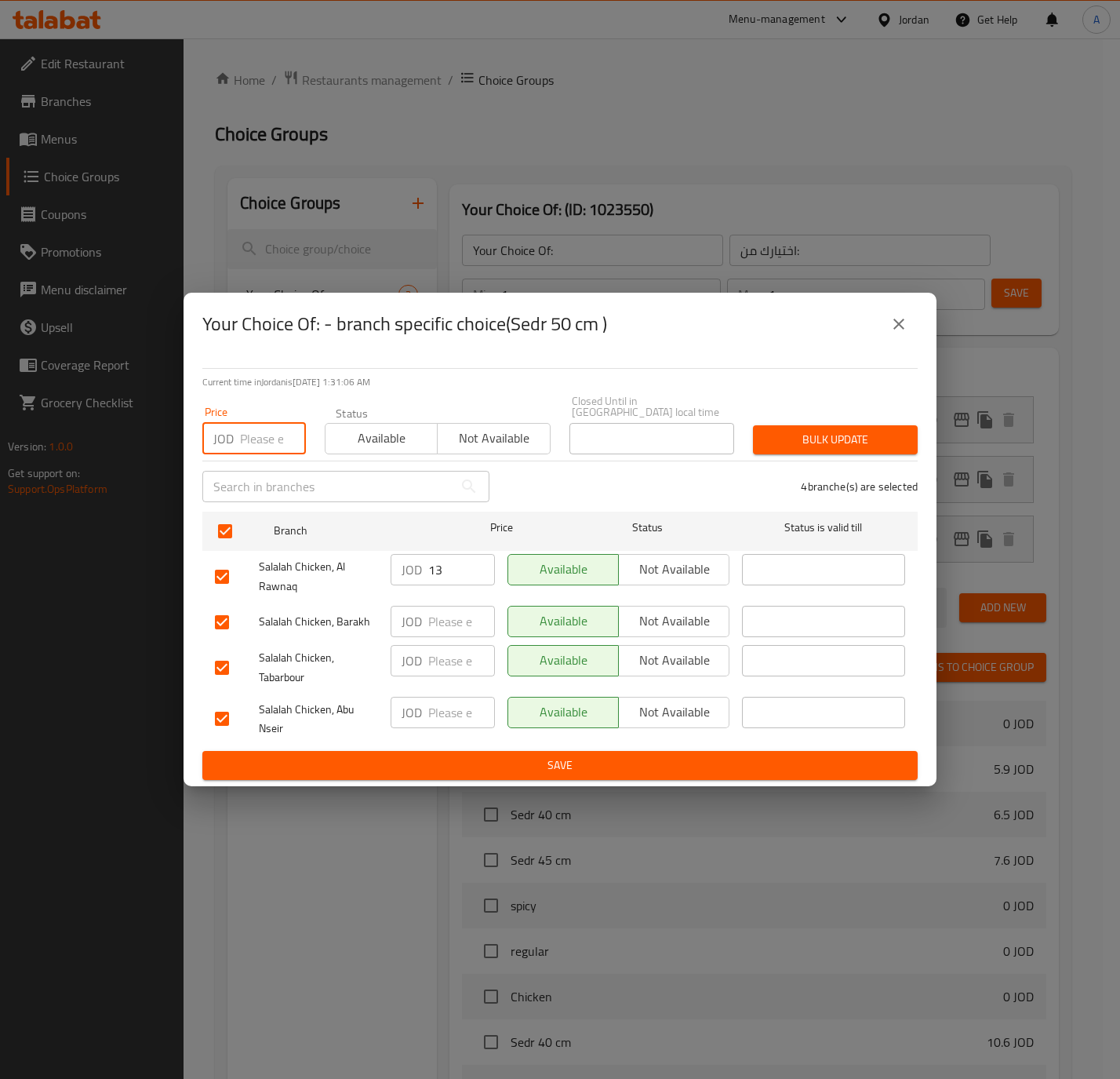
click at [255, 432] on input "number" at bounding box center [273, 439] width 66 height 32
type input "1"
click at [261, 427] on input "1" at bounding box center [273, 439] width 66 height 32
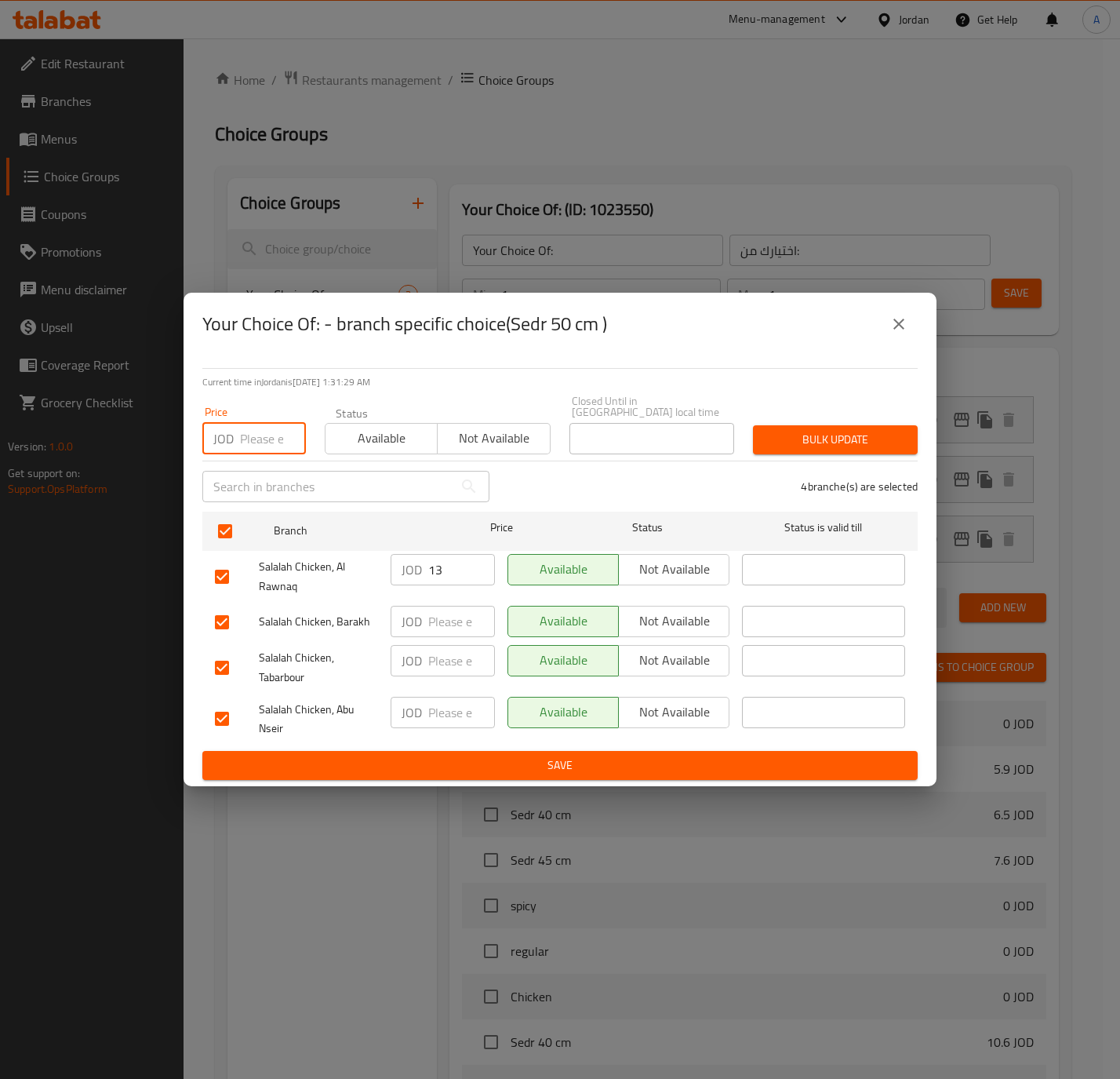
click at [460, 579] on input "13" at bounding box center [461, 569] width 67 height 32
type input "13.6"
click at [798, 430] on span "Bulk update" at bounding box center [835, 439] width 139 height 19
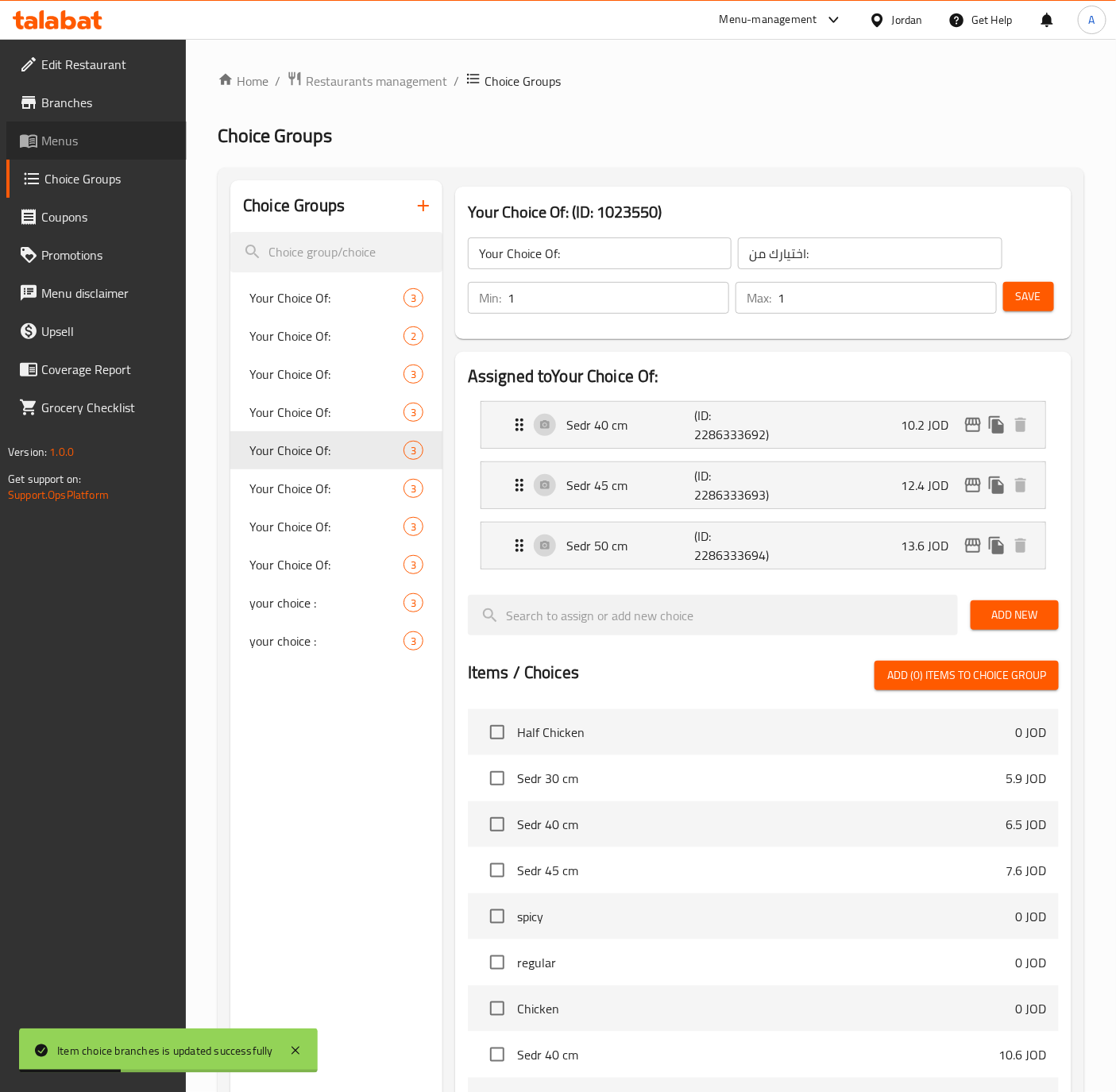
click at [60, 138] on span "Menus" at bounding box center [107, 140] width 132 height 19
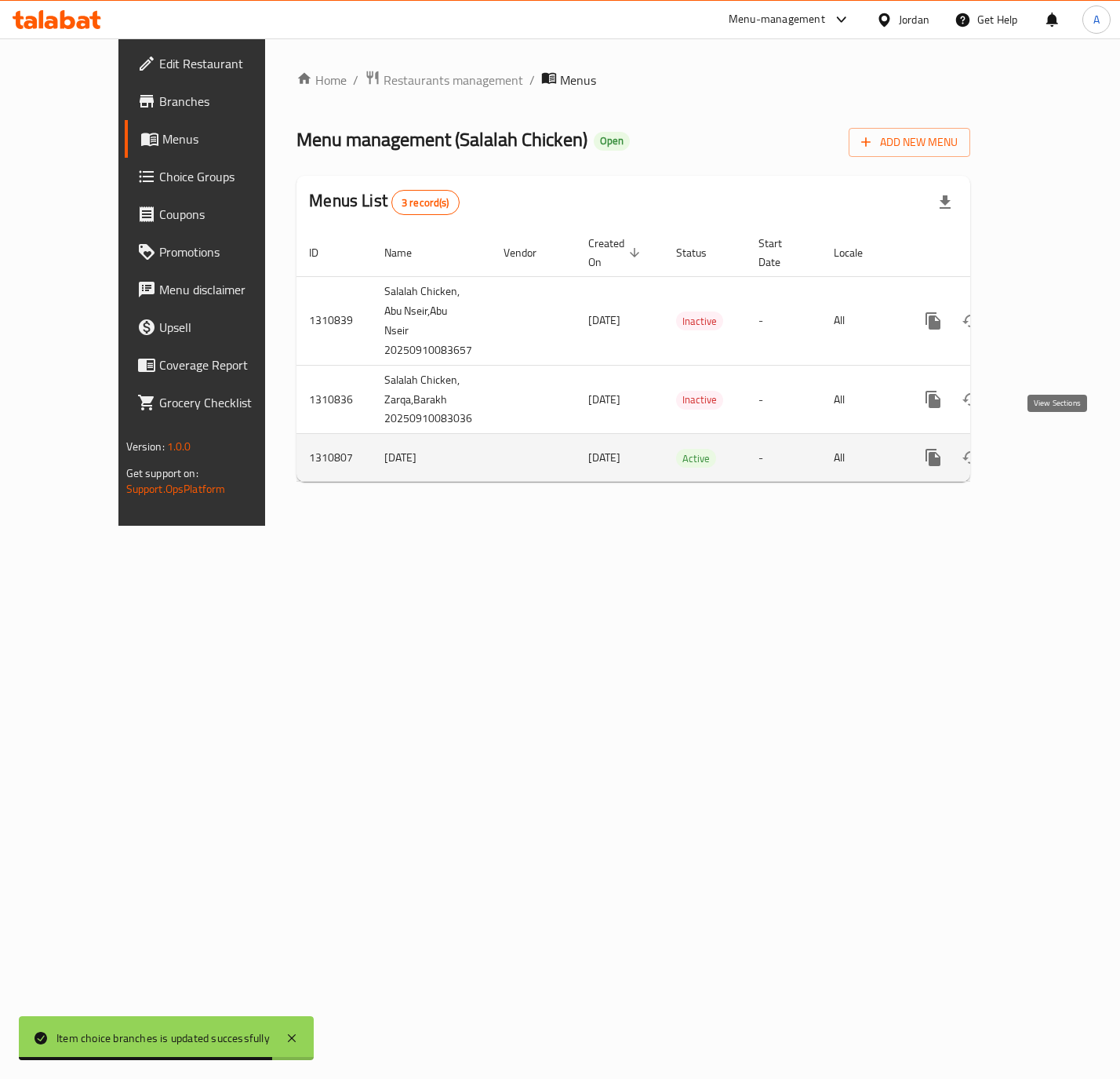
click at [1056, 448] on icon "enhanced table" at bounding box center [1045, 457] width 18 height 18
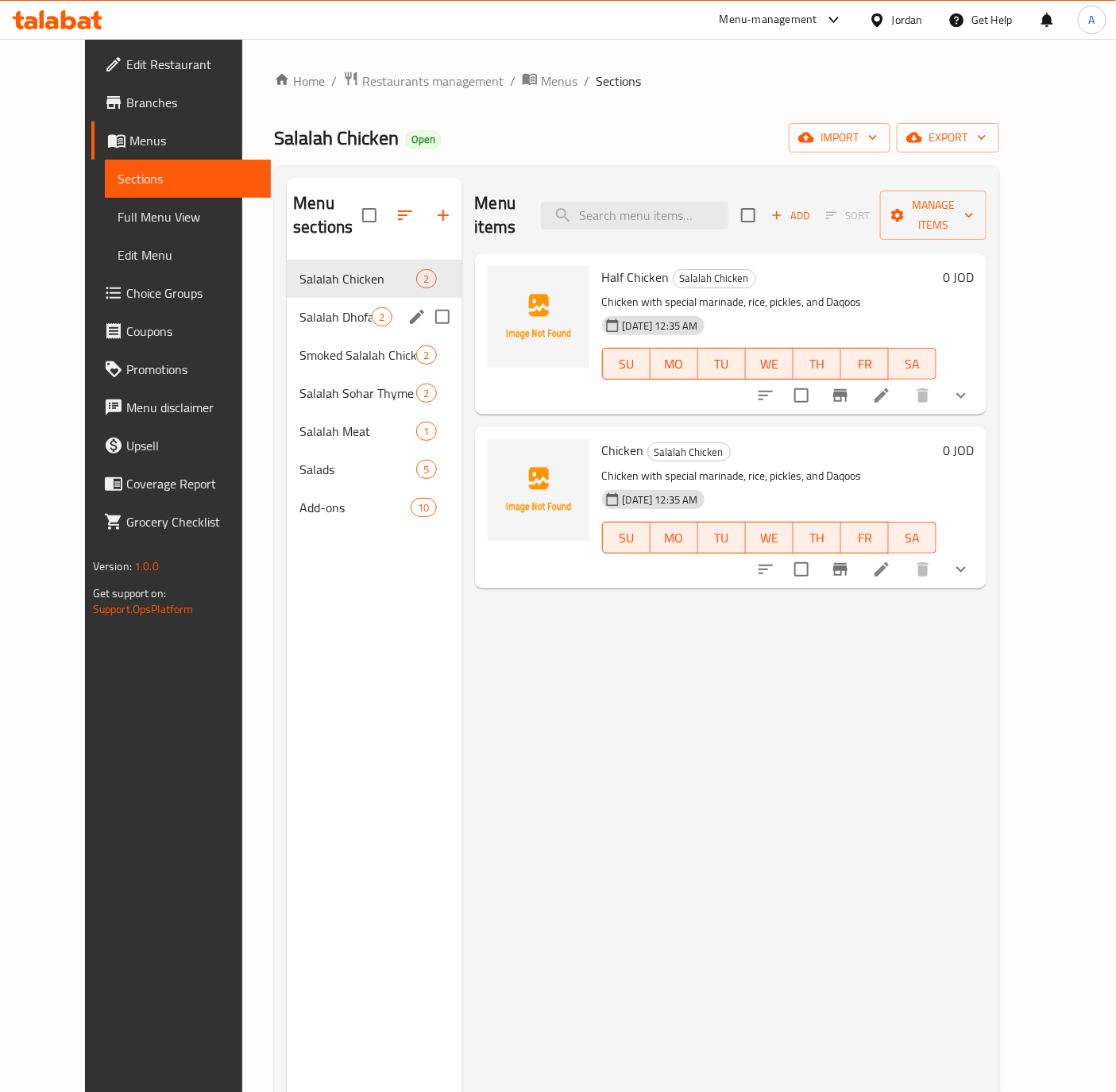
click at [287, 305] on div "Salalah Dhofar Chicken 2" at bounding box center [374, 316] width 175 height 38
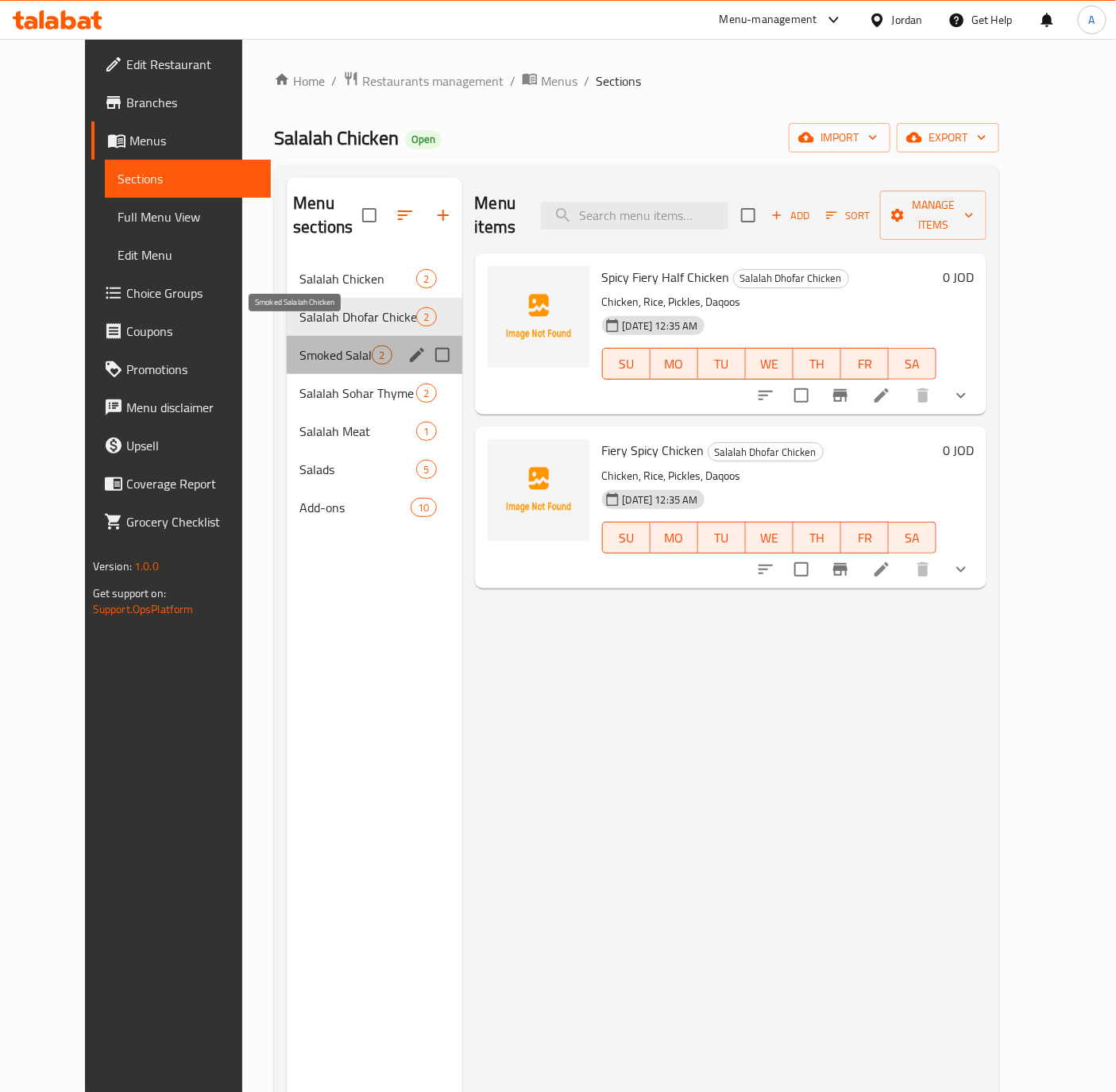
click at [299, 345] on span "Smoked Salalah Chicken" at bounding box center [335, 354] width 72 height 19
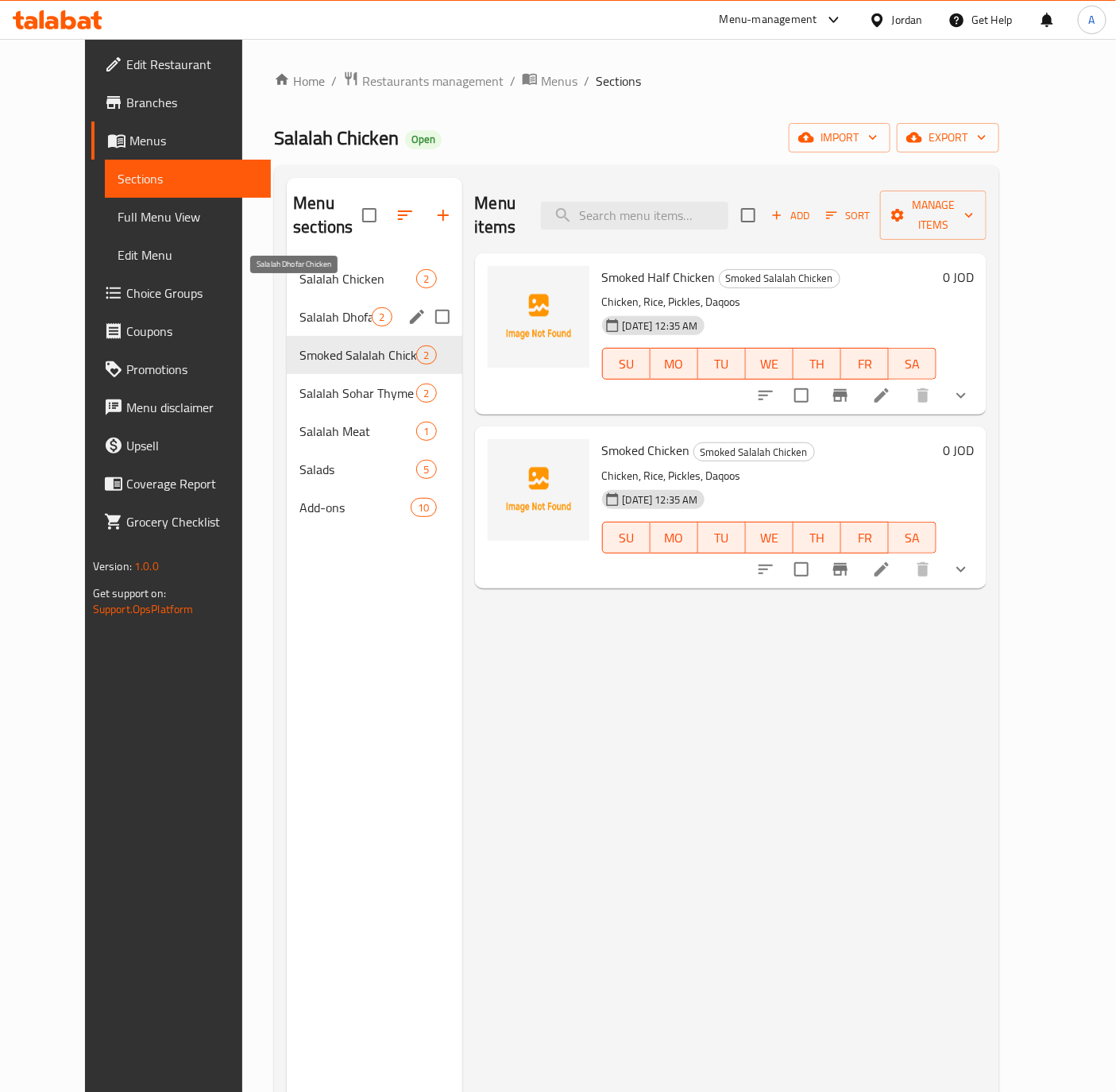
click at [299, 307] on span "Salalah Dhofar Chicken" at bounding box center [335, 316] width 72 height 19
click at [299, 345] on span "Smoked Salalah Chicken" at bounding box center [335, 354] width 72 height 19
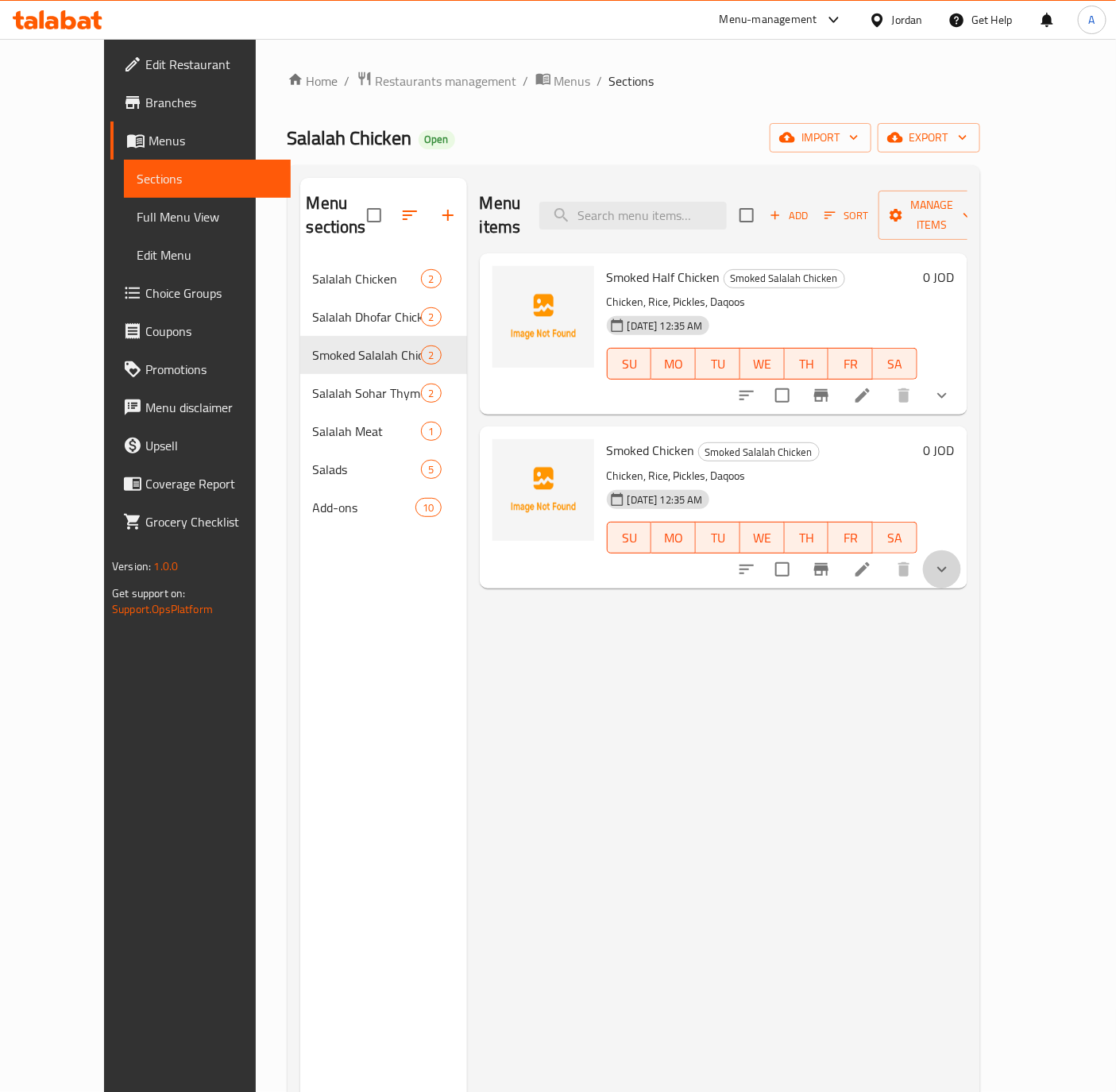
click at [961, 563] on button "show more" at bounding box center [941, 569] width 38 height 38
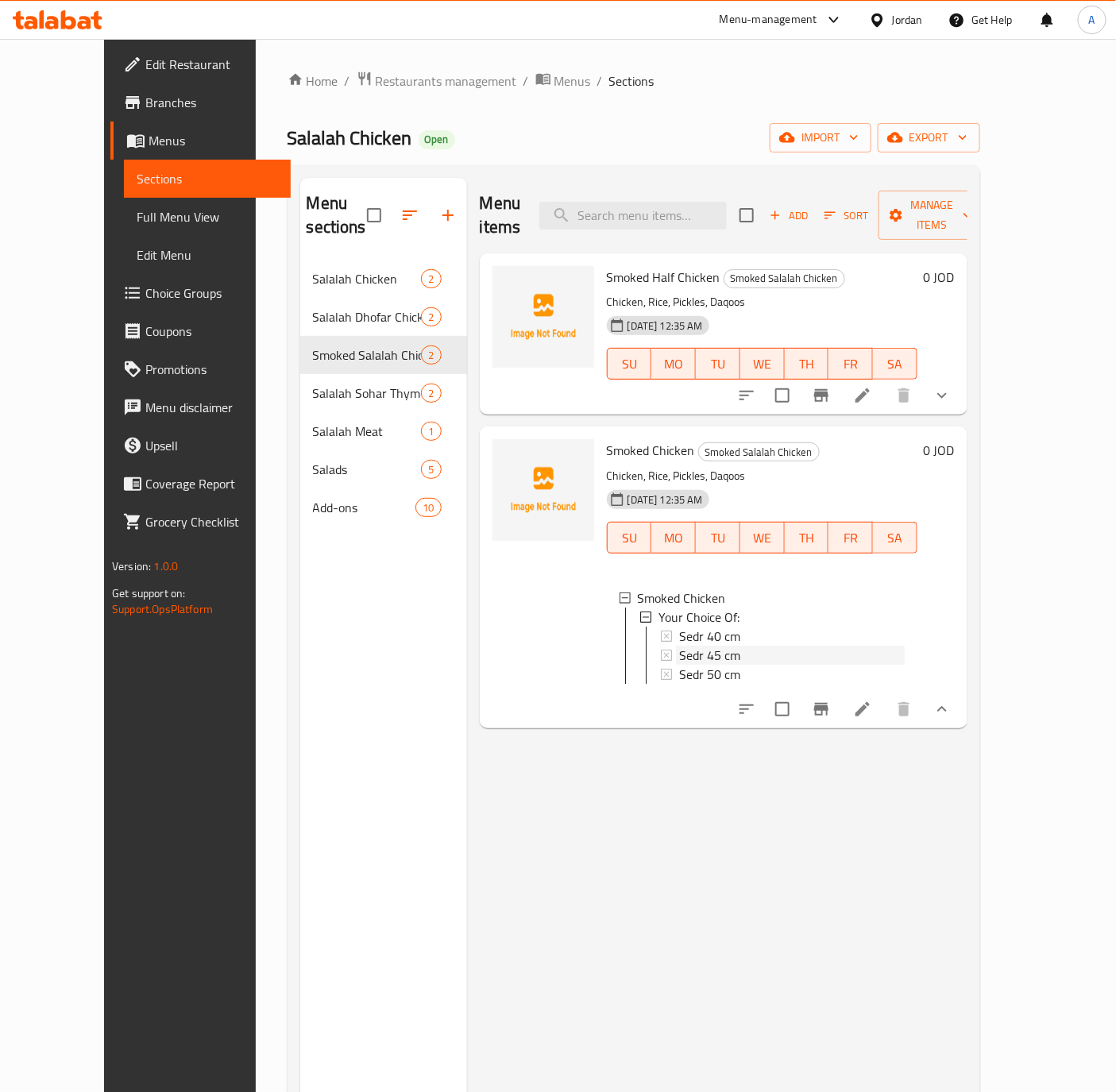
click at [725, 645] on div "Sedr 45 cm" at bounding box center [792, 654] width 226 height 19
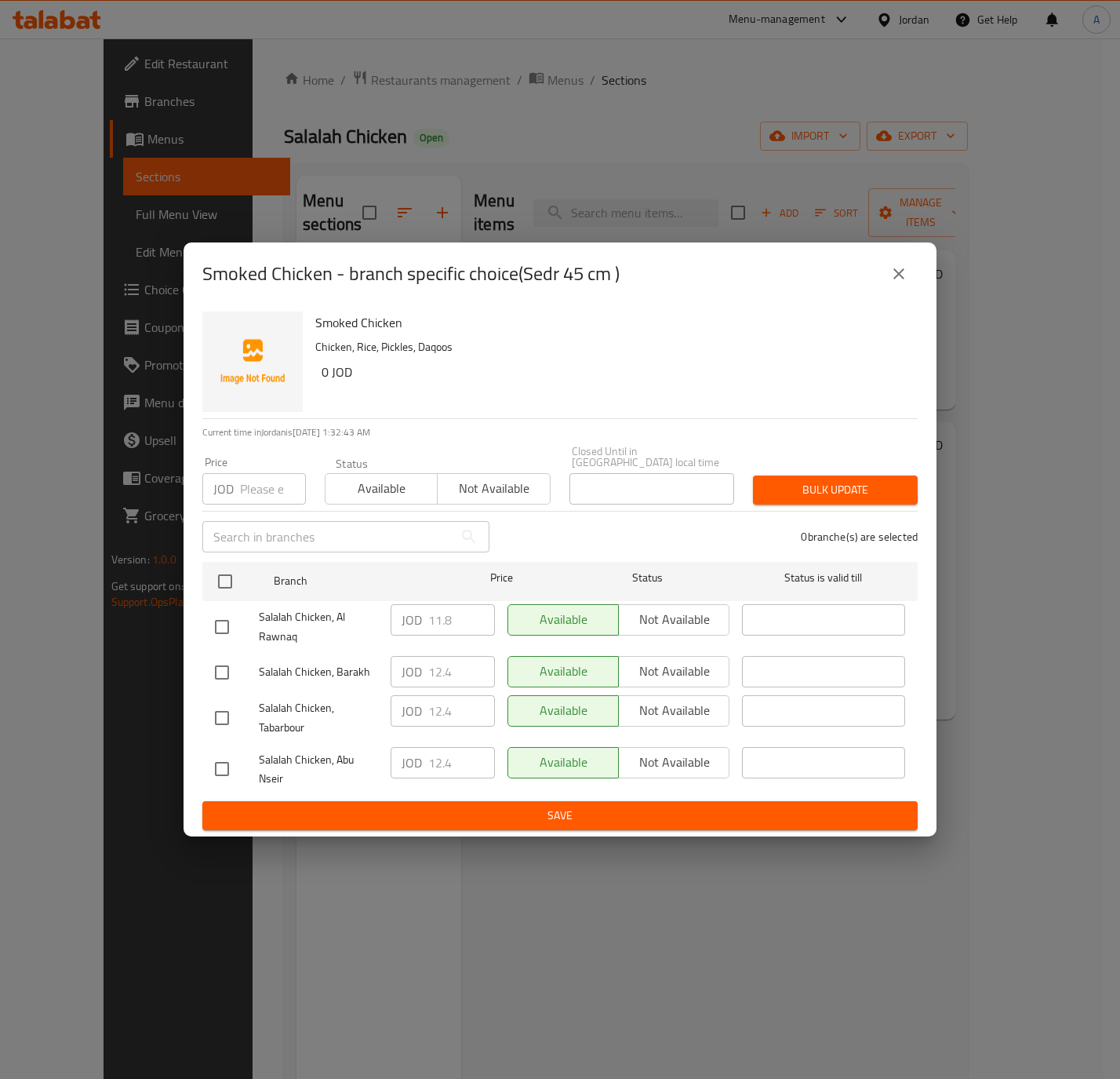
click at [890, 278] on icon "close" at bounding box center [898, 273] width 18 height 18
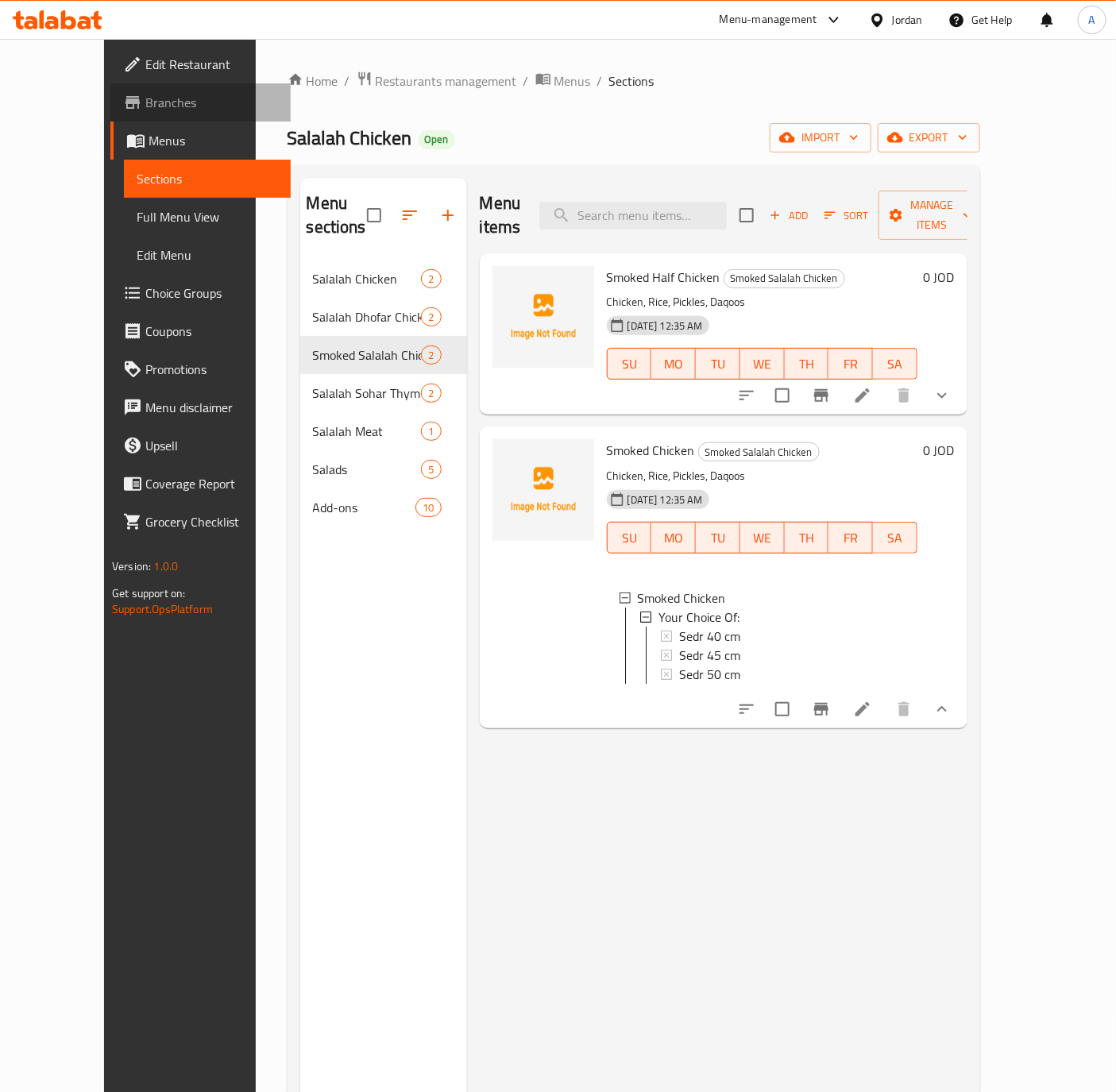
click at [146, 105] on span "Branches" at bounding box center [211, 102] width 132 height 19
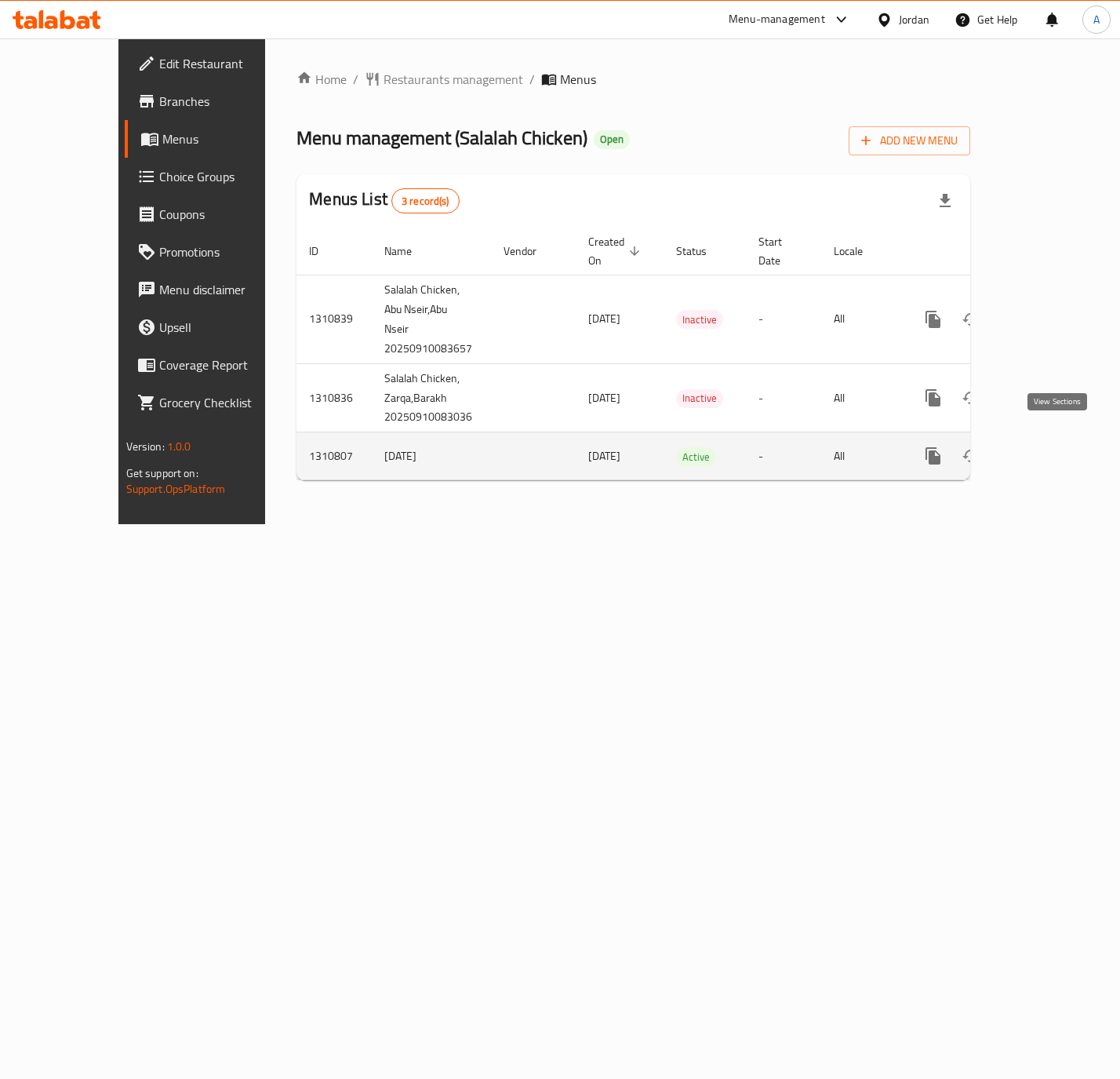
click at [1056, 447] on icon "enhanced table" at bounding box center [1045, 455] width 18 height 18
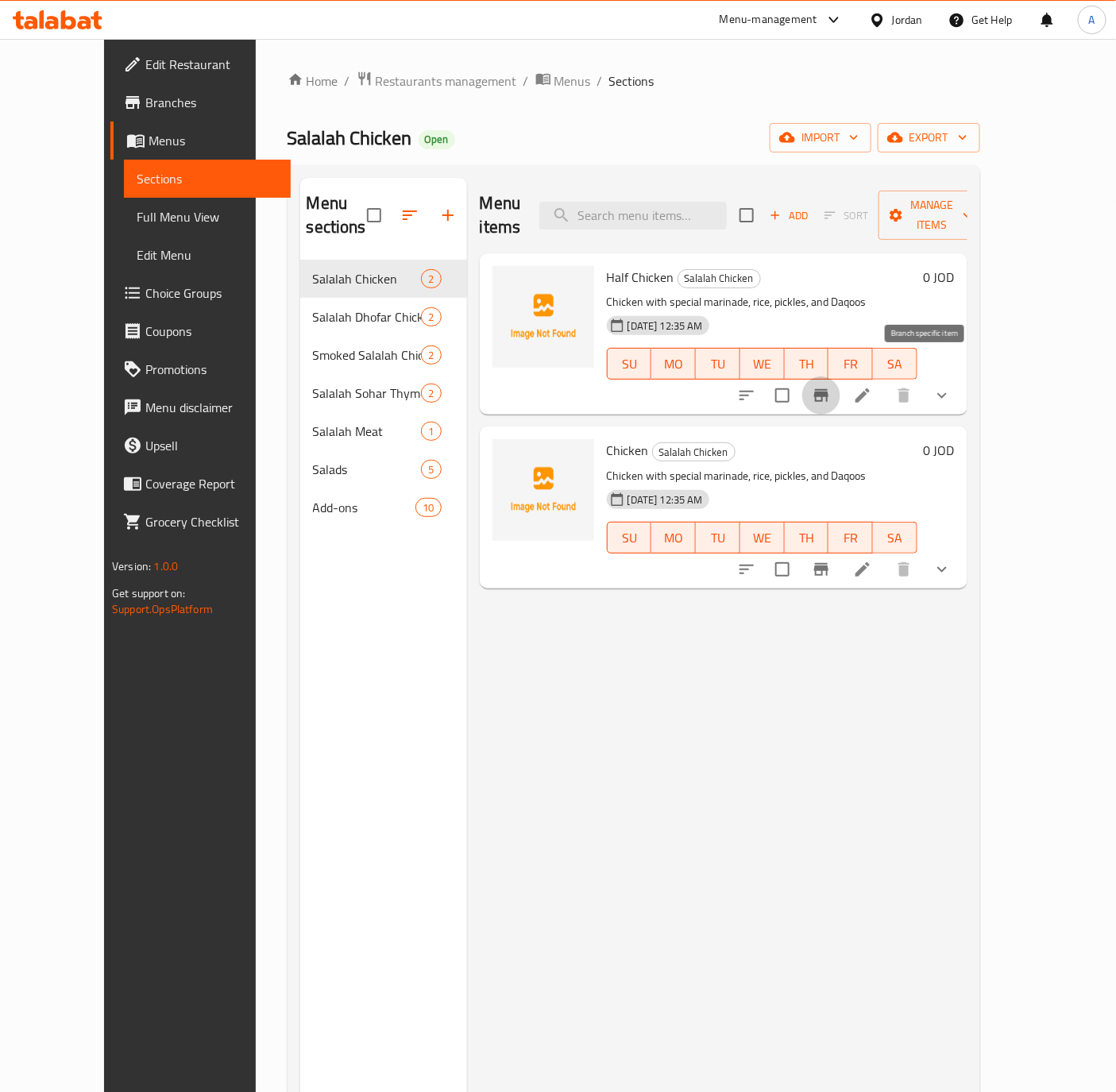
click at [840, 376] on button "Branch-specific-item" at bounding box center [820, 395] width 38 height 38
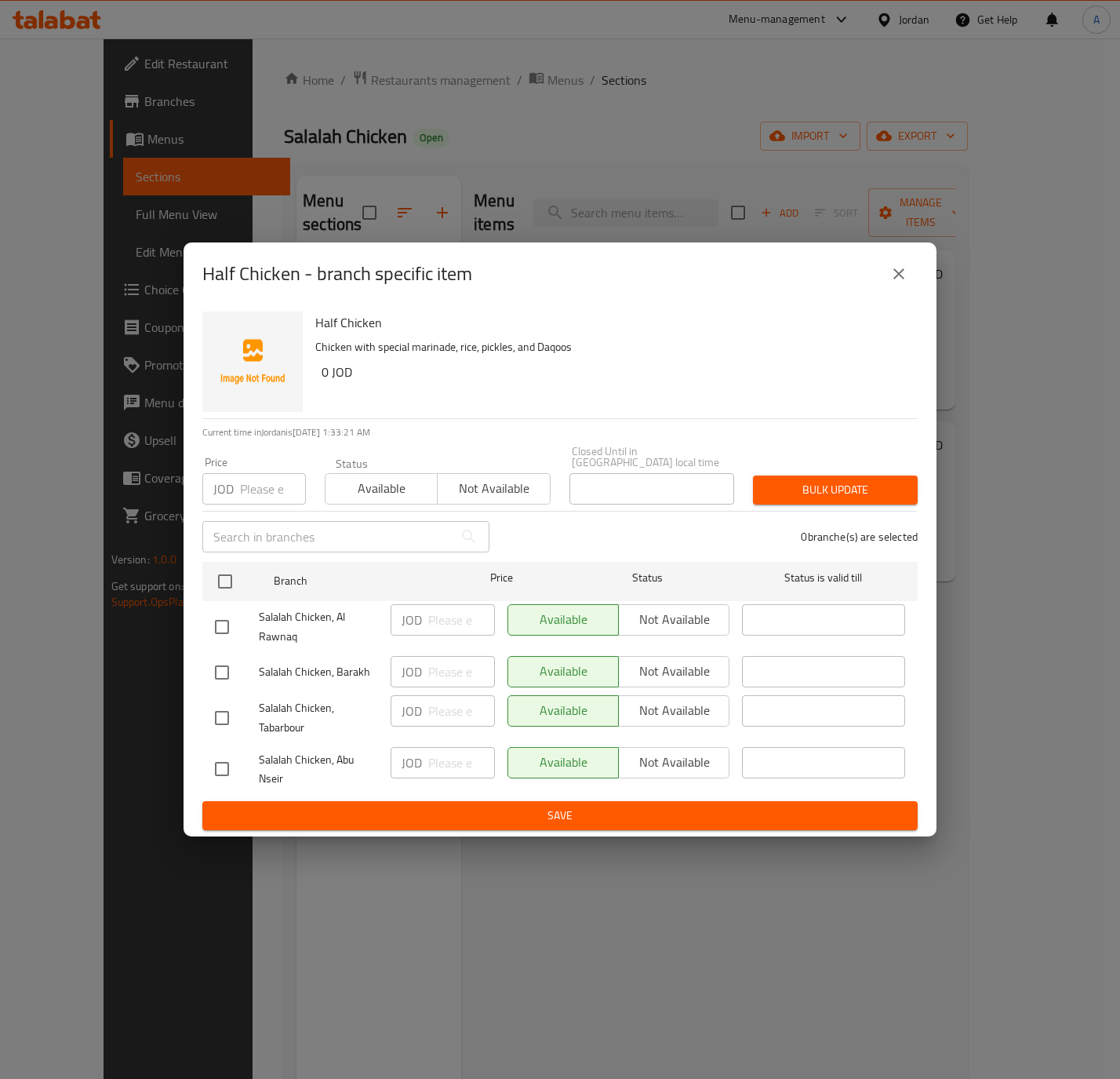
click at [903, 278] on icon "close" at bounding box center [898, 273] width 18 height 18
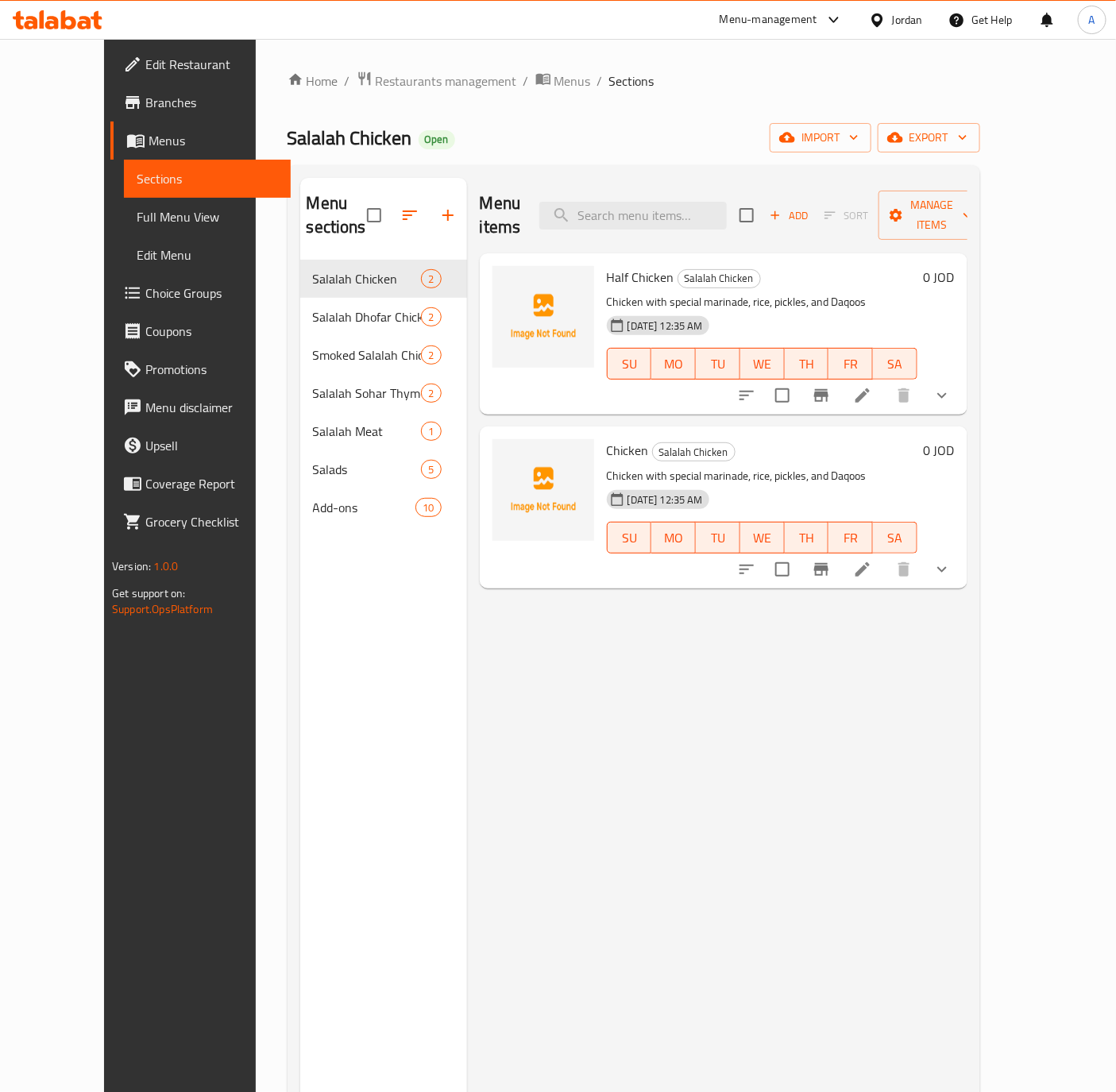
click at [961, 379] on button "show more" at bounding box center [941, 395] width 38 height 38
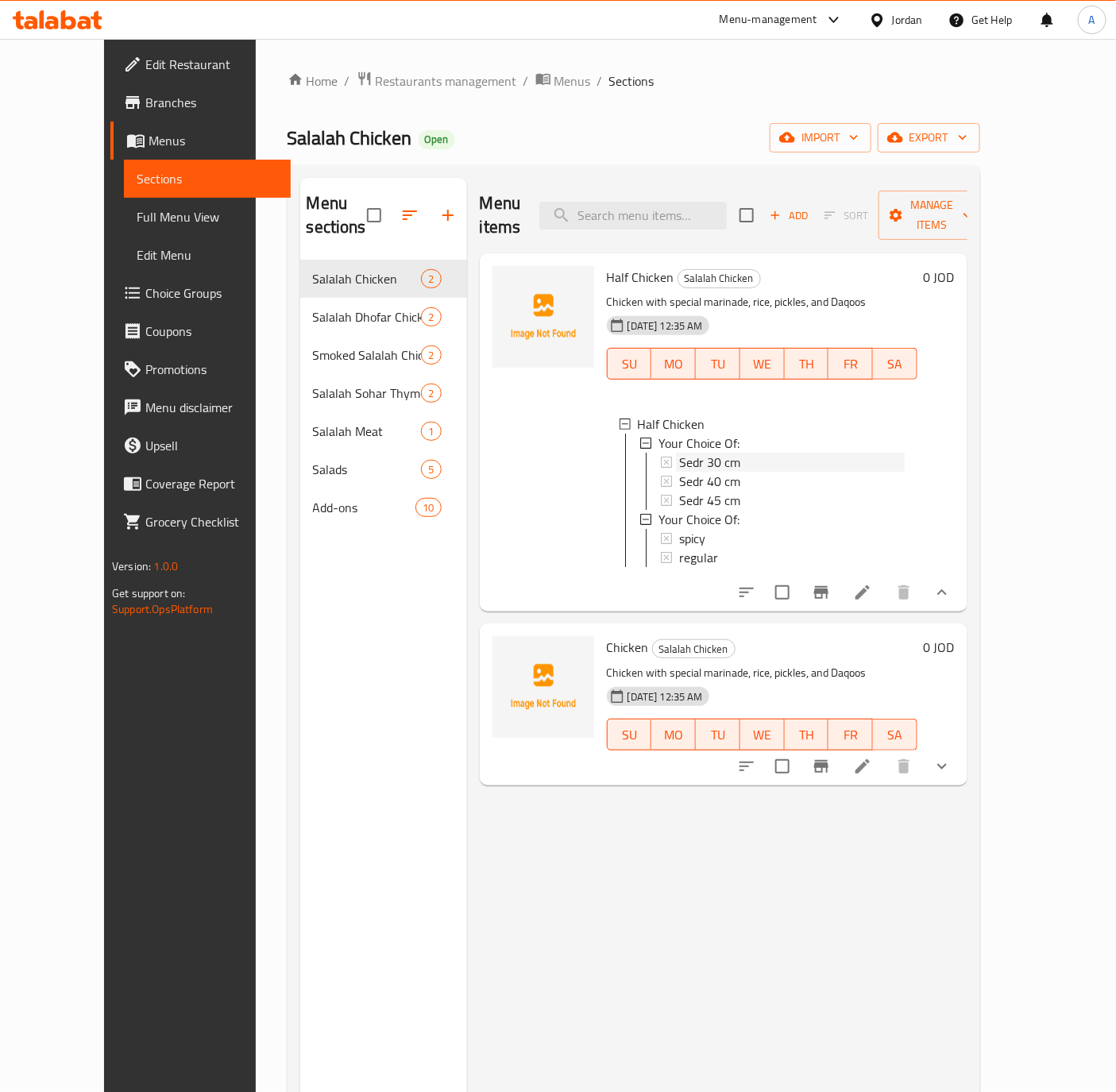
click at [699, 453] on span "Sedr 30 cm" at bounding box center [709, 462] width 61 height 19
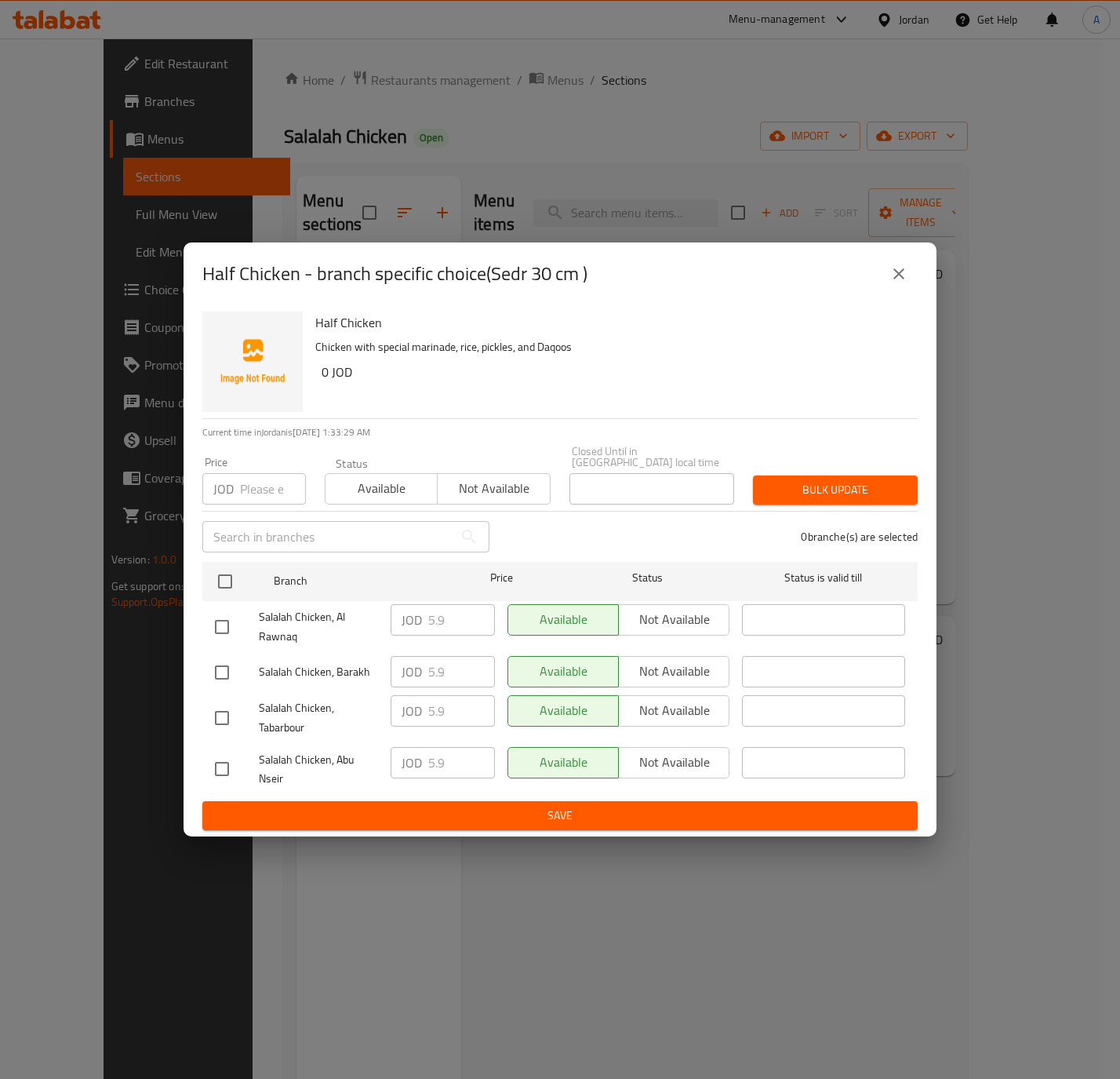
click at [907, 279] on icon "close" at bounding box center [898, 273] width 18 height 18
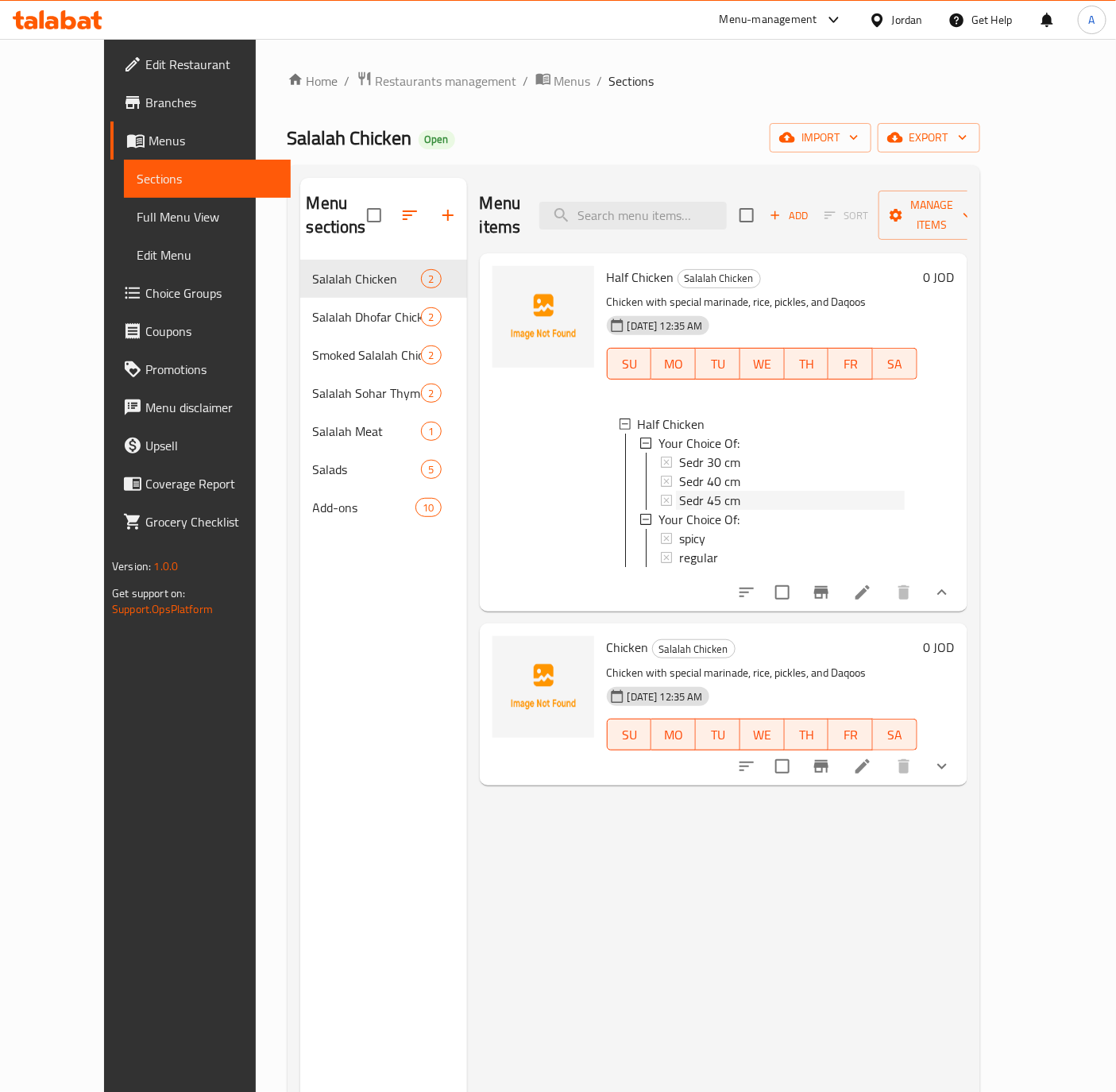
click at [679, 491] on span "Sedr 45 cm" at bounding box center [709, 500] width 61 height 19
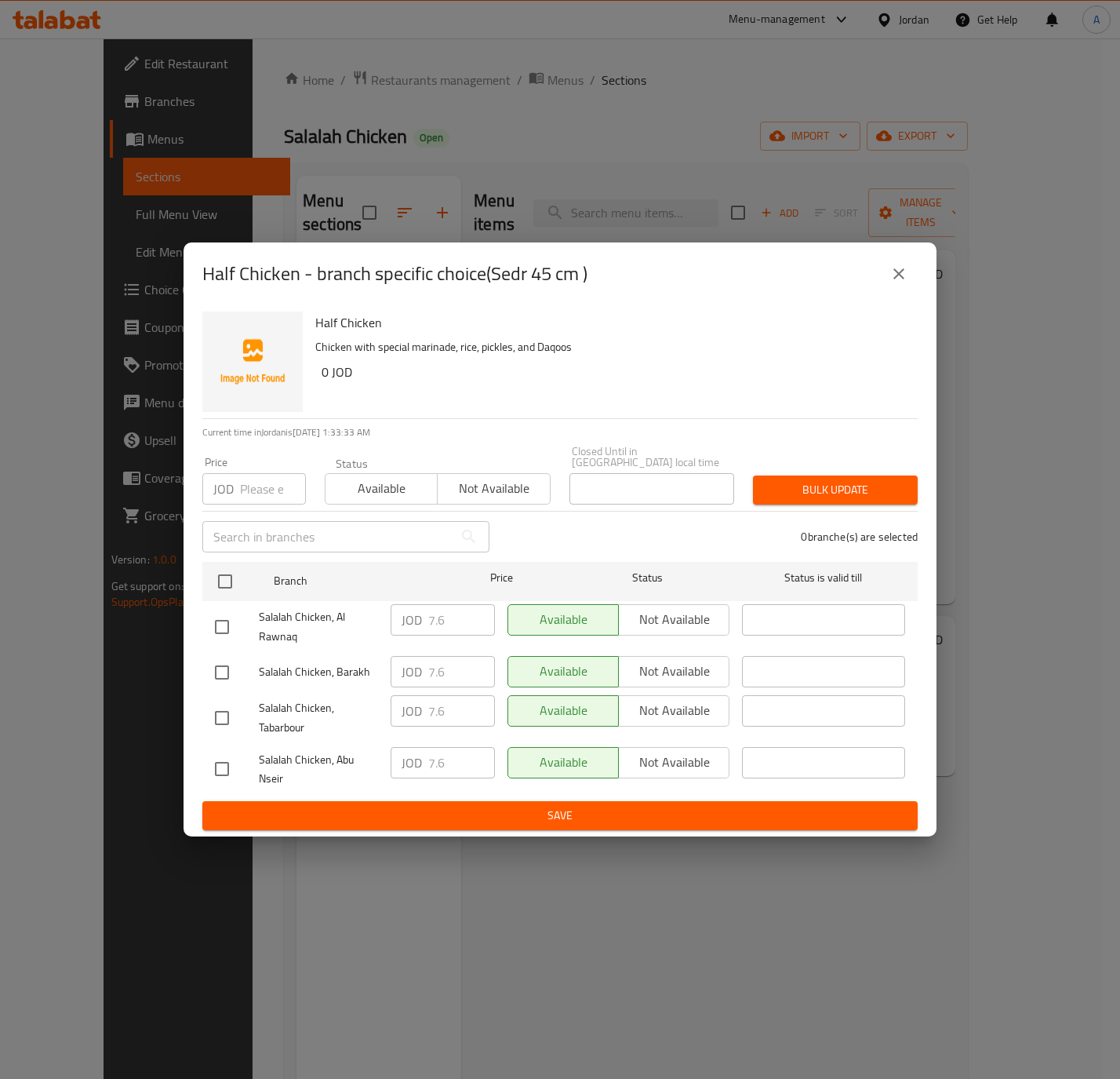
click at [909, 286] on button "close" at bounding box center [899, 274] width 38 height 38
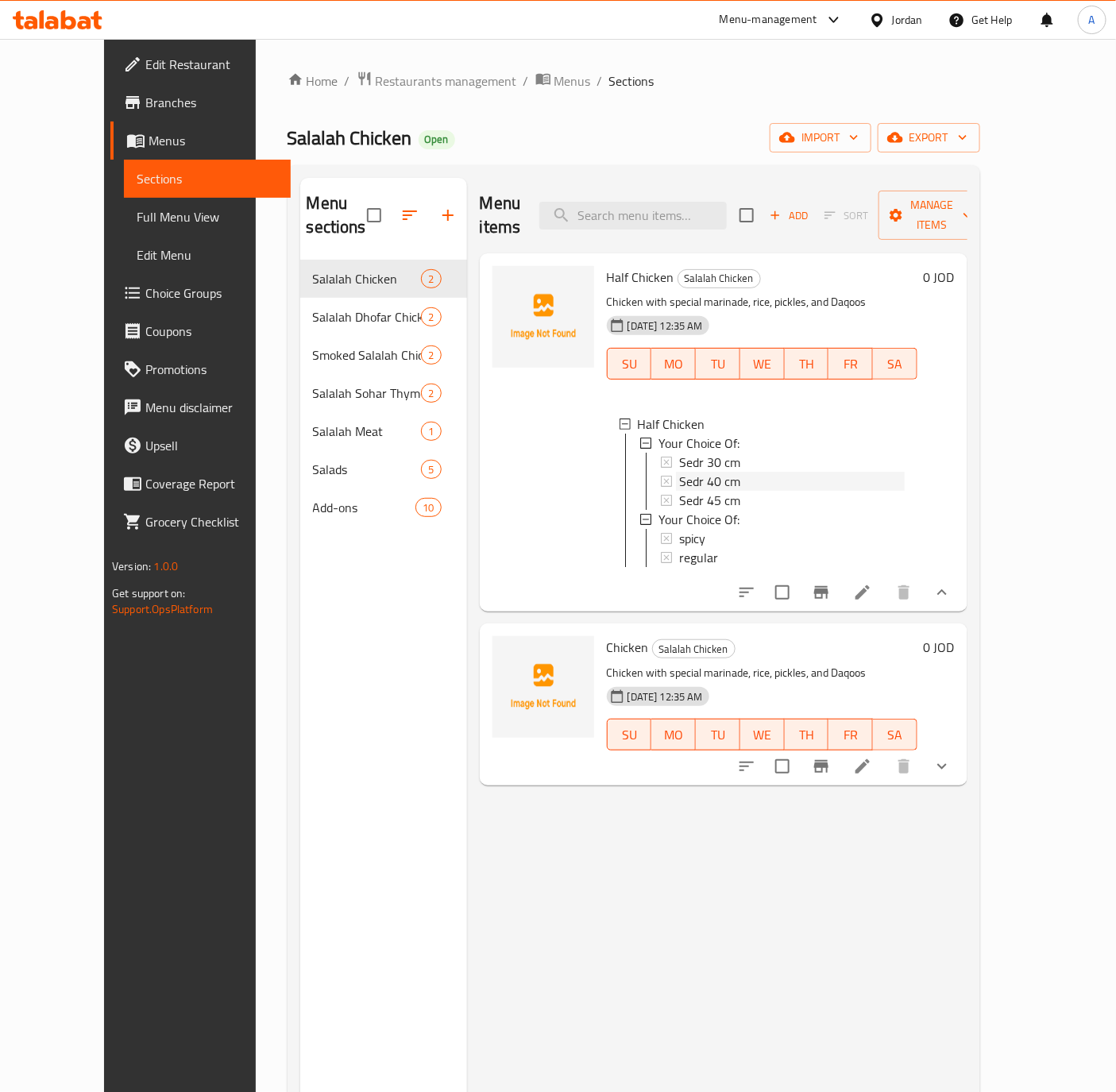
click at [693, 471] on span "Sedr 40 cm" at bounding box center [709, 480] width 61 height 19
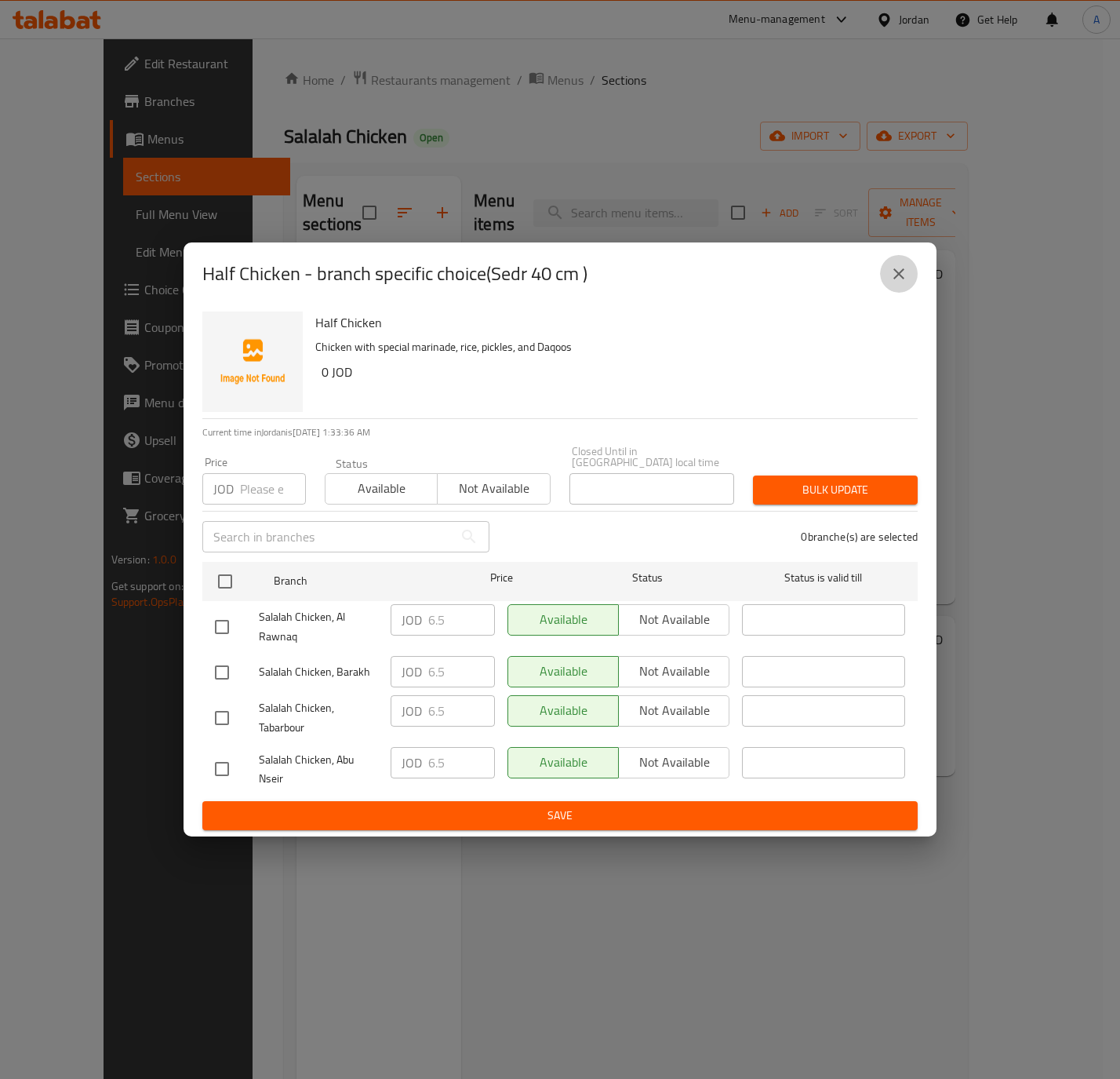
click at [893, 290] on button "close" at bounding box center [899, 274] width 38 height 38
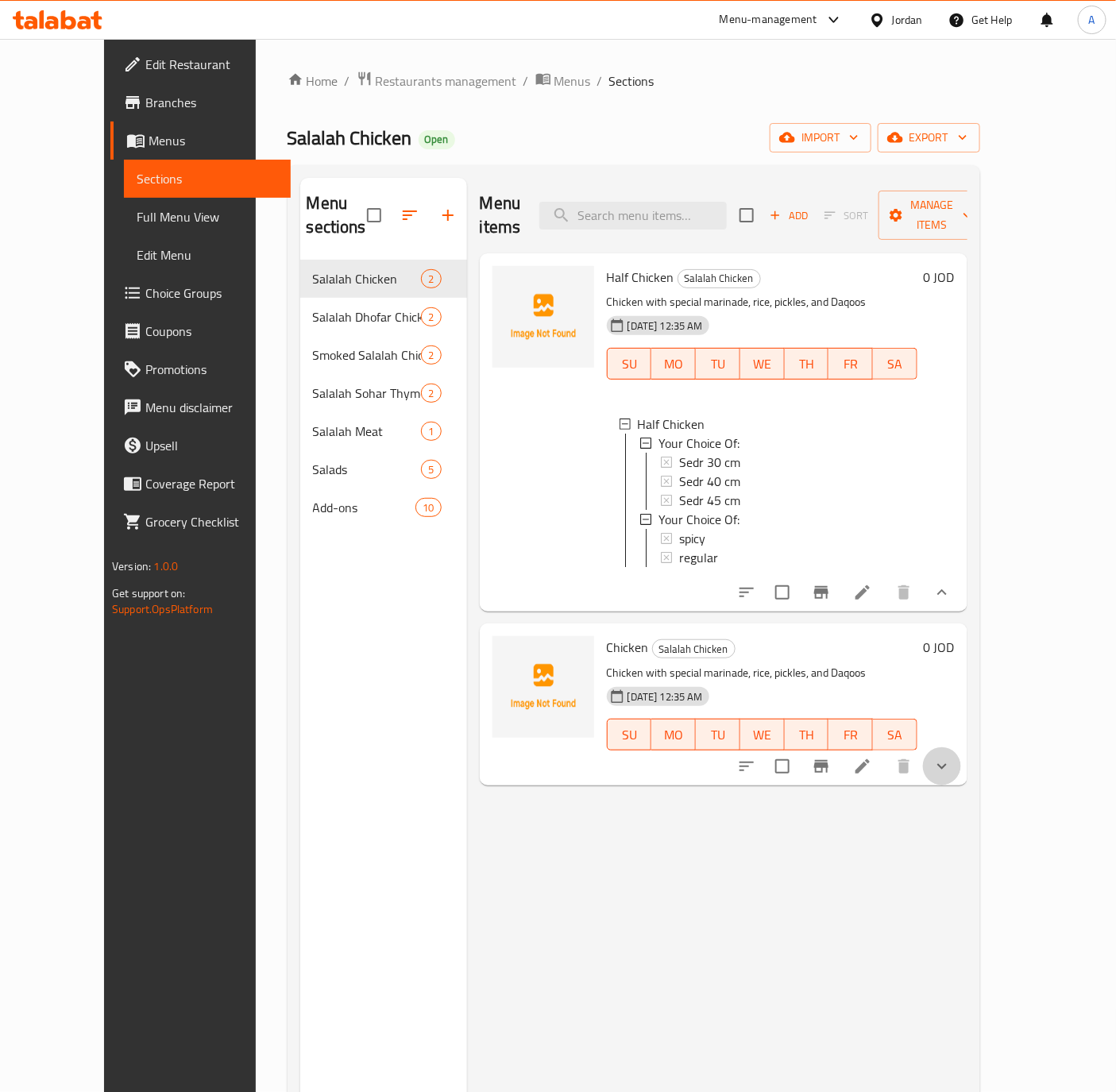
click at [961, 765] on button "show more" at bounding box center [941, 766] width 38 height 38
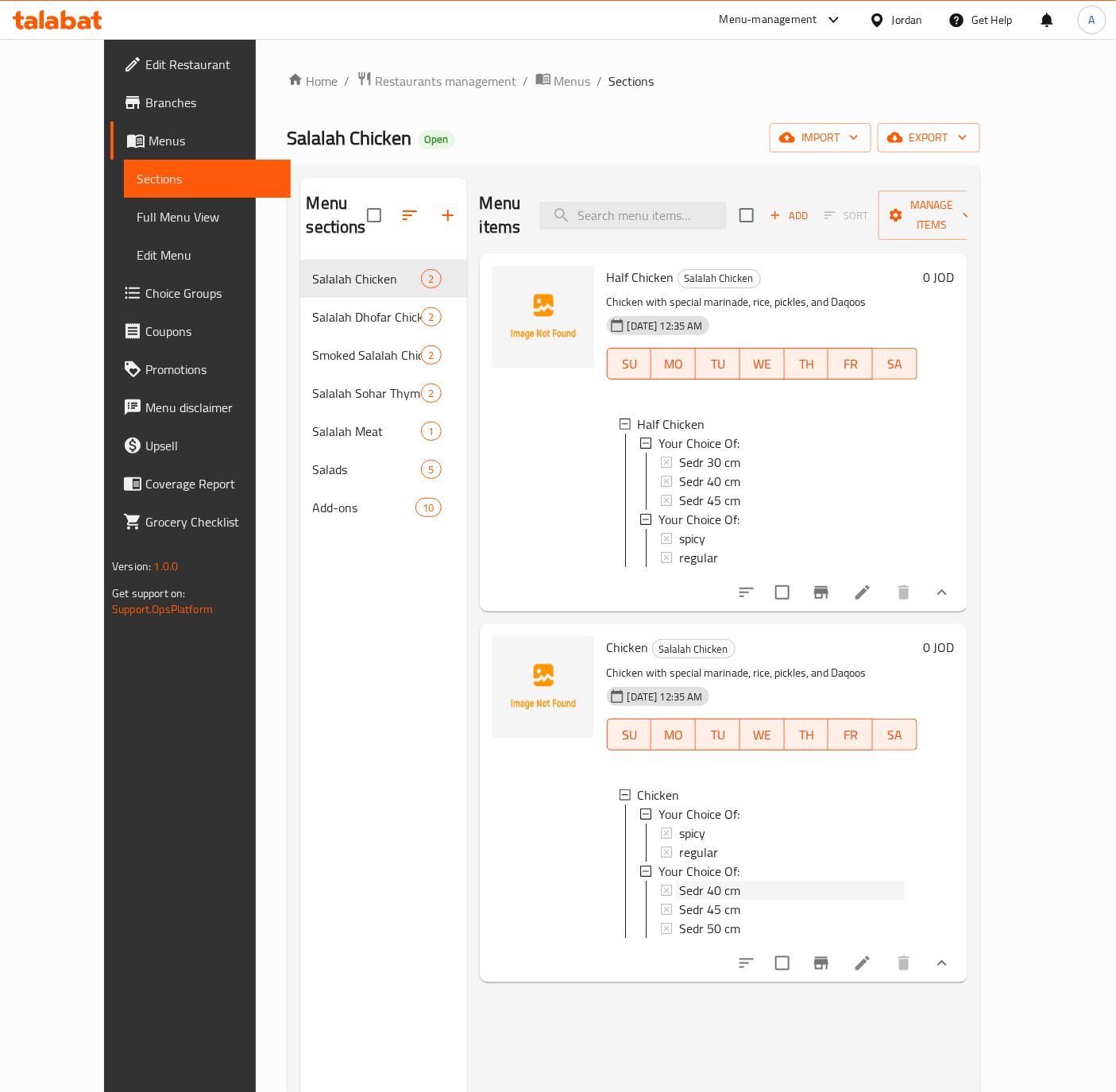
click at [679, 882] on span "Sedr 40 cm" at bounding box center [709, 890] width 61 height 19
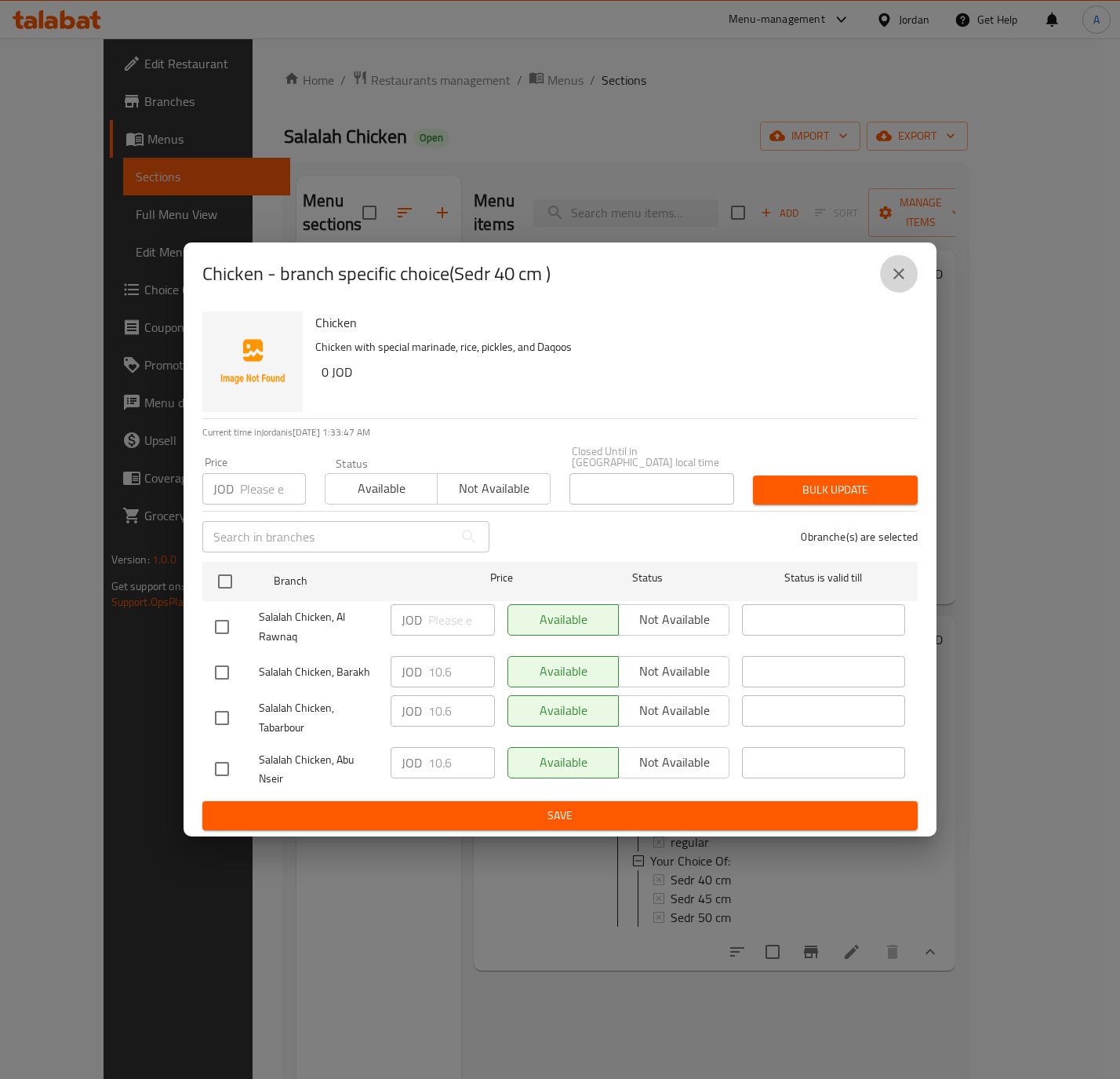
click at [900, 274] on icon "close" at bounding box center [898, 273] width 18 height 18
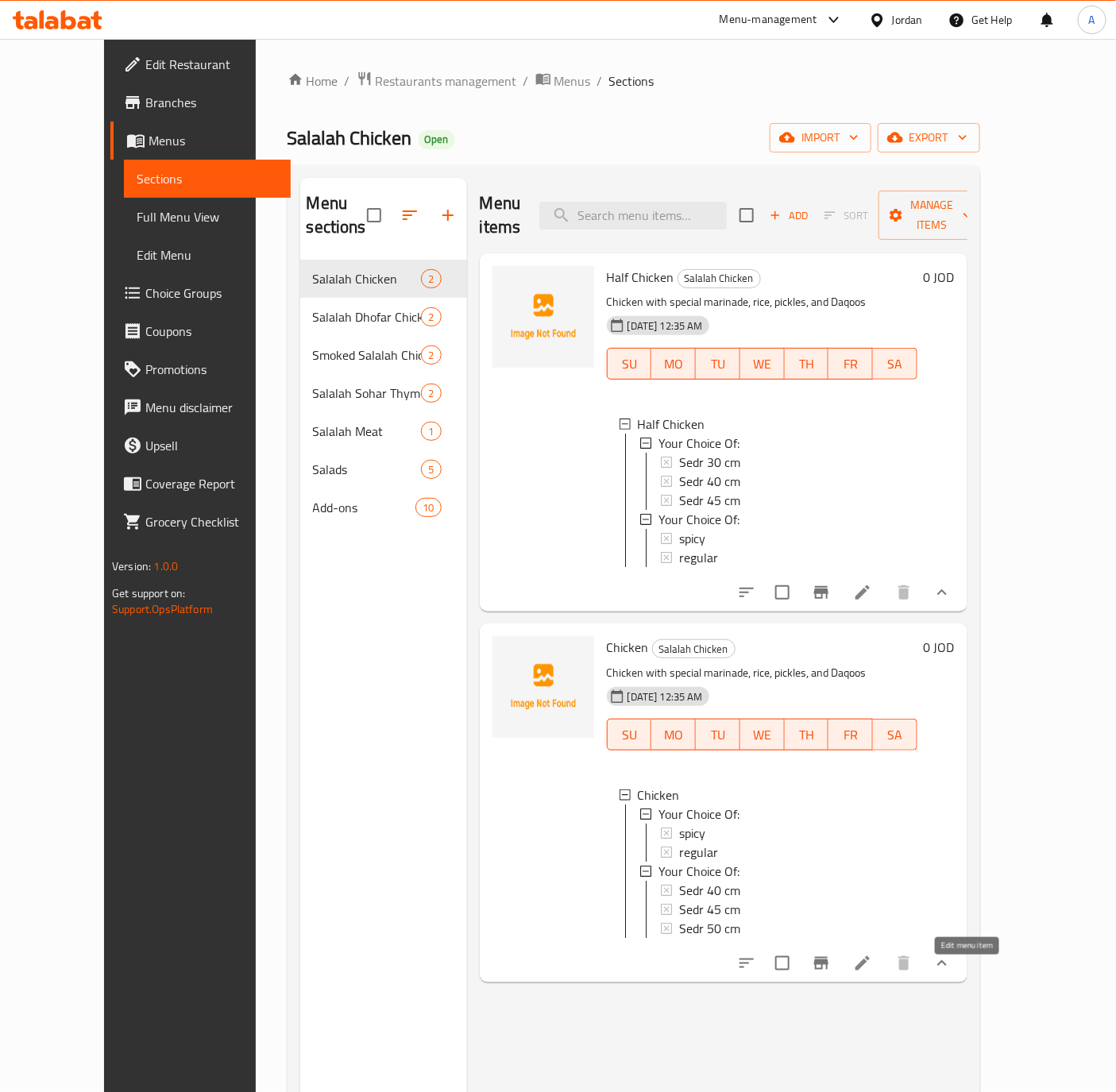
click at [872, 973] on icon at bounding box center [862, 962] width 19 height 19
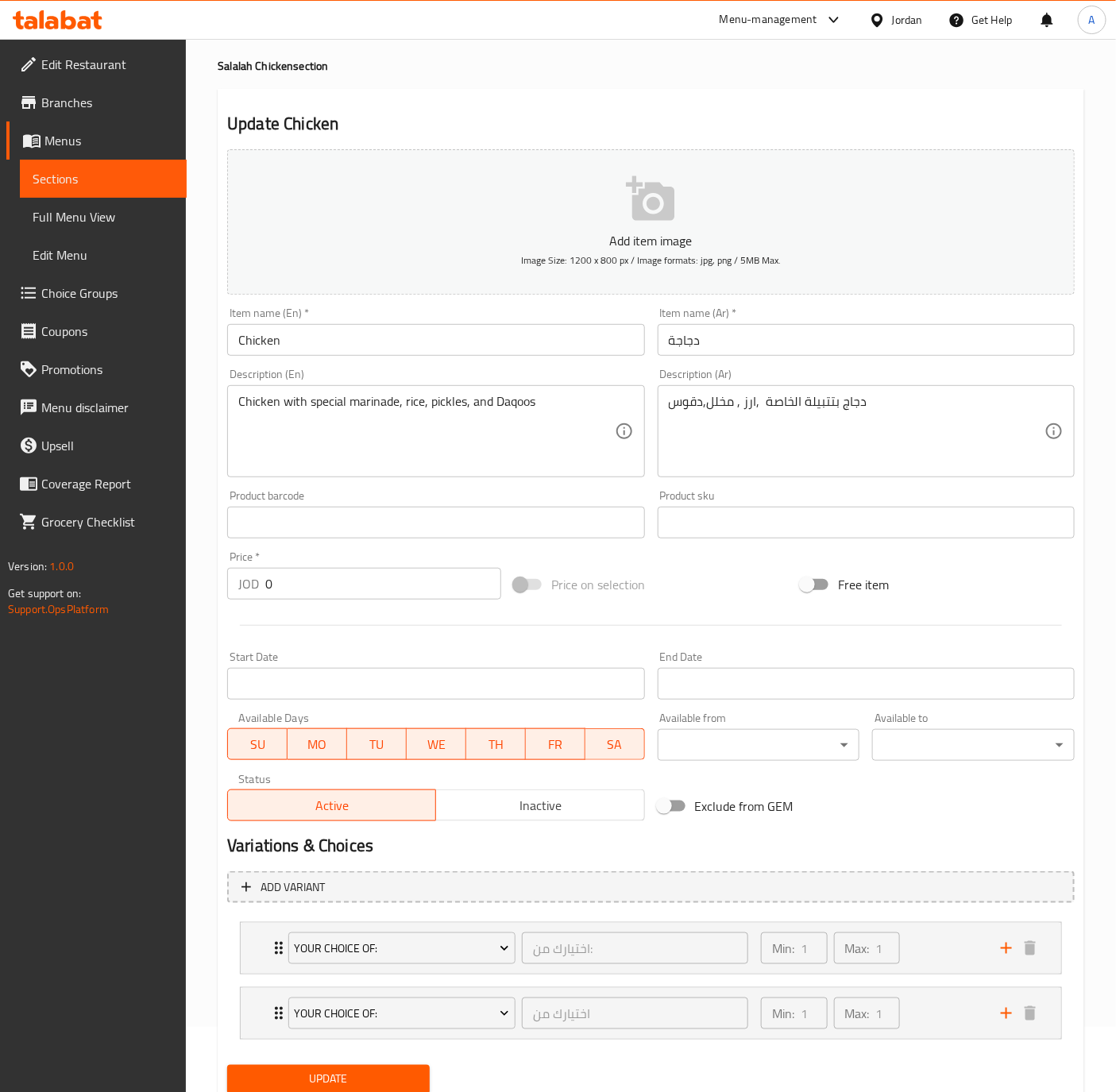
scroll to position [124, 0]
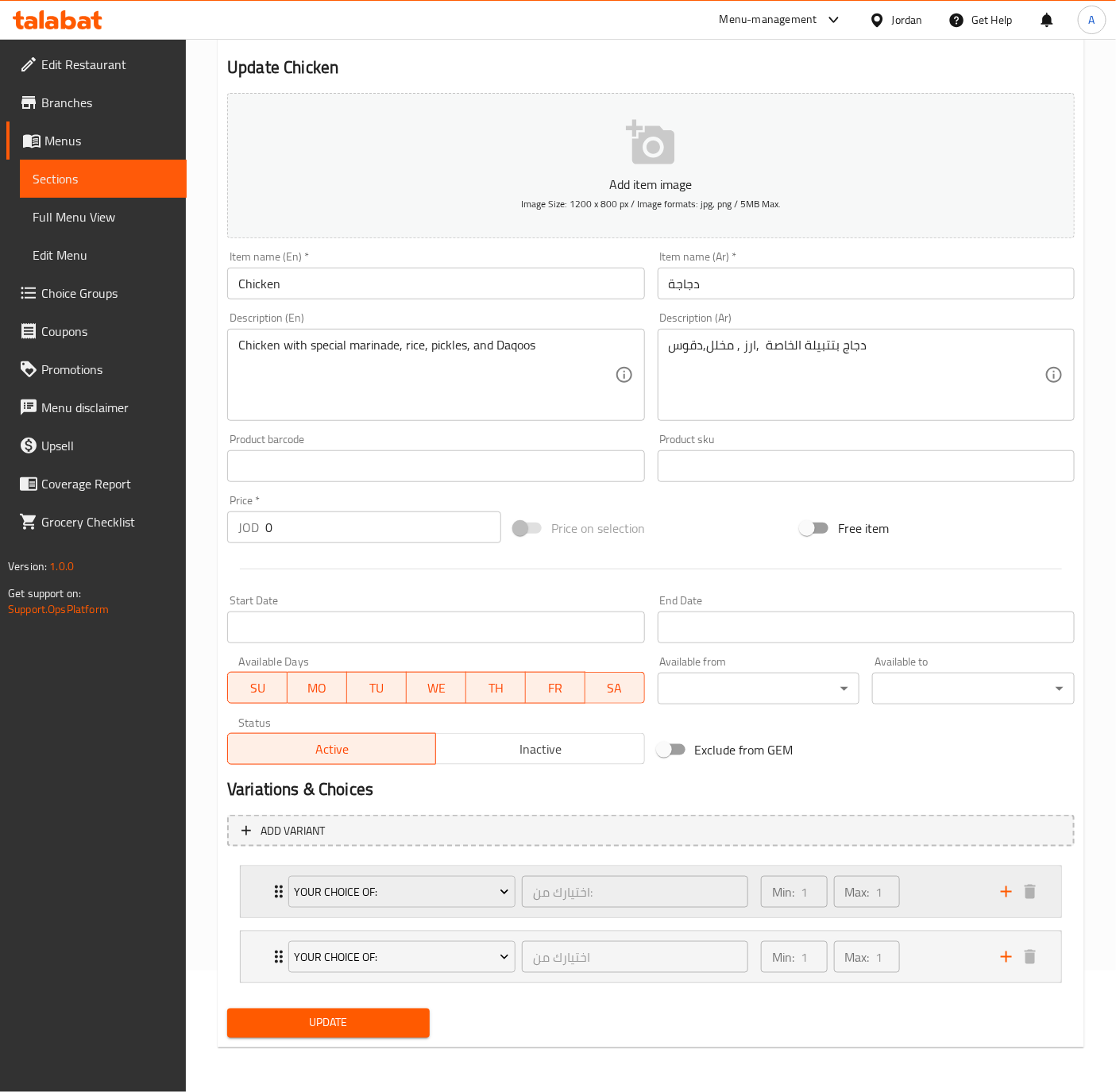
click at [269, 908] on div "Your Choice Of: اختيارك من: ​ Min: 1 ​ Max: 1 ​" at bounding box center [655, 891] width 772 height 51
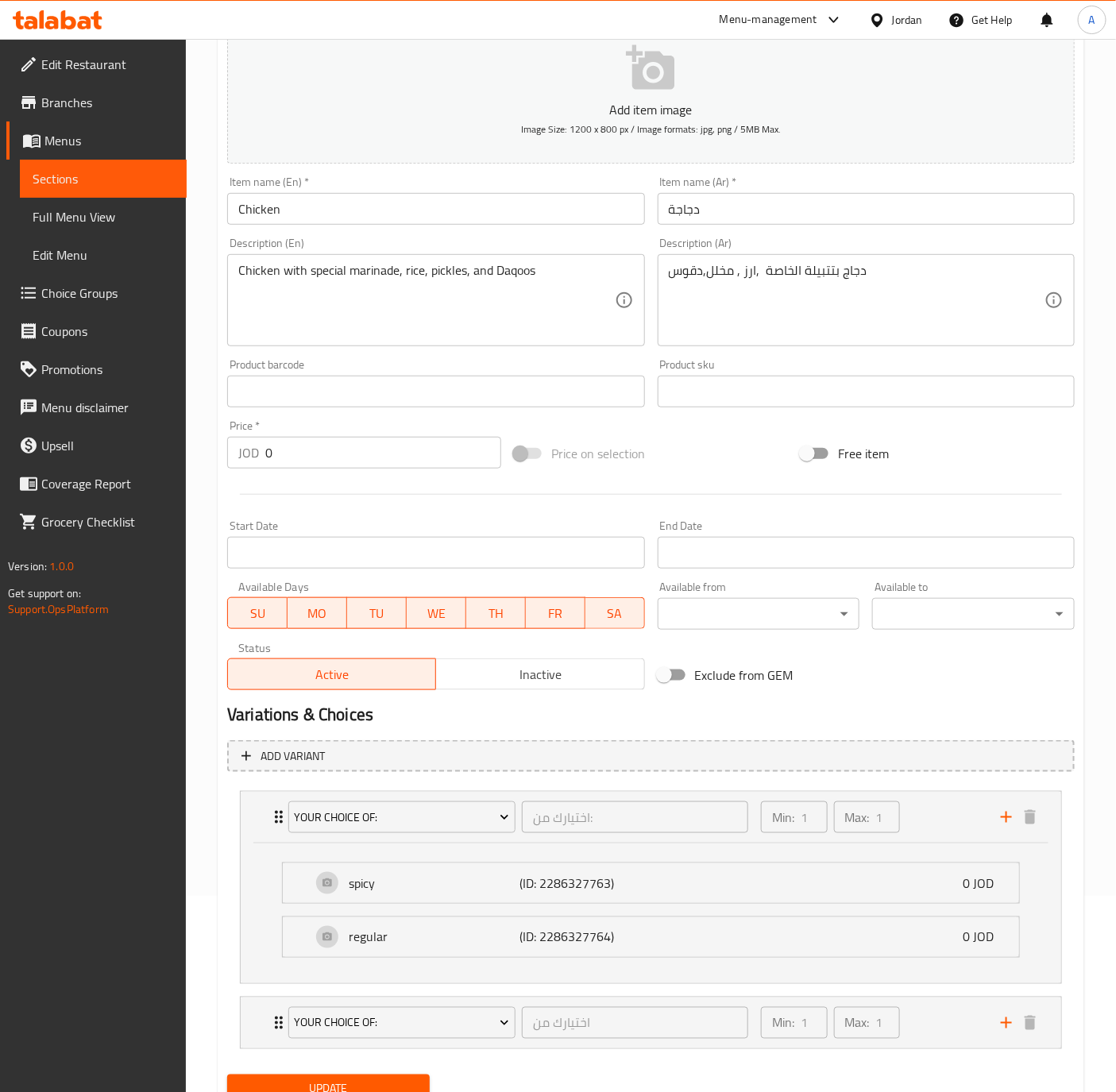
scroll to position [265, 0]
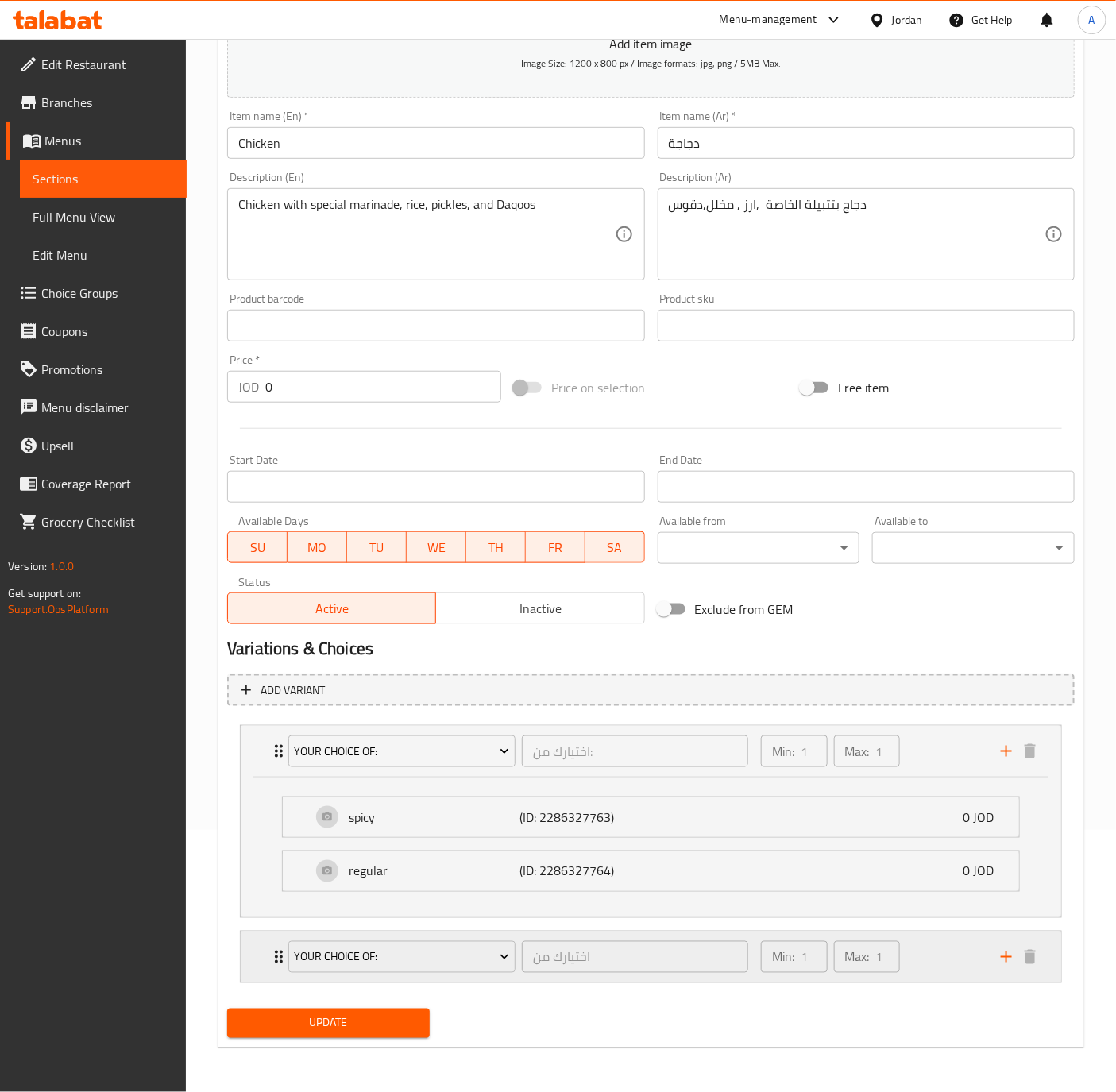
click at [281, 949] on div "Your Choice Of: اختيارك من ​" at bounding box center [518, 956] width 479 height 51
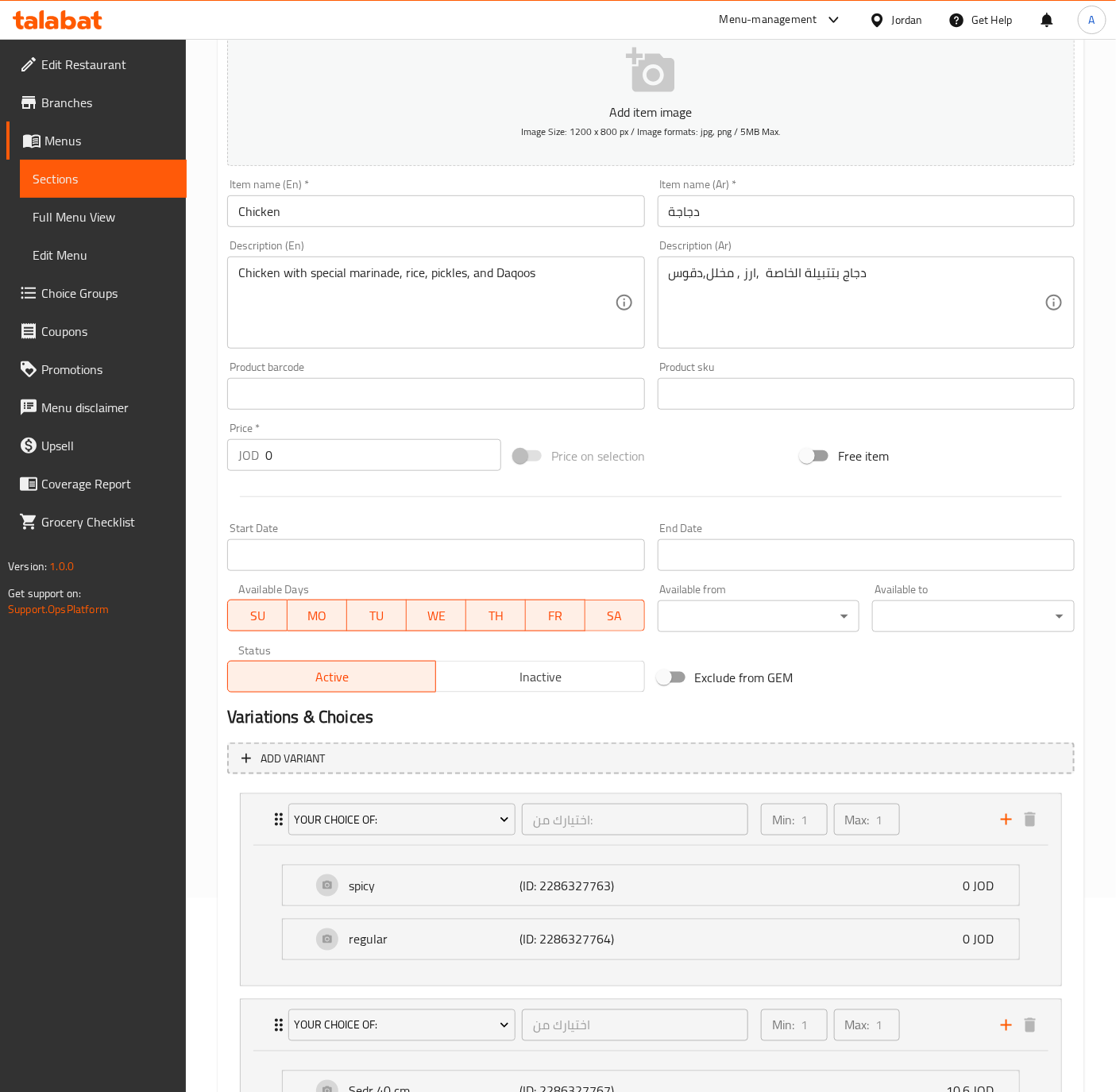
scroll to position [0, 0]
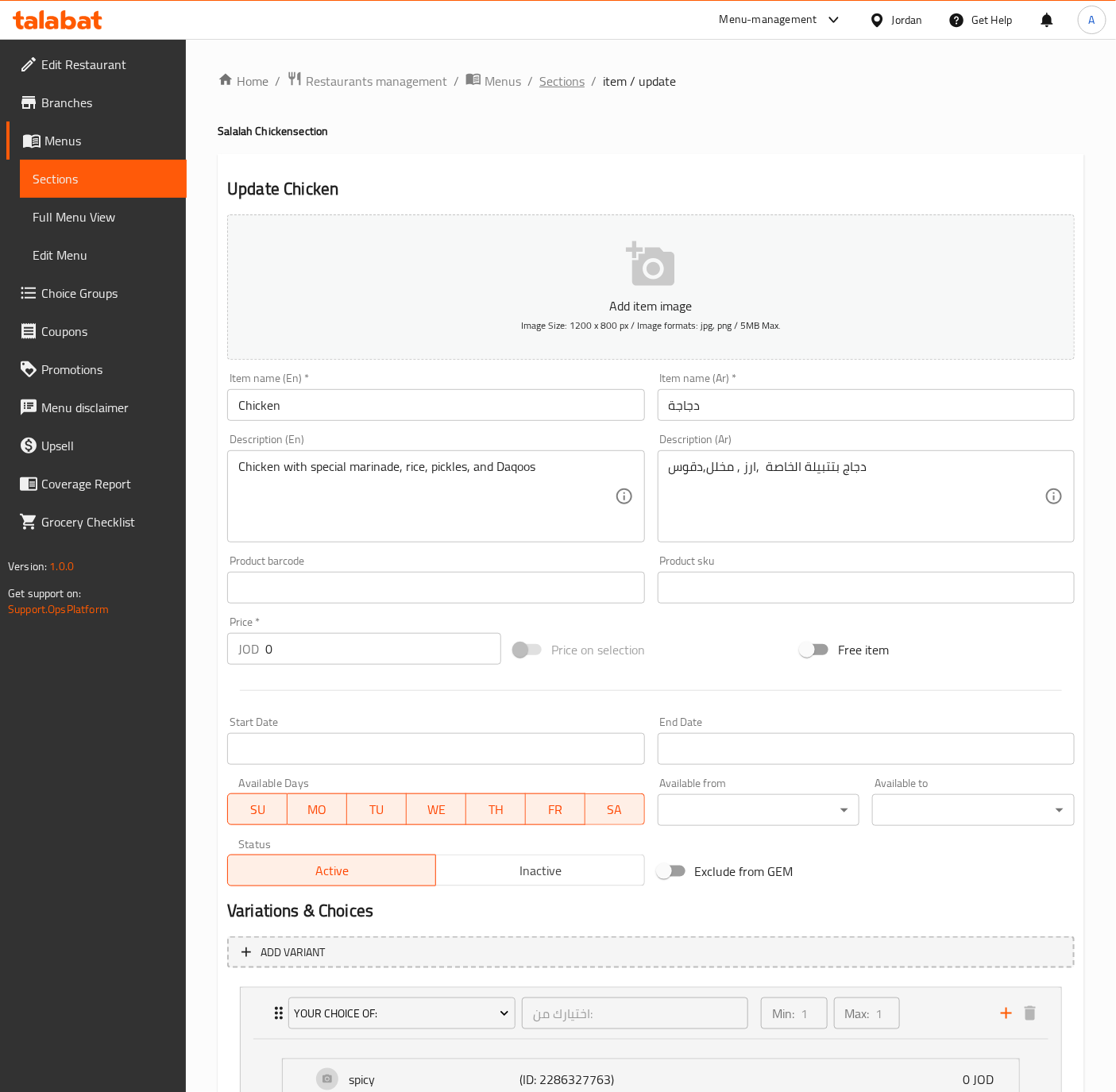
click at [549, 91] on span "Sections" at bounding box center [561, 80] width 45 height 19
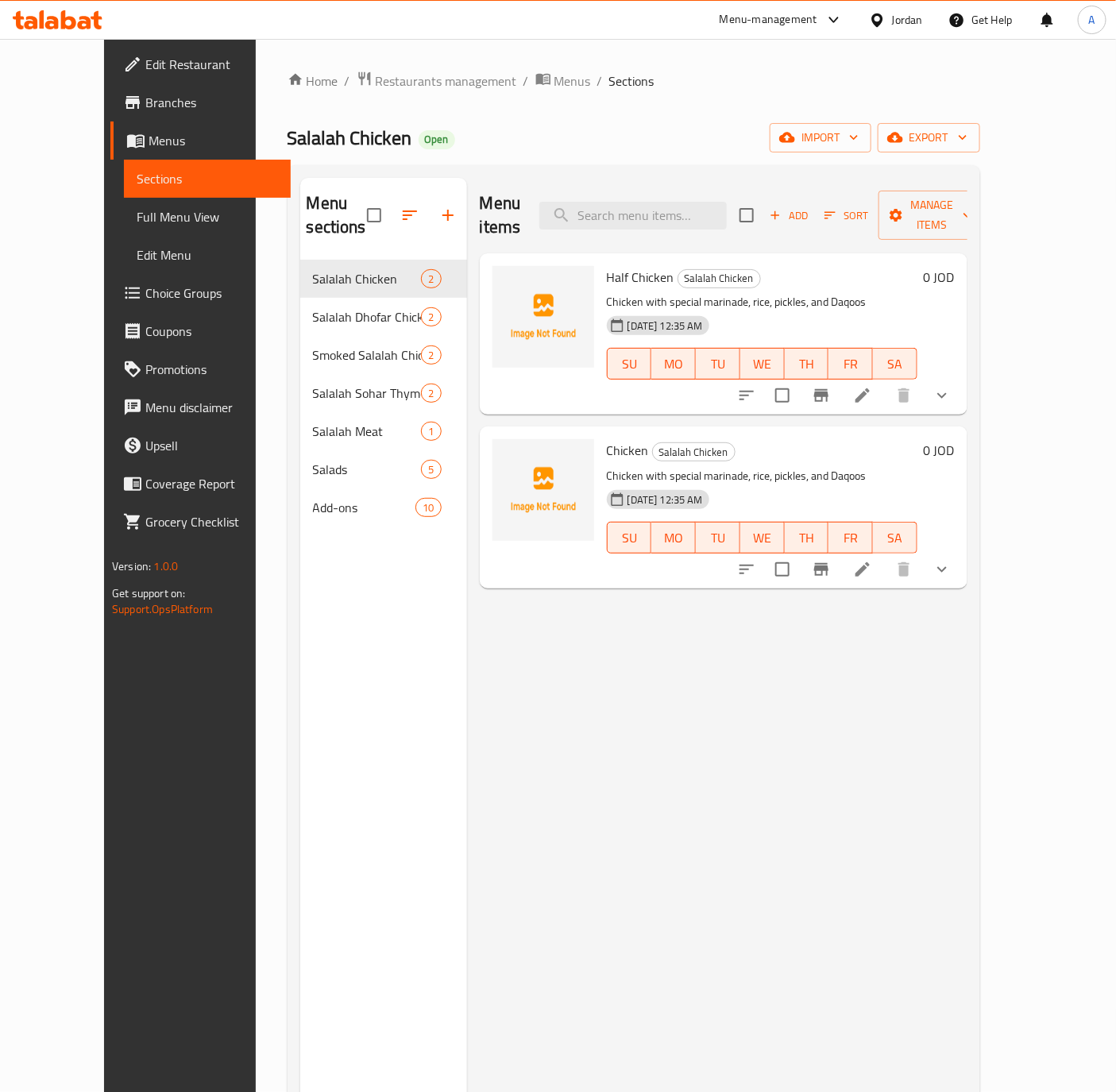
click at [961, 556] on button "show more" at bounding box center [941, 569] width 38 height 38
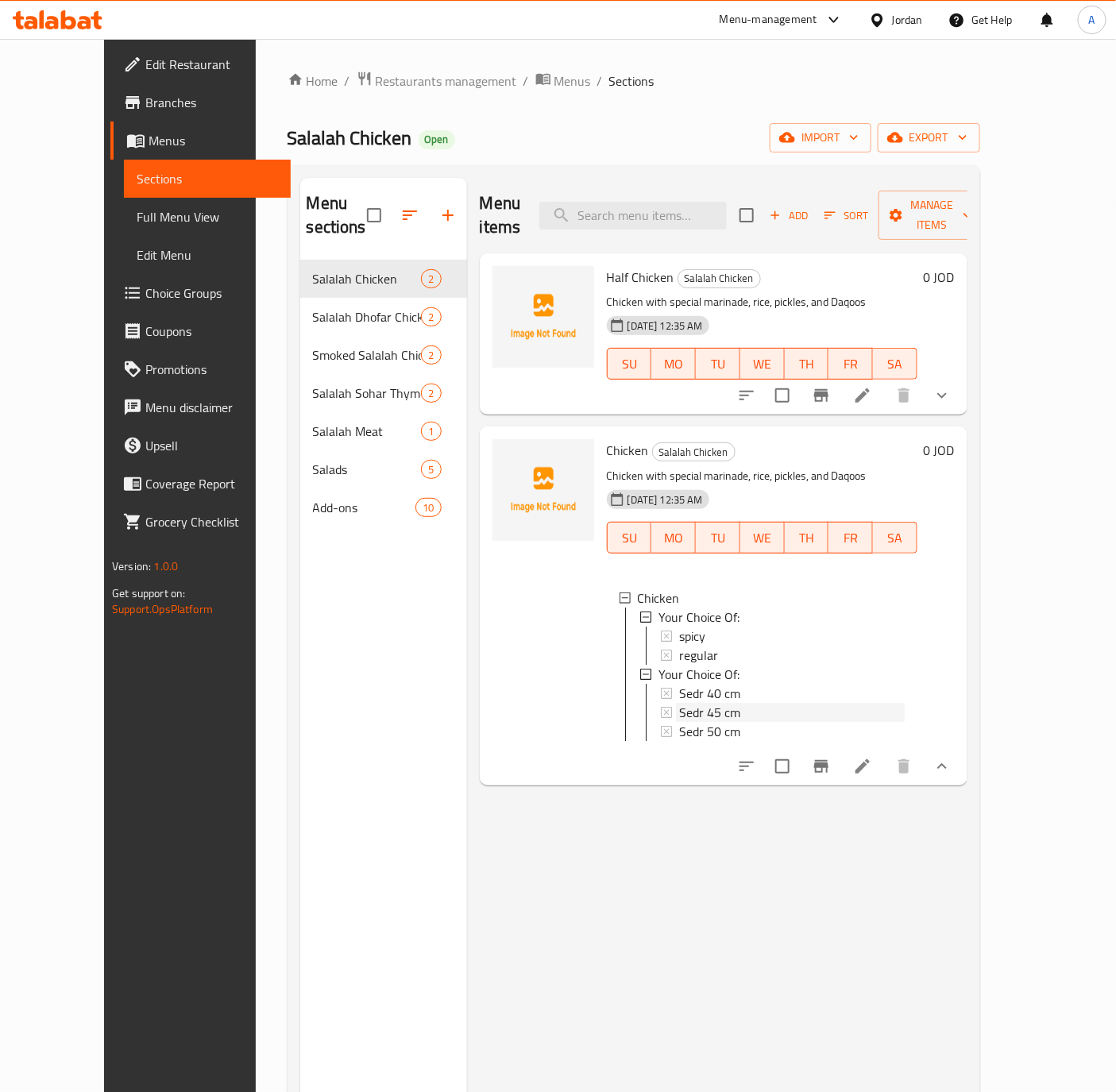
click at [679, 703] on span "Sedr 45 cm" at bounding box center [709, 712] width 61 height 19
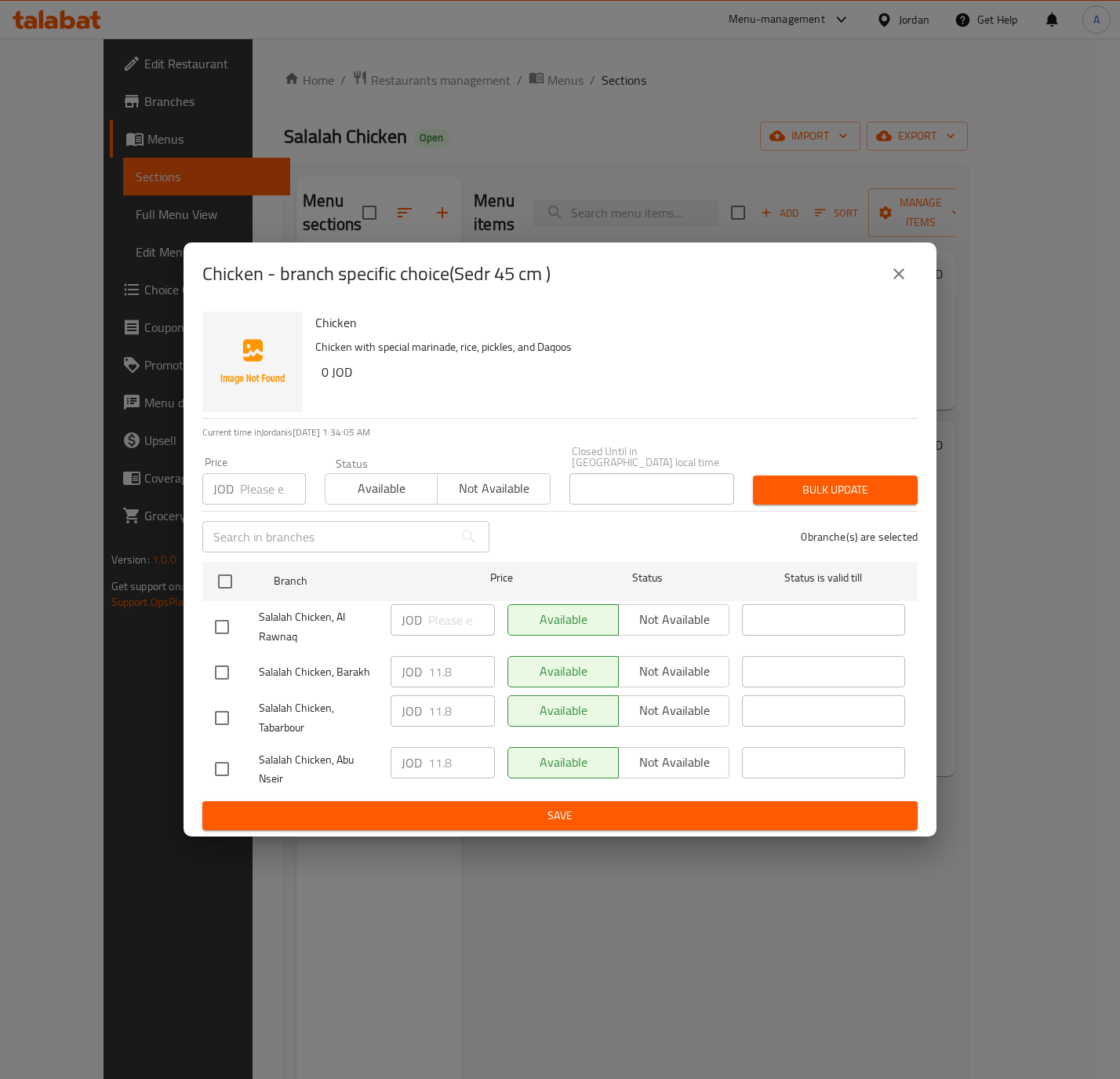
click at [885, 274] on button "close" at bounding box center [899, 274] width 38 height 38
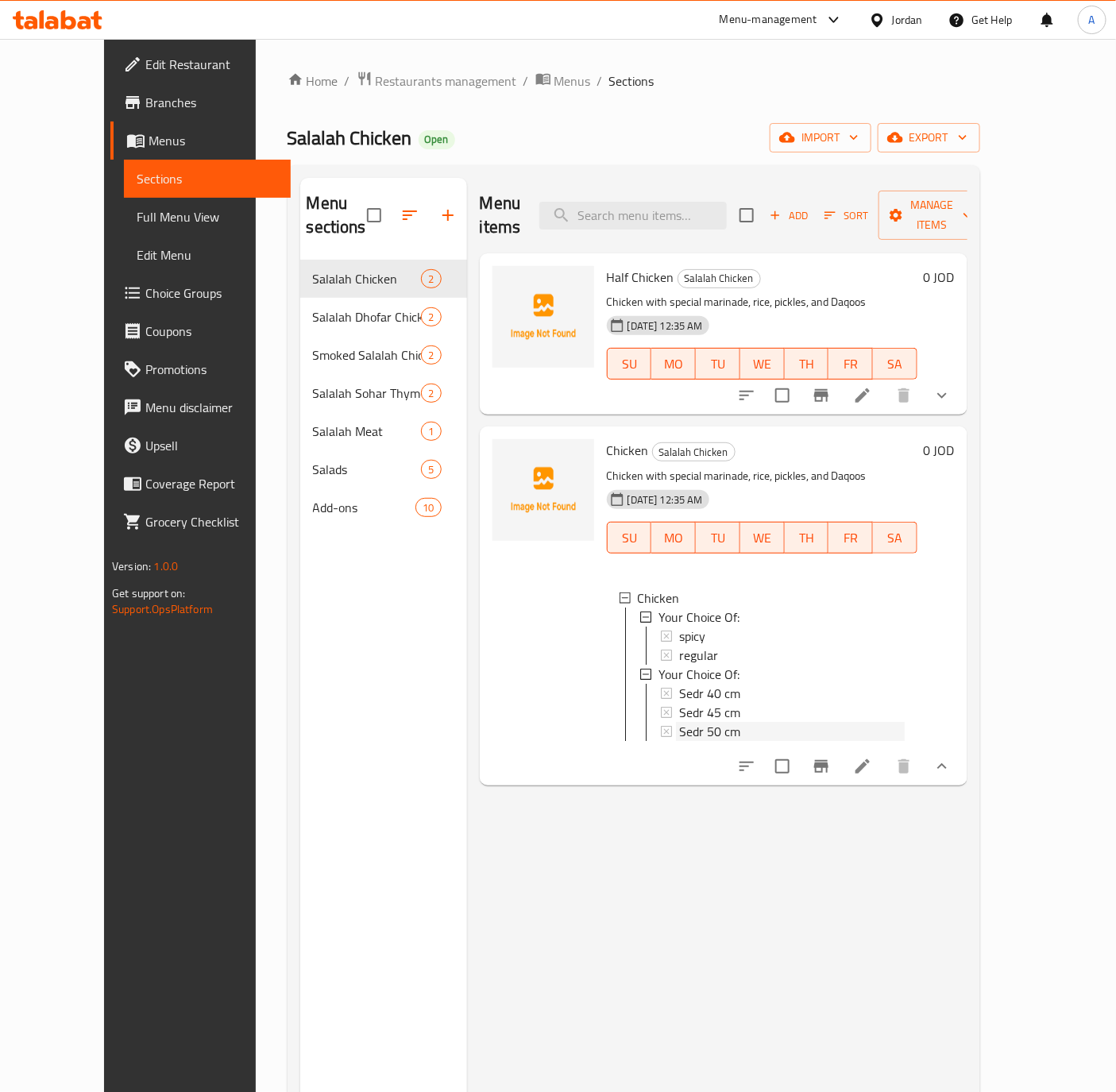
click at [679, 722] on span "Sedr 50 cm" at bounding box center [709, 731] width 61 height 19
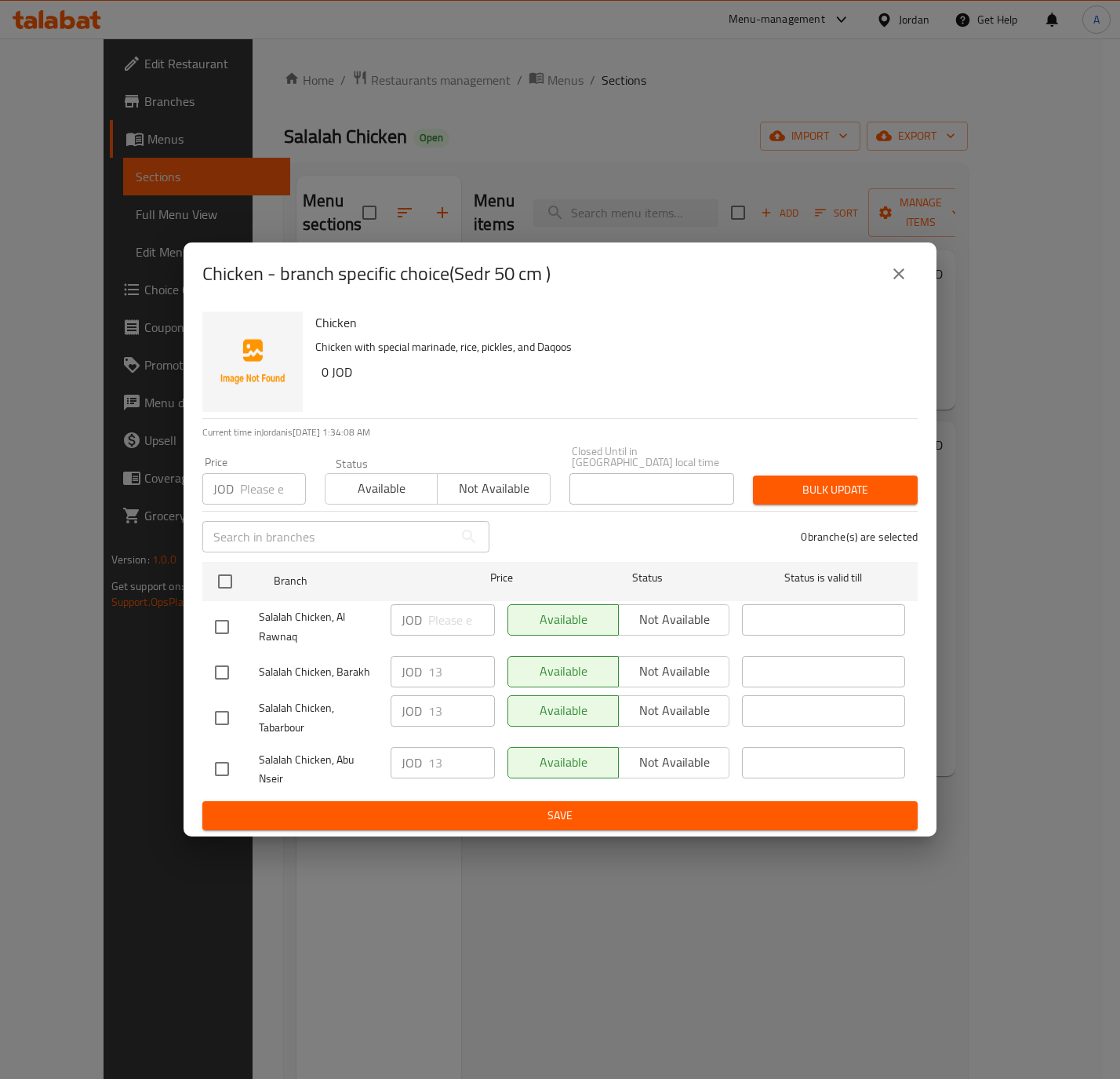
click at [909, 274] on button "close" at bounding box center [899, 274] width 38 height 38
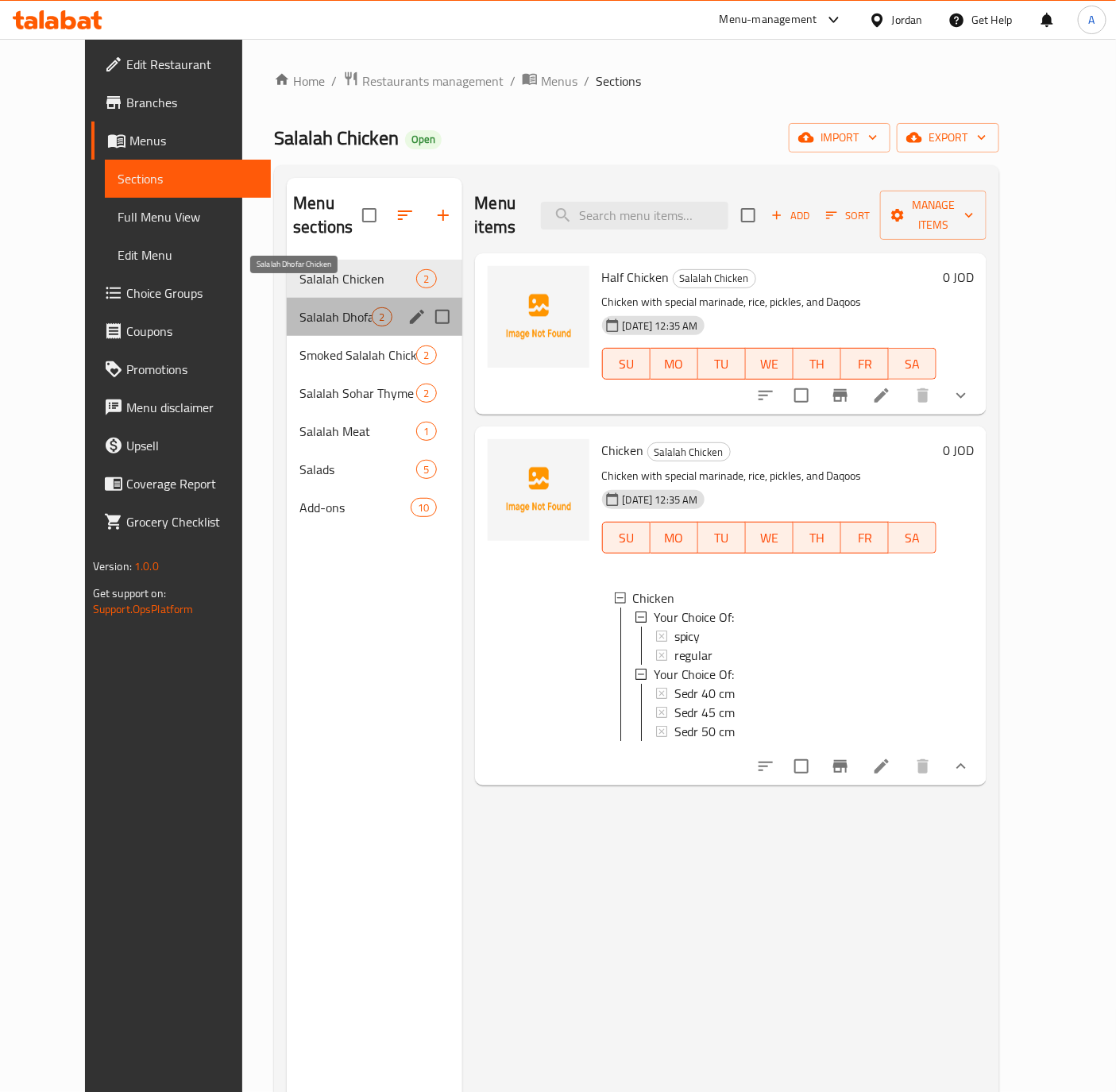
click at [299, 307] on span "Salalah Dhofar Chicken" at bounding box center [335, 316] width 72 height 19
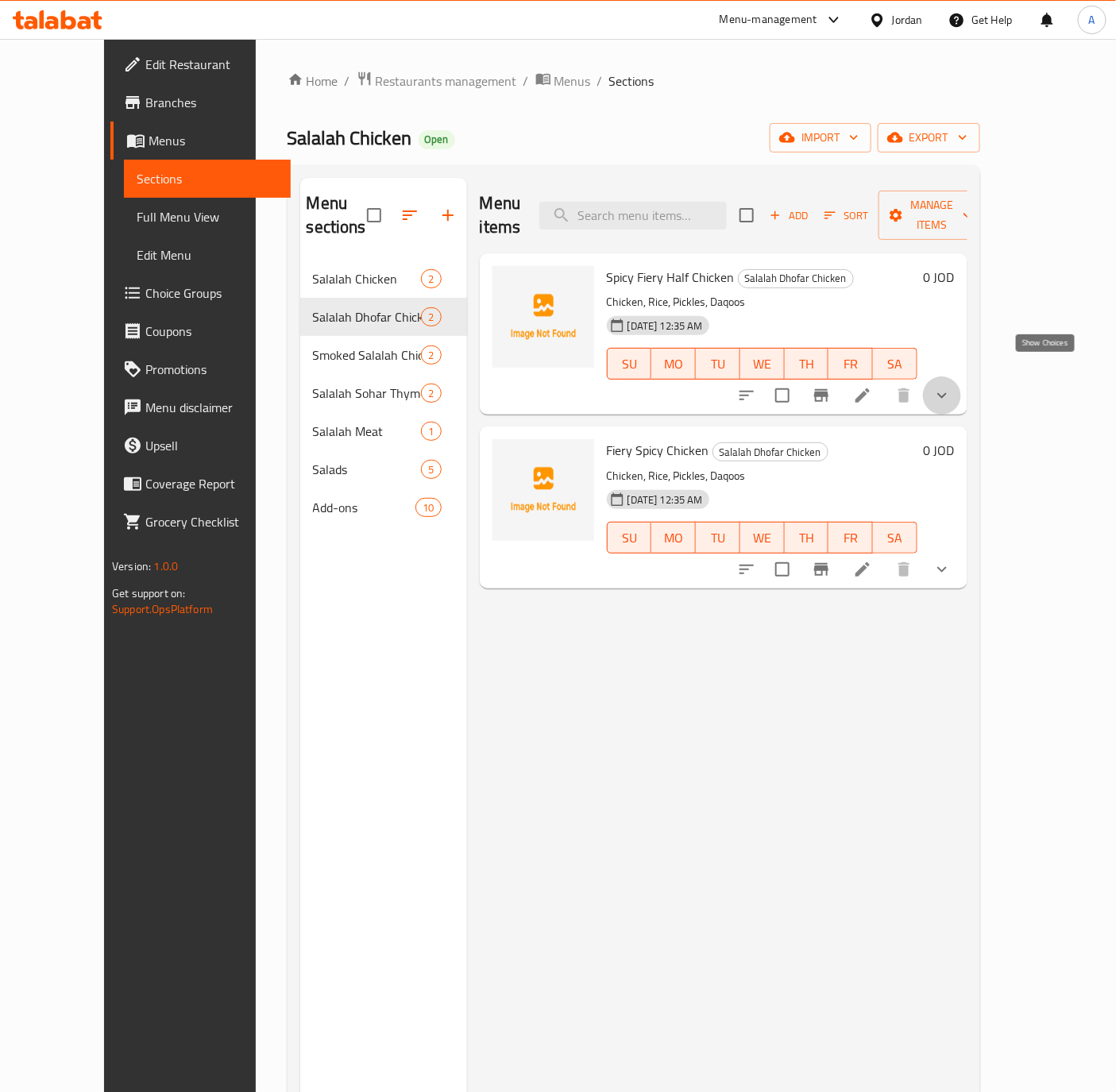
click at [952, 386] on icon "show more" at bounding box center [941, 395] width 19 height 19
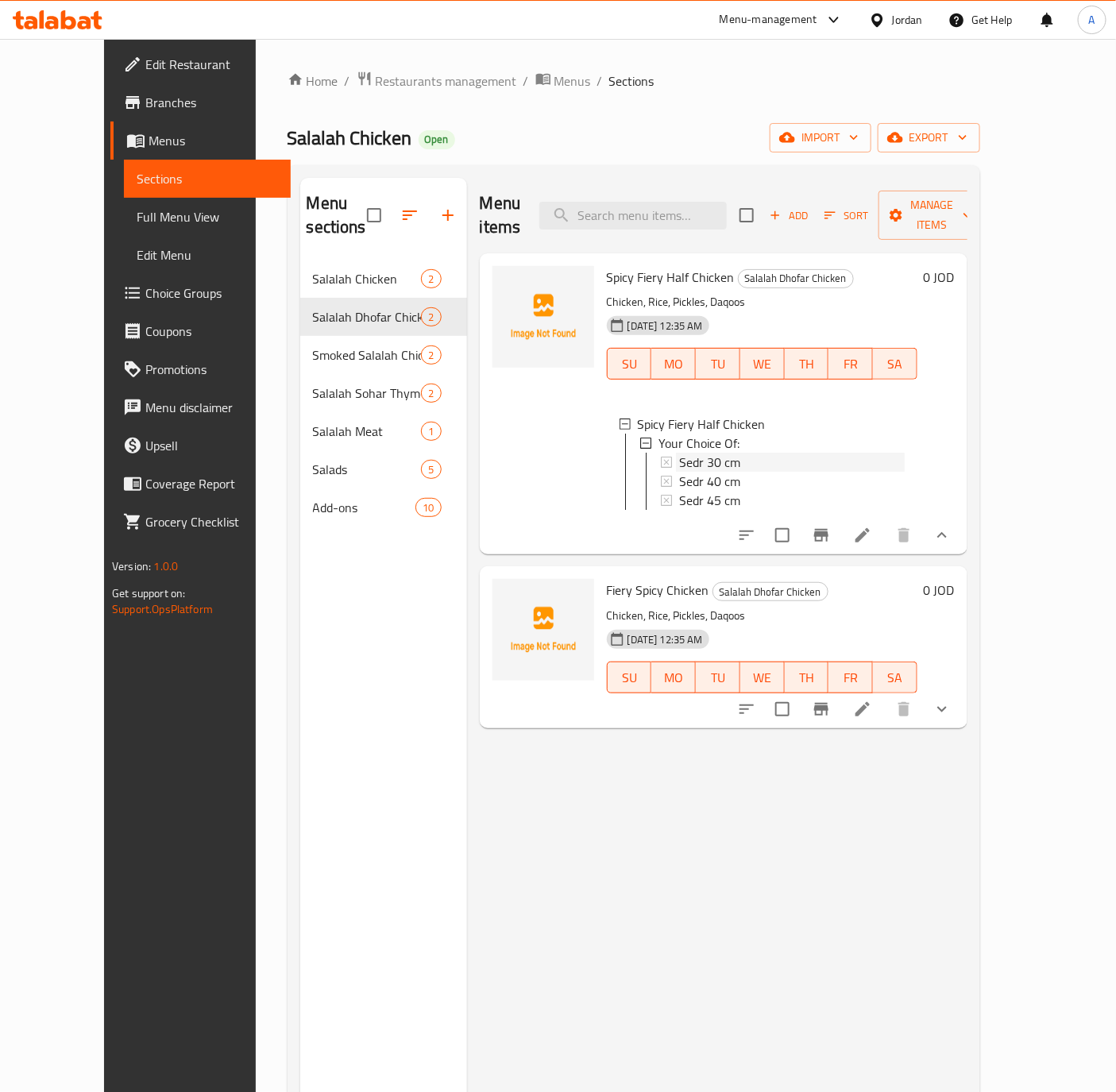
click at [679, 453] on span "Sedr 30 cm" at bounding box center [709, 462] width 61 height 19
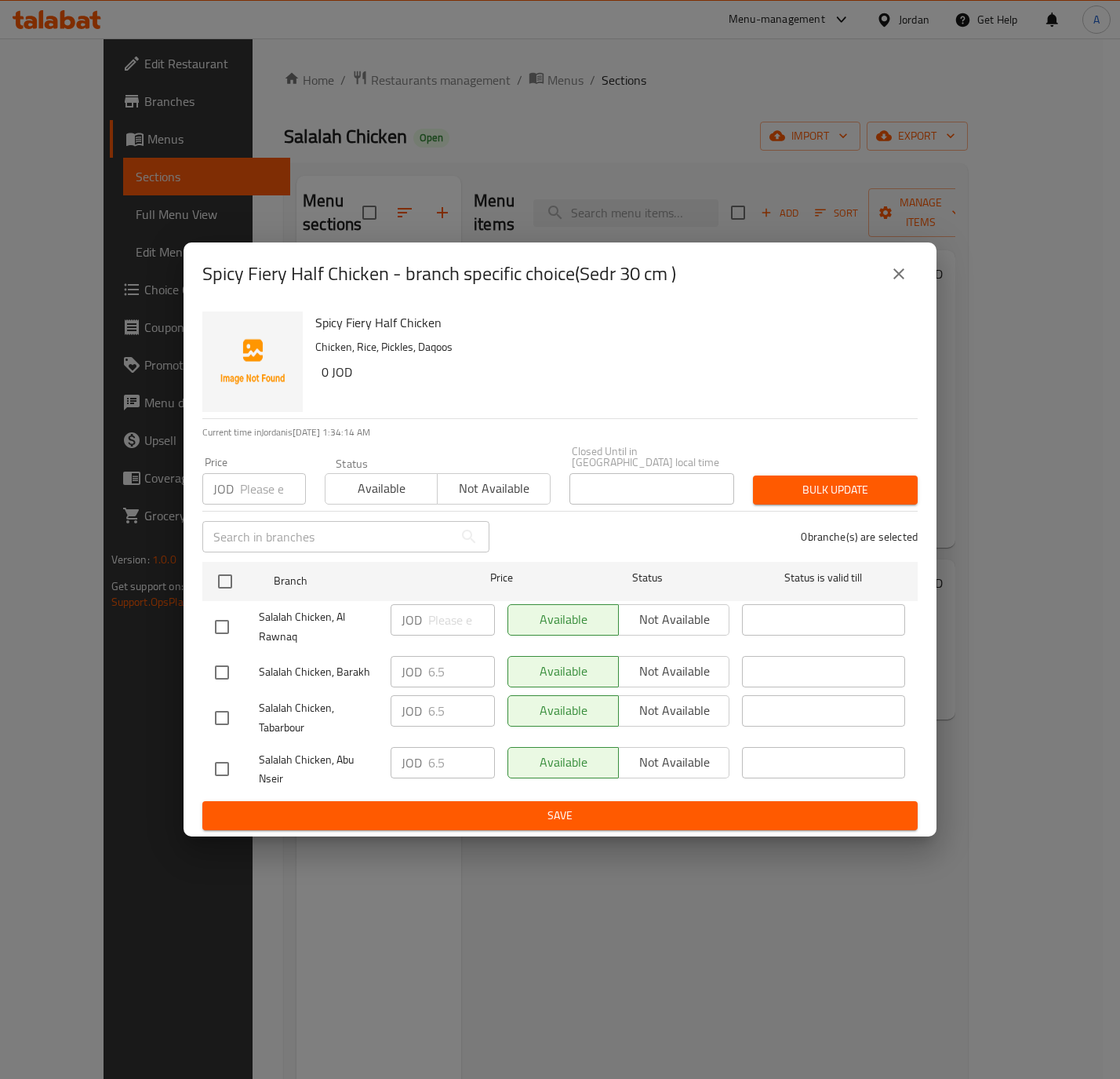
click at [899, 274] on icon "close" at bounding box center [898, 273] width 18 height 18
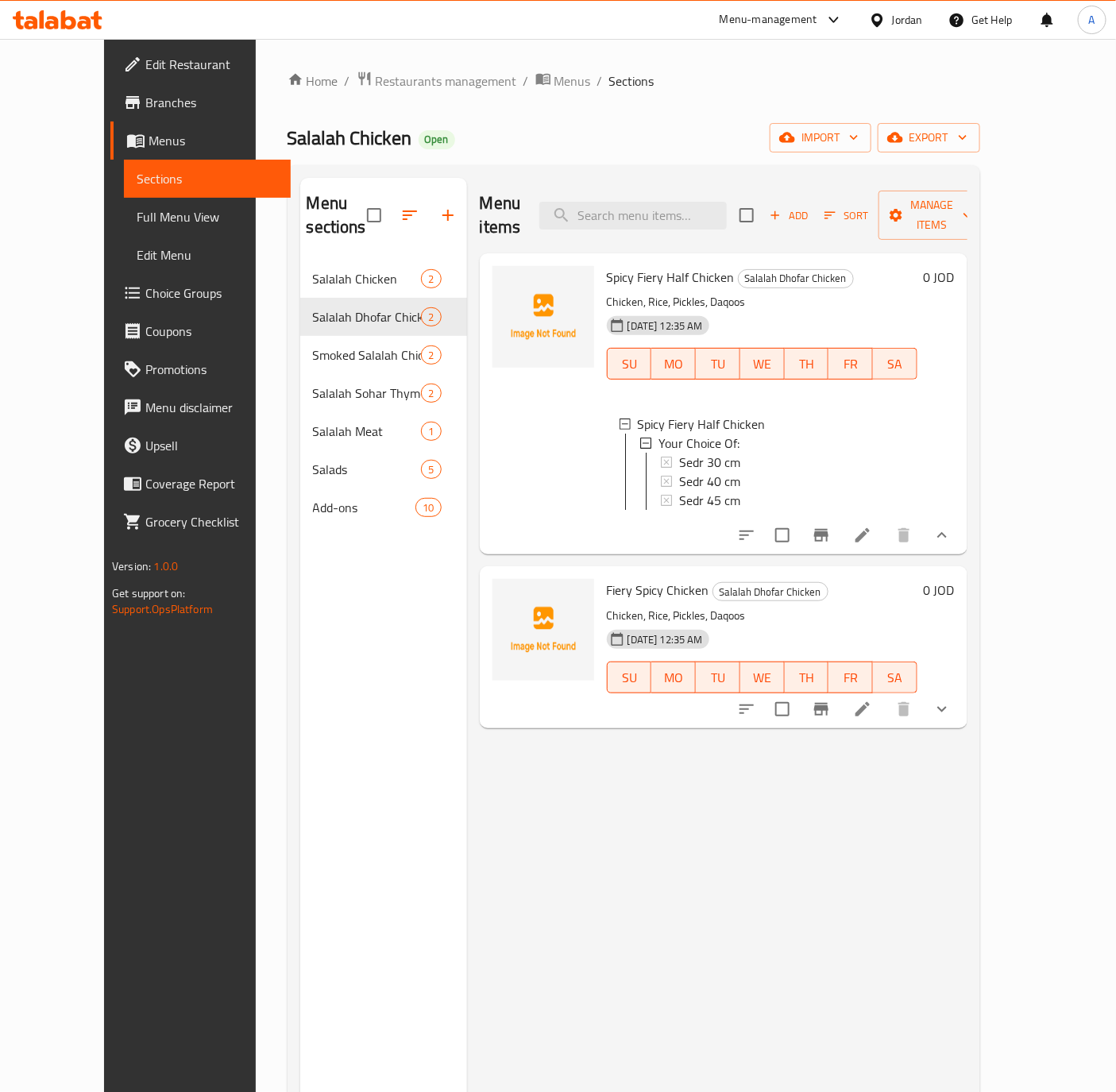
click at [831, 526] on icon "Branch-specific-item" at bounding box center [820, 534] width 19 height 19
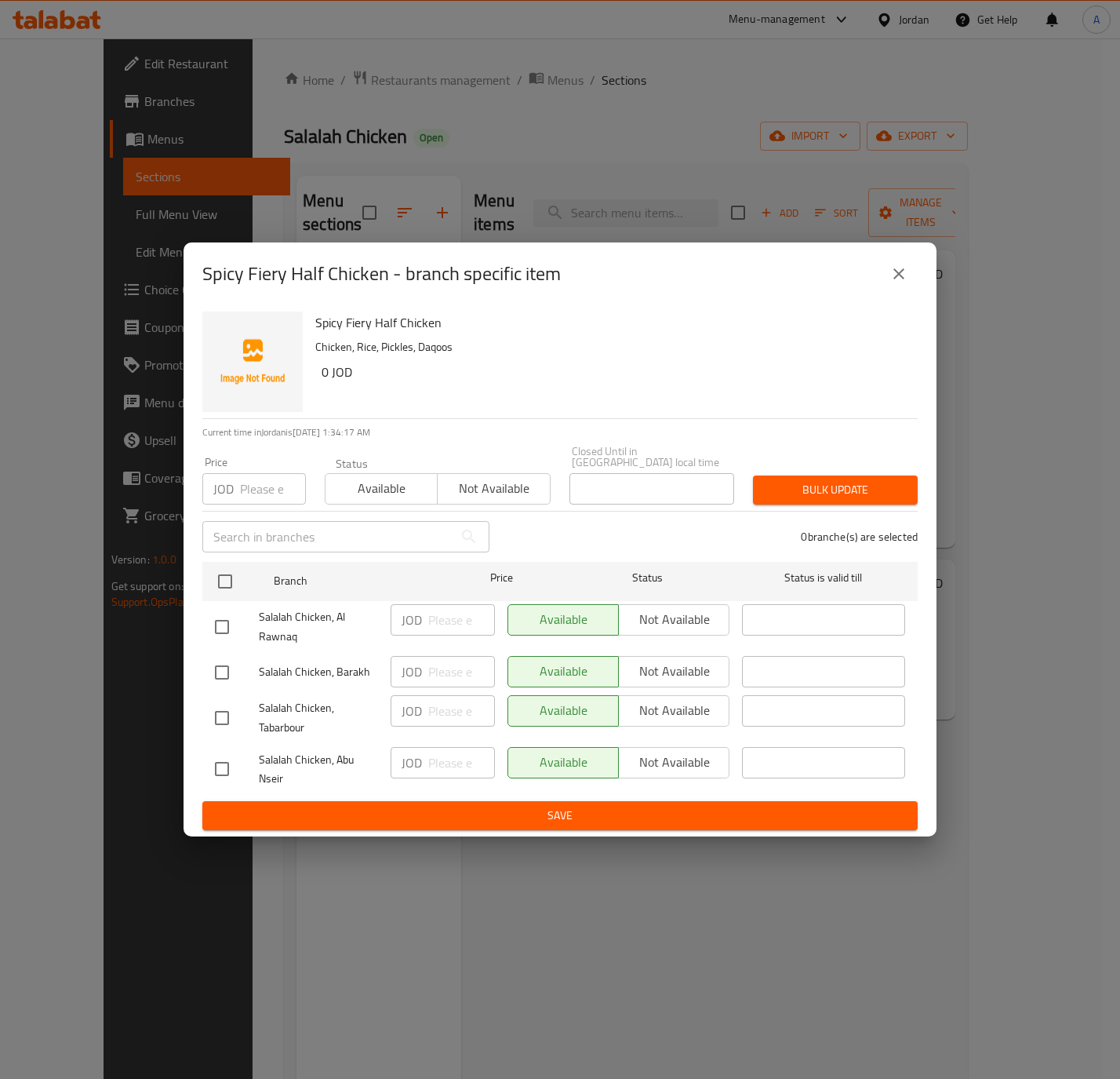
click at [907, 271] on icon "close" at bounding box center [898, 273] width 18 height 18
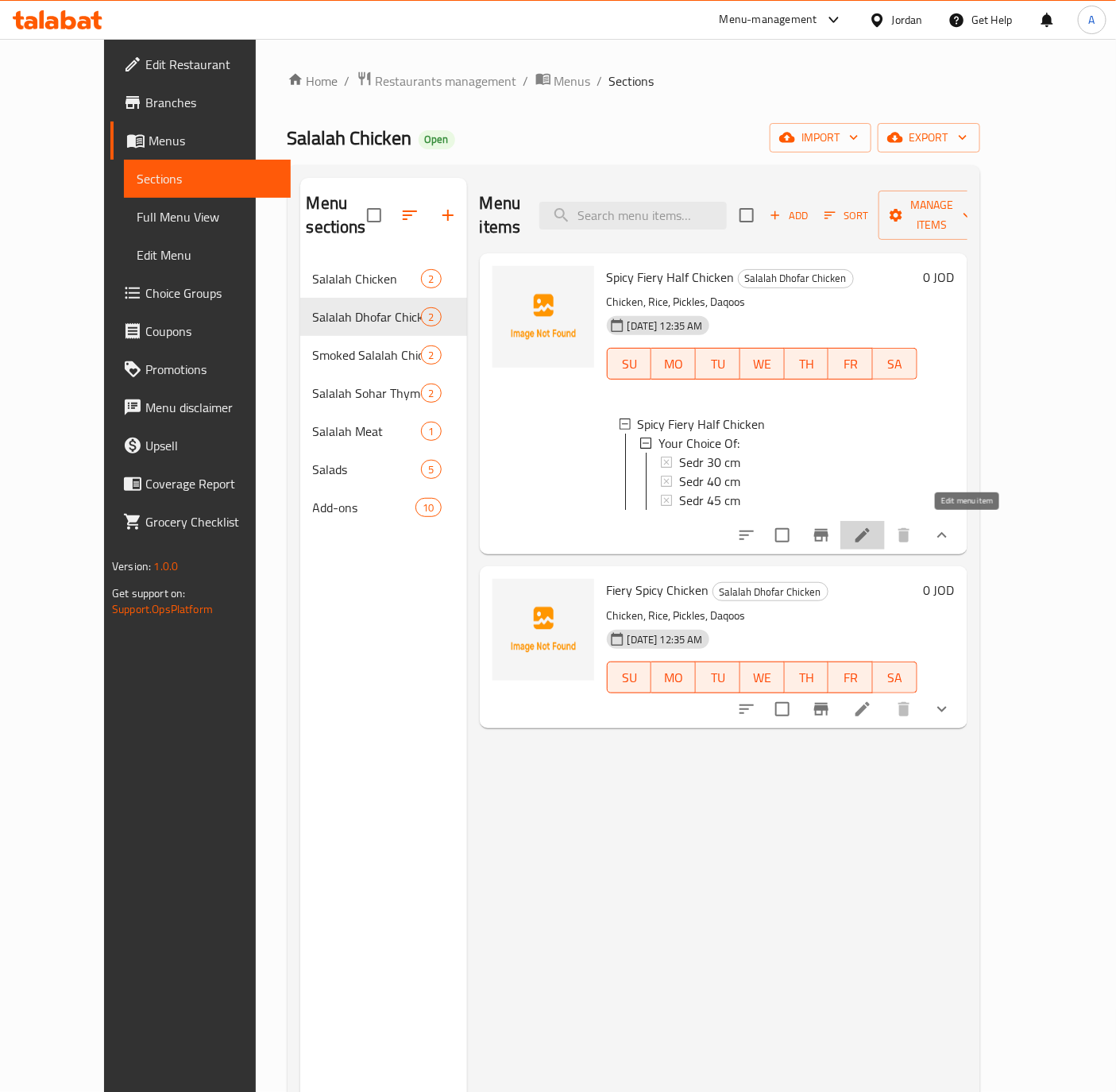
click at [872, 526] on icon at bounding box center [862, 534] width 19 height 19
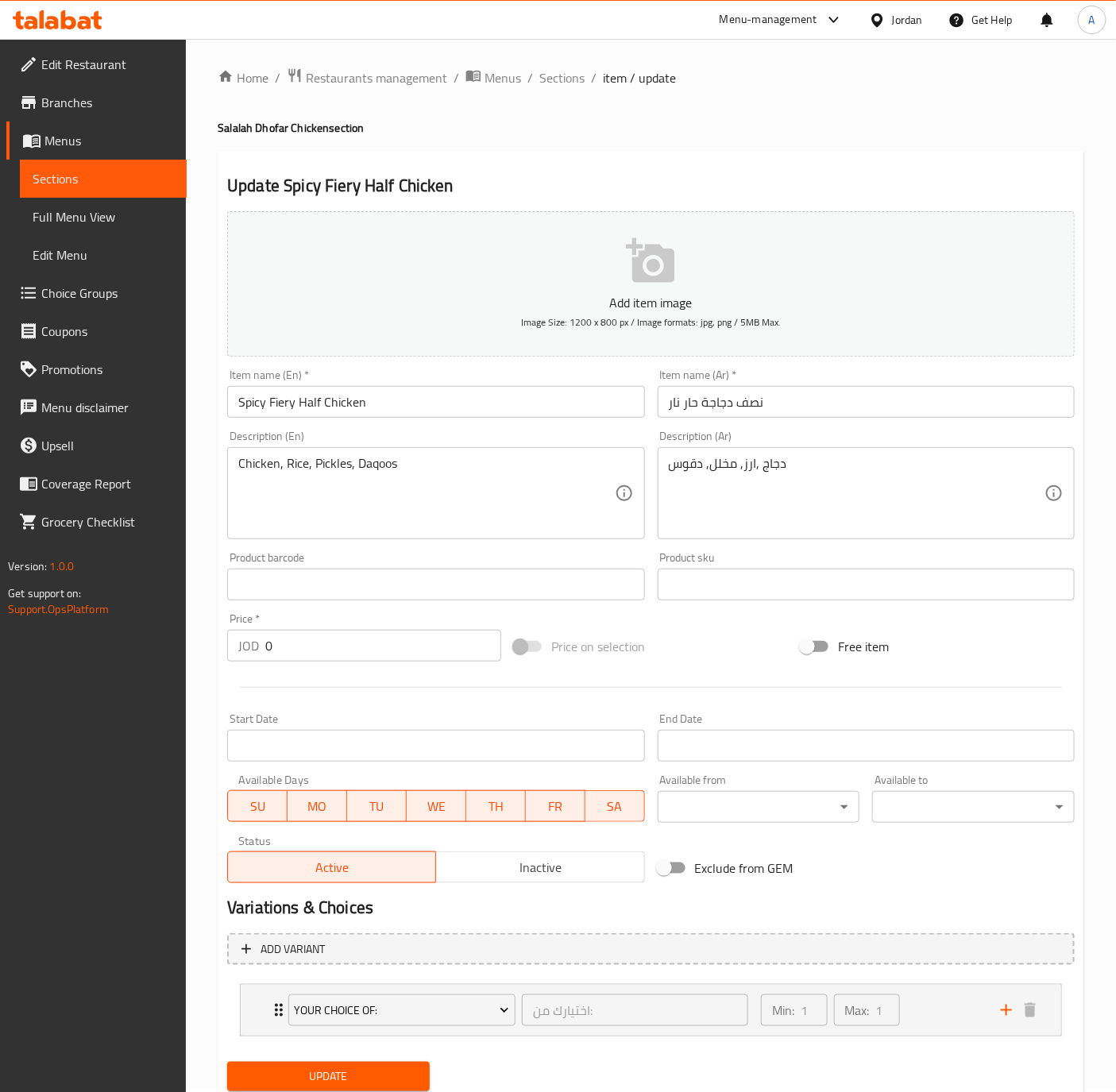
scroll to position [57, 0]
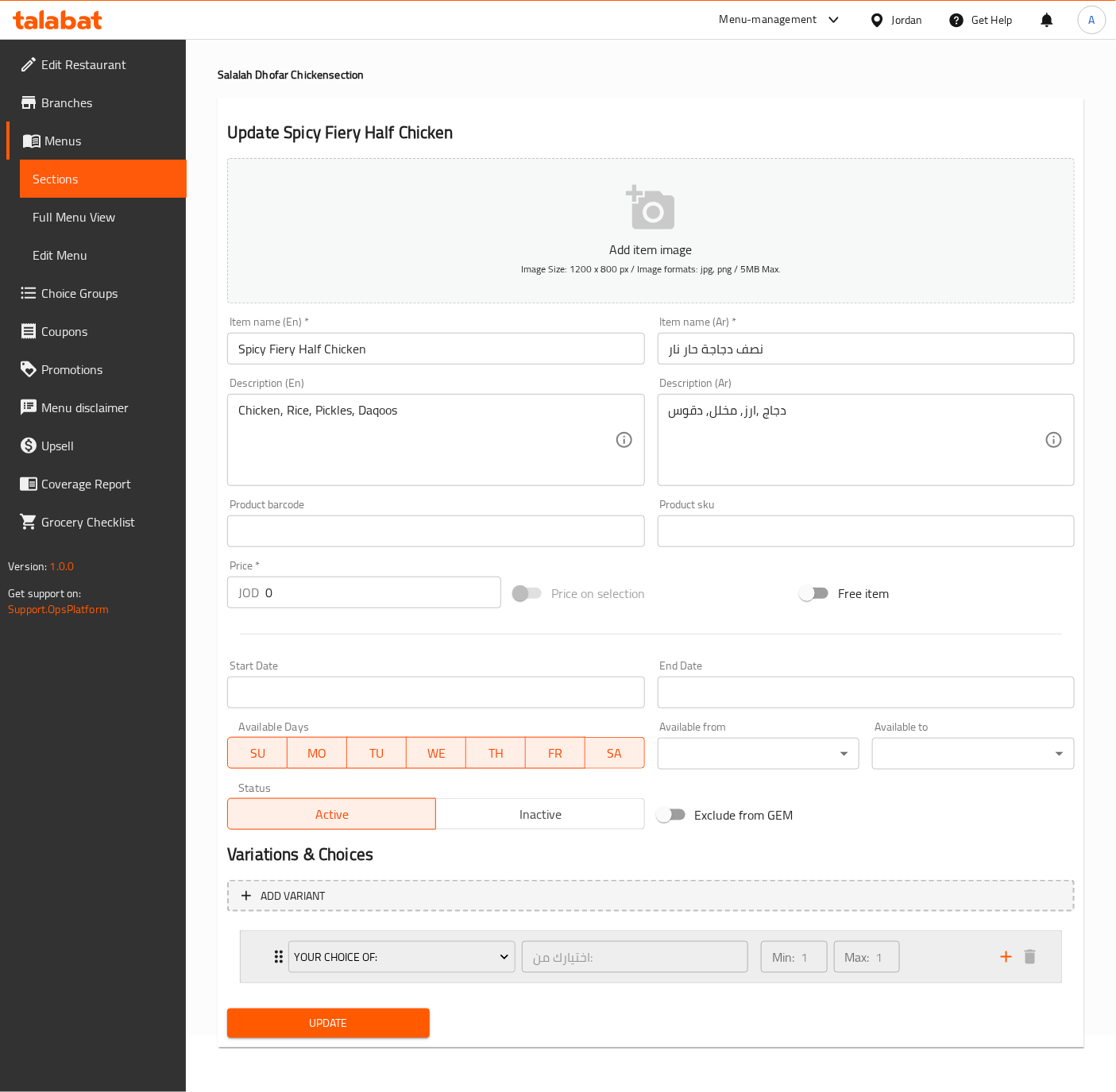
click at [265, 967] on div "Your Choice Of: اختيارك من: ​ Min: 1 ​ Max: 1 ​" at bounding box center [651, 956] width 820 height 51
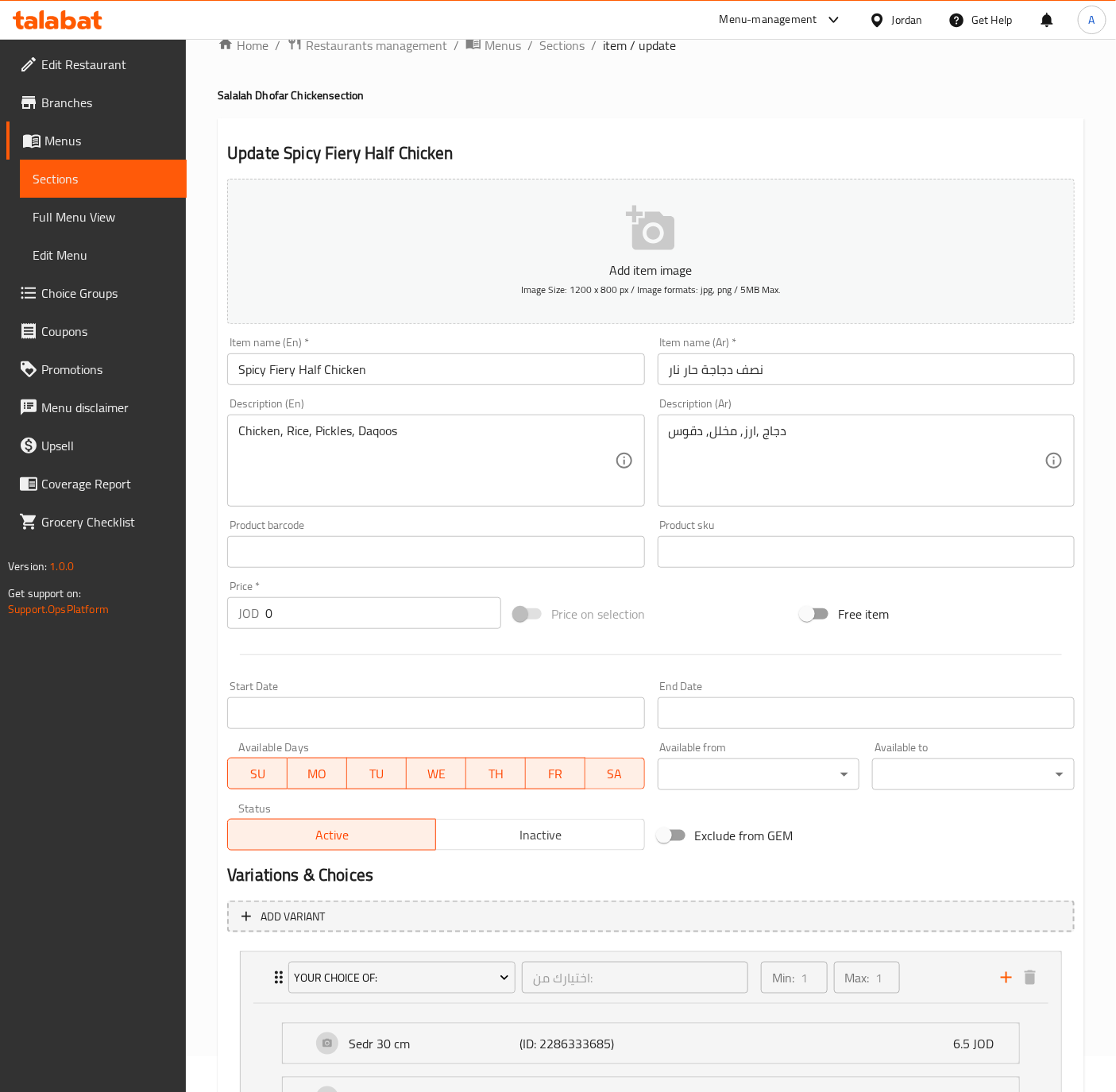
scroll to position [0, 0]
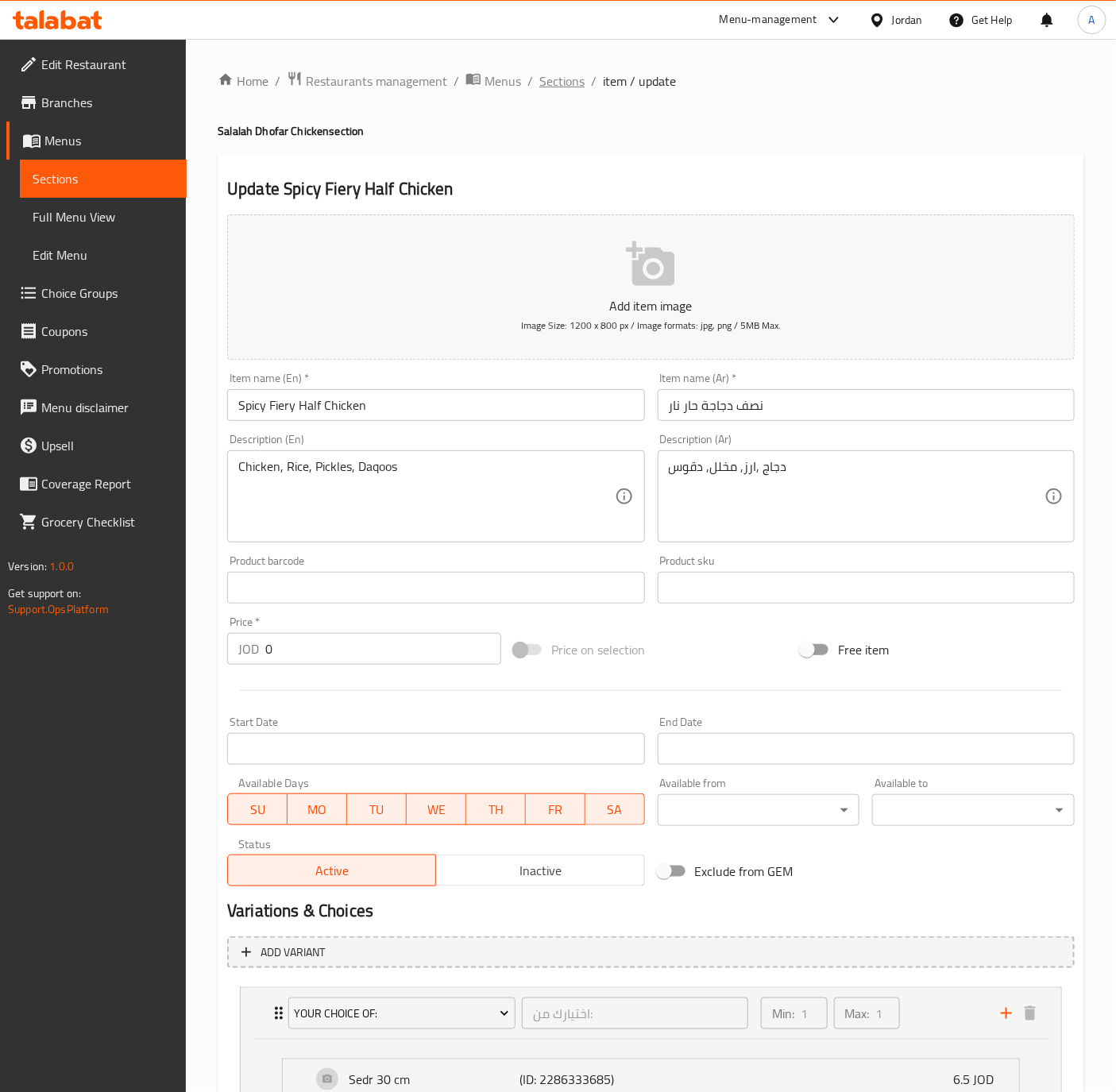
click at [558, 86] on span "Sections" at bounding box center [561, 80] width 45 height 19
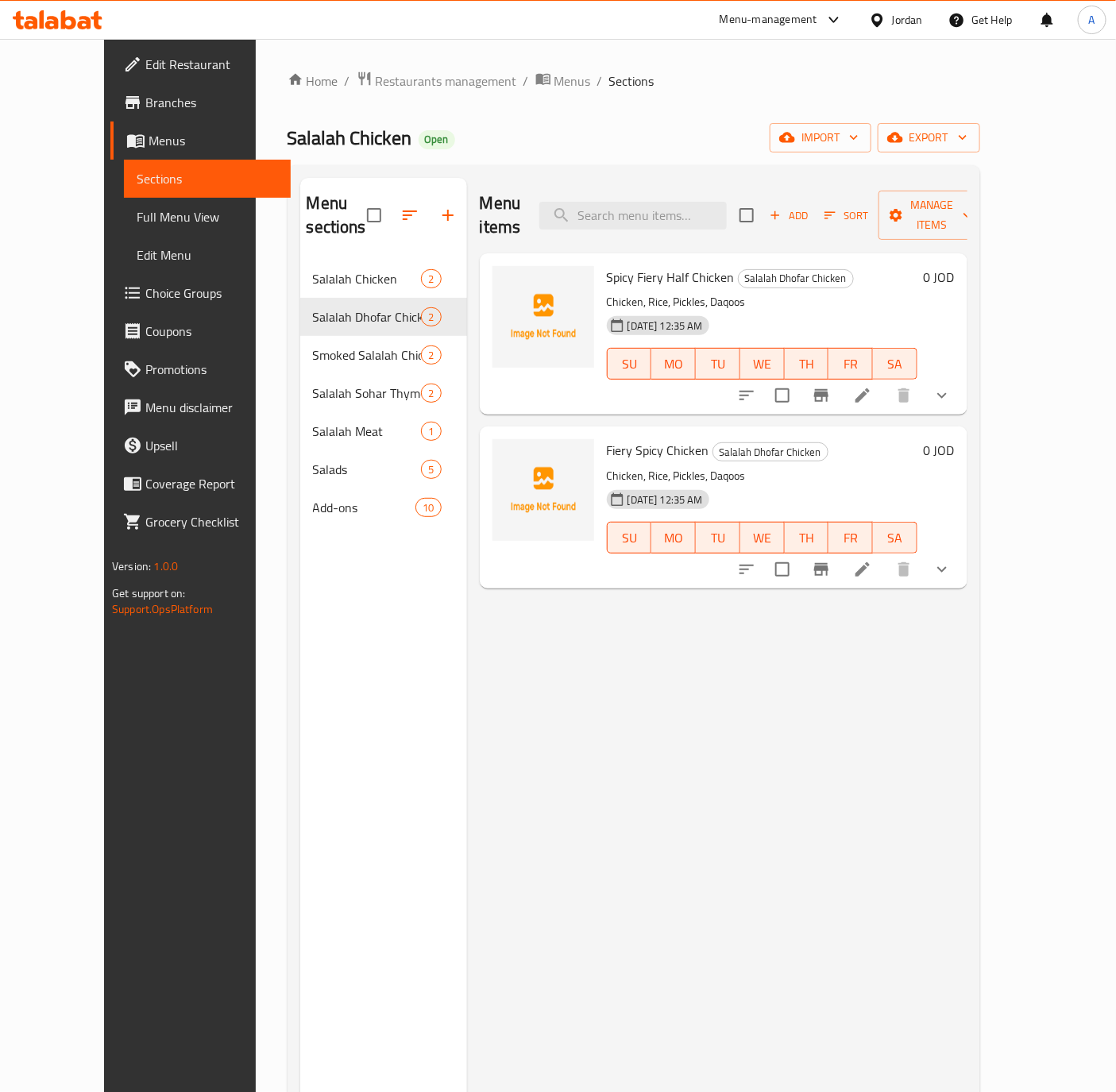
click at [961, 550] on button "show more" at bounding box center [941, 569] width 38 height 38
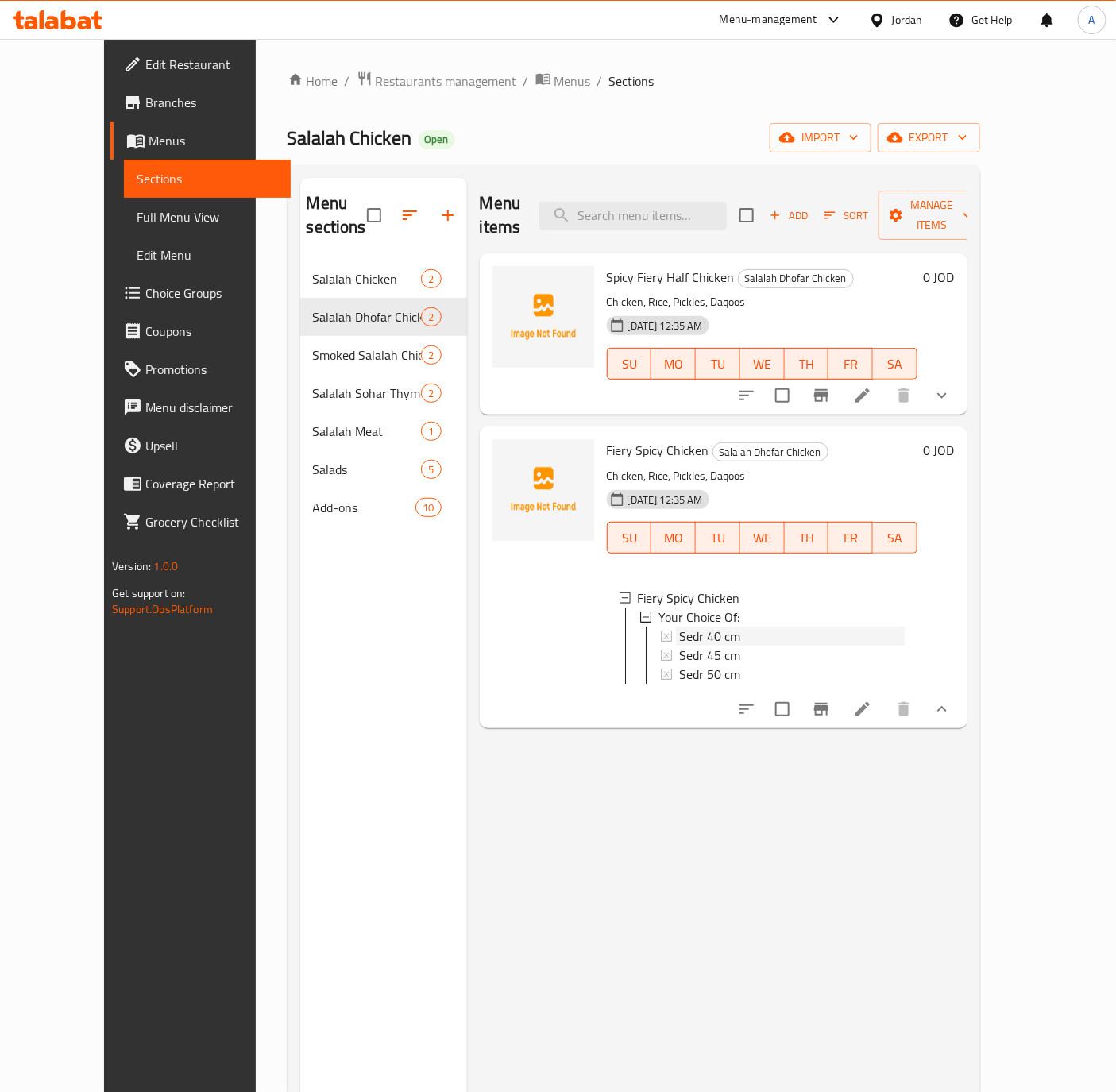
click at [681, 627] on span "Sedr 40 cm" at bounding box center [709, 636] width 61 height 19
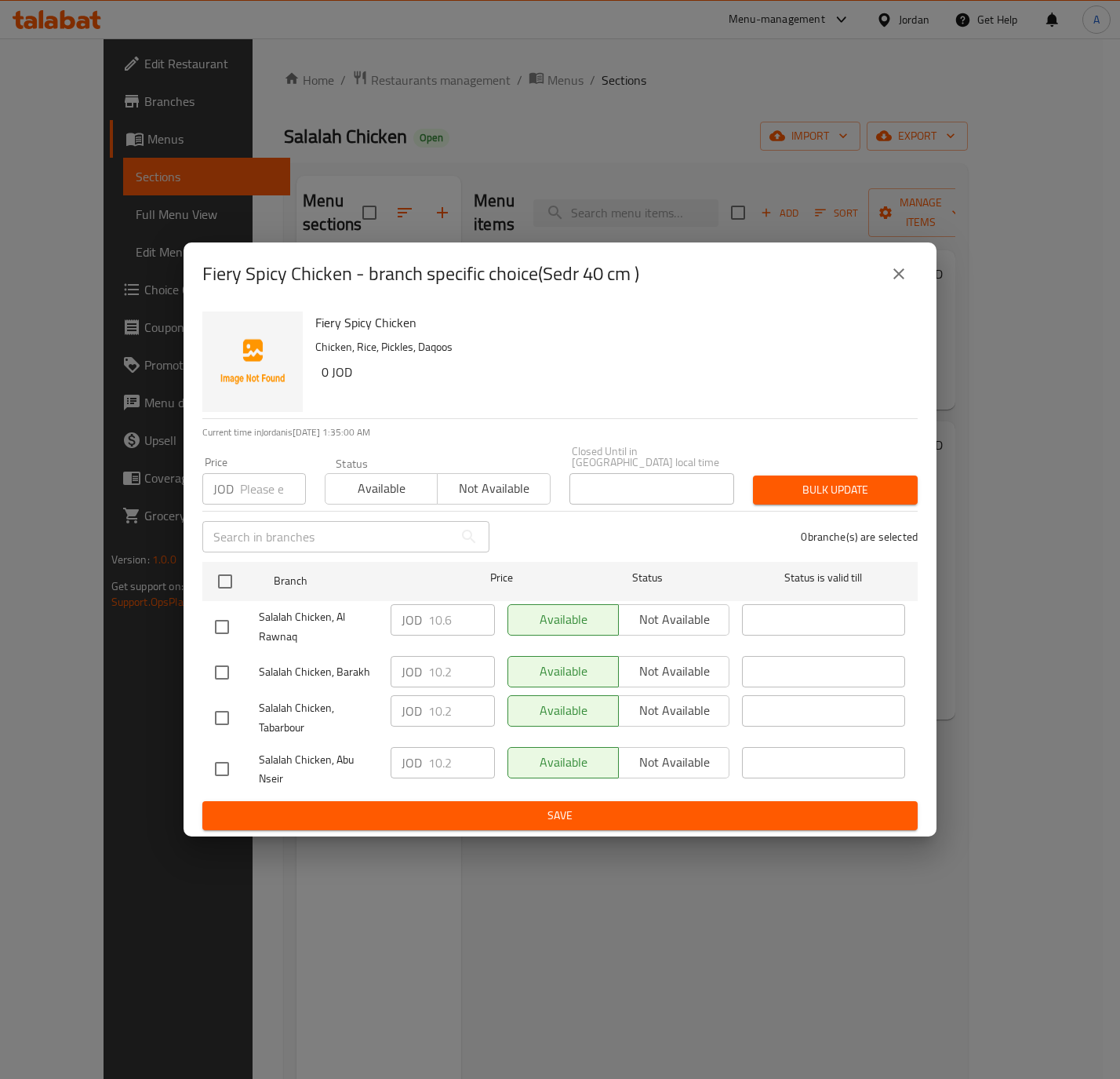
click at [219, 629] on input "checkbox" at bounding box center [222, 627] width 33 height 33
checkbox input "true"
click at [454, 618] on input "10.6" at bounding box center [461, 620] width 67 height 32
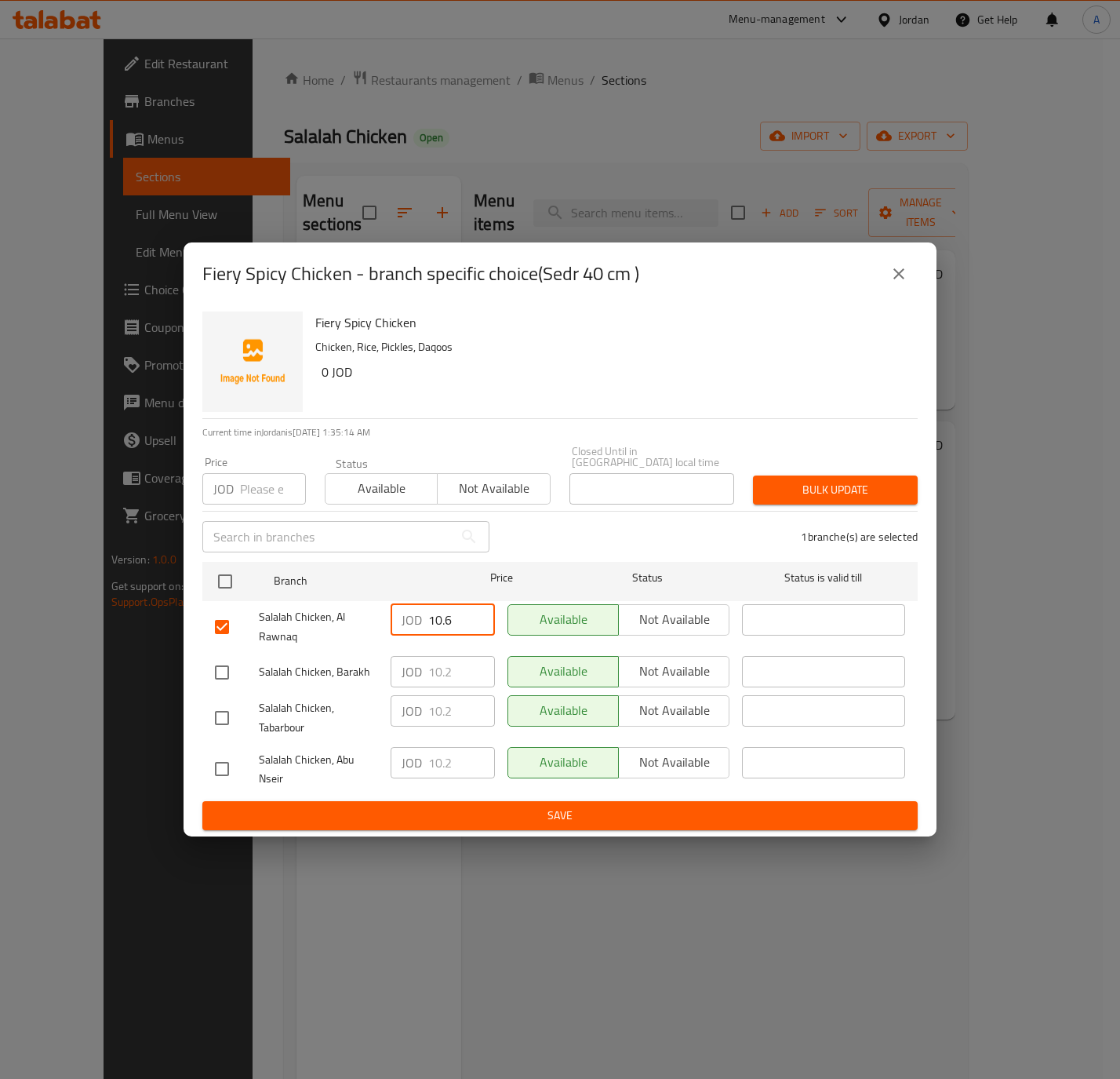
click at [889, 280] on icon "close" at bounding box center [898, 273] width 18 height 18
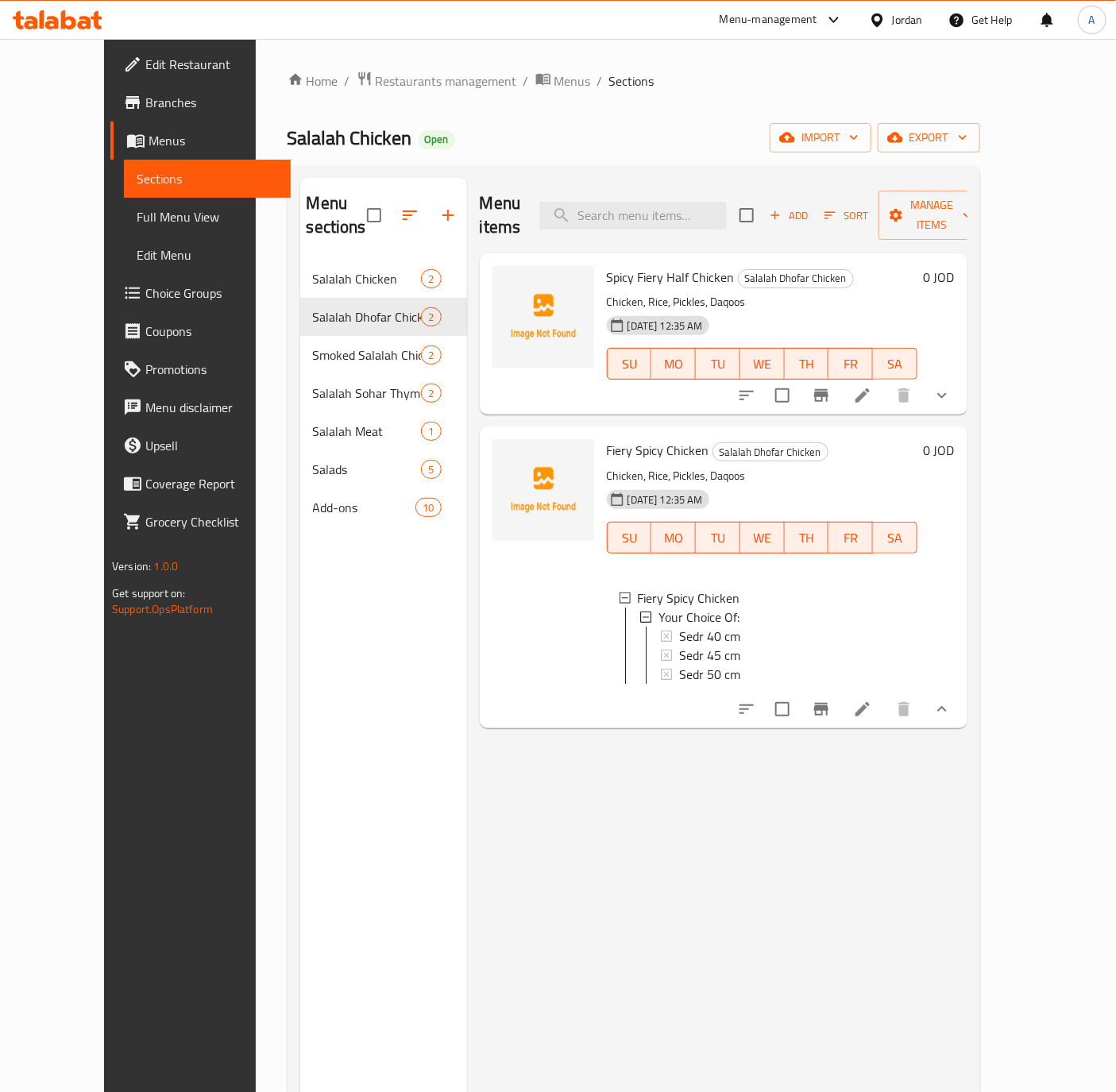
click at [720, 627] on div "Sedr 40 cm" at bounding box center [792, 636] width 226 height 19
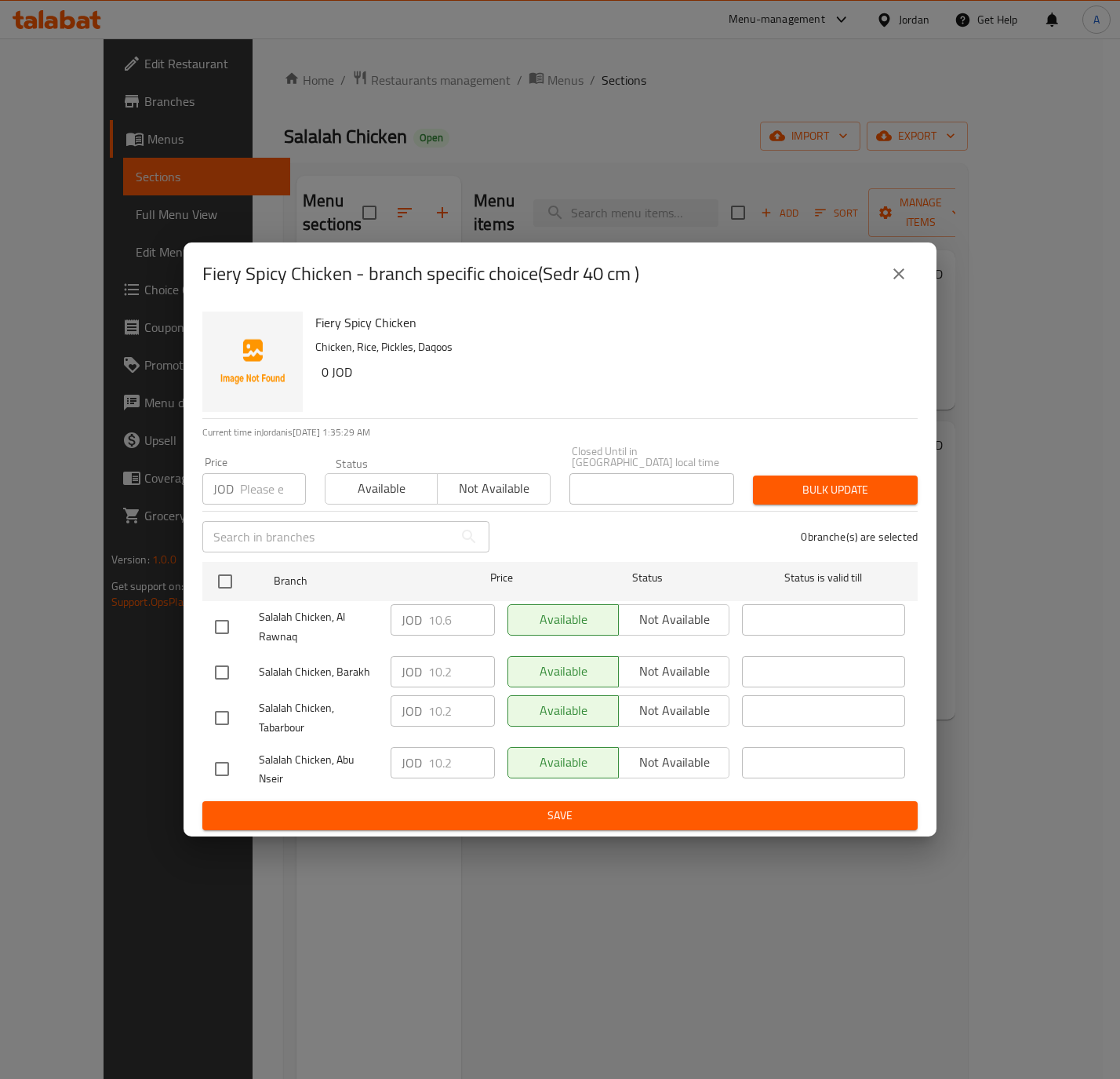
click at [888, 281] on button "close" at bounding box center [899, 274] width 38 height 38
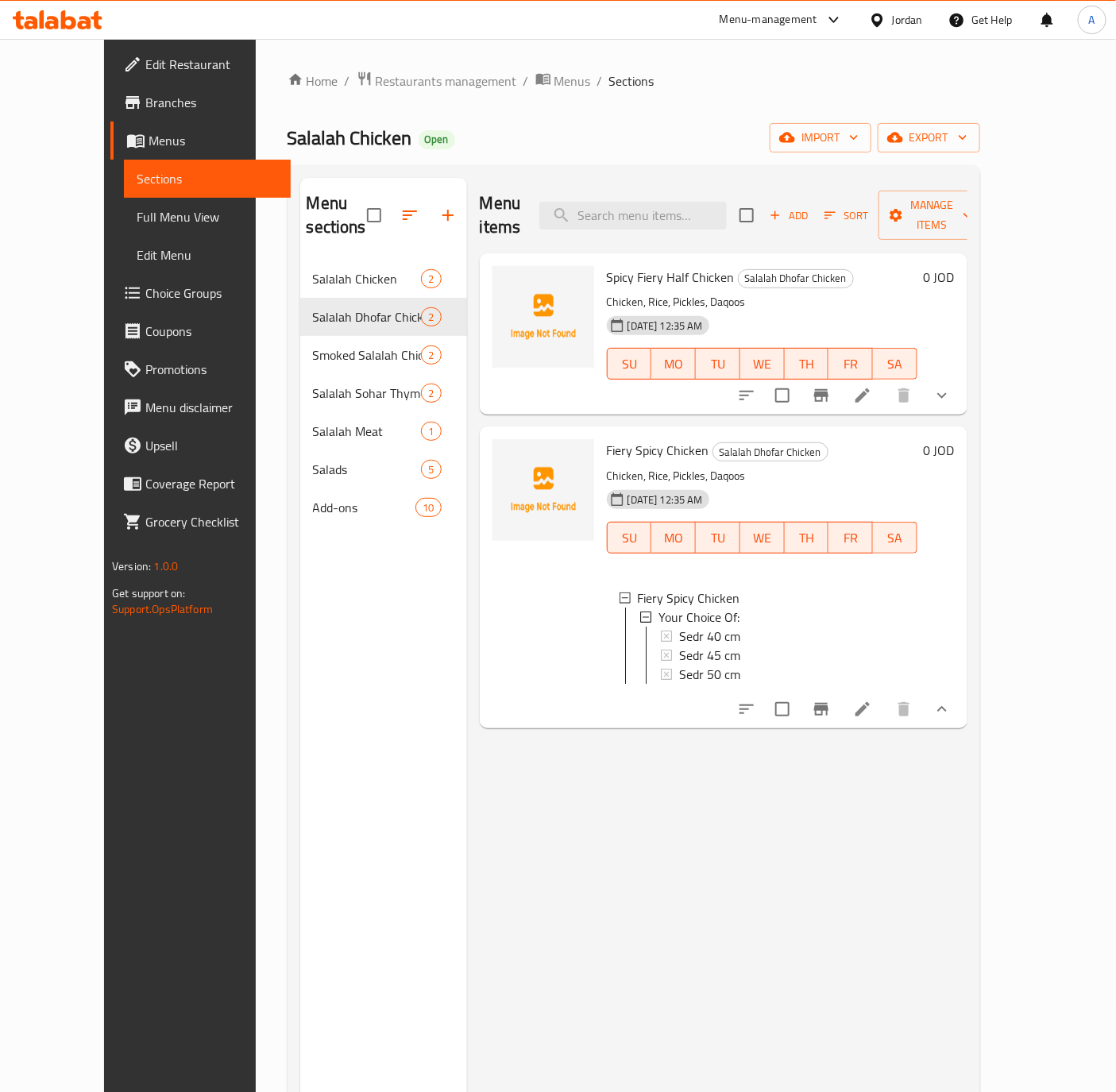
click at [146, 283] on span "Choice Groups" at bounding box center [211, 292] width 132 height 19
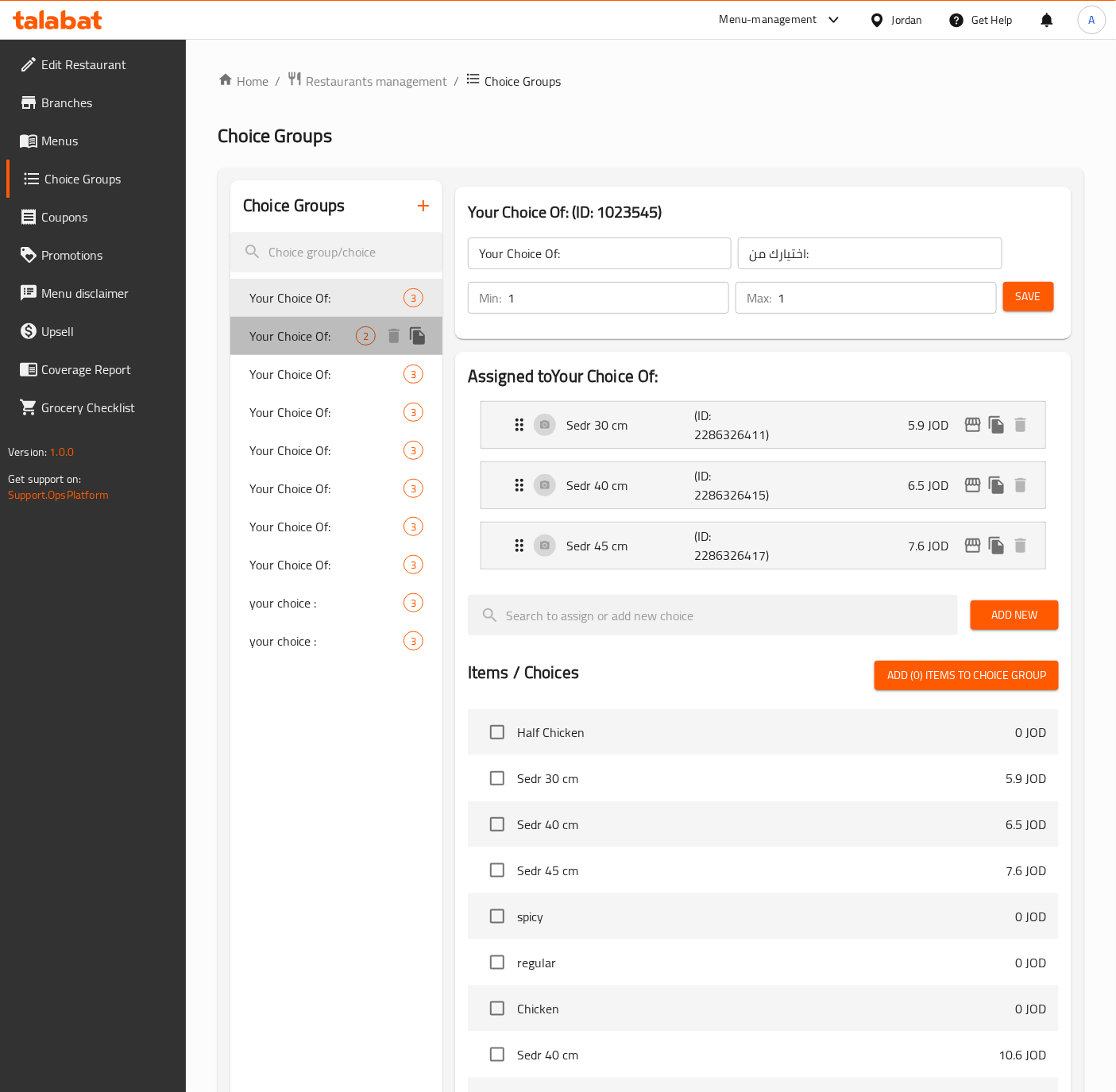
click at [281, 341] on span "Your Choice Of:" at bounding box center [303, 336] width 107 height 19
type input "Your Choice Of:"
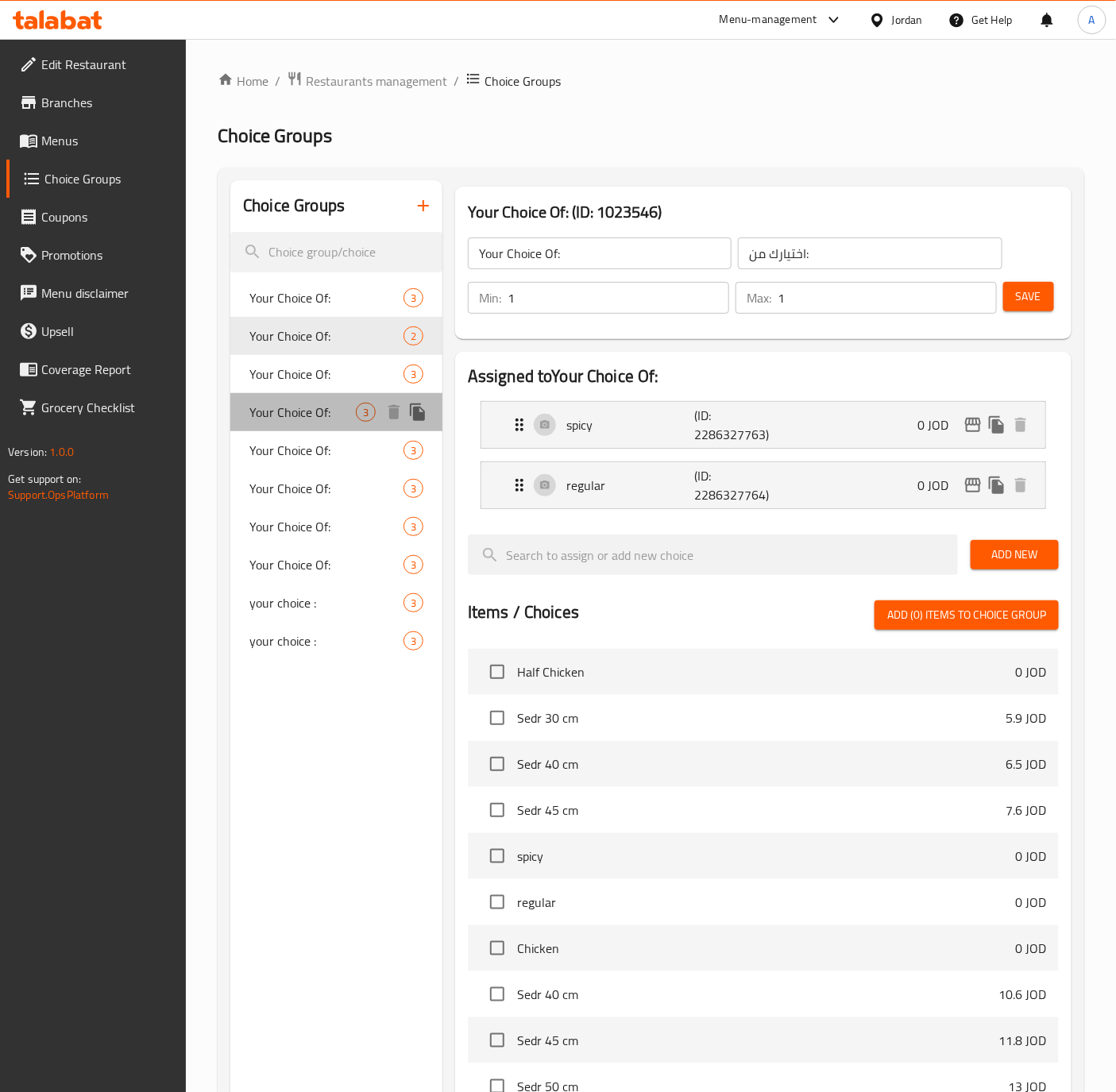
click at [273, 393] on div "Your Choice Of: 3" at bounding box center [336, 412] width 212 height 38
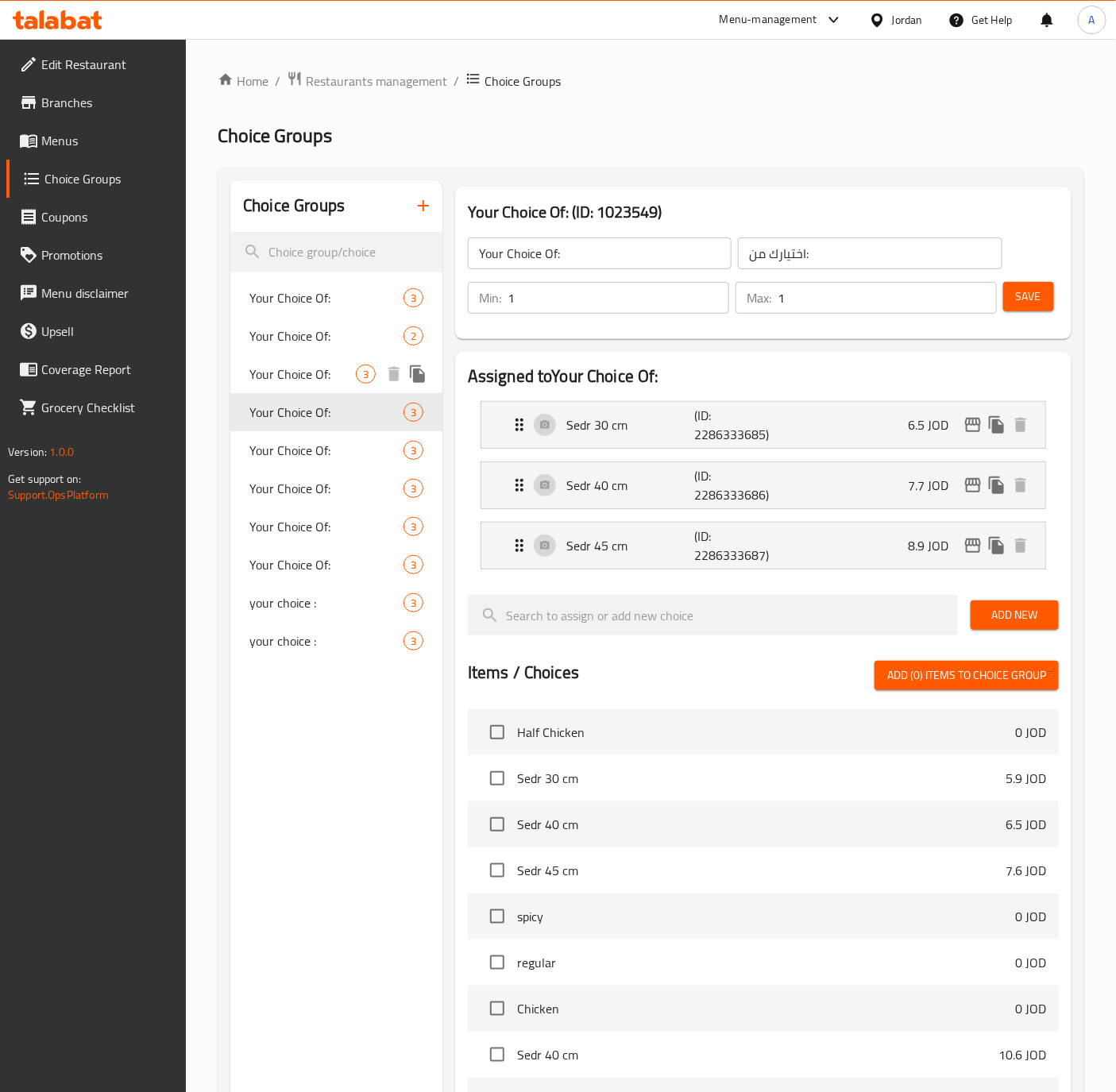
click at [274, 380] on span "Your Choice Of:" at bounding box center [303, 374] width 107 height 19
click at [284, 410] on span "Your Choice Of:" at bounding box center [303, 411] width 107 height 19
type input "اختيارك من:"
click at [281, 454] on span "Your Choice Of:" at bounding box center [303, 449] width 107 height 19
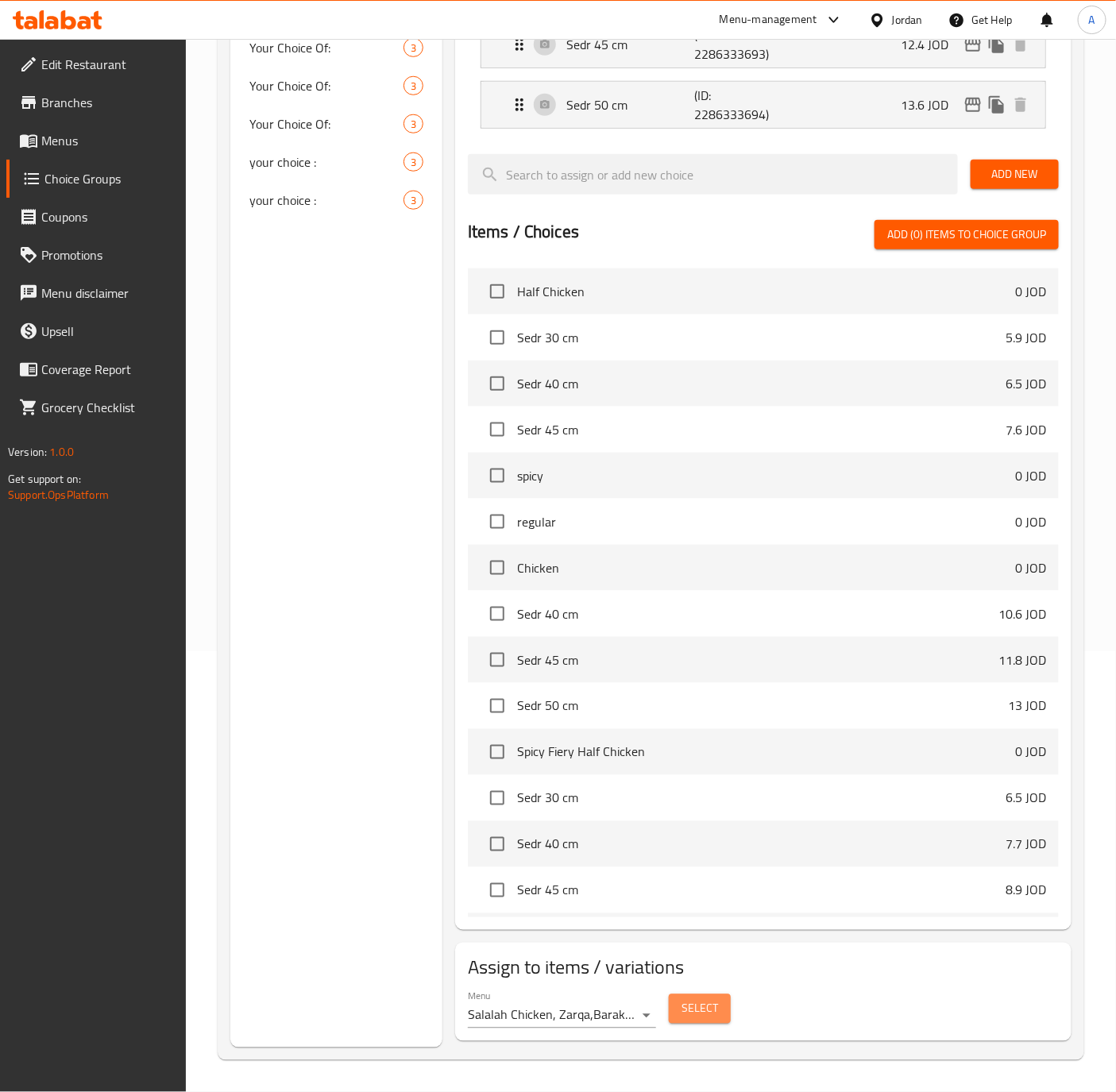
click at [682, 1008] on span "Select" at bounding box center [699, 1009] width 36 height 20
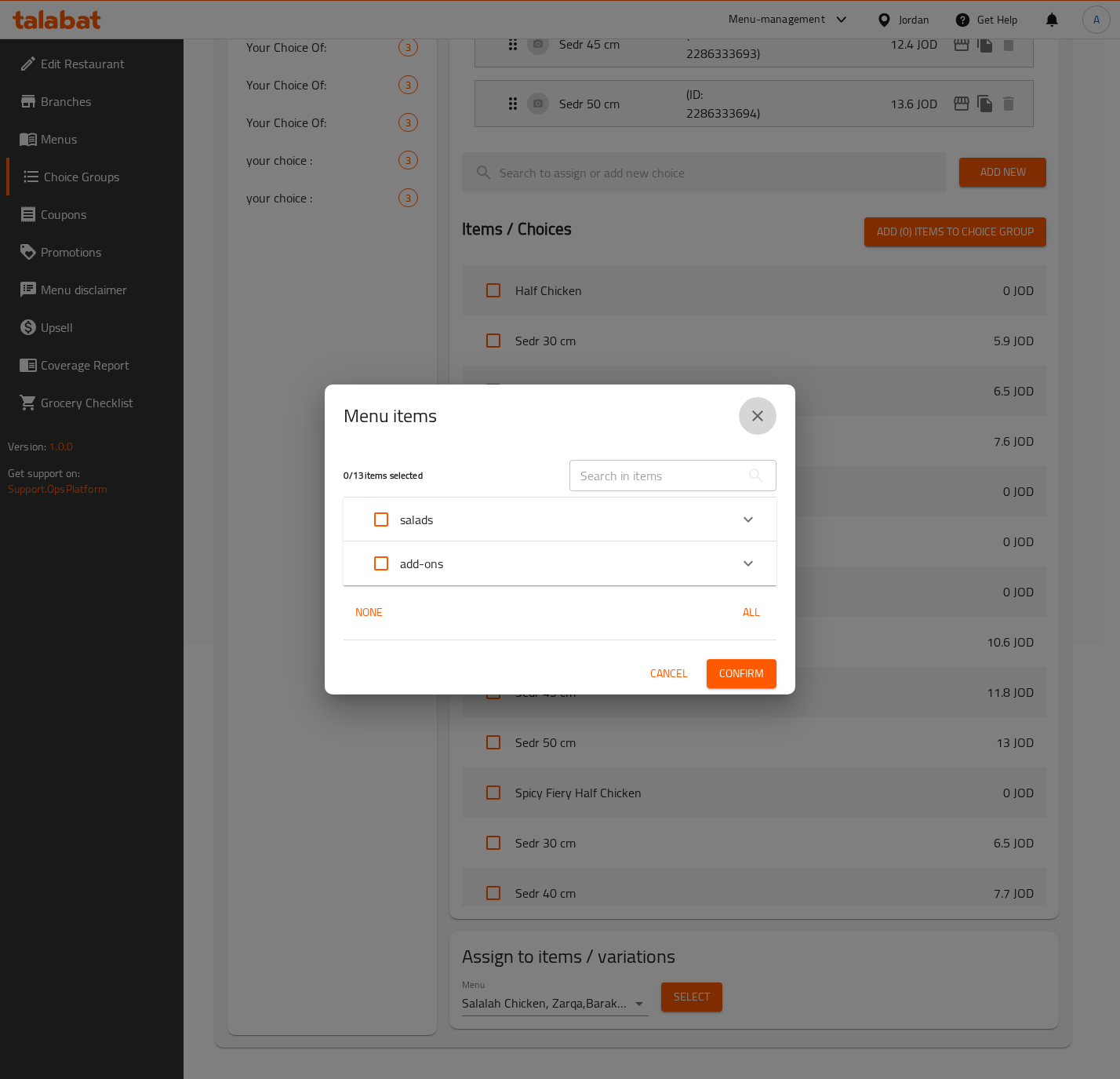
click at [754, 412] on icon "close" at bounding box center [758, 416] width 11 height 11
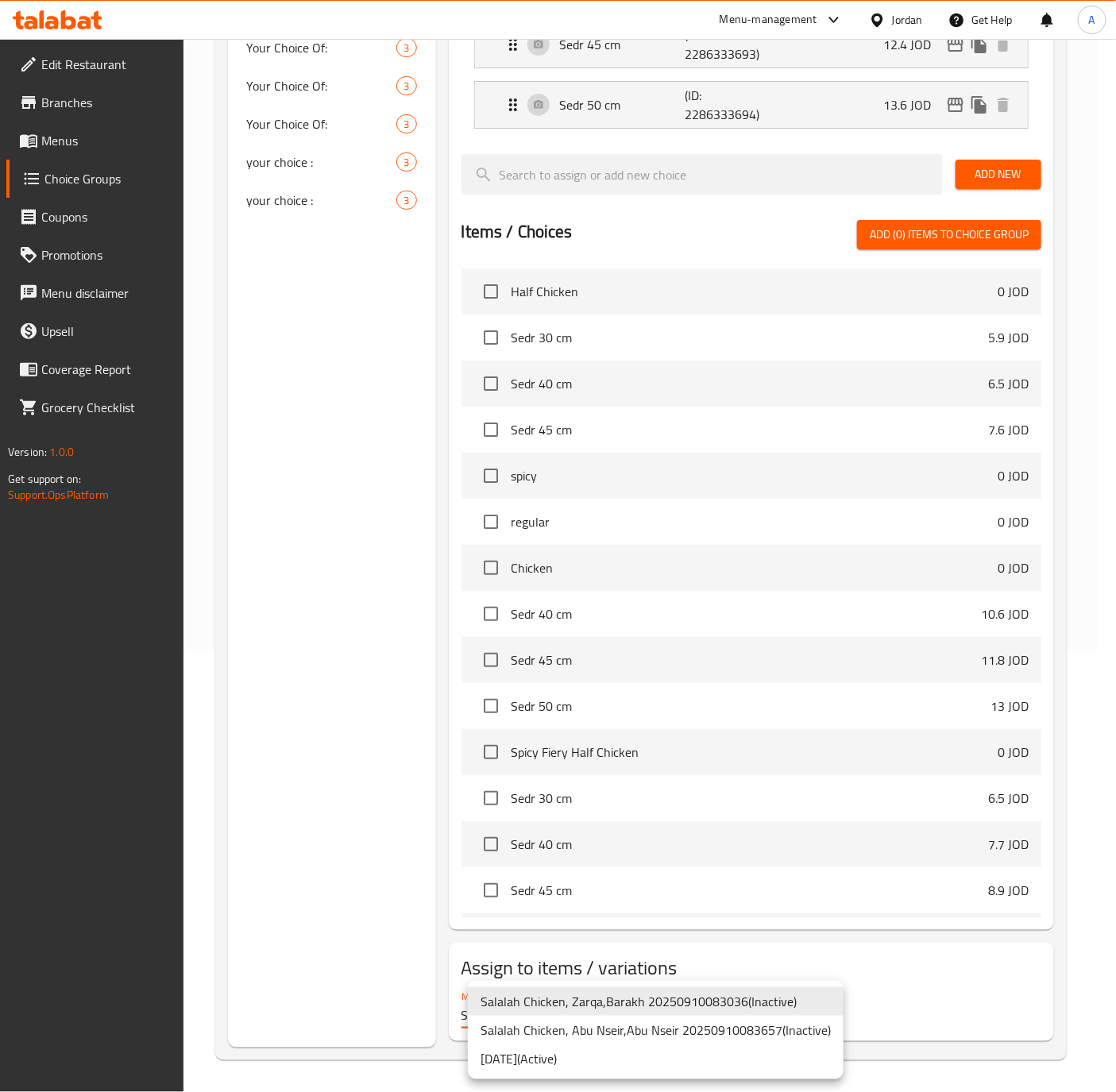
click at [629, 651] on body "​ Menu-management Jordan Get Help A Edit Restaurant Branches Menus Choice Group…" at bounding box center [558, 124] width 1116 height 1053
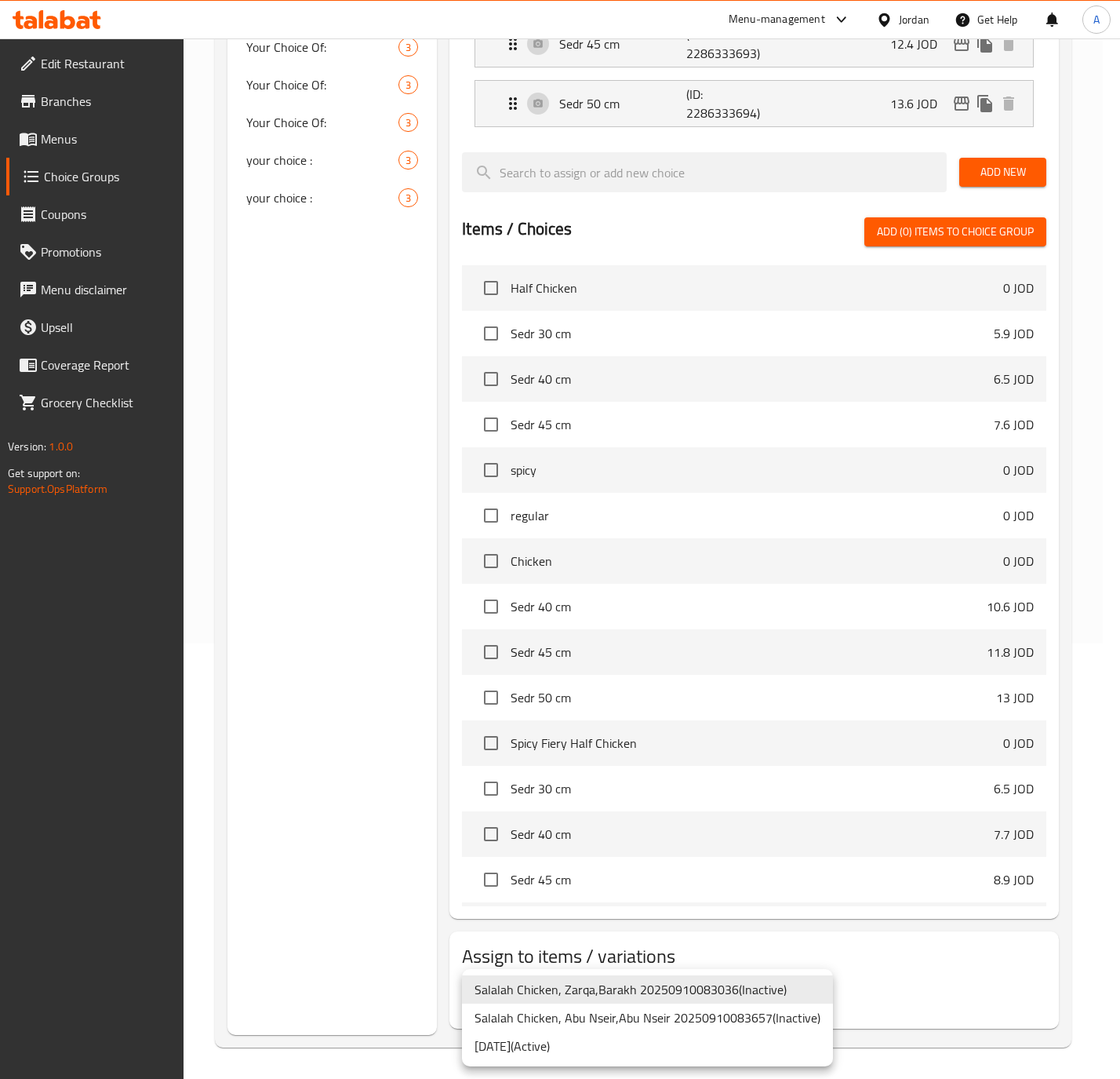
click at [582, 1044] on li "09/10/2025 ( Active )" at bounding box center [647, 1046] width 371 height 28
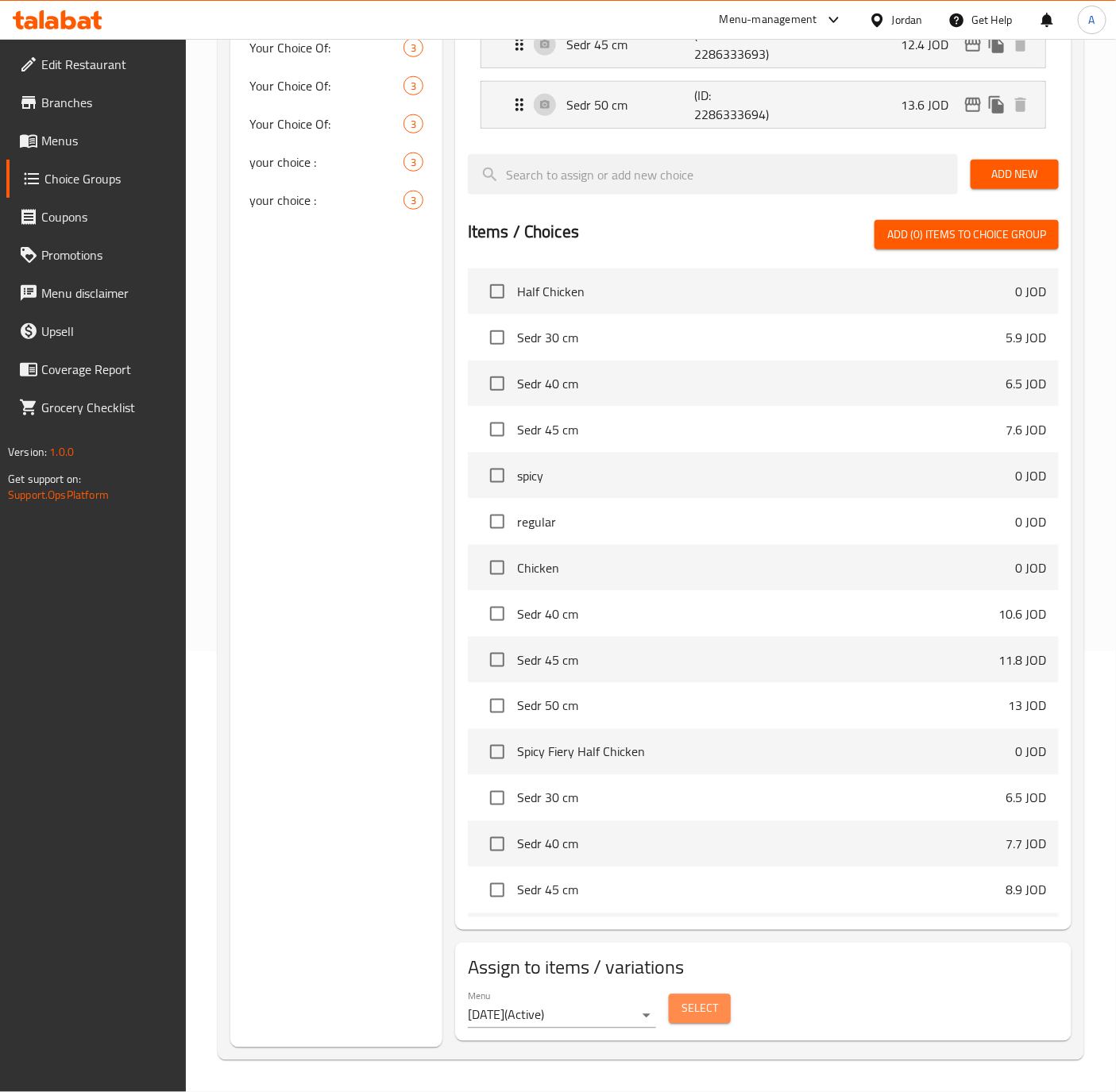
click at [701, 1017] on span "Select" at bounding box center [699, 1009] width 36 height 20
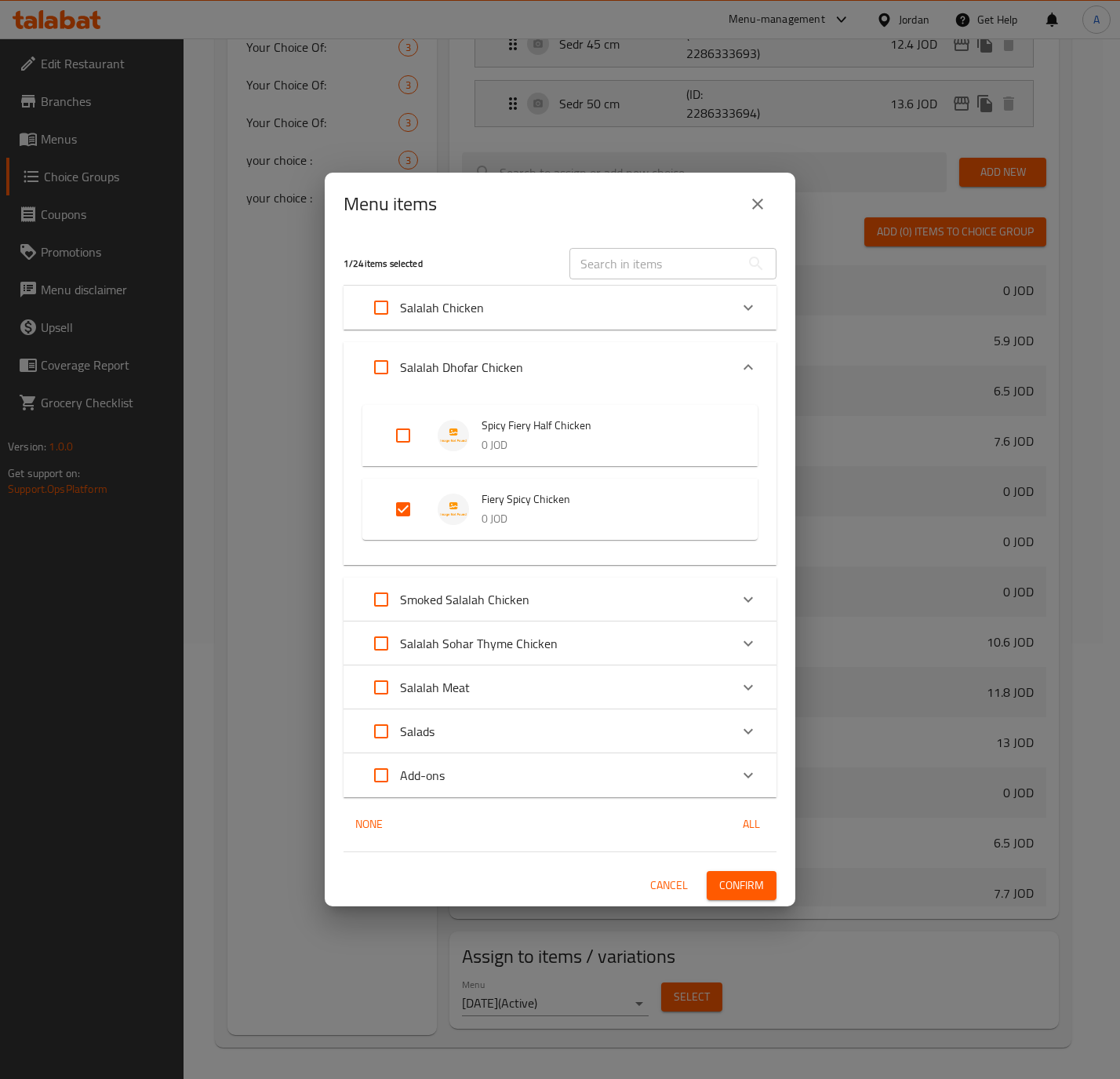
click at [753, 205] on icon "close" at bounding box center [757, 204] width 18 height 18
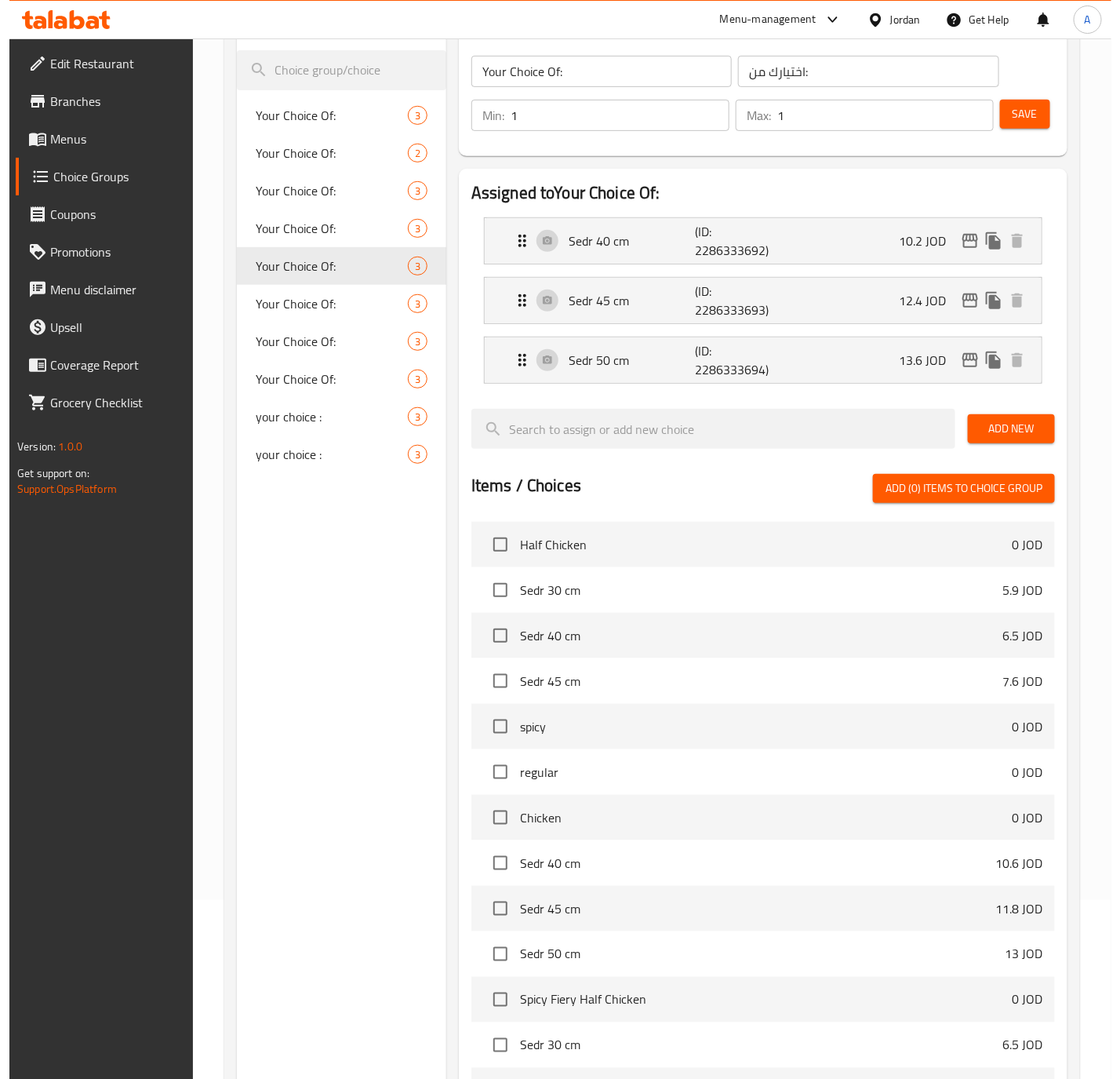
scroll to position [0, 0]
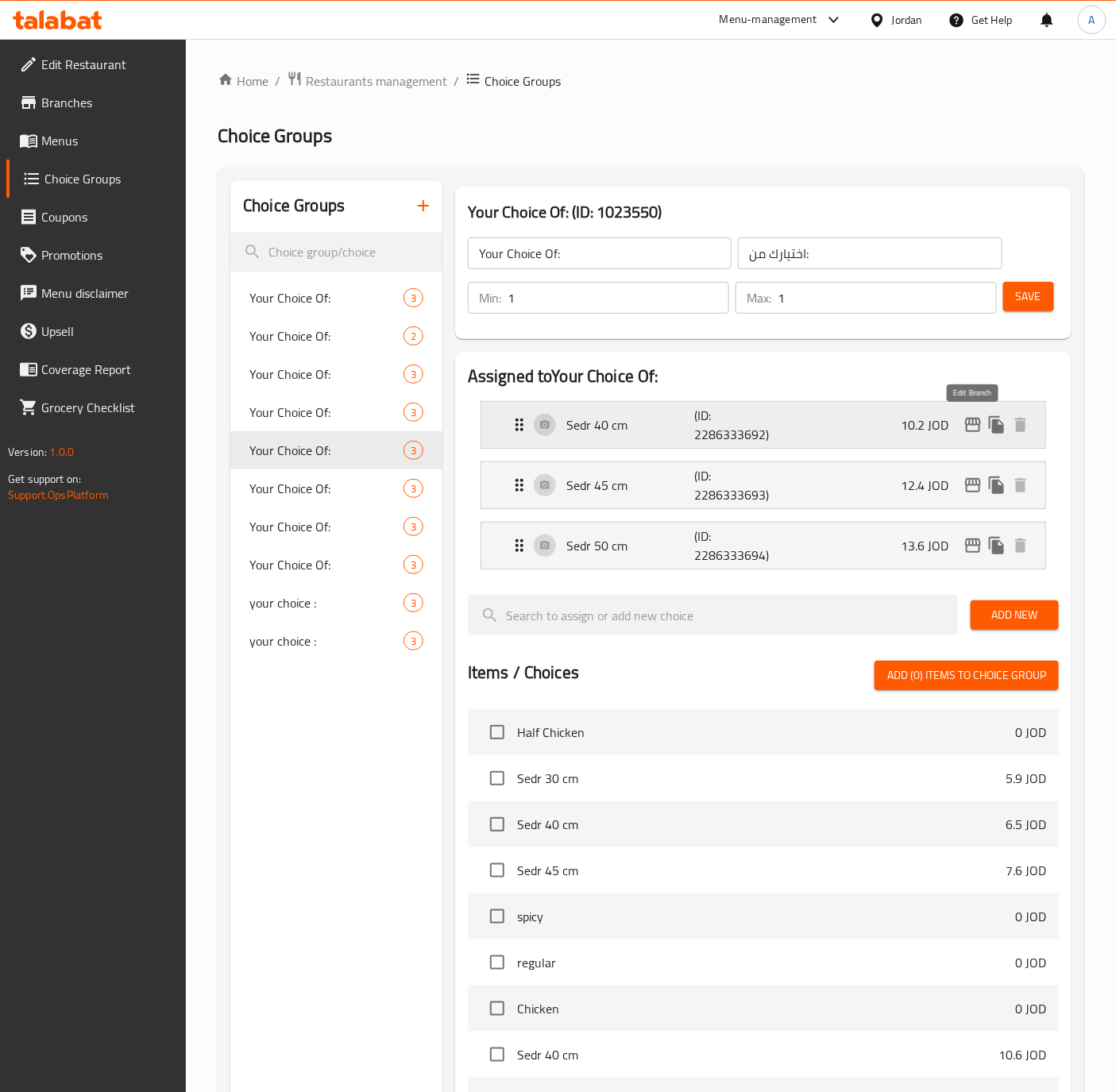
click at [973, 423] on icon "edit" at bounding box center [973, 424] width 16 height 14
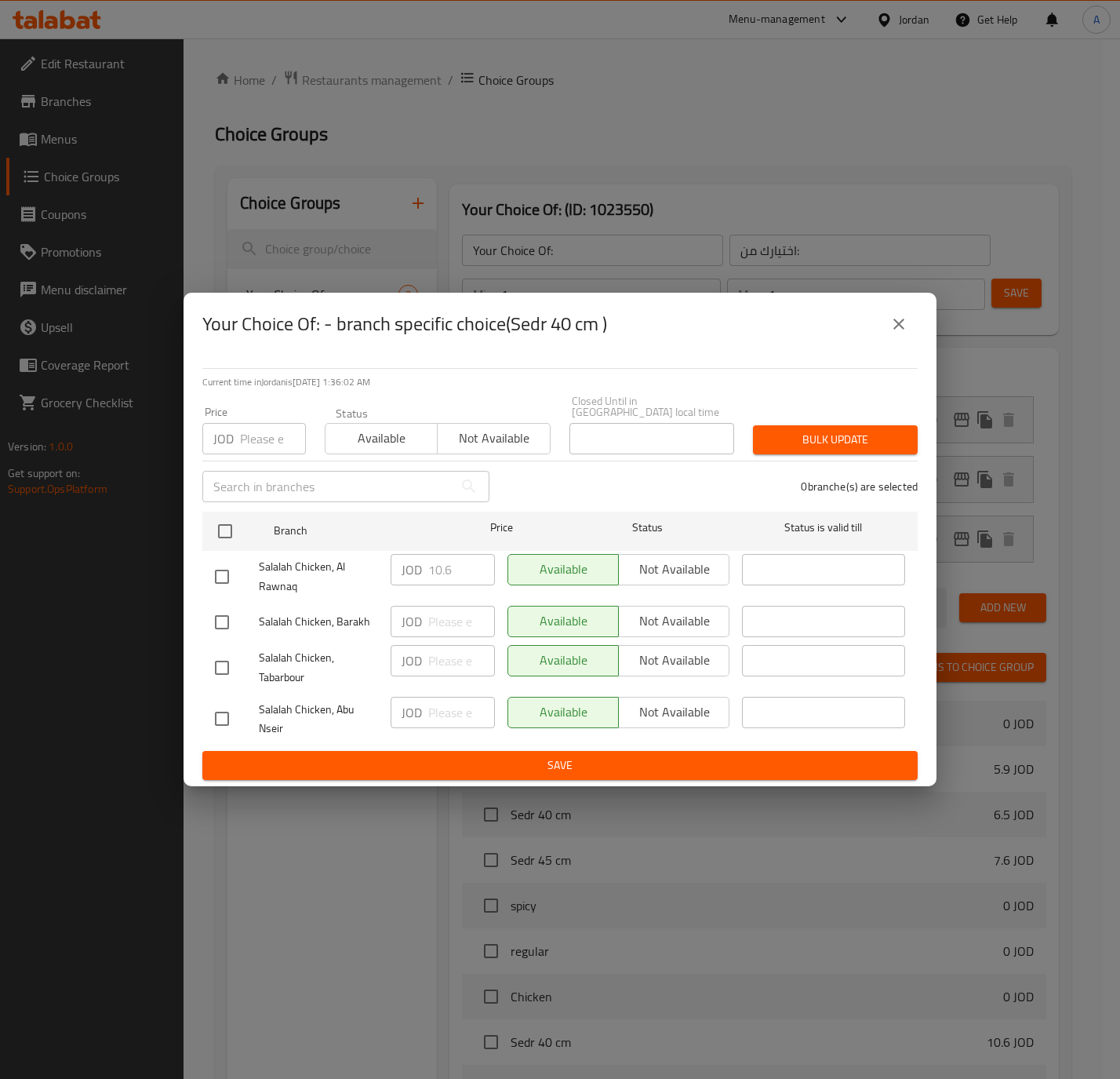
click at [234, 563] on input "checkbox" at bounding box center [222, 577] width 33 height 33
checkbox input "true"
click at [452, 563] on input "10.6" at bounding box center [461, 569] width 67 height 32
type input "10.2"
click at [509, 775] on div "Current time in Jordan is 16 Sep 2025 1:36:10 AM Price JOD Price Status Availab…" at bounding box center [560, 571] width 753 height 432
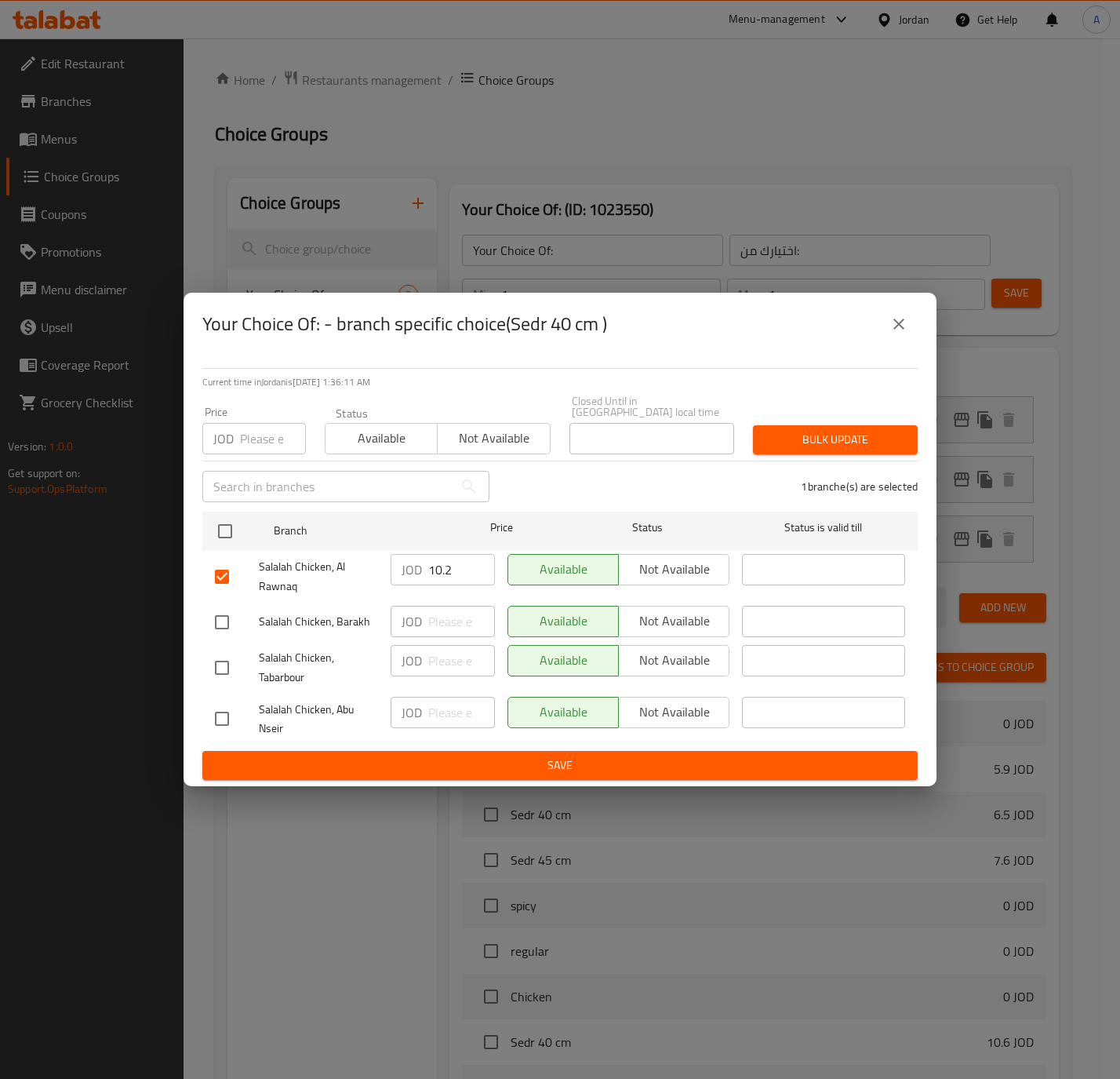
click at [450, 768] on span "Save" at bounding box center [560, 765] width 690 height 19
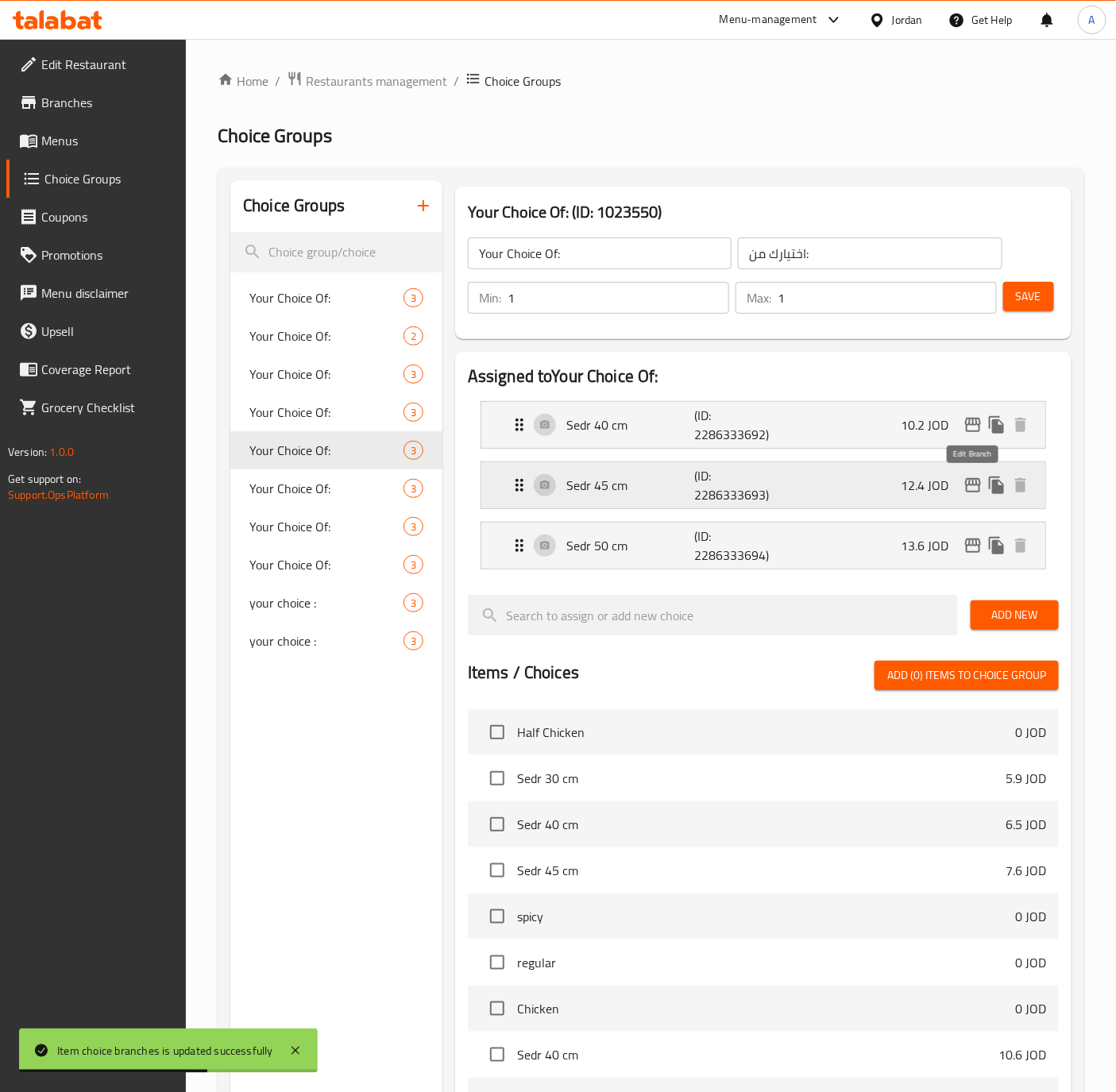
click at [977, 487] on icon "edit" at bounding box center [972, 485] width 19 height 19
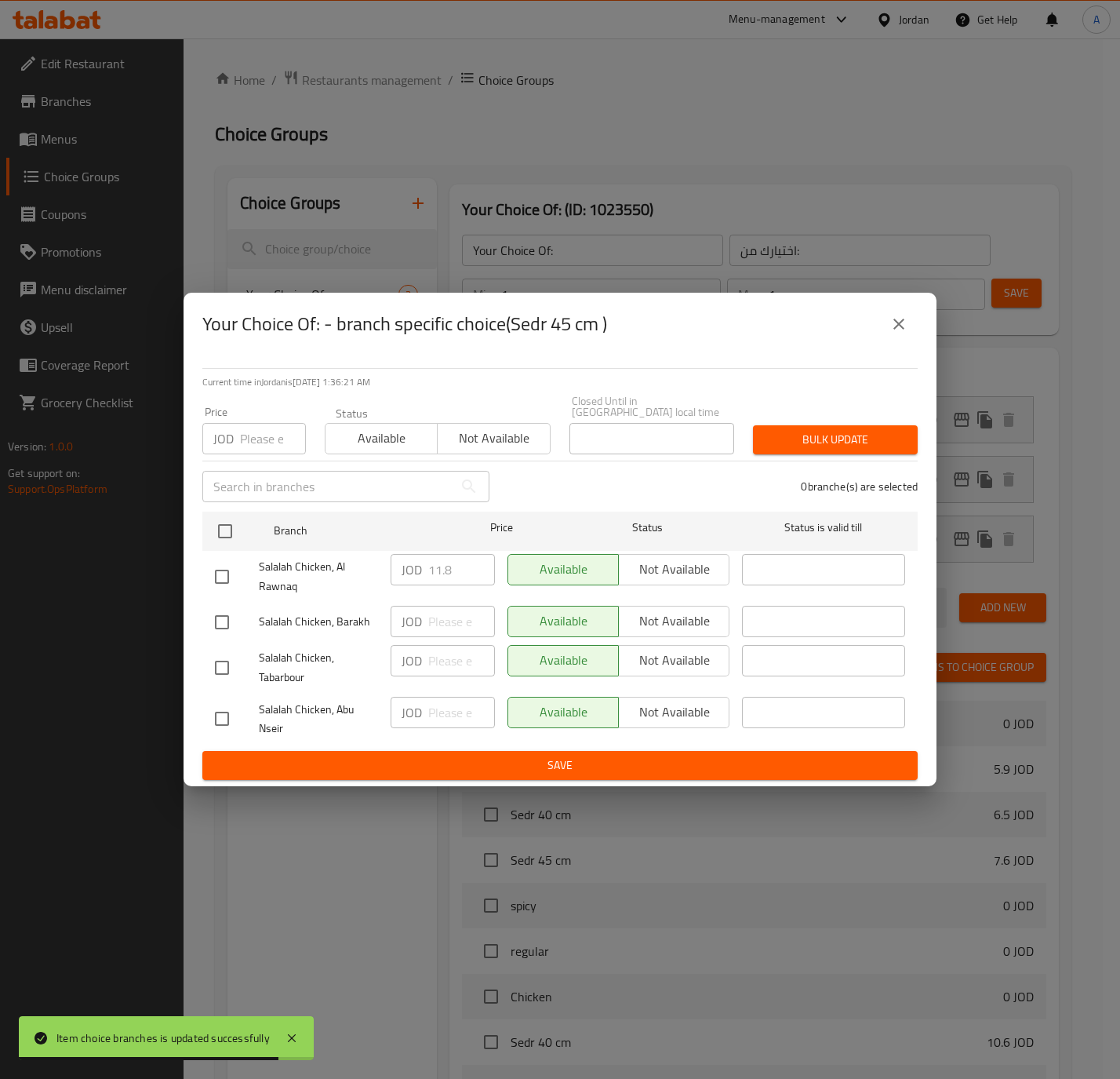
click at [224, 566] on input "checkbox" at bounding box center [222, 577] width 33 height 33
checkbox input "true"
click at [450, 554] on input "11.8" at bounding box center [461, 569] width 67 height 32
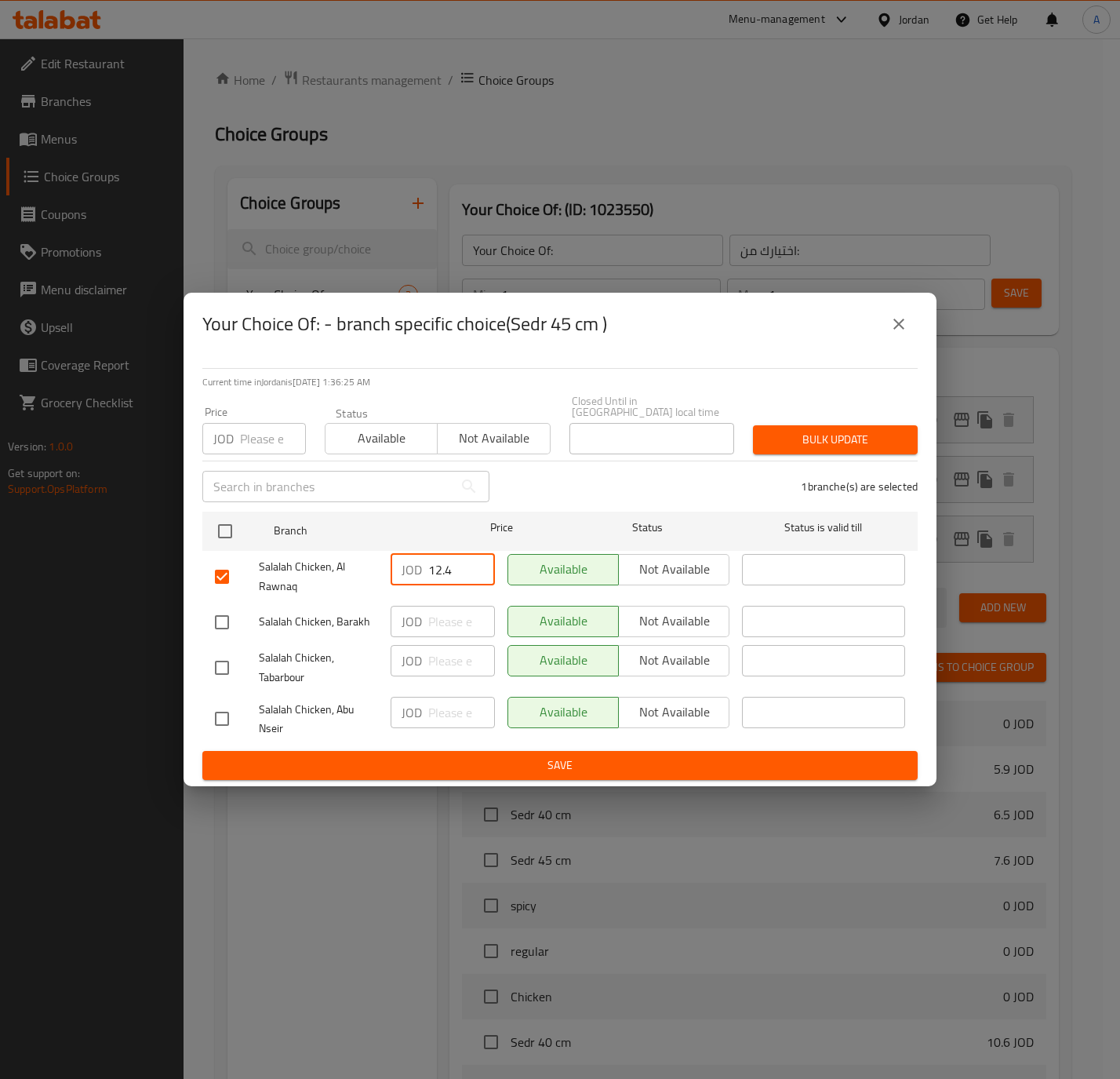
type input "12.4"
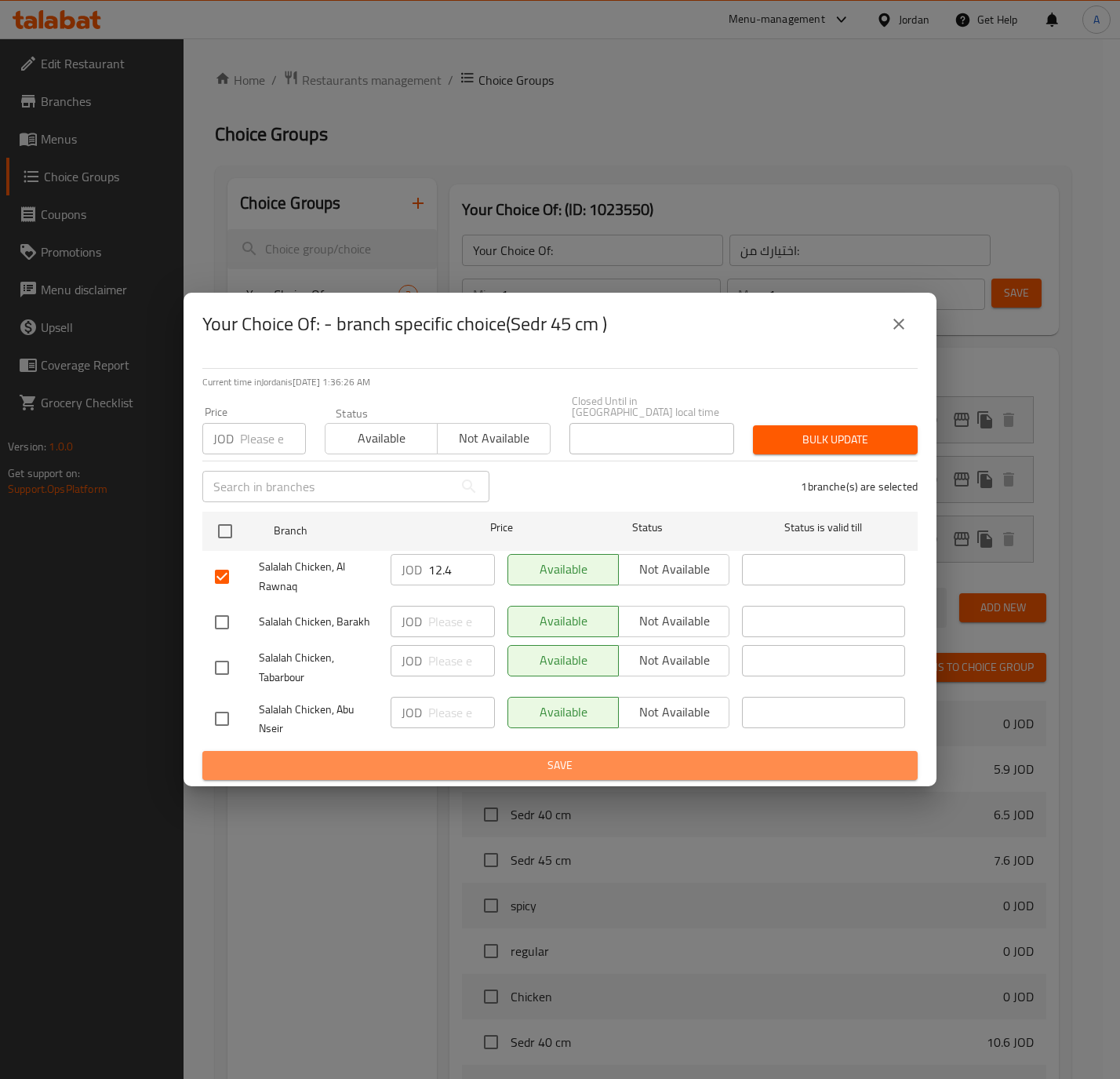
click at [480, 758] on span "Save" at bounding box center [560, 765] width 690 height 19
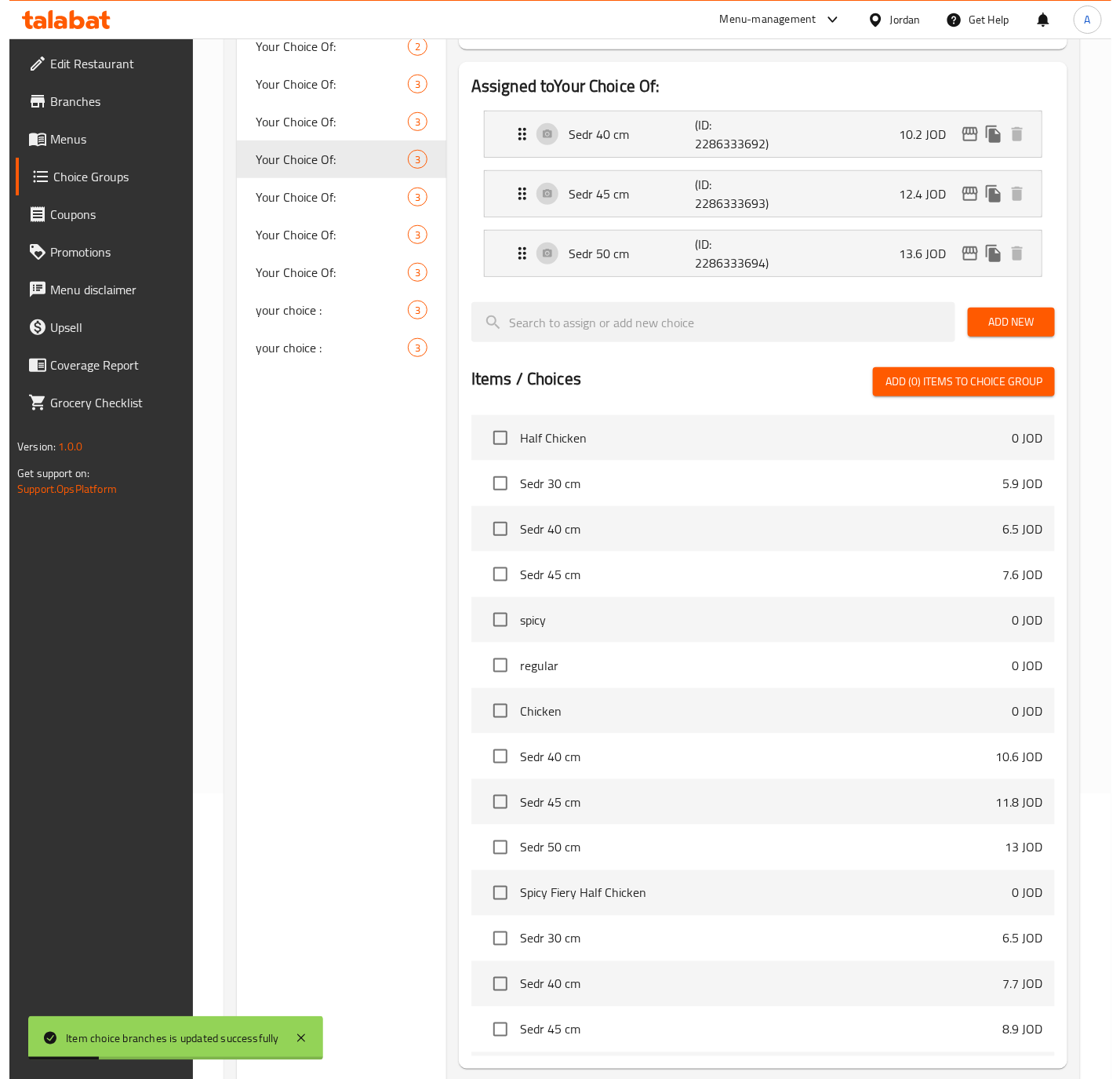
scroll to position [83, 0]
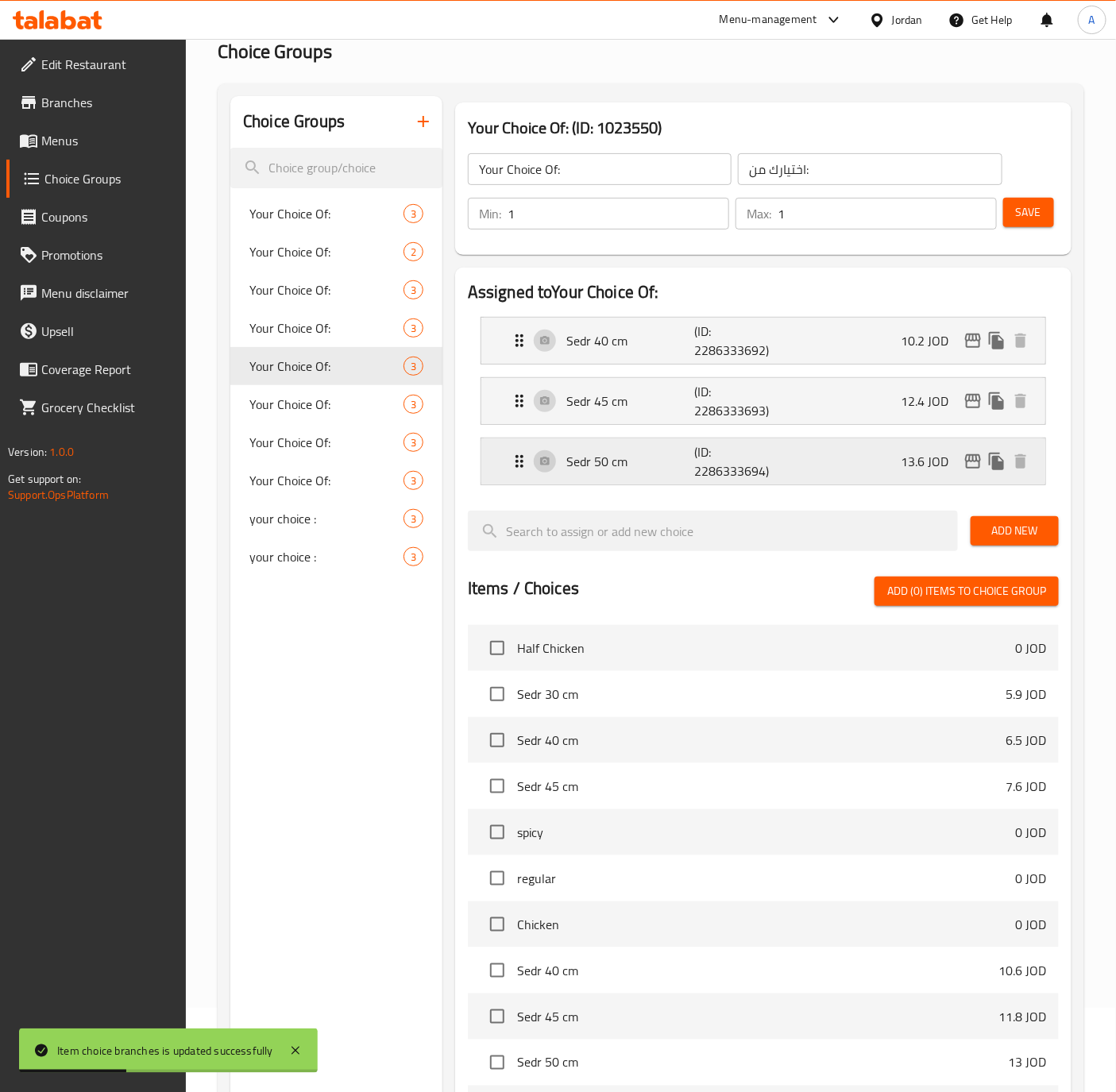
click at [970, 463] on icon "edit" at bounding box center [972, 461] width 19 height 19
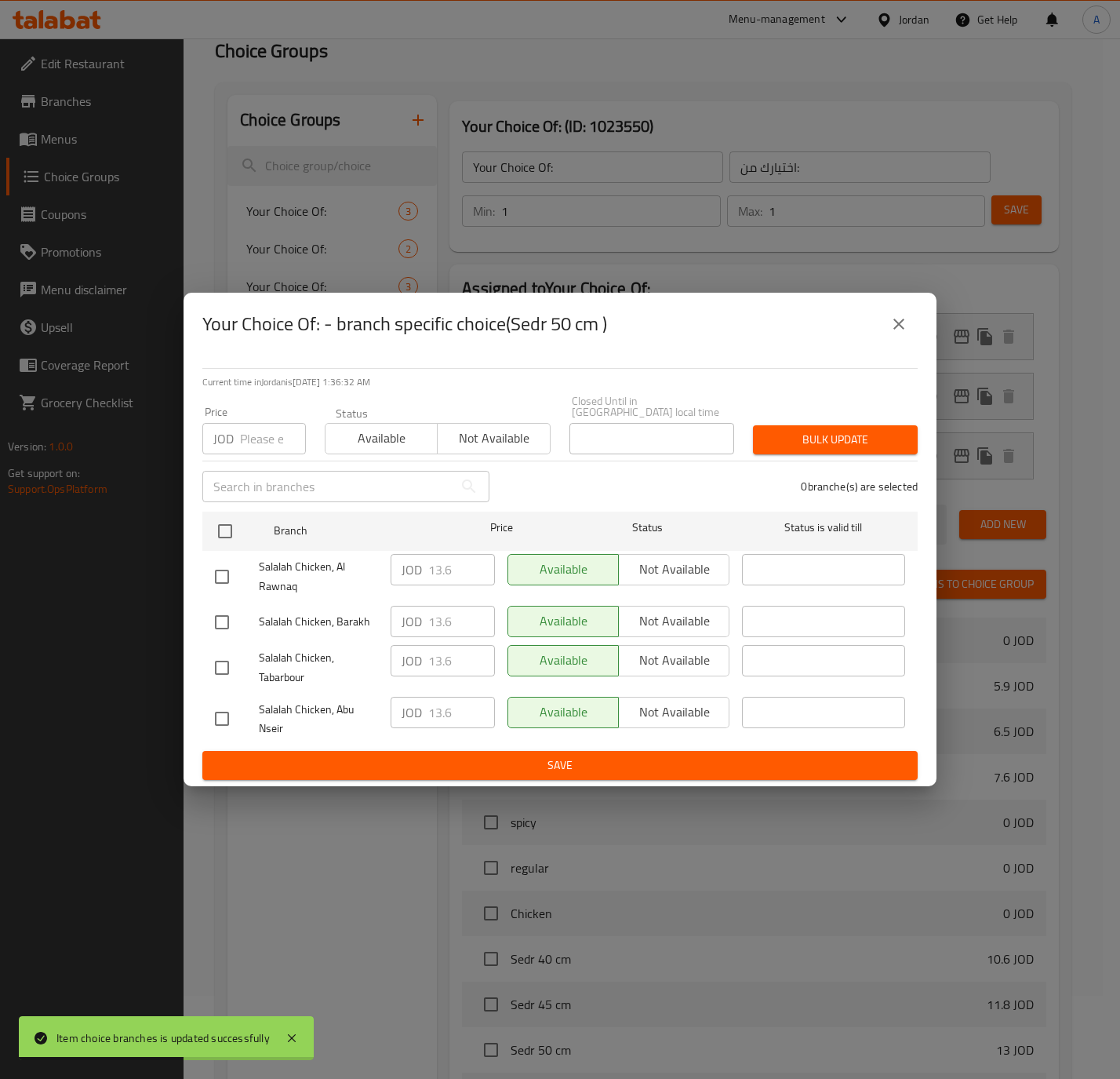
click at [895, 324] on icon "close" at bounding box center [898, 324] width 18 height 18
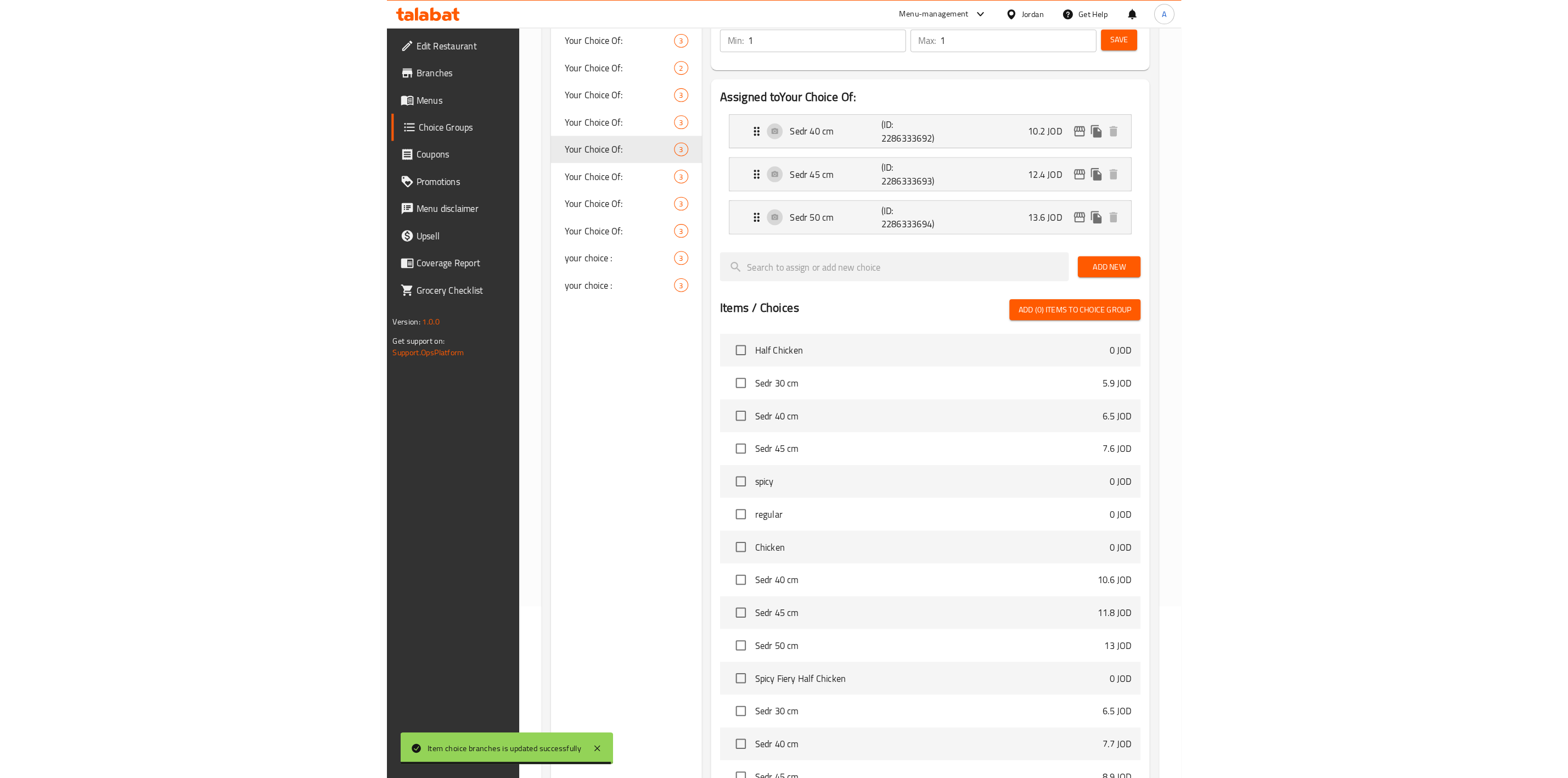
scroll to position [0, 0]
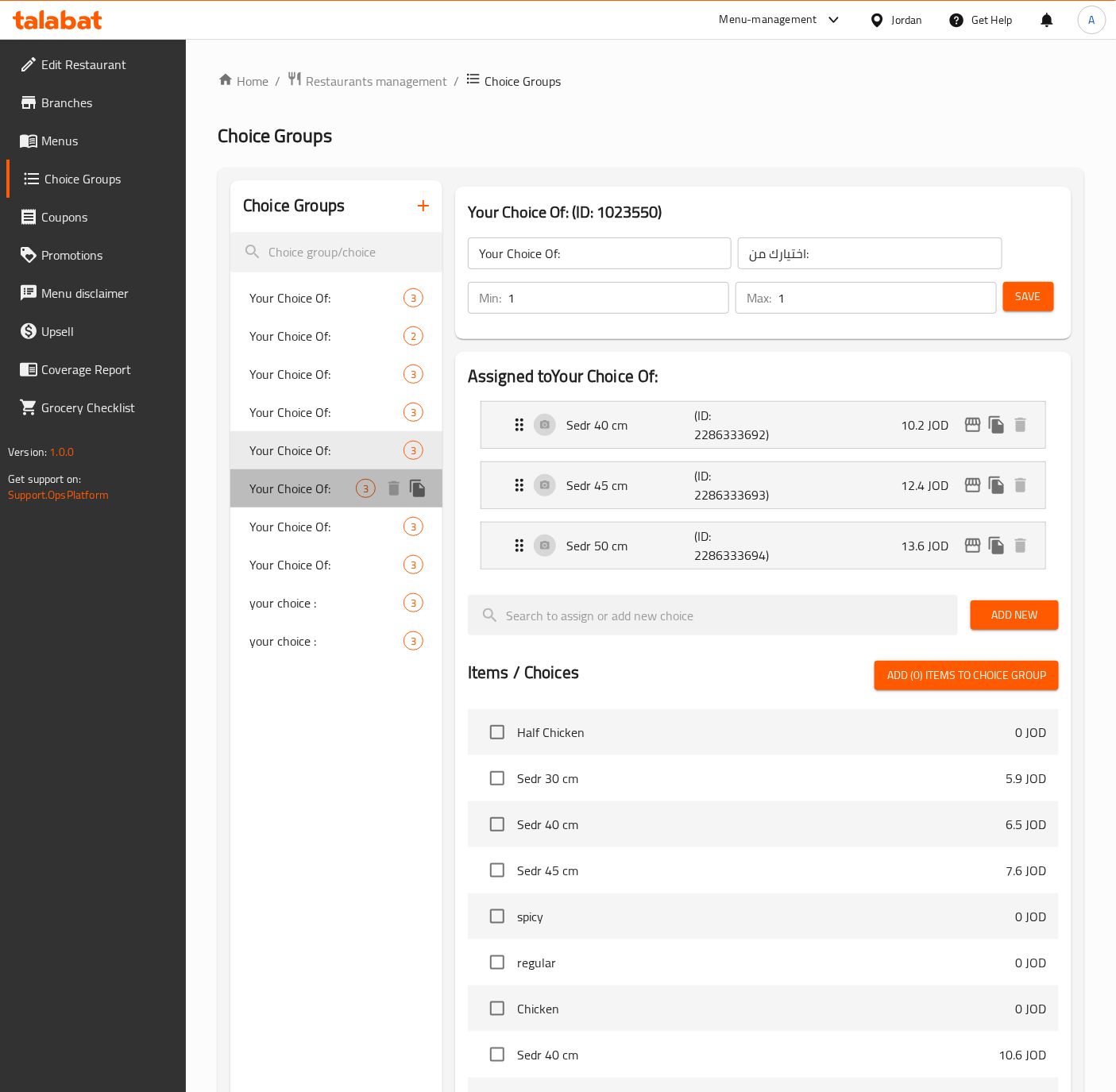
click at [283, 479] on span "Your Choice Of:" at bounding box center [303, 487] width 107 height 19
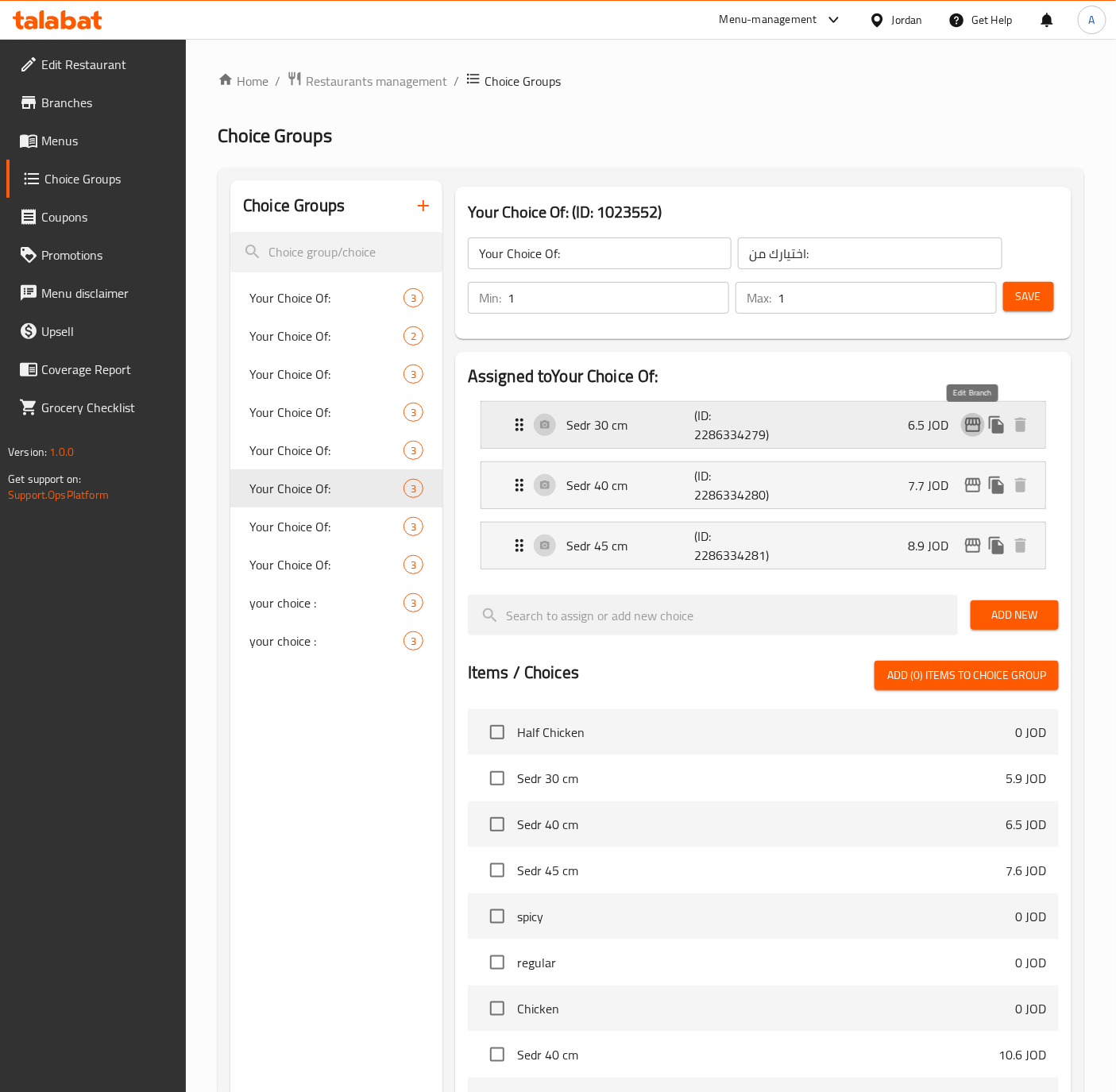
click at [963, 420] on icon "edit" at bounding box center [972, 424] width 19 height 19
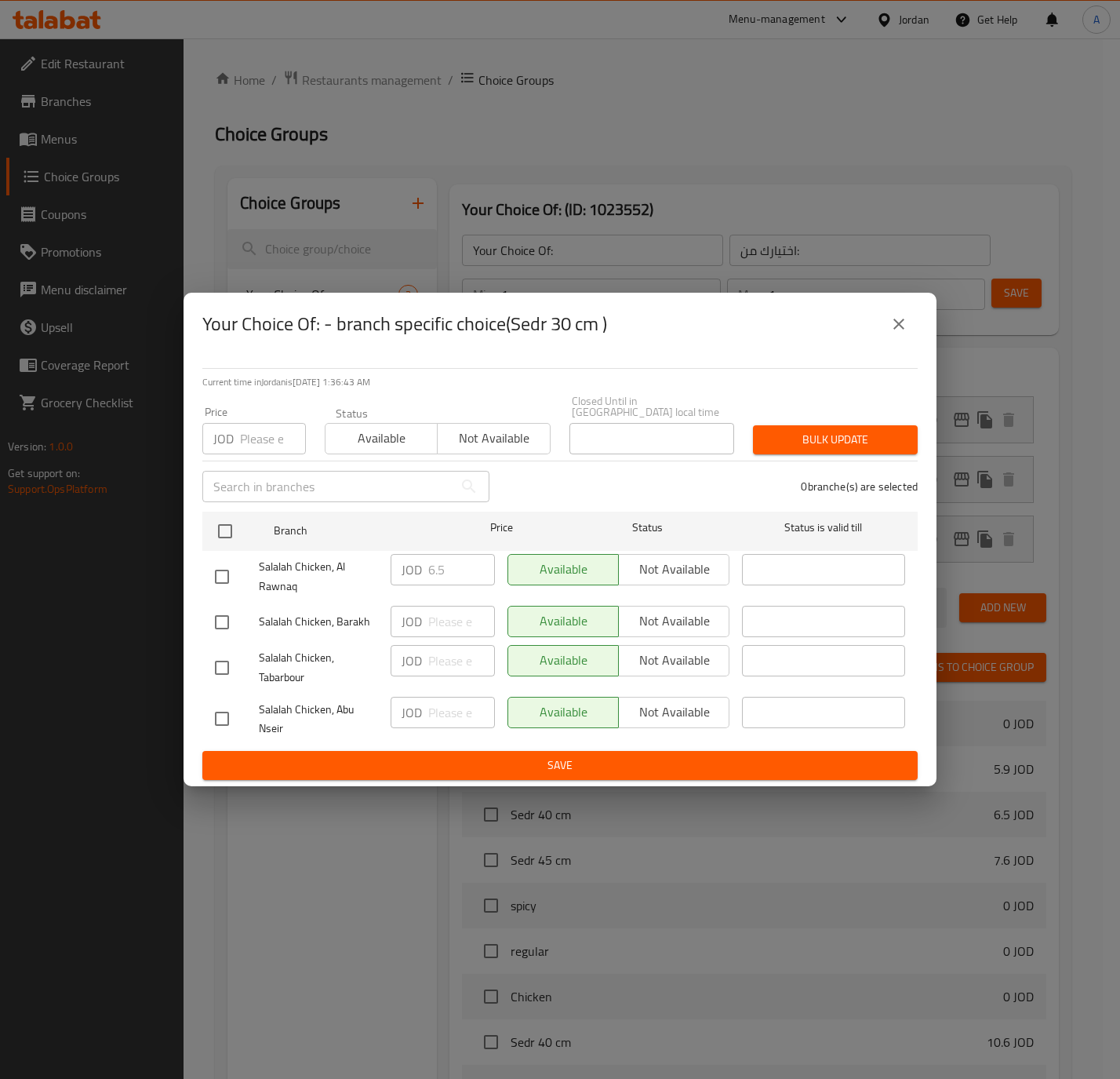
click at [893, 327] on icon "close" at bounding box center [898, 324] width 18 height 18
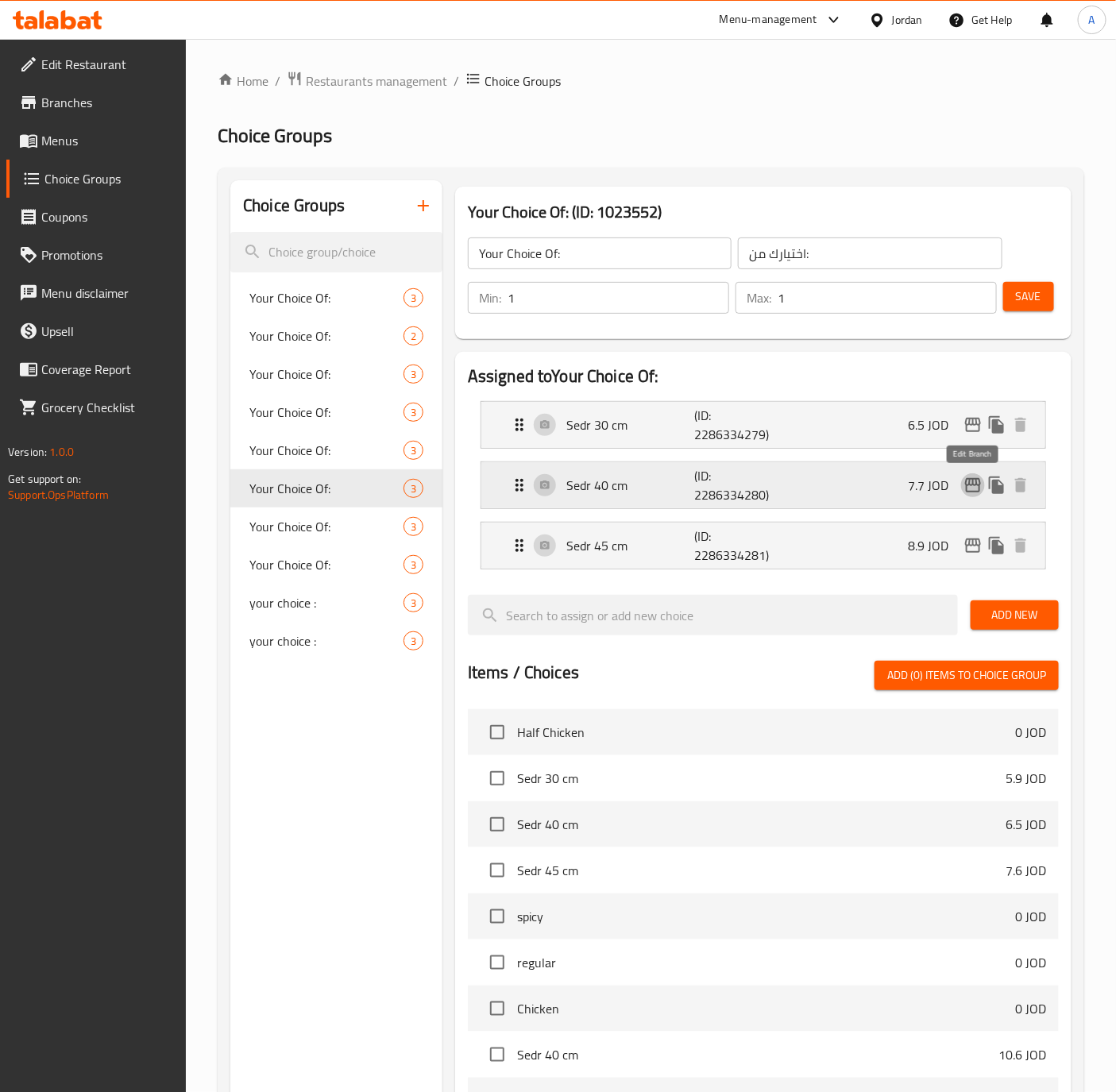
click at [970, 487] on icon "edit" at bounding box center [972, 485] width 19 height 19
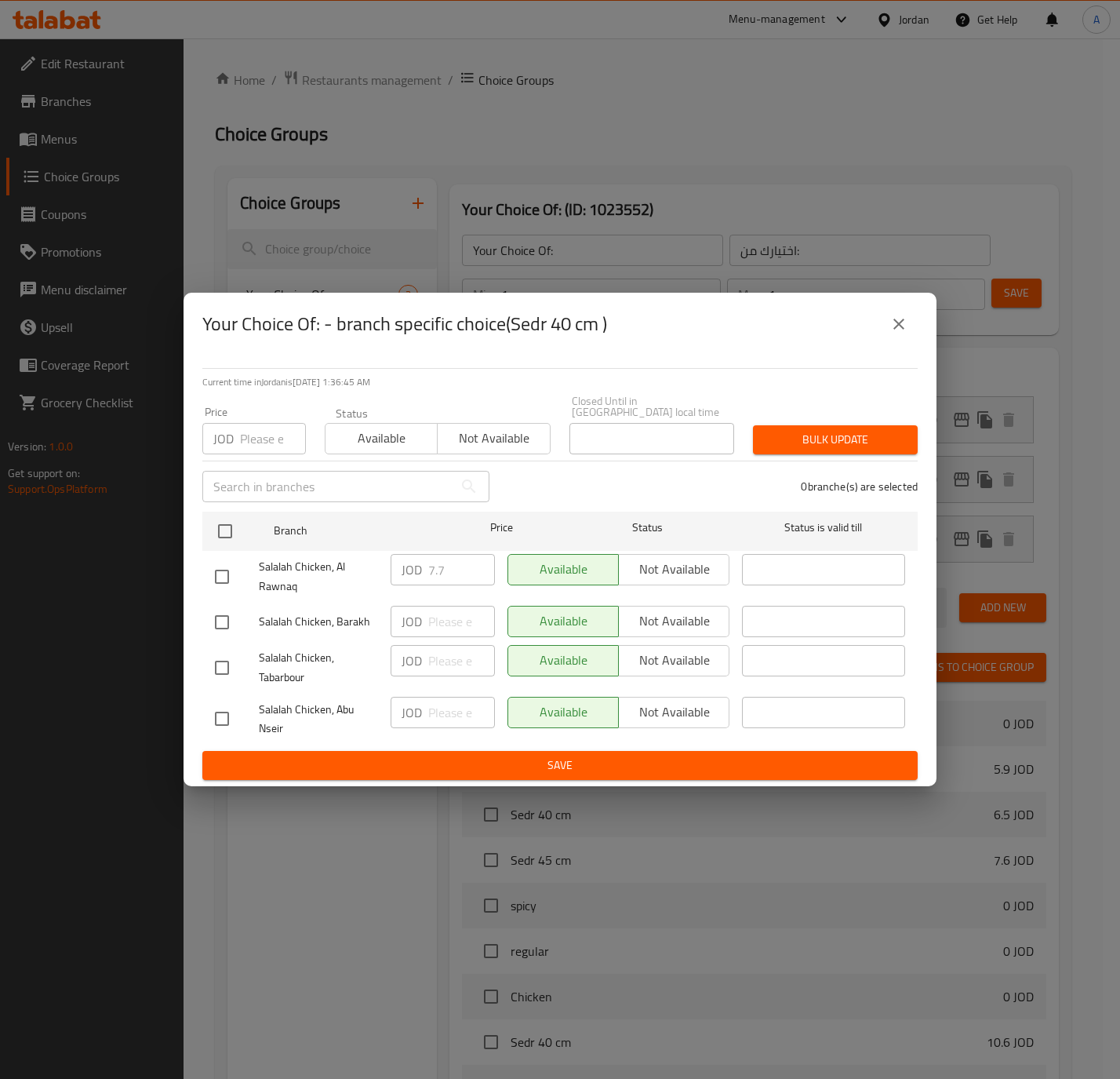
click at [897, 339] on button "close" at bounding box center [899, 324] width 38 height 38
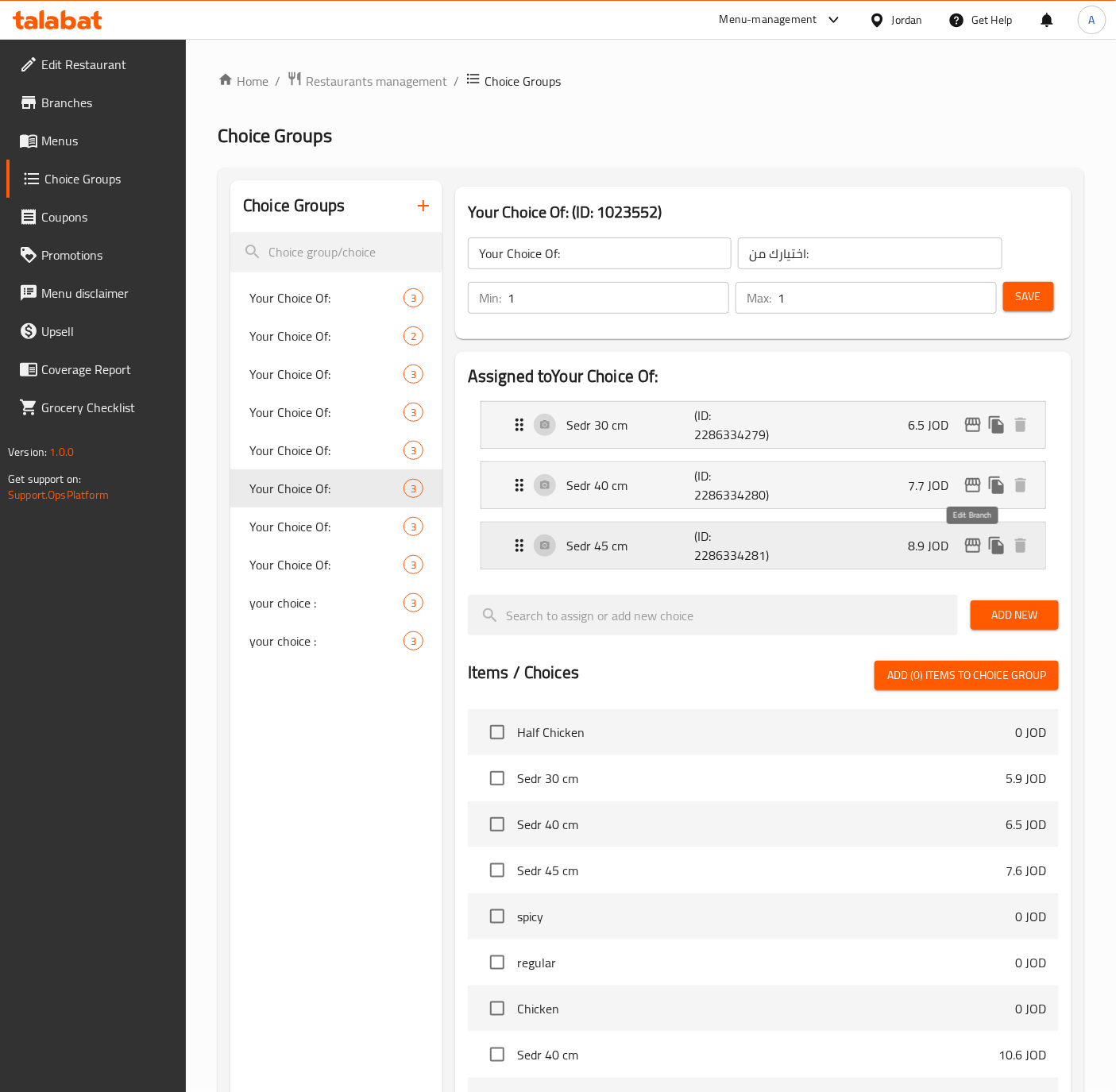
click at [977, 546] on icon "edit" at bounding box center [973, 545] width 16 height 14
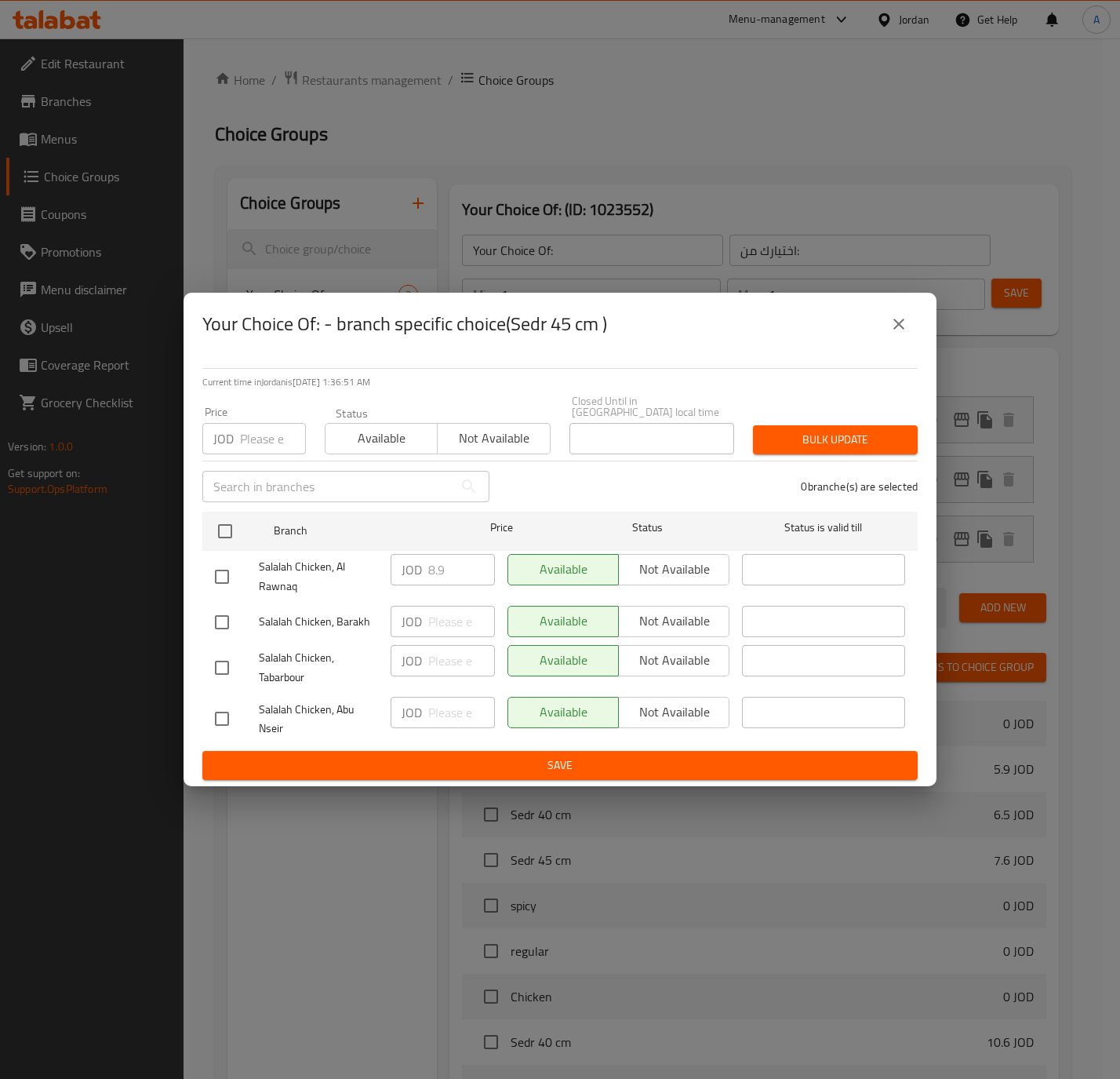
click at [906, 333] on icon "close" at bounding box center [898, 324] width 18 height 18
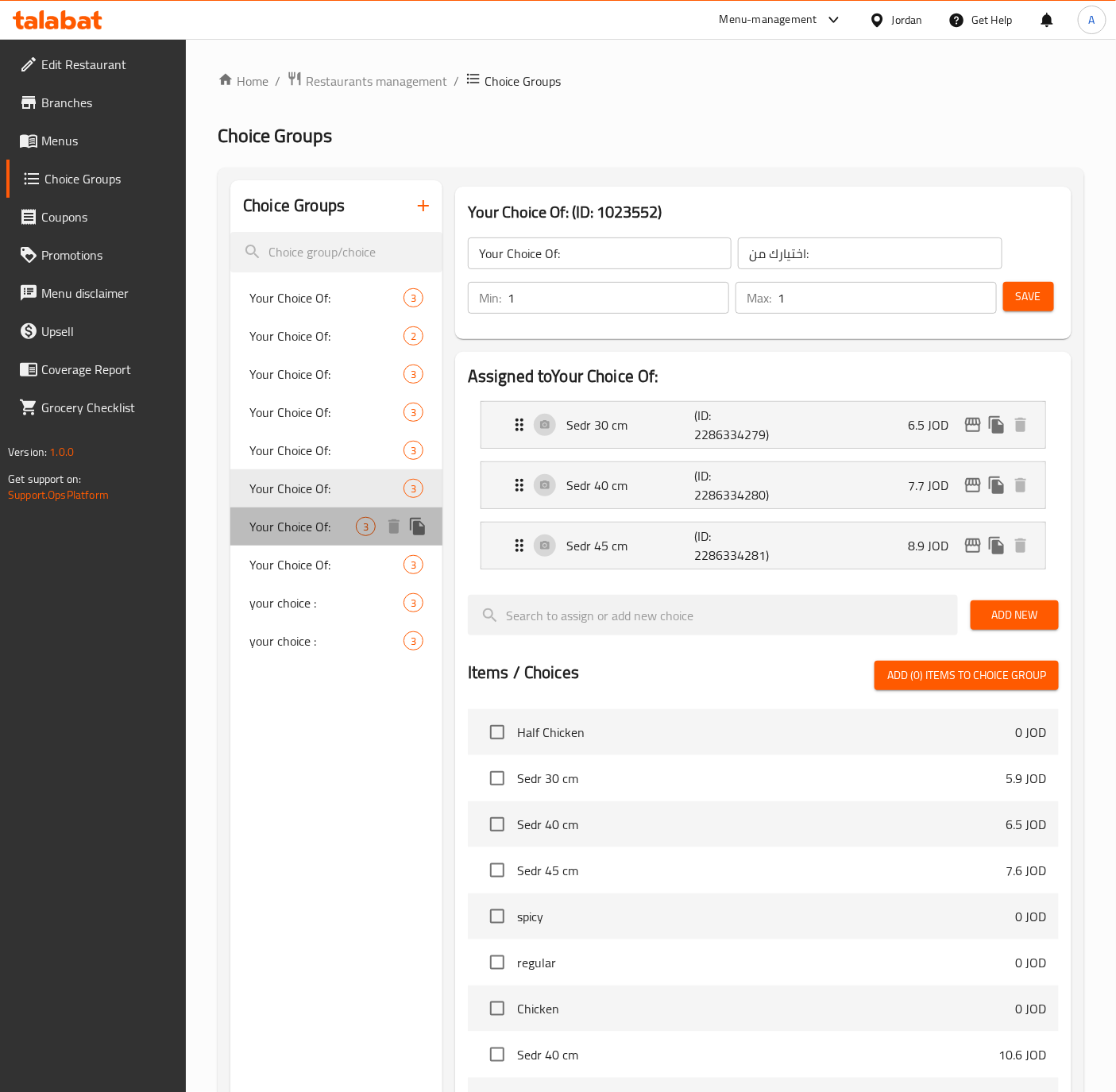
click at [307, 532] on span "Your Choice Of:" at bounding box center [303, 526] width 107 height 19
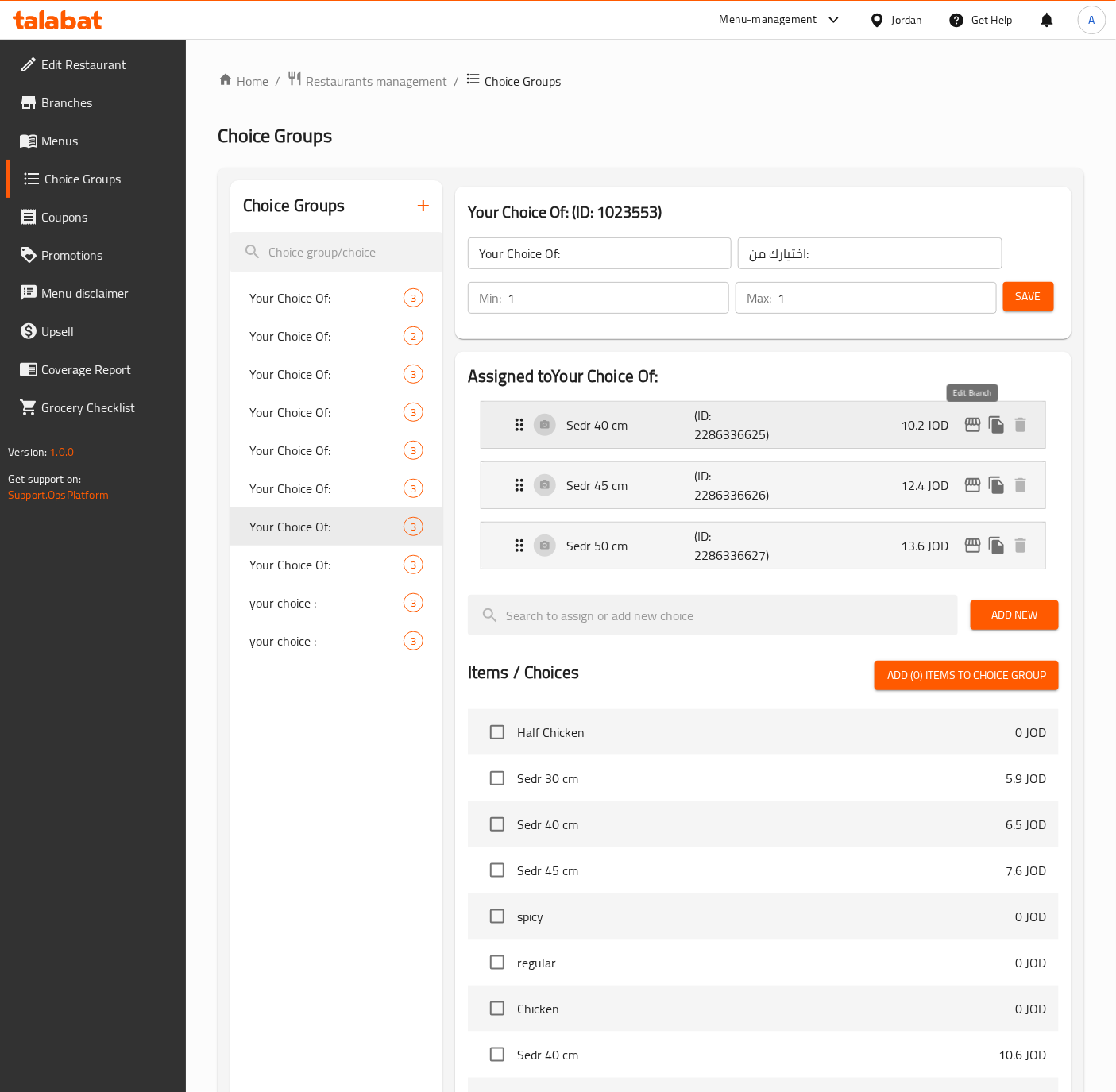
click at [965, 426] on icon "edit" at bounding box center [972, 424] width 19 height 19
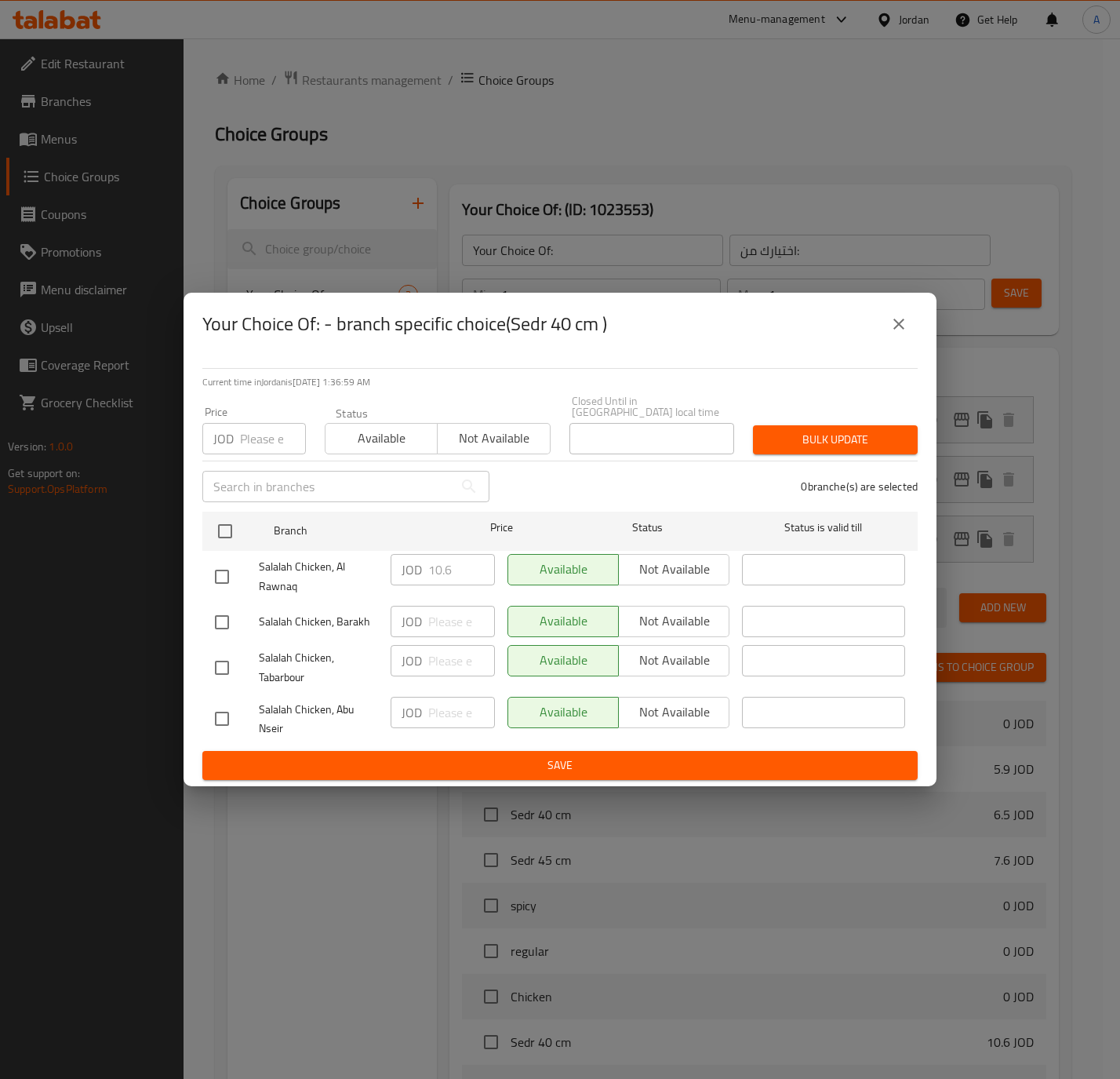
click at [225, 576] on input "checkbox" at bounding box center [222, 577] width 33 height 33
checkbox input "true"
click at [441, 561] on input "10.6" at bounding box center [461, 569] width 67 height 32
drag, startPoint x: 445, startPoint y: 562, endPoint x: 457, endPoint y: 568, distance: 13.4
click at [457, 568] on input "10.6" at bounding box center [461, 569] width 67 height 32
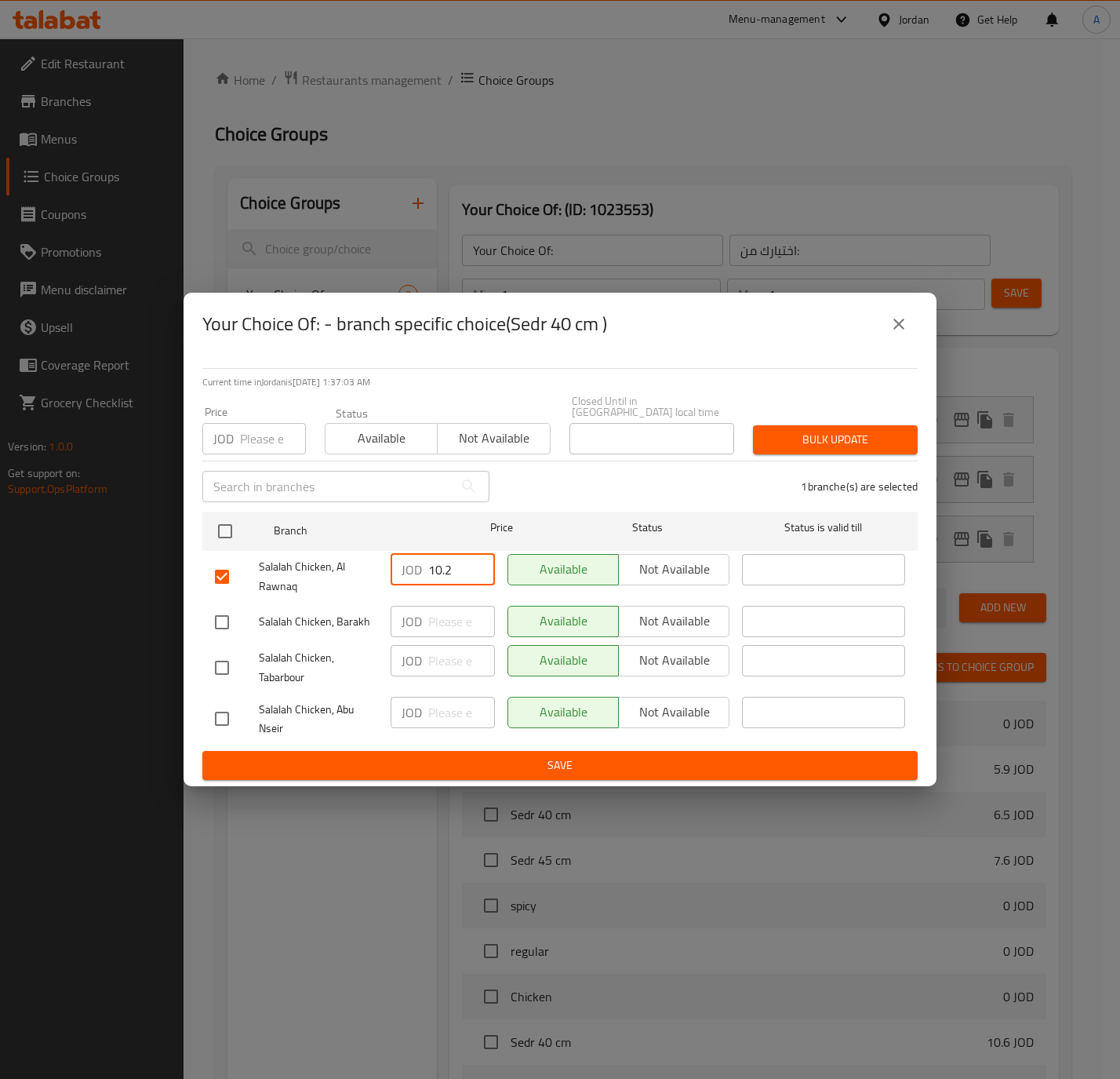
type input "10.2"
click at [475, 756] on span "Save" at bounding box center [560, 765] width 690 height 19
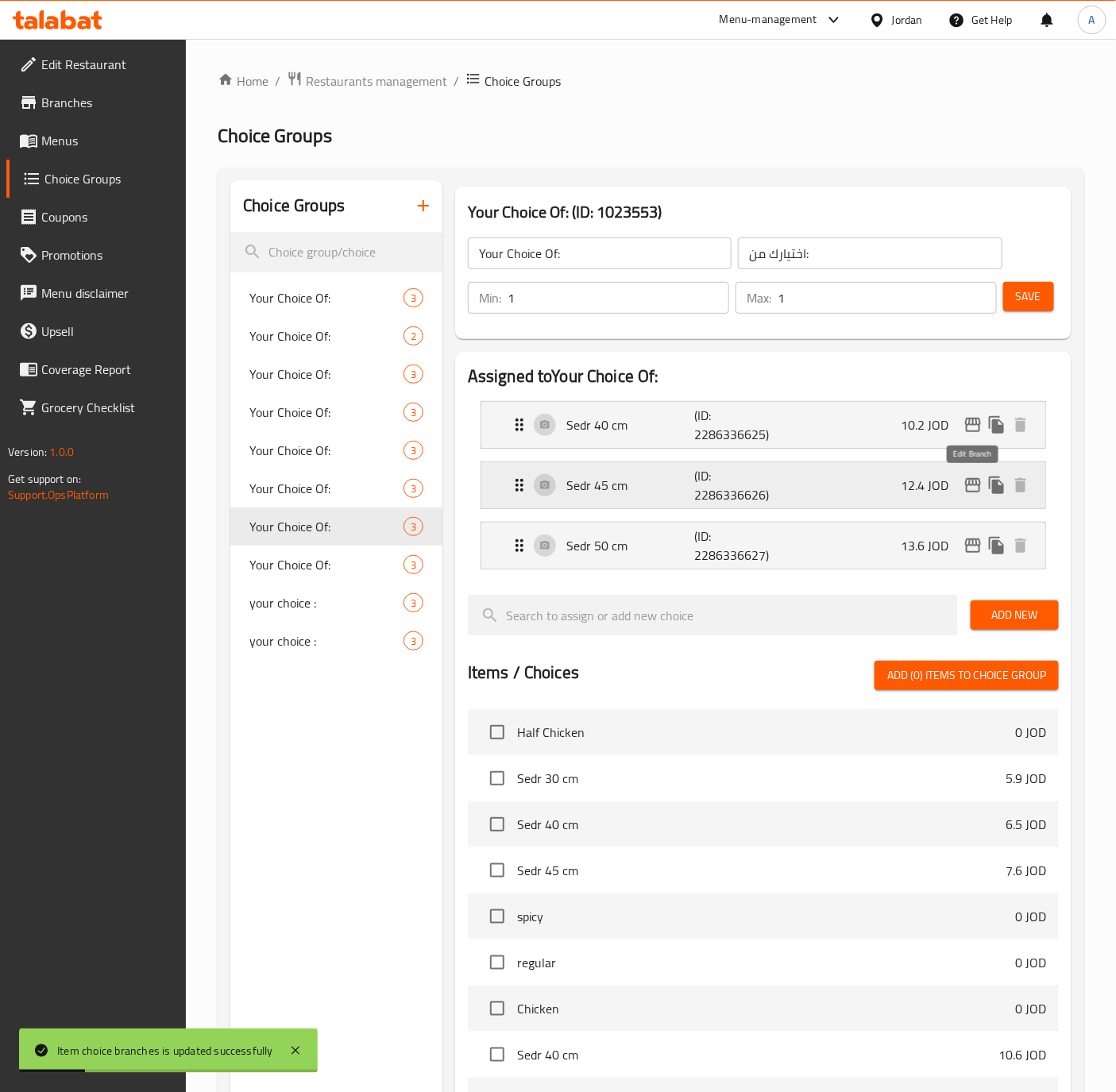
click at [961, 488] on button "edit" at bounding box center [972, 485] width 24 height 24
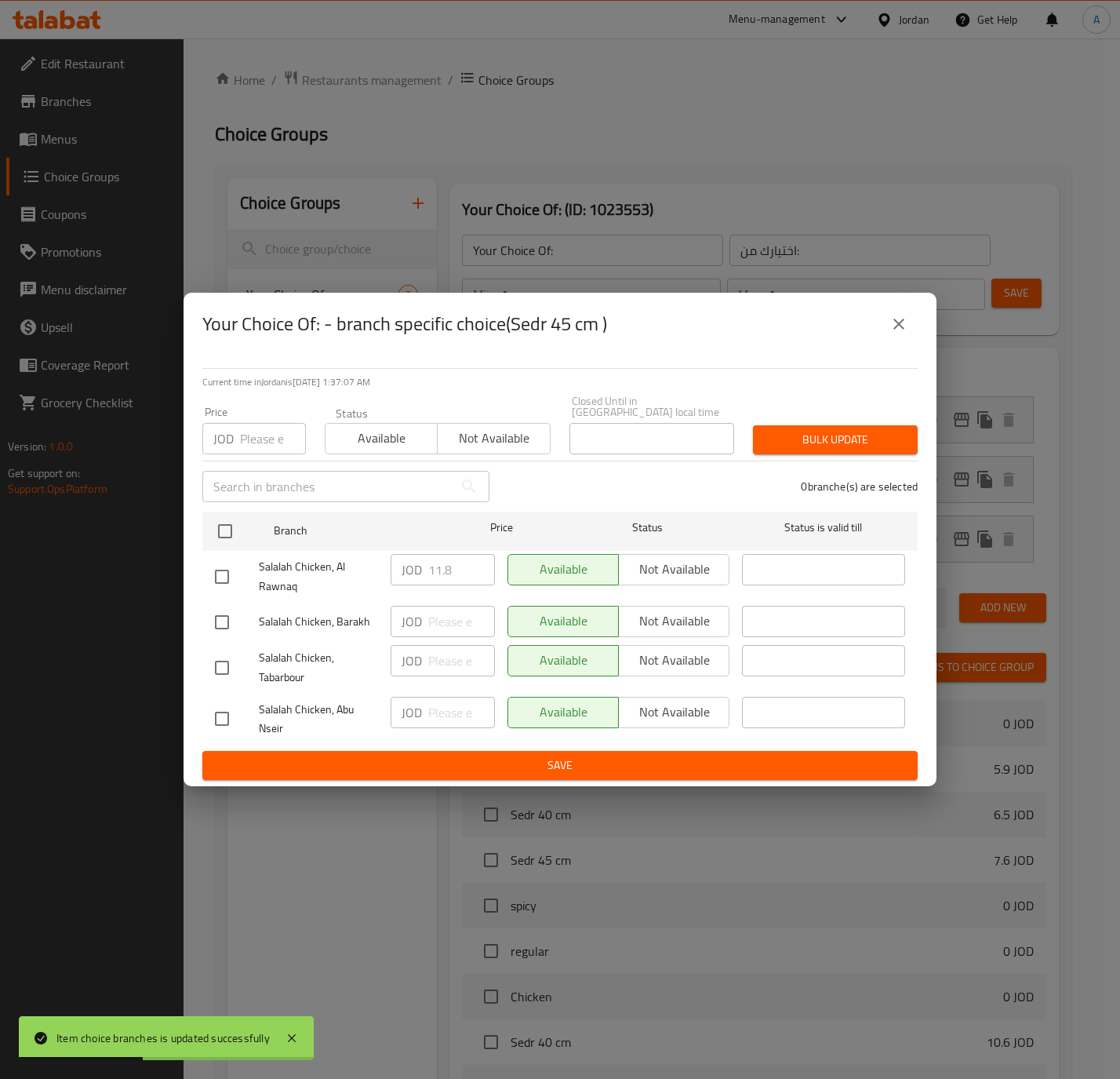
click at [219, 568] on input "checkbox" at bounding box center [222, 577] width 33 height 33
checkbox input "true"
click at [436, 559] on input "11.8" at bounding box center [461, 569] width 67 height 32
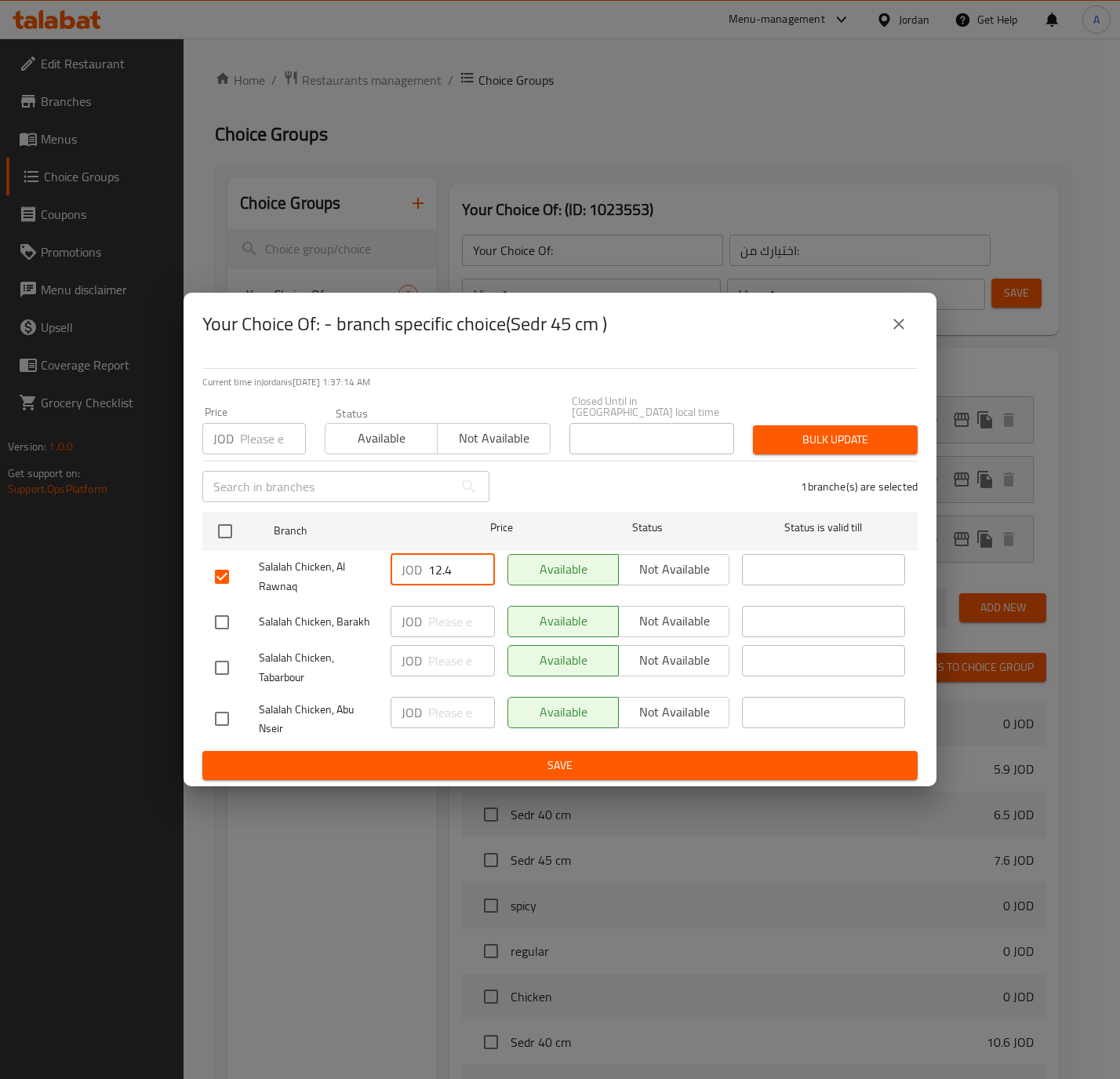
type input "12.4"
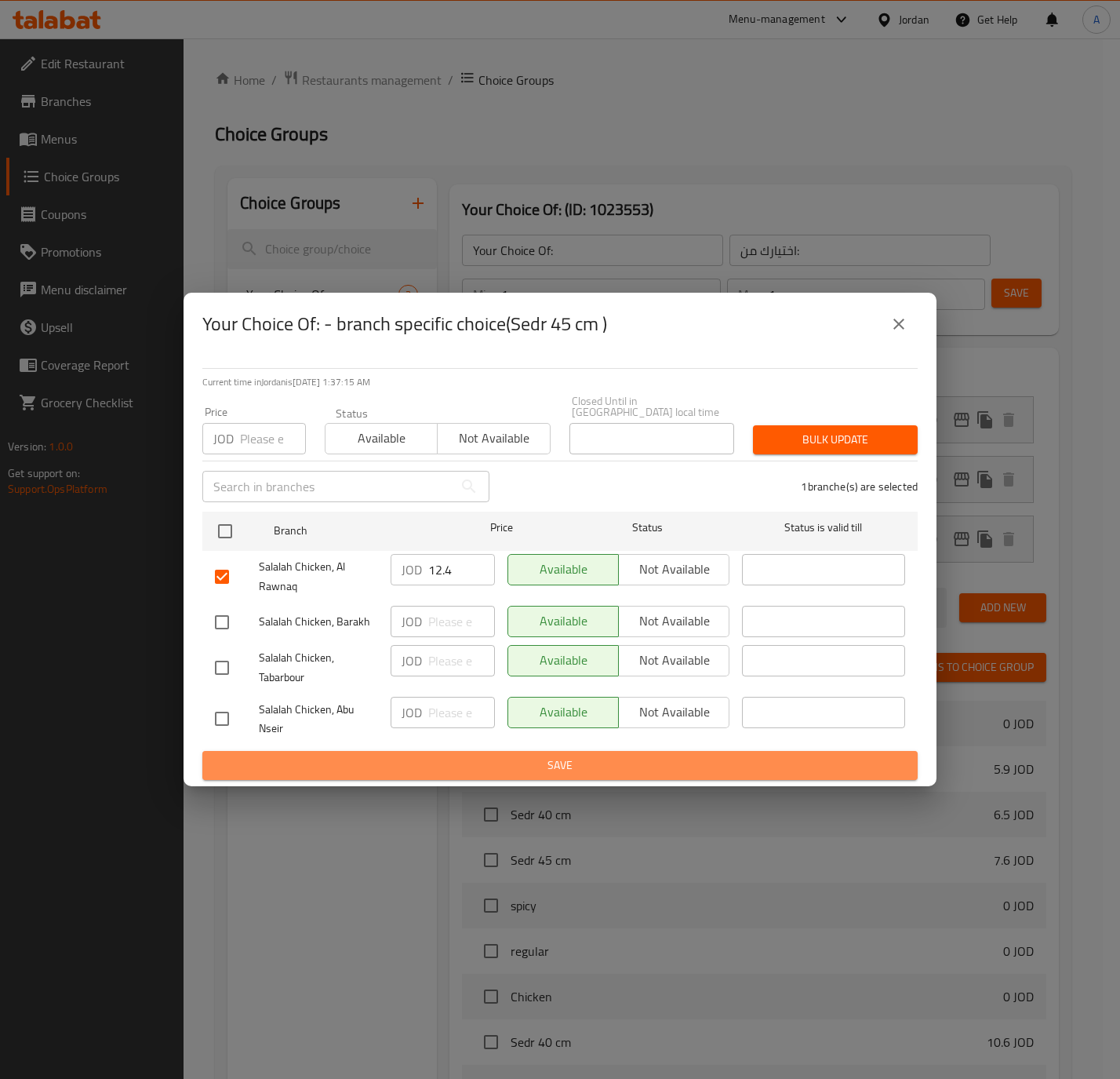
click at [555, 755] on span "Save" at bounding box center [560, 765] width 690 height 19
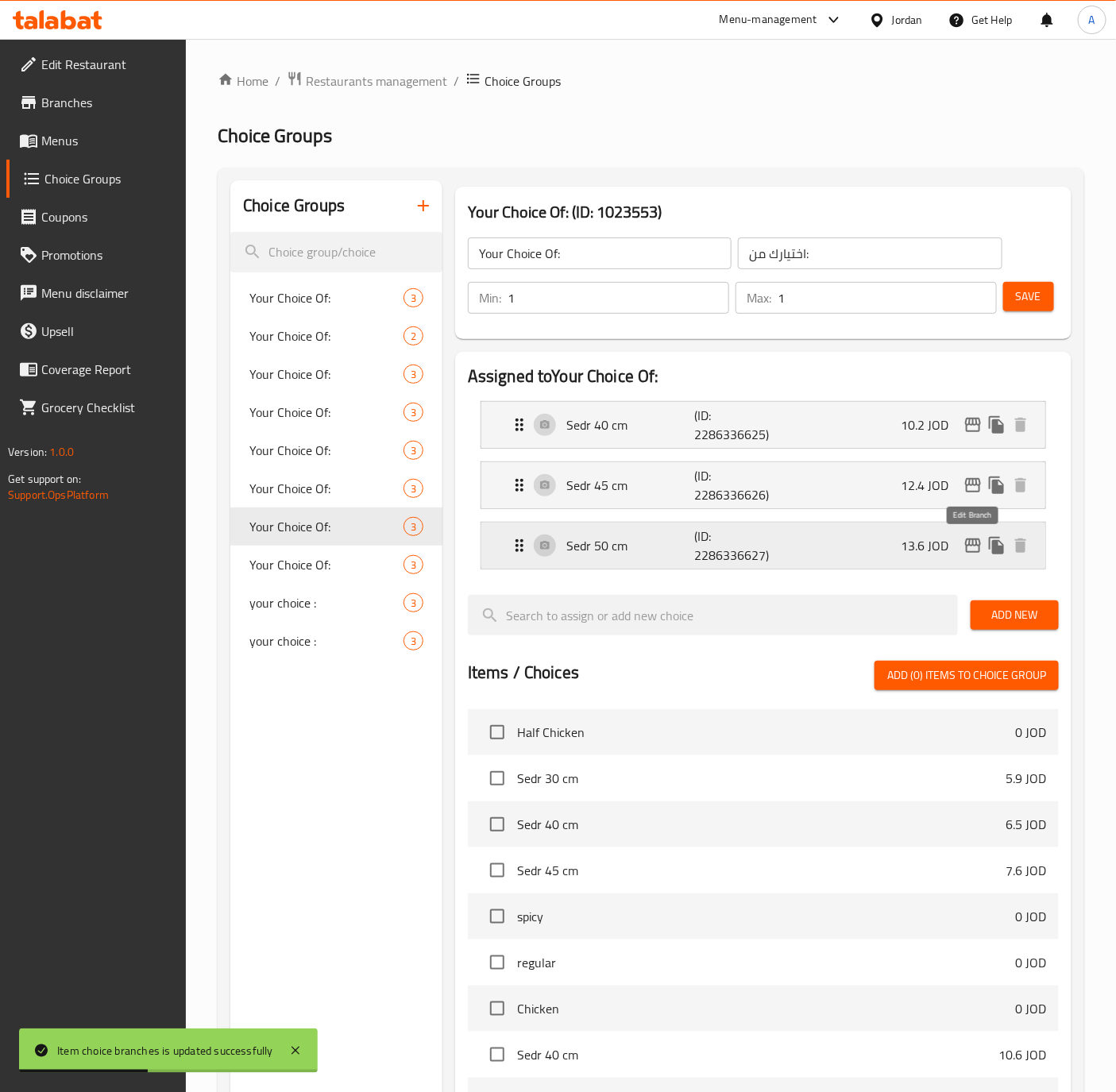
click at [979, 542] on icon "edit" at bounding box center [973, 545] width 16 height 14
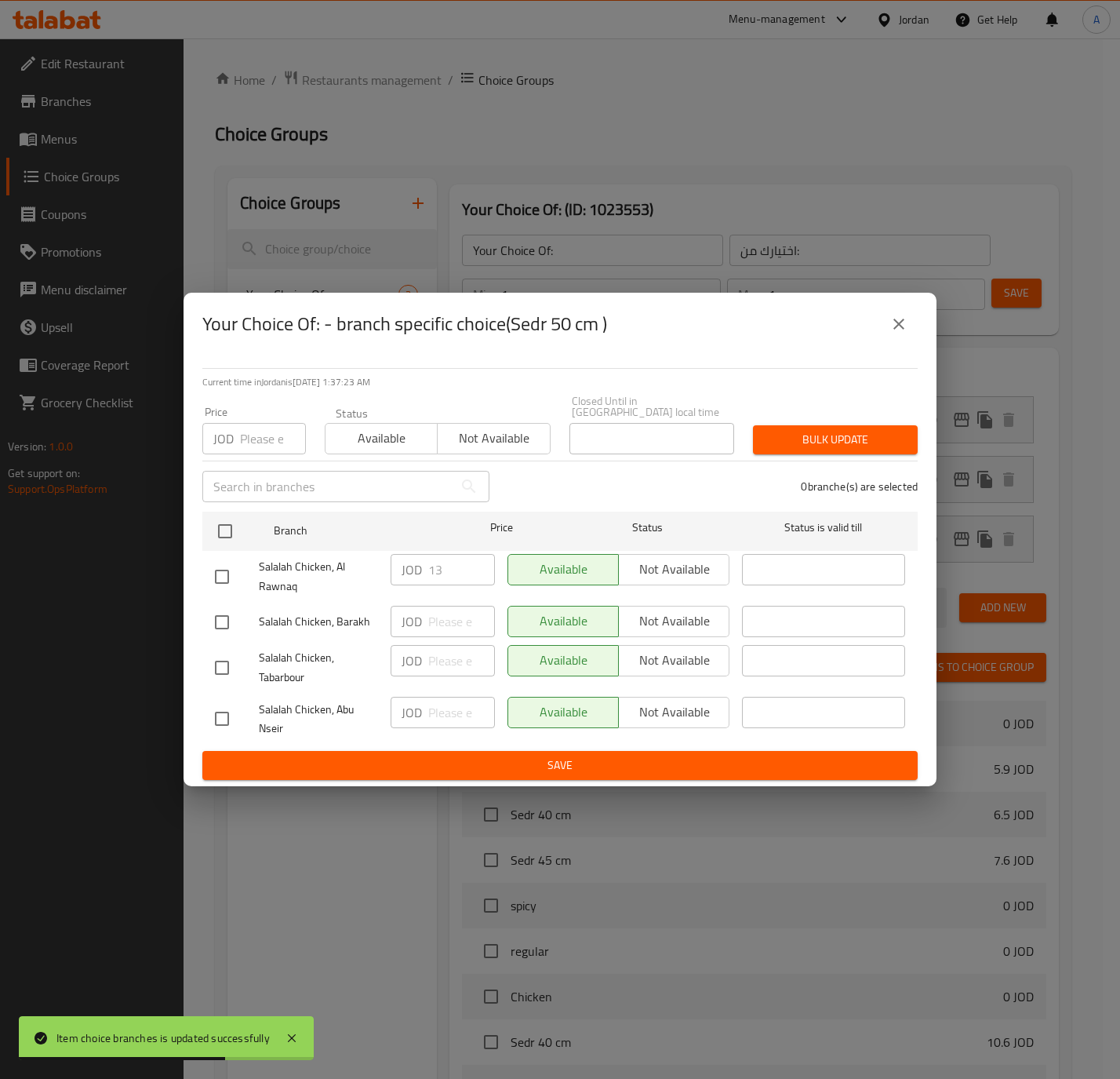
click at [226, 575] on input "checkbox" at bounding box center [222, 577] width 33 height 33
checkbox input "true"
click at [442, 566] on input "13" at bounding box center [461, 569] width 67 height 32
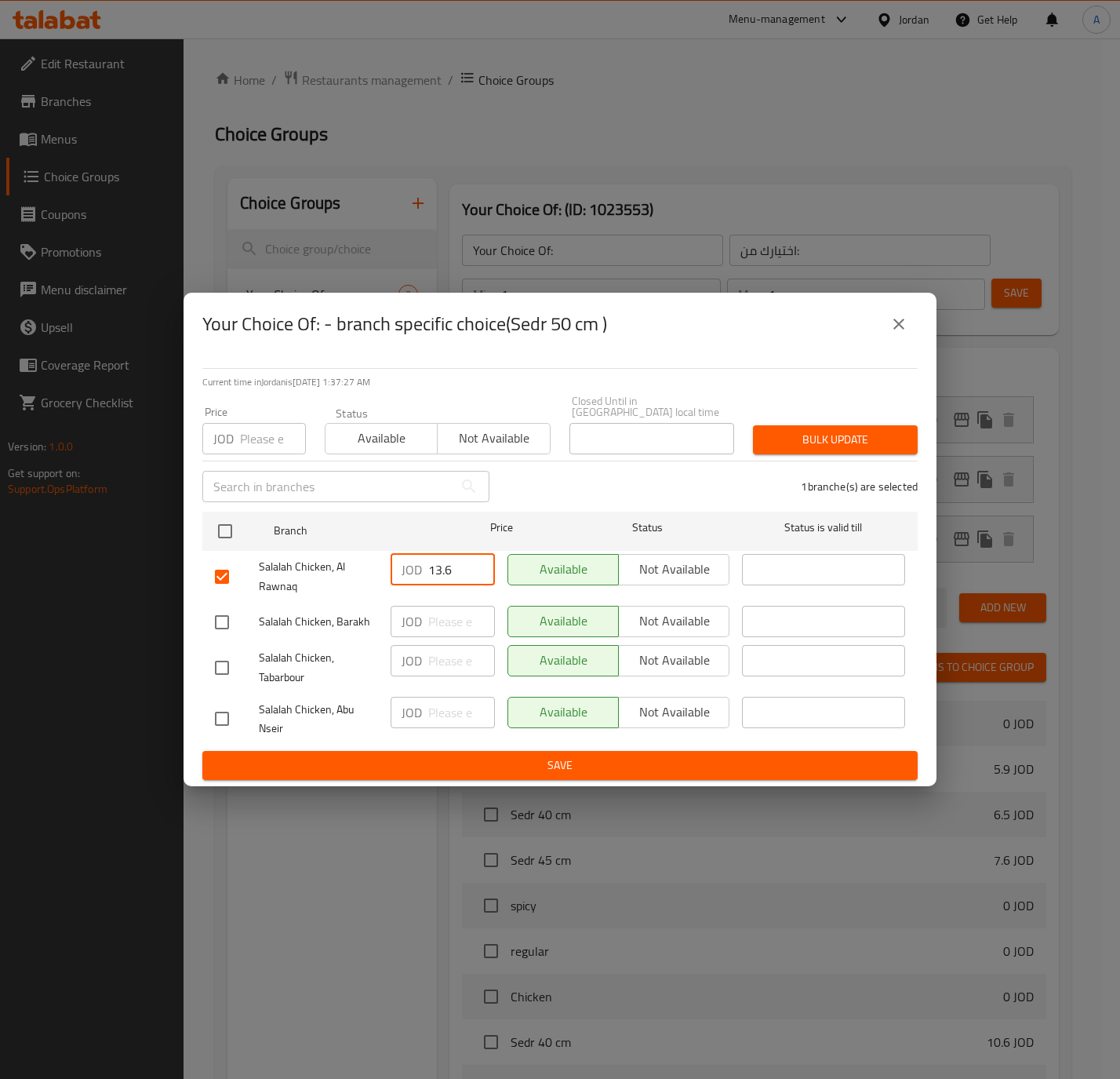
type input "13.6"
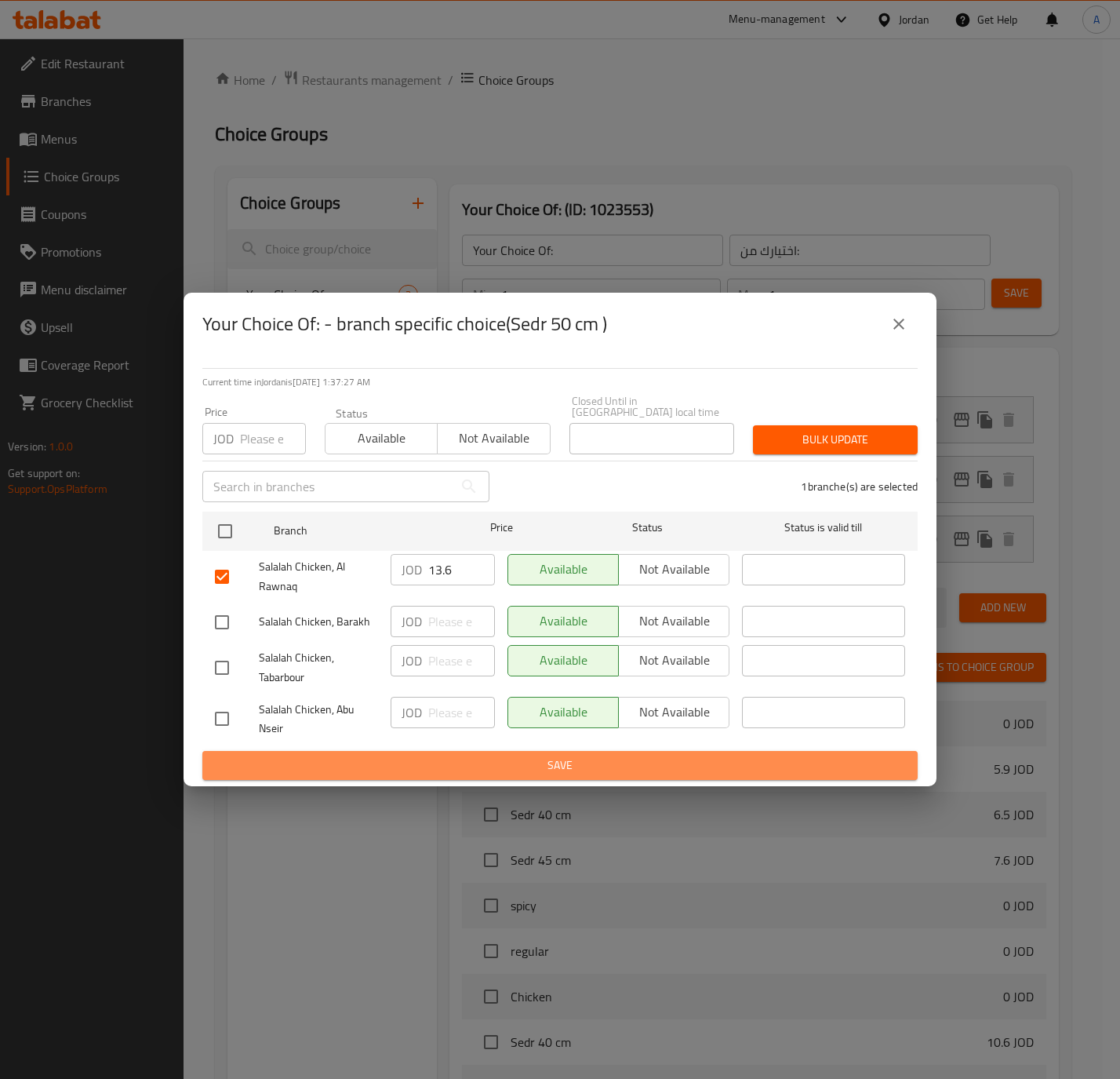
click at [471, 769] on span "Save" at bounding box center [560, 765] width 690 height 19
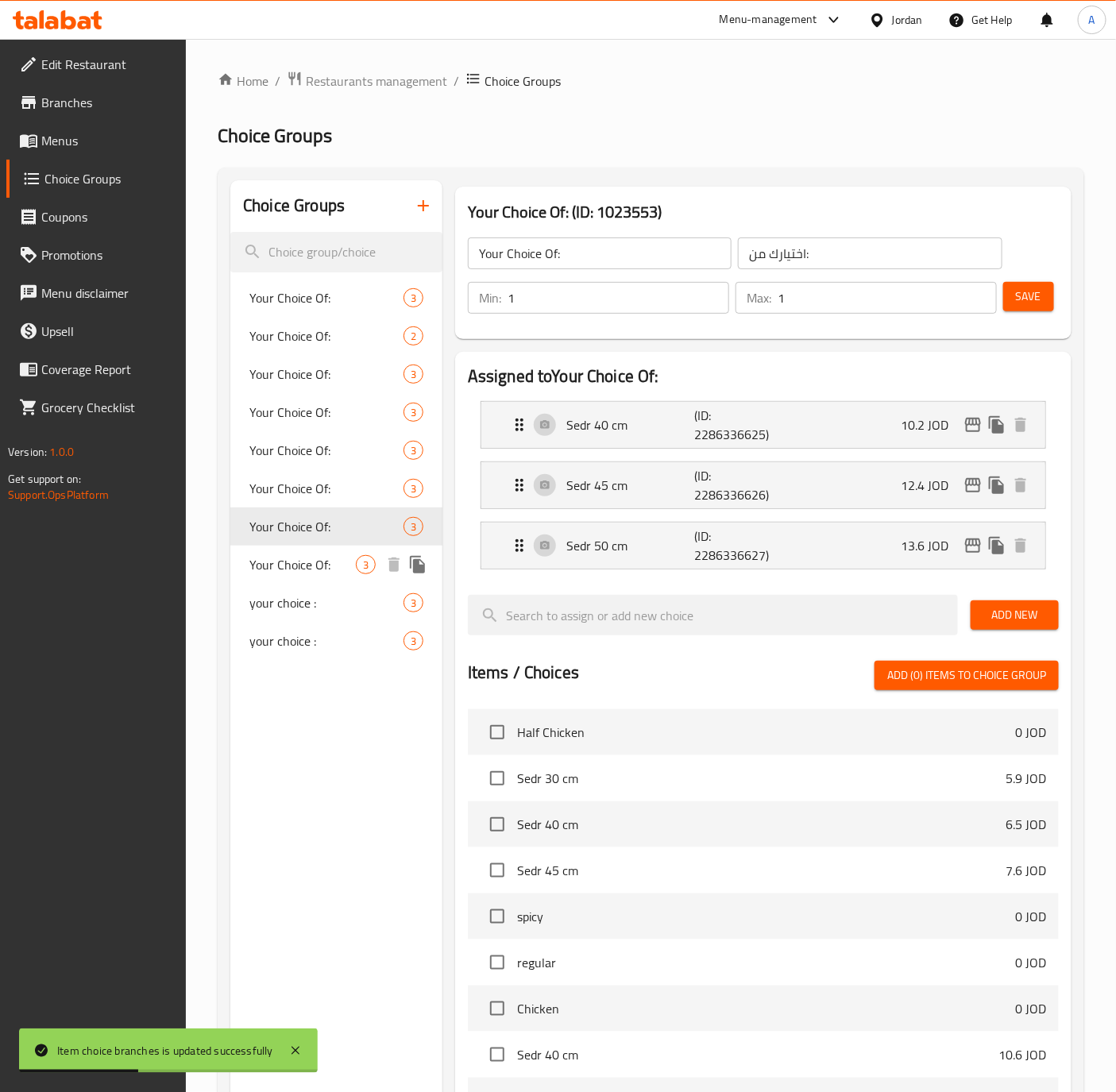
click at [267, 570] on span "Your Choice Of:" at bounding box center [303, 564] width 107 height 19
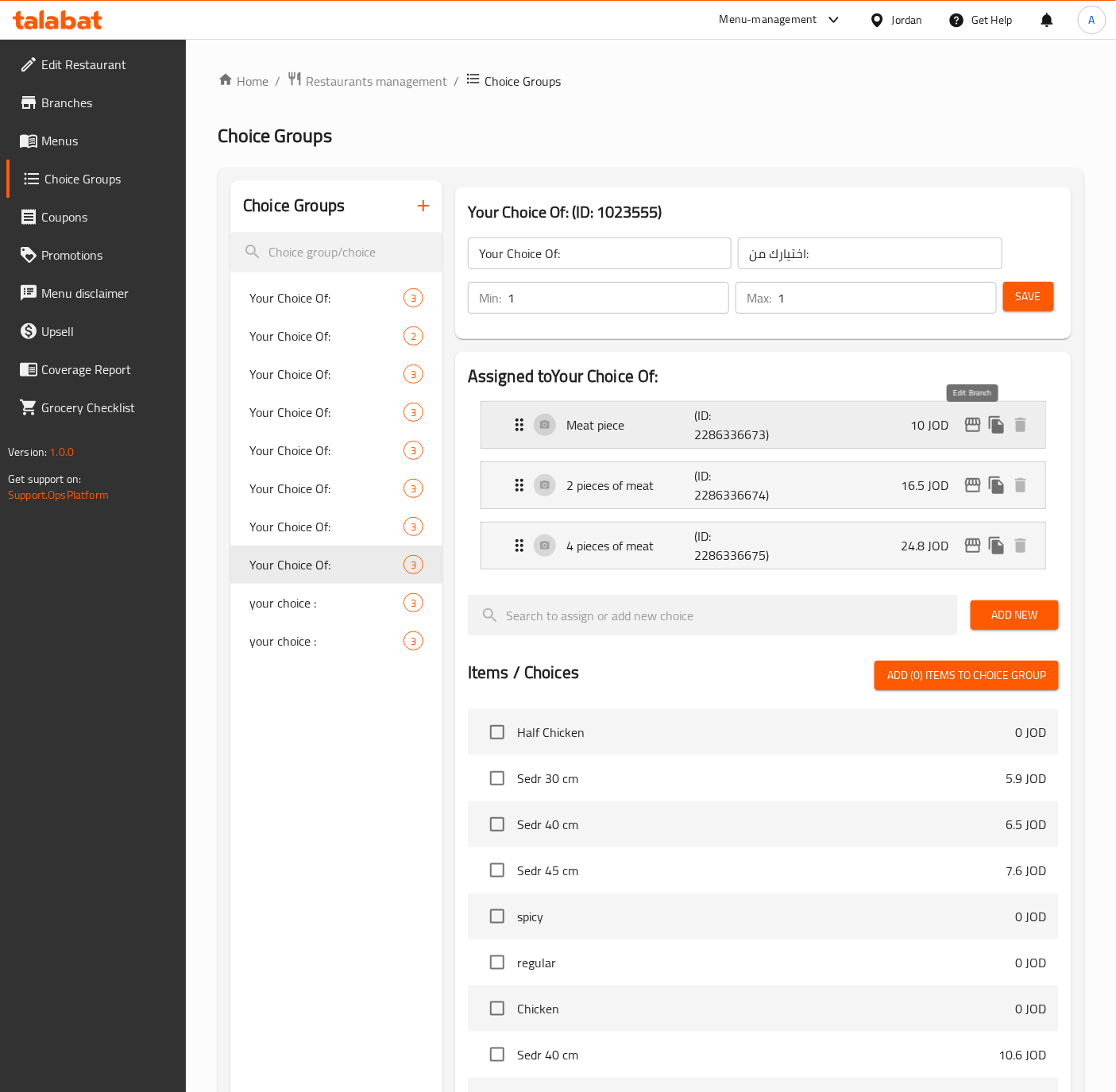
click at [975, 422] on icon "edit" at bounding box center [973, 424] width 16 height 14
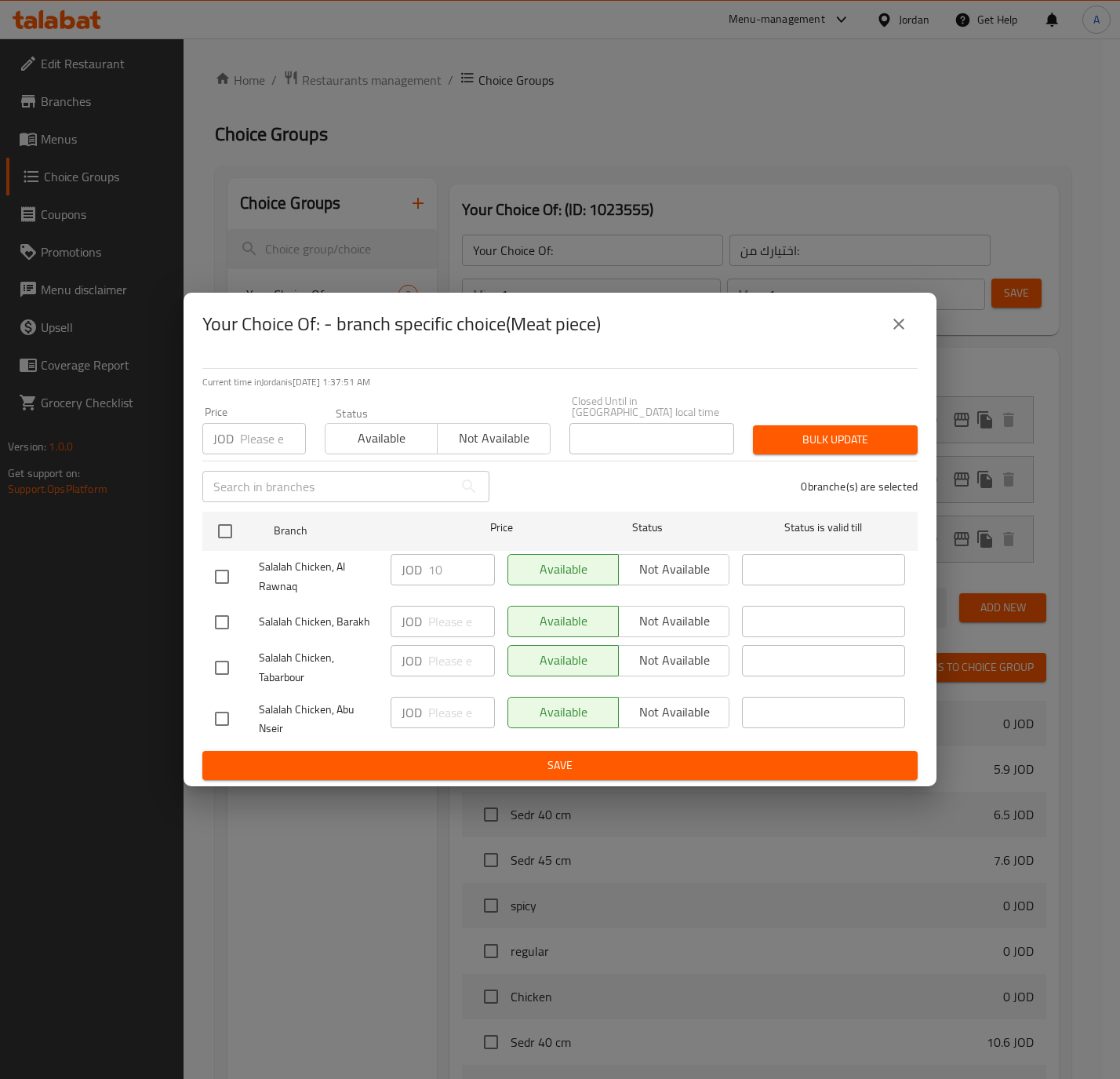
click at [890, 321] on icon "close" at bounding box center [898, 324] width 18 height 18
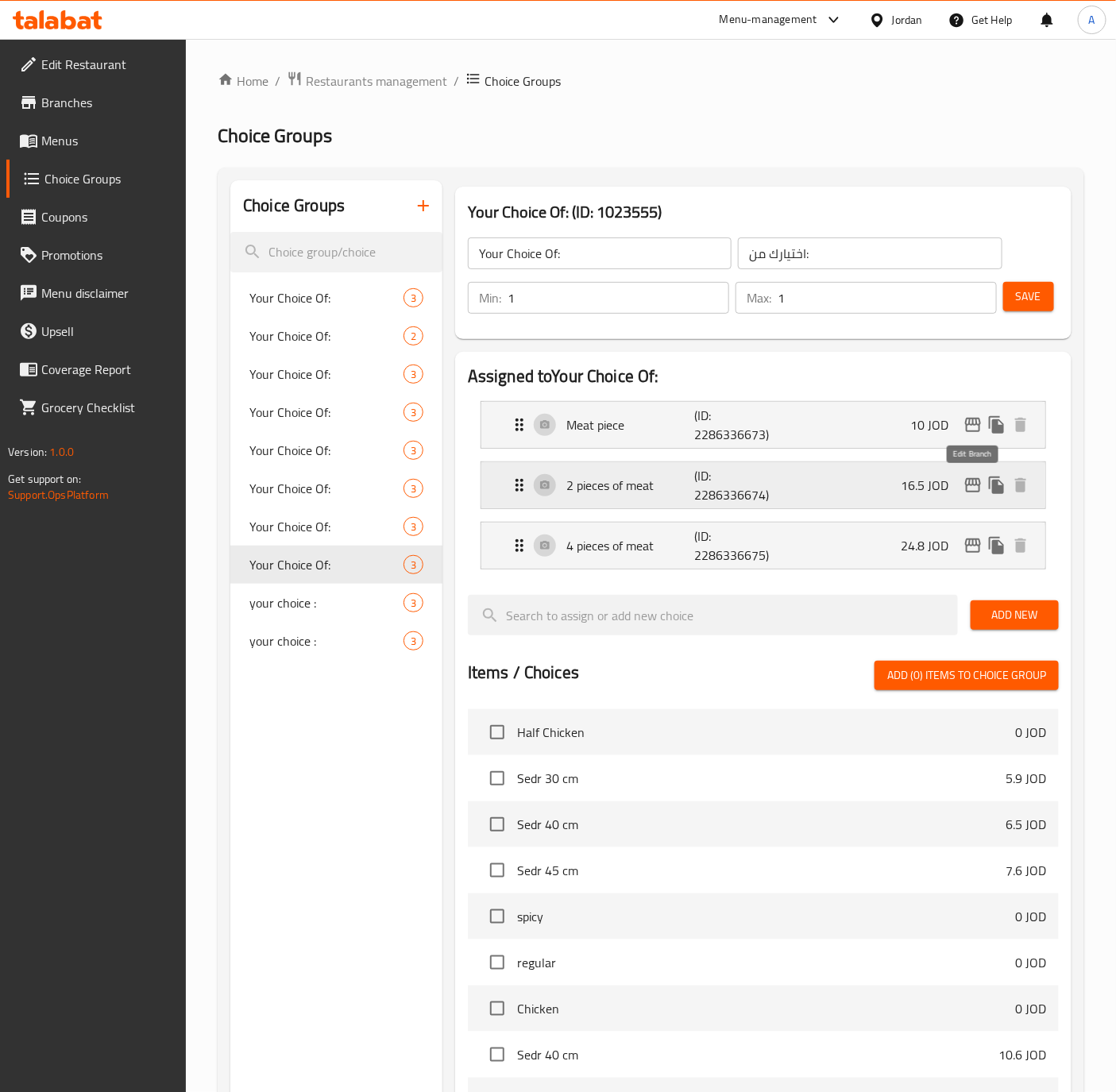
click at [968, 485] on icon "edit" at bounding box center [973, 485] width 16 height 14
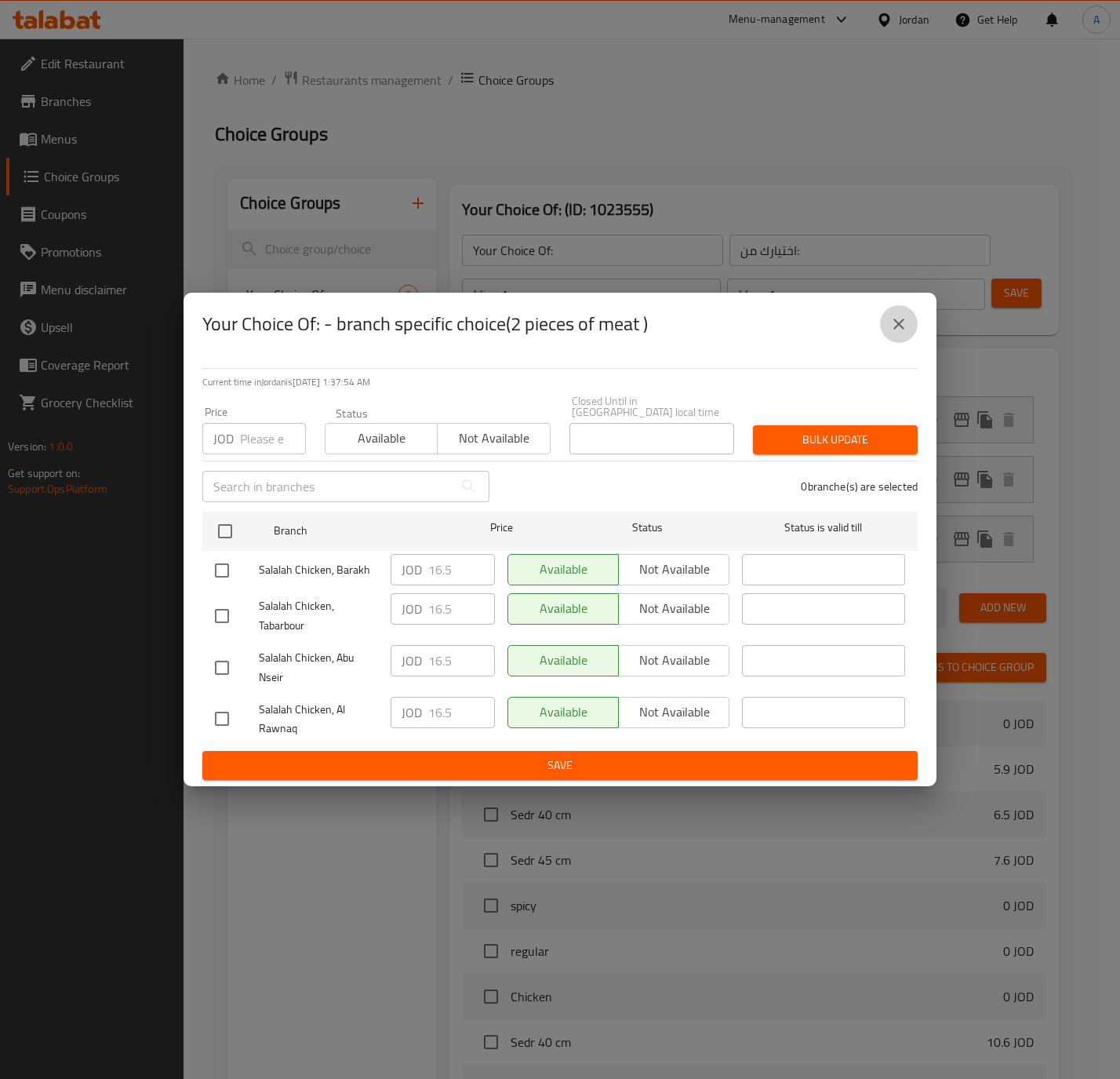
click at [890, 333] on icon "close" at bounding box center [898, 324] width 18 height 18
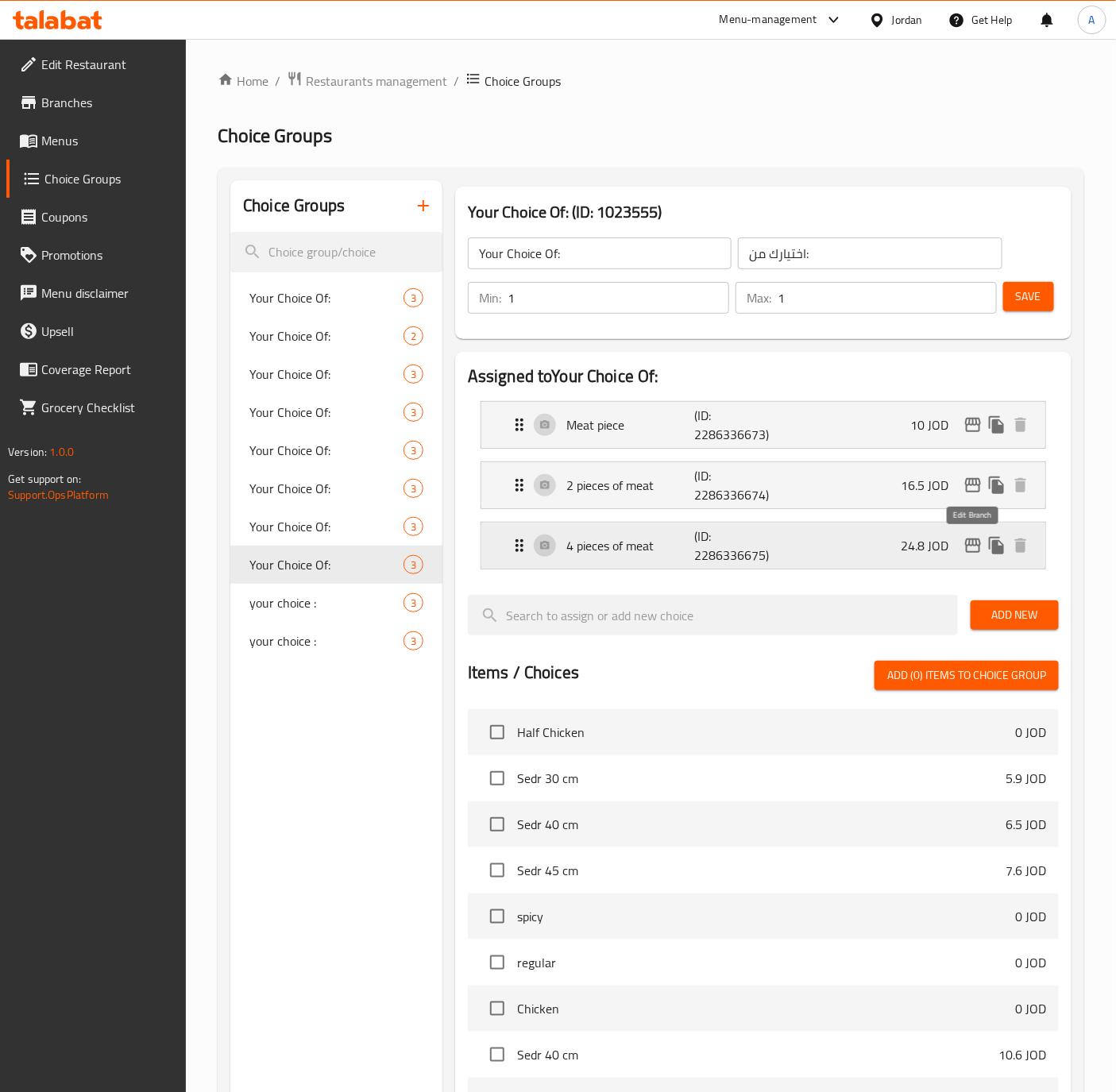
click at [966, 553] on icon "edit" at bounding box center [973, 545] width 16 height 14
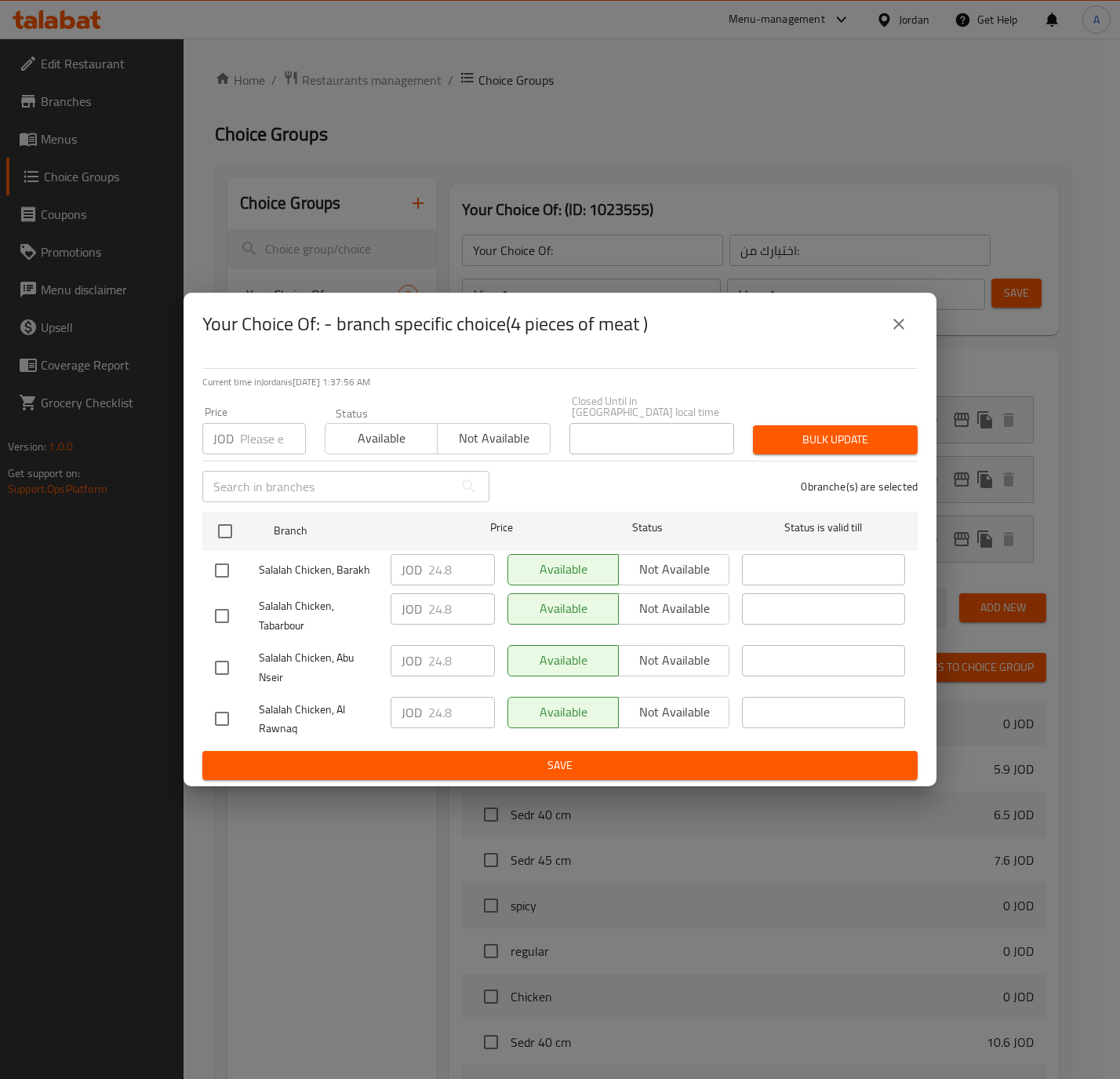
click at [897, 328] on icon "close" at bounding box center [899, 324] width 11 height 11
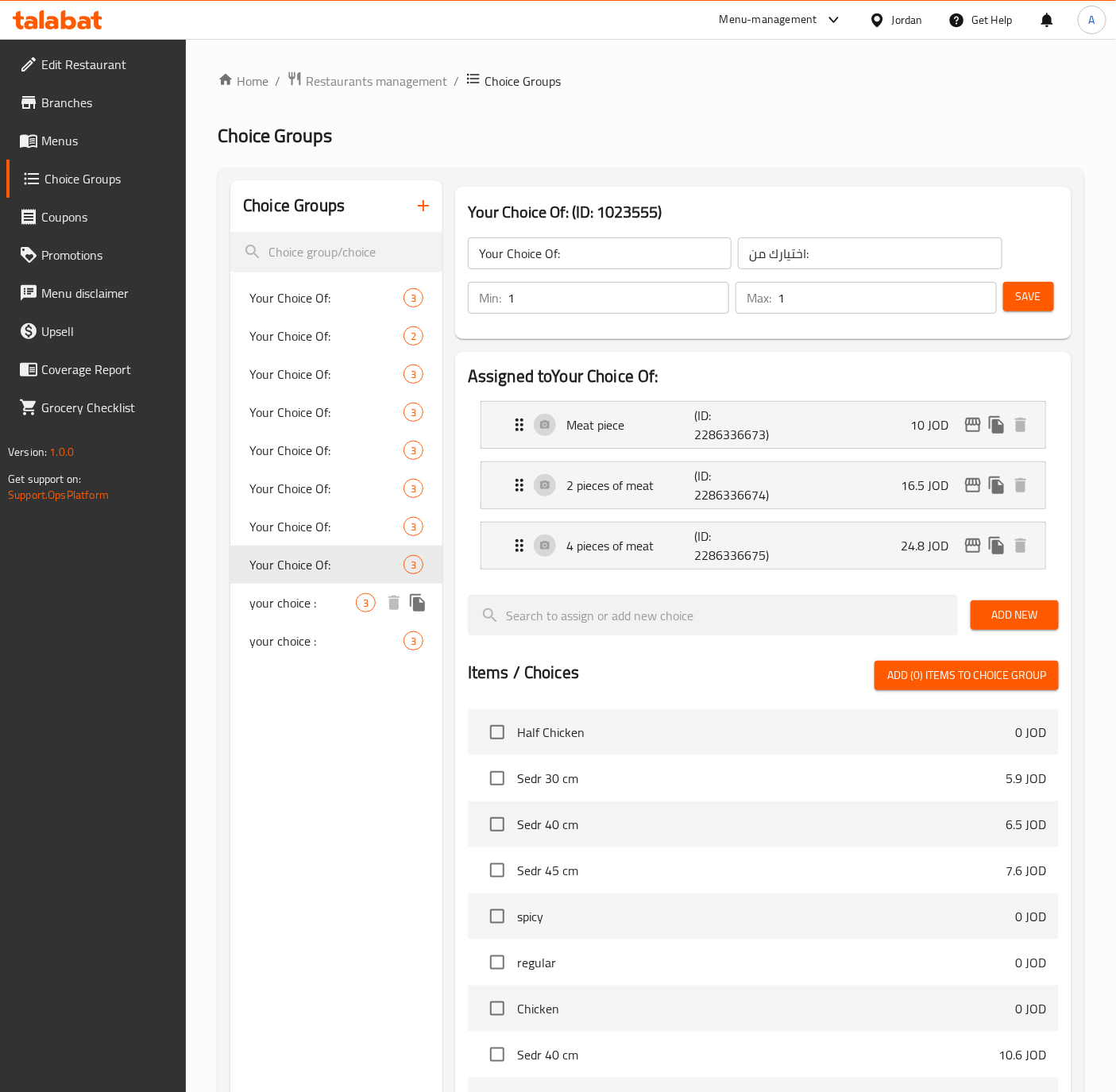
click at [331, 604] on span "your choice :" at bounding box center [303, 602] width 107 height 19
type input "your choice :"
type input "اختيارك :"
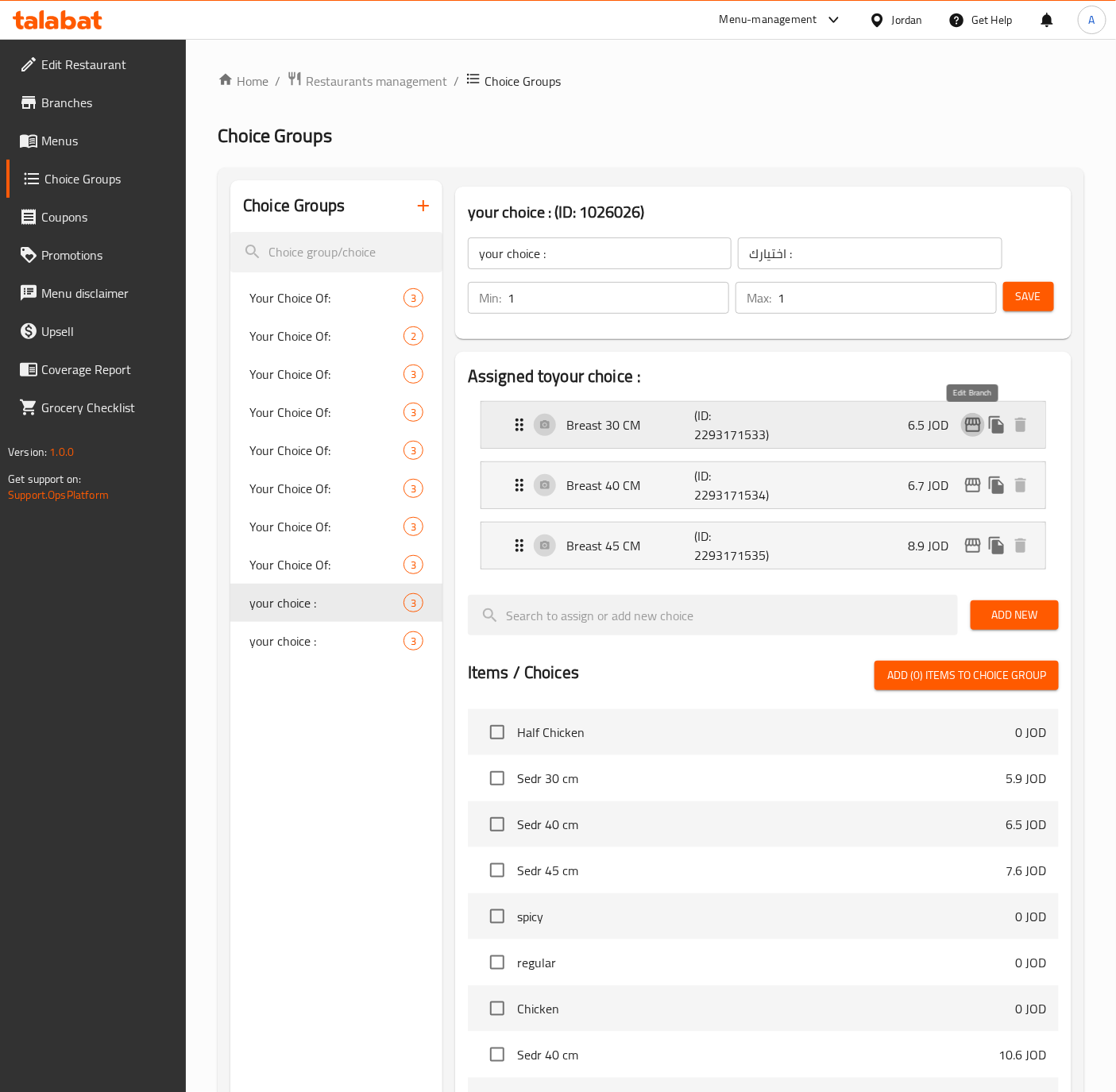
click at [970, 426] on icon "edit" at bounding box center [972, 424] width 19 height 19
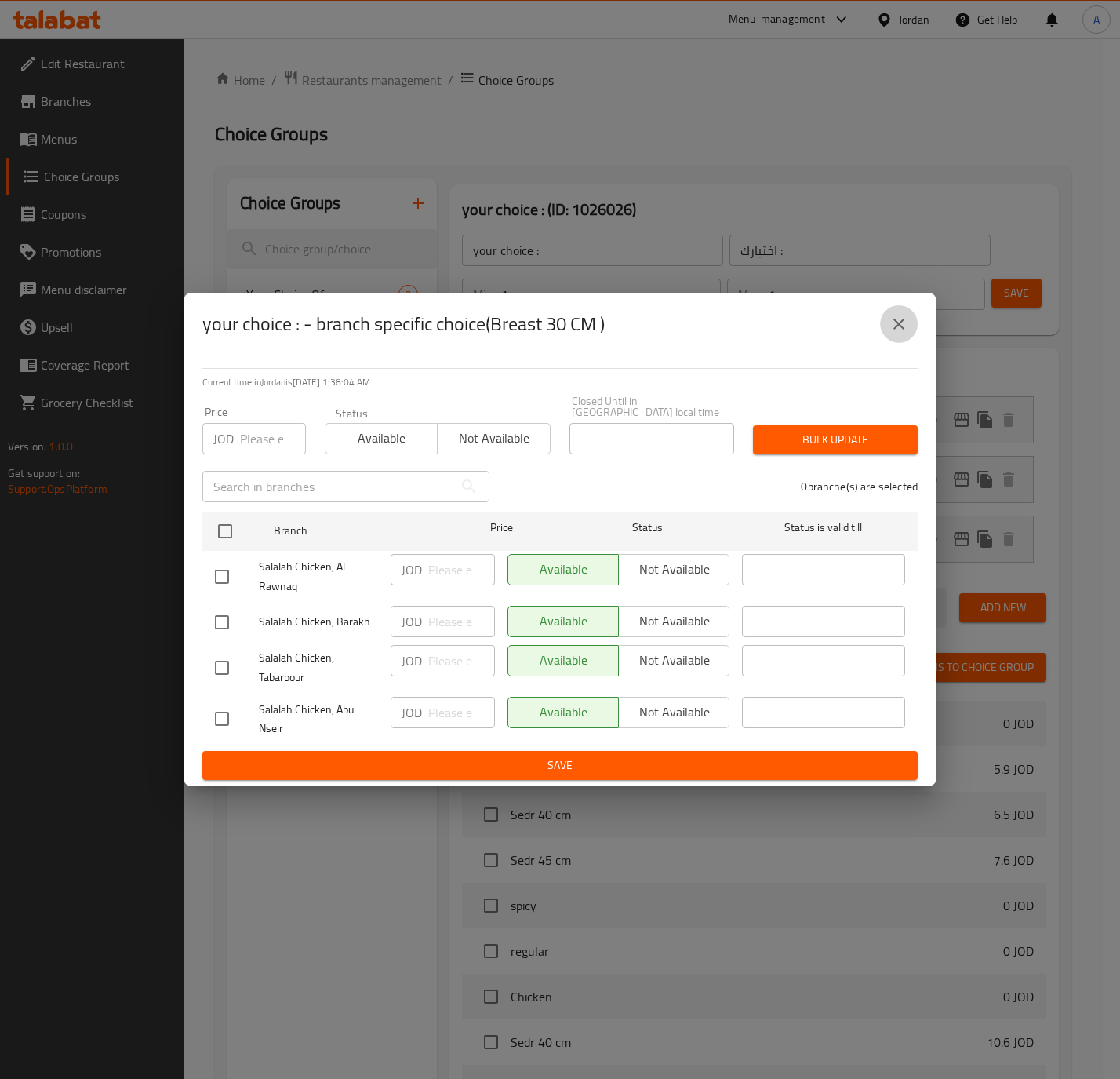
click at [899, 323] on icon "close" at bounding box center [898, 324] width 18 height 18
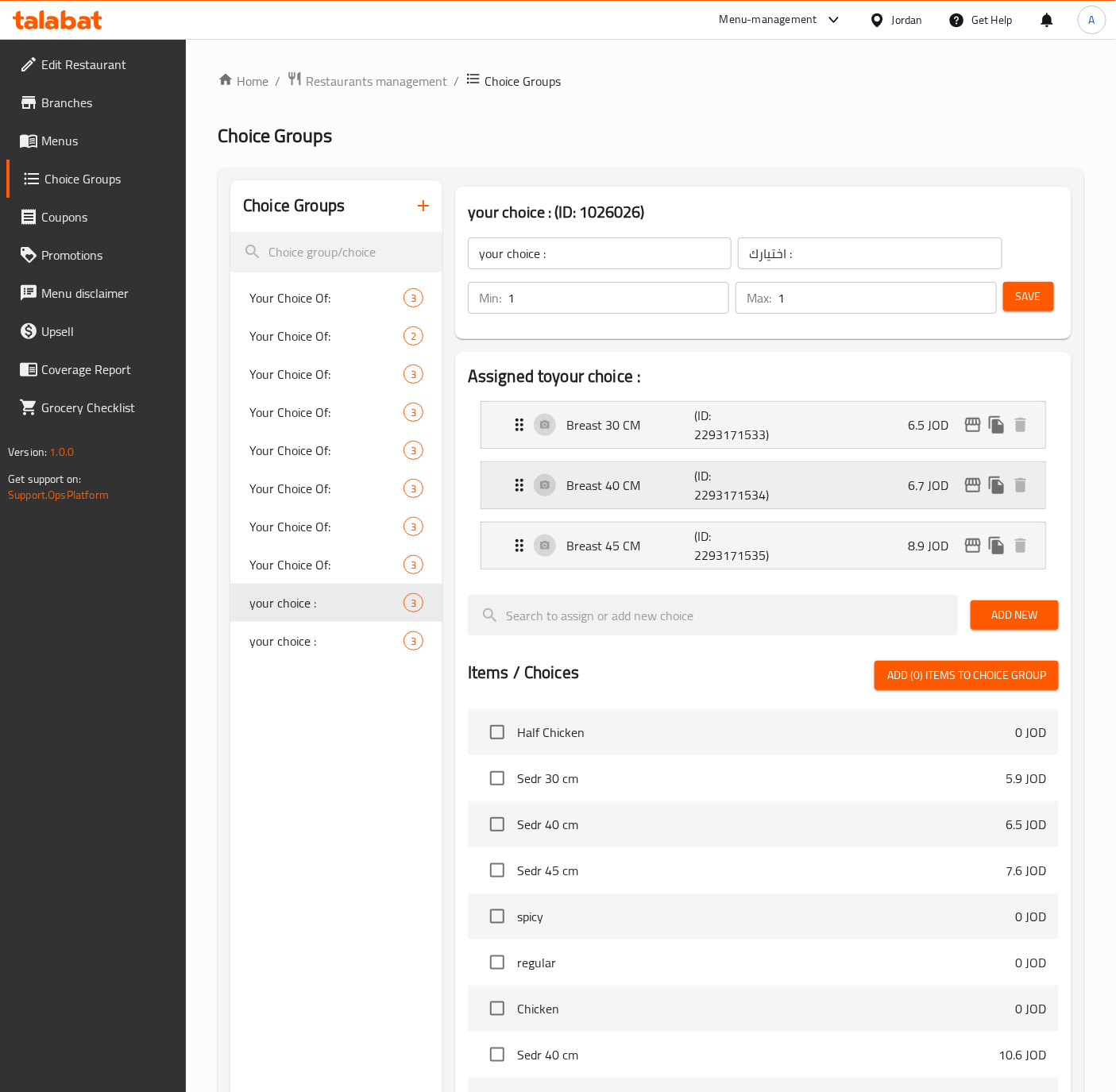
click at [959, 493] on p "6.7 JOD" at bounding box center [934, 485] width 53 height 19
click at [974, 474] on button "edit" at bounding box center [972, 485] width 24 height 24
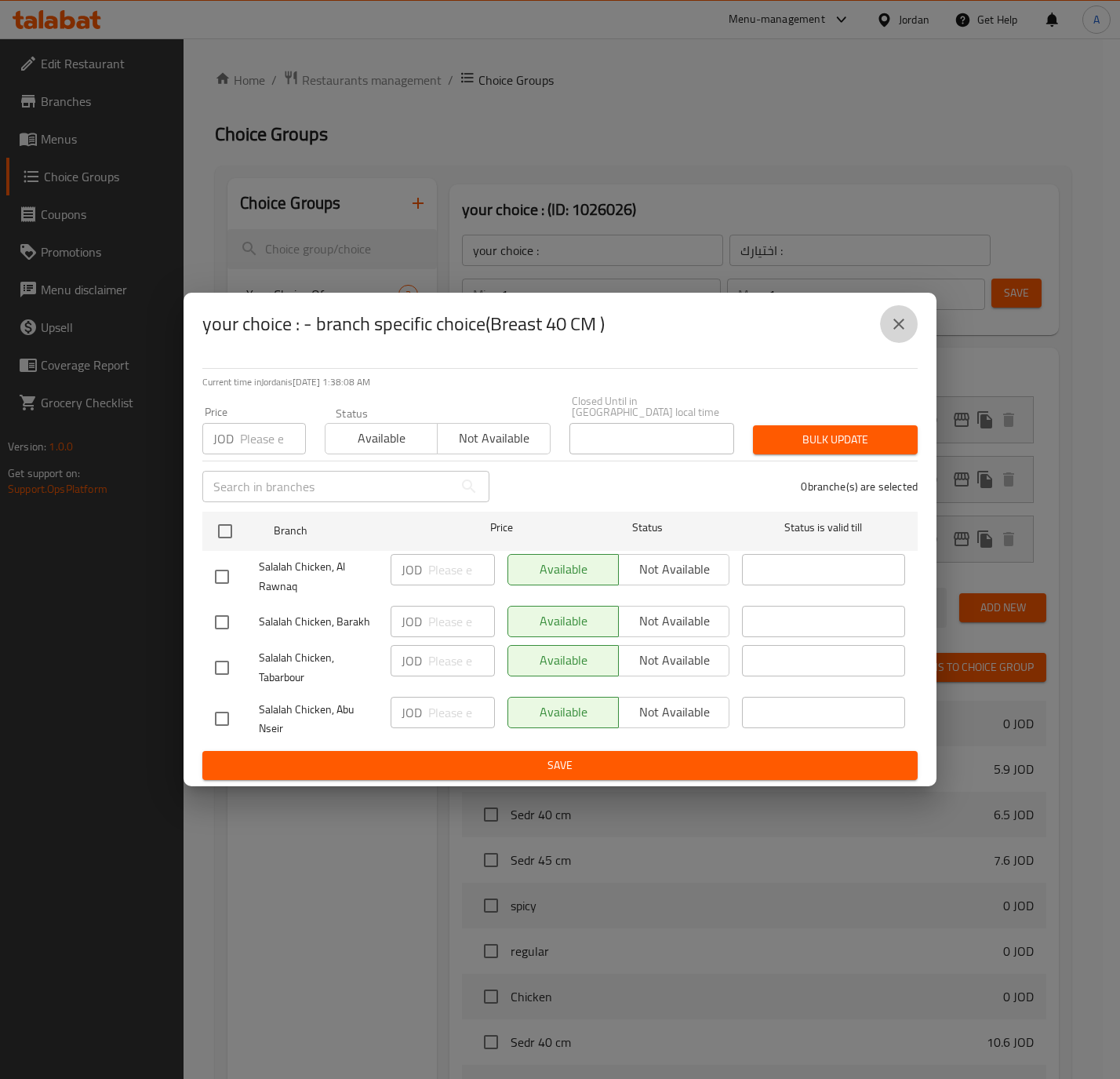
click at [899, 333] on icon "close" at bounding box center [898, 324] width 18 height 18
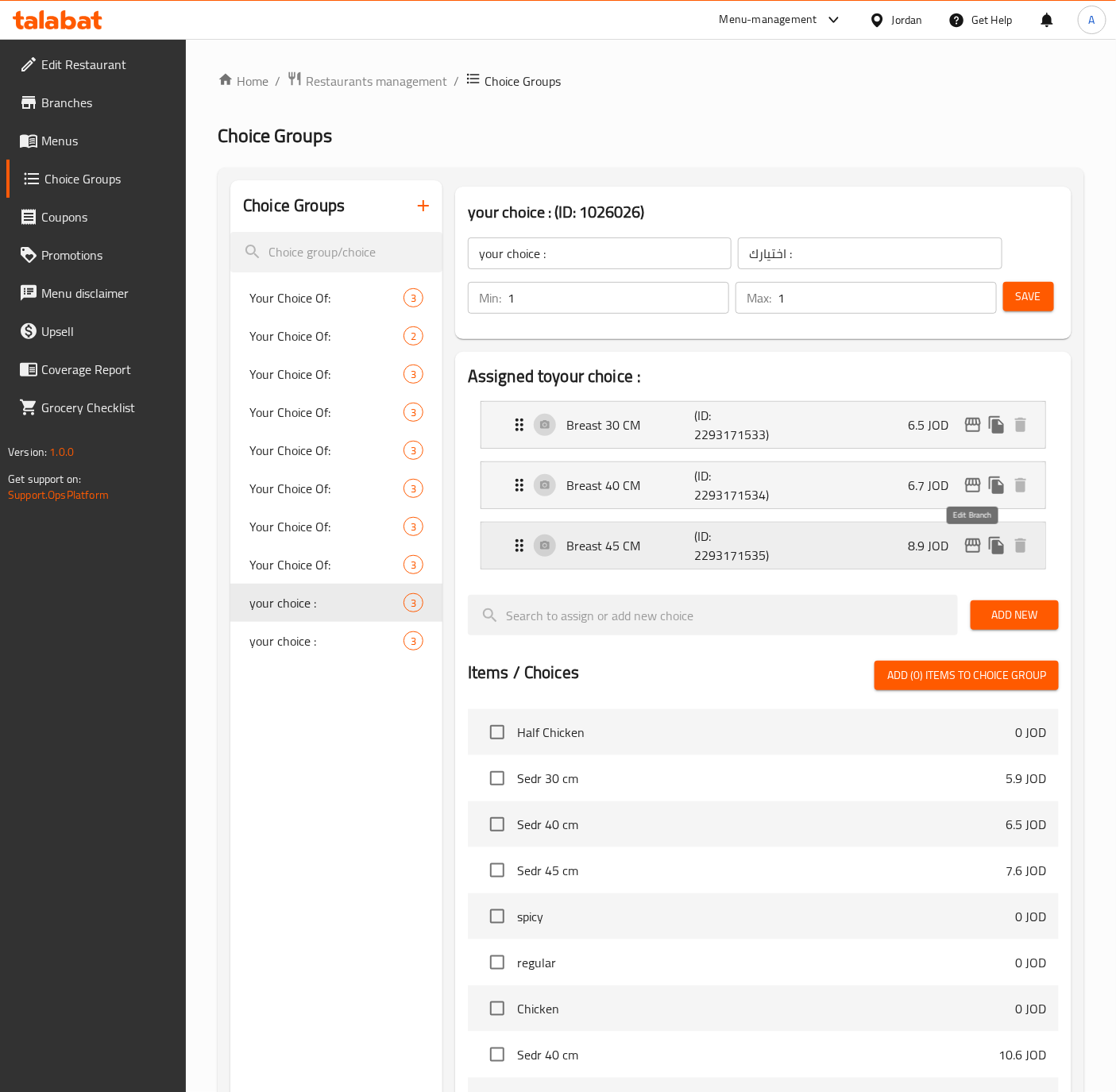
click at [968, 539] on icon "edit" at bounding box center [972, 545] width 19 height 19
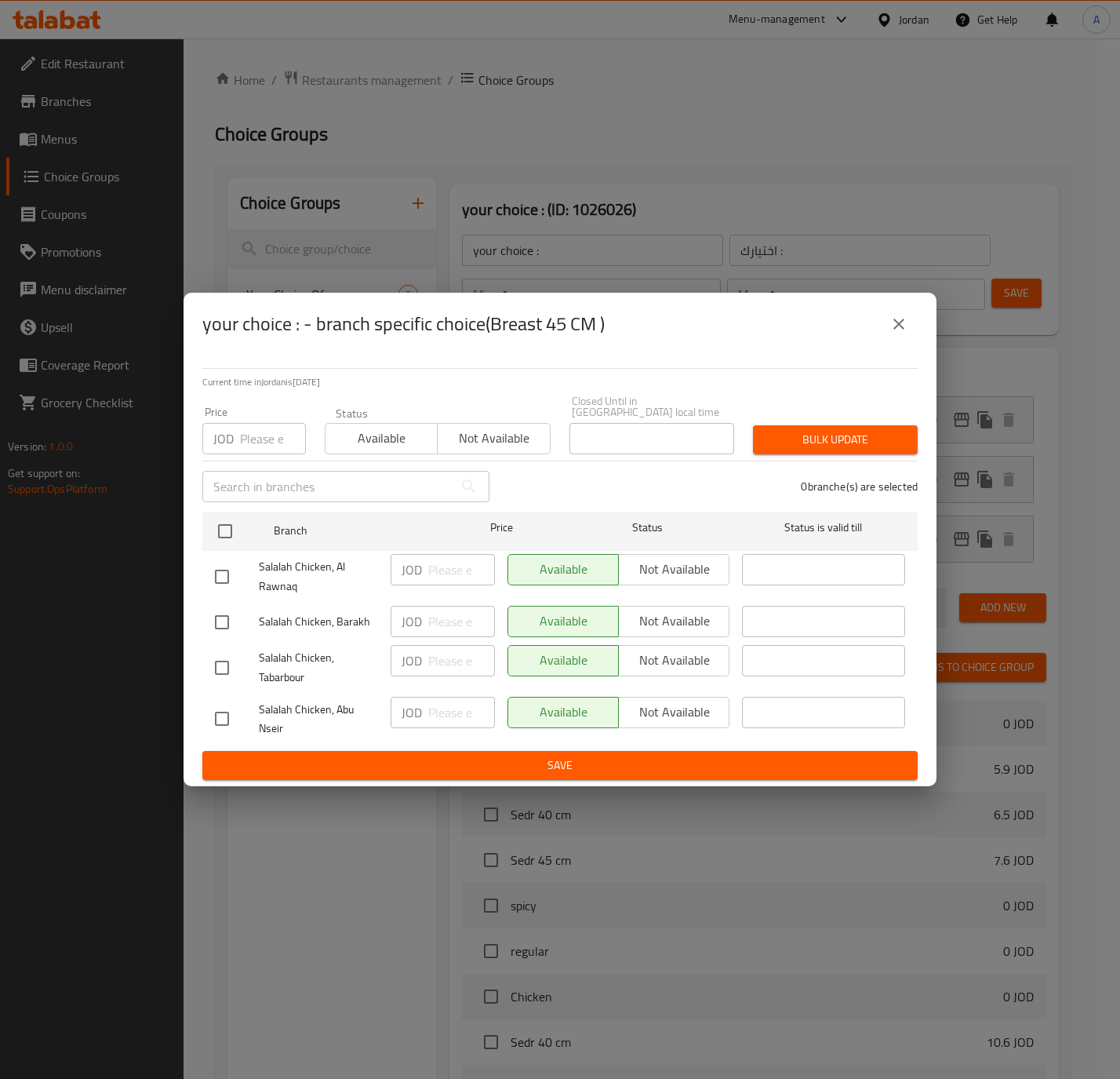
click at [906, 323] on icon "close" at bounding box center [898, 324] width 18 height 18
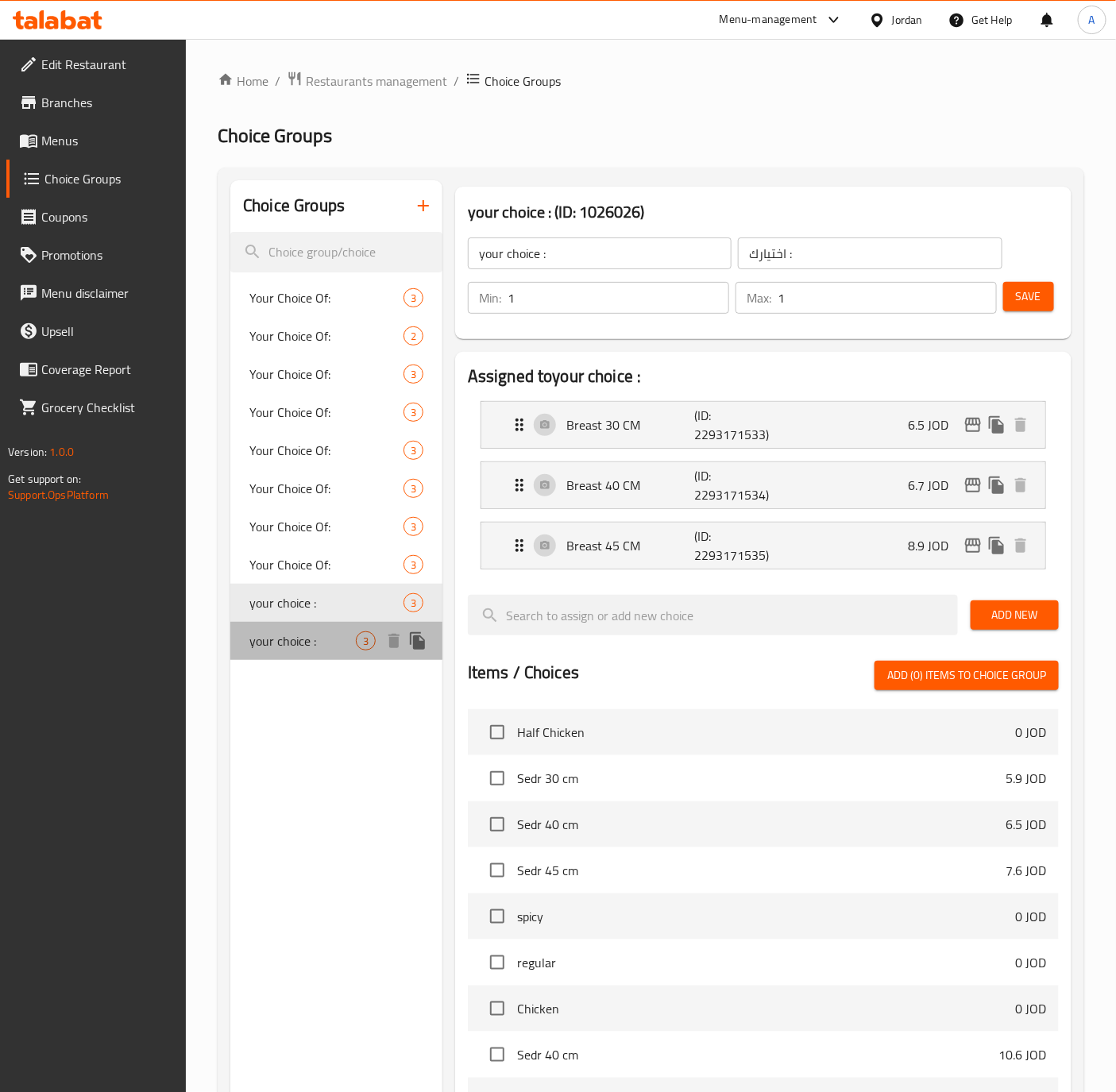
click at [325, 651] on div "your choice : 3" at bounding box center [336, 640] width 212 height 38
type input "your choice :"
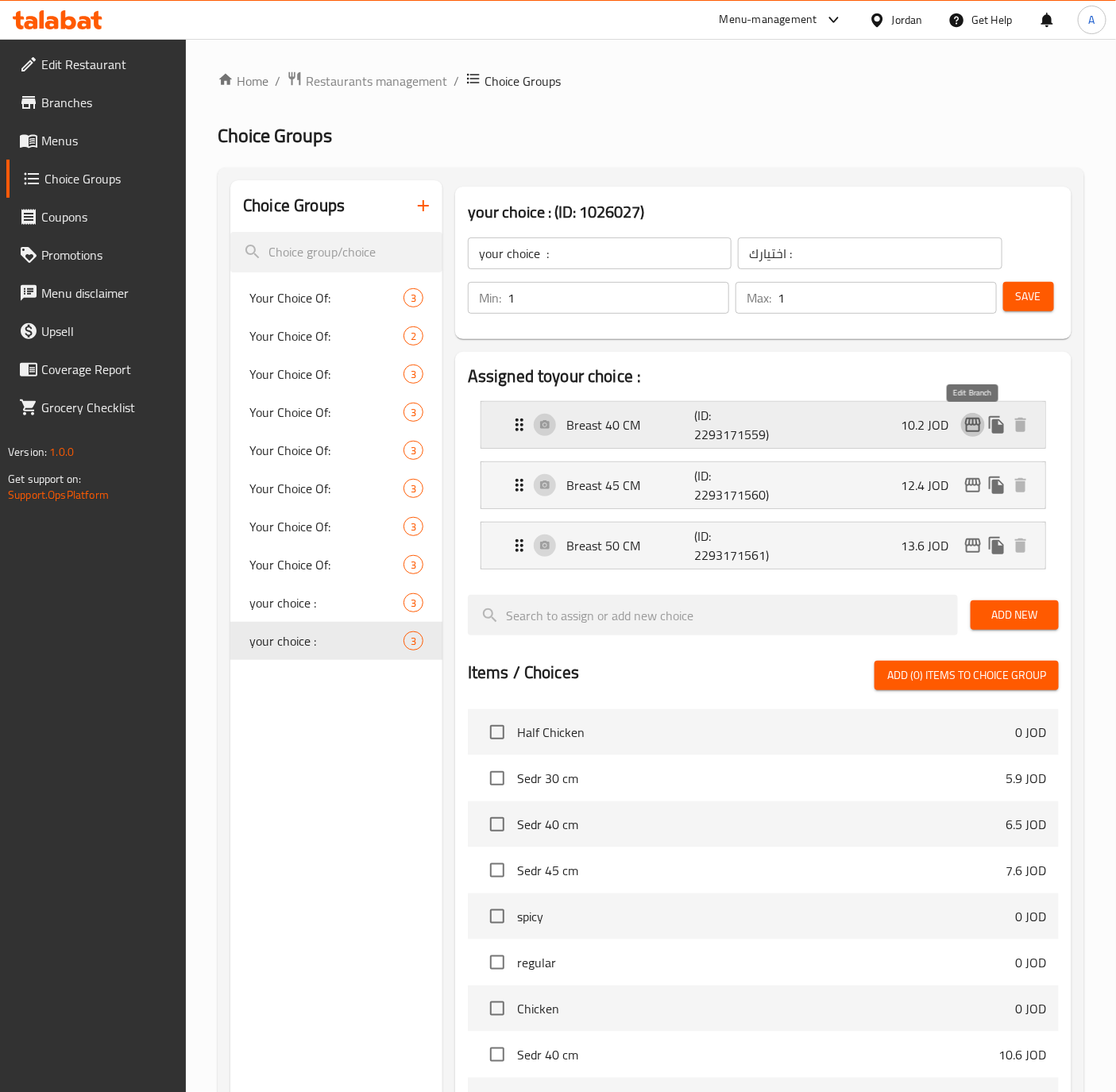
click at [974, 424] on icon "edit" at bounding box center [972, 424] width 19 height 19
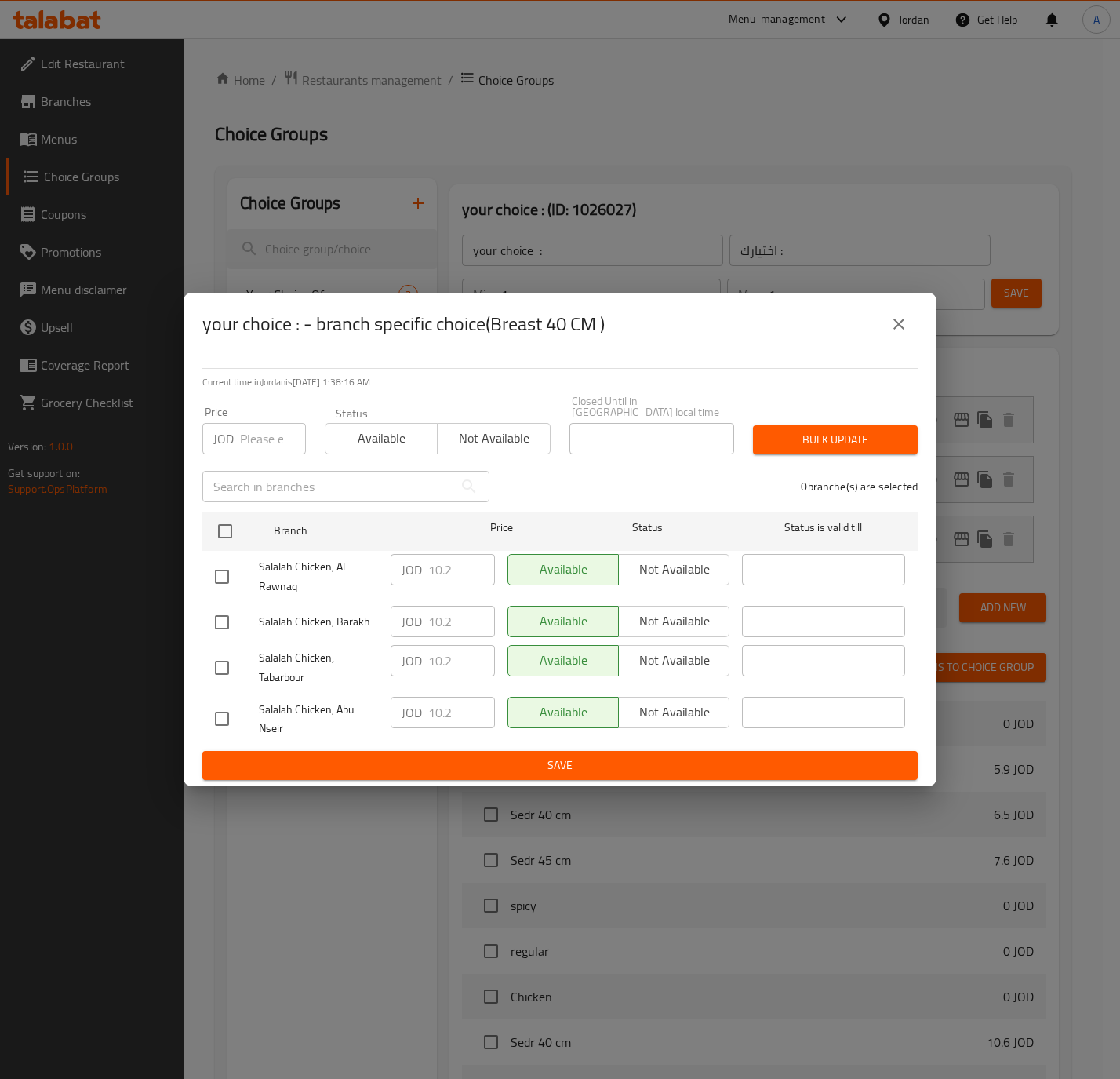
click at [907, 342] on button "close" at bounding box center [899, 324] width 38 height 38
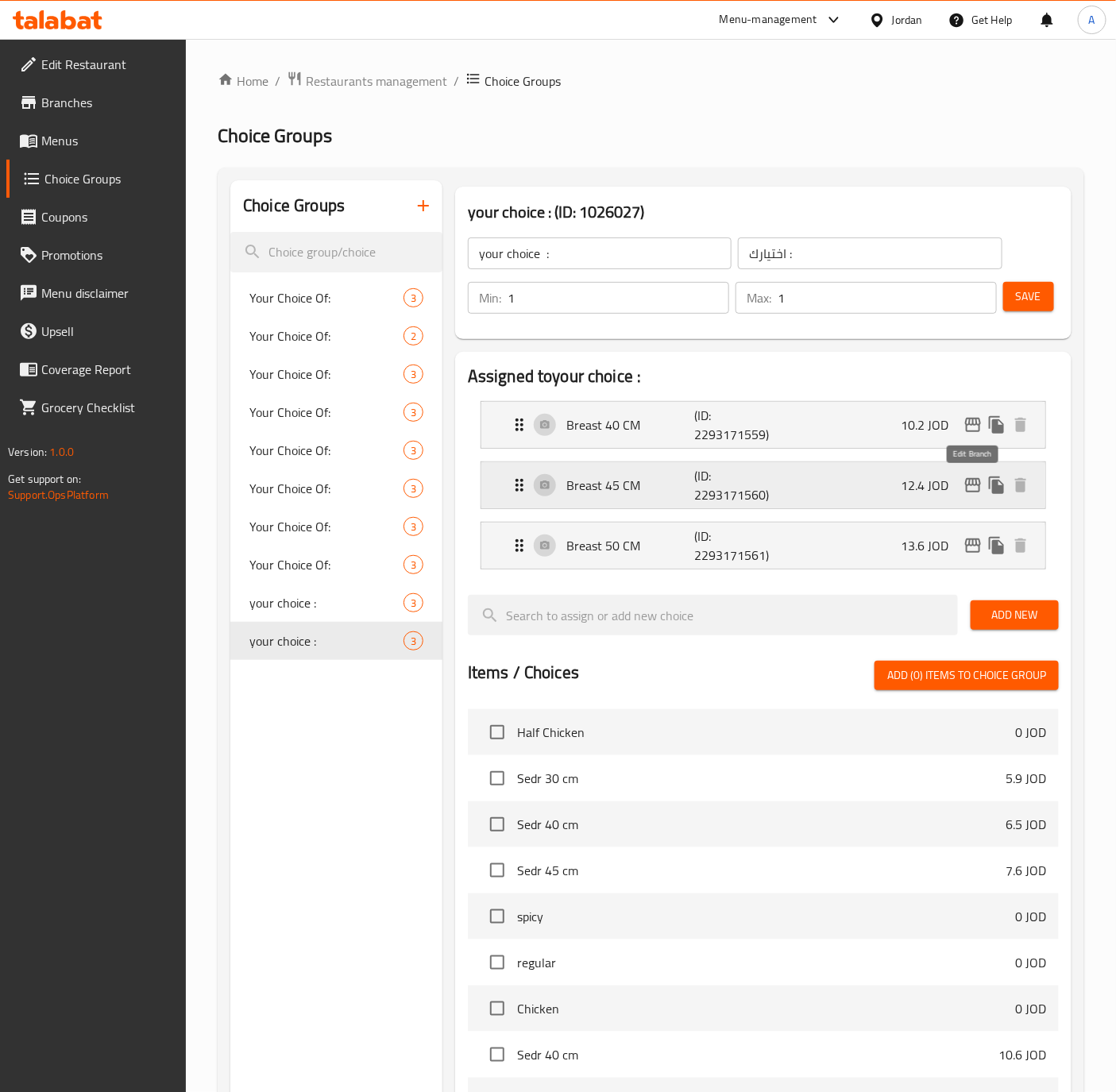
click at [968, 494] on icon "edit" at bounding box center [972, 485] width 19 height 19
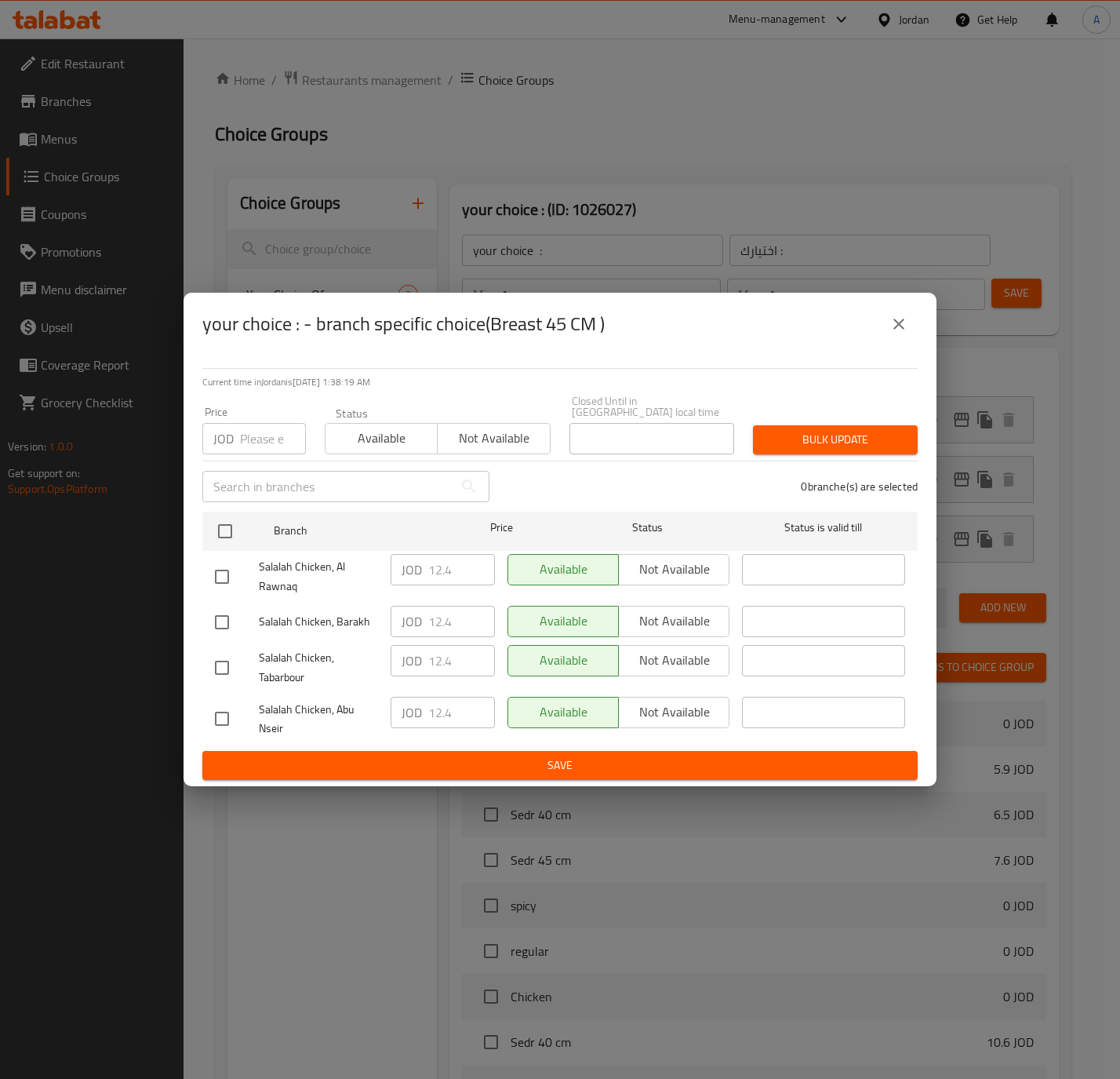
click at [890, 325] on icon "close" at bounding box center [898, 324] width 18 height 18
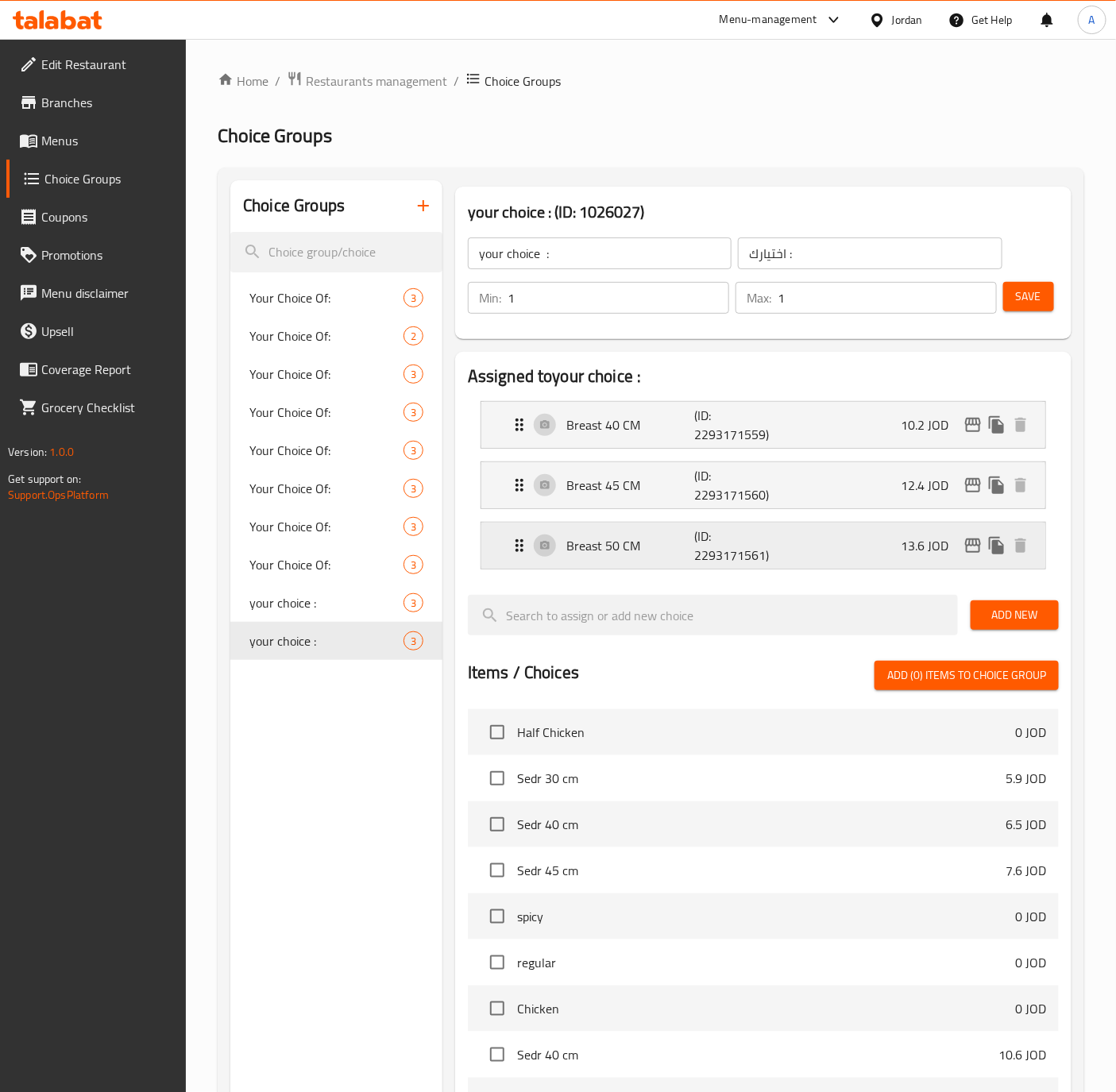
click at [959, 549] on p "13.6 JOD" at bounding box center [930, 545] width 60 height 19
click at [958, 544] on p "13.6 JOD" at bounding box center [930, 545] width 60 height 19
click at [966, 549] on icon "edit" at bounding box center [973, 545] width 16 height 14
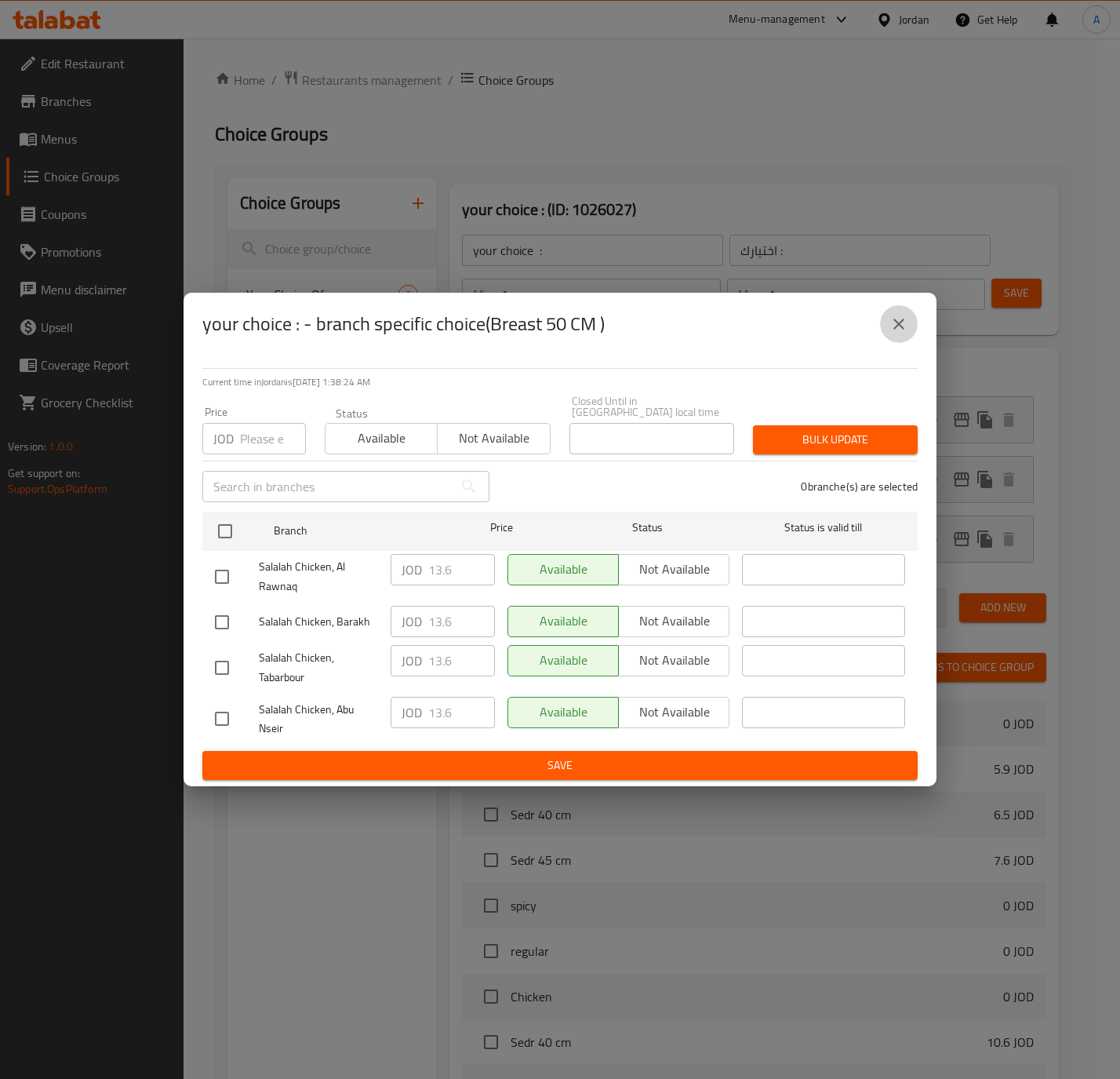
click at [907, 321] on icon "close" at bounding box center [898, 324] width 18 height 18
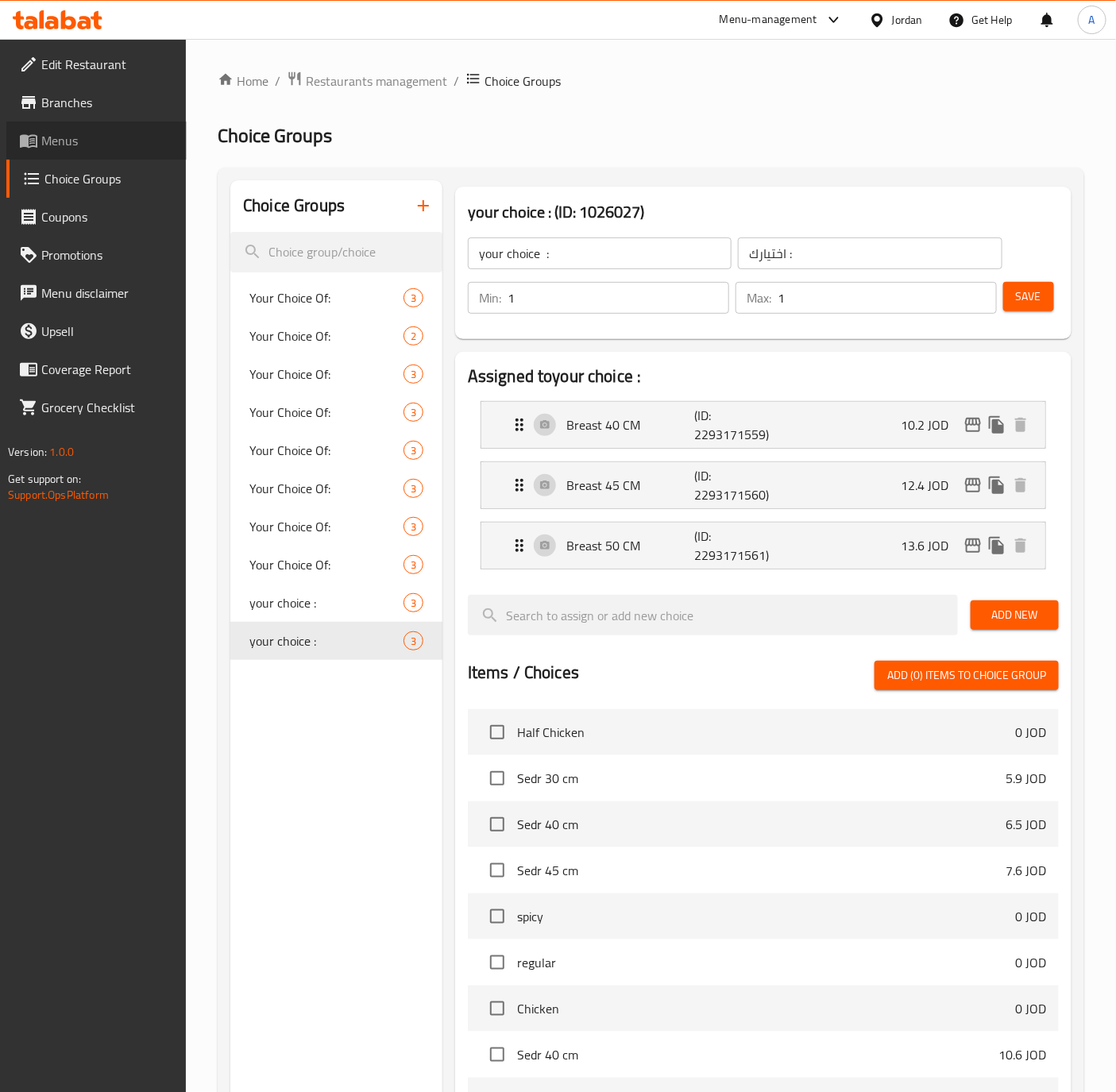
click at [71, 131] on span "Menus" at bounding box center [107, 140] width 132 height 19
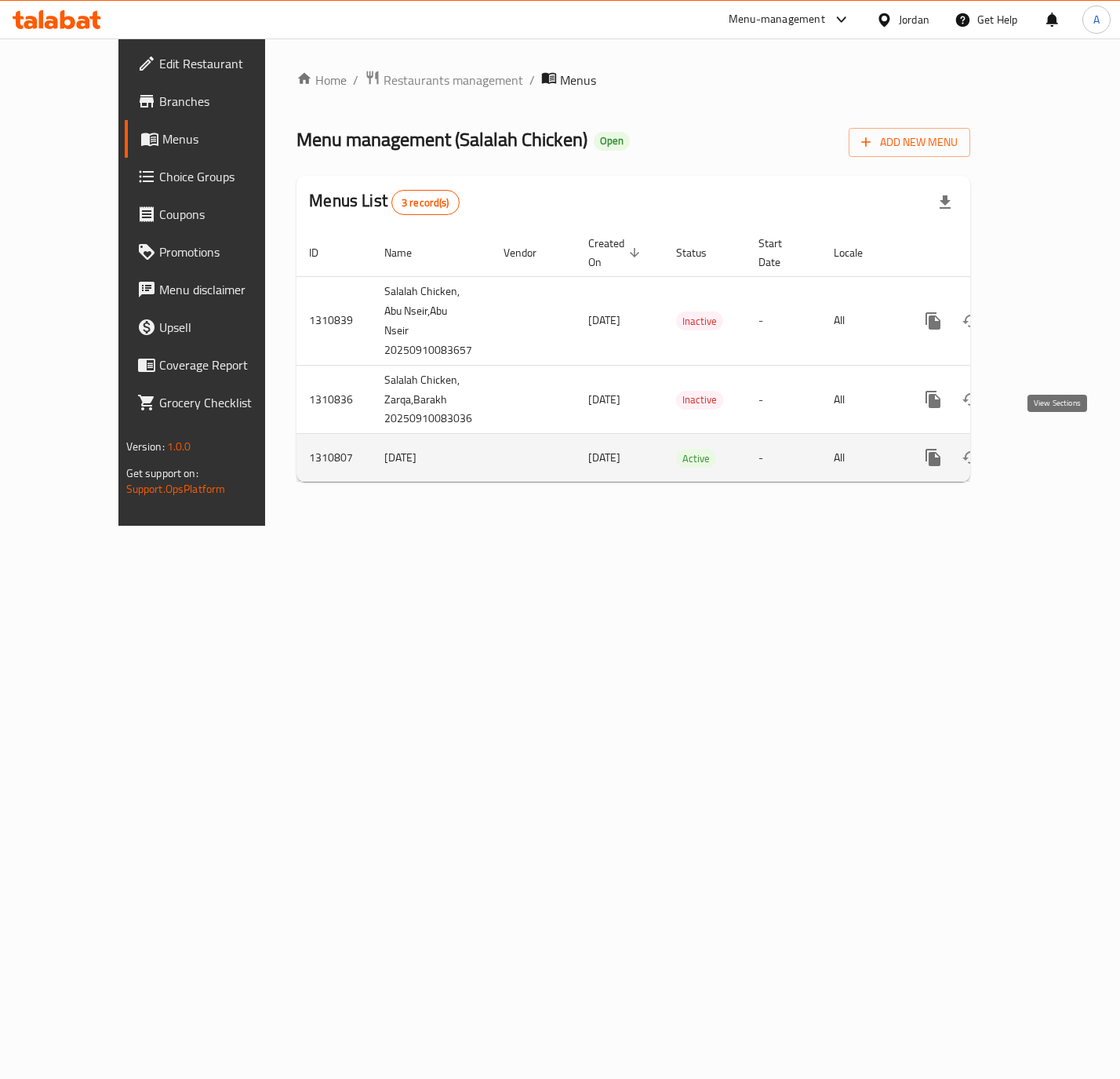
click at [1052, 448] on icon "enhanced table" at bounding box center [1045, 457] width 18 height 18
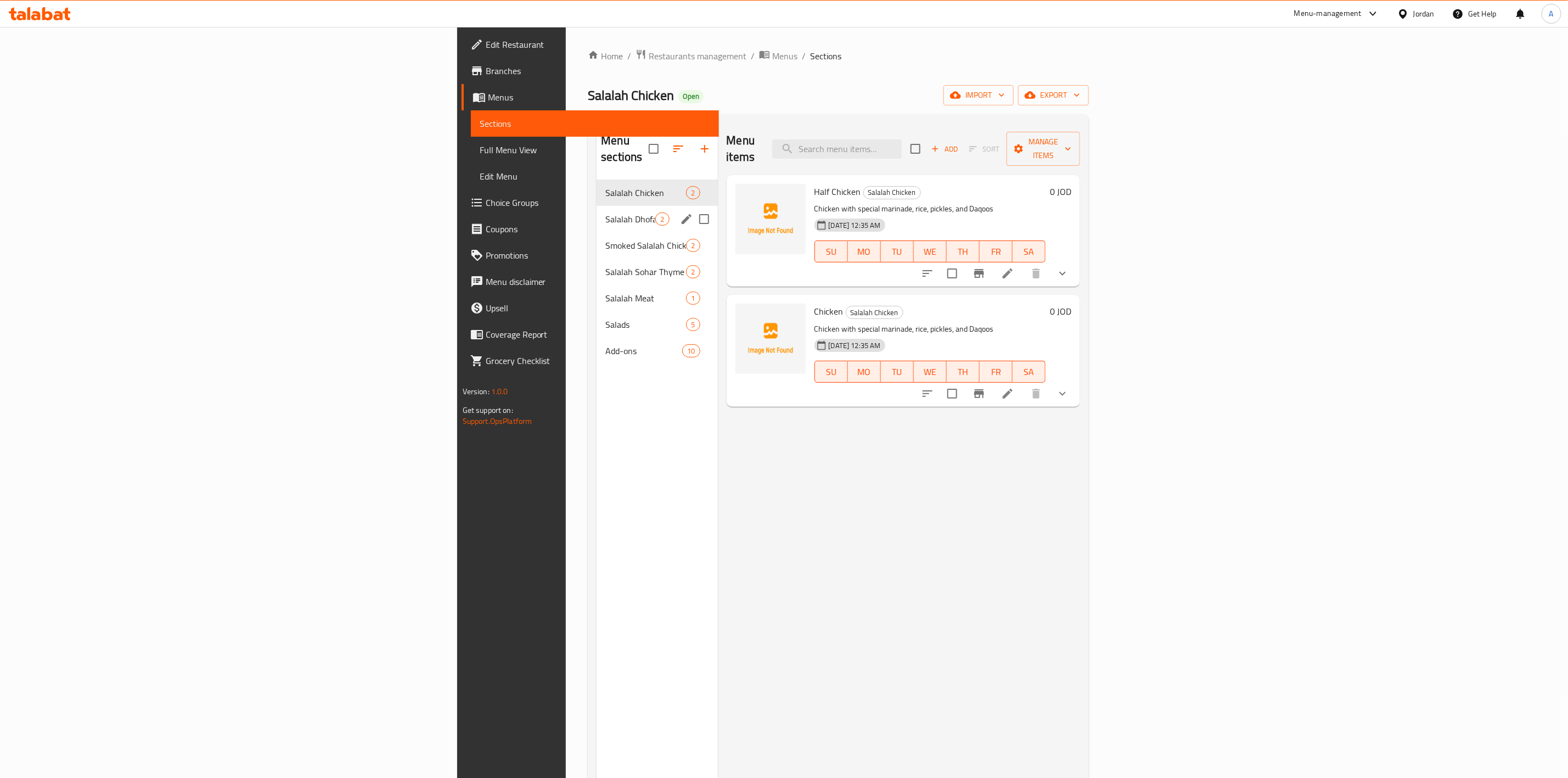
click at [597, 206] on div "Salalah Dhofar Chicken 2" at bounding box center [657, 219] width 121 height 26
click at [597, 232] on div "Smoked Salalah Chicken 2" at bounding box center [657, 245] width 121 height 26
click at [606, 265] on span "Salalah Sohar Thyme Chicken" at bounding box center [630, 271] width 50 height 13
click at [606, 292] on span "Salalah Meat" at bounding box center [630, 298] width 50 height 13
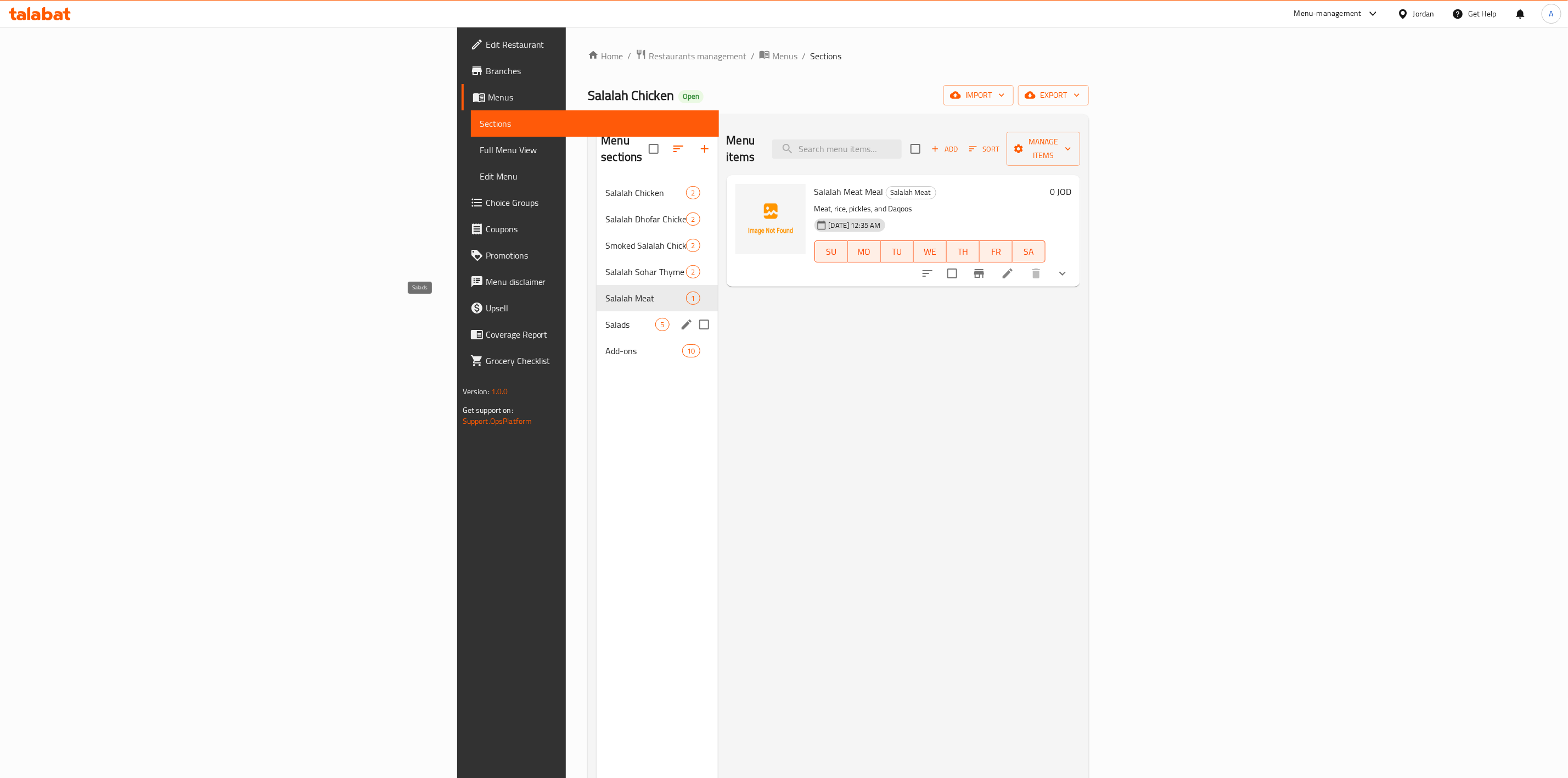
click at [606, 318] on span "Salads" at bounding box center [630, 324] width 50 height 13
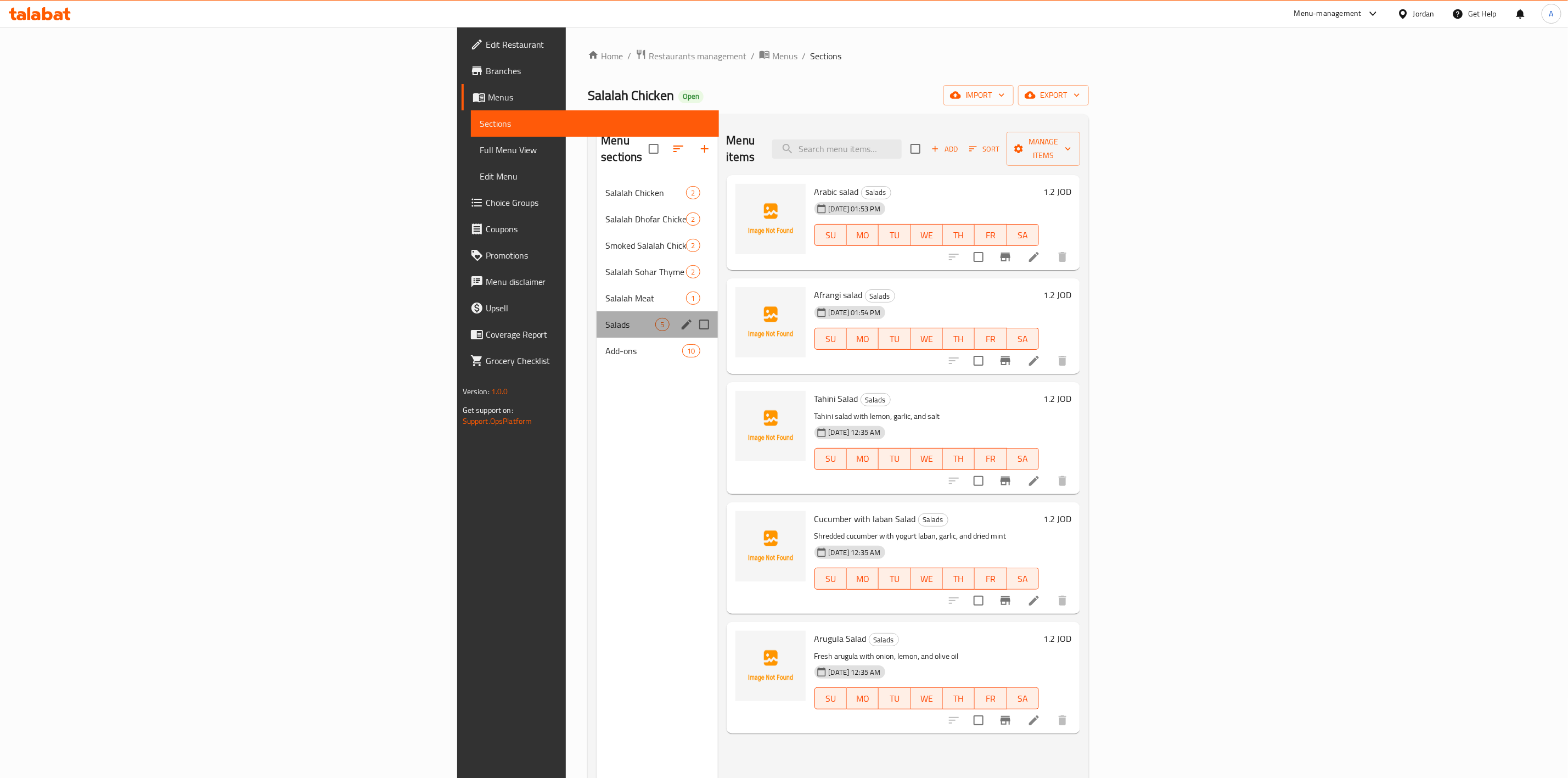
click at [597, 320] on div "Salads 5" at bounding box center [657, 324] width 121 height 26
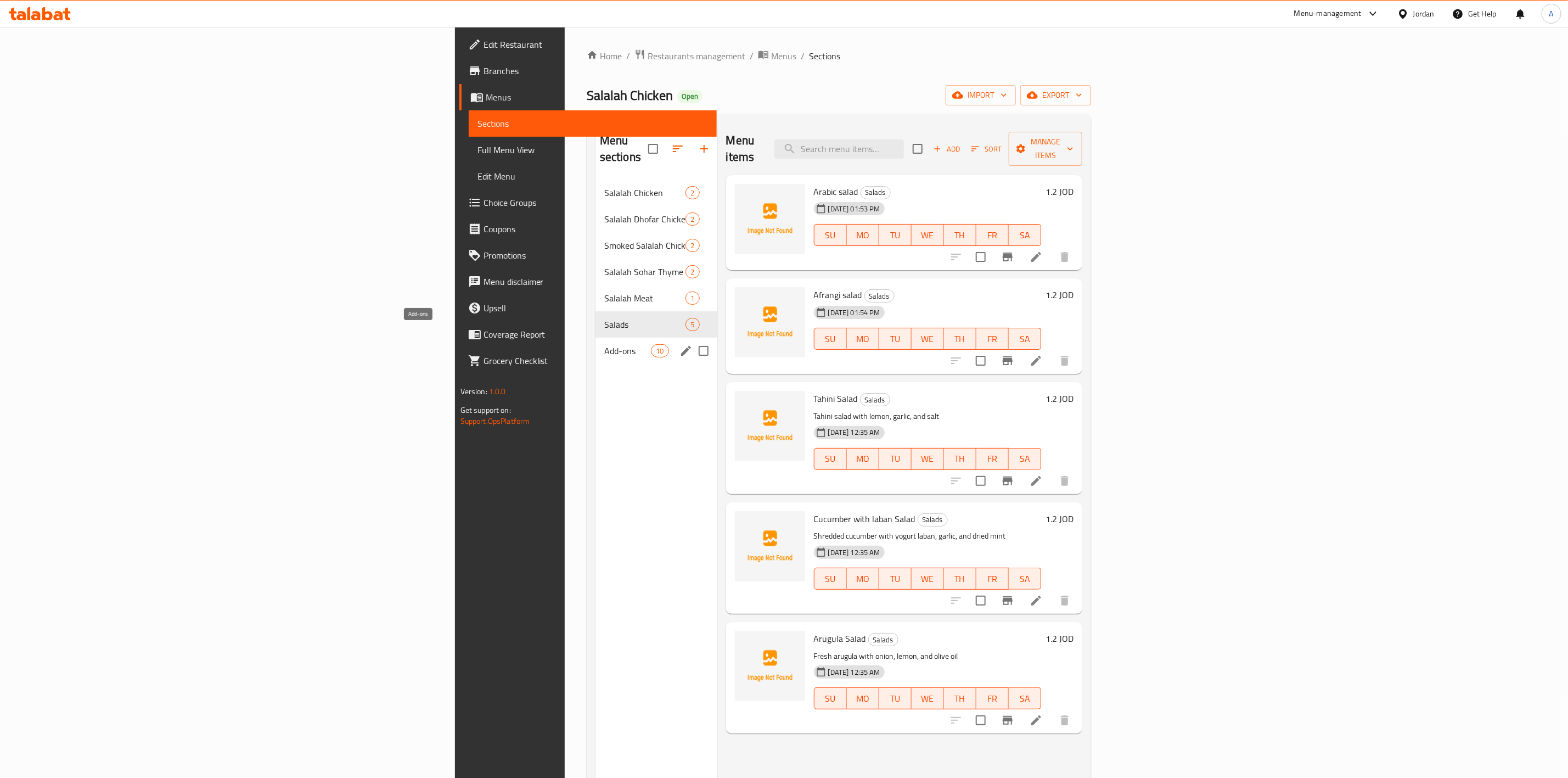
click at [604, 344] on span "Add-ons" at bounding box center [628, 351] width 47 height 13
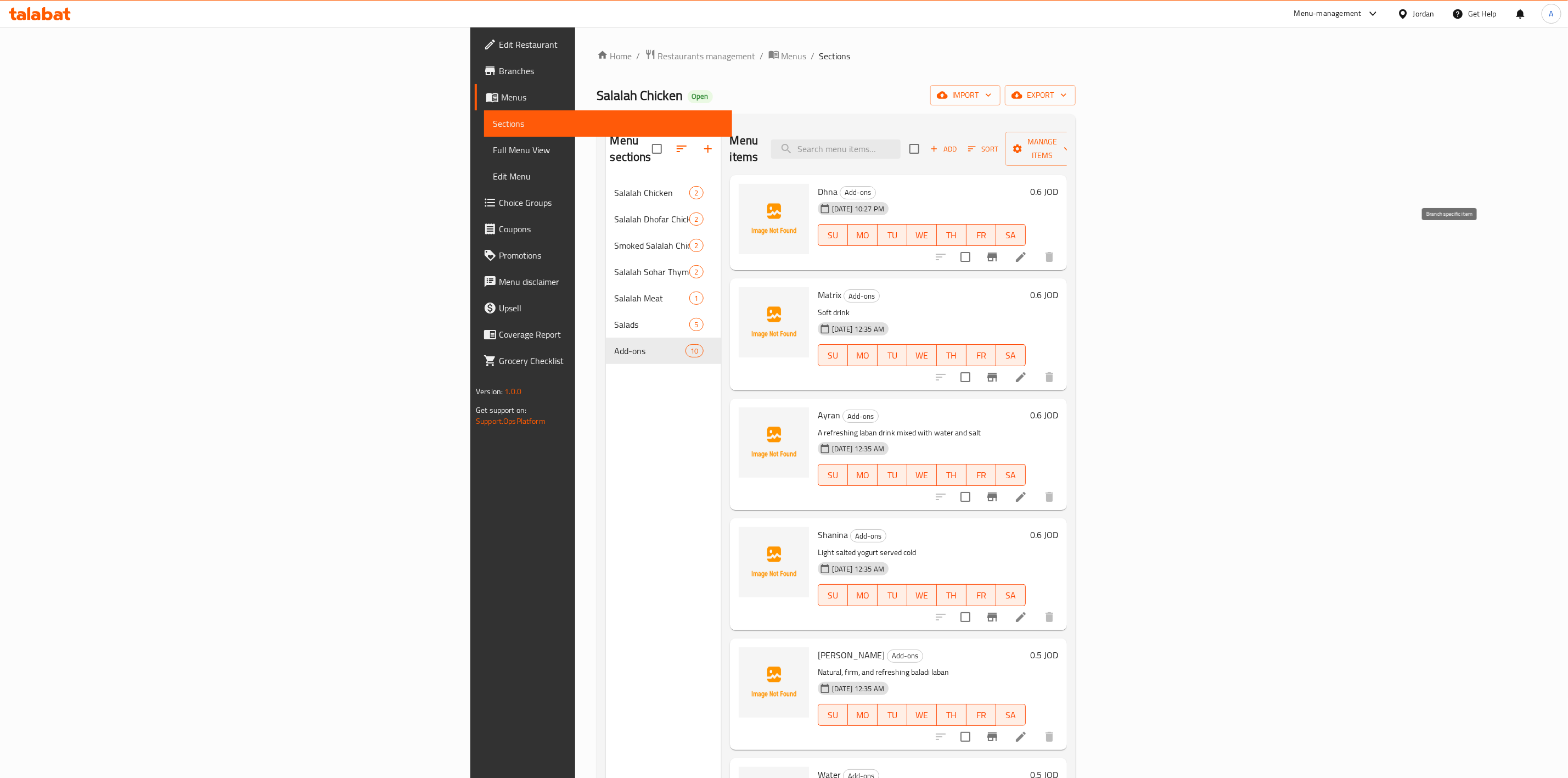
click at [783, 244] on button "Branch-specific-item" at bounding box center [992, 257] width 26 height 26
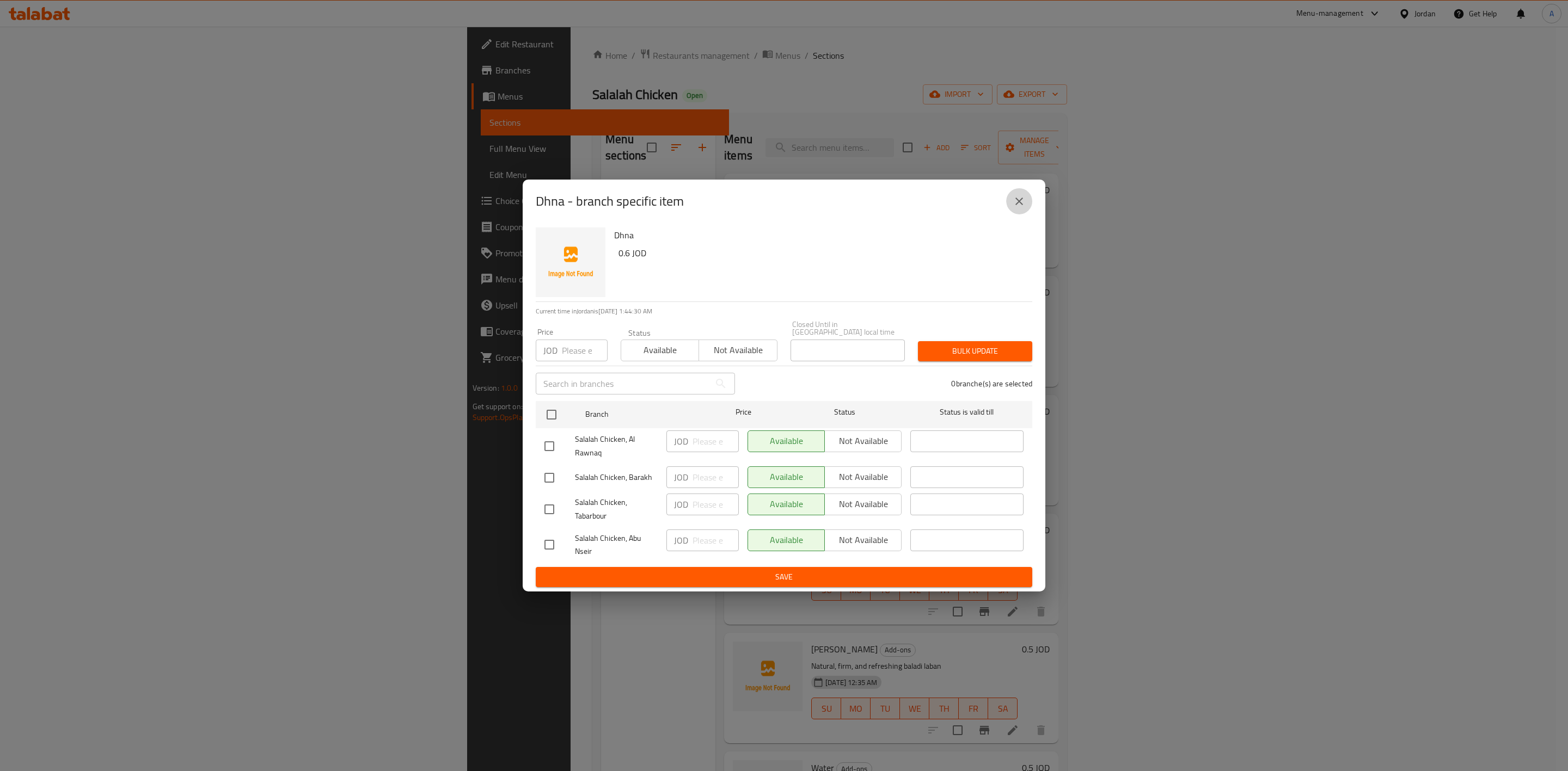
click at [777, 194] on button "close" at bounding box center [1019, 201] width 26 height 26
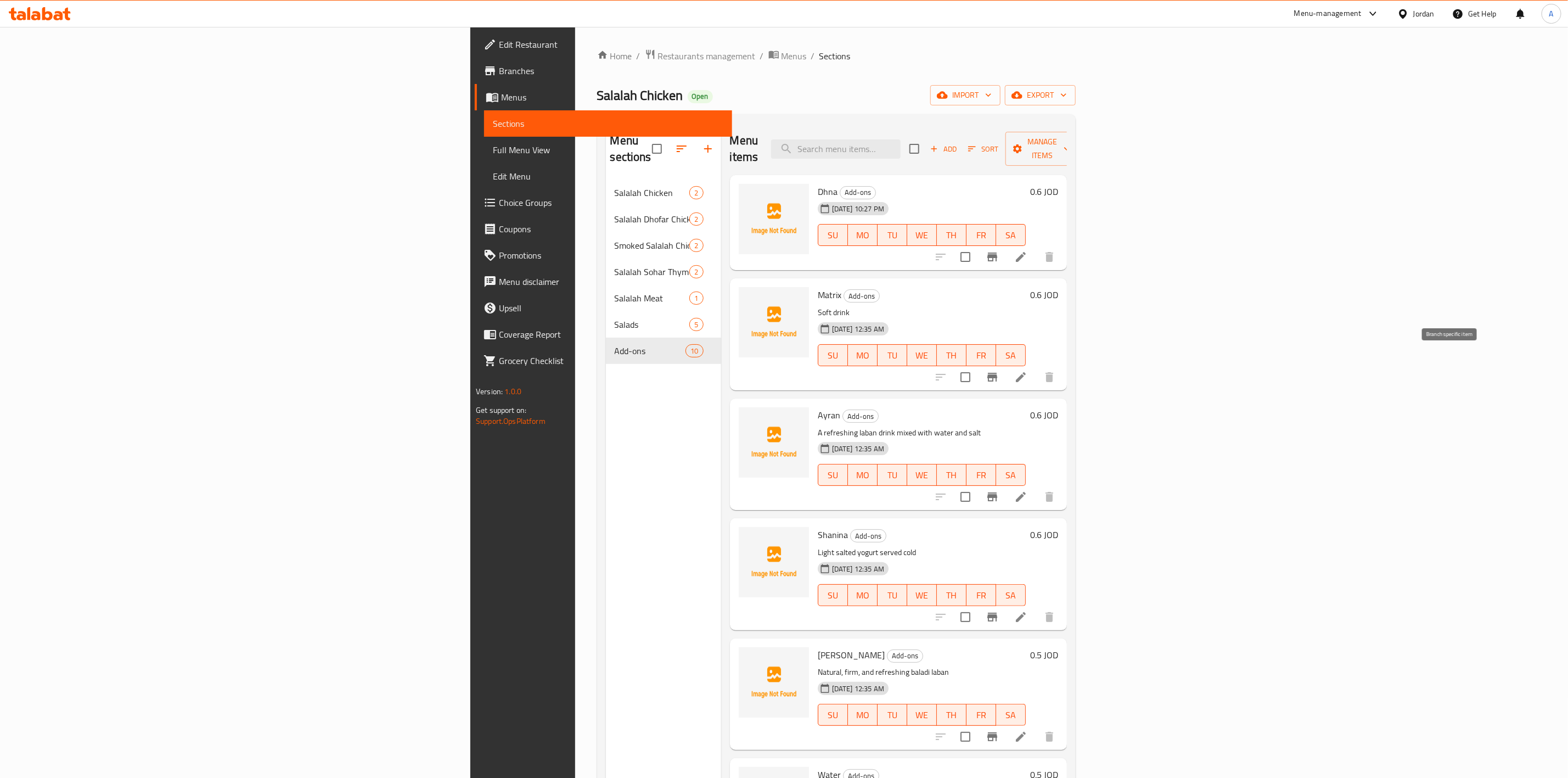
click at [783, 371] on icon "Branch-specific-item" at bounding box center [992, 377] width 13 height 13
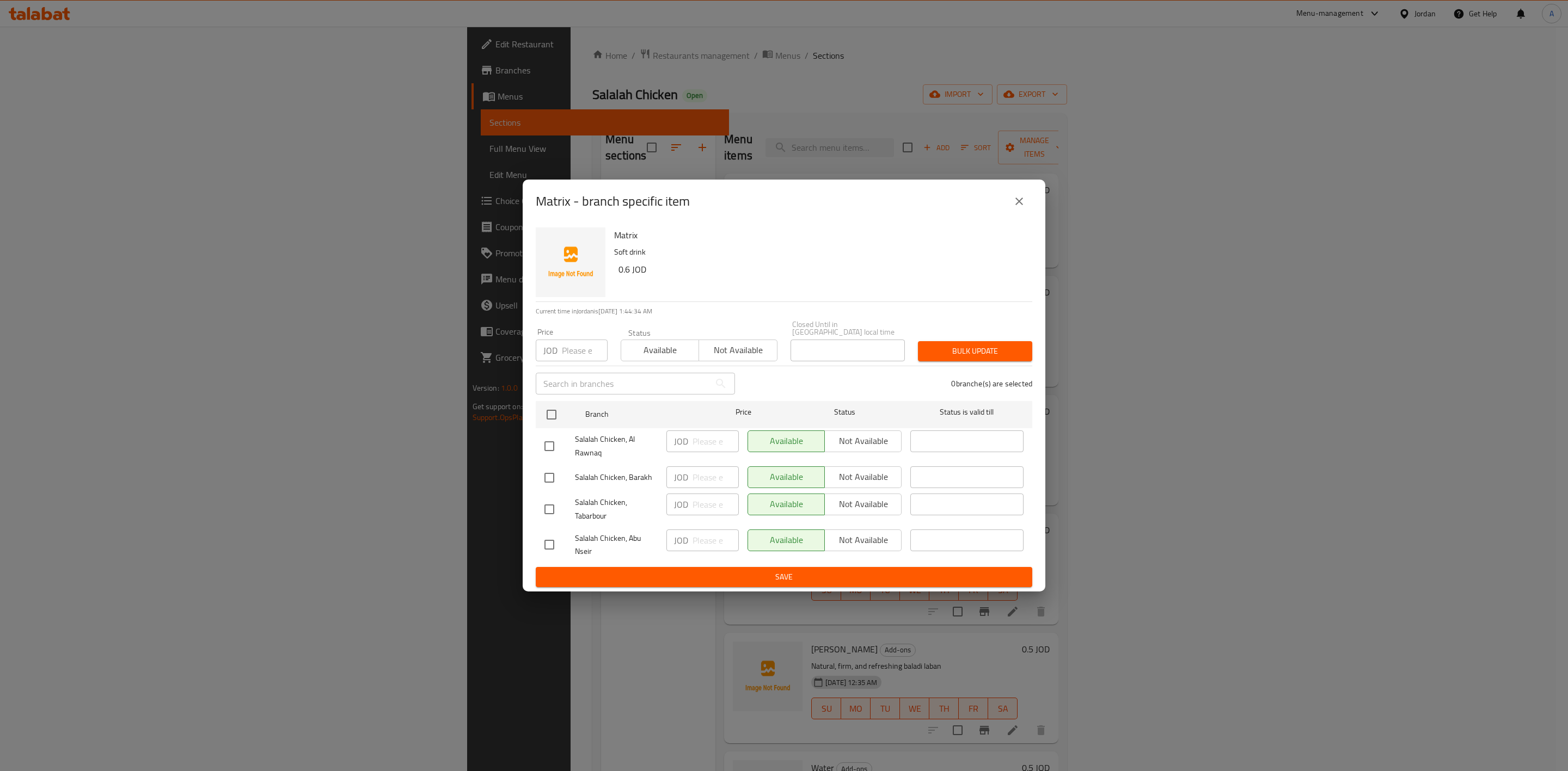
click at [777, 198] on button "close" at bounding box center [1019, 201] width 26 height 26
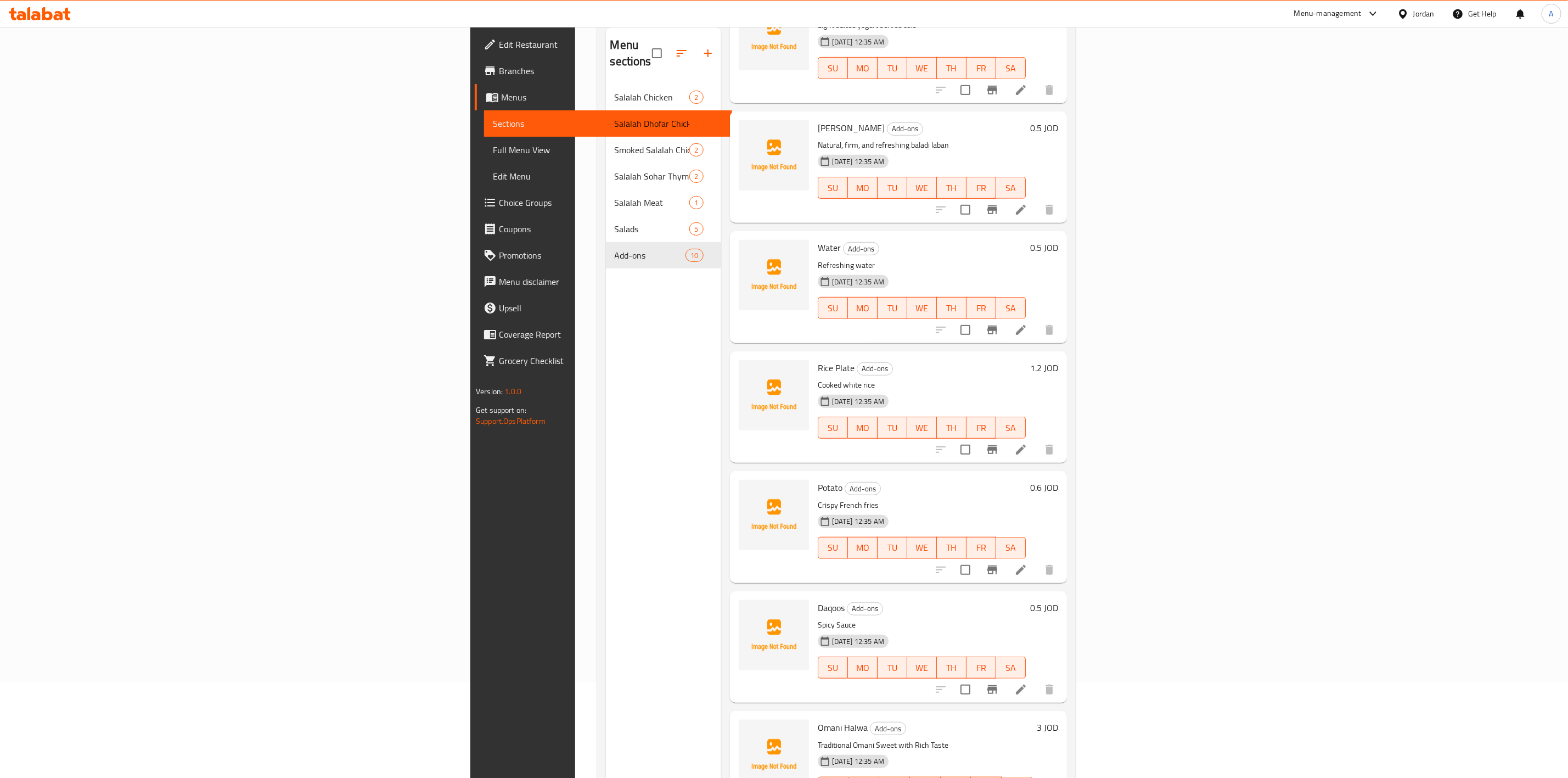
scroll to position [154, 0]
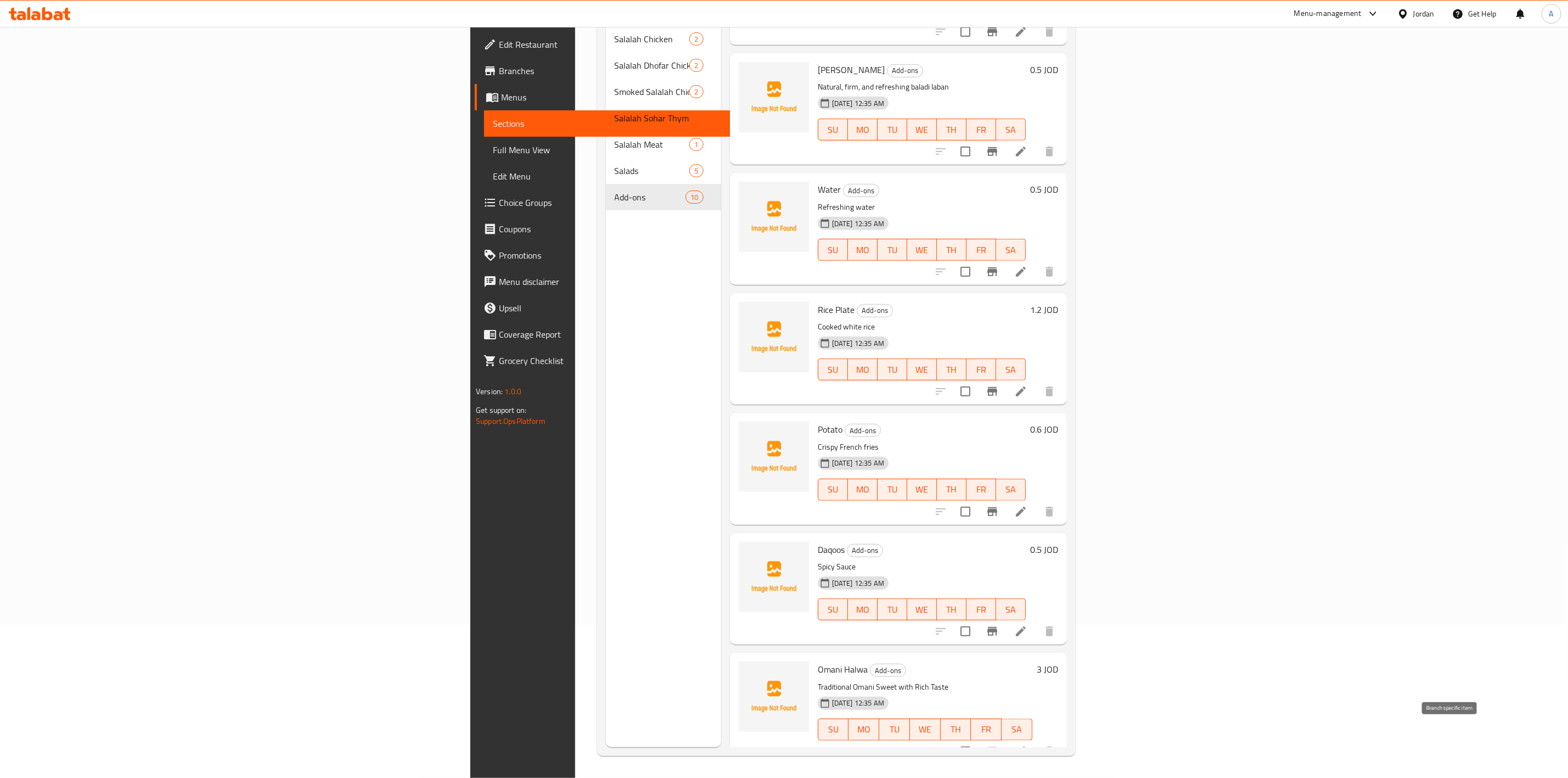
click at [783, 745] on icon "Branch-specific-item" at bounding box center [992, 752] width 13 height 13
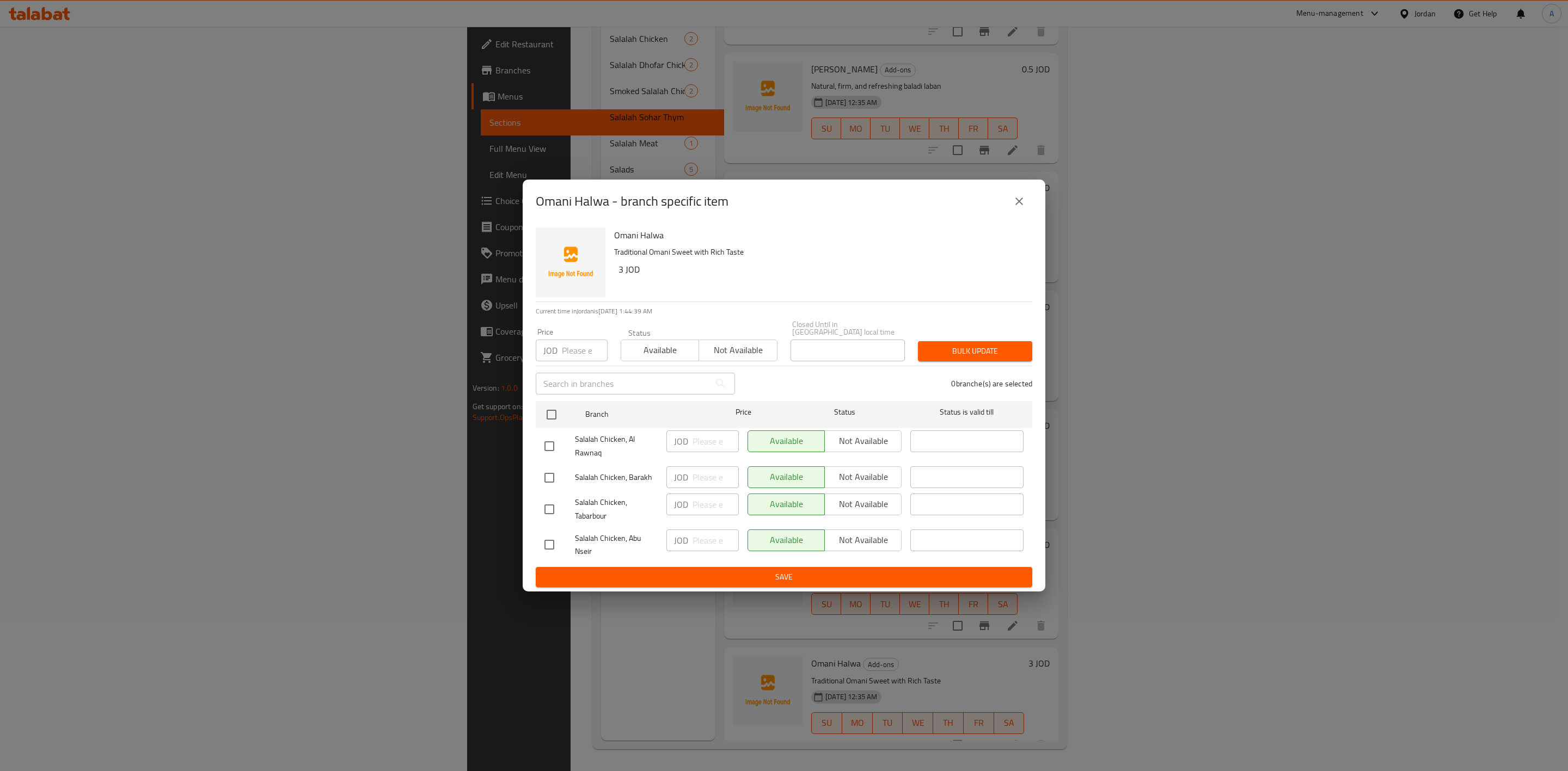
click at [777, 201] on icon "close" at bounding box center [1019, 201] width 13 height 13
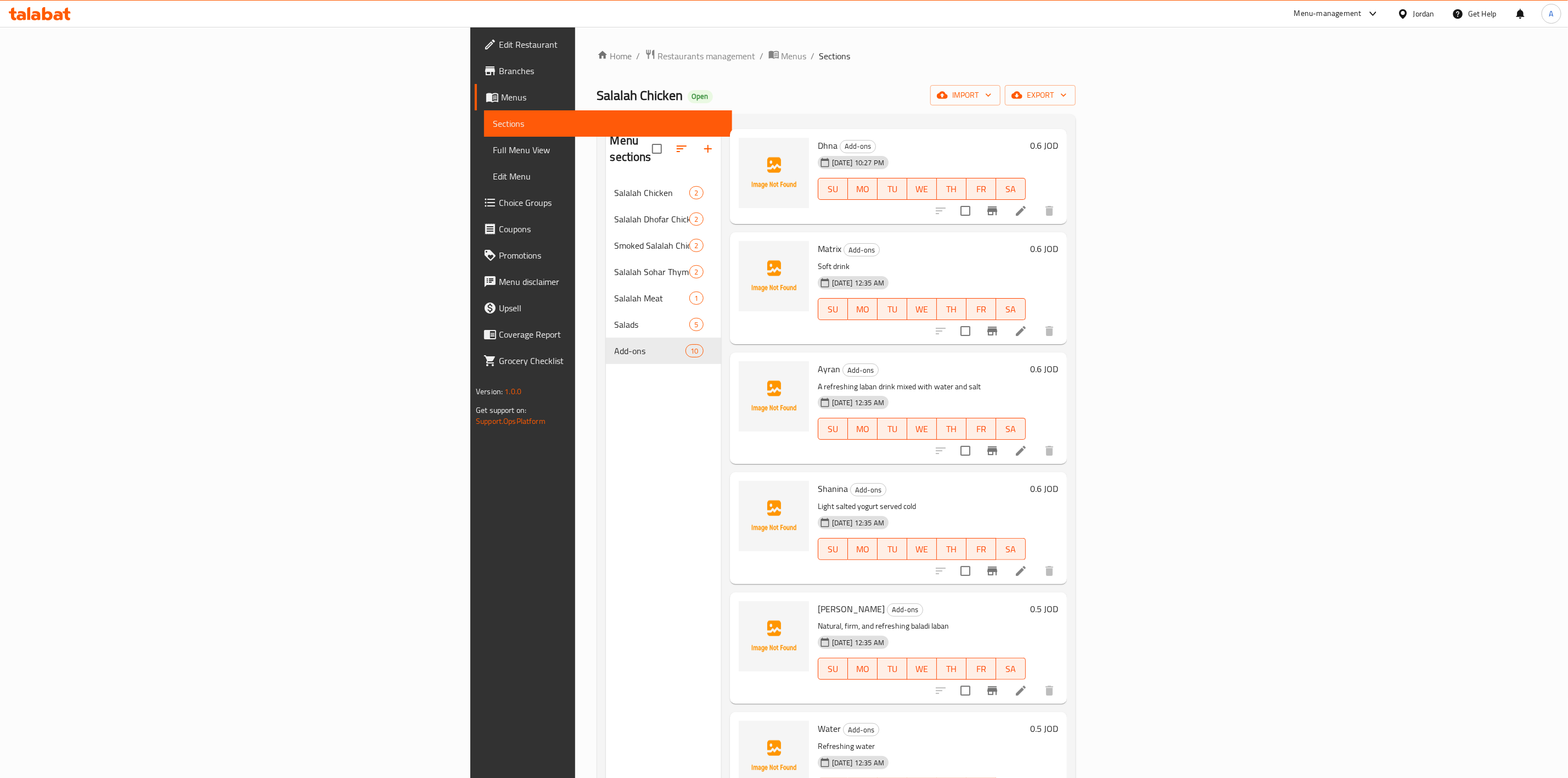
scroll to position [0, 0]
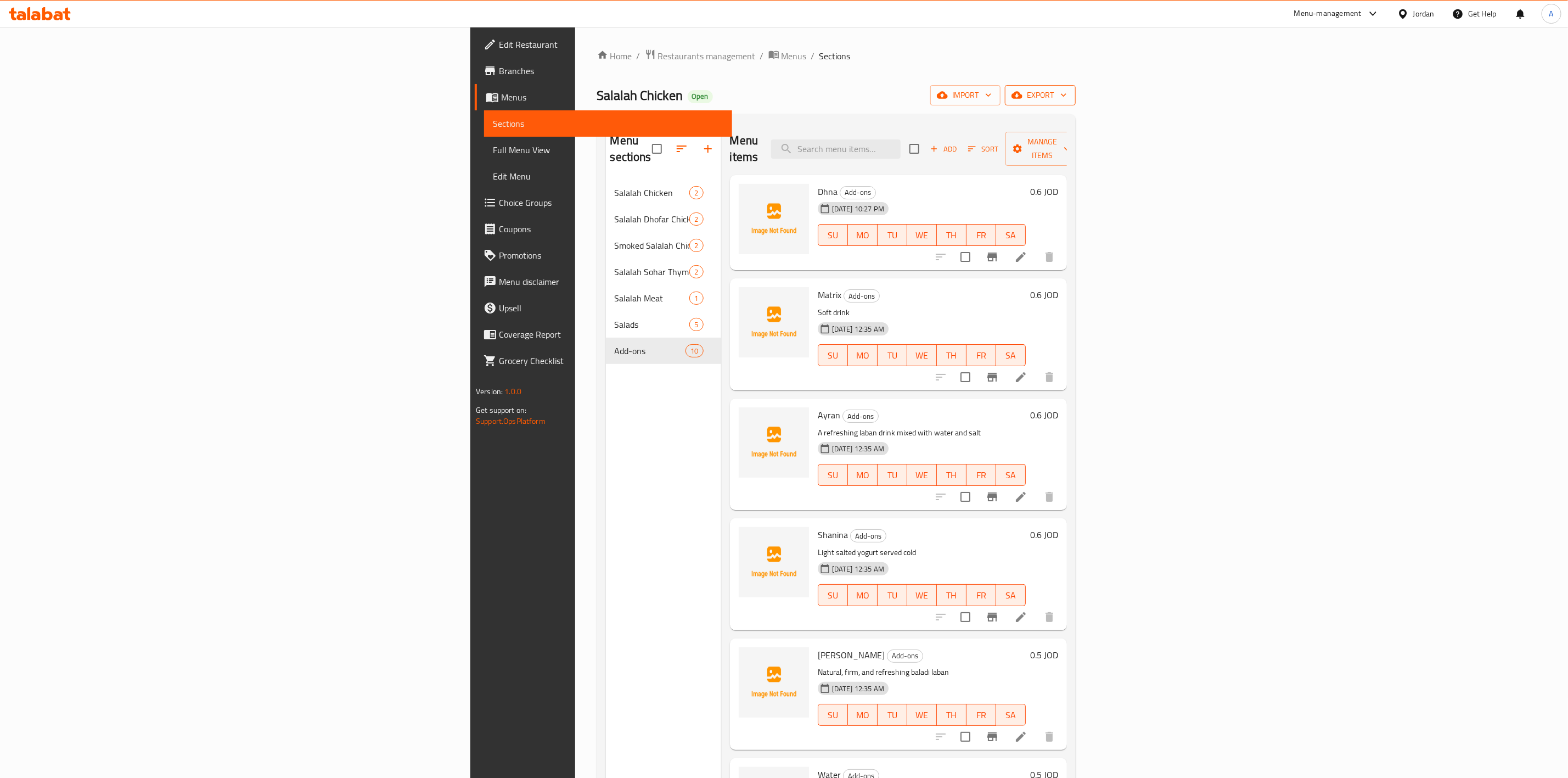
click at [783, 90] on span "export" at bounding box center [1040, 95] width 53 height 14
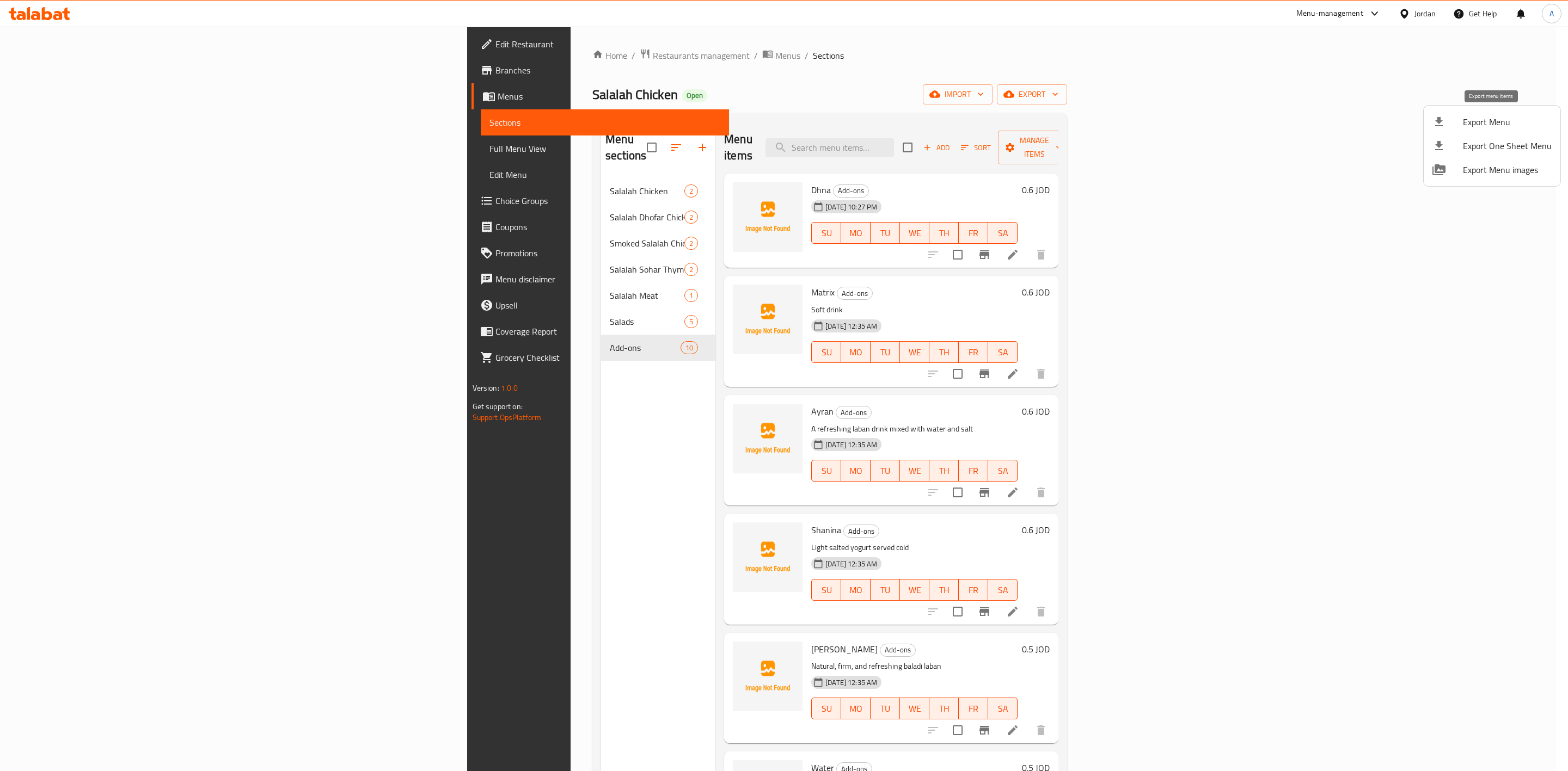
click at [777, 127] on span "Export Menu" at bounding box center [1507, 122] width 89 height 13
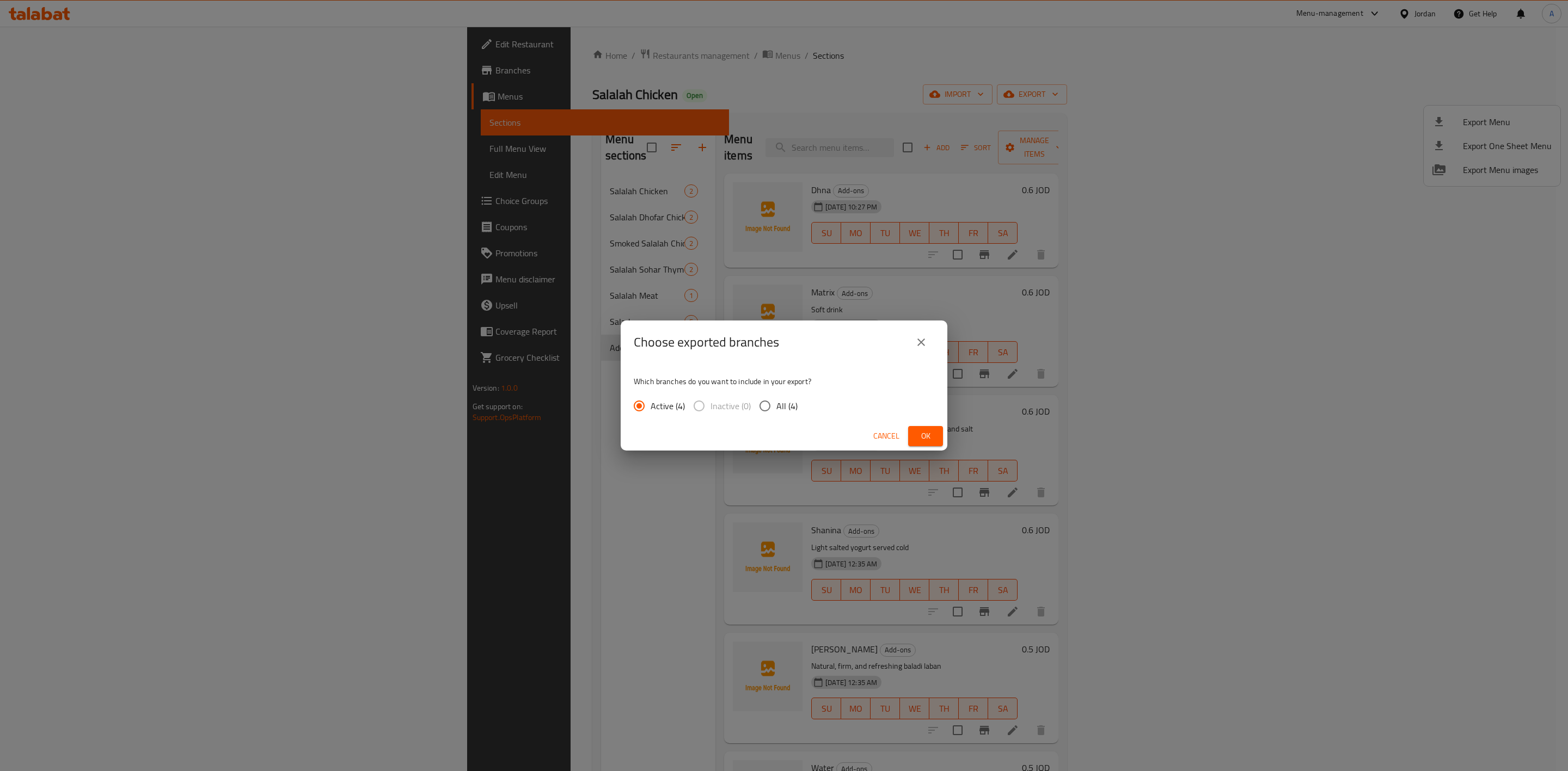
click at [768, 407] on input "All (4)" at bounding box center [765, 406] width 23 height 23
radio input "true"
click at [777, 433] on button "Ok" at bounding box center [925, 436] width 35 height 20
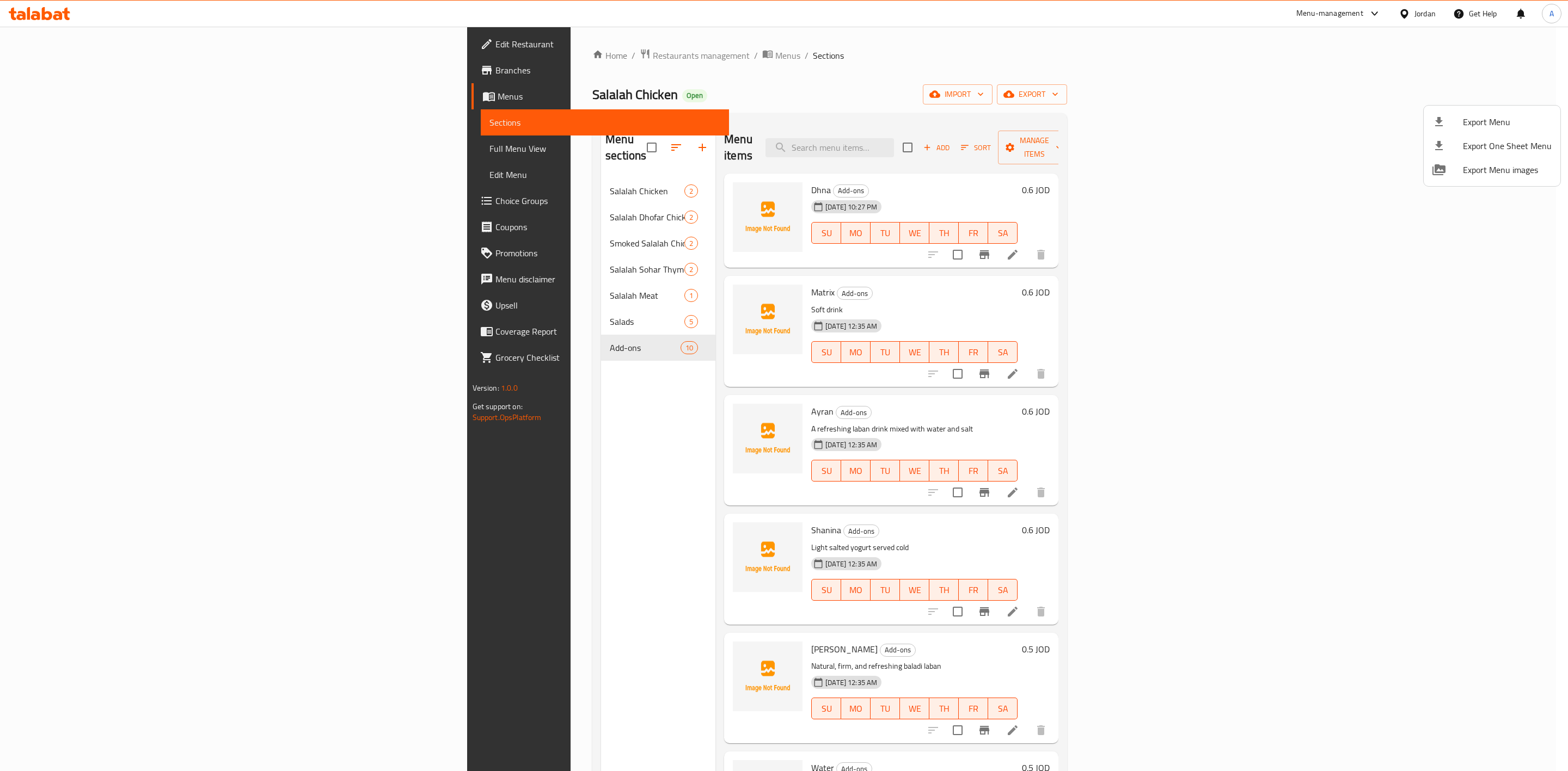
click at [399, 494] on div at bounding box center [784, 385] width 1568 height 771
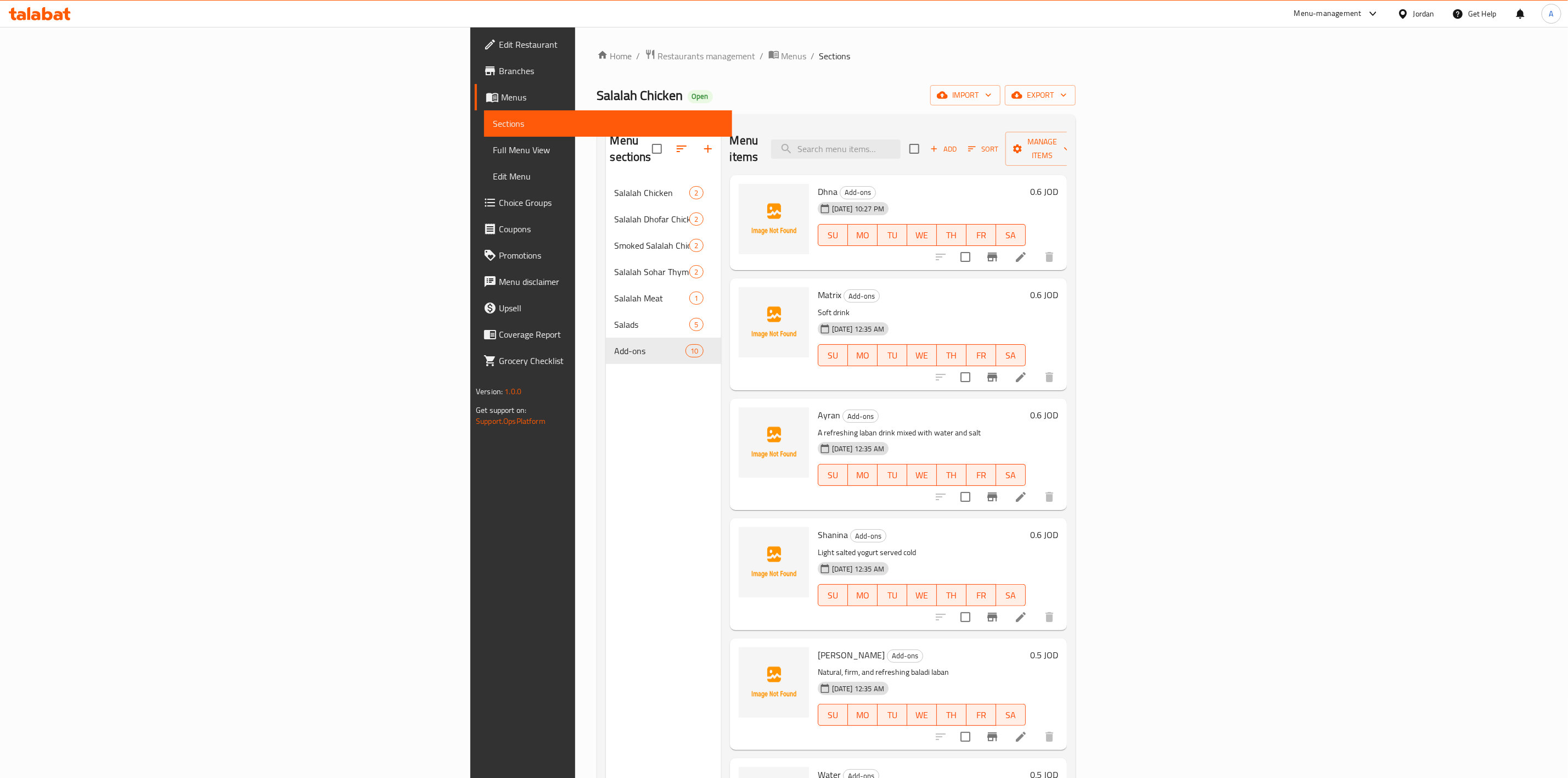
click at [499, 69] on span "Branches" at bounding box center [611, 71] width 225 height 13
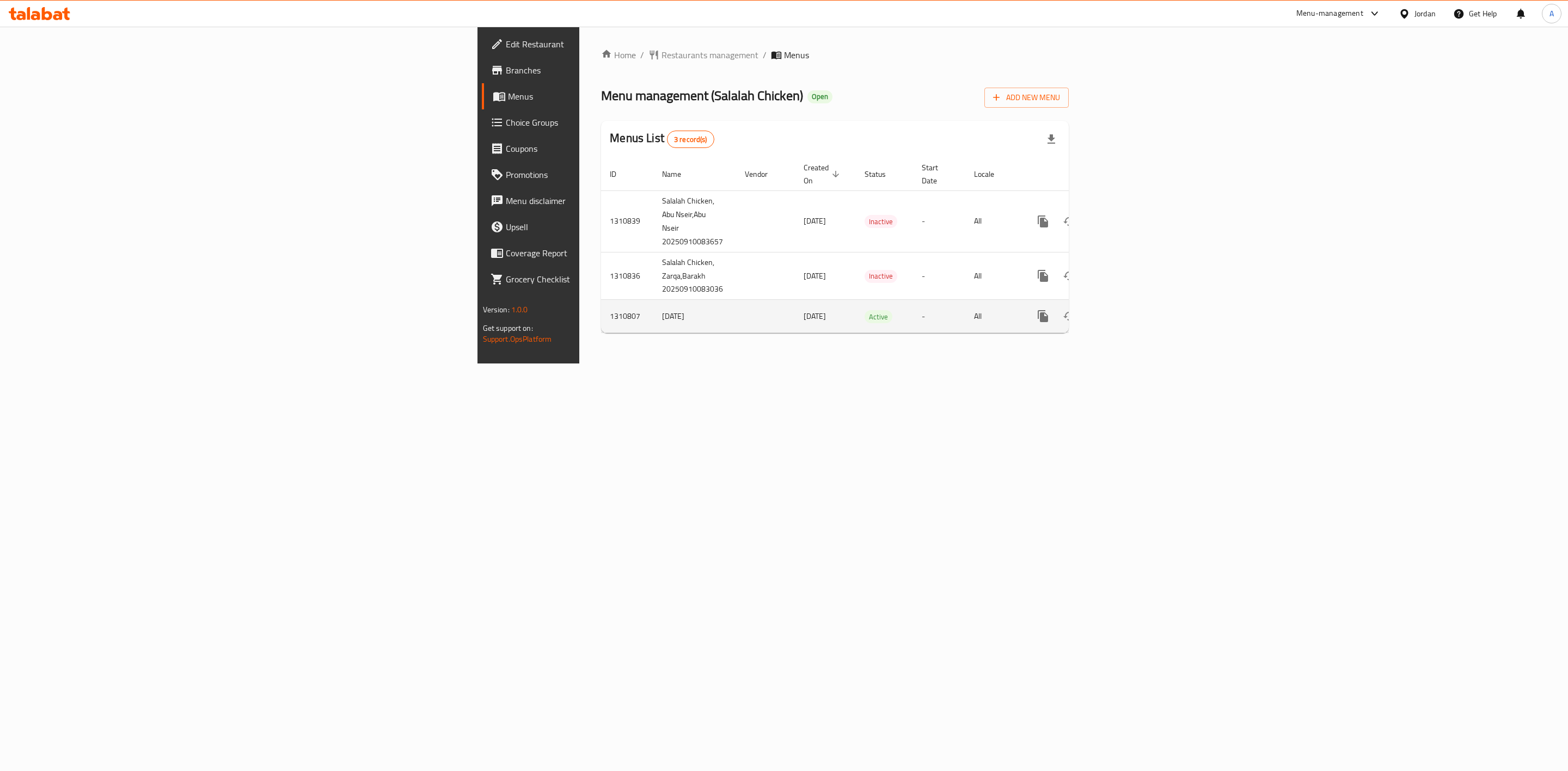
click at [601, 307] on td "1310807" at bounding box center [627, 316] width 52 height 33
copy td "1310807"
click at [1407, 12] on icon at bounding box center [1404, 13] width 8 height 9
click at [1282, 214] on div "[GEOGRAPHIC_DATA]" at bounding box center [1318, 210] width 72 height 12
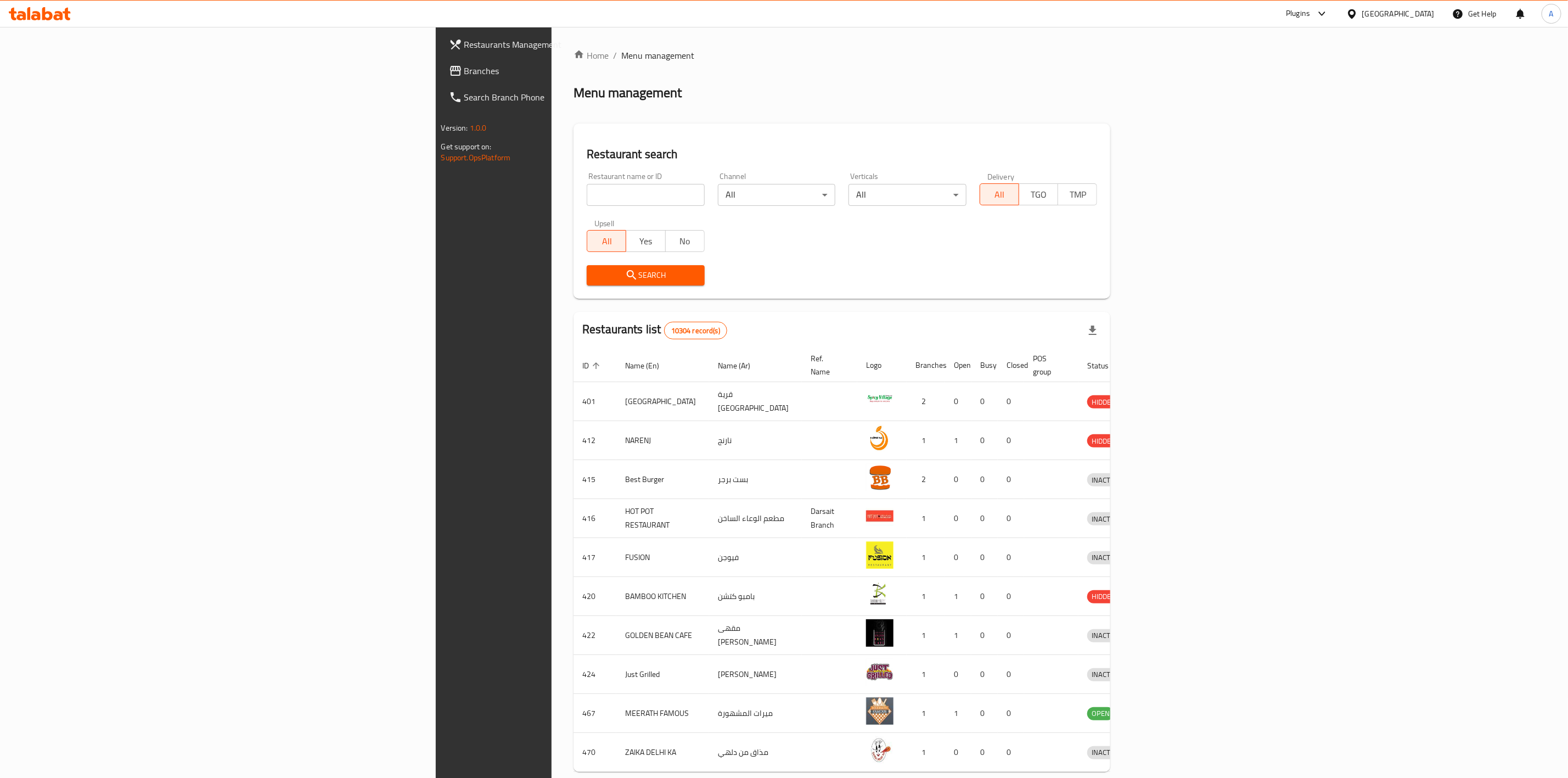
click at [587, 195] on input "search" at bounding box center [646, 195] width 118 height 22
paste input "Highlight Burger"
type input "Highlight Burger"
click button "Search" at bounding box center [646, 275] width 118 height 20
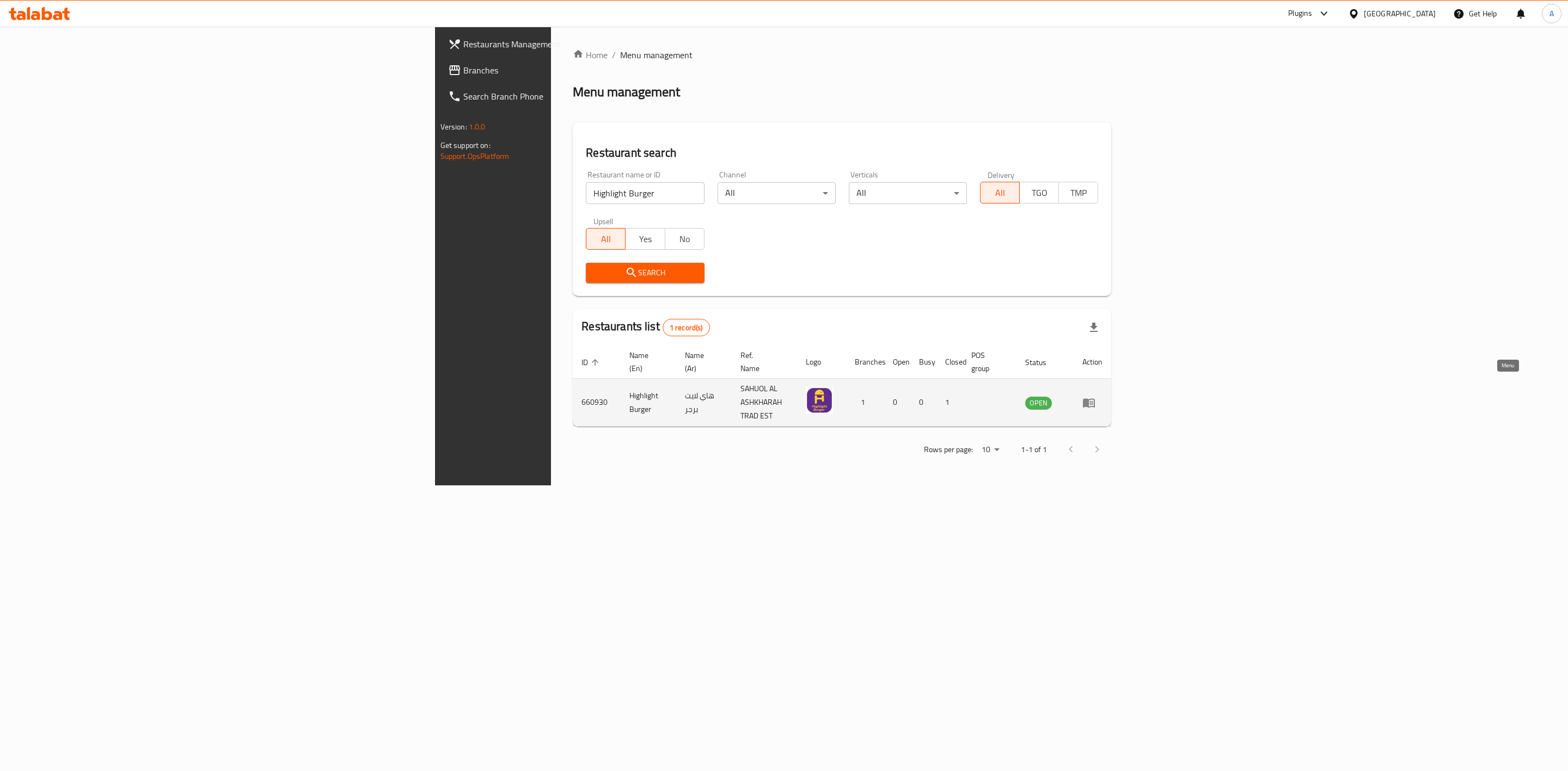
click at [1095, 399] on icon "enhanced table" at bounding box center [1089, 403] width 12 height 9
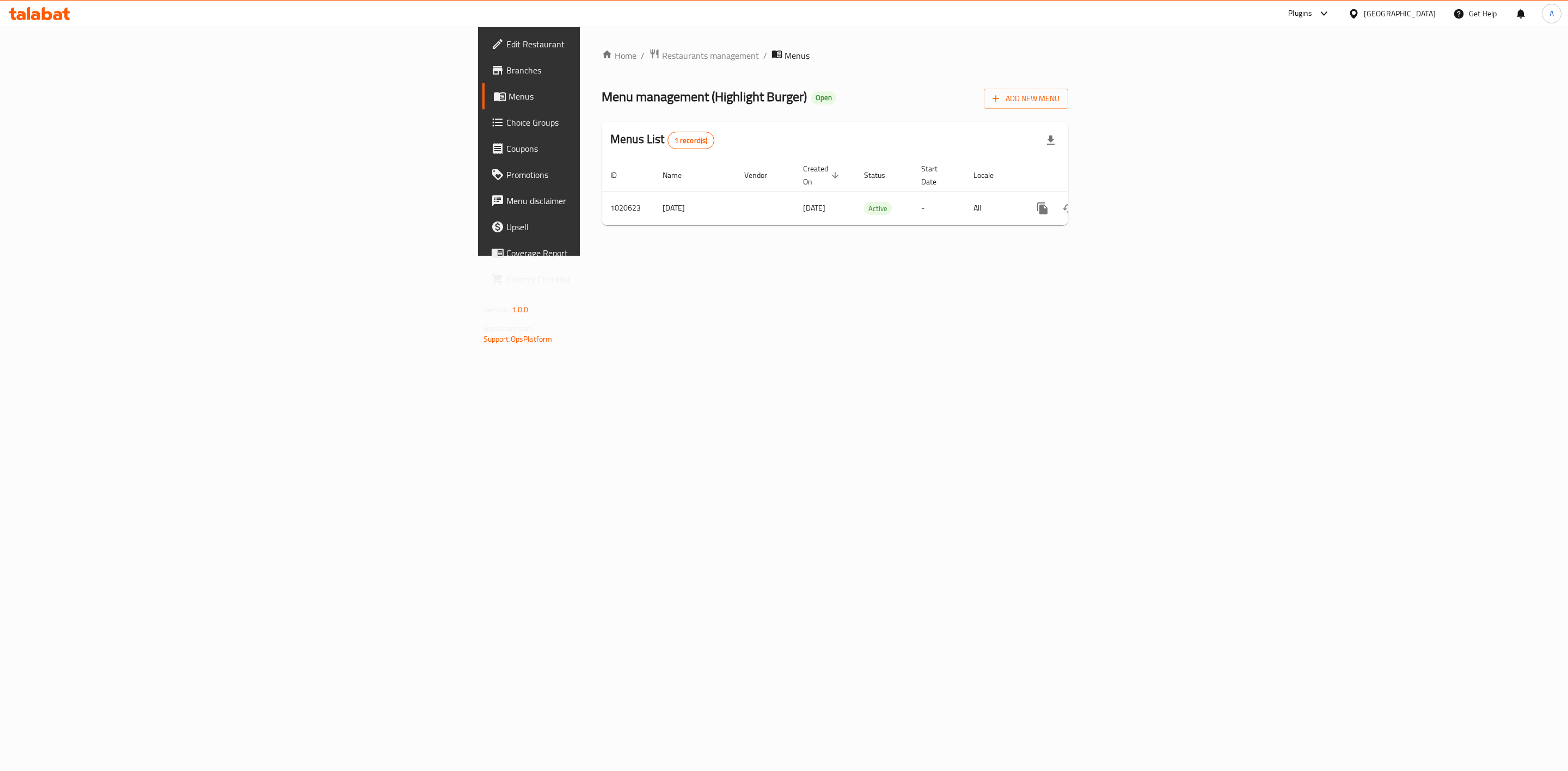
click at [506, 66] on span "Branches" at bounding box center [618, 70] width 225 height 13
